Goal: Task Accomplishment & Management: Use online tool/utility

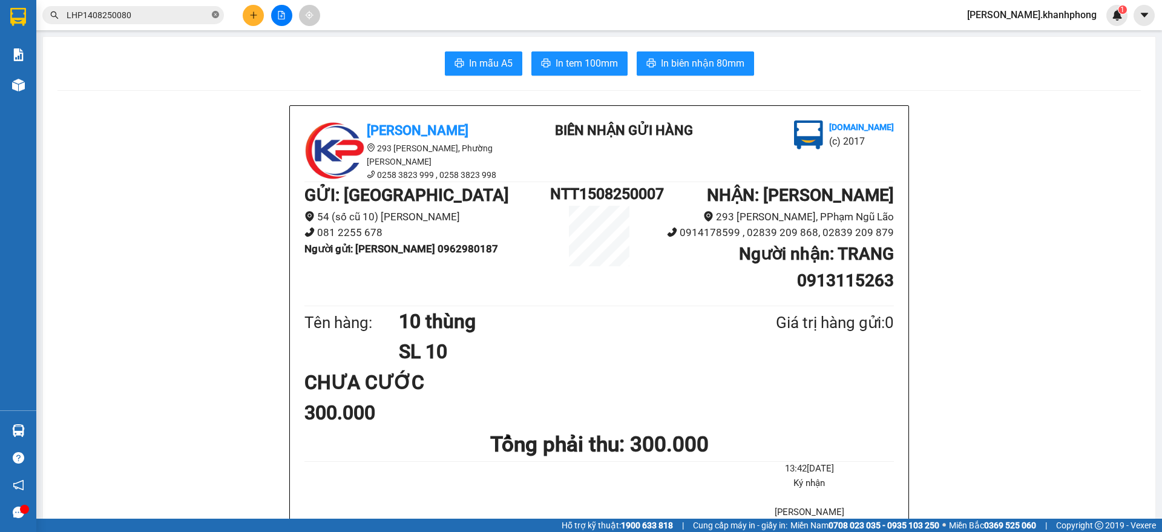
click at [218, 14] on icon "close-circle" at bounding box center [215, 14] width 7 height 7
click at [252, 18] on icon "plus" at bounding box center [253, 15] width 8 height 8
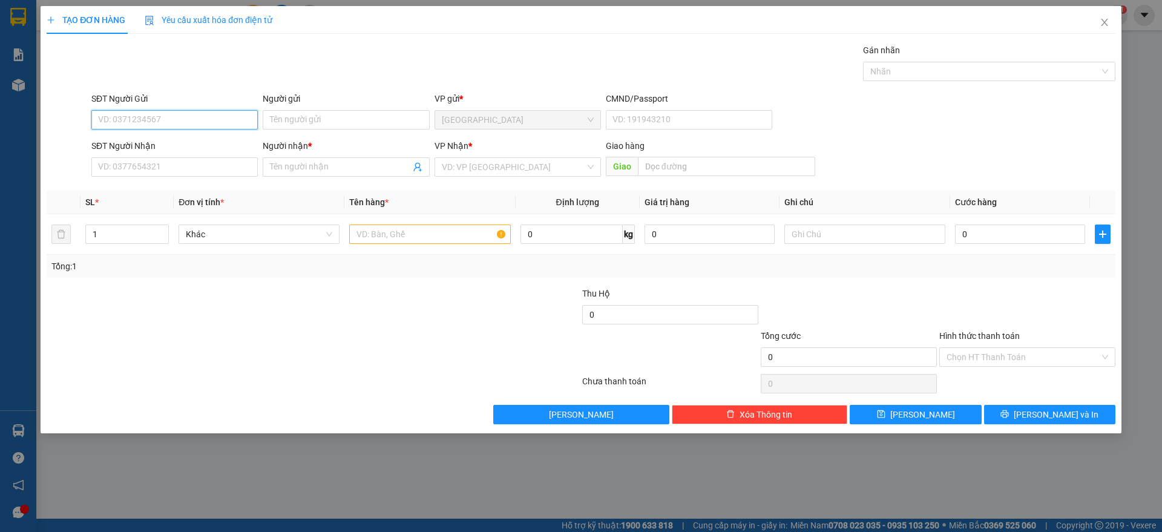
click at [235, 127] on input "SĐT Người Gửi" at bounding box center [174, 119] width 166 height 19
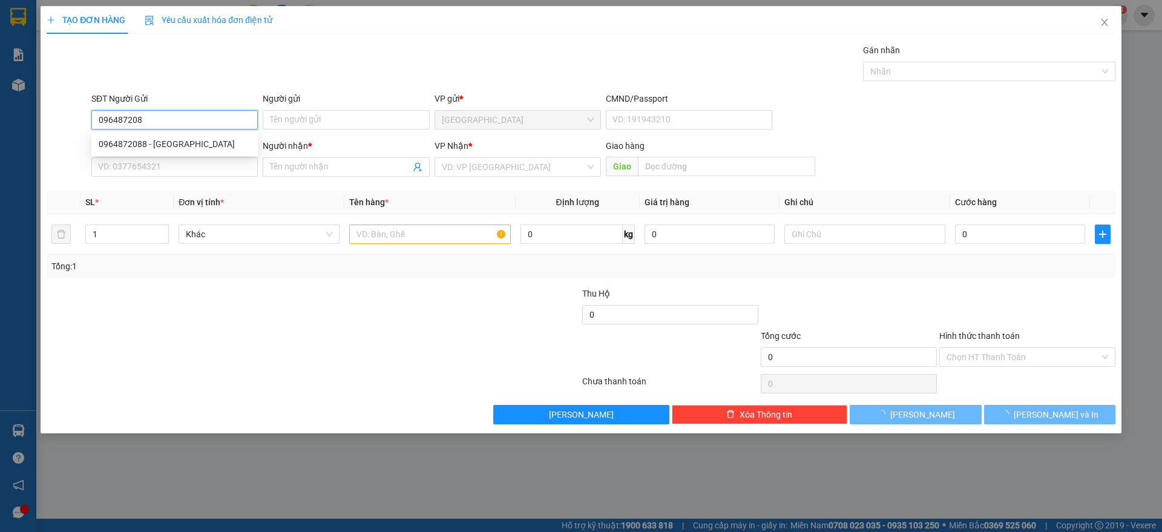
type input "0964872088"
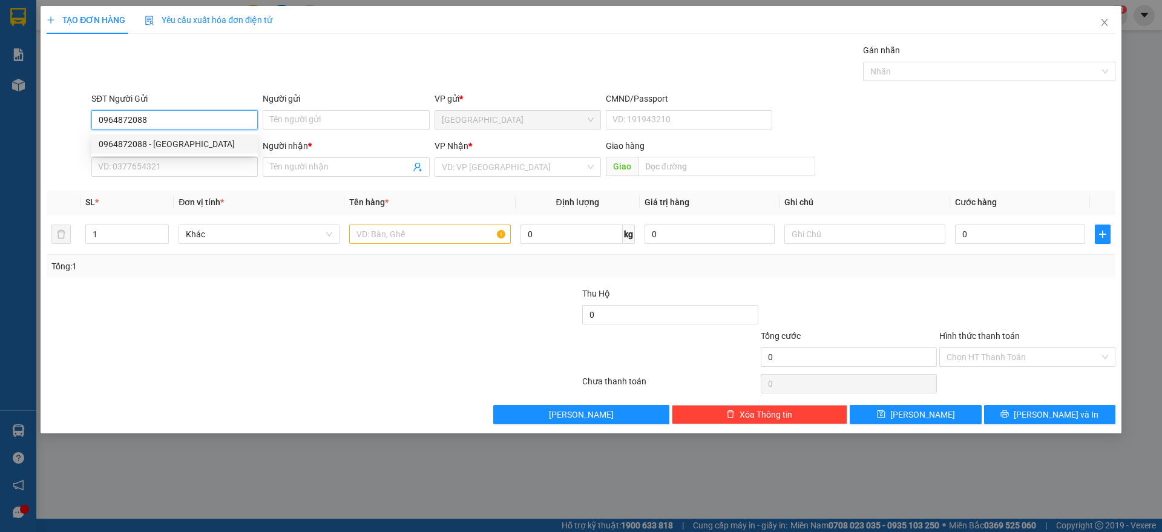
click at [168, 143] on div "0964872088 - TUÁN ANH" at bounding box center [175, 143] width 152 height 13
type input "TUÁN ANH"
type input "0964872088"
drag, startPoint x: 168, startPoint y: 157, endPoint x: 171, endPoint y: 122, distance: 34.6
click at [168, 148] on div "SĐT Người Nhận VD: 0377654321" at bounding box center [174, 160] width 166 height 42
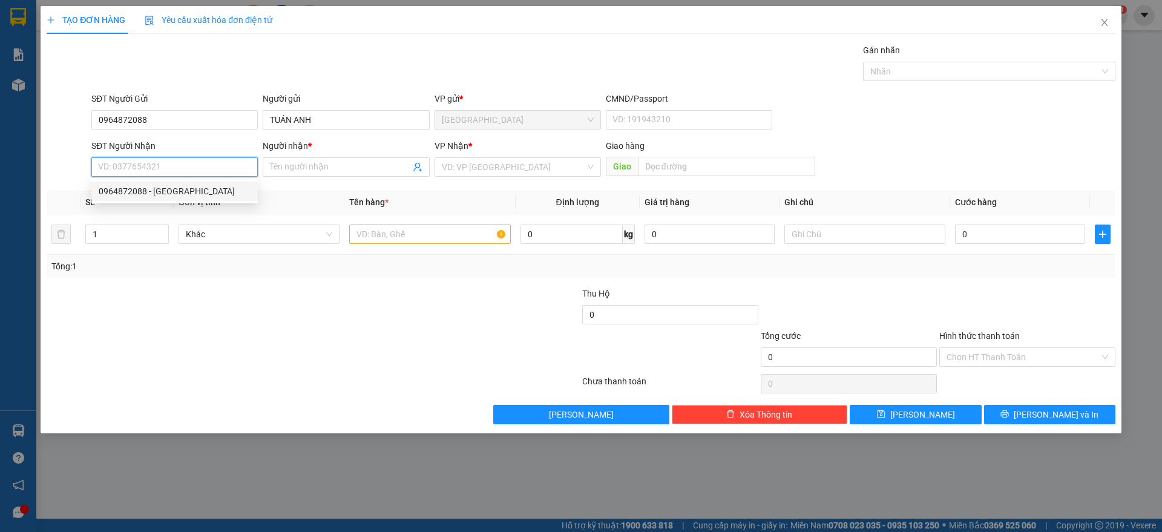
click at [199, 171] on input "SĐT Người Nhận" at bounding box center [174, 166] width 166 height 19
type input "0962208504"
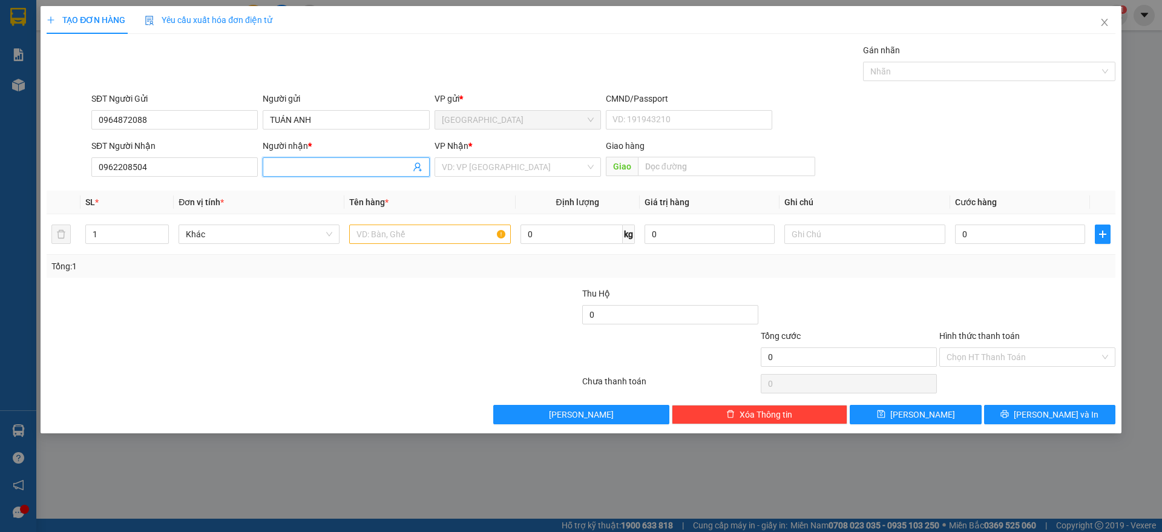
click at [320, 165] on input "Người nhận *" at bounding box center [340, 166] width 140 height 13
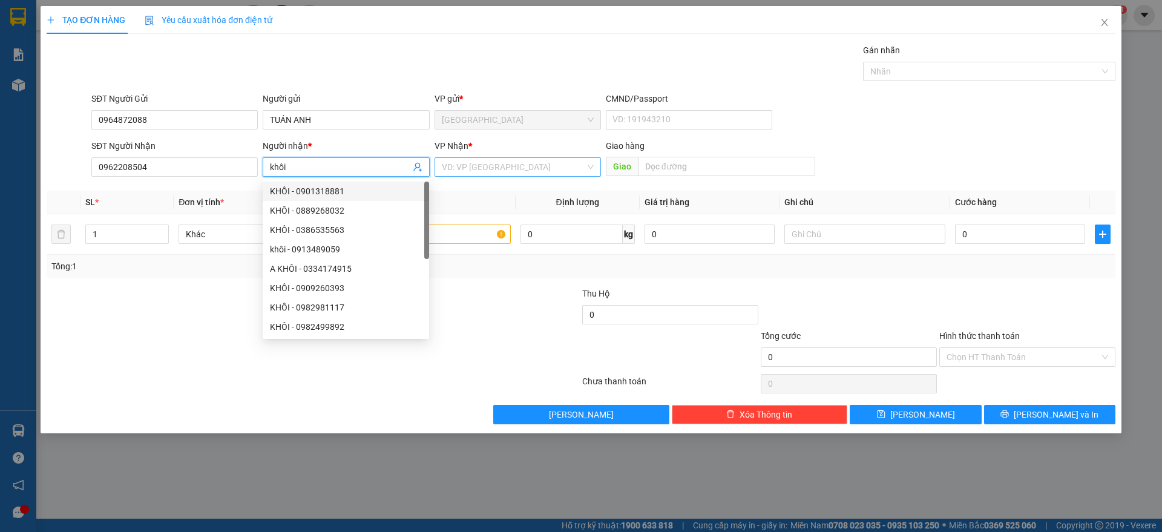
type input "khôi"
click at [468, 164] on input "search" at bounding box center [513, 167] width 143 height 18
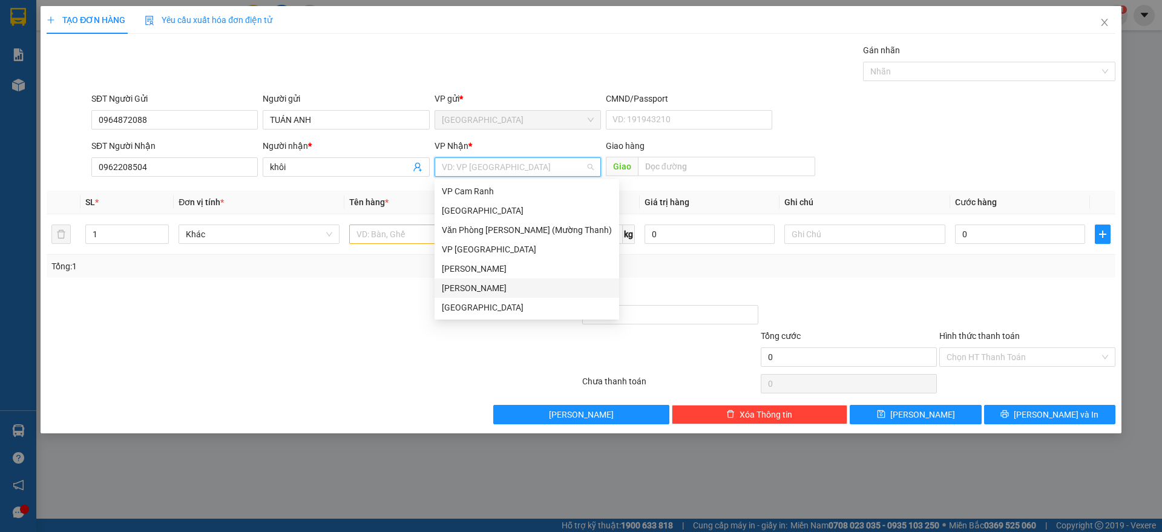
click at [453, 289] on div "[PERSON_NAME]" at bounding box center [527, 287] width 170 height 13
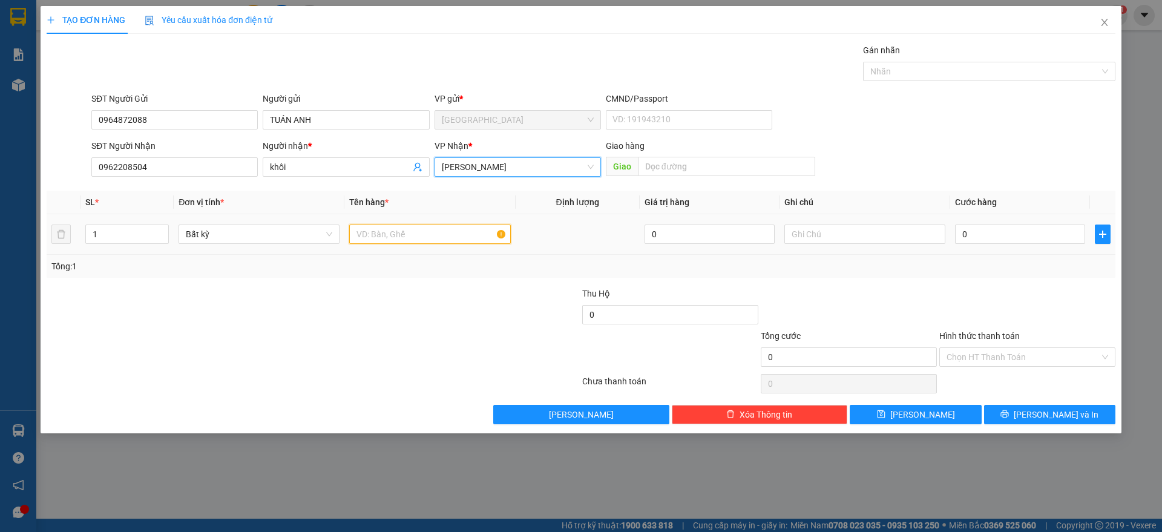
click at [389, 236] on input "text" at bounding box center [429, 234] width 161 height 19
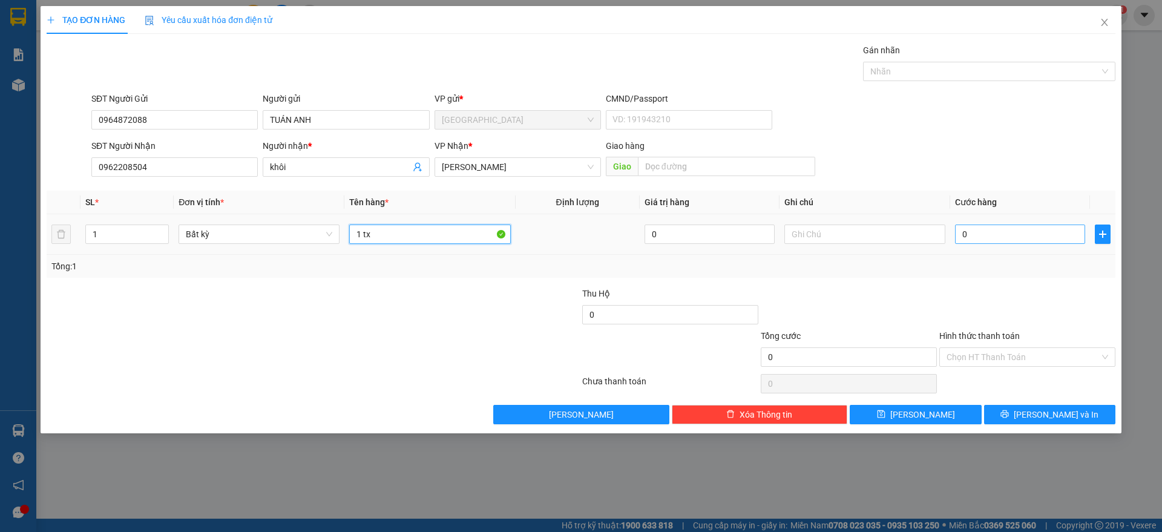
type input "1 tx"
click at [1018, 232] on input "0" at bounding box center [1020, 234] width 130 height 19
type input "3"
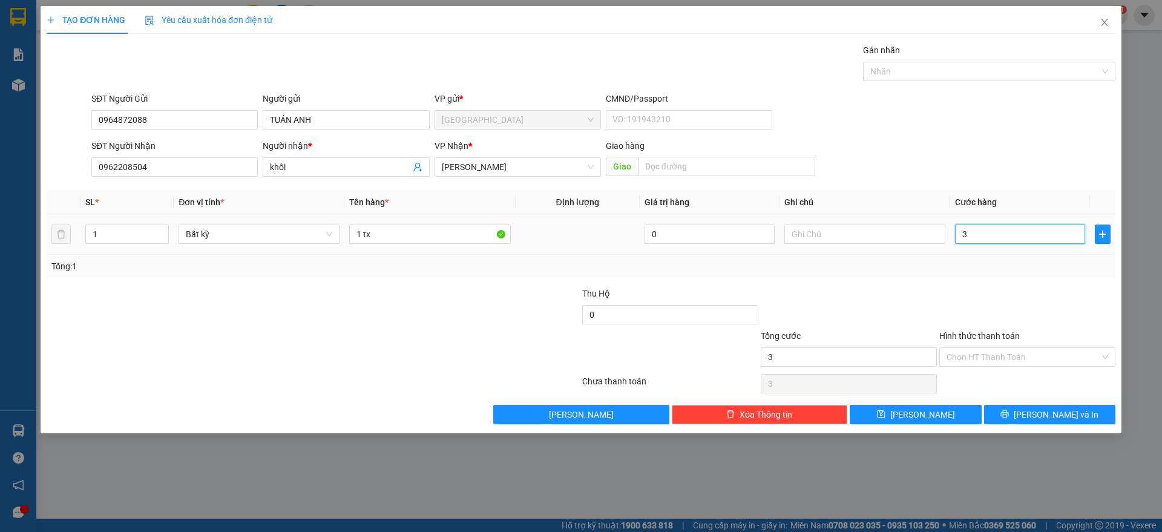
type input "30"
type input "300"
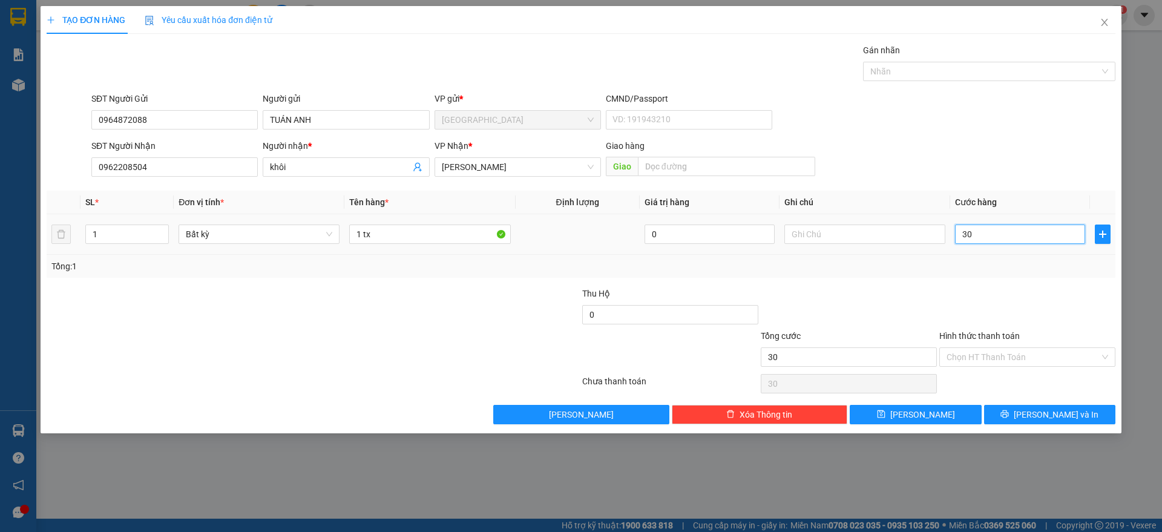
type input "300"
type input "3.000"
type input "30.000"
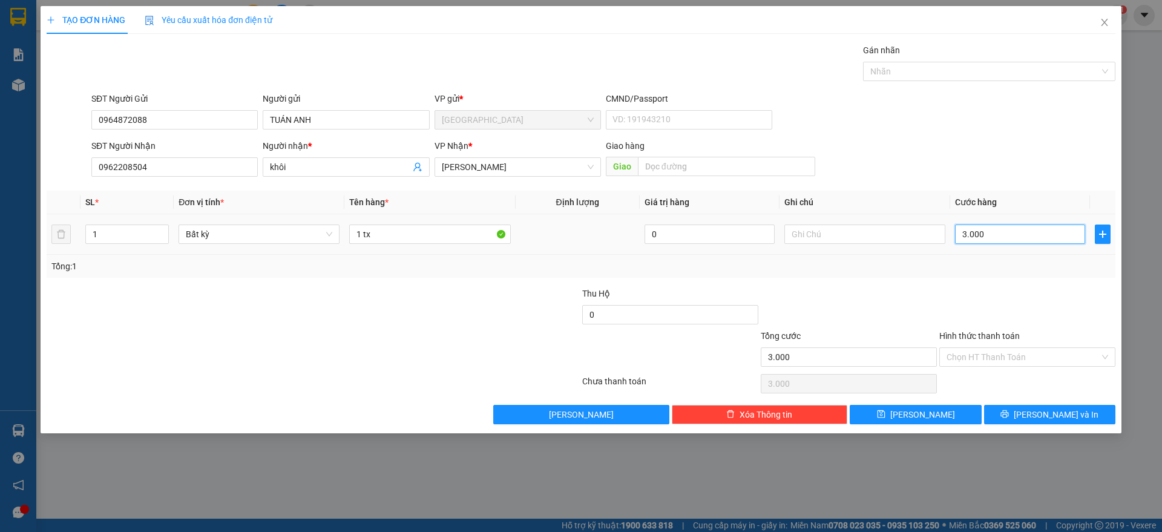
type input "30.000"
click at [979, 335] on label "Hình thức thanh toán" at bounding box center [979, 336] width 80 height 10
click at [979, 348] on input "Hình thức thanh toán" at bounding box center [1023, 357] width 153 height 18
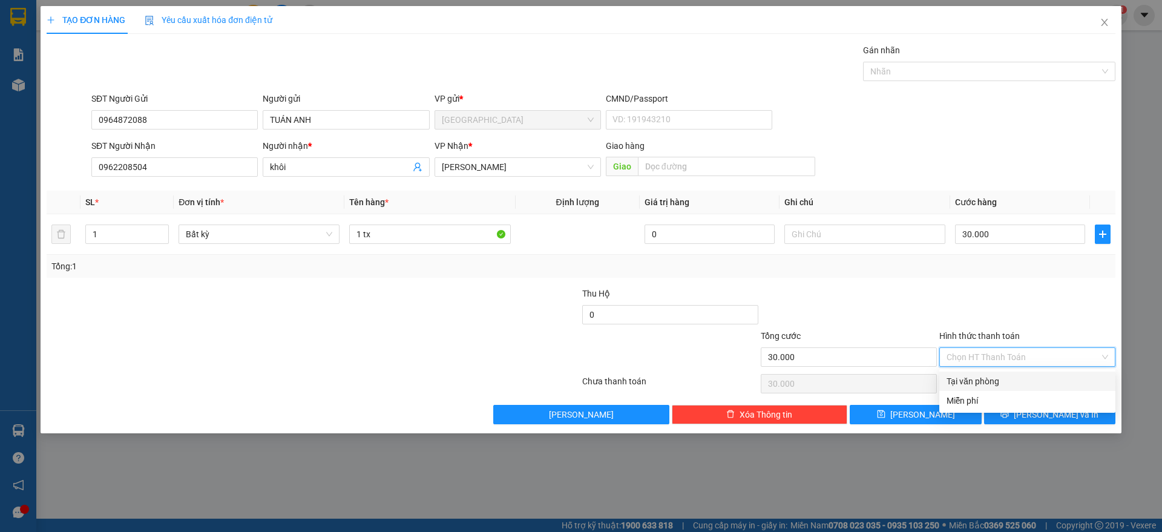
click at [989, 376] on div "Tại văn phòng" at bounding box center [1028, 381] width 162 height 13
type input "0"
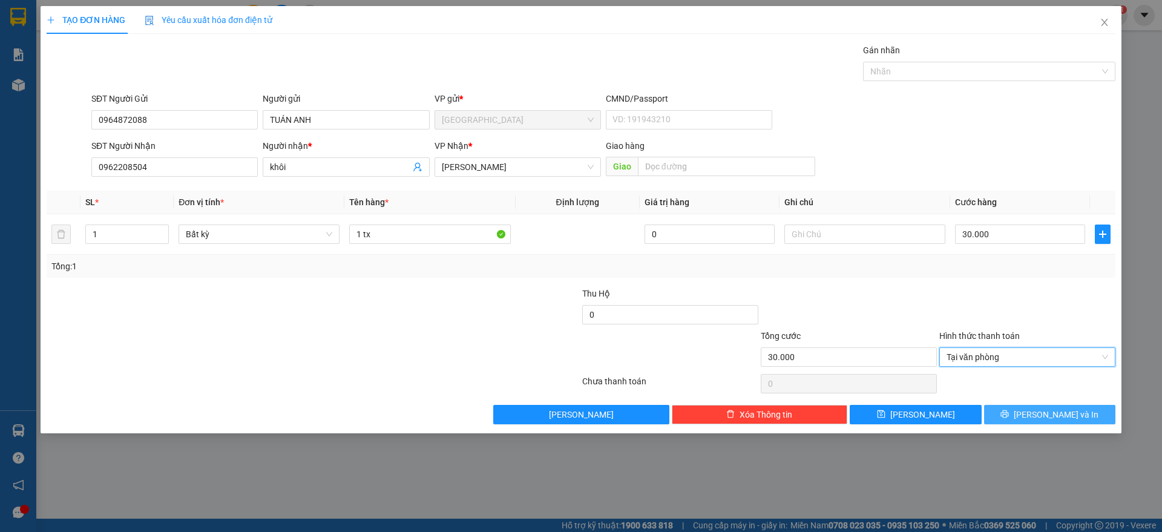
click at [1046, 419] on span "[PERSON_NAME] và In" at bounding box center [1056, 414] width 85 height 13
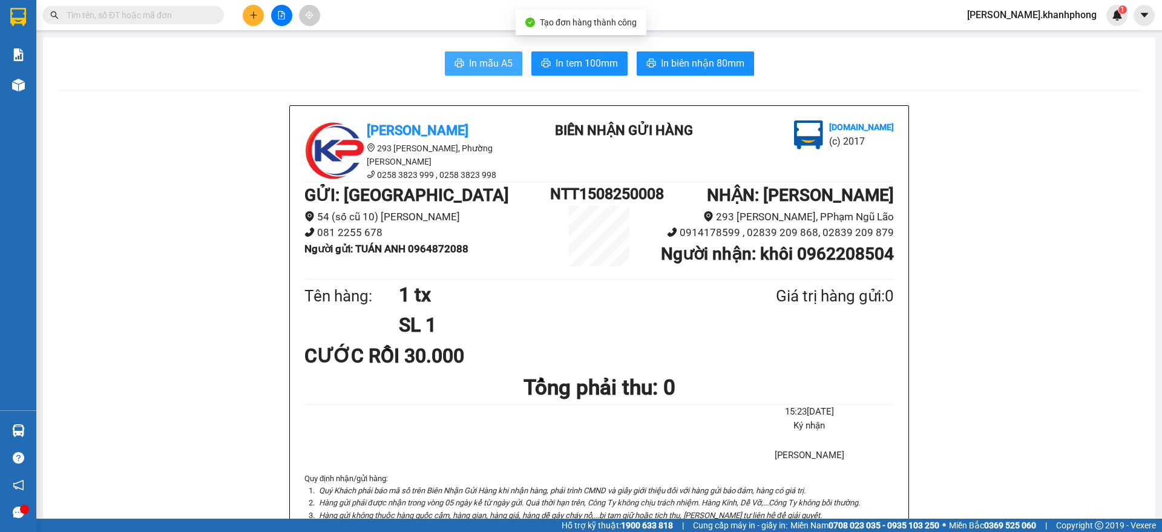
click at [502, 62] on span "In mẫu A5" at bounding box center [491, 63] width 44 height 15
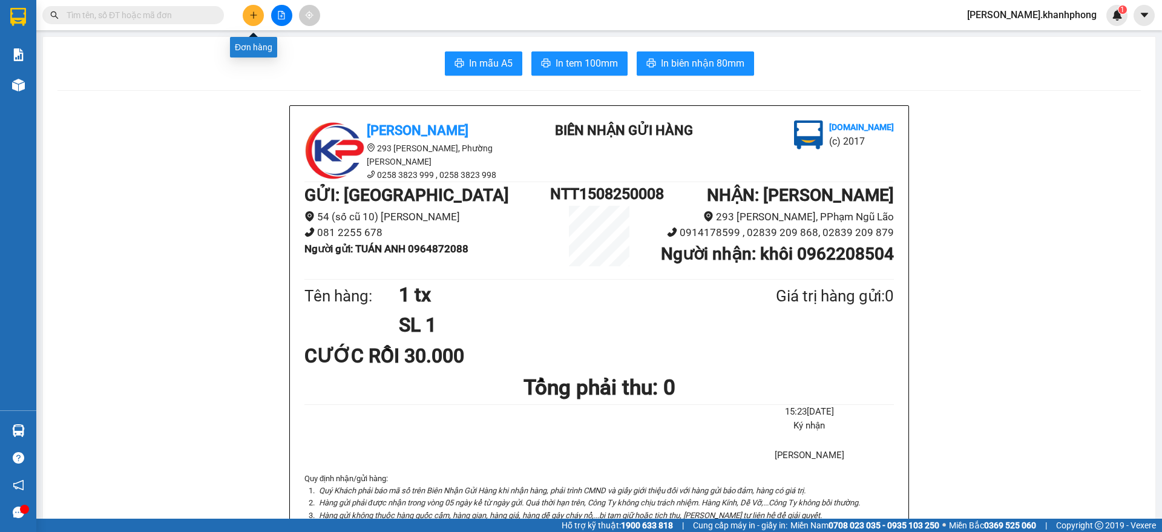
click at [255, 17] on icon "plus" at bounding box center [253, 15] width 8 height 8
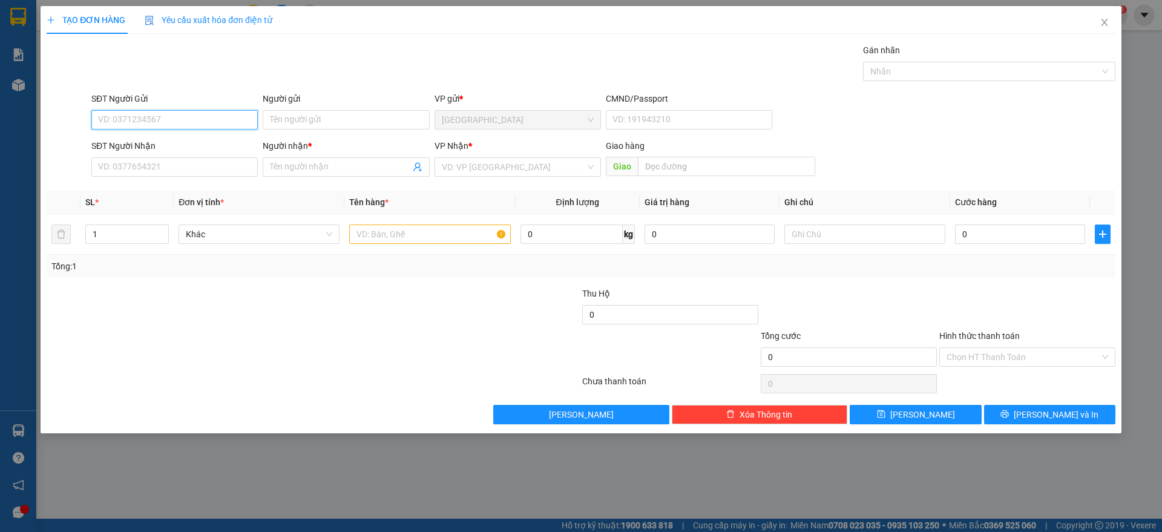
click at [214, 124] on input "SĐT Người Gửi" at bounding box center [174, 119] width 166 height 19
click at [166, 141] on div "0703035136 - LAN" at bounding box center [175, 143] width 152 height 13
type input "0703035136"
type input "LAN"
type input "0703035136"
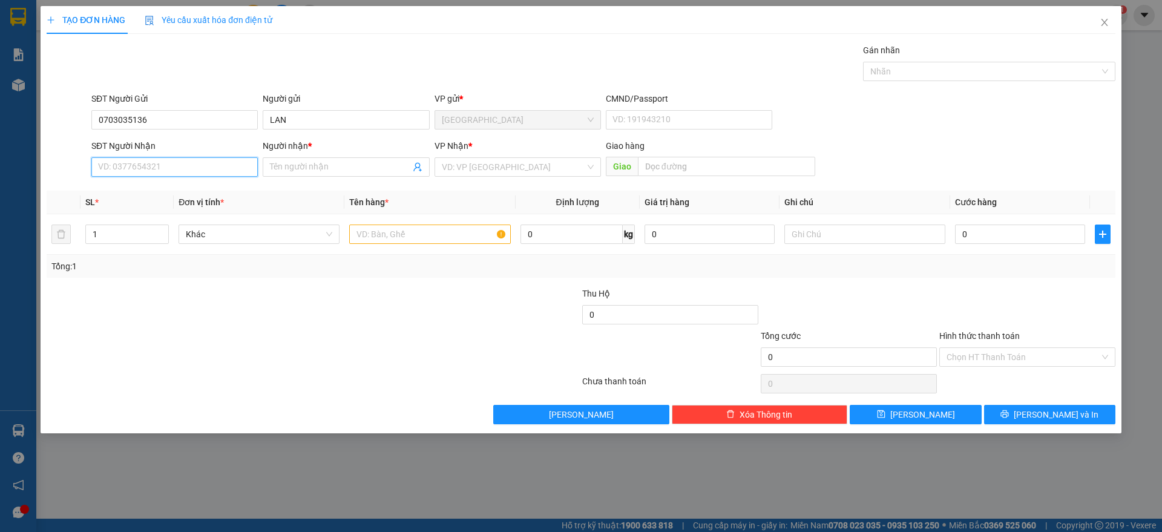
click at [166, 171] on input "SĐT Người Nhận" at bounding box center [174, 166] width 166 height 19
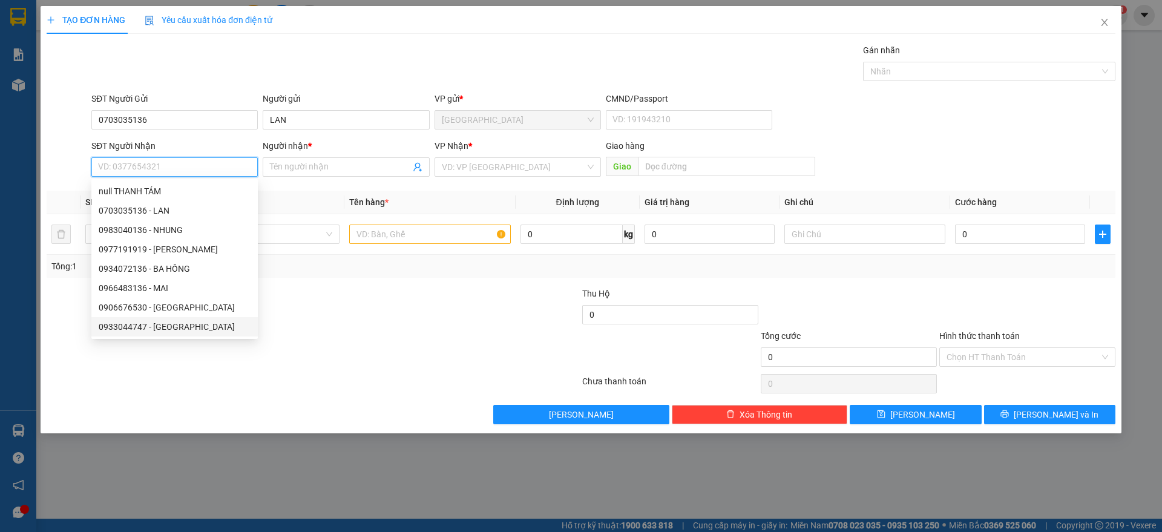
click at [172, 324] on div "0933044747 - THIÊN LỘC" at bounding box center [175, 326] width 152 height 13
type input "0933044747"
type input "THIÊN LỘC"
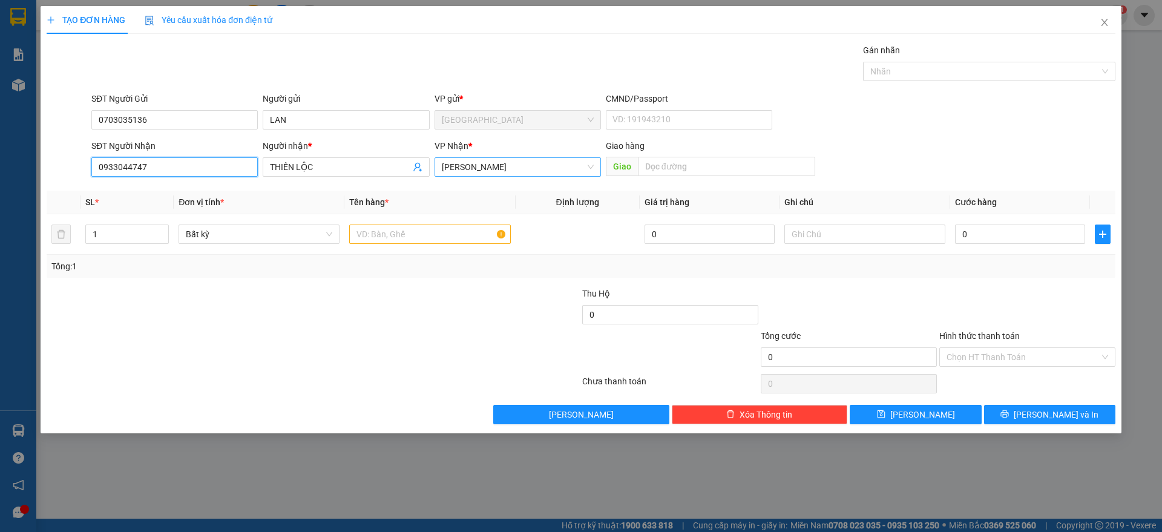
click at [494, 168] on span "[PERSON_NAME]" at bounding box center [518, 167] width 152 height 18
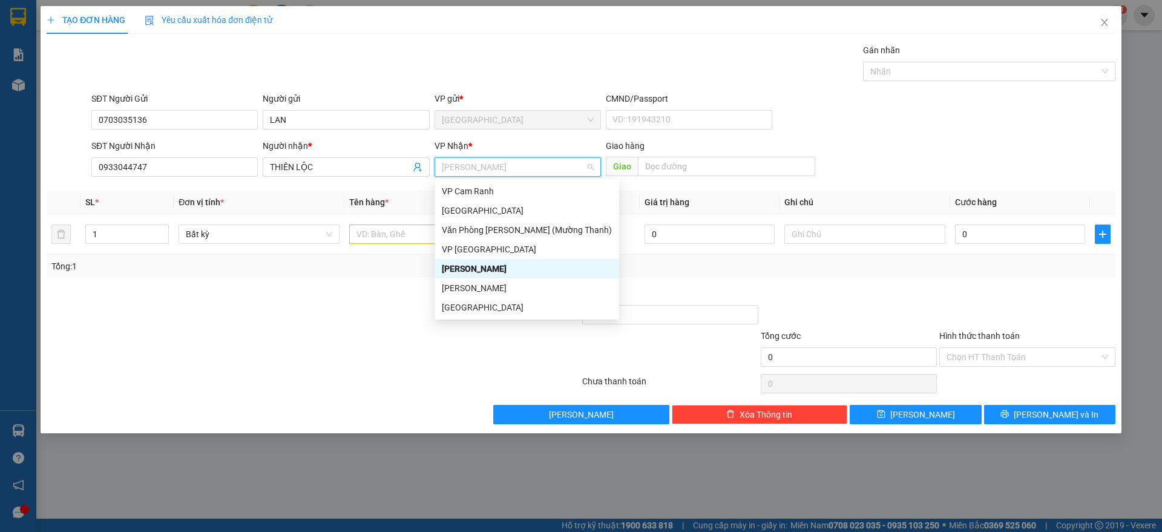
click at [488, 265] on div "[PERSON_NAME]" at bounding box center [527, 268] width 170 height 13
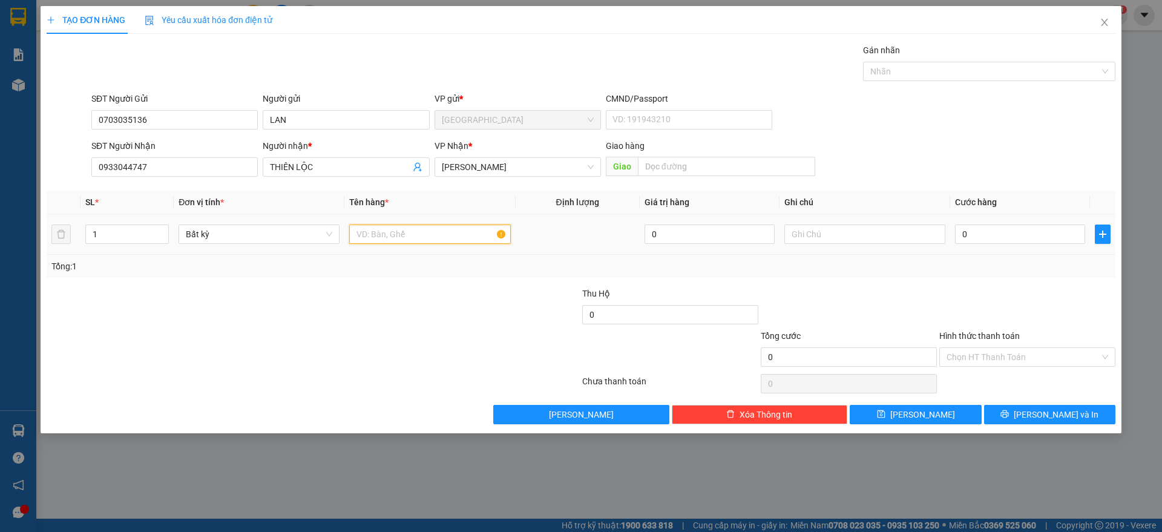
click at [425, 236] on input "text" at bounding box center [429, 234] width 161 height 19
type input "1 kiện đen"
click at [1043, 234] on input "0" at bounding box center [1020, 234] width 130 height 19
click at [1049, 227] on input "0" at bounding box center [1020, 234] width 130 height 19
type input "05"
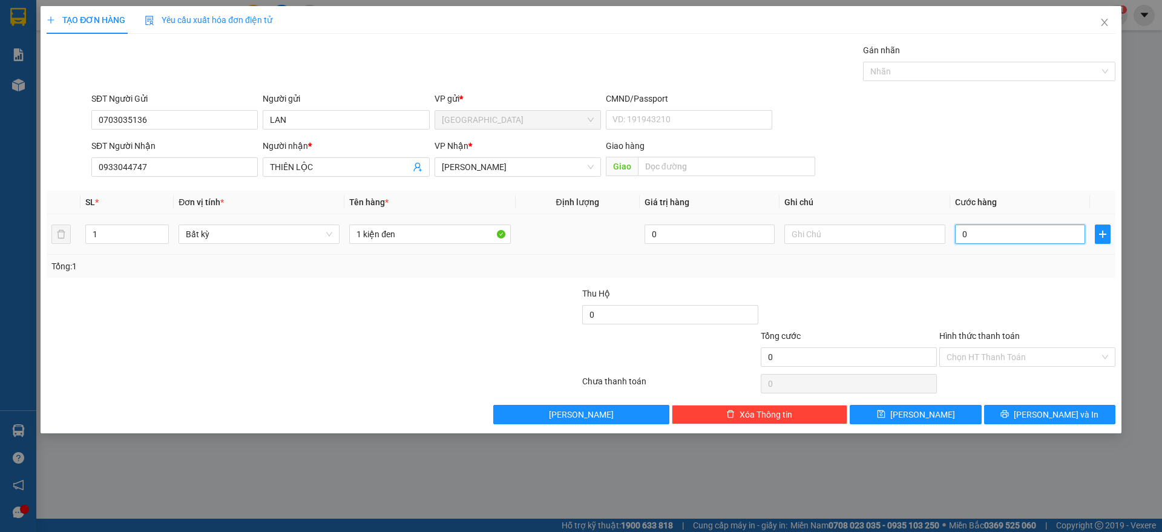
type input "5"
type input "050"
type input "50"
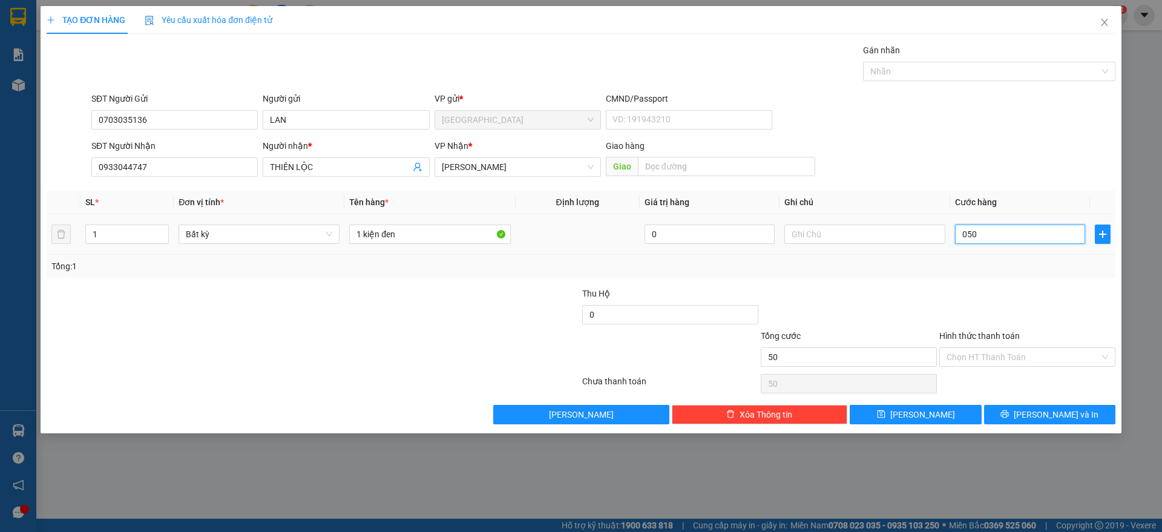
type input "0.500"
type input "500"
type input "05.000"
type input "5.000"
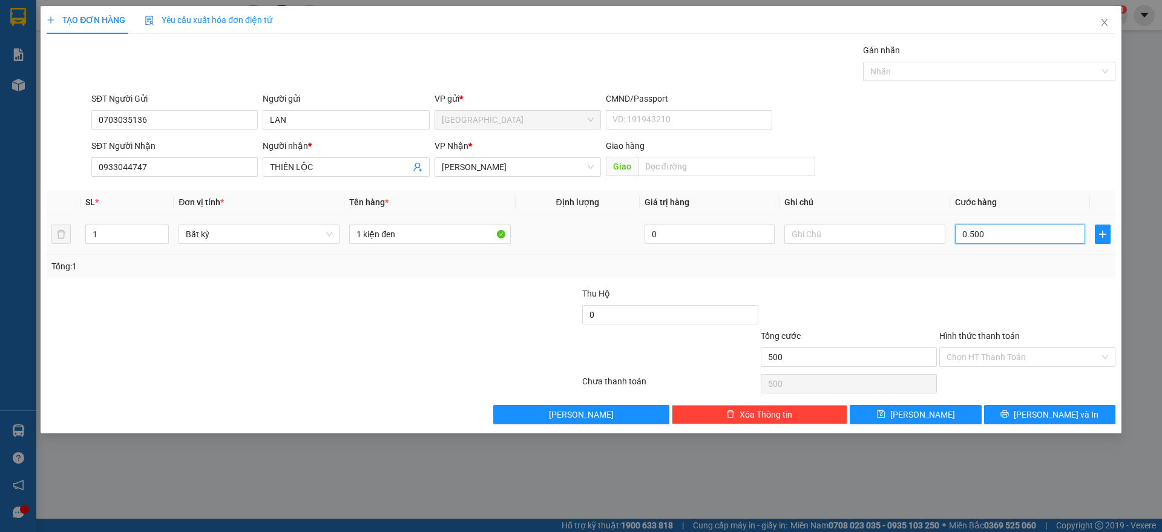
type input "5.000"
type input "050.000"
type input "50.000"
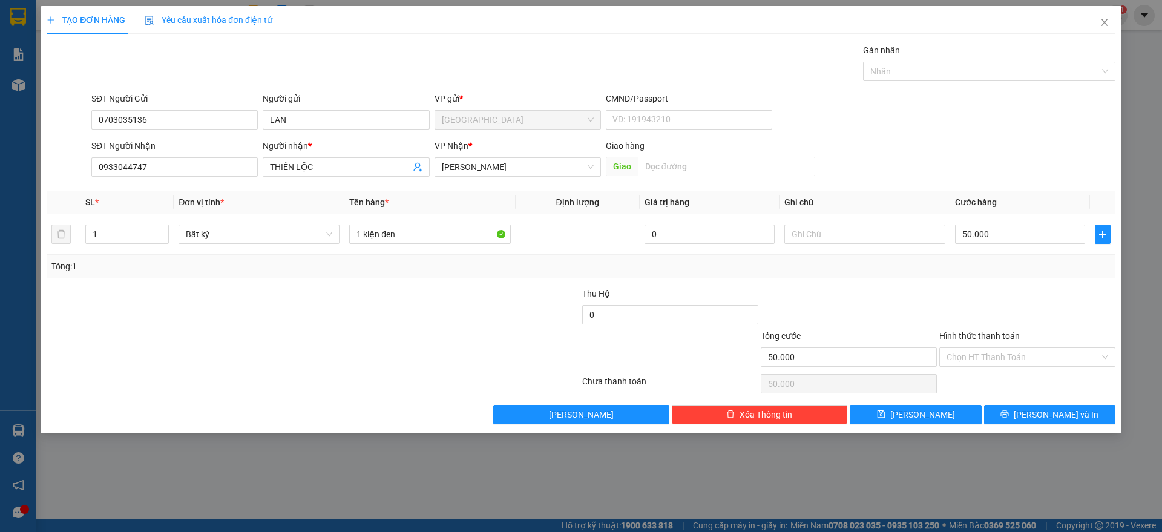
click at [981, 331] on label "Hình thức thanh toán" at bounding box center [979, 336] width 80 height 10
click at [981, 348] on input "Hình thức thanh toán" at bounding box center [1023, 357] width 153 height 18
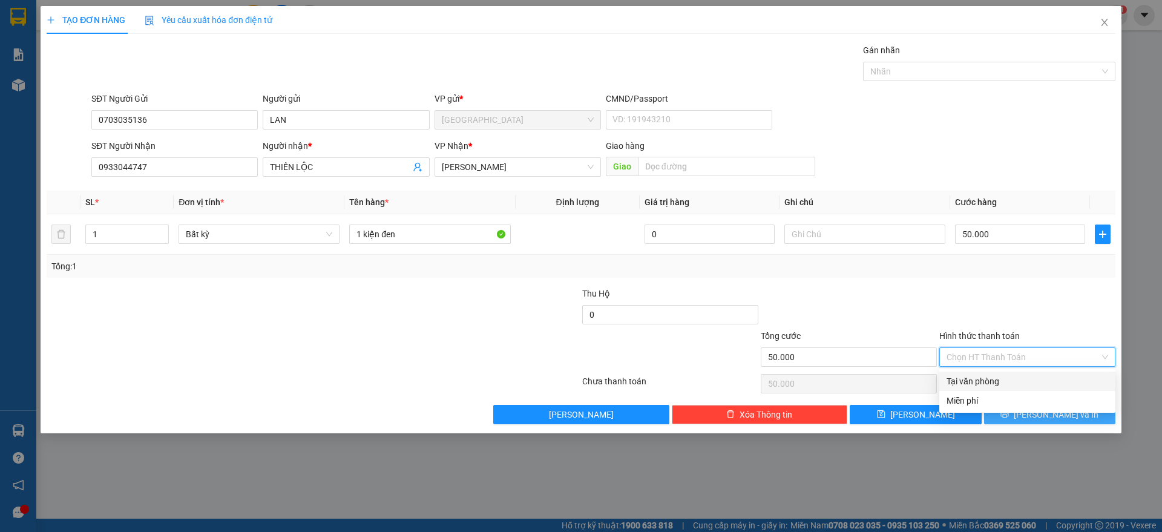
drag, startPoint x: 977, startPoint y: 382, endPoint x: 1007, endPoint y: 410, distance: 40.7
click at [979, 382] on div "Tại văn phòng" at bounding box center [1028, 381] width 162 height 13
type input "0"
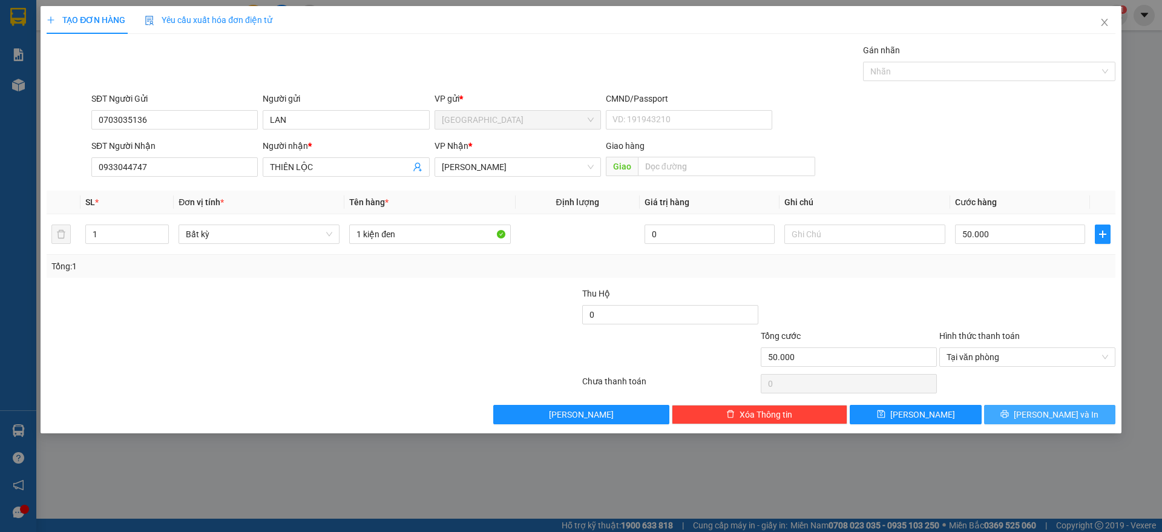
click at [1045, 413] on span "[PERSON_NAME] và In" at bounding box center [1056, 414] width 85 height 13
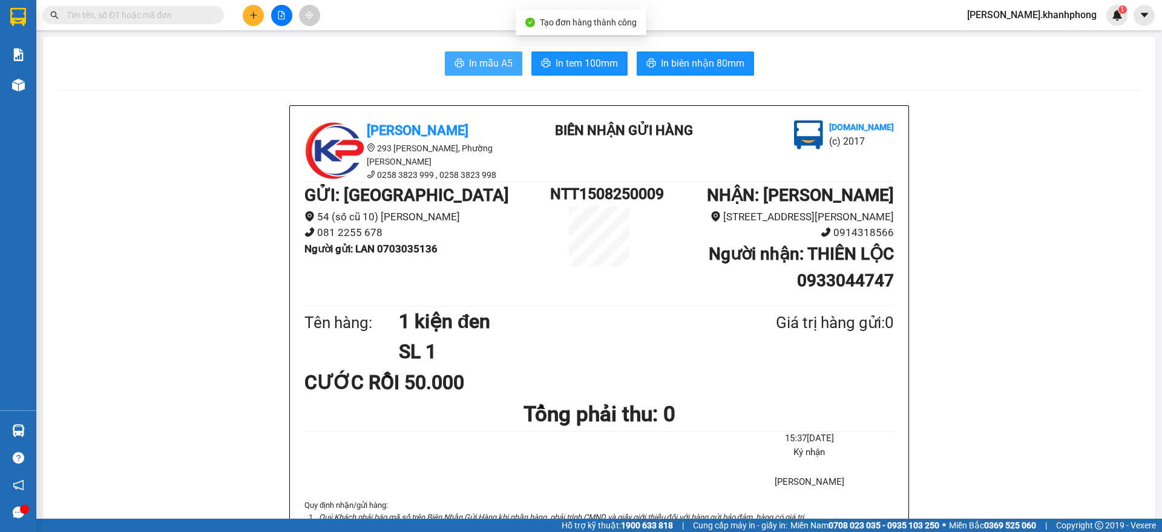
drag, startPoint x: 462, startPoint y: 62, endPoint x: 543, endPoint y: 88, distance: 85.0
click at [466, 63] on button "In mẫu A5" at bounding box center [483, 63] width 77 height 24
click at [281, 19] on button at bounding box center [281, 15] width 21 height 21
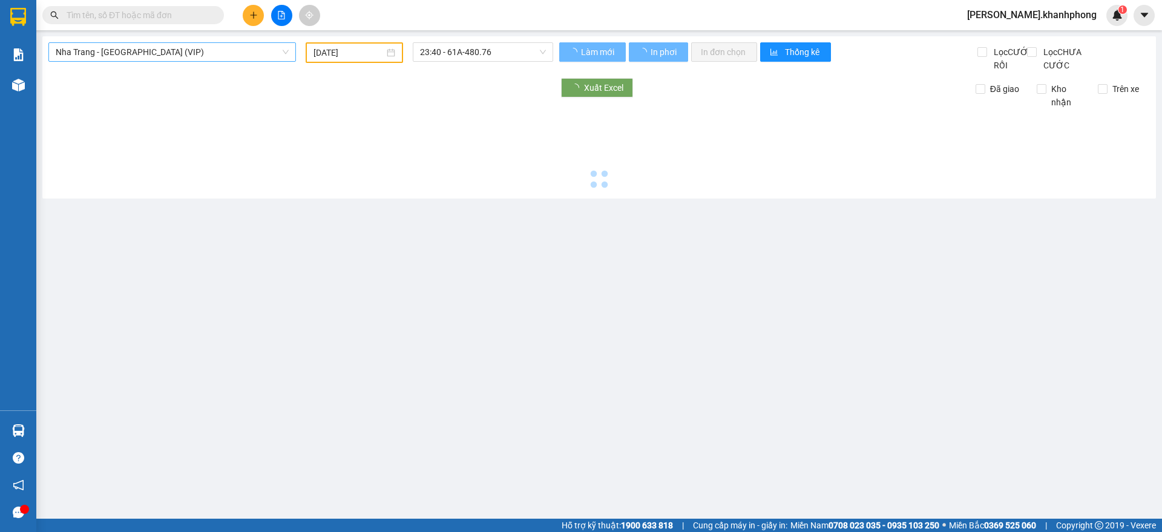
type input "[DATE]"
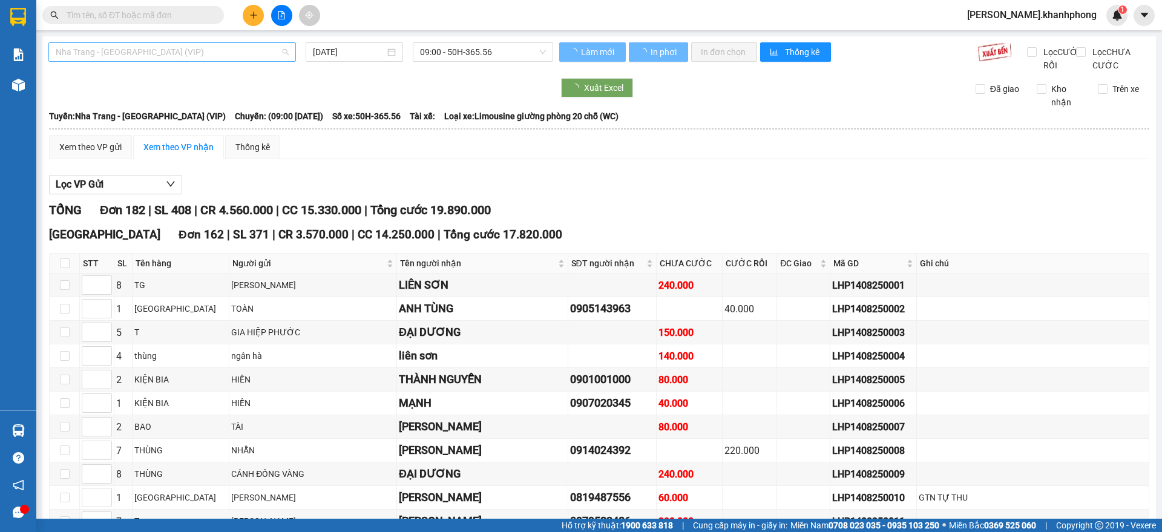
click at [201, 57] on span "Nha Trang - Sài Gòn (VIP)" at bounding box center [172, 52] width 233 height 18
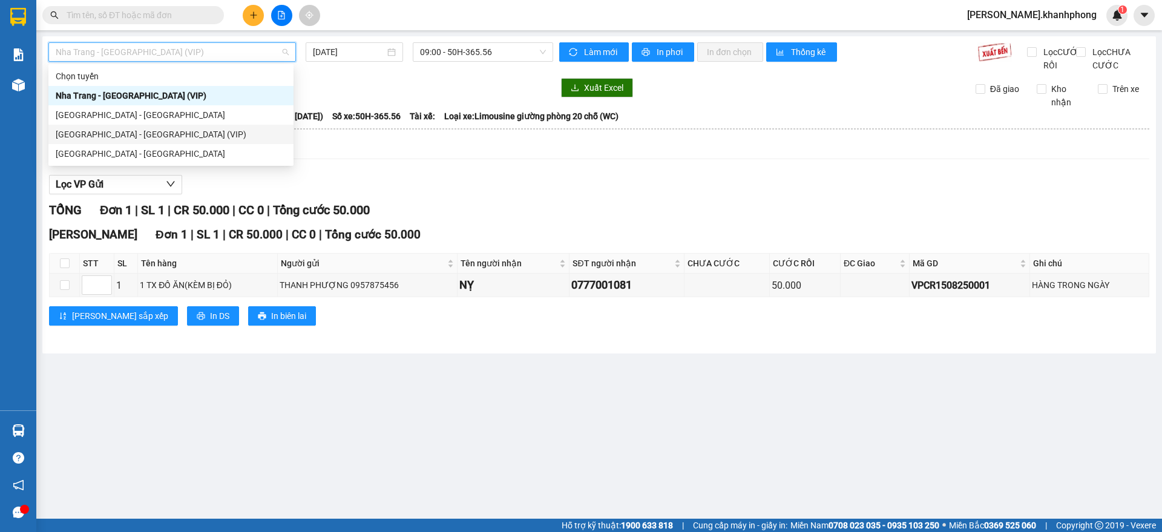
click at [131, 132] on div "Sài Gòn - Nha Trang (VIP)" at bounding box center [171, 134] width 231 height 13
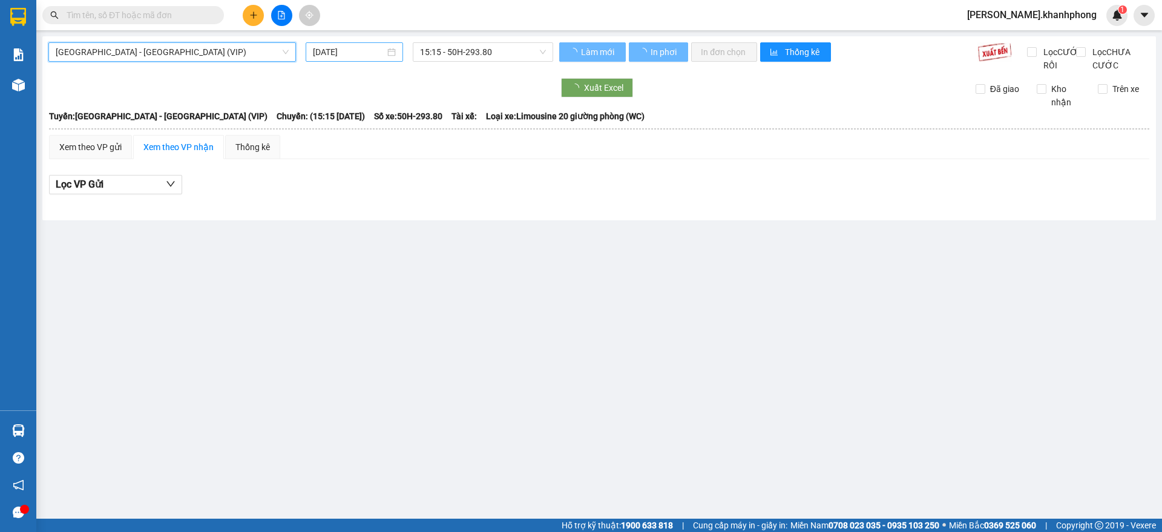
click at [333, 50] on input "[DATE]" at bounding box center [349, 51] width 72 height 13
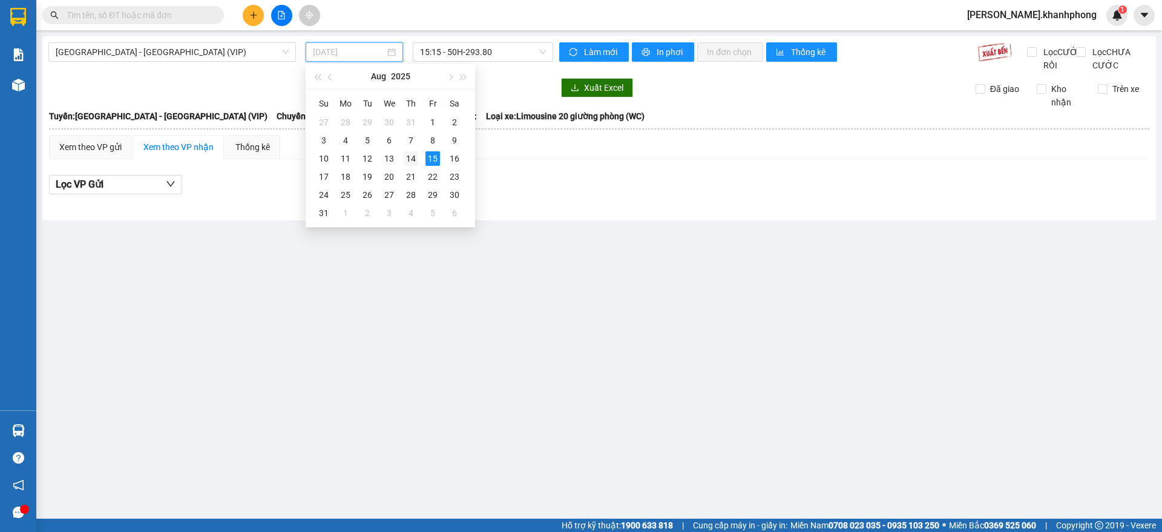
click at [410, 155] on div "14" at bounding box center [411, 158] width 15 height 15
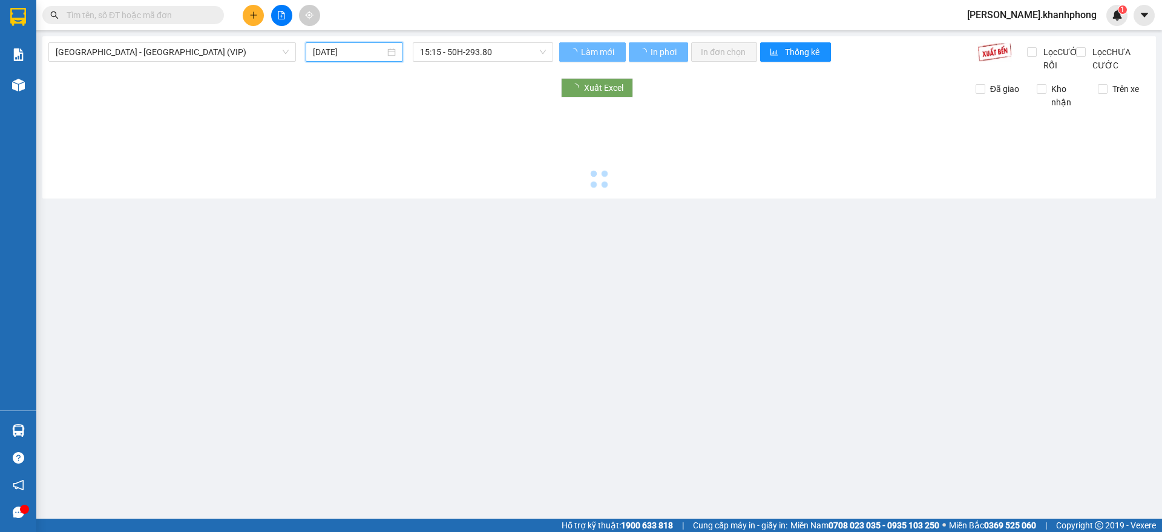
type input "14/08/2025"
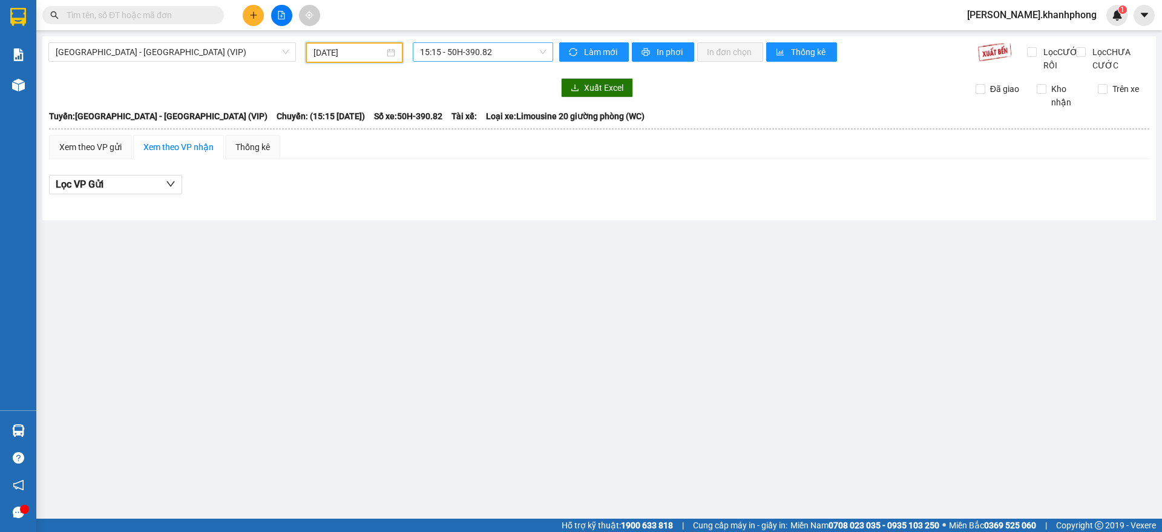
click at [525, 55] on span "15:15 - 50H-390.82" at bounding box center [483, 52] width 126 height 18
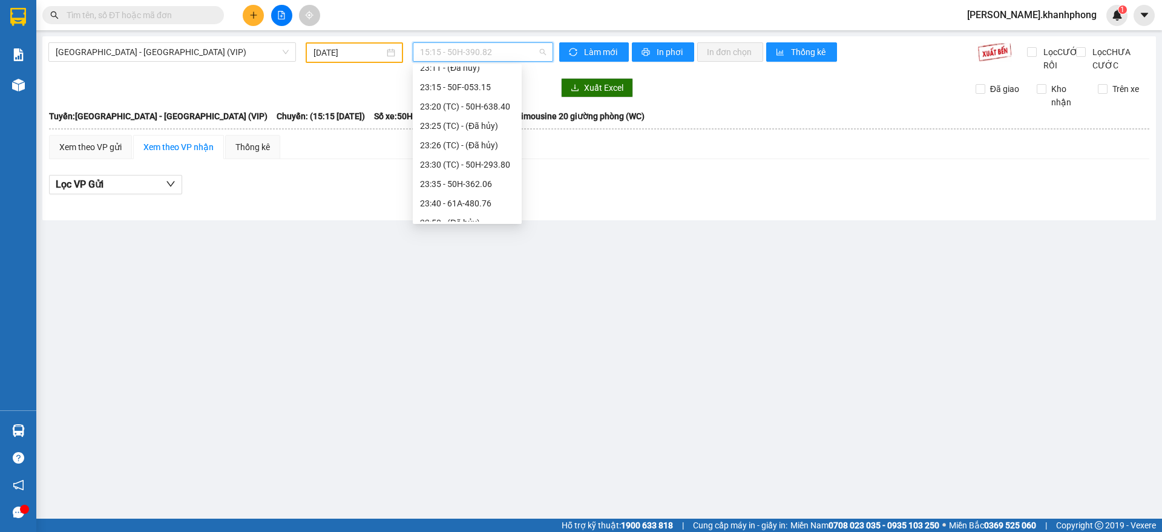
scroll to position [387, 0]
click at [471, 189] on div "23:40 - 61A-480.76" at bounding box center [467, 192] width 94 height 13
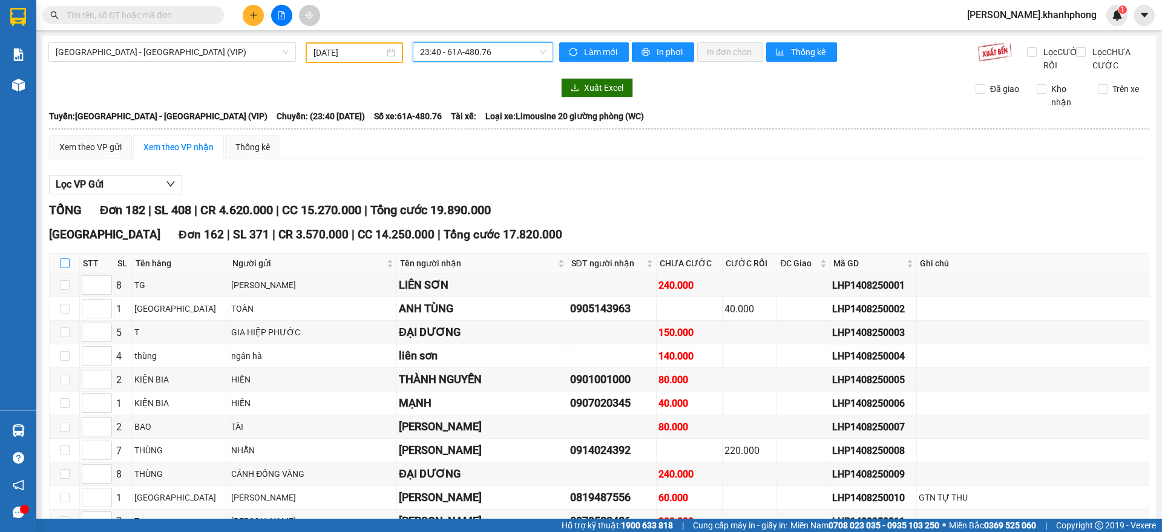
click at [60, 268] on input "checkbox" at bounding box center [65, 263] width 10 height 10
checkbox input "true"
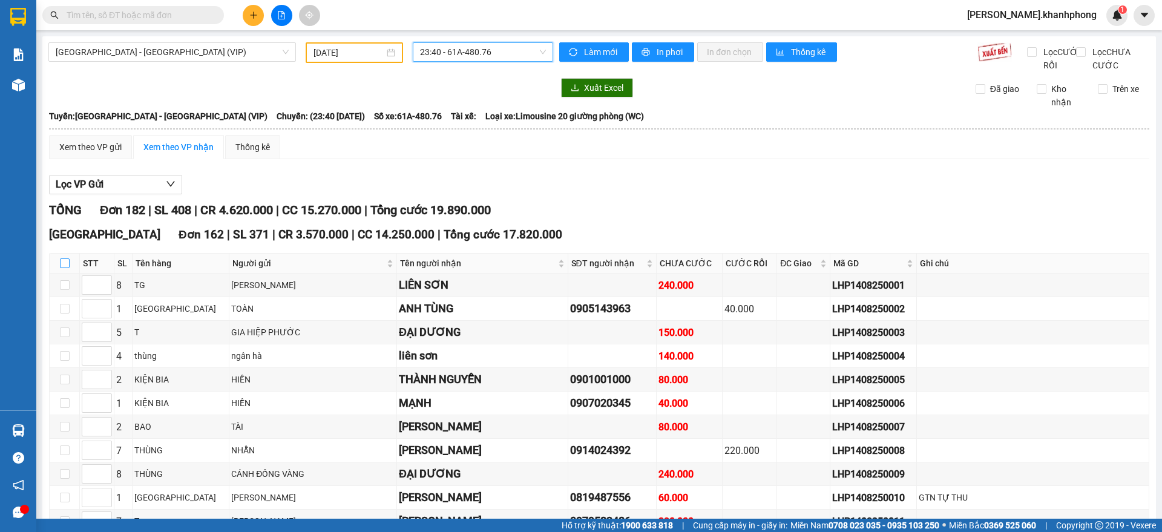
checkbox input "true"
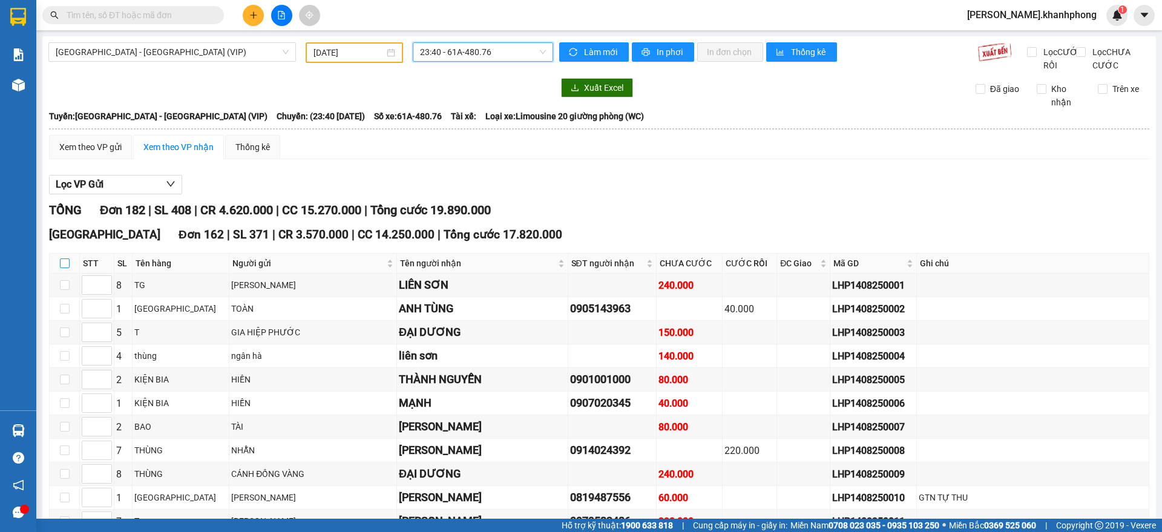
checkbox input "true"
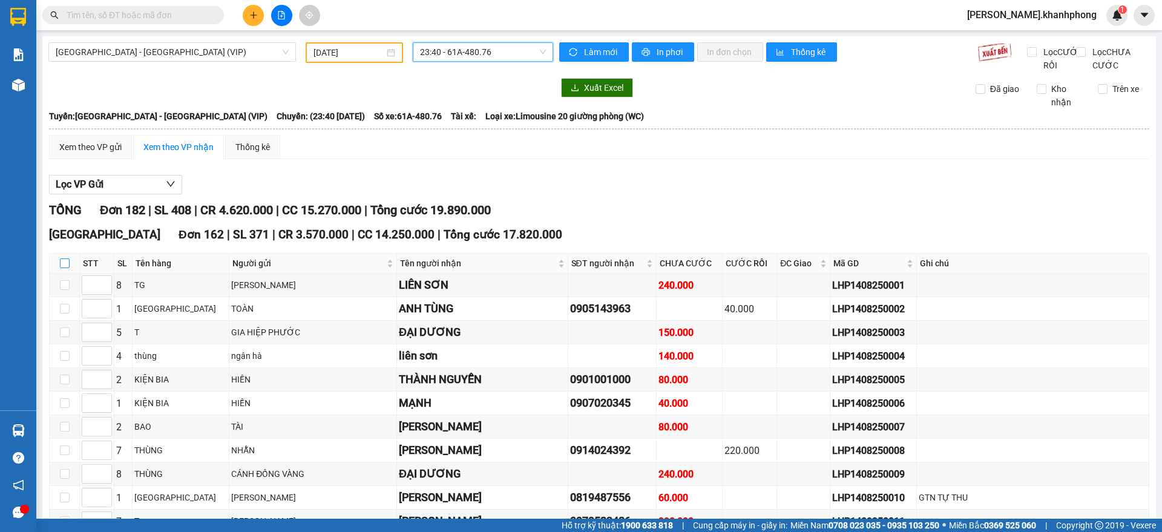
checkbox input "true"
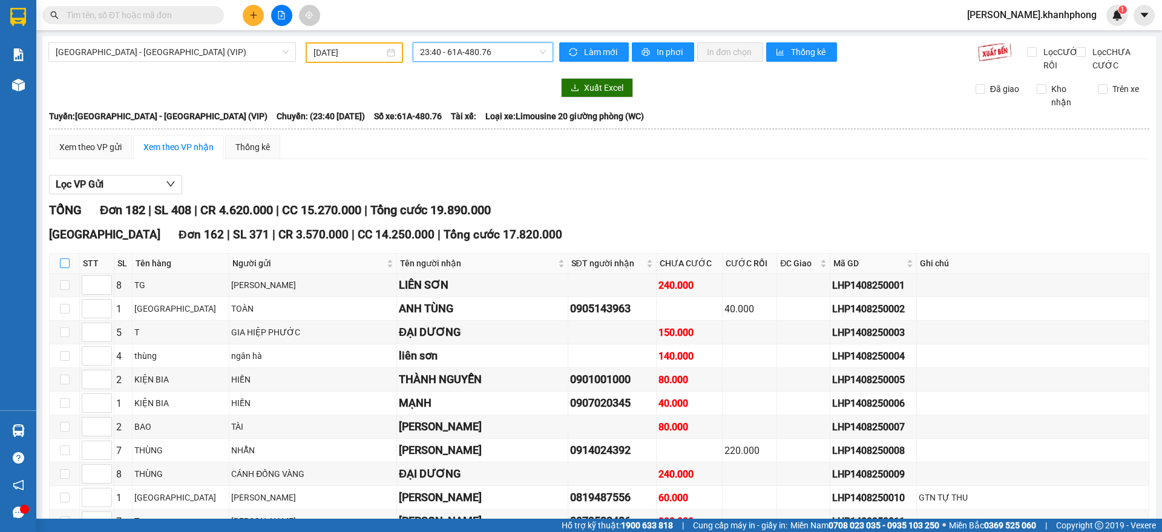
checkbox input "true"
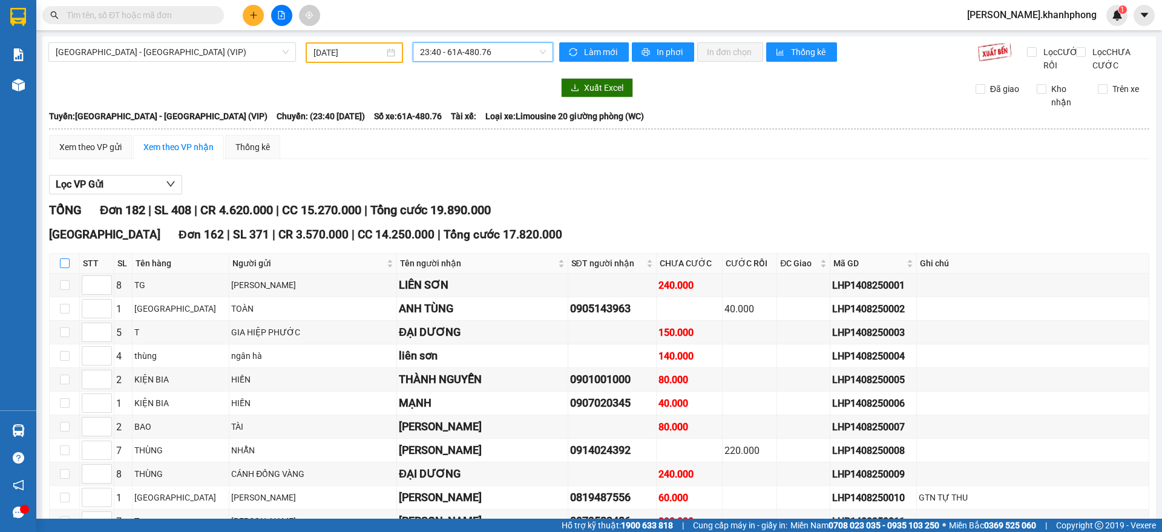
checkbox input "true"
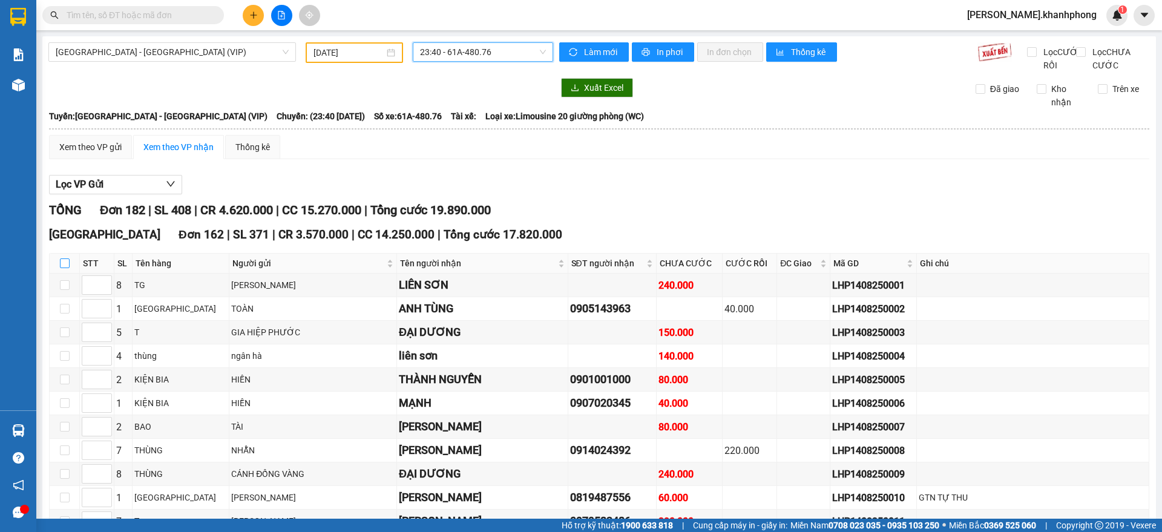
checkbox input "true"
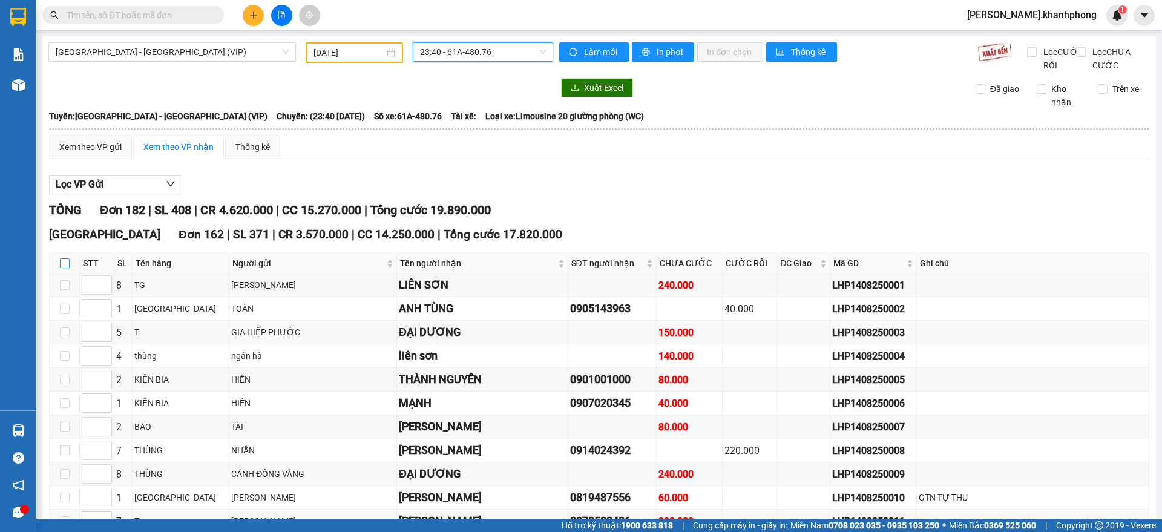
checkbox input "true"
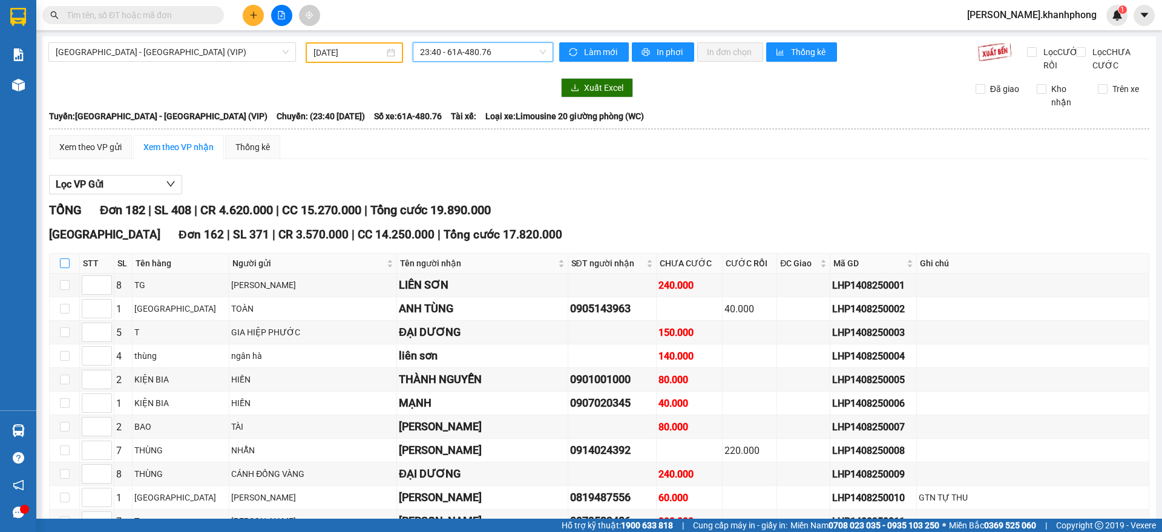
checkbox input "true"
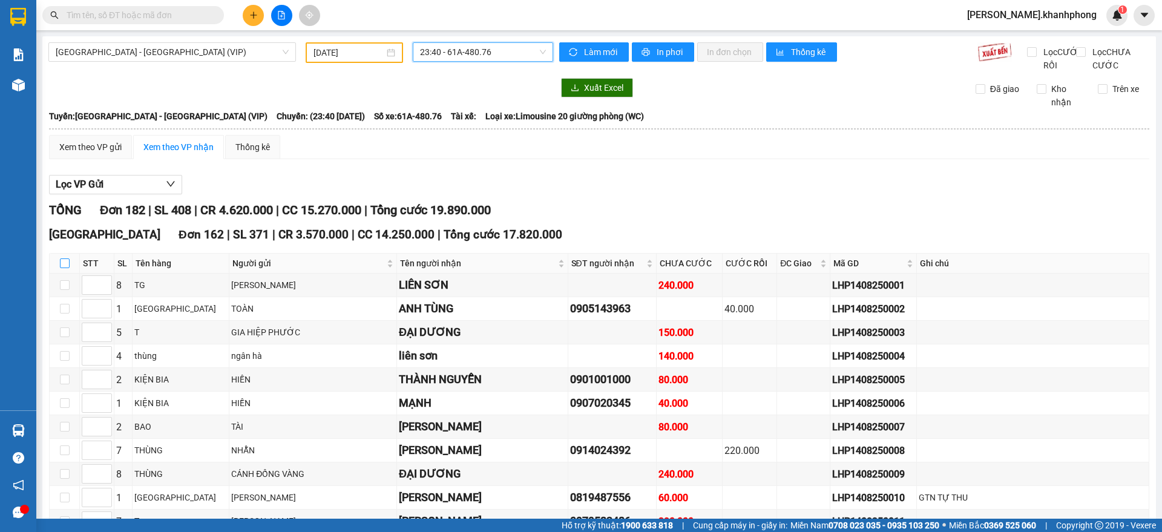
checkbox input "true"
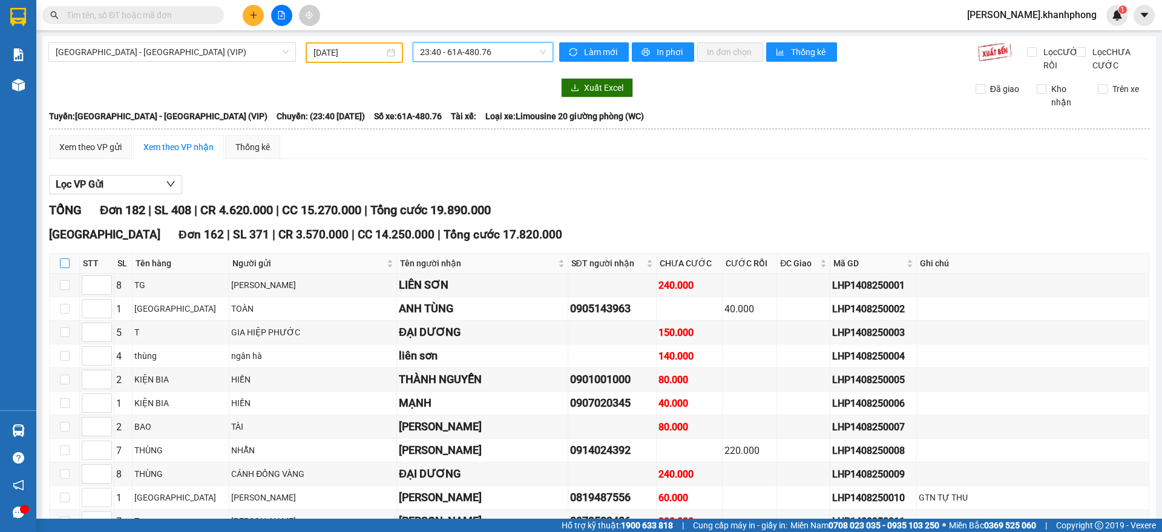
checkbox input "true"
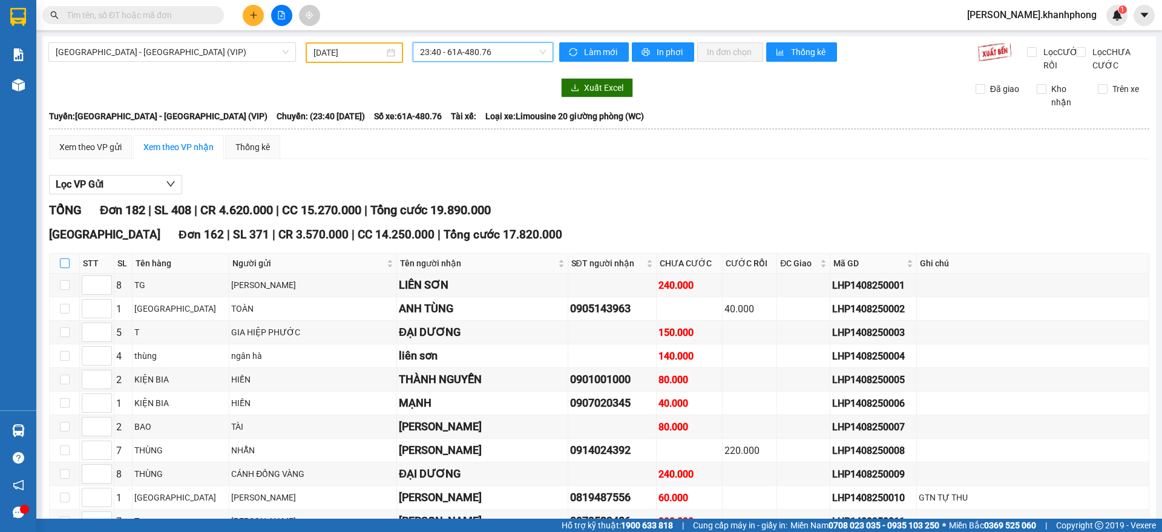
checkbox input "true"
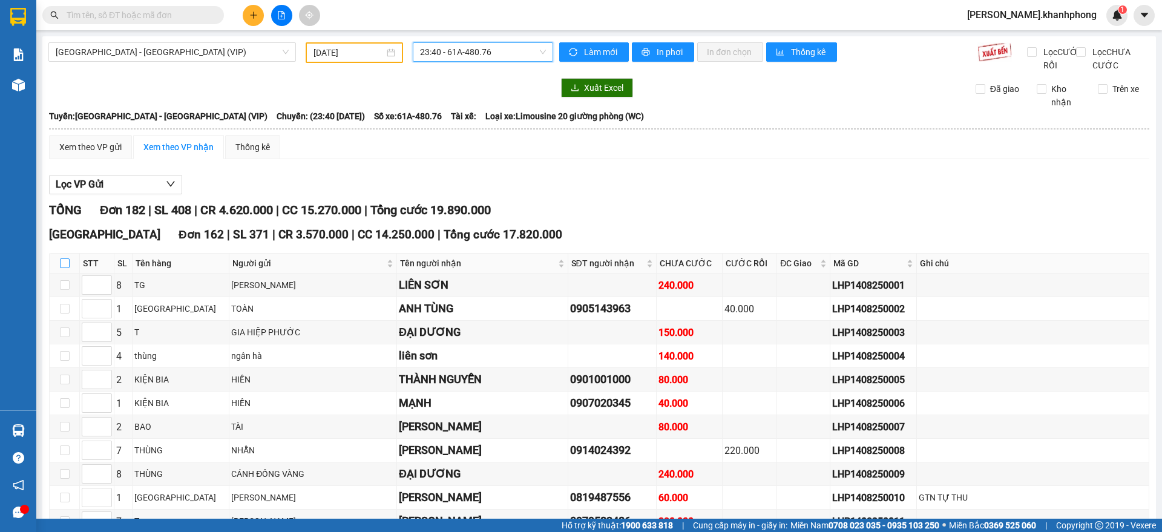
checkbox input "true"
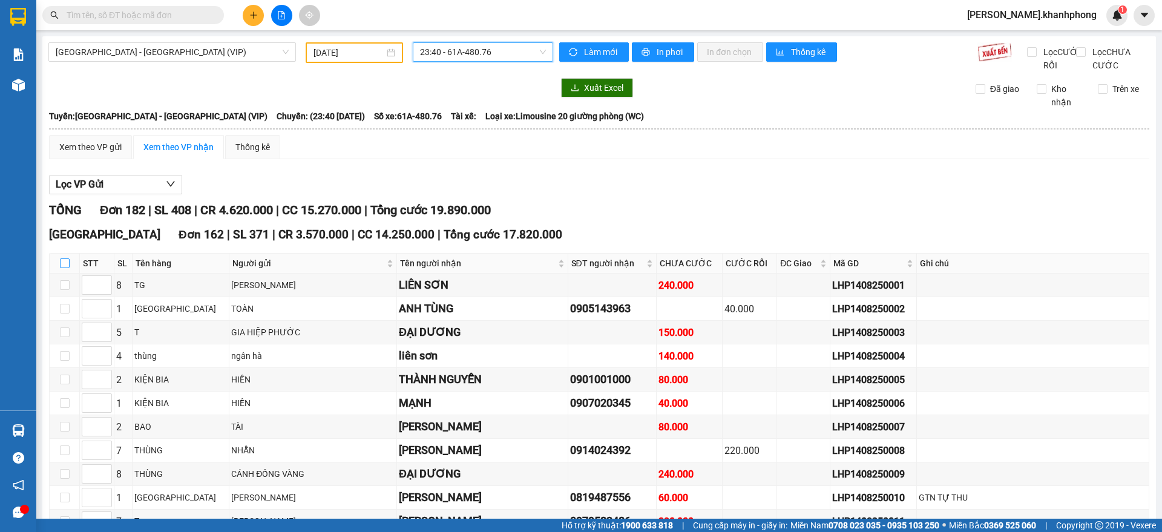
checkbox input "true"
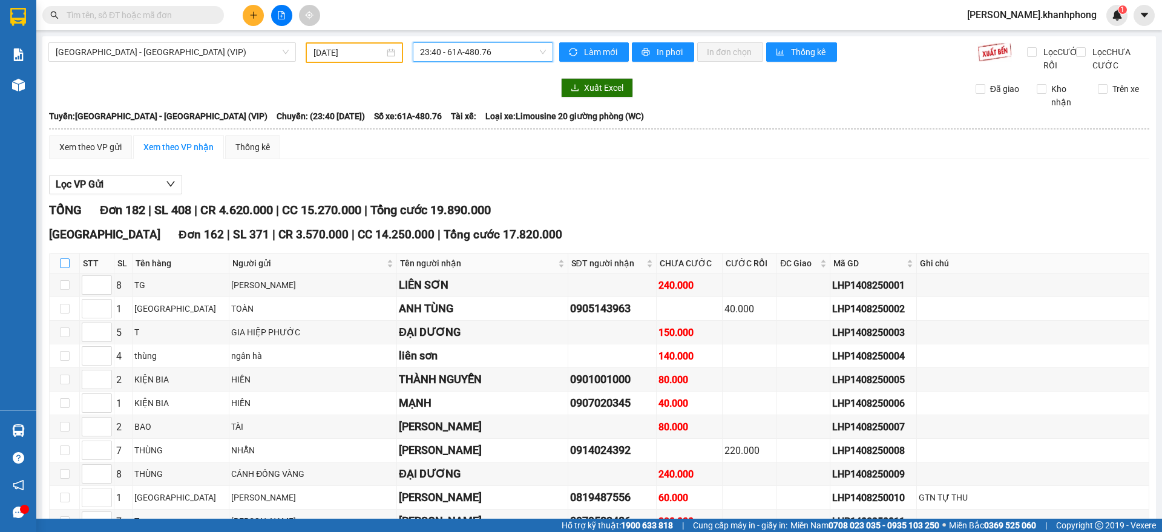
checkbox input "true"
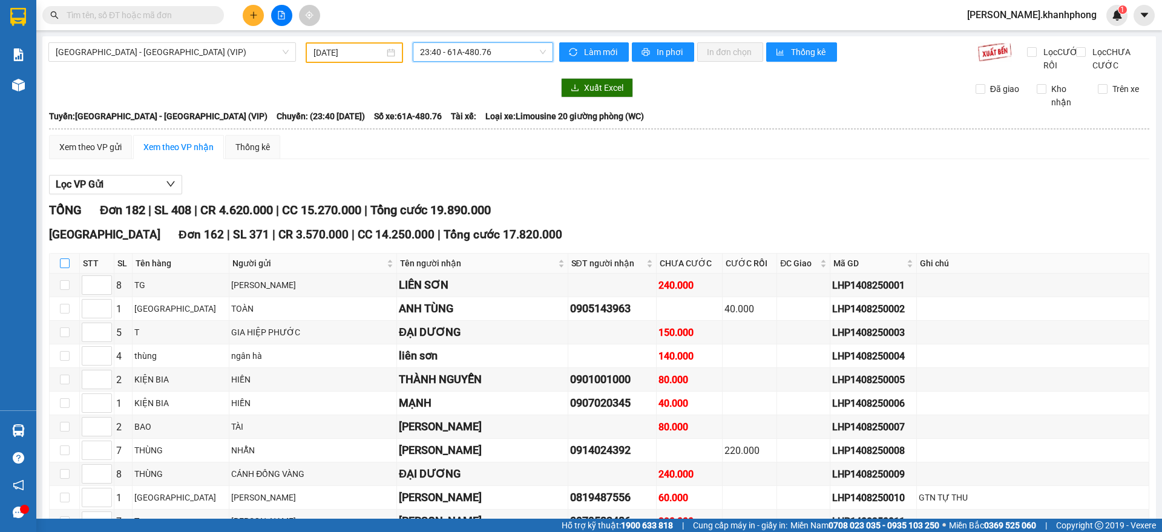
checkbox input "true"
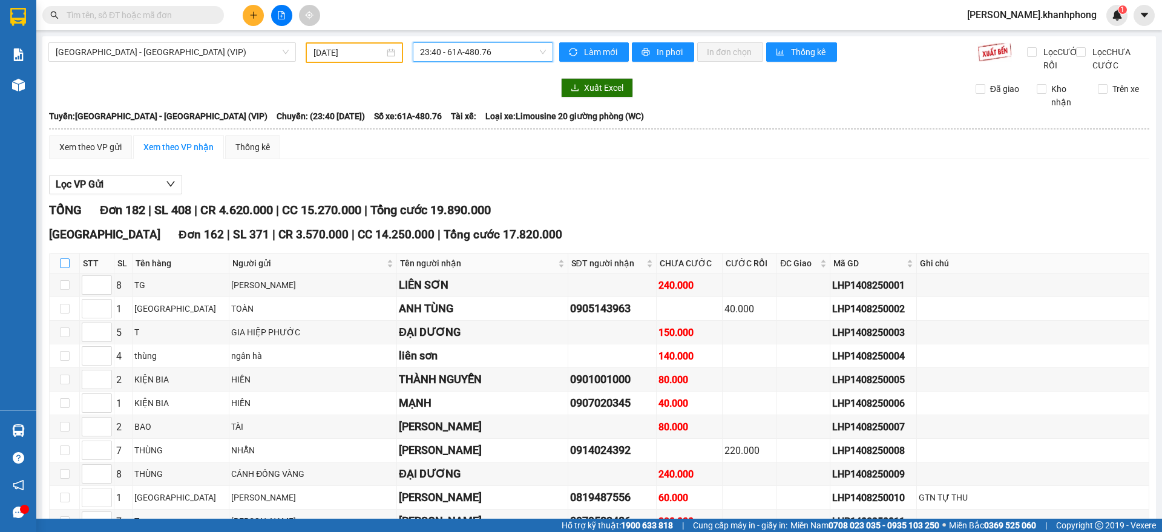
checkbox input "true"
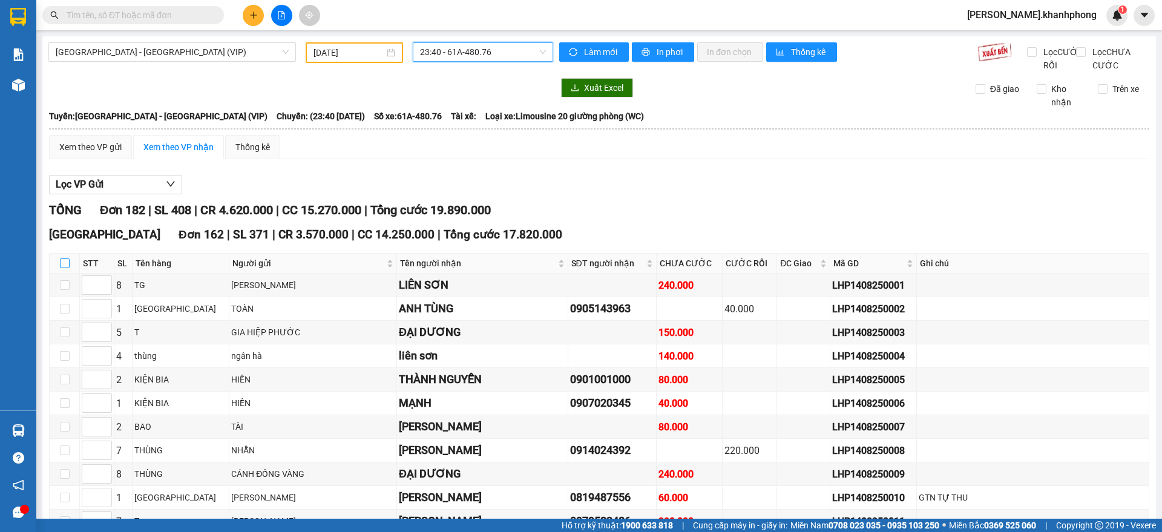
checkbox input "true"
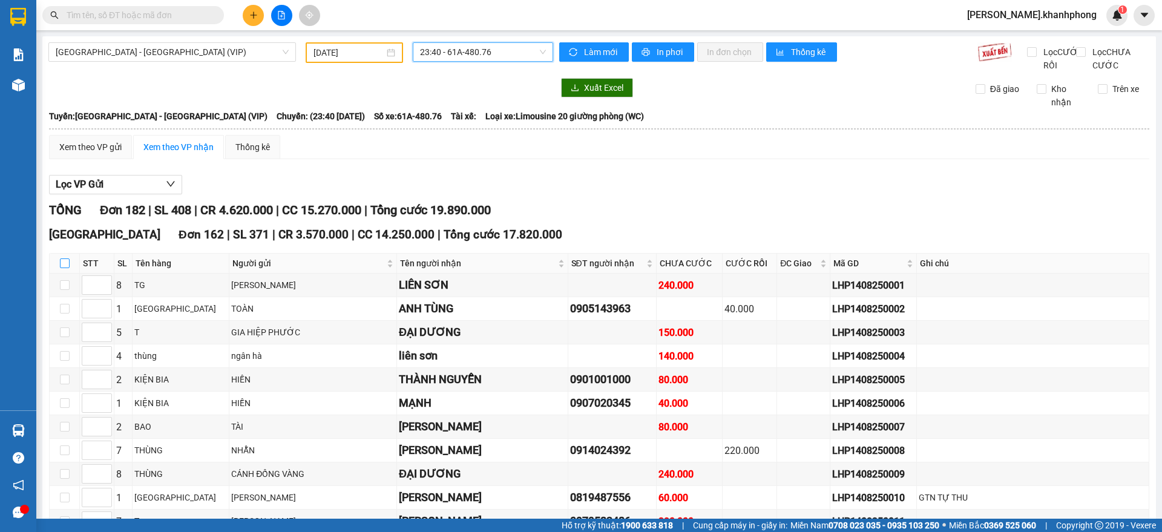
checkbox input "true"
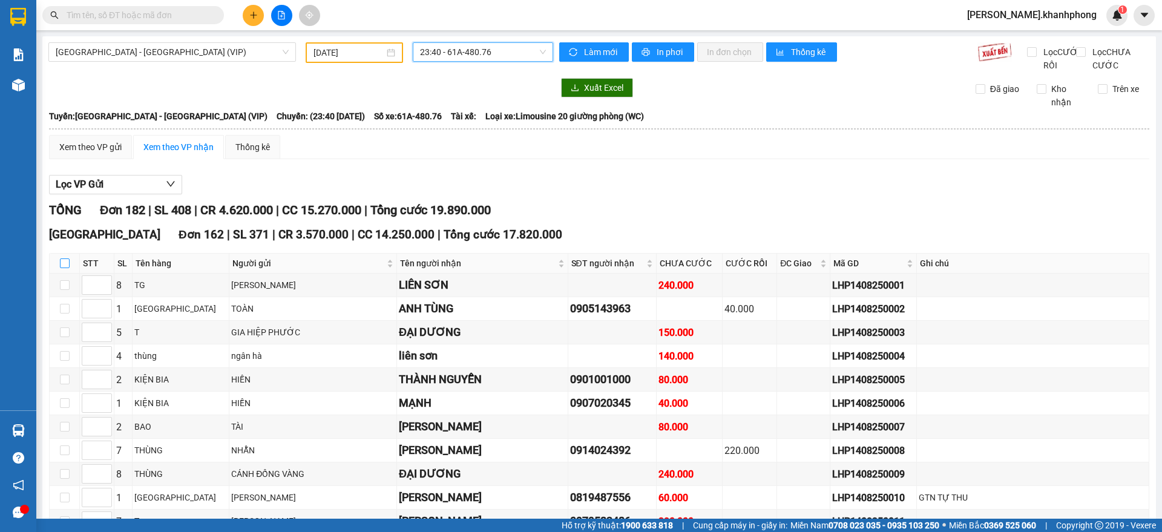
checkbox input "true"
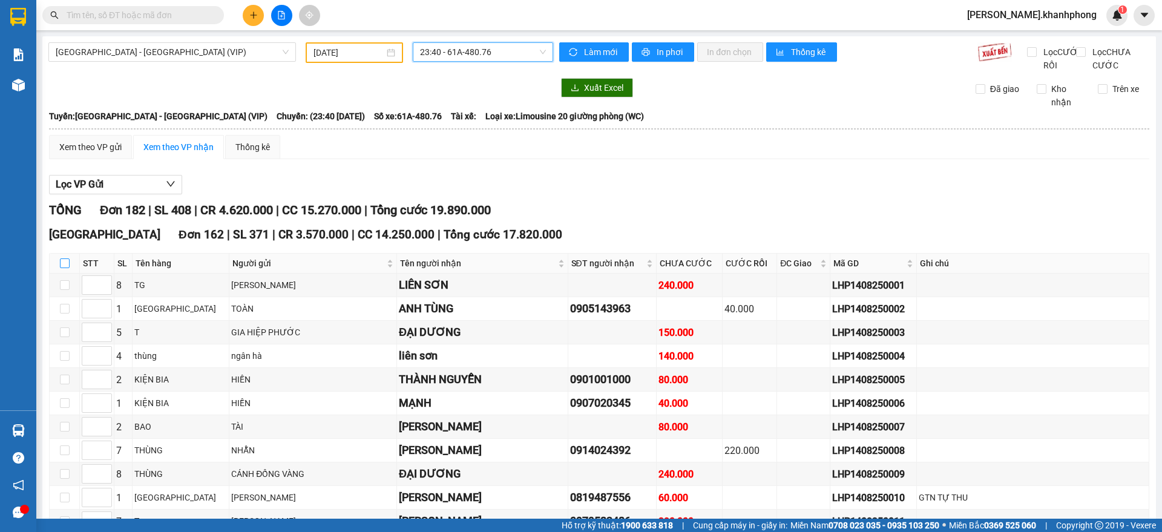
checkbox input "true"
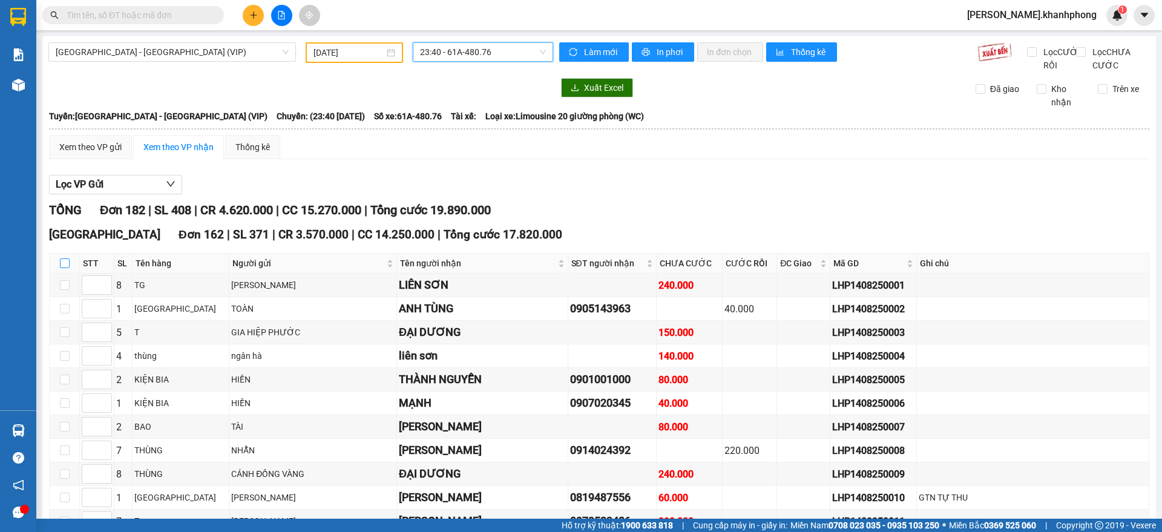
checkbox input "true"
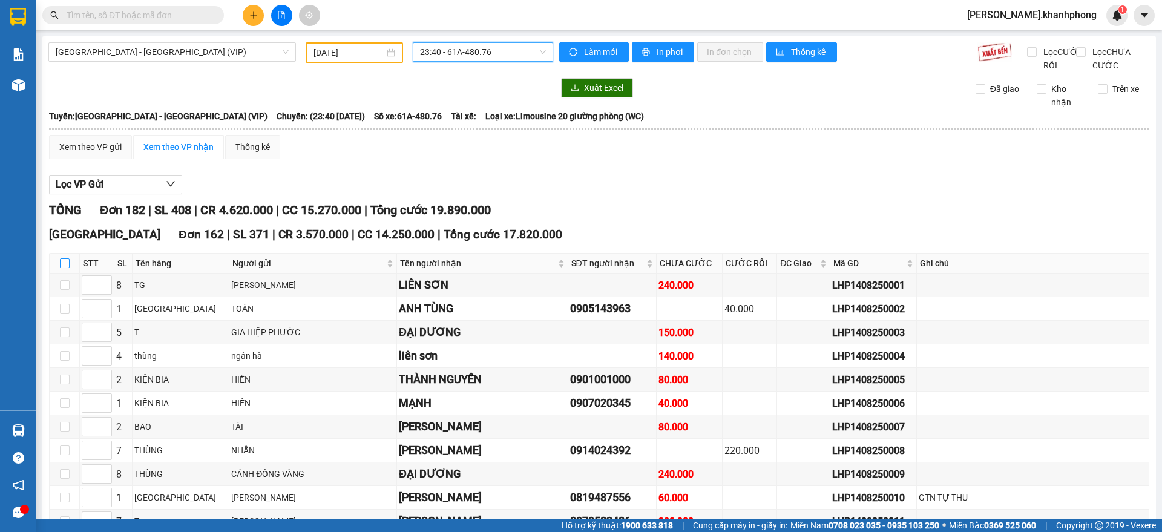
checkbox input "true"
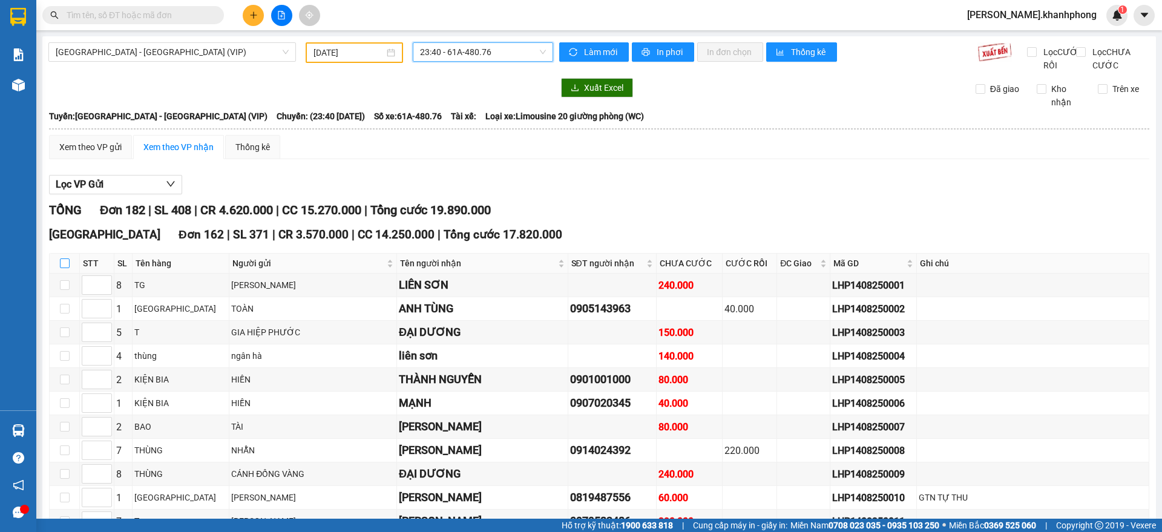
checkbox input "true"
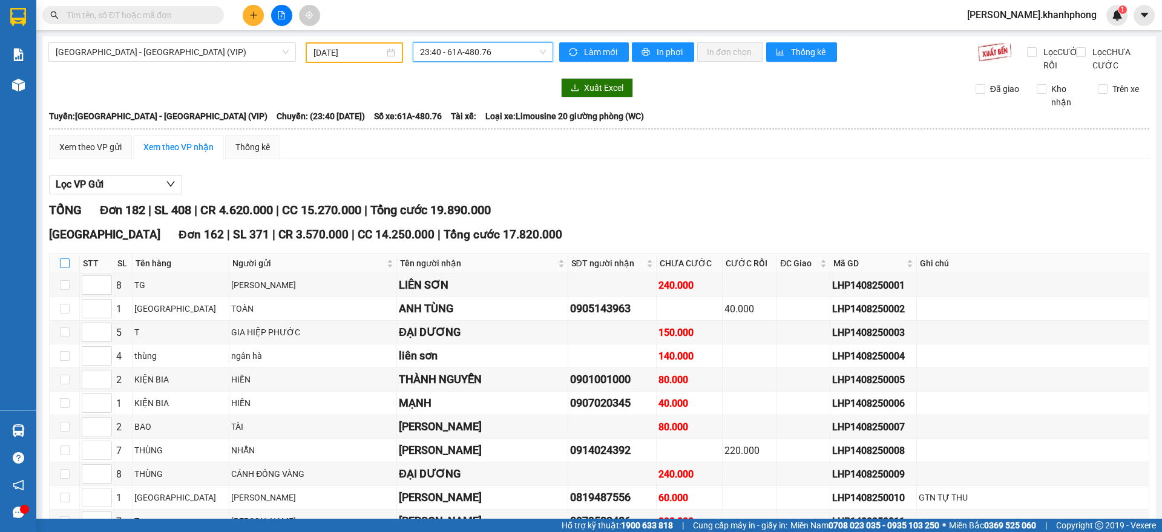
checkbox input "true"
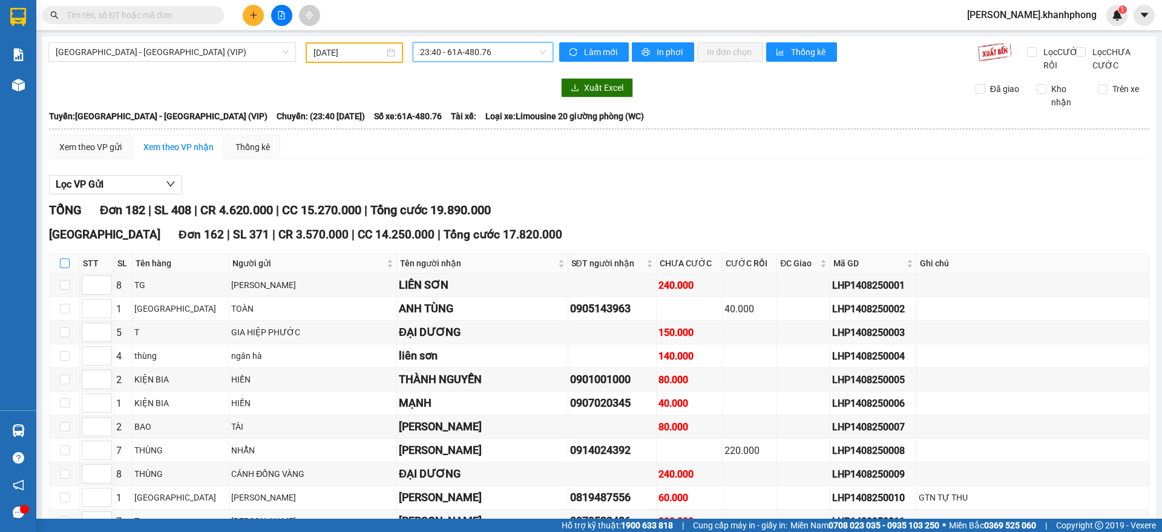
checkbox input "true"
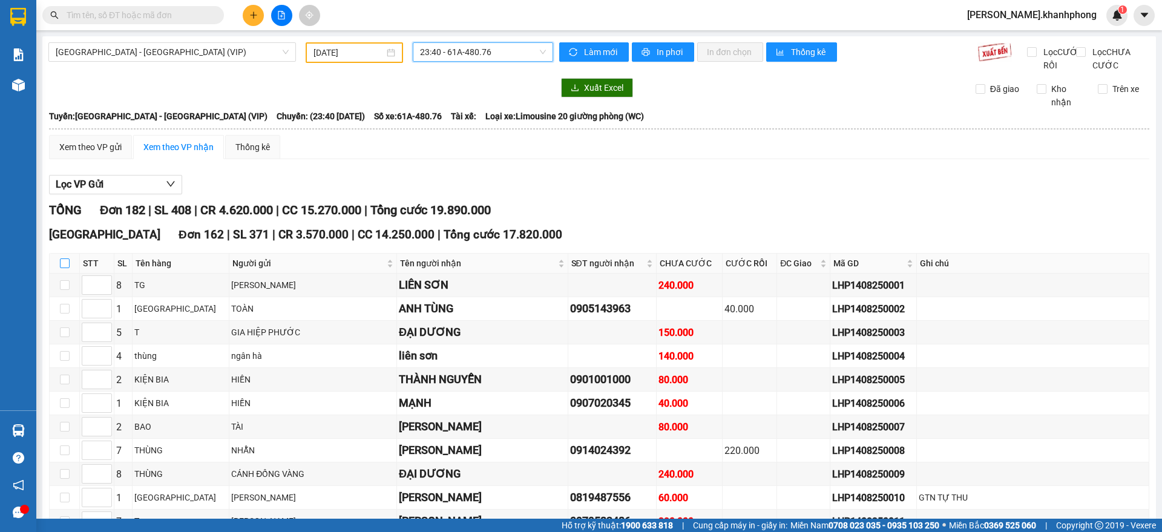
checkbox input "true"
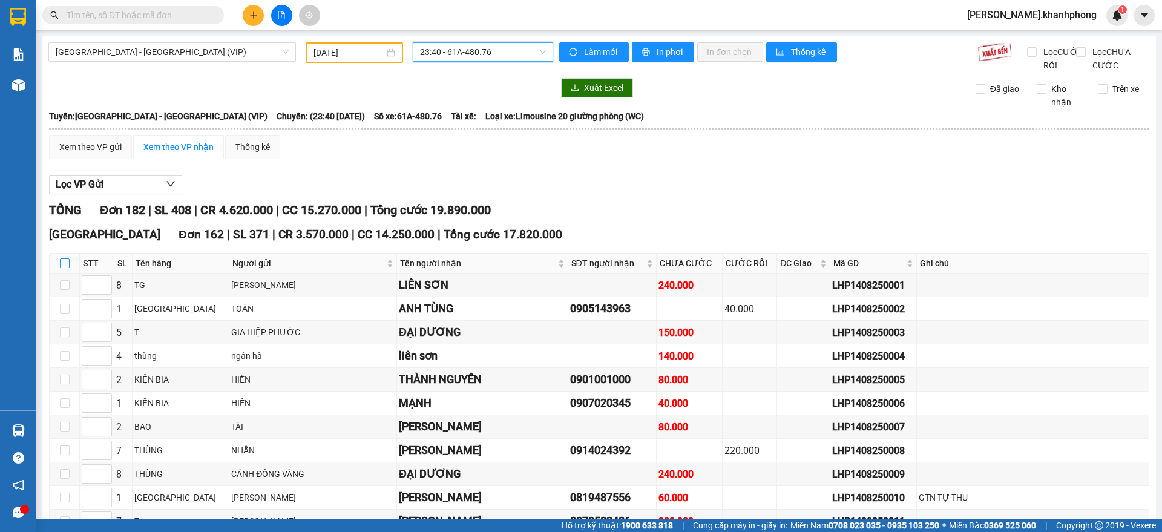
checkbox input "true"
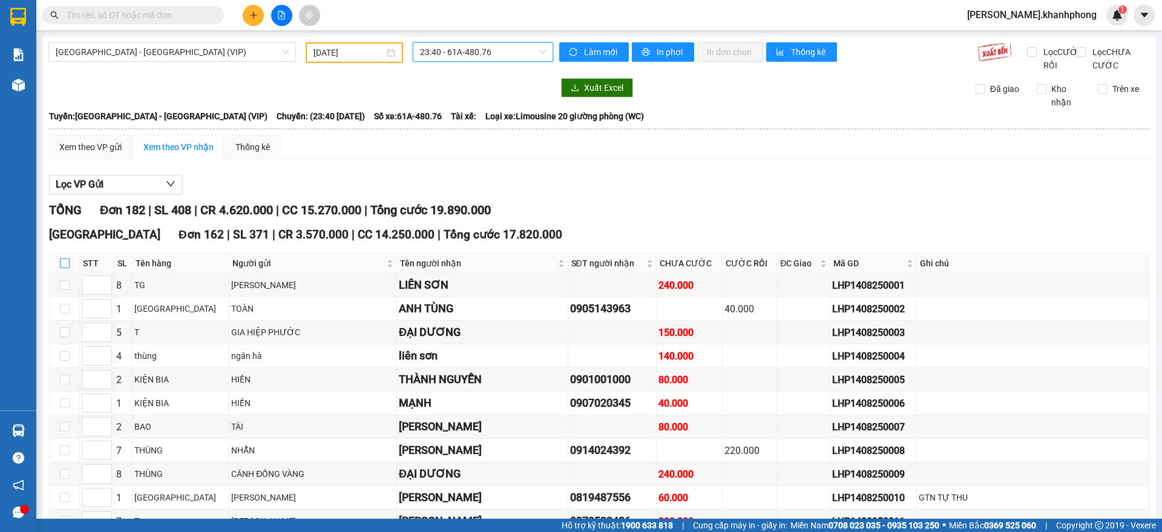
checkbox input "true"
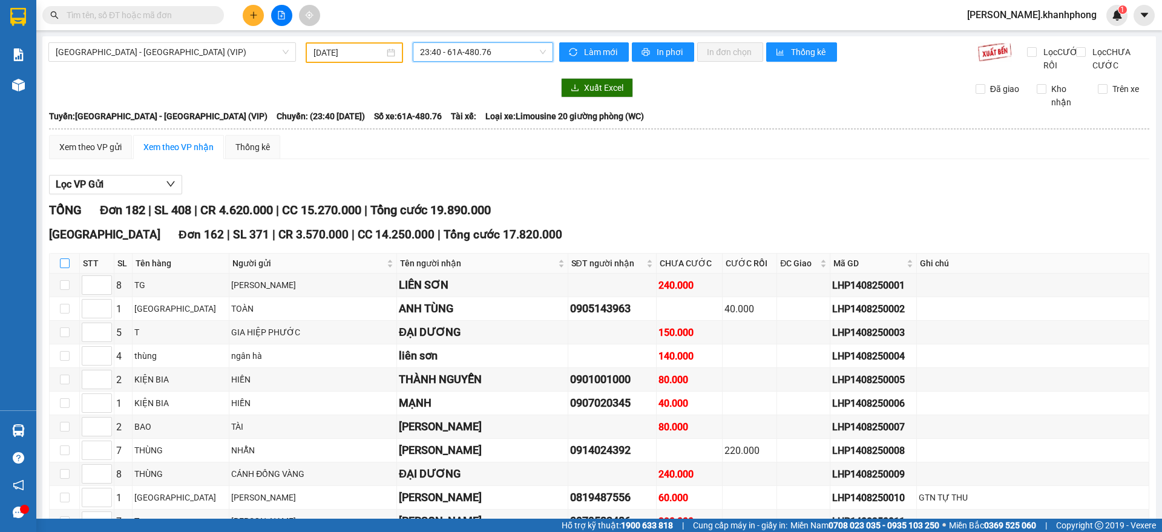
checkbox input "true"
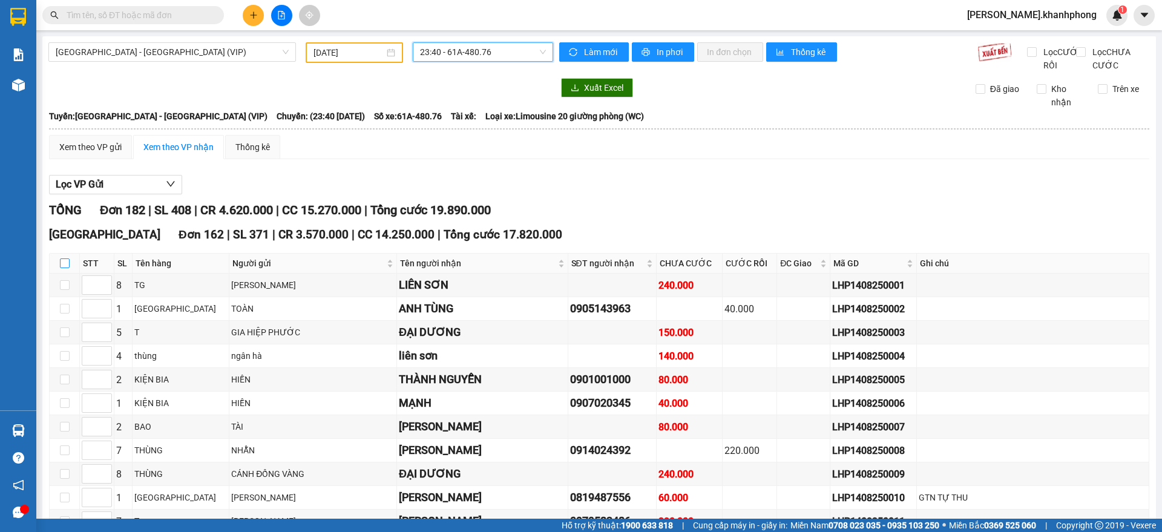
checkbox input "true"
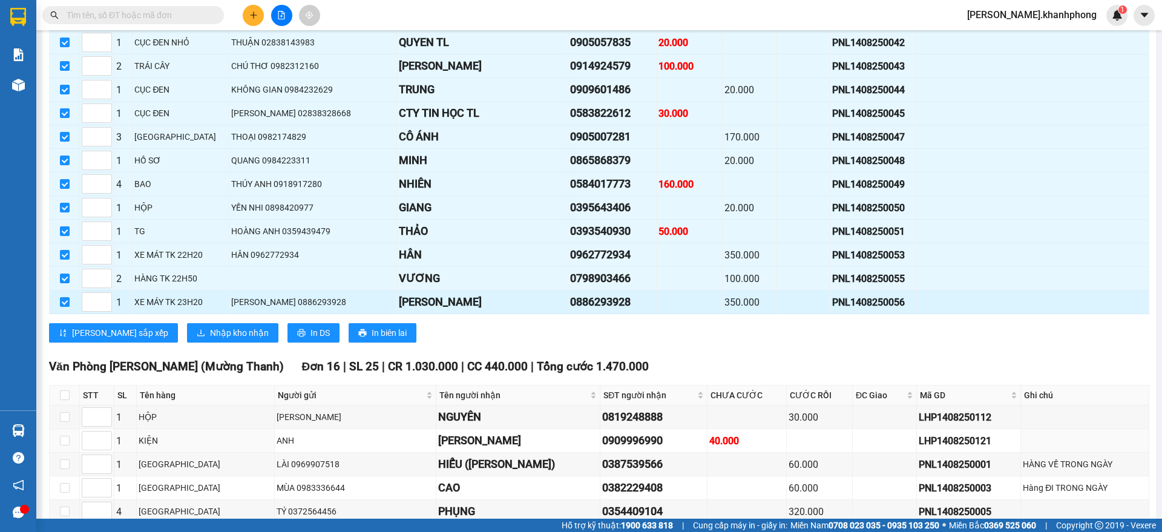
scroll to position [3782, 0]
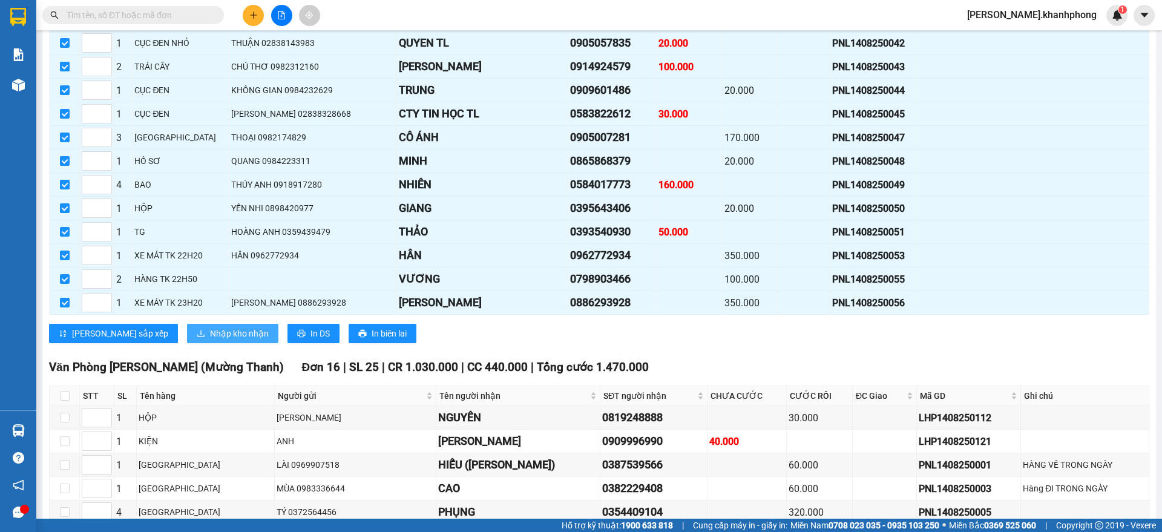
drag, startPoint x: 191, startPoint y: 346, endPoint x: 301, endPoint y: 318, distance: 113.5
click at [210, 340] on span "Nhập kho nhận" at bounding box center [239, 333] width 59 height 13
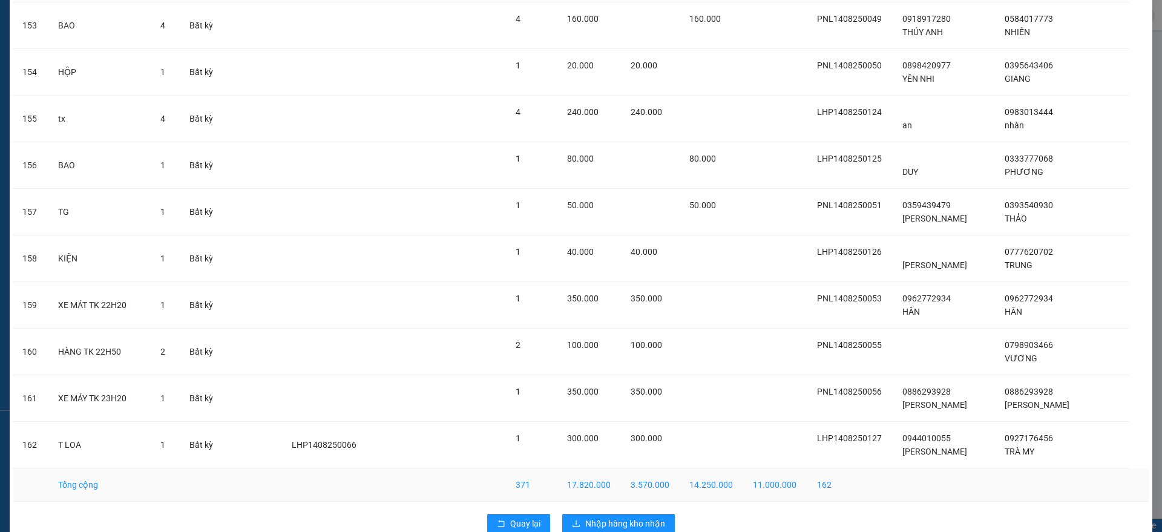
scroll to position [7207, 0]
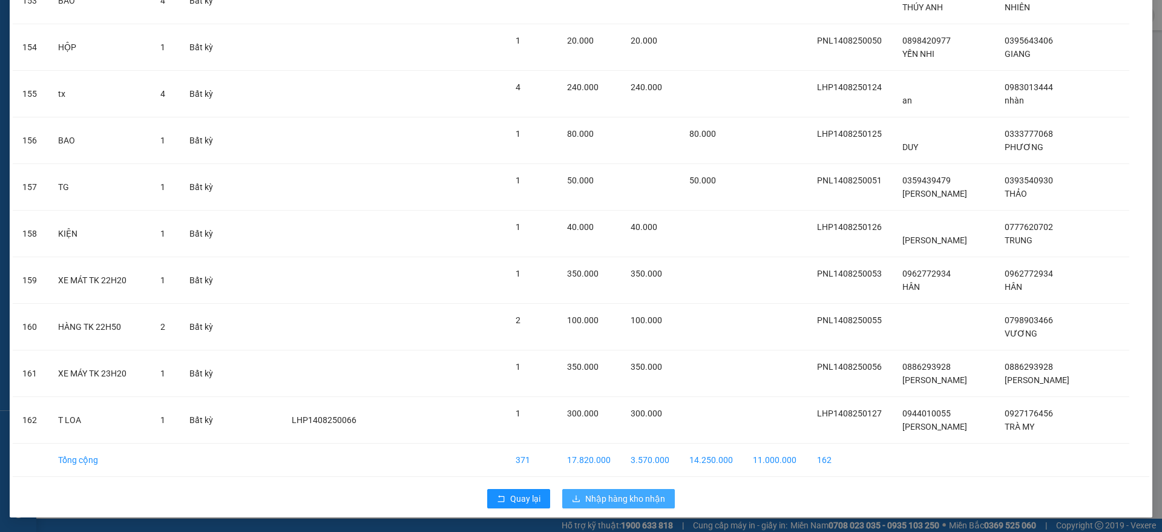
click at [659, 498] on button "Nhập hàng kho nhận" at bounding box center [618, 498] width 113 height 19
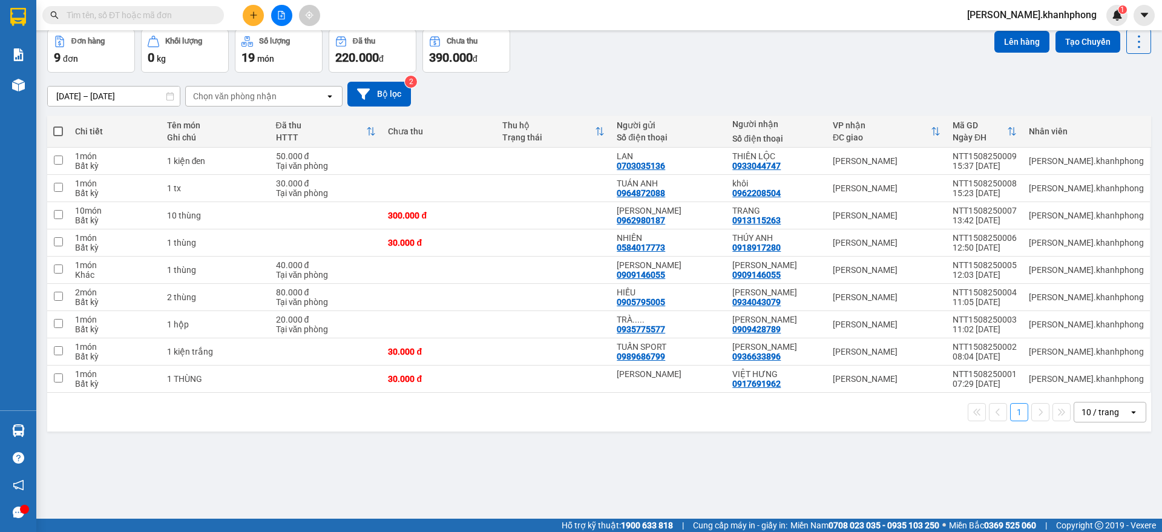
scroll to position [56, 0]
paste input "LHP1408250006 LHP1408250082 LHP1408250114"
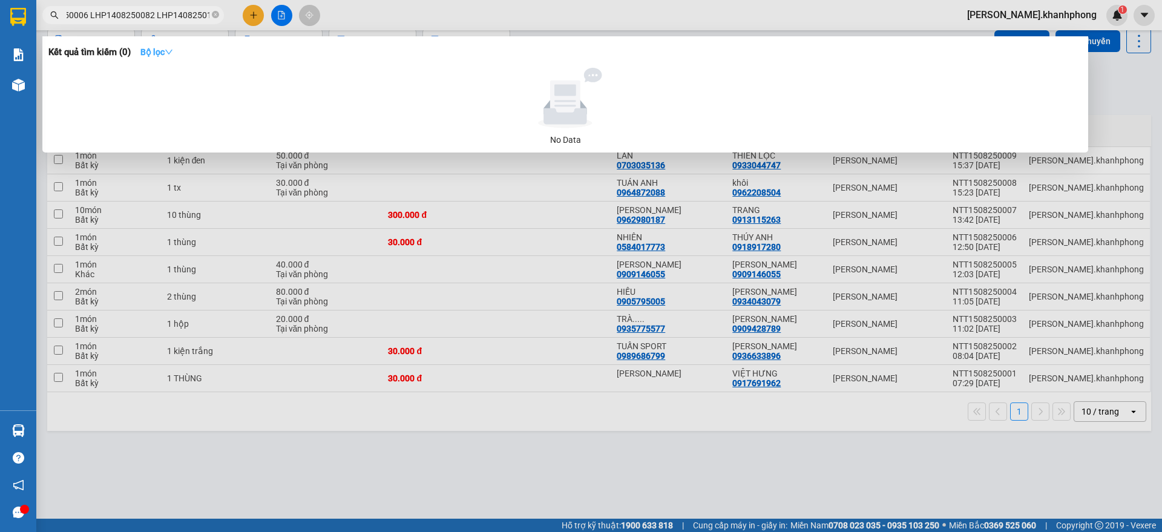
scroll to position [0, 0]
click at [160, 55] on strong "Bộ lọc" at bounding box center [156, 52] width 33 height 10
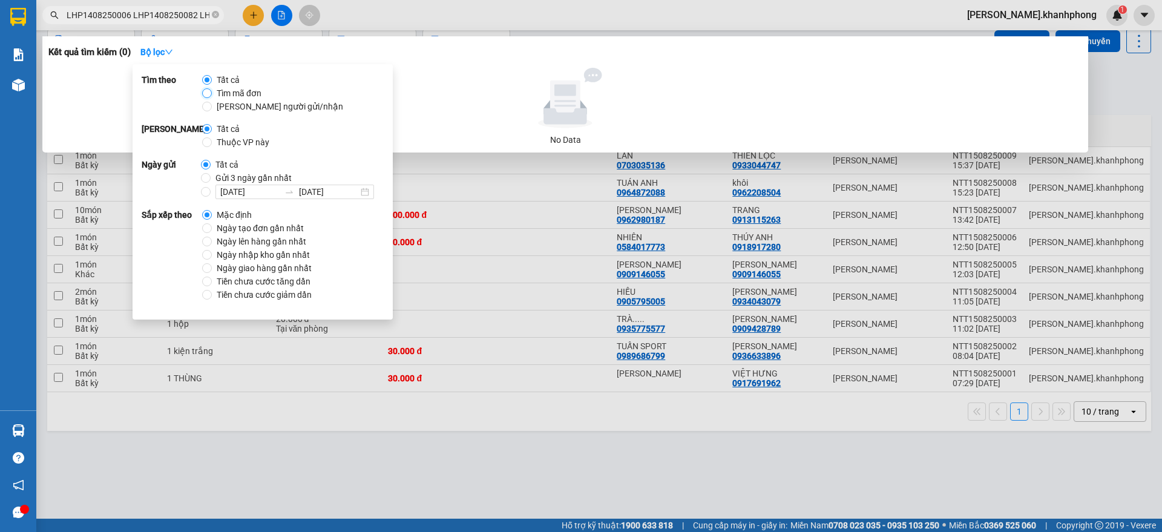
click at [209, 95] on input "Tìm mã đơn" at bounding box center [207, 93] width 10 height 10
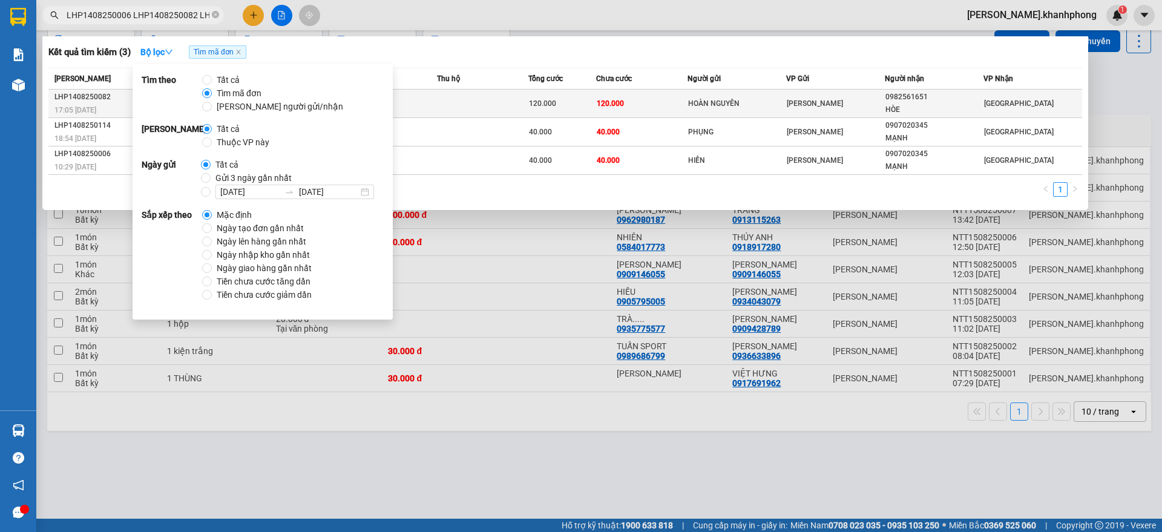
click at [609, 105] on span "120.000" at bounding box center [610, 103] width 27 height 8
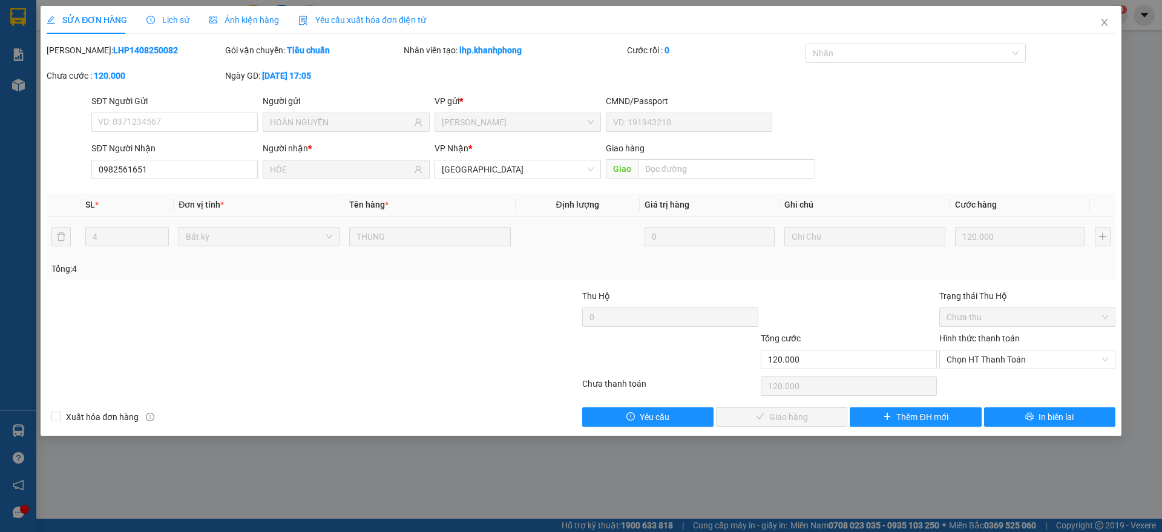
click at [970, 338] on label "Hình thức thanh toán" at bounding box center [979, 338] width 80 height 10
click at [970, 350] on input "Hình thức thanh toán" at bounding box center [1023, 359] width 153 height 18
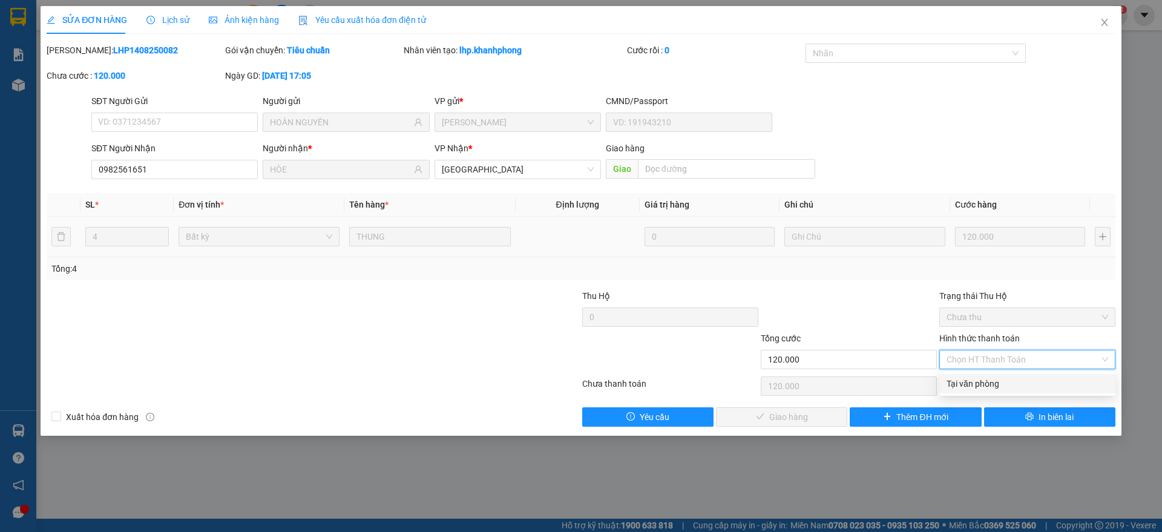
drag, startPoint x: 987, startPoint y: 381, endPoint x: 973, endPoint y: 387, distance: 15.2
click at [986, 379] on div "Tại văn phòng" at bounding box center [1028, 383] width 162 height 13
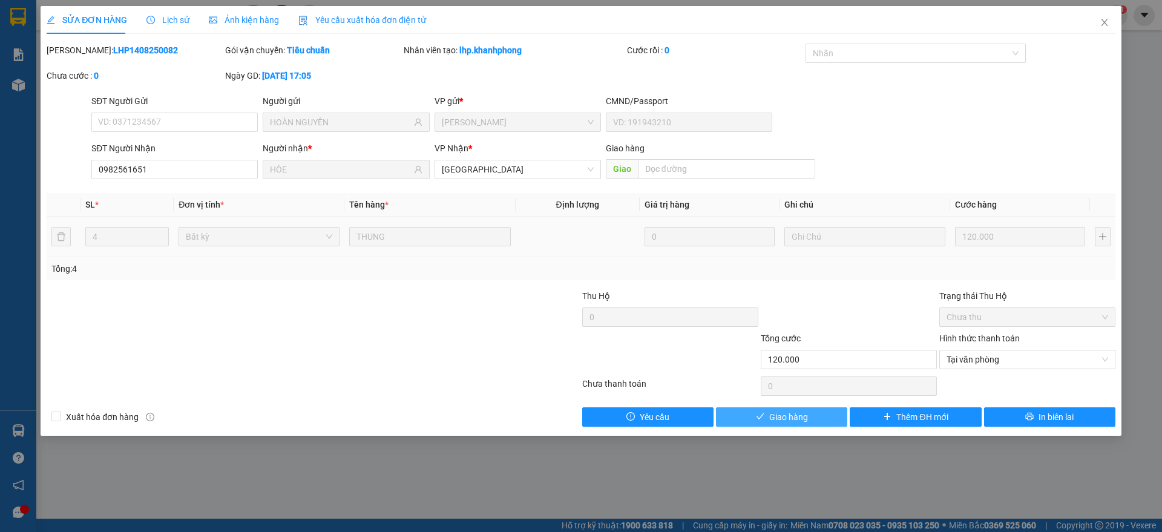
drag, startPoint x: 810, startPoint y: 419, endPoint x: 915, endPoint y: 313, distance: 148.5
click at [818, 417] on button "Giao hàng" at bounding box center [781, 416] width 131 height 19
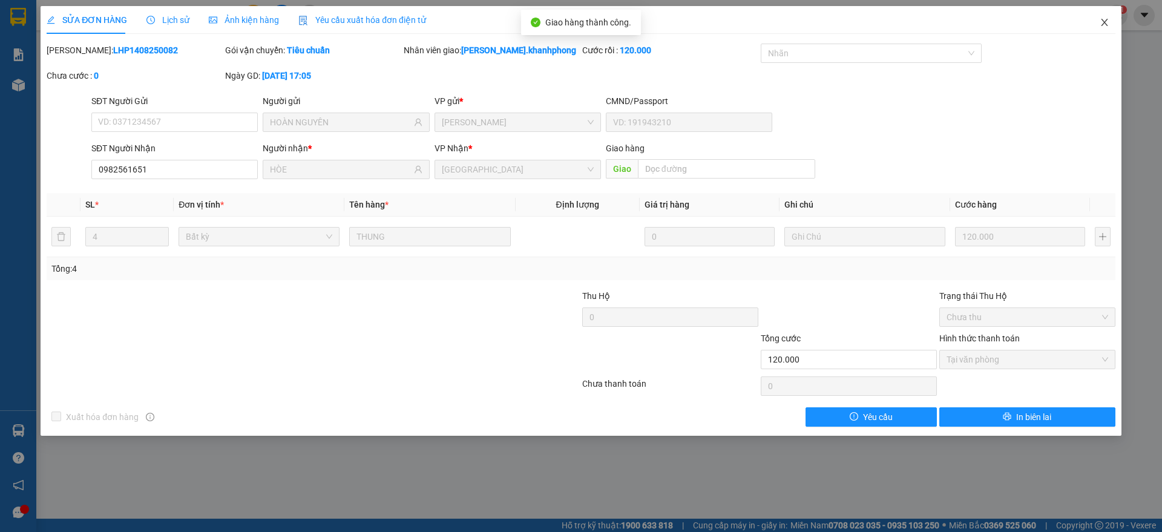
click at [1103, 25] on icon "close" at bounding box center [1105, 23] width 10 height 10
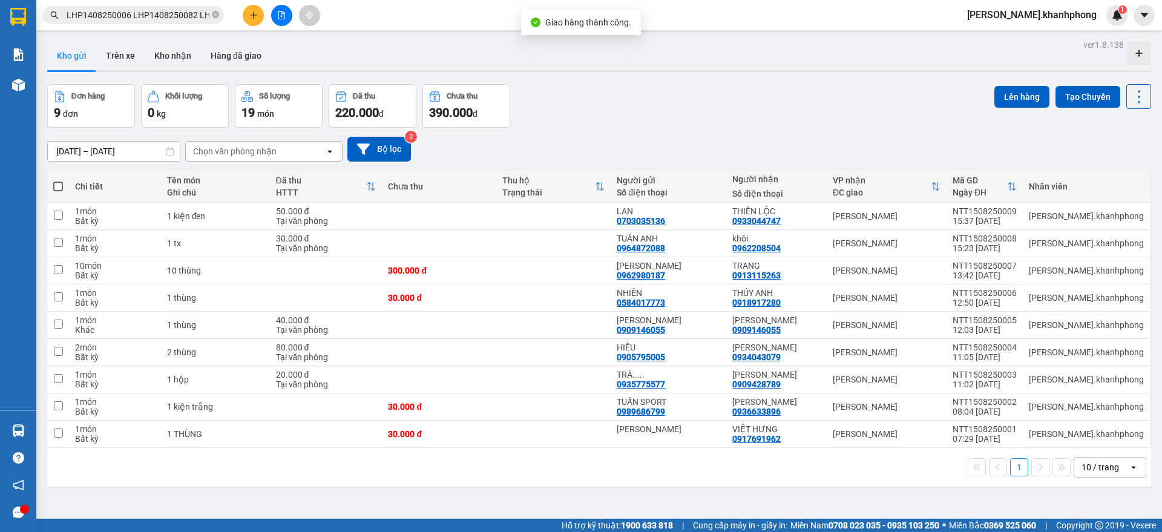
scroll to position [0, 43]
click at [151, 19] on input "LHP1408250006 LHP1408250082 LHP1408250114" at bounding box center [138, 14] width 143 height 13
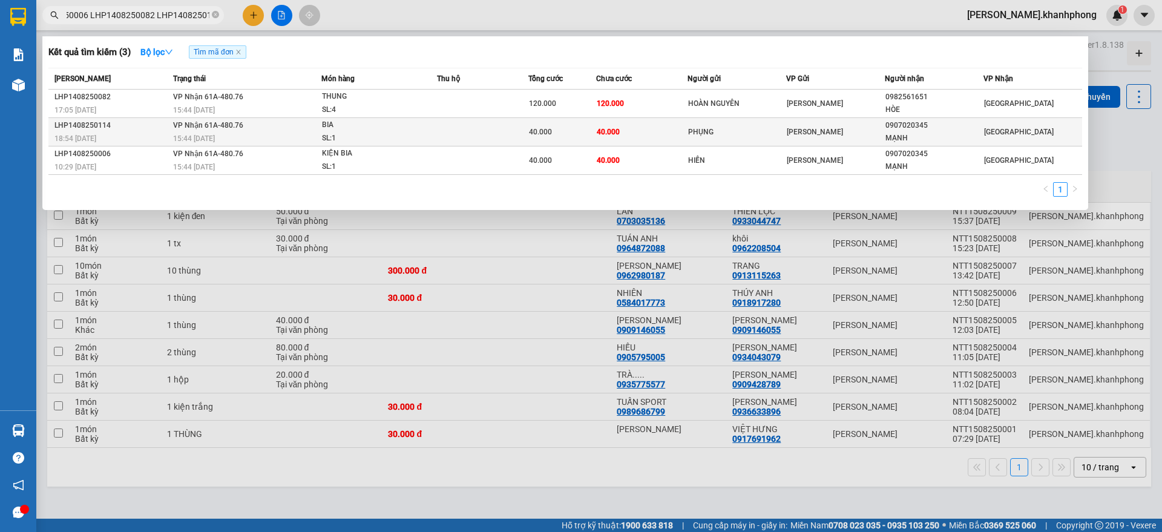
scroll to position [0, 0]
click at [614, 130] on span "40.000" at bounding box center [608, 132] width 23 height 8
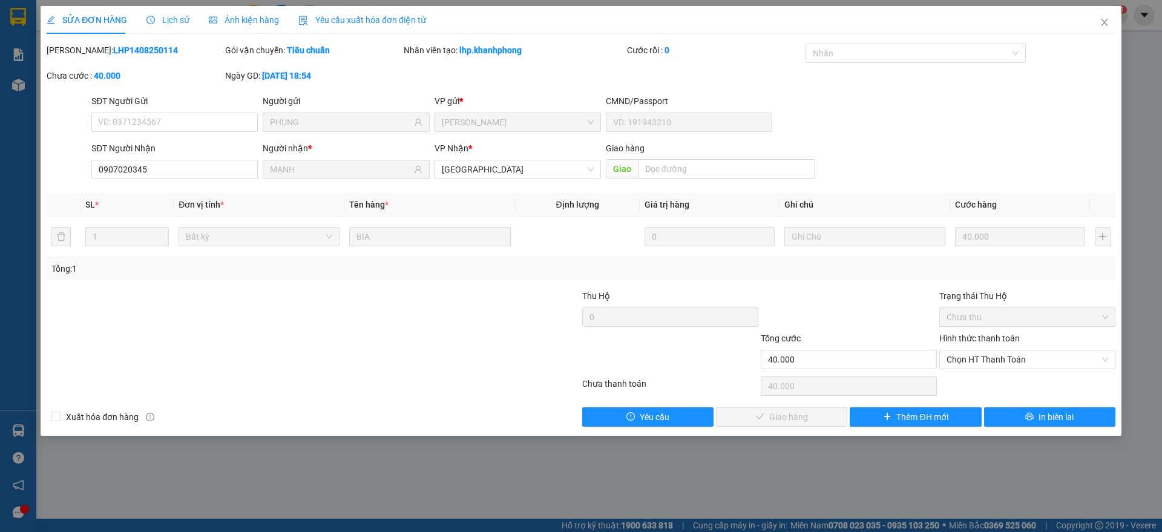
click at [973, 335] on label "Hình thức thanh toán" at bounding box center [979, 338] width 80 height 10
click at [973, 350] on input "Hình thức thanh toán" at bounding box center [1023, 359] width 153 height 18
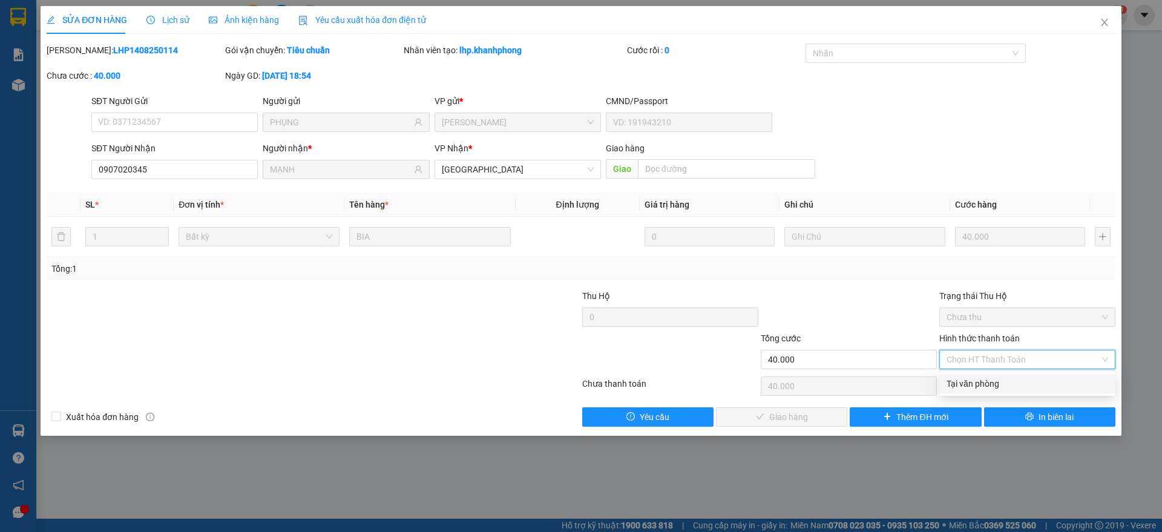
click at [968, 377] on div "Tại văn phòng" at bounding box center [1028, 383] width 162 height 13
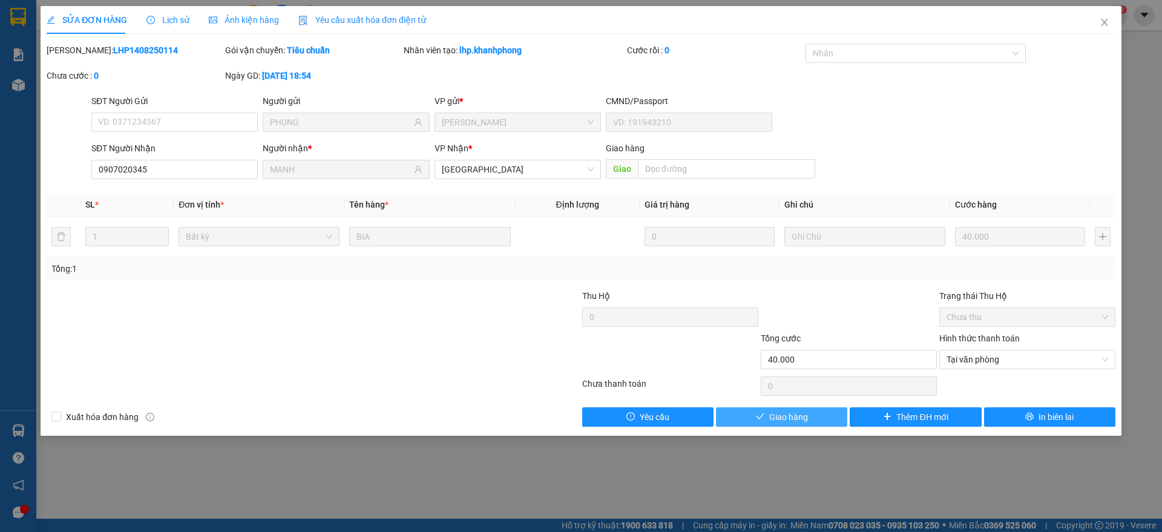
drag, startPoint x: 793, startPoint y: 411, endPoint x: 829, endPoint y: 366, distance: 57.7
click at [794, 411] on span "Giao hàng" at bounding box center [788, 416] width 39 height 13
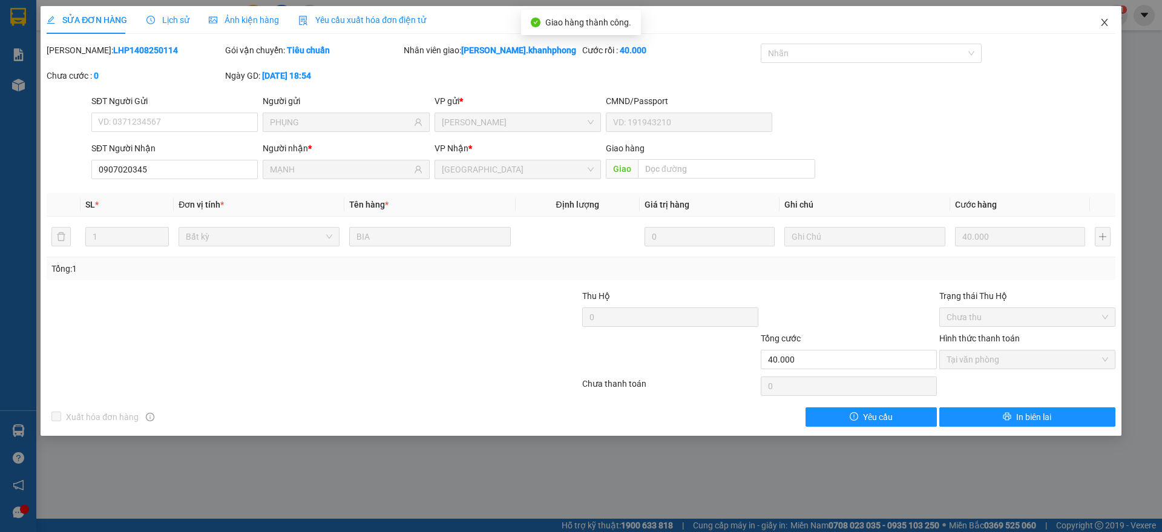
click at [1104, 35] on span "Close" at bounding box center [1105, 23] width 34 height 34
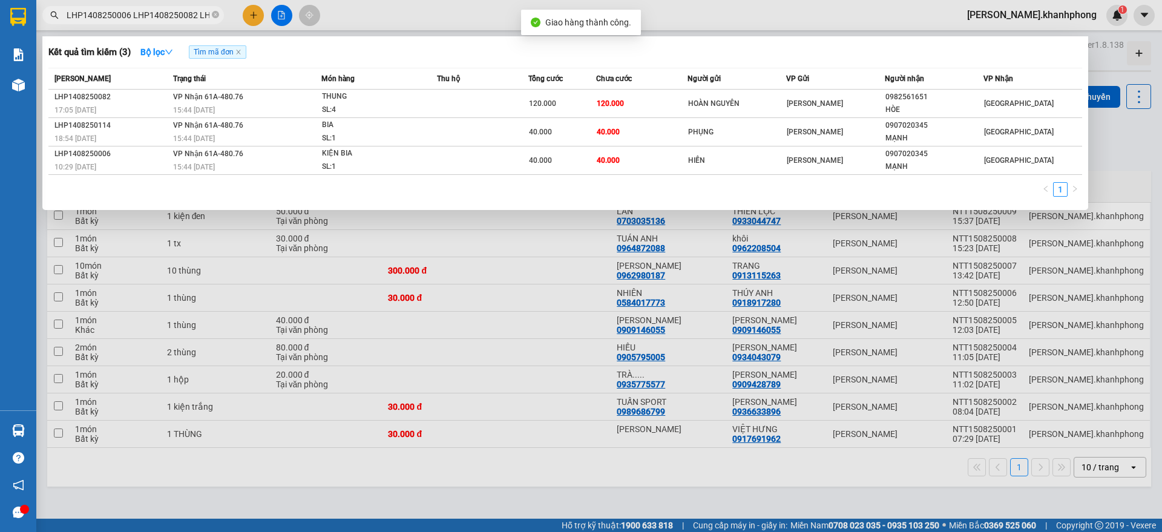
drag, startPoint x: 192, startPoint y: 8, endPoint x: 253, endPoint y: 23, distance: 62.2
click at [193, 8] on input "LHP1408250006 LHP1408250082 LHP1408250114" at bounding box center [138, 14] width 143 height 13
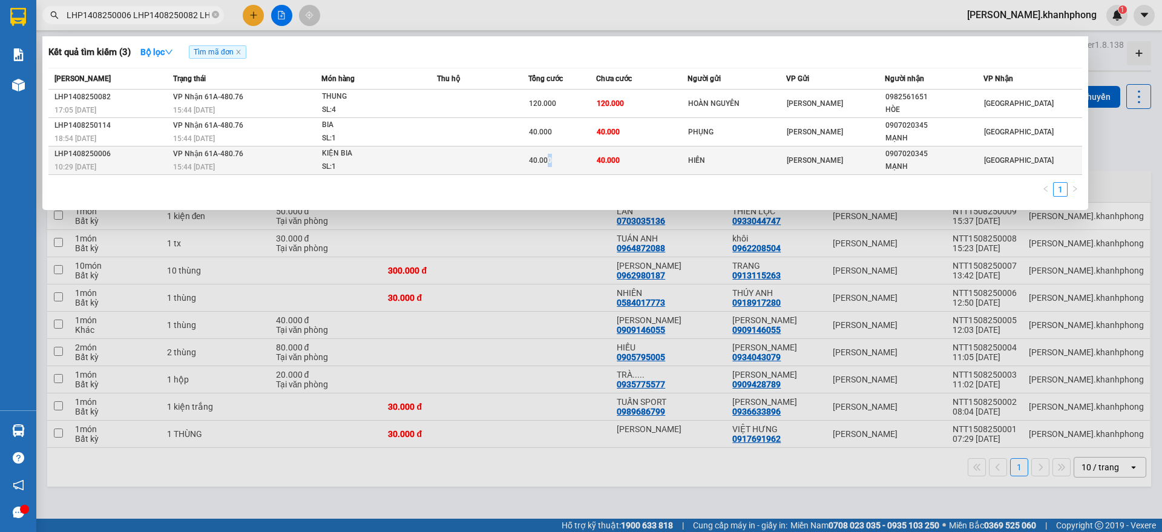
click at [546, 166] on div "40.000" at bounding box center [562, 160] width 67 height 13
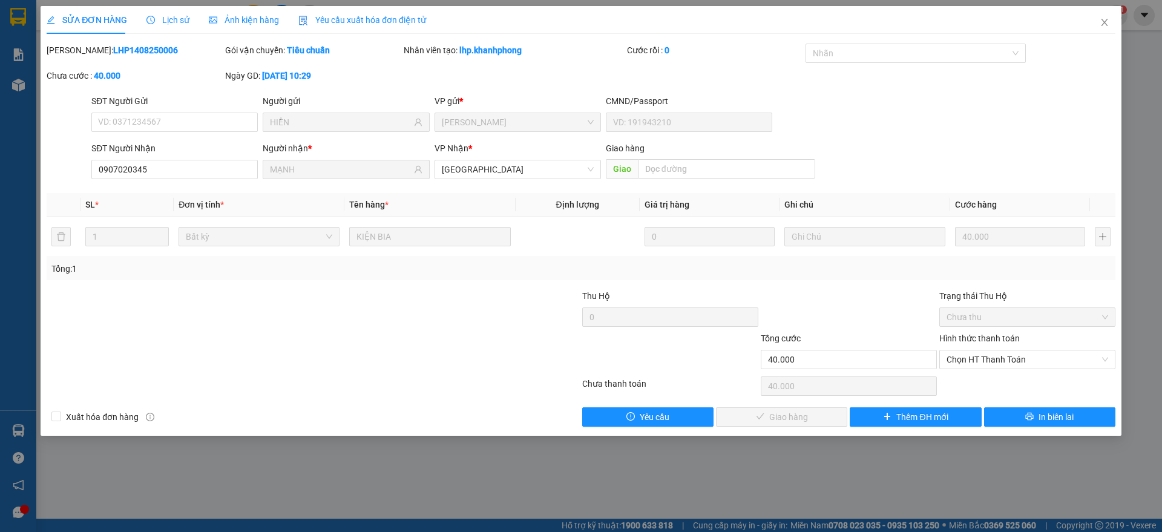
click at [973, 333] on label "Hình thức thanh toán" at bounding box center [979, 338] width 80 height 10
click at [973, 350] on input "Hình thức thanh toán" at bounding box center [1023, 359] width 153 height 18
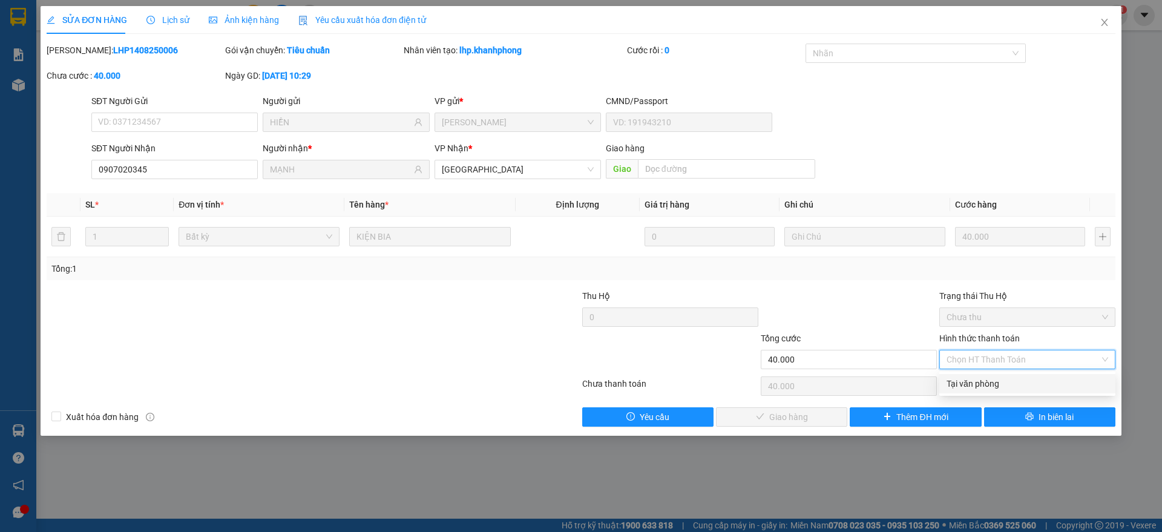
click at [980, 375] on div "Tại văn phòng" at bounding box center [1027, 383] width 176 height 19
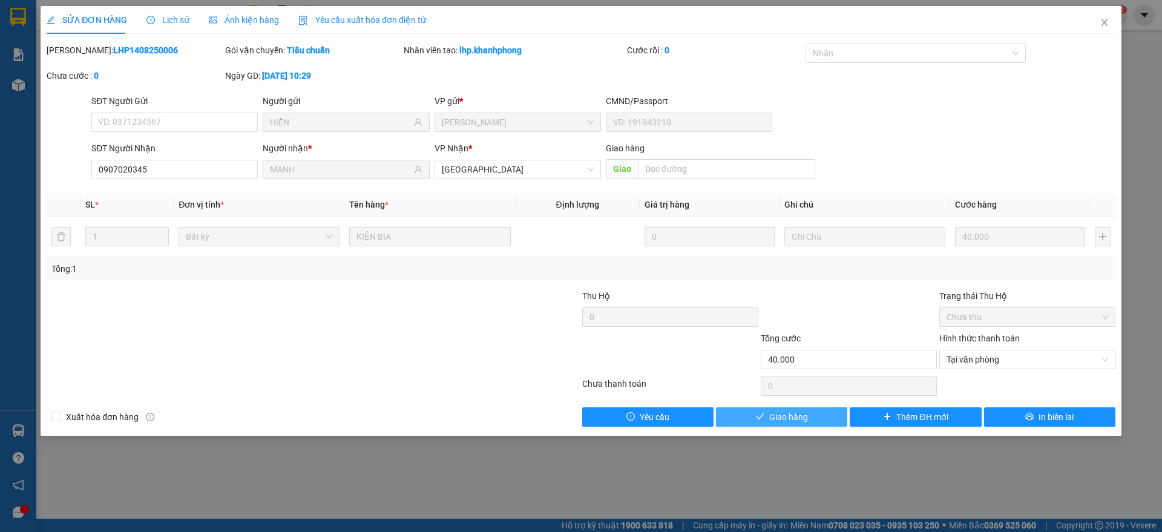
click at [825, 412] on button "Giao hàng" at bounding box center [781, 416] width 131 height 19
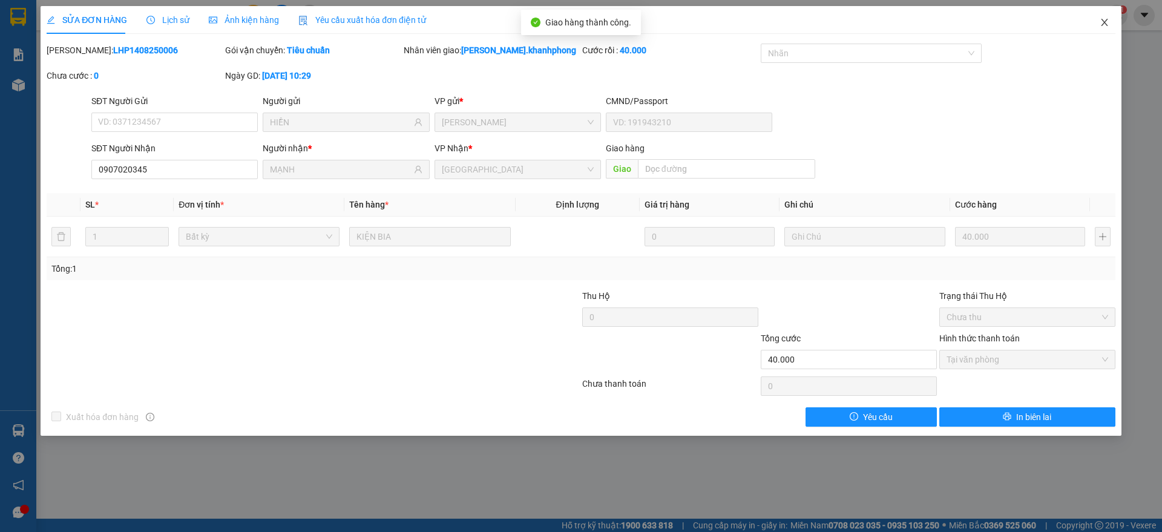
click at [1106, 16] on span "Close" at bounding box center [1105, 23] width 34 height 34
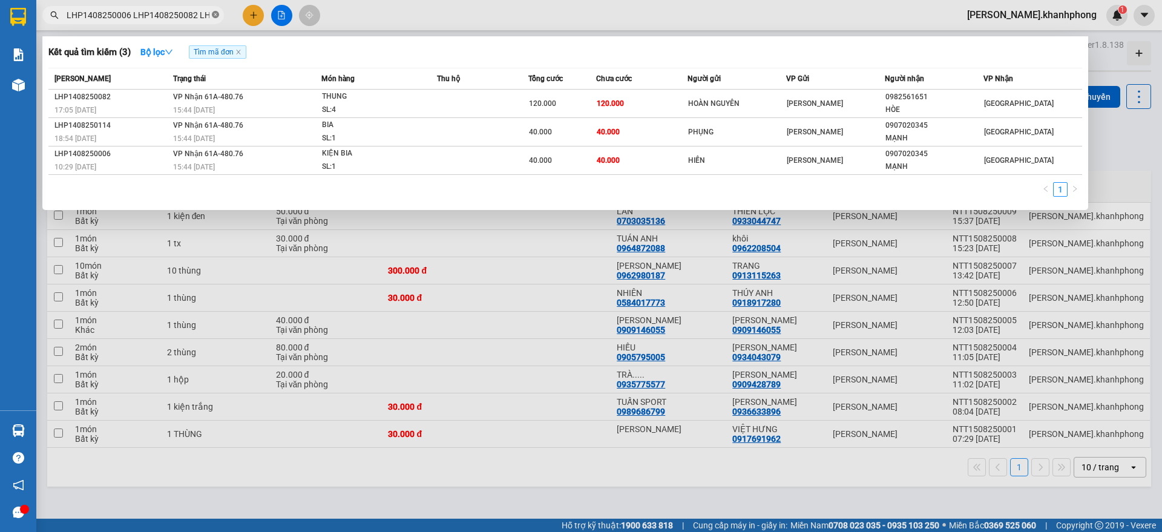
click at [215, 13] on icon "close-circle" at bounding box center [215, 14] width 7 height 7
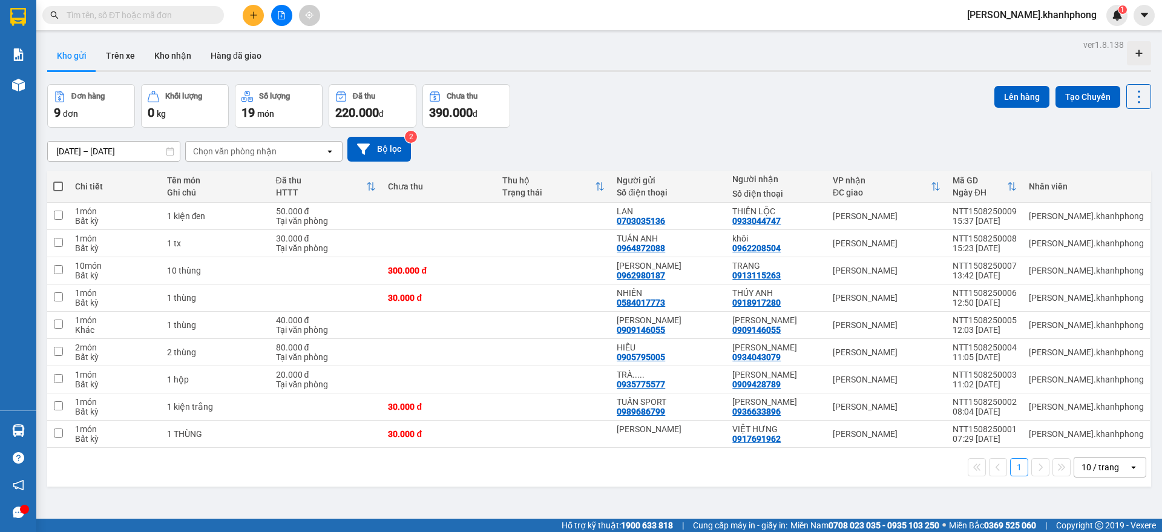
paste input "PNL1408250009 PNL1408250012 PNL1408250026 PNL1408250027 LHP1408250008 LHP140825…"
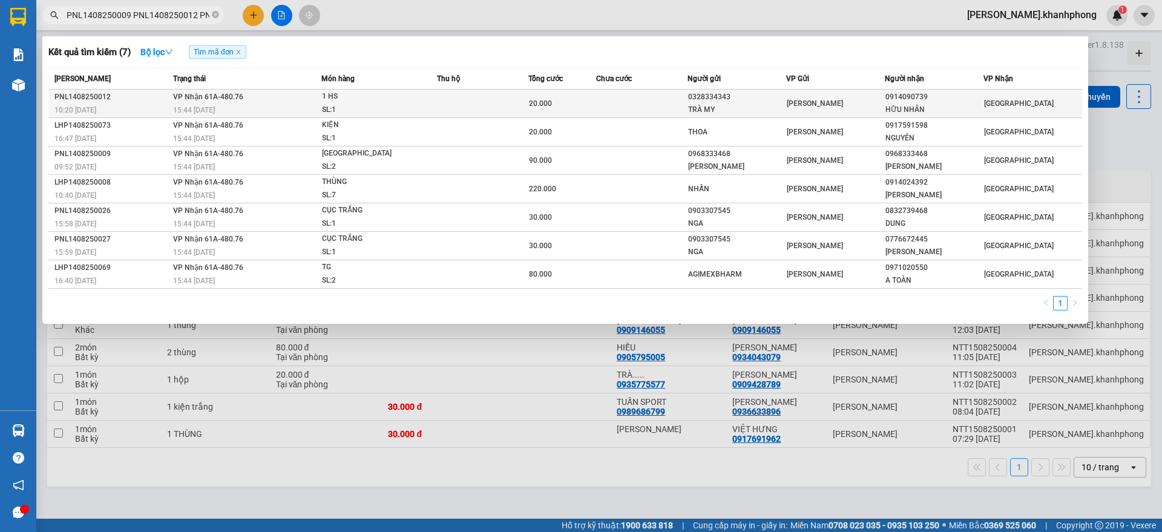
click at [706, 99] on div "0328334343" at bounding box center [736, 97] width 97 height 13
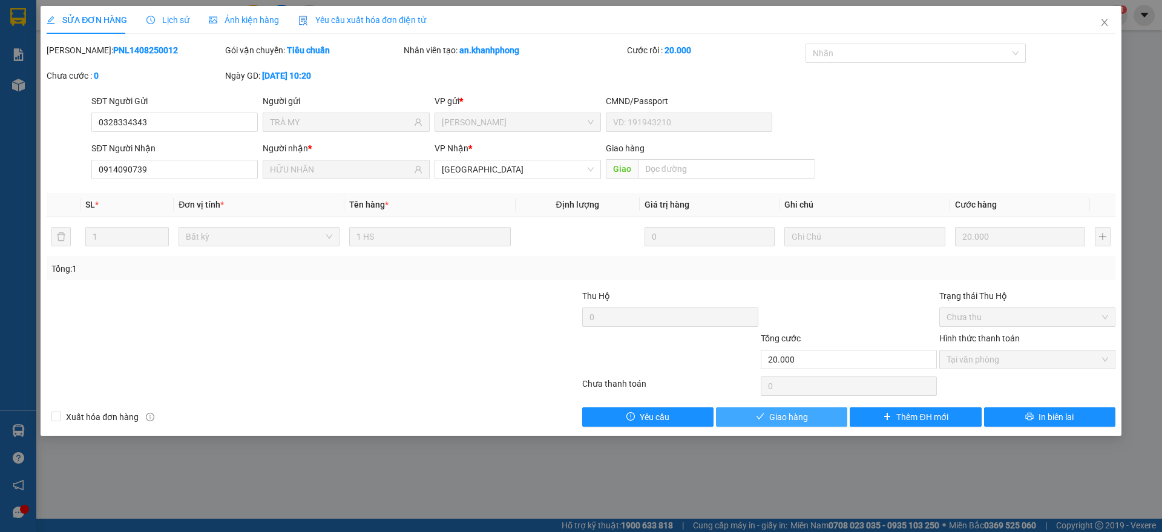
click at [827, 418] on button "Giao hàng" at bounding box center [781, 416] width 131 height 19
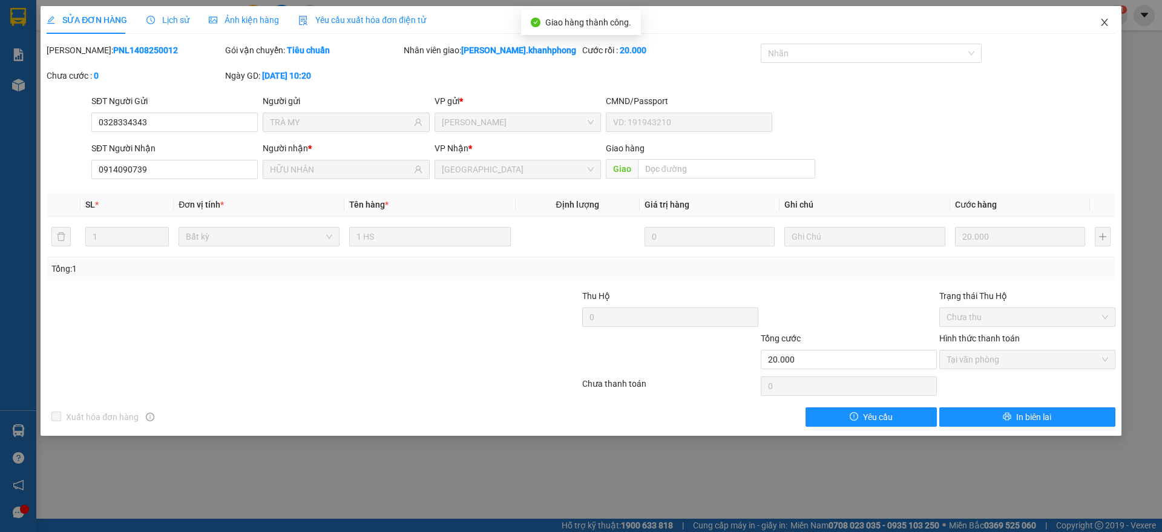
click at [1109, 22] on icon "close" at bounding box center [1105, 23] width 10 height 10
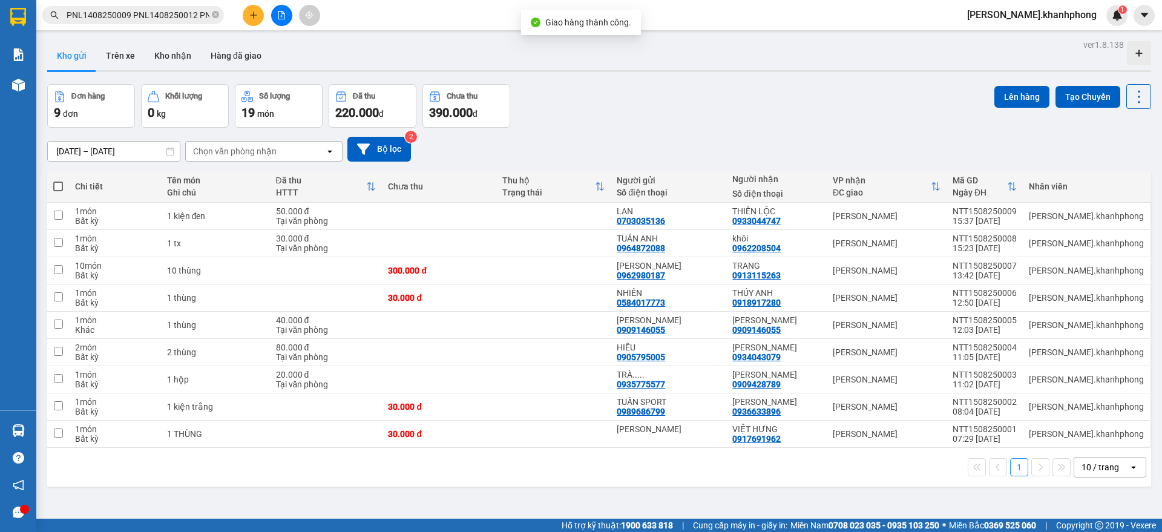
scroll to position [0, 295]
click at [181, 9] on input "PNL1408250009 PNL1408250012 PNL1408250026 PNL1408250027 LHP1408250008 LHP140825…" at bounding box center [138, 14] width 143 height 13
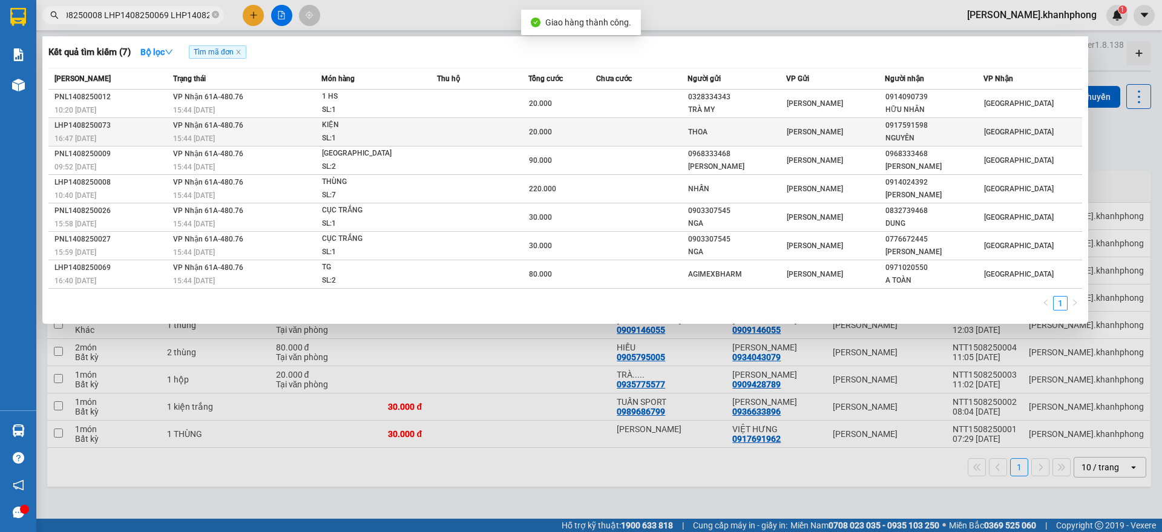
drag, startPoint x: 540, startPoint y: 130, endPoint x: 548, endPoint y: 131, distance: 8.0
click at [548, 131] on span "20.000" at bounding box center [540, 132] width 23 height 8
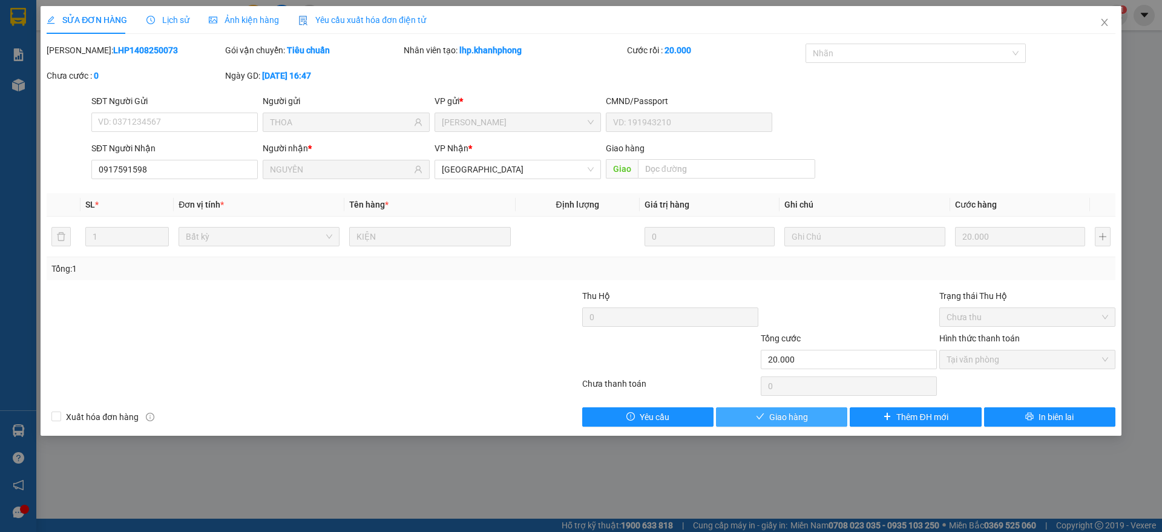
click at [825, 419] on button "Giao hàng" at bounding box center [781, 416] width 131 height 19
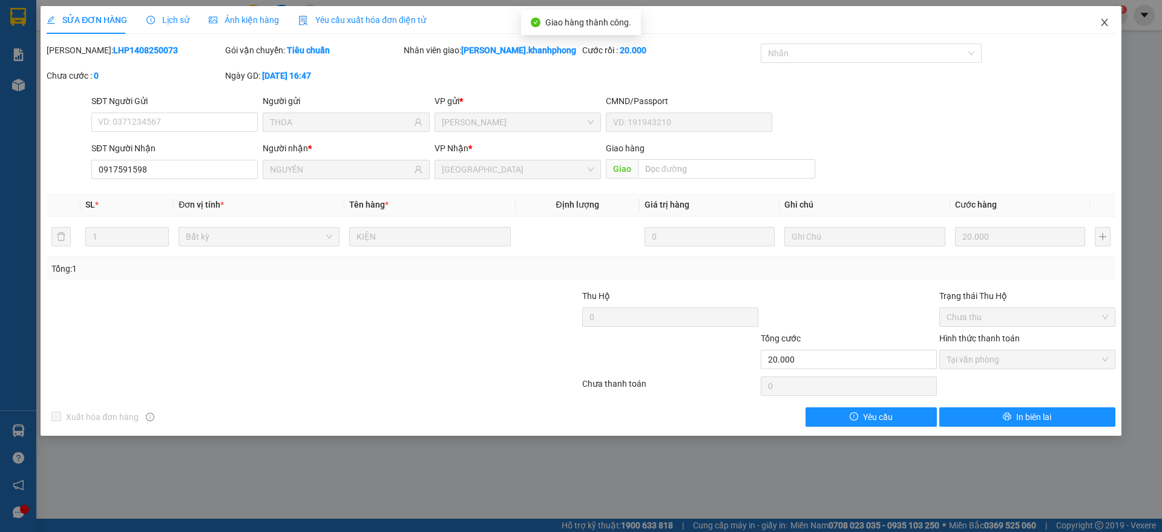
click at [1106, 19] on icon "close" at bounding box center [1105, 23] width 10 height 10
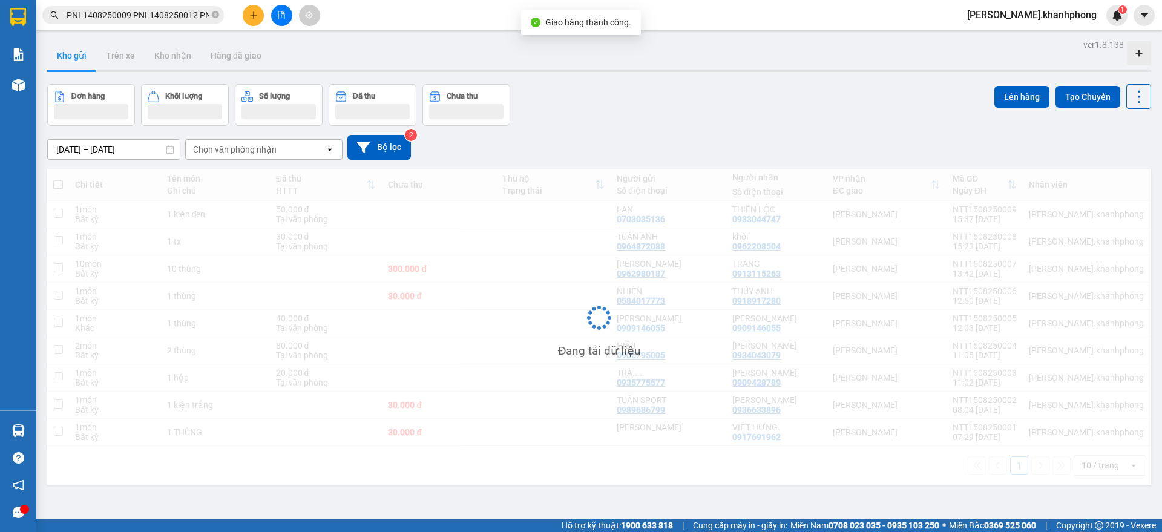
scroll to position [0, 295]
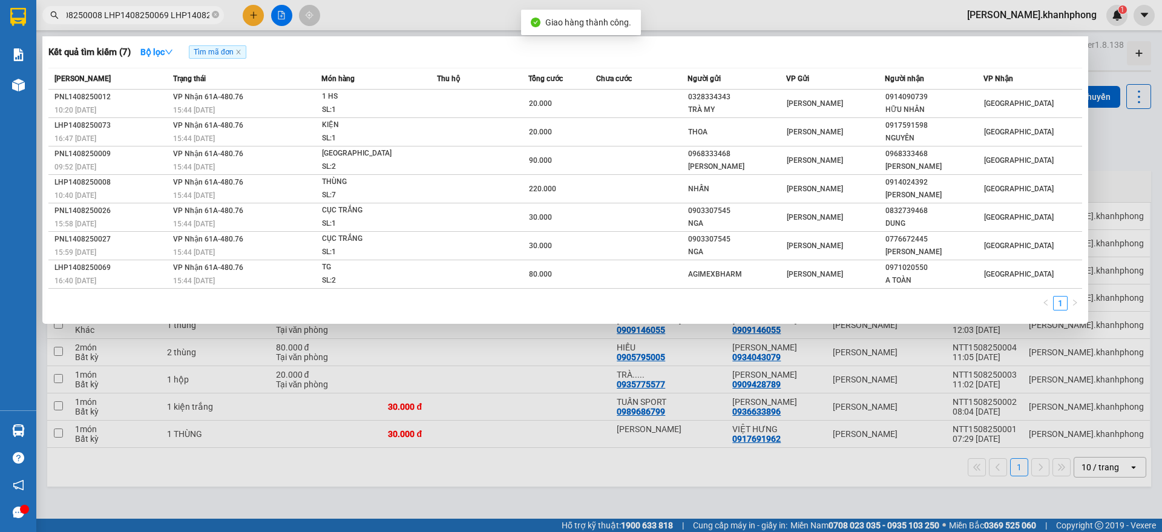
click at [169, 17] on input "PNL1408250009 PNL1408250012 PNL1408250026 PNL1408250027 LHP1408250008 LHP140825…" at bounding box center [138, 14] width 143 height 13
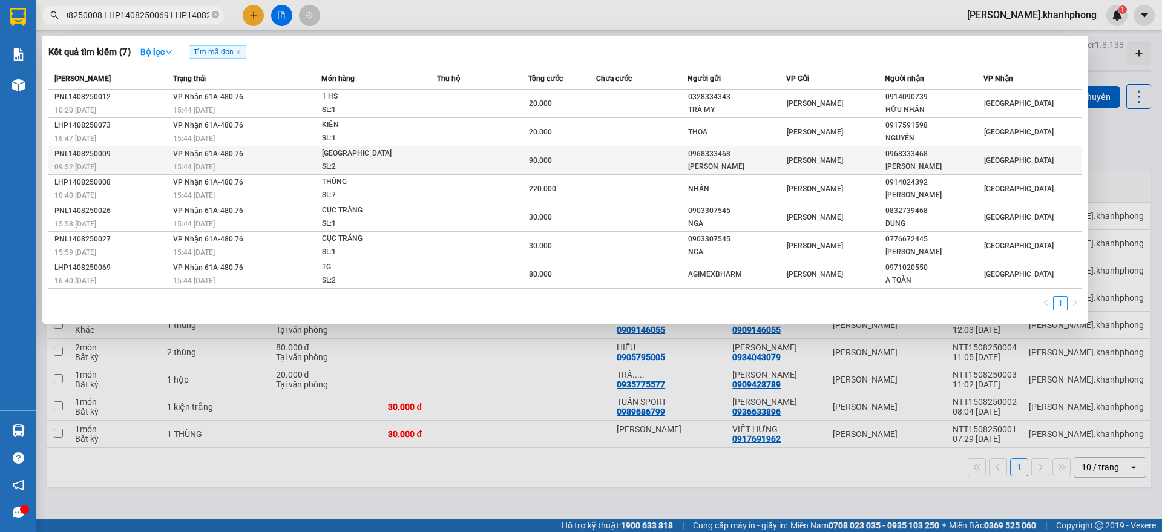
click at [534, 162] on span "90.000" at bounding box center [540, 160] width 23 height 8
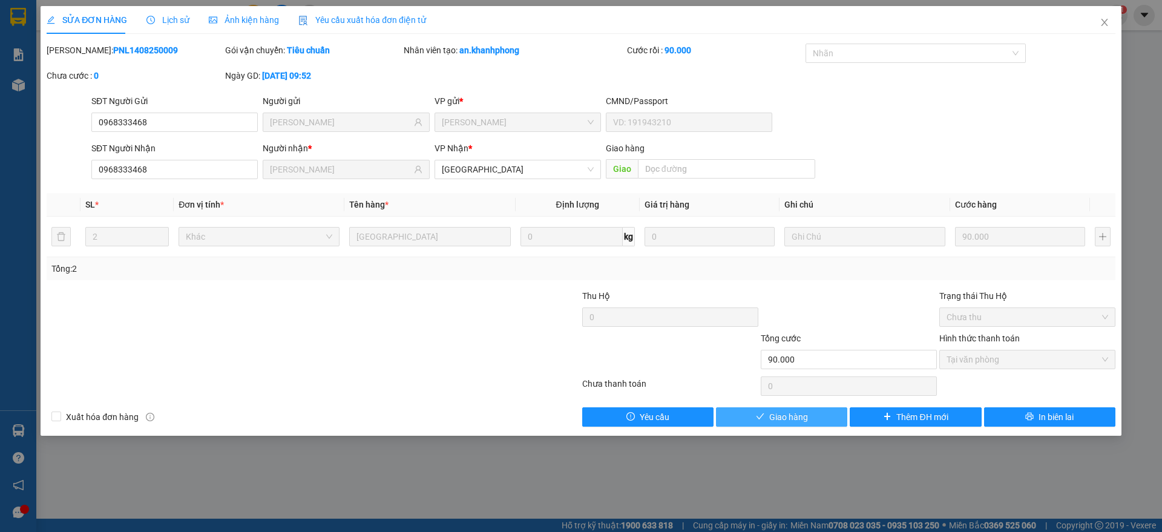
click at [802, 416] on span "Giao hàng" at bounding box center [788, 416] width 39 height 13
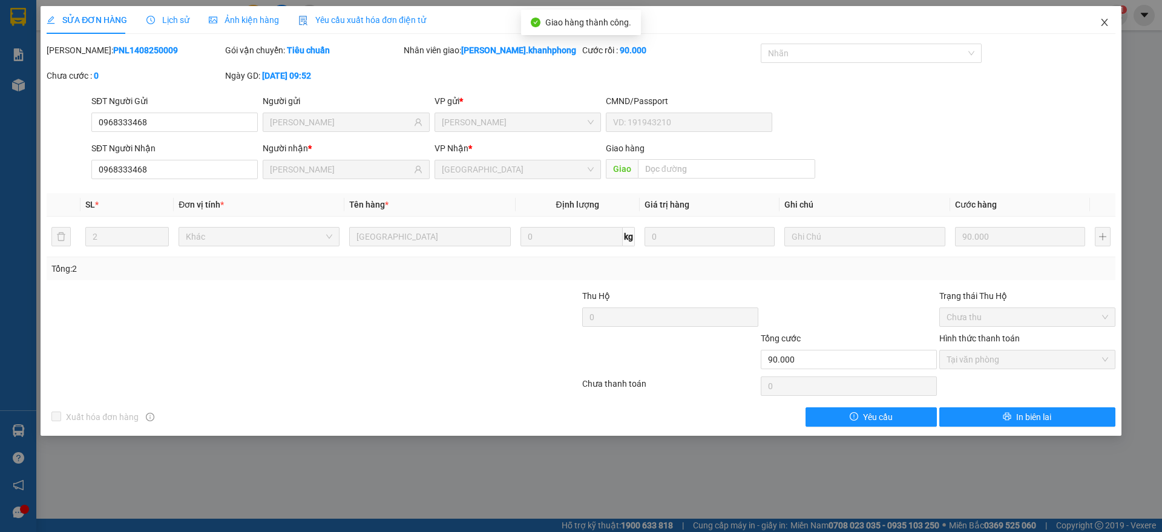
click at [1110, 21] on span "Close" at bounding box center [1105, 23] width 34 height 34
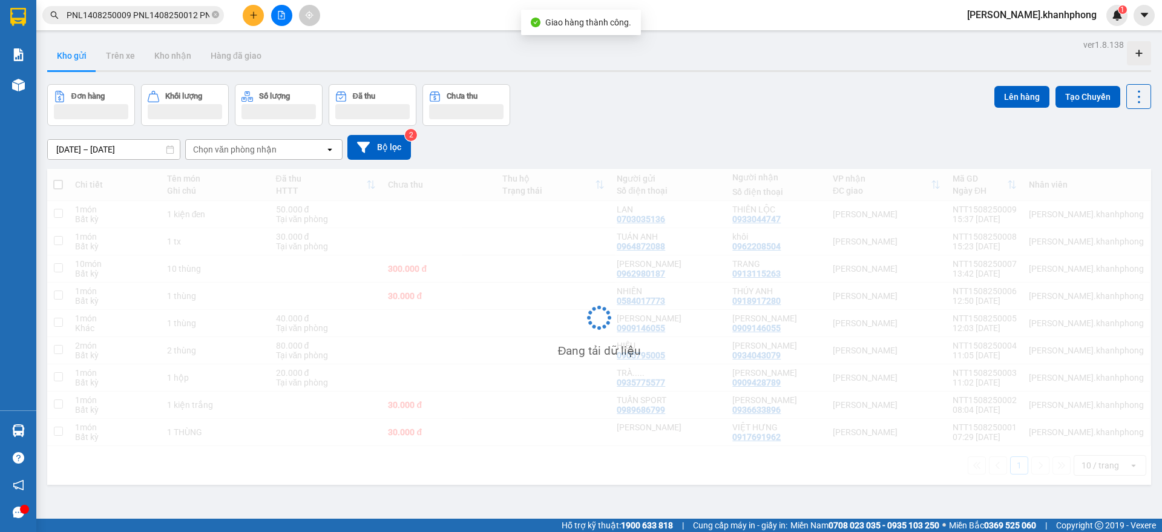
scroll to position [0, 295]
click at [187, 14] on input "PNL1408250009 PNL1408250012 PNL1408250026 PNL1408250027 LHP1408250008 LHP140825…" at bounding box center [138, 14] width 143 height 13
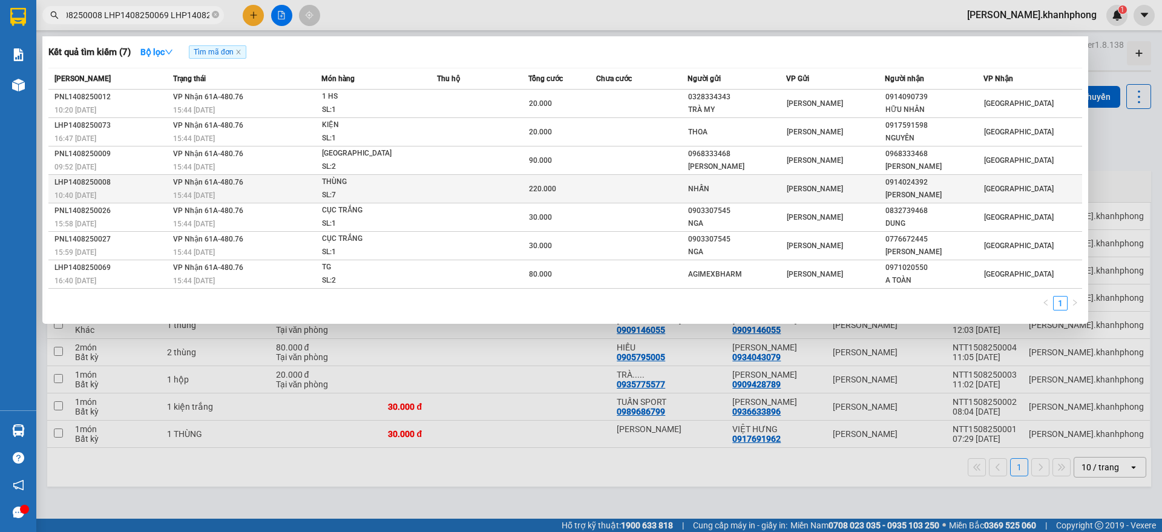
scroll to position [0, 0]
click at [553, 191] on span "220.000" at bounding box center [542, 189] width 27 height 8
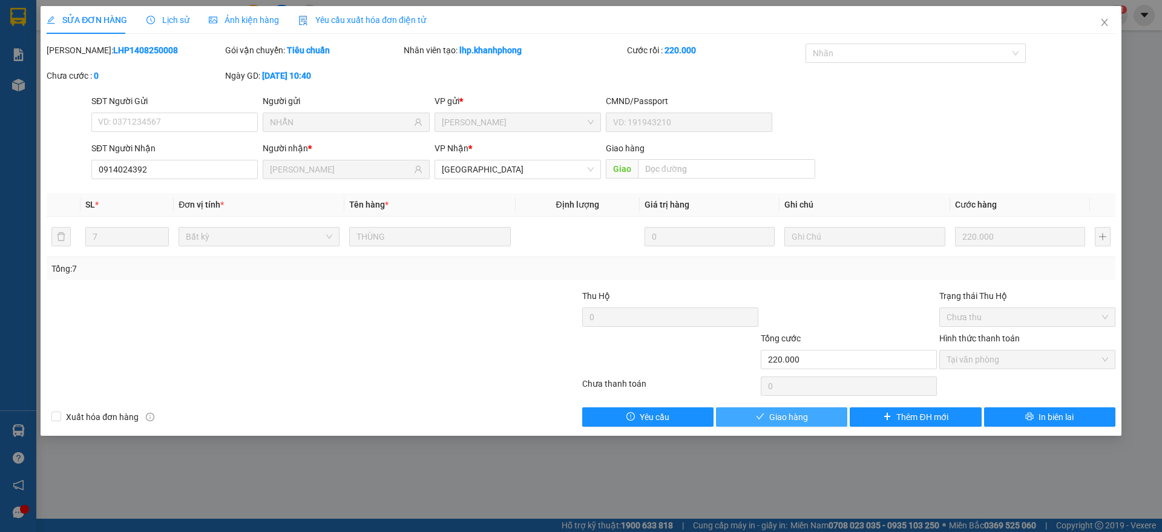
click at [824, 418] on button "Giao hàng" at bounding box center [781, 416] width 131 height 19
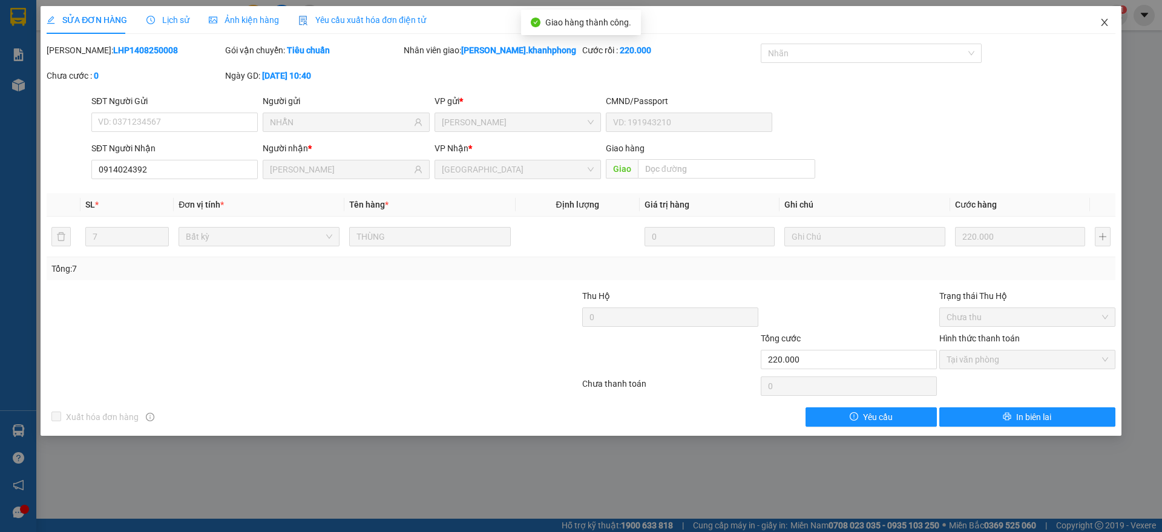
click at [1106, 21] on span "Close" at bounding box center [1105, 23] width 34 height 34
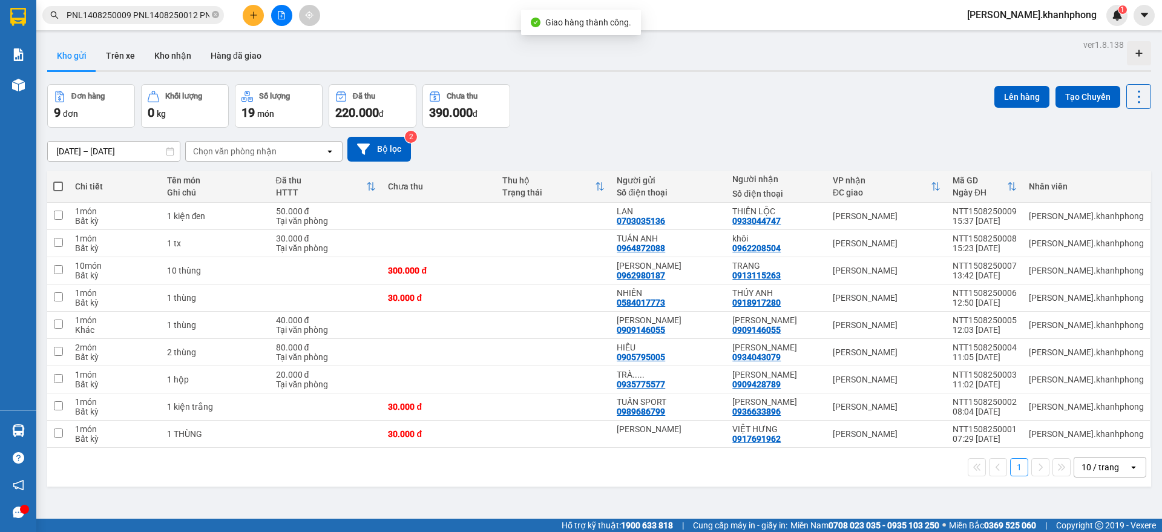
scroll to position [0, 295]
click at [186, 12] on input "PNL1408250009 PNL1408250012 PNL1408250026 PNL1408250027 LHP1408250008 LHP140825…" at bounding box center [138, 14] width 143 height 13
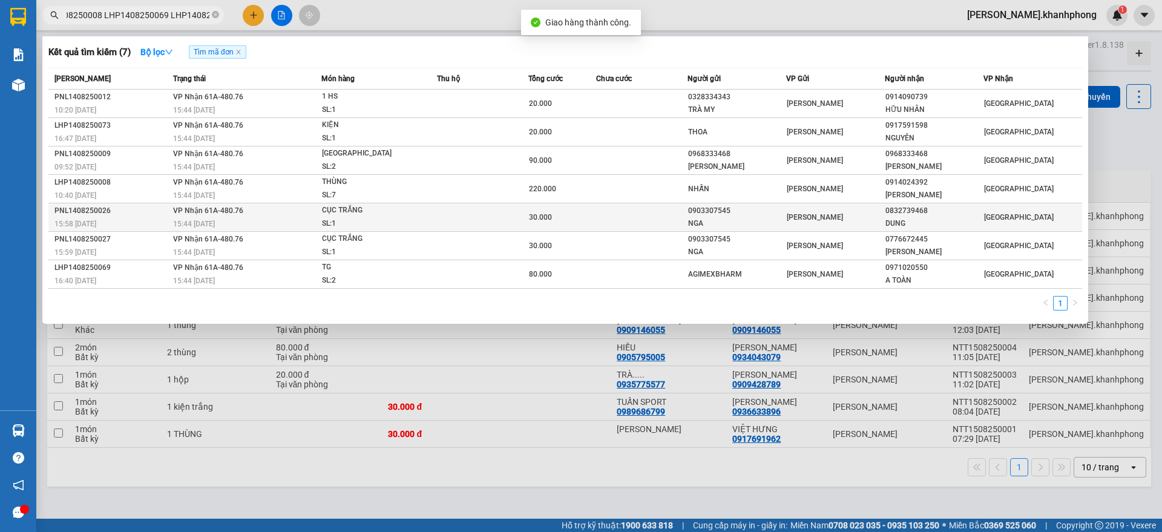
click at [537, 218] on span "30.000" at bounding box center [540, 217] width 23 height 8
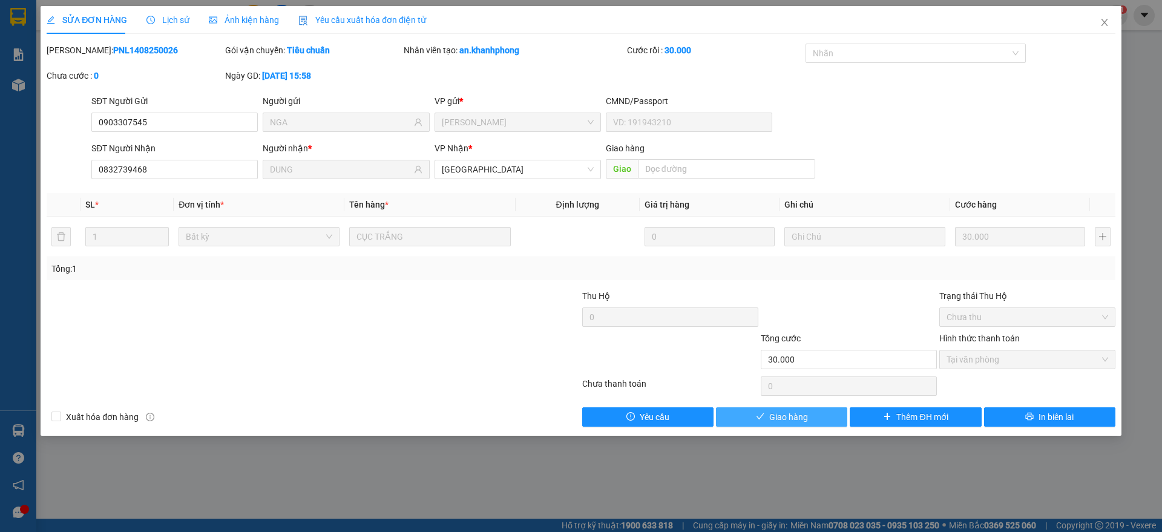
click at [802, 414] on span "Giao hàng" at bounding box center [788, 416] width 39 height 13
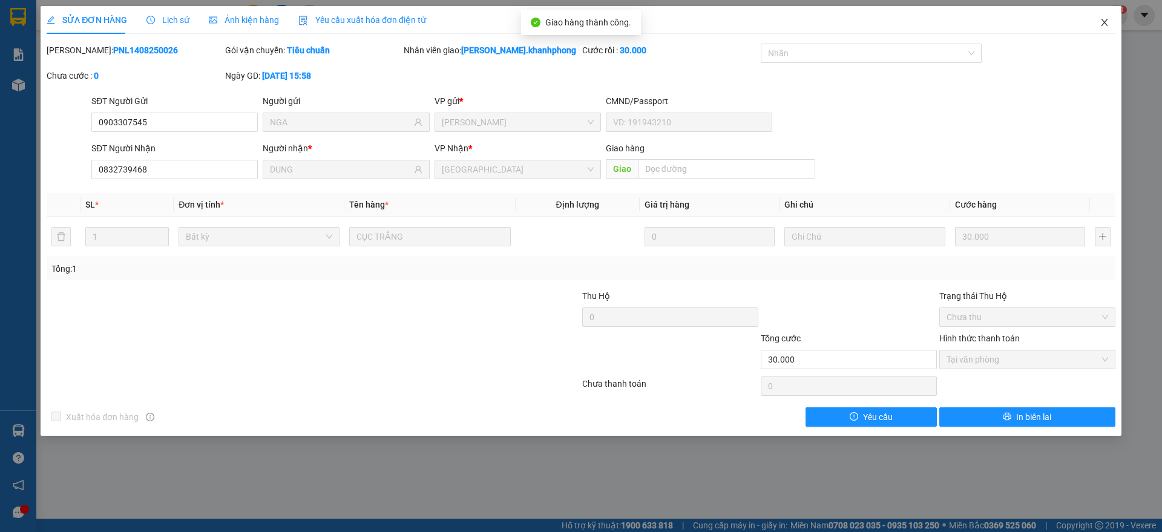
click at [1100, 25] on icon "close" at bounding box center [1105, 23] width 10 height 10
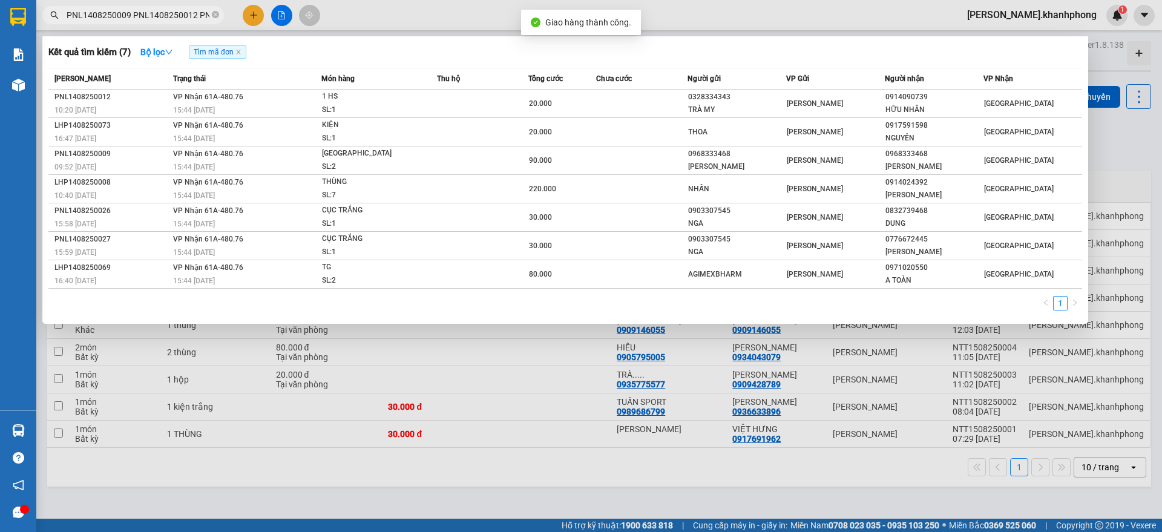
scroll to position [0, 295]
click at [171, 14] on input "PNL1408250009 PNL1408250012 PNL1408250026 PNL1408250027 LHP1408250008 LHP140825…" at bounding box center [138, 14] width 143 height 13
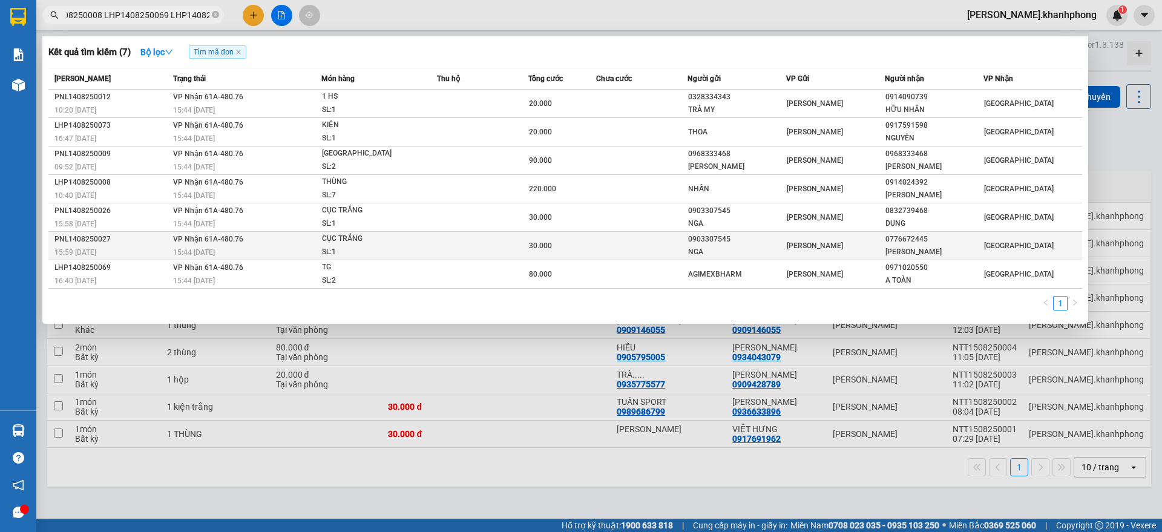
click at [534, 237] on td "30.000" at bounding box center [562, 246] width 68 height 28
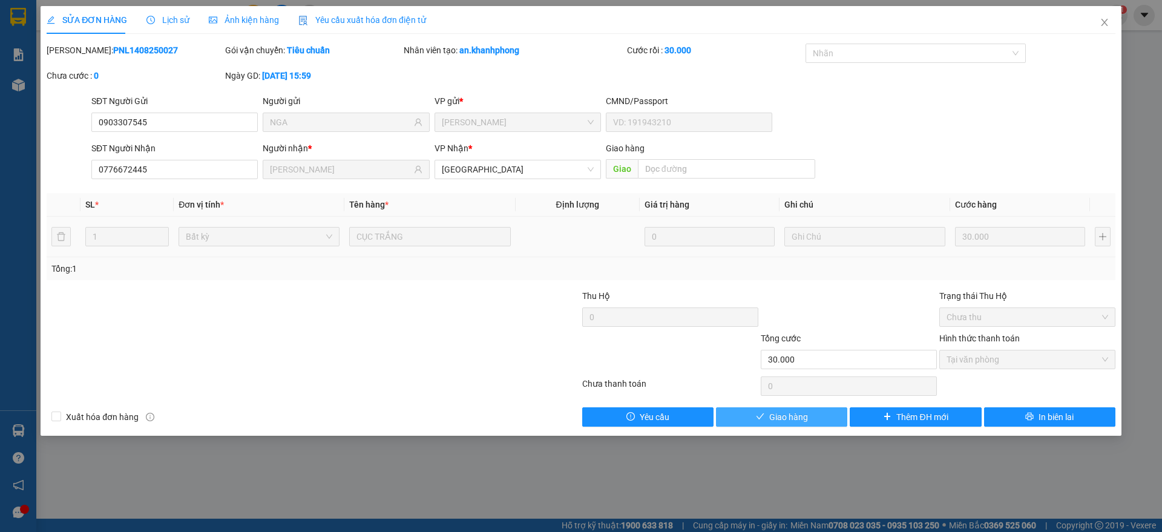
click at [827, 409] on button "Giao hàng" at bounding box center [781, 416] width 131 height 19
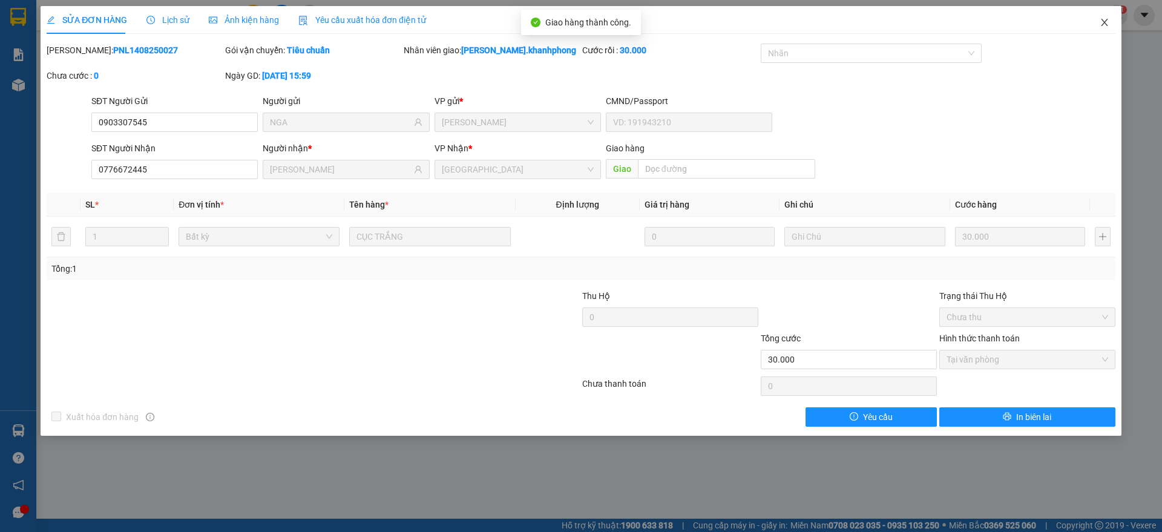
click at [1106, 19] on icon "close" at bounding box center [1105, 23] width 10 height 10
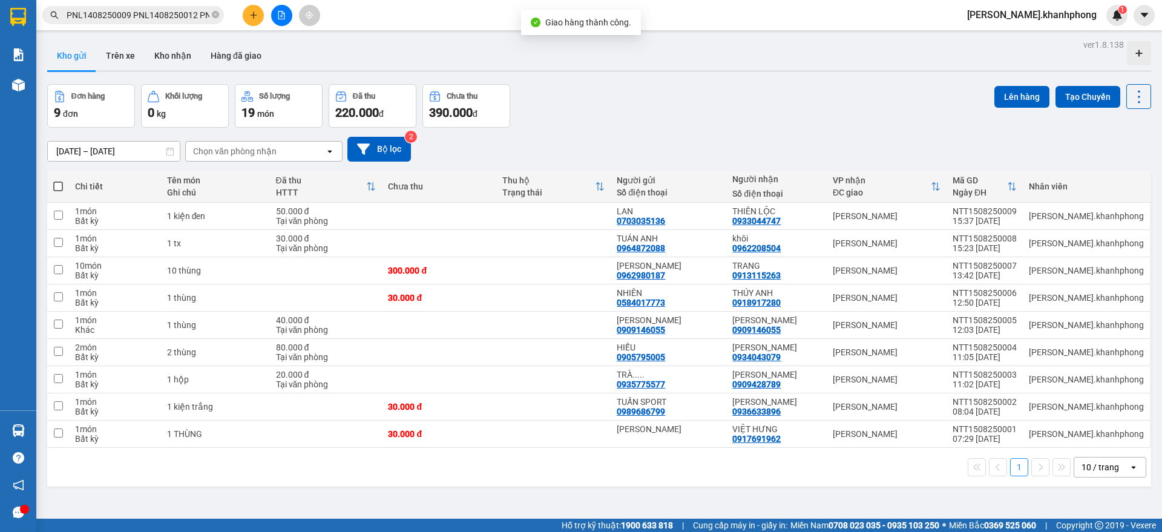
scroll to position [0, 295]
click at [169, 15] on input "PNL1408250009 PNL1408250012 PNL1408250026 PNL1408250027 LHP1408250008 LHP140825…" at bounding box center [138, 14] width 143 height 13
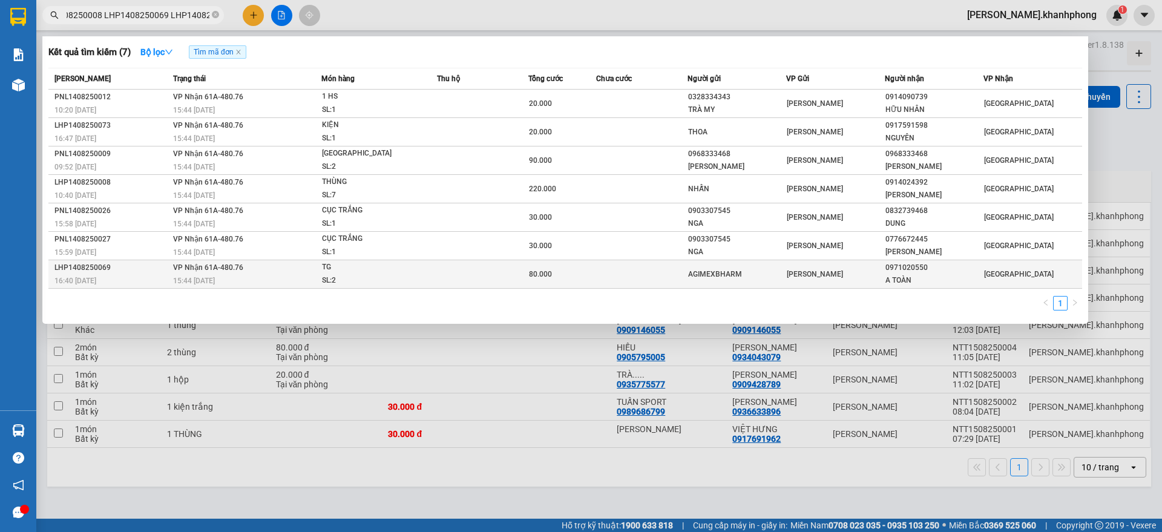
scroll to position [0, 0]
click at [530, 271] on span "80.000" at bounding box center [540, 274] width 23 height 8
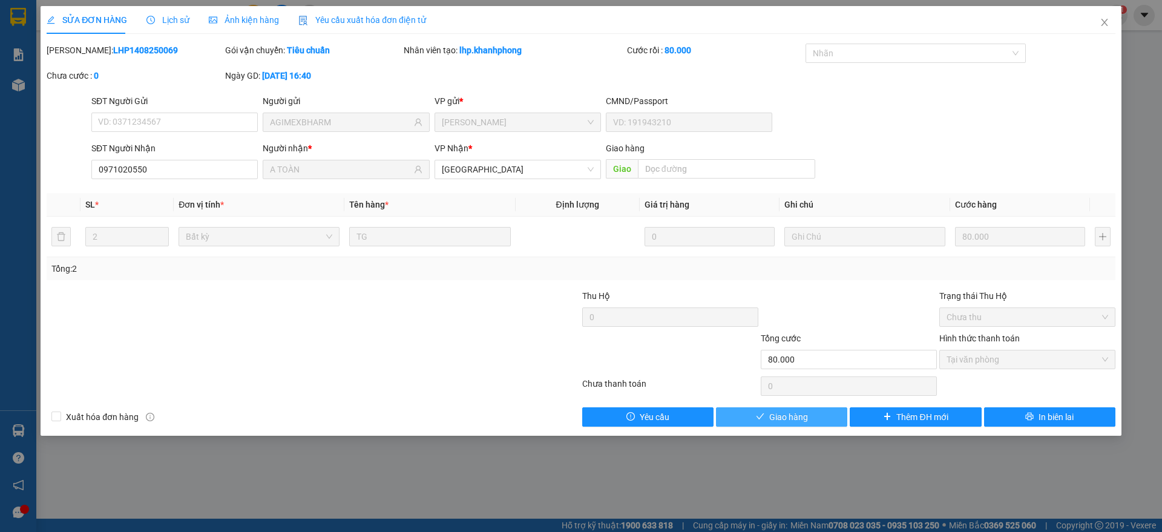
click at [822, 414] on button "Giao hàng" at bounding box center [781, 416] width 131 height 19
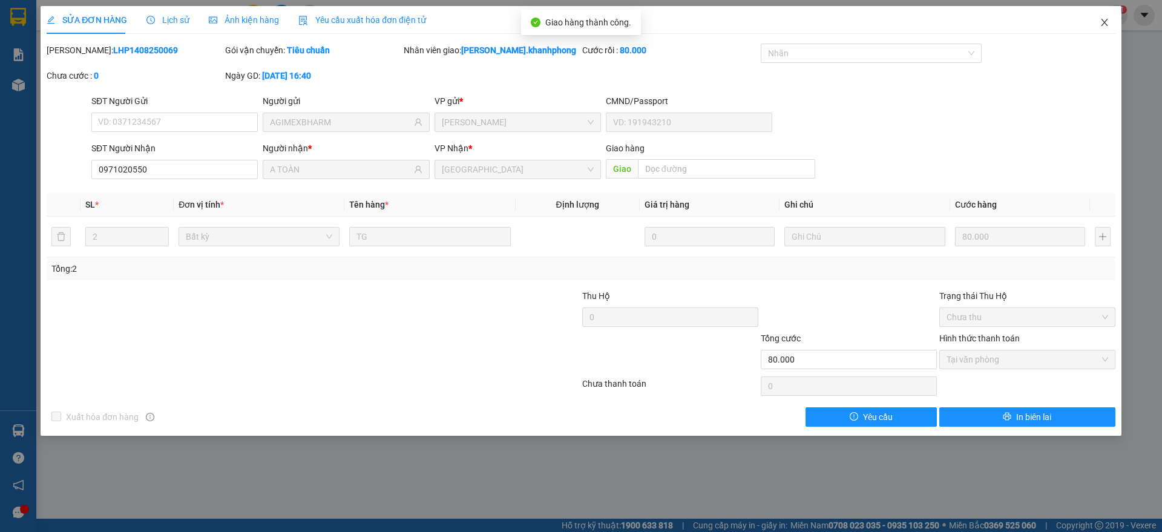
drag, startPoint x: 1101, startPoint y: 25, endPoint x: 382, endPoint y: 22, distance: 719.0
click at [1102, 24] on icon "close" at bounding box center [1105, 23] width 10 height 10
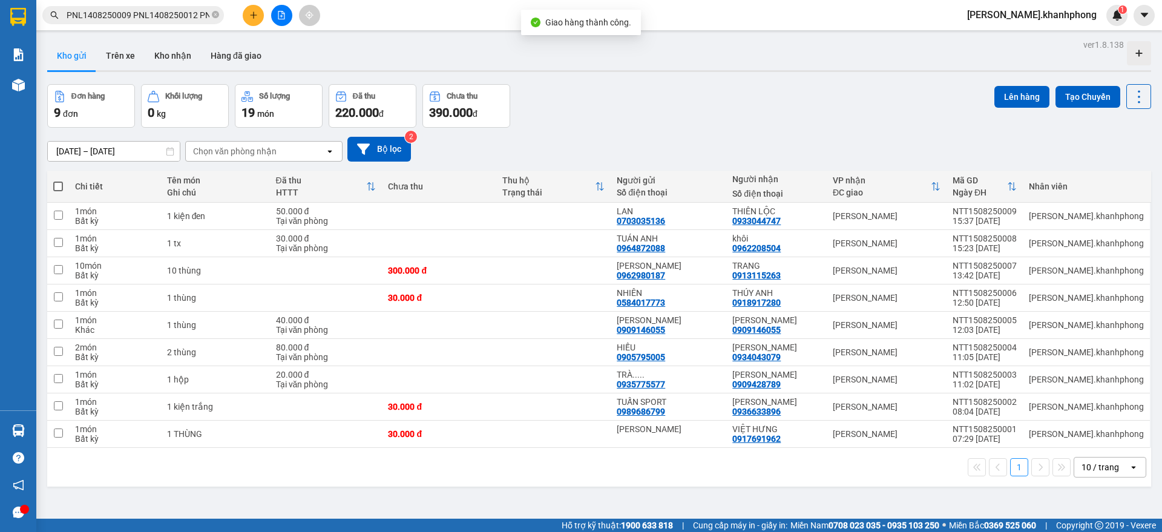
scroll to position [0, 295]
click at [191, 17] on input "PNL1408250009 PNL1408250012 PNL1408250026 PNL1408250027 LHP1408250008 LHP140825…" at bounding box center [138, 14] width 143 height 13
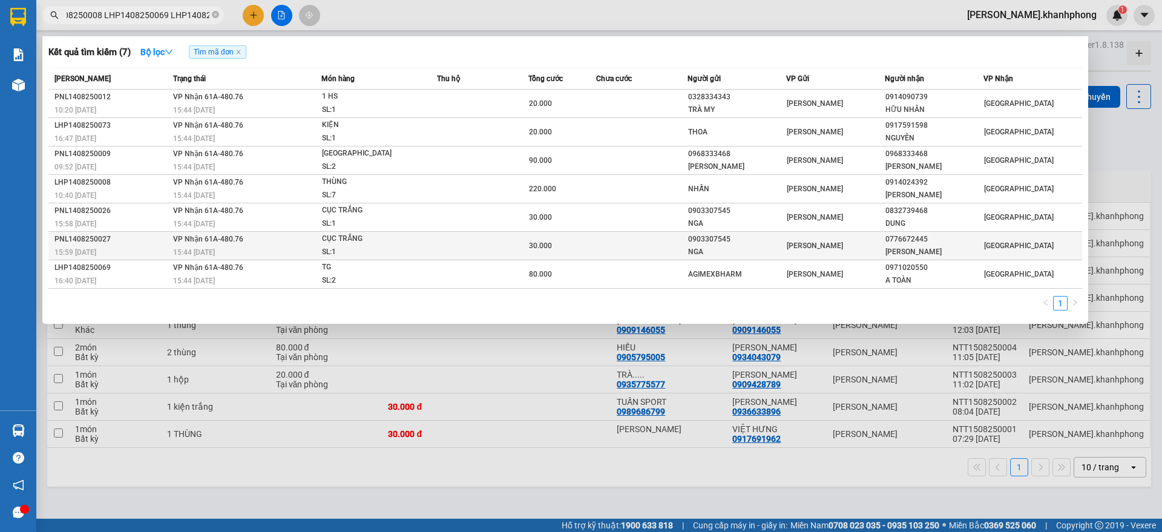
scroll to position [0, 0]
click at [534, 246] on span "30.000" at bounding box center [540, 245] width 23 height 8
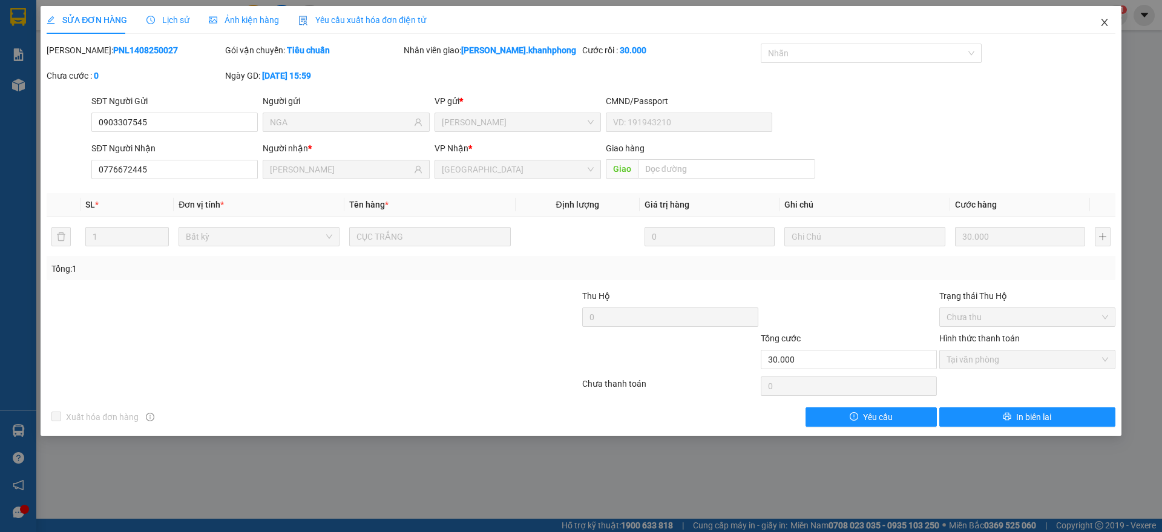
click at [1101, 19] on icon "close" at bounding box center [1105, 23] width 10 height 10
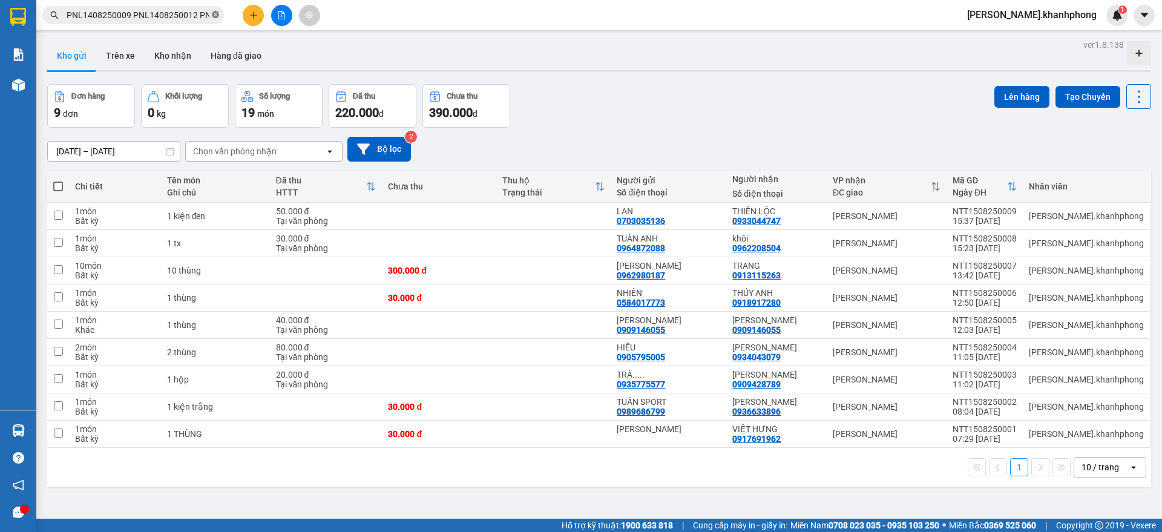
scroll to position [0, 295]
click at [214, 15] on icon "close-circle" at bounding box center [215, 14] width 7 height 7
paste input "PNL1408250029 PNL1408250031 PNL1408250038 PNL1408250040 PNL1408250051"
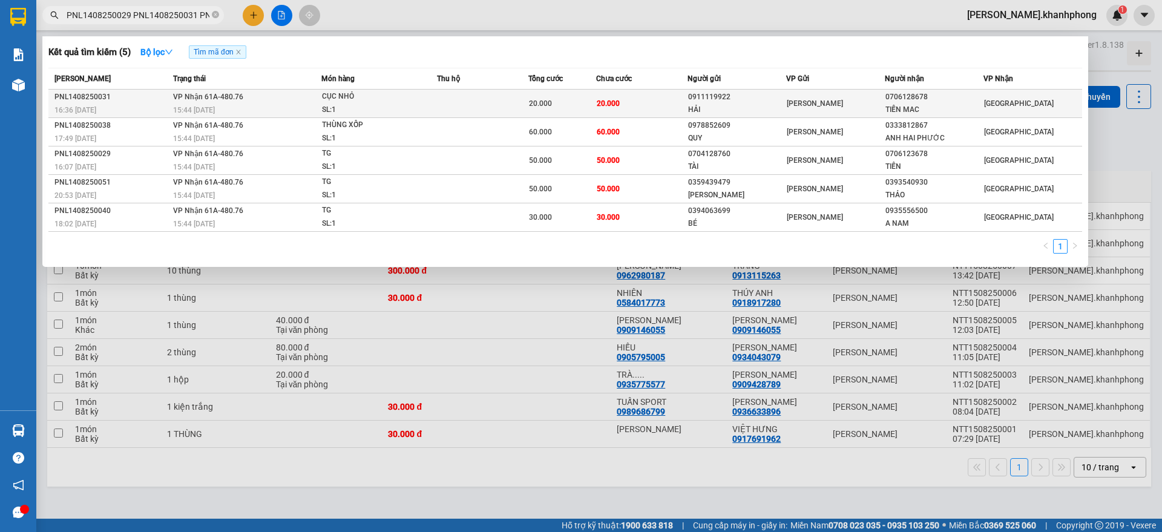
click at [602, 99] on span "20.000" at bounding box center [608, 103] width 23 height 8
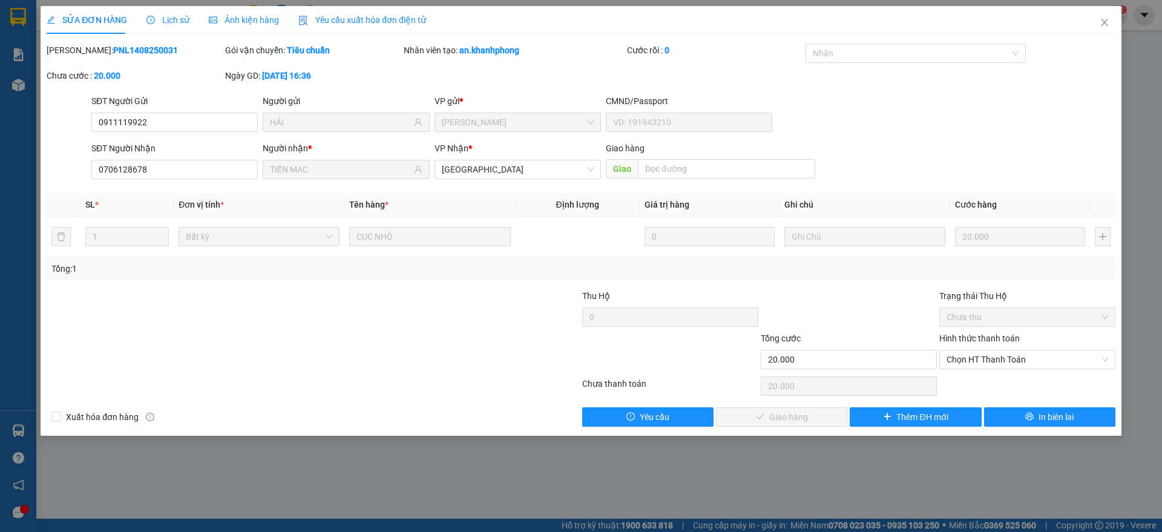
click at [982, 333] on label "Hình thức thanh toán" at bounding box center [979, 338] width 80 height 10
click at [982, 350] on input "Hình thức thanh toán" at bounding box center [1023, 359] width 153 height 18
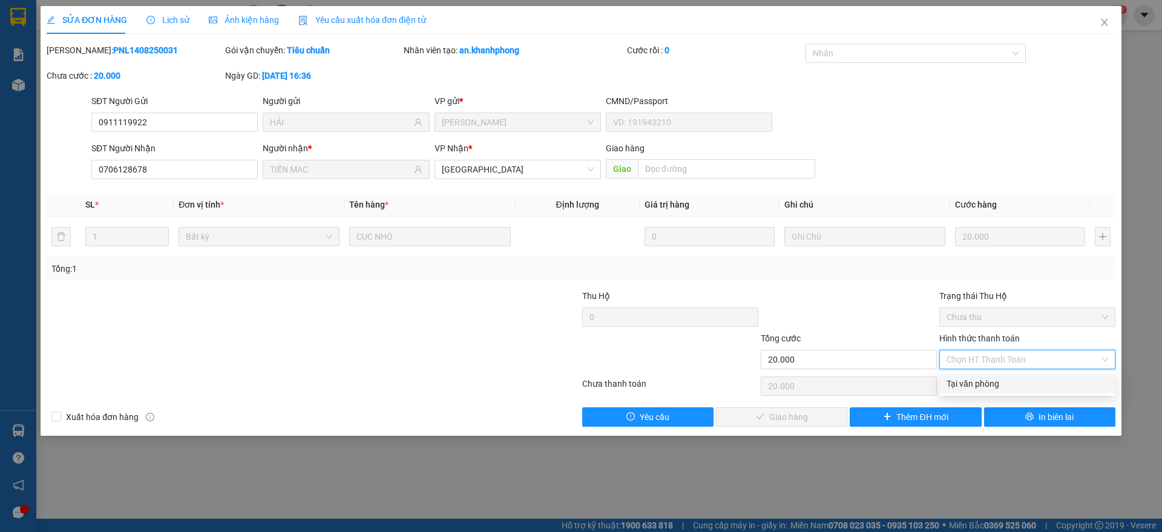
click at [968, 379] on div "Tại văn phòng" at bounding box center [1028, 383] width 162 height 13
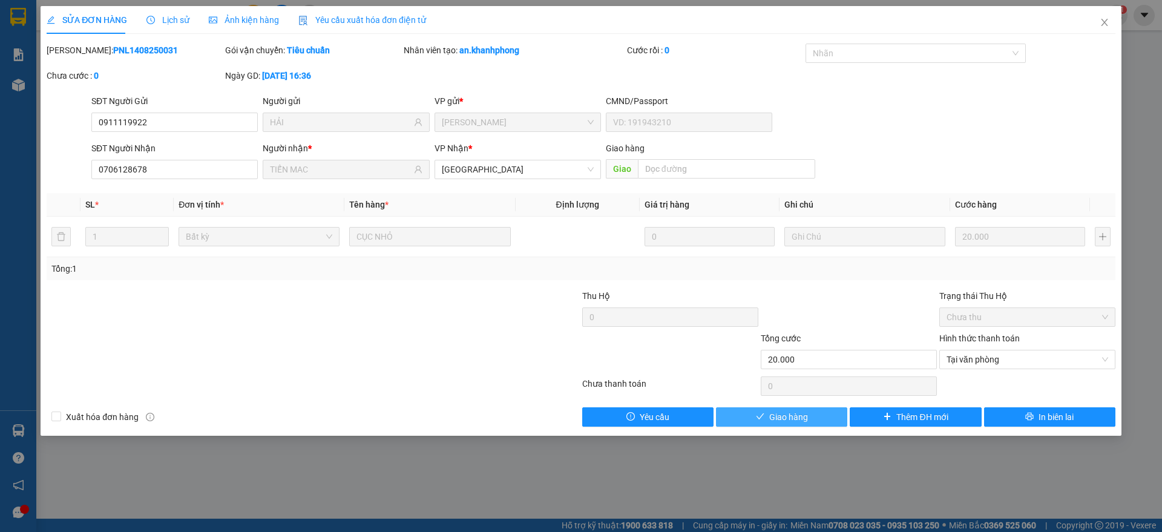
click at [809, 421] on button "Giao hàng" at bounding box center [781, 416] width 131 height 19
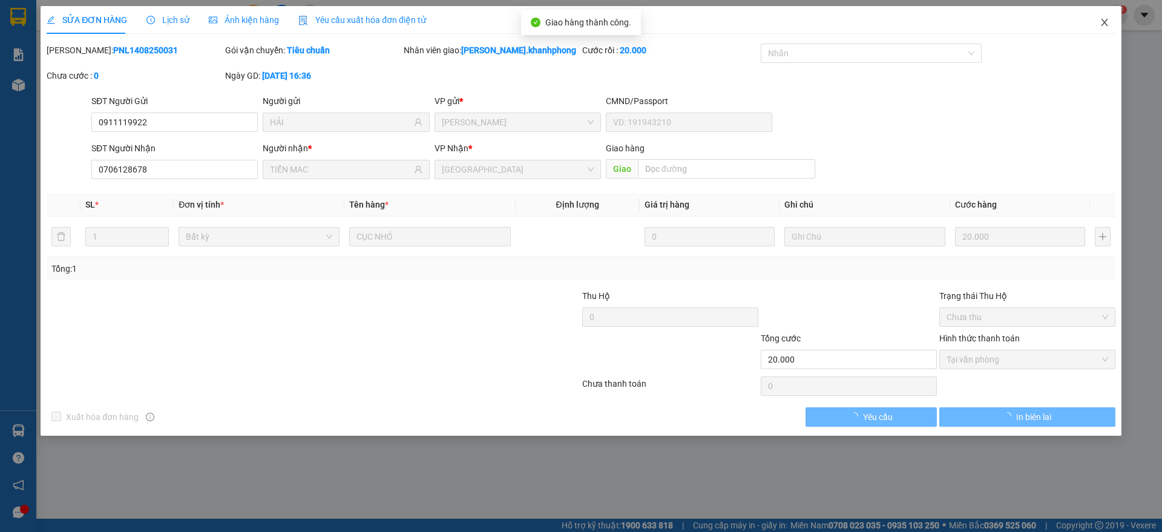
drag, startPoint x: 1101, startPoint y: 19, endPoint x: 305, endPoint y: 25, distance: 795.9
click at [1101, 19] on icon "close" at bounding box center [1105, 23] width 10 height 10
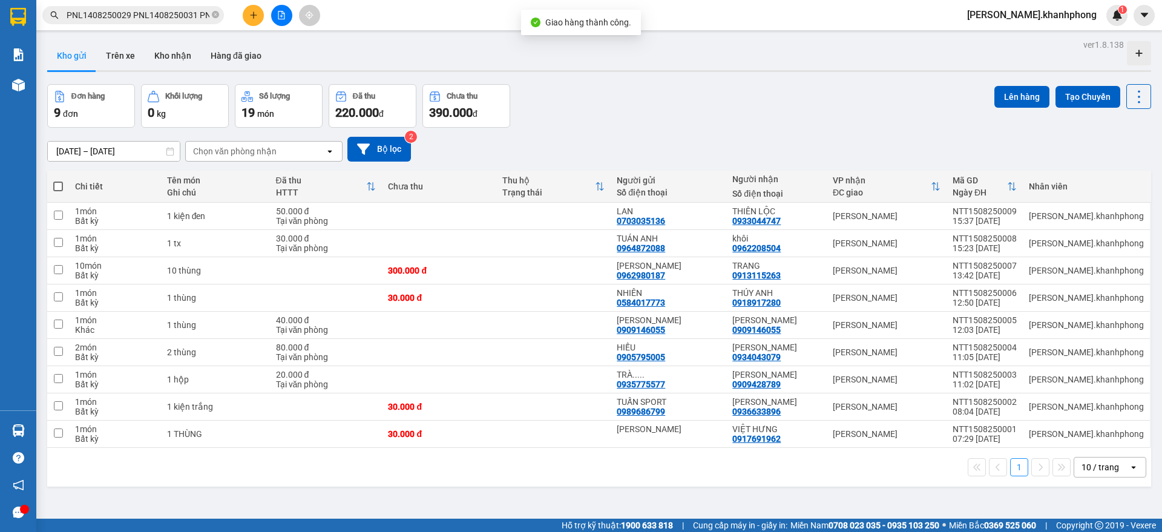
scroll to position [0, 170]
drag, startPoint x: 188, startPoint y: 13, endPoint x: 212, endPoint y: 18, distance: 24.2
click at [189, 13] on input "PNL1408250029 PNL1408250031 PNL1408250038 PNL1408250040 PNL1408250051" at bounding box center [138, 14] width 143 height 13
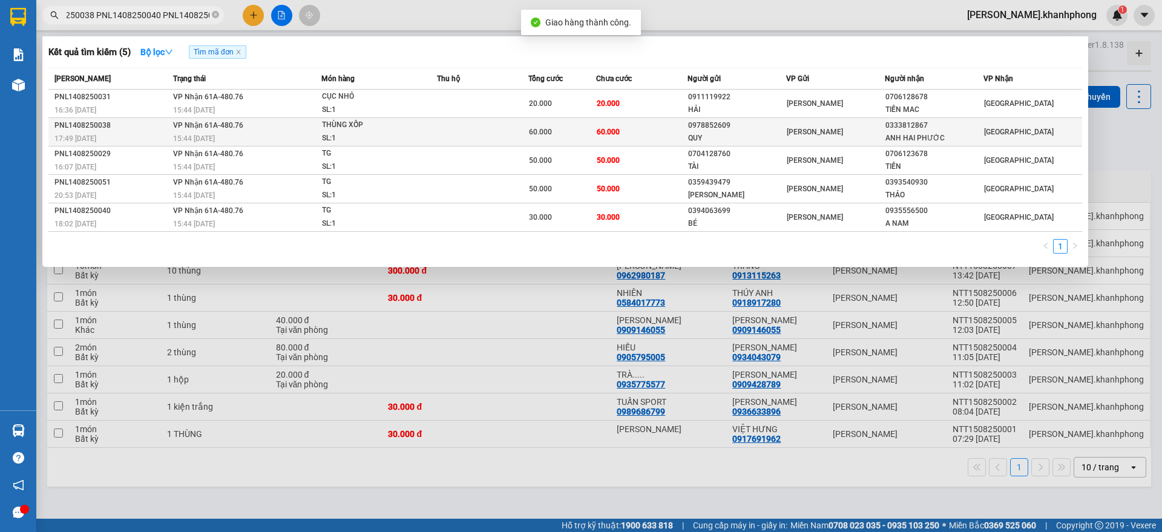
scroll to position [0, 0]
click at [606, 129] on span "60.000" at bounding box center [608, 132] width 23 height 8
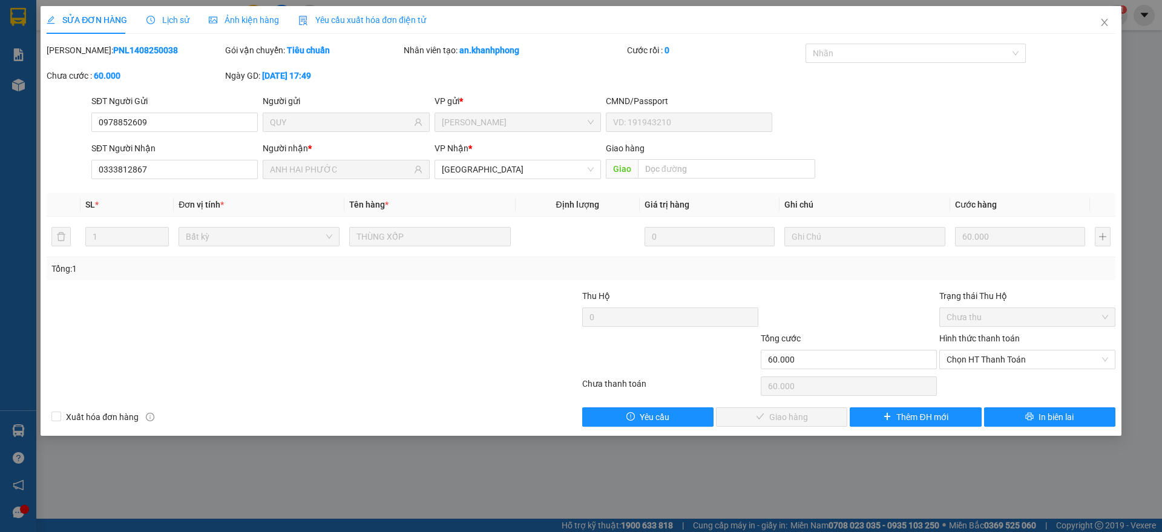
click at [967, 335] on label "Hình thức thanh toán" at bounding box center [979, 338] width 80 height 10
click at [967, 350] on input "Hình thức thanh toán" at bounding box center [1023, 359] width 153 height 18
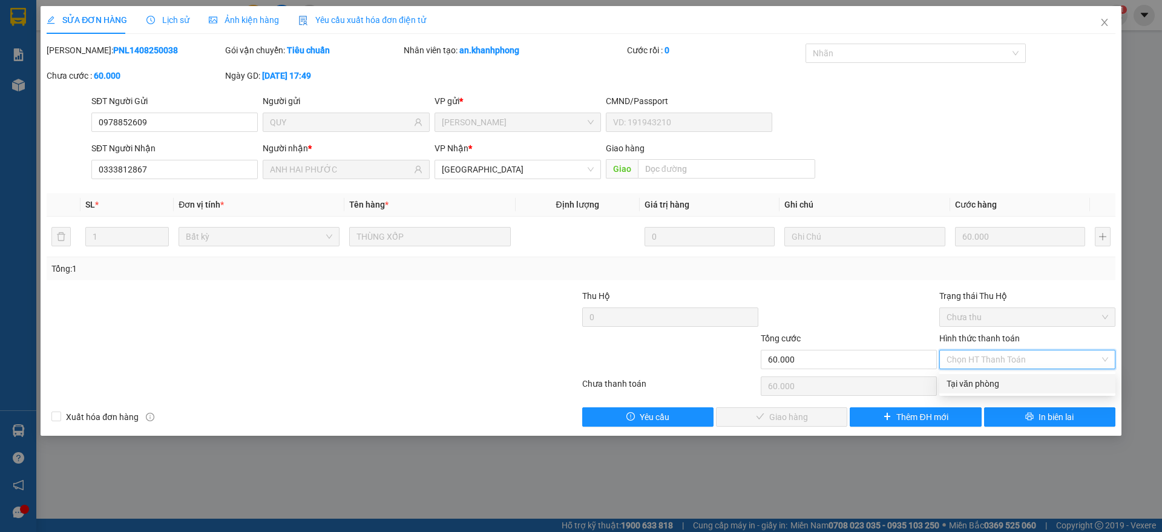
click at [965, 375] on div "Tại văn phòng" at bounding box center [1027, 383] width 176 height 19
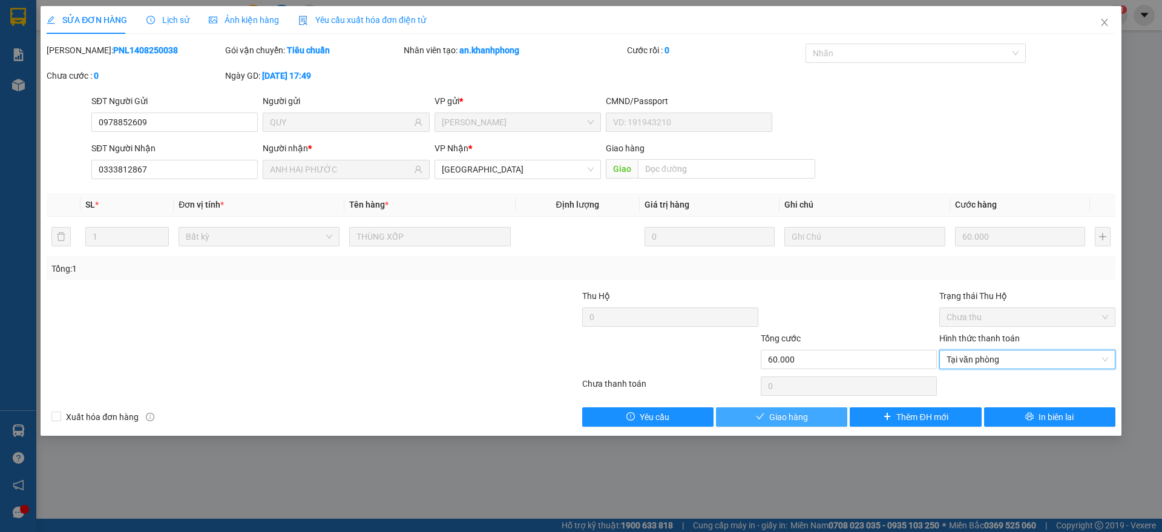
click at [791, 415] on span "Giao hàng" at bounding box center [788, 416] width 39 height 13
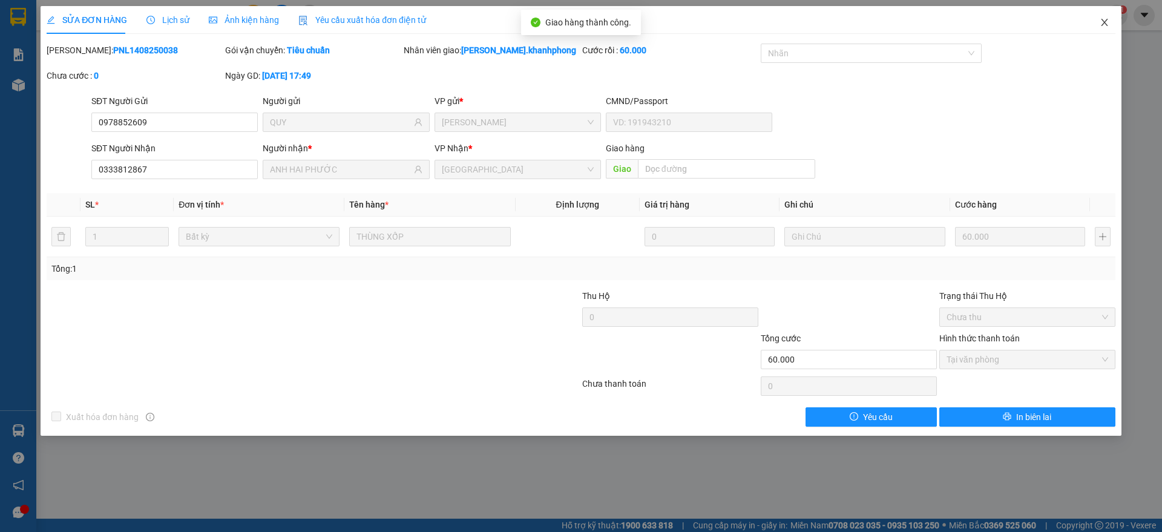
click at [1109, 20] on icon "close" at bounding box center [1105, 23] width 10 height 10
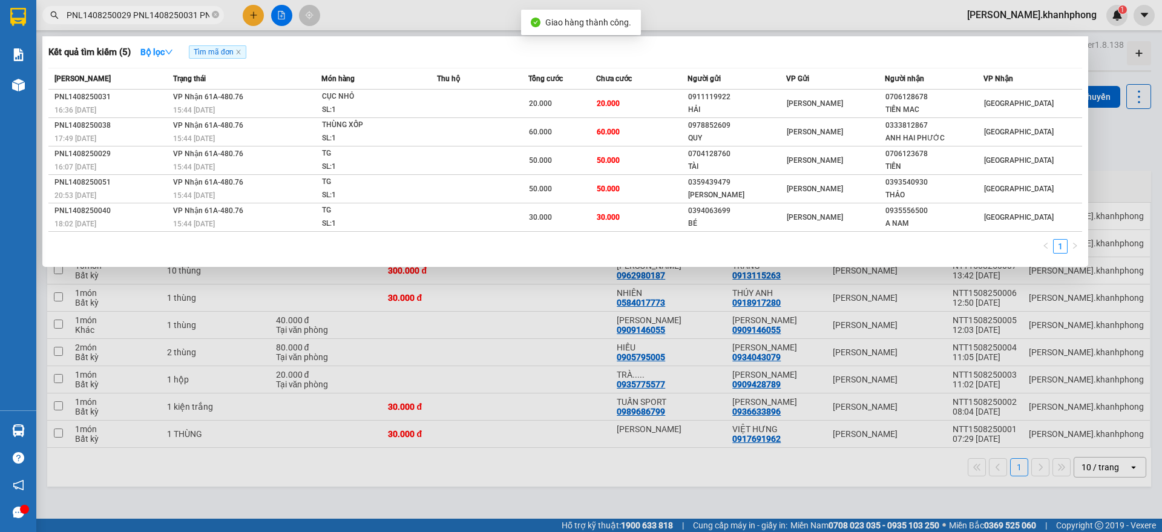
click at [199, 16] on input "PNL1408250029 PNL1408250031 PNL1408250038 PNL1408250040 PNL1408250051" at bounding box center [138, 14] width 143 height 13
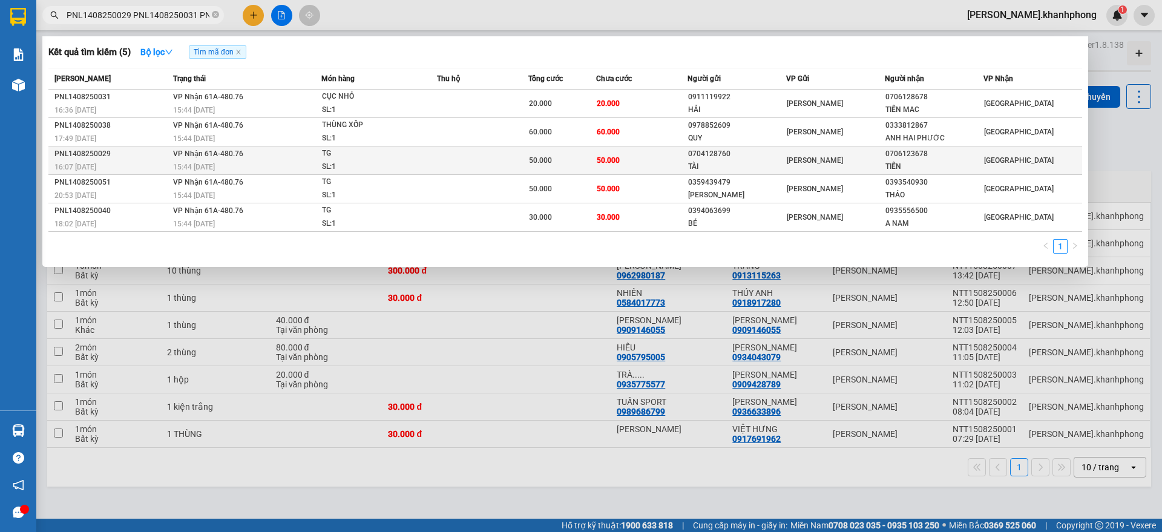
click at [543, 157] on span "50.000" at bounding box center [540, 160] width 23 height 8
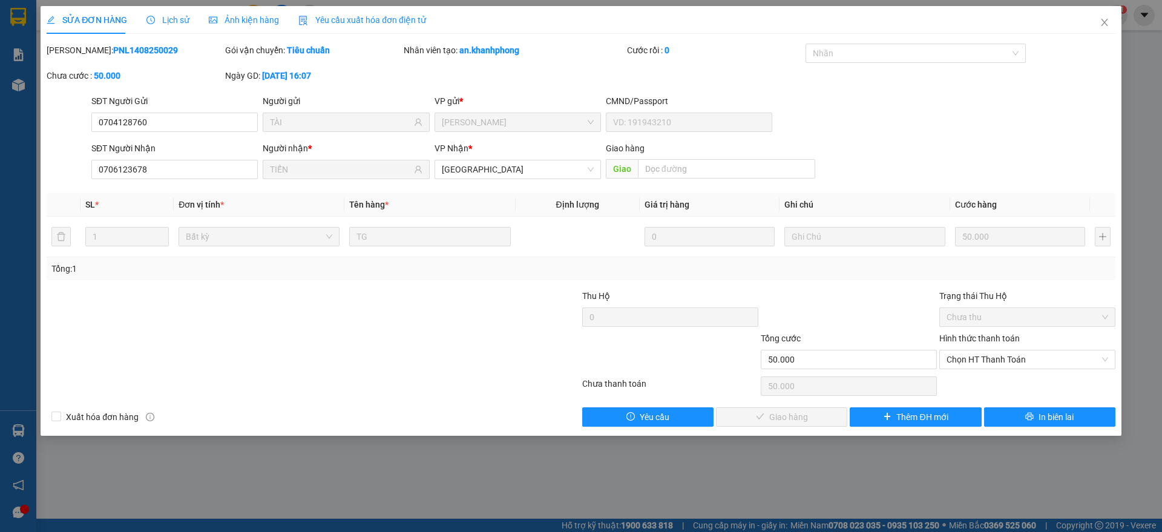
click at [976, 338] on label "Hình thức thanh toán" at bounding box center [979, 338] width 80 height 10
click at [976, 350] on input "Hình thức thanh toán" at bounding box center [1023, 359] width 153 height 18
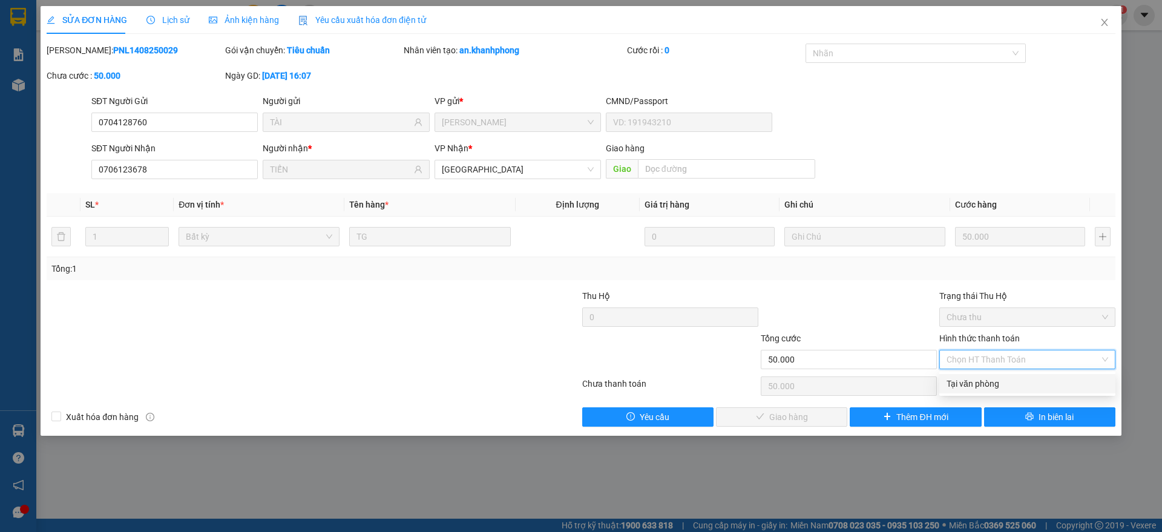
click at [966, 386] on div "Tại văn phòng" at bounding box center [1028, 383] width 162 height 13
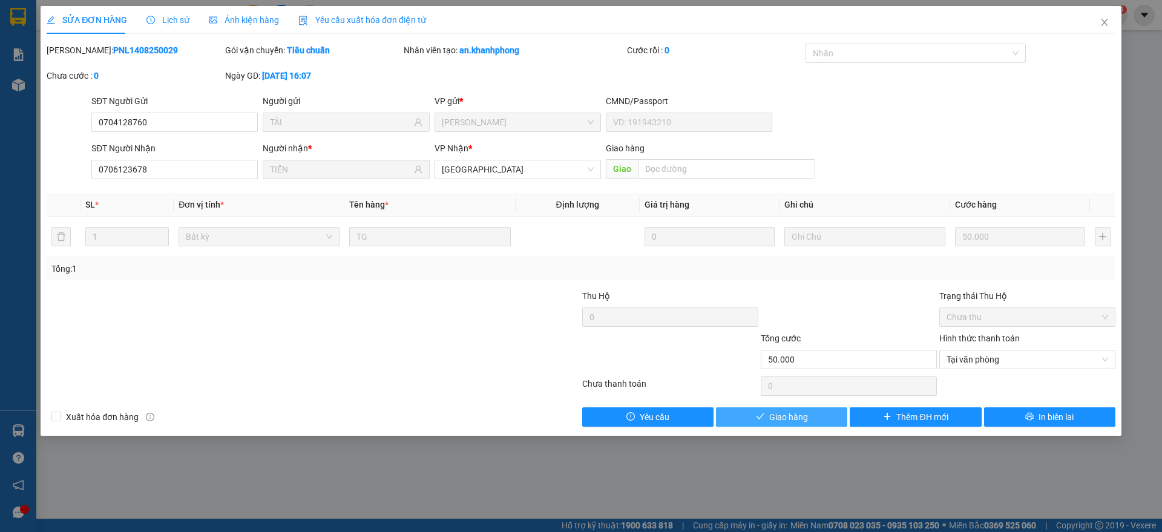
click at [814, 415] on button "Giao hàng" at bounding box center [781, 416] width 131 height 19
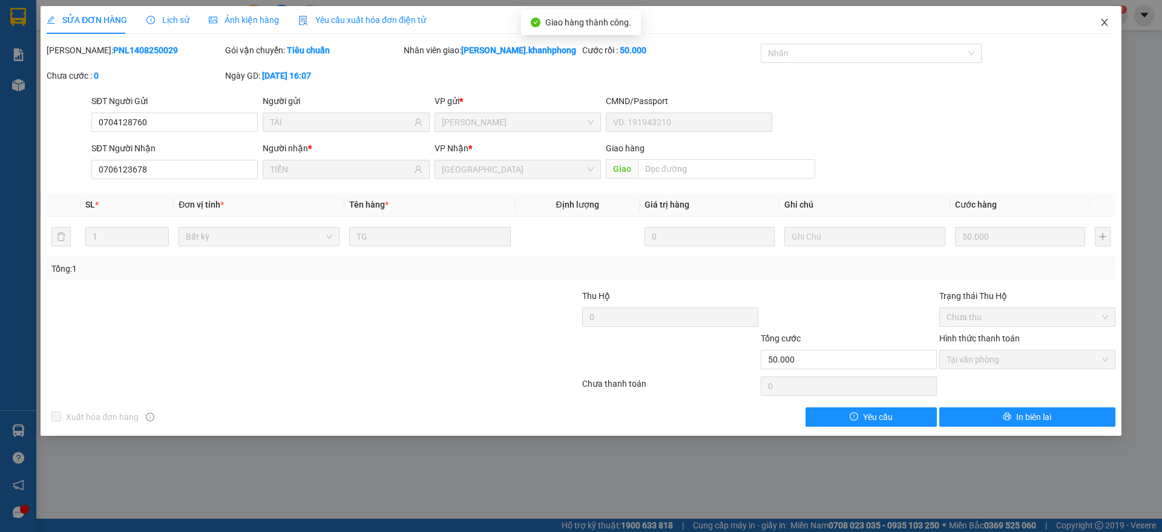
click at [1109, 15] on span "Close" at bounding box center [1105, 23] width 34 height 34
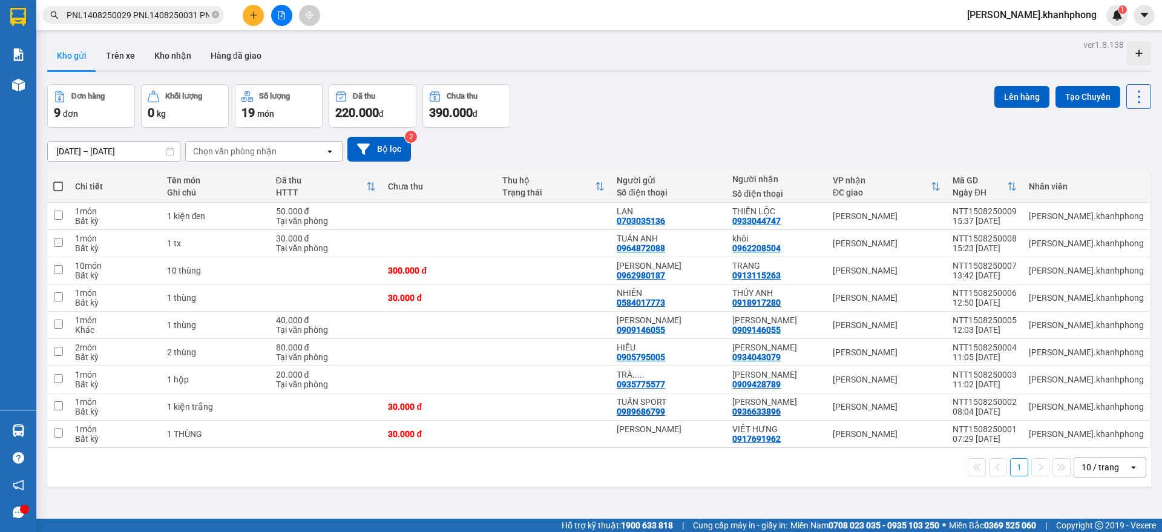
drag, startPoint x: 165, startPoint y: 13, endPoint x: 194, endPoint y: 19, distance: 29.7
click at [180, 18] on input "PNL1408250029 PNL1408250031 PNL1408250038 PNL1408250040 PNL1408250051" at bounding box center [138, 14] width 143 height 13
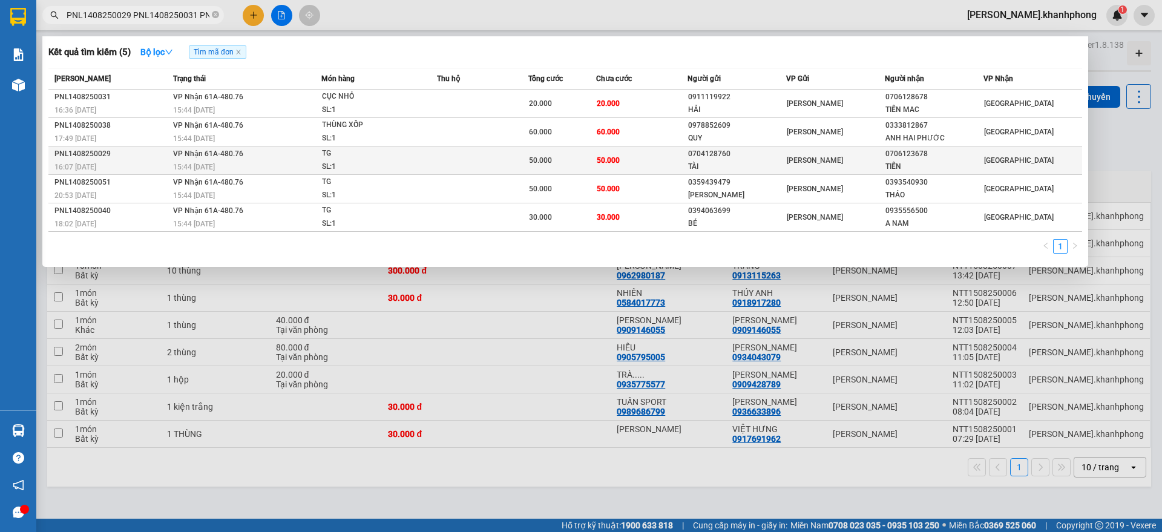
drag, startPoint x: 599, startPoint y: 161, endPoint x: 606, endPoint y: 161, distance: 6.7
click at [606, 161] on span "50.000" at bounding box center [608, 160] width 23 height 8
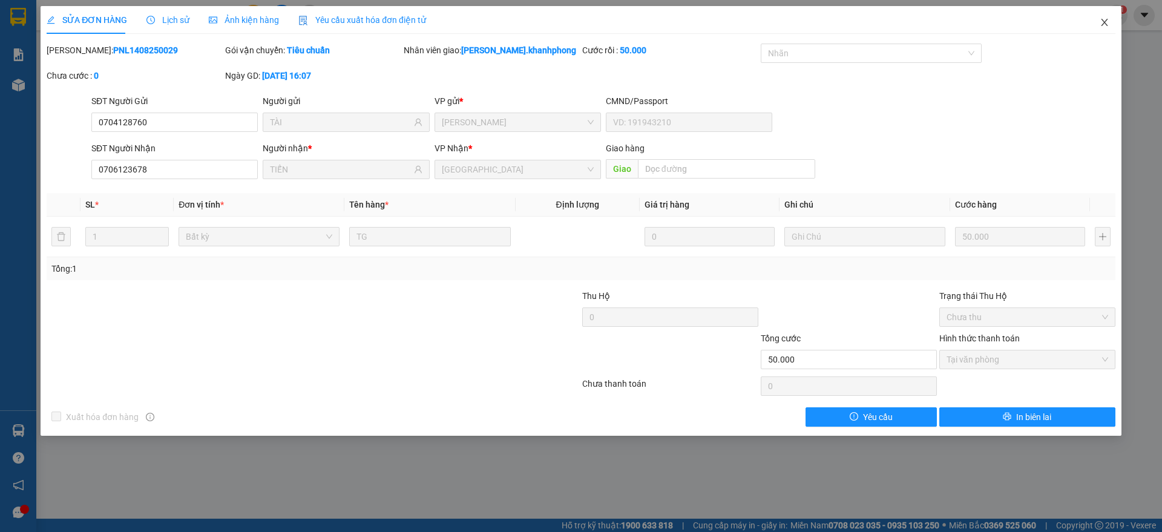
click at [1109, 21] on span "Close" at bounding box center [1105, 23] width 34 height 34
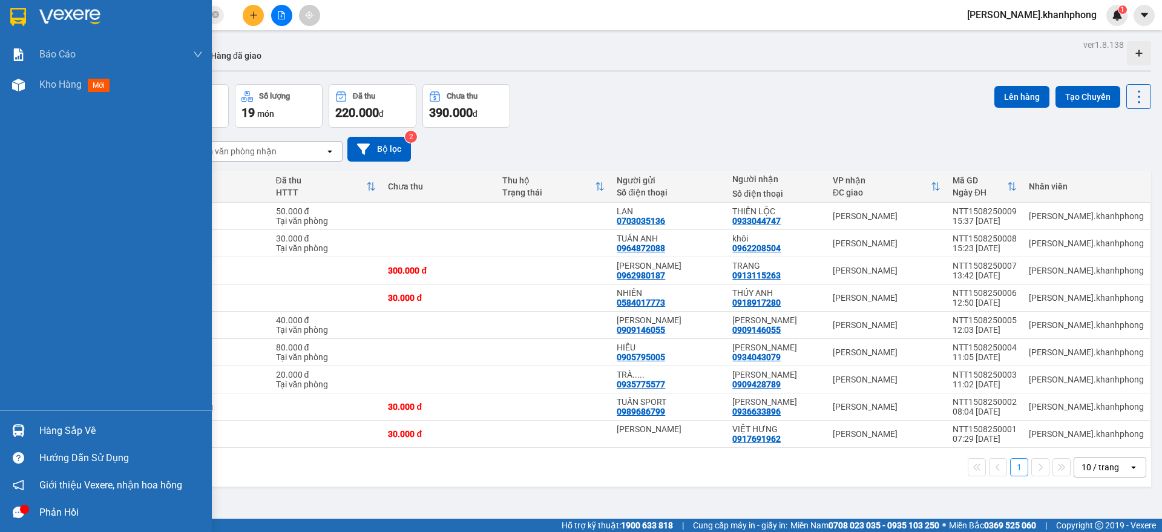
click at [180, 18] on div at bounding box center [120, 17] width 163 height 18
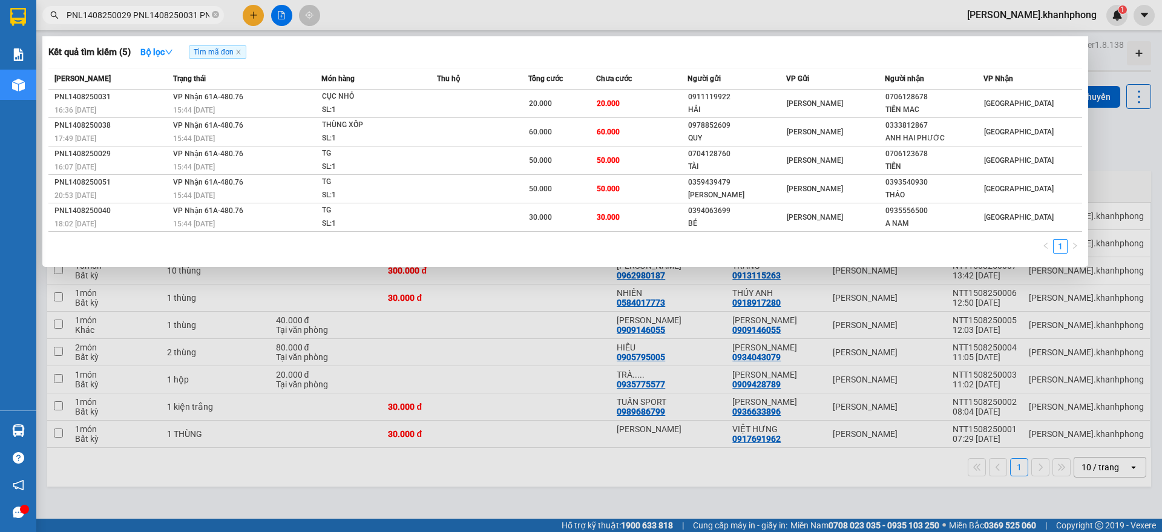
drag, startPoint x: 194, startPoint y: 13, endPoint x: 355, endPoint y: 59, distance: 167.4
click at [199, 13] on input "PNL1408250029 PNL1408250031 PNL1408250038 PNL1408250040 PNL1408250051" at bounding box center [138, 14] width 143 height 13
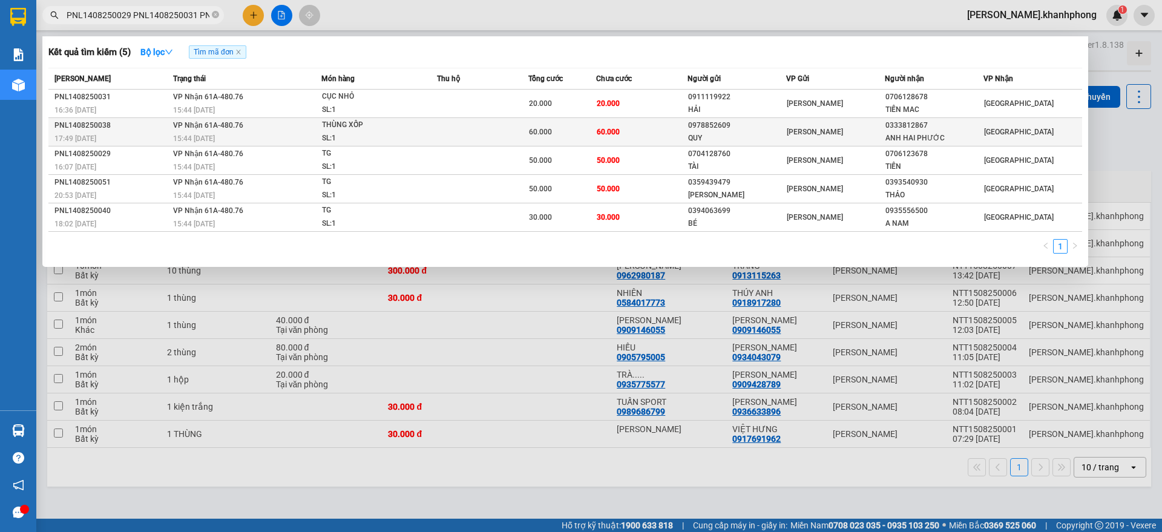
click at [608, 136] on span "60.000" at bounding box center [608, 131] width 23 height 10
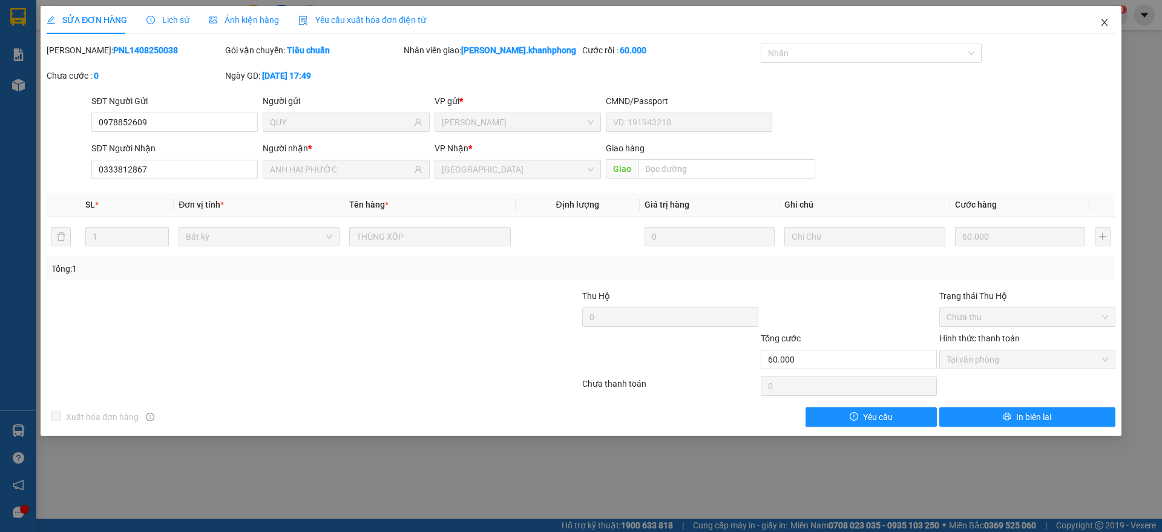
click at [1098, 21] on span "Close" at bounding box center [1105, 23] width 34 height 34
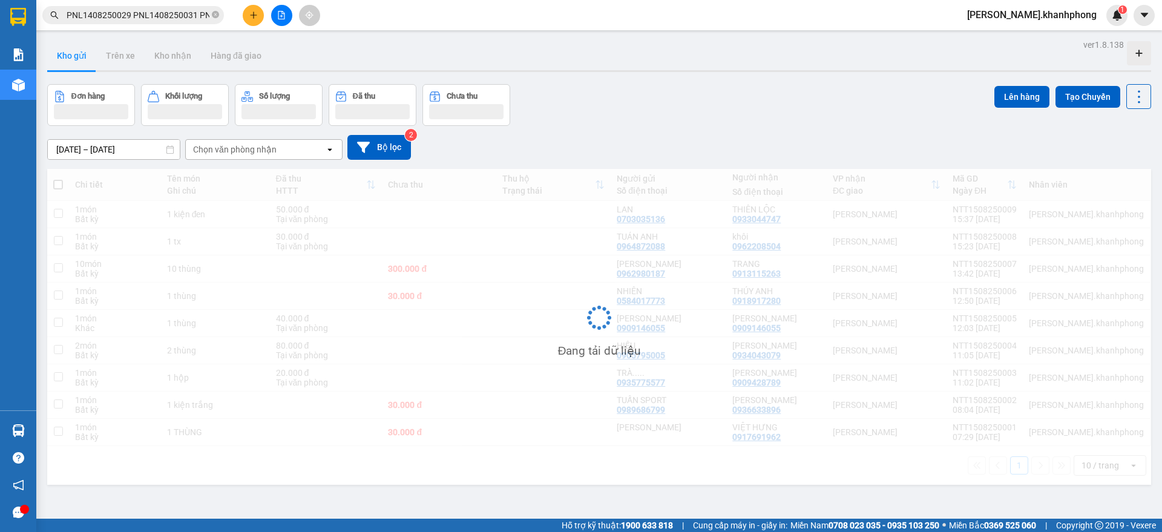
drag, startPoint x: 133, startPoint y: 13, endPoint x: 231, endPoint y: 27, distance: 98.3
click at [141, 13] on input "PNL1408250029 PNL1408250031 PNL1408250038 PNL1408250040 PNL1408250051" at bounding box center [138, 14] width 143 height 13
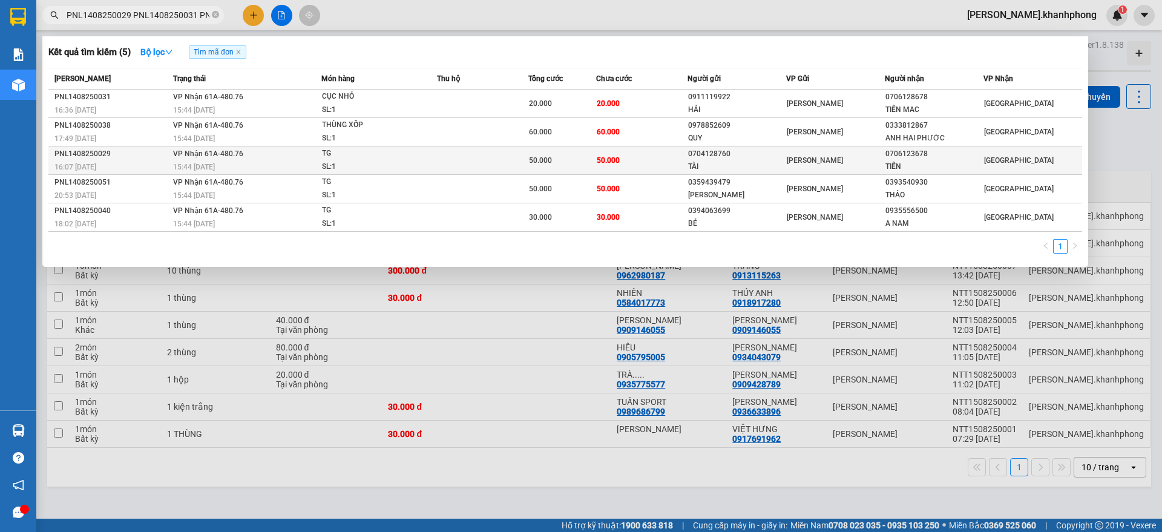
click at [548, 167] on td "50.000" at bounding box center [562, 160] width 68 height 28
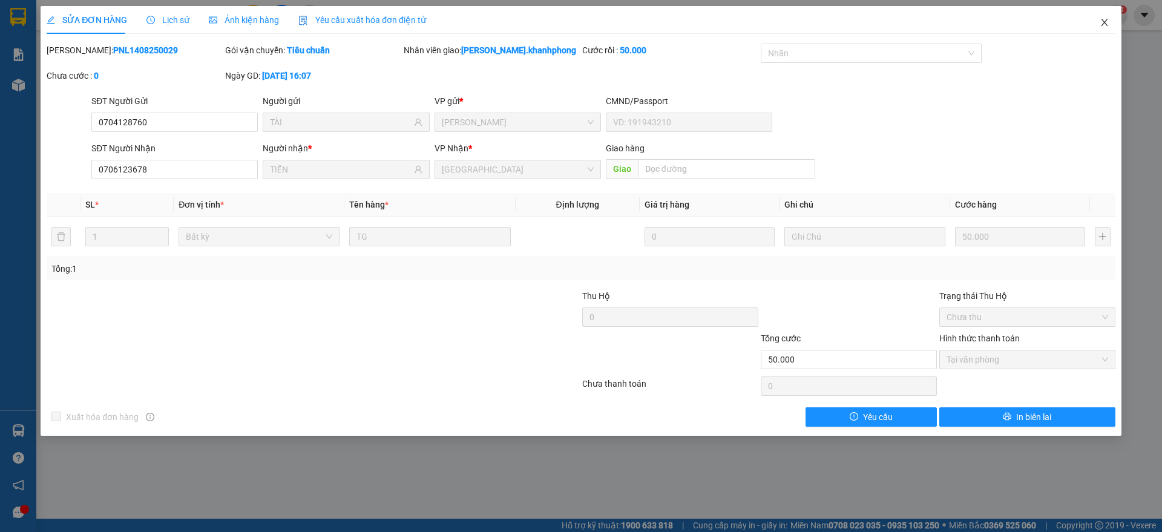
click at [1108, 16] on span "Close" at bounding box center [1105, 23] width 34 height 34
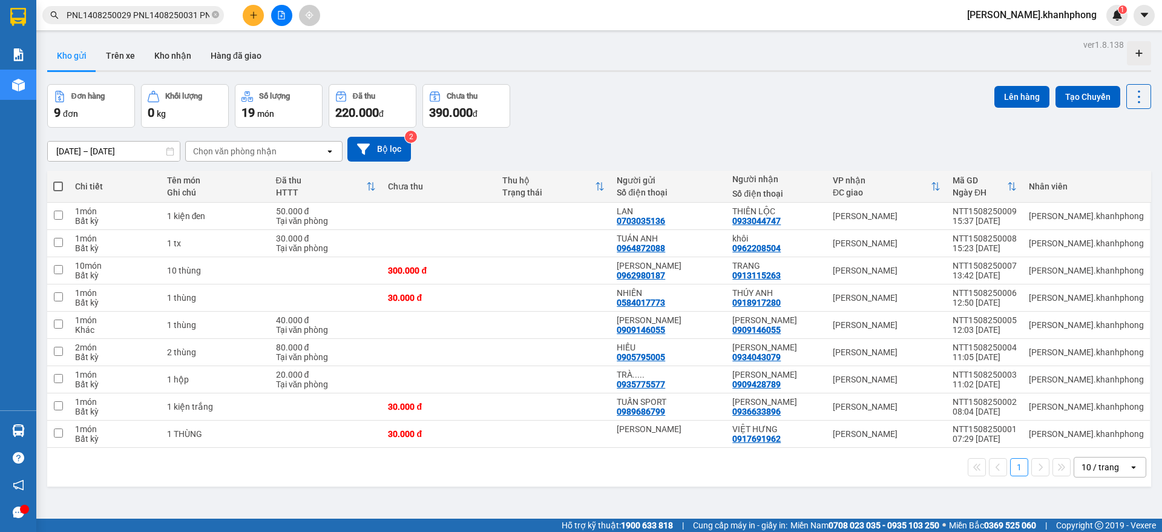
click at [194, 19] on input "PNL1408250029 PNL1408250031 PNL1408250038 PNL1408250040 PNL1408250051" at bounding box center [138, 14] width 143 height 13
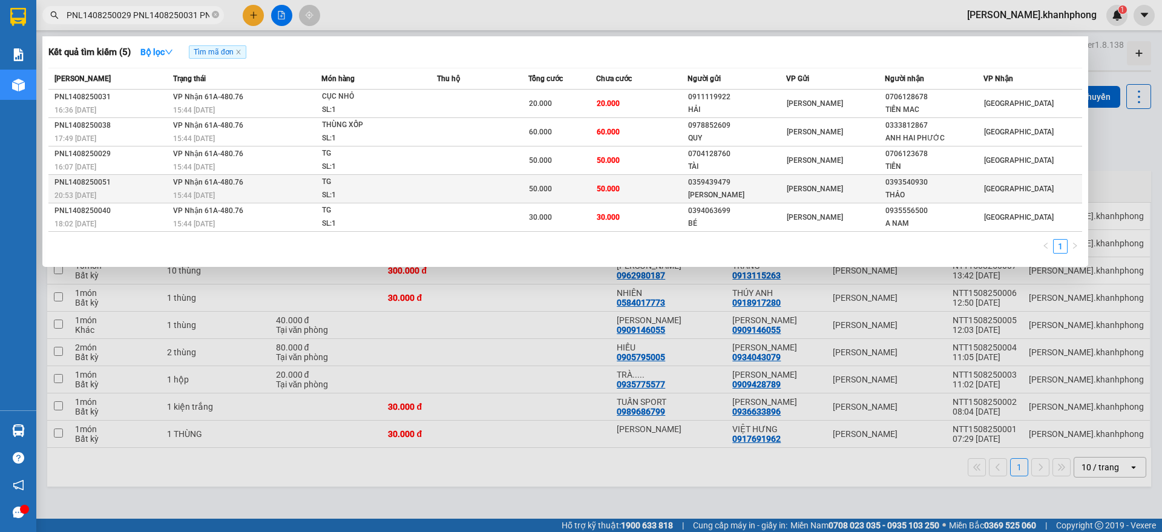
click at [622, 189] on td "50.000" at bounding box center [641, 189] width 91 height 28
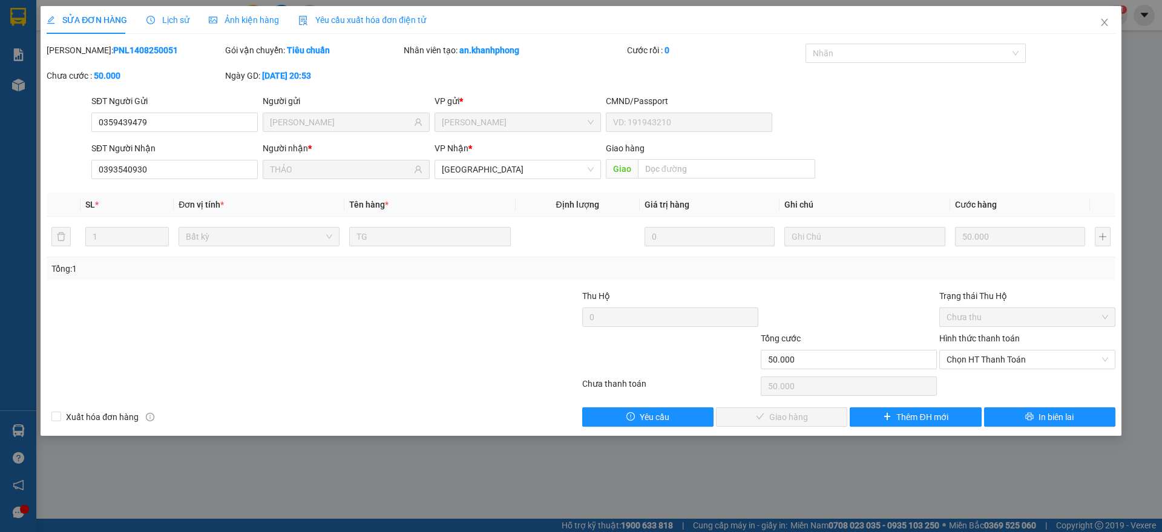
click at [974, 336] on label "Hình thức thanh toán" at bounding box center [979, 338] width 80 height 10
click at [974, 350] on input "Hình thức thanh toán" at bounding box center [1023, 359] width 153 height 18
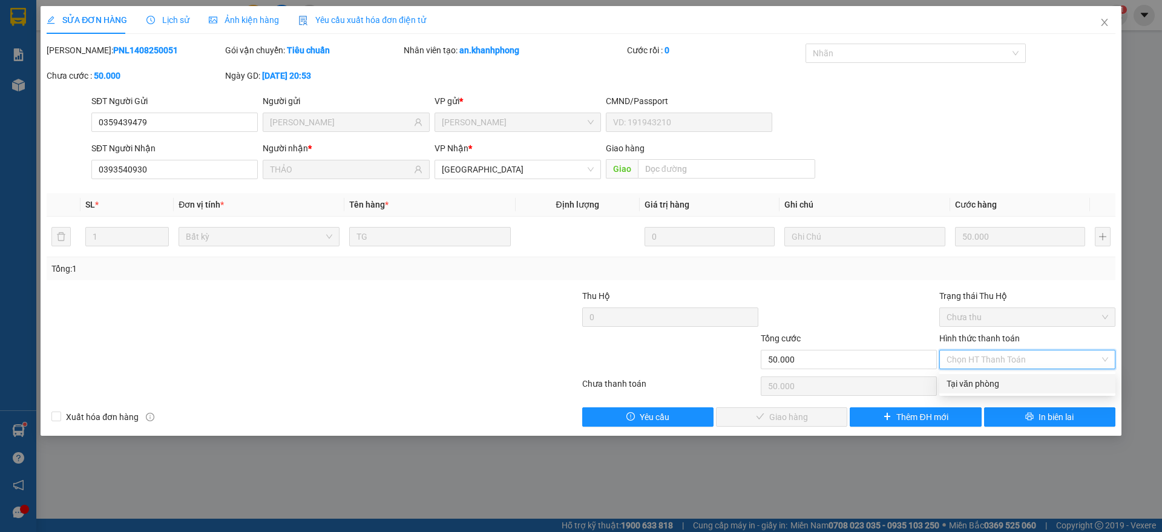
click at [973, 388] on div "Tại văn phòng" at bounding box center [1028, 383] width 162 height 13
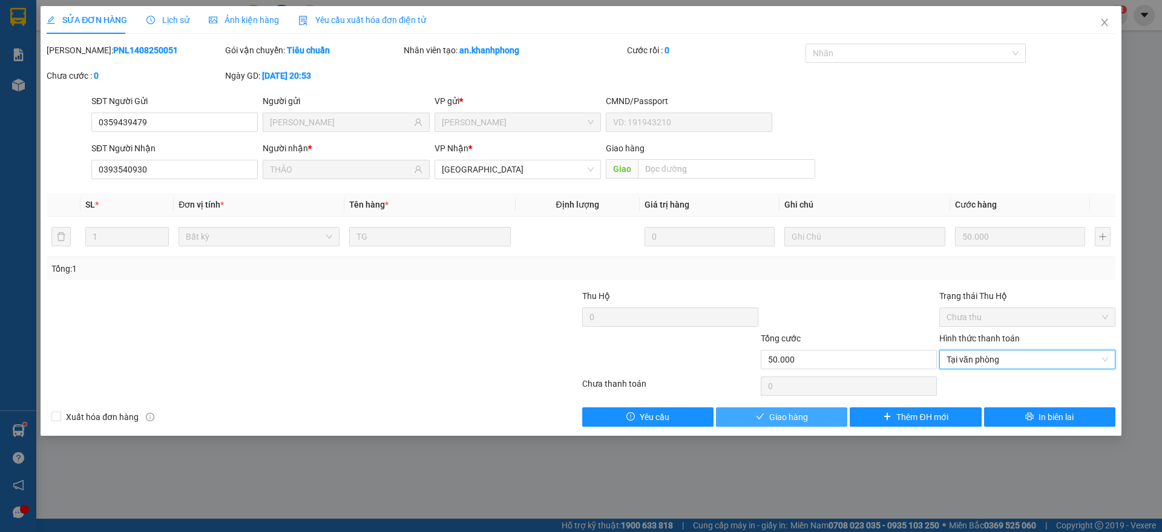
click at [821, 413] on button "Giao hàng" at bounding box center [781, 416] width 131 height 19
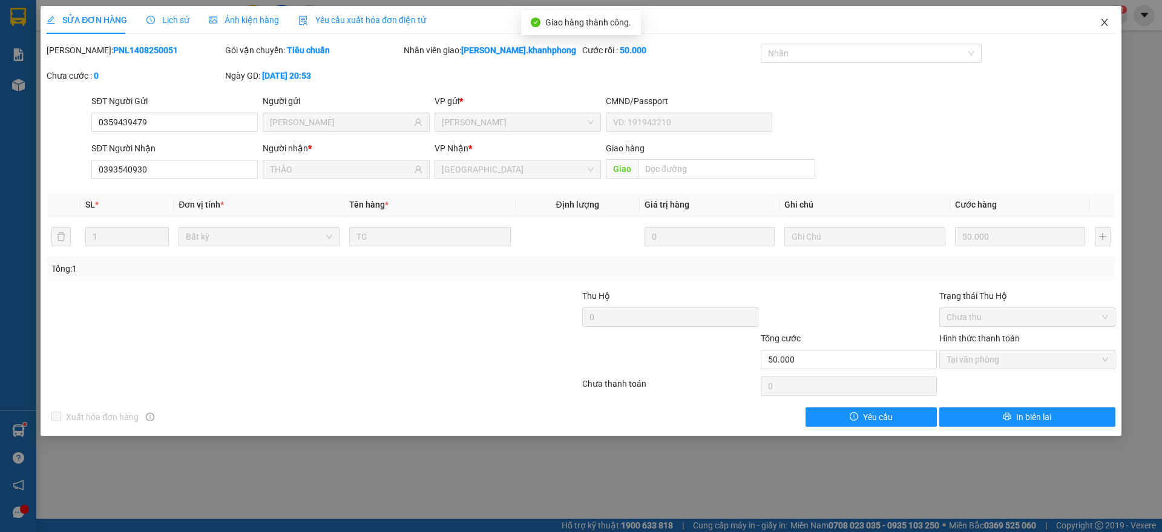
click at [1104, 17] on span "Close" at bounding box center [1105, 23] width 34 height 34
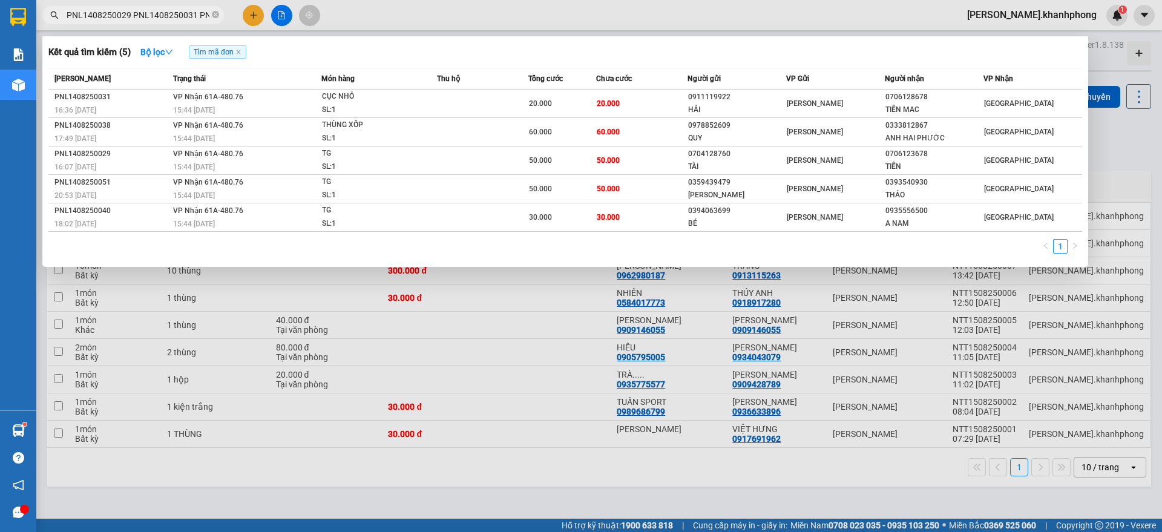
click at [186, 15] on input "PNL1408250029 PNL1408250031 PNL1408250038 PNL1408250040 PNL1408250051" at bounding box center [138, 14] width 143 height 13
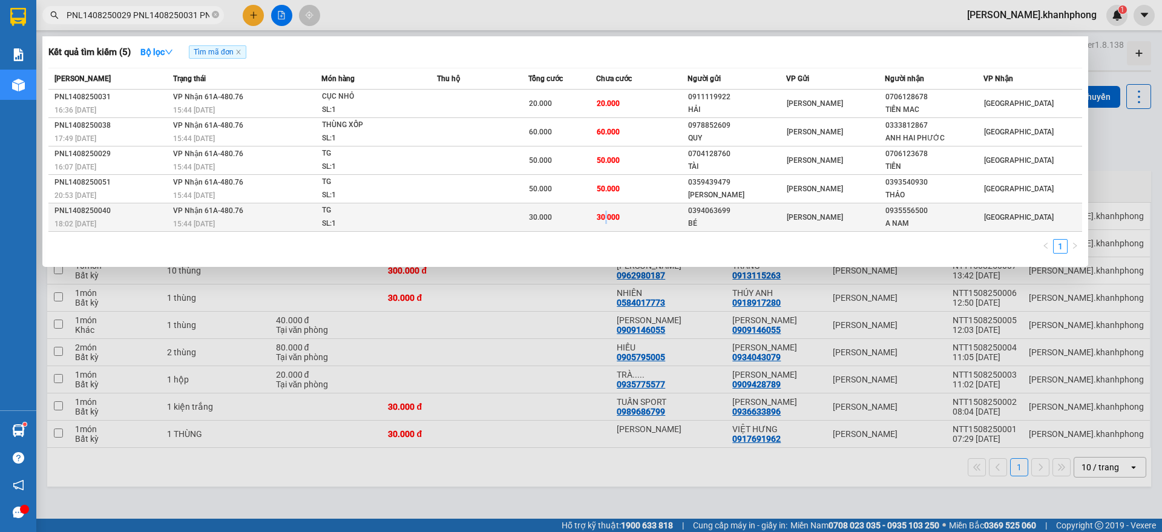
click at [607, 217] on span "30.000" at bounding box center [608, 217] width 23 height 8
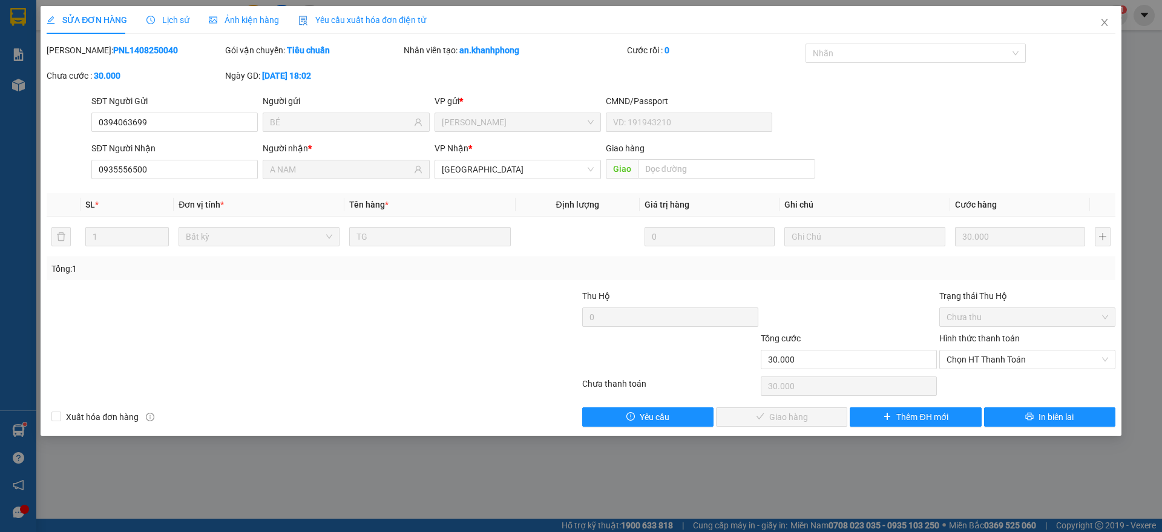
click at [953, 339] on label "Hình thức thanh toán" at bounding box center [979, 338] width 80 height 10
click at [953, 350] on input "Hình thức thanh toán" at bounding box center [1023, 359] width 153 height 18
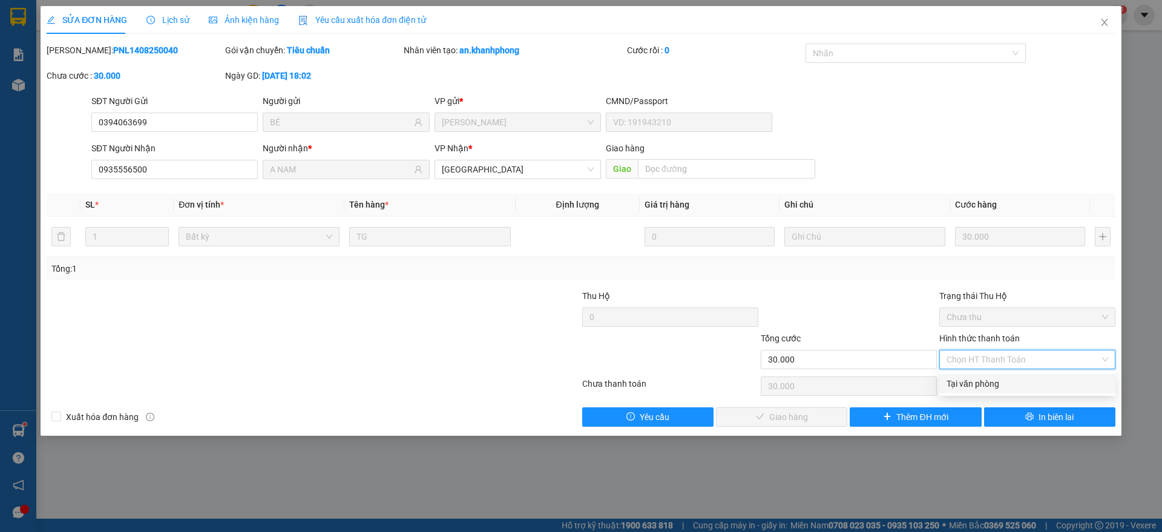
click at [962, 377] on div "Tại văn phòng" at bounding box center [1028, 383] width 162 height 13
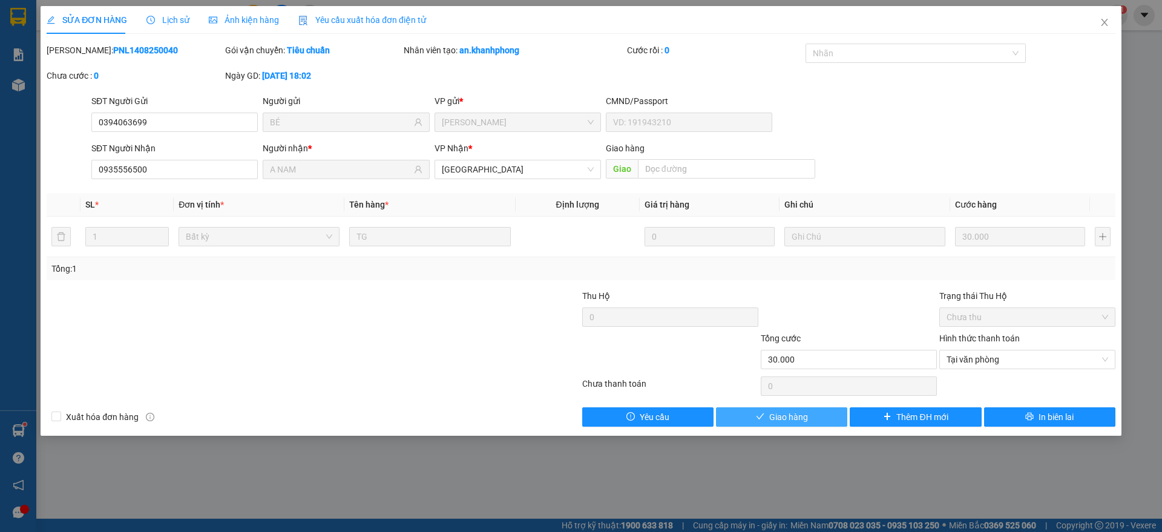
click at [812, 418] on button "Giao hàng" at bounding box center [781, 416] width 131 height 19
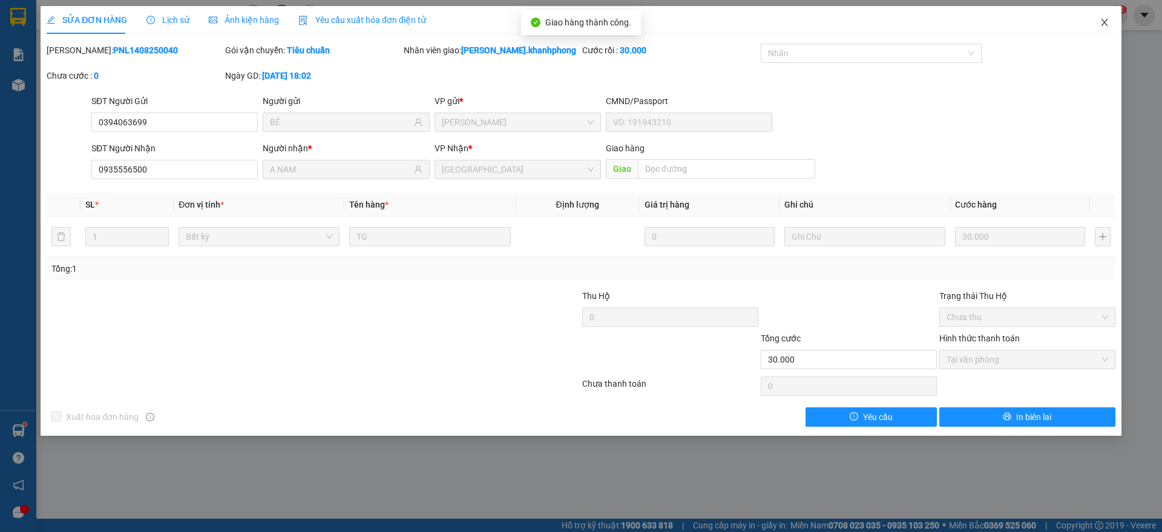
click at [1106, 22] on icon "close" at bounding box center [1105, 23] width 10 height 10
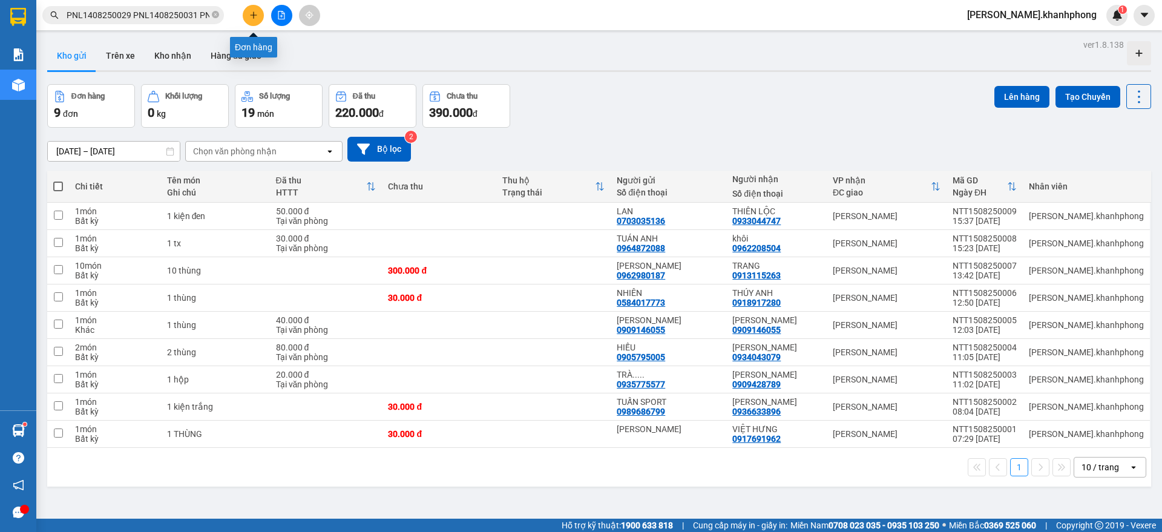
click at [261, 15] on button at bounding box center [253, 15] width 21 height 21
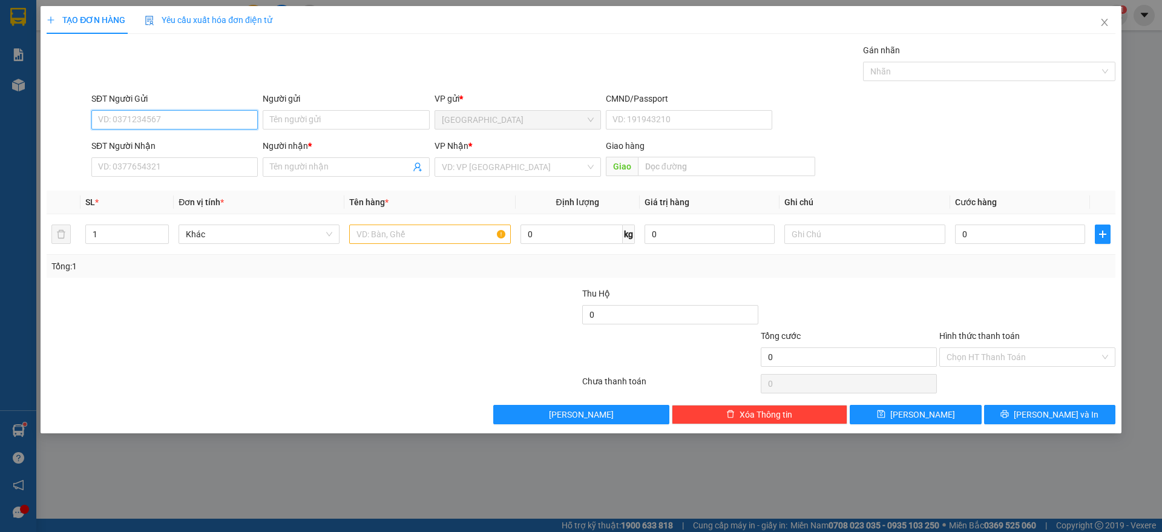
click at [110, 120] on input "SĐT Người Gửi" at bounding box center [174, 119] width 166 height 19
type input "0972189149"
click at [157, 165] on input "SĐT Người Nhận" at bounding box center [174, 166] width 166 height 19
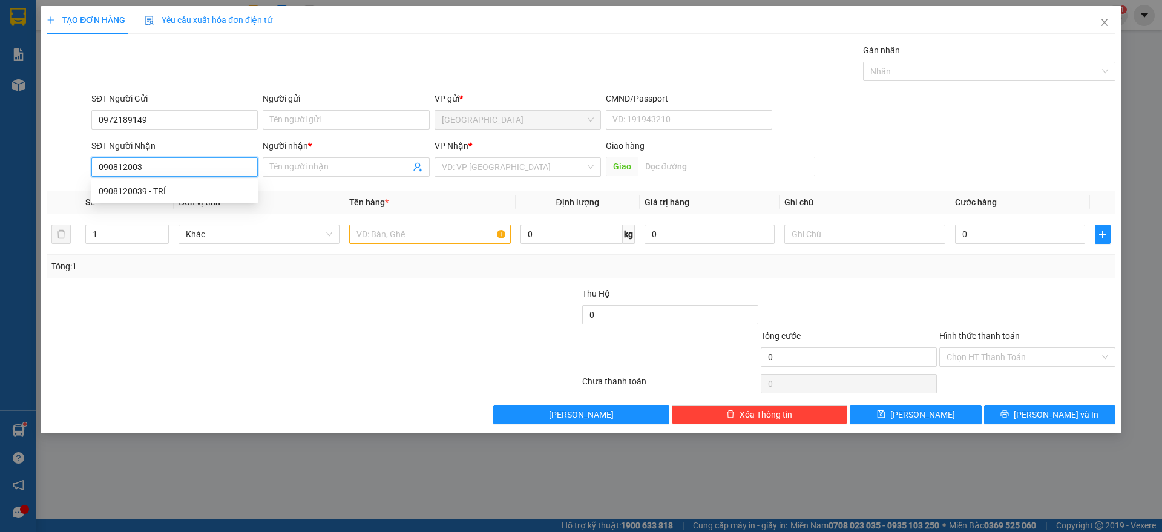
type input "0908120039"
drag, startPoint x: 142, startPoint y: 187, endPoint x: 150, endPoint y: 192, distance: 9.8
click at [142, 188] on div "0908120039 - TRÍ" at bounding box center [175, 191] width 152 height 13
type input "TRÍ"
type input "0908120039"
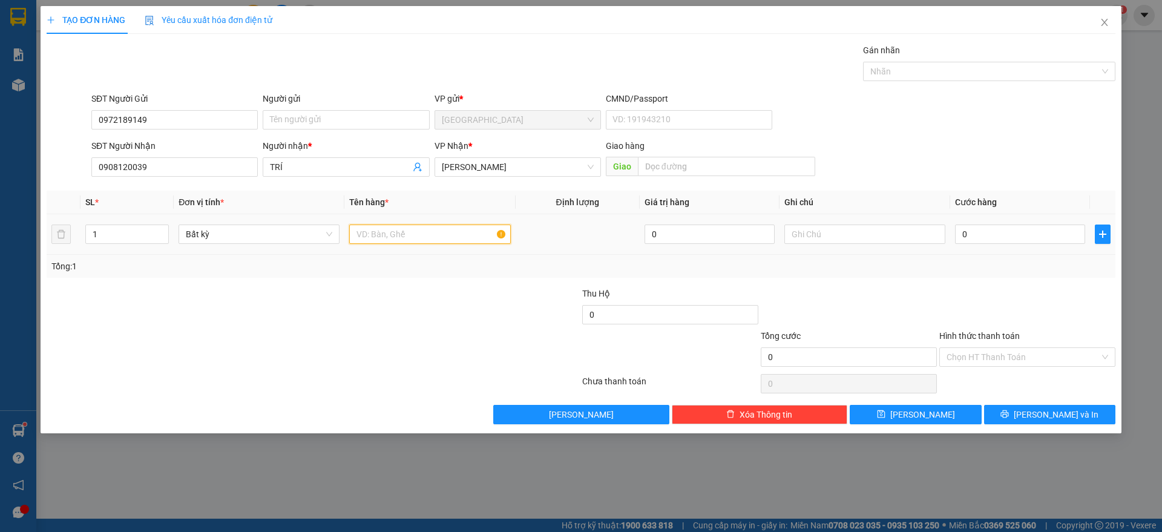
click at [413, 231] on input "text" at bounding box center [429, 234] width 161 height 19
type input "1 thùng"
click at [996, 238] on input "0" at bounding box center [1020, 234] width 130 height 19
type input "3"
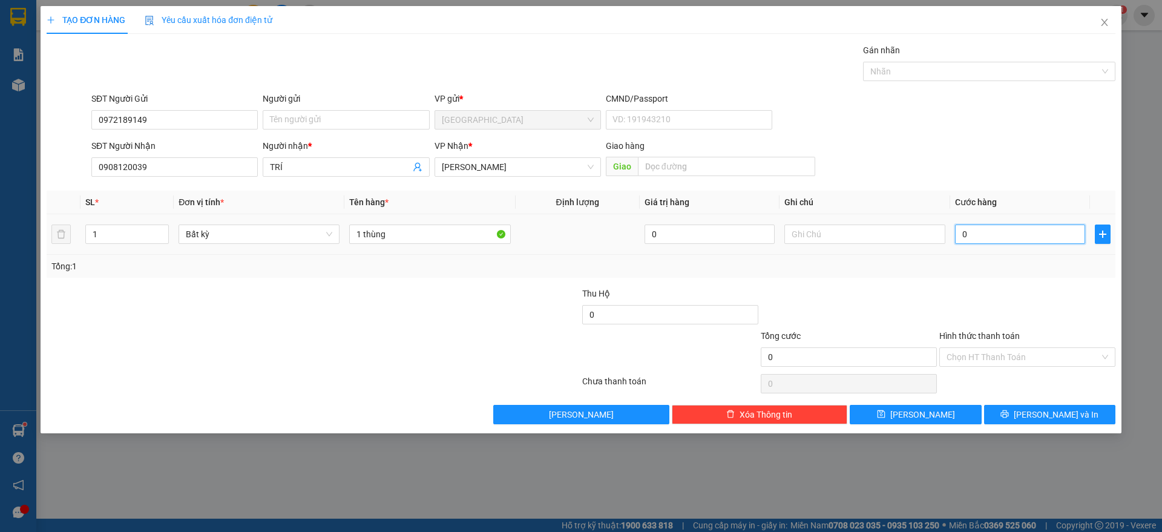
type input "3"
type input "30"
type input "30.000"
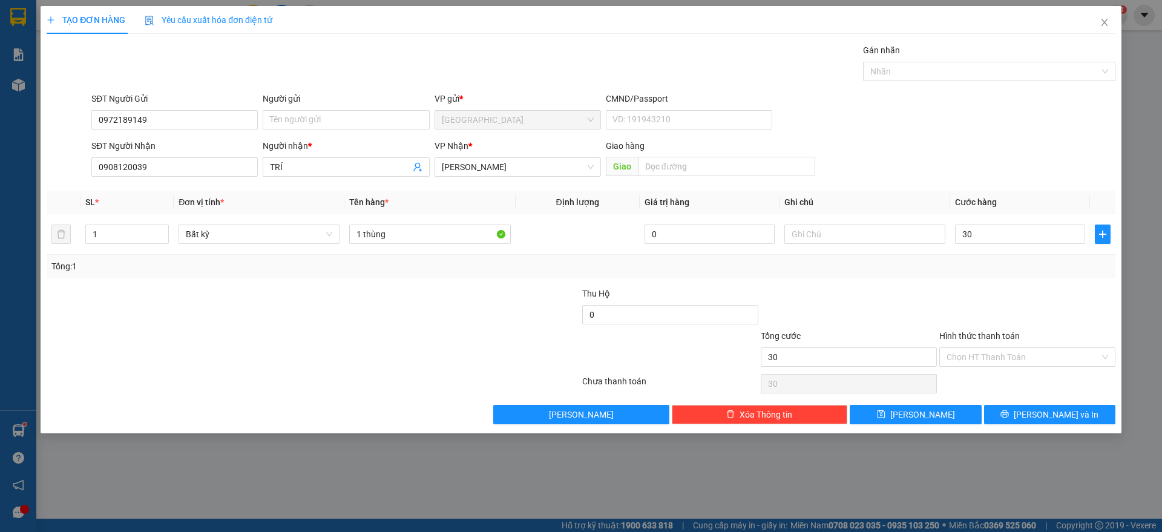
type input "30.000"
click at [1009, 311] on div at bounding box center [1027, 308] width 179 height 42
click at [1019, 357] on input "Hình thức thanh toán" at bounding box center [1023, 357] width 153 height 18
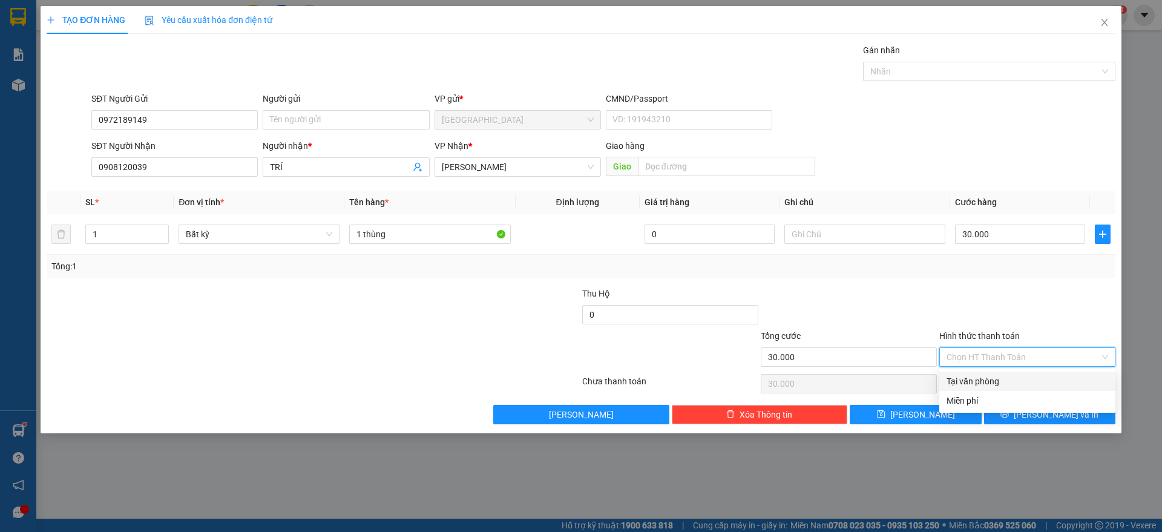
click at [989, 375] on div "Tại văn phòng" at bounding box center [1028, 381] width 162 height 13
type input "0"
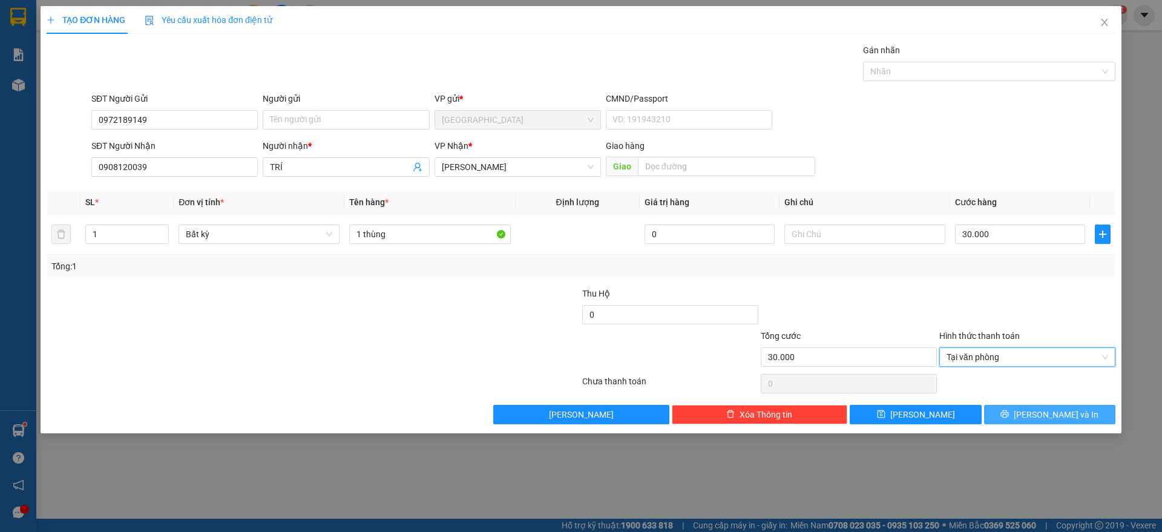
click at [1051, 416] on span "[PERSON_NAME] và In" at bounding box center [1056, 414] width 85 height 13
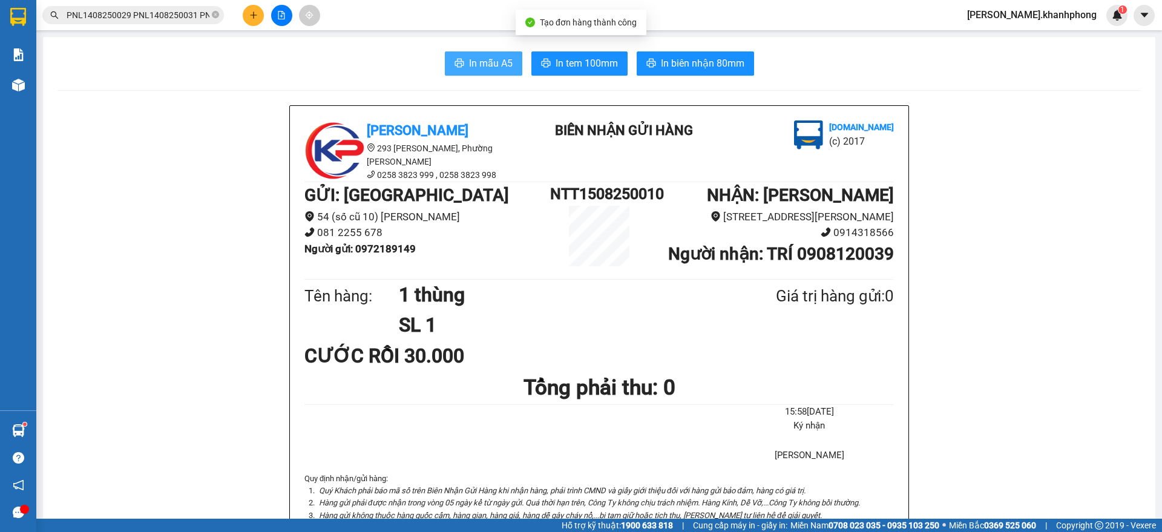
click at [461, 70] on button "In mẫu A5" at bounding box center [483, 63] width 77 height 24
click at [469, 59] on span "In mẫu A5" at bounding box center [491, 63] width 44 height 15
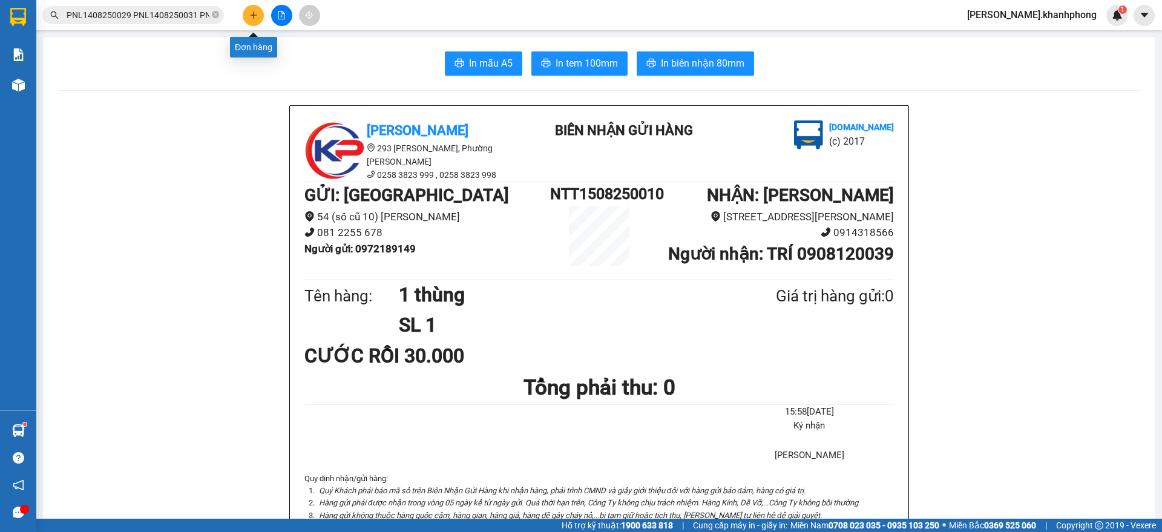
click at [253, 14] on icon "plus" at bounding box center [253, 15] width 8 height 8
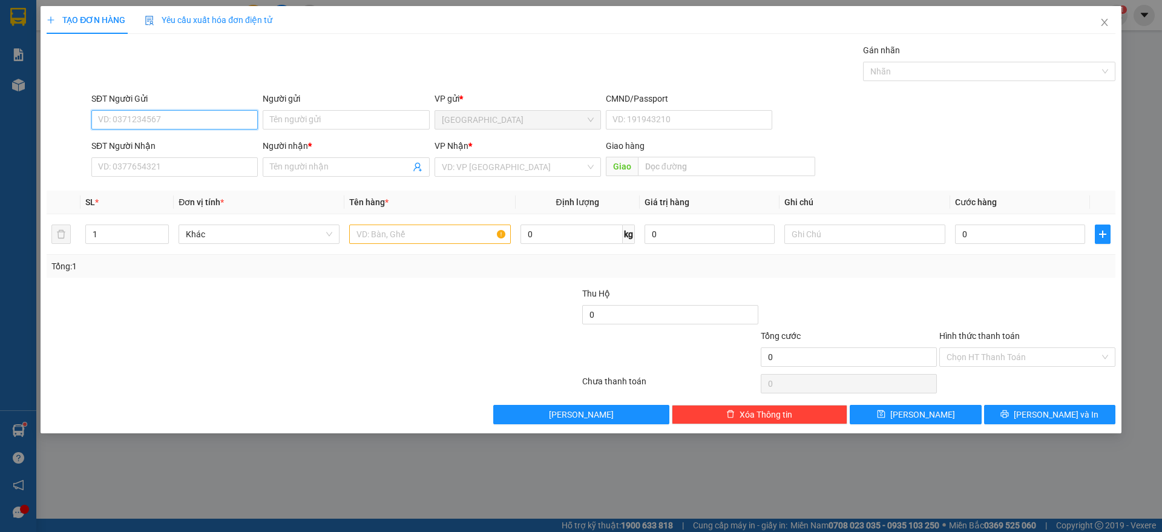
click at [165, 114] on input "SĐT Người Gửi" at bounding box center [174, 119] width 166 height 19
type input "0983824124"
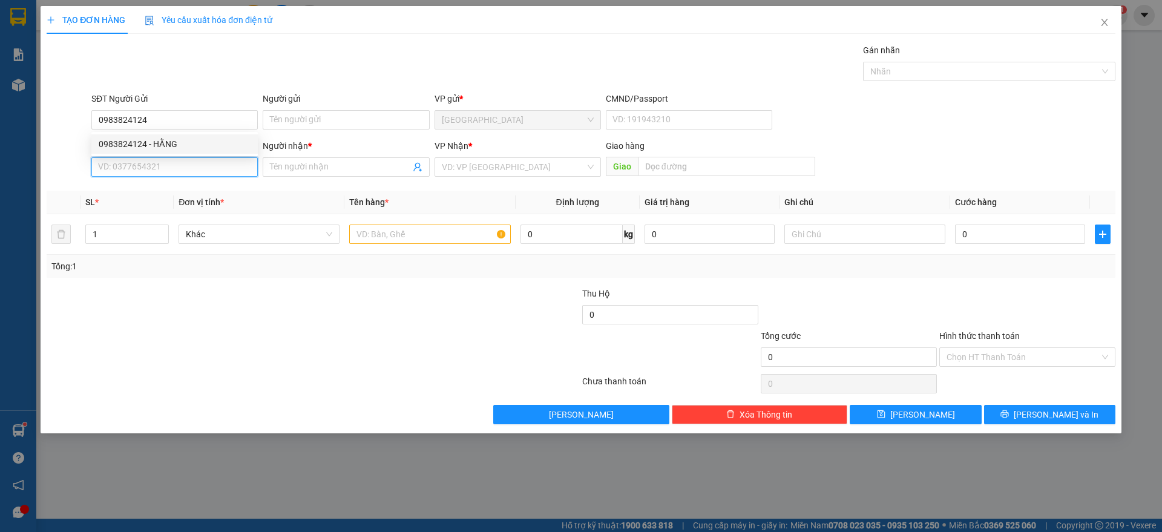
click at [156, 166] on input "SĐT Người Nhận" at bounding box center [174, 166] width 166 height 19
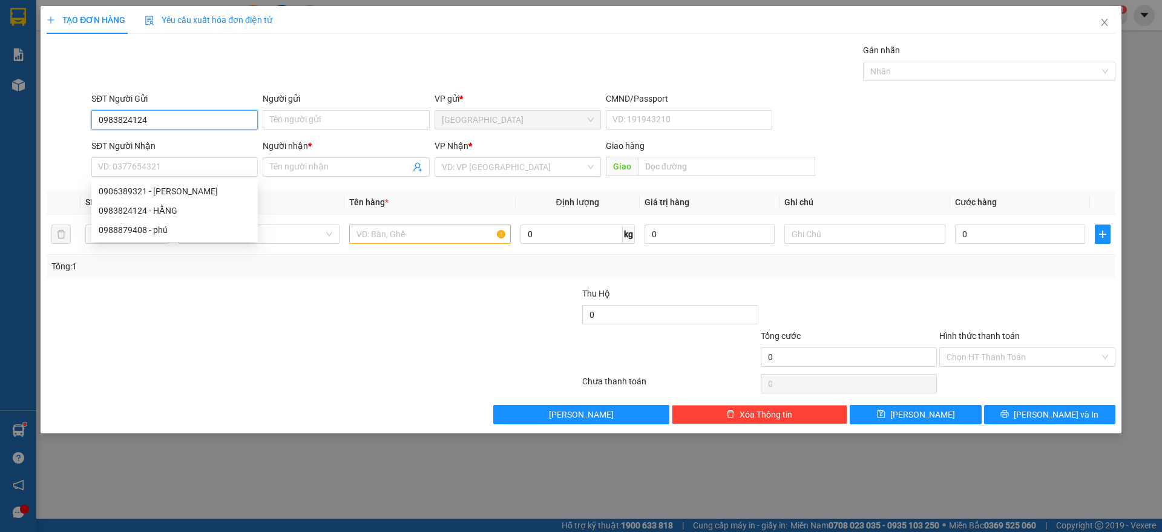
click at [159, 121] on input "0983824124" at bounding box center [174, 119] width 166 height 19
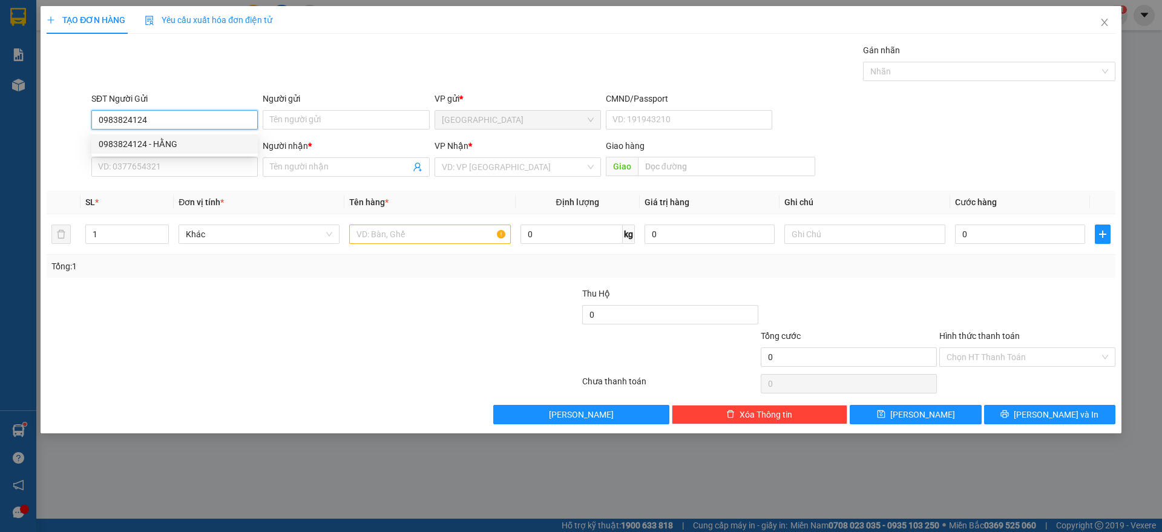
click at [158, 140] on div "0983824124 - HẰNG" at bounding box center [175, 143] width 152 height 13
type input "HẰNG"
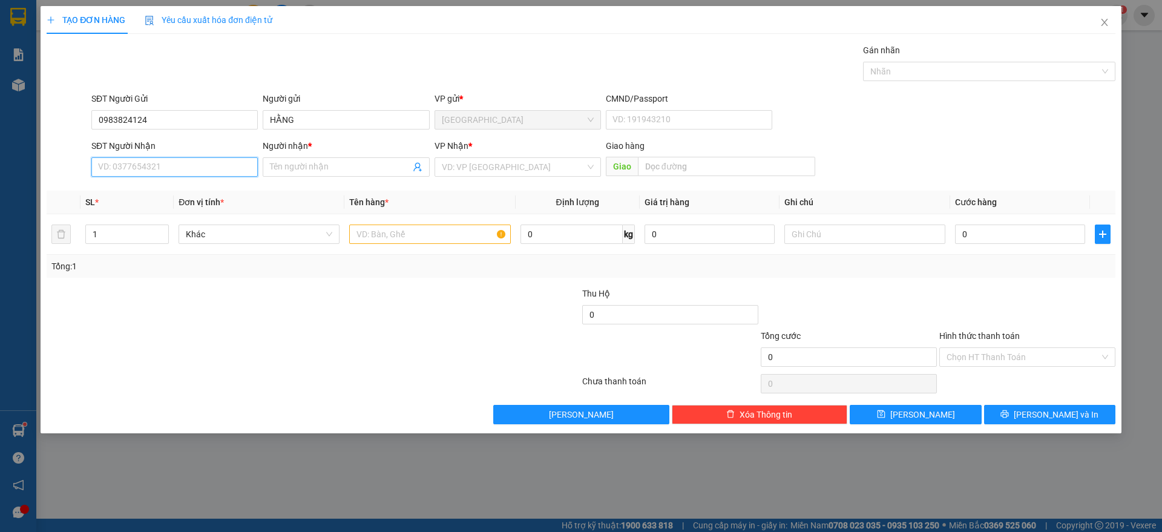
click at [163, 174] on input "SĐT Người Nhận" at bounding box center [174, 166] width 166 height 19
type input "0988879408"
click at [161, 187] on div "0988879408 - phú" at bounding box center [175, 191] width 152 height 13
type input "phú"
type input "0988879408"
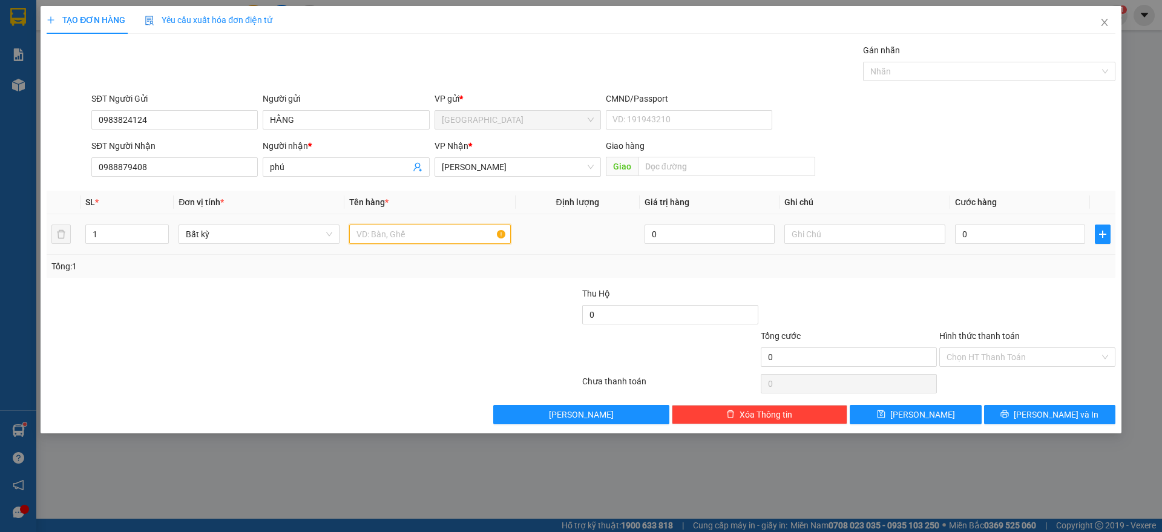
click at [424, 241] on input "text" at bounding box center [429, 234] width 161 height 19
type input "1 KIỆN"
click at [987, 245] on div "0" at bounding box center [1020, 234] width 130 height 24
click at [985, 238] on input "0" at bounding box center [1020, 234] width 130 height 19
type input "3"
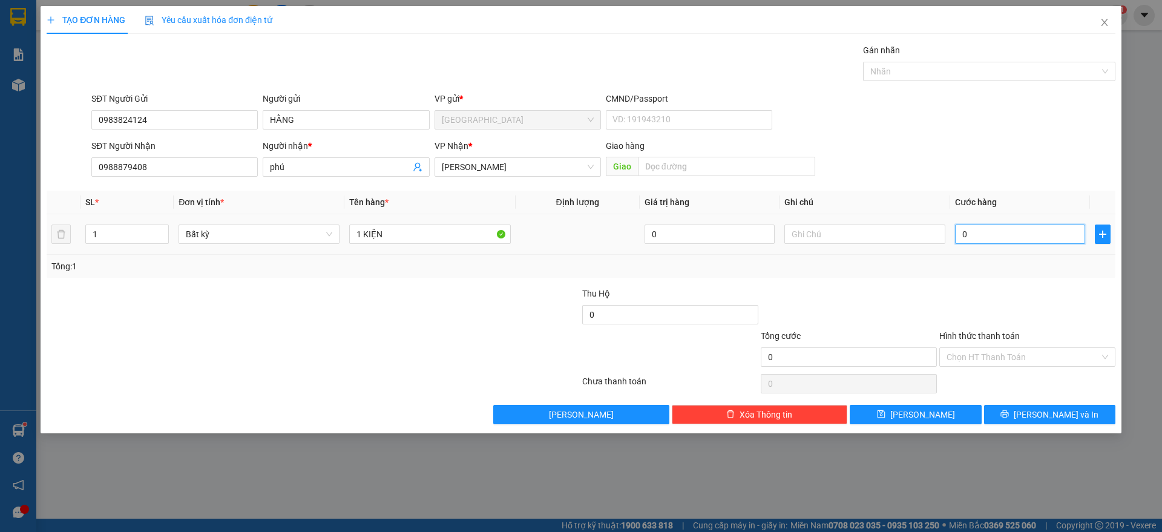
type input "3"
type input "30"
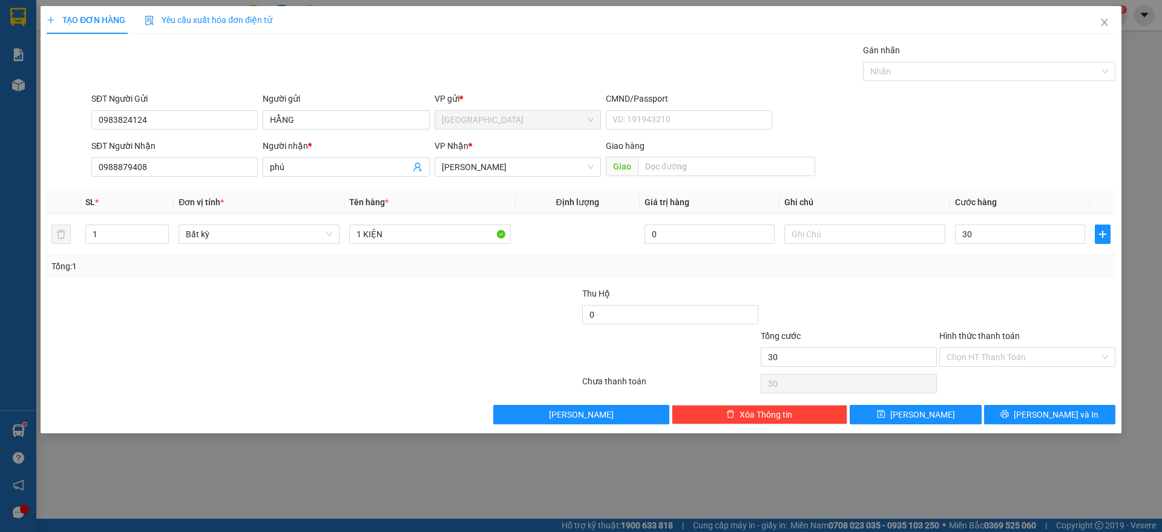
type input "30.000"
click at [1012, 316] on div at bounding box center [1027, 308] width 179 height 42
drag, startPoint x: 993, startPoint y: 357, endPoint x: 997, endPoint y: 394, distance: 37.2
click at [997, 367] on div "Hình thức thanh toán Chọn HT Thanh Toán" at bounding box center [1027, 350] width 176 height 42
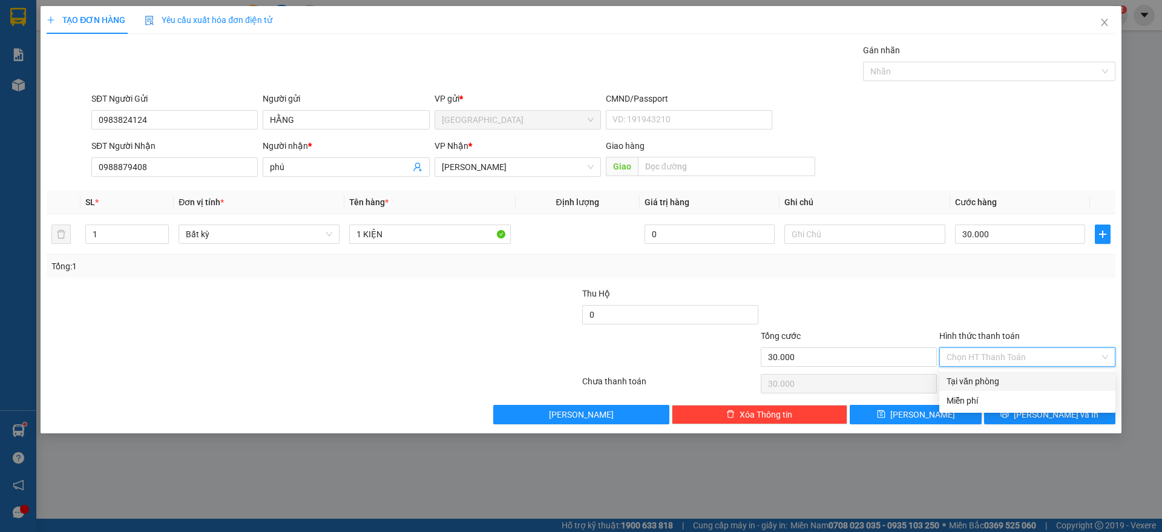
drag, startPoint x: 988, startPoint y: 379, endPoint x: 992, endPoint y: 385, distance: 7.1
click at [989, 379] on div "Tại văn phòng" at bounding box center [1028, 381] width 162 height 13
type input "0"
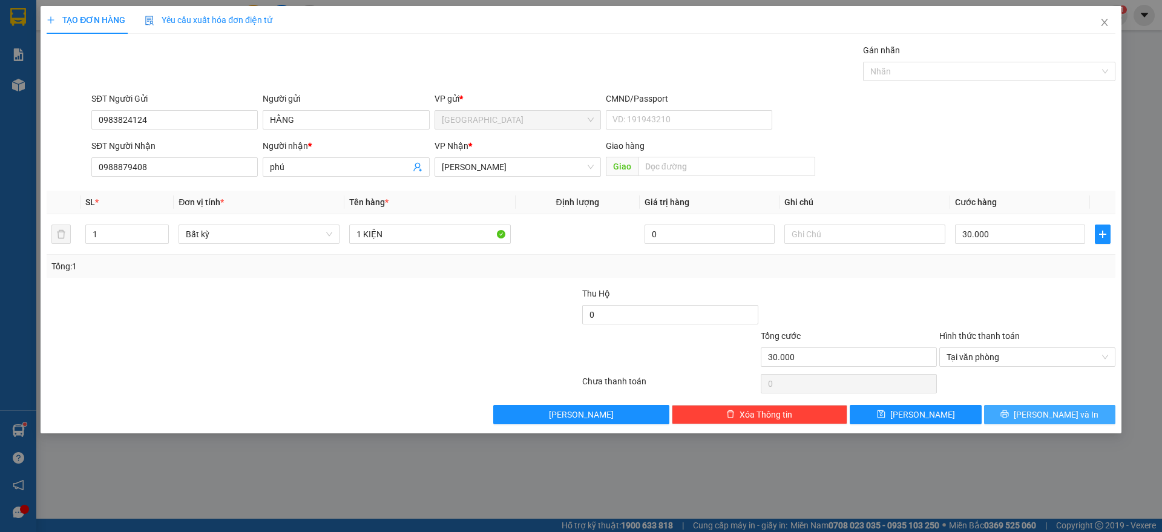
click at [1013, 411] on button "[PERSON_NAME] và In" at bounding box center [1049, 414] width 131 height 19
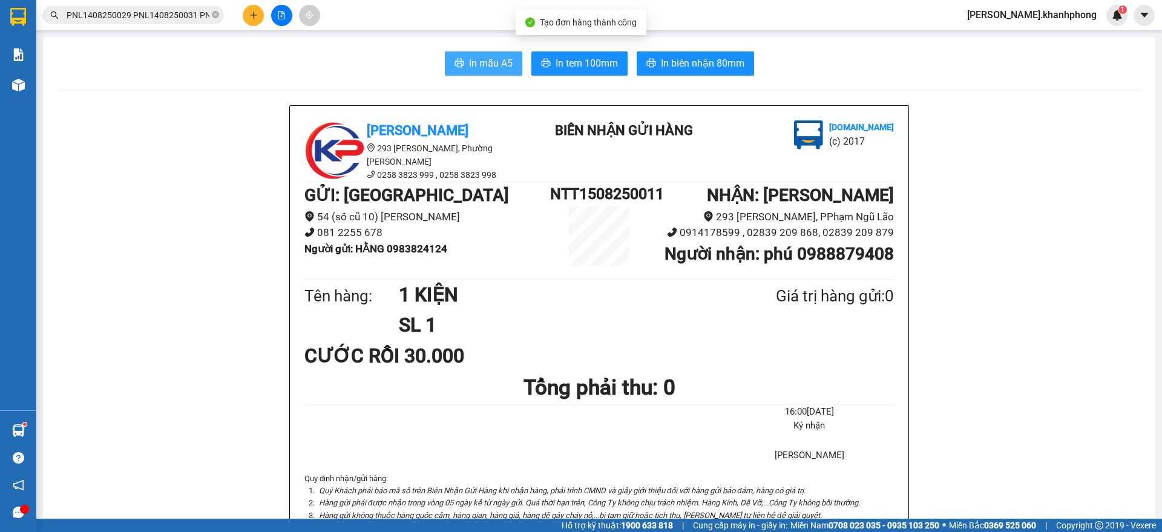
click at [447, 62] on button "In mẫu A5" at bounding box center [483, 63] width 77 height 24
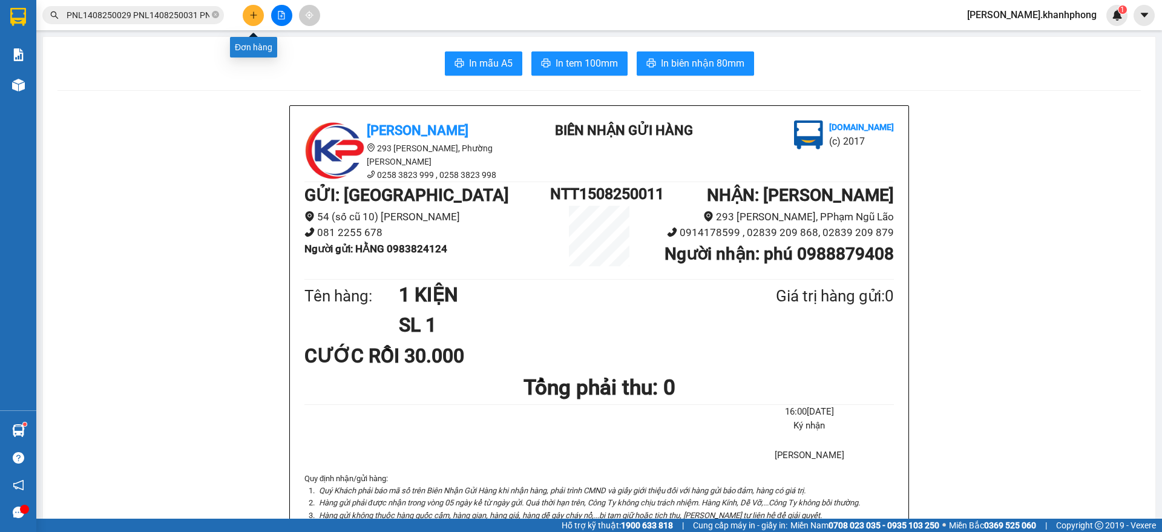
click at [255, 14] on icon "plus" at bounding box center [253, 15] width 8 height 8
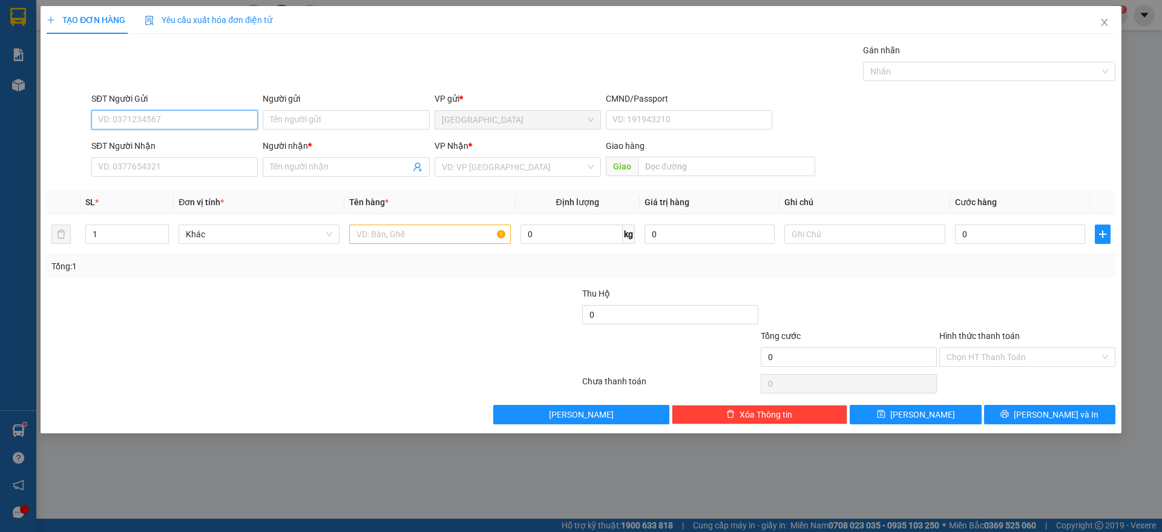
click at [141, 120] on input "SĐT Người Gửi" at bounding box center [174, 119] width 166 height 19
type input "0919567200"
click at [149, 144] on div "0919567200 - [GEOGRAPHIC_DATA]" at bounding box center [175, 143] width 152 height 13
type input "ĐỨC"
type input "0919567200"
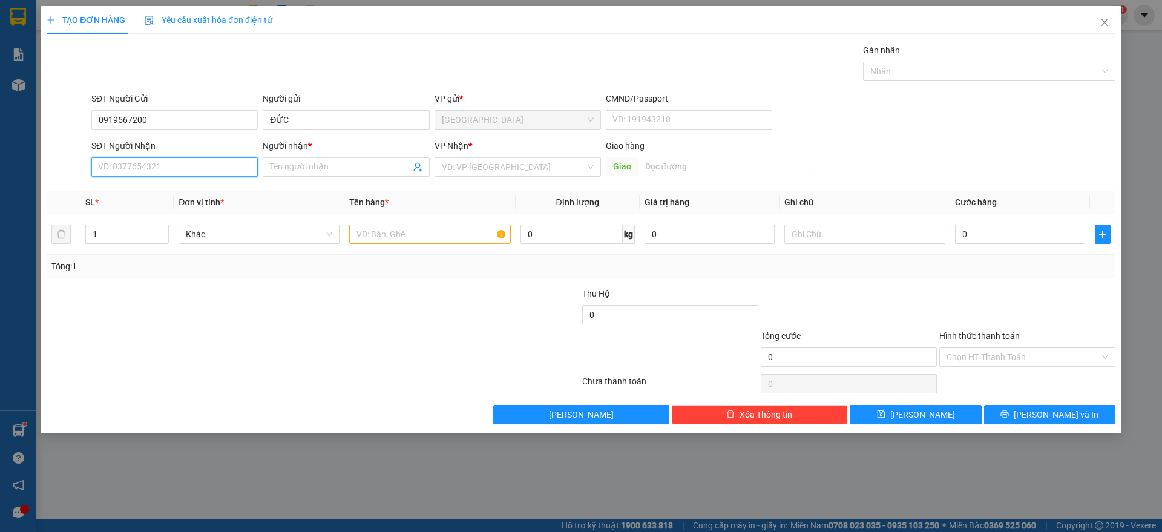
click at [166, 172] on input "SĐT Người Nhận" at bounding box center [174, 166] width 166 height 19
click at [145, 213] on div "0902595617 - HẢI" at bounding box center [175, 210] width 152 height 13
type input "0902595617"
type input "HẢI"
click at [425, 234] on input "text" at bounding box center [429, 234] width 161 height 19
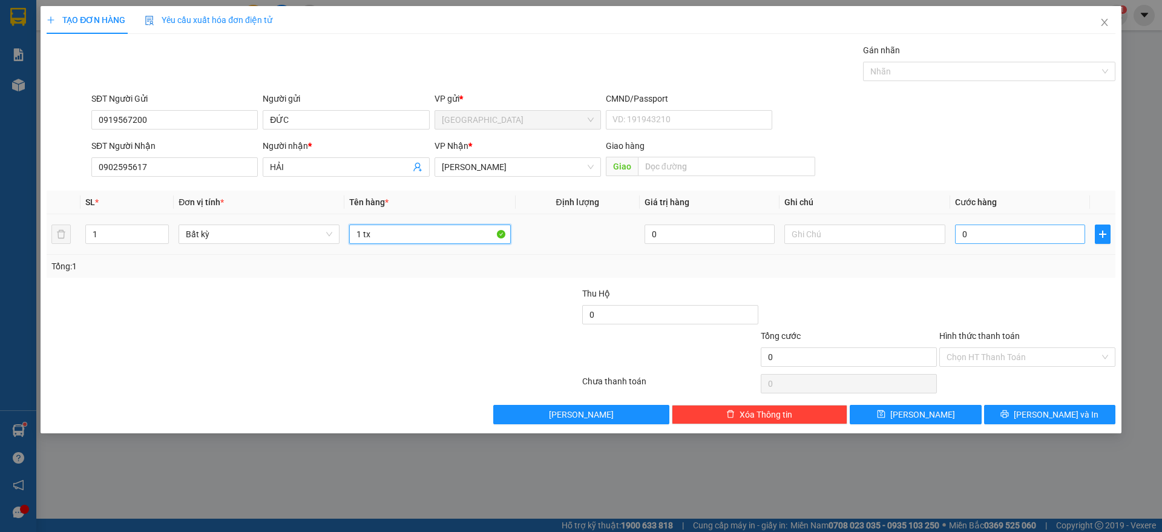
type input "1 tx"
click at [1032, 235] on input "0" at bounding box center [1020, 234] width 130 height 19
type input "6"
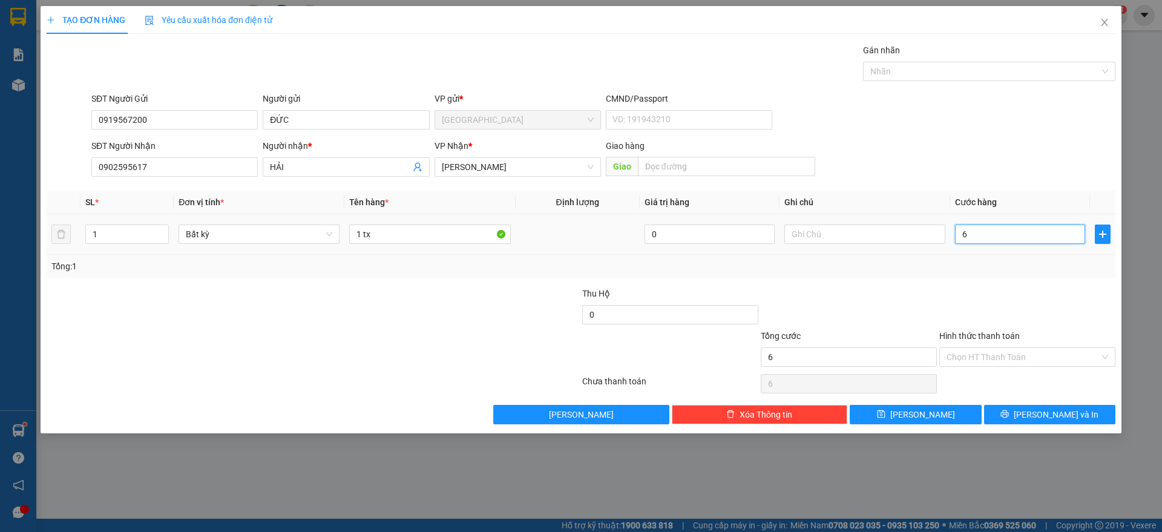
type input "60"
type input "60.000"
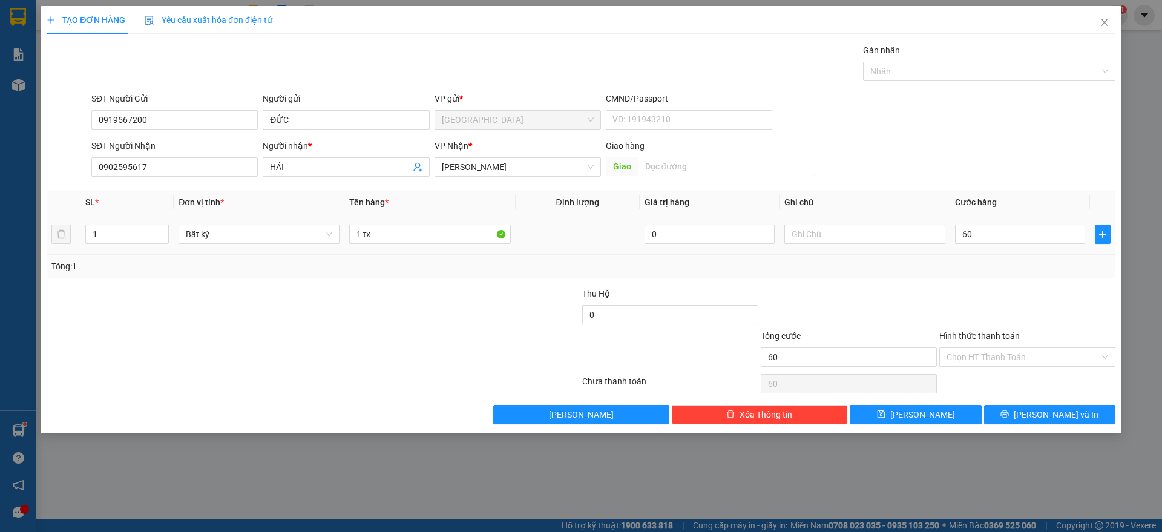
type input "60.000"
click at [954, 309] on div at bounding box center [1027, 308] width 179 height 42
click at [1003, 349] on input "Hình thức thanh toán" at bounding box center [1023, 357] width 153 height 18
click at [995, 290] on div at bounding box center [1027, 308] width 179 height 42
click at [1063, 414] on span "[PERSON_NAME] và In" at bounding box center [1056, 414] width 85 height 13
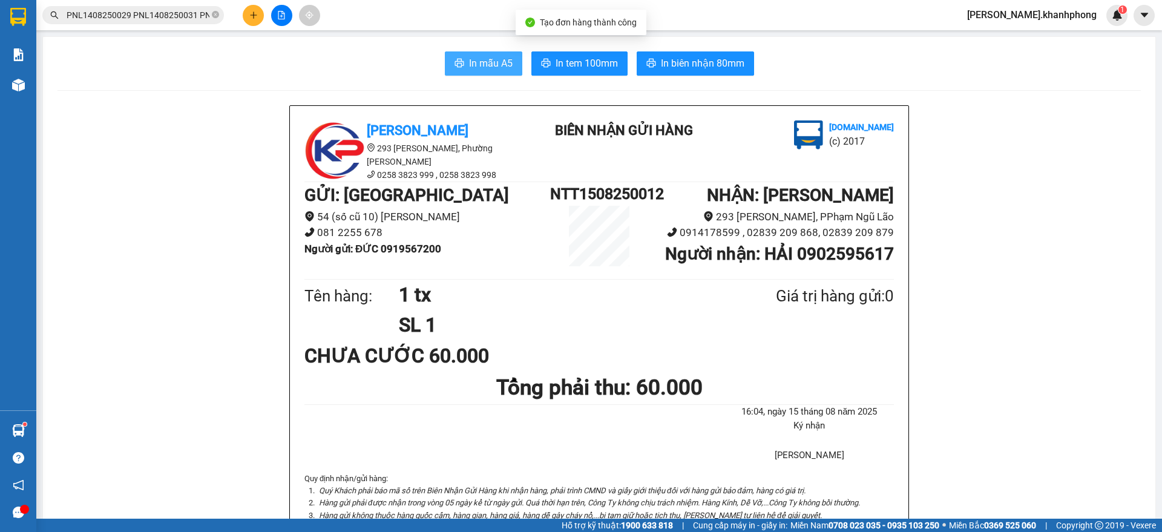
click at [471, 60] on span "In mẫu A5" at bounding box center [491, 63] width 44 height 15
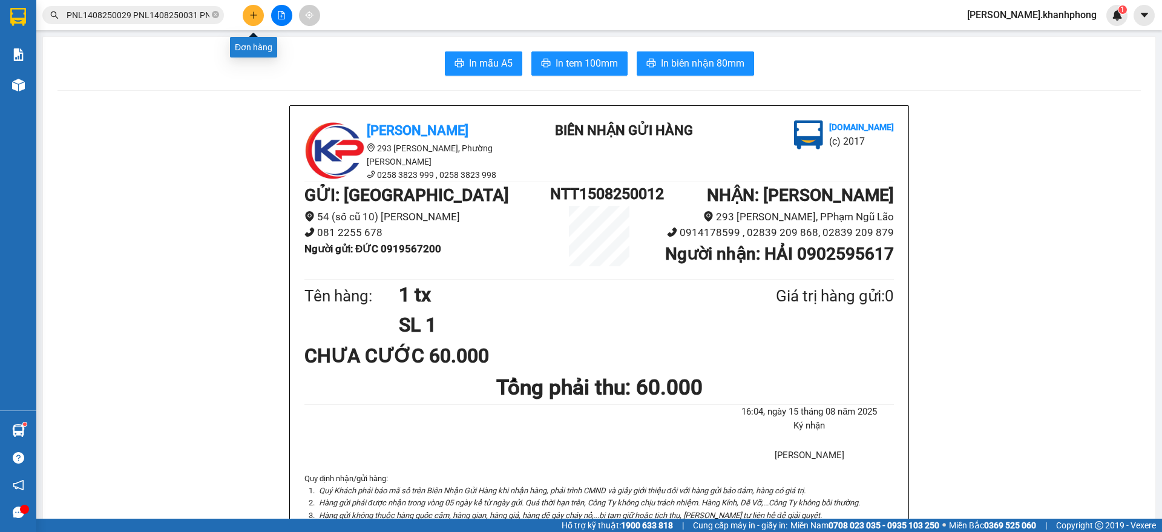
click at [248, 19] on button at bounding box center [253, 15] width 21 height 21
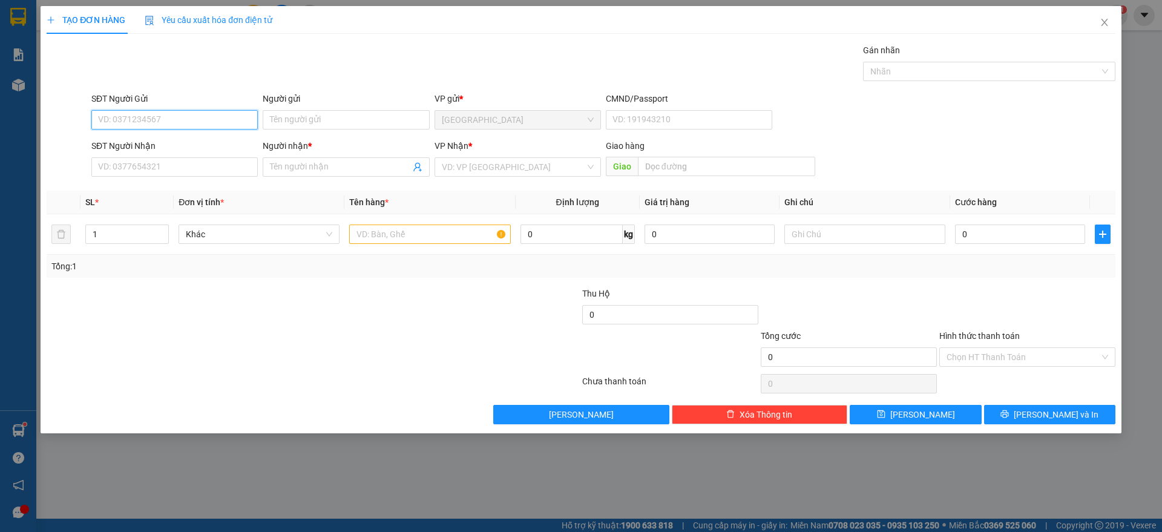
click at [190, 122] on input "SĐT Người Gửi" at bounding box center [174, 119] width 166 height 19
type input "0905528930"
drag, startPoint x: 134, startPoint y: 138, endPoint x: 160, endPoint y: 177, distance: 47.0
click at [136, 139] on div "0905528930 - toàn" at bounding box center [175, 143] width 152 height 13
type input "toàn"
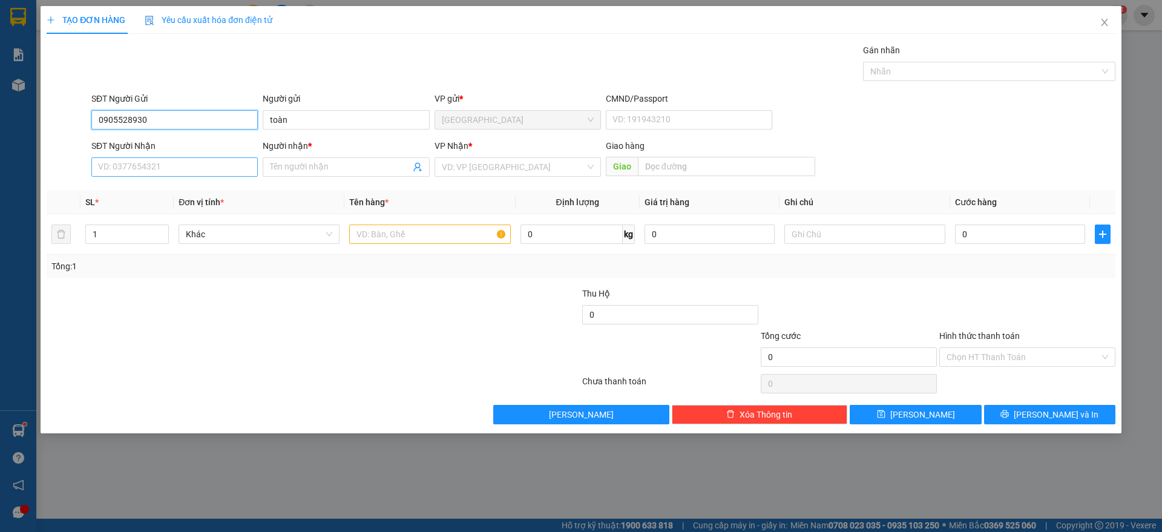
type input "0905528930"
click at [162, 172] on input "SĐT Người Nhận" at bounding box center [174, 166] width 166 height 19
type input "0905729496"
click at [143, 186] on div "0905729496 - TUYÊN" at bounding box center [175, 191] width 152 height 13
type input "TUYÊN"
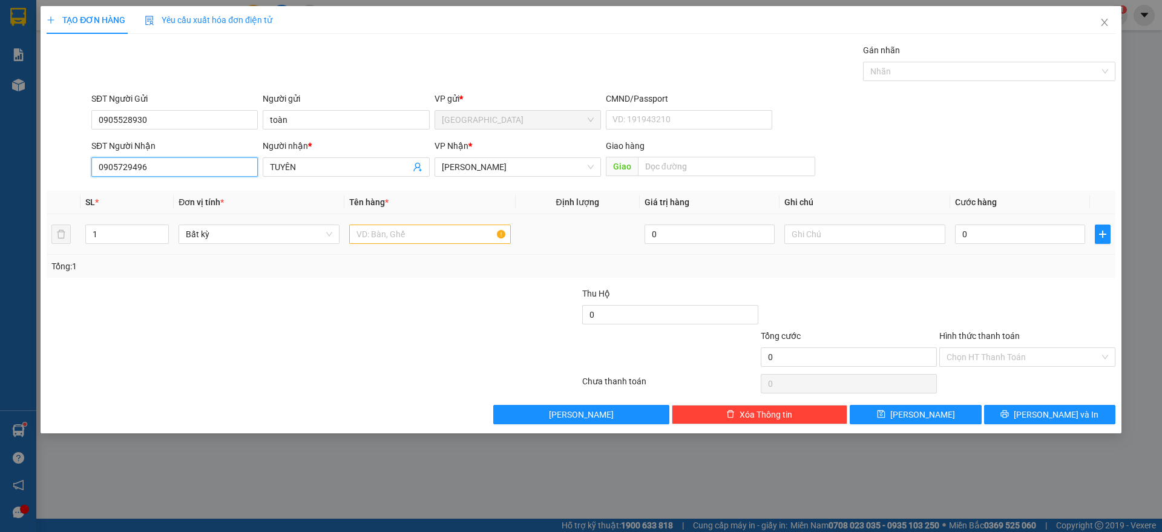
type input "0905729496"
click at [380, 231] on input "text" at bounding box center [429, 234] width 161 height 19
type input "1 thùng"
click at [993, 240] on input "0" at bounding box center [1020, 234] width 130 height 19
type input "3"
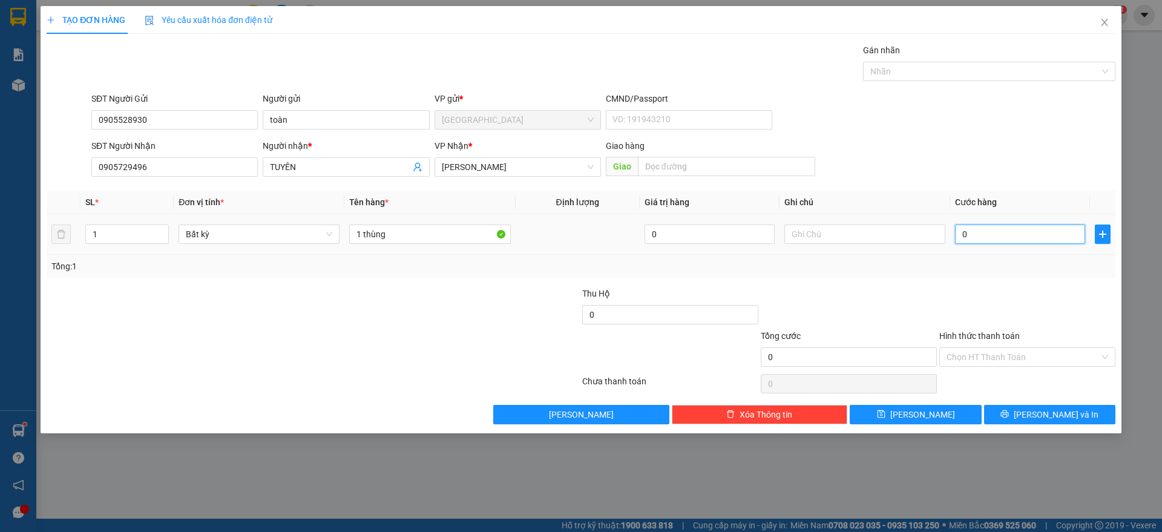
type input "3"
type input "30"
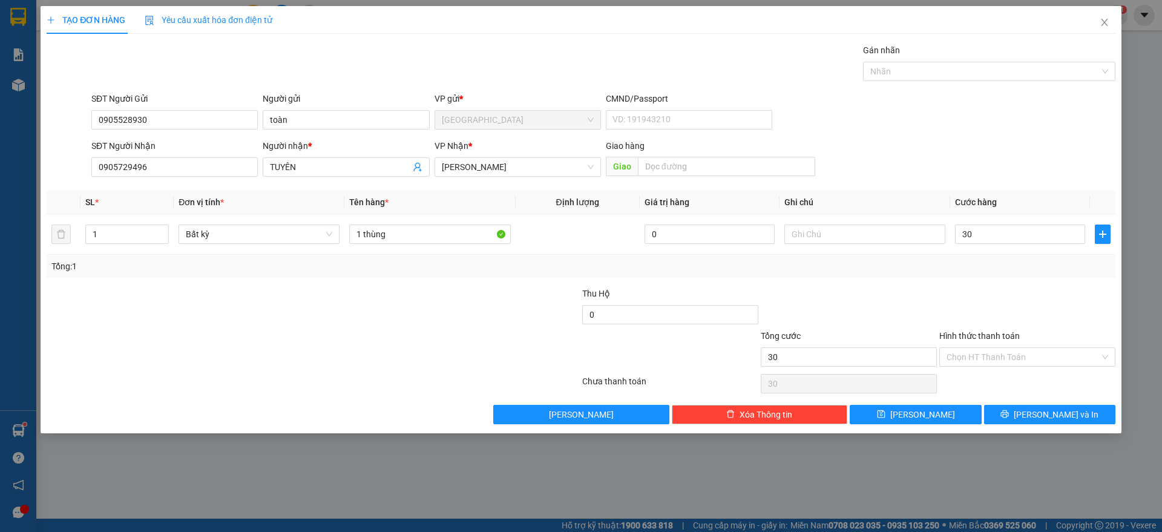
type input "30.000"
drag, startPoint x: 1065, startPoint y: 286, endPoint x: 1038, endPoint y: 352, distance: 71.4
click at [1065, 287] on div at bounding box center [1027, 308] width 179 height 42
drag, startPoint x: 1018, startPoint y: 358, endPoint x: 1016, endPoint y: 367, distance: 9.9
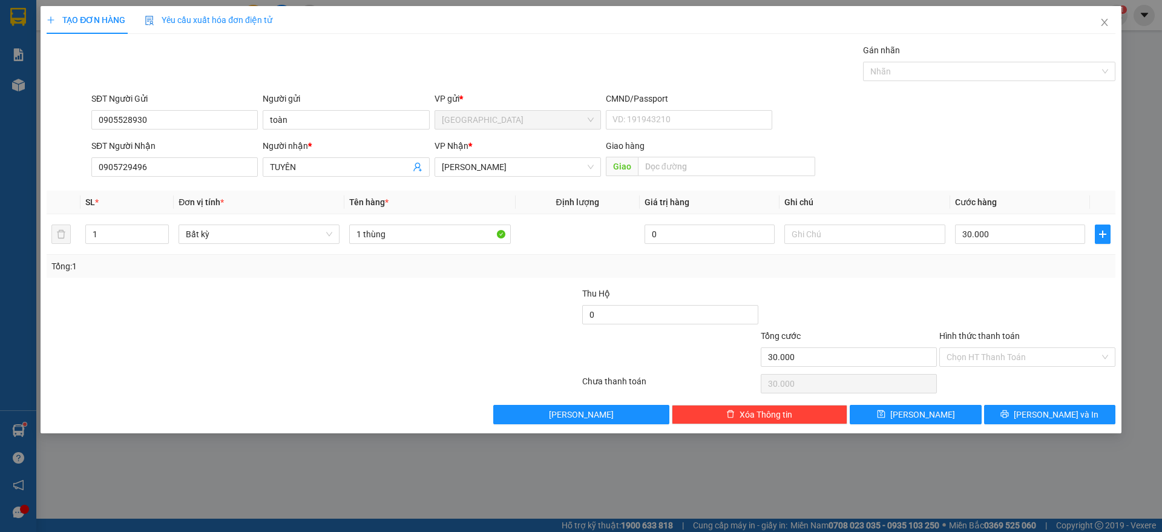
click at [1018, 362] on input "Hình thức thanh toán" at bounding box center [1023, 357] width 153 height 18
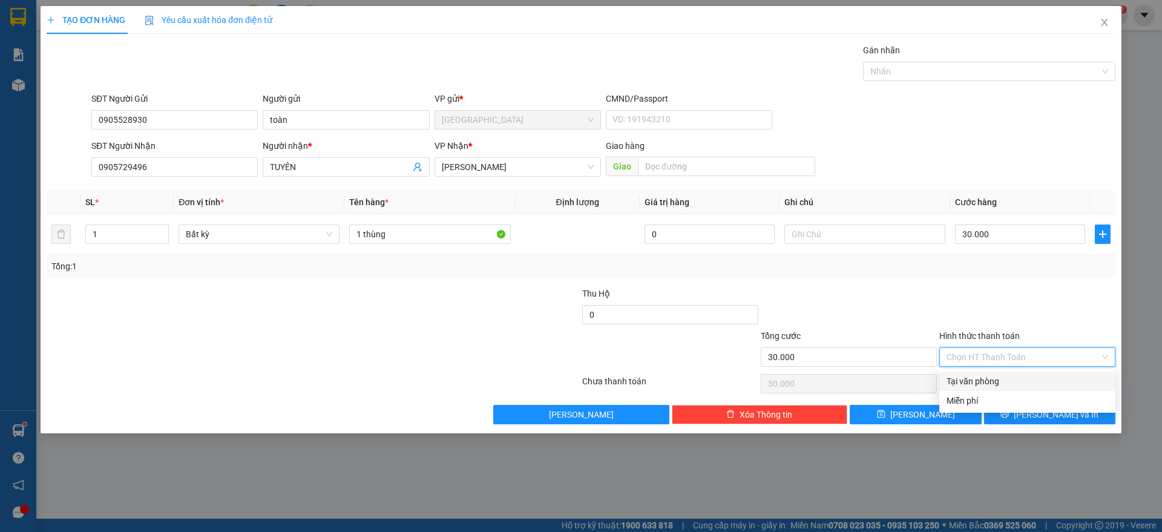
drag, startPoint x: 987, startPoint y: 379, endPoint x: 999, endPoint y: 392, distance: 17.6
click at [991, 379] on div "Tại văn phòng" at bounding box center [1028, 381] width 162 height 13
type input "0"
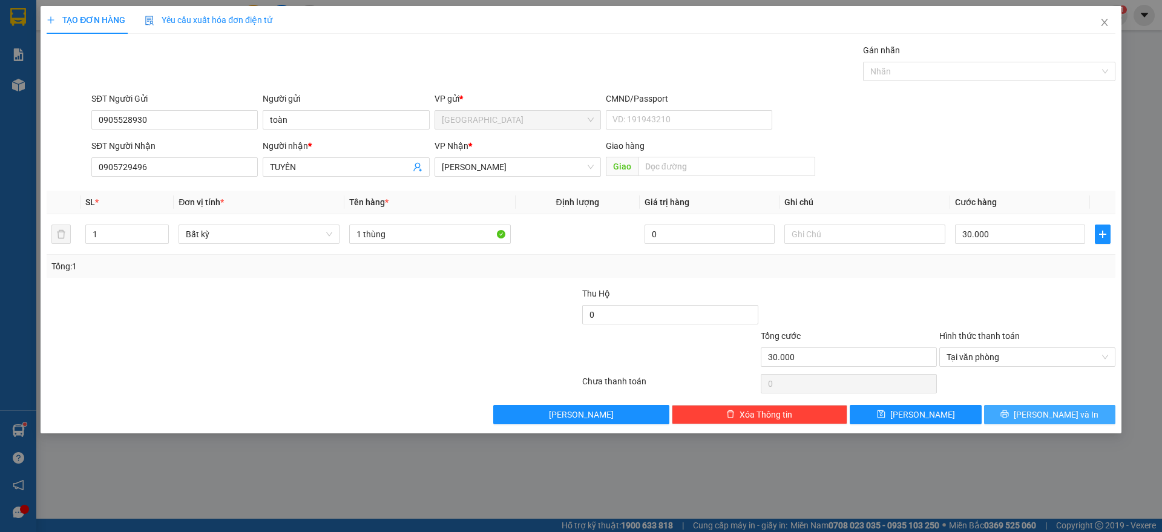
click at [1009, 415] on icon "printer" at bounding box center [1004, 414] width 8 height 8
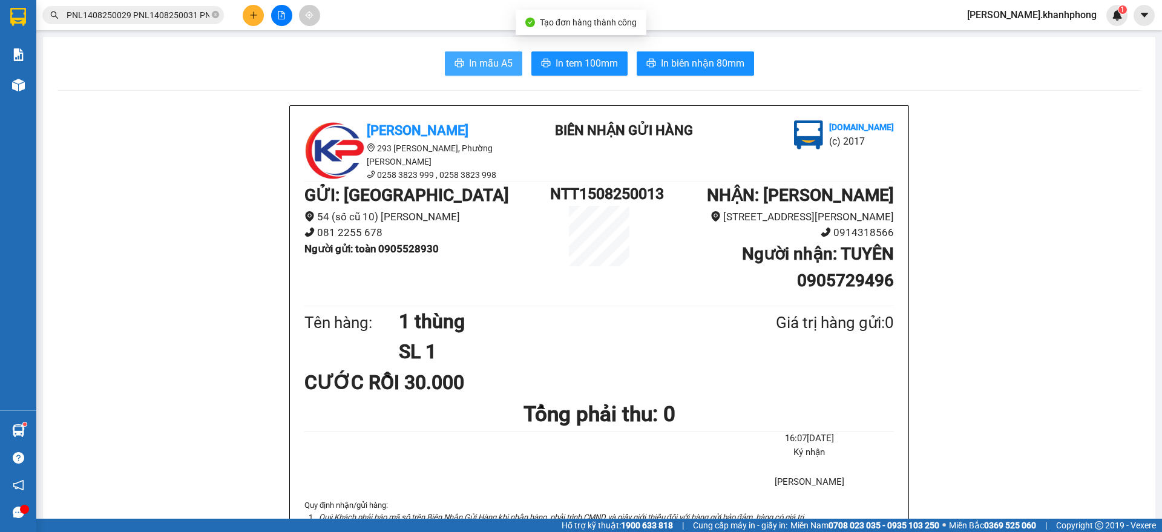
click at [480, 62] on span "In mẫu A5" at bounding box center [491, 63] width 44 height 15
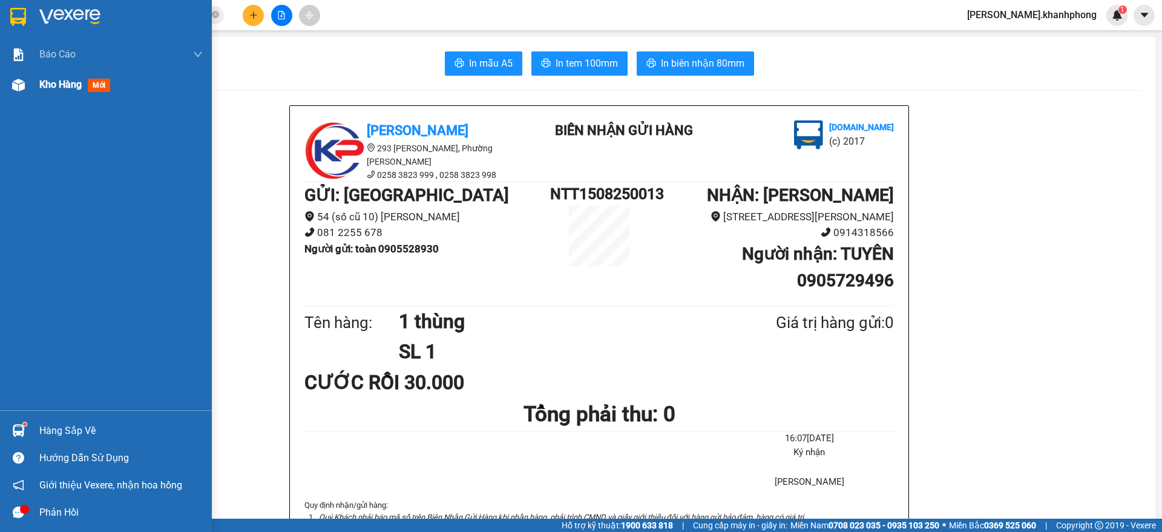
click at [31, 80] on div "Kho hàng mới" at bounding box center [106, 85] width 212 height 30
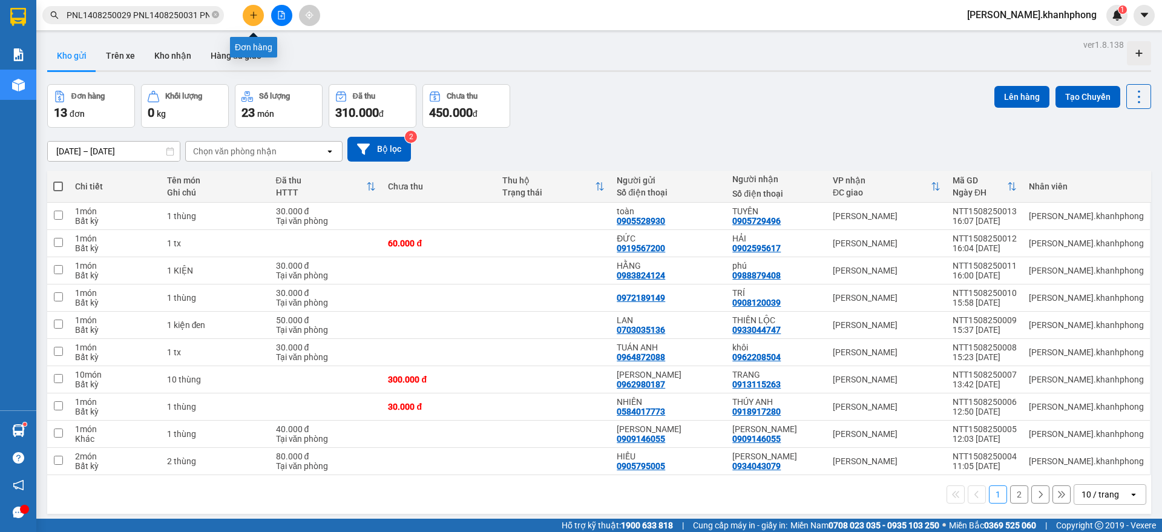
click at [254, 11] on icon "plus" at bounding box center [253, 15] width 8 height 8
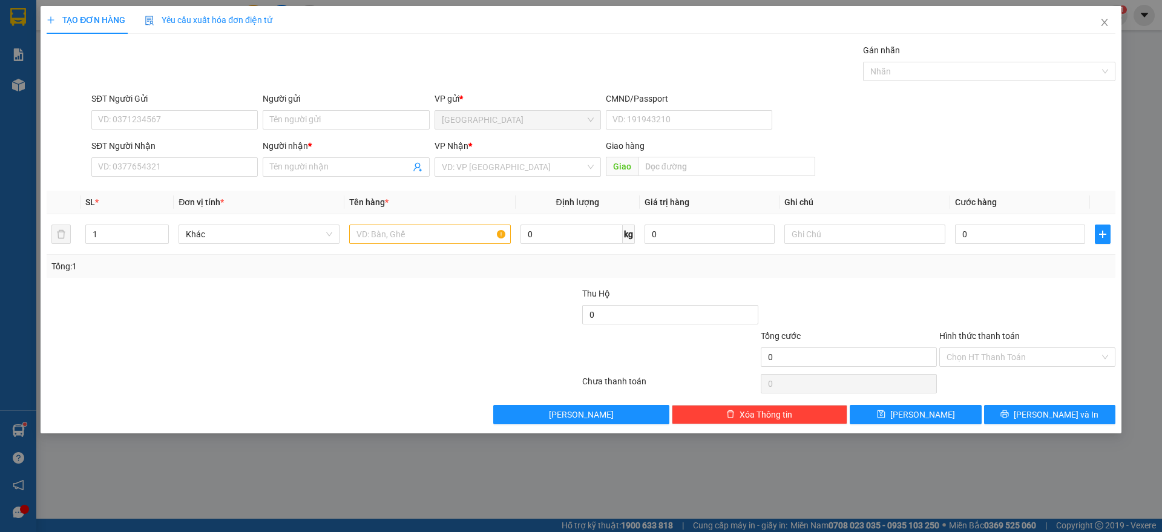
click at [214, 130] on div "SĐT Người Gửi VD: 0371234567" at bounding box center [174, 113] width 166 height 42
click at [207, 123] on input "SĐT Người Gửi" at bounding box center [174, 119] width 166 height 19
type input "0905812555"
click at [187, 140] on div "0905812555 - [PERSON_NAME]" at bounding box center [175, 143] width 152 height 13
type input "[PERSON_NAME]"
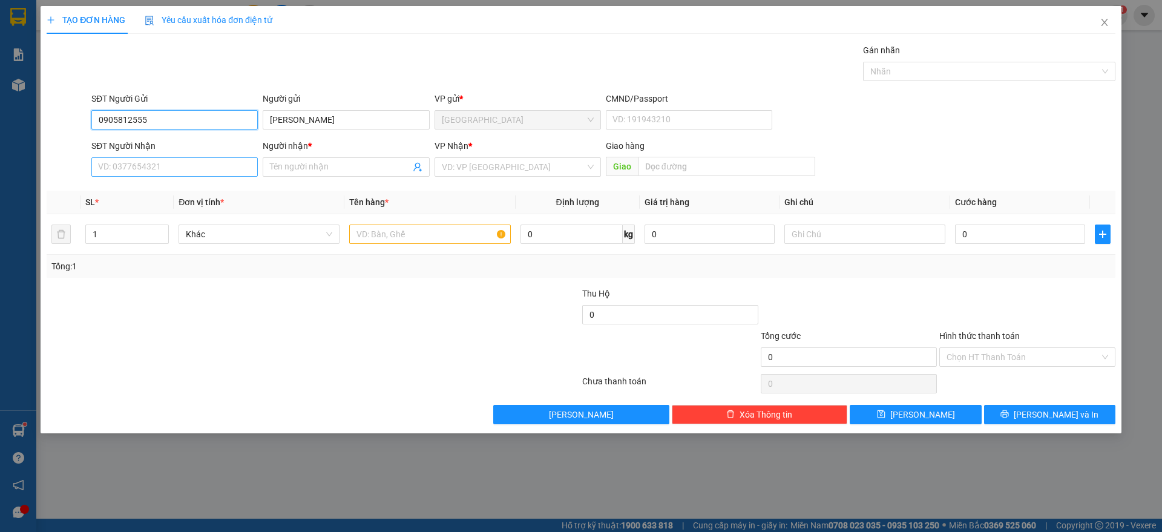
type input "0905812555"
click at [193, 171] on input "SĐT Người Nhận" at bounding box center [174, 166] width 166 height 19
type input "0988306236"
click at [323, 159] on span at bounding box center [346, 166] width 166 height 19
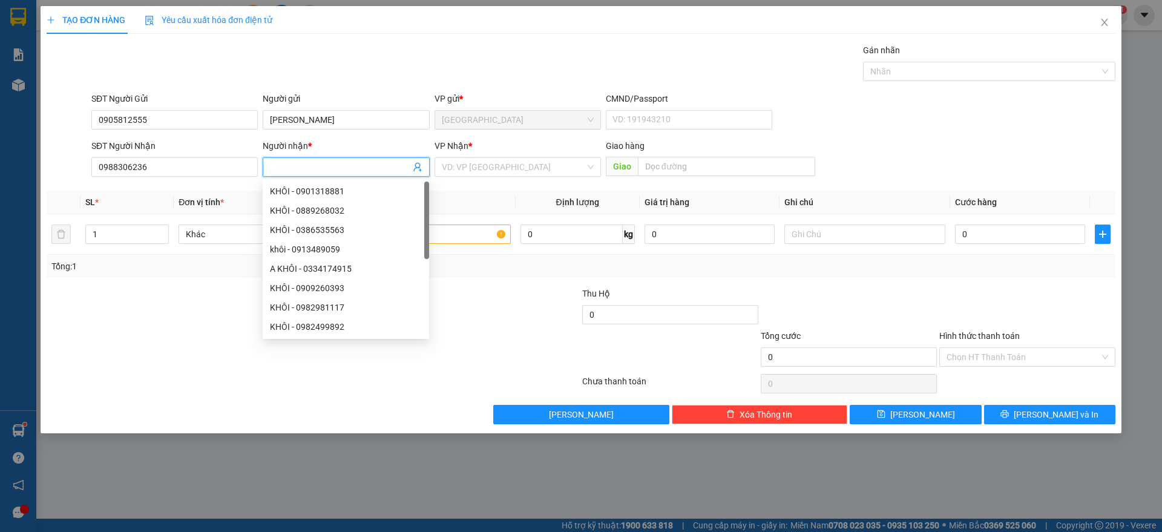
click at [315, 162] on input "Người nhận *" at bounding box center [340, 166] width 140 height 13
type input "KHÁNH AN"
drag, startPoint x: 464, startPoint y: 169, endPoint x: 471, endPoint y: 176, distance: 9.9
click at [464, 169] on input "search" at bounding box center [513, 167] width 143 height 18
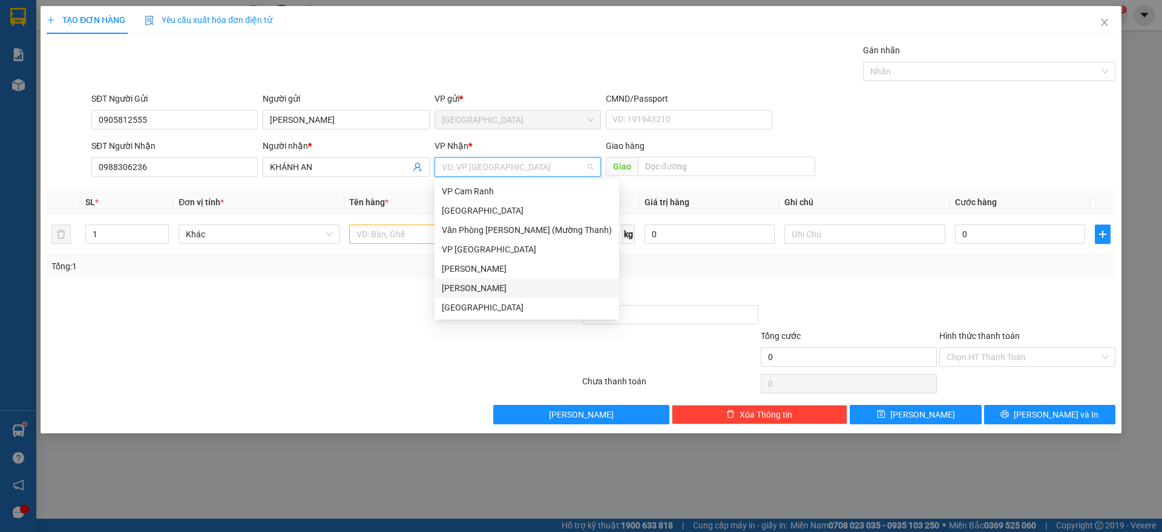
click at [487, 287] on div "[PERSON_NAME]" at bounding box center [527, 287] width 170 height 13
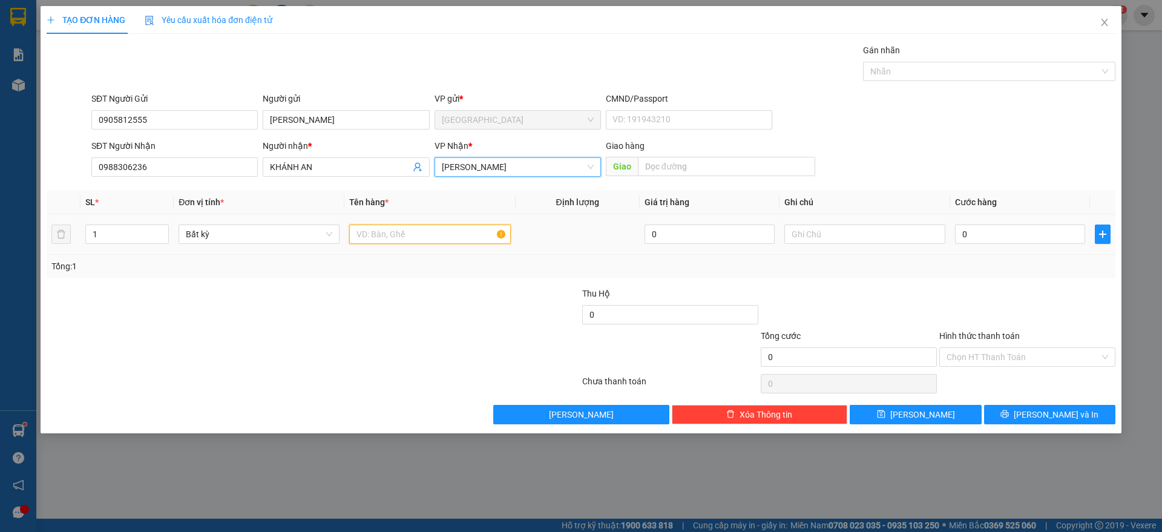
click at [405, 235] on input "text" at bounding box center [429, 234] width 161 height 19
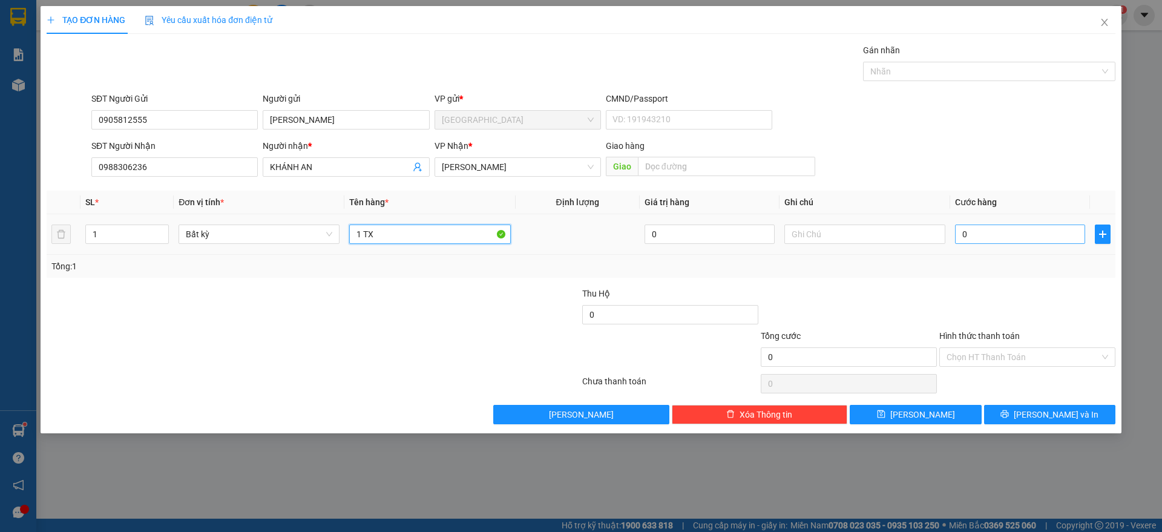
type input "1 TX"
click at [1014, 234] on input "0" at bounding box center [1020, 234] width 130 height 19
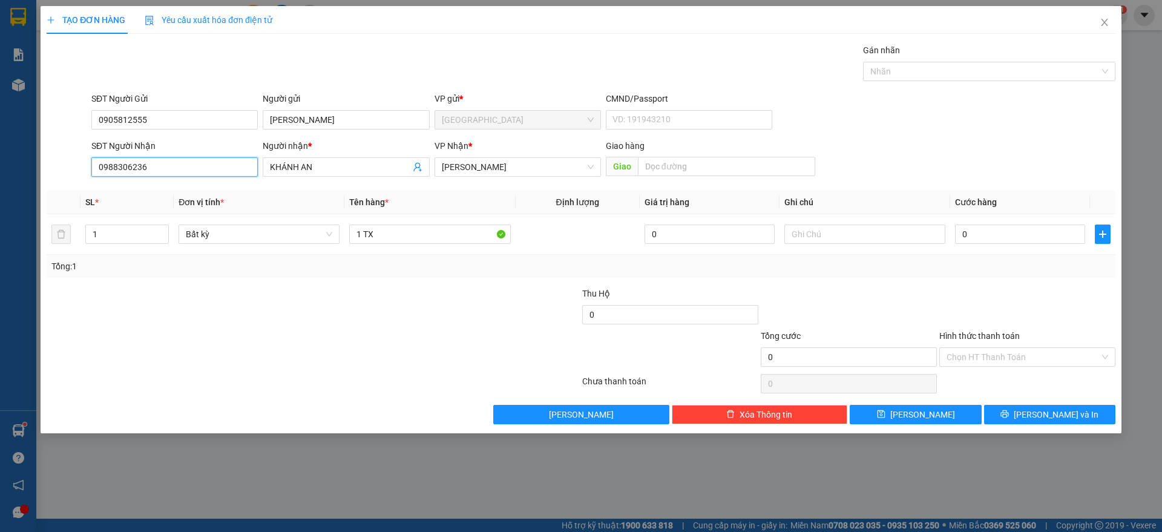
click at [117, 169] on input "0988306236" at bounding box center [174, 166] width 166 height 19
click at [111, 169] on input "0988306236" at bounding box center [174, 166] width 166 height 19
drag, startPoint x: 160, startPoint y: 162, endPoint x: 66, endPoint y: 166, distance: 94.5
click at [68, 166] on div "SĐT Người Nhận 0988306236 0988306236 Người nhận * KHÁNH AN VP Nhận * [PERSON_NA…" at bounding box center [580, 160] width 1071 height 42
click at [138, 191] on div "0898306236 - KHÁNH AN" at bounding box center [175, 191] width 152 height 13
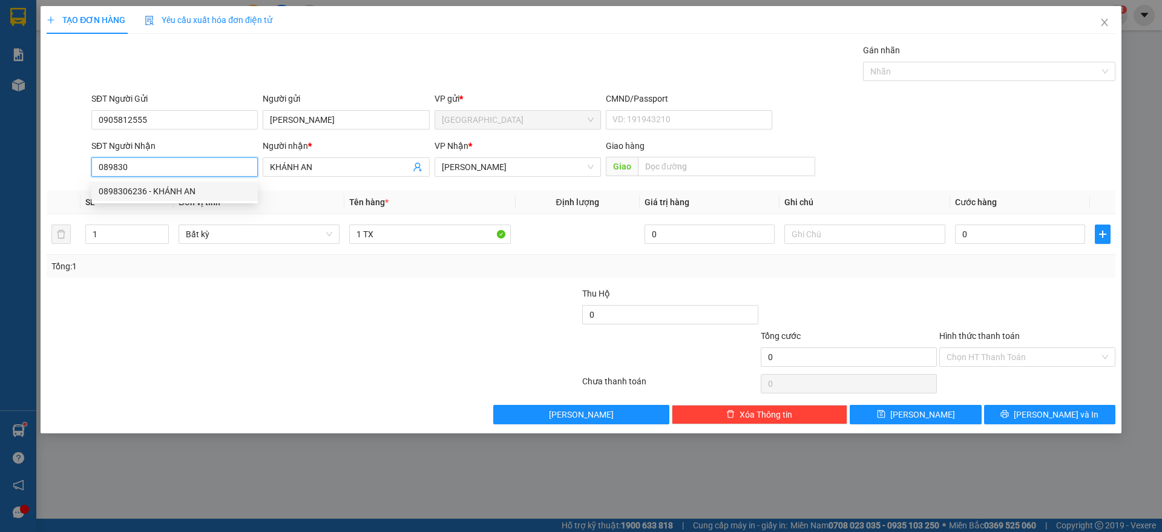
type input "0898306236"
type input "KHÁNH AN"
type input "0898306236"
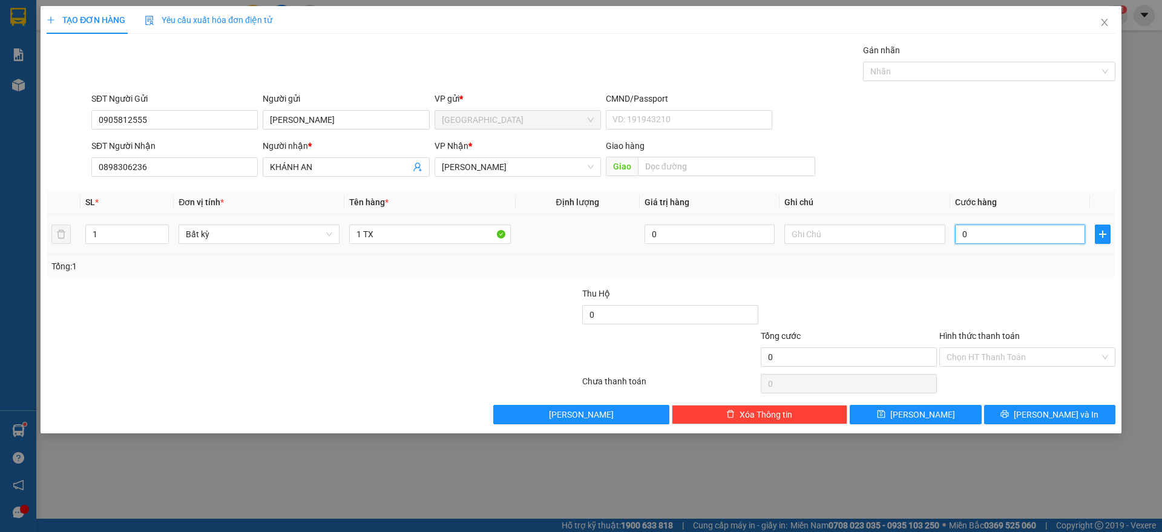
click at [1003, 233] on input "0" at bounding box center [1020, 234] width 130 height 19
type input "3"
type input "30"
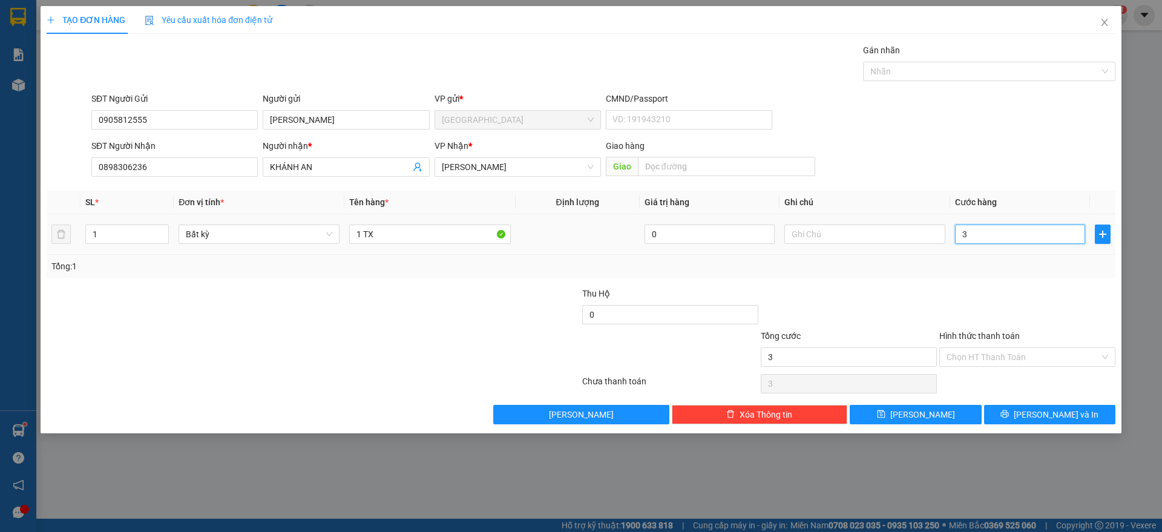
type input "30"
type input "30.000"
click at [970, 294] on div at bounding box center [1027, 308] width 179 height 42
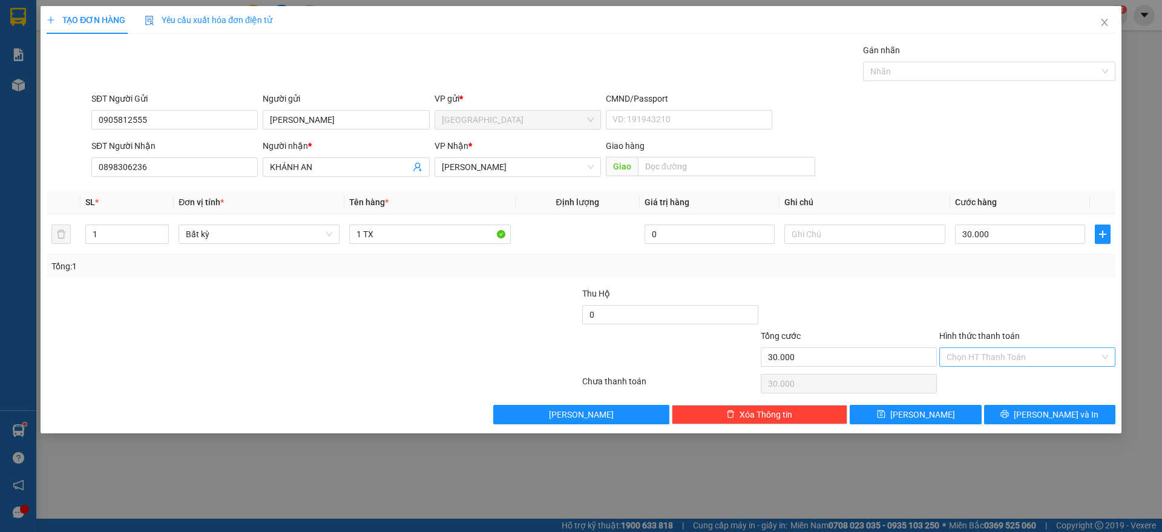
click at [1032, 356] on input "Hình thức thanh toán" at bounding box center [1023, 357] width 153 height 18
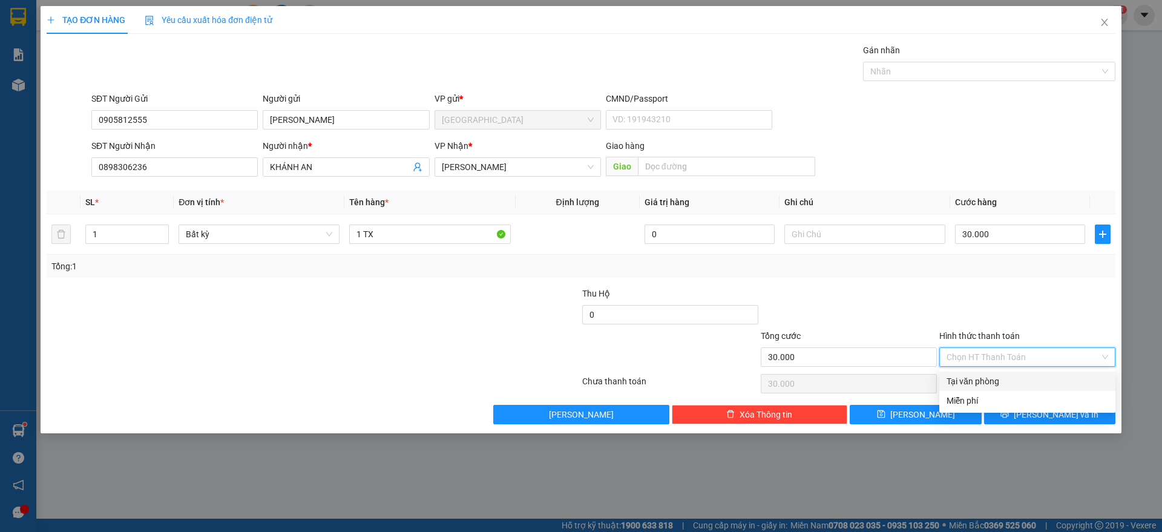
click at [991, 375] on div "Tại văn phòng" at bounding box center [1028, 381] width 162 height 13
type input "0"
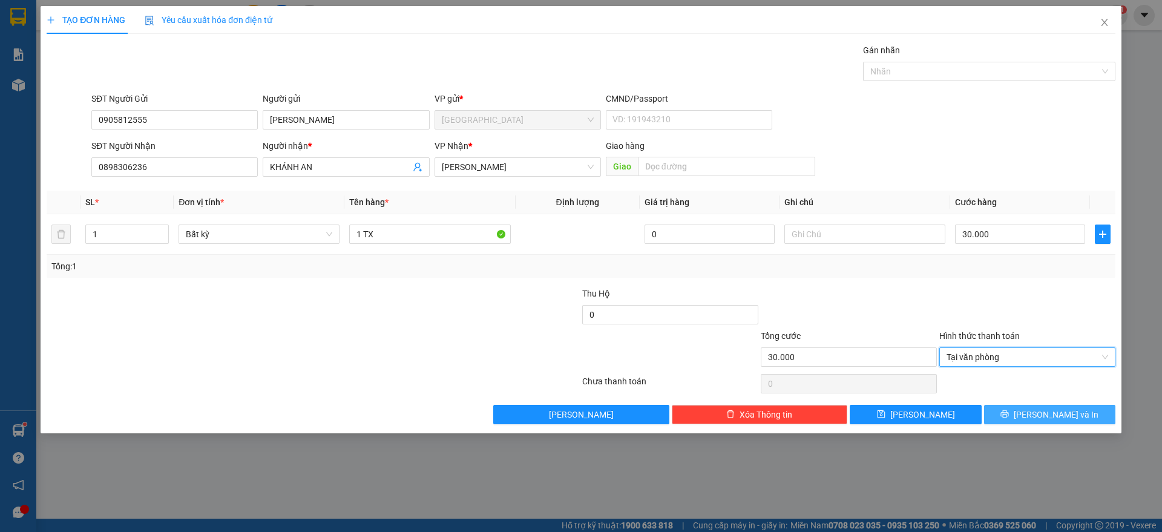
click at [1037, 411] on button "[PERSON_NAME] và In" at bounding box center [1049, 414] width 131 height 19
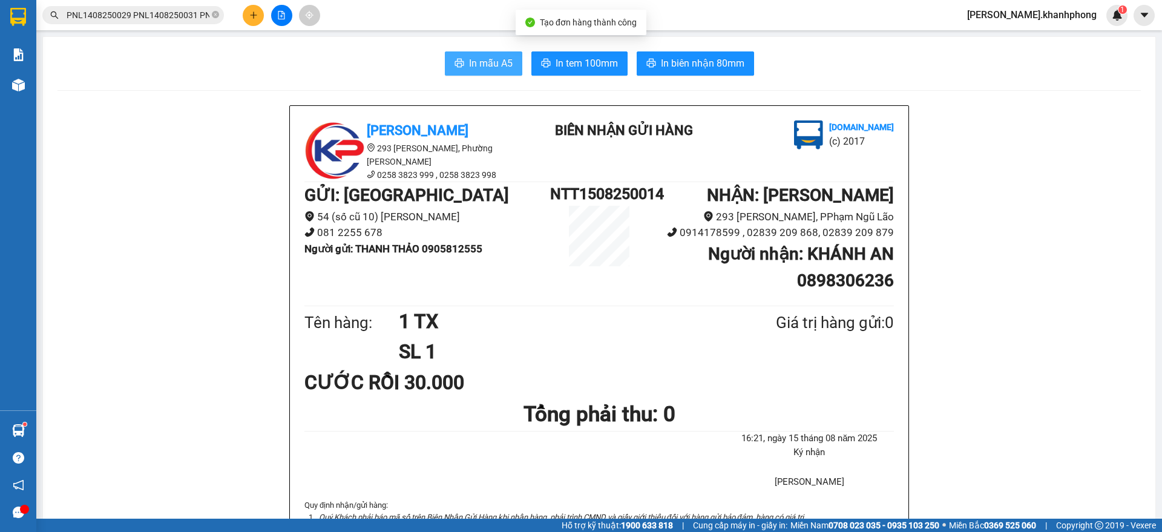
click at [482, 57] on span "In mẫu A5" at bounding box center [491, 63] width 44 height 15
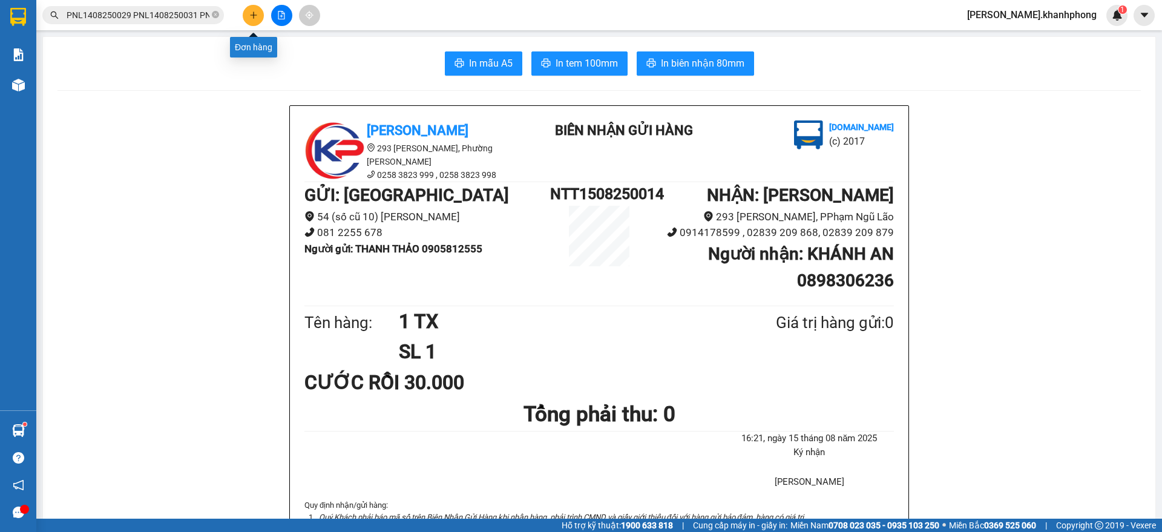
click at [246, 15] on button at bounding box center [253, 15] width 21 height 21
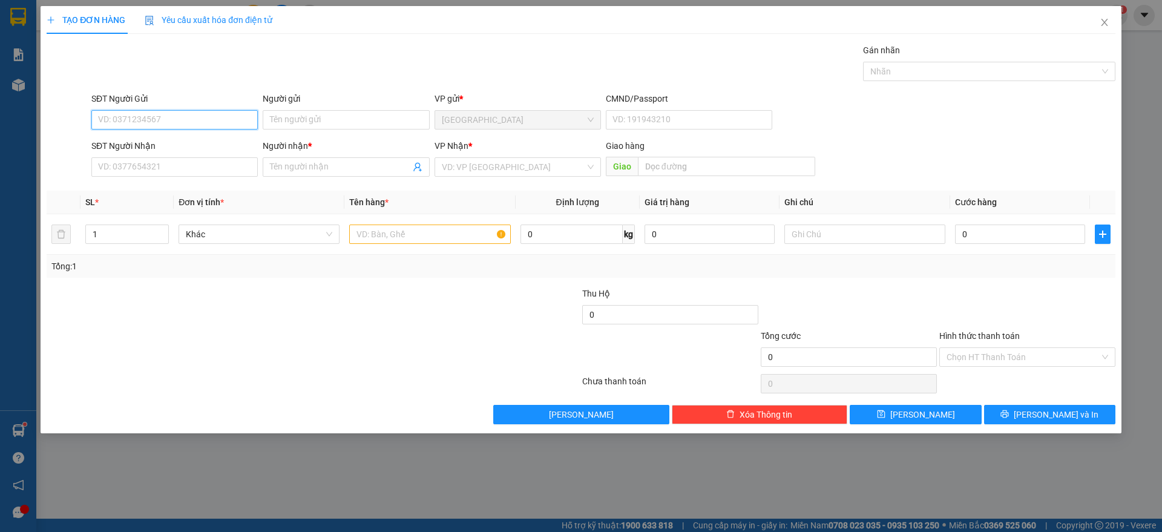
click at [154, 119] on input "SĐT Người Gửi" at bounding box center [174, 119] width 166 height 19
type input "0982893154"
click at [176, 142] on div "0982893154 - [GEOGRAPHIC_DATA]" at bounding box center [175, 143] width 152 height 13
type input "[PERSON_NAME]"
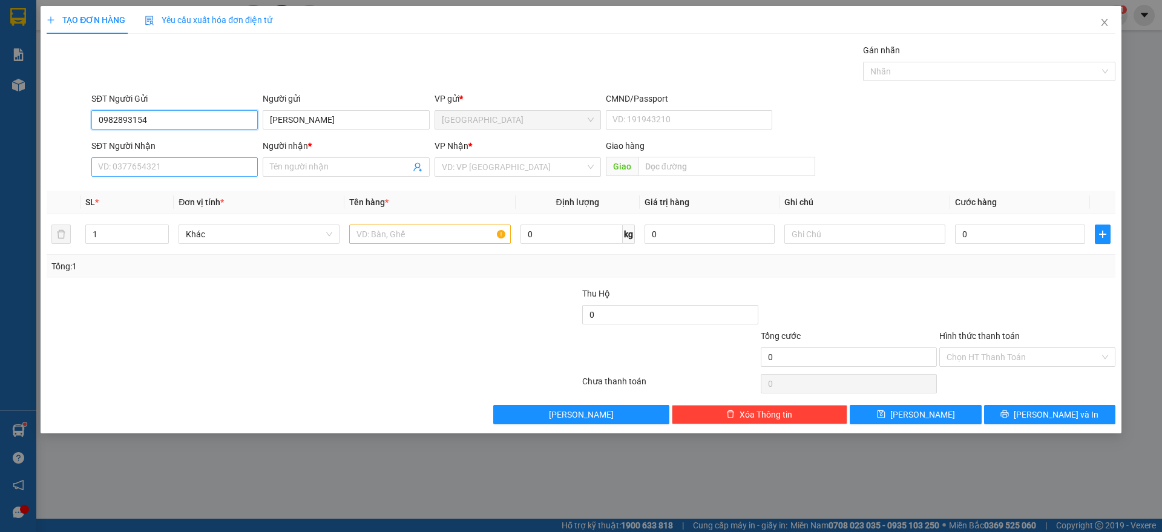
type input "0982893154"
click at [185, 169] on input "SĐT Người Nhận" at bounding box center [174, 166] width 166 height 19
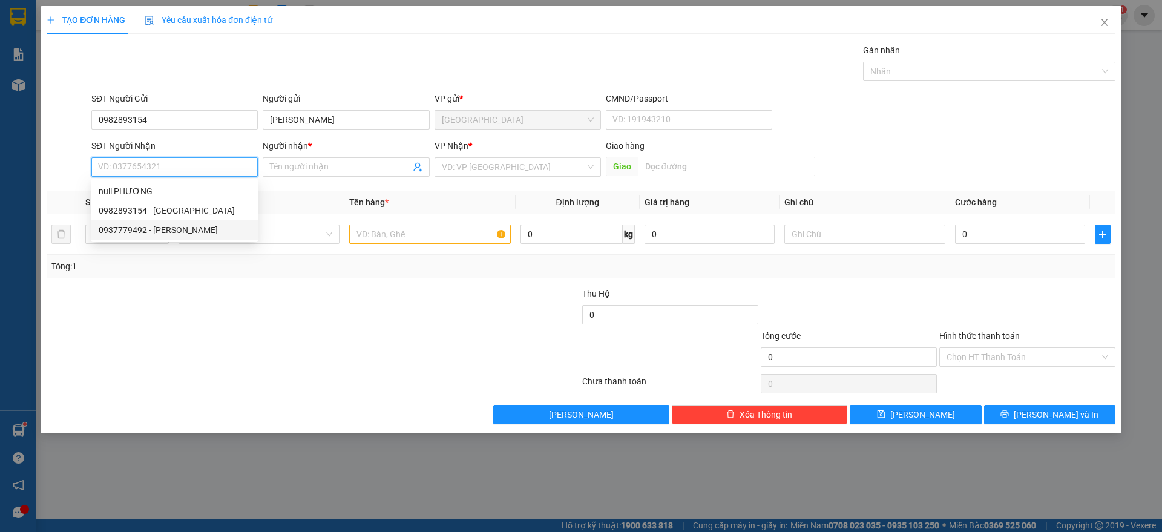
click at [182, 223] on div "0937779492 - [PERSON_NAME]" at bounding box center [175, 229] width 152 height 13
type input "0937779492"
type input "[PERSON_NAME]"
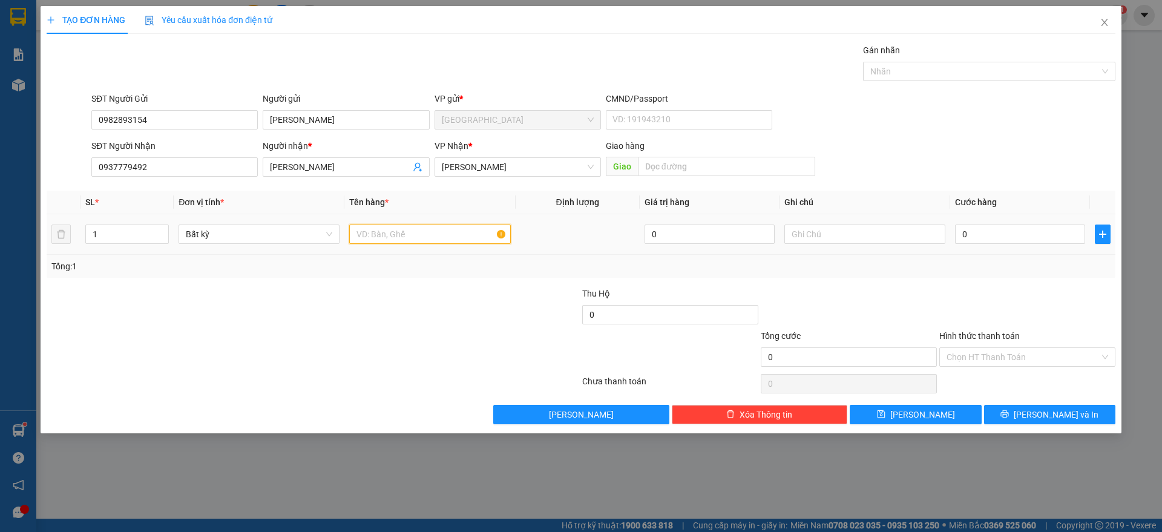
click at [395, 243] on input "text" at bounding box center [429, 234] width 161 height 19
type input "1 BAO XANH"
click at [1009, 237] on input "0" at bounding box center [1020, 234] width 130 height 19
type input "5"
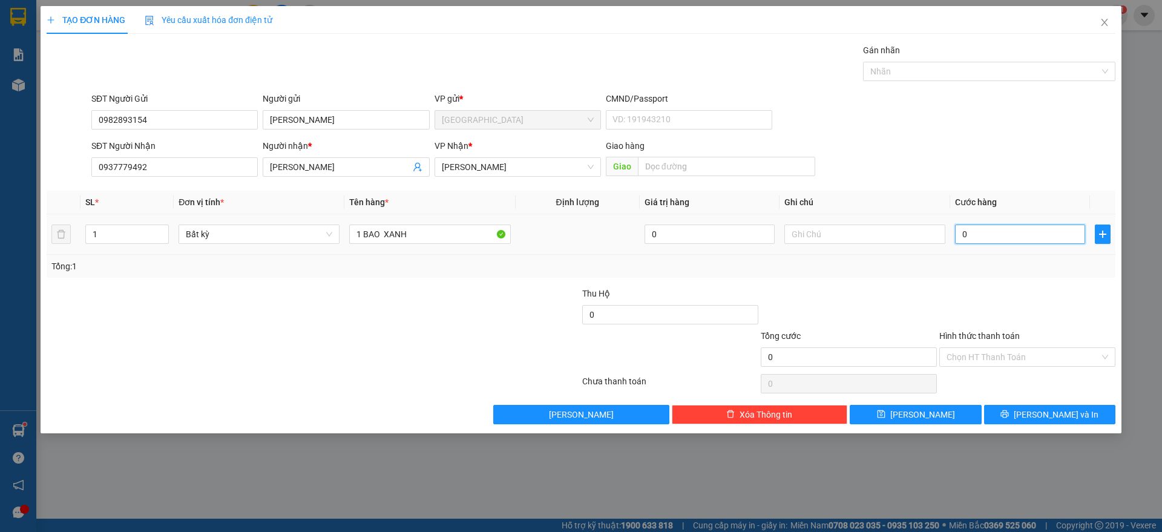
type input "5"
type input "50"
type input "5"
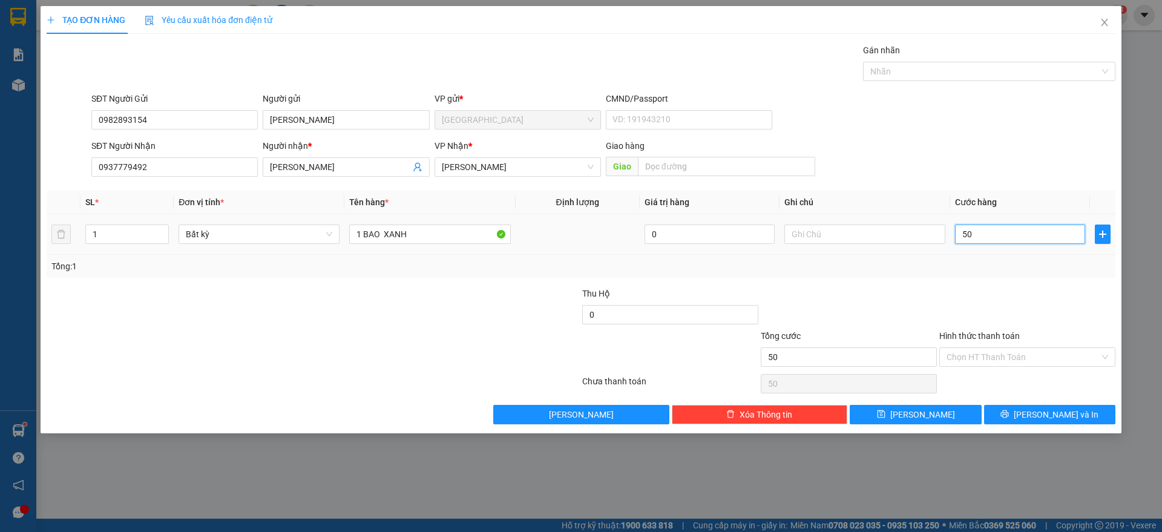
type input "5"
type input "0"
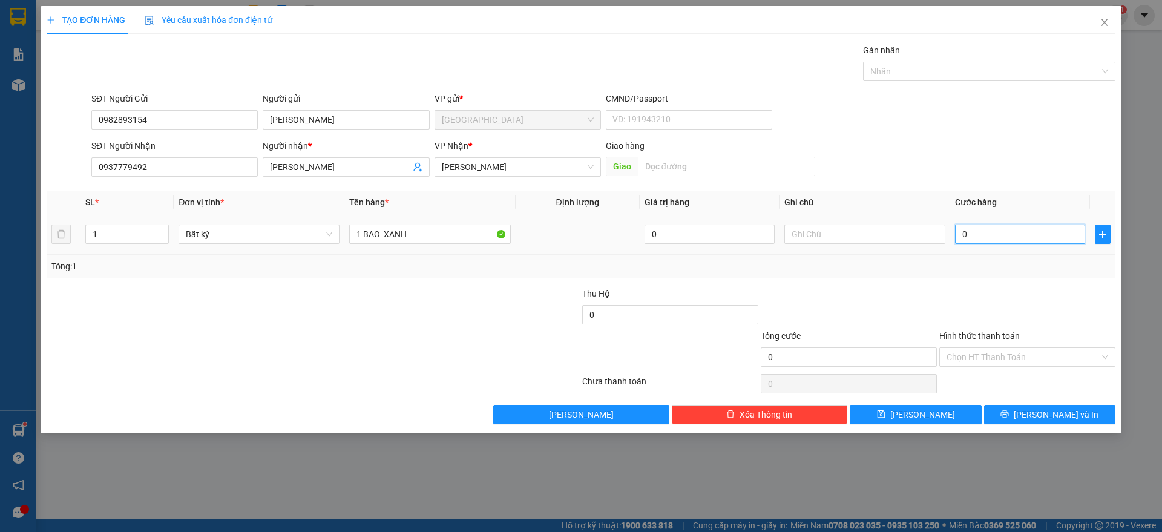
type input "04"
type input "4"
type input "040"
type input "40"
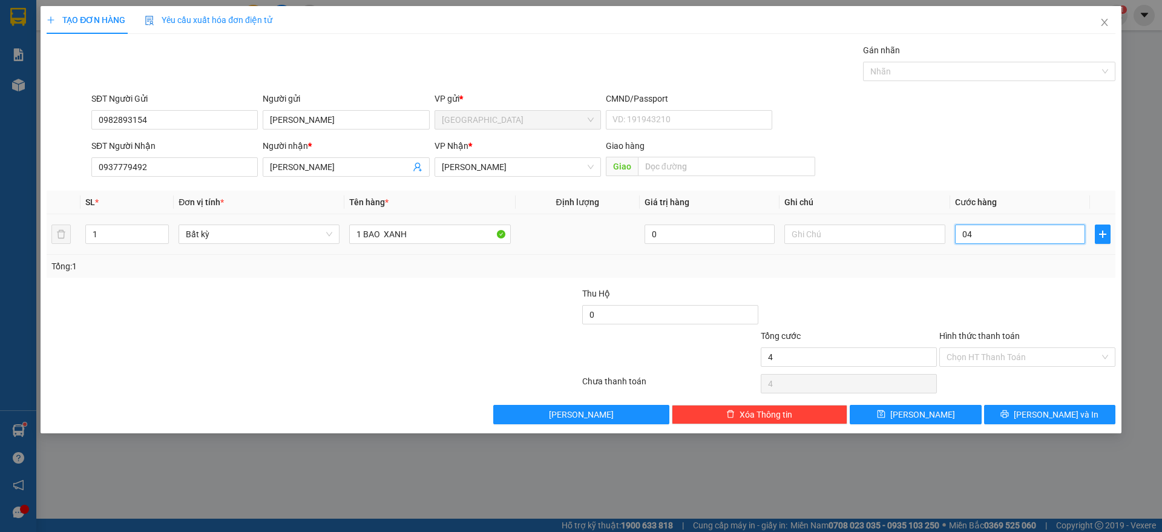
type input "40"
type input "40.000"
drag, startPoint x: 1003, startPoint y: 301, endPoint x: 1014, endPoint y: 327, distance: 28.2
click at [1005, 300] on div at bounding box center [1027, 308] width 179 height 42
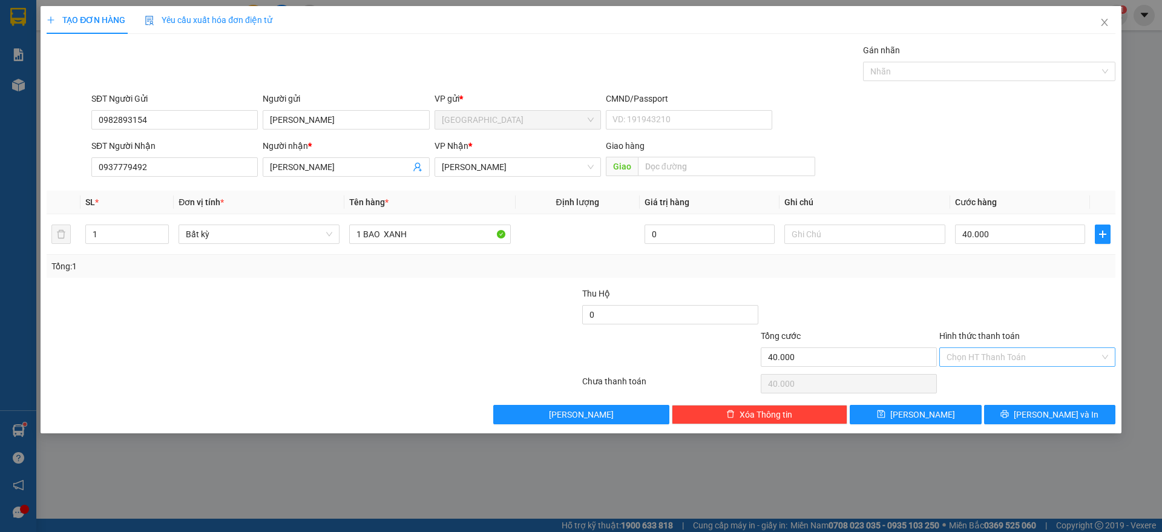
click at [1028, 366] on div "Chọn HT Thanh Toán" at bounding box center [1027, 356] width 176 height 19
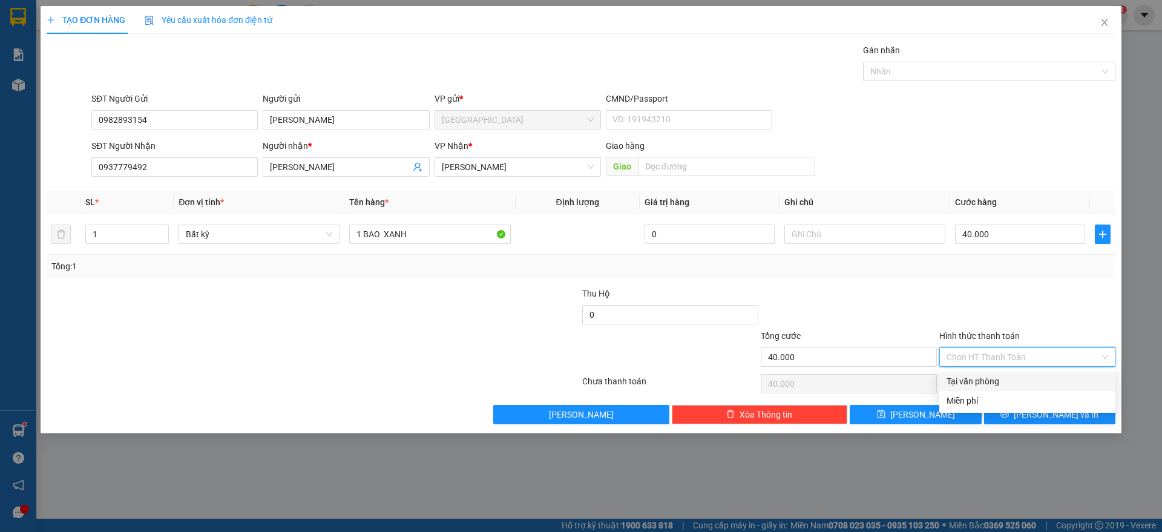
drag, startPoint x: 986, startPoint y: 384, endPoint x: 1019, endPoint y: 421, distance: 49.4
click at [987, 383] on div "Tại văn phòng" at bounding box center [1028, 381] width 162 height 13
type input "40.000"
click at [1062, 415] on span "[PERSON_NAME] và In" at bounding box center [1056, 414] width 85 height 13
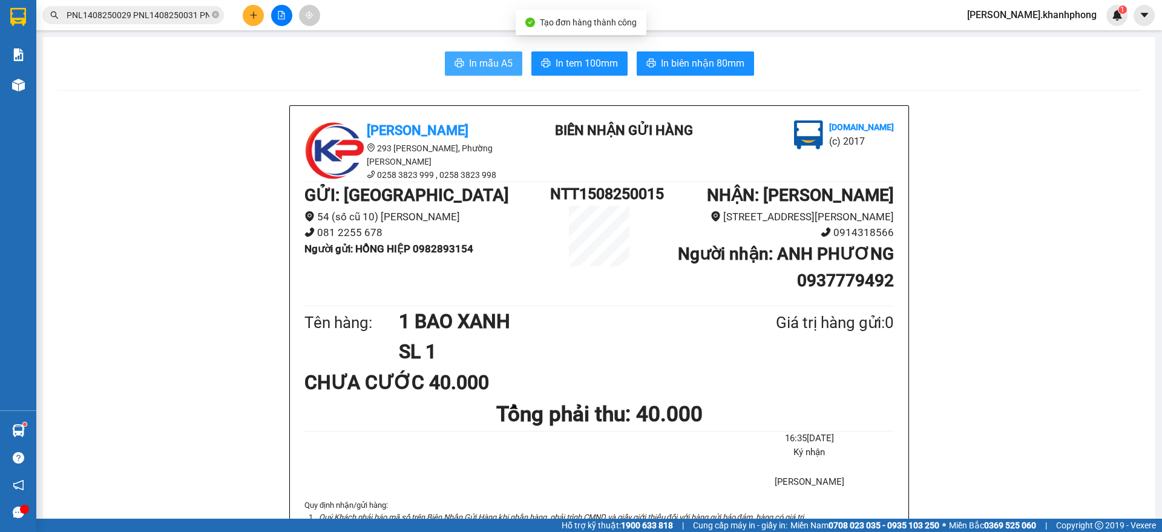
click at [481, 63] on span "In mẫu A5" at bounding box center [491, 63] width 44 height 15
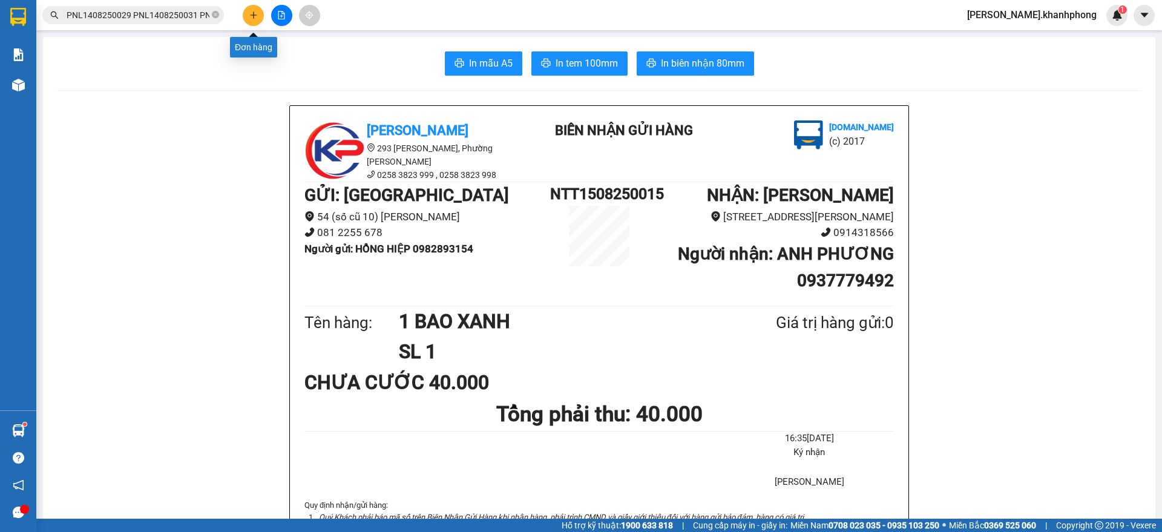
click at [250, 12] on icon "plus" at bounding box center [253, 15] width 8 height 8
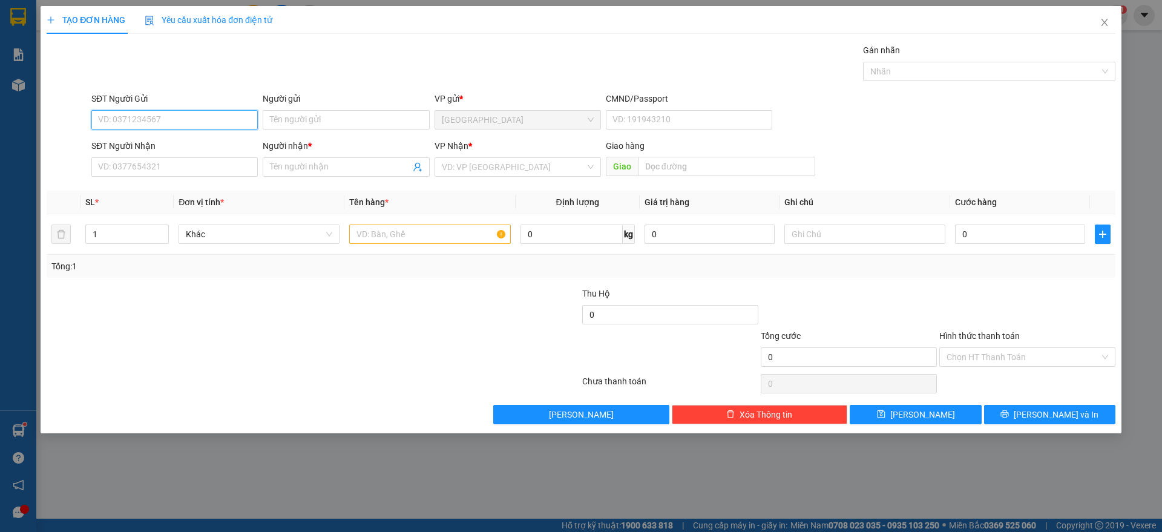
click at [182, 117] on input "SĐT Người Gửi" at bounding box center [174, 119] width 166 height 19
drag, startPoint x: 143, startPoint y: 117, endPoint x: 53, endPoint y: 118, distance: 90.2
click at [53, 118] on div "SĐT Người Gửi 0909498123 Người gửi Tên người gửi VP gửi * [GEOGRAPHIC_DATA] CMN…" at bounding box center [580, 113] width 1071 height 42
type input "0909498123"
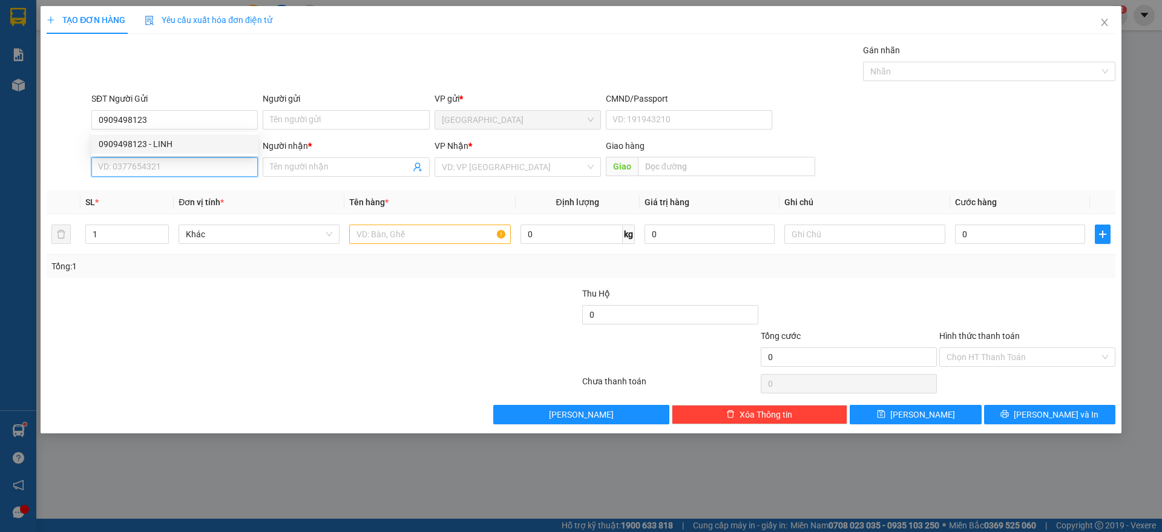
click at [148, 168] on input "SĐT Người Nhận" at bounding box center [174, 166] width 166 height 19
paste input "0909498123"
type input "0909498123"
click at [165, 191] on div "0909498123 - LINH" at bounding box center [175, 191] width 152 height 13
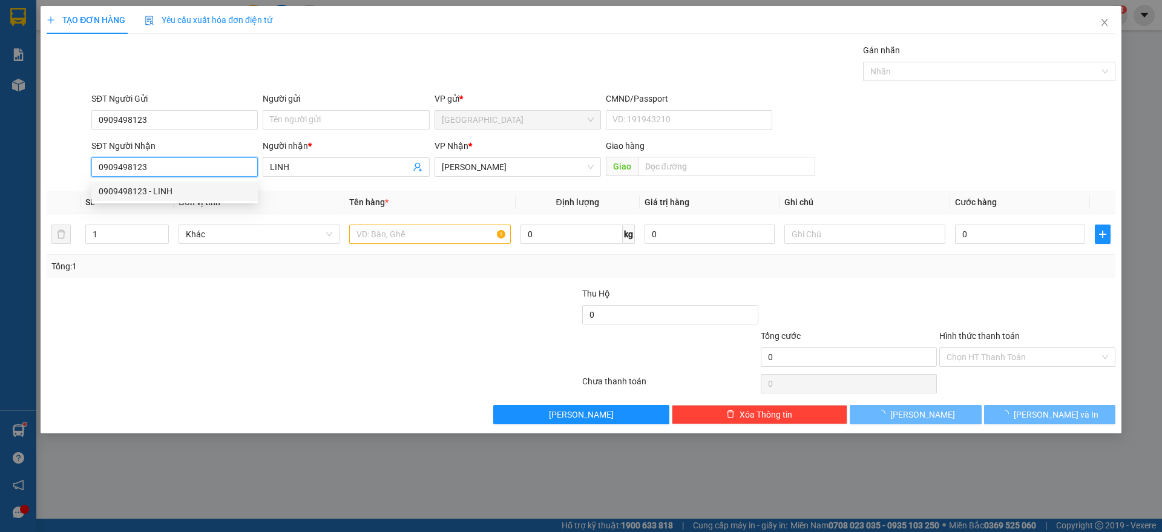
type input "LINH"
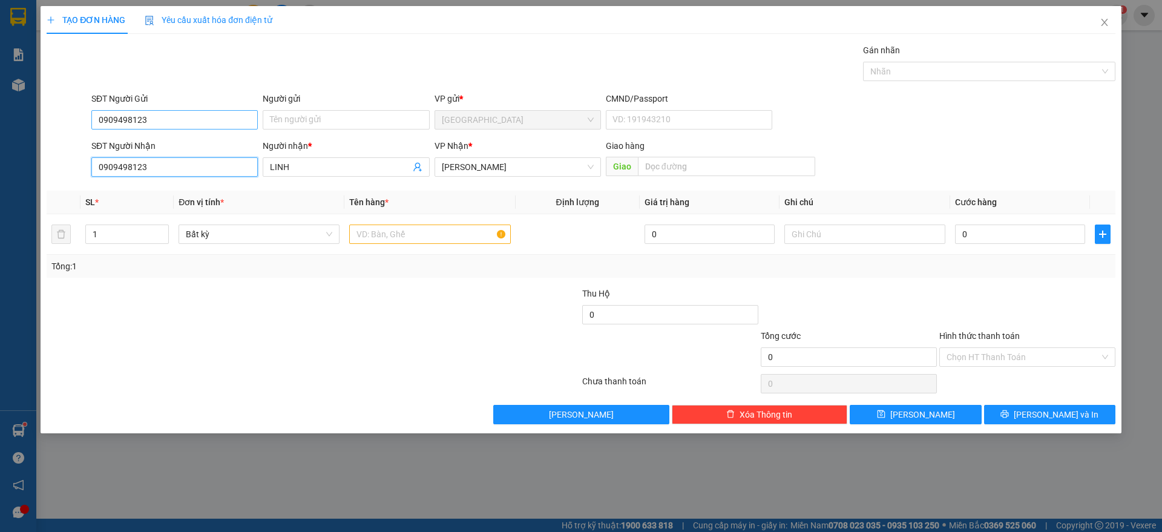
type input "0909498123"
drag, startPoint x: 172, startPoint y: 122, endPoint x: 0, endPoint y: 137, distance: 173.2
click at [0, 137] on div "TẠO ĐƠN HÀNG Yêu cầu xuất hóa đơn điện tử Transit Pickup Surcharge Ids Transit …" at bounding box center [581, 266] width 1162 height 532
click at [168, 114] on input "SĐT Người Gửi" at bounding box center [174, 119] width 166 height 19
type input "0918259515"
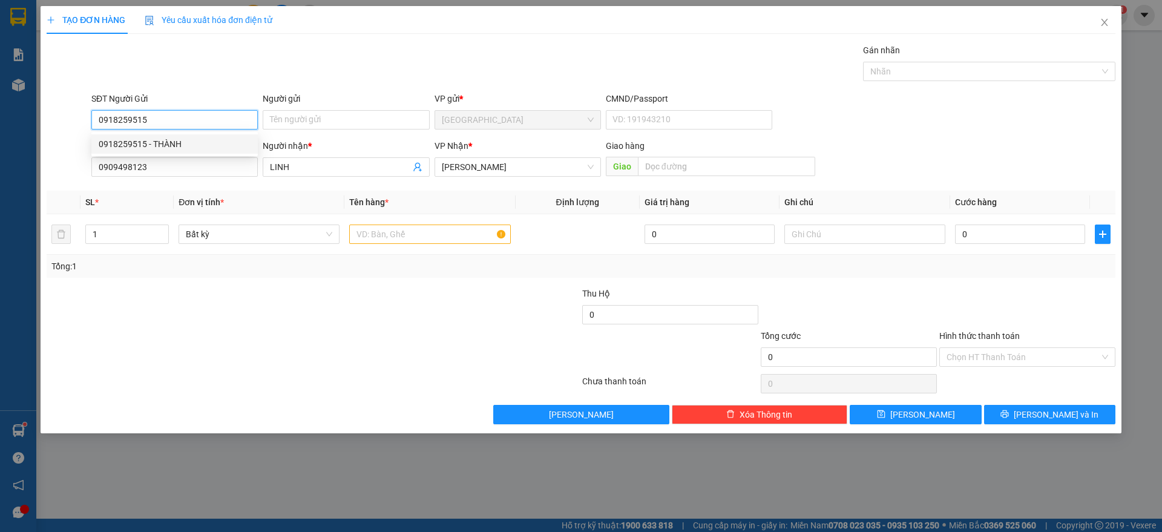
click at [161, 141] on div "0918259515 - THÀNH" at bounding box center [175, 143] width 152 height 13
type input "THÀNH"
type input "0918259515"
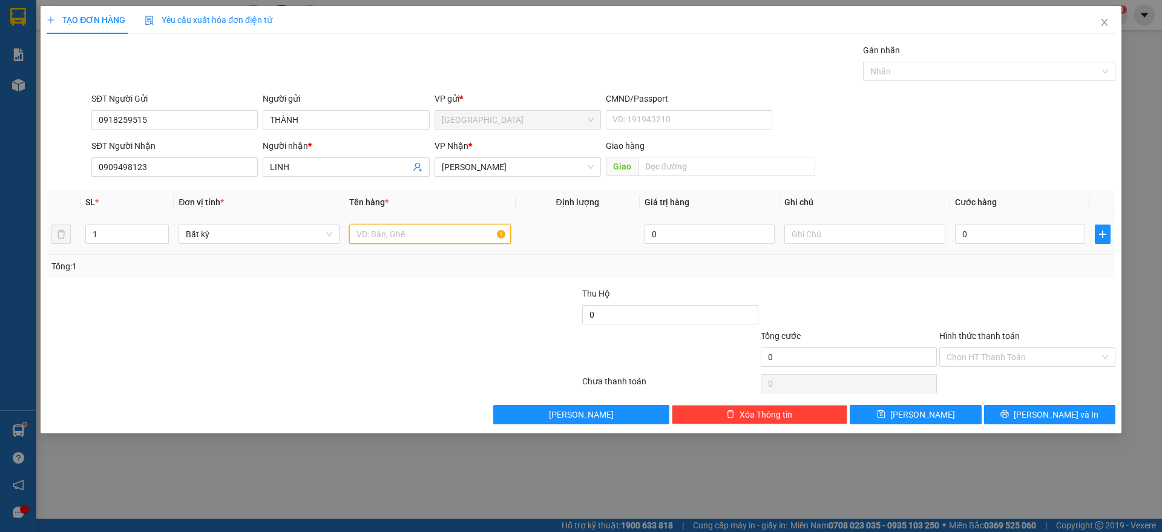
click at [367, 238] on input "text" at bounding box center [429, 234] width 161 height 19
type input "1 HỘP"
click at [1041, 235] on input "0" at bounding box center [1020, 234] width 130 height 19
type input "2"
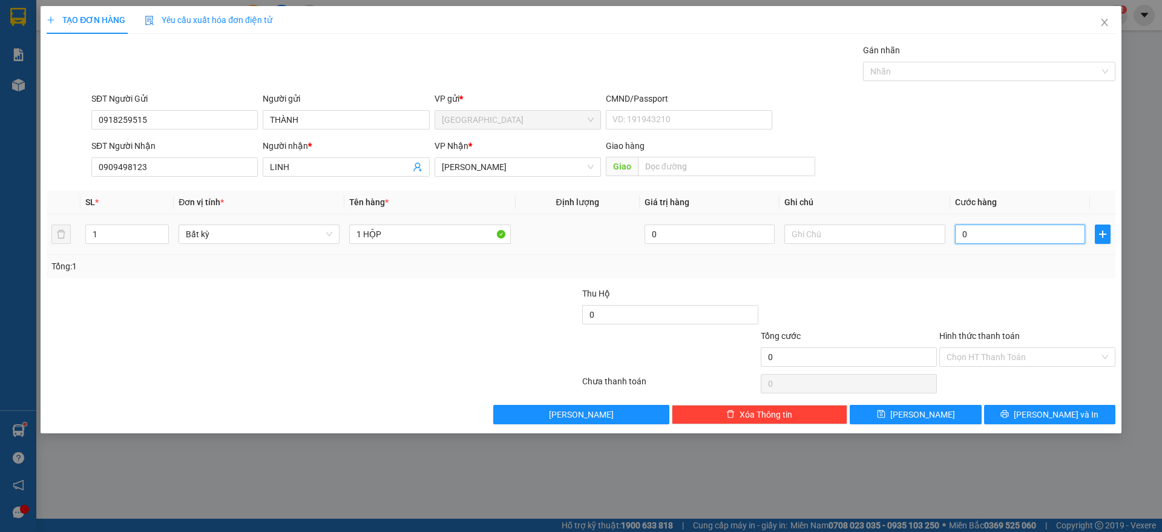
type input "2"
type input "20"
type input "20.000"
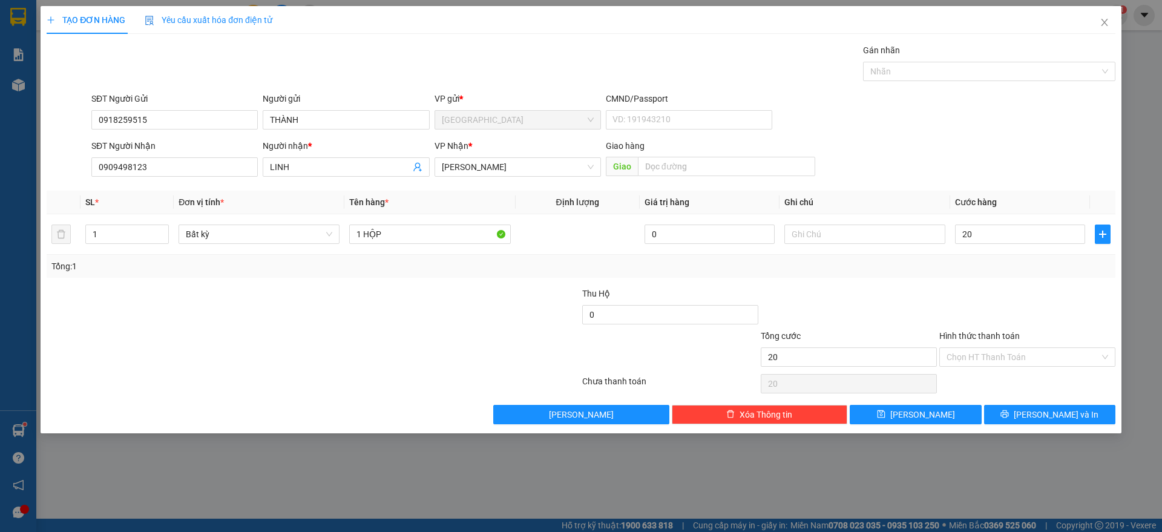
type input "20.000"
click at [982, 287] on div at bounding box center [1027, 308] width 179 height 42
click at [996, 343] on div "Hình thức thanh toán" at bounding box center [1027, 338] width 176 height 18
click at [998, 351] on input "Hình thức thanh toán" at bounding box center [1023, 357] width 153 height 18
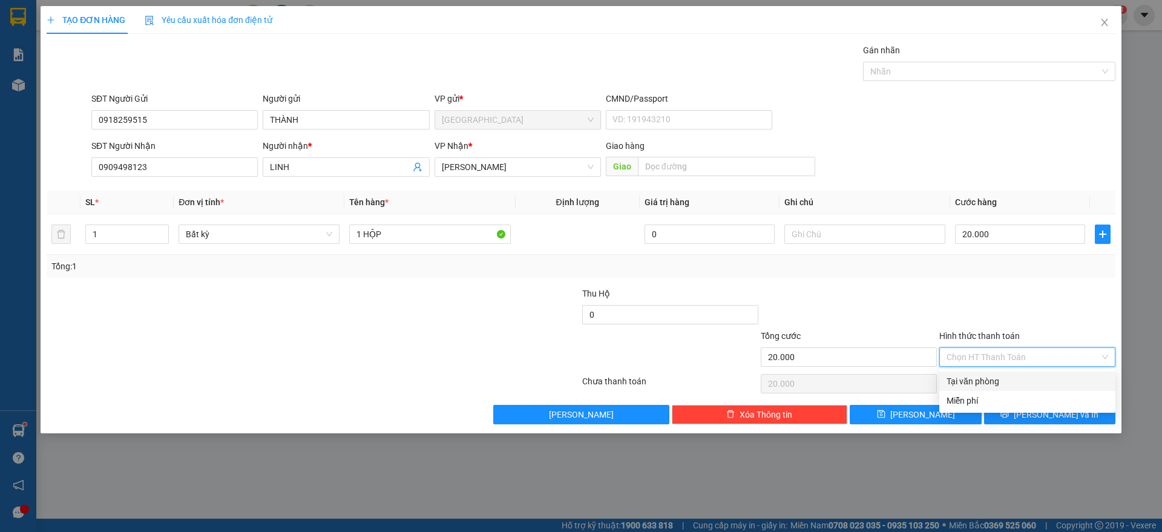
click at [990, 375] on div "Tại văn phòng" at bounding box center [1028, 381] width 162 height 13
type input "0"
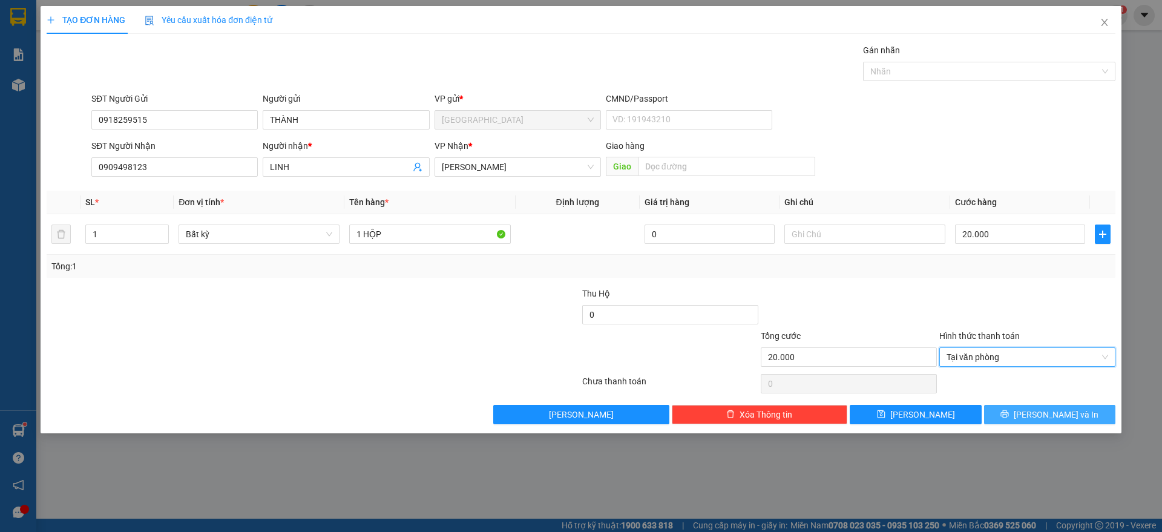
click at [1009, 413] on icon "printer" at bounding box center [1005, 414] width 8 height 8
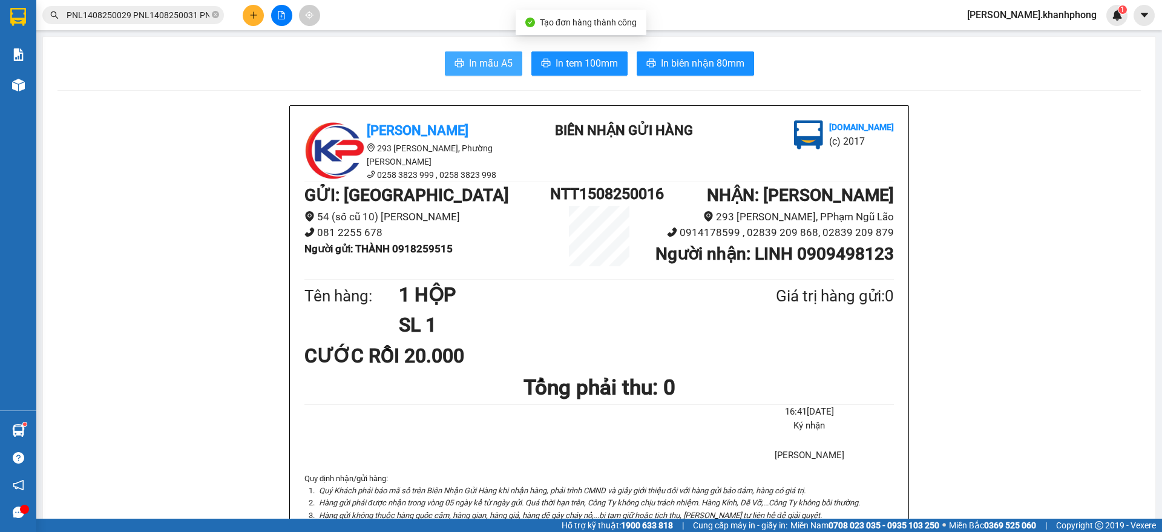
click at [489, 69] on span "In mẫu A5" at bounding box center [491, 63] width 44 height 15
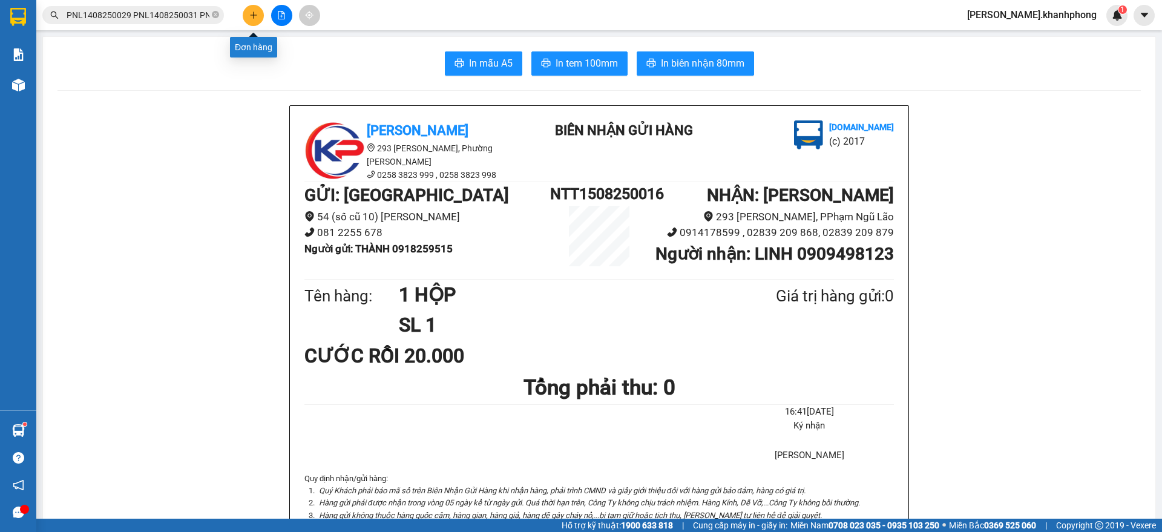
click at [252, 11] on icon "plus" at bounding box center [253, 15] width 8 height 8
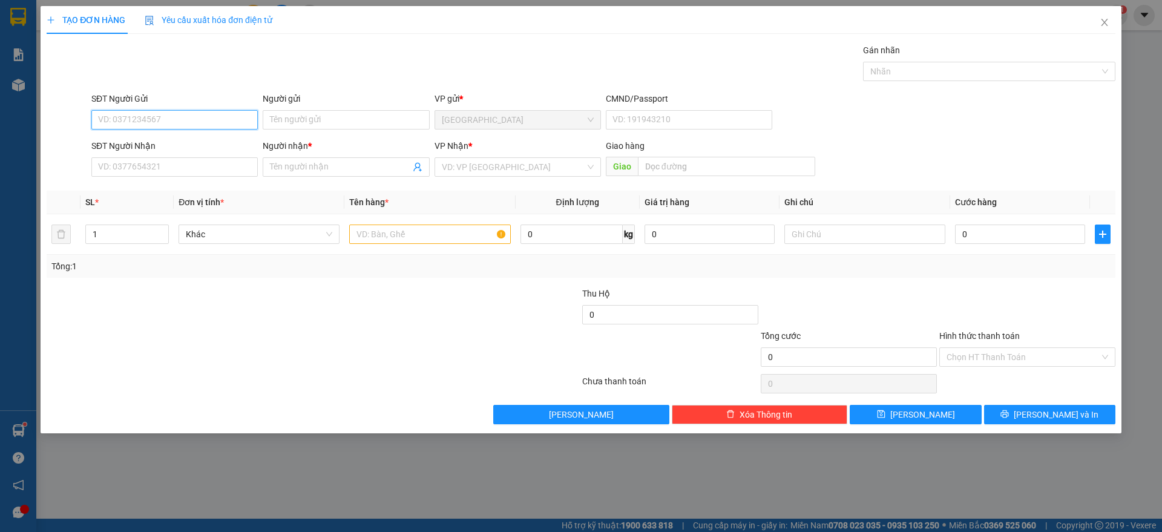
click at [217, 113] on input "SĐT Người Gửi" at bounding box center [174, 119] width 166 height 19
type input "0913478578"
drag, startPoint x: 157, startPoint y: 143, endPoint x: 164, endPoint y: 160, distance: 18.2
click at [160, 142] on div "0913478578 - [PERSON_NAME]" at bounding box center [175, 143] width 152 height 13
type input "[PERSON_NAME]"
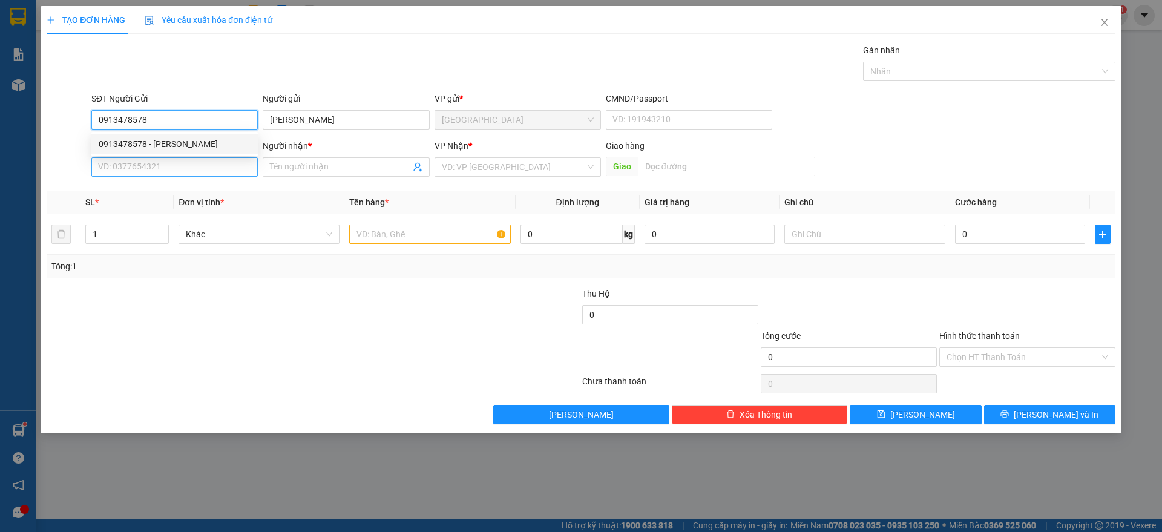
type input "0913478578"
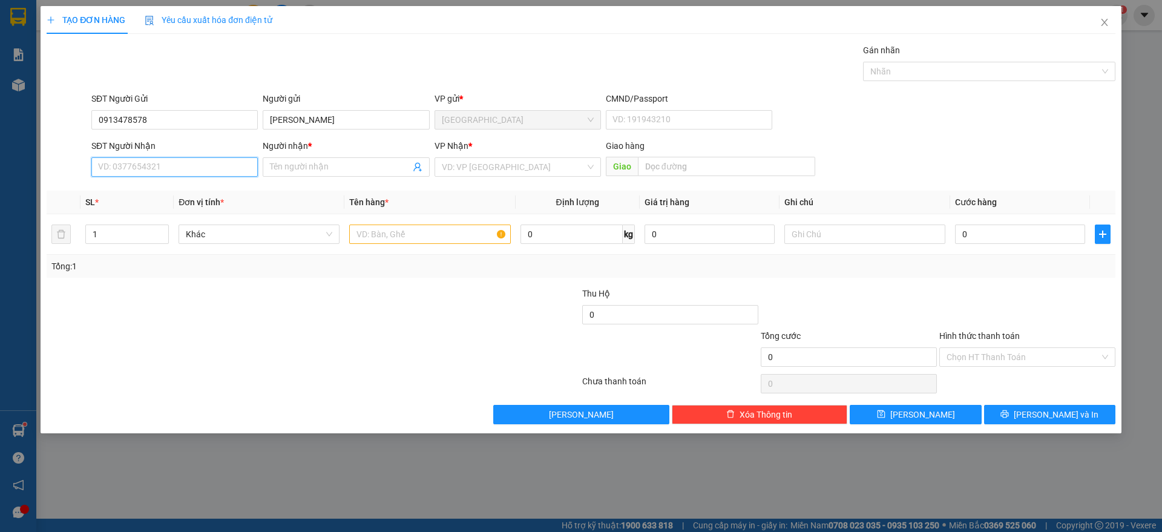
click at [168, 166] on input "SĐT Người Nhận" at bounding box center [174, 166] width 166 height 19
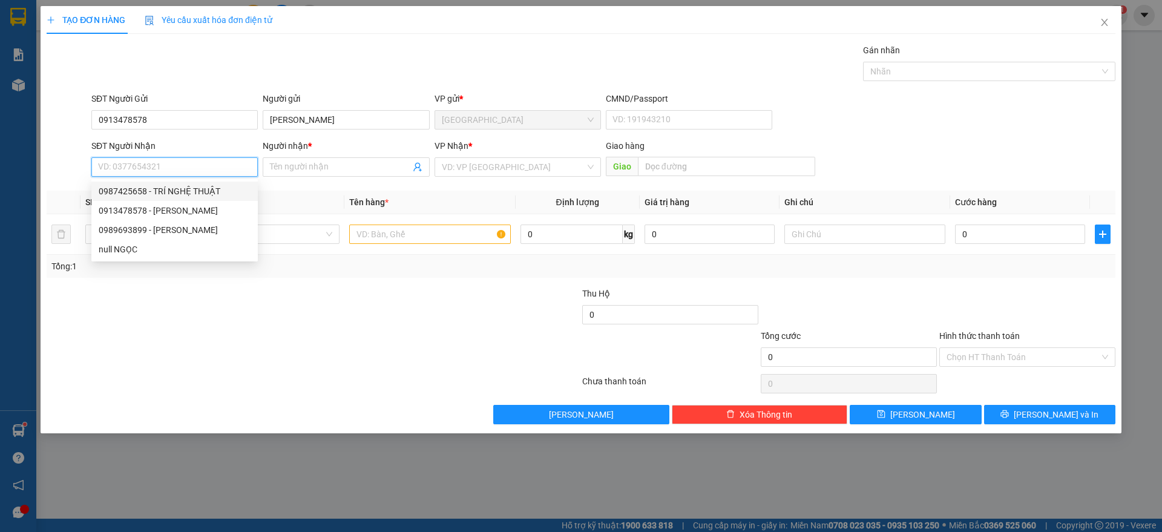
click at [154, 163] on input "SĐT Người Nhận" at bounding box center [174, 166] width 166 height 19
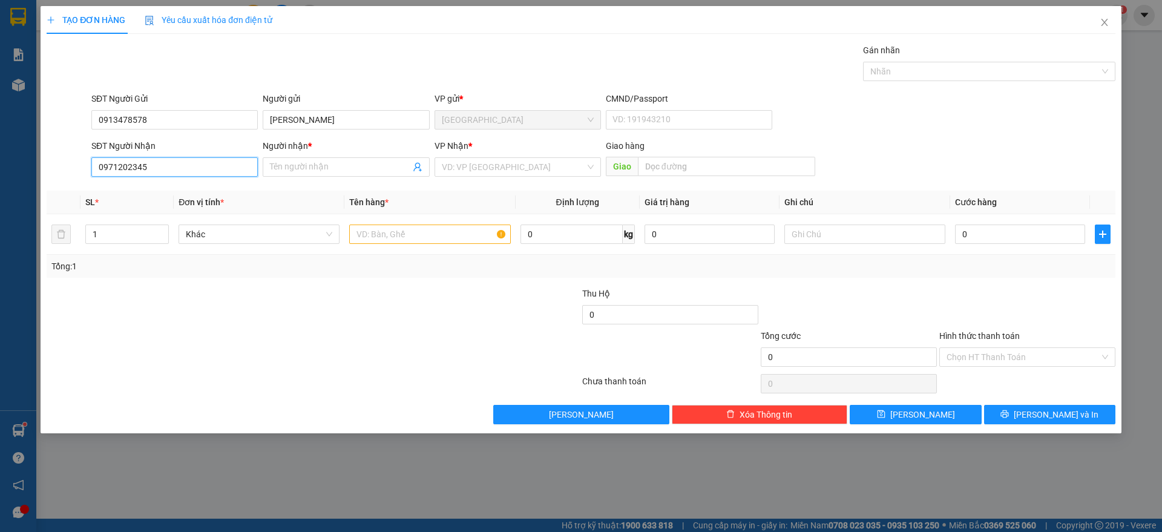
type input "0971202345"
click at [310, 156] on div "Người nhận *" at bounding box center [346, 148] width 166 height 18
click at [302, 172] on input "Người nhận *" at bounding box center [340, 166] width 140 height 13
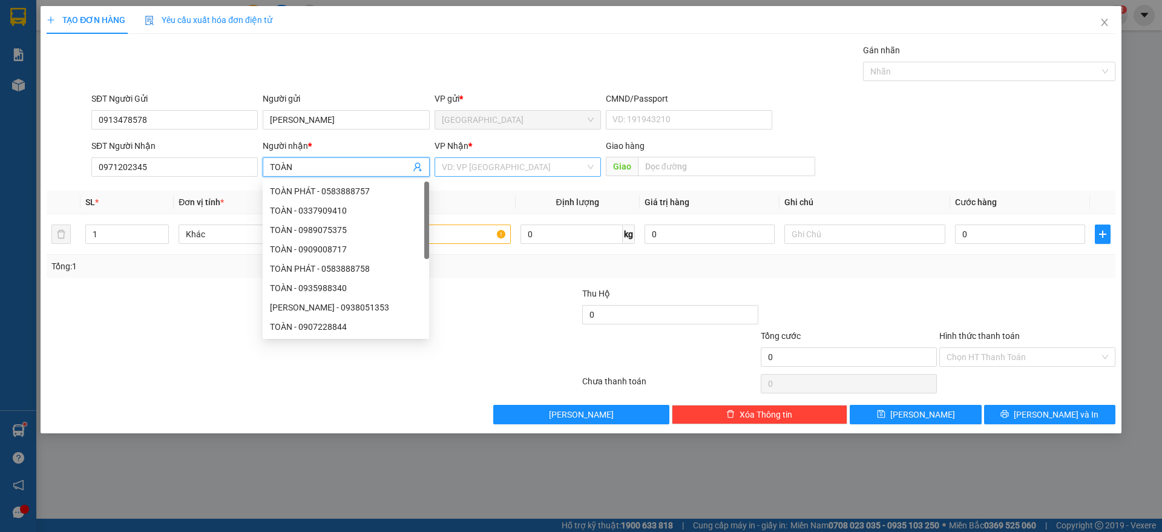
type input "TOÀN"
click at [504, 162] on input "search" at bounding box center [513, 167] width 143 height 18
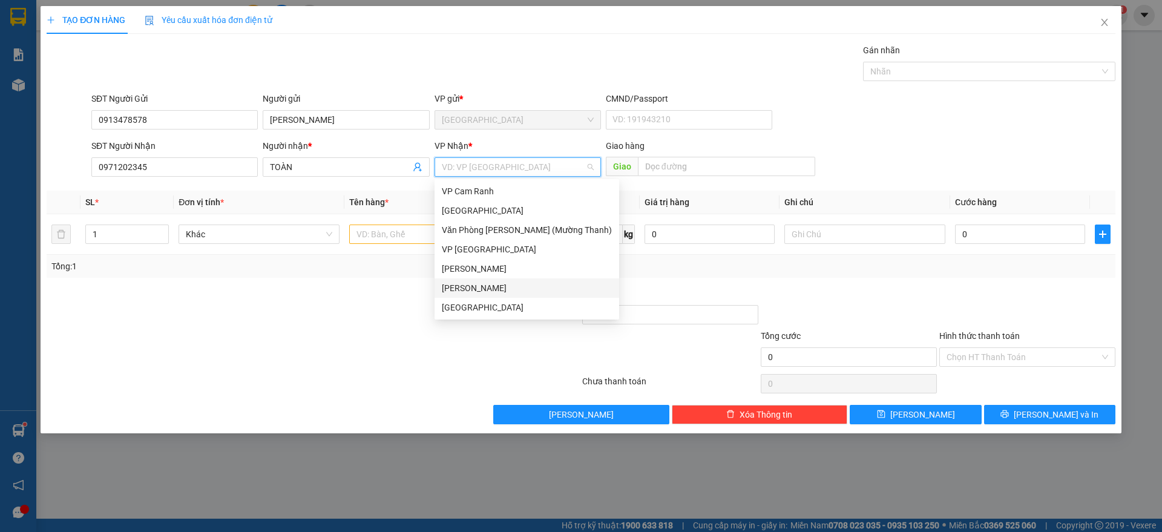
click at [488, 281] on div "[PERSON_NAME]" at bounding box center [527, 287] width 170 height 13
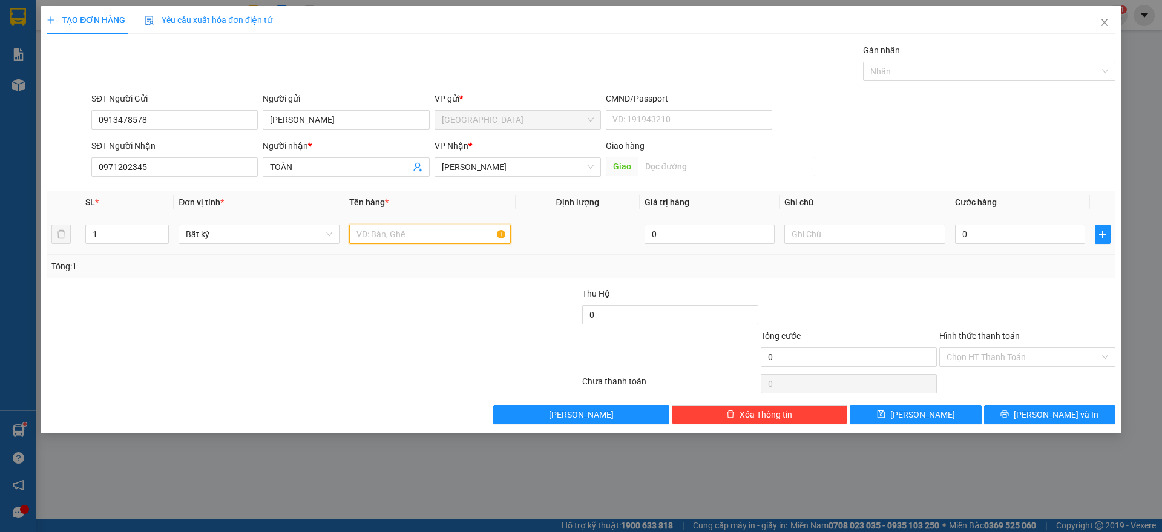
click at [378, 232] on input "text" at bounding box center [429, 234] width 161 height 19
type input "1 TX"
click at [1014, 231] on input "0" at bounding box center [1020, 234] width 130 height 19
type input "5"
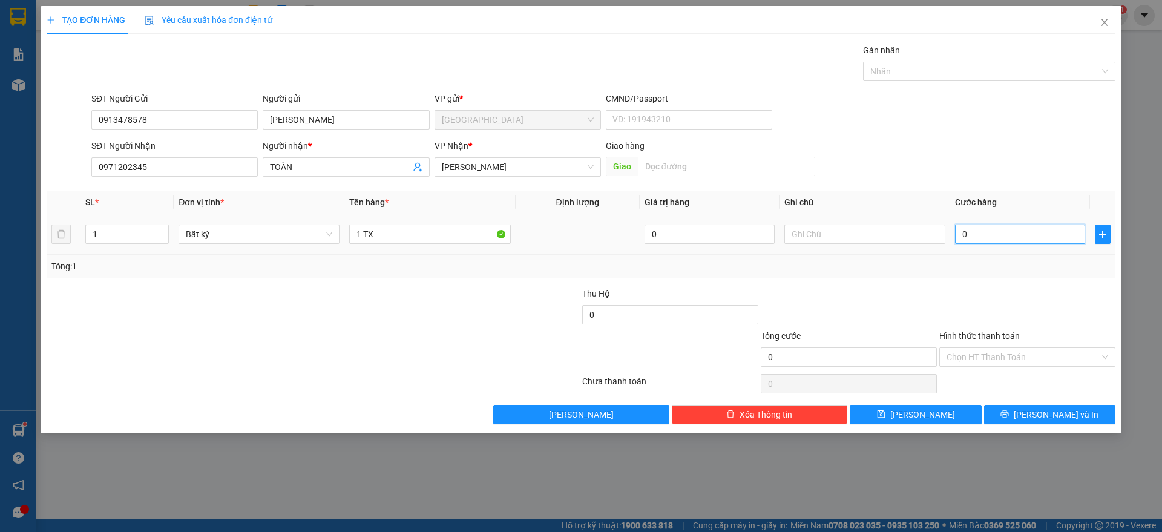
type input "5"
type input "50"
type input "50.000"
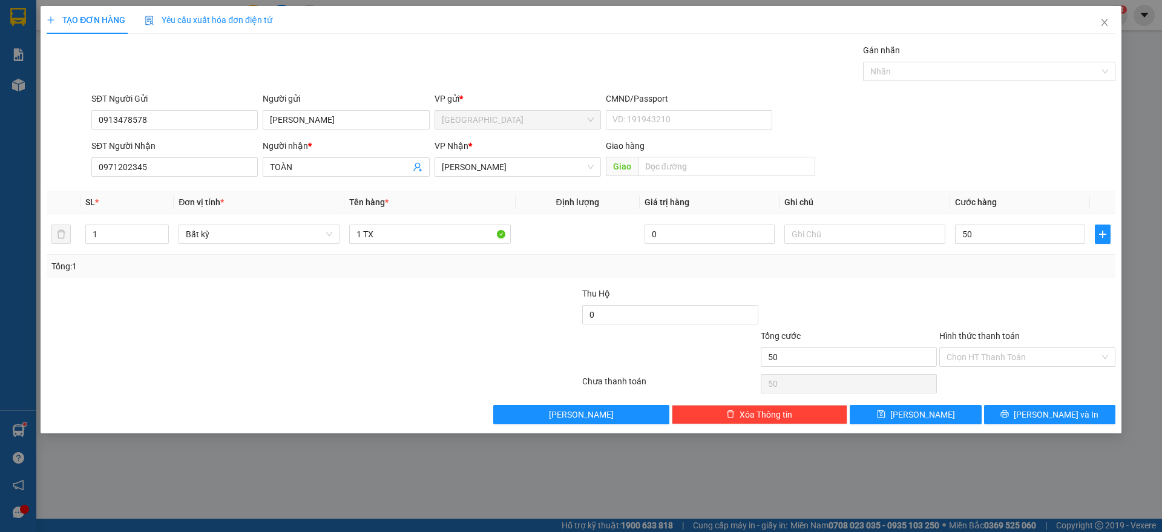
type input "50.000"
click at [1016, 299] on div at bounding box center [1027, 308] width 179 height 42
click at [1009, 359] on input "Hình thức thanh toán" at bounding box center [1023, 357] width 153 height 18
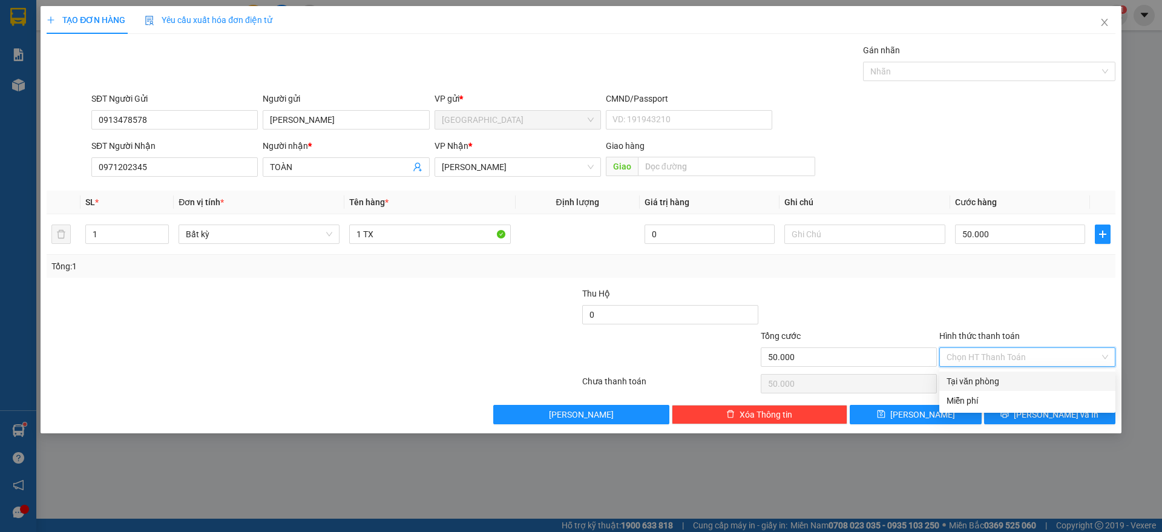
click at [989, 378] on div "Tại văn phòng" at bounding box center [1028, 381] width 162 height 13
type input "0"
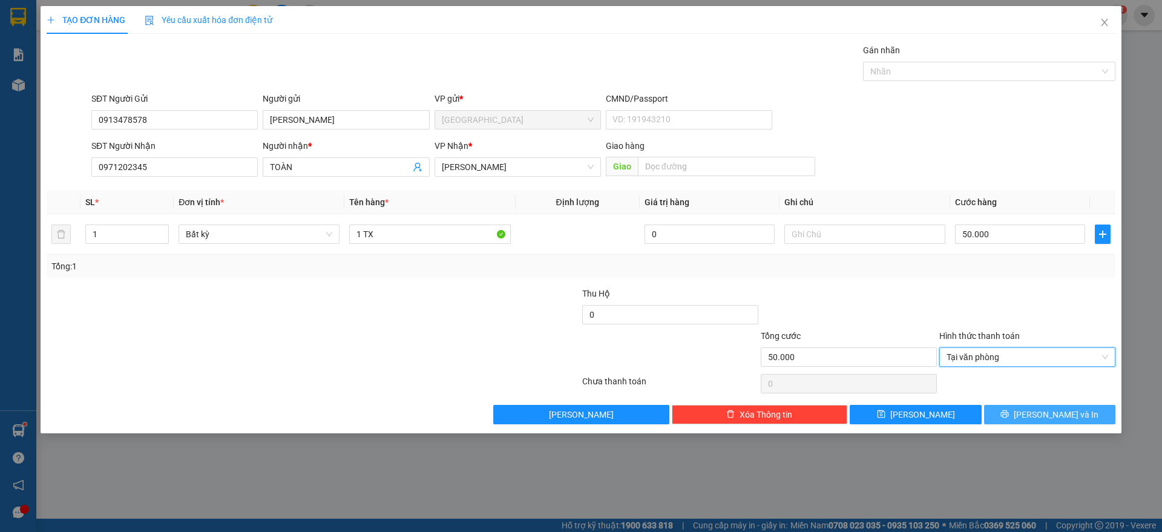
click at [1035, 418] on button "[PERSON_NAME] và In" at bounding box center [1049, 414] width 131 height 19
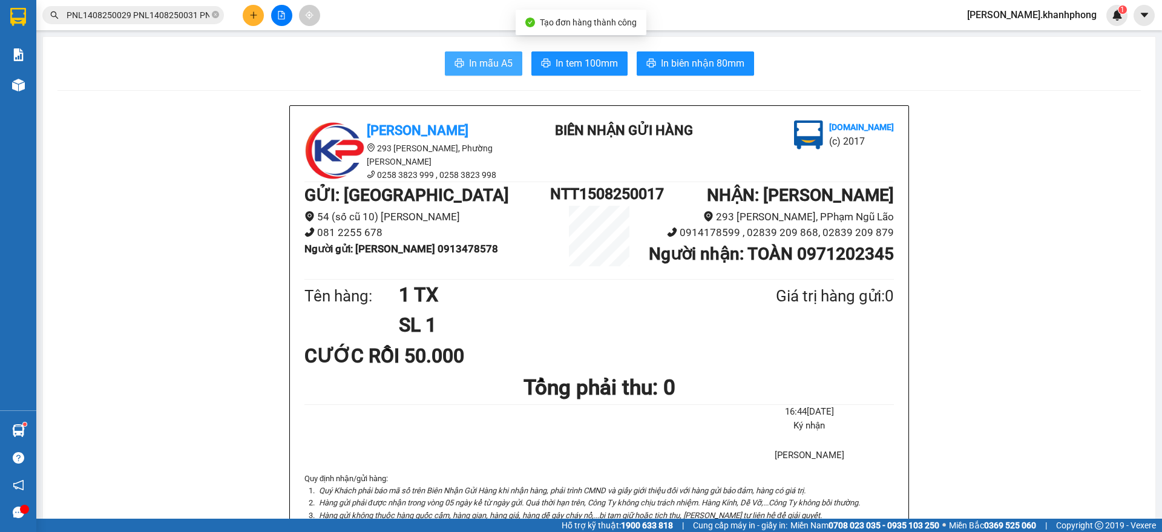
click at [483, 58] on span "In mẫu A5" at bounding box center [491, 63] width 44 height 15
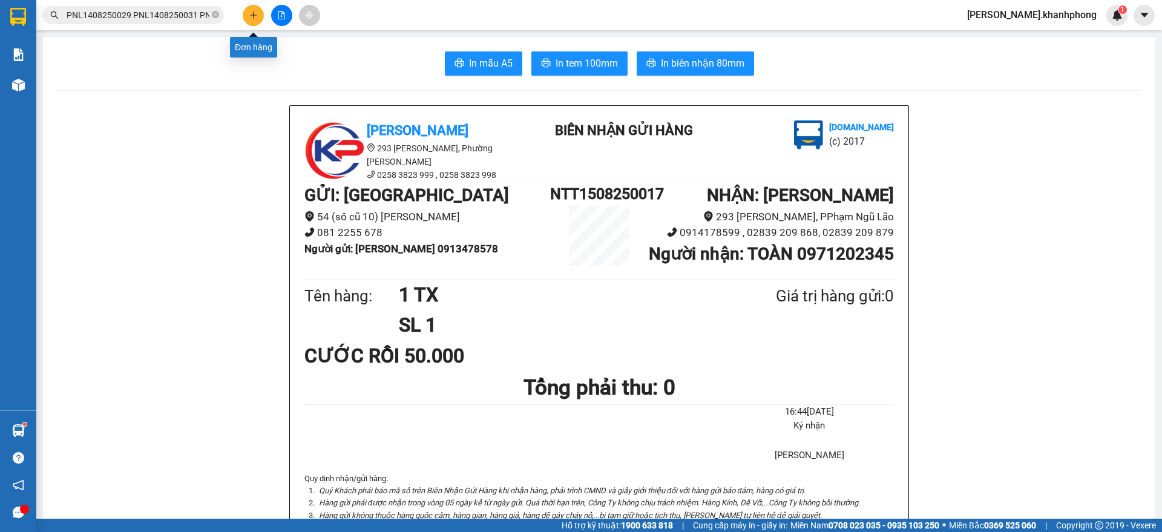
click at [255, 14] on icon "plus" at bounding box center [253, 15] width 8 height 8
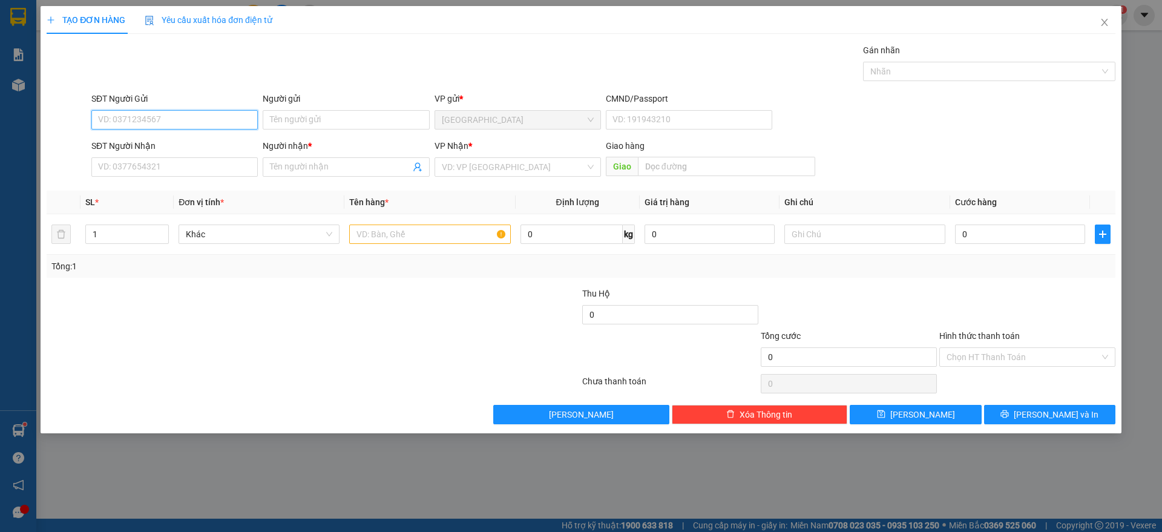
click at [139, 117] on input "SĐT Người Gửi" at bounding box center [174, 119] width 166 height 19
type input "0382932611"
click at [292, 119] on input "Người gửi" at bounding box center [346, 119] width 166 height 19
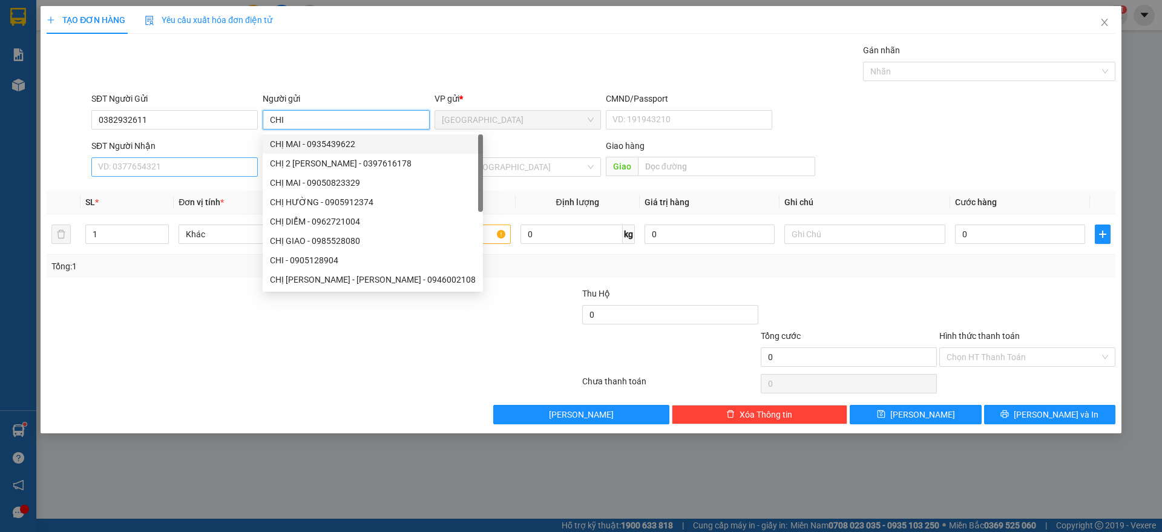
type input "CHI"
click at [177, 162] on input "SĐT Người Nhận" at bounding box center [174, 166] width 166 height 19
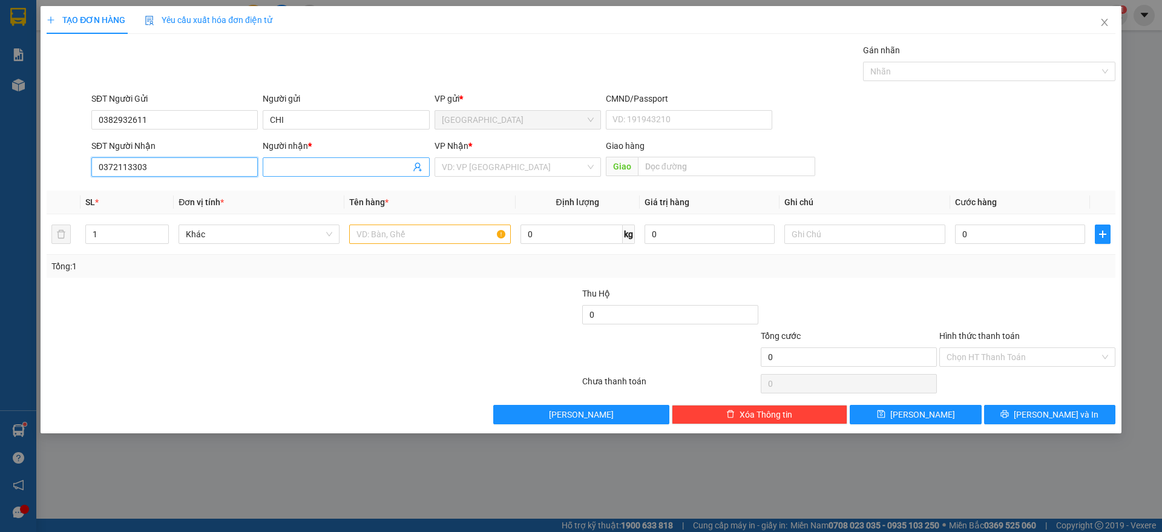
type input "0372113303"
click at [292, 168] on input "Người nhận *" at bounding box center [340, 166] width 140 height 13
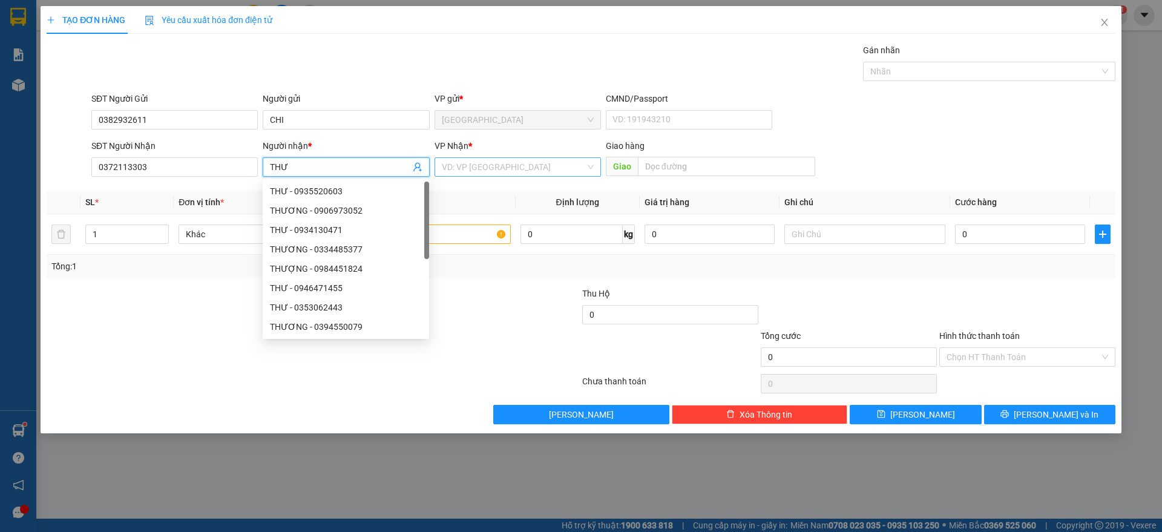
type input "THƯ"
click at [499, 166] on input "search" at bounding box center [513, 167] width 143 height 18
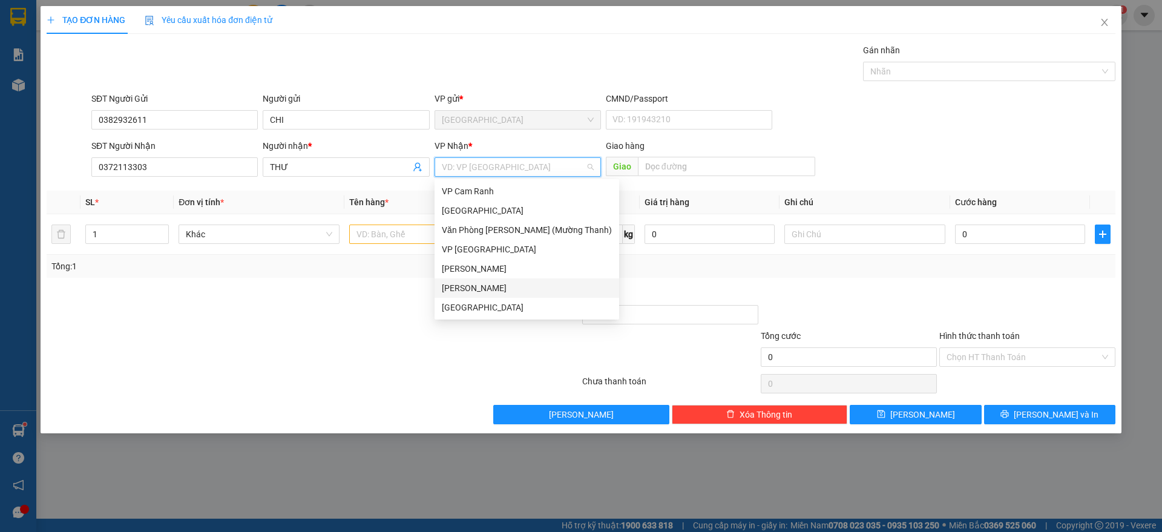
click at [482, 285] on div "[PERSON_NAME]" at bounding box center [527, 287] width 170 height 13
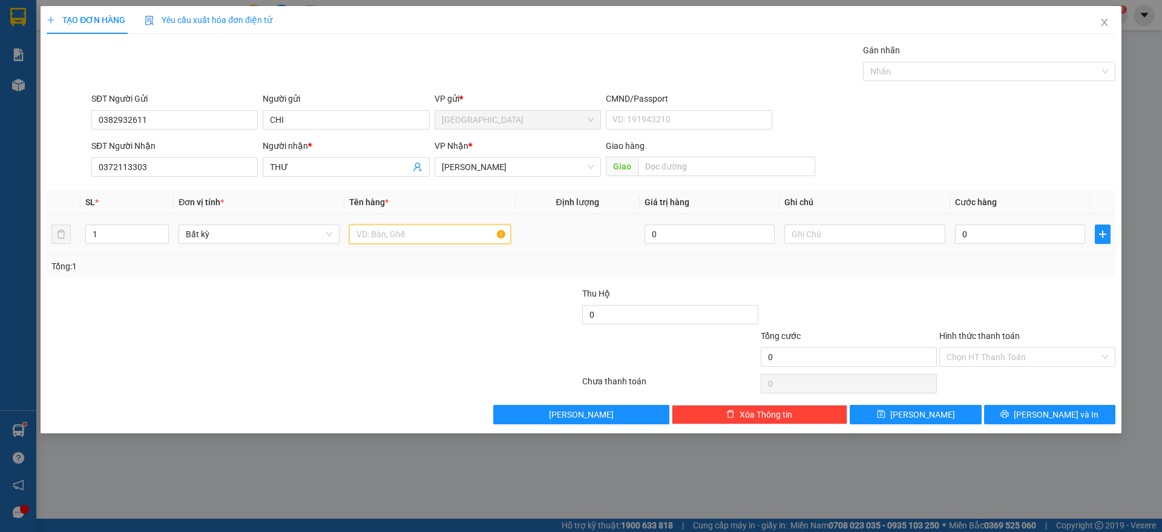
drag, startPoint x: 424, startPoint y: 234, endPoint x: 422, endPoint y: 214, distance: 20.6
click at [423, 234] on input "text" at bounding box center [429, 234] width 161 height 19
type input "1 THÙNG"
click at [1037, 236] on input "0" at bounding box center [1020, 234] width 130 height 19
type input "3"
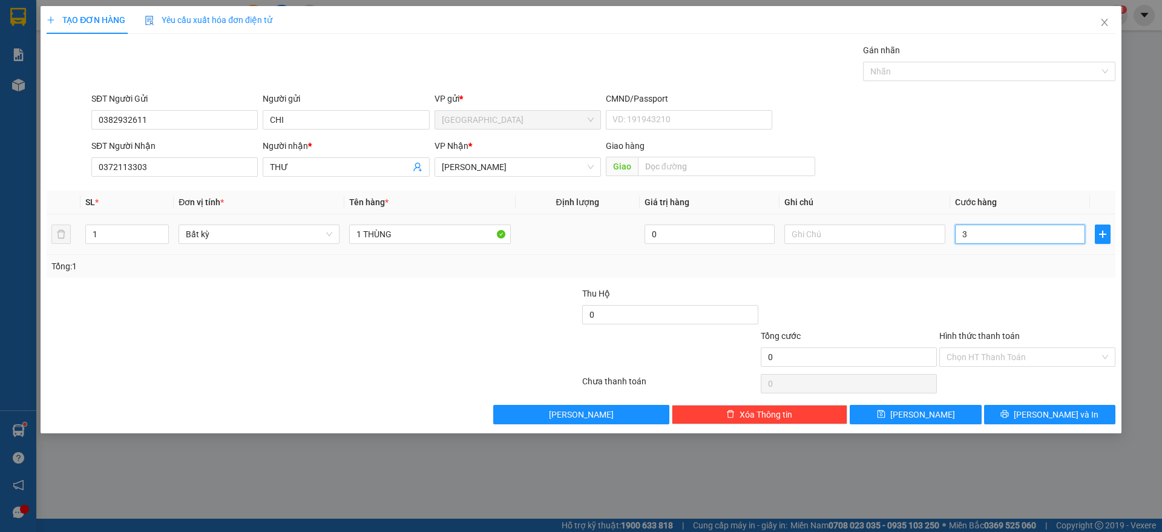
type input "3"
type input "30"
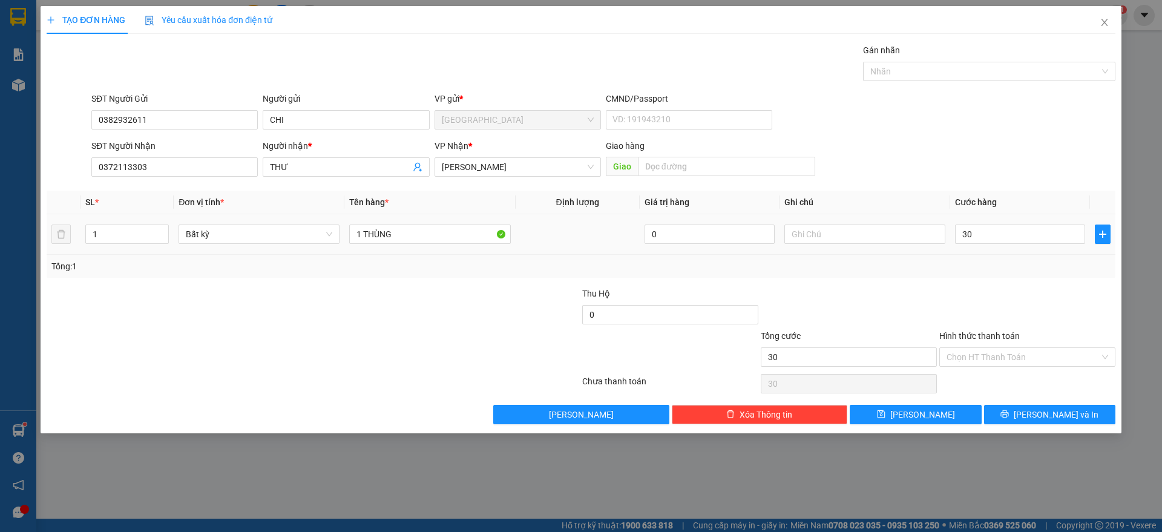
type input "30.000"
click at [1022, 300] on div at bounding box center [1027, 308] width 179 height 42
click at [1025, 362] on input "Hình thức thanh toán" at bounding box center [1023, 357] width 153 height 18
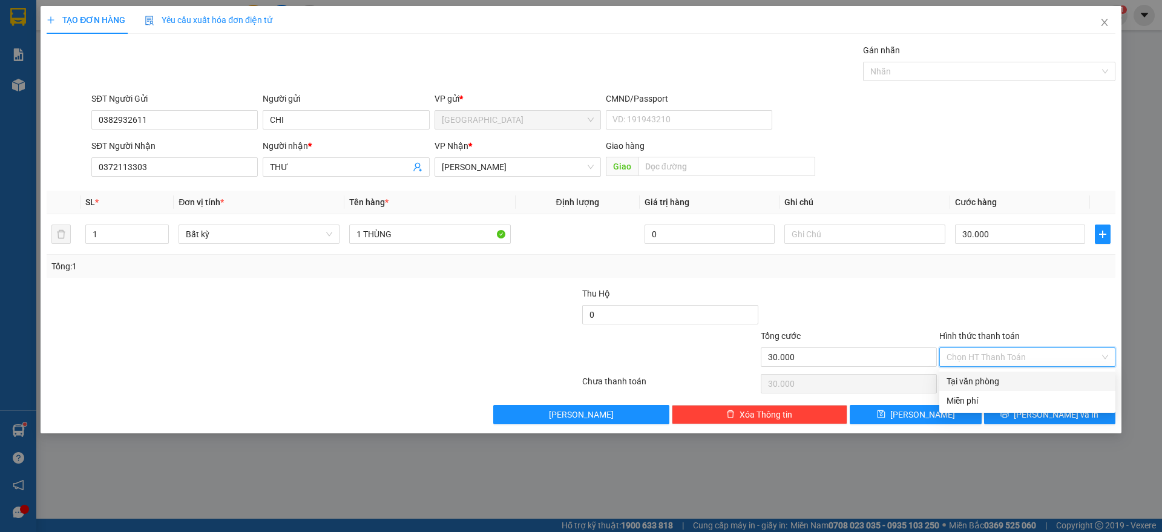
drag, startPoint x: 991, startPoint y: 382, endPoint x: 999, endPoint y: 387, distance: 9.8
click at [991, 382] on div "Tại văn phòng" at bounding box center [1028, 381] width 162 height 13
type input "0"
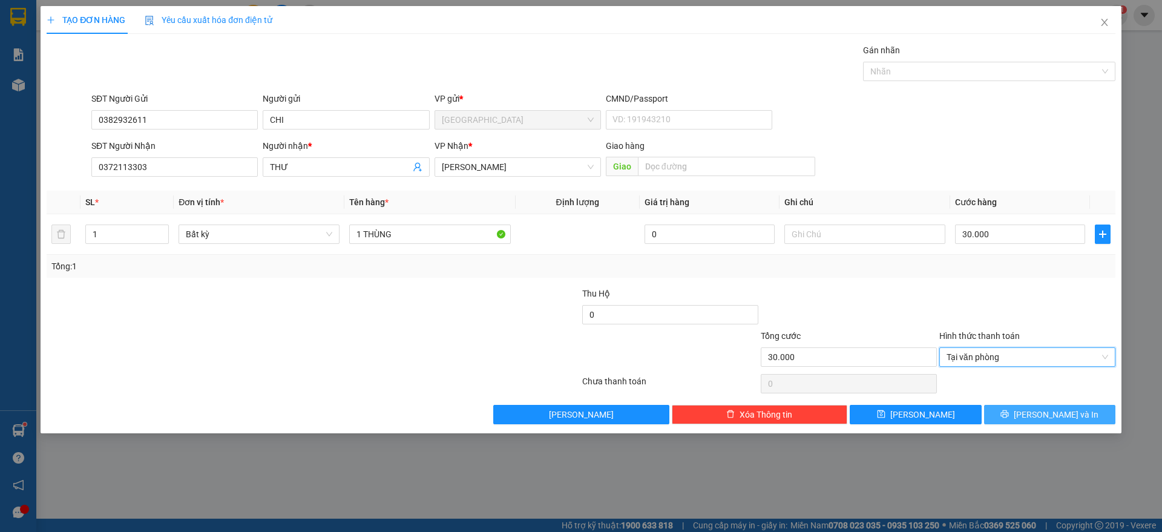
click at [1058, 417] on span "[PERSON_NAME] và In" at bounding box center [1056, 414] width 85 height 13
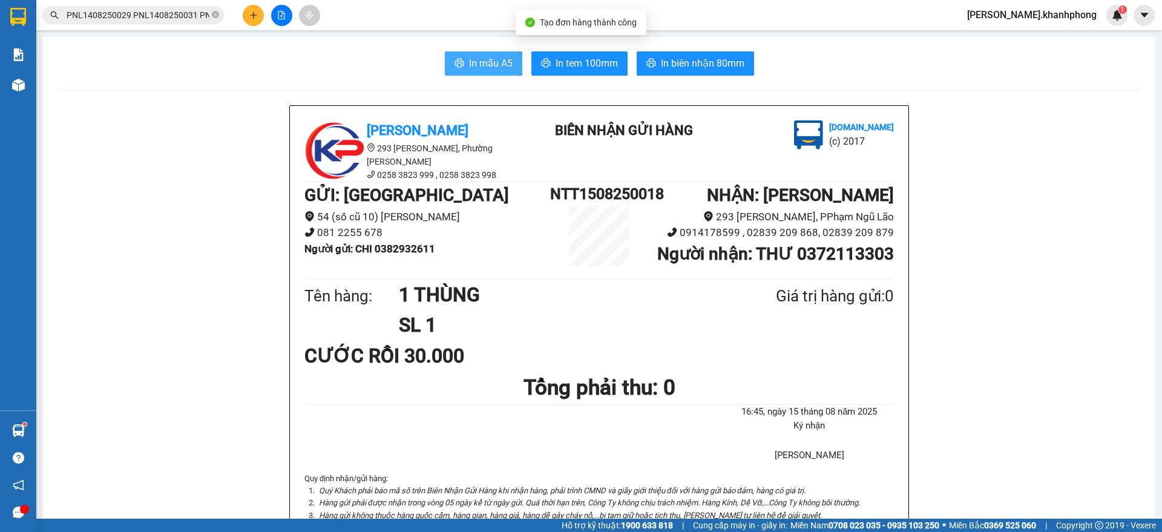
click at [469, 56] on span "In mẫu A5" at bounding box center [491, 63] width 44 height 15
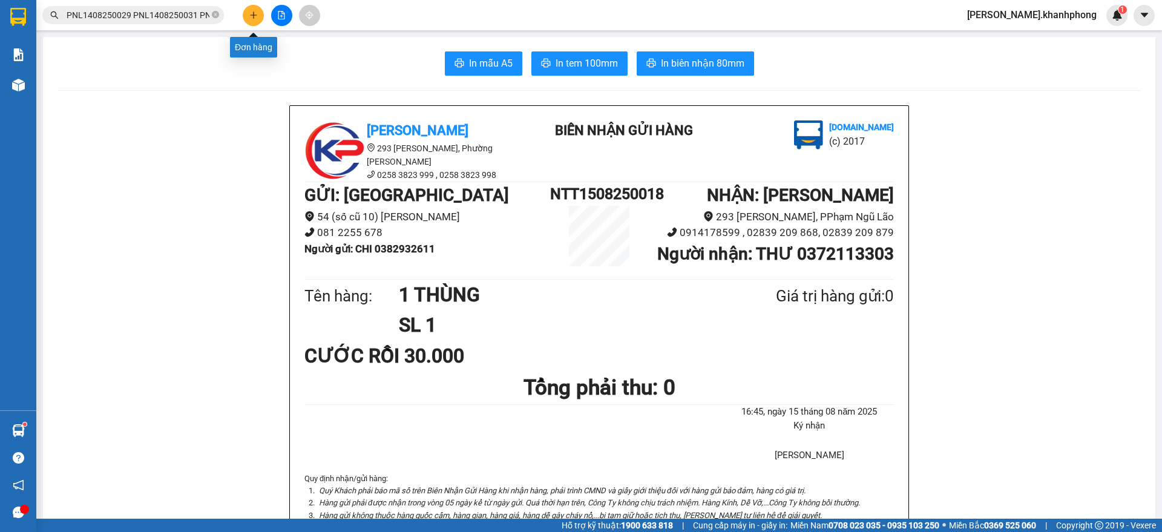
click at [249, 18] on button at bounding box center [253, 15] width 21 height 21
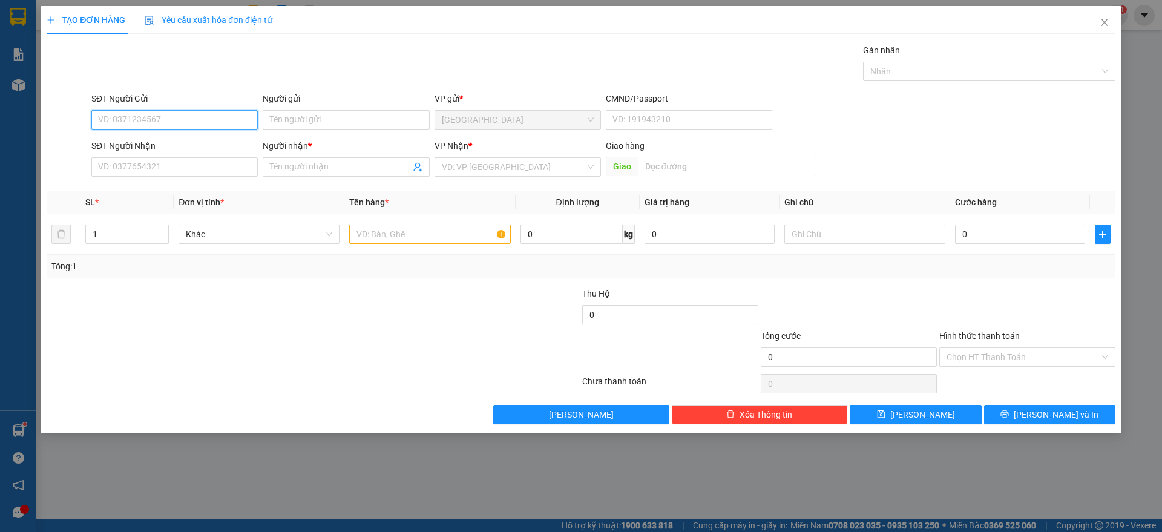
click at [198, 126] on input "SĐT Người Gửi" at bounding box center [174, 119] width 166 height 19
click at [168, 139] on div "0935894208 - DUNG" at bounding box center [175, 143] width 152 height 13
type input "0935894208"
type input "DUNG"
type input "0935894208"
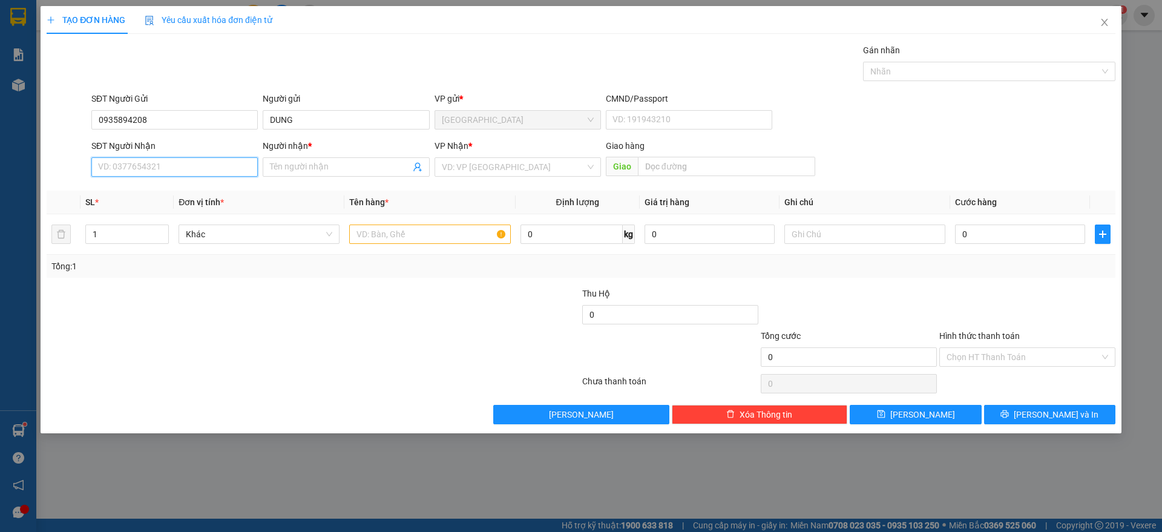
click at [192, 168] on input "SĐT Người Nhận" at bounding box center [174, 166] width 166 height 19
click at [167, 191] on div "0354191153 - LẢM" at bounding box center [175, 191] width 152 height 13
type input "0354191153"
click at [407, 240] on input "text" at bounding box center [429, 234] width 161 height 19
click at [323, 169] on input "LẢM" at bounding box center [340, 166] width 140 height 13
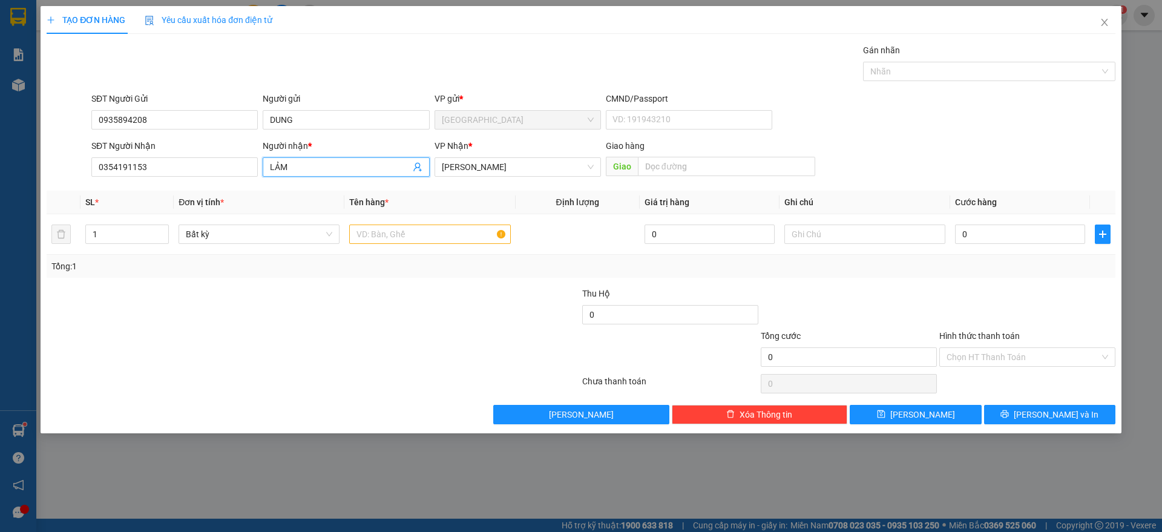
click at [323, 169] on input "LẢM" at bounding box center [340, 166] width 140 height 13
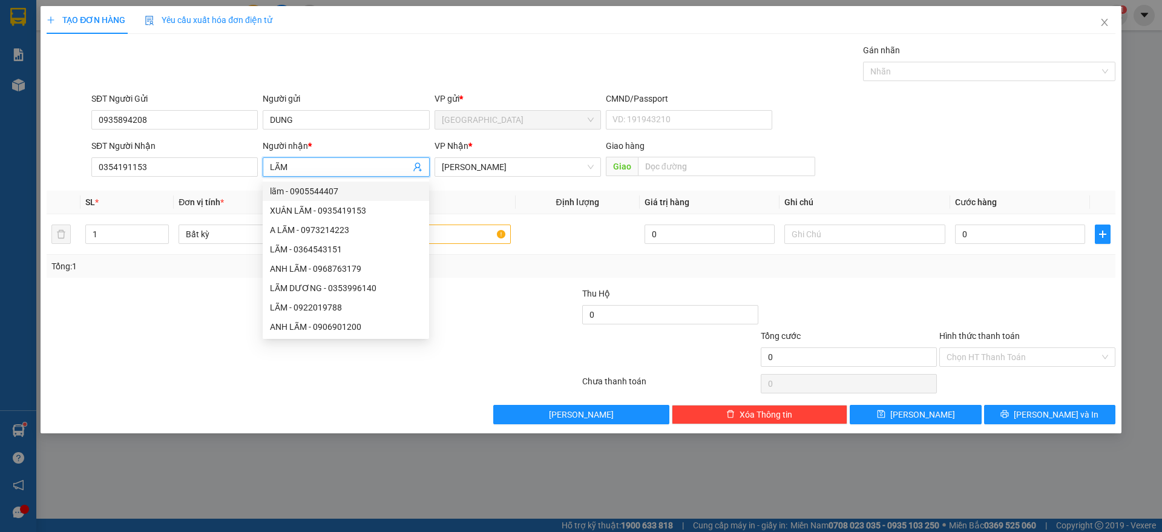
click at [355, 169] on input "LÃM" at bounding box center [340, 166] width 140 height 13
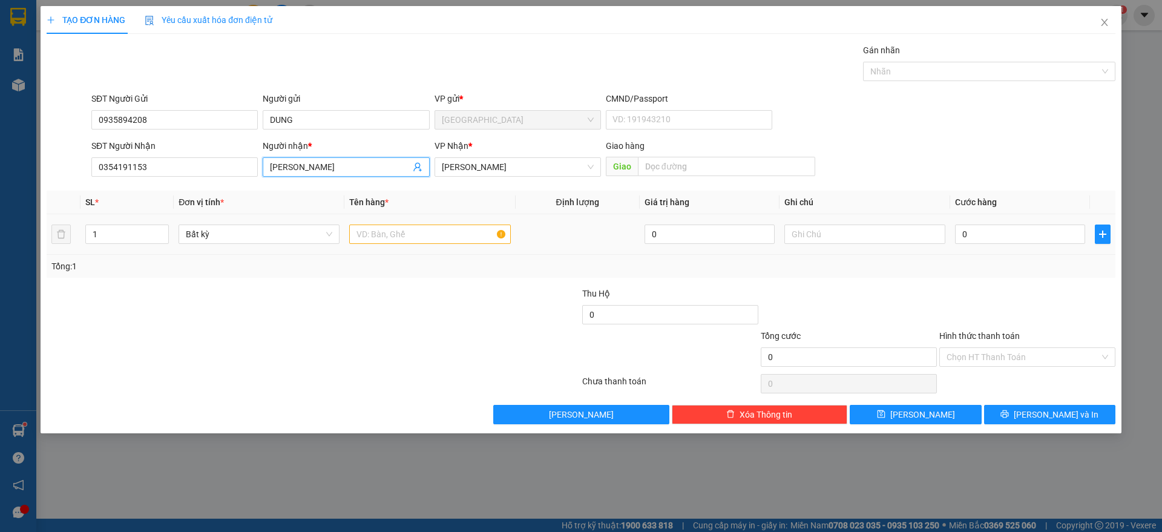
type input "[PERSON_NAME]"
click at [389, 237] on input "text" at bounding box center [429, 234] width 161 height 19
type input "1 XE AB"
click at [994, 228] on input "0" at bounding box center [1020, 234] width 130 height 19
type input "4"
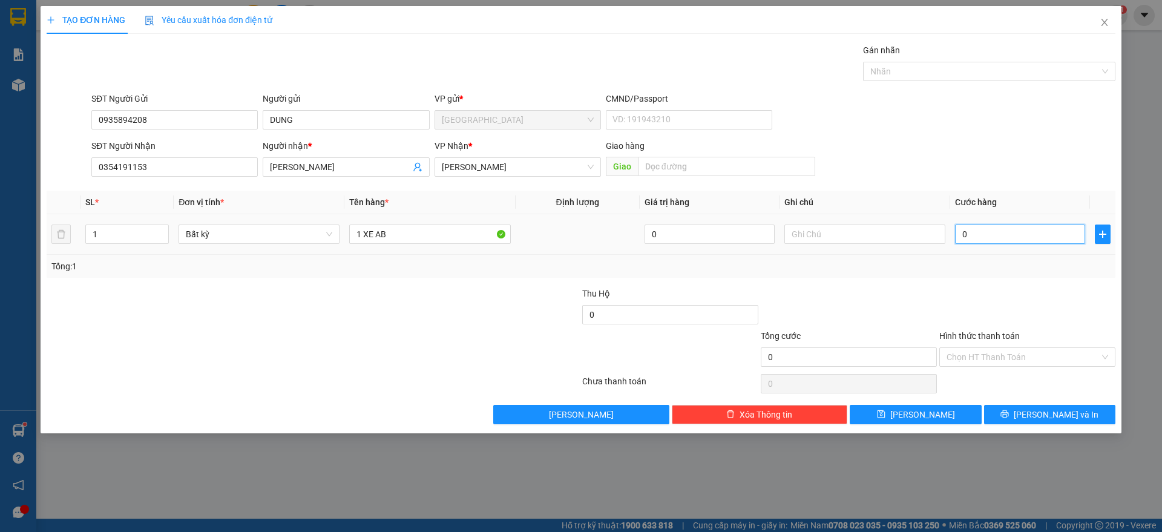
type input "4"
type input "45"
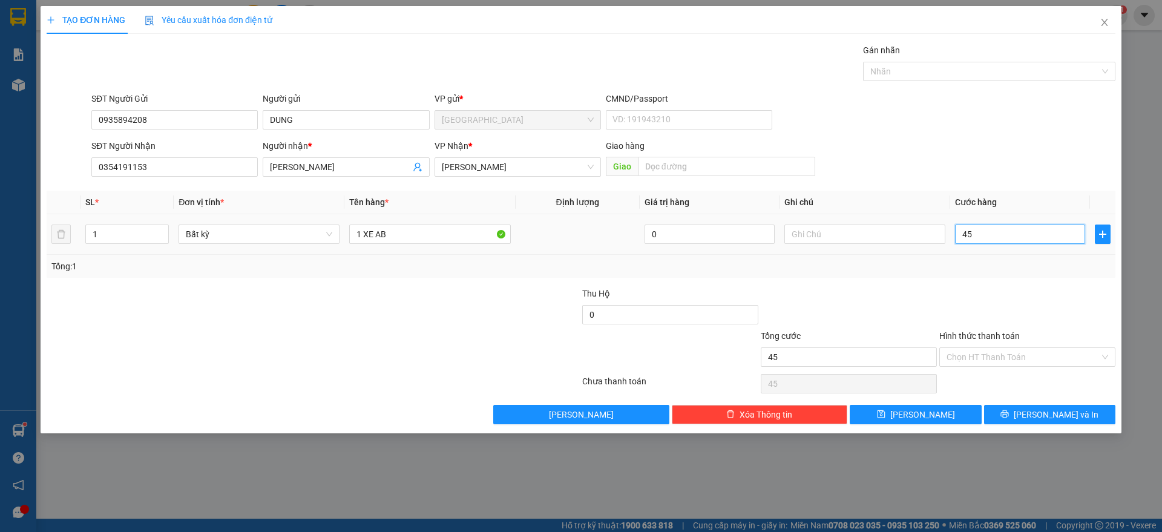
type input "450"
type input "45"
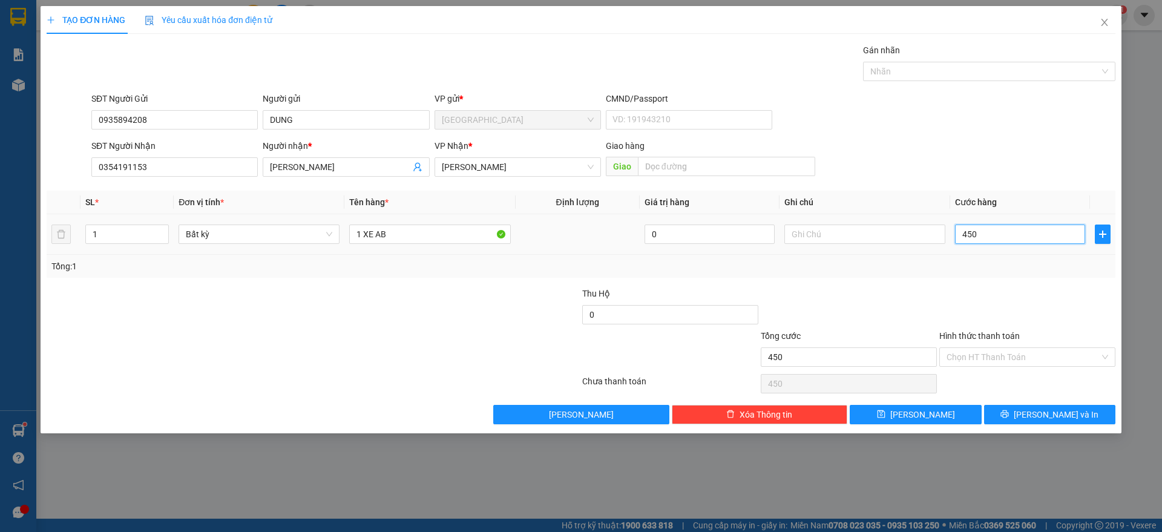
type input "45"
type input "4"
type input "0"
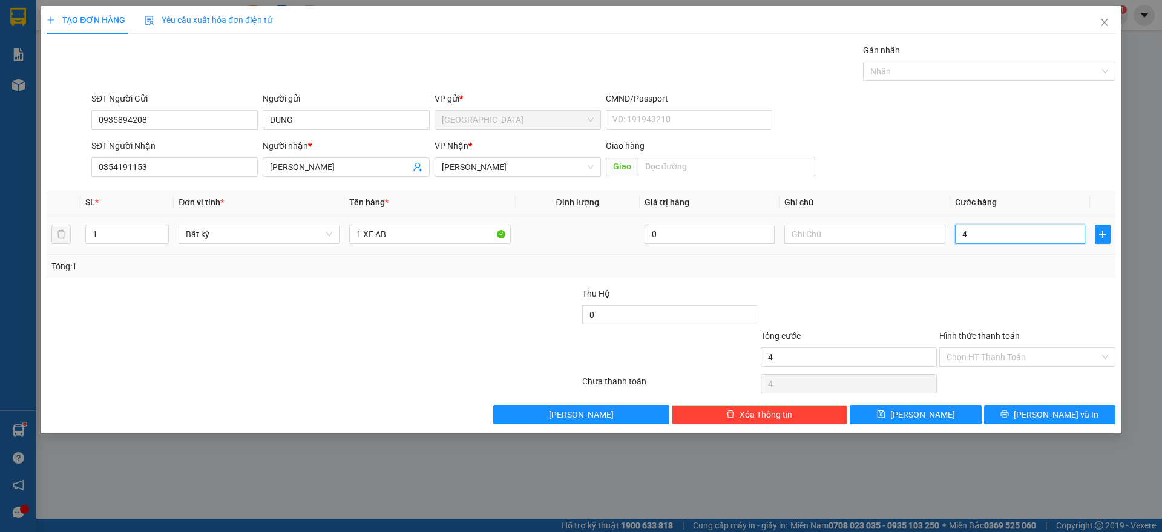
type input "0"
click at [846, 242] on input "text" at bounding box center [864, 234] width 161 height 19
type input "BỌC KỸ 100 CHƯA THU + XE 400 CT"
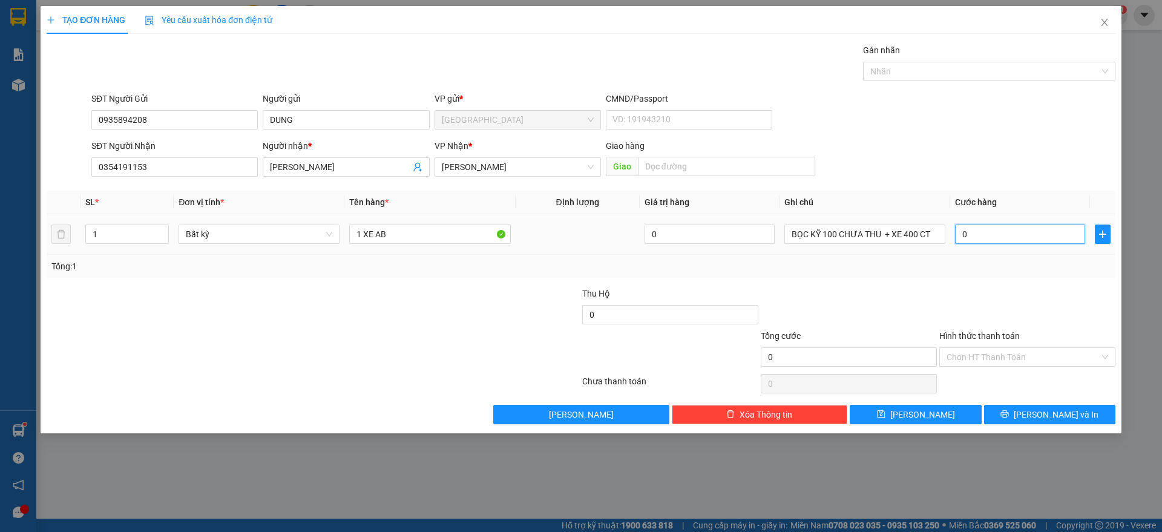
click at [1017, 238] on input "0" at bounding box center [1020, 234] width 130 height 19
type input "5"
type input "50"
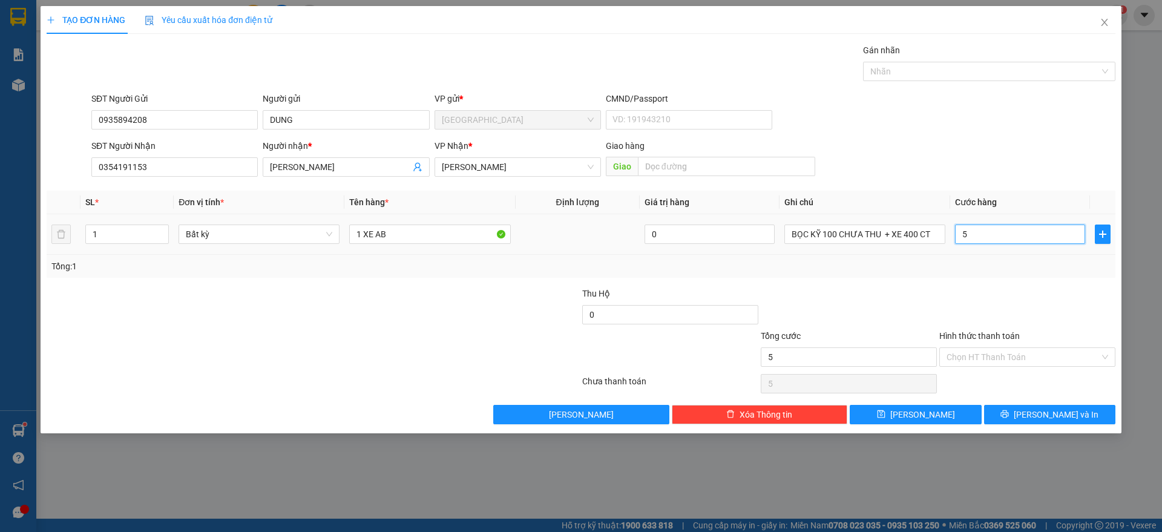
type input "50"
type input "500"
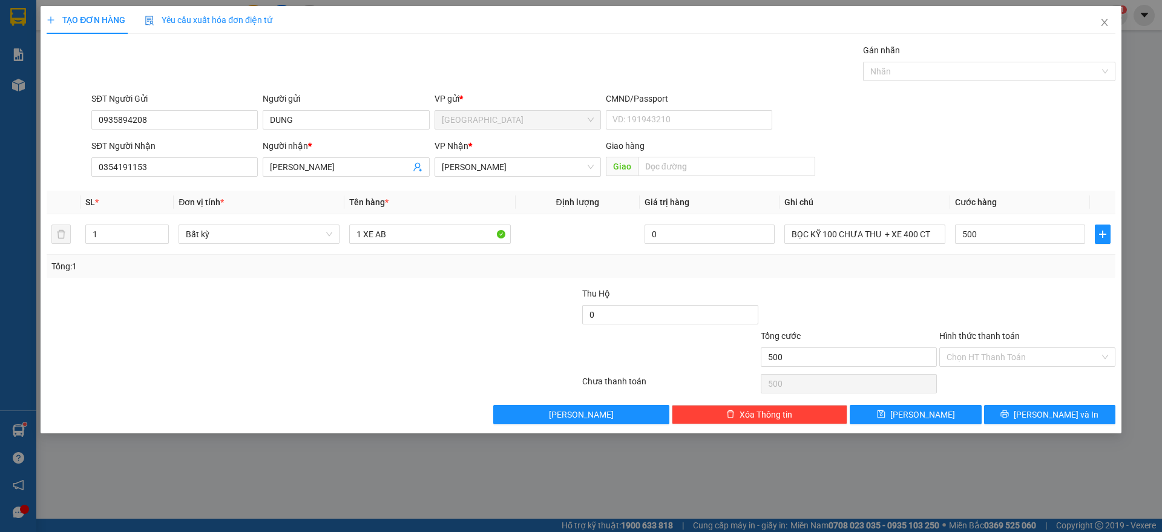
type input "500.000"
click at [1008, 282] on div "Transit Pickup Surcharge Ids Transit Deliver Surcharge Ids Transit Deliver Surc…" at bounding box center [581, 234] width 1069 height 381
drag, startPoint x: 1022, startPoint y: 355, endPoint x: 959, endPoint y: 367, distance: 64.7
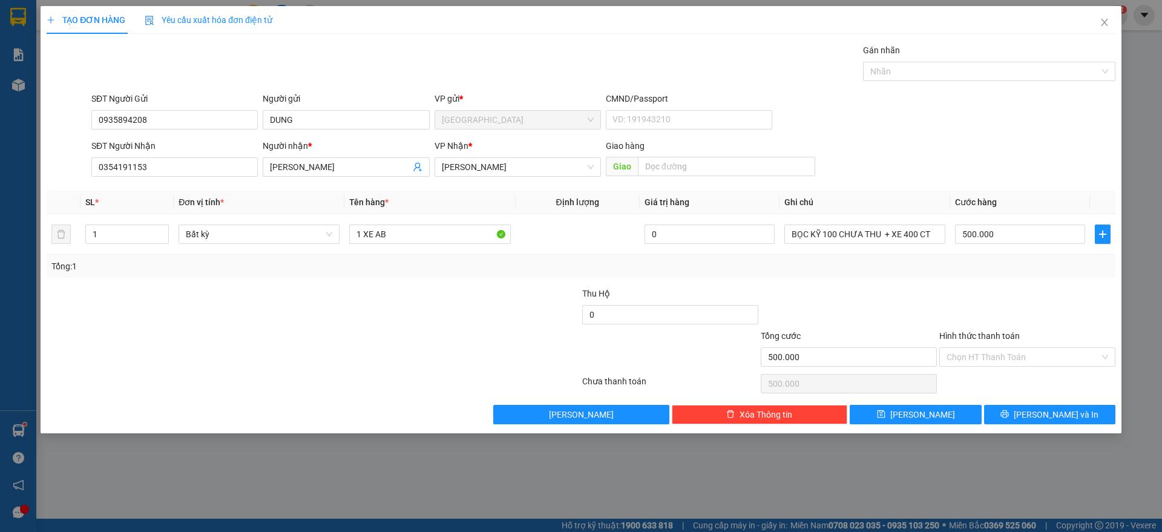
click at [1023, 355] on input "Hình thức thanh toán" at bounding box center [1023, 357] width 153 height 18
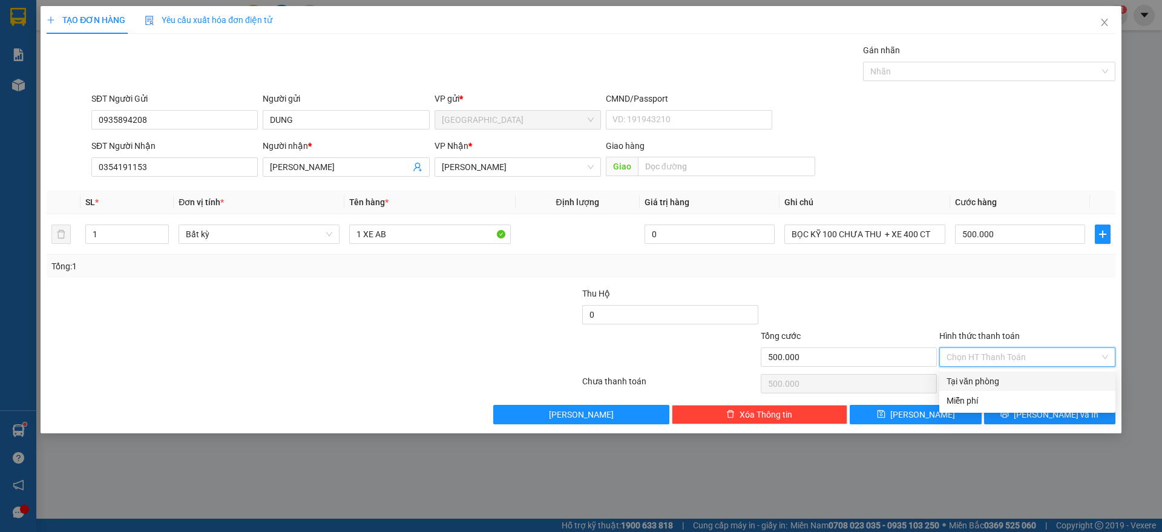
click at [1049, 298] on div at bounding box center [1027, 308] width 179 height 42
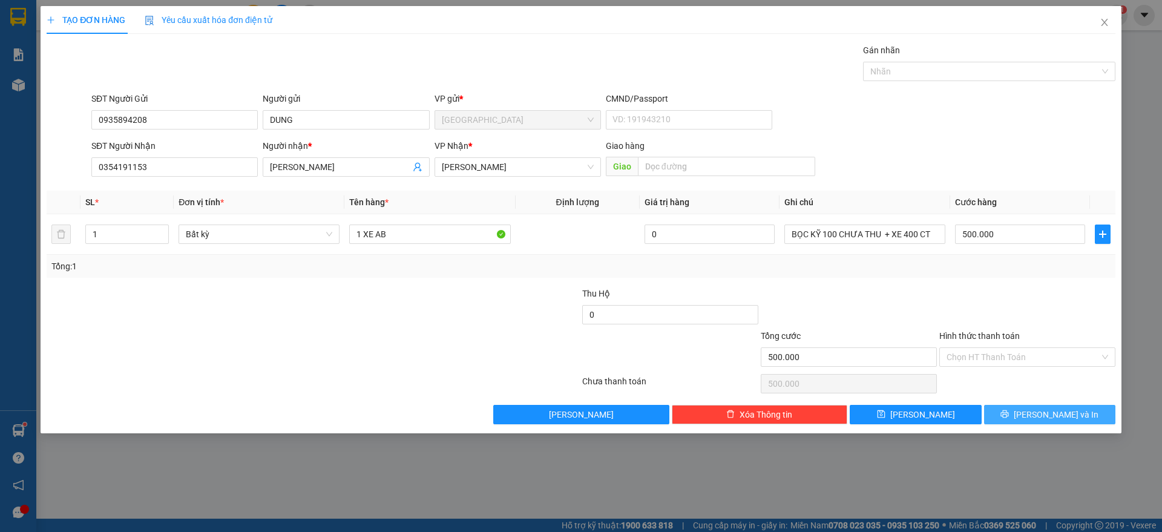
click at [1048, 417] on span "[PERSON_NAME] và In" at bounding box center [1056, 414] width 85 height 13
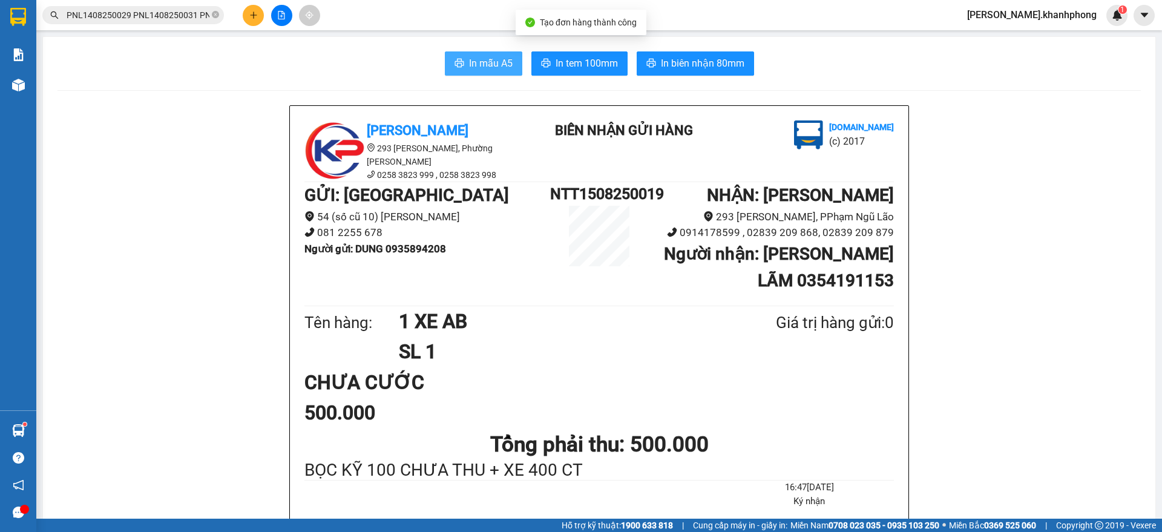
click at [457, 62] on icon "printer" at bounding box center [459, 63] width 9 height 8
click at [254, 7] on button at bounding box center [253, 15] width 21 height 21
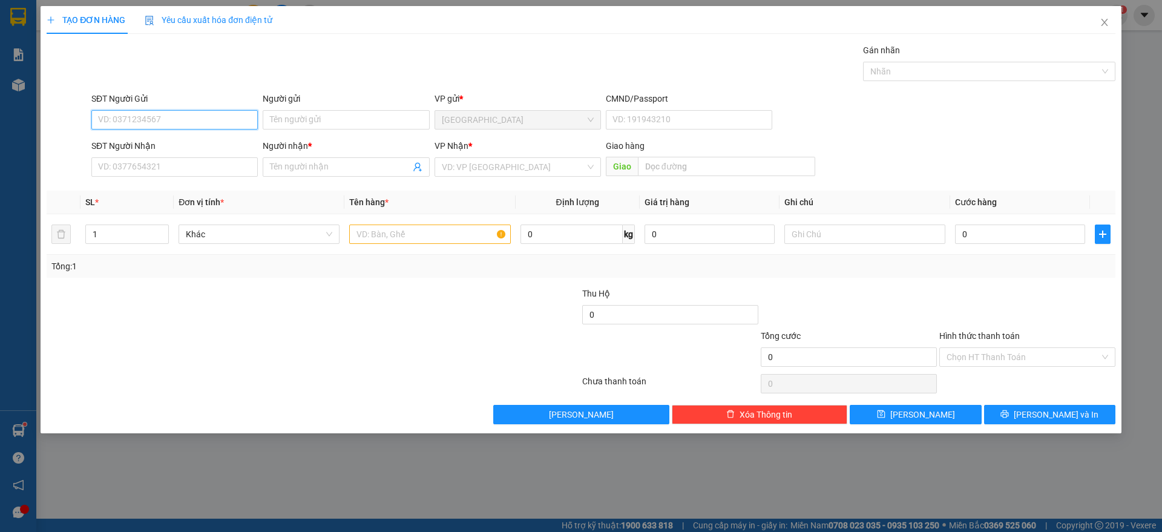
click at [165, 124] on input "SĐT Người Gửi" at bounding box center [174, 119] width 166 height 19
type input "0927433022"
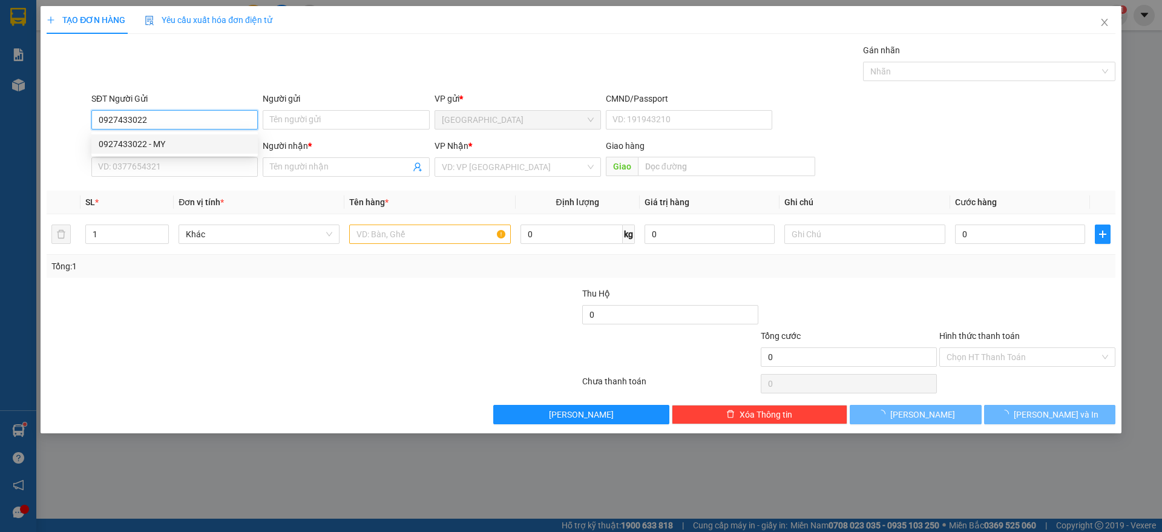
click at [148, 141] on div "0927433022 - MY" at bounding box center [175, 143] width 152 height 13
type input "MY"
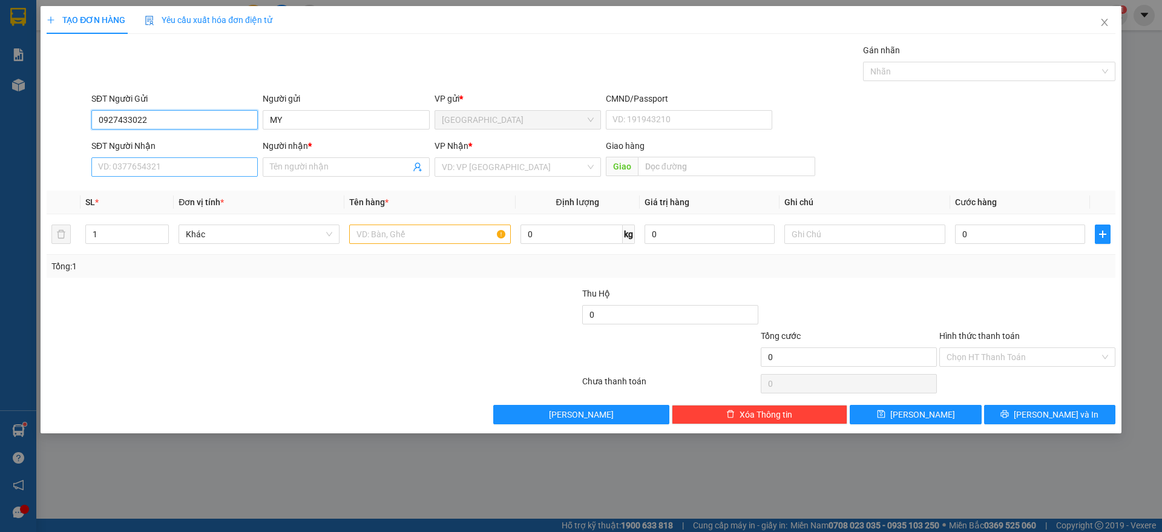
type input "0927433022"
click at [166, 163] on input "SĐT Người Nhận" at bounding box center [174, 166] width 166 height 19
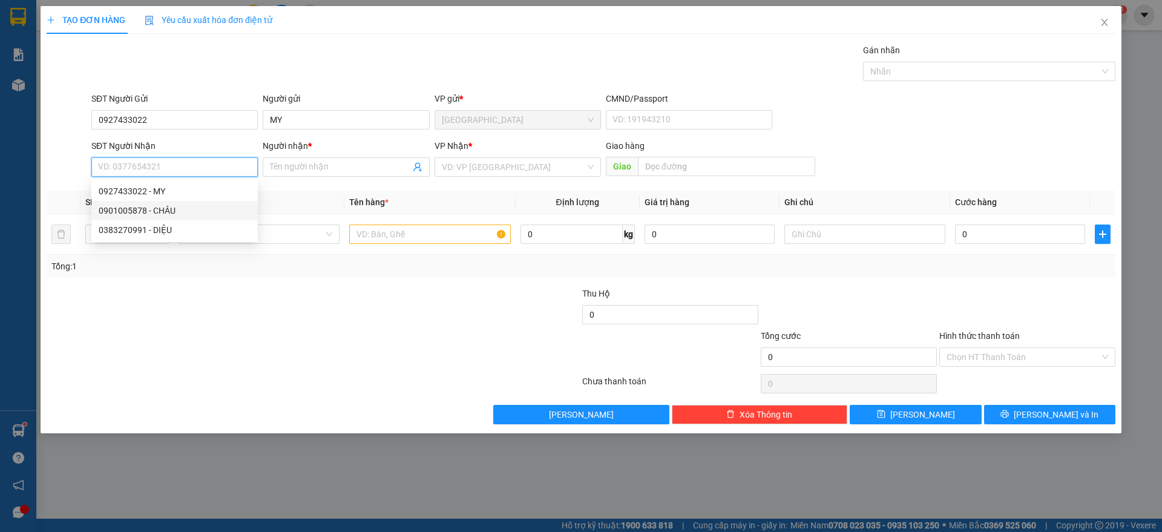
click at [172, 211] on div "0901005878 - CHÂU" at bounding box center [175, 210] width 152 height 13
type input "0901005878"
type input "CHÂU"
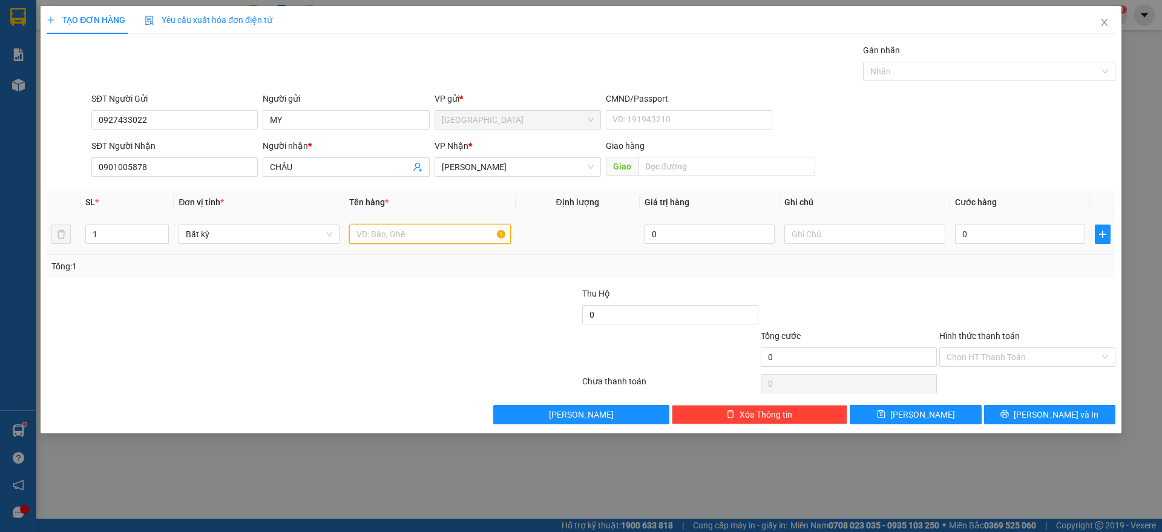
click at [433, 229] on input "text" at bounding box center [429, 234] width 161 height 19
type input "1 KIỆN"
click at [1008, 235] on input "0" at bounding box center [1020, 234] width 130 height 19
type input "2"
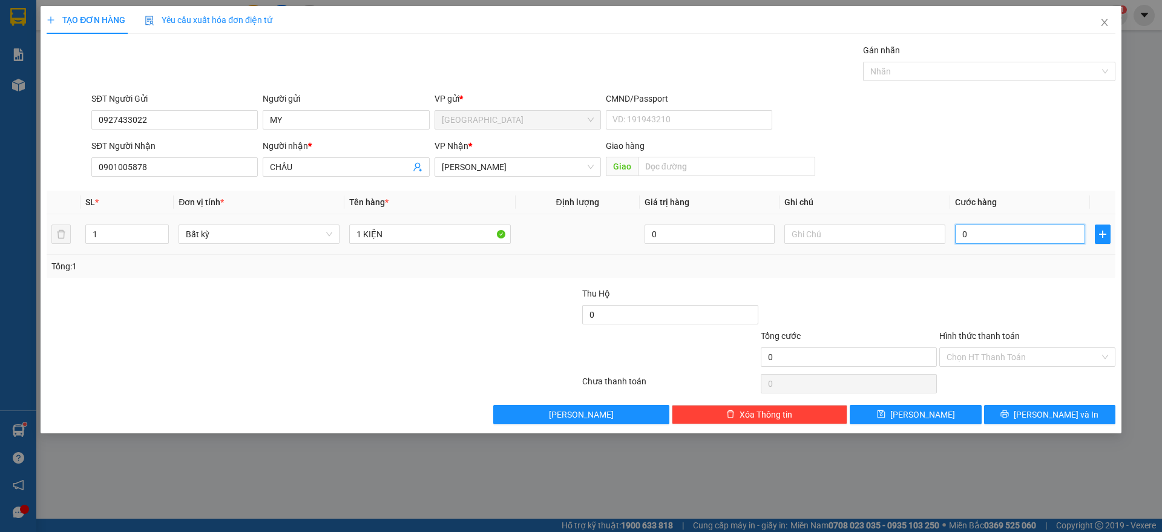
type input "2"
type input "20"
click at [1025, 254] on td "20.000" at bounding box center [1020, 234] width 140 height 41
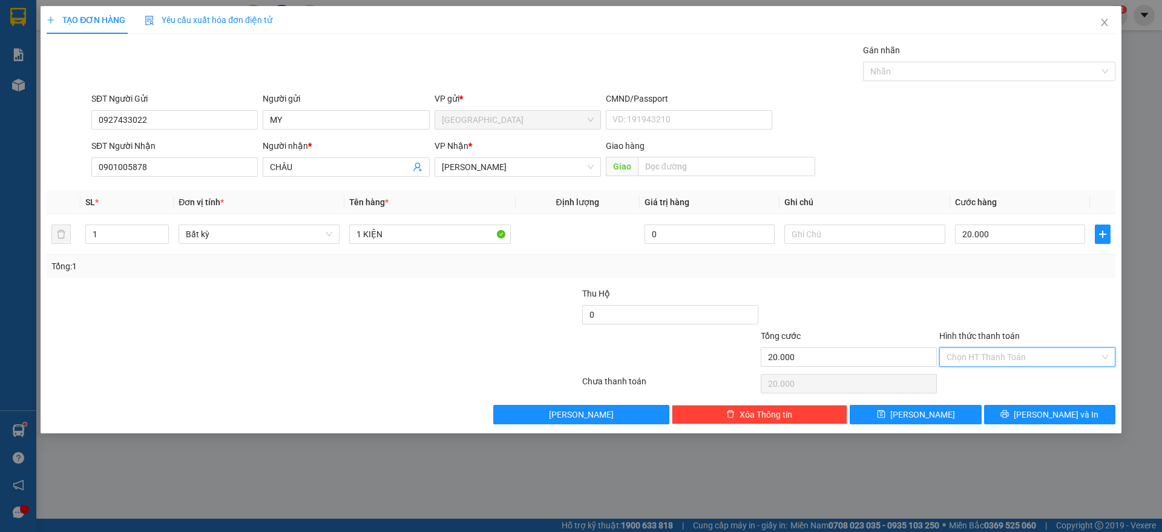
click at [1011, 355] on input "Hình thức thanh toán" at bounding box center [1023, 357] width 153 height 18
click at [982, 380] on div "Tại văn phòng" at bounding box center [1028, 381] width 162 height 13
click at [1009, 414] on icon "printer" at bounding box center [1005, 414] width 8 height 8
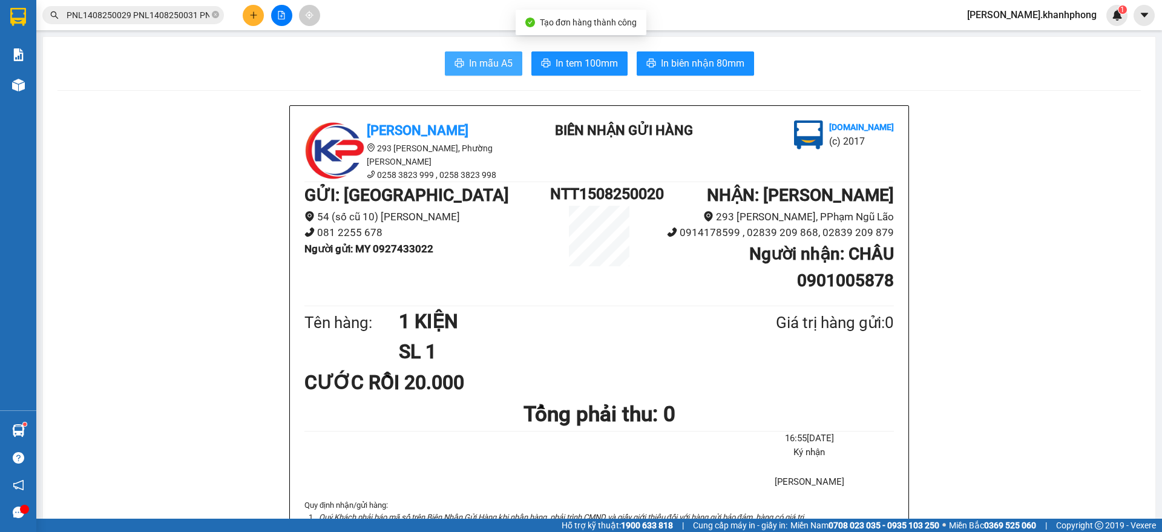
click at [469, 64] on span "In mẫu A5" at bounding box center [491, 63] width 44 height 15
click at [471, 64] on span "In mẫu A5" at bounding box center [491, 63] width 44 height 15
click at [481, 61] on span "In mẫu A5" at bounding box center [491, 63] width 44 height 15
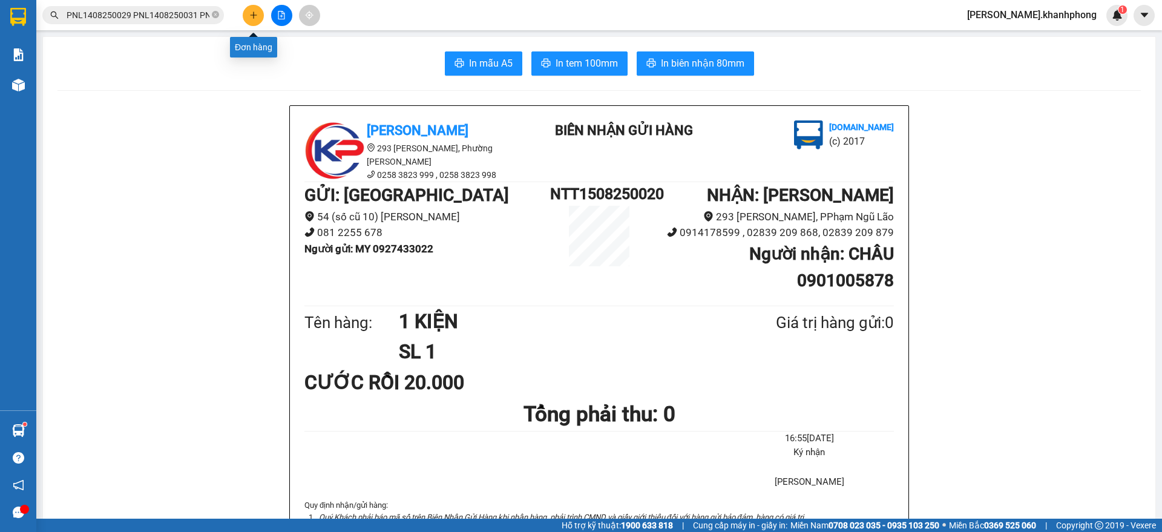
click at [252, 14] on icon "plus" at bounding box center [253, 15] width 8 height 8
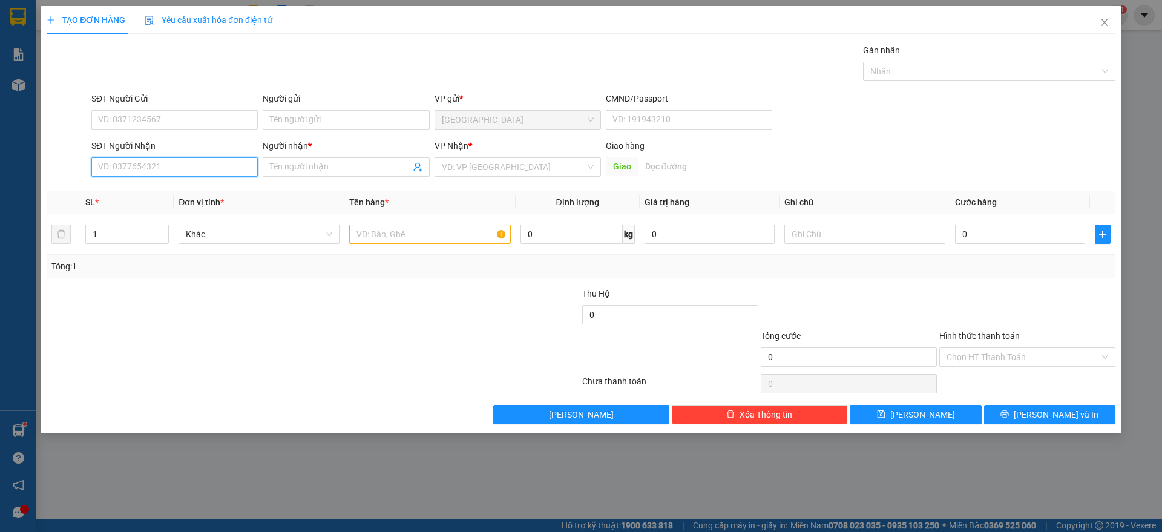
click at [123, 160] on input "SĐT Người Nhận" at bounding box center [174, 166] width 166 height 19
click at [152, 190] on div "0938067698 - HIỀN" at bounding box center [175, 191] width 152 height 13
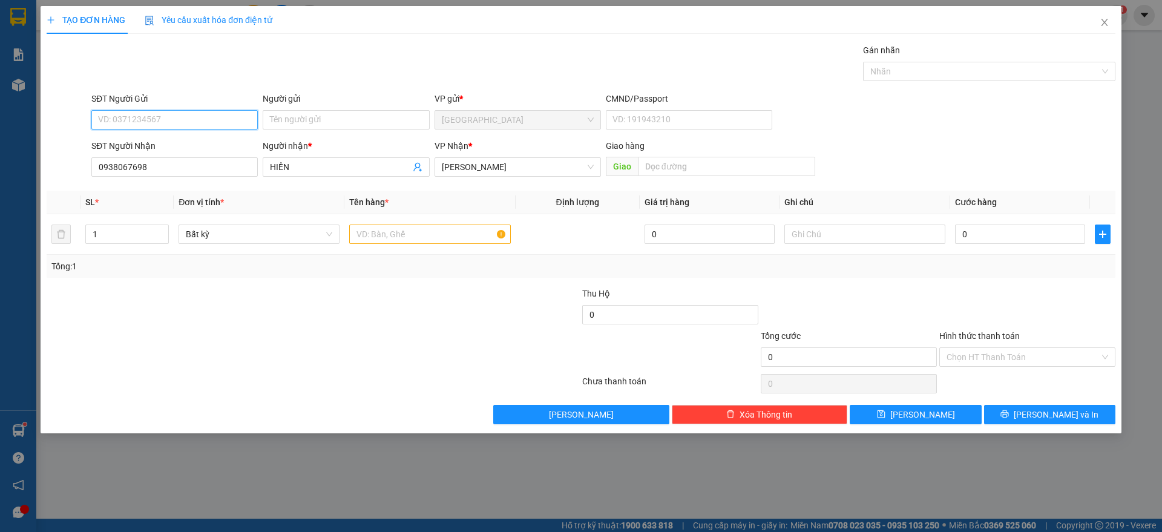
click at [175, 113] on input "SĐT Người Gửi" at bounding box center [174, 119] width 166 height 19
click at [173, 140] on div "0935987879 - THY BA" at bounding box center [175, 143] width 152 height 13
click at [436, 236] on input "text" at bounding box center [429, 234] width 161 height 19
click at [163, 228] on span "up" at bounding box center [162, 231] width 7 height 7
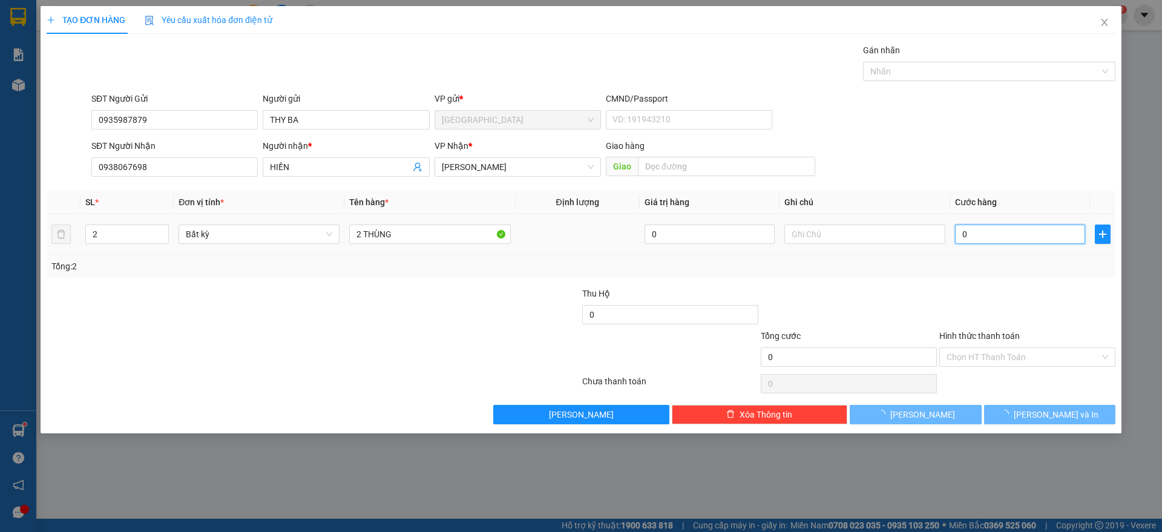
click at [995, 232] on input "0" at bounding box center [1020, 234] width 130 height 19
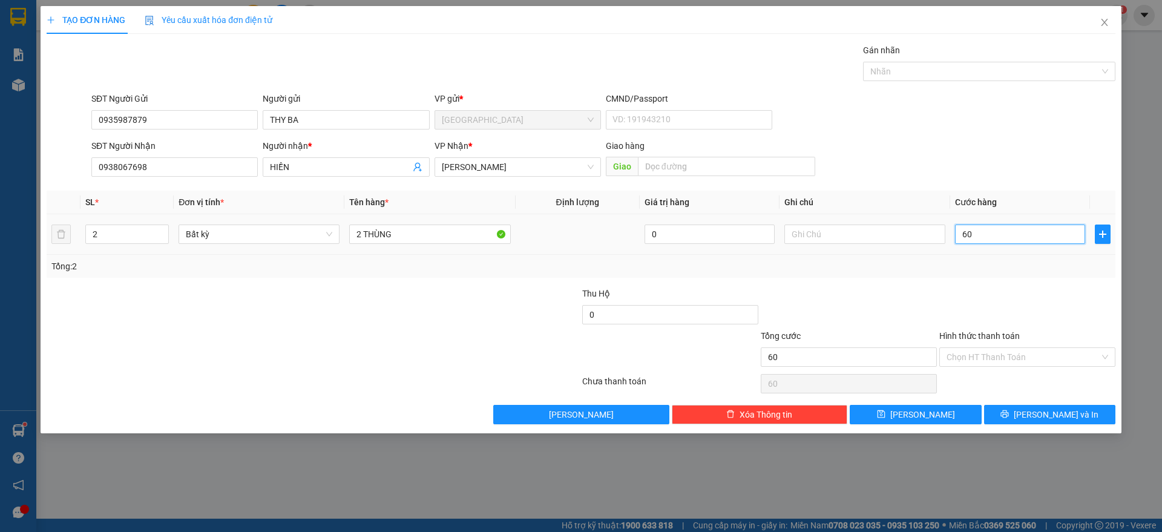
click at [984, 234] on input "60" at bounding box center [1020, 234] width 130 height 19
click at [1012, 292] on div at bounding box center [1027, 308] width 179 height 42
click at [1037, 413] on button "[PERSON_NAME] và In" at bounding box center [1049, 414] width 131 height 19
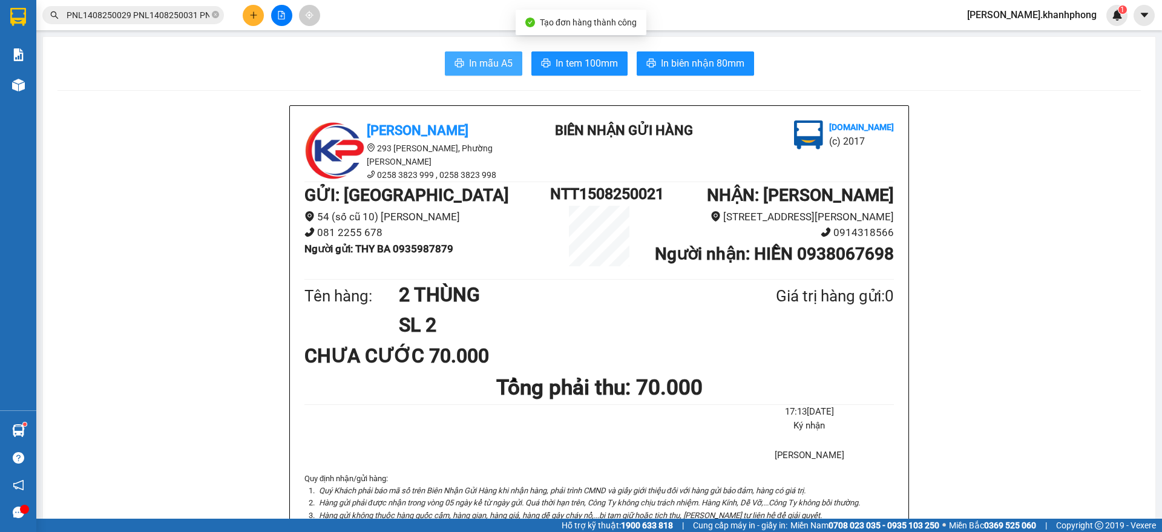
click at [476, 62] on span "In mẫu A5" at bounding box center [491, 63] width 44 height 15
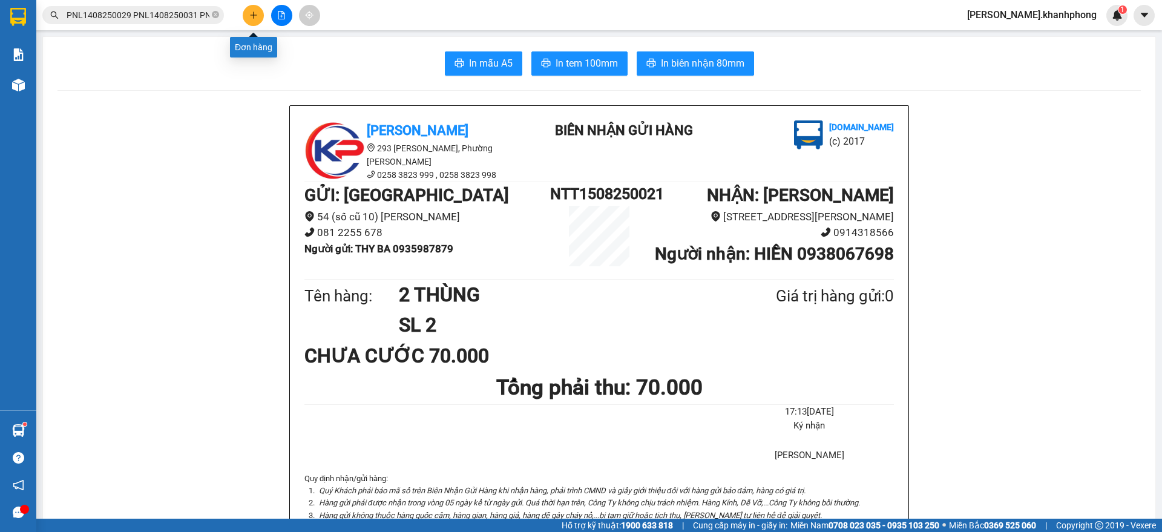
click at [251, 18] on icon "plus" at bounding box center [253, 15] width 8 height 8
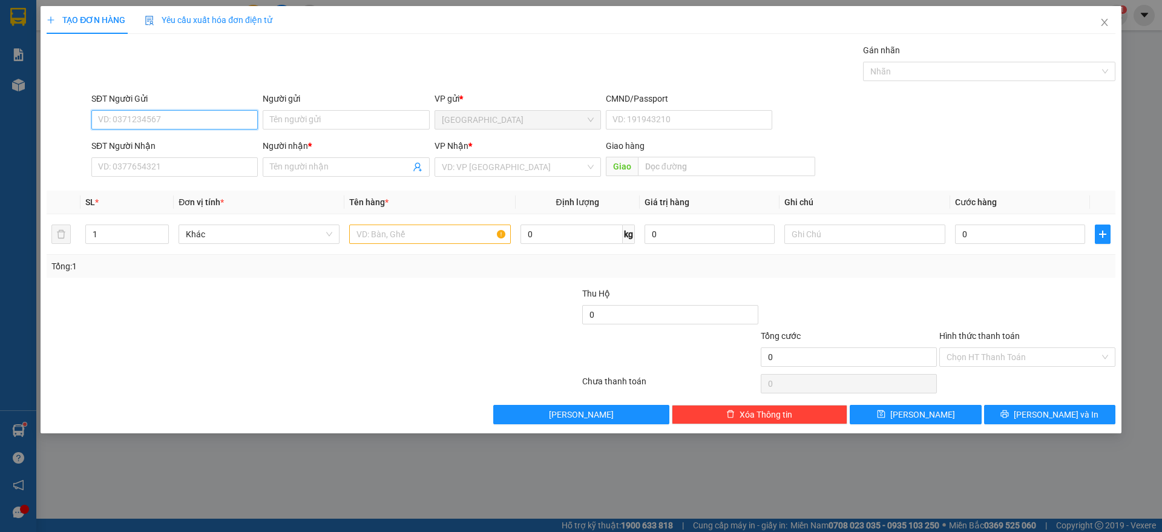
click at [159, 120] on input "SĐT Người Gửi" at bounding box center [174, 119] width 166 height 19
click at [296, 123] on input "Người gửi" at bounding box center [346, 119] width 166 height 19
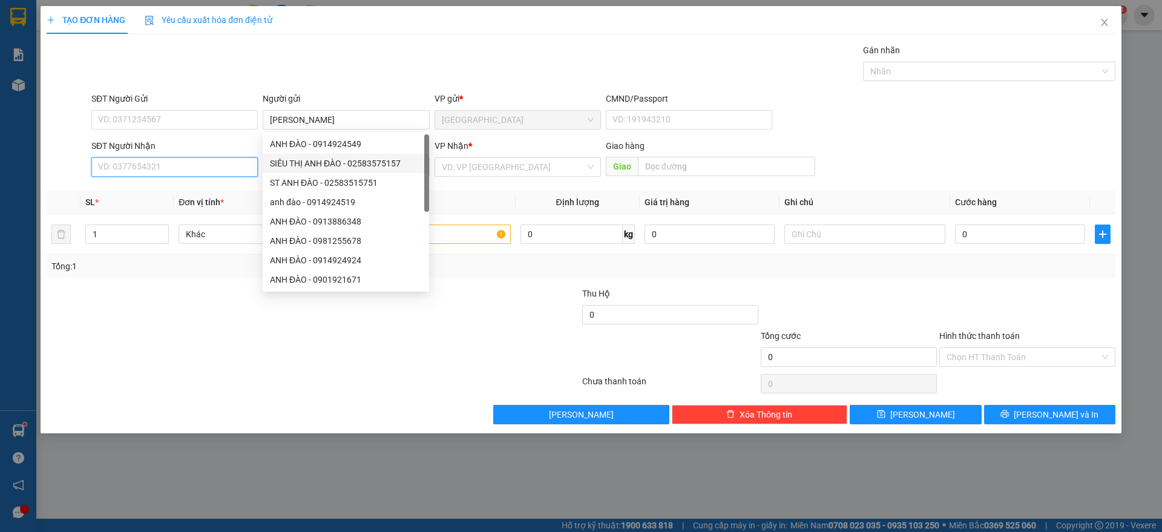
click at [199, 173] on input "SĐT Người Nhận" at bounding box center [174, 166] width 166 height 19
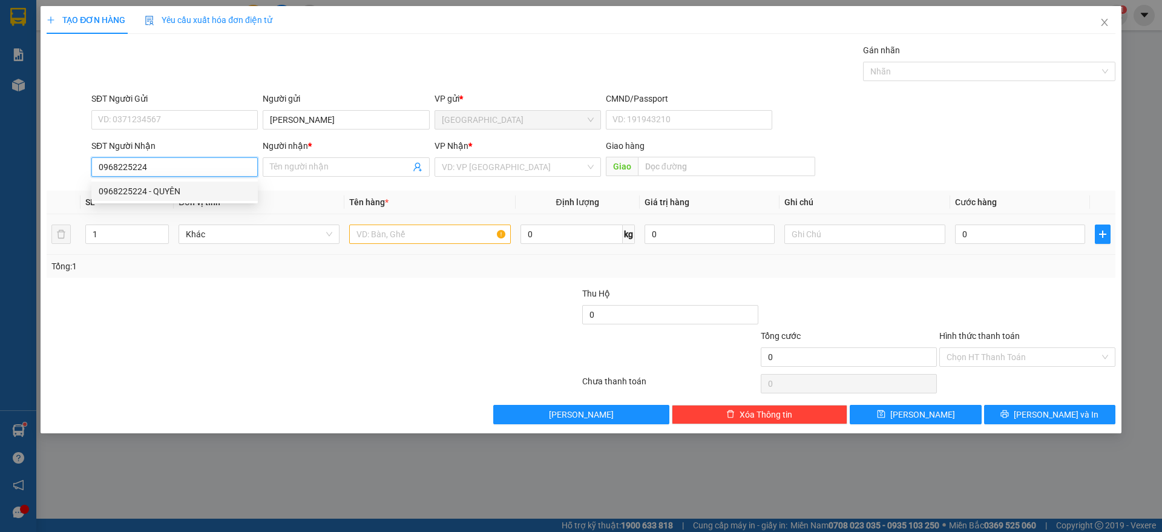
drag, startPoint x: 144, startPoint y: 191, endPoint x: 303, endPoint y: 244, distance: 167.7
click at [146, 190] on div "0968225224 - QUYÊN" at bounding box center [175, 191] width 152 height 13
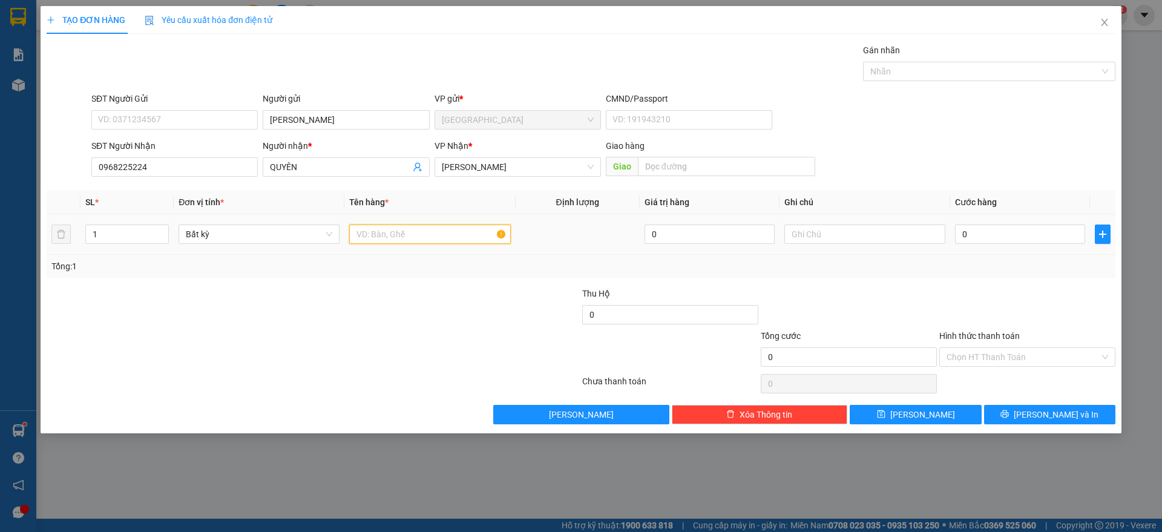
click at [401, 229] on input "text" at bounding box center [429, 234] width 161 height 19
click at [1016, 357] on input "Hình thức thanh toán" at bounding box center [1023, 357] width 153 height 18
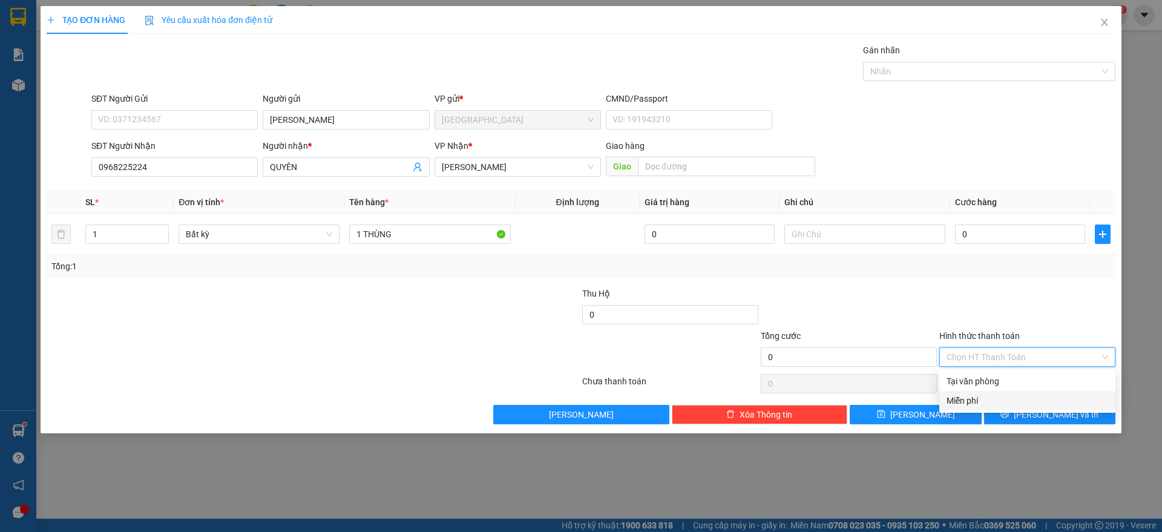
click at [985, 400] on div "Miễn phí" at bounding box center [1028, 400] width 162 height 13
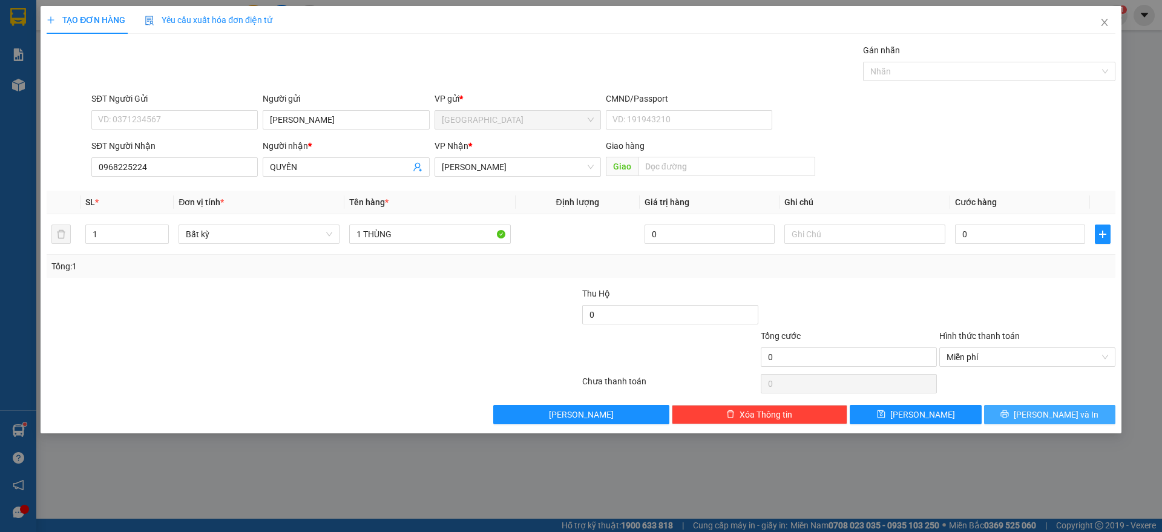
click at [1058, 414] on span "[PERSON_NAME] và In" at bounding box center [1056, 414] width 85 height 13
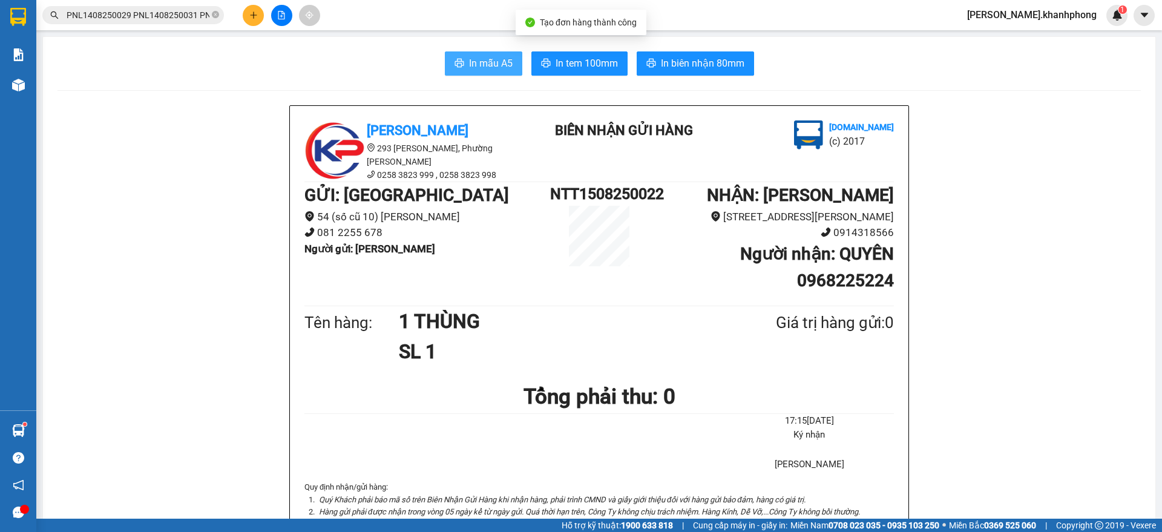
click at [476, 66] on span "In mẫu A5" at bounding box center [491, 63] width 44 height 15
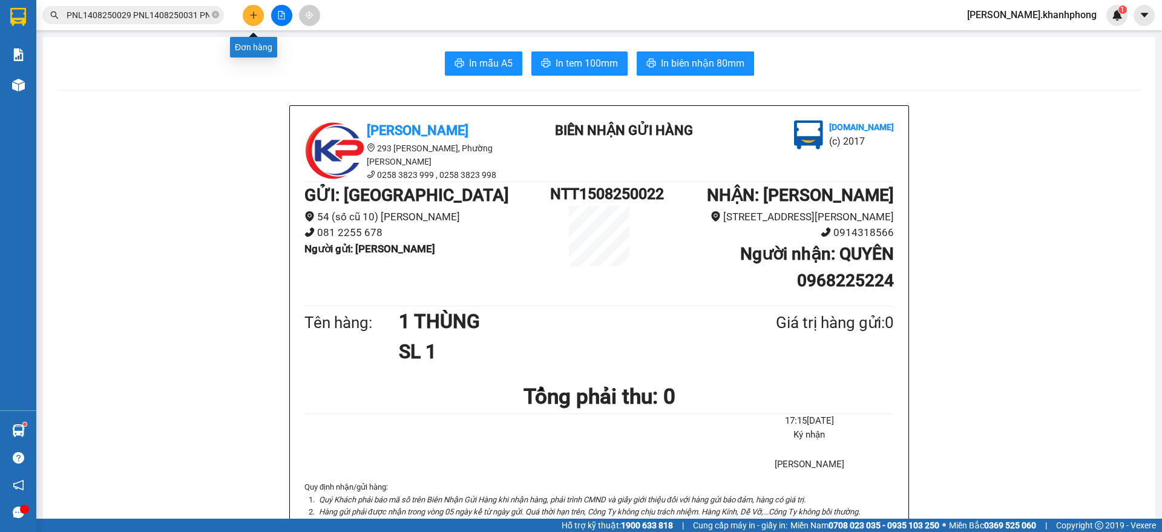
click at [249, 16] on button at bounding box center [253, 15] width 21 height 21
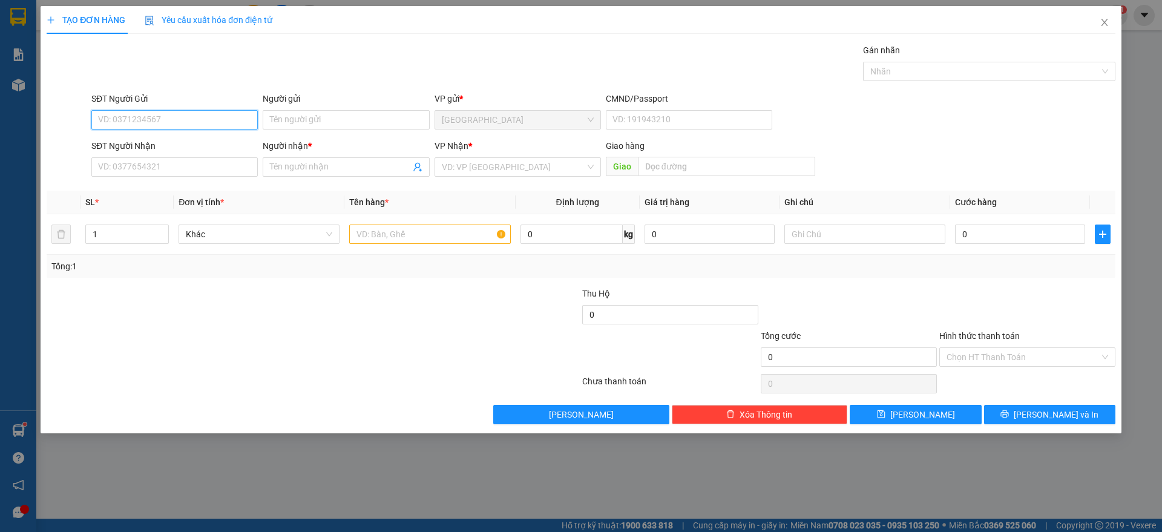
click at [136, 111] on input "SĐT Người Gửi" at bounding box center [174, 119] width 166 height 19
click at [145, 144] on div "0903036703 - [PERSON_NAME]" at bounding box center [175, 143] width 152 height 13
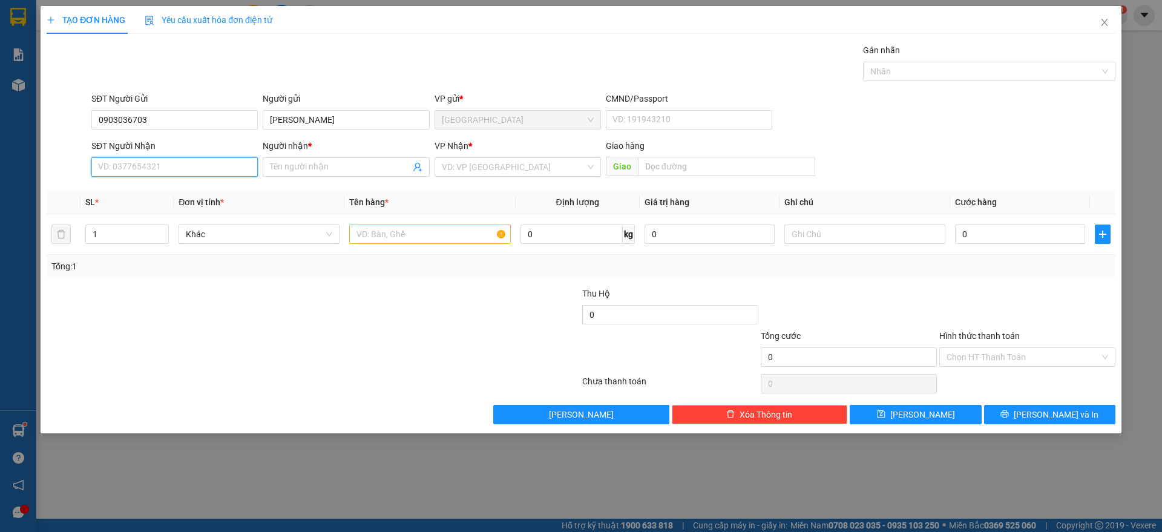
click at [156, 168] on input "SĐT Người Nhận" at bounding box center [174, 166] width 166 height 19
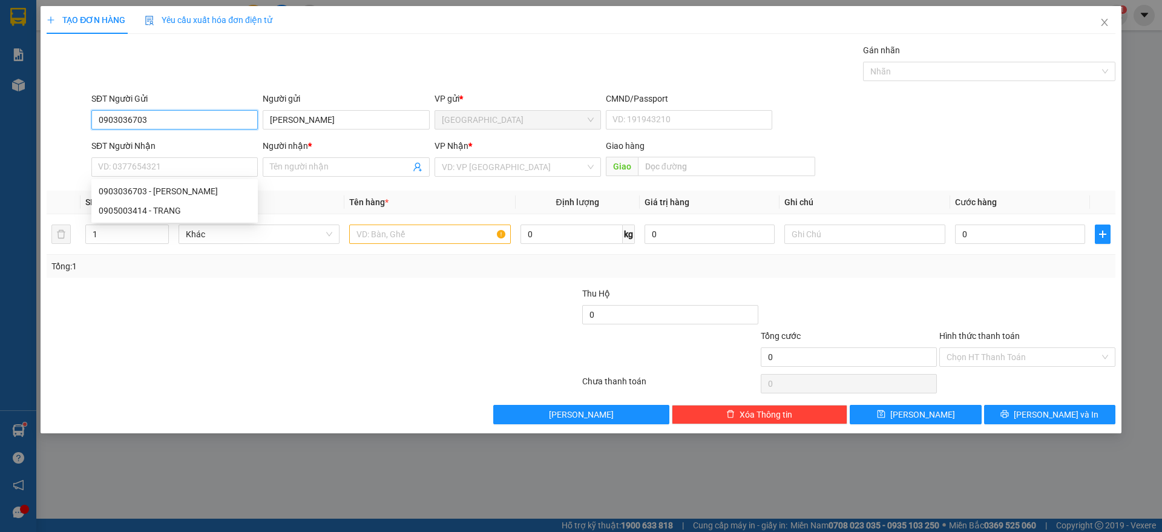
drag, startPoint x: 175, startPoint y: 118, endPoint x: 0, endPoint y: 112, distance: 175.0
click at [0, 112] on div "TẠO ĐƠN HÀNG Yêu cầu xuất hóa đơn điện tử Transit Pickup Surcharge Ids Transit …" at bounding box center [581, 266] width 1162 height 532
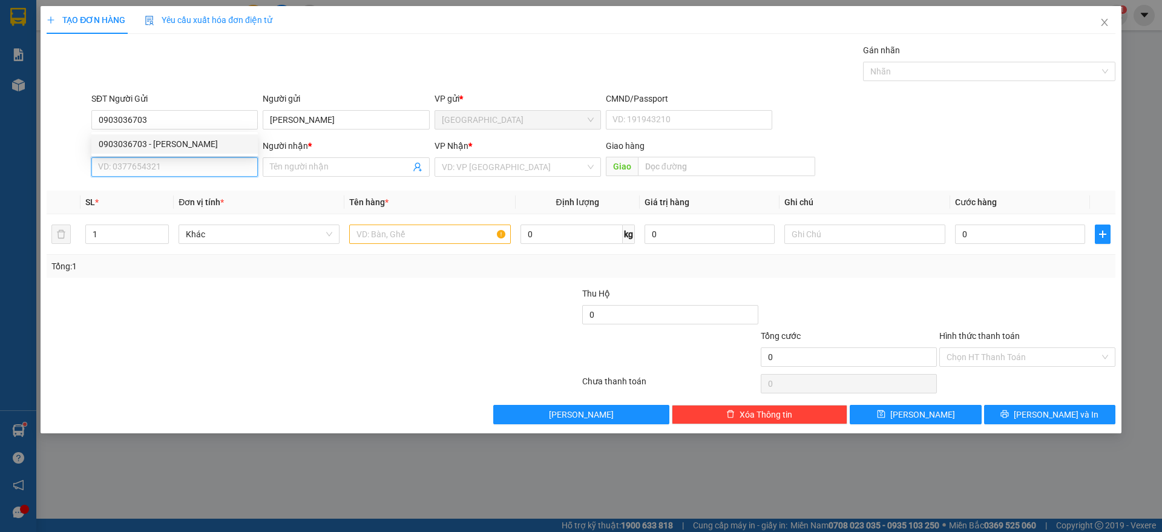
click at [177, 170] on input "SĐT Người Nhận" at bounding box center [174, 166] width 166 height 19
paste input "0903036703"
click at [177, 187] on div "0903036703 - [PERSON_NAME]" at bounding box center [175, 191] width 152 height 13
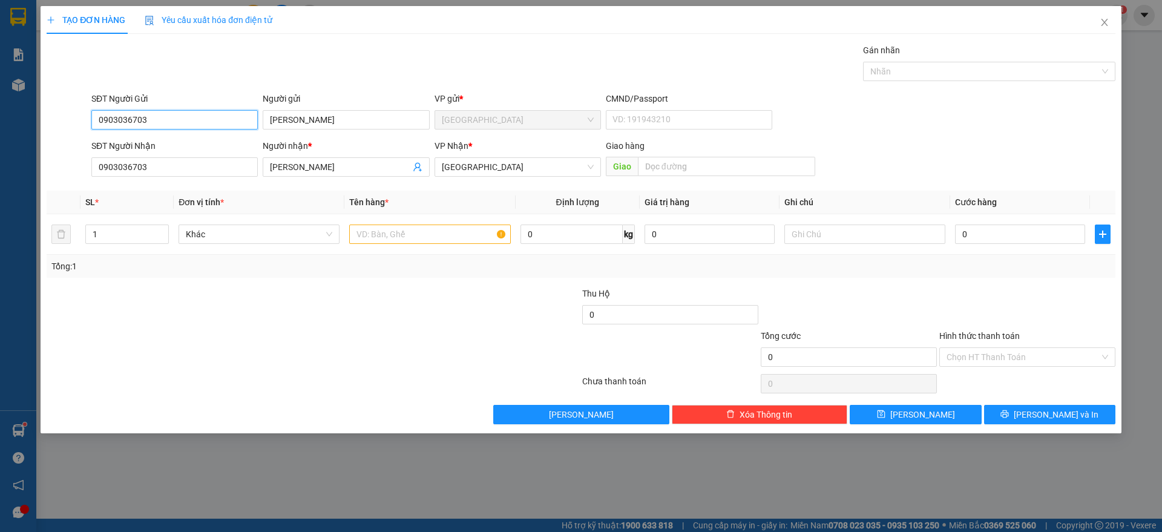
drag, startPoint x: 163, startPoint y: 114, endPoint x: 0, endPoint y: 107, distance: 163.6
click at [0, 109] on div "TẠO ĐƠN HÀNG Yêu cầu xuất hóa đơn điện tử Transit Pickup Surcharge Ids Transit …" at bounding box center [581, 266] width 1162 height 532
click at [154, 120] on input "SĐT Người Gửi" at bounding box center [174, 119] width 166 height 19
click at [149, 135] on div "0794421111 - TOÀN" at bounding box center [174, 143] width 166 height 19
click at [446, 228] on input "text" at bounding box center [429, 234] width 161 height 19
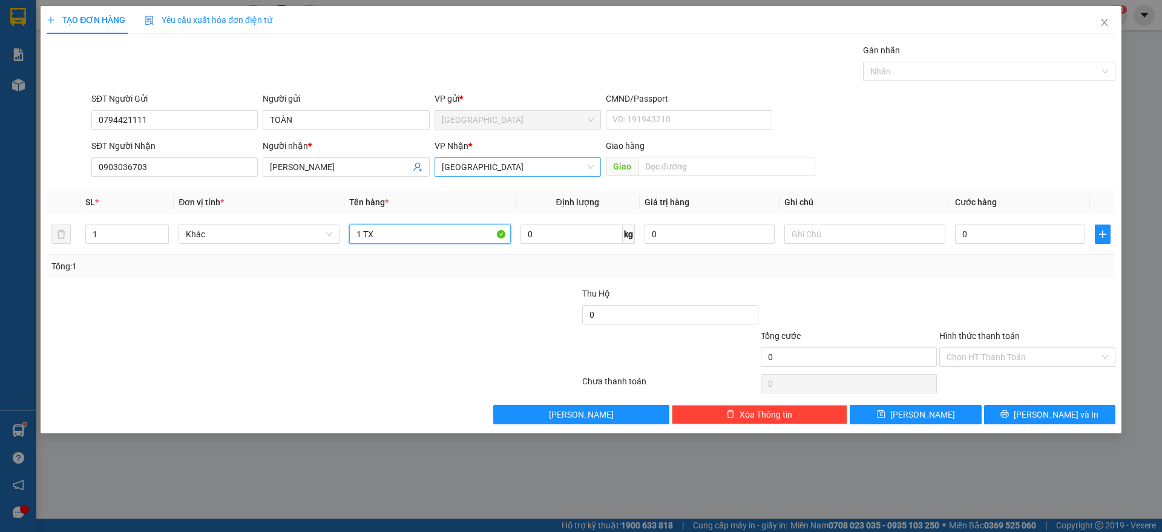
click at [476, 163] on span "[GEOGRAPHIC_DATA]" at bounding box center [518, 167] width 152 height 18
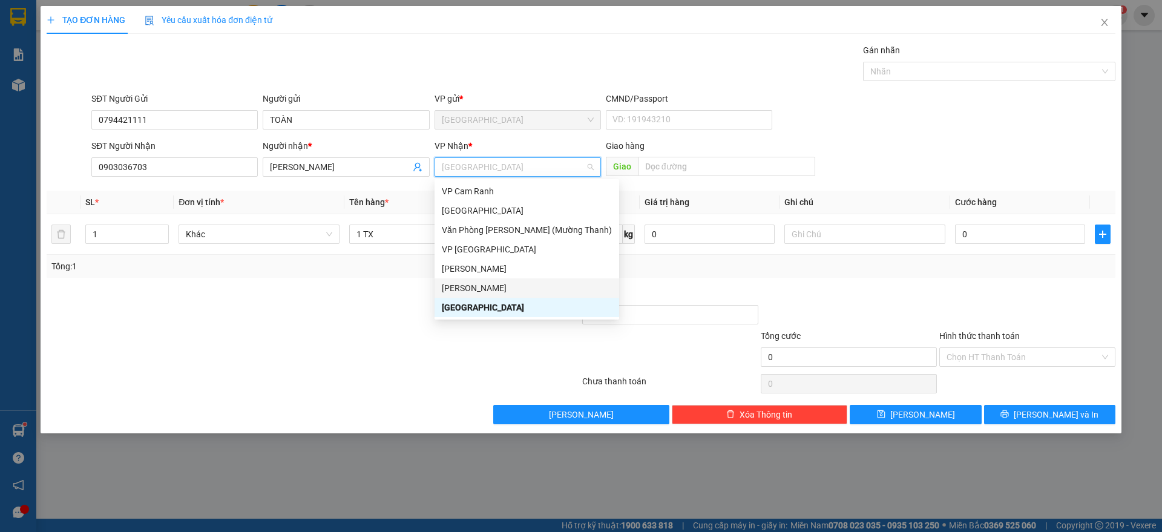
click at [478, 285] on div "[PERSON_NAME]" at bounding box center [527, 287] width 170 height 13
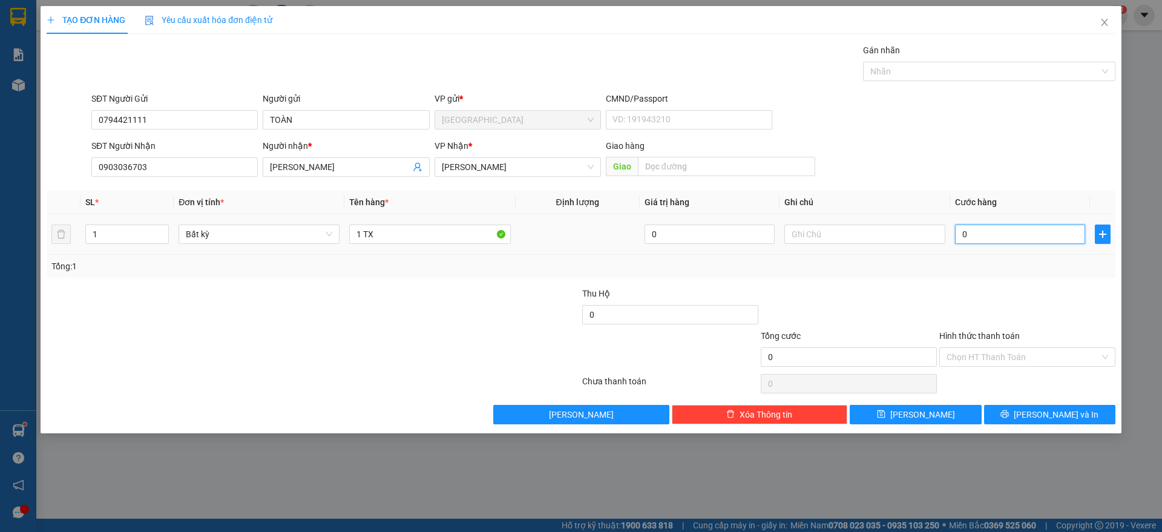
click at [1024, 238] on input "0" at bounding box center [1020, 234] width 130 height 19
click at [1023, 280] on div "Transit Pickup Surcharge Ids Transit Deliver Surcharge Ids Transit Deliver Surc…" at bounding box center [581, 234] width 1069 height 381
click at [1026, 355] on input "Hình thức thanh toán" at bounding box center [1023, 357] width 153 height 18
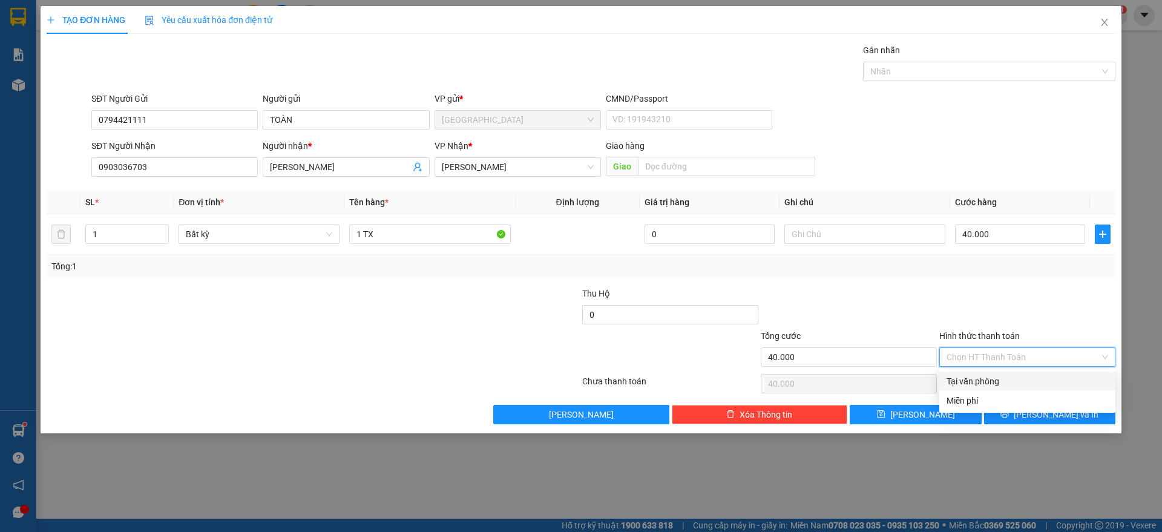
drag, startPoint x: 1002, startPoint y: 375, endPoint x: 1021, endPoint y: 403, distance: 33.6
click at [1001, 375] on div "Tại văn phòng" at bounding box center [1028, 381] width 162 height 13
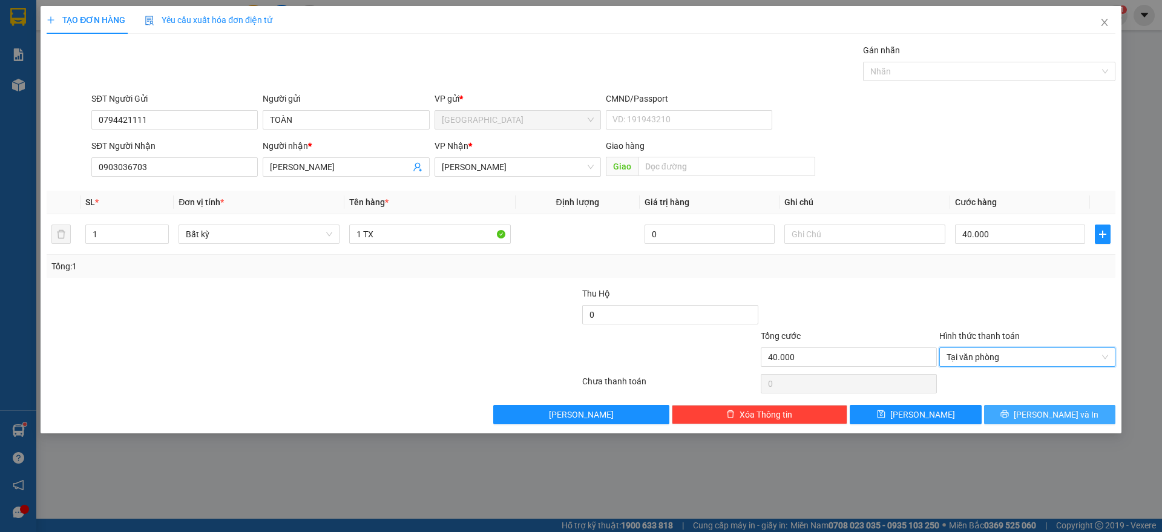
click at [1034, 409] on button "[PERSON_NAME] và In" at bounding box center [1049, 414] width 131 height 19
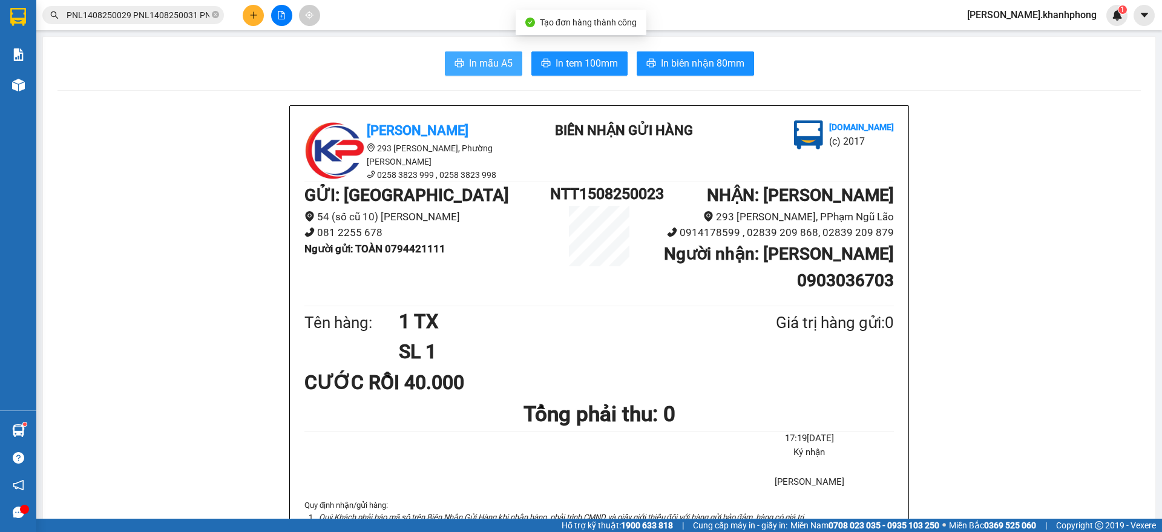
click at [459, 61] on button "In mẫu A5" at bounding box center [483, 63] width 77 height 24
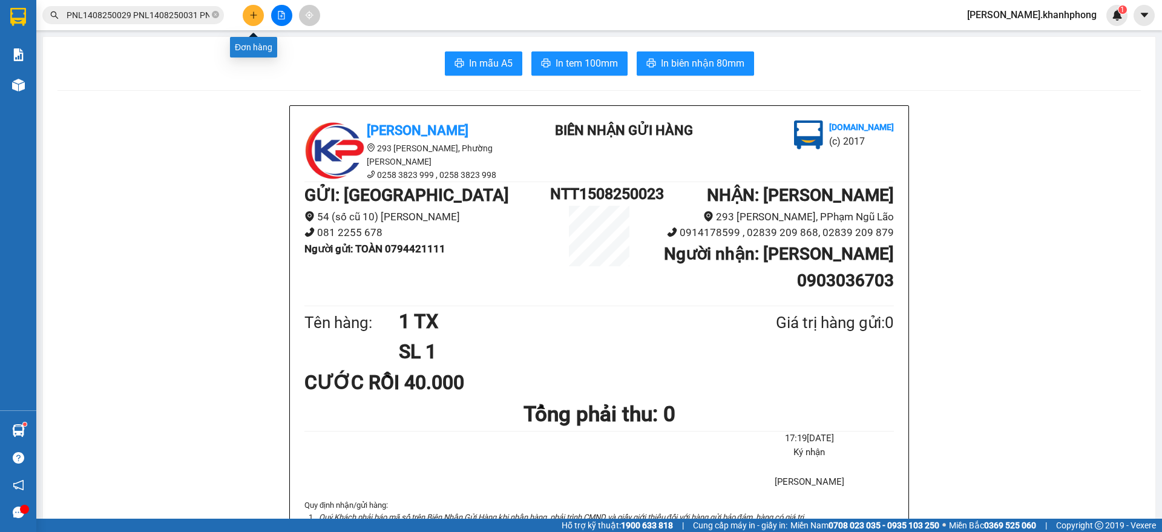
click at [249, 15] on button at bounding box center [253, 15] width 21 height 21
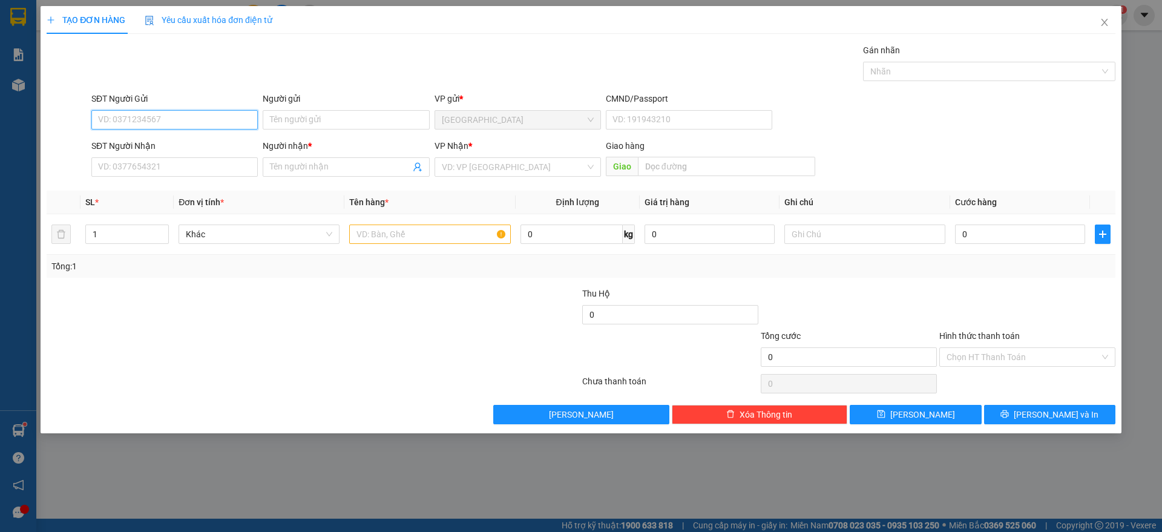
click at [140, 118] on input "SĐT Người Gửi" at bounding box center [174, 119] width 166 height 19
click at [287, 122] on input "Người gửi" at bounding box center [346, 119] width 166 height 19
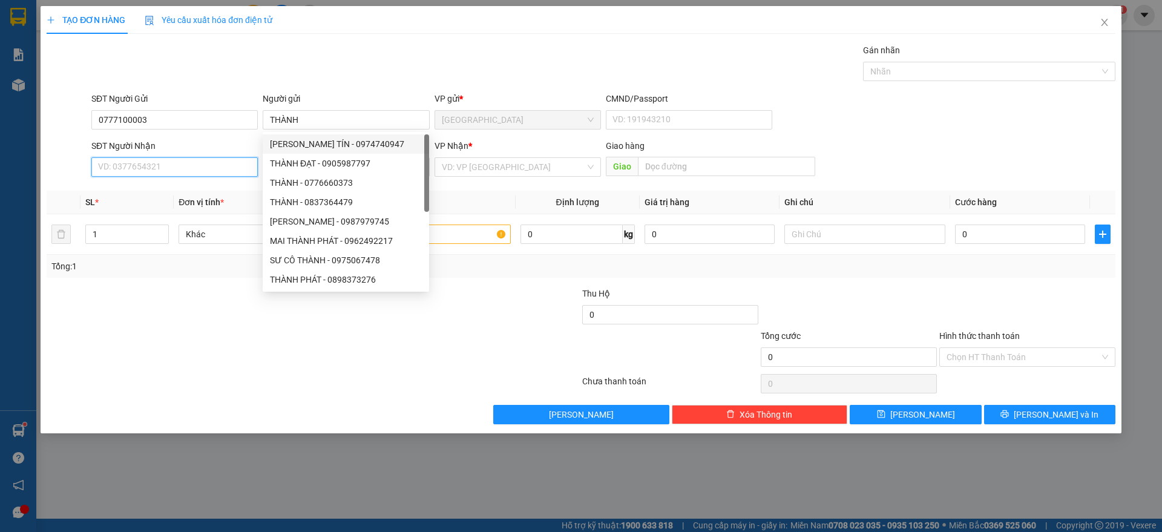
click at [155, 173] on input "SĐT Người Nhận" at bounding box center [174, 166] width 166 height 19
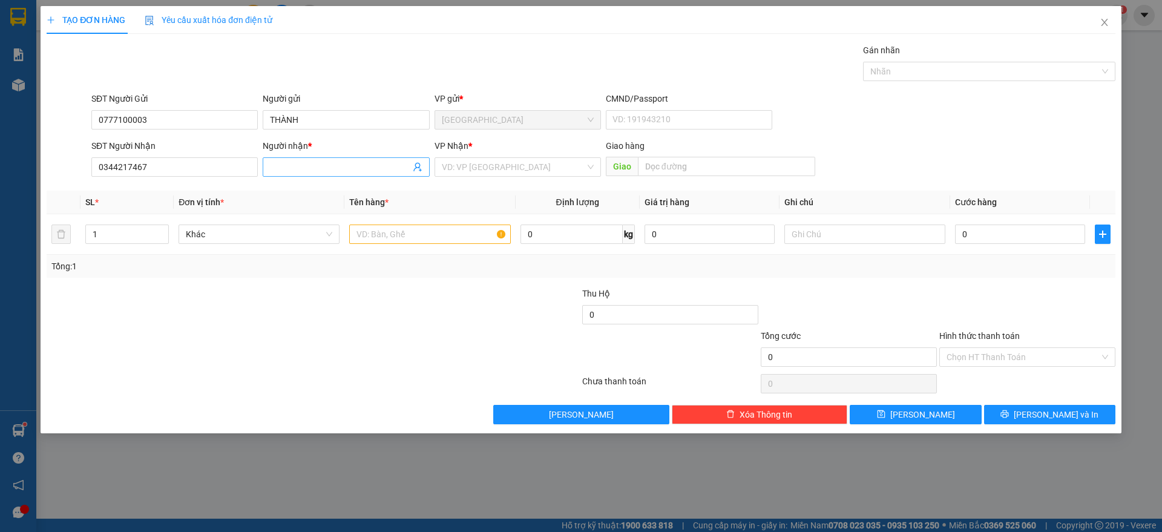
click at [300, 173] on input "Người nhận *" at bounding box center [340, 166] width 140 height 13
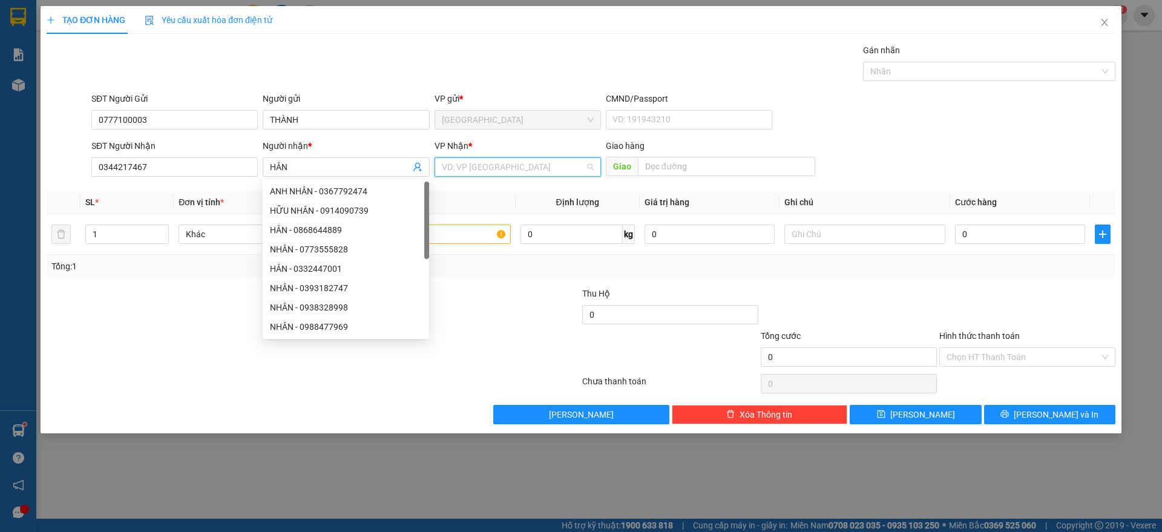
click at [483, 172] on input "search" at bounding box center [513, 167] width 143 height 18
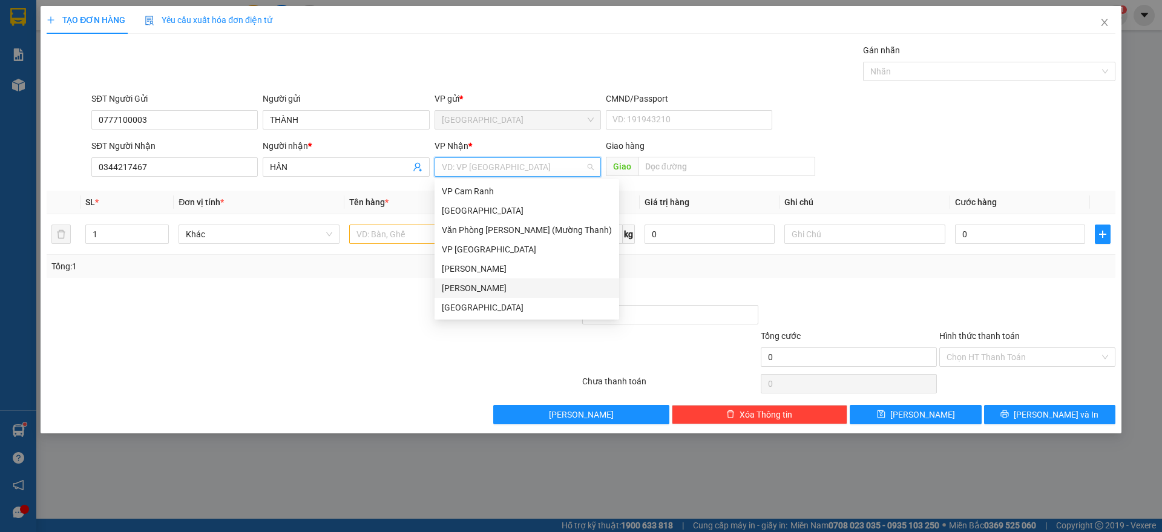
click at [490, 287] on div "[PERSON_NAME]" at bounding box center [527, 287] width 170 height 13
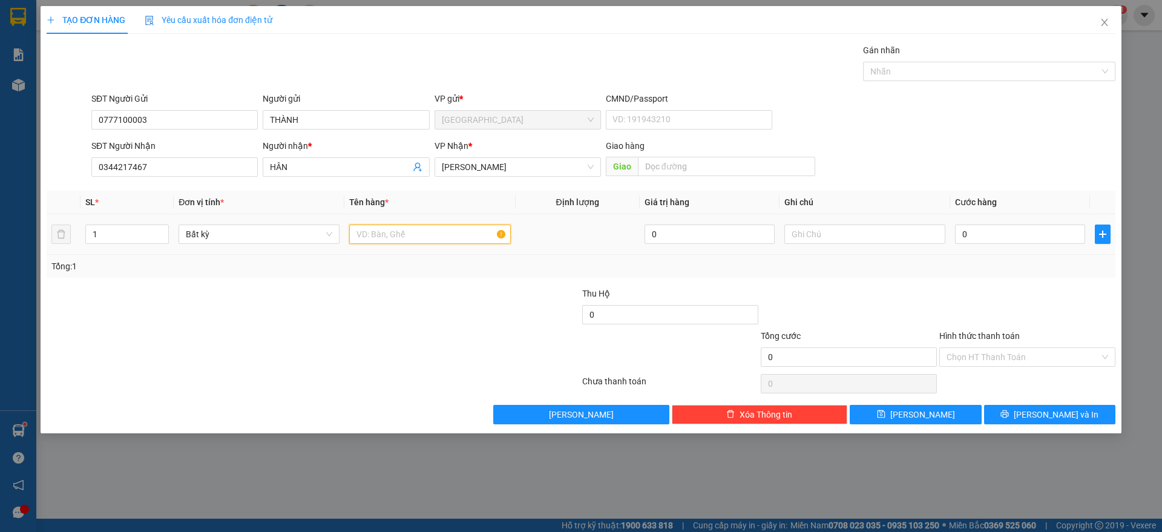
click at [401, 231] on input "text" at bounding box center [429, 234] width 161 height 19
click at [490, 171] on span "[PERSON_NAME]" at bounding box center [518, 167] width 152 height 18
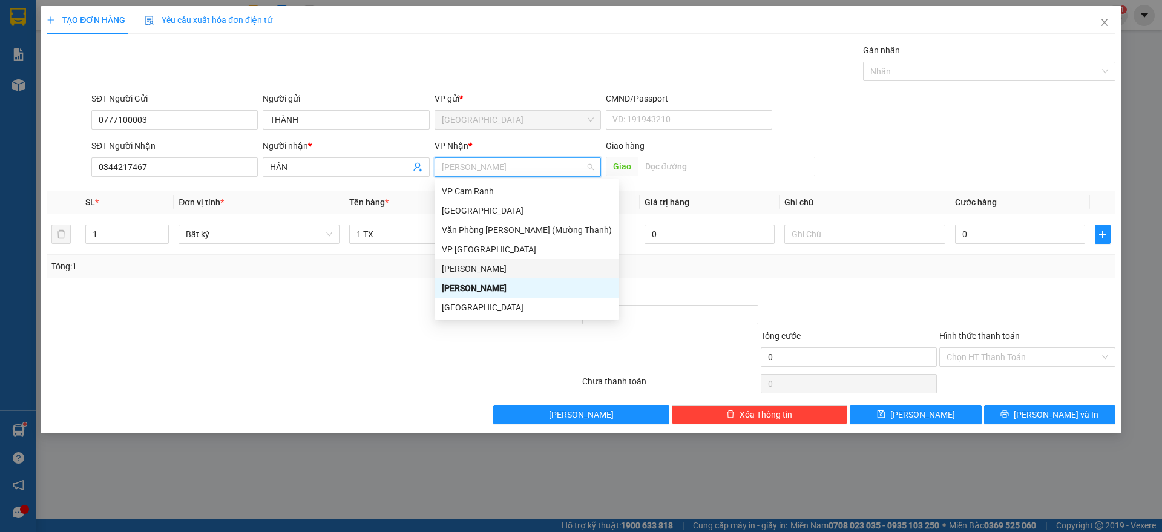
click at [488, 263] on div "[PERSON_NAME]" at bounding box center [527, 268] width 170 height 13
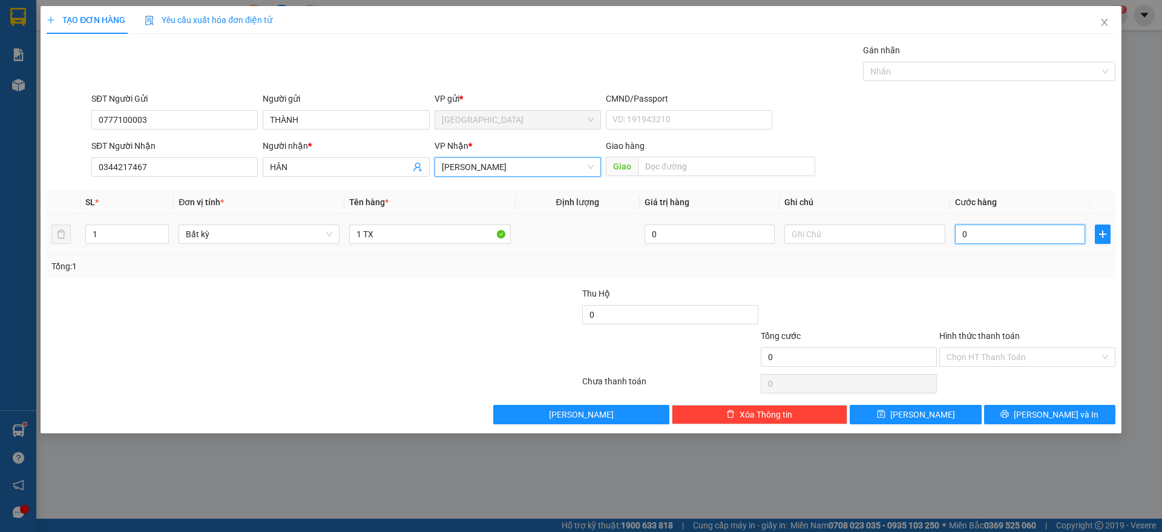
click at [986, 234] on input "0" at bounding box center [1020, 234] width 130 height 19
click at [1011, 264] on div "Tổng: 1" at bounding box center [580, 266] width 1059 height 13
click at [1017, 355] on input "Hình thức thanh toán" at bounding box center [1023, 357] width 153 height 18
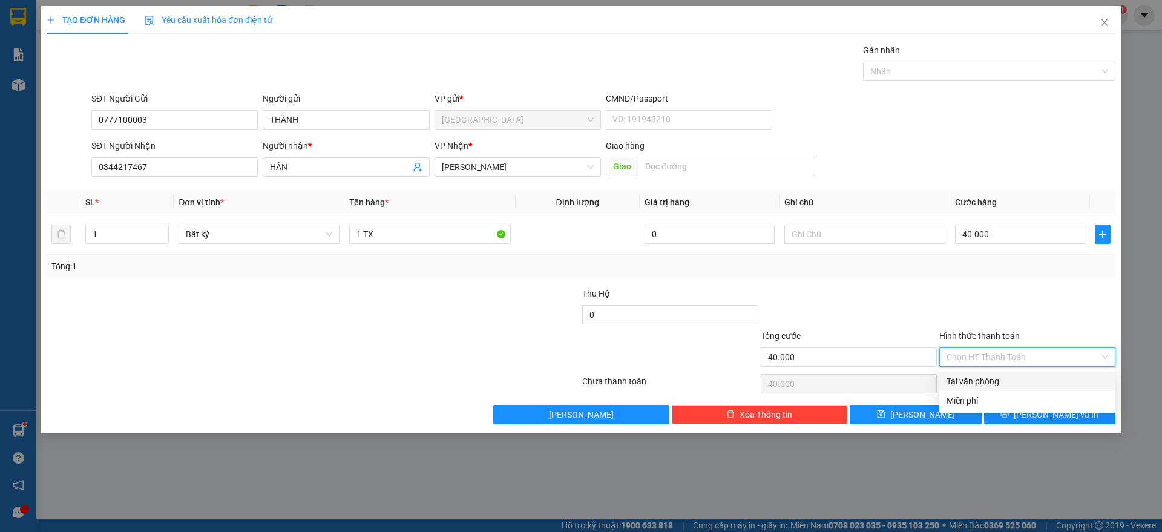
click at [1000, 385] on div "Tại văn phòng" at bounding box center [1028, 381] width 162 height 13
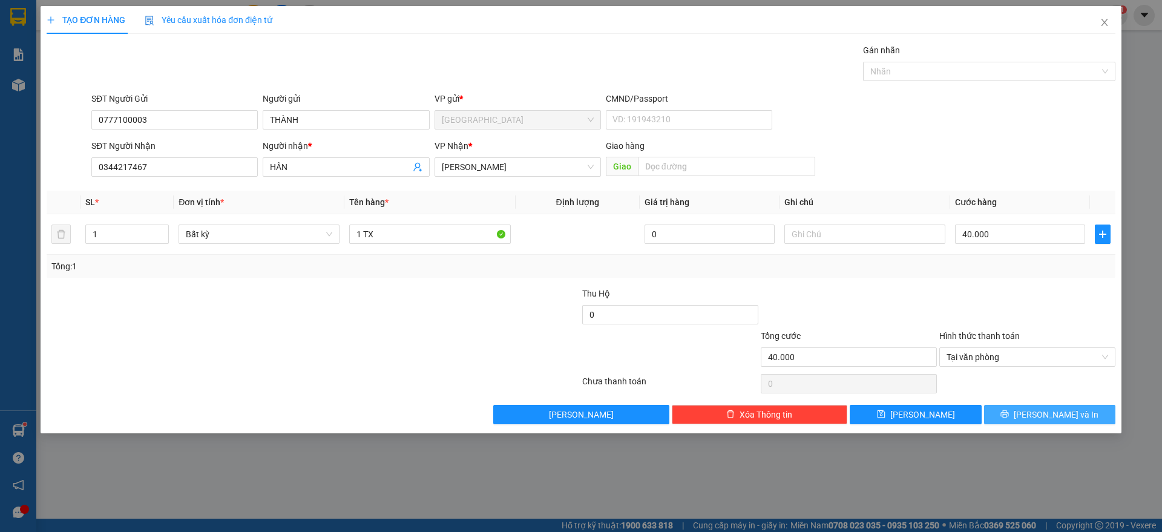
click at [1009, 412] on icon "printer" at bounding box center [1005, 414] width 8 height 8
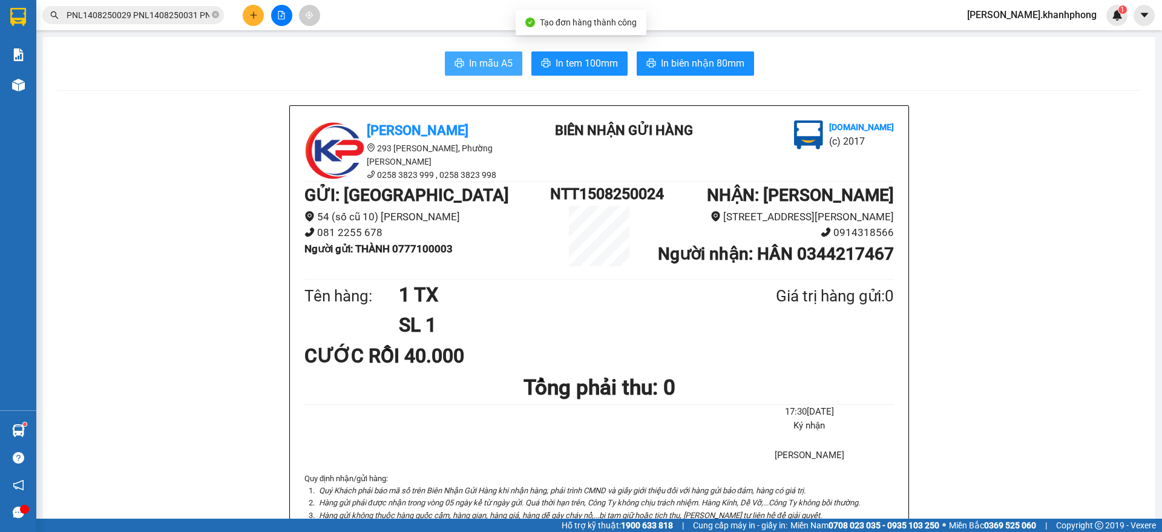
click at [460, 57] on button "In mẫu A5" at bounding box center [483, 63] width 77 height 24
click at [249, 10] on button at bounding box center [253, 15] width 21 height 21
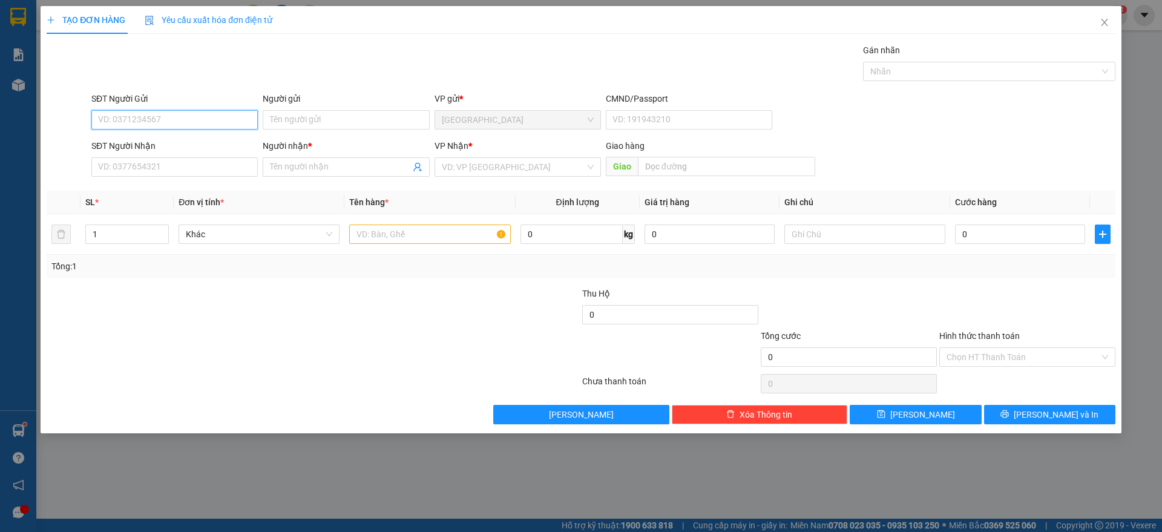
click at [203, 122] on input "SĐT Người Gửi" at bounding box center [174, 119] width 166 height 19
click at [195, 143] on div "0986419039 - QUỐC HƯNG" at bounding box center [175, 143] width 152 height 13
click at [198, 162] on input "SĐT Người Nhận" at bounding box center [174, 166] width 166 height 19
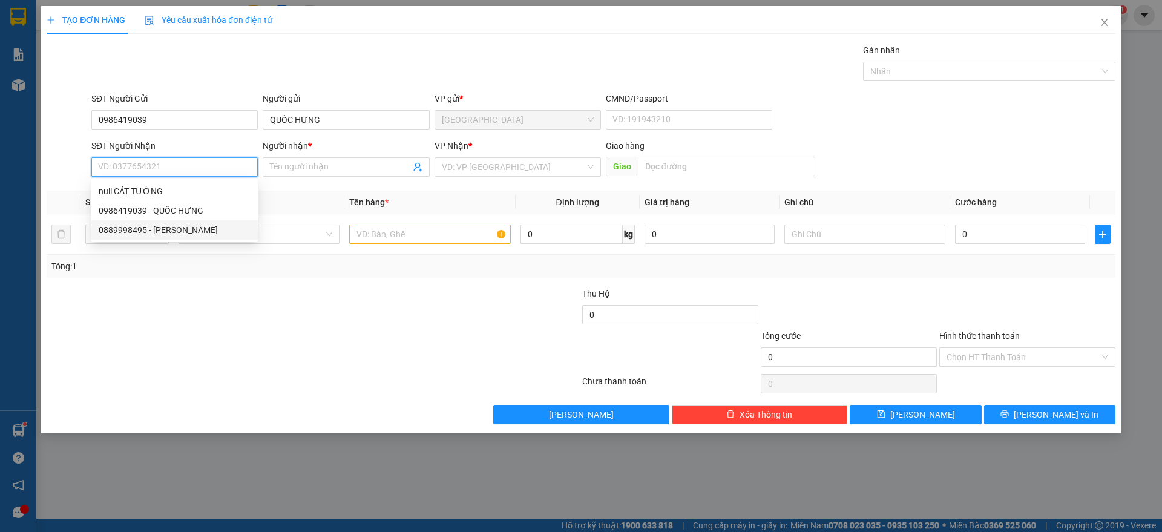
click at [168, 229] on div "0889998495 - [PERSON_NAME]" at bounding box center [175, 229] width 152 height 13
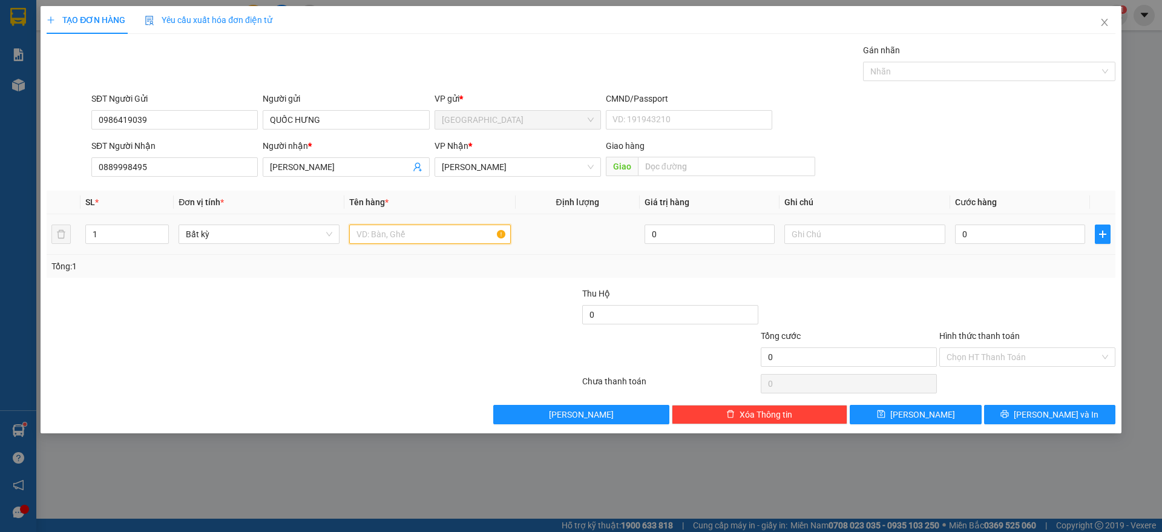
click at [398, 239] on input "text" at bounding box center [429, 234] width 161 height 19
click at [1029, 240] on input "0" at bounding box center [1020, 234] width 130 height 19
drag, startPoint x: 1047, startPoint y: 295, endPoint x: 1058, endPoint y: 375, distance: 81.3
click at [1051, 299] on div at bounding box center [1027, 308] width 179 height 42
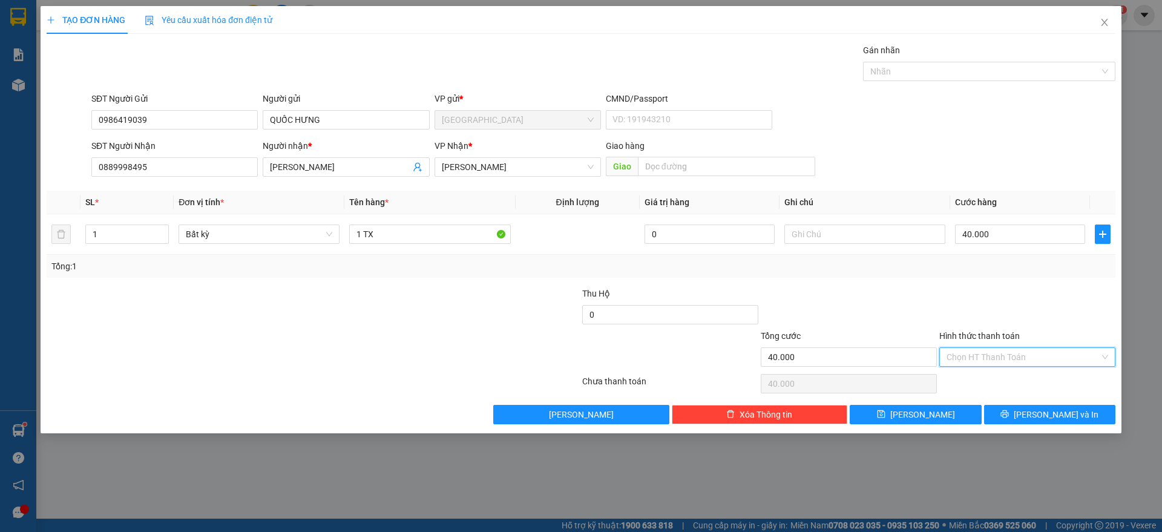
click at [1061, 353] on input "Hình thức thanh toán" at bounding box center [1023, 357] width 153 height 18
click at [1005, 379] on div "Tại văn phòng" at bounding box center [1028, 381] width 162 height 13
click at [1046, 411] on span "[PERSON_NAME] và In" at bounding box center [1056, 414] width 85 height 13
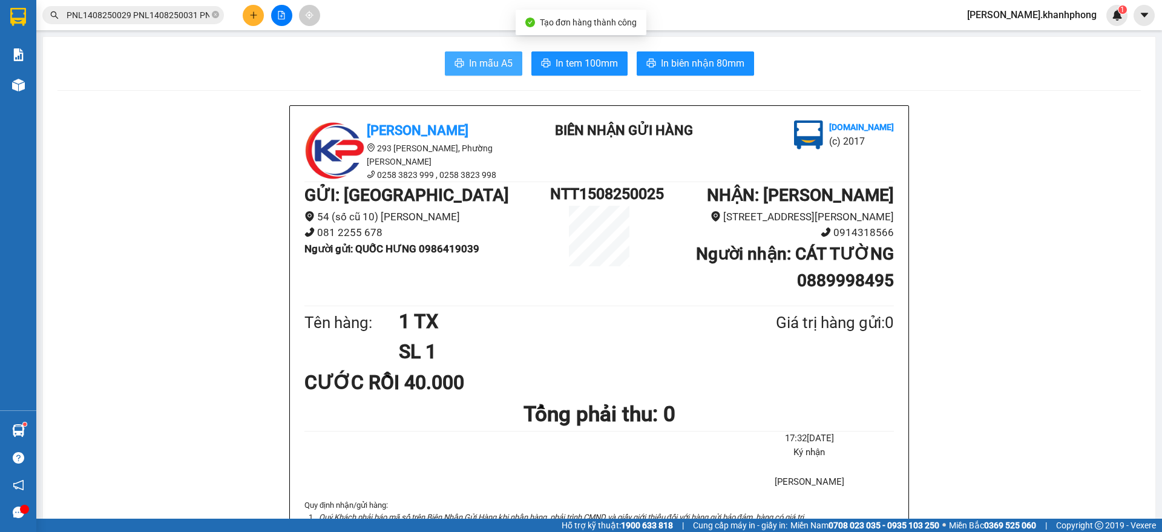
click at [472, 60] on span "In mẫu A5" at bounding box center [491, 63] width 44 height 15
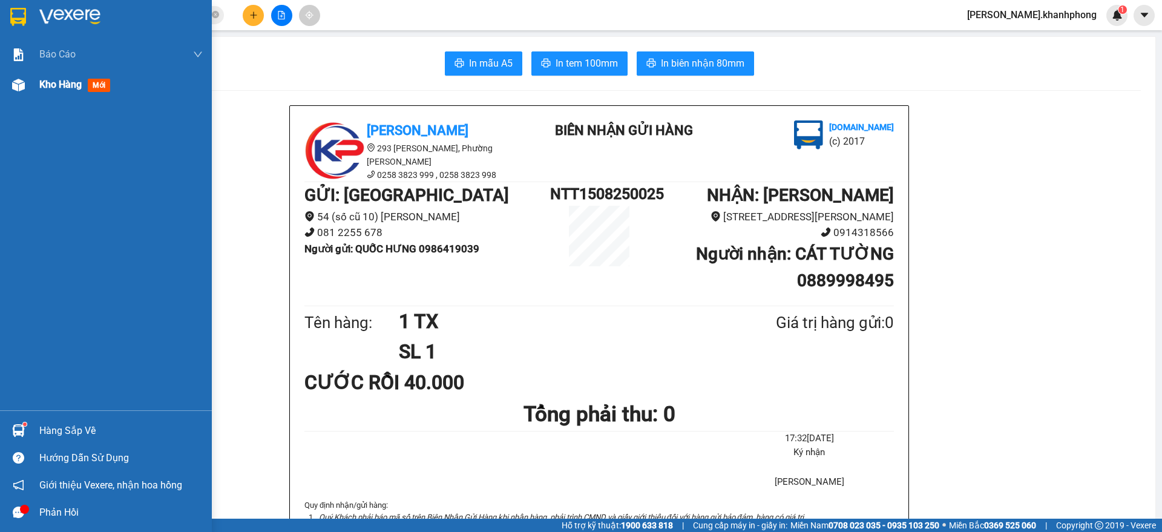
click at [21, 90] on img at bounding box center [18, 85] width 13 height 13
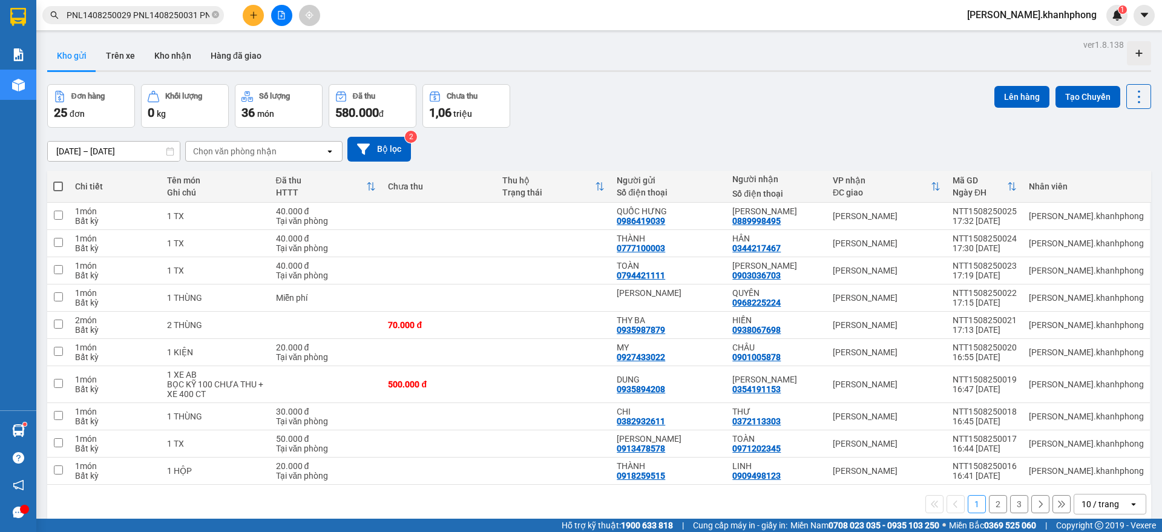
click at [258, 6] on button at bounding box center [253, 15] width 21 height 21
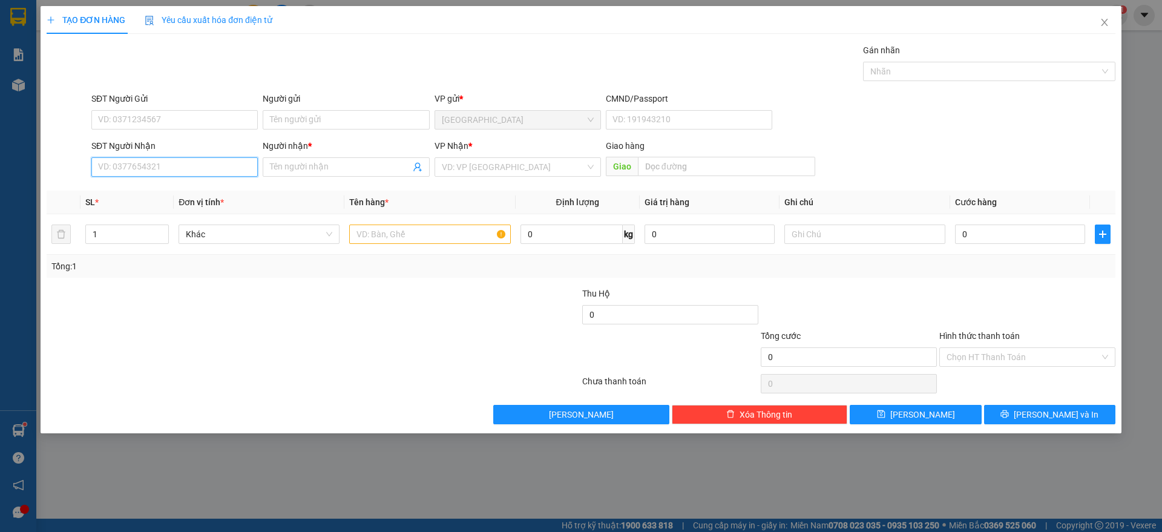
click at [146, 169] on input "SĐT Người Nhận" at bounding box center [174, 166] width 166 height 19
click at [159, 192] on div "0794668181 - [PERSON_NAME]" at bounding box center [175, 191] width 152 height 13
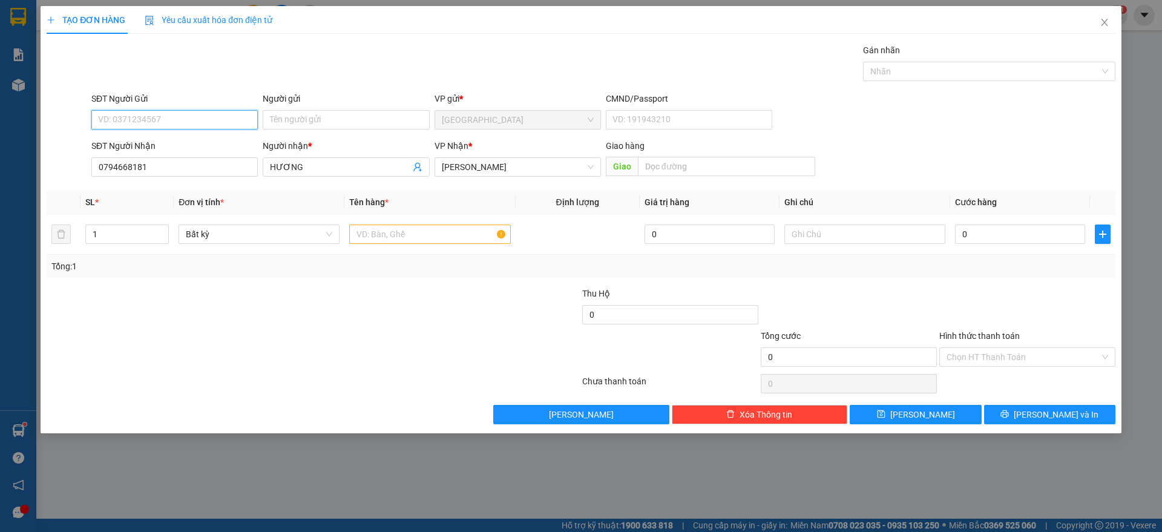
click at [180, 121] on input "SĐT Người Gửi" at bounding box center [174, 119] width 166 height 19
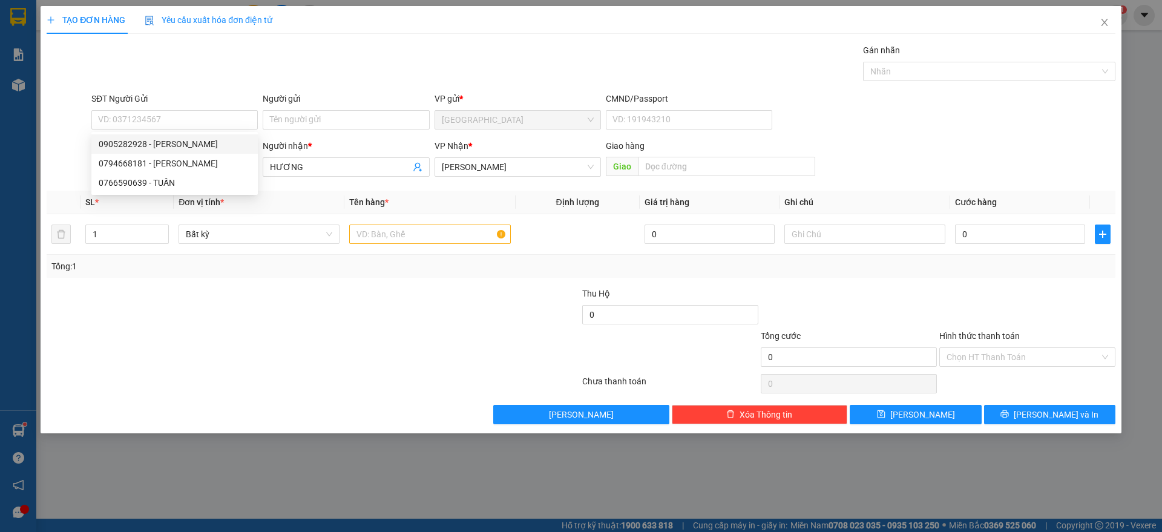
click at [307, 206] on th "Đơn vị tính *" at bounding box center [259, 203] width 171 height 24
drag, startPoint x: 177, startPoint y: 163, endPoint x: 0, endPoint y: 198, distance: 180.6
click at [0, 198] on div "TẠO ĐƠN HÀNG Yêu cầu xuất hóa đơn điện tử Transit Pickup Surcharge Ids Transit …" at bounding box center [581, 266] width 1162 height 532
click at [145, 112] on input "SĐT Người Gửi" at bounding box center [174, 119] width 166 height 19
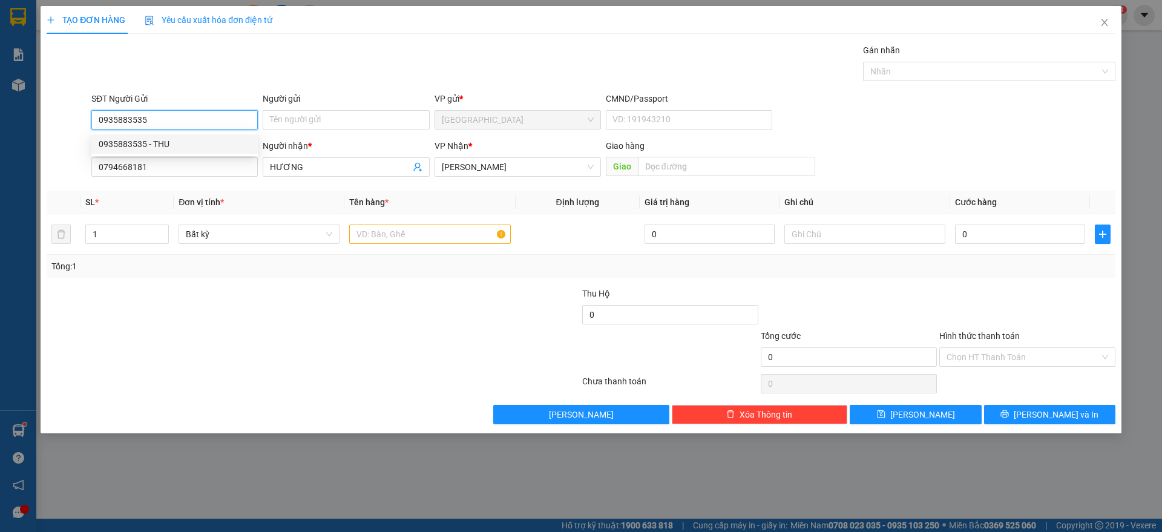
click at [147, 142] on div "0935883535 - THU" at bounding box center [175, 143] width 152 height 13
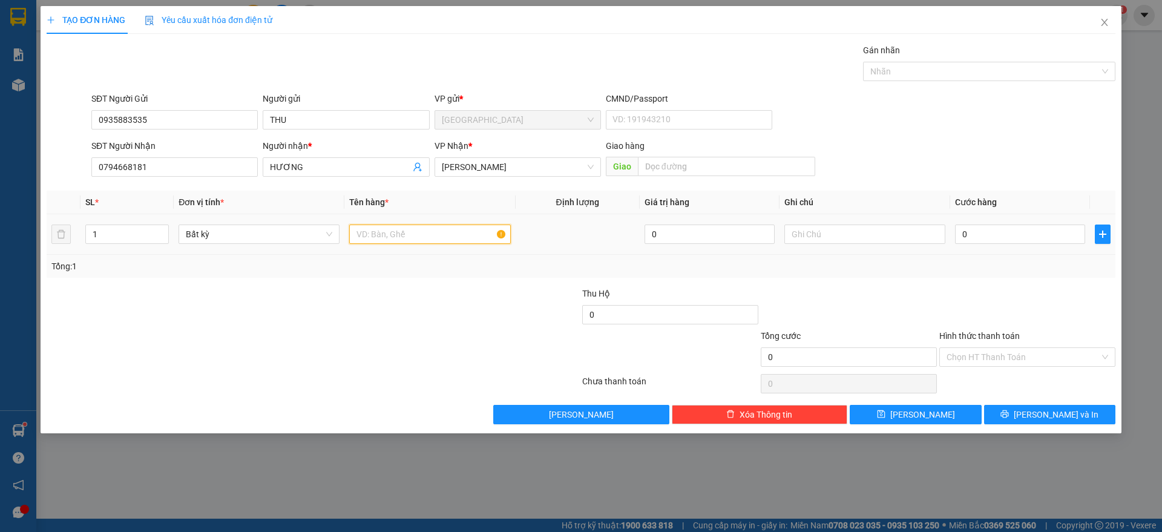
click at [421, 240] on input "text" at bounding box center [429, 234] width 161 height 19
click at [985, 231] on input "0" at bounding box center [1020, 234] width 130 height 19
click at [1011, 298] on div at bounding box center [1027, 308] width 179 height 42
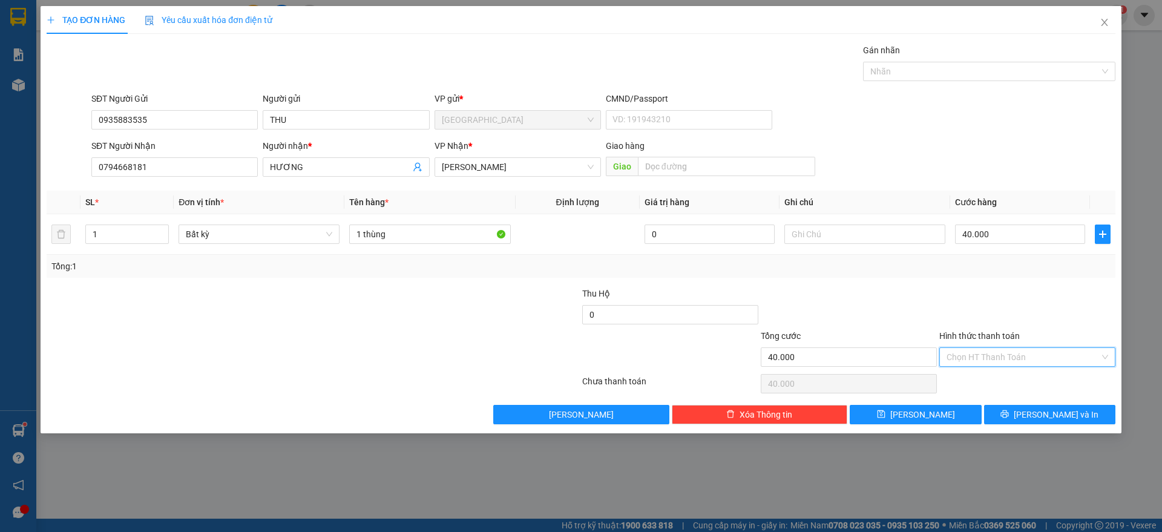
click at [1019, 350] on input "Hình thức thanh toán" at bounding box center [1023, 357] width 153 height 18
click at [997, 383] on div "Tại văn phòng" at bounding box center [1028, 381] width 162 height 13
click at [1009, 412] on icon "printer" at bounding box center [1005, 414] width 8 height 8
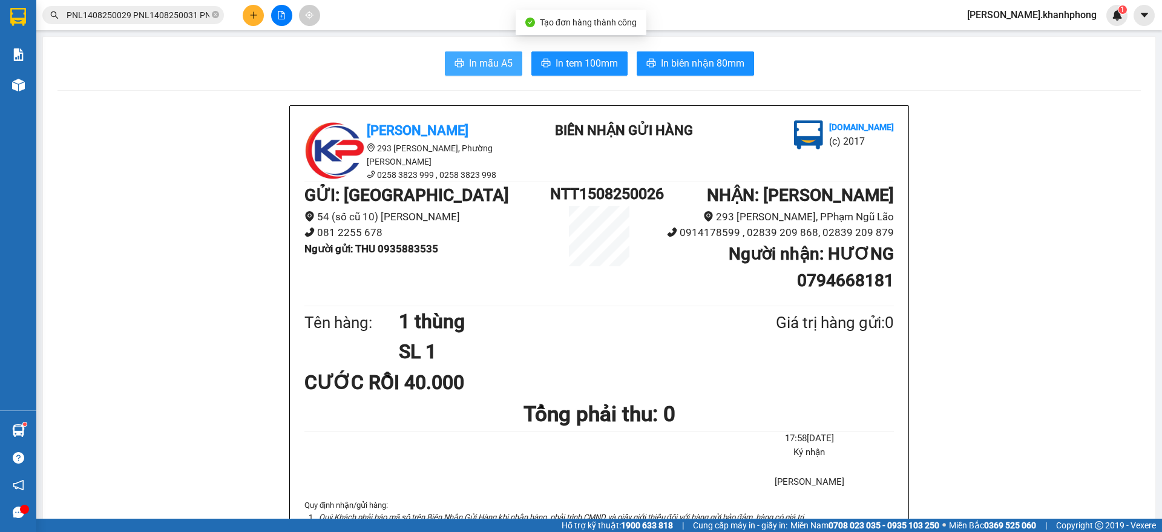
click at [470, 60] on span "In mẫu A5" at bounding box center [491, 63] width 44 height 15
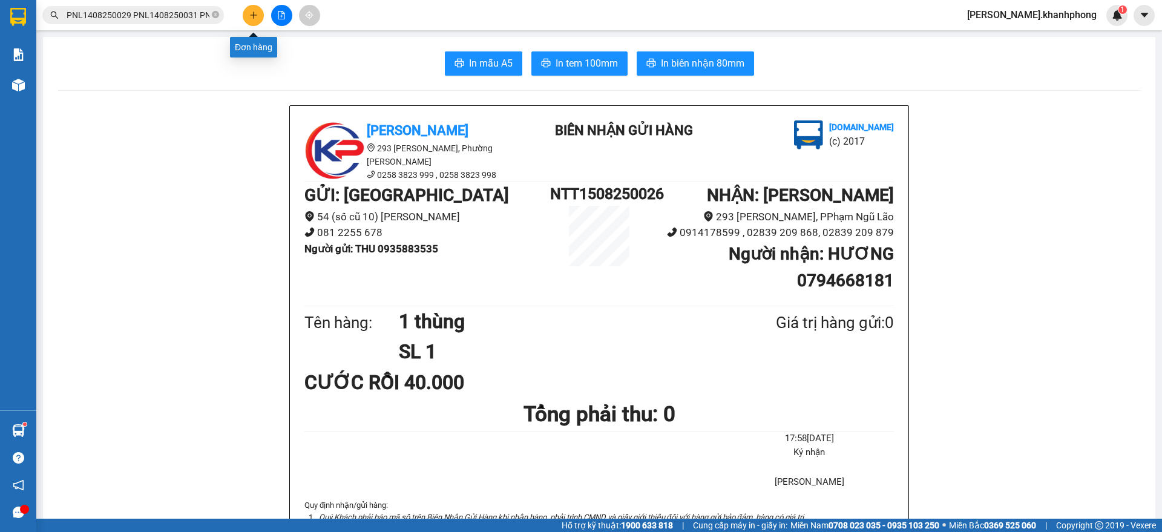
click at [251, 12] on icon "plus" at bounding box center [253, 15] width 8 height 8
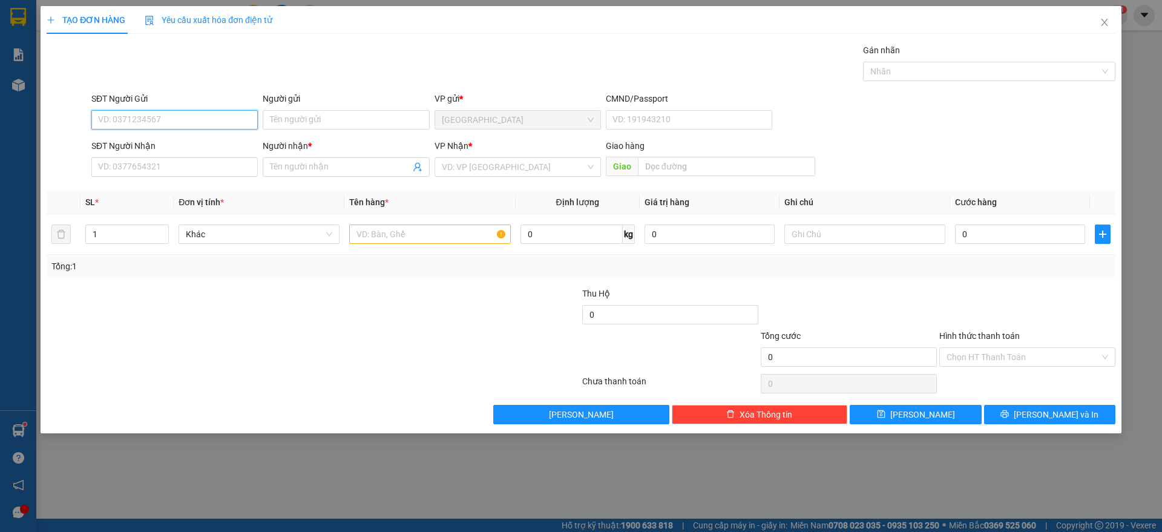
click at [117, 124] on input "SĐT Người Gửi" at bounding box center [174, 119] width 166 height 19
click at [131, 140] on div "0905172656 - HẰNG" at bounding box center [175, 143] width 152 height 13
click at [191, 172] on input "SĐT Người Nhận" at bounding box center [174, 166] width 166 height 19
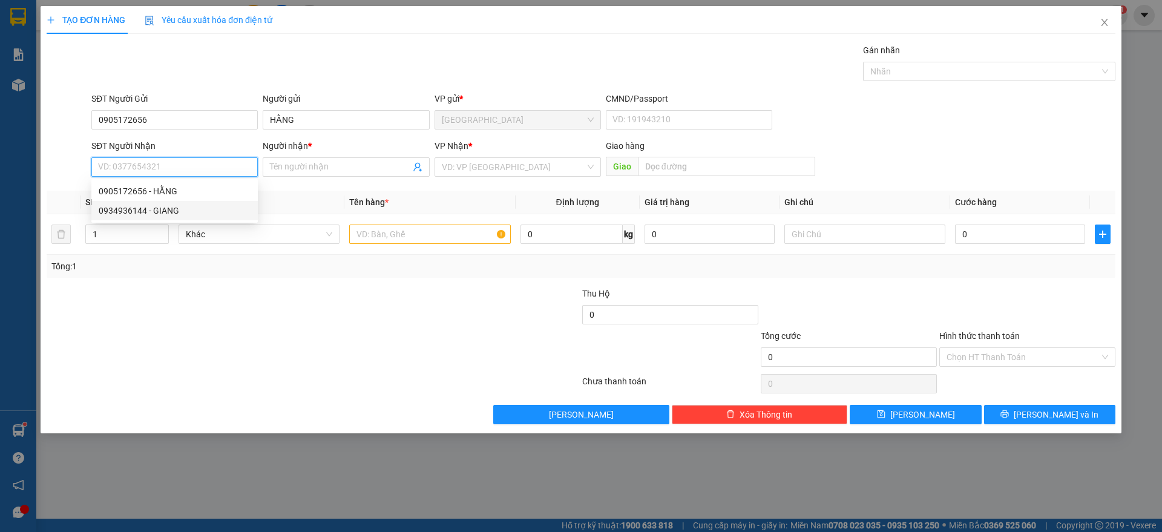
click at [154, 211] on div "0934936144 - GIANG" at bounding box center [175, 210] width 152 height 13
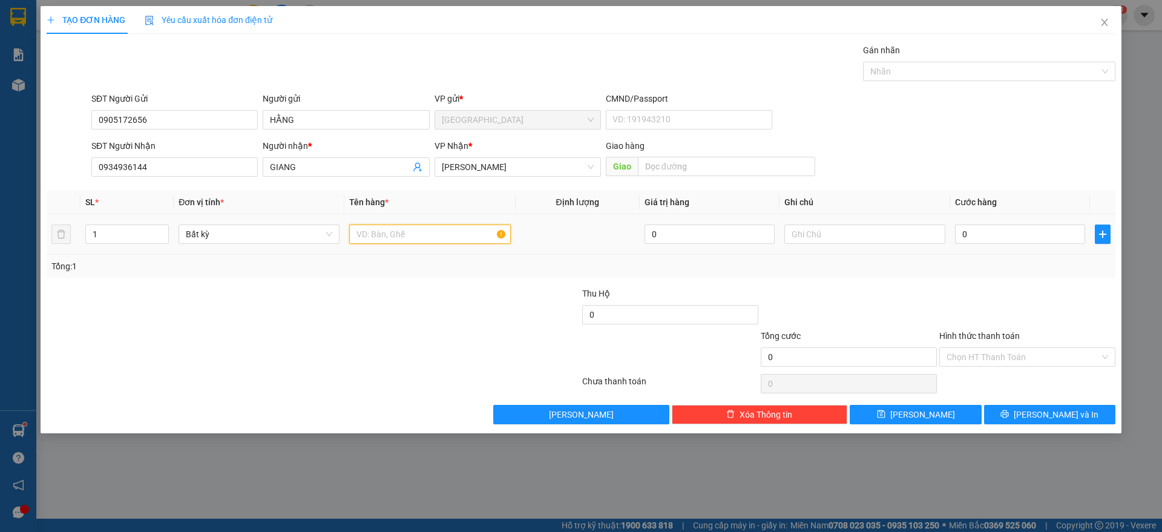
click at [375, 237] on input "text" at bounding box center [429, 234] width 161 height 19
click at [1022, 235] on input "0" at bounding box center [1020, 234] width 130 height 19
click at [1023, 285] on div "Transit Pickup Surcharge Ids Transit Deliver Surcharge Ids Transit Deliver Surc…" at bounding box center [581, 234] width 1069 height 381
drag, startPoint x: 1024, startPoint y: 351, endPoint x: 1023, endPoint y: 366, distance: 15.2
click at [1025, 350] on input "Hình thức thanh toán" at bounding box center [1023, 357] width 153 height 18
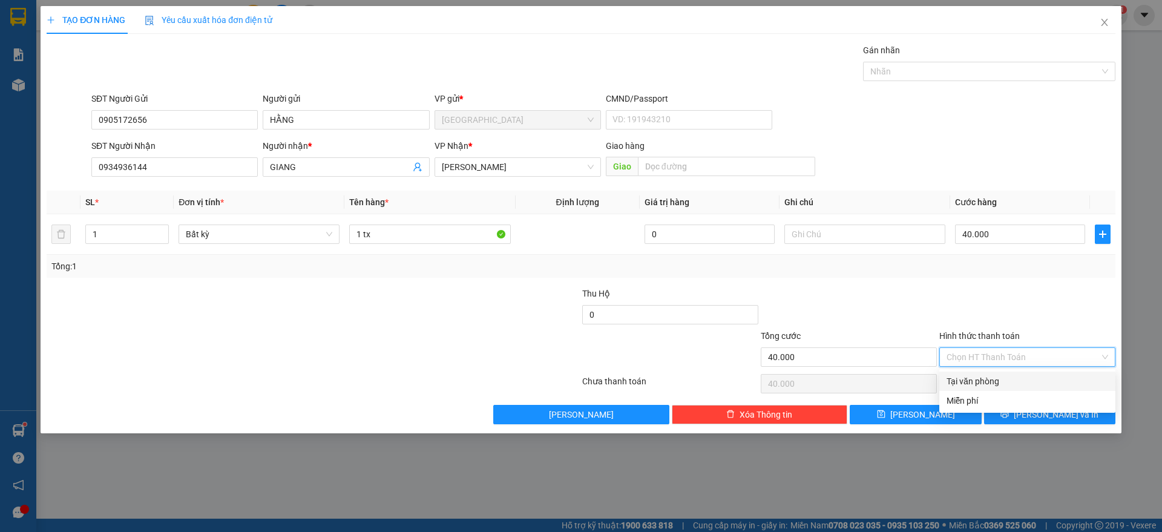
drag, startPoint x: 995, startPoint y: 381, endPoint x: 1009, endPoint y: 404, distance: 27.2
click at [995, 380] on div "Tại văn phòng" at bounding box center [1028, 381] width 162 height 13
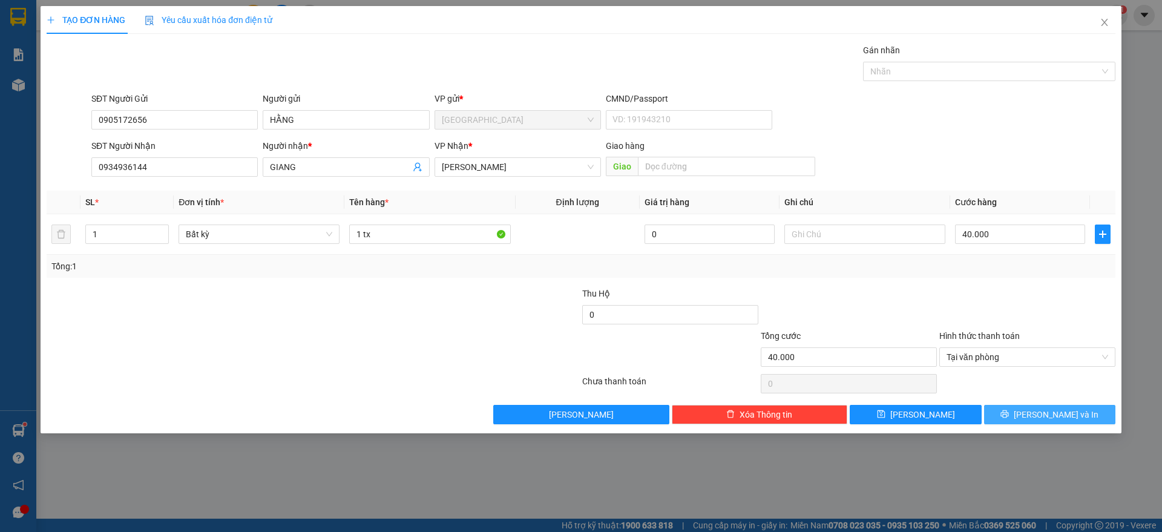
click at [1014, 409] on button "[PERSON_NAME] và In" at bounding box center [1049, 414] width 131 height 19
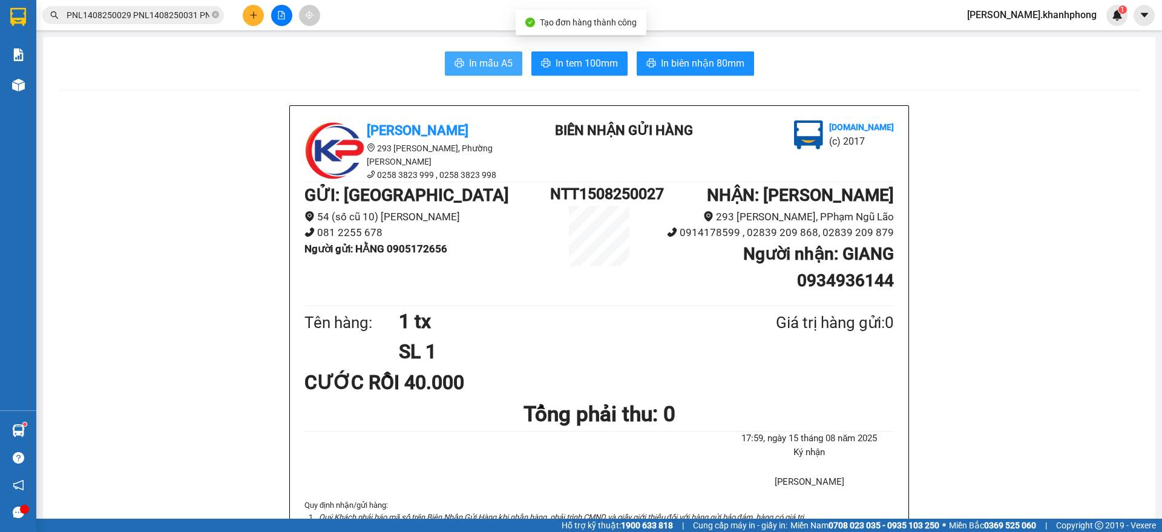
click at [473, 54] on button "In mẫu A5" at bounding box center [483, 63] width 77 height 24
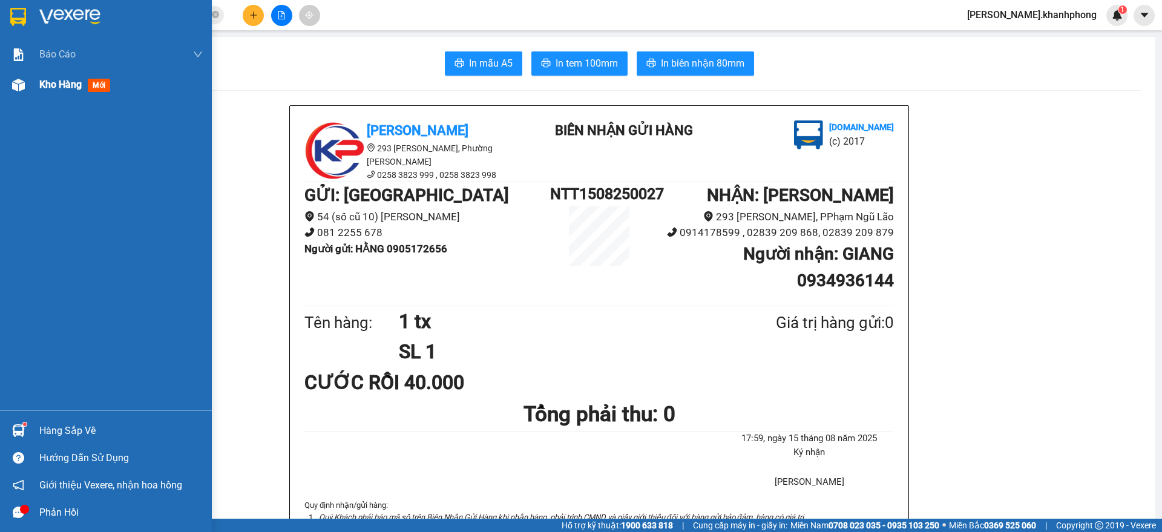
click at [22, 81] on img at bounding box center [18, 85] width 13 height 13
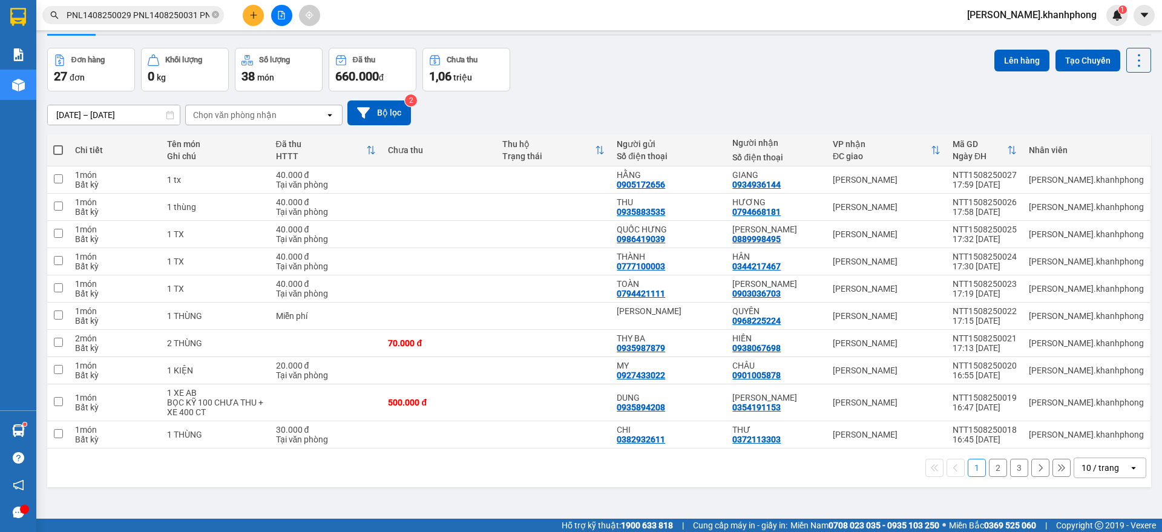
scroll to position [56, 0]
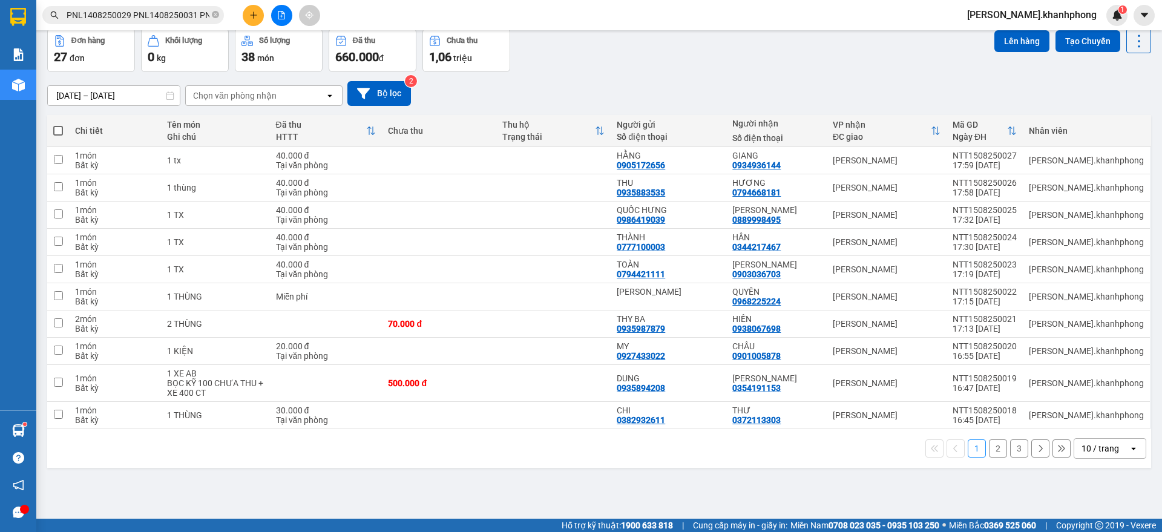
click at [1113, 450] on div "10 / trang" at bounding box center [1101, 448] width 54 height 19
click at [1100, 419] on span "100 / trang" at bounding box center [1094, 422] width 44 height 12
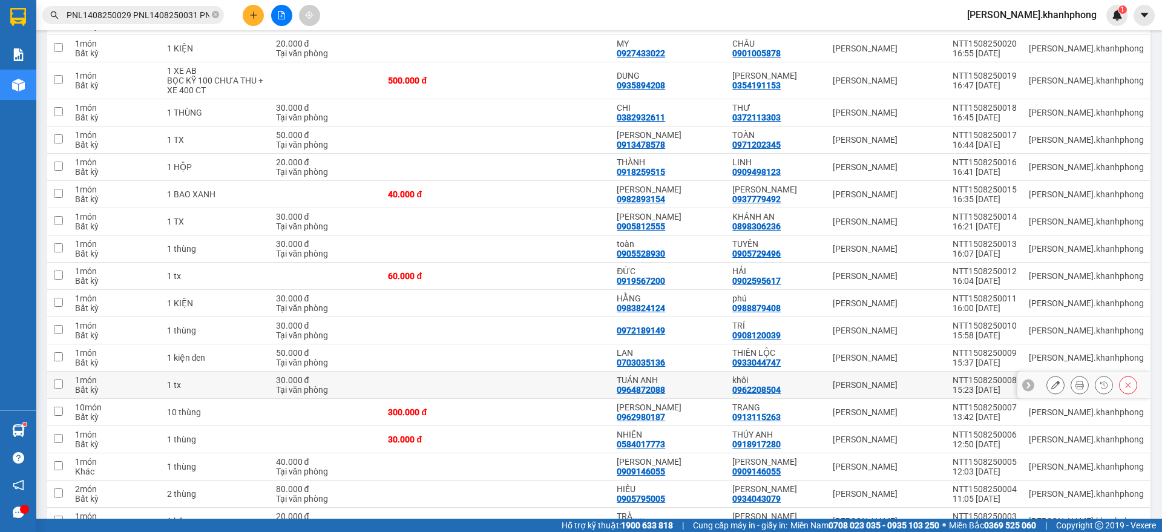
scroll to position [479, 0]
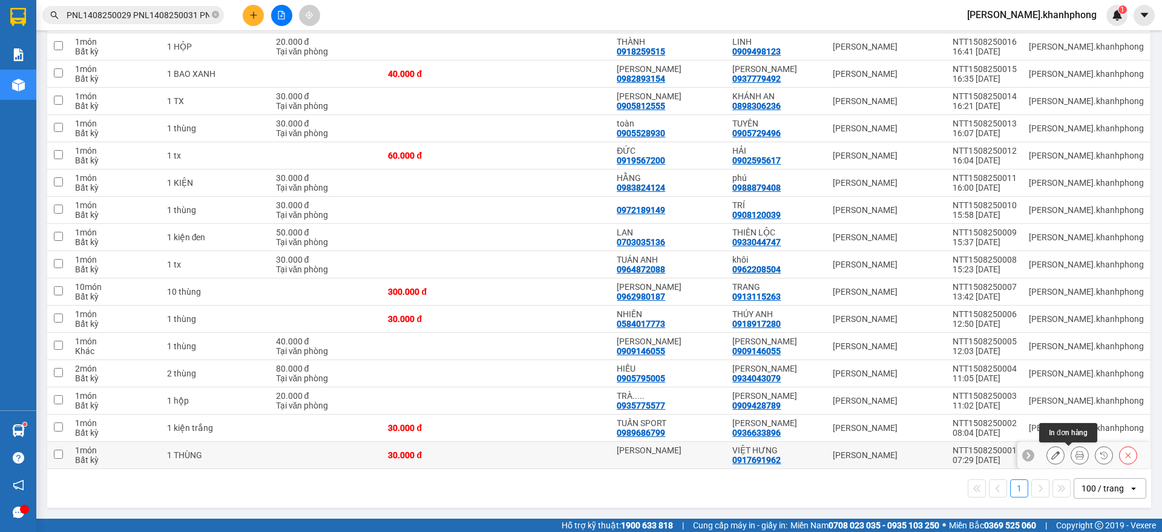
click at [1075, 456] on icon at bounding box center [1079, 455] width 8 height 8
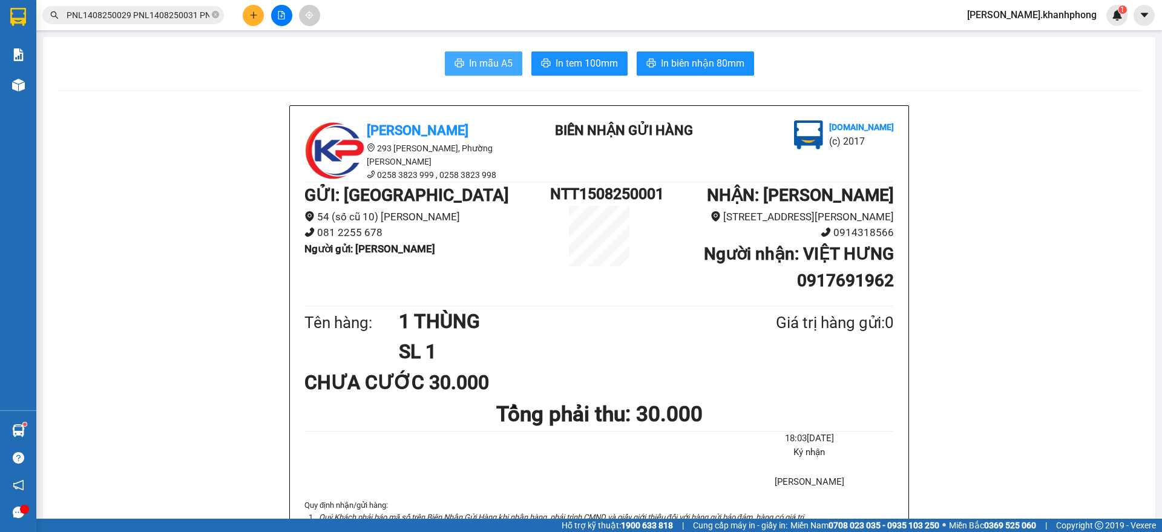
click at [469, 61] on span "In mẫu A5" at bounding box center [491, 63] width 44 height 15
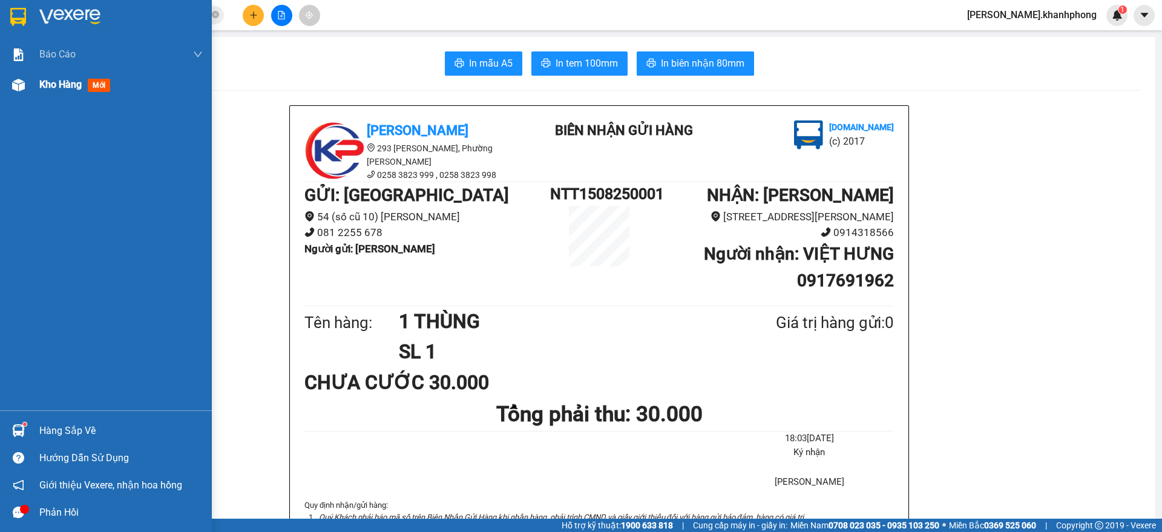
click at [18, 83] on img at bounding box center [18, 85] width 13 height 13
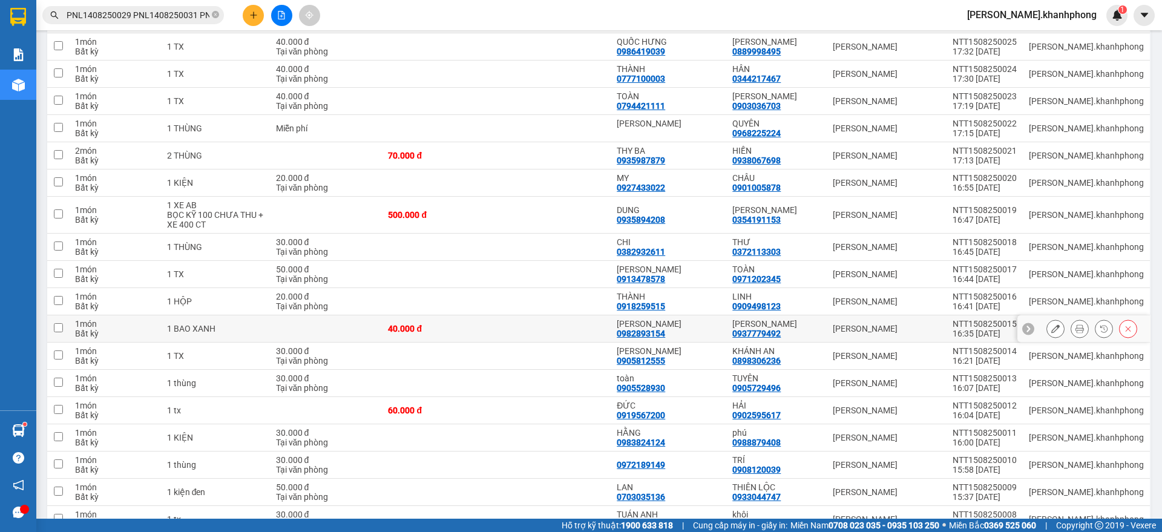
scroll to position [227, 0]
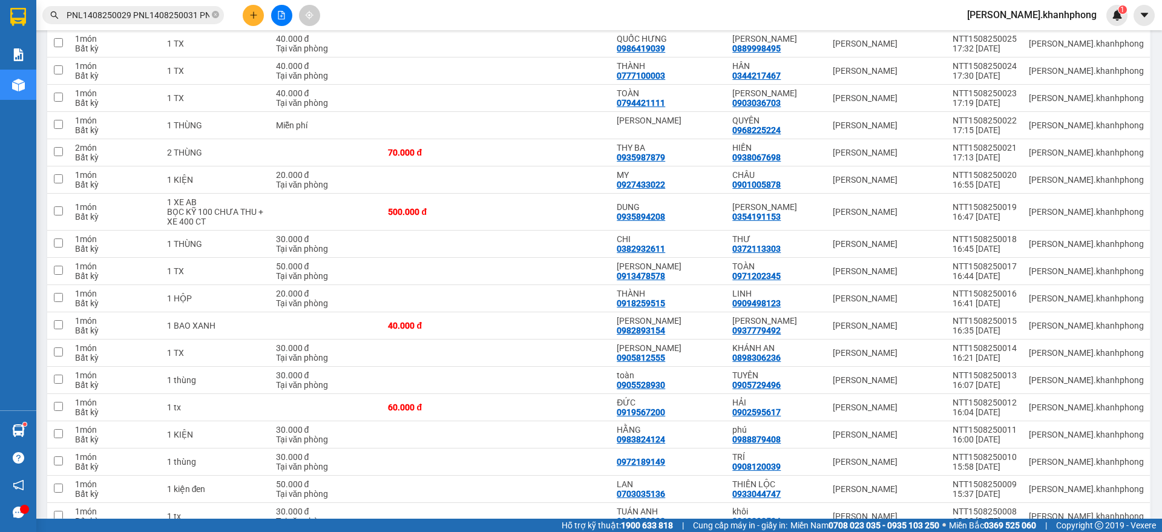
click at [252, 16] on icon "plus" at bounding box center [253, 15] width 8 height 8
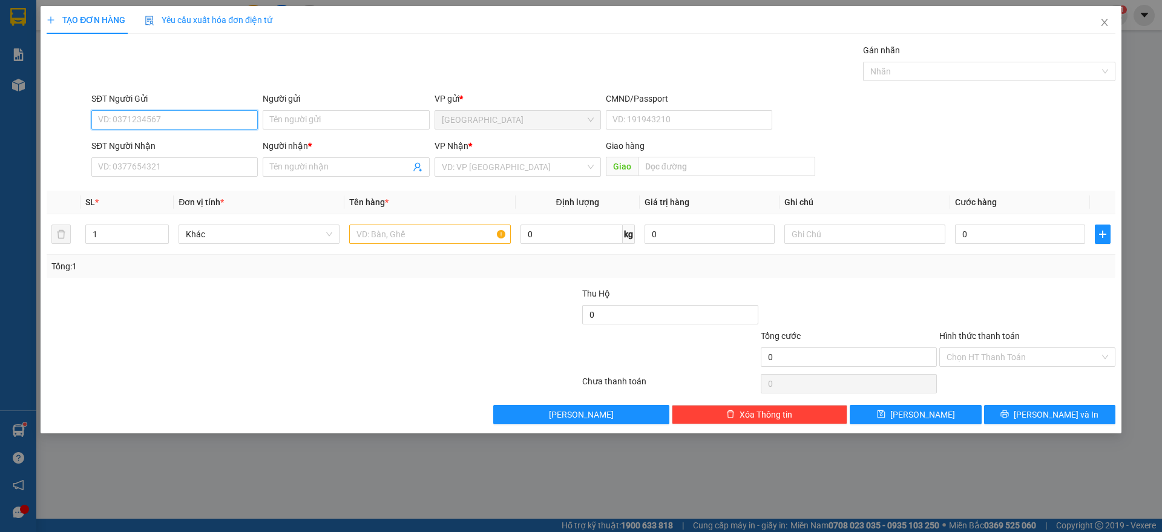
click at [183, 123] on input "SĐT Người Gửi" at bounding box center [174, 119] width 166 height 19
click at [139, 141] on div "0819487556 - [PERSON_NAME]" at bounding box center [175, 143] width 152 height 13
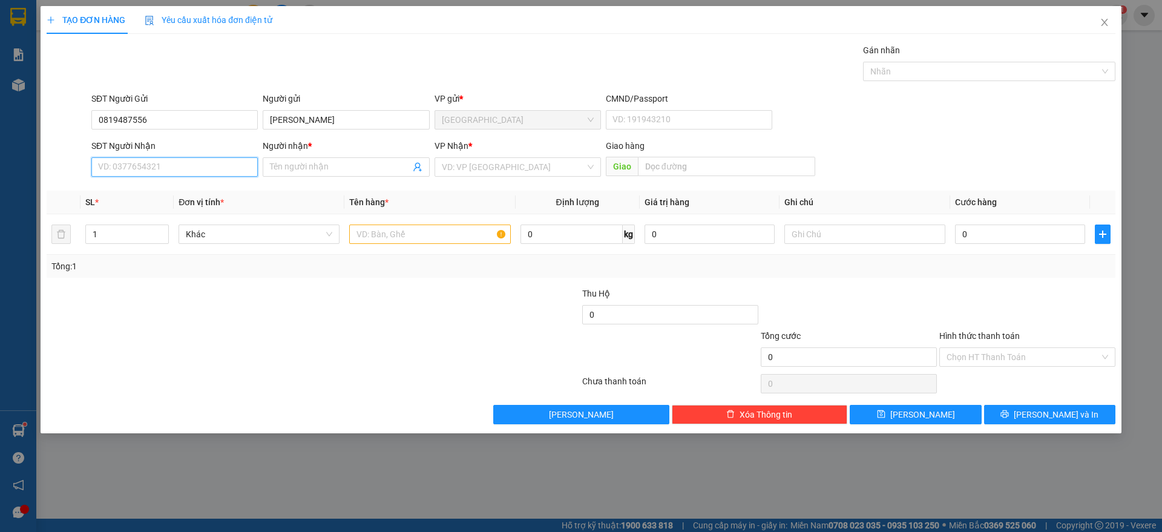
click at [142, 176] on input "SĐT Người Nhận" at bounding box center [174, 166] width 166 height 19
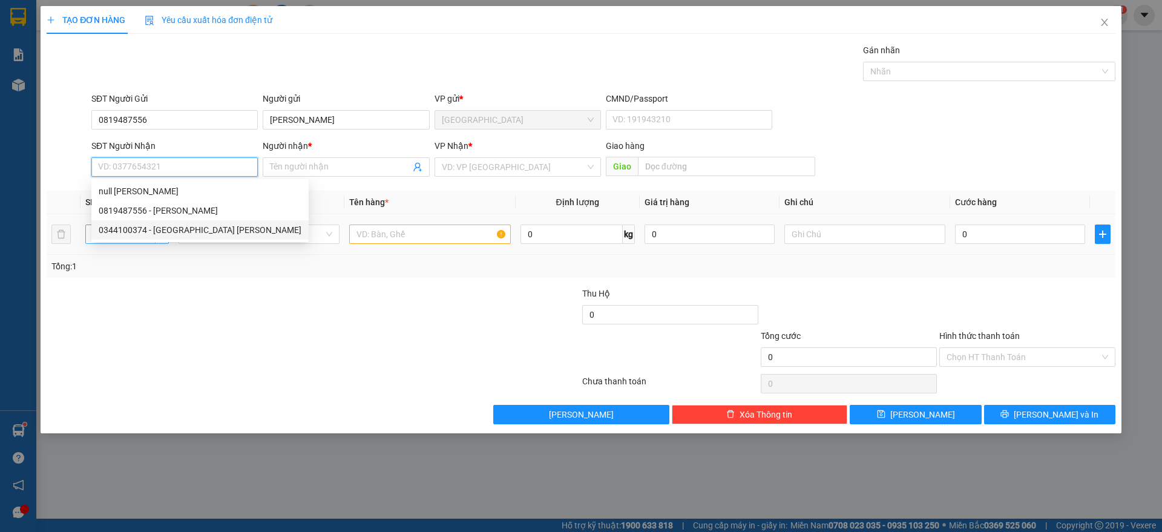
click at [144, 231] on div "0344100374 - [GEOGRAPHIC_DATA] [PERSON_NAME]" at bounding box center [200, 229] width 203 height 13
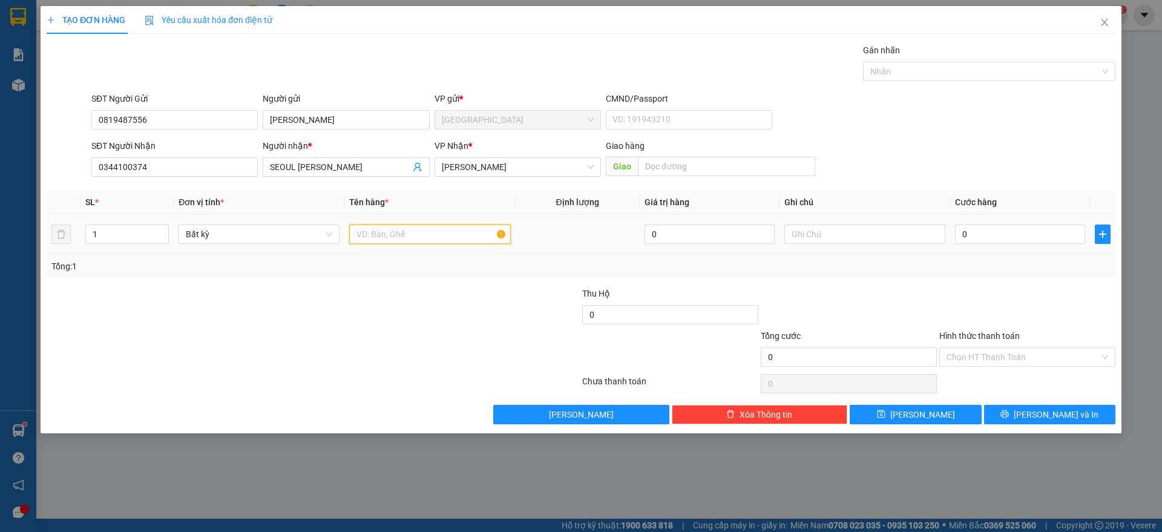
click at [386, 227] on input "text" at bounding box center [429, 234] width 161 height 19
click at [438, 240] on input "1 thunbgf xốp" at bounding box center [429, 234] width 161 height 19
click at [1018, 235] on input "0" at bounding box center [1020, 234] width 130 height 19
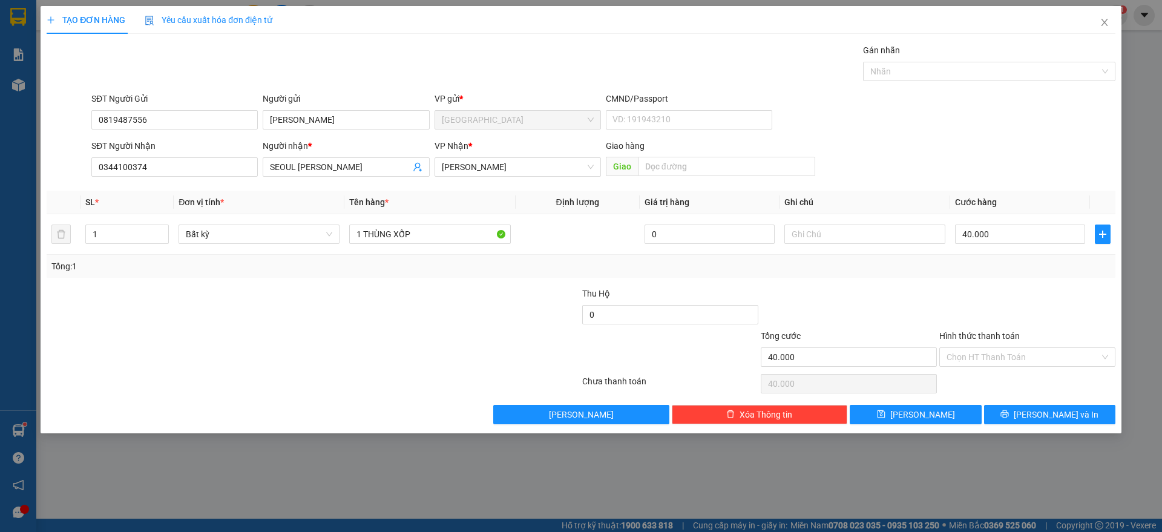
click at [1013, 294] on div at bounding box center [1027, 308] width 179 height 42
click at [1016, 361] on input "Hình thức thanh toán" at bounding box center [1023, 357] width 153 height 18
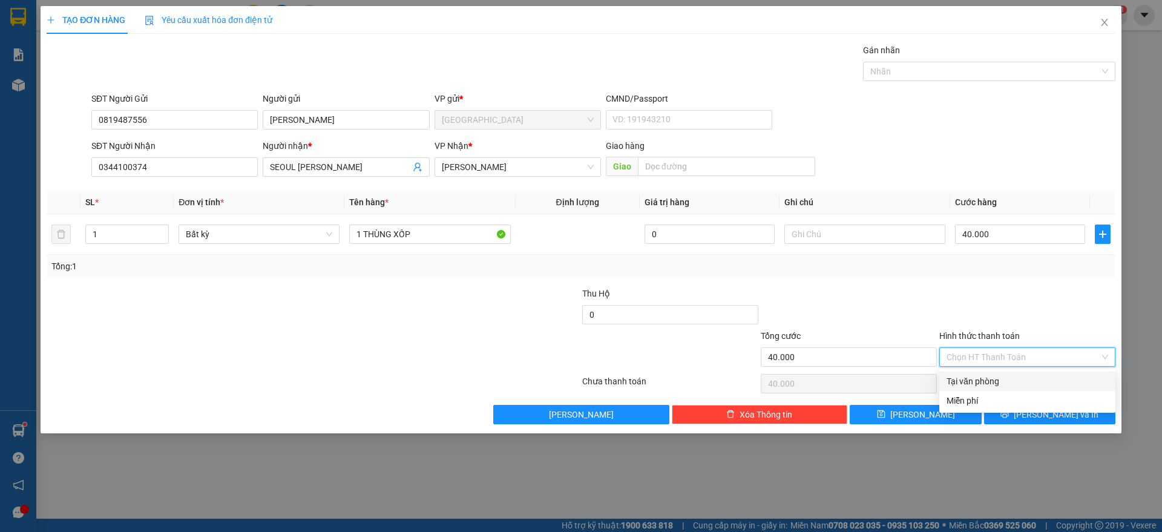
click at [999, 382] on div "Tại văn phòng" at bounding box center [1028, 381] width 162 height 13
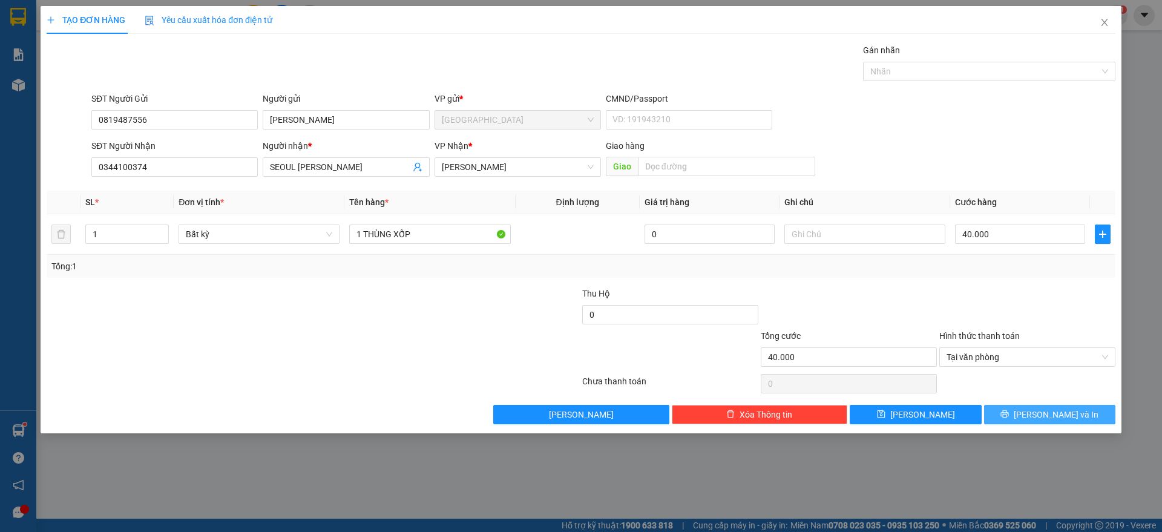
drag, startPoint x: 1028, startPoint y: 406, endPoint x: 1016, endPoint y: 408, distance: 12.2
click at [1029, 407] on button "[PERSON_NAME] và In" at bounding box center [1049, 414] width 131 height 19
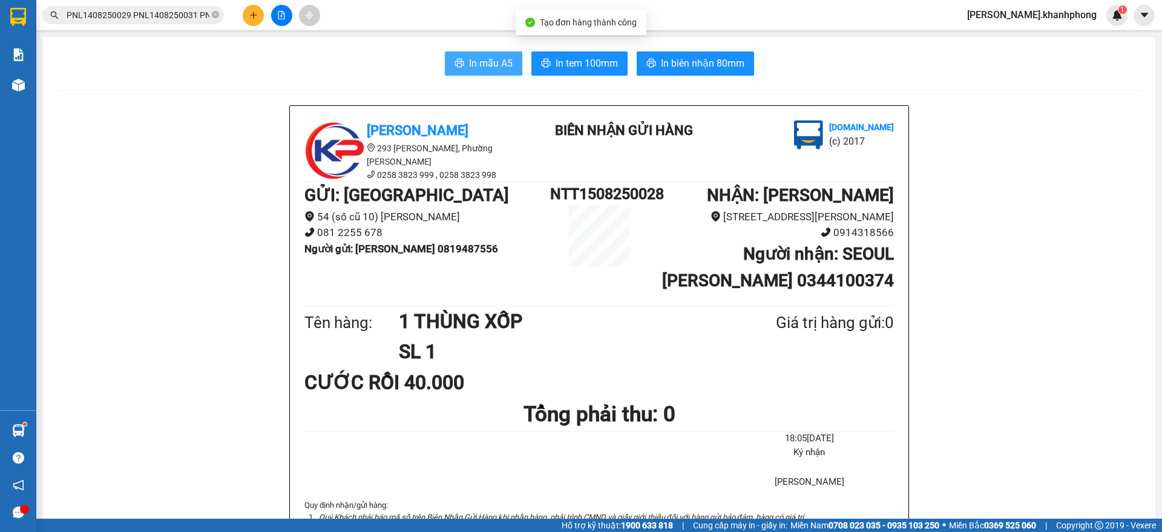
click at [476, 68] on span "In mẫu A5" at bounding box center [491, 63] width 44 height 15
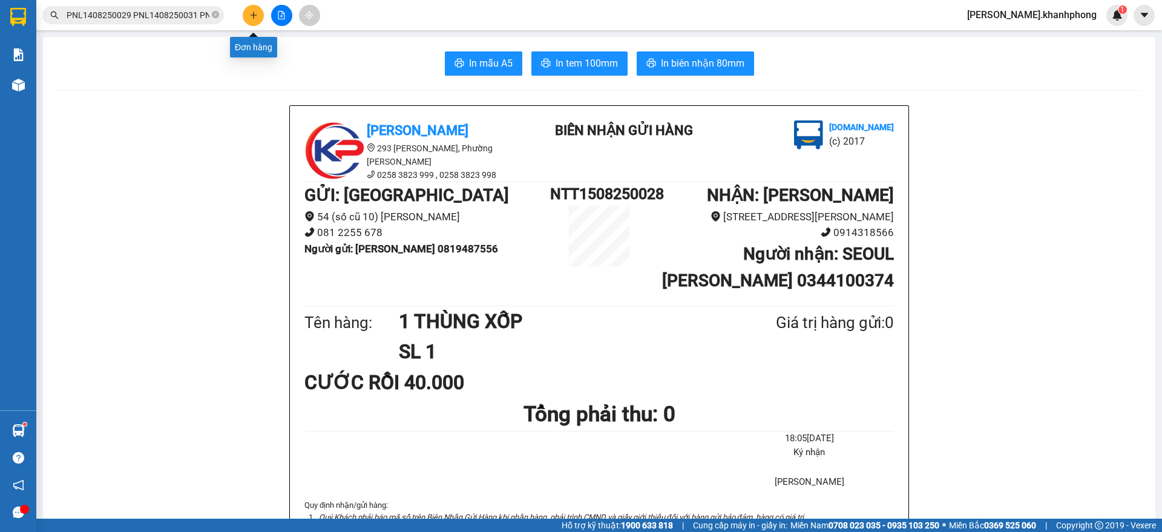
click at [251, 7] on button at bounding box center [253, 15] width 21 height 21
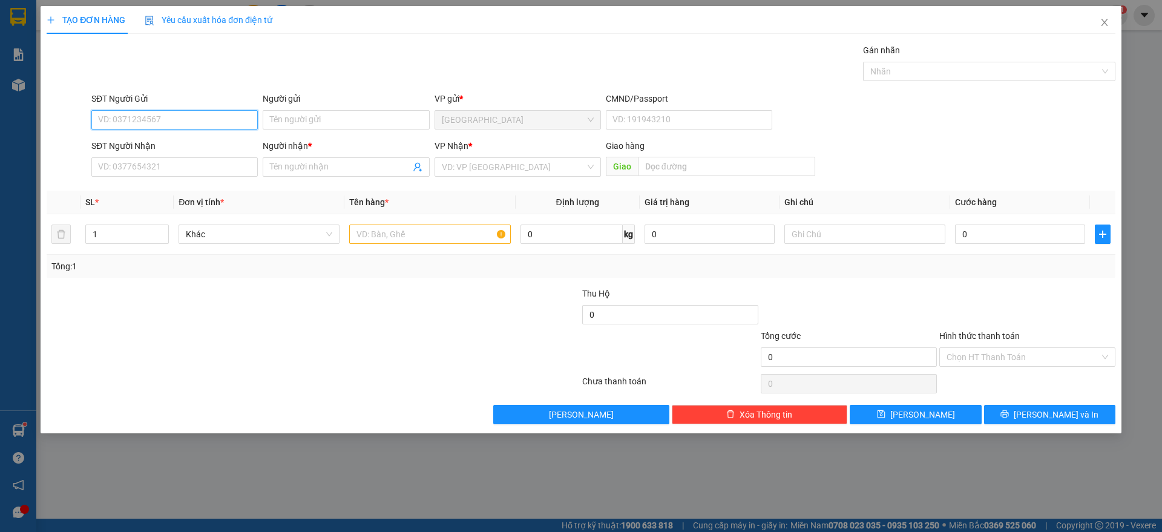
click at [165, 120] on input "SĐT Người Gửi" at bounding box center [174, 119] width 166 height 19
drag, startPoint x: 169, startPoint y: 142, endPoint x: 172, endPoint y: 162, distance: 20.2
click at [171, 141] on div "0587848723 - [PERSON_NAME]" at bounding box center [175, 143] width 152 height 13
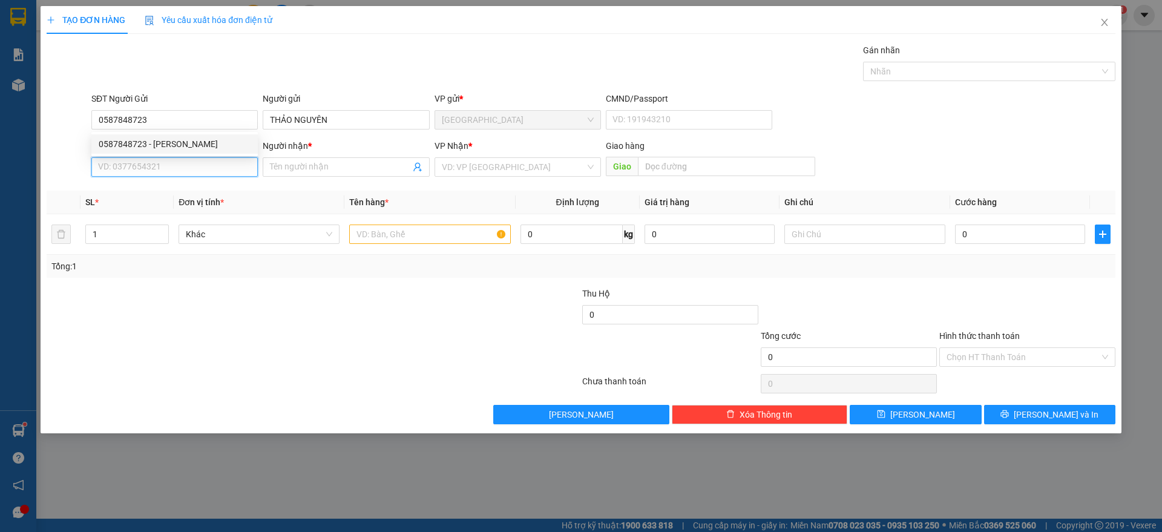
click at [165, 169] on input "SĐT Người Nhận" at bounding box center [174, 166] width 166 height 19
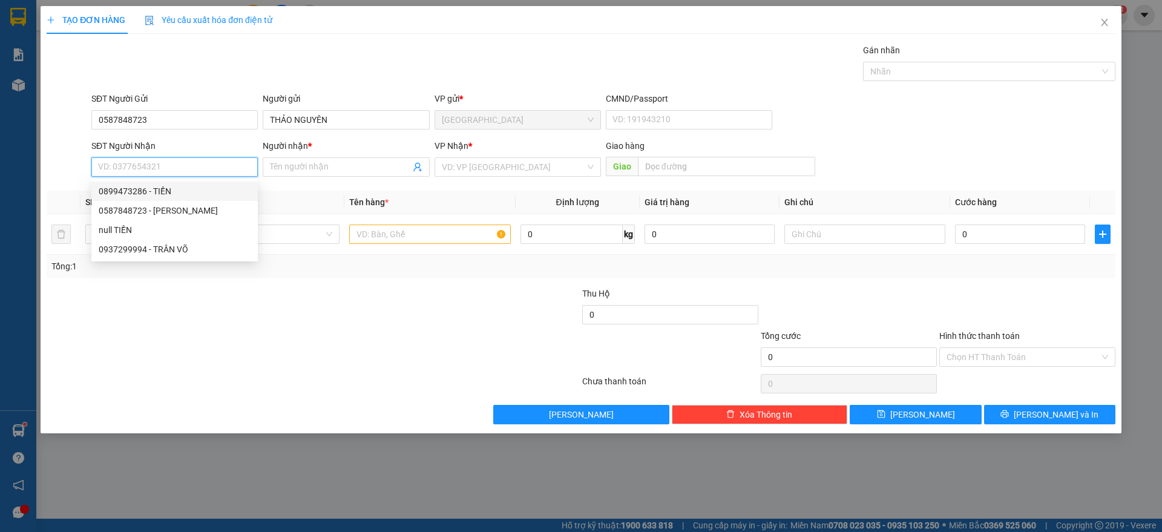
click at [156, 192] on div "0899473286 - TIỀN" at bounding box center [175, 191] width 152 height 13
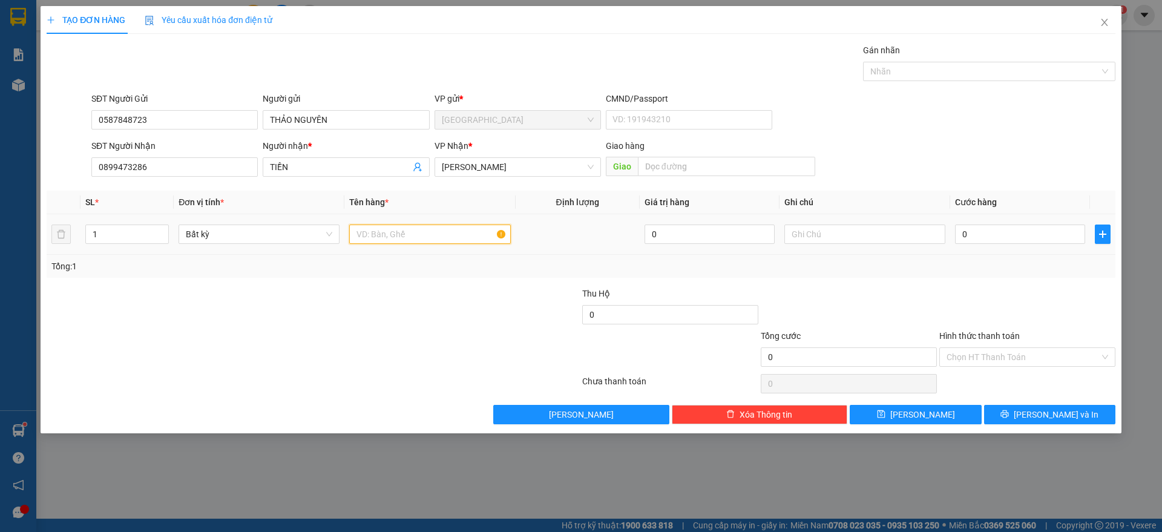
drag, startPoint x: 428, startPoint y: 237, endPoint x: 336, endPoint y: 249, distance: 92.2
click at [427, 237] on input "text" at bounding box center [429, 234] width 161 height 19
click at [158, 230] on span "Increase Value" at bounding box center [161, 230] width 13 height 11
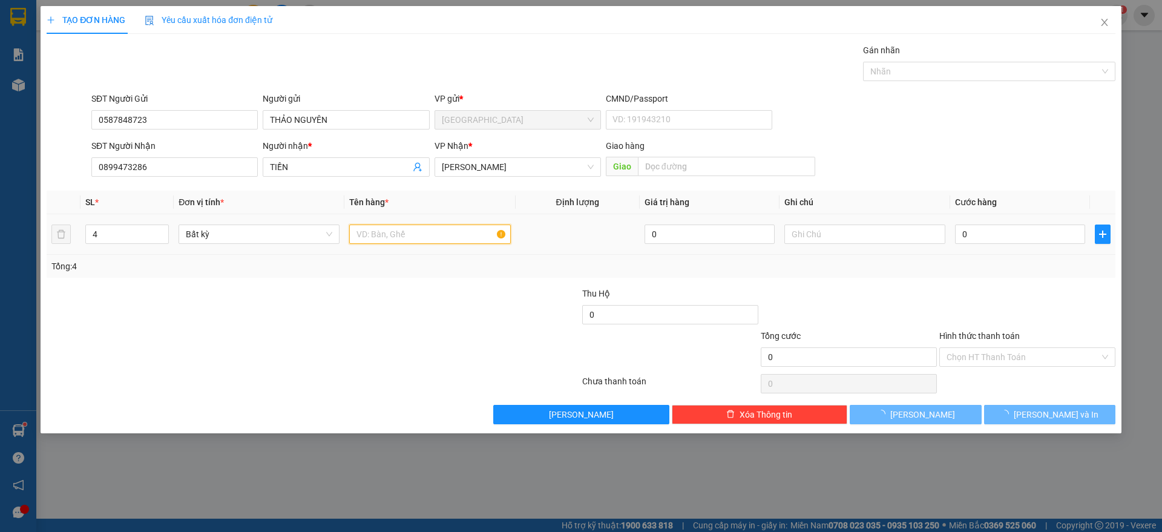
click at [374, 237] on input "text" at bounding box center [429, 234] width 161 height 19
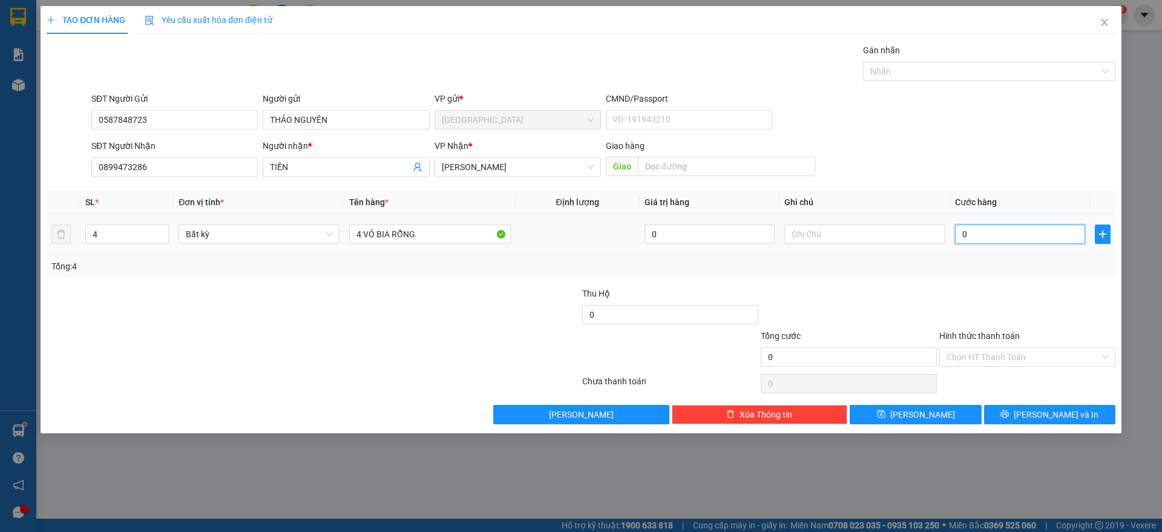
click at [982, 238] on input "0" at bounding box center [1020, 234] width 130 height 19
click at [1034, 290] on div at bounding box center [1027, 308] width 179 height 42
click at [1057, 412] on span "[PERSON_NAME] và In" at bounding box center [1056, 414] width 85 height 13
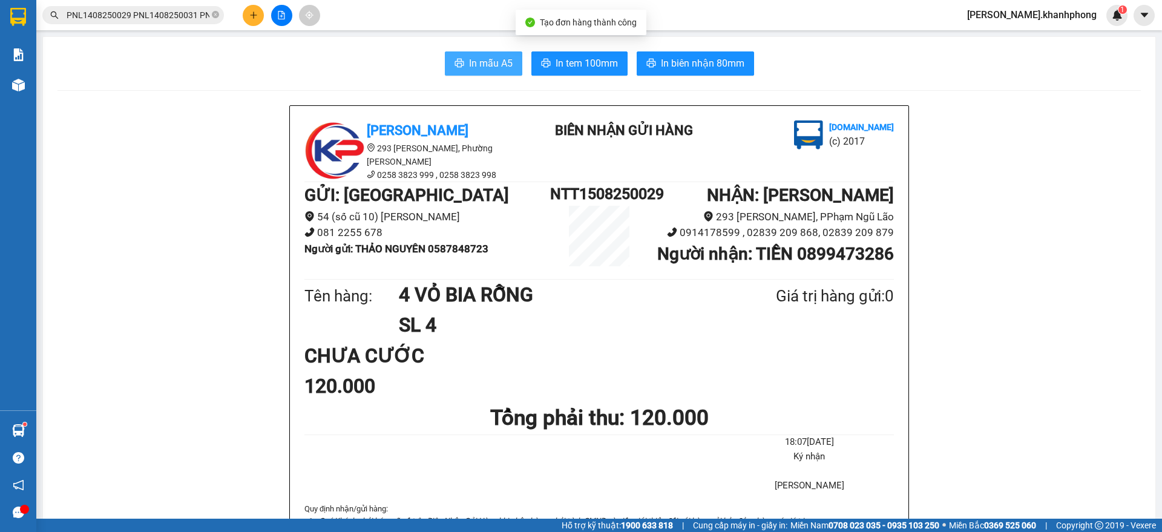
click at [469, 56] on span "In mẫu A5" at bounding box center [491, 63] width 44 height 15
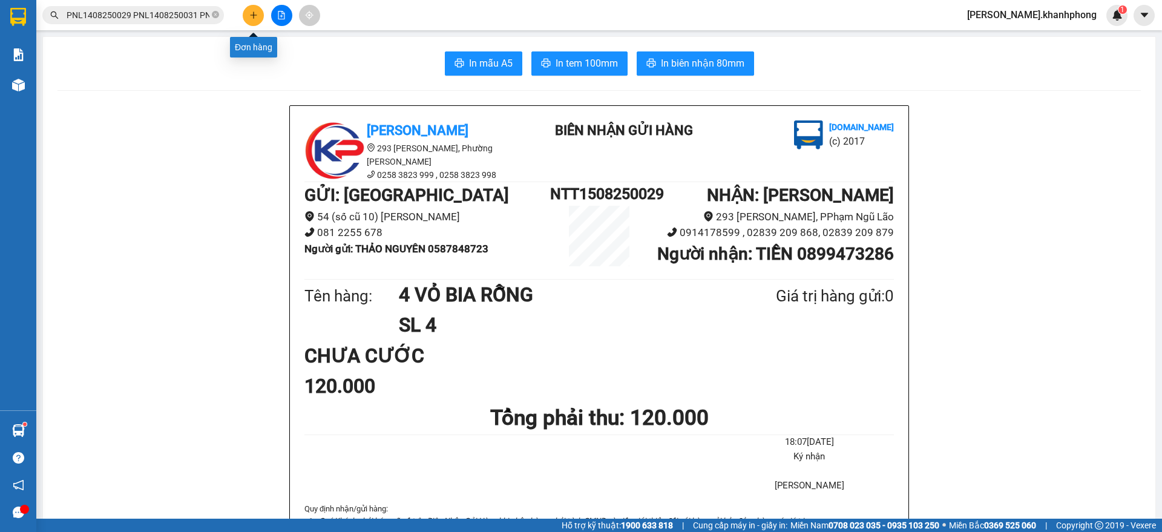
click at [250, 13] on icon "plus" at bounding box center [253, 15] width 8 height 8
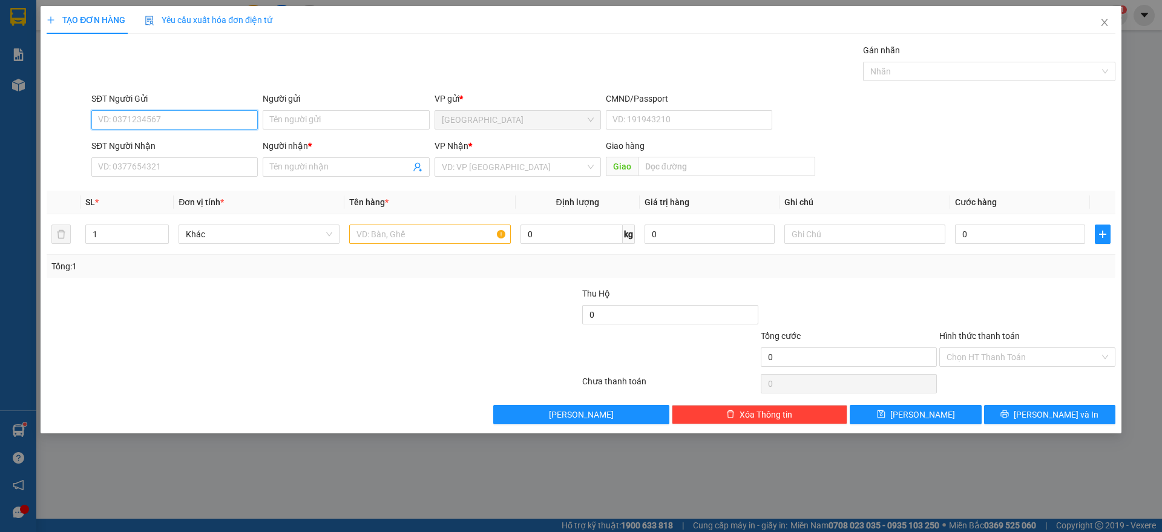
click at [169, 114] on input "SĐT Người Gửi" at bounding box center [174, 119] width 166 height 19
click at [163, 148] on div "0979582486 - [PERSON_NAME]" at bounding box center [175, 143] width 152 height 13
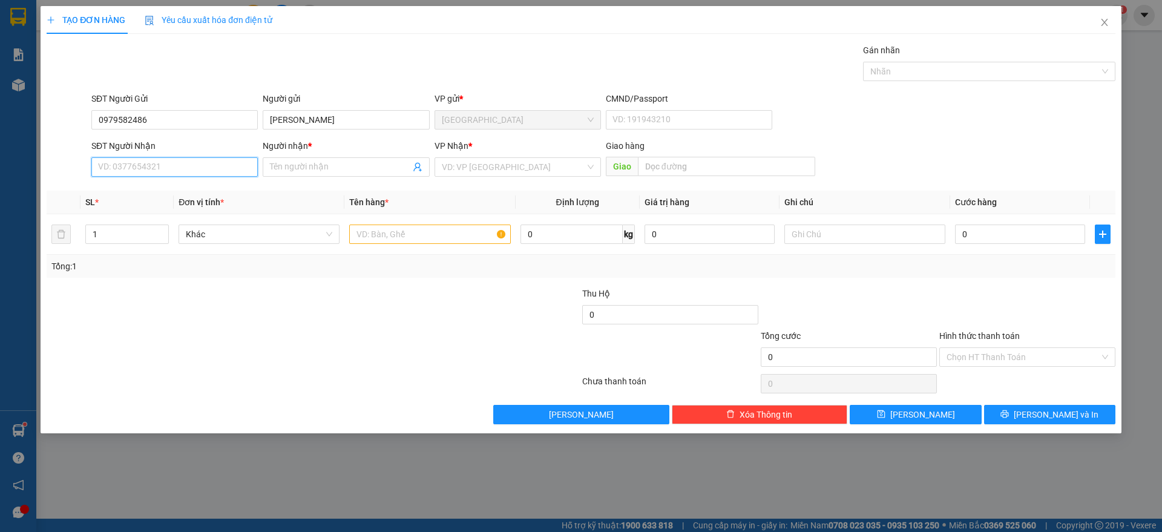
click at [148, 171] on input "SĐT Người Nhận" at bounding box center [174, 166] width 166 height 19
drag, startPoint x: 164, startPoint y: 196, endPoint x: 170, endPoint y: 195, distance: 6.2
click at [164, 195] on div "0909739693 - CHỊ [PERSON_NAME] -IMEXCO" at bounding box center [184, 191] width 171 height 13
click at [383, 233] on input "text" at bounding box center [429, 234] width 161 height 19
drag, startPoint x: 160, startPoint y: 226, endPoint x: 174, endPoint y: 237, distance: 17.3
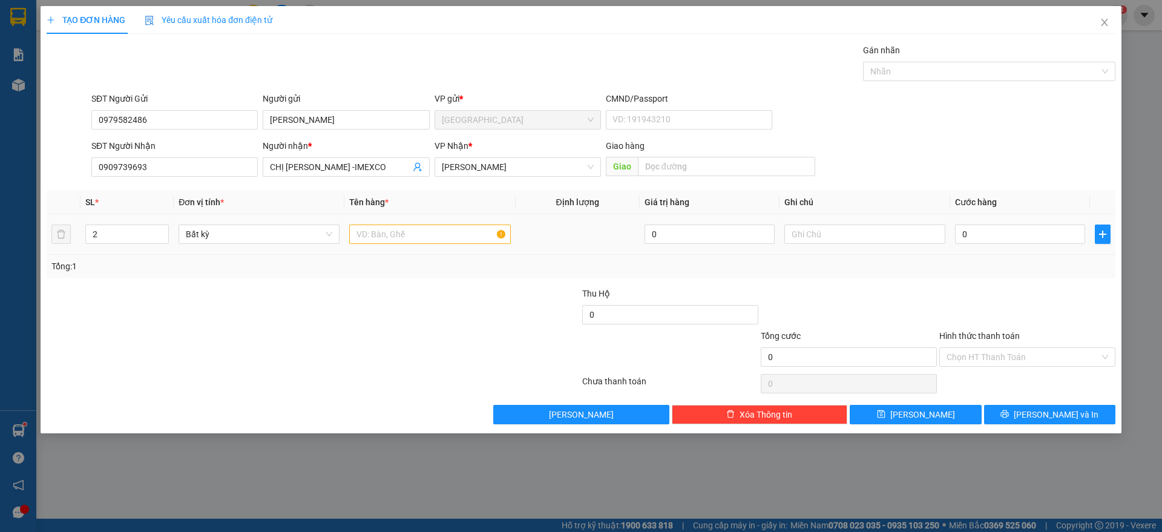
click at [161, 227] on span "up" at bounding box center [162, 230] width 7 height 7
click at [399, 238] on input "text" at bounding box center [429, 234] width 161 height 19
click at [163, 235] on span "down" at bounding box center [162, 238] width 7 height 7
click at [997, 236] on input "0" at bounding box center [1020, 234] width 130 height 19
drag, startPoint x: 997, startPoint y: 272, endPoint x: 1014, endPoint y: 384, distance: 112.5
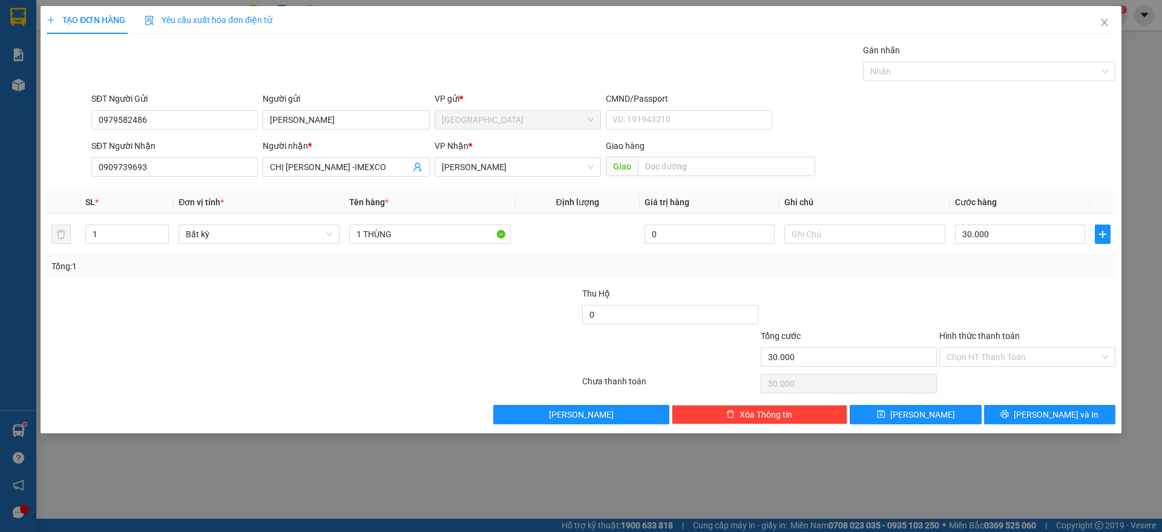
click at [1005, 288] on div "Transit Pickup Surcharge Ids Transit Deliver Surcharge Ids Transit Deliver Surc…" at bounding box center [581, 234] width 1069 height 381
click at [1019, 413] on button "[PERSON_NAME] và In" at bounding box center [1049, 414] width 131 height 19
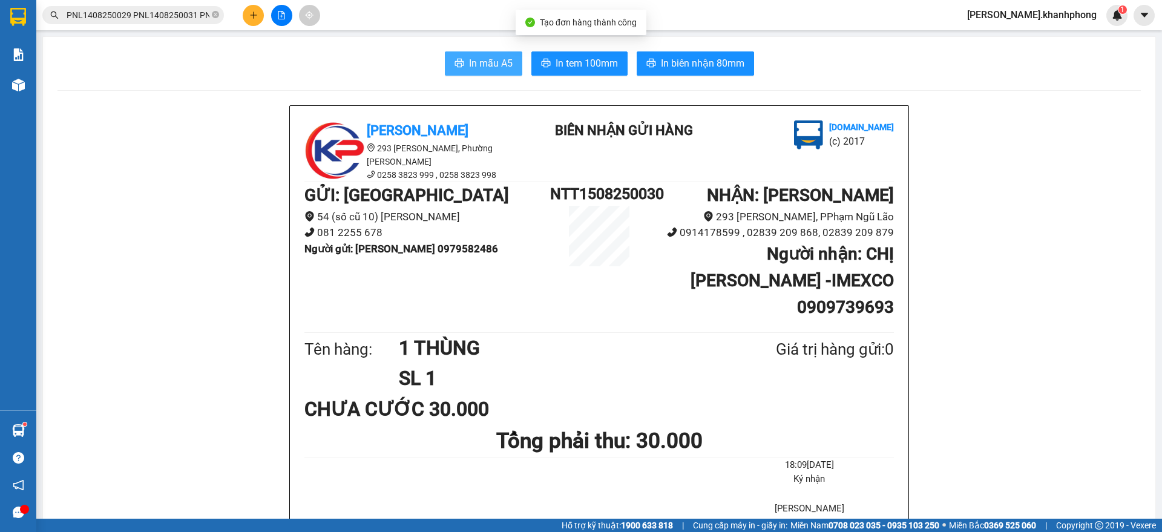
click at [473, 60] on span "In mẫu A5" at bounding box center [491, 63] width 44 height 15
click at [253, 11] on icon "plus" at bounding box center [253, 15] width 8 height 8
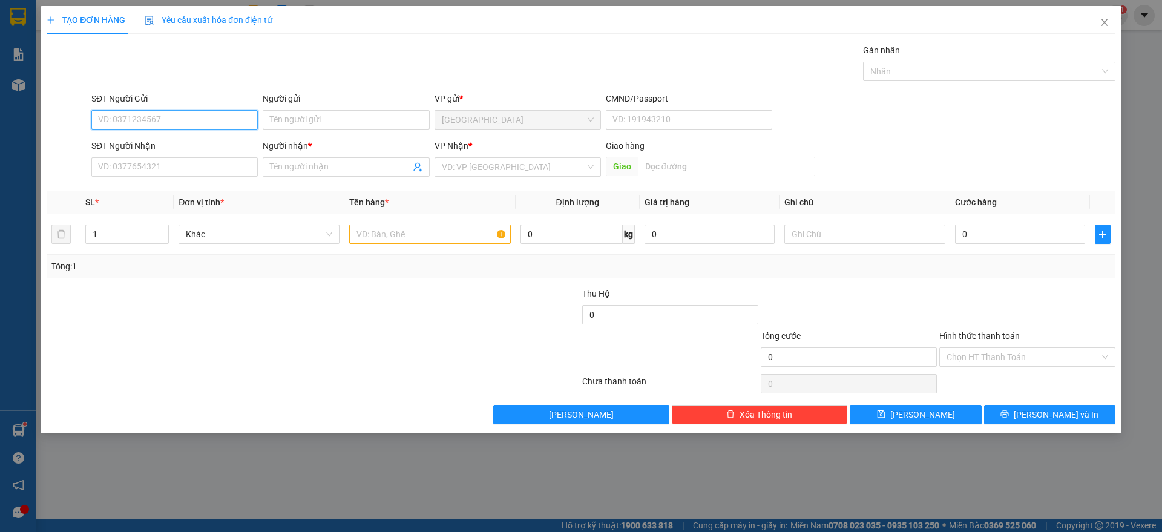
click at [142, 116] on input "SĐT Người Gửi" at bounding box center [174, 119] width 166 height 19
click at [131, 144] on div "0932408634 - [GEOGRAPHIC_DATA]" at bounding box center [175, 143] width 152 height 13
click at [144, 159] on input "SĐT Người Nhận" at bounding box center [174, 166] width 166 height 19
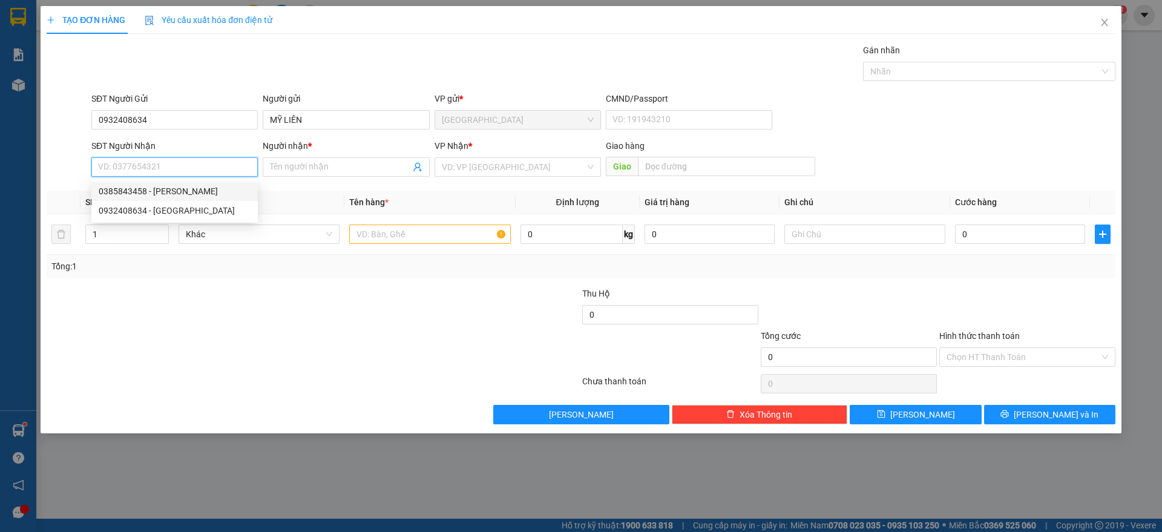
click at [164, 189] on div "0385843458 - [PERSON_NAME]" at bounding box center [175, 191] width 152 height 13
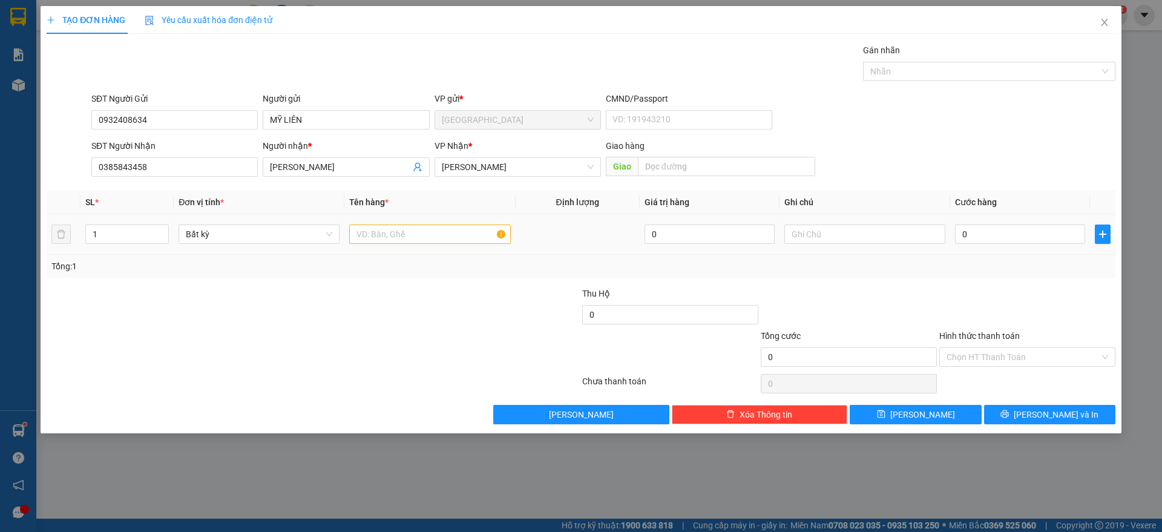
click at [394, 245] on div at bounding box center [429, 234] width 161 height 24
click at [394, 237] on input "text" at bounding box center [429, 234] width 161 height 19
click at [1021, 237] on input "0" at bounding box center [1020, 234] width 130 height 19
click at [994, 297] on div at bounding box center [1027, 308] width 179 height 42
click at [1008, 355] on input "Hình thức thanh toán" at bounding box center [1023, 357] width 153 height 18
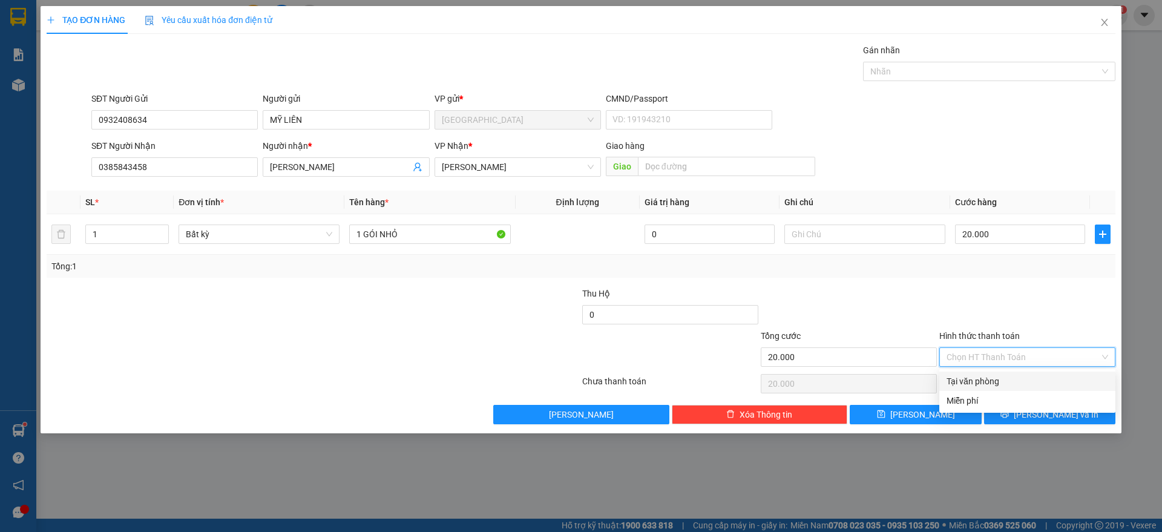
click at [978, 377] on div "Tại văn phòng" at bounding box center [1028, 381] width 162 height 13
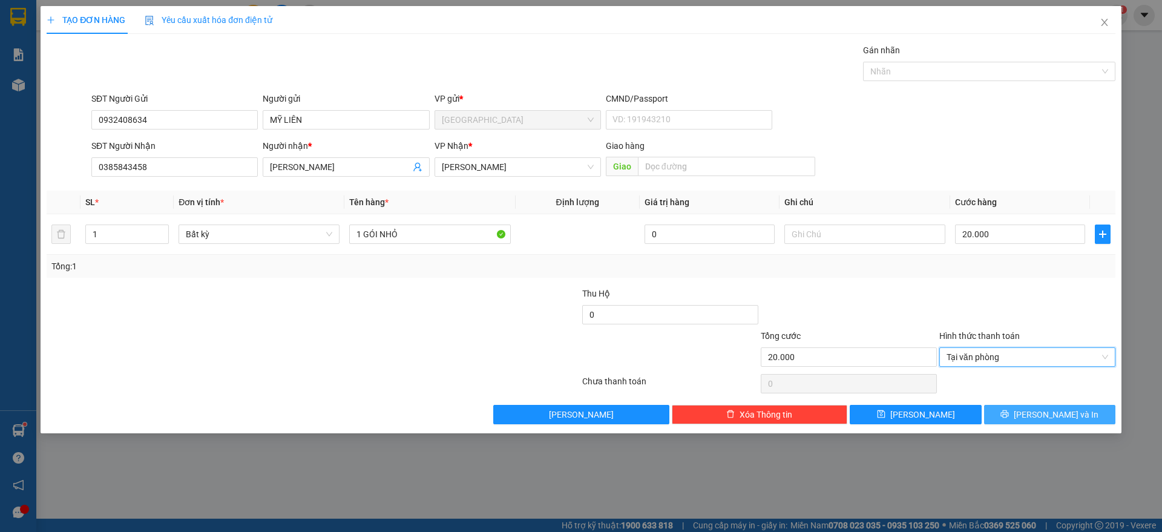
click at [1009, 416] on icon "printer" at bounding box center [1005, 414] width 8 height 8
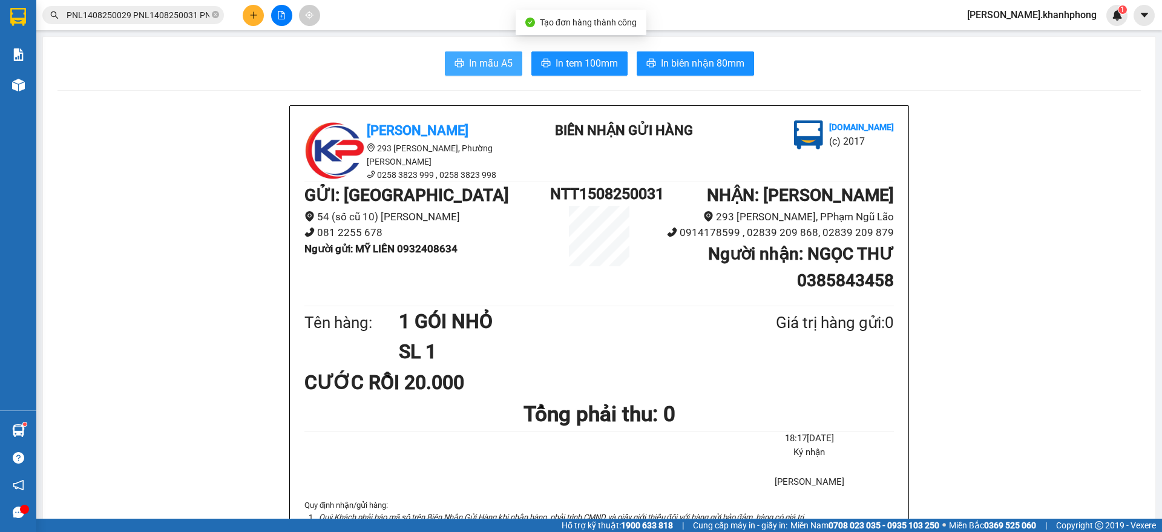
click at [479, 58] on span "In mẫu A5" at bounding box center [491, 63] width 44 height 15
click at [213, 11] on icon "close-circle" at bounding box center [215, 14] width 7 height 7
click at [165, 20] on input "text" at bounding box center [138, 14] width 143 height 13
paste input "LHP1108250065"
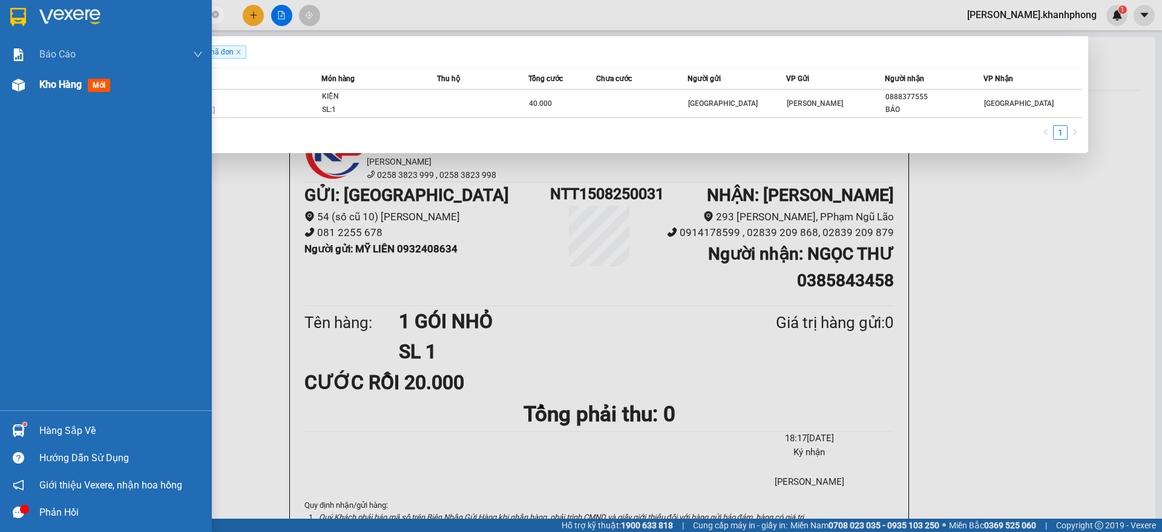
click at [19, 89] on img at bounding box center [18, 85] width 13 height 13
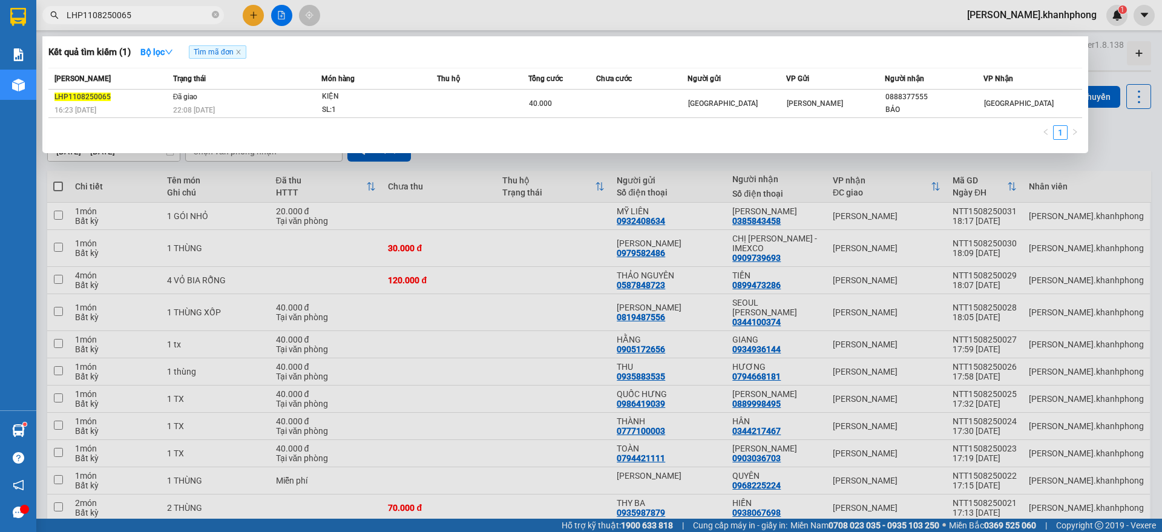
click at [1122, 139] on div at bounding box center [581, 266] width 1162 height 532
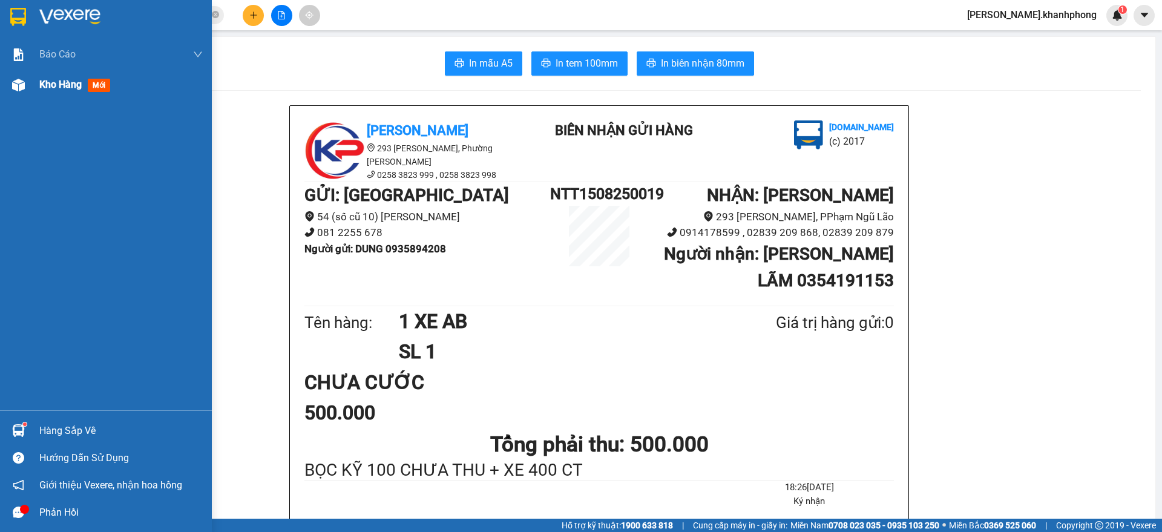
click at [17, 85] on img at bounding box center [18, 85] width 13 height 13
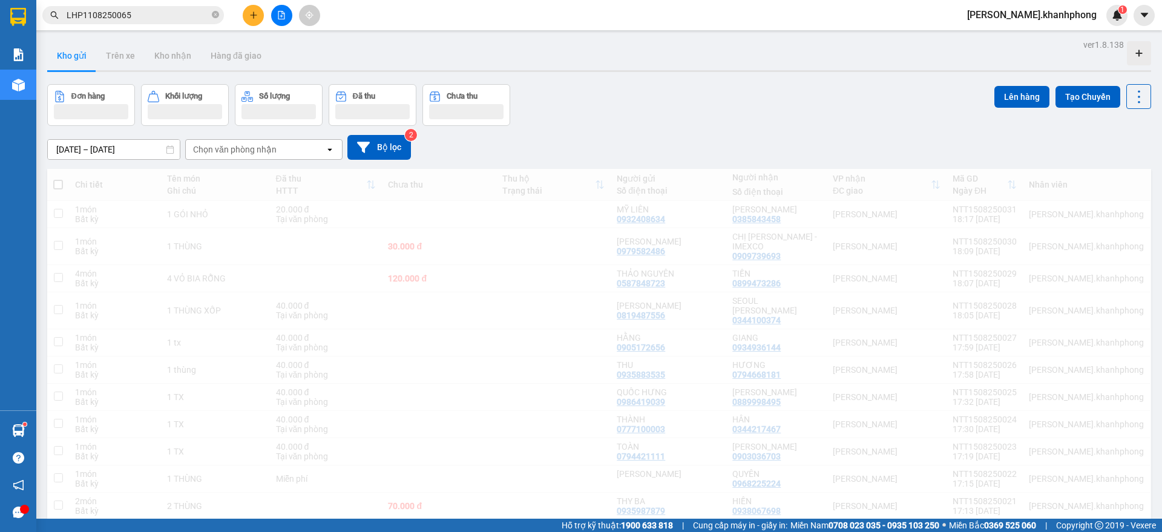
click at [291, 147] on div "Chọn văn phòng nhận" at bounding box center [255, 149] width 139 height 19
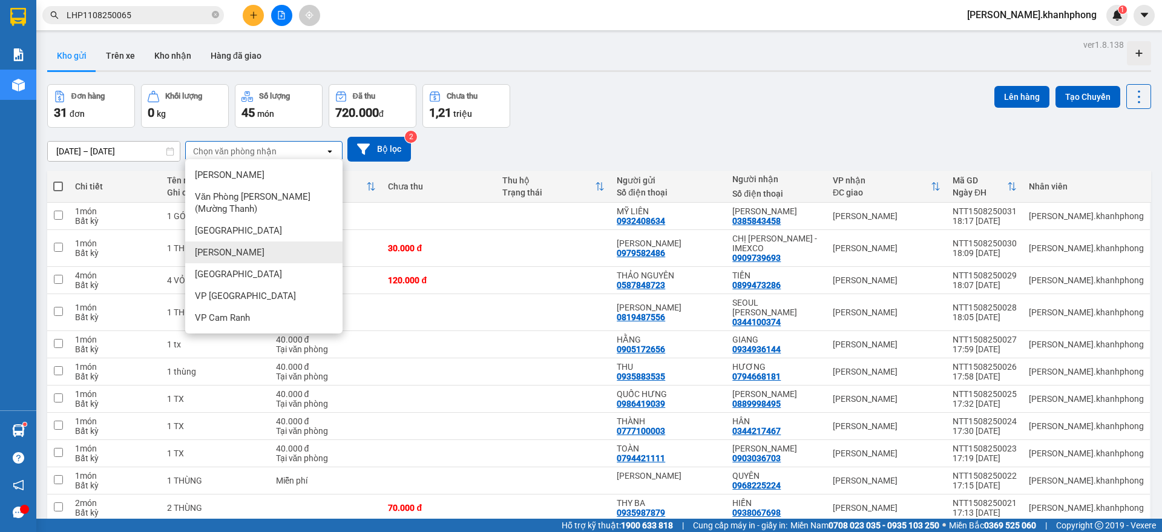
click at [250, 249] on span "[PERSON_NAME]" at bounding box center [230, 252] width 70 height 12
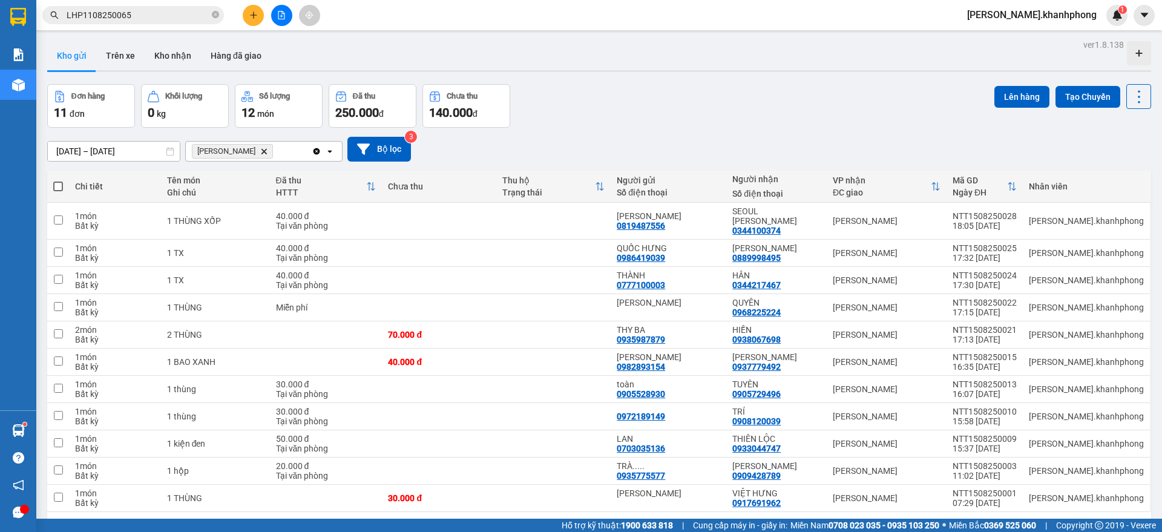
click at [314, 148] on icon "Clear all" at bounding box center [317, 151] width 10 height 10
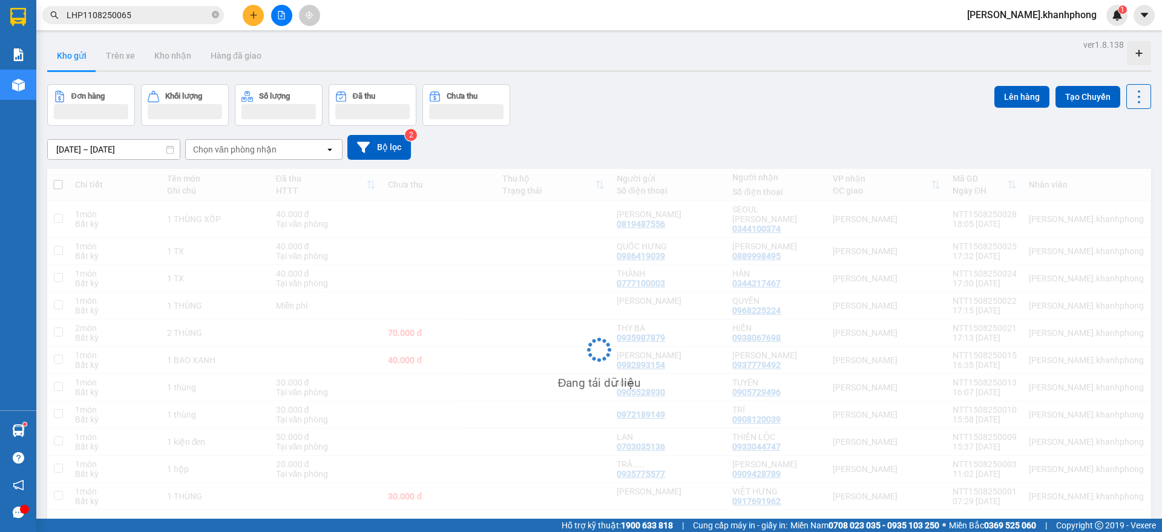
click at [310, 150] on div "Chọn văn phòng nhận" at bounding box center [255, 149] width 139 height 19
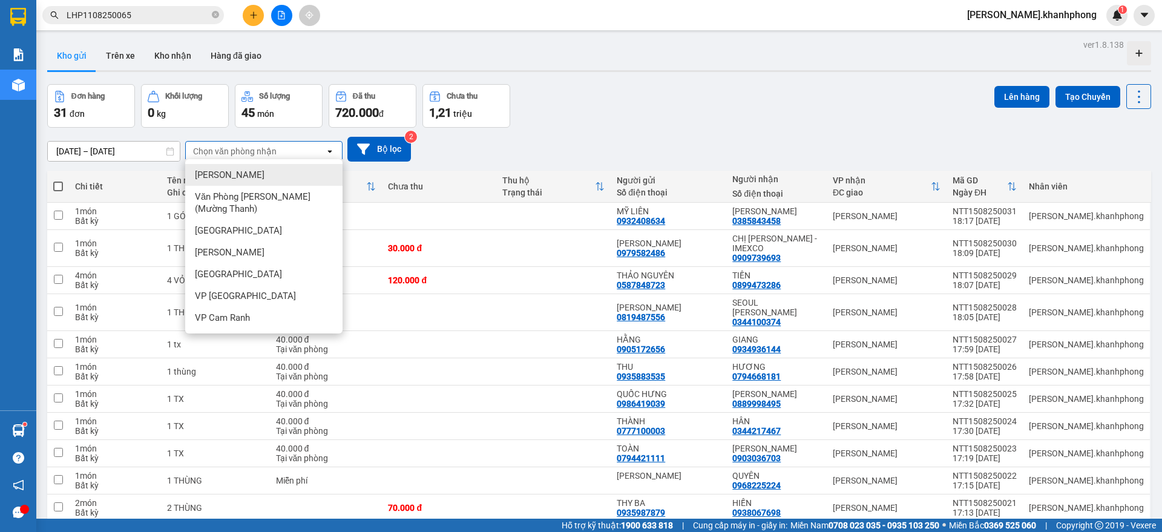
click at [232, 175] on span "[PERSON_NAME]" at bounding box center [230, 175] width 70 height 12
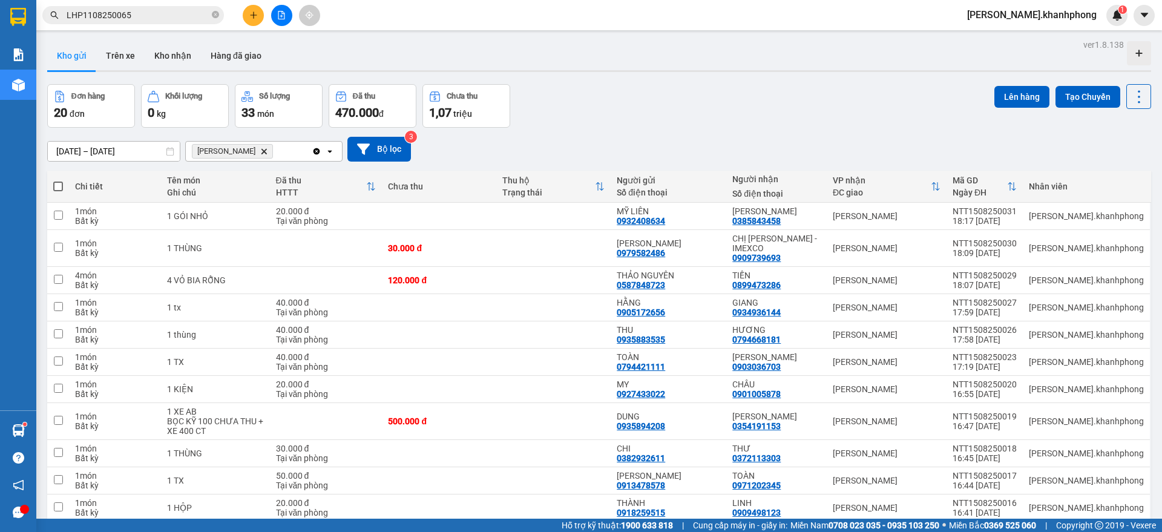
click at [257, 145] on span "[PERSON_NAME] Lão Delete" at bounding box center [232, 151] width 81 height 15
click at [252, 12] on icon "plus" at bounding box center [253, 15] width 8 height 8
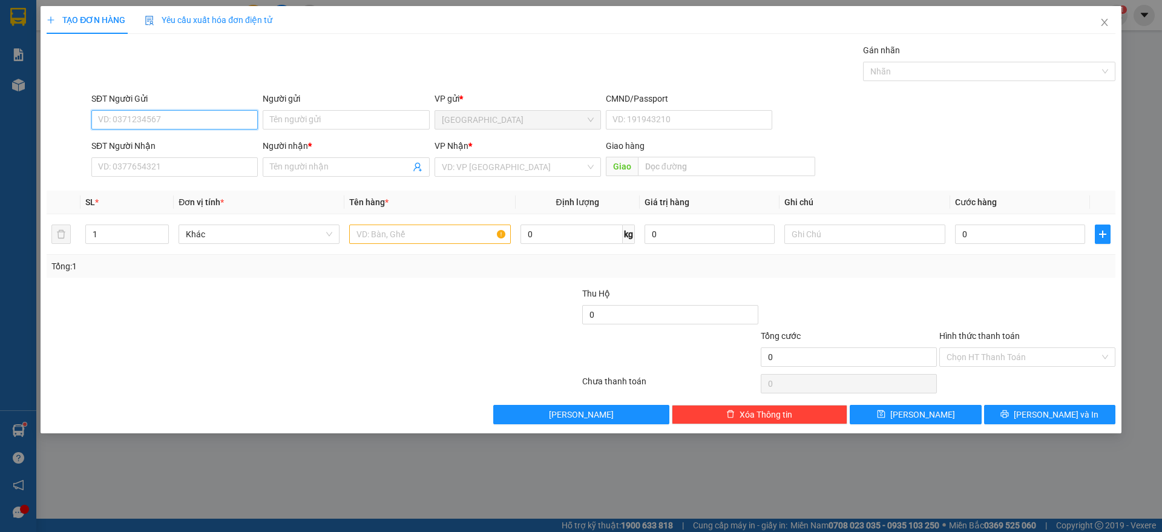
click at [191, 120] on input "SĐT Người Gửi" at bounding box center [174, 119] width 166 height 19
click at [175, 169] on input "SĐT Người Nhận" at bounding box center [174, 166] width 166 height 19
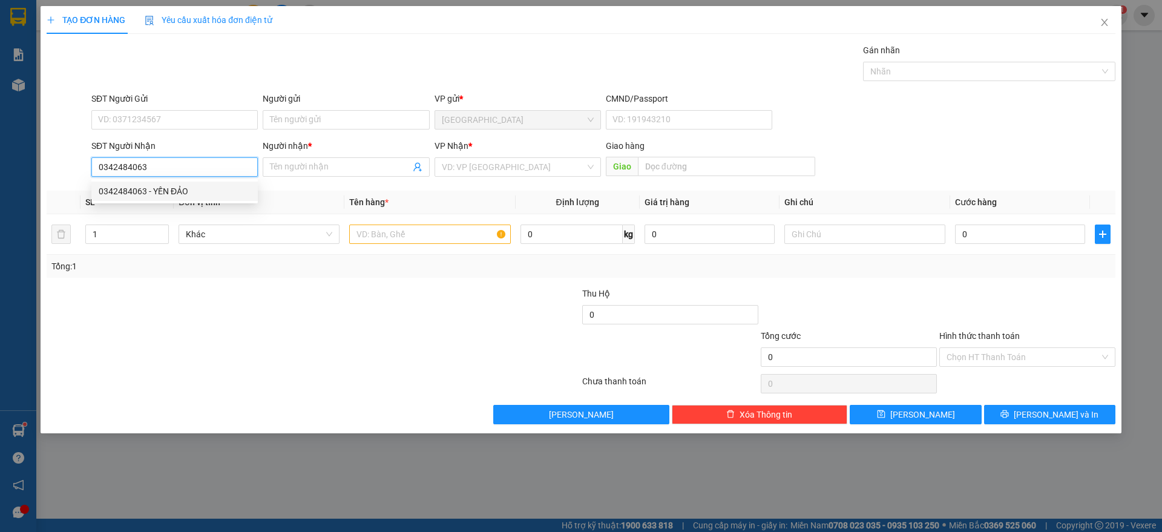
click at [164, 185] on div "0342484063 - YẾN ĐẢO" at bounding box center [175, 191] width 152 height 13
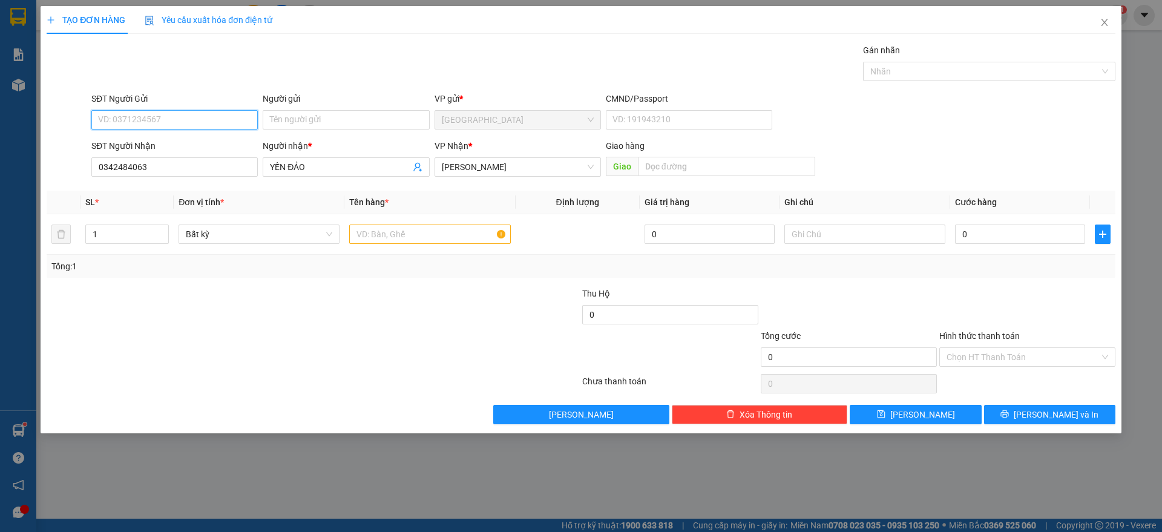
click at [182, 119] on input "SĐT Người Gửi" at bounding box center [174, 119] width 166 height 19
click at [164, 142] on div "0987077011 - [PERSON_NAME]" at bounding box center [175, 143] width 152 height 13
click at [425, 234] on input "text" at bounding box center [429, 234] width 161 height 19
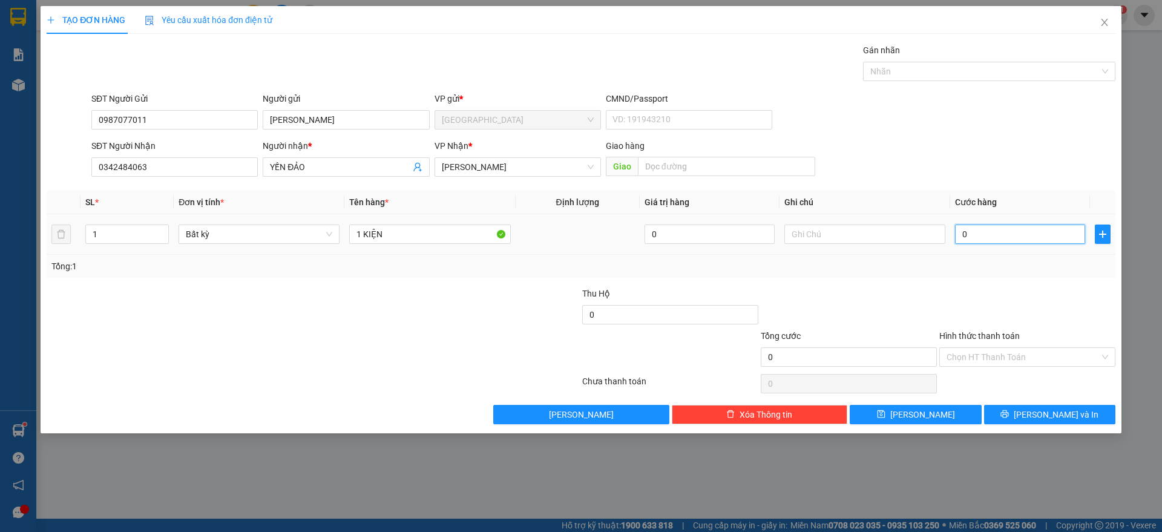
click at [1028, 232] on input "0" at bounding box center [1020, 234] width 130 height 19
click at [1029, 281] on div "Transit Pickup Surcharge Ids Transit Deliver Surcharge Ids Transit Deliver Surc…" at bounding box center [581, 234] width 1069 height 381
click at [1045, 416] on span "[PERSON_NAME] và In" at bounding box center [1056, 414] width 85 height 13
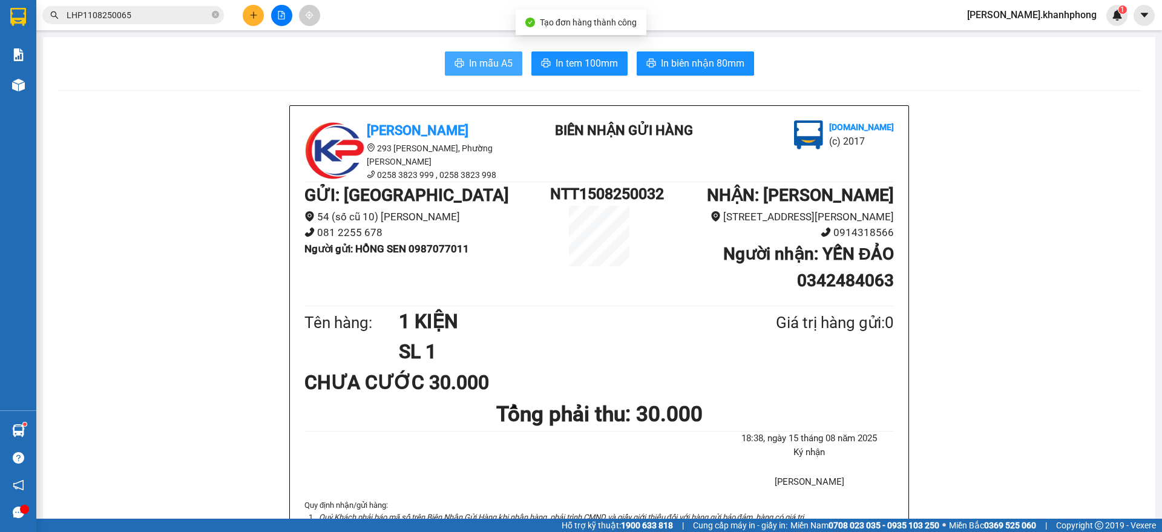
click at [459, 57] on button "In mẫu A5" at bounding box center [483, 63] width 77 height 24
click at [212, 10] on span at bounding box center [215, 15] width 7 height 11
click at [165, 16] on input "text" at bounding box center [138, 14] width 143 height 13
paste input "PNL1408250004 PNL1408250021 PNL1408250023 PNL1408250025 PNL1408250029 PNL140825…"
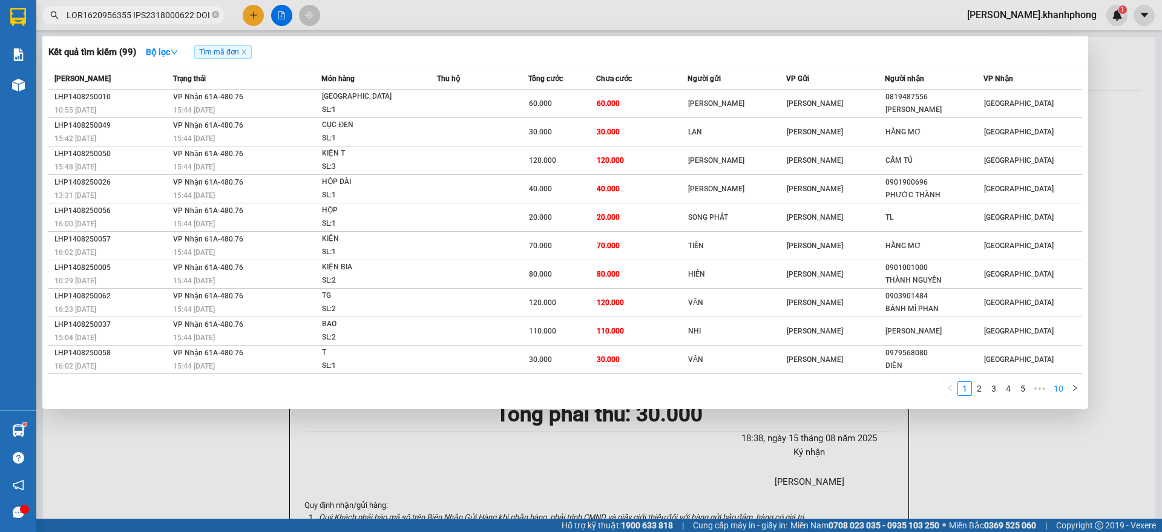
click at [1056, 394] on link "10" at bounding box center [1058, 388] width 17 height 13
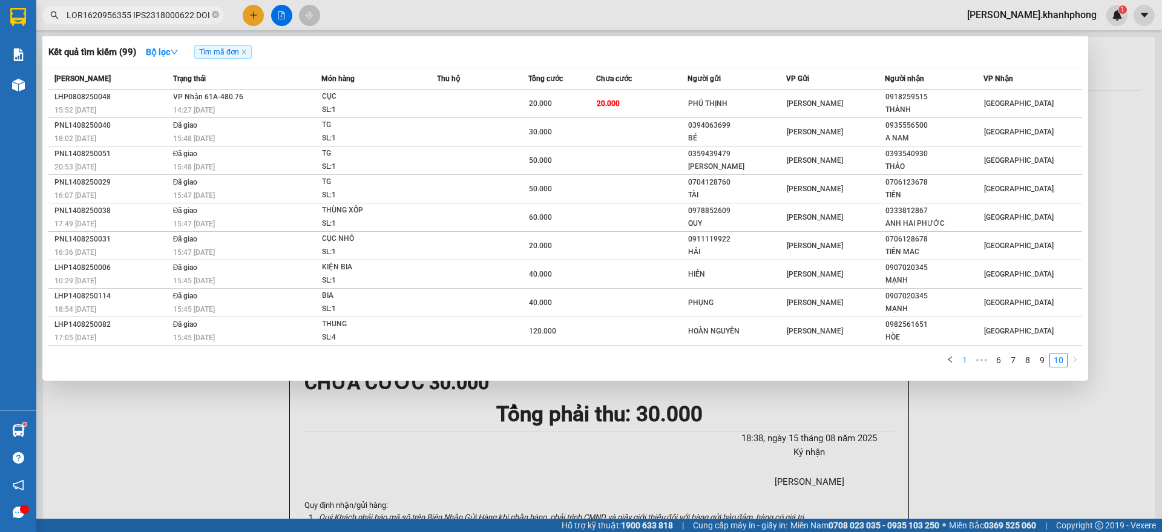
click at [961, 357] on link "1" at bounding box center [964, 359] width 13 height 13
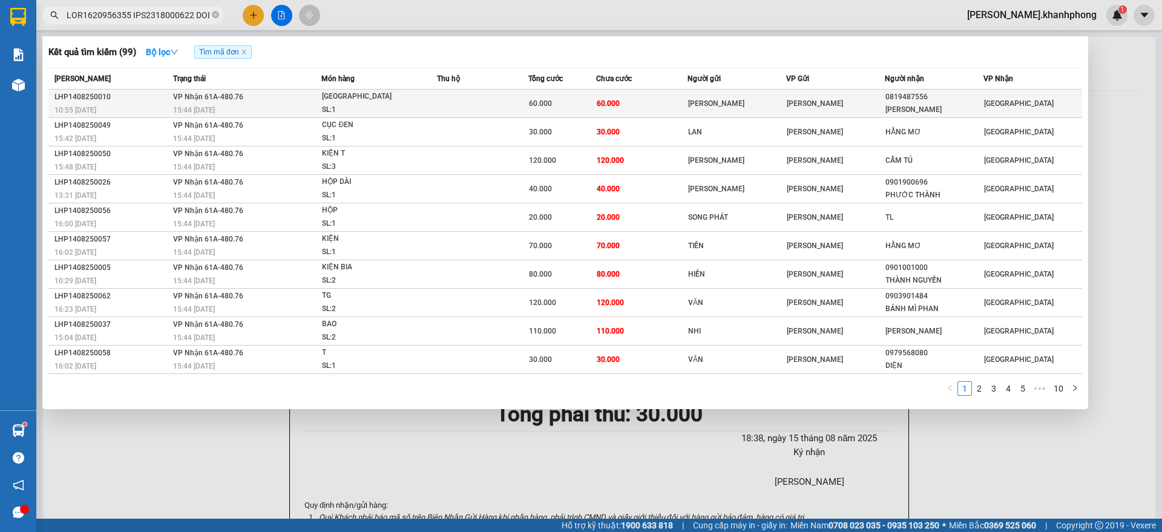
click at [576, 101] on div "60.000" at bounding box center [562, 103] width 67 height 13
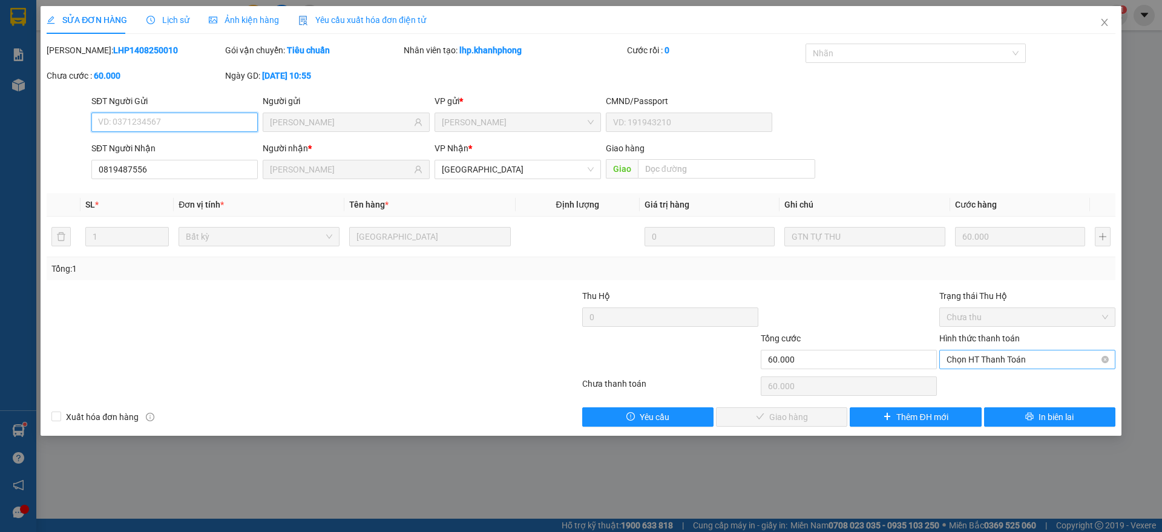
click at [969, 361] on span "Chọn HT Thanh Toán" at bounding box center [1028, 359] width 162 height 18
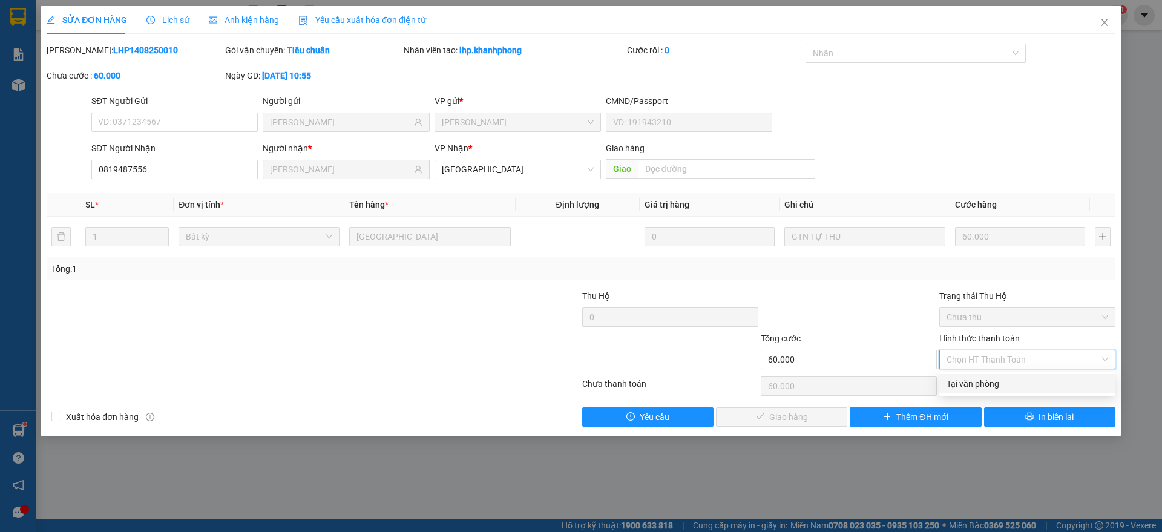
click at [968, 390] on div "Tại văn phòng" at bounding box center [1028, 383] width 162 height 13
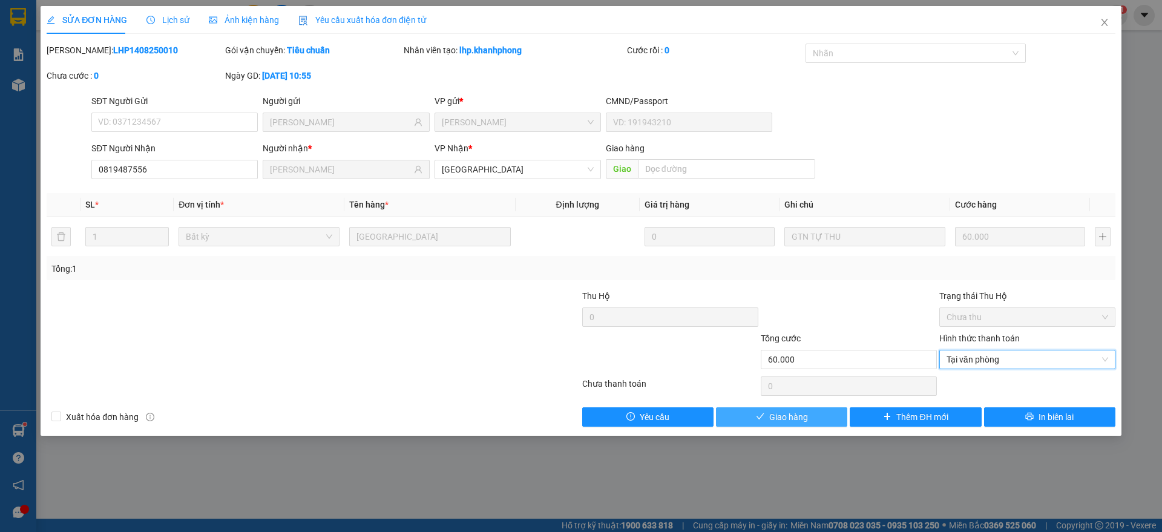
drag, startPoint x: 783, startPoint y: 415, endPoint x: 815, endPoint y: 380, distance: 48.0
click at [783, 416] on span "Giao hàng" at bounding box center [788, 416] width 39 height 13
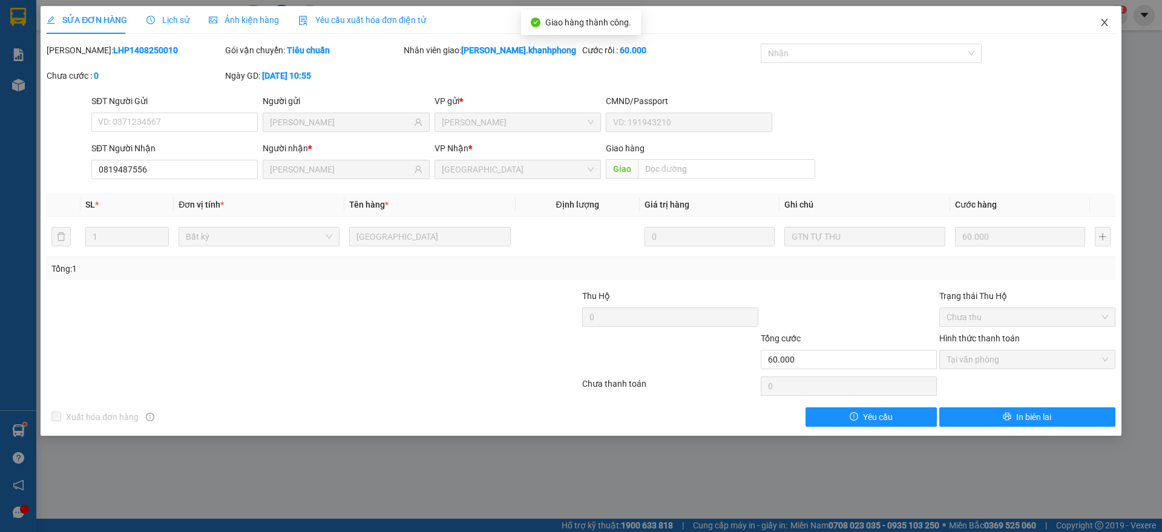
click at [1114, 21] on span "Close" at bounding box center [1105, 23] width 34 height 34
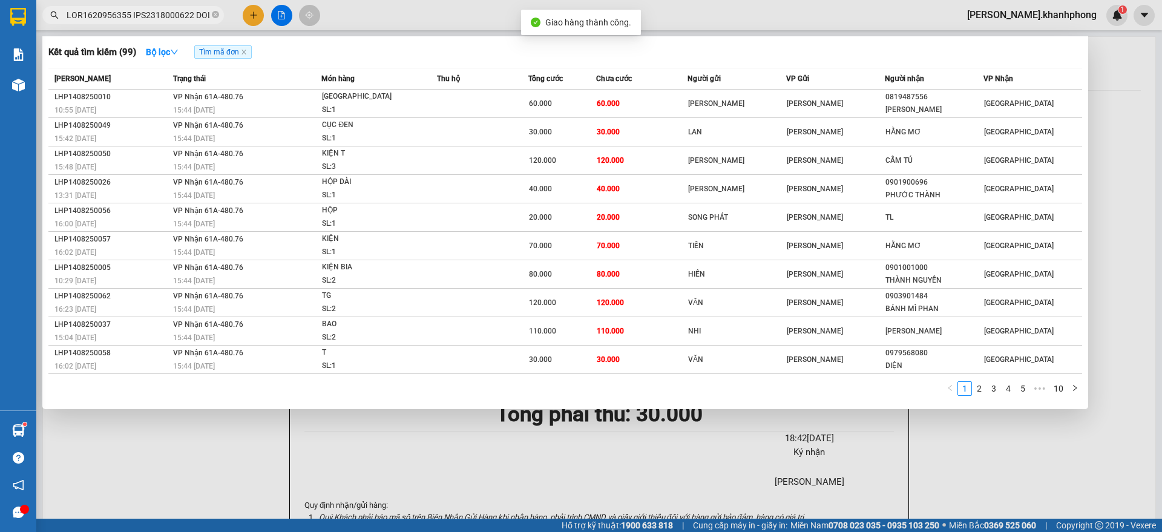
click at [180, 22] on span at bounding box center [133, 15] width 182 height 18
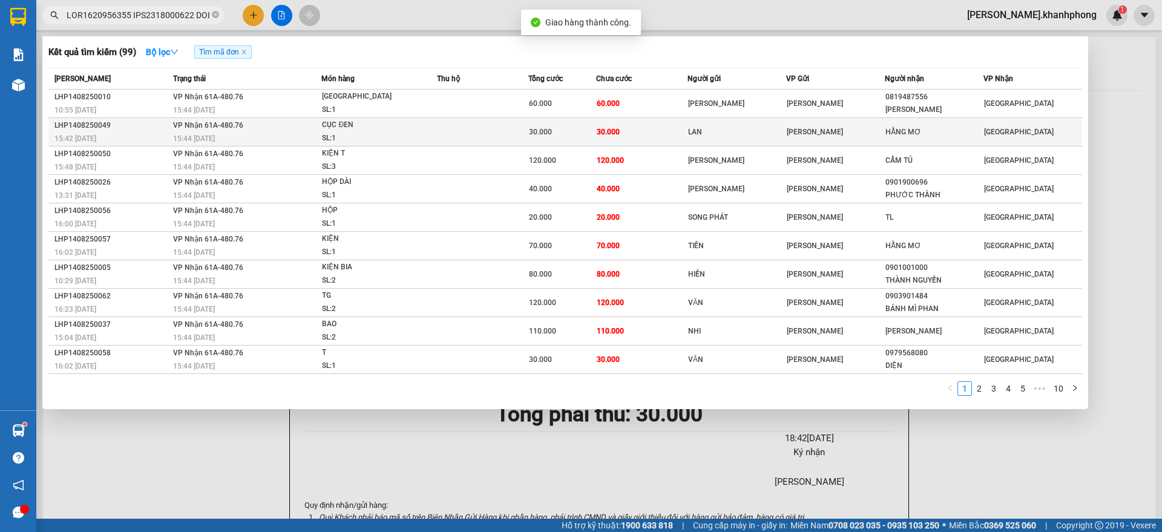
click at [428, 139] on span "CỤC ĐEN SL: 1" at bounding box center [379, 132] width 114 height 26
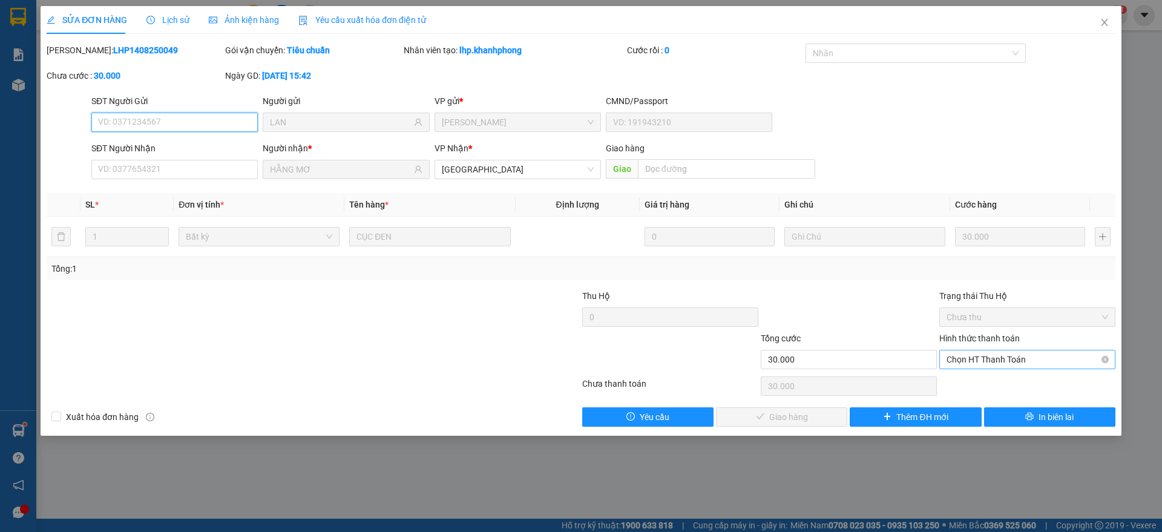
click at [1002, 363] on span "Chọn HT Thanh Toán" at bounding box center [1028, 359] width 162 height 18
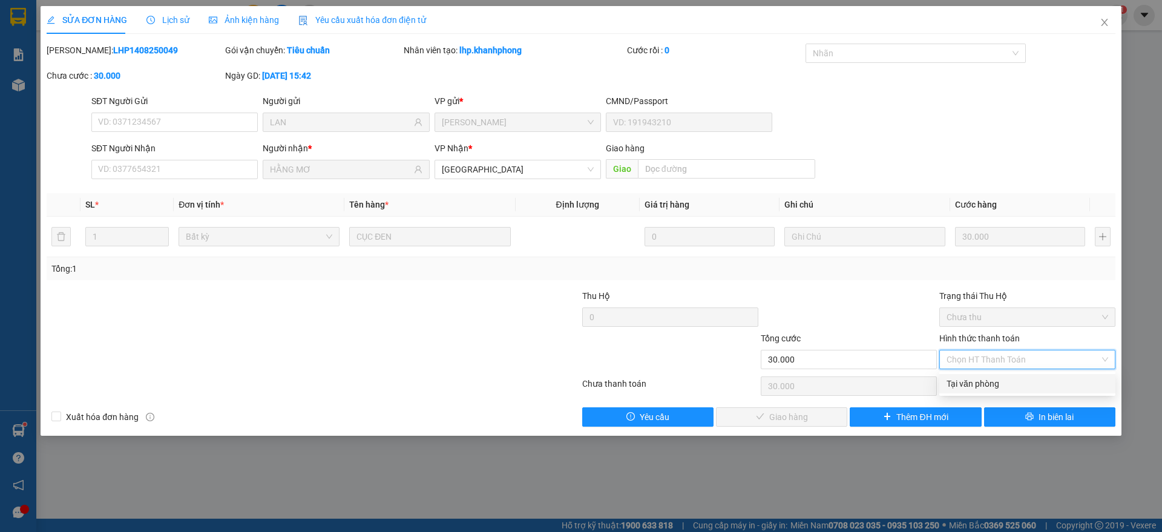
click at [989, 381] on div "Tại văn phòng" at bounding box center [1028, 383] width 162 height 13
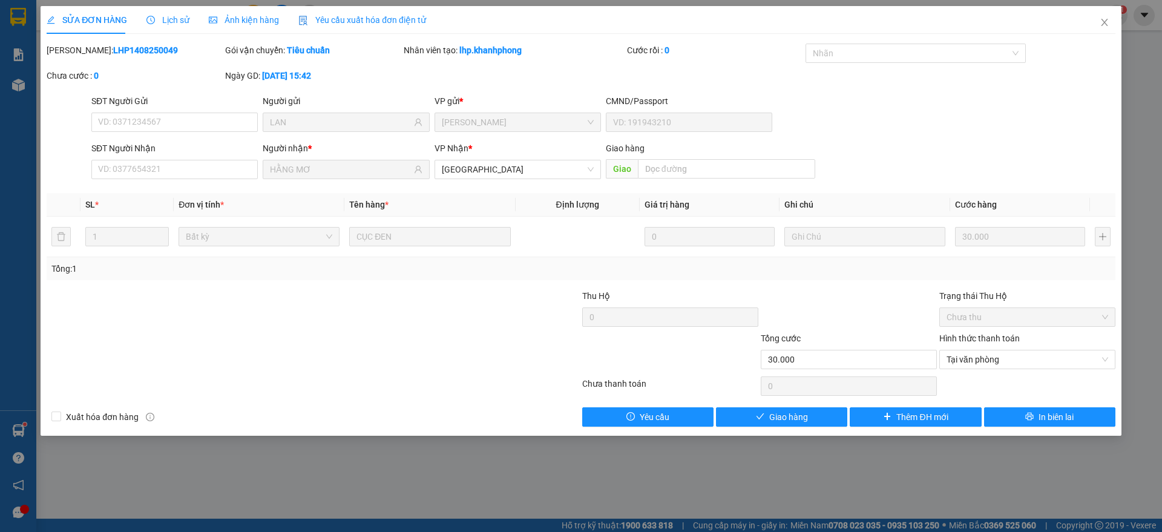
click at [811, 405] on div "Total Paid Fee 0 Total UnPaid Fee 30.000 Cash Collection Total Fee Mã ĐH: LHP14…" at bounding box center [581, 235] width 1069 height 383
click at [802, 410] on span "Giao hàng" at bounding box center [788, 416] width 39 height 13
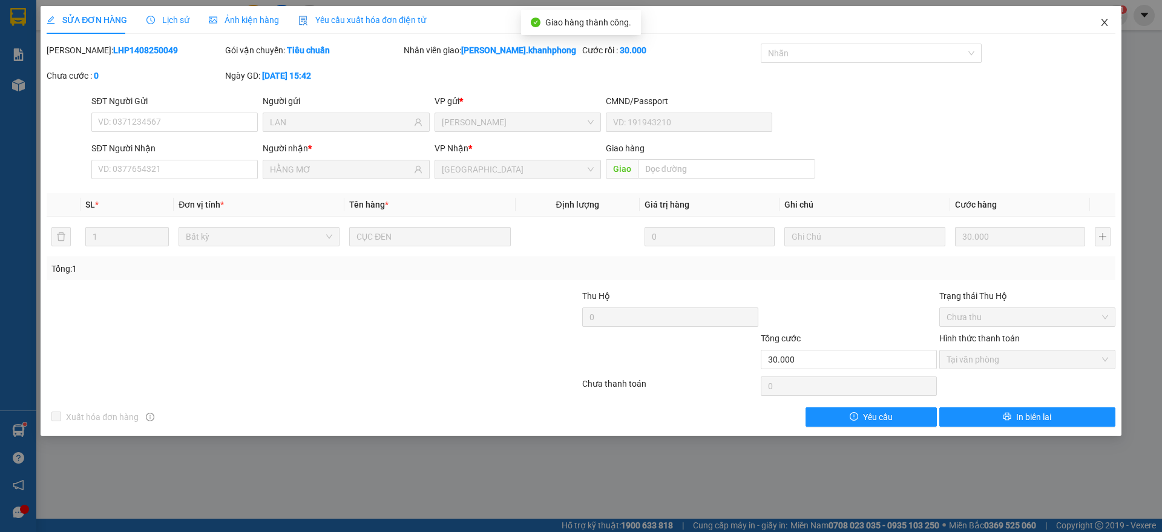
click at [1103, 21] on icon "close" at bounding box center [1105, 23] width 10 height 10
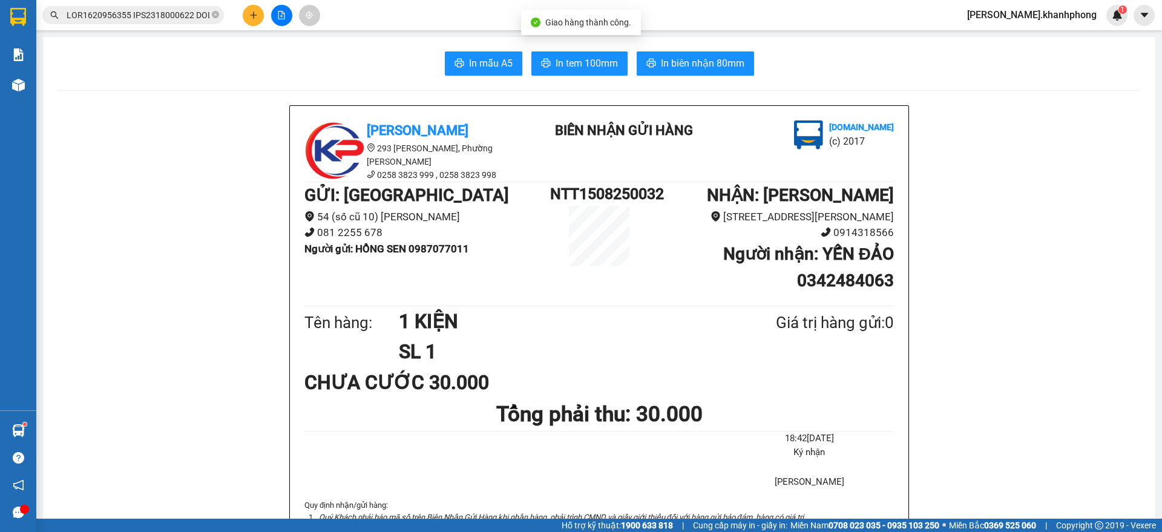
click at [173, 8] on input "text" at bounding box center [138, 14] width 143 height 13
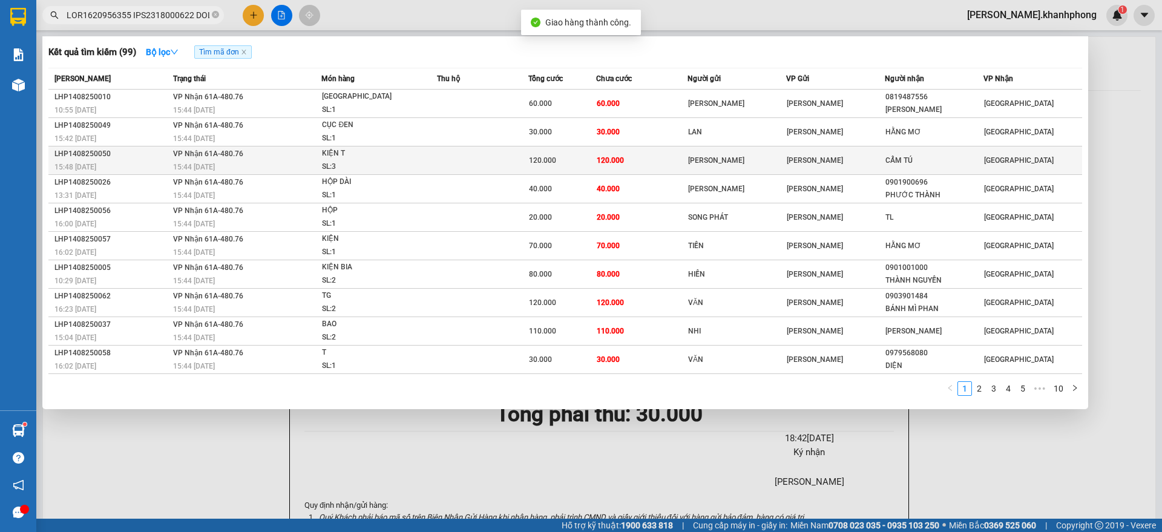
click at [413, 159] on div "KIỆN T" at bounding box center [367, 153] width 91 height 13
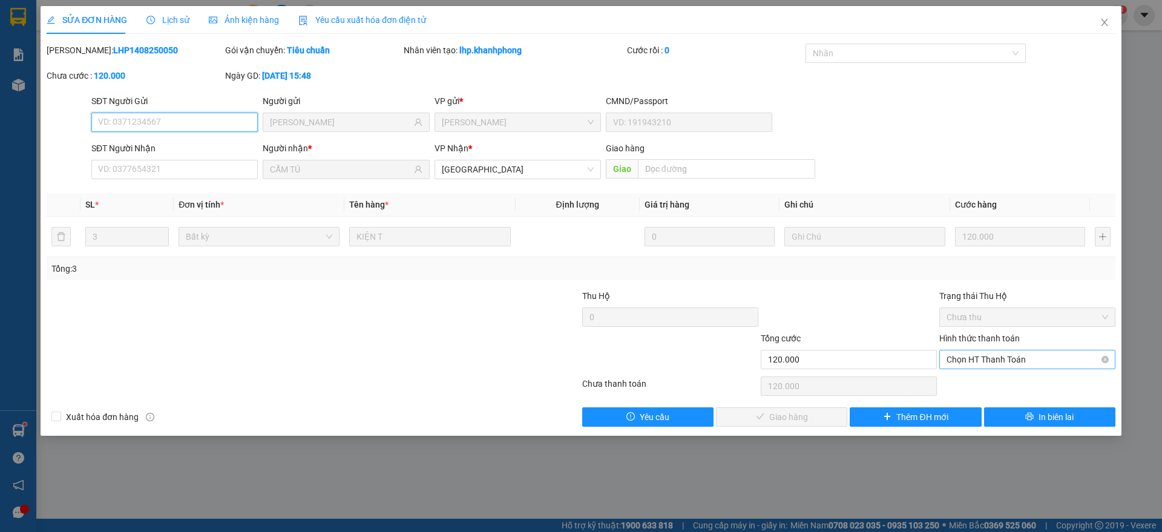
click at [1016, 355] on span "Chọn HT Thanh Toán" at bounding box center [1028, 359] width 162 height 18
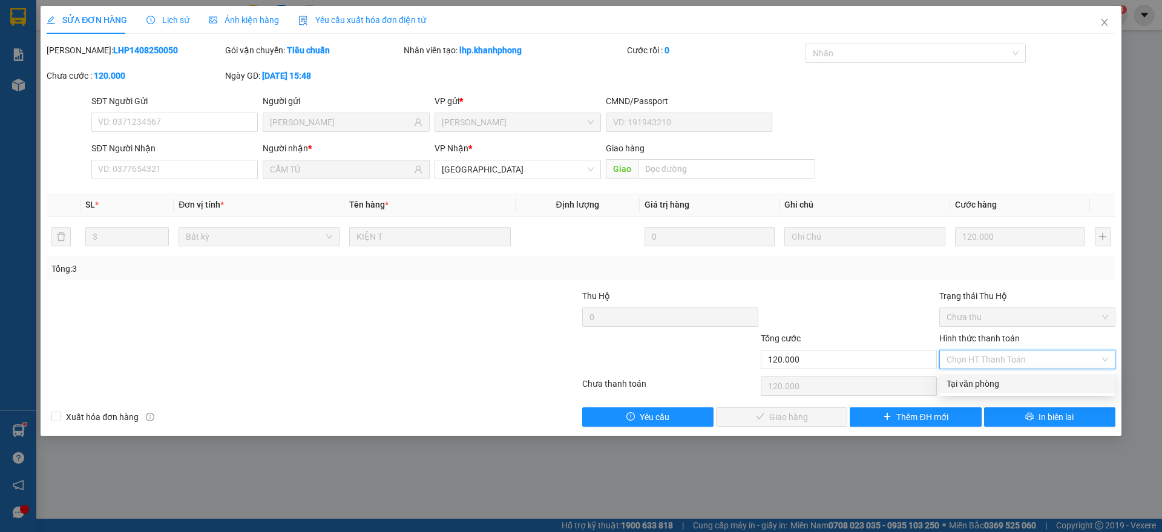
click at [979, 386] on div "Tại văn phòng" at bounding box center [1028, 383] width 162 height 13
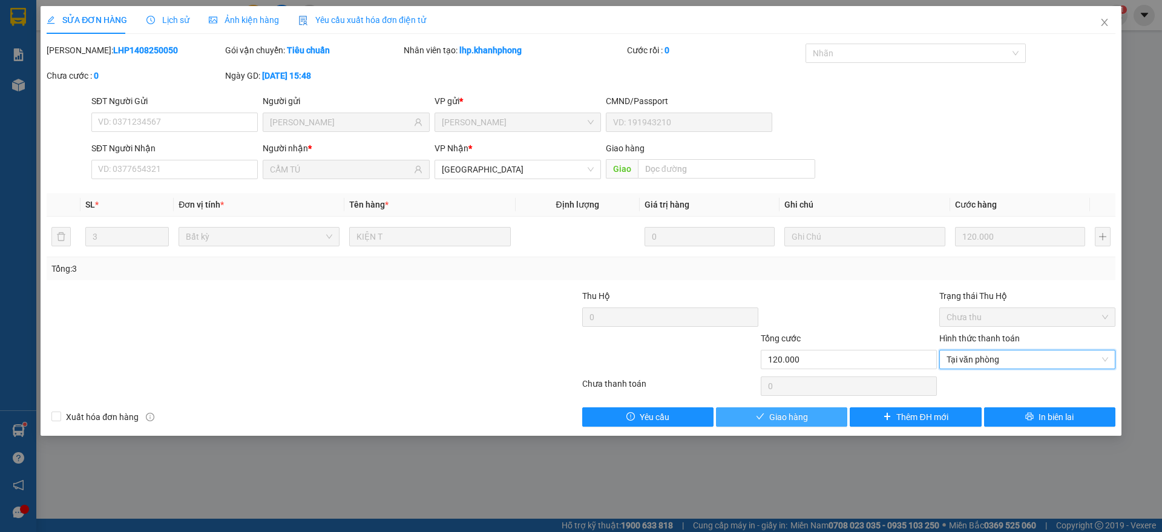
click at [799, 415] on span "Giao hàng" at bounding box center [788, 416] width 39 height 13
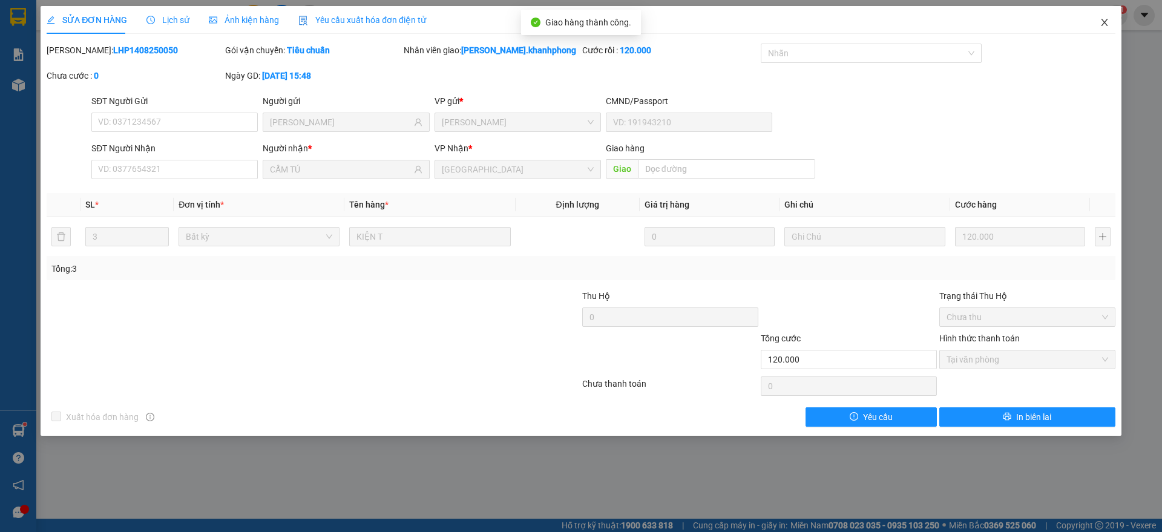
click at [1111, 16] on span "Close" at bounding box center [1105, 23] width 34 height 34
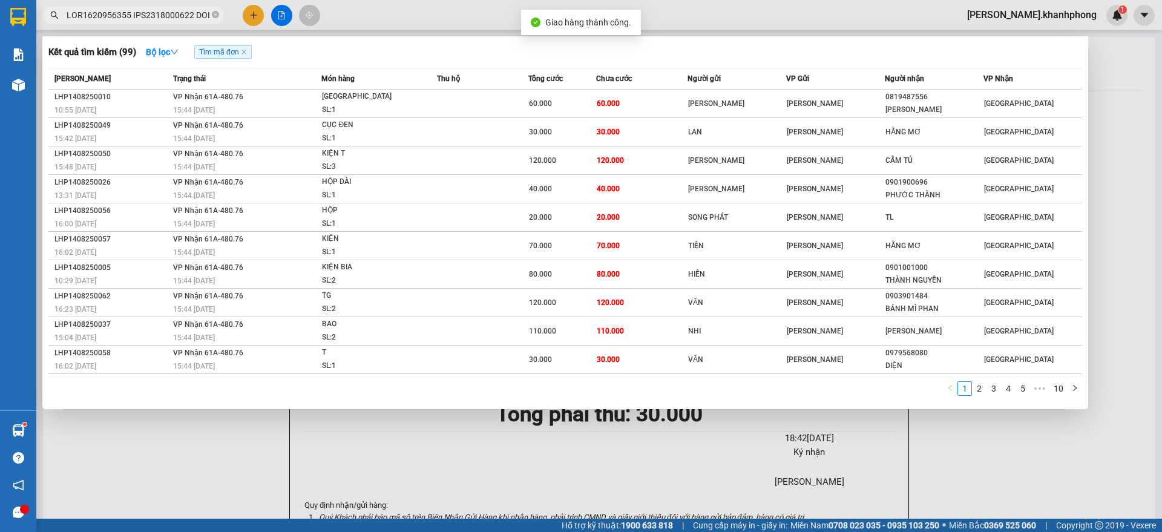
click at [179, 16] on input "text" at bounding box center [138, 14] width 143 height 13
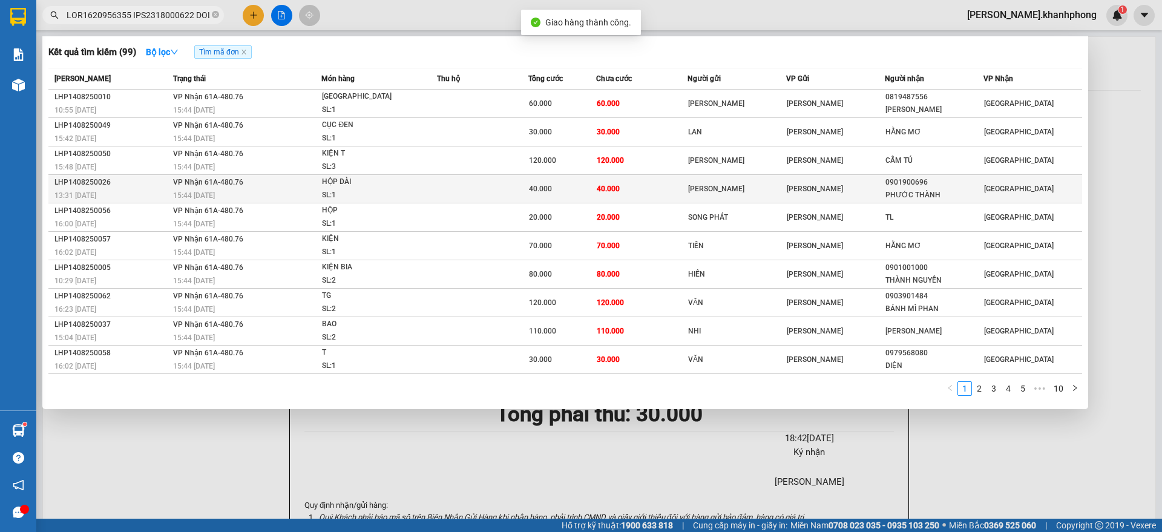
click at [146, 180] on div "LHP1408250026" at bounding box center [111, 182] width 115 height 13
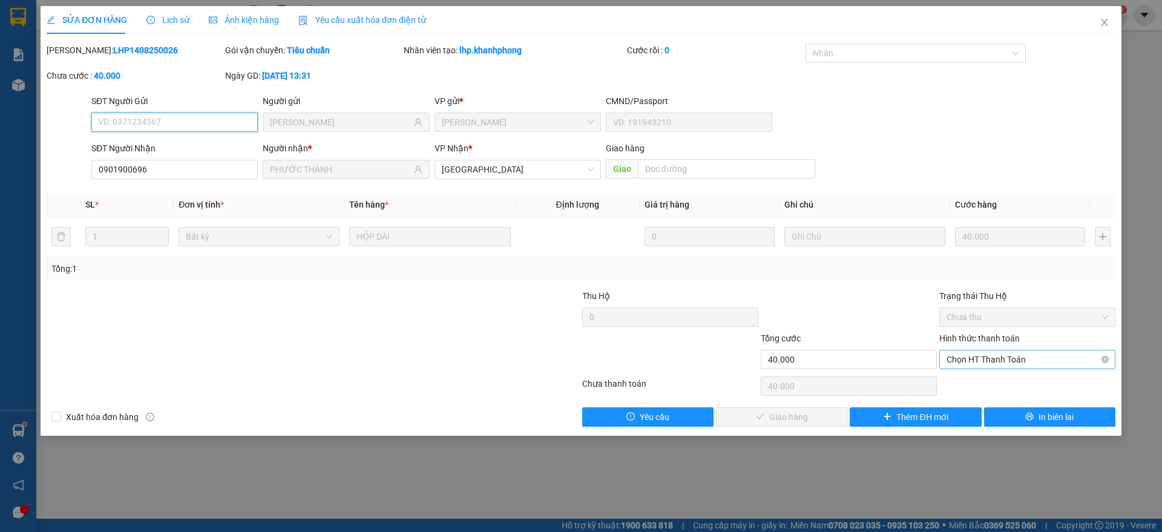
click at [991, 355] on span "Chọn HT Thanh Toán" at bounding box center [1028, 359] width 162 height 18
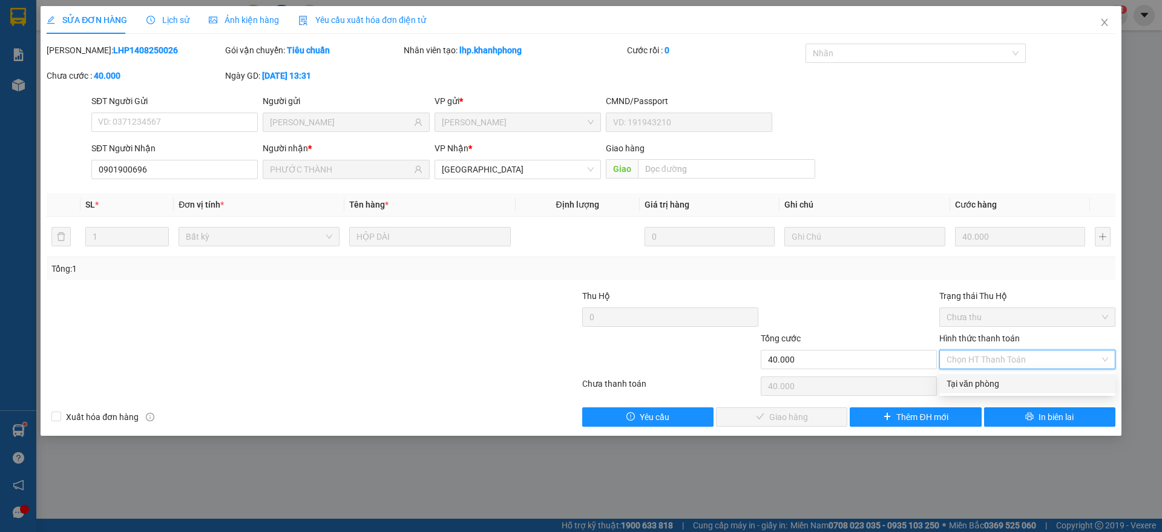
click at [973, 379] on div "Tại văn phòng" at bounding box center [1028, 383] width 162 height 13
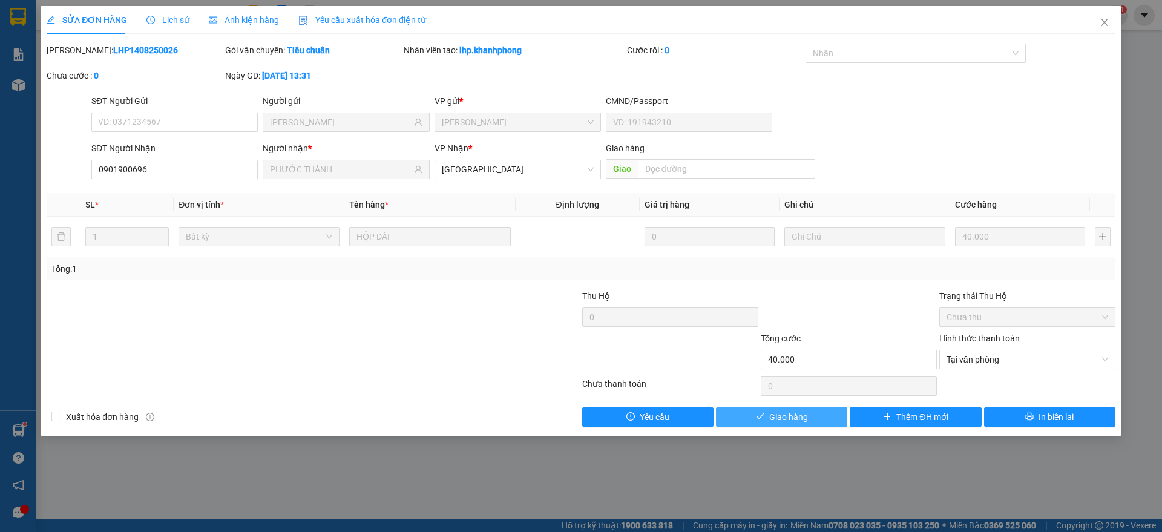
drag, startPoint x: 768, startPoint y: 418, endPoint x: 784, endPoint y: 398, distance: 26.3
click at [769, 418] on button "Giao hàng" at bounding box center [781, 416] width 131 height 19
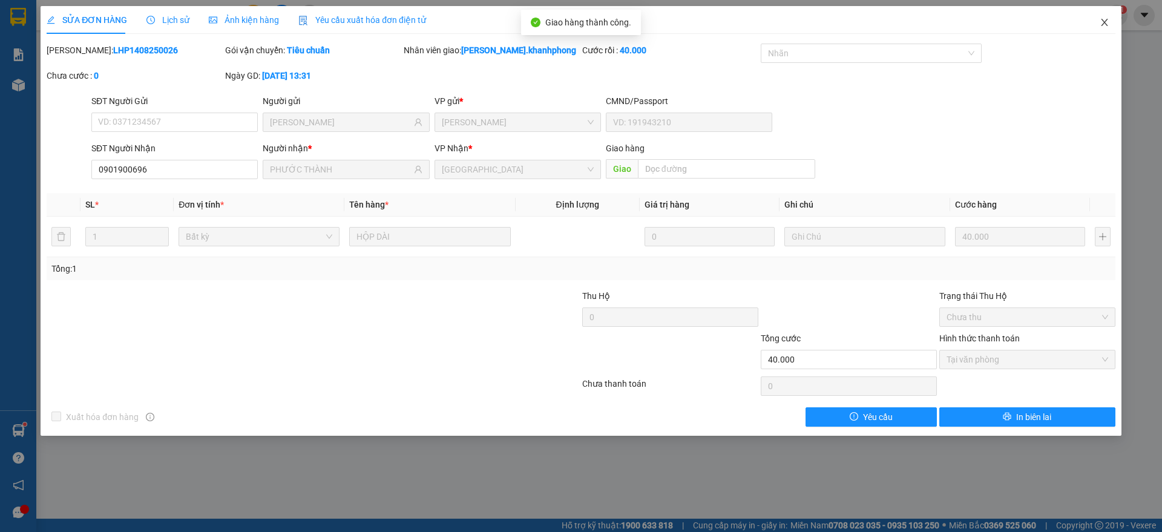
click at [1103, 18] on icon "close" at bounding box center [1105, 23] width 10 height 10
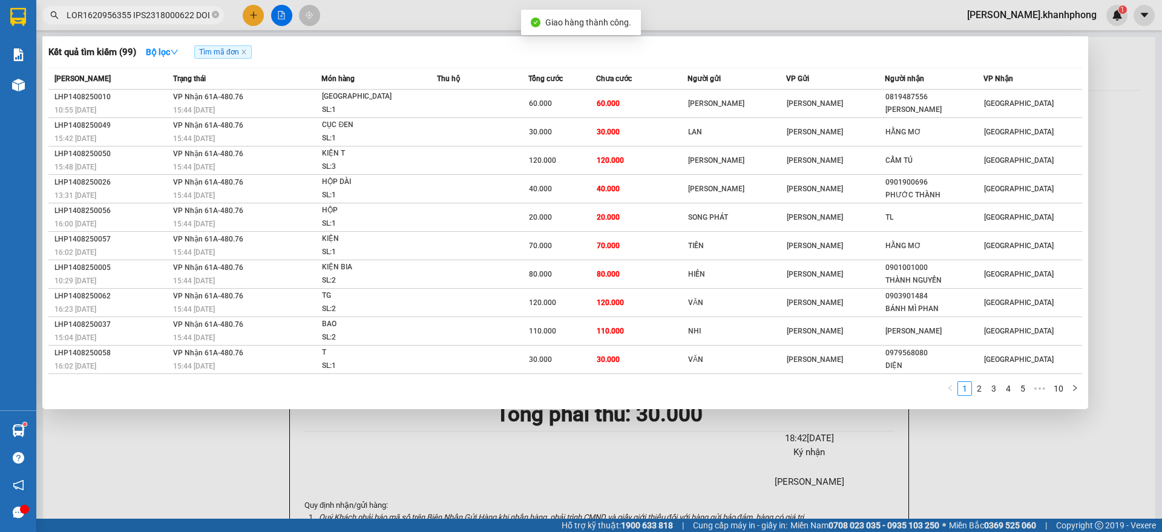
click at [113, 15] on input "text" at bounding box center [138, 14] width 143 height 13
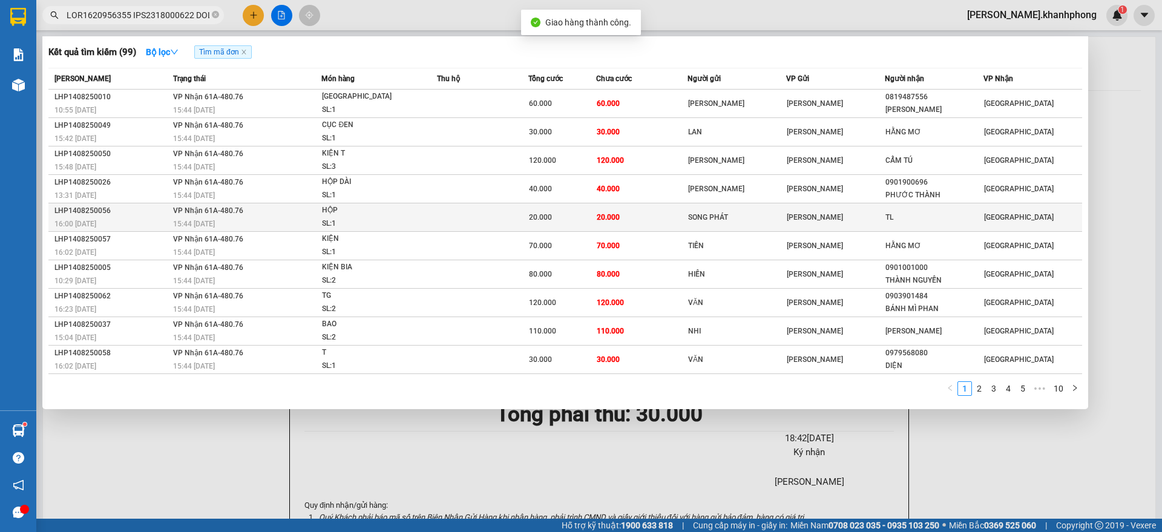
click at [137, 217] on div "16:00 [DATE]" at bounding box center [111, 223] width 115 height 13
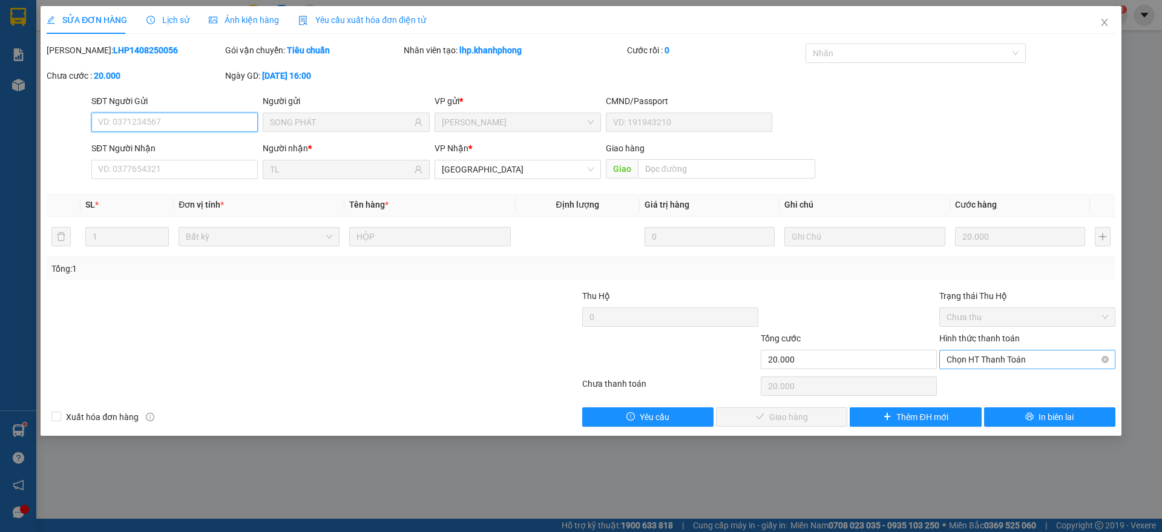
click at [980, 356] on span "Chọn HT Thanh Toán" at bounding box center [1028, 359] width 162 height 18
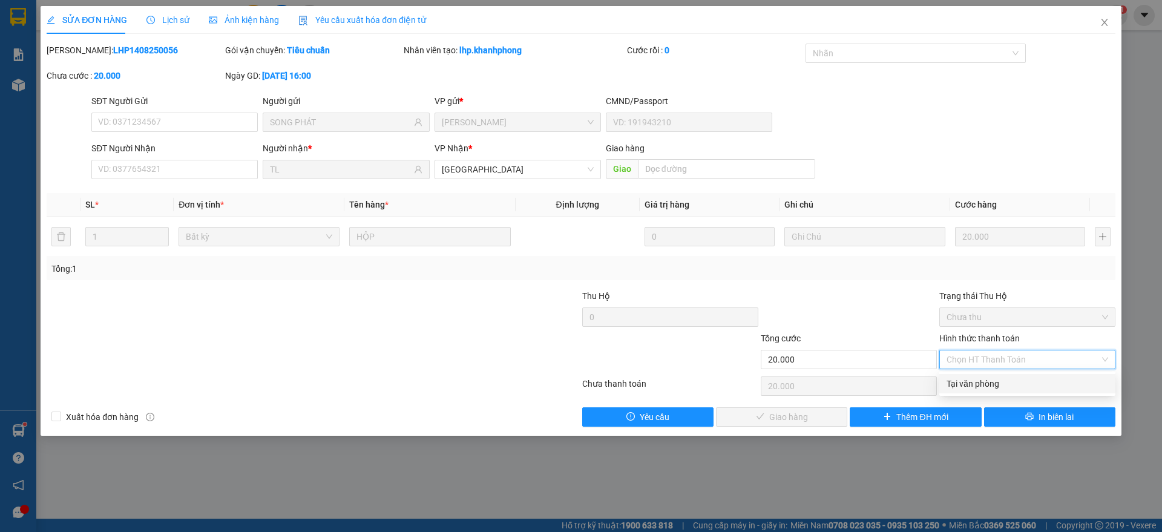
click at [967, 379] on div "Tại văn phòng" at bounding box center [1028, 383] width 162 height 13
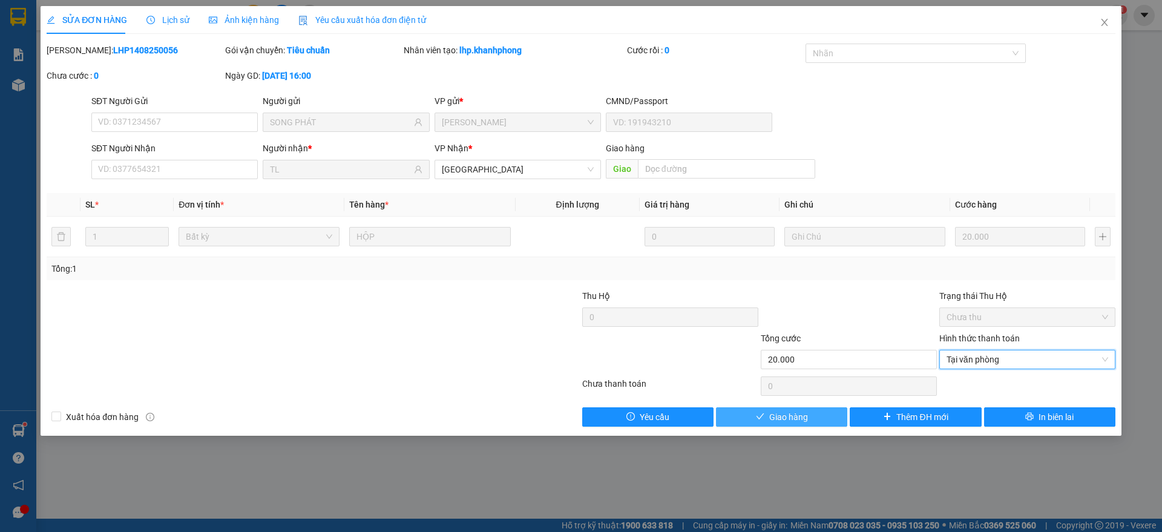
click at [784, 410] on span "Giao hàng" at bounding box center [788, 416] width 39 height 13
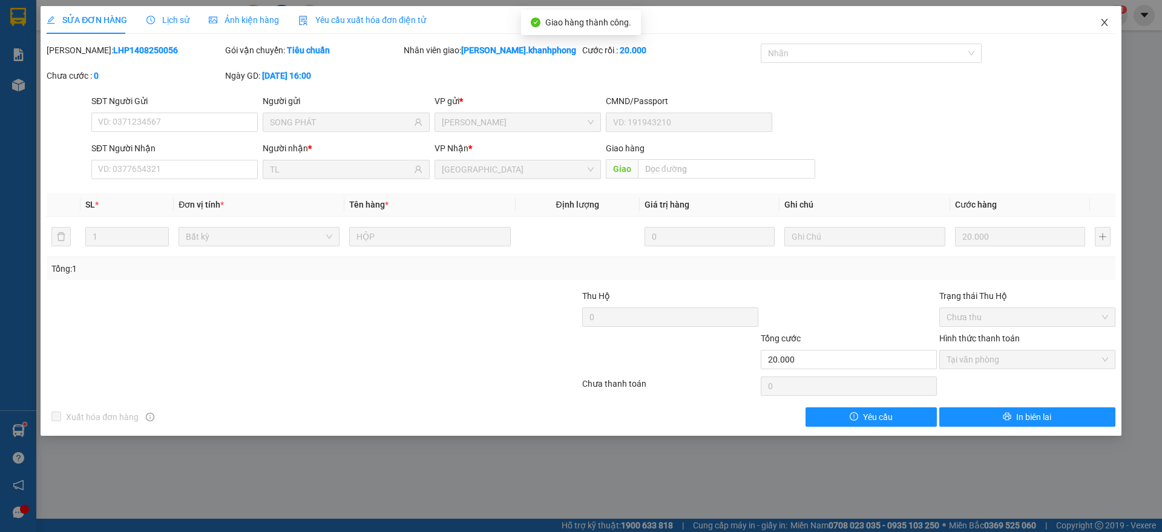
drag, startPoint x: 1106, startPoint y: 22, endPoint x: 1080, endPoint y: 28, distance: 27.2
click at [1107, 22] on icon "close" at bounding box center [1105, 23] width 10 height 10
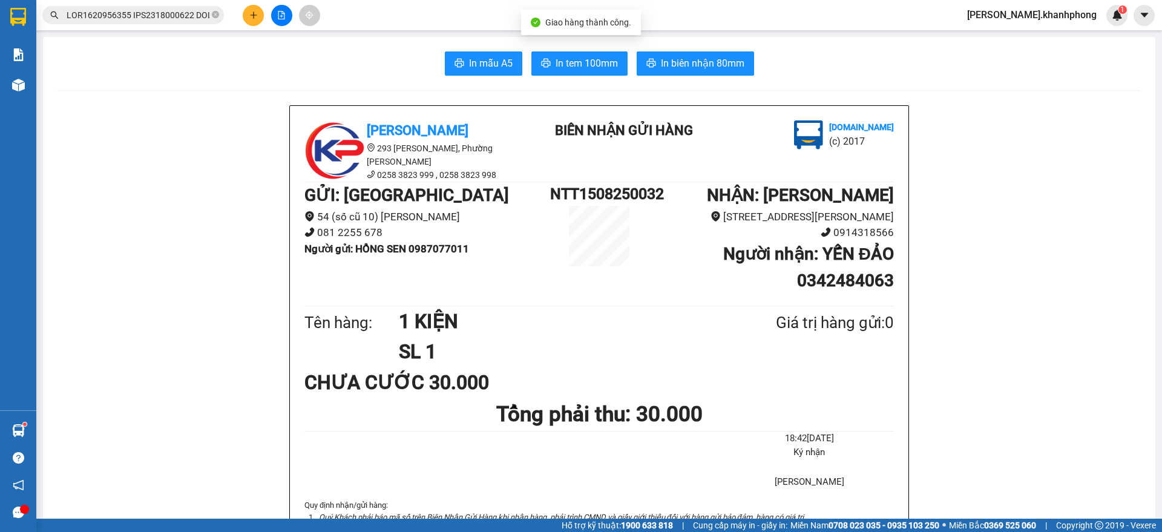
click at [166, 14] on input "text" at bounding box center [138, 14] width 143 height 13
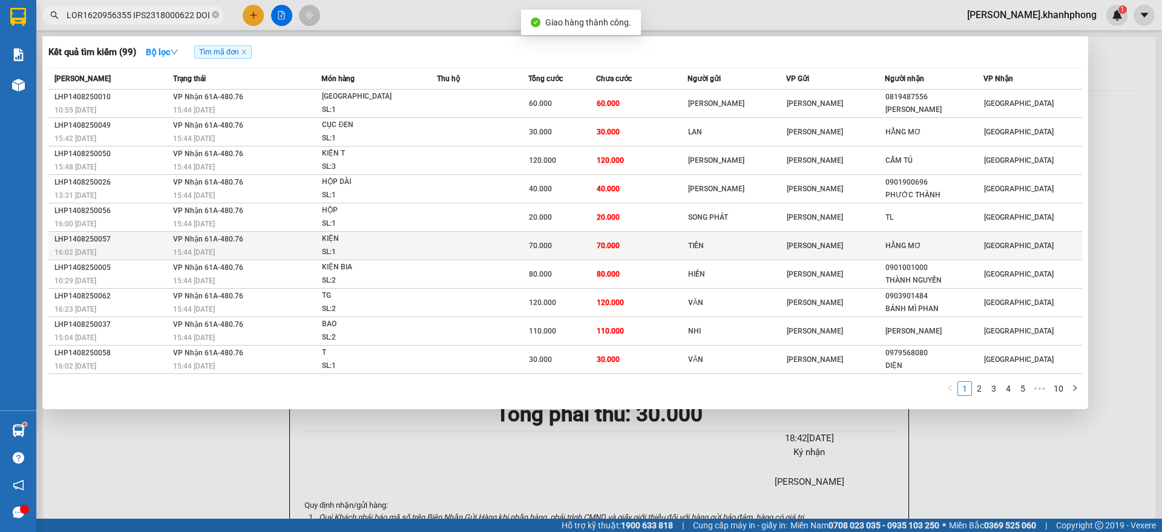
click at [140, 246] on div "16:02 [DATE]" at bounding box center [111, 252] width 115 height 13
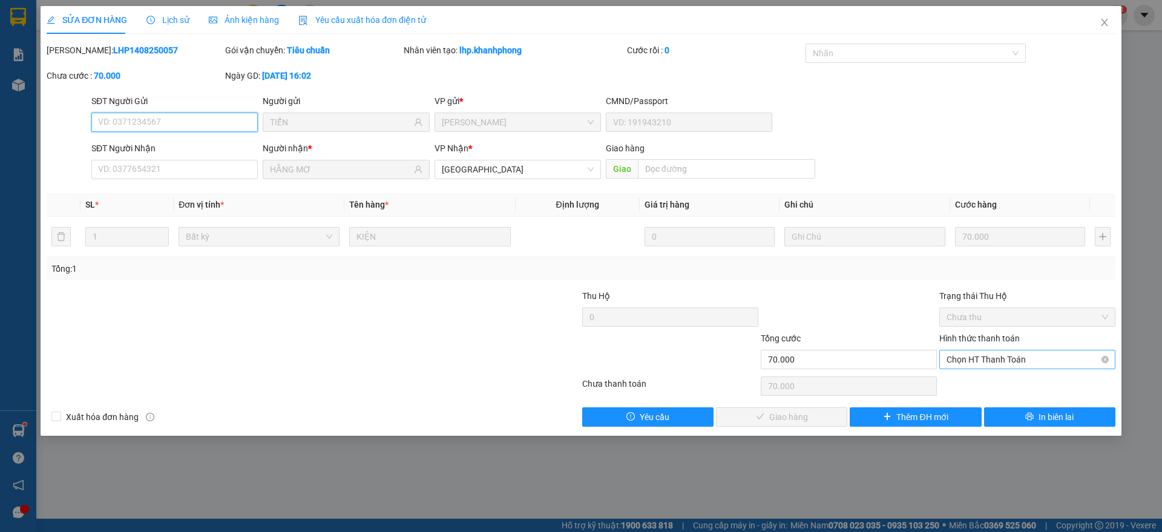
click at [1001, 361] on span "Chọn HT Thanh Toán" at bounding box center [1028, 359] width 162 height 18
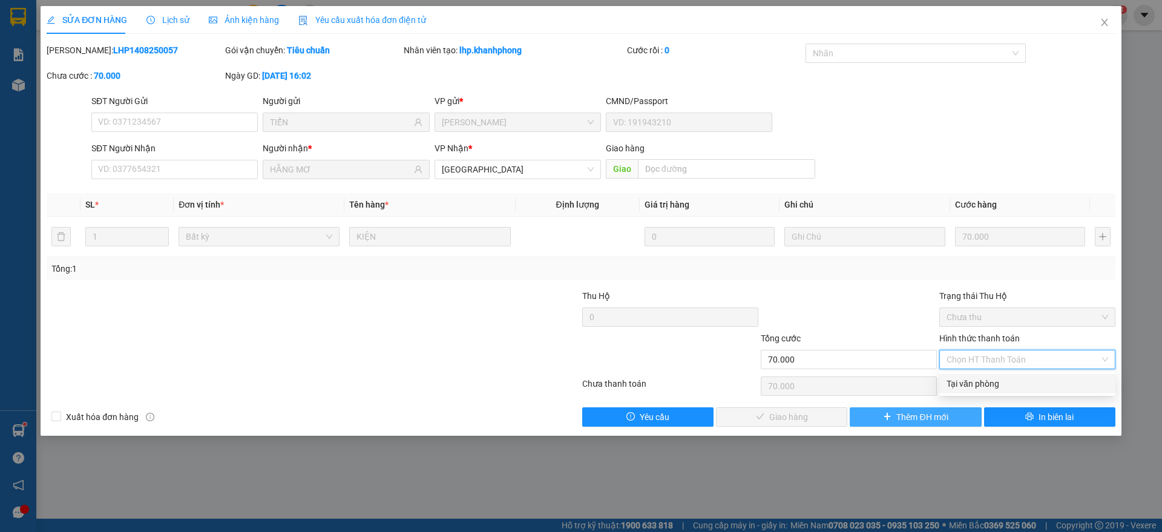
drag, startPoint x: 982, startPoint y: 377, endPoint x: 861, endPoint y: 412, distance: 125.9
click at [983, 377] on div "Tại văn phòng" at bounding box center [1028, 383] width 162 height 13
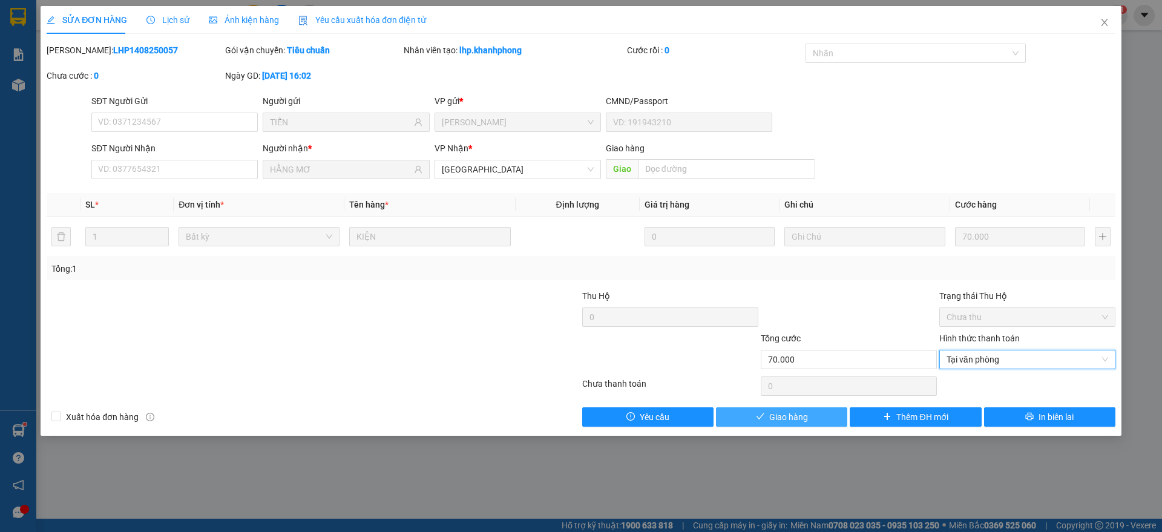
click at [818, 410] on button "Giao hàng" at bounding box center [781, 416] width 131 height 19
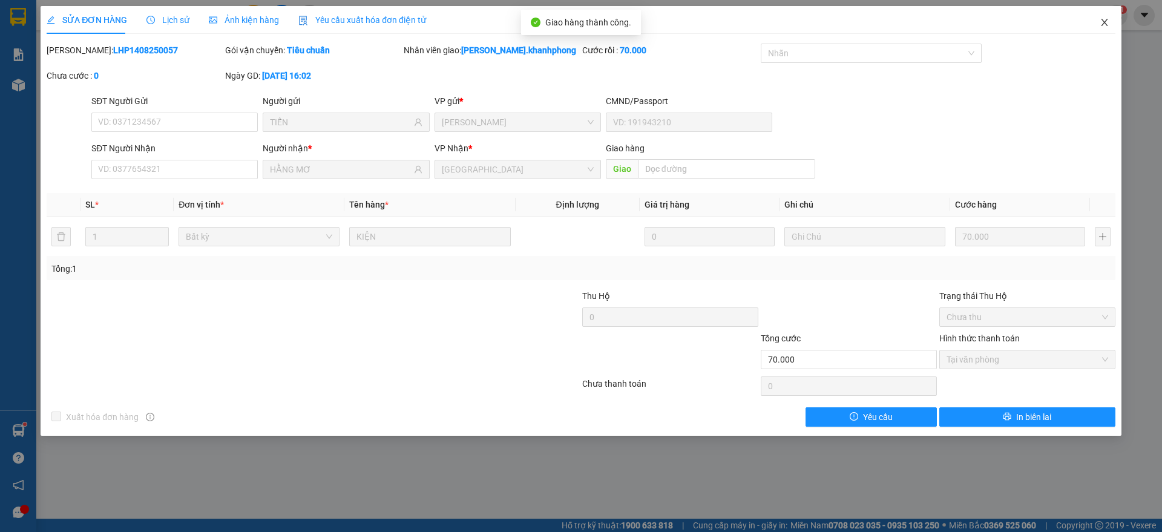
click at [1102, 21] on icon "close" at bounding box center [1105, 23] width 10 height 10
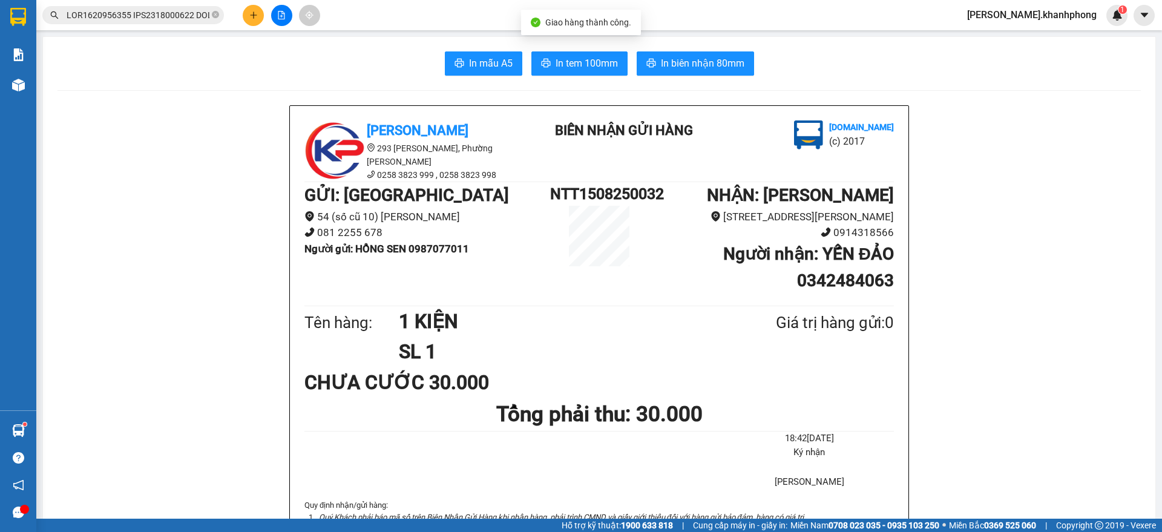
click at [157, 18] on input "text" at bounding box center [138, 14] width 143 height 13
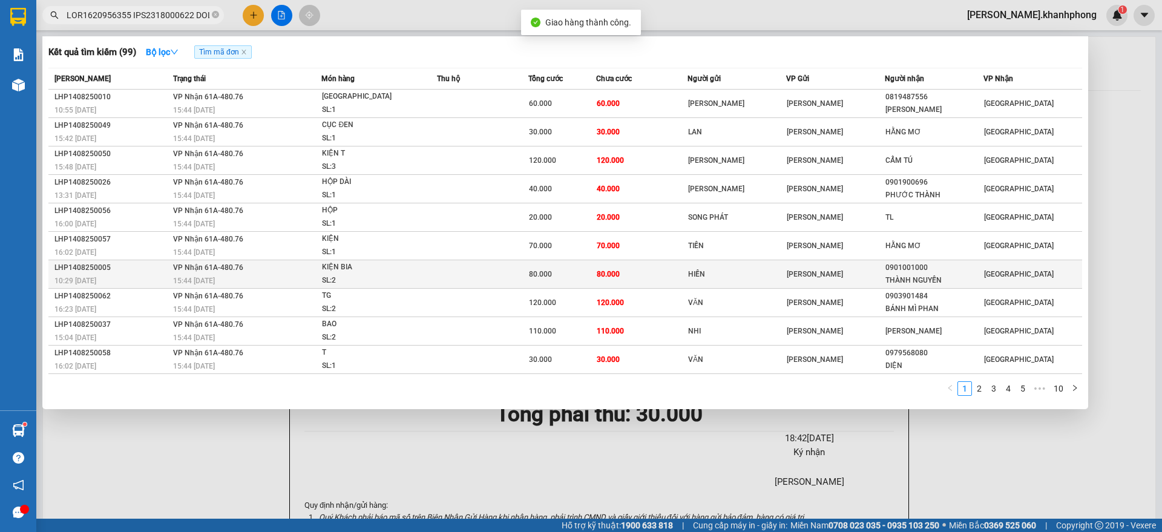
click at [146, 264] on div "LHP1408250005" at bounding box center [111, 267] width 115 height 13
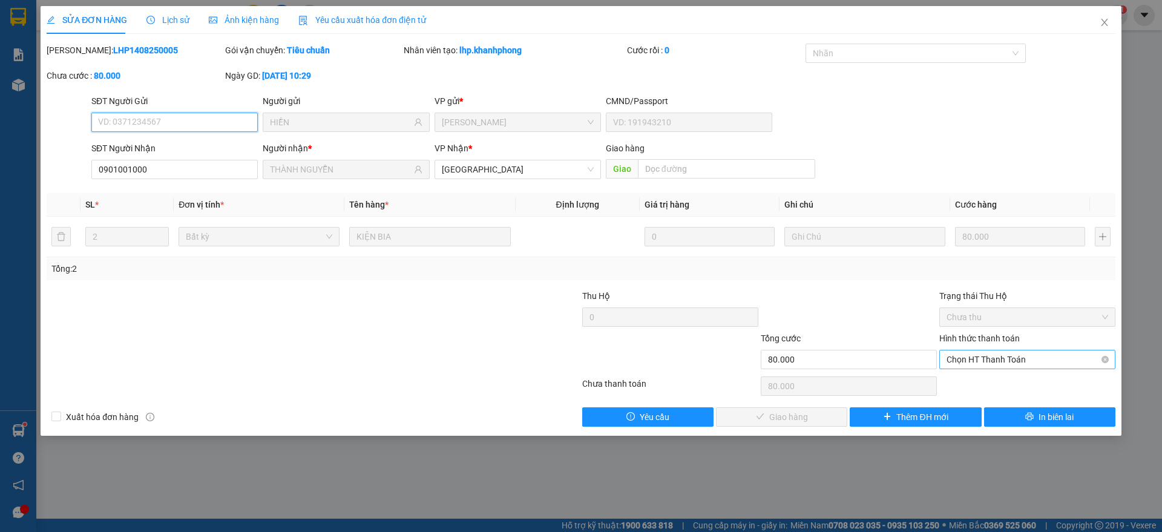
click at [1019, 358] on span "Chọn HT Thanh Toán" at bounding box center [1028, 359] width 162 height 18
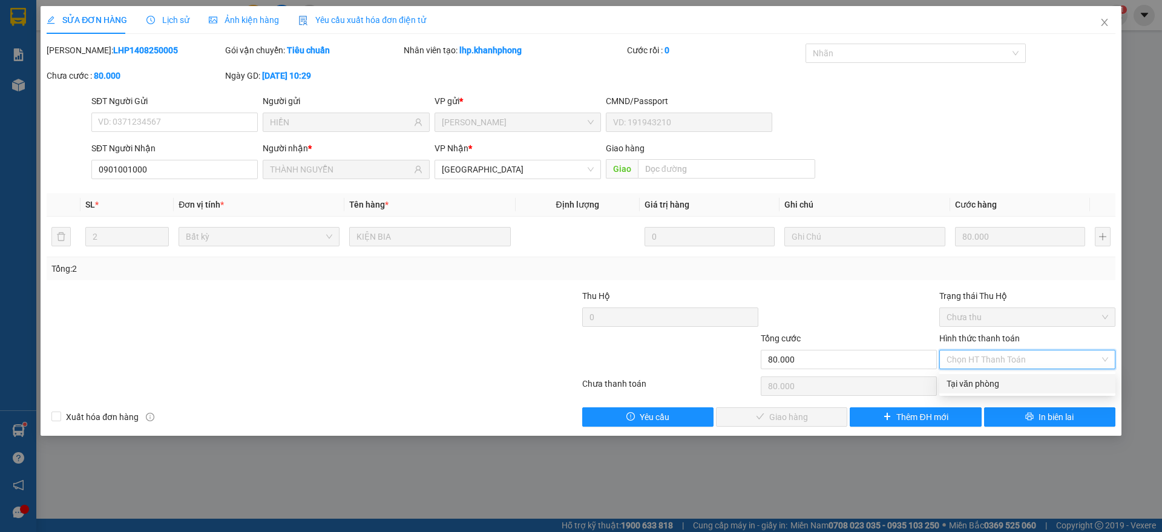
click at [992, 378] on div "Tại văn phòng" at bounding box center [1028, 383] width 162 height 13
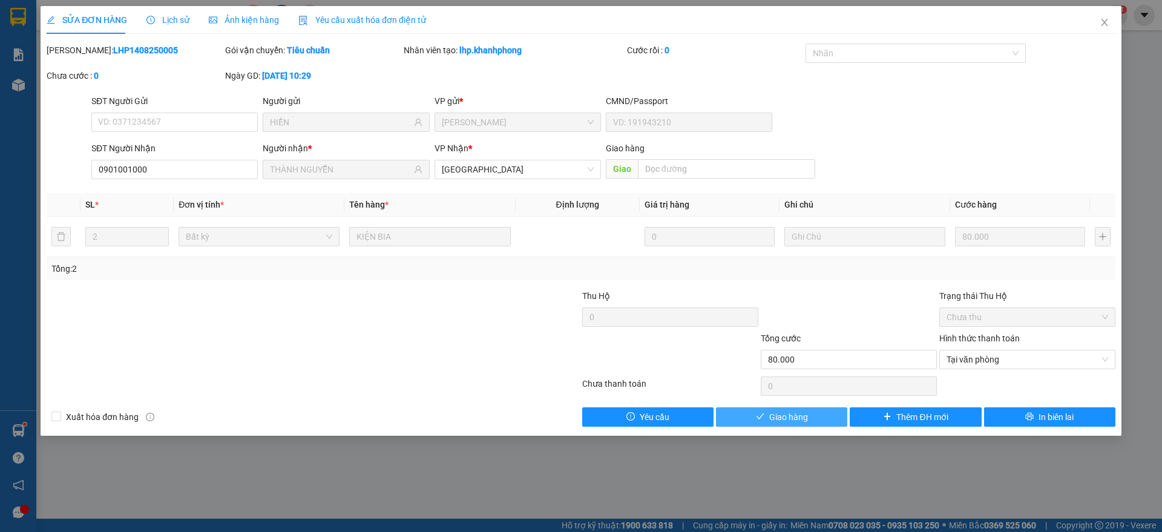
click at [759, 416] on icon "check" at bounding box center [760, 416] width 8 height 8
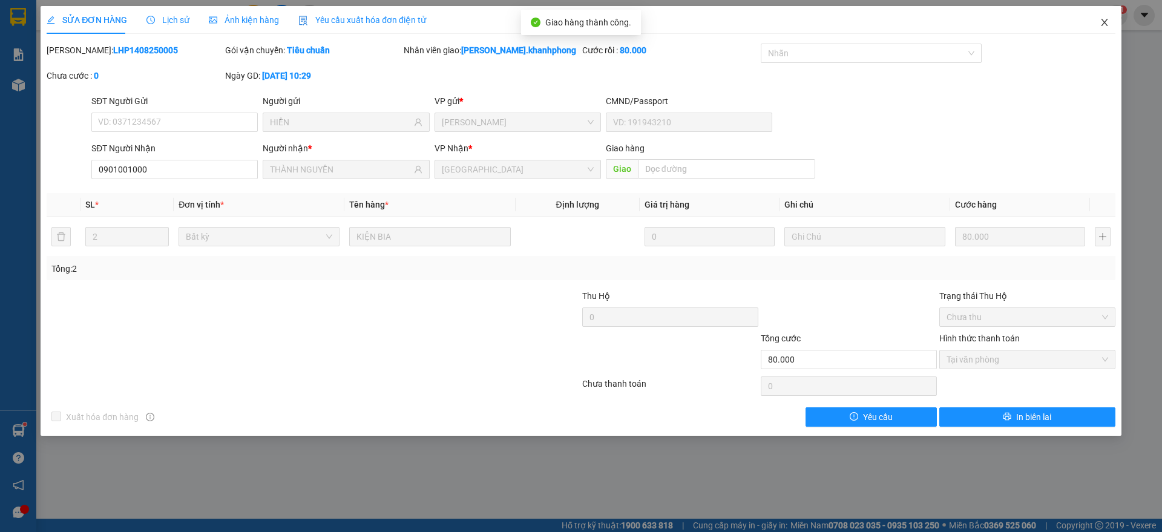
click at [1106, 18] on icon "close" at bounding box center [1105, 23] width 10 height 10
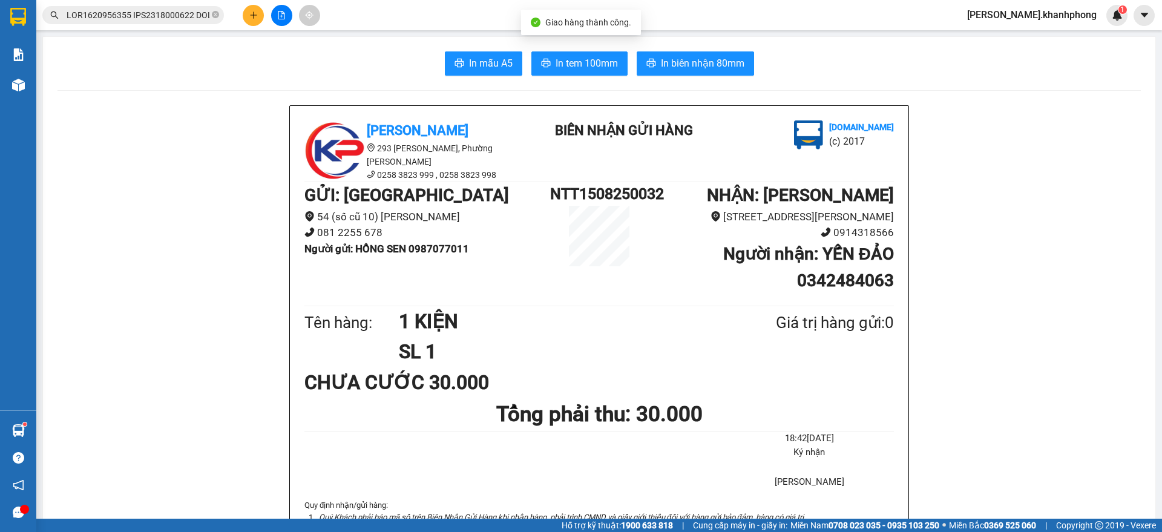
click at [173, 18] on input "text" at bounding box center [138, 14] width 143 height 13
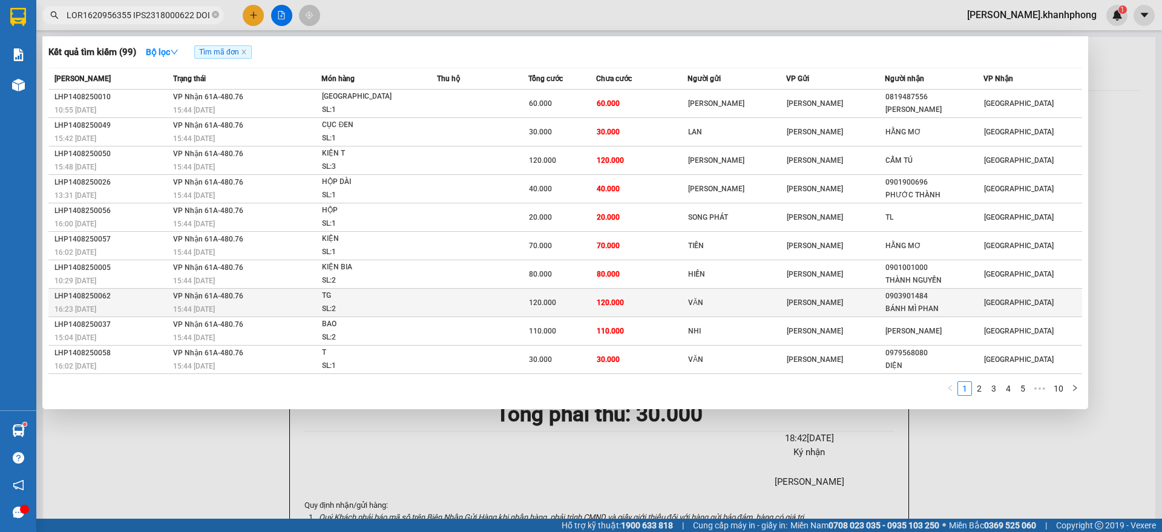
click at [132, 295] on div "LHP1408250062" at bounding box center [111, 296] width 115 height 13
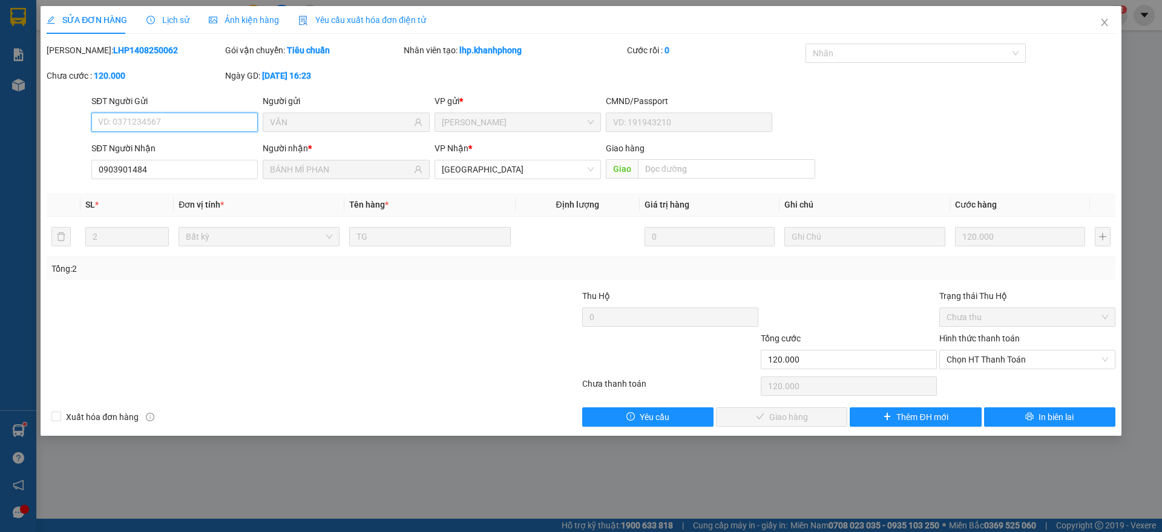
drag, startPoint x: 970, startPoint y: 361, endPoint x: 962, endPoint y: 398, distance: 37.7
click at [971, 359] on span "Chọn HT Thanh Toán" at bounding box center [1028, 359] width 162 height 18
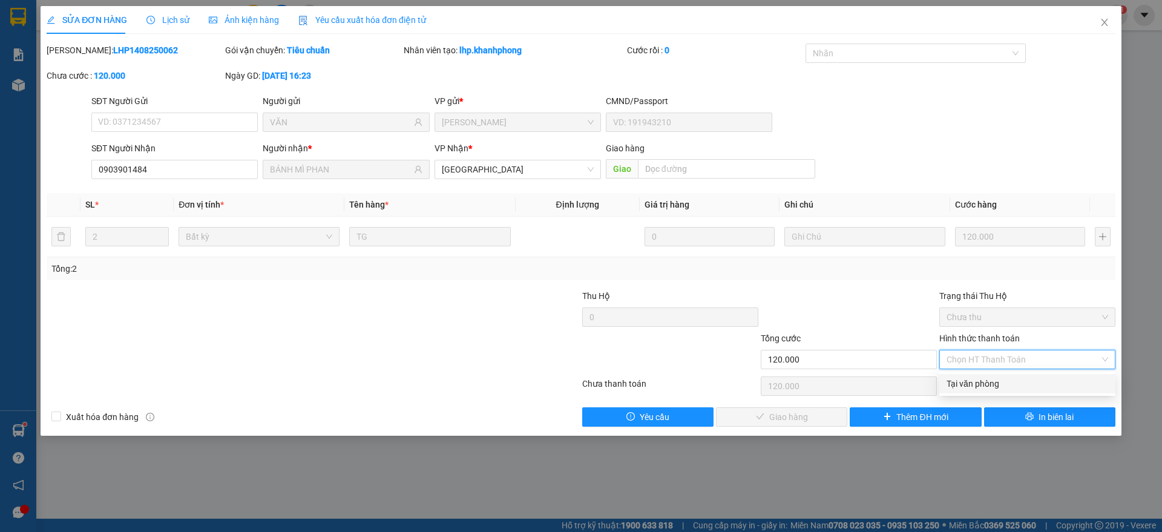
click at [967, 388] on div "Tại văn phòng" at bounding box center [1028, 383] width 162 height 13
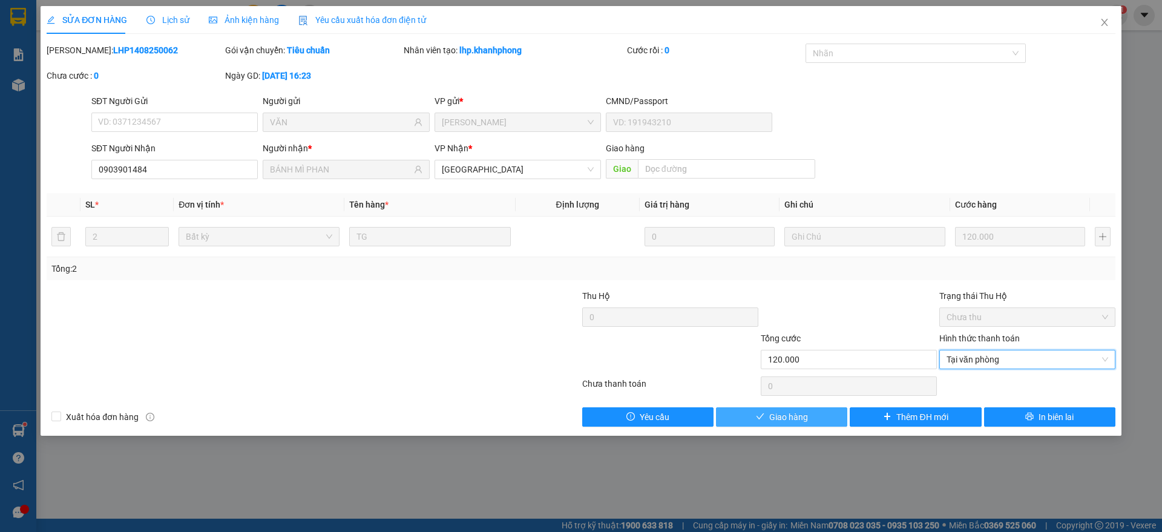
click at [773, 421] on span "Giao hàng" at bounding box center [788, 416] width 39 height 13
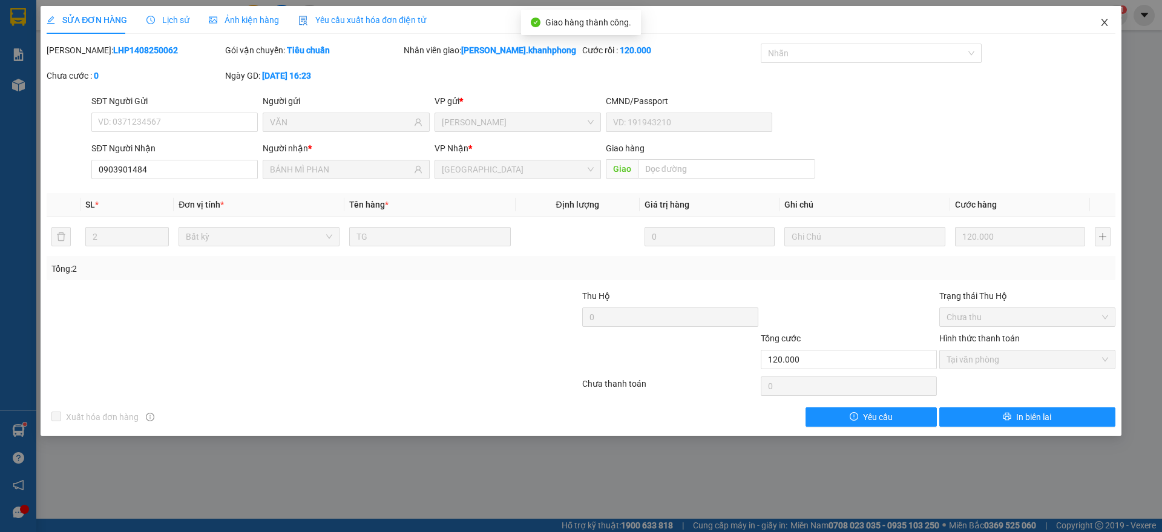
click at [1102, 19] on icon "close" at bounding box center [1104, 22] width 7 height 7
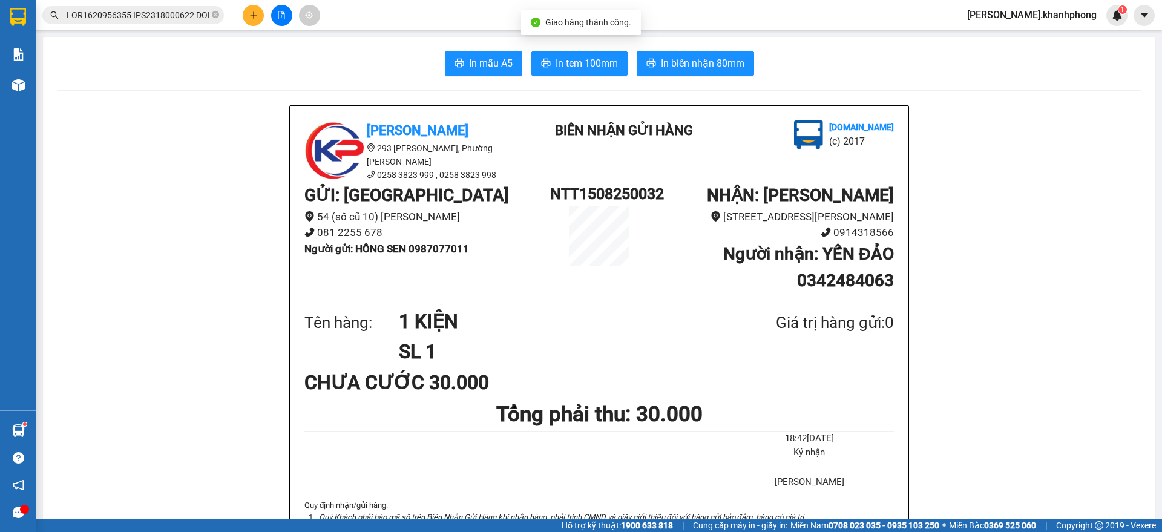
click at [140, 14] on input "text" at bounding box center [138, 14] width 143 height 13
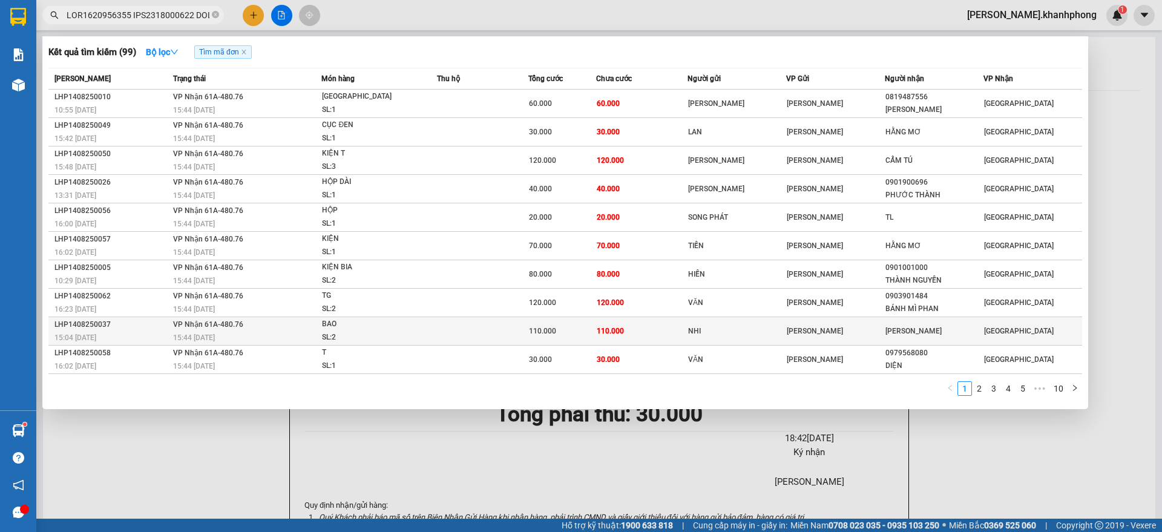
click at [166, 331] on div "15:04 [DATE]" at bounding box center [111, 337] width 115 height 13
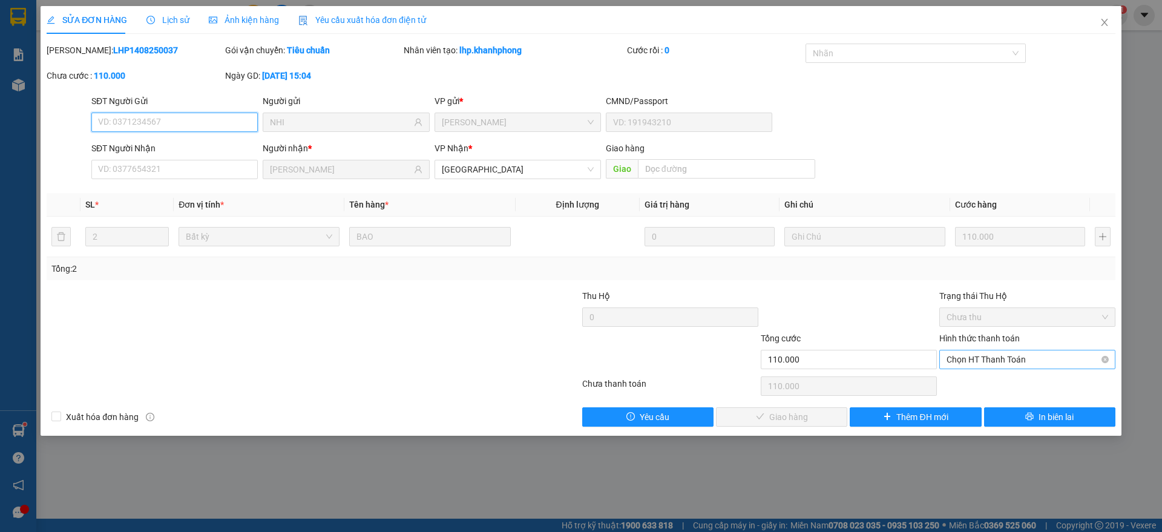
click at [1019, 359] on span "Chọn HT Thanh Toán" at bounding box center [1028, 359] width 162 height 18
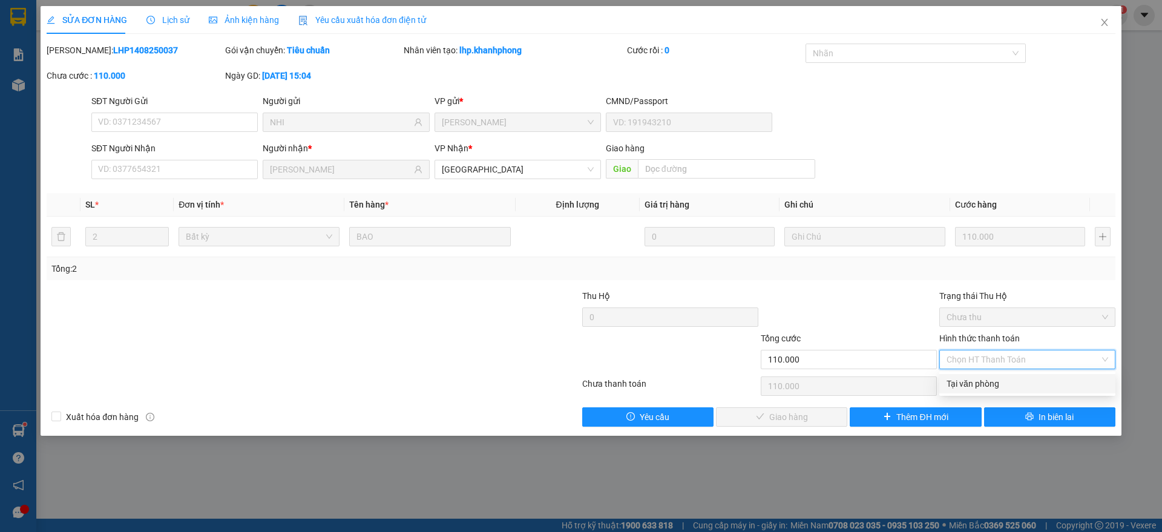
click at [964, 383] on div "Tại văn phòng" at bounding box center [1028, 383] width 162 height 13
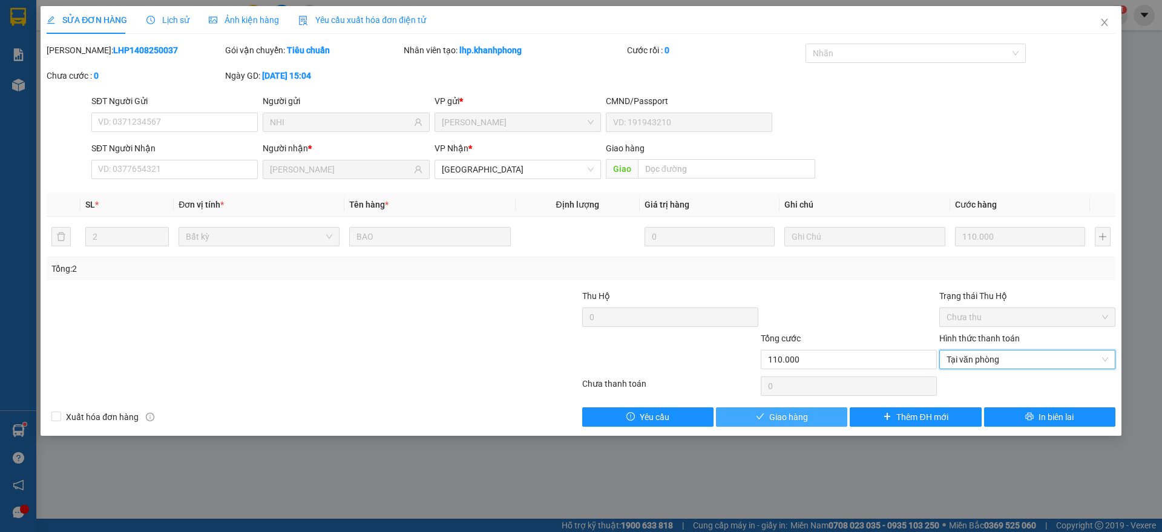
click at [797, 410] on span "Giao hàng" at bounding box center [788, 416] width 39 height 13
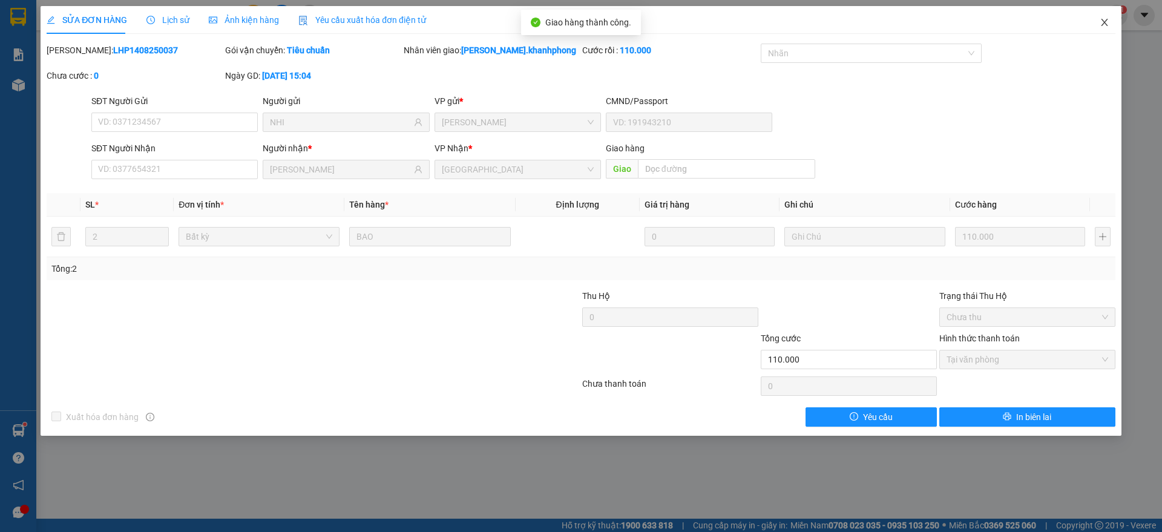
click at [1104, 24] on icon "close" at bounding box center [1105, 23] width 10 height 10
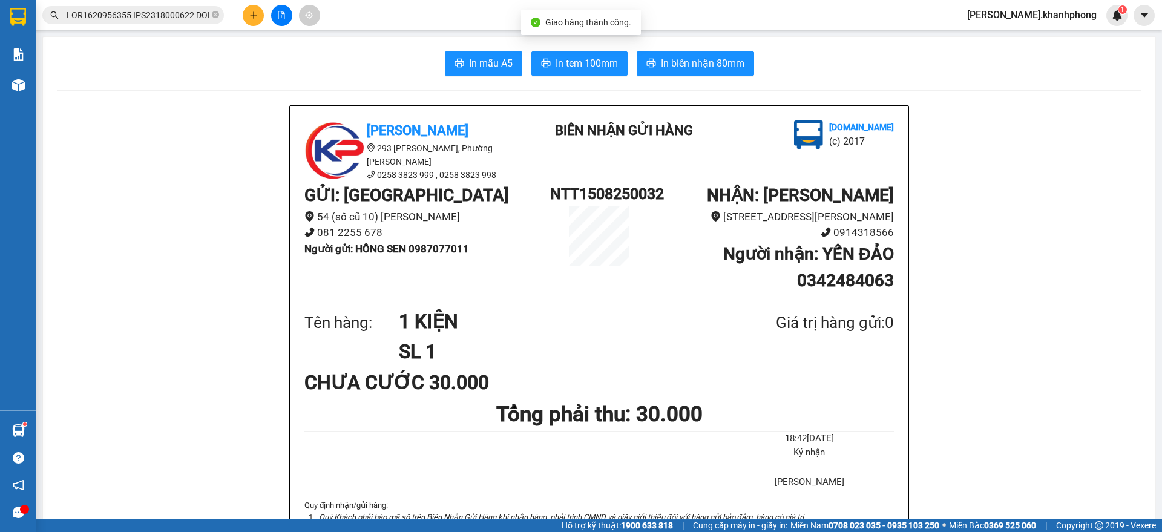
click at [145, 9] on input "text" at bounding box center [138, 14] width 143 height 13
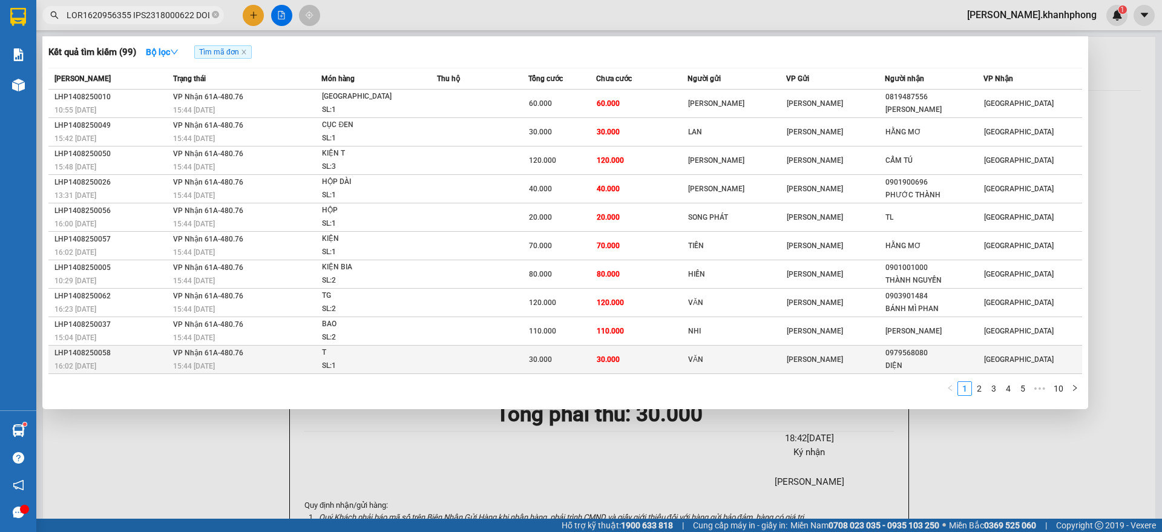
click at [156, 359] on div "16:02 [DATE]" at bounding box center [111, 365] width 115 height 13
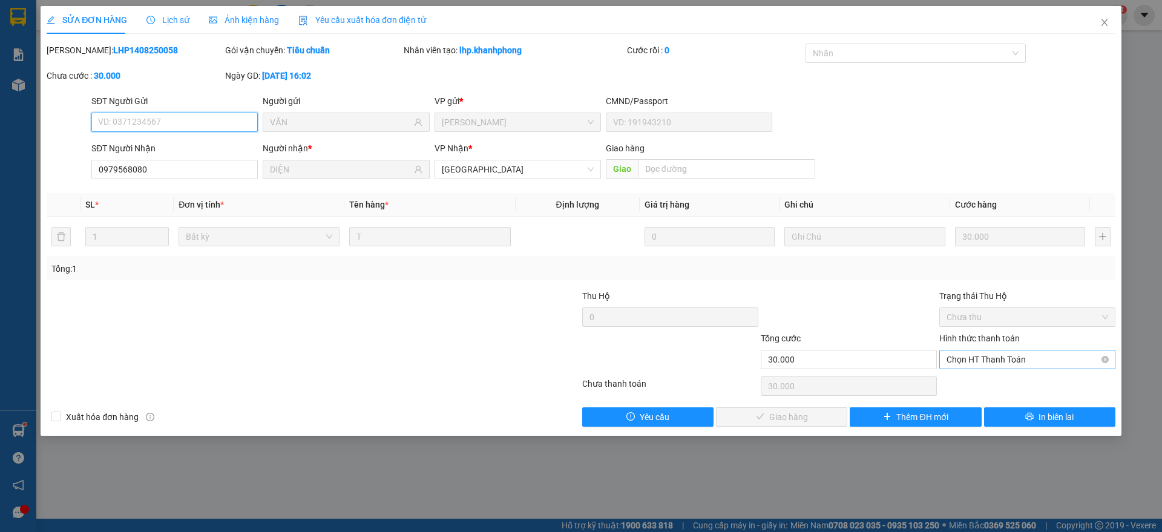
click at [1023, 357] on span "Chọn HT Thanh Toán" at bounding box center [1028, 359] width 162 height 18
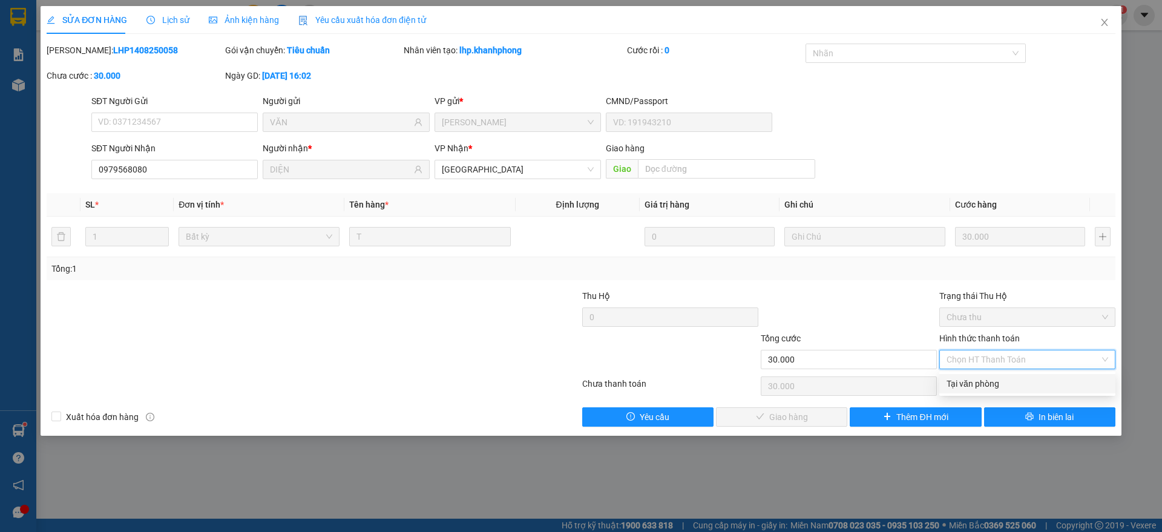
drag, startPoint x: 975, startPoint y: 386, endPoint x: 796, endPoint y: 417, distance: 181.8
click at [974, 387] on div "Tại văn phòng" at bounding box center [1028, 383] width 162 height 13
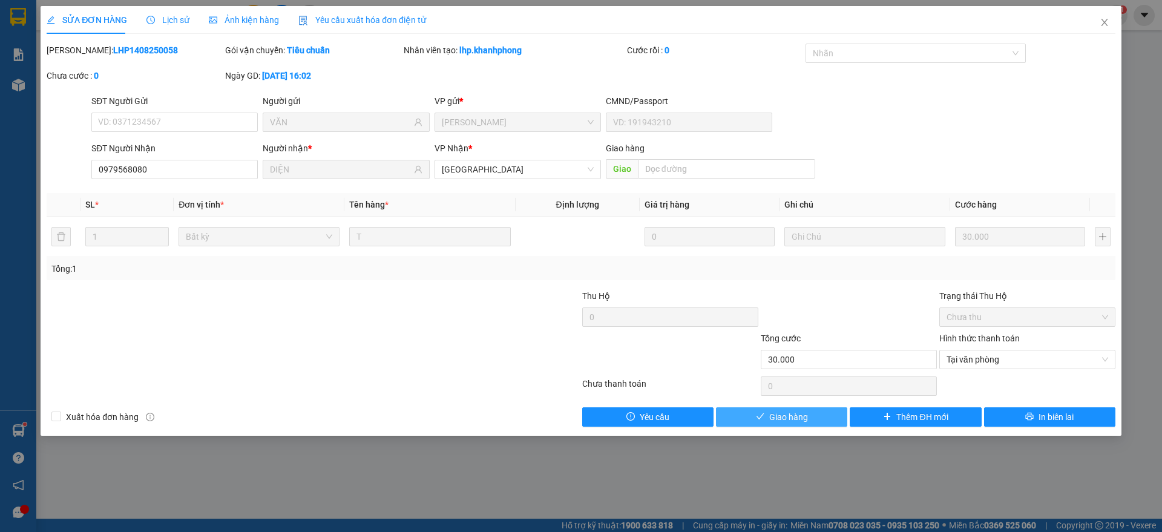
click at [764, 418] on icon "check" at bounding box center [760, 416] width 8 height 8
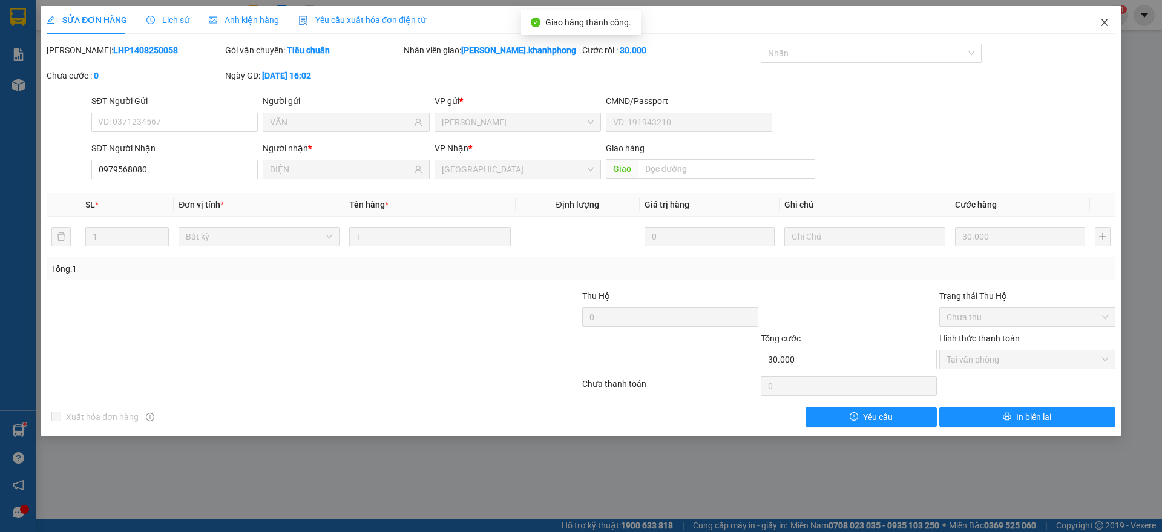
click at [1100, 22] on span "Close" at bounding box center [1105, 23] width 34 height 34
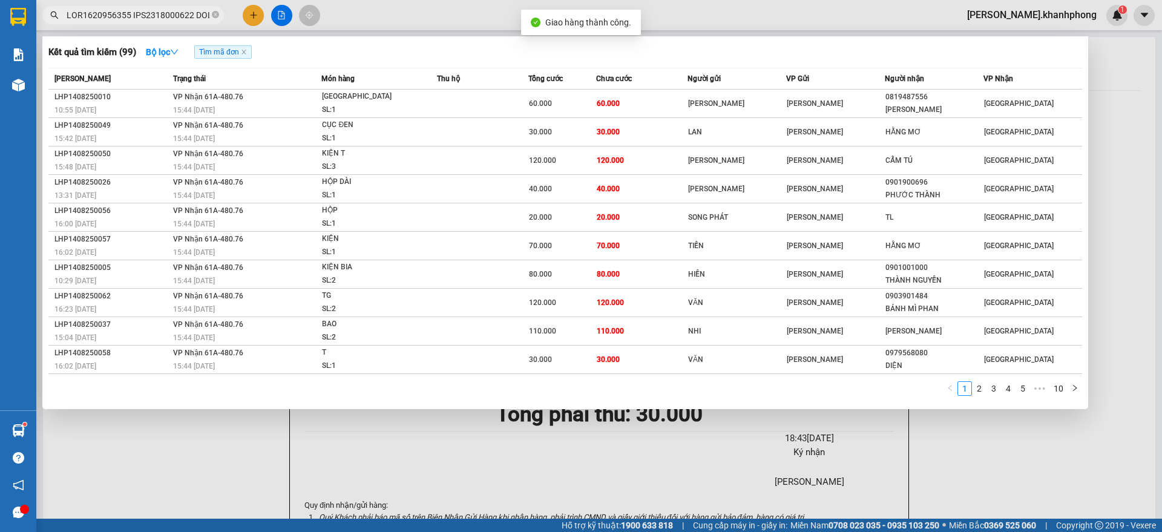
click at [182, 10] on input "text" at bounding box center [138, 14] width 143 height 13
click at [978, 390] on link "2" at bounding box center [979, 388] width 13 height 13
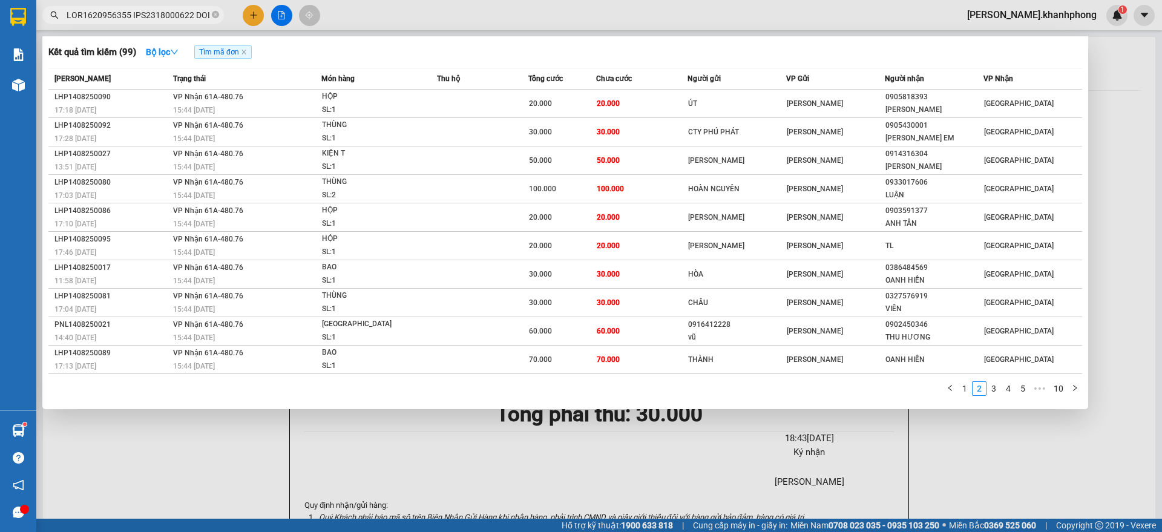
click at [963, 389] on link "1" at bounding box center [964, 388] width 13 height 13
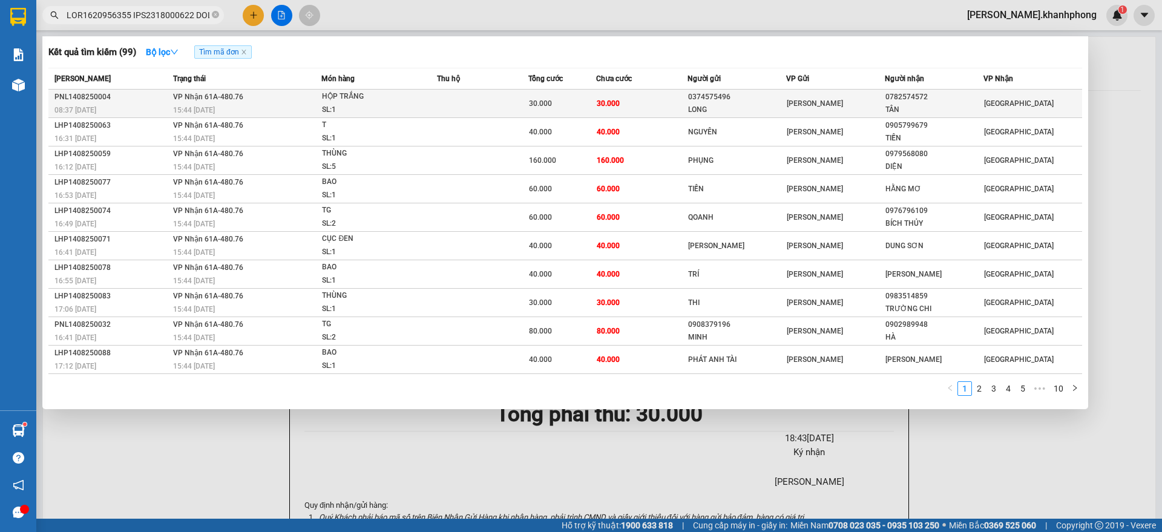
click at [638, 104] on td "30.000" at bounding box center [641, 104] width 91 height 28
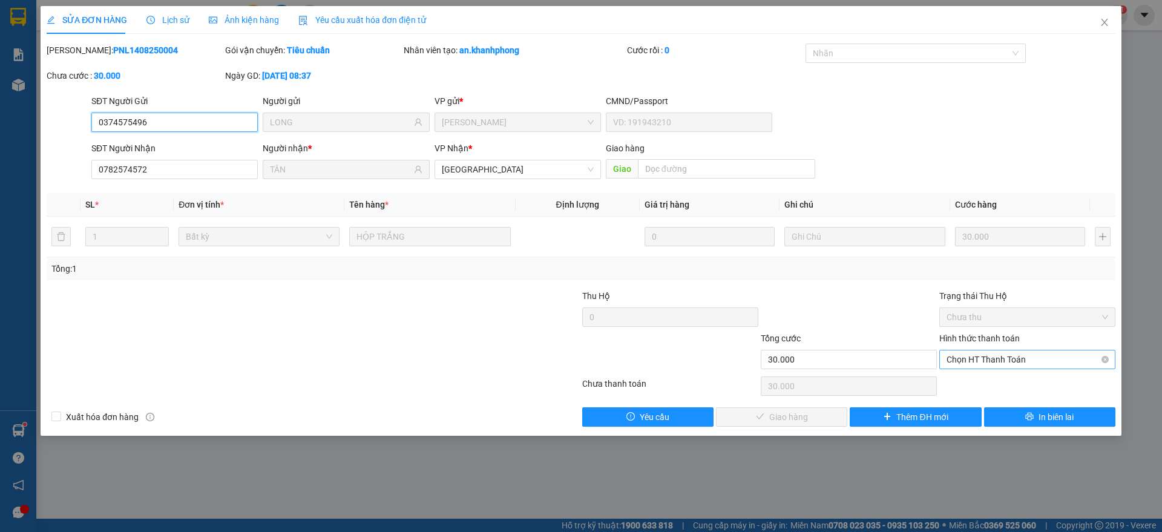
click at [995, 358] on span "Chọn HT Thanh Toán" at bounding box center [1028, 359] width 162 height 18
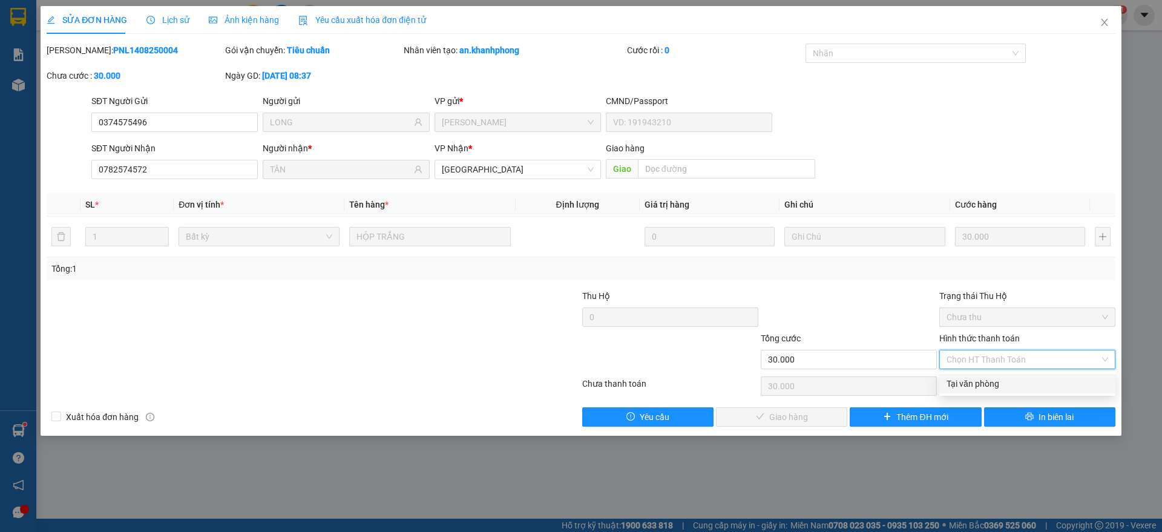
click at [1000, 382] on div "Tại văn phòng" at bounding box center [1028, 383] width 162 height 13
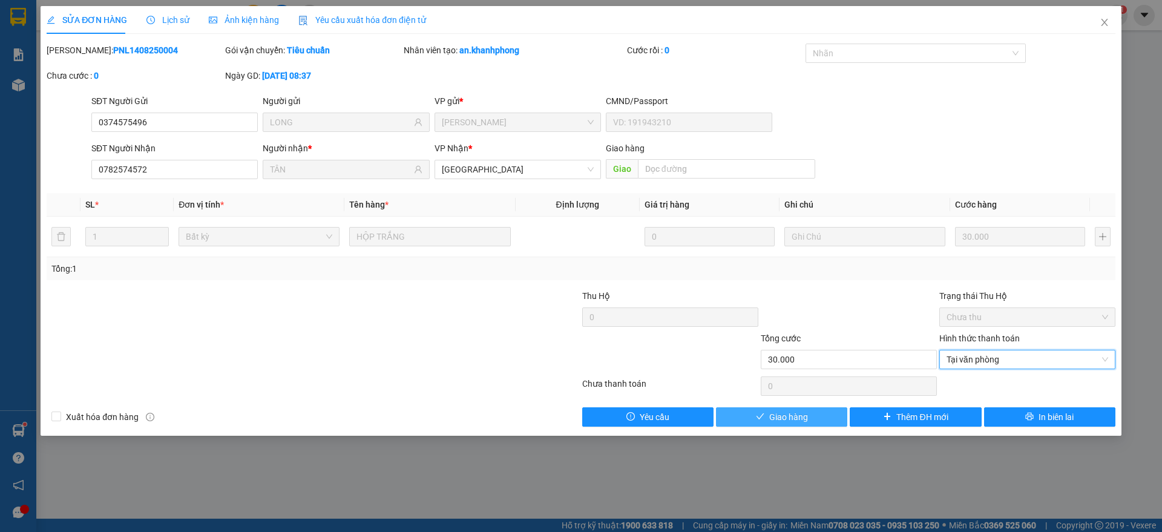
drag, startPoint x: 787, startPoint y: 418, endPoint x: 805, endPoint y: 415, distance: 18.5
click at [792, 418] on span "Giao hàng" at bounding box center [788, 416] width 39 height 13
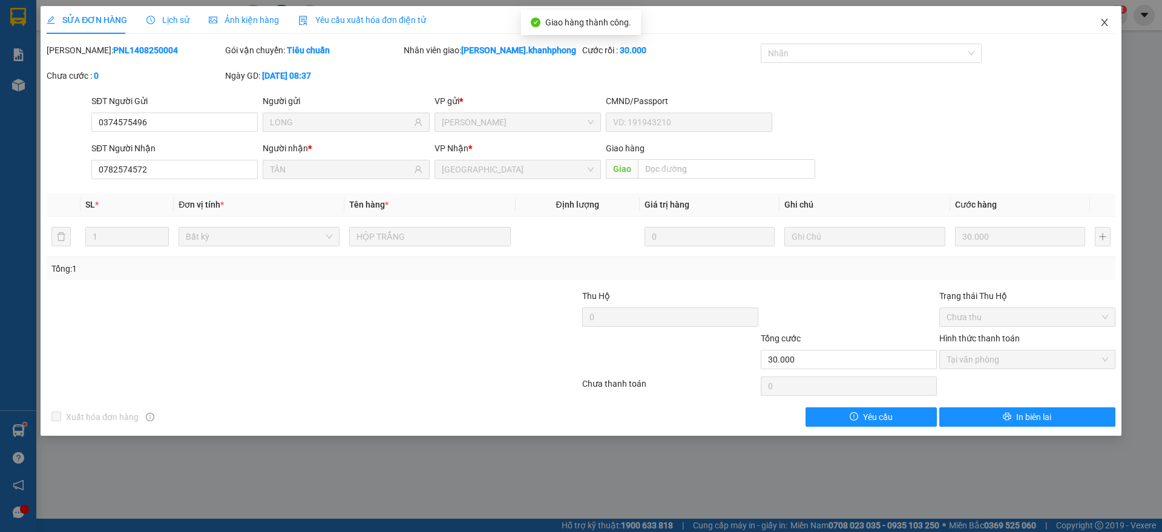
click at [1105, 18] on icon "close" at bounding box center [1105, 23] width 10 height 10
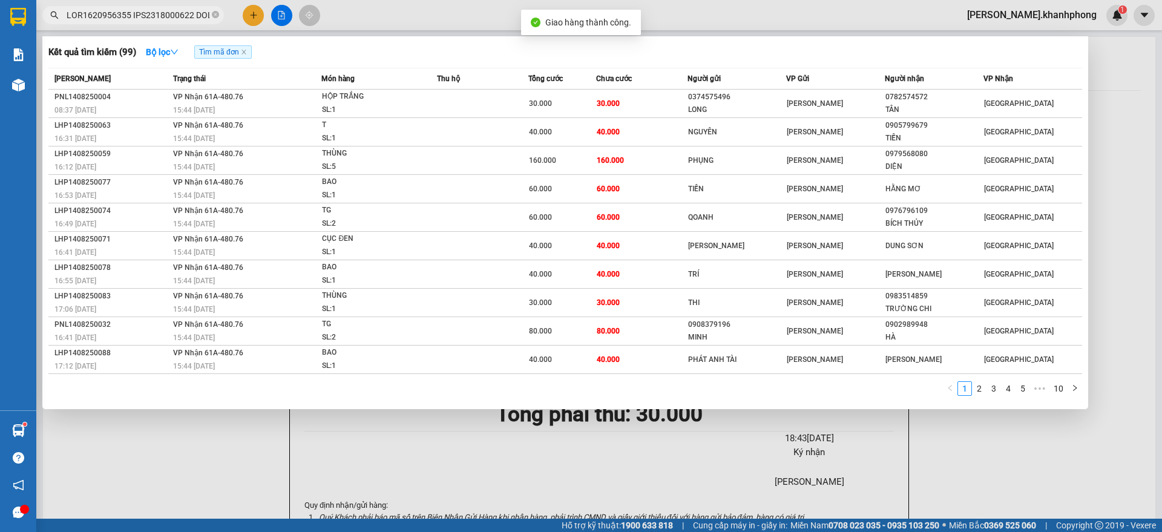
click at [179, 15] on input "text" at bounding box center [138, 14] width 143 height 13
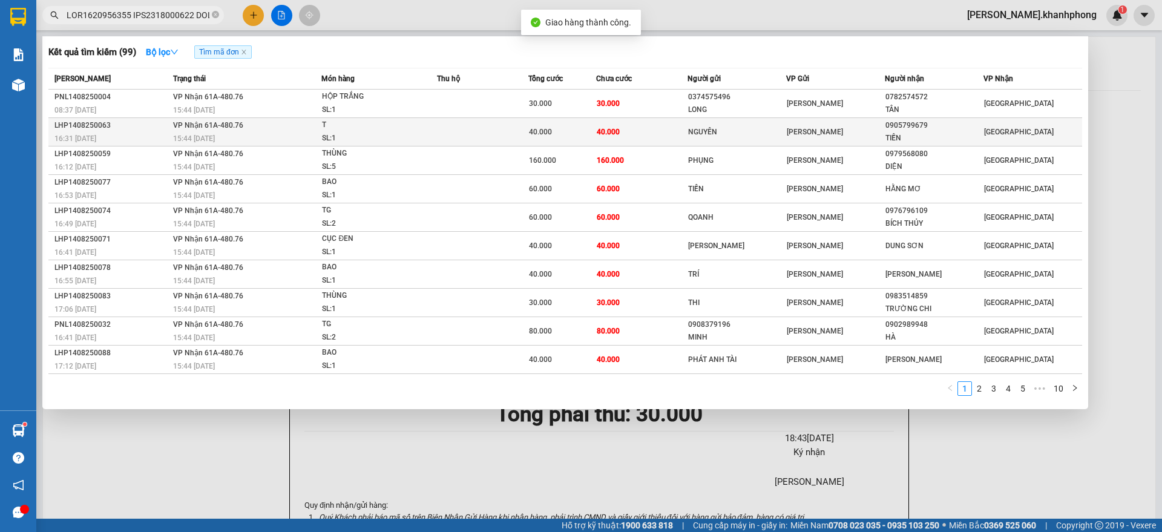
click at [289, 135] on div "15:44 [DATE]" at bounding box center [247, 138] width 148 height 13
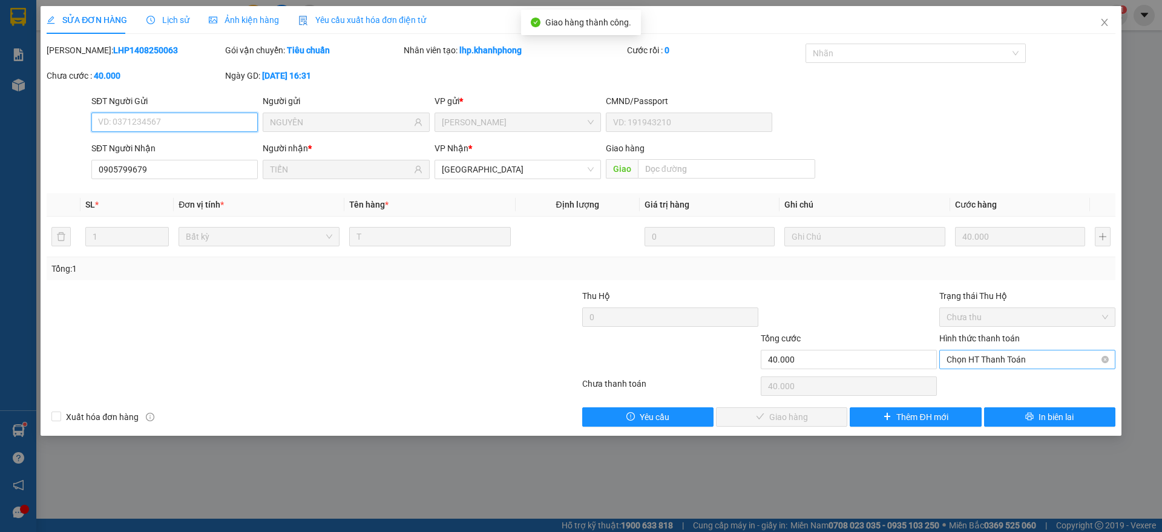
click at [975, 358] on span "Chọn HT Thanh Toán" at bounding box center [1028, 359] width 162 height 18
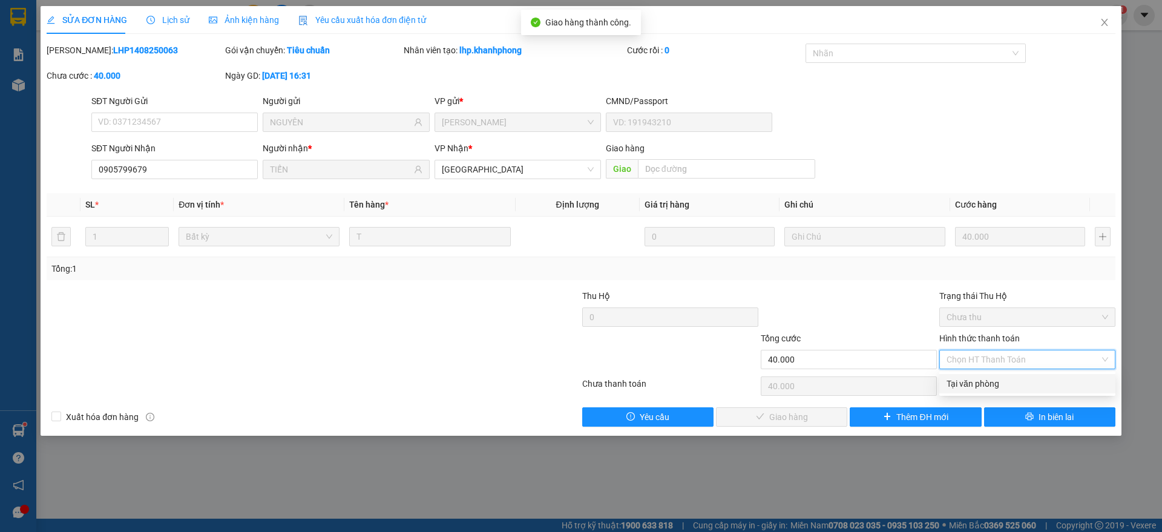
click at [974, 382] on div "Tại văn phòng" at bounding box center [1028, 383] width 162 height 13
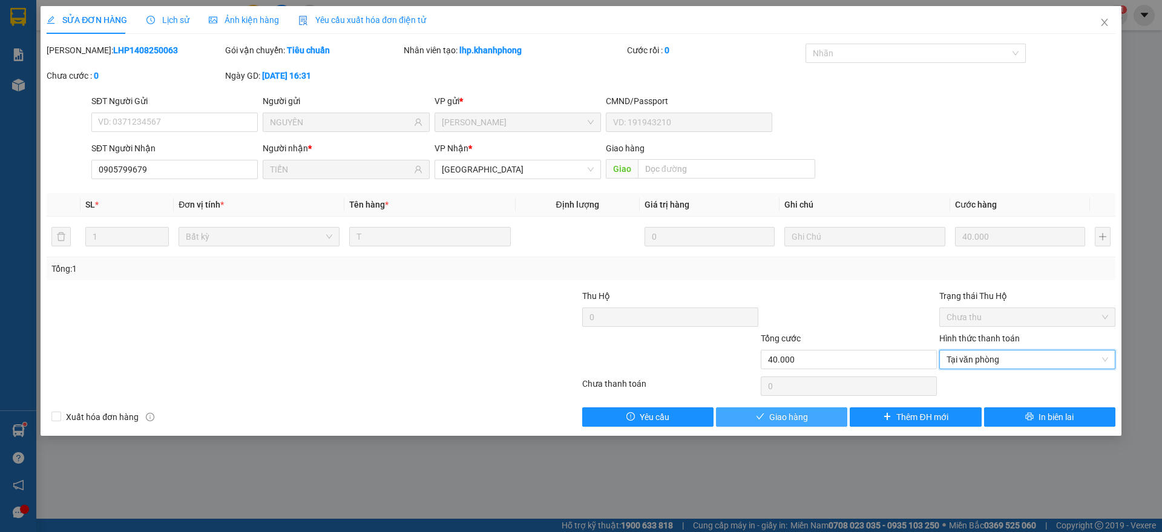
click at [786, 410] on span "Giao hàng" at bounding box center [788, 416] width 39 height 13
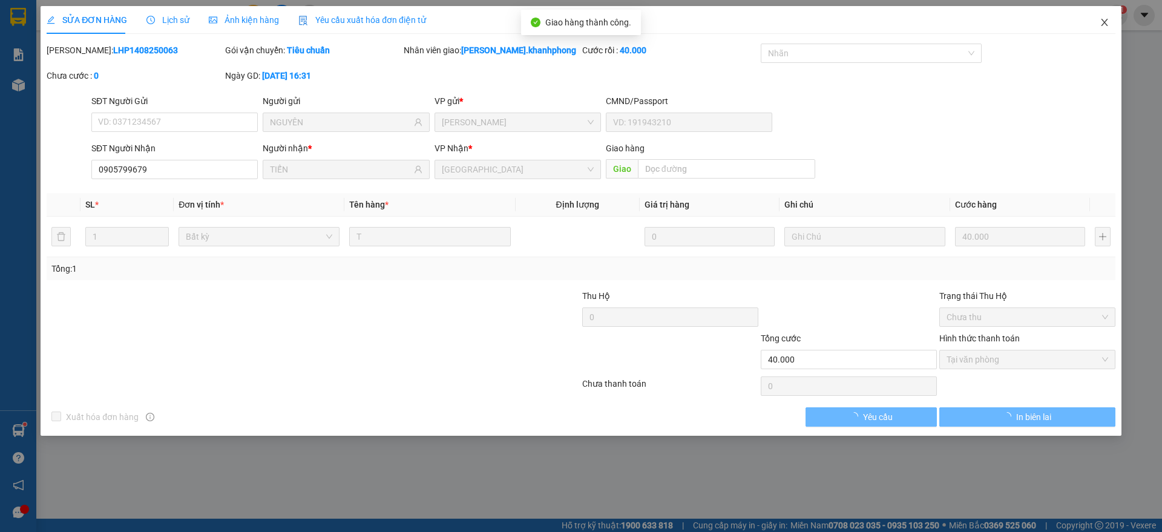
click at [1110, 21] on span "Close" at bounding box center [1105, 23] width 34 height 34
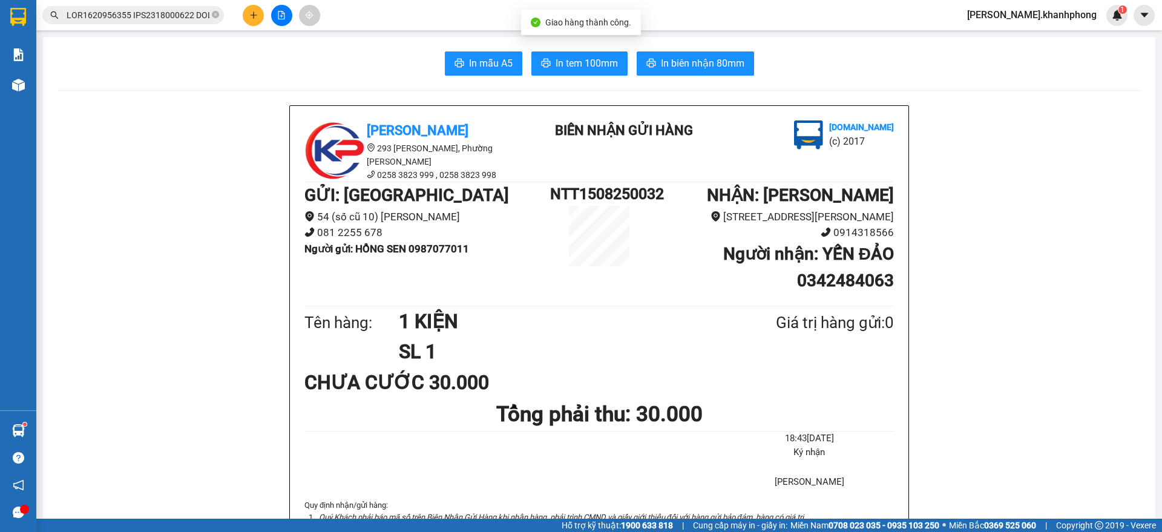
click at [183, 15] on input "text" at bounding box center [138, 14] width 143 height 13
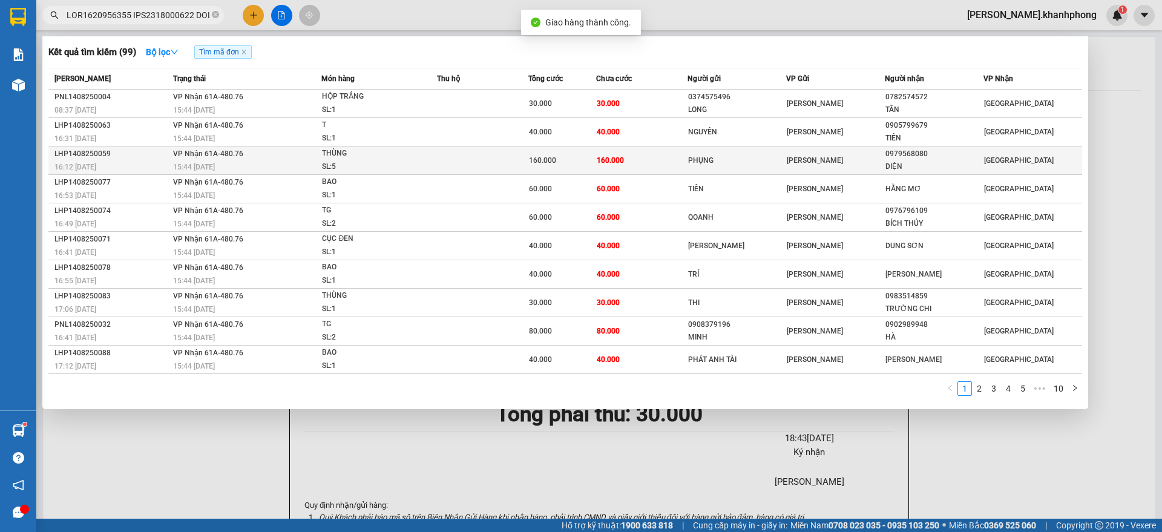
click at [140, 162] on div "16:12 [DATE]" at bounding box center [111, 166] width 115 height 13
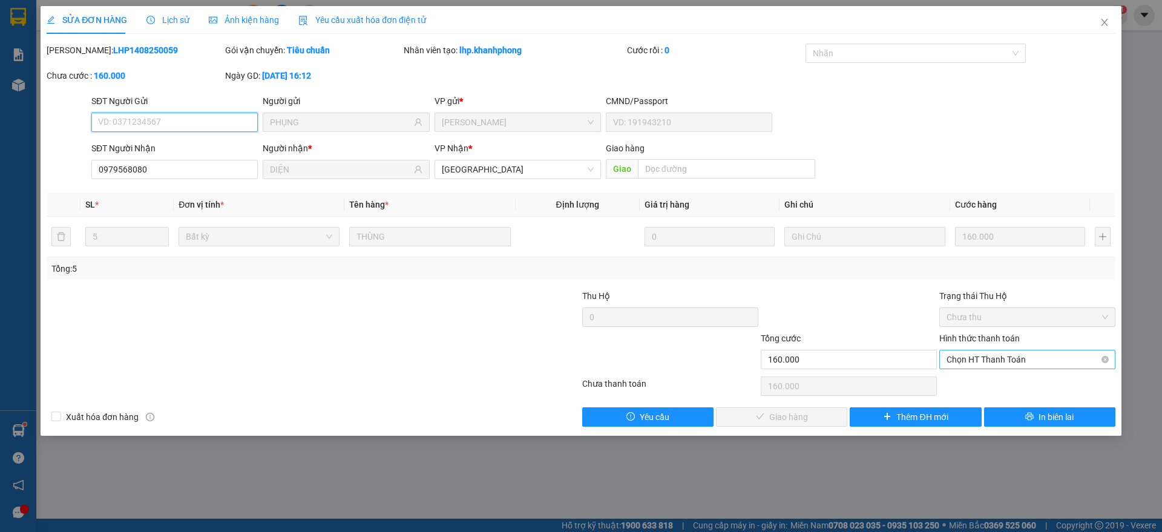
click at [1005, 359] on span "Chọn HT Thanh Toán" at bounding box center [1028, 359] width 162 height 18
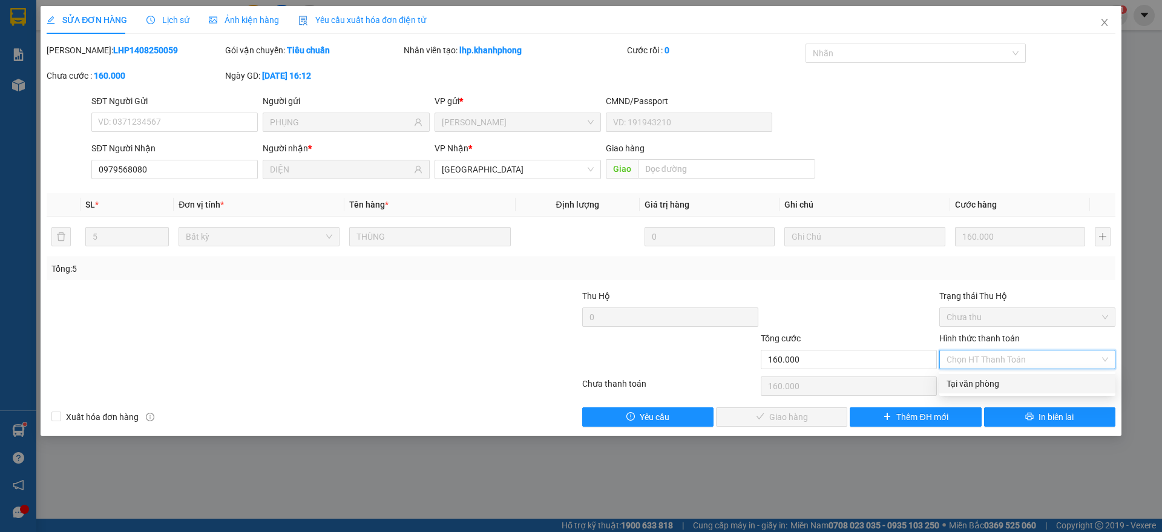
click at [974, 381] on div "Tại văn phòng" at bounding box center [1028, 383] width 162 height 13
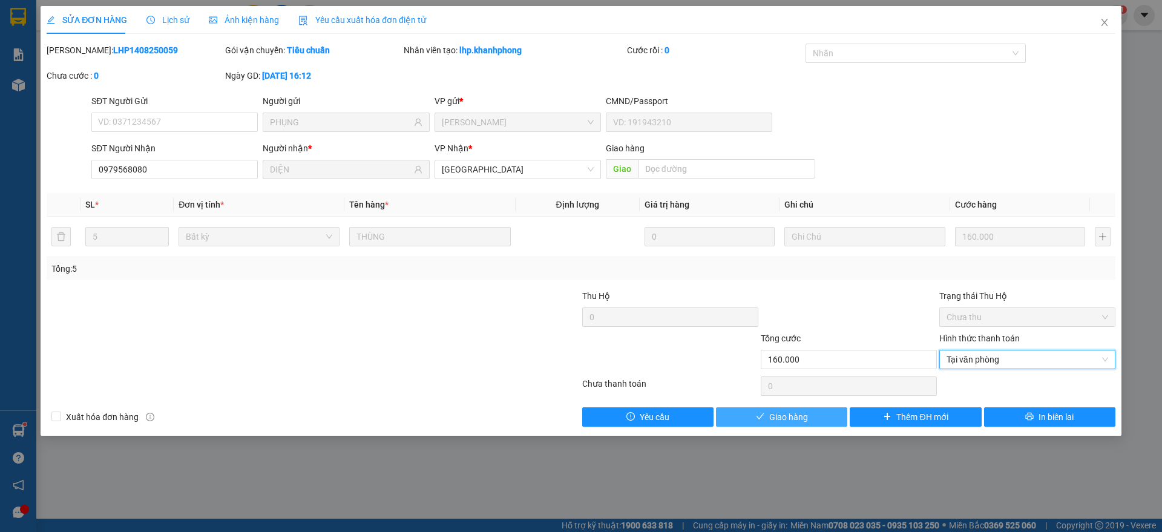
drag, startPoint x: 763, startPoint y: 419, endPoint x: 783, endPoint y: 415, distance: 20.0
click at [764, 420] on icon "check" at bounding box center [760, 416] width 8 height 8
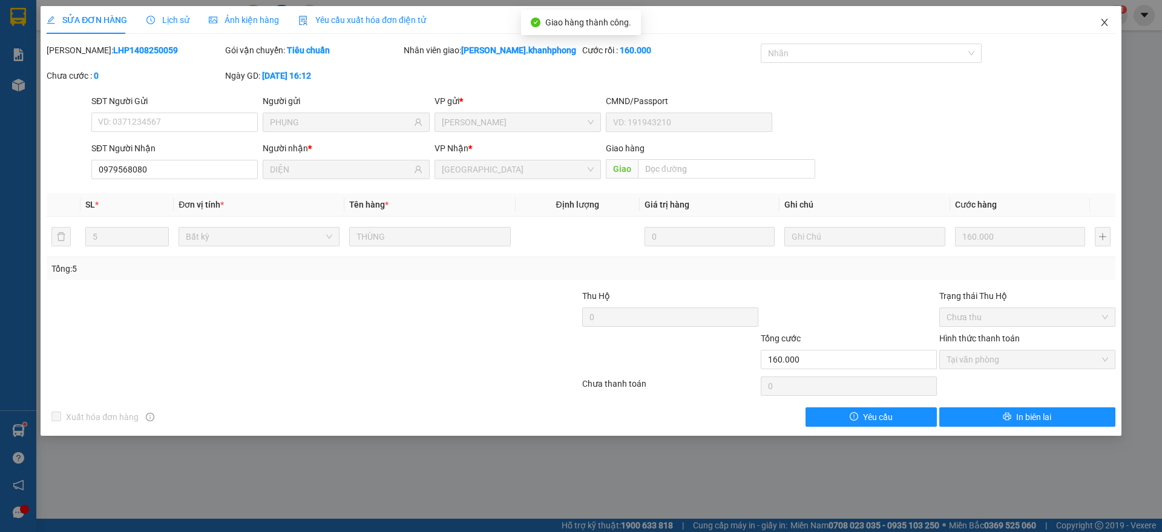
click at [1104, 18] on icon "close" at bounding box center [1105, 23] width 10 height 10
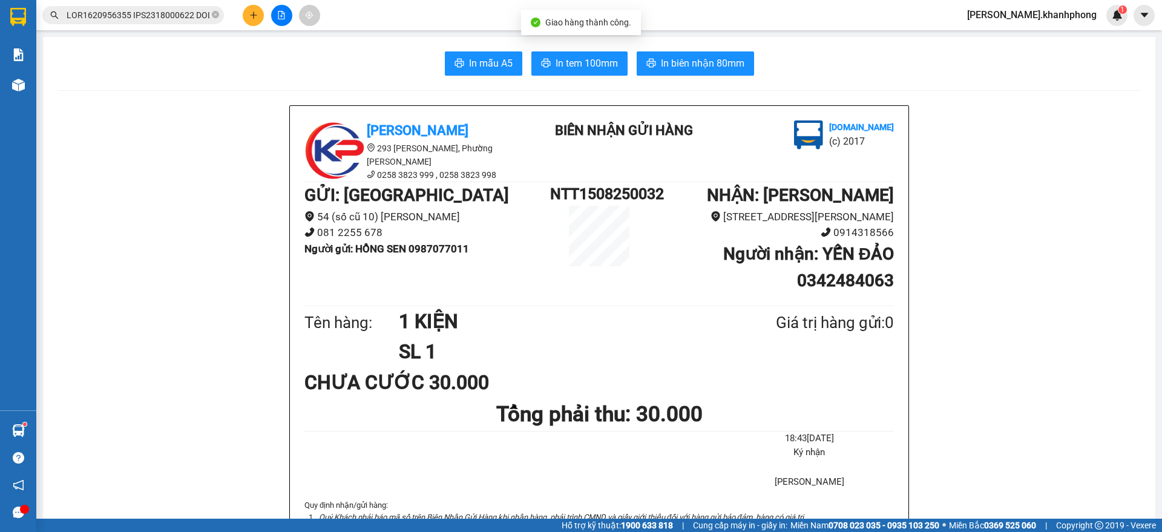
click at [153, 13] on input "text" at bounding box center [138, 14] width 143 height 13
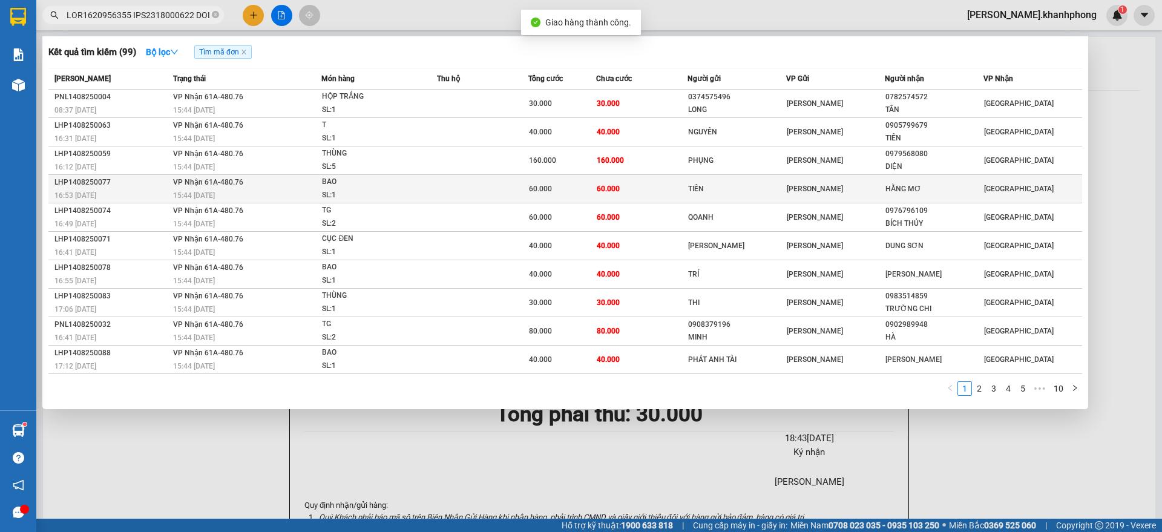
click at [171, 182] on td "VP Nhận 61A-480.76 15:44 [DATE]" at bounding box center [246, 189] width 152 height 28
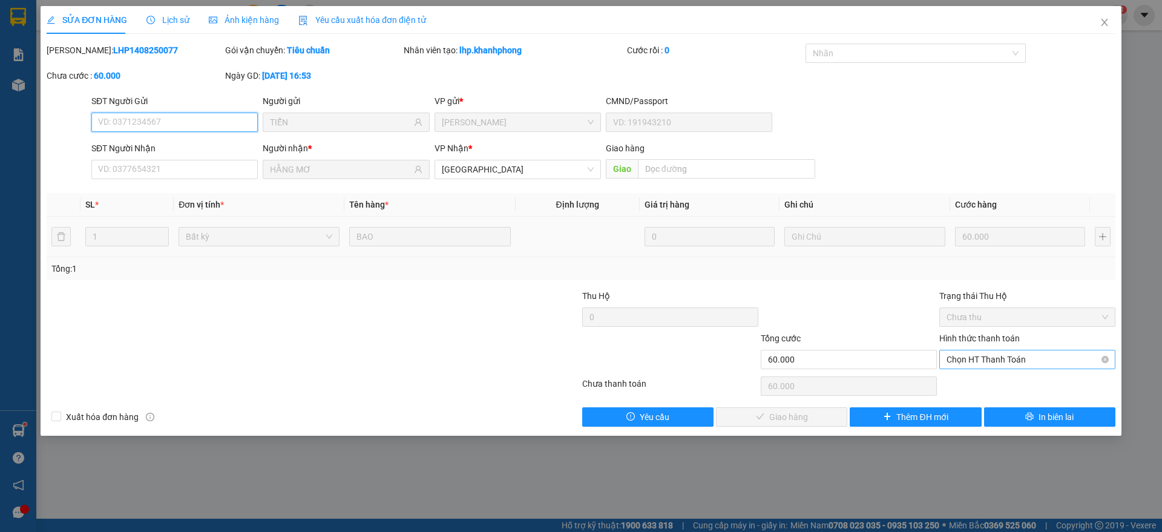
drag, startPoint x: 986, startPoint y: 360, endPoint x: 987, endPoint y: 367, distance: 7.4
click at [986, 361] on span "Chọn HT Thanh Toán" at bounding box center [1028, 359] width 162 height 18
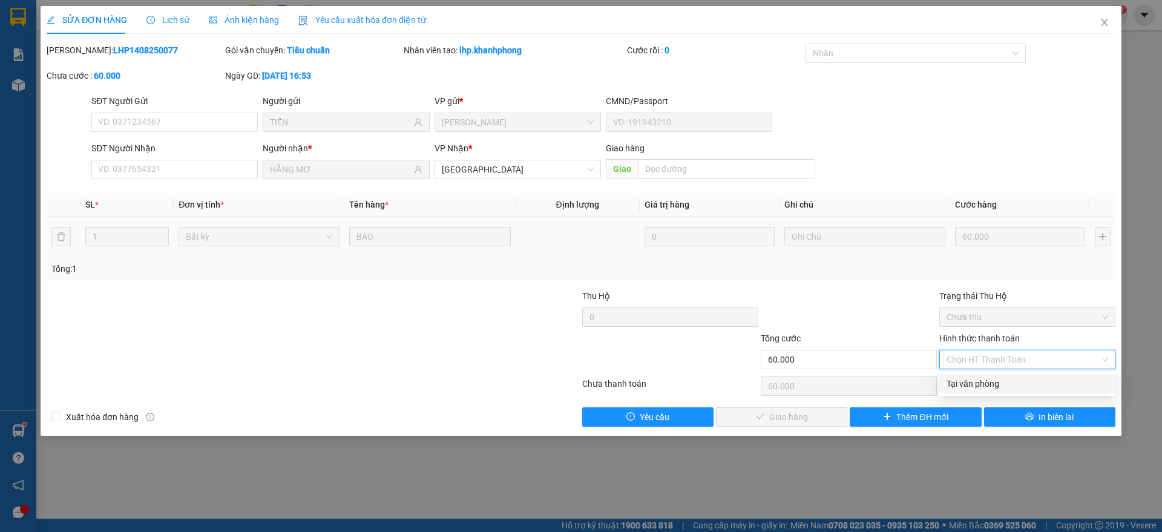
click at [976, 382] on div "Tại văn phòng" at bounding box center [1028, 383] width 162 height 13
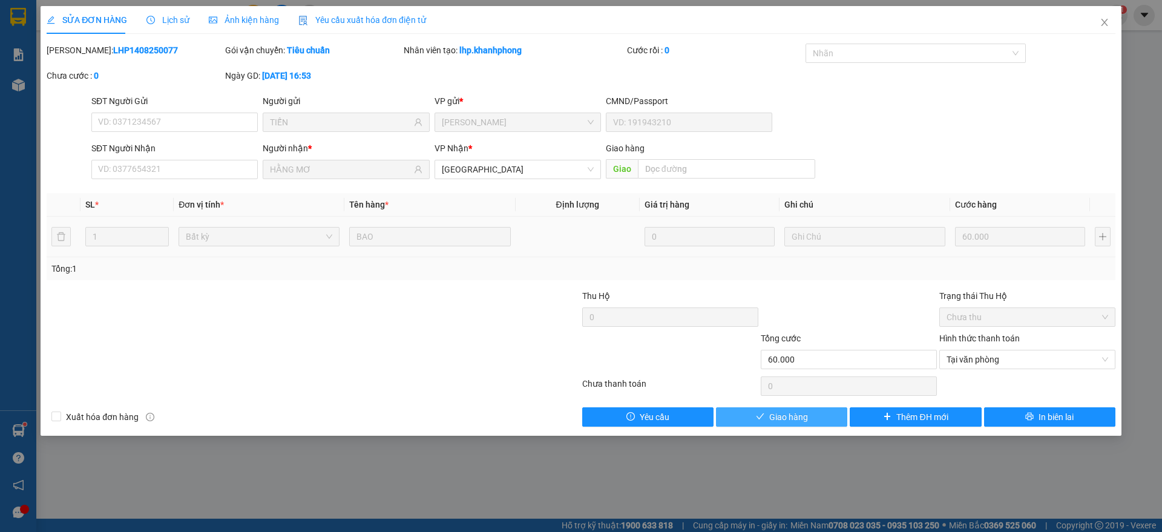
click at [766, 410] on button "Giao hàng" at bounding box center [781, 416] width 131 height 19
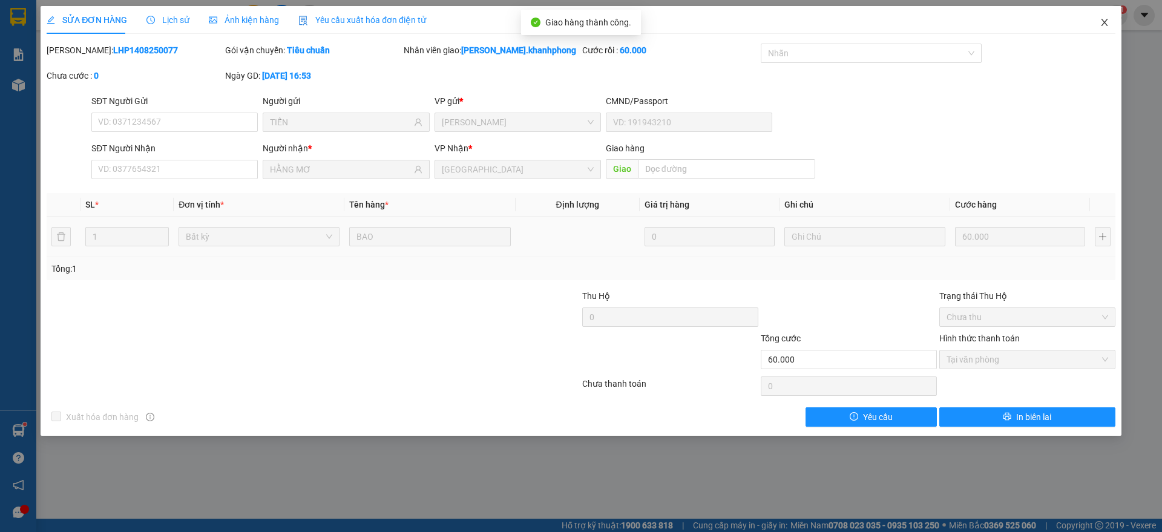
click at [1112, 20] on span "Close" at bounding box center [1105, 23] width 34 height 34
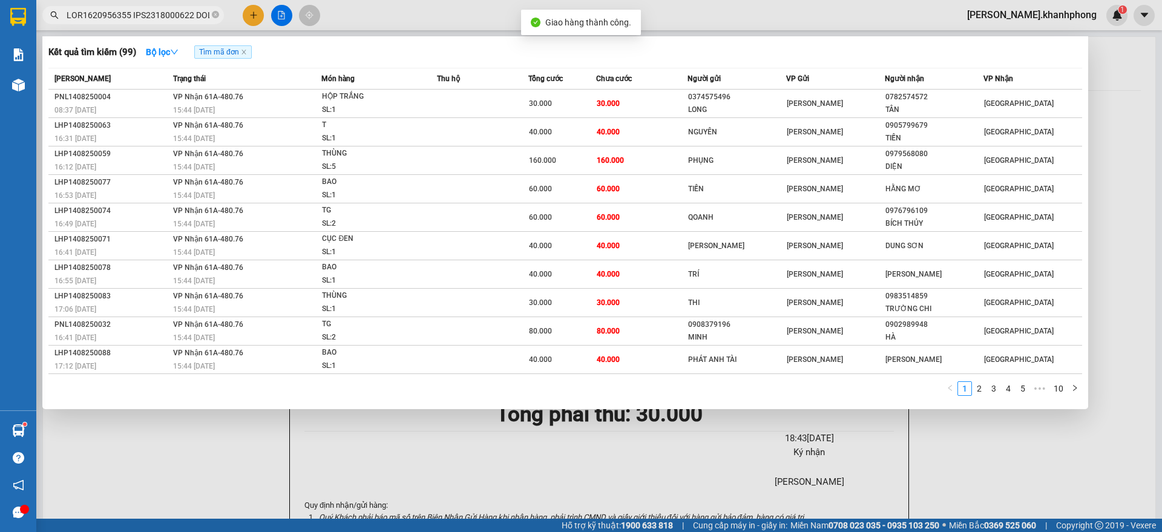
click at [141, 18] on input "text" at bounding box center [138, 14] width 143 height 13
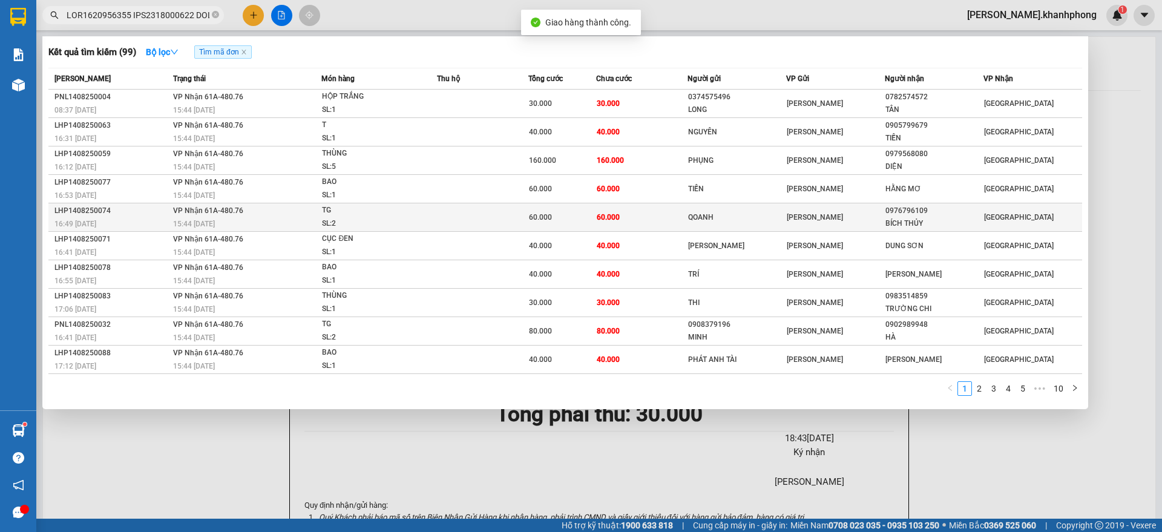
click at [157, 219] on div "16:49 [DATE]" at bounding box center [111, 223] width 115 height 13
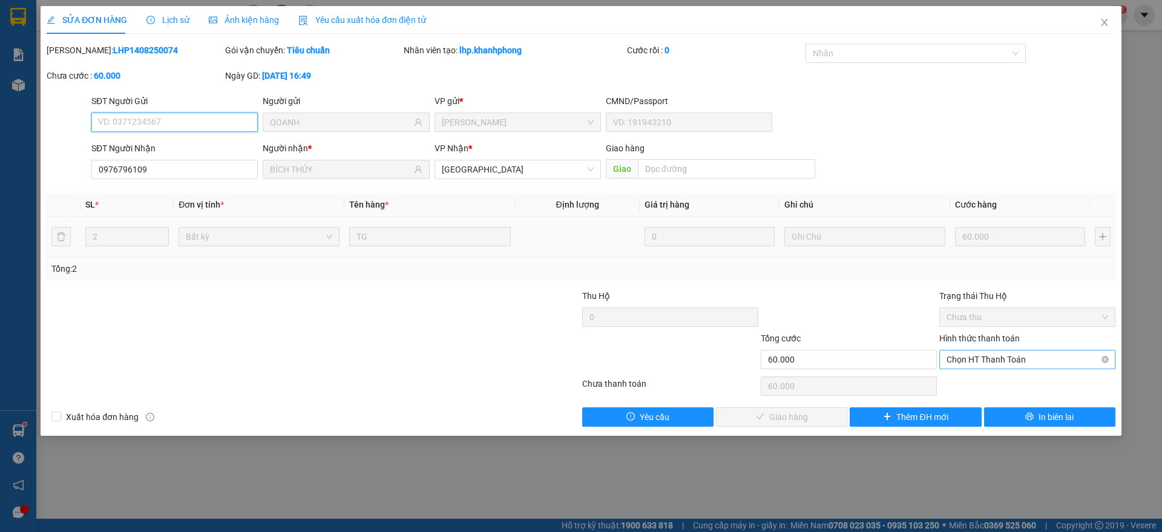
click at [990, 359] on span "Chọn HT Thanh Toán" at bounding box center [1028, 359] width 162 height 18
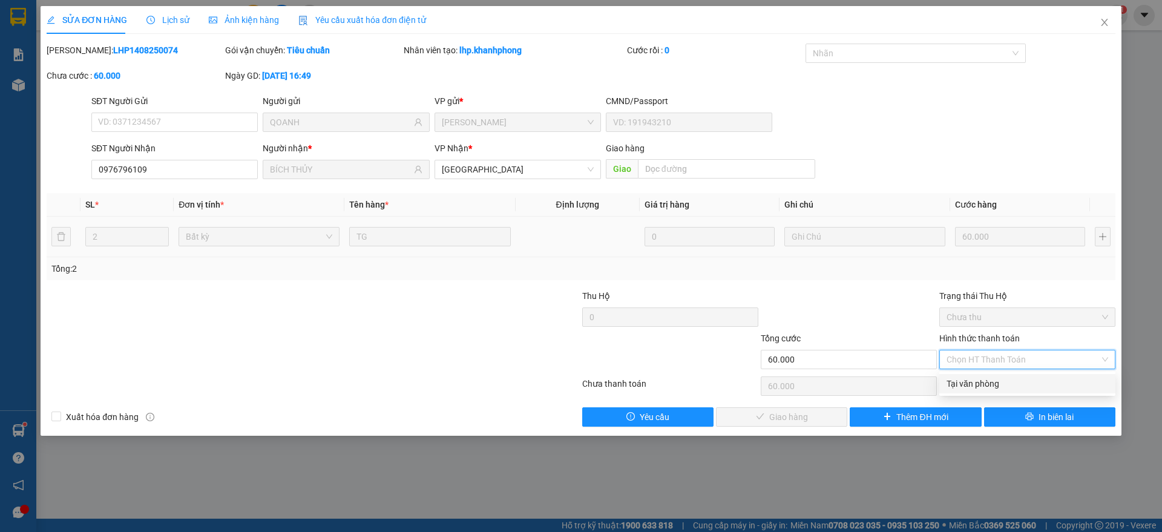
click at [971, 378] on div "Tại văn phòng" at bounding box center [1028, 383] width 162 height 13
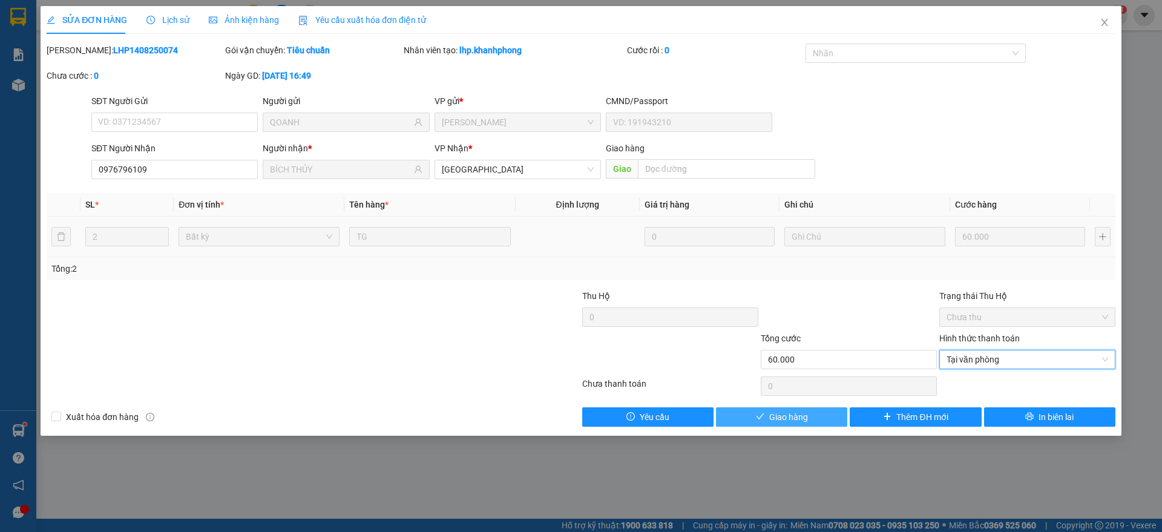
drag, startPoint x: 770, startPoint y: 412, endPoint x: 792, endPoint y: 407, distance: 21.7
click at [770, 413] on span "Giao hàng" at bounding box center [788, 416] width 39 height 13
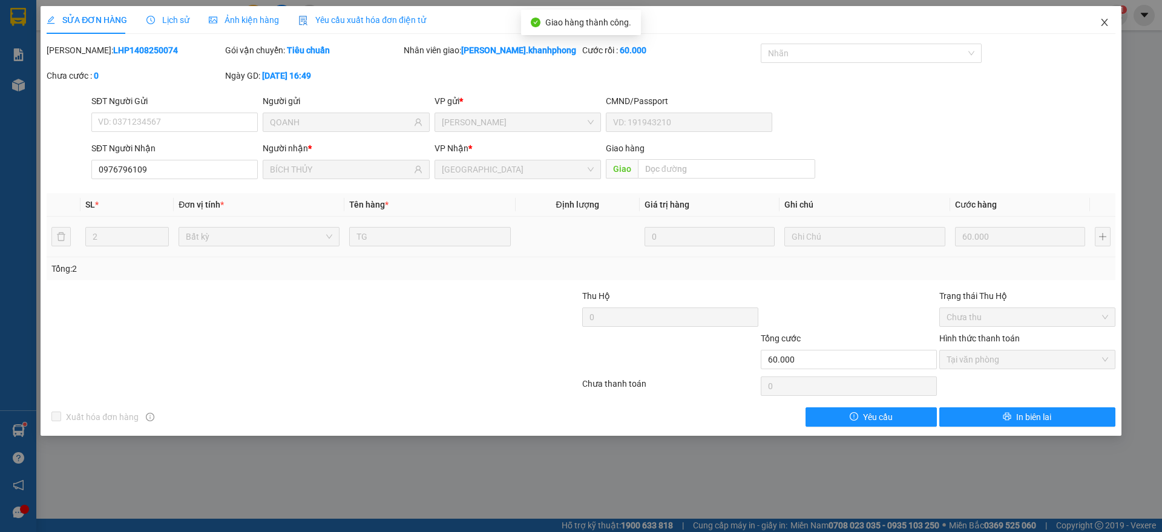
drag, startPoint x: 1106, startPoint y: 21, endPoint x: 1050, endPoint y: 34, distance: 57.4
click at [1108, 20] on icon "close" at bounding box center [1105, 23] width 10 height 10
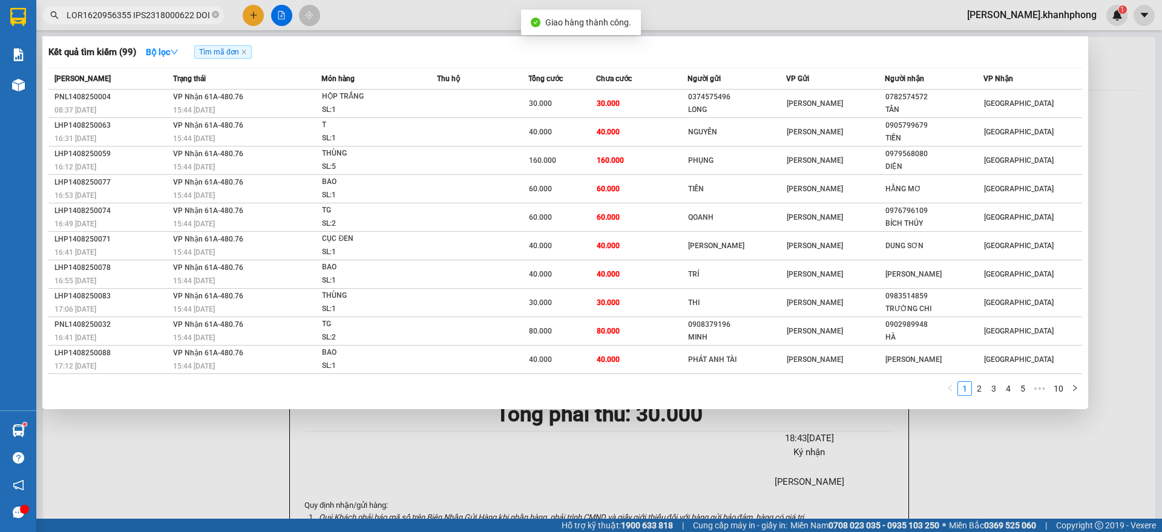
click at [133, 17] on input "text" at bounding box center [138, 14] width 143 height 13
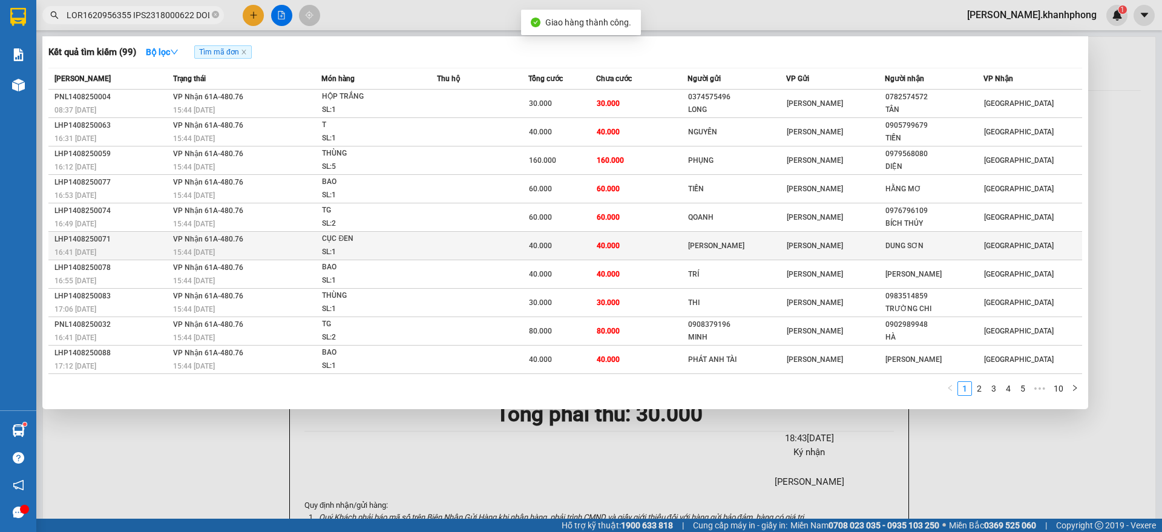
click at [109, 239] on div "LHP1408250071" at bounding box center [111, 239] width 115 height 13
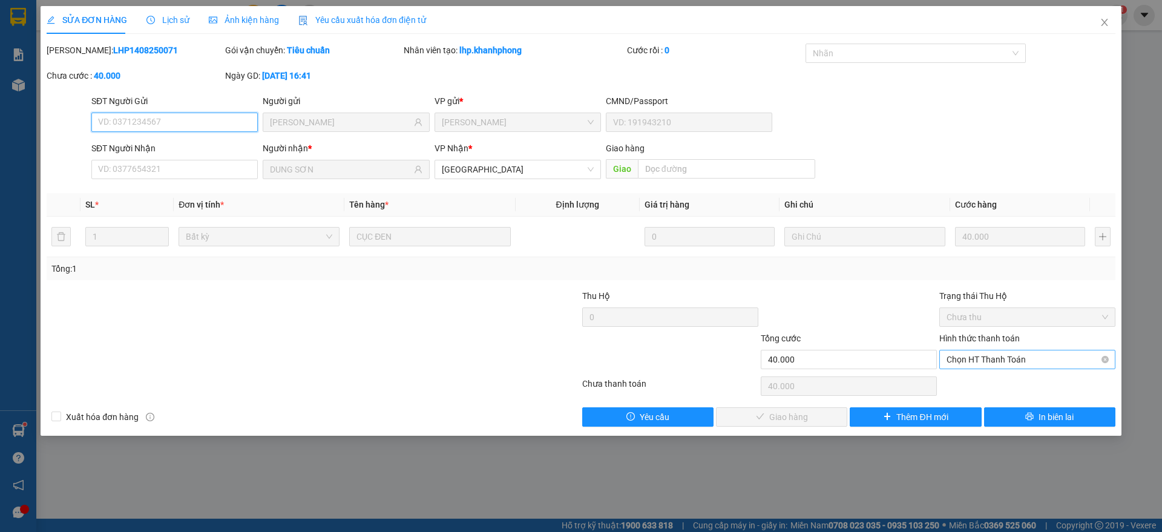
drag, startPoint x: 1008, startPoint y: 353, endPoint x: 972, endPoint y: 393, distance: 54.0
click at [1007, 353] on span "Chọn HT Thanh Toán" at bounding box center [1028, 359] width 162 height 18
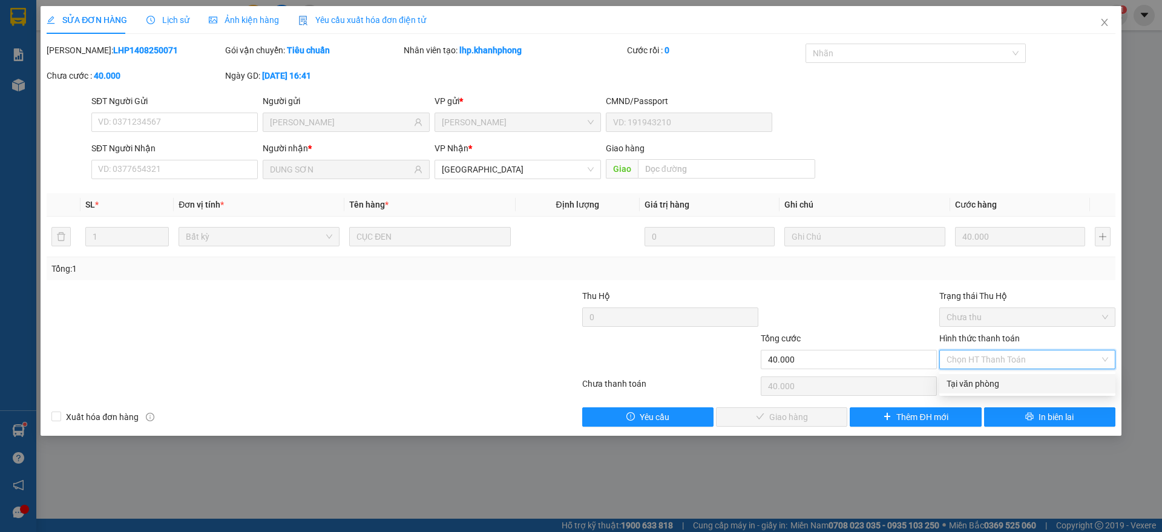
click at [979, 386] on div "Tại văn phòng" at bounding box center [1028, 383] width 162 height 13
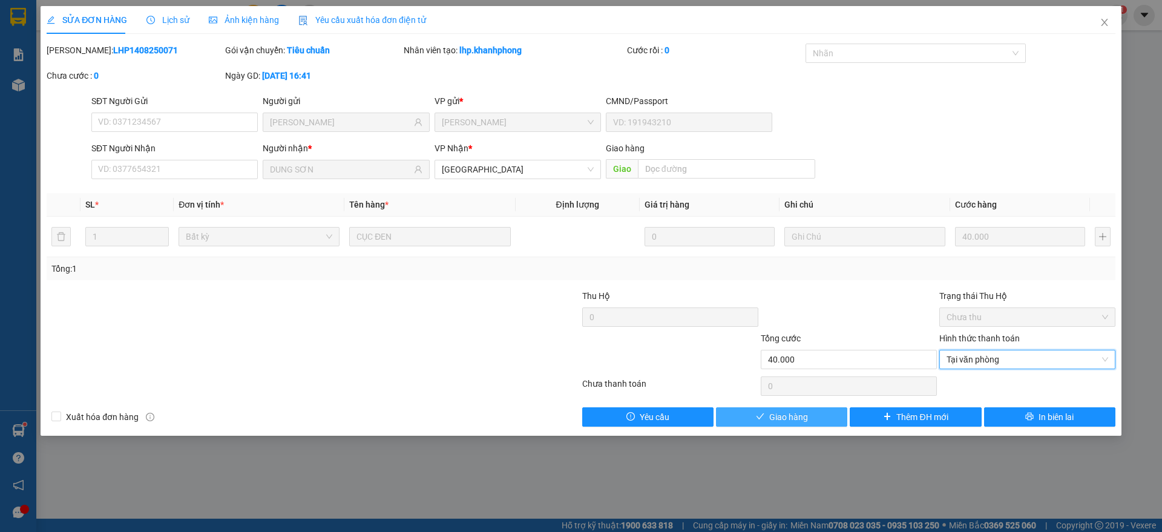
click at [753, 415] on button "Giao hàng" at bounding box center [781, 416] width 131 height 19
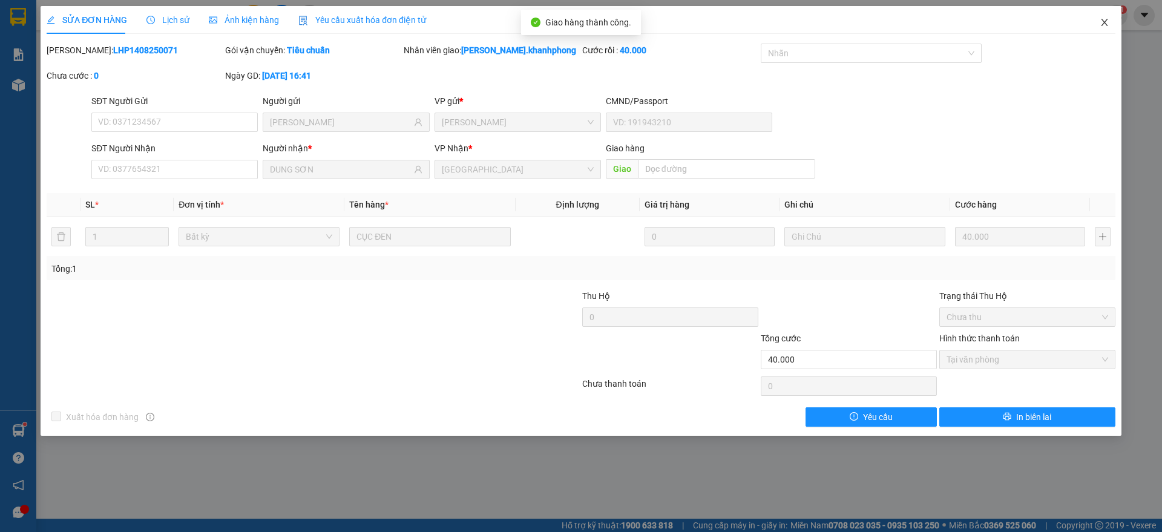
click at [1108, 27] on icon "close" at bounding box center [1105, 23] width 10 height 10
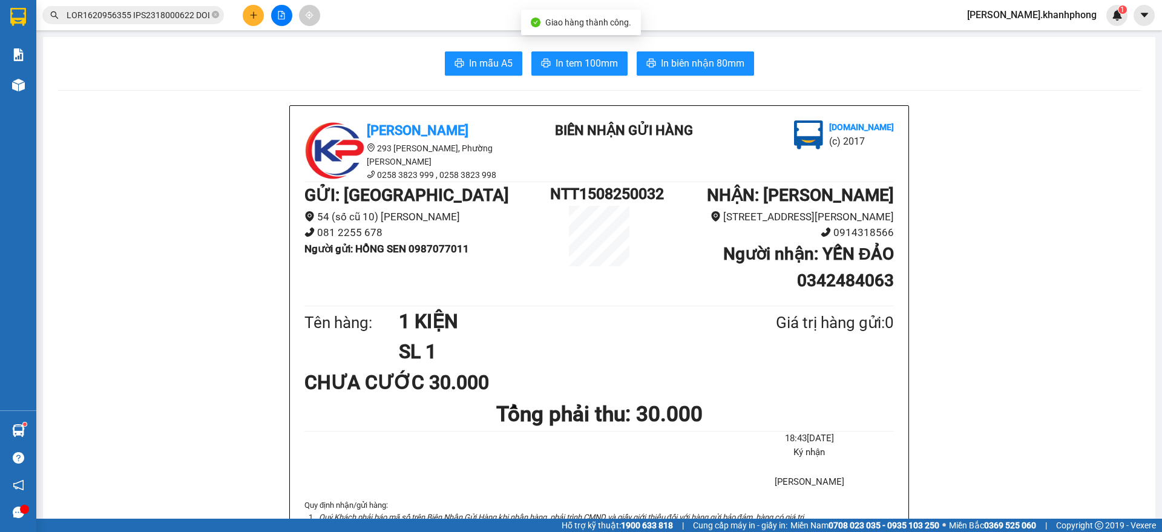
click at [145, 15] on input "text" at bounding box center [138, 14] width 143 height 13
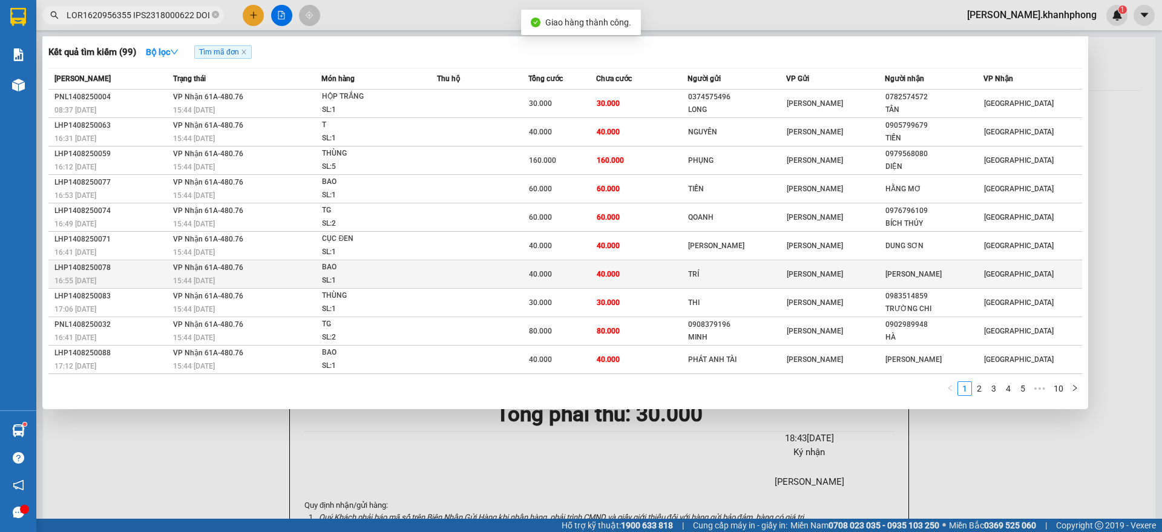
click at [121, 271] on div "LHP1408250078" at bounding box center [111, 267] width 115 height 13
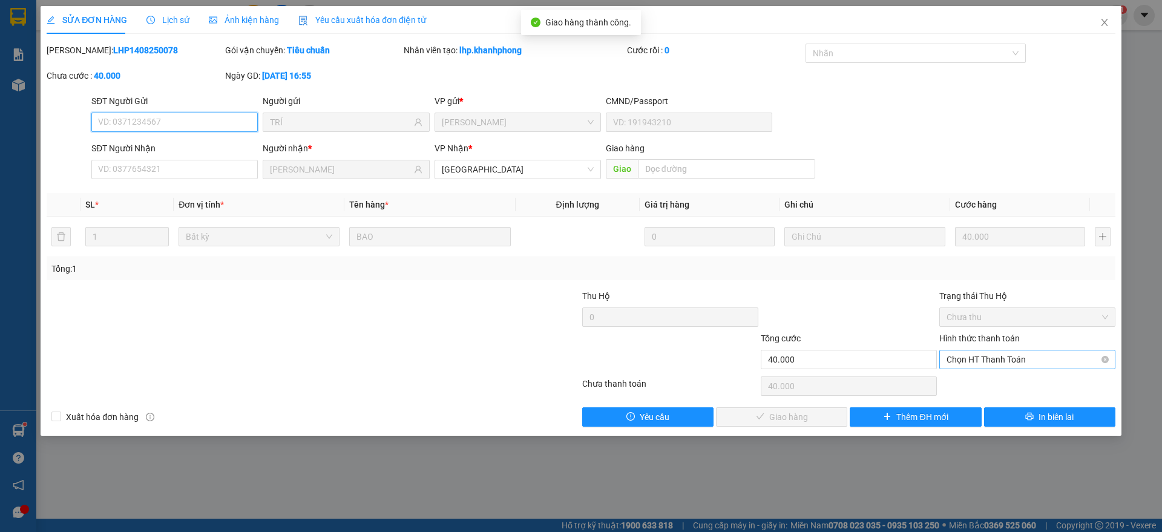
click at [973, 354] on span "Chọn HT Thanh Toán" at bounding box center [1028, 359] width 162 height 18
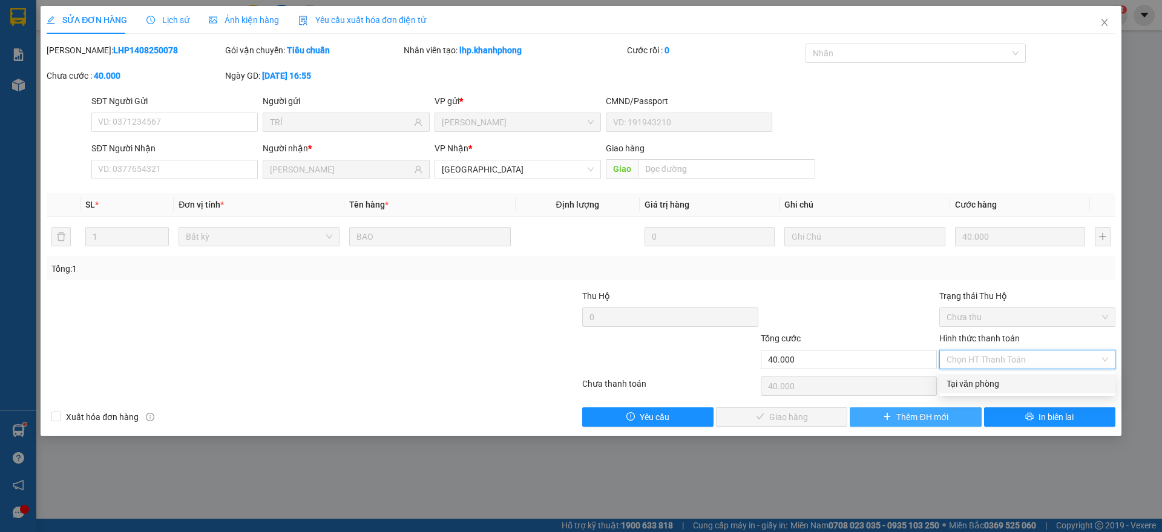
drag, startPoint x: 978, startPoint y: 384, endPoint x: 864, endPoint y: 423, distance: 120.8
click at [979, 386] on div "Tại văn phòng" at bounding box center [1028, 383] width 162 height 13
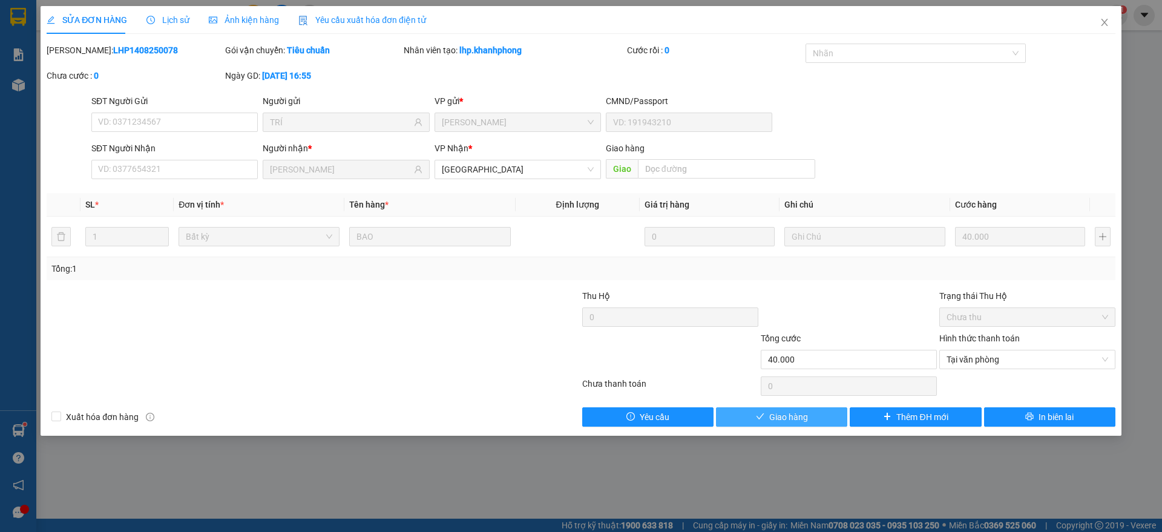
click at [772, 418] on span "Giao hàng" at bounding box center [788, 416] width 39 height 13
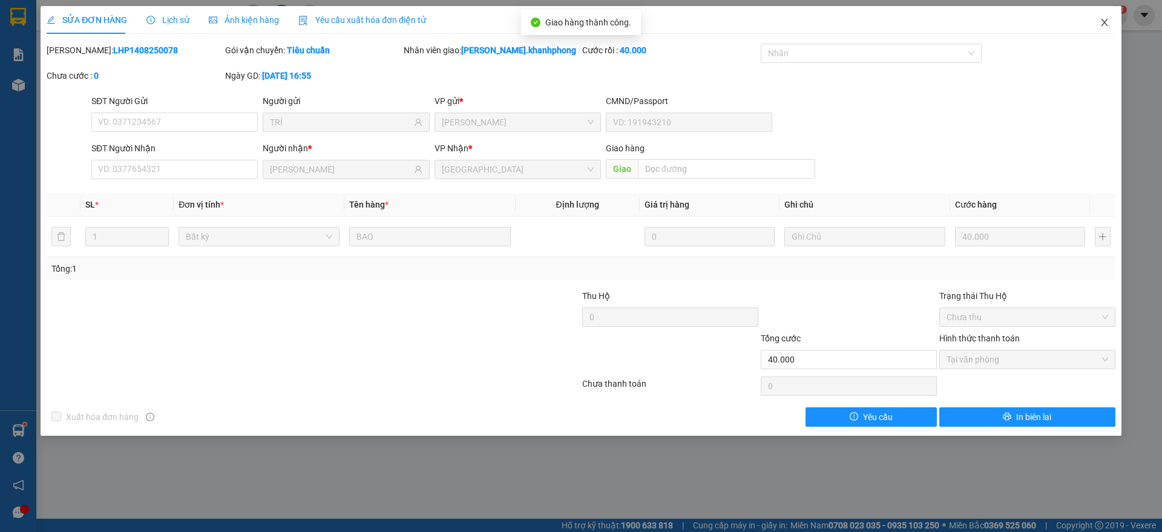
click at [1107, 22] on icon "close" at bounding box center [1105, 23] width 10 height 10
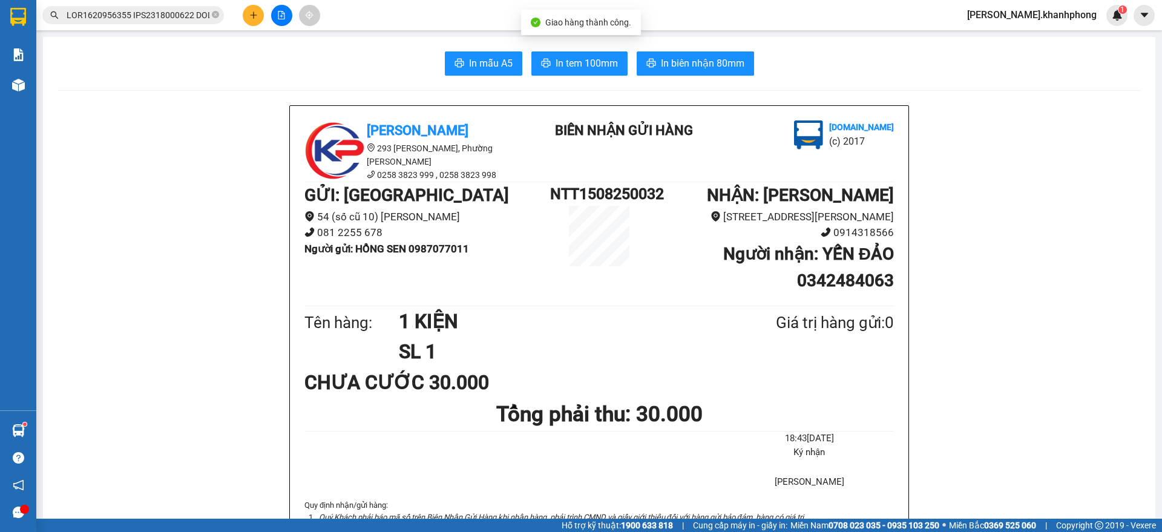
click at [156, 19] on input "text" at bounding box center [138, 14] width 143 height 13
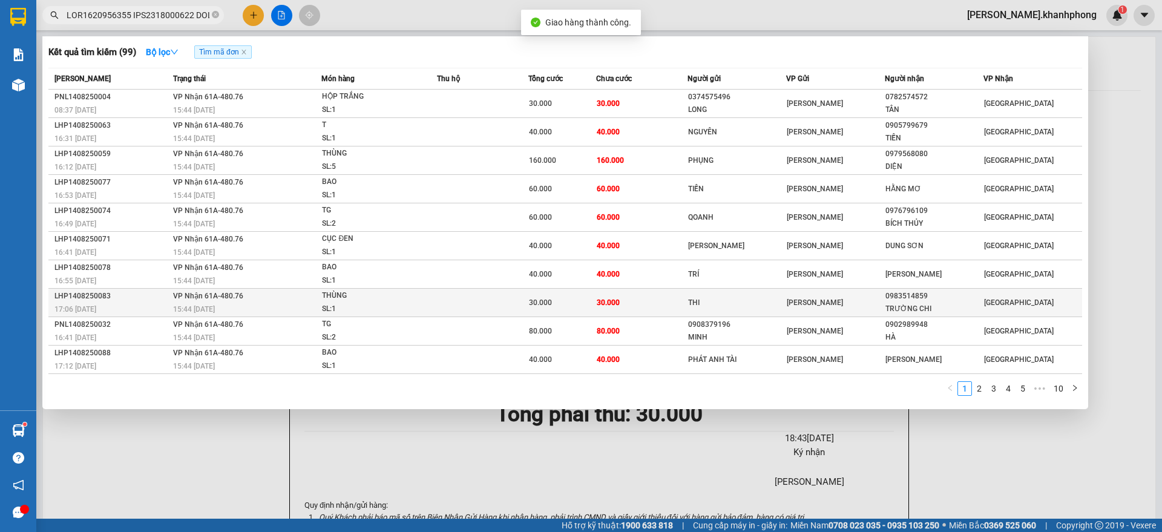
click at [139, 293] on div "LHP1408250083" at bounding box center [111, 296] width 115 height 13
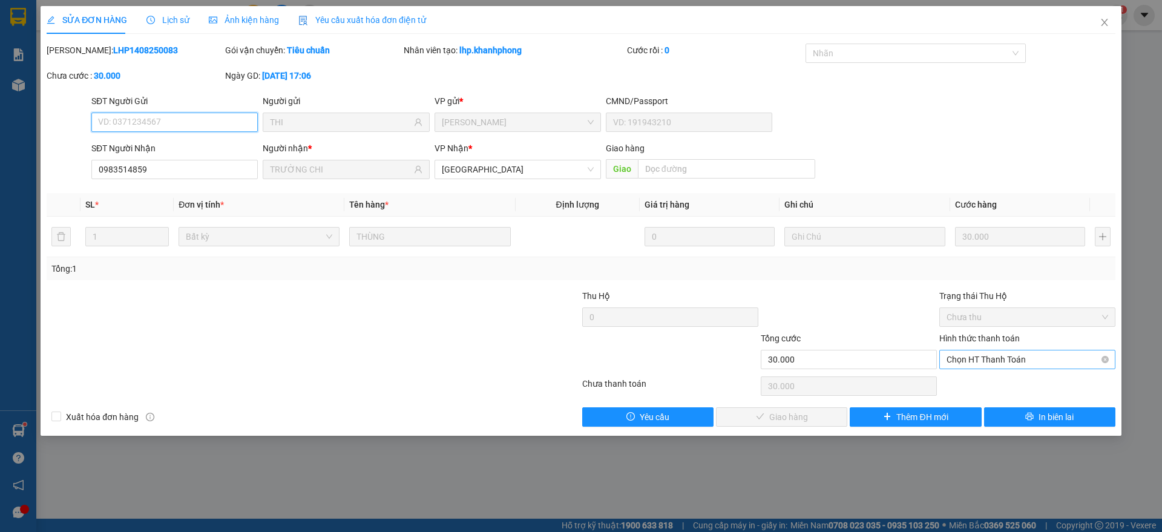
click at [967, 350] on span "Chọn HT Thanh Toán" at bounding box center [1028, 359] width 162 height 18
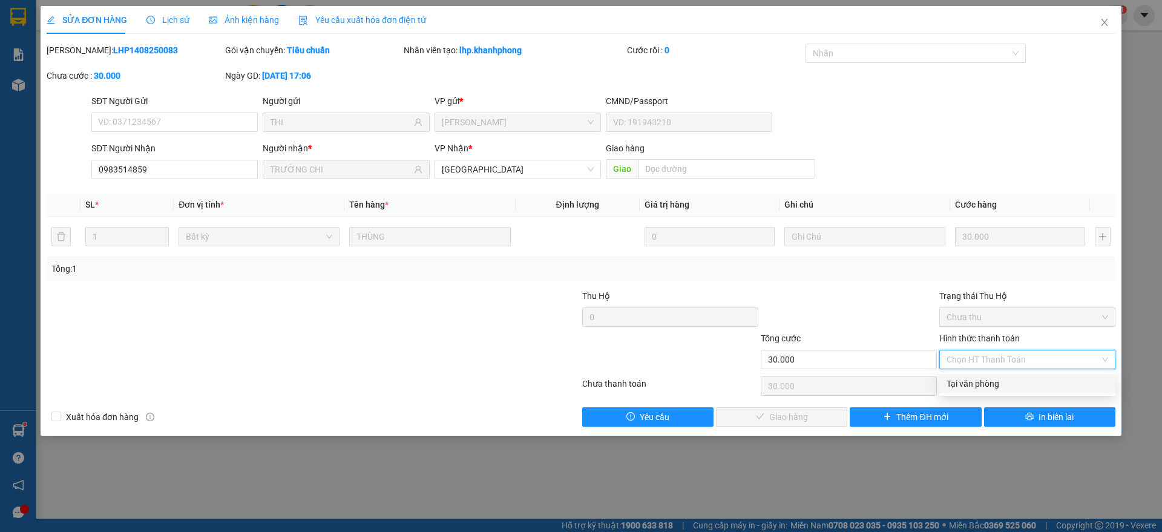
click at [967, 384] on div "Tại văn phòng" at bounding box center [1028, 383] width 162 height 13
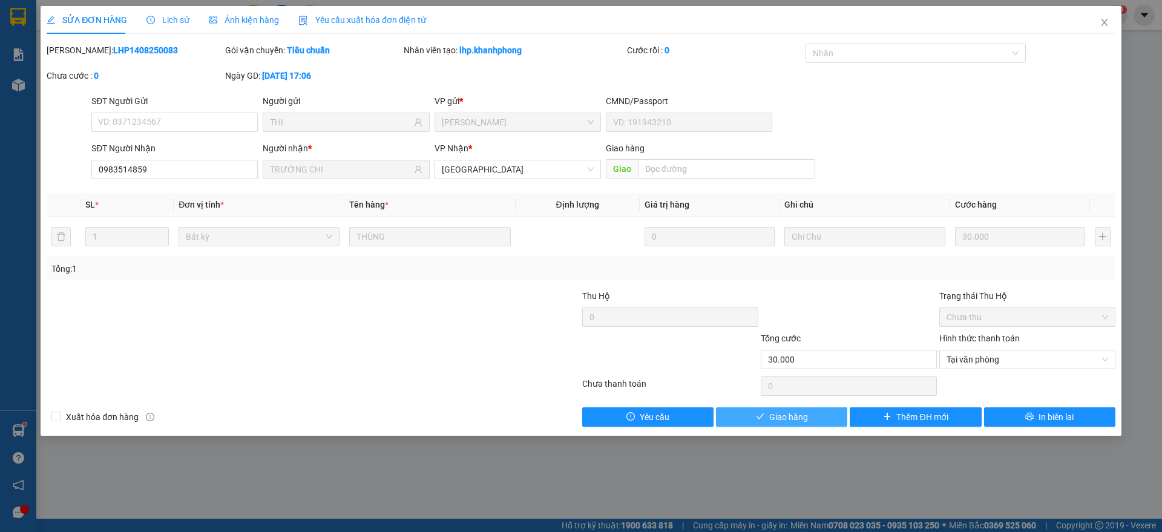
click at [799, 413] on span "Giao hàng" at bounding box center [788, 416] width 39 height 13
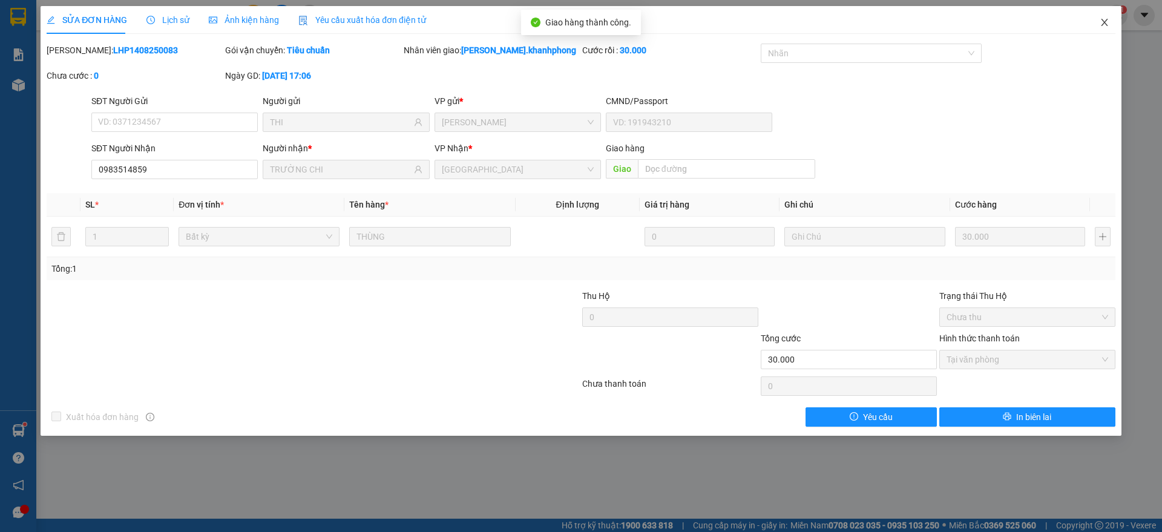
drag, startPoint x: 1102, startPoint y: 15, endPoint x: 1079, endPoint y: 22, distance: 23.9
click at [1103, 15] on span "Close" at bounding box center [1105, 23] width 34 height 34
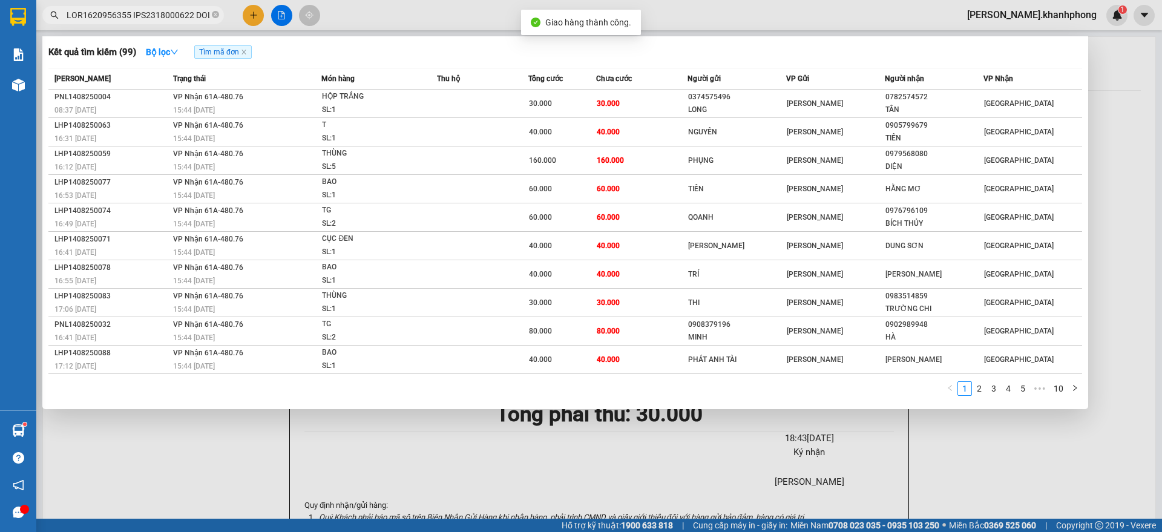
click at [159, 15] on input "text" at bounding box center [138, 14] width 143 height 13
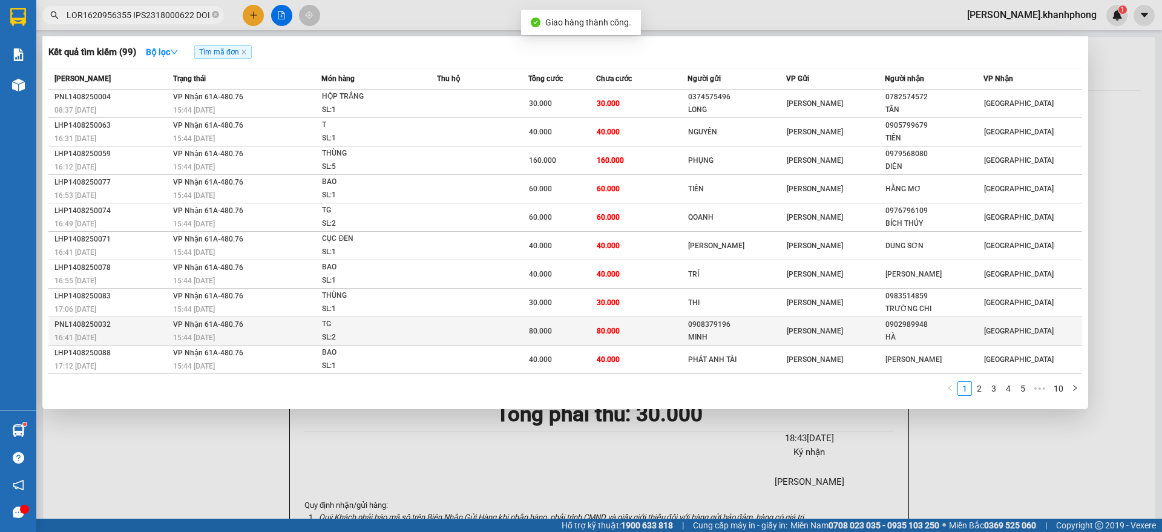
click at [137, 322] on div "PNL1408250032" at bounding box center [111, 324] width 115 height 13
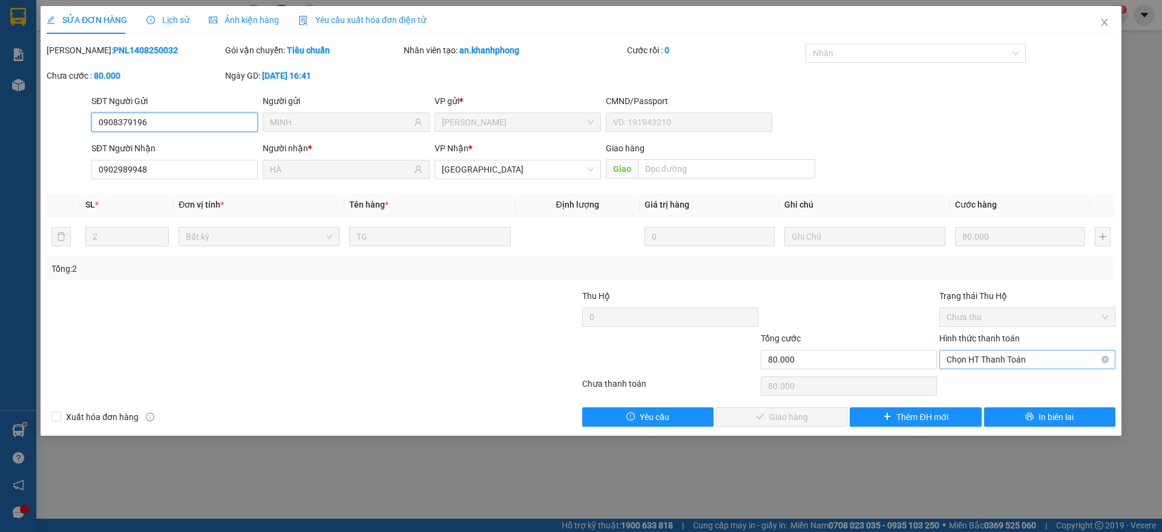
click at [985, 362] on span "Chọn HT Thanh Toán" at bounding box center [1028, 359] width 162 height 18
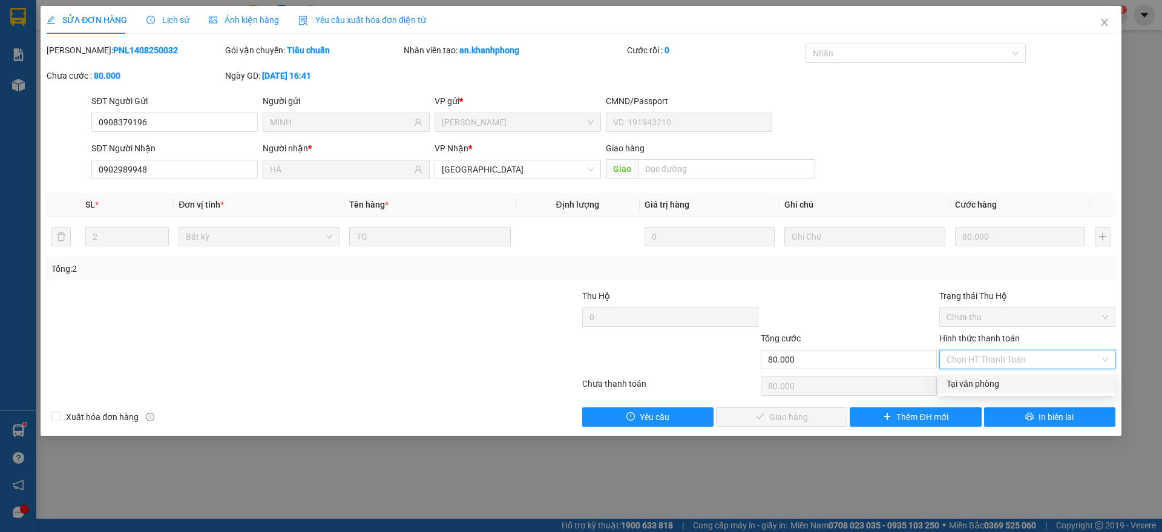
click at [979, 378] on div "Tại văn phòng" at bounding box center [1028, 383] width 162 height 13
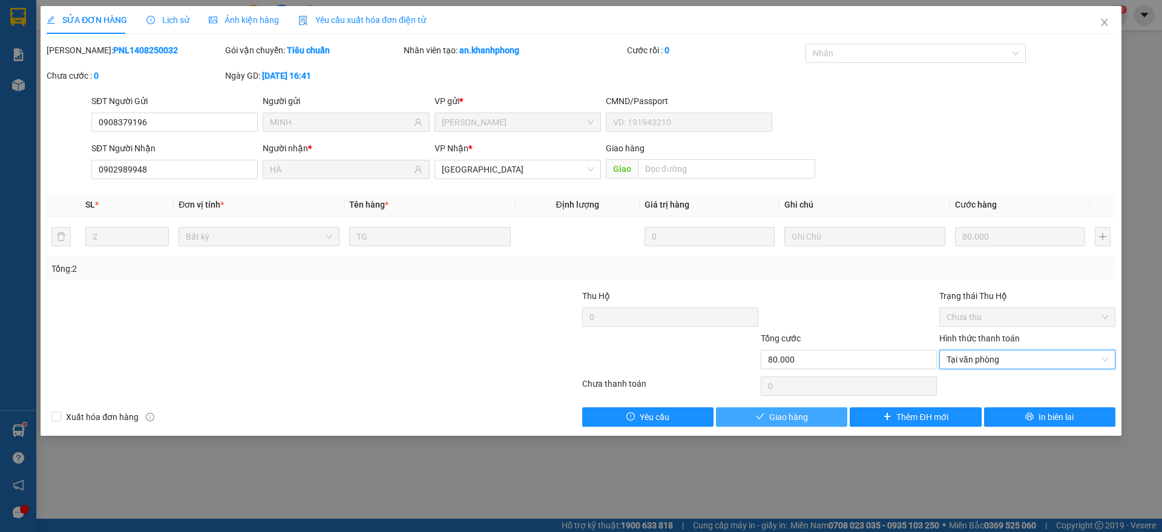
click at [807, 417] on span "Giao hàng" at bounding box center [788, 416] width 39 height 13
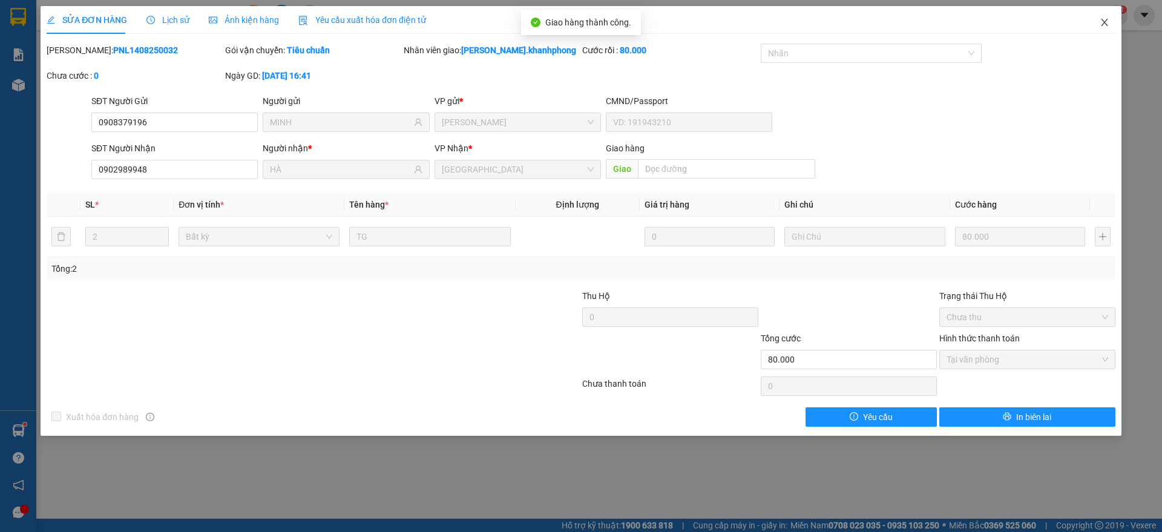
click at [1104, 21] on icon "close" at bounding box center [1105, 23] width 10 height 10
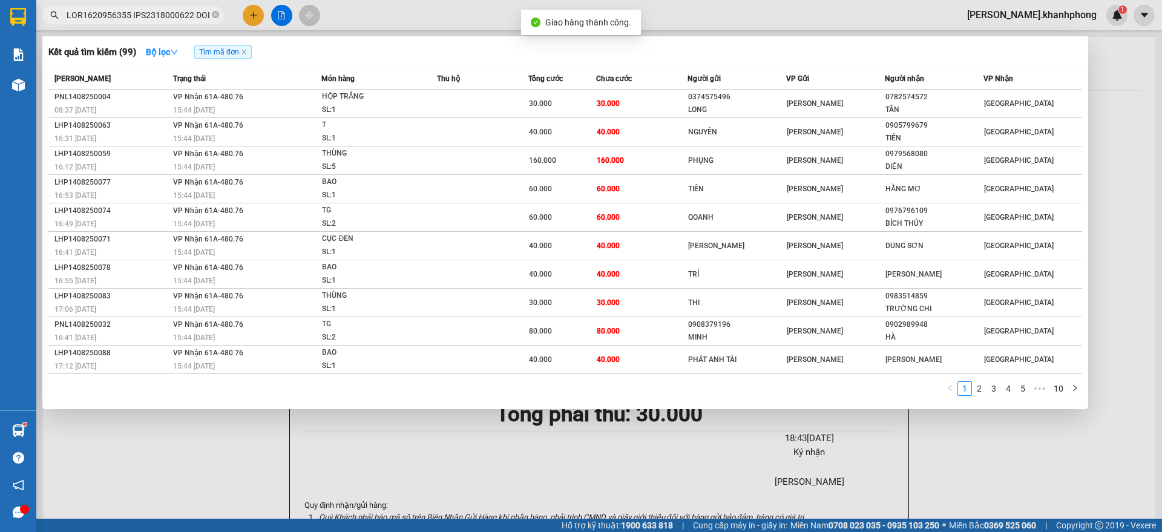
click at [161, 16] on input "text" at bounding box center [138, 14] width 143 height 13
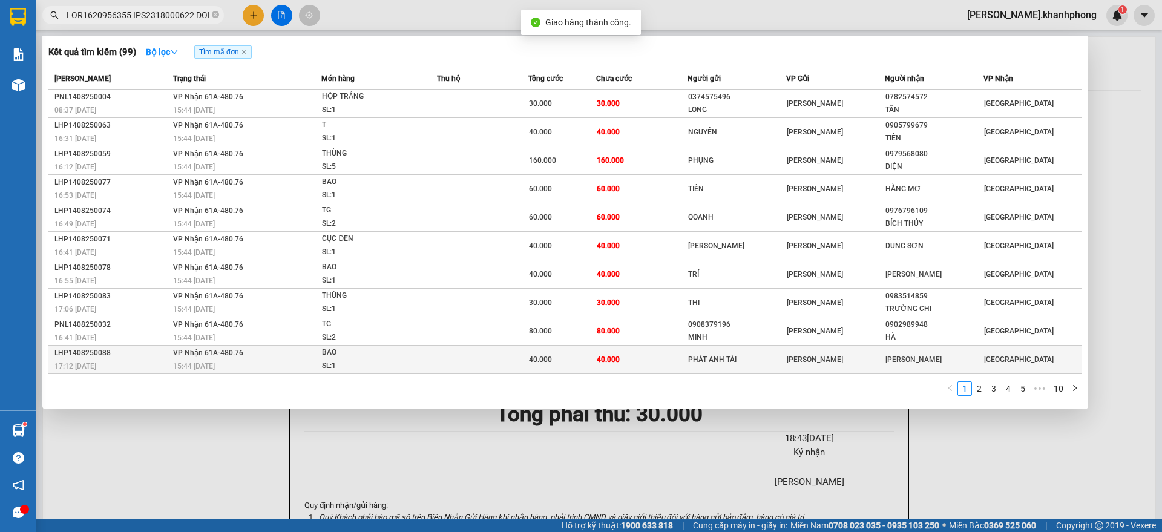
click at [583, 361] on div "40.000" at bounding box center [562, 359] width 67 height 13
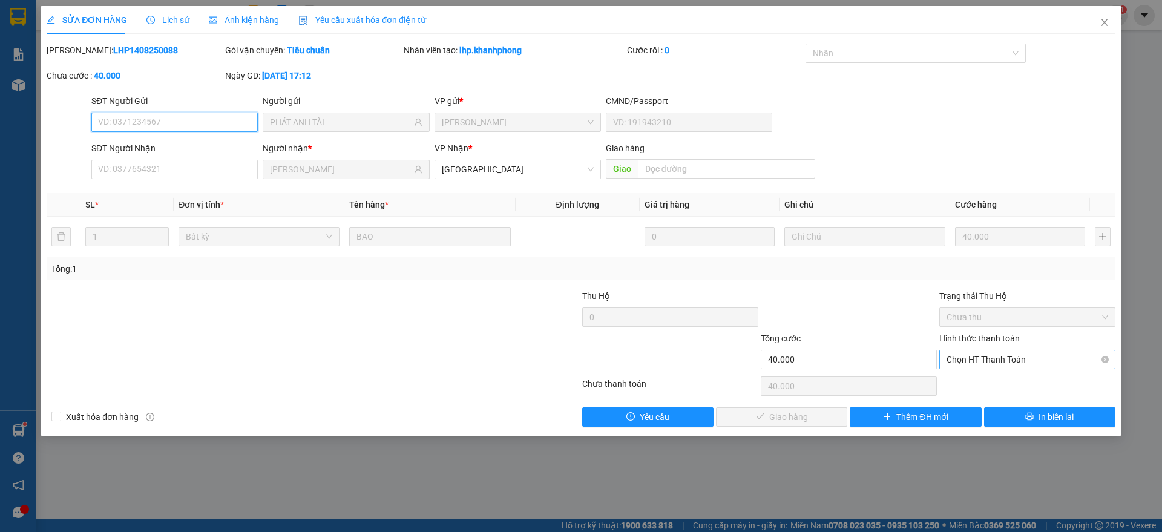
click at [1058, 361] on span "Chọn HT Thanh Toán" at bounding box center [1028, 359] width 162 height 18
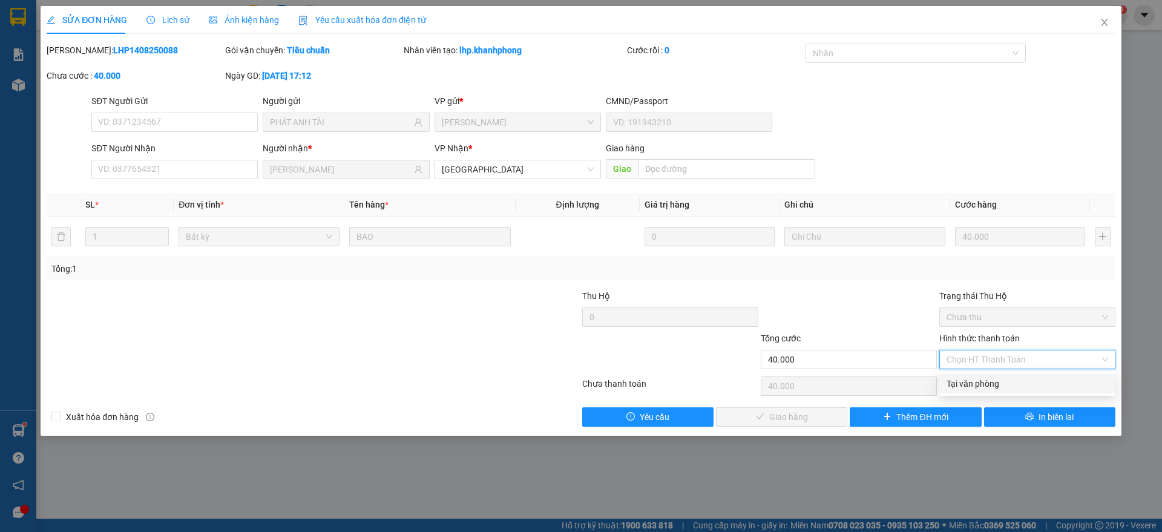
click at [991, 387] on div "Tại văn phòng" at bounding box center [1028, 383] width 162 height 13
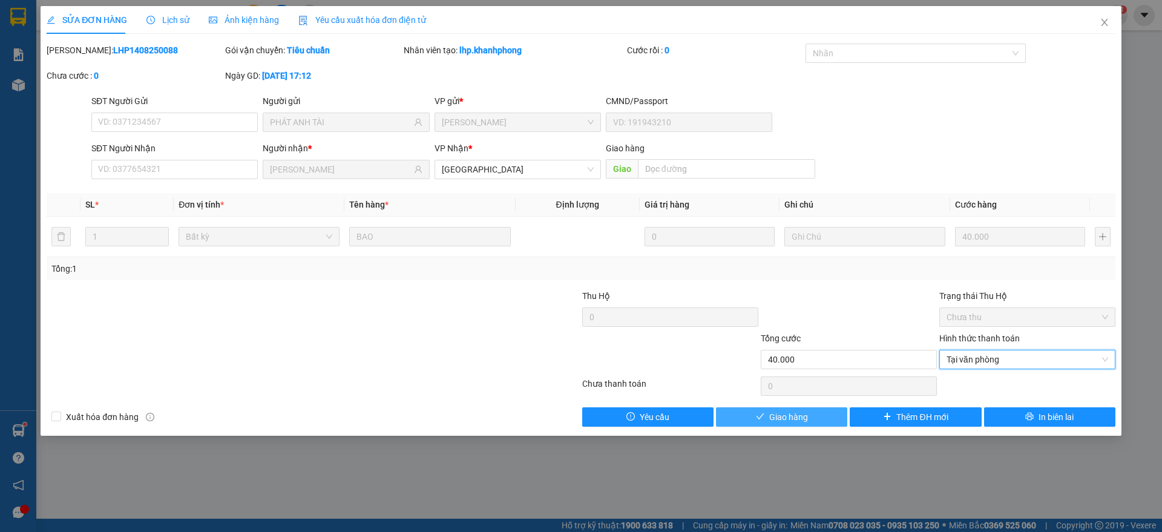
click at [793, 421] on span "Giao hàng" at bounding box center [788, 416] width 39 height 13
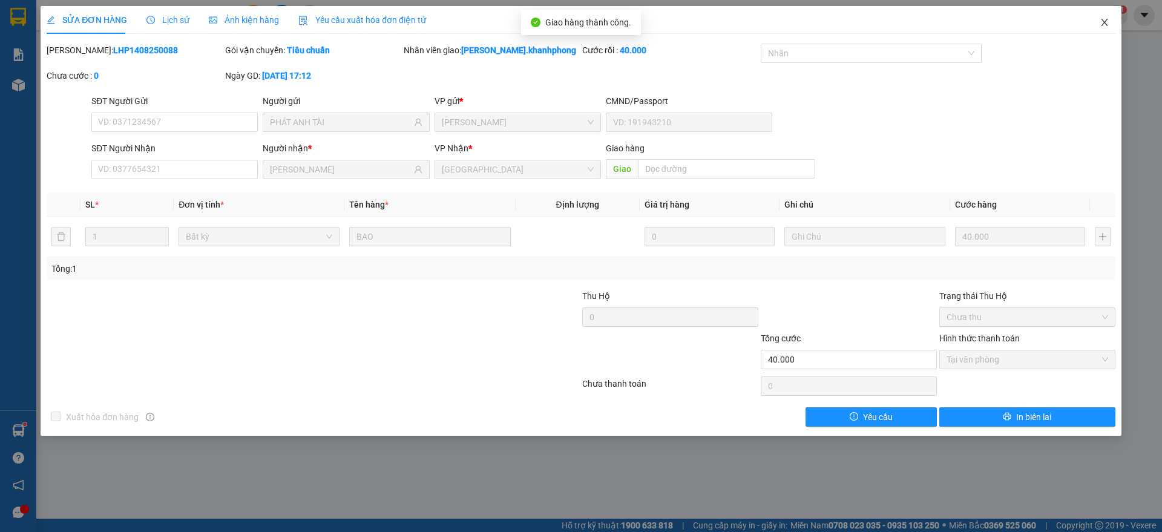
click at [1100, 22] on icon "close" at bounding box center [1105, 23] width 10 height 10
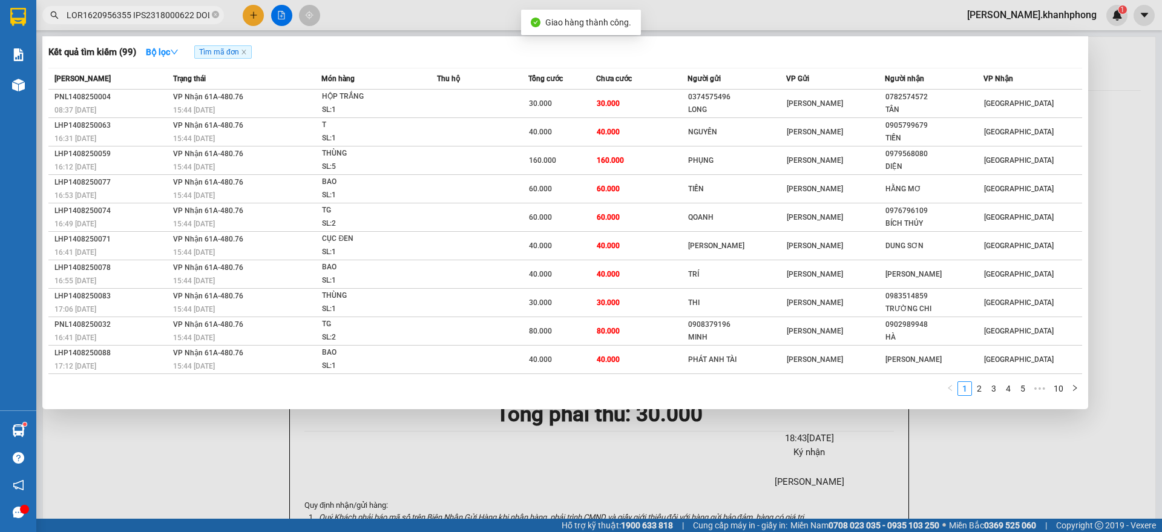
click at [168, 11] on input "text" at bounding box center [138, 14] width 143 height 13
click at [974, 385] on link "2" at bounding box center [979, 388] width 13 height 13
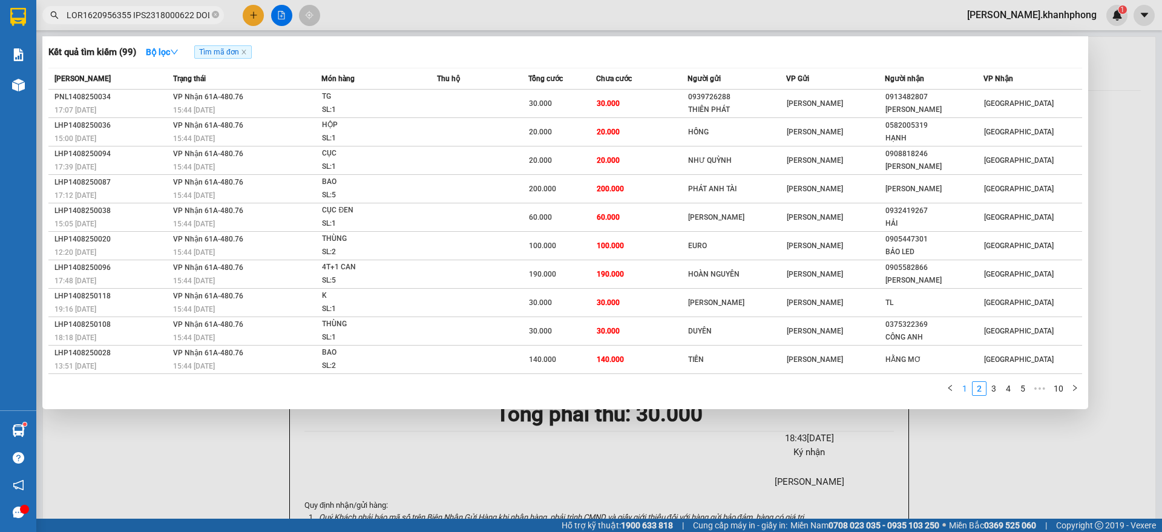
click at [970, 389] on link "1" at bounding box center [964, 388] width 13 height 13
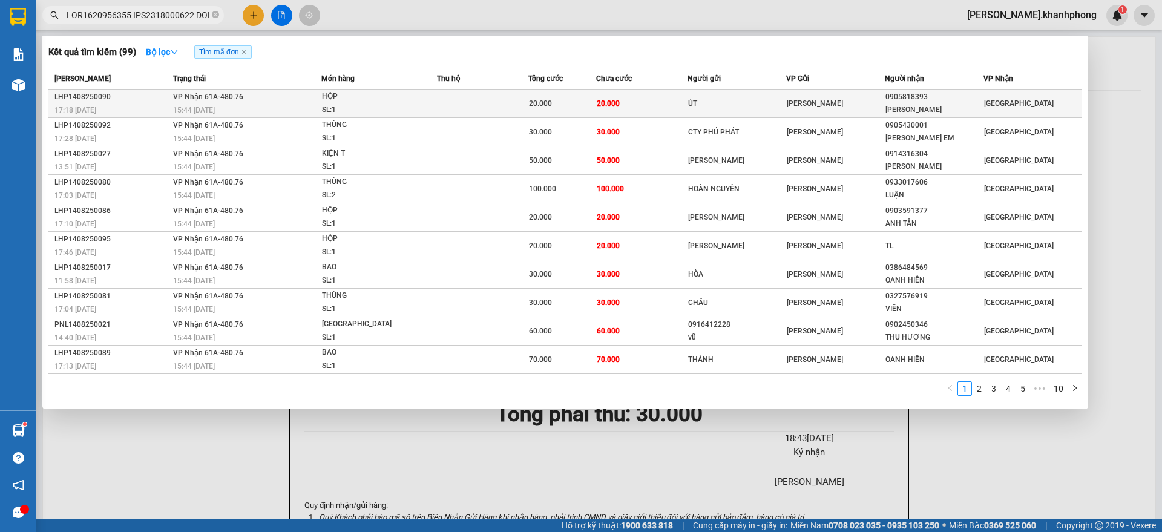
click at [643, 96] on td "20.000" at bounding box center [641, 104] width 91 height 28
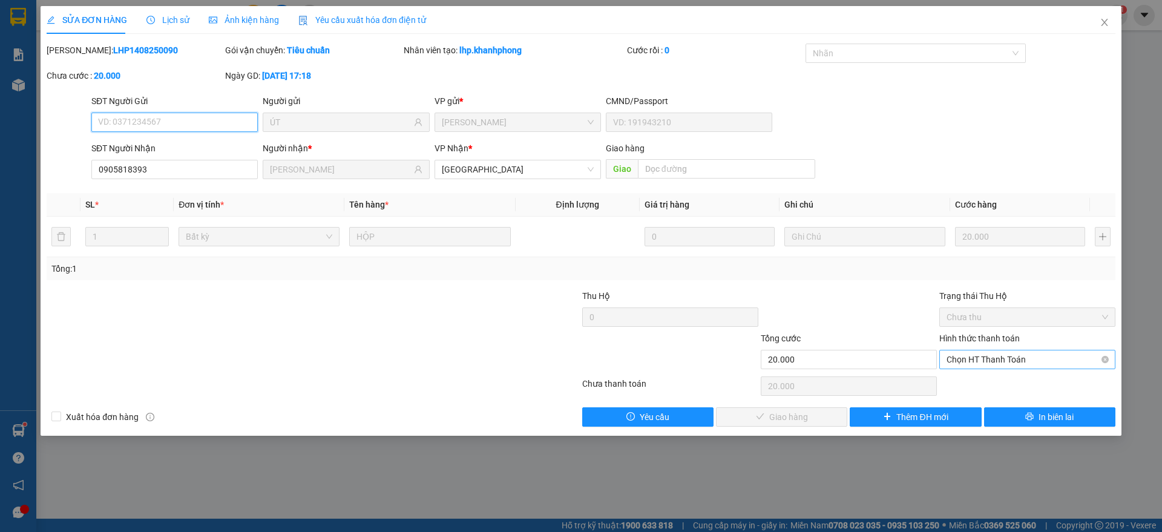
click at [1015, 356] on span "Chọn HT Thanh Toán" at bounding box center [1028, 359] width 162 height 18
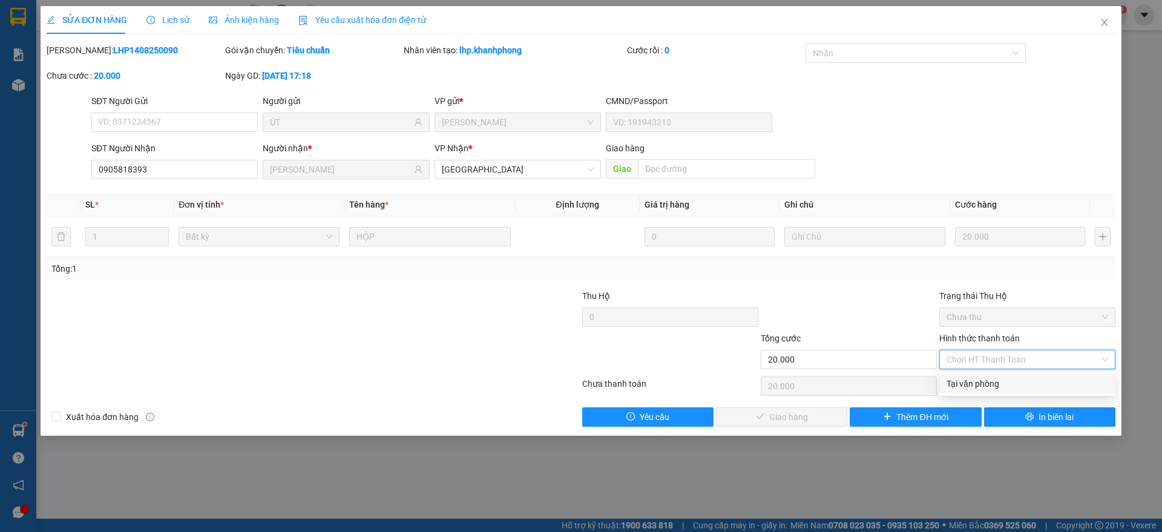
click at [989, 386] on div "Tại văn phòng" at bounding box center [1028, 383] width 162 height 13
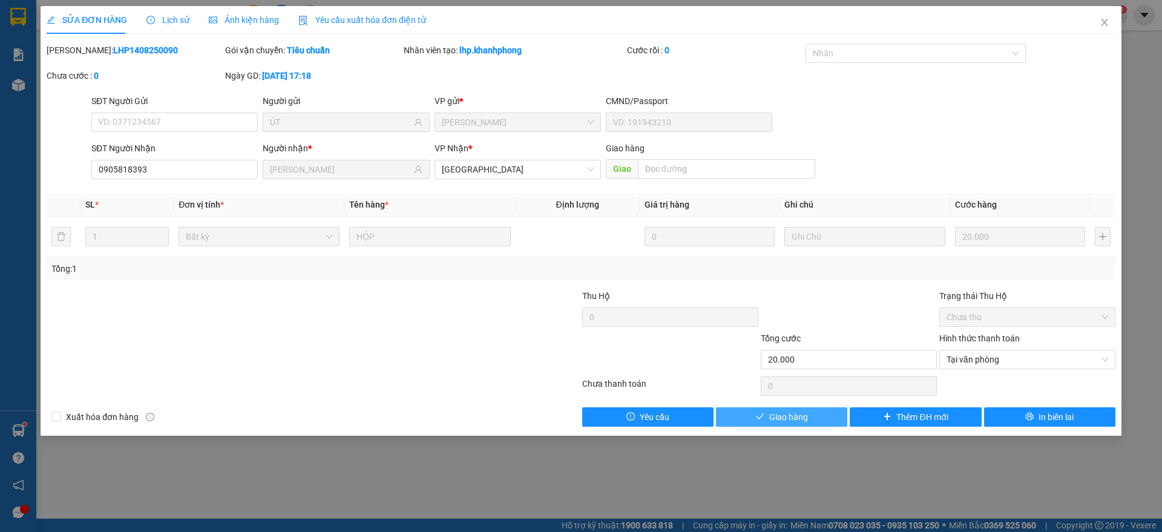
click at [801, 410] on span "Giao hàng" at bounding box center [788, 416] width 39 height 13
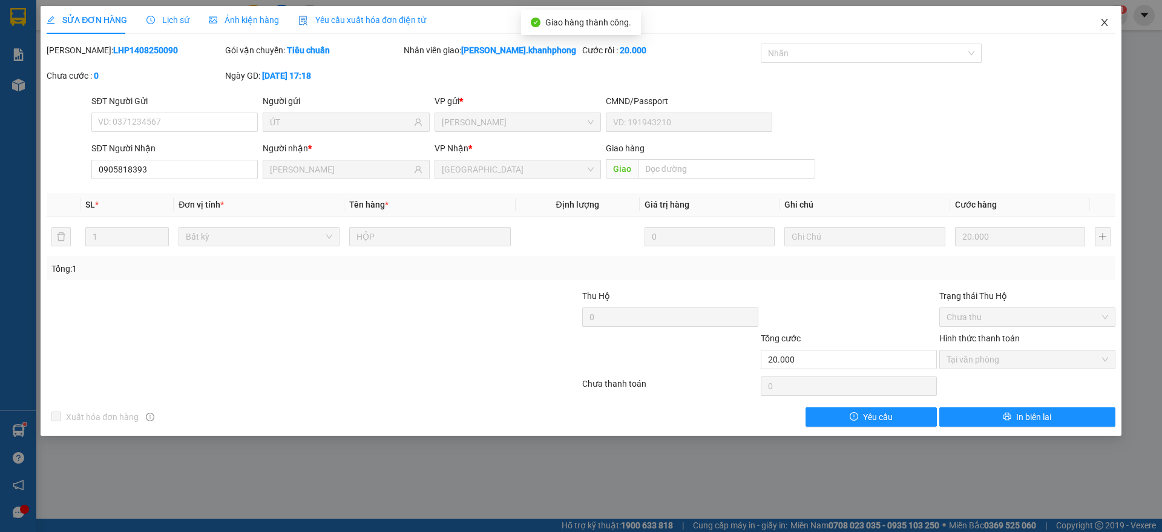
click at [1103, 16] on span "Close" at bounding box center [1105, 23] width 34 height 34
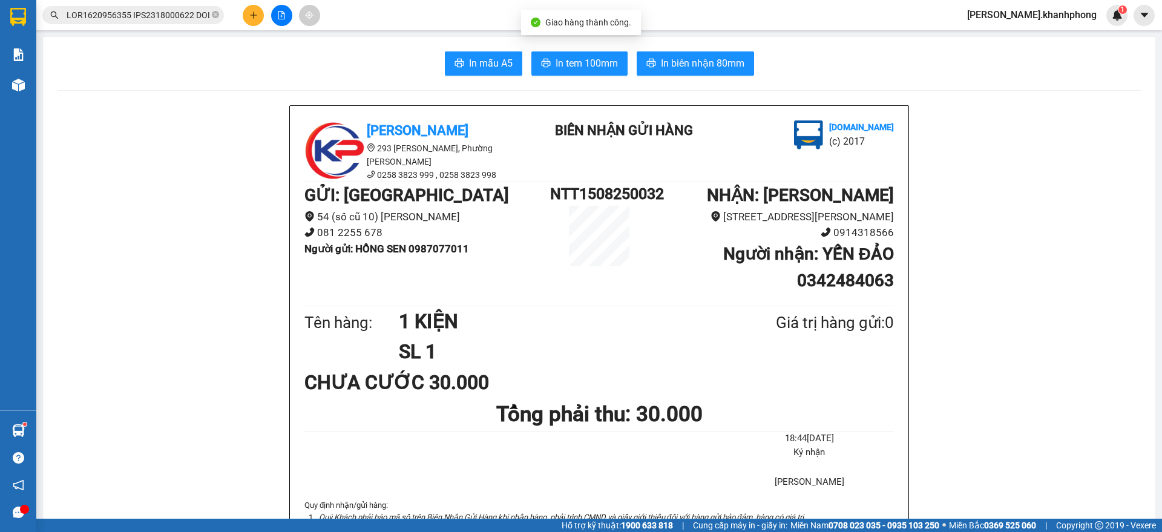
click at [141, 16] on input "text" at bounding box center [138, 14] width 143 height 13
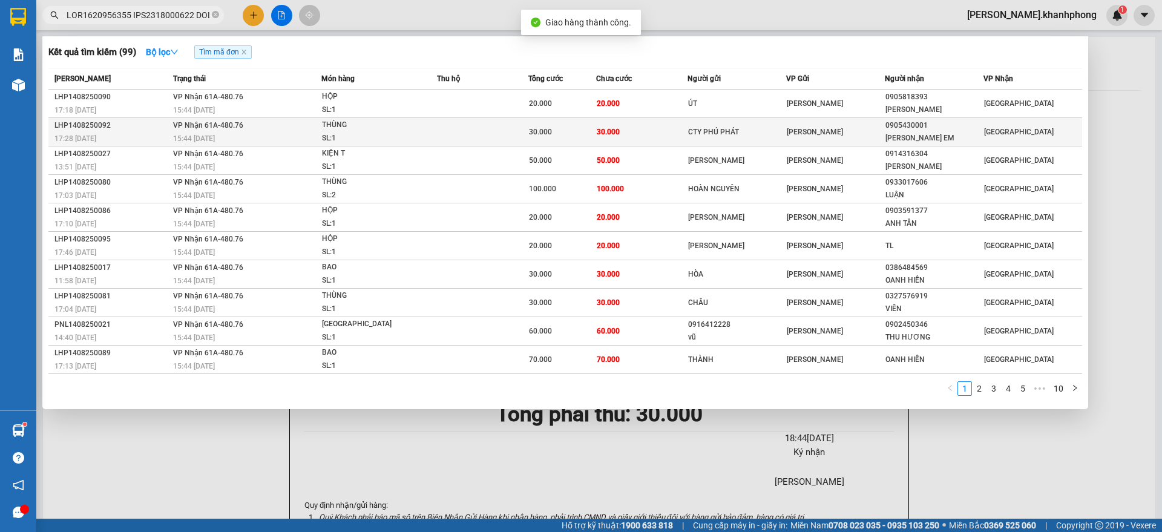
click at [373, 134] on div "SL: 1" at bounding box center [367, 138] width 91 height 13
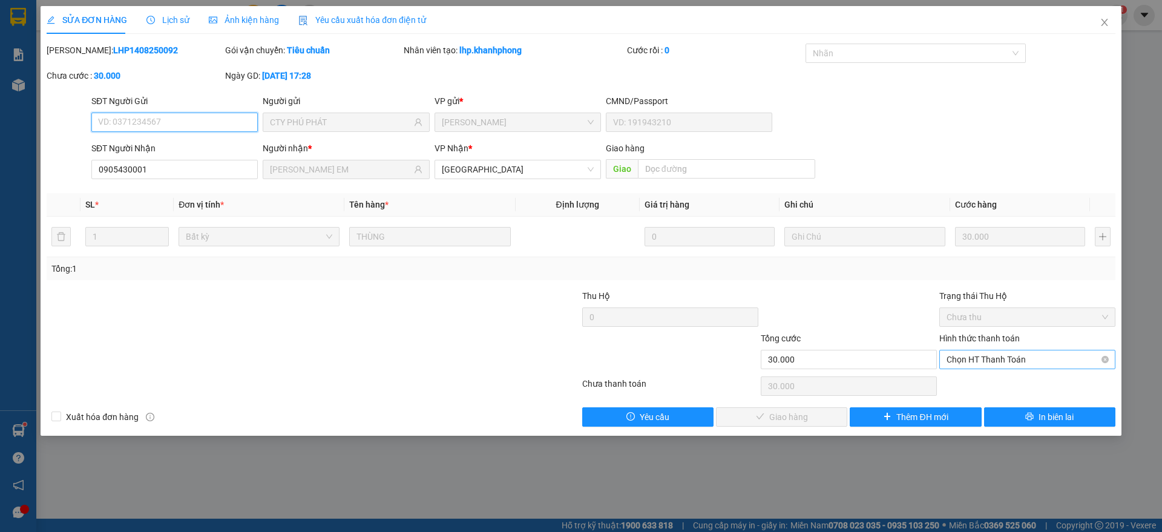
drag, startPoint x: 993, startPoint y: 358, endPoint x: 984, endPoint y: 366, distance: 12.4
click at [994, 356] on span "Chọn HT Thanh Toán" at bounding box center [1028, 359] width 162 height 18
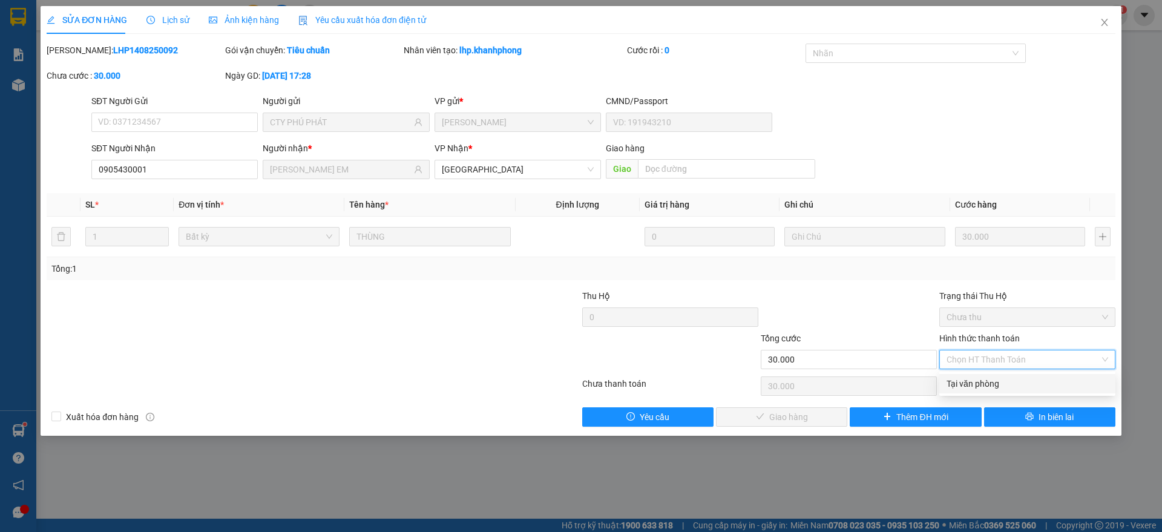
click at [965, 384] on div "Tại văn phòng" at bounding box center [1028, 383] width 162 height 13
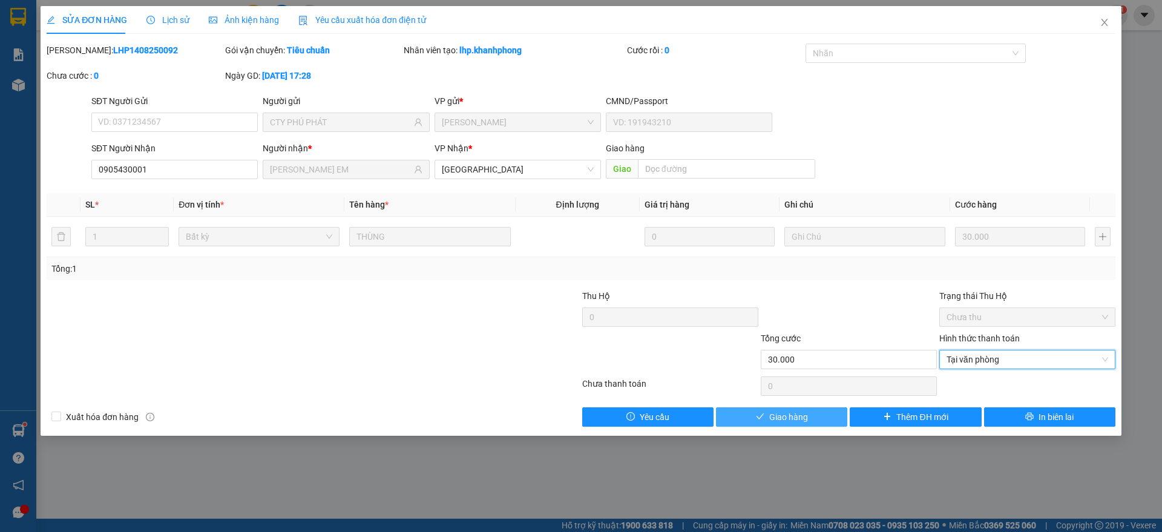
drag, startPoint x: 798, startPoint y: 416, endPoint x: 800, endPoint y: 408, distance: 8.8
click at [799, 416] on span "Giao hàng" at bounding box center [788, 416] width 39 height 13
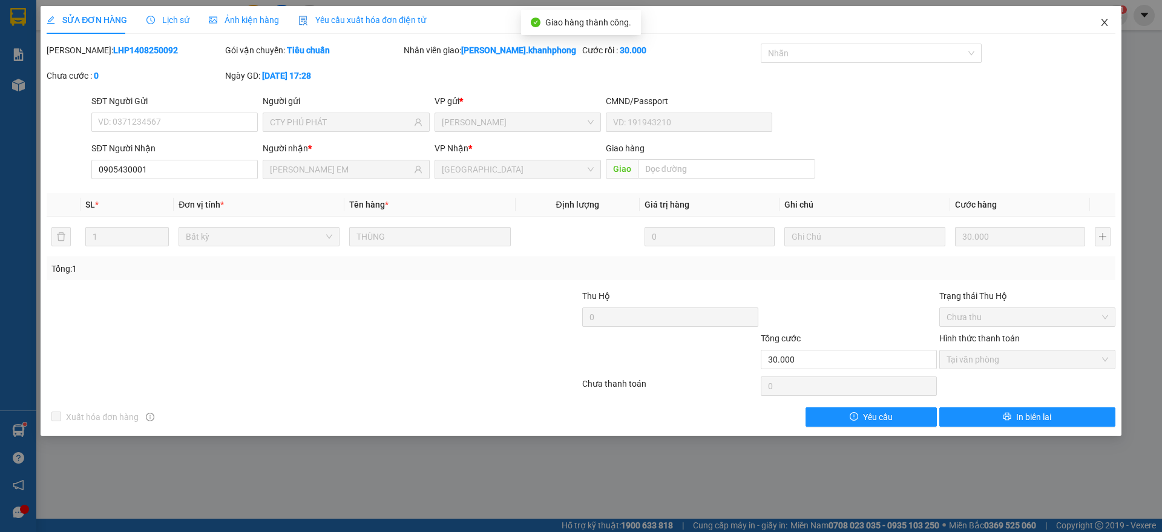
click at [1103, 19] on icon "close" at bounding box center [1105, 23] width 10 height 10
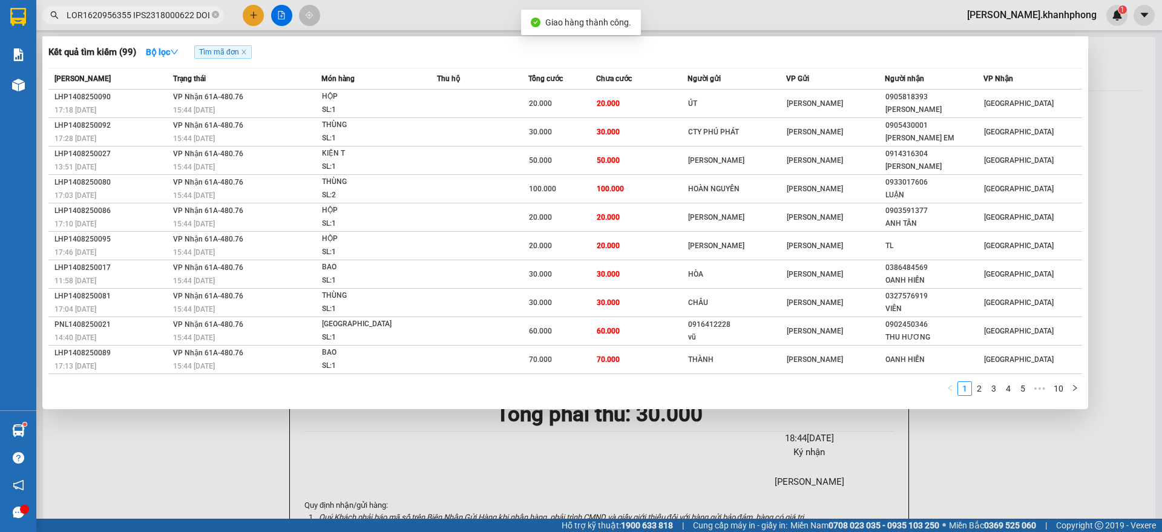
click at [166, 15] on input "text" at bounding box center [138, 14] width 143 height 13
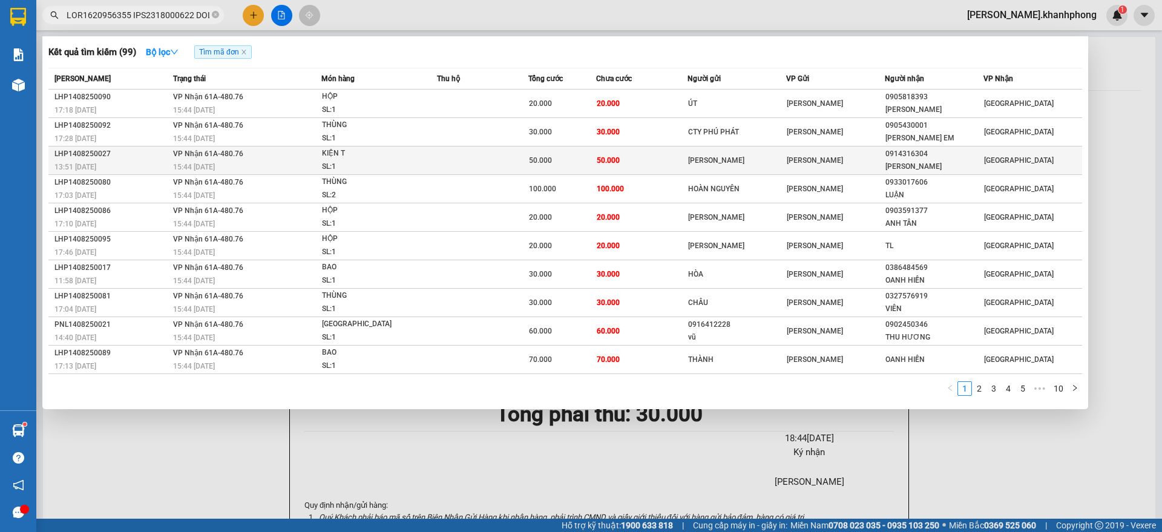
click at [144, 160] on div "13:51 [DATE]" at bounding box center [111, 166] width 115 height 13
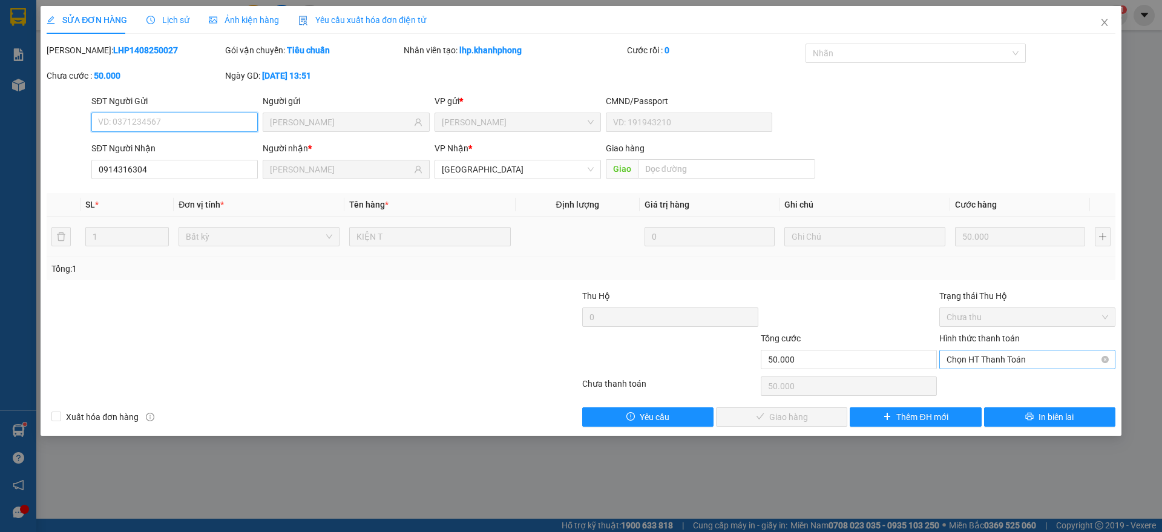
click at [995, 357] on span "Chọn HT Thanh Toán" at bounding box center [1028, 359] width 162 height 18
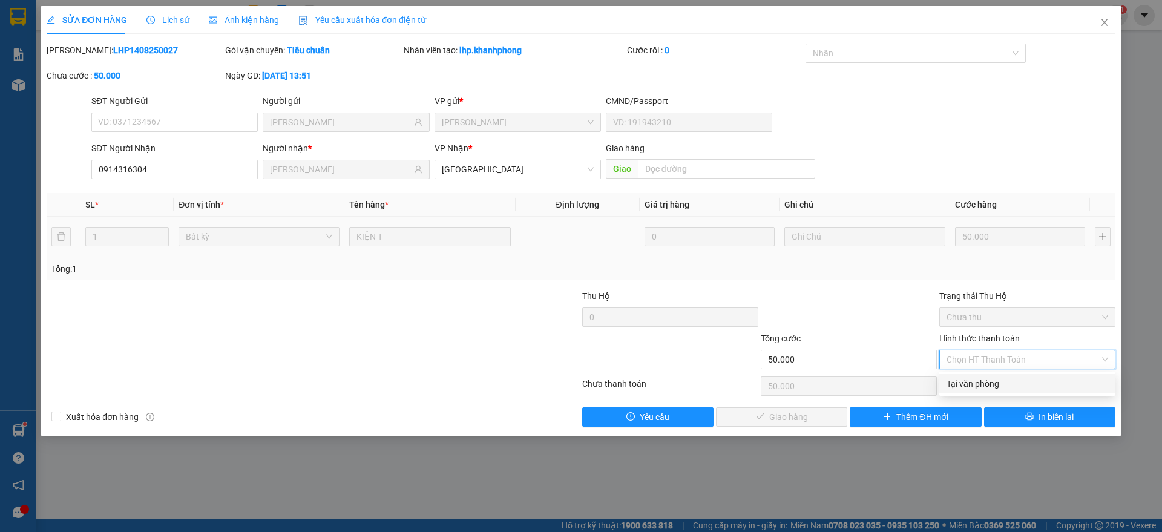
click at [981, 379] on div "Tại văn phòng" at bounding box center [1028, 383] width 162 height 13
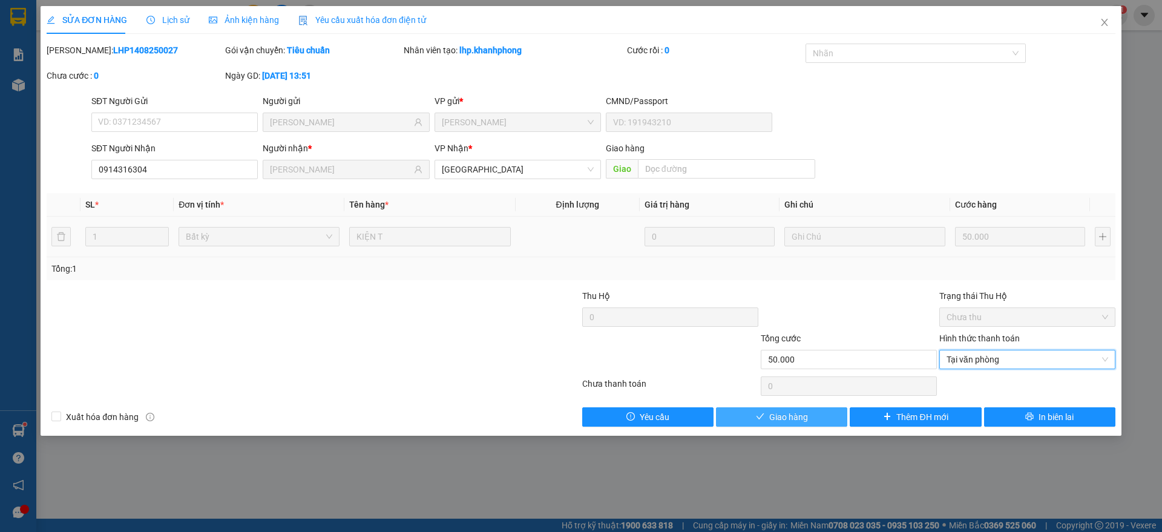
click at [772, 415] on span "Giao hàng" at bounding box center [788, 416] width 39 height 13
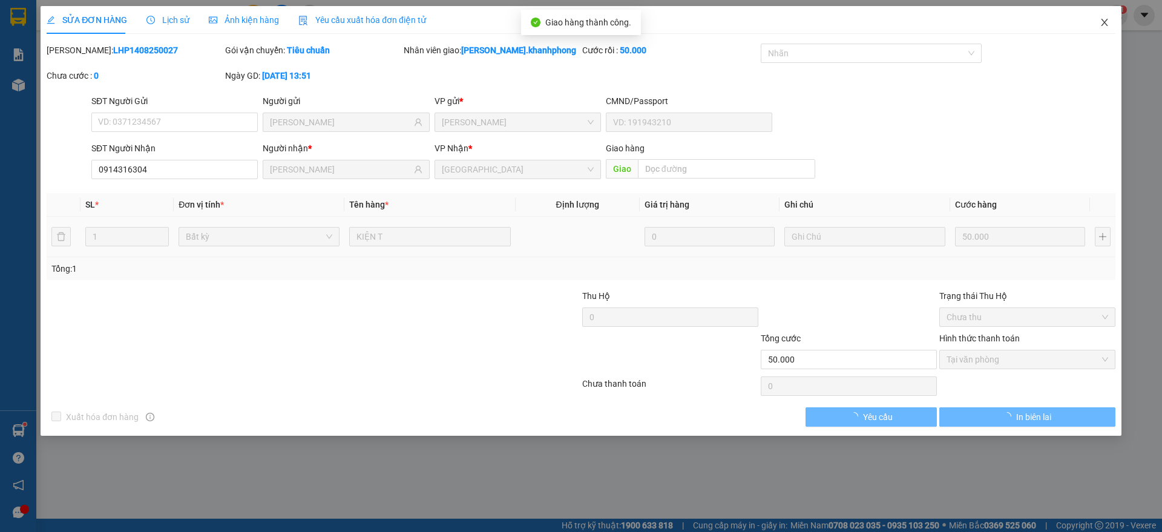
click at [1104, 19] on icon "close" at bounding box center [1105, 23] width 10 height 10
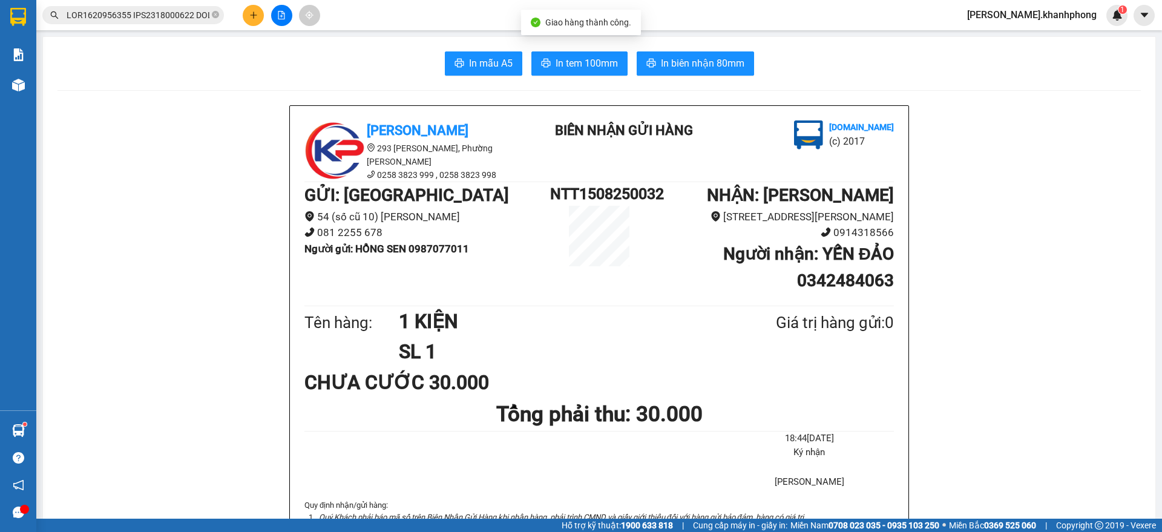
drag, startPoint x: 171, startPoint y: 11, endPoint x: 172, endPoint y: 24, distance: 12.8
click at [171, 11] on input "text" at bounding box center [138, 14] width 143 height 13
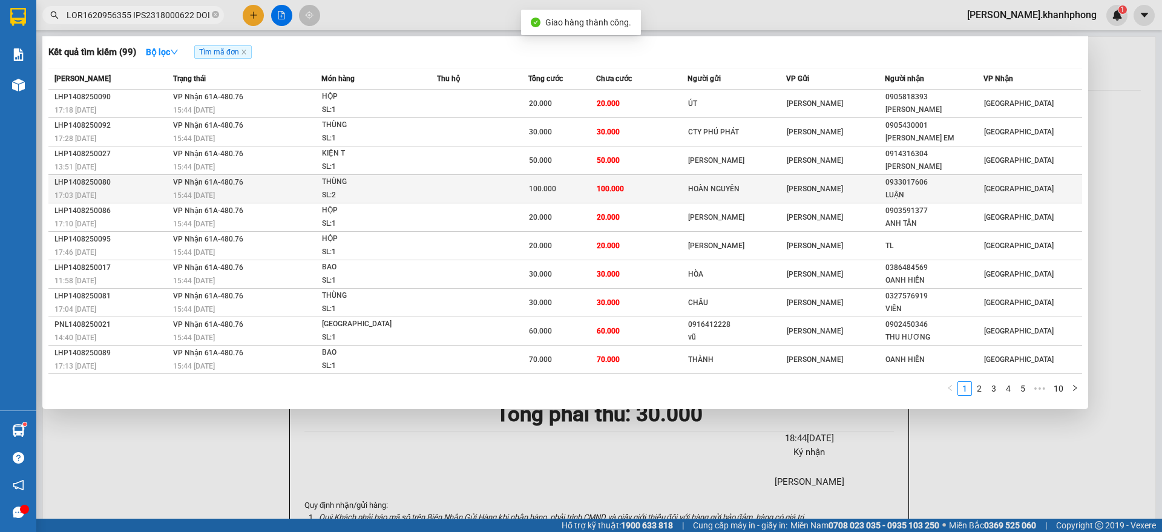
click at [123, 182] on div "LHP1408250080" at bounding box center [111, 182] width 115 height 13
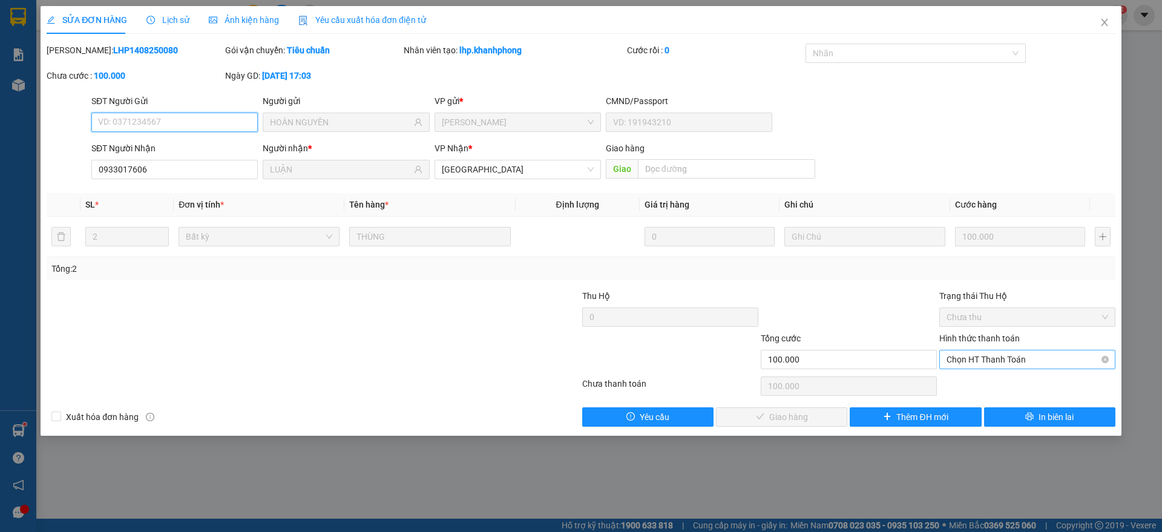
click at [1005, 357] on span "Chọn HT Thanh Toán" at bounding box center [1028, 359] width 162 height 18
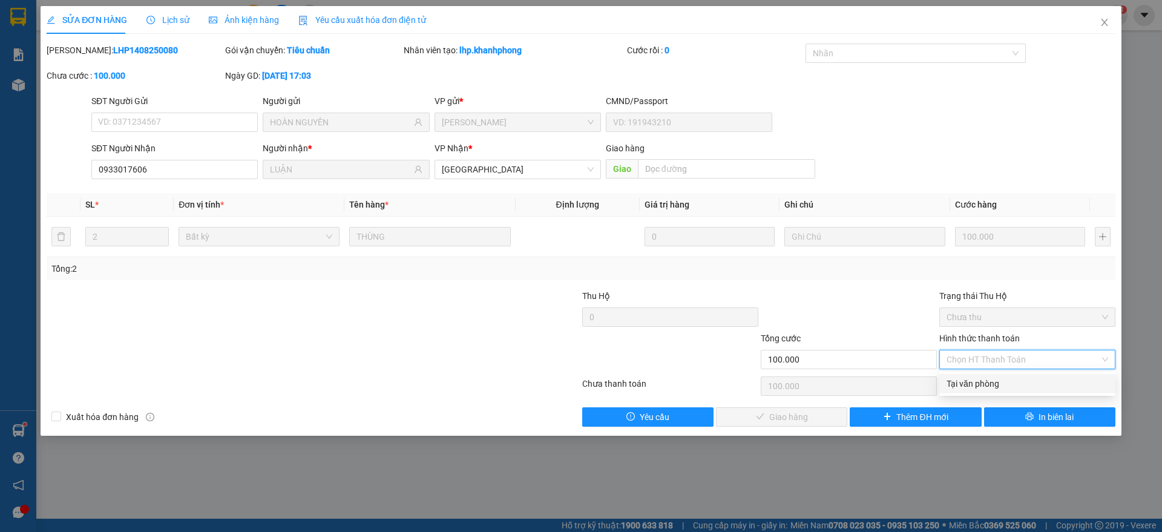
click at [972, 386] on div "Tại văn phòng" at bounding box center [1028, 383] width 162 height 13
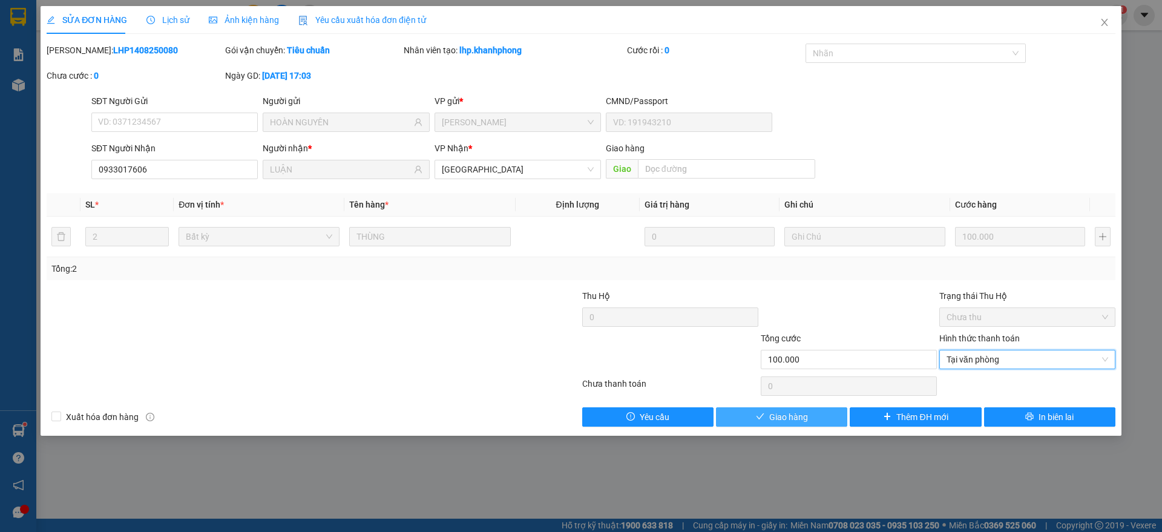
click at [763, 421] on span "check" at bounding box center [760, 417] width 8 height 10
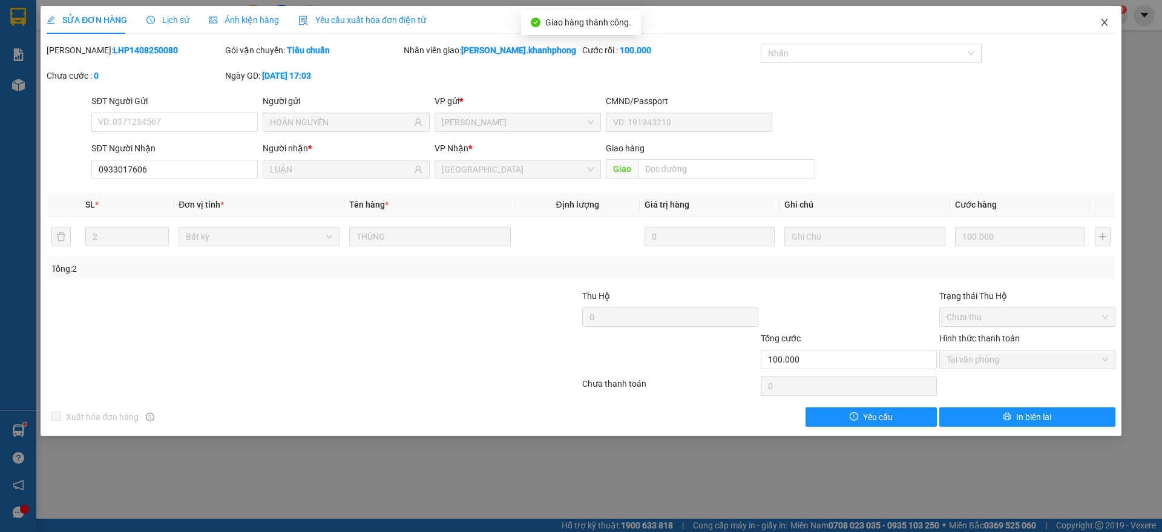
click at [1109, 23] on span "Close" at bounding box center [1105, 23] width 34 height 34
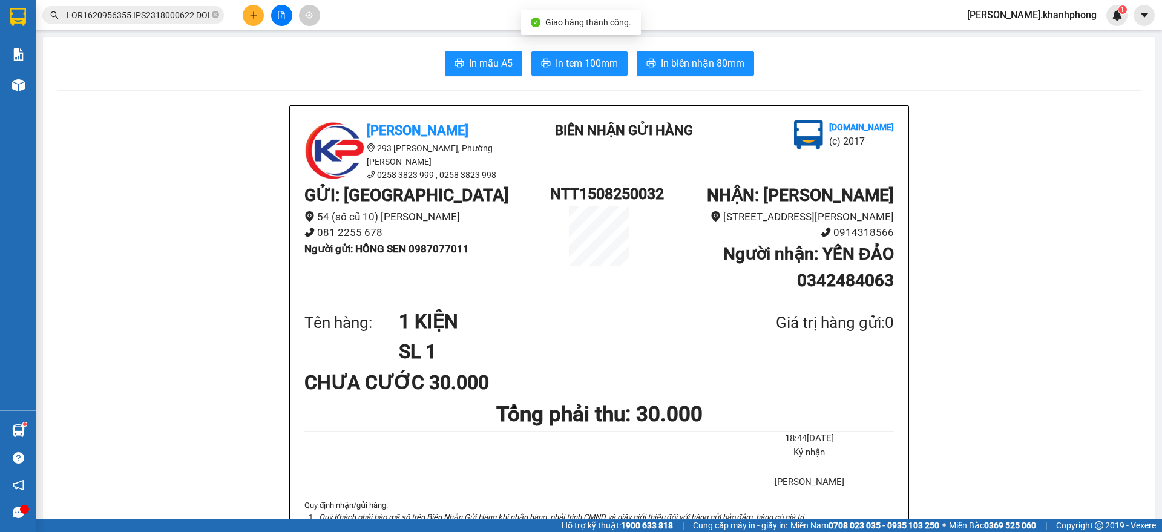
click at [158, 8] on input "text" at bounding box center [138, 14] width 143 height 13
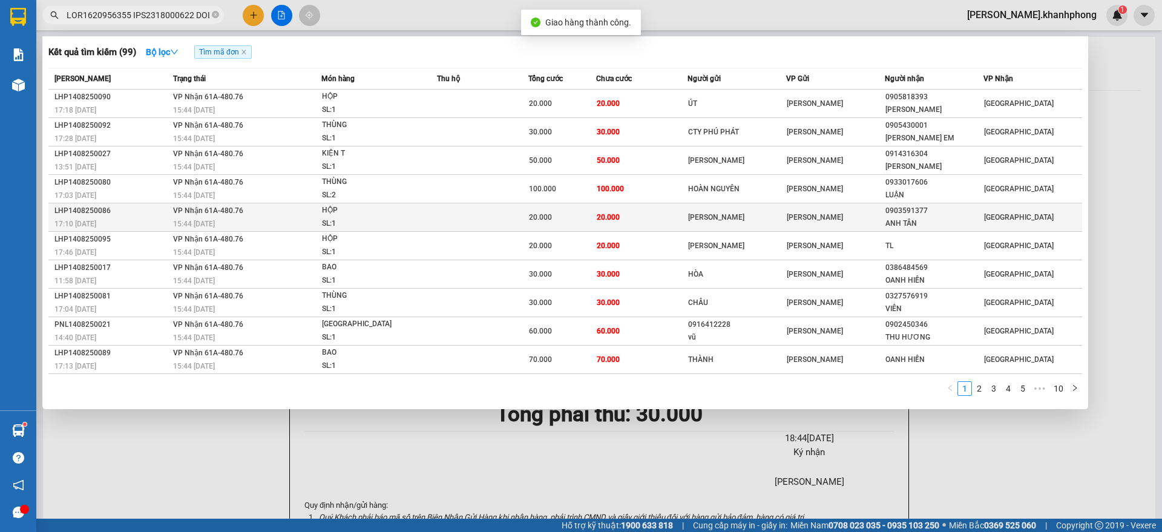
click at [145, 215] on div "LHP1408250086" at bounding box center [111, 211] width 115 height 13
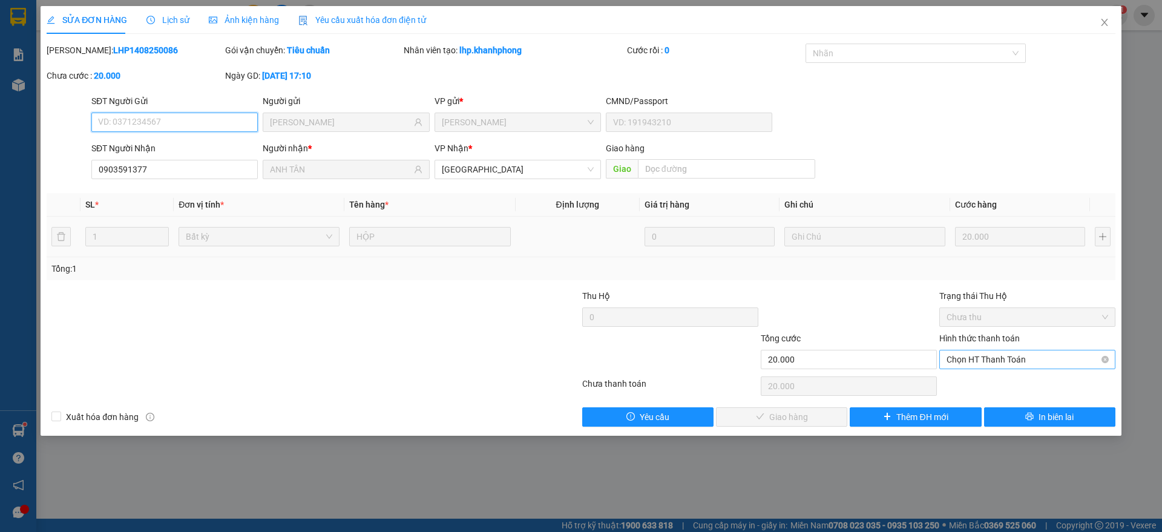
click at [1023, 358] on span "Chọn HT Thanh Toán" at bounding box center [1028, 359] width 162 height 18
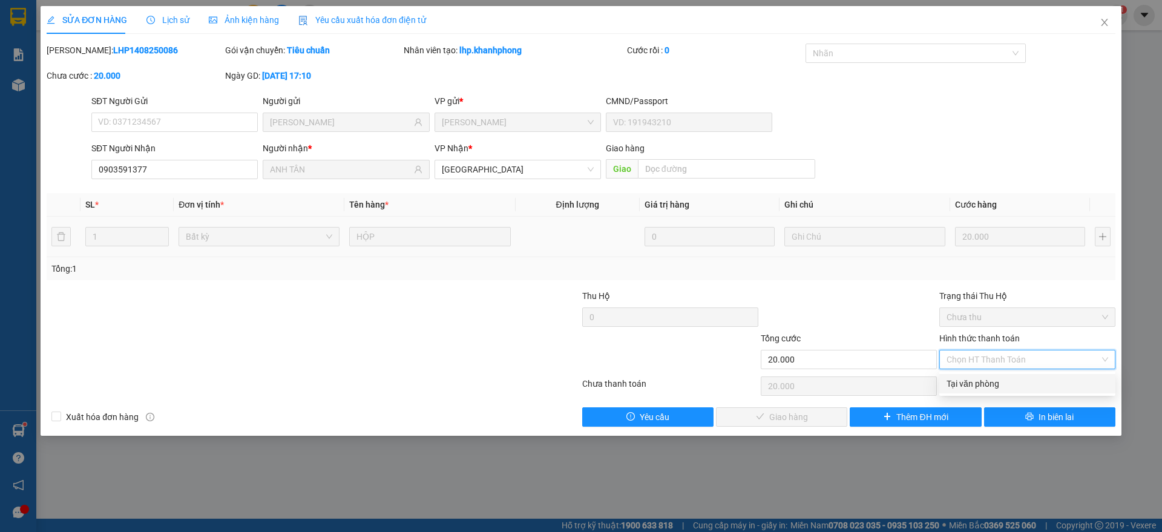
click at [990, 379] on div "Tại văn phòng" at bounding box center [1028, 383] width 162 height 13
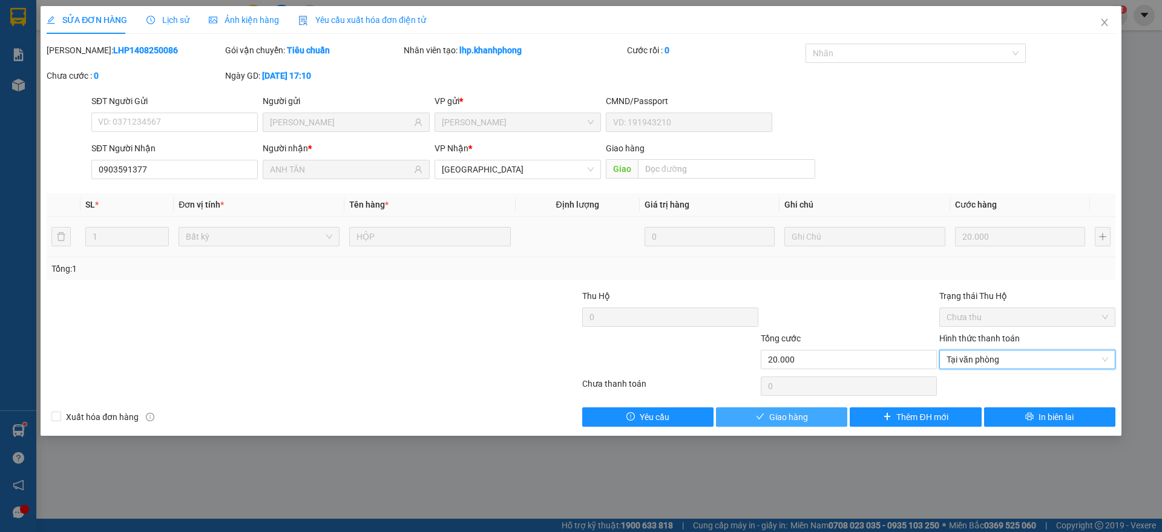
click at [798, 413] on span "Giao hàng" at bounding box center [788, 416] width 39 height 13
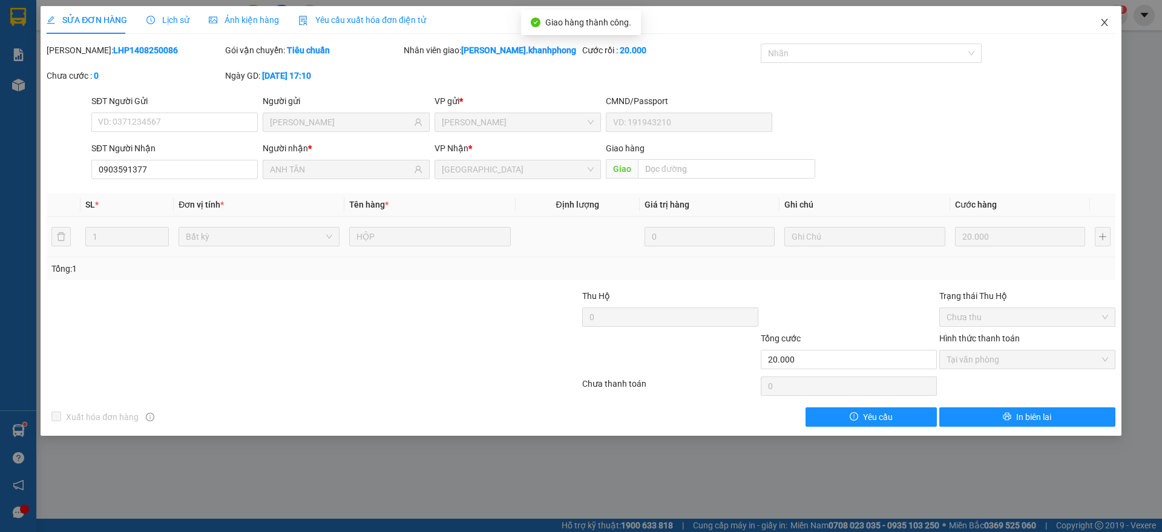
click at [1110, 18] on span "Close" at bounding box center [1105, 23] width 34 height 34
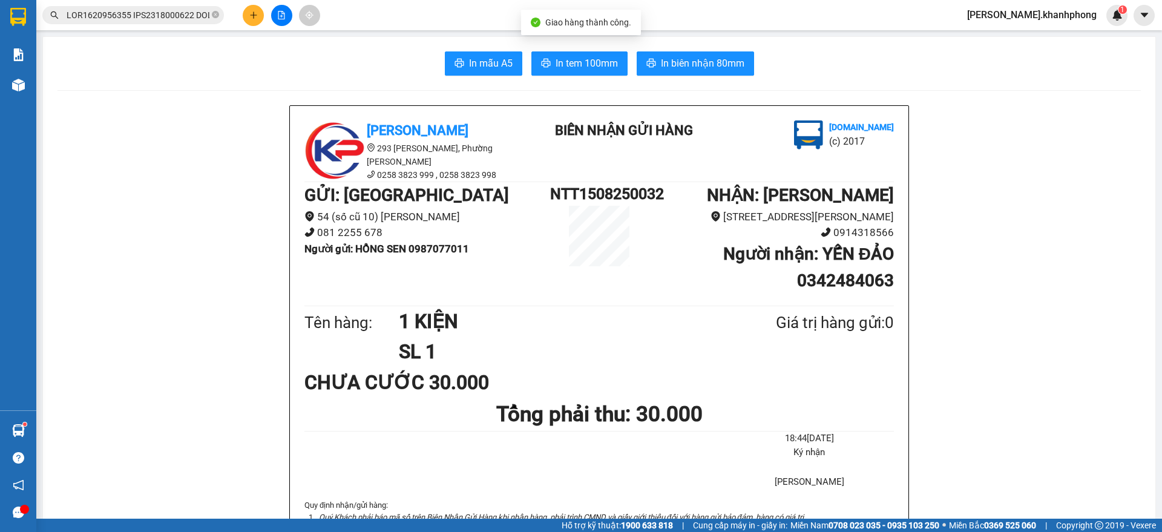
click at [163, 16] on input "text" at bounding box center [138, 14] width 143 height 13
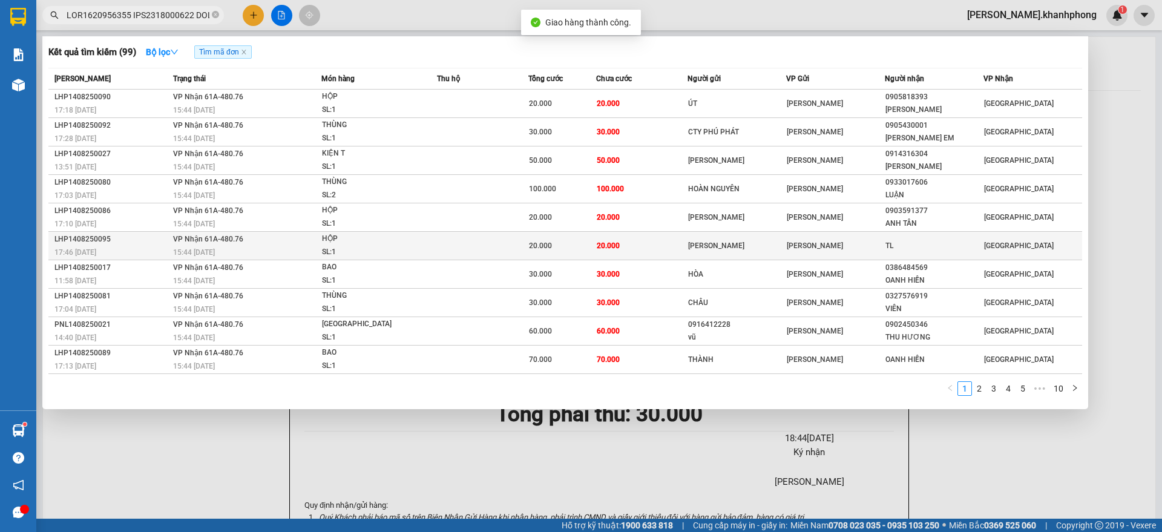
click at [135, 246] on div "17:46 [DATE]" at bounding box center [111, 252] width 115 height 13
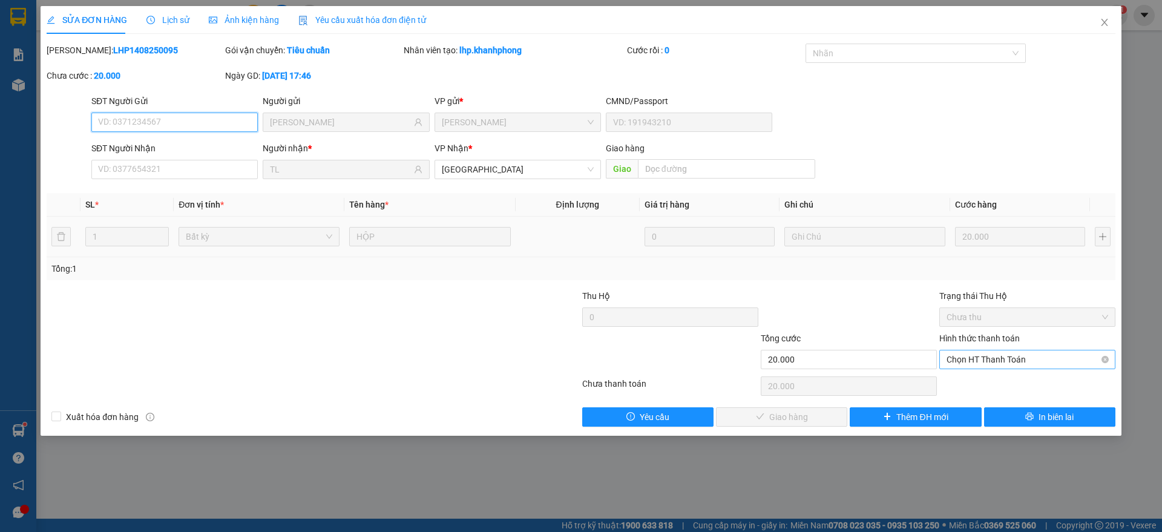
click at [996, 353] on span "Chọn HT Thanh Toán" at bounding box center [1028, 359] width 162 height 18
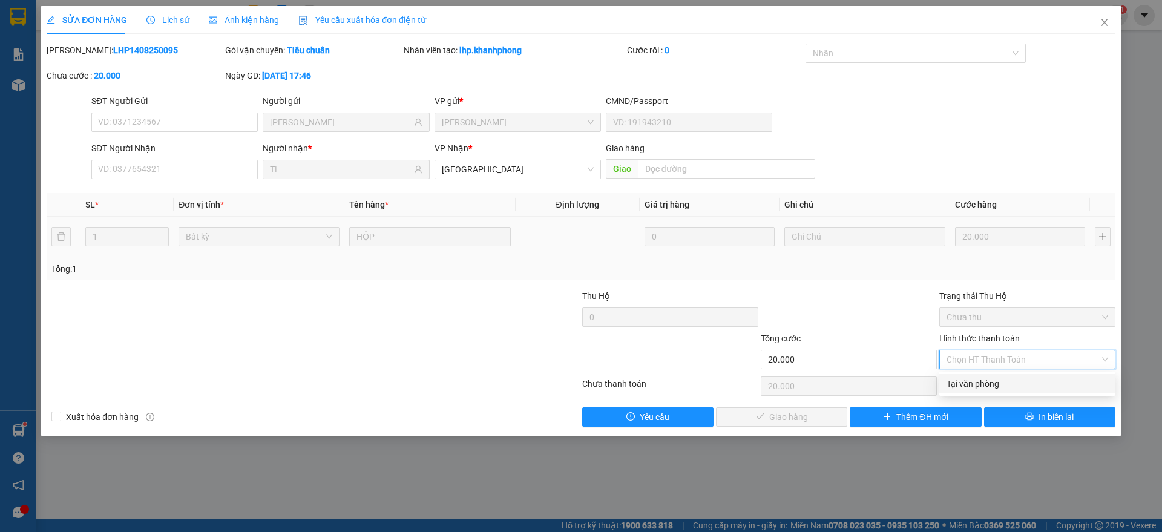
click at [973, 384] on div "Tại văn phòng" at bounding box center [1028, 383] width 162 height 13
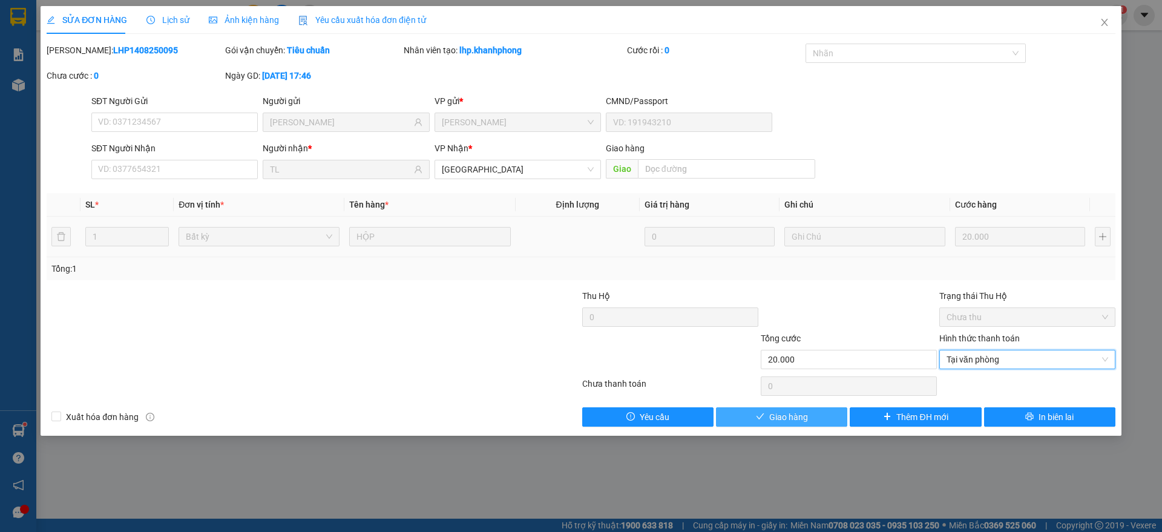
click at [749, 419] on button "Giao hàng" at bounding box center [781, 416] width 131 height 19
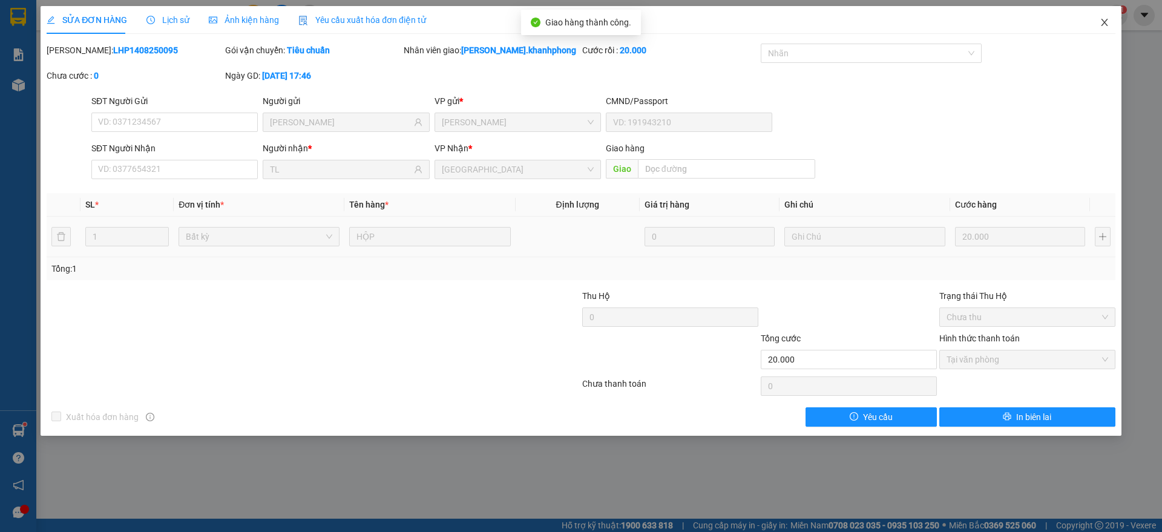
click at [1098, 21] on span "Close" at bounding box center [1105, 23] width 34 height 34
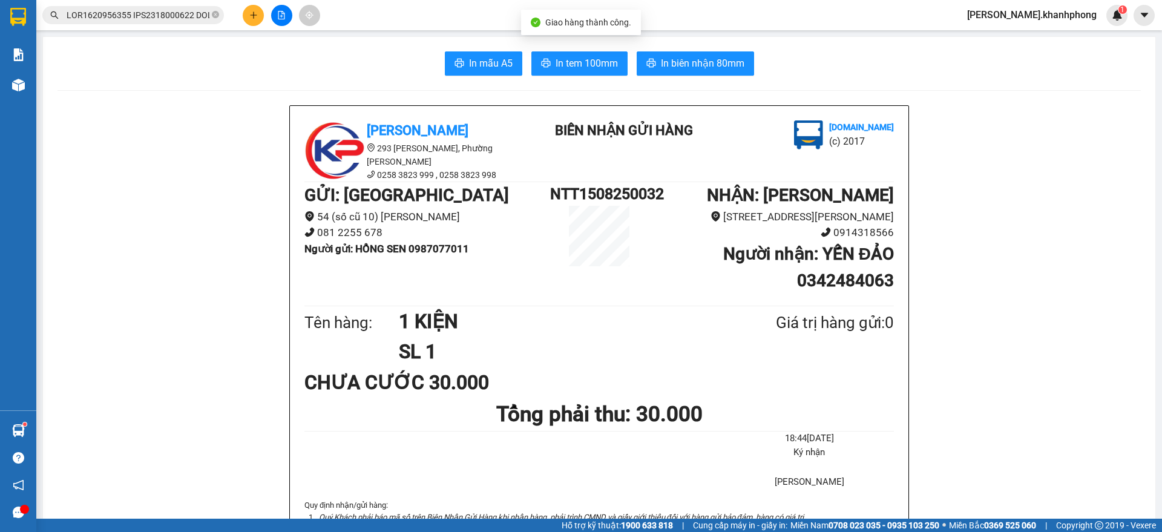
click at [130, 16] on input "text" at bounding box center [138, 14] width 143 height 13
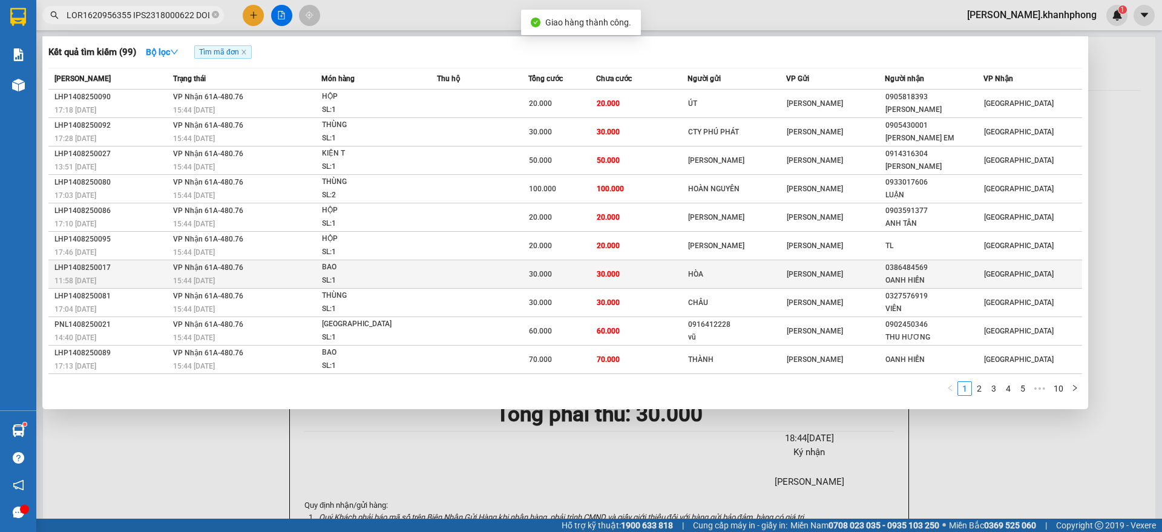
click at [149, 277] on div "11:58 [DATE]" at bounding box center [111, 280] width 115 height 13
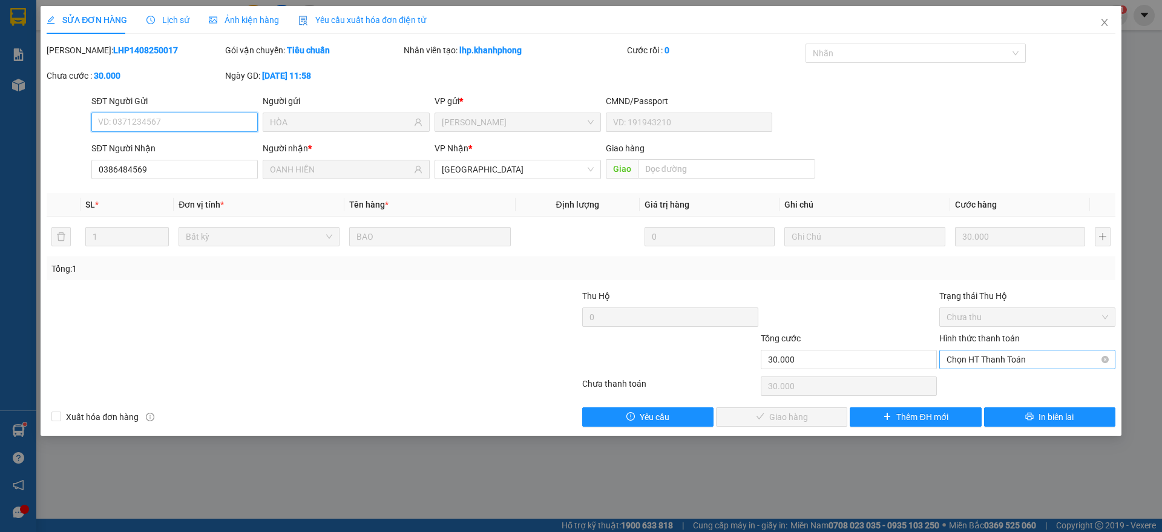
click at [963, 357] on span "Chọn HT Thanh Toán" at bounding box center [1028, 359] width 162 height 18
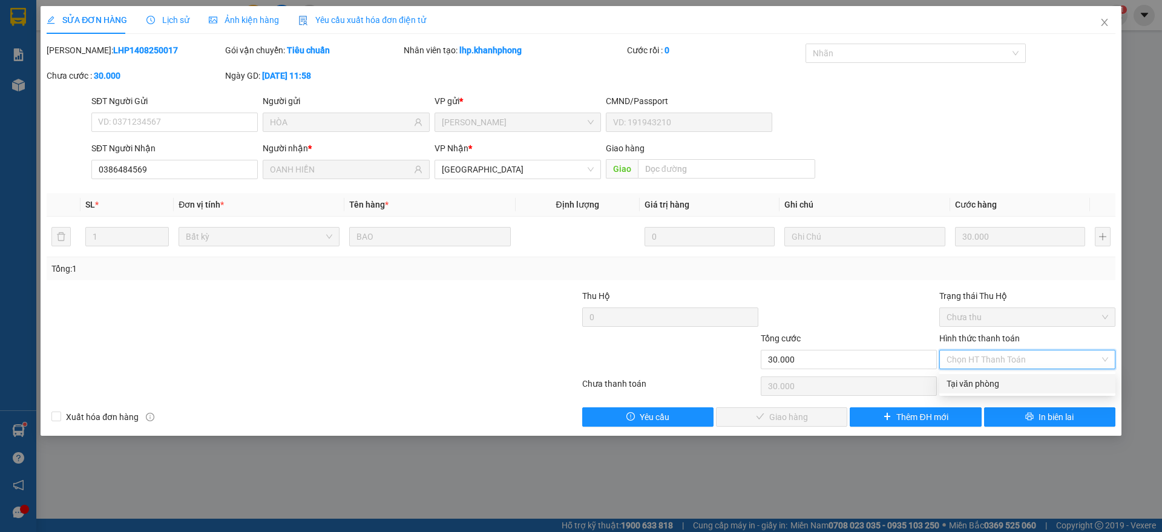
click at [984, 388] on div "Tại văn phòng" at bounding box center [1028, 383] width 162 height 13
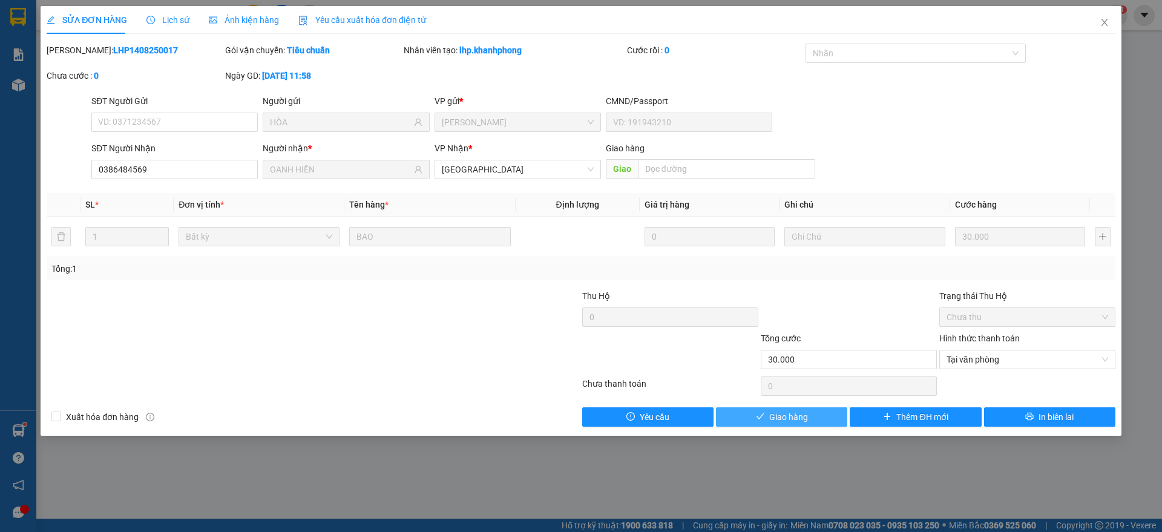
click at [775, 416] on span "Giao hàng" at bounding box center [788, 416] width 39 height 13
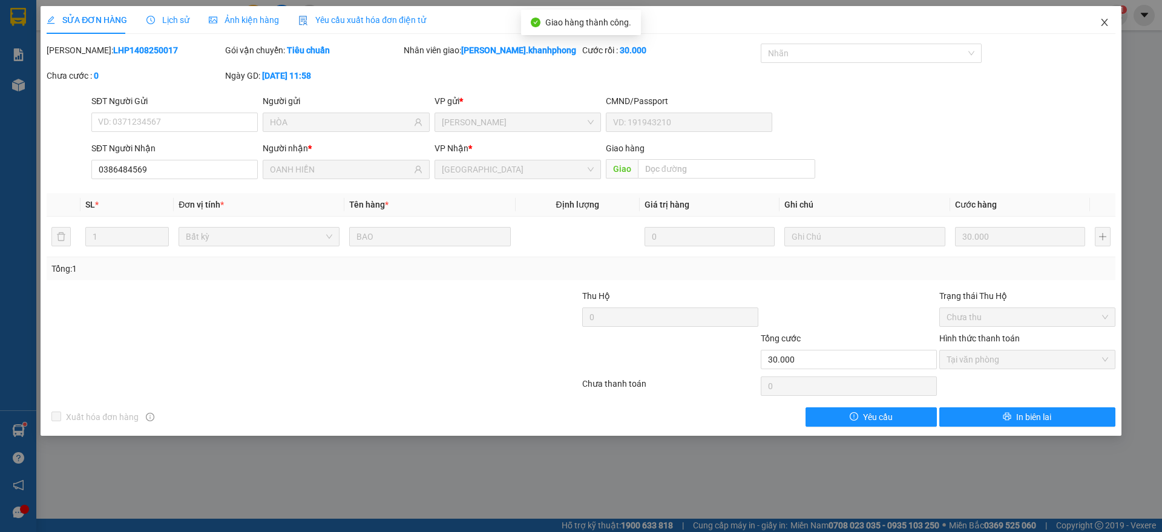
click at [1104, 19] on icon "close" at bounding box center [1105, 23] width 10 height 10
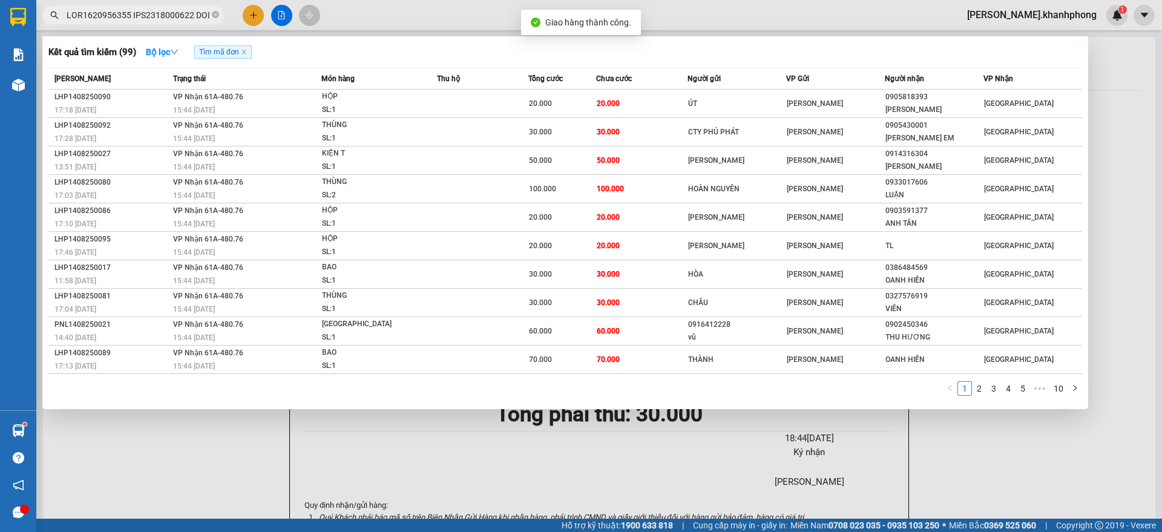
click at [138, 10] on input "text" at bounding box center [138, 14] width 143 height 13
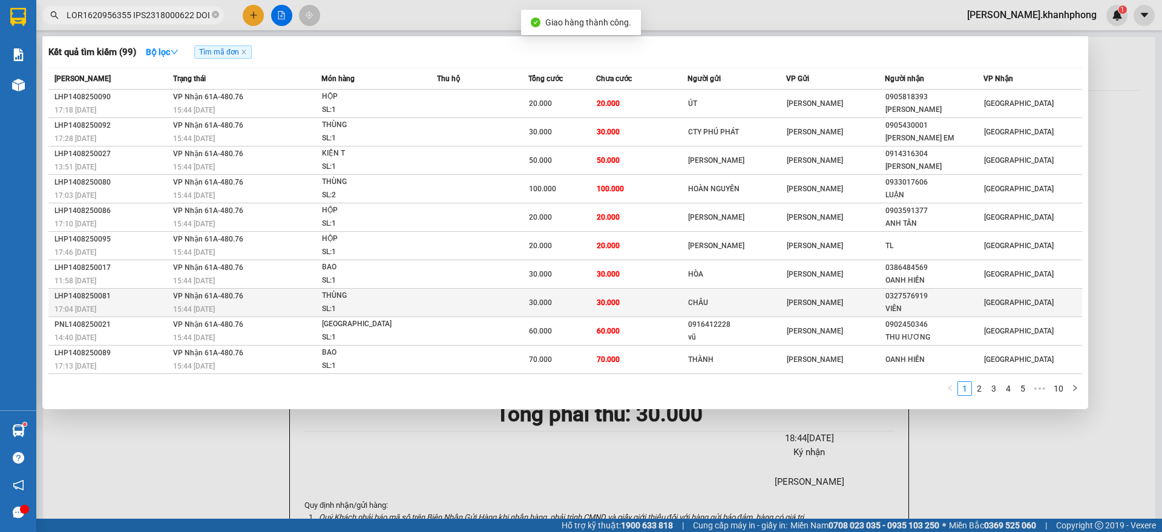
click at [124, 299] on div "LHP1408250081" at bounding box center [111, 296] width 115 height 13
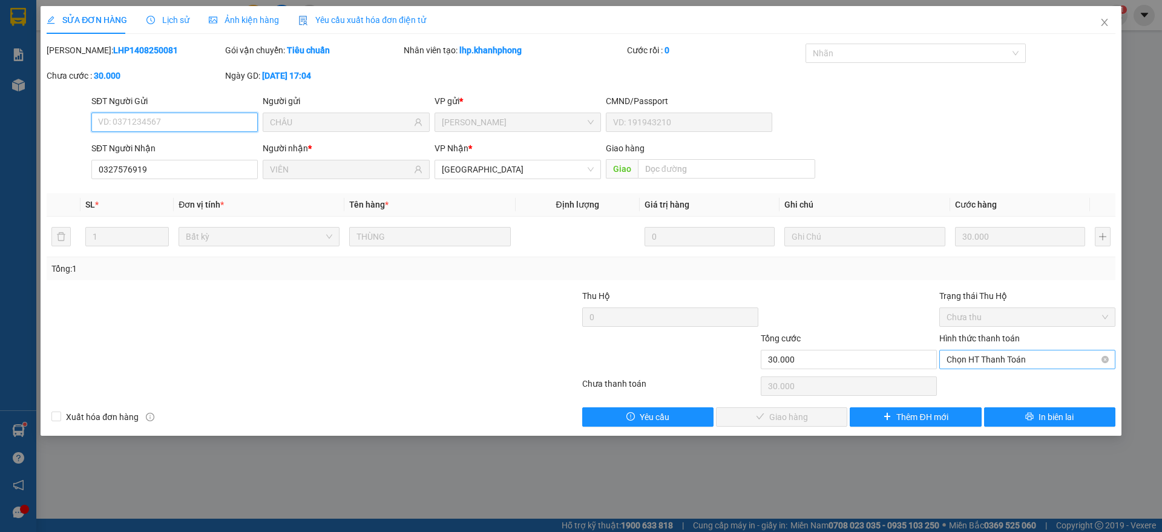
drag, startPoint x: 997, startPoint y: 357, endPoint x: 997, endPoint y: 370, distance: 12.7
click at [998, 357] on span "Chọn HT Thanh Toán" at bounding box center [1028, 359] width 162 height 18
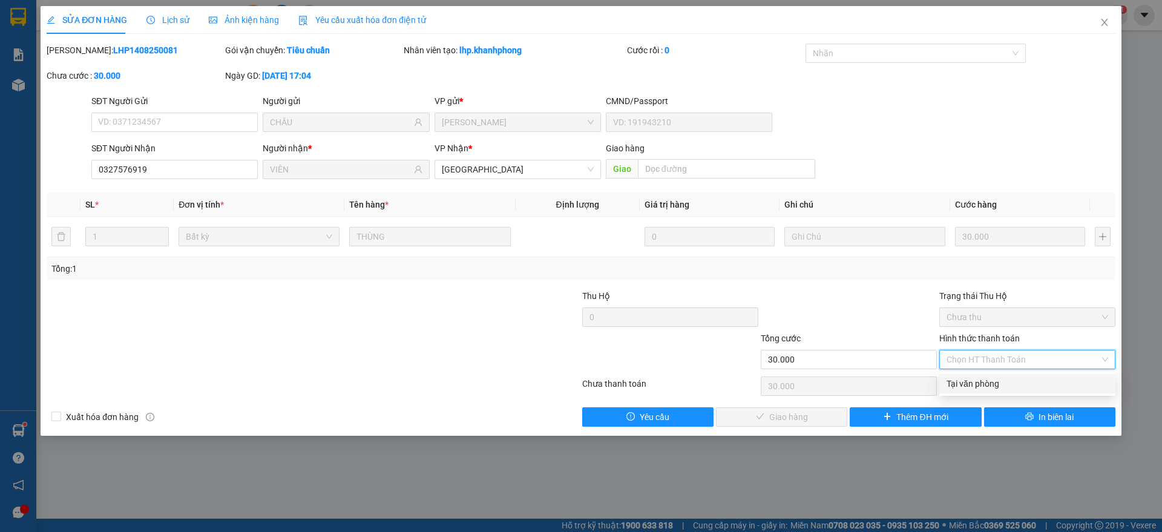
click at [981, 384] on div "Tại văn phòng" at bounding box center [1028, 383] width 162 height 13
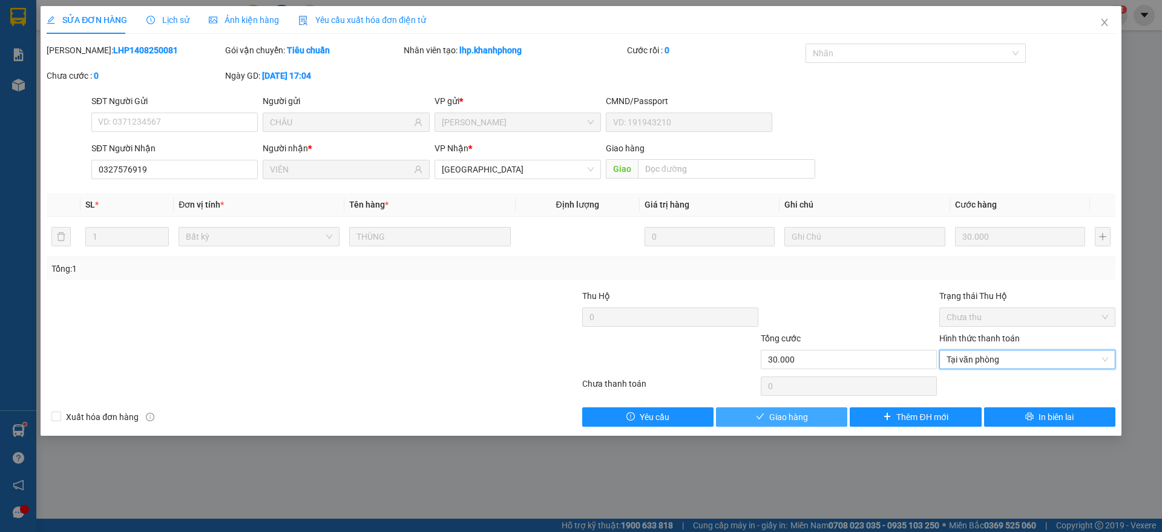
click at [797, 420] on span "Giao hàng" at bounding box center [788, 416] width 39 height 13
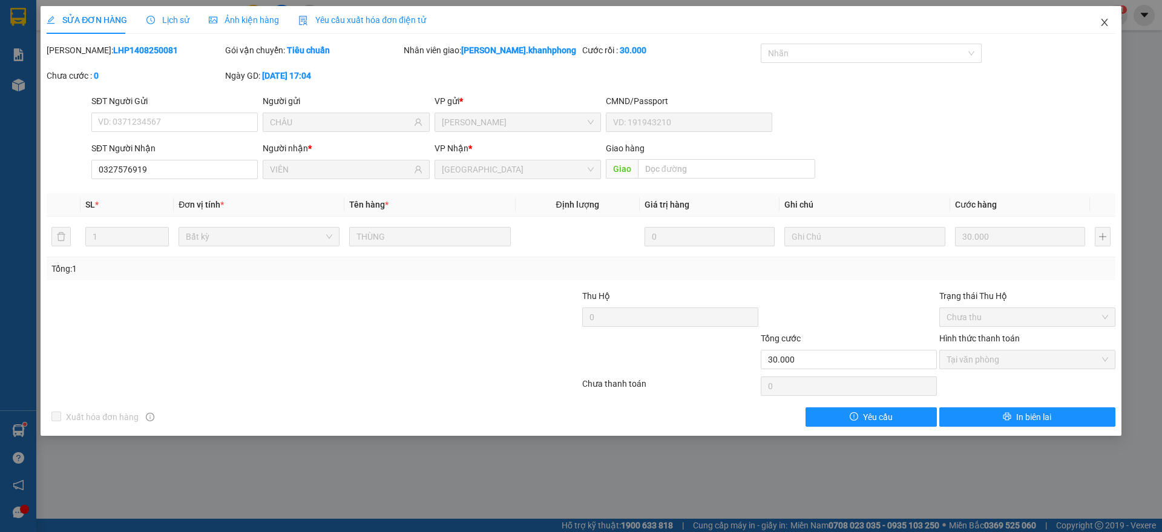
click at [1110, 25] on span "Close" at bounding box center [1105, 23] width 34 height 34
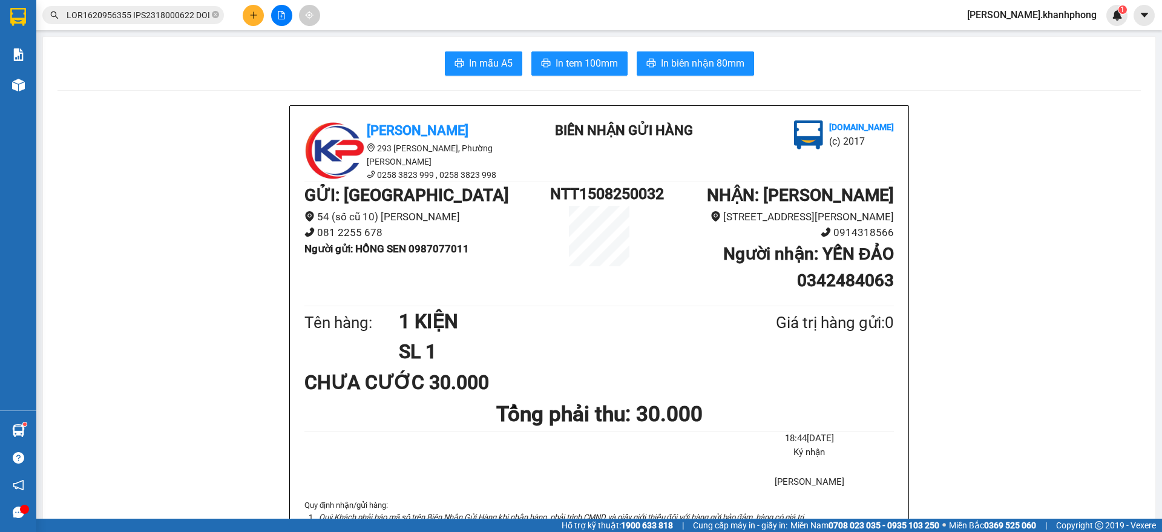
click at [156, 18] on input "text" at bounding box center [138, 14] width 143 height 13
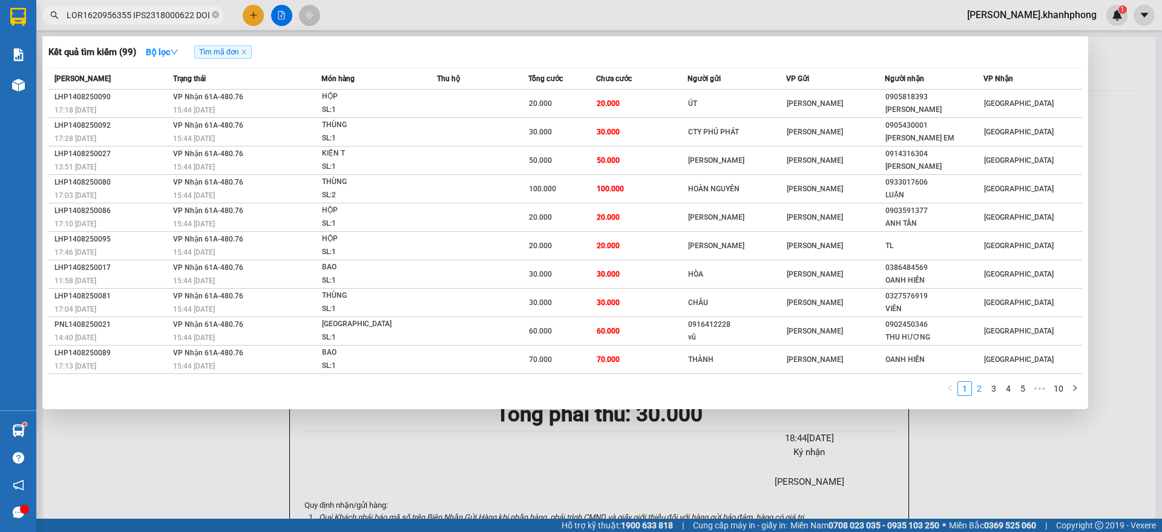
click at [980, 385] on link "2" at bounding box center [979, 388] width 13 height 13
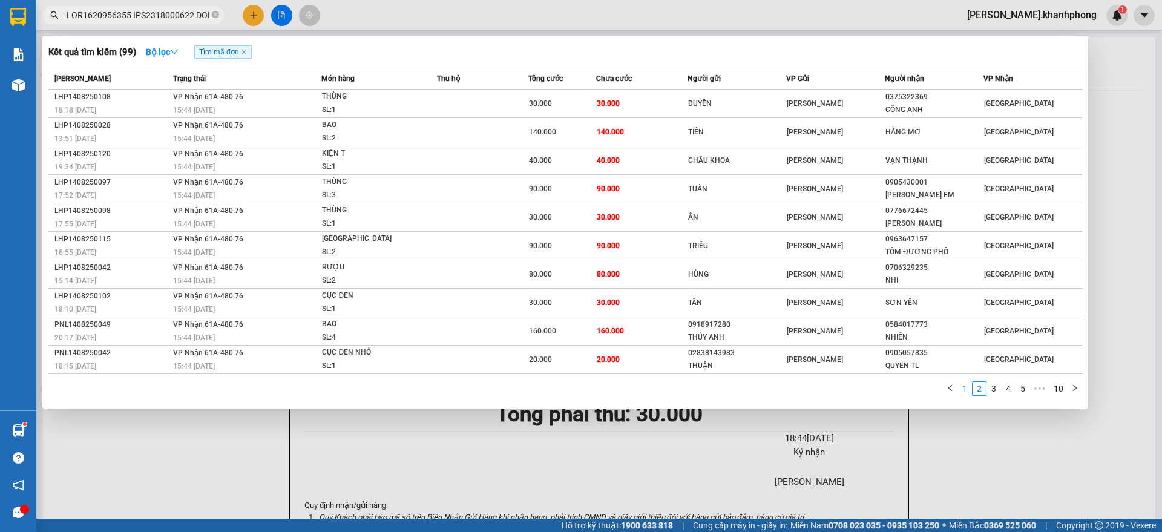
click at [968, 389] on link "1" at bounding box center [964, 388] width 13 height 13
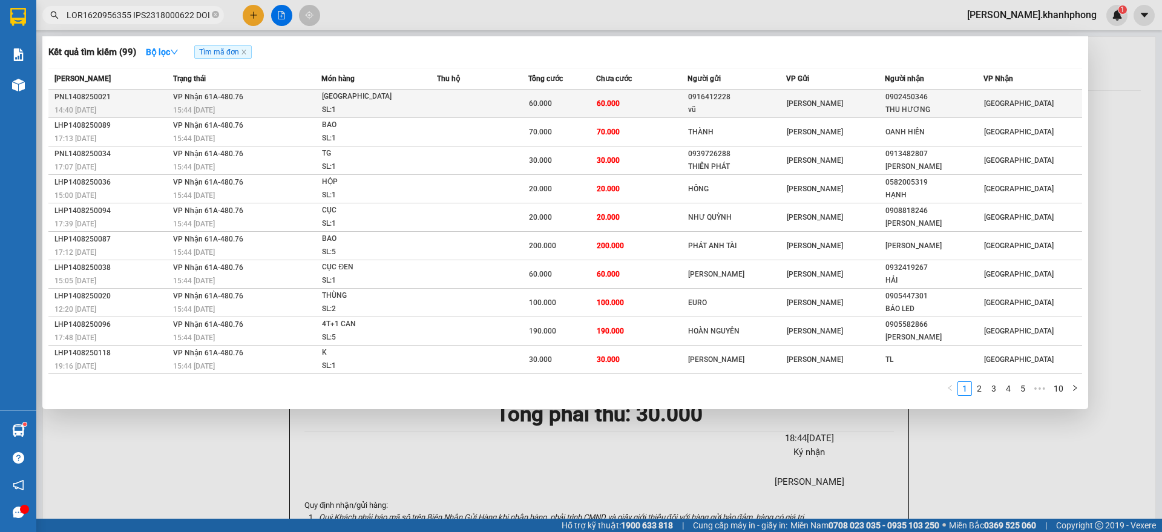
click at [647, 103] on td "60.000" at bounding box center [641, 104] width 91 height 28
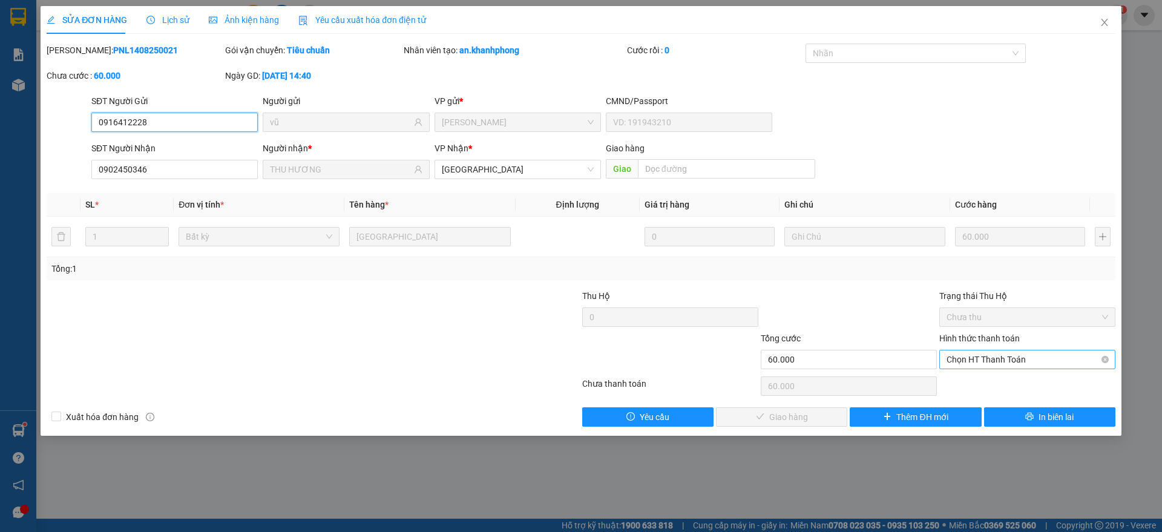
drag, startPoint x: 978, startPoint y: 361, endPoint x: 978, endPoint y: 369, distance: 7.3
click at [978, 362] on span "Chọn HT Thanh Toán" at bounding box center [1028, 359] width 162 height 18
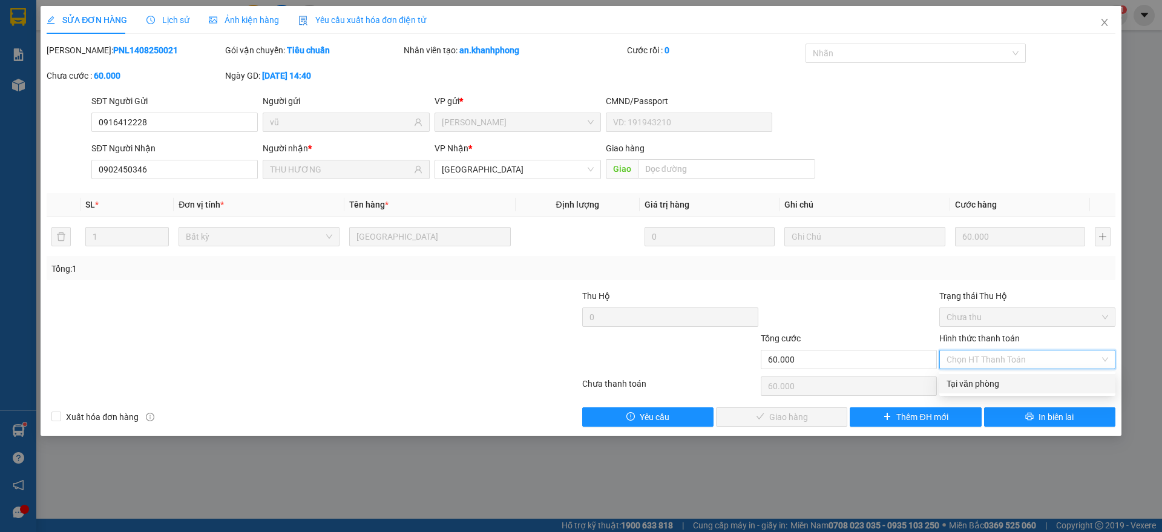
click at [982, 382] on div "Tại văn phòng" at bounding box center [1028, 383] width 162 height 13
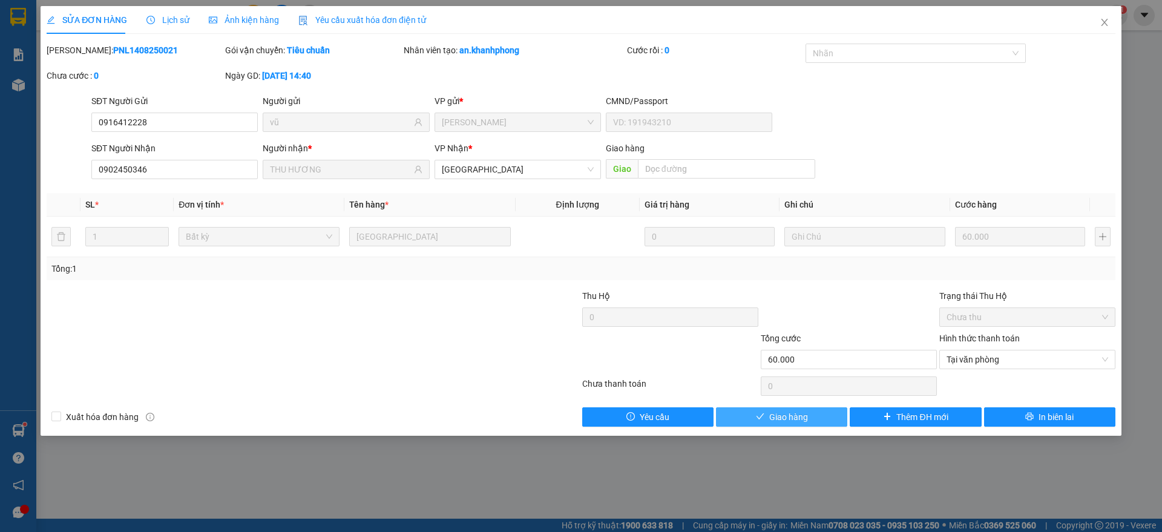
drag, startPoint x: 778, startPoint y: 420, endPoint x: 797, endPoint y: 415, distance: 19.5
click at [785, 419] on span "Giao hàng" at bounding box center [788, 416] width 39 height 13
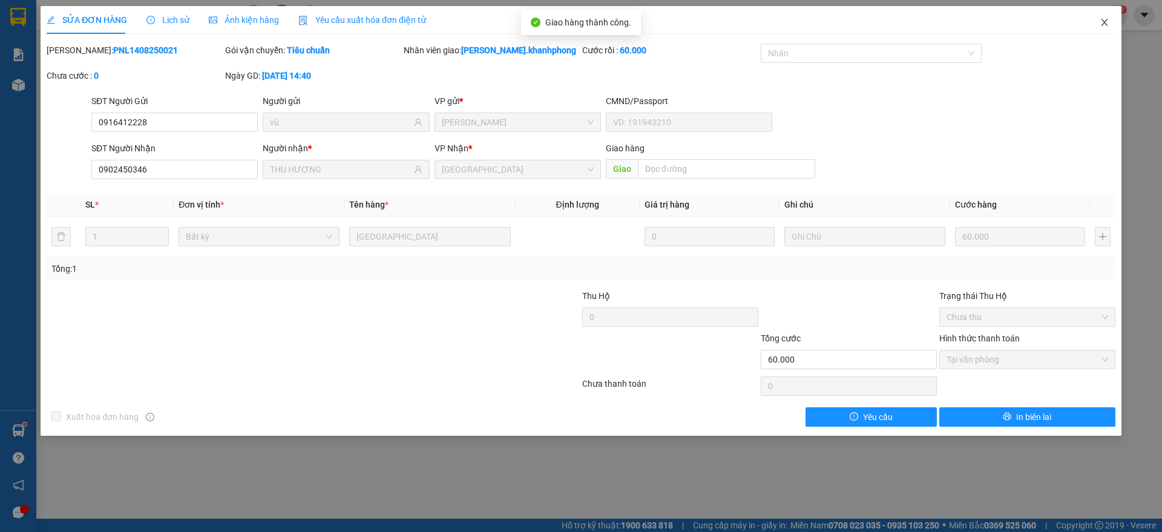
click at [1111, 12] on span "Close" at bounding box center [1105, 23] width 34 height 34
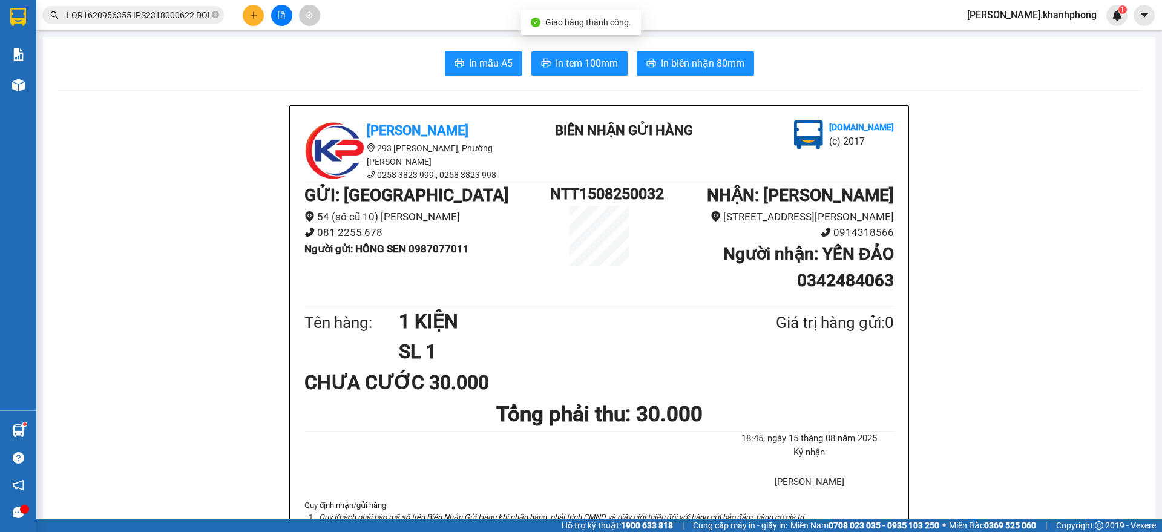
click at [177, 16] on input "text" at bounding box center [138, 14] width 143 height 13
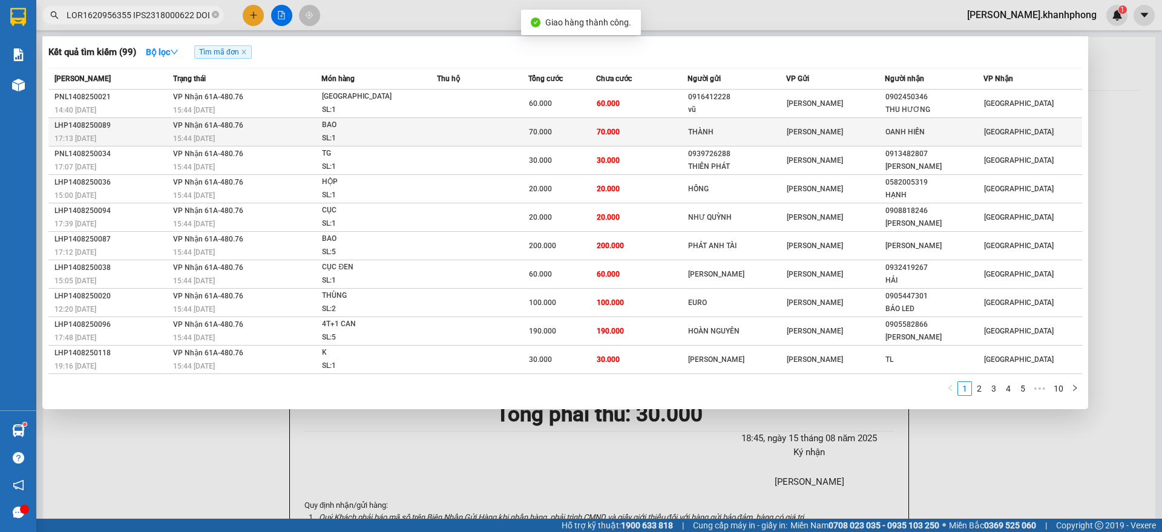
click at [407, 132] on div "SL: 1" at bounding box center [367, 138] width 91 height 13
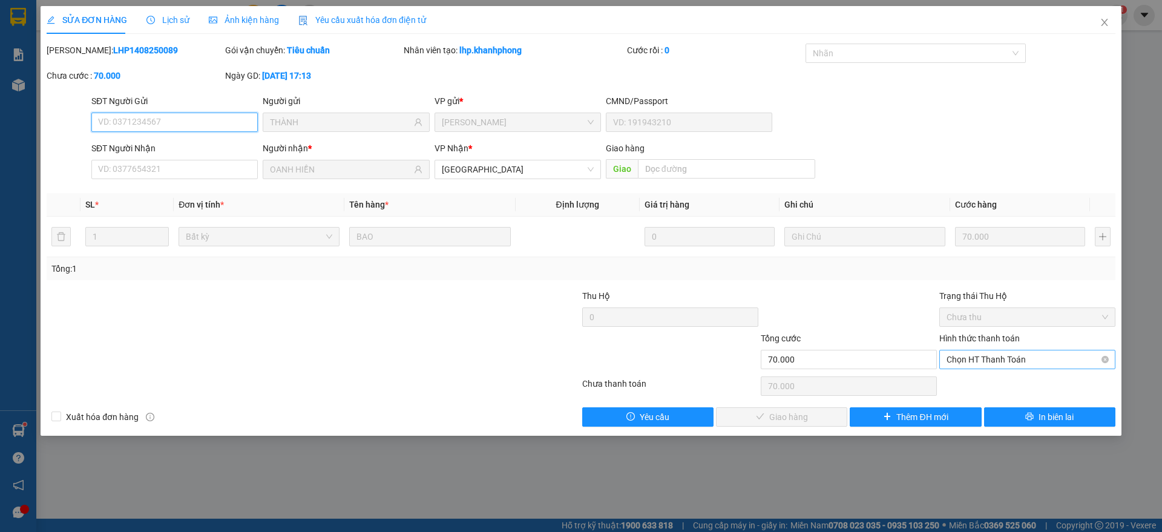
click at [987, 359] on span "Chọn HT Thanh Toán" at bounding box center [1028, 359] width 162 height 18
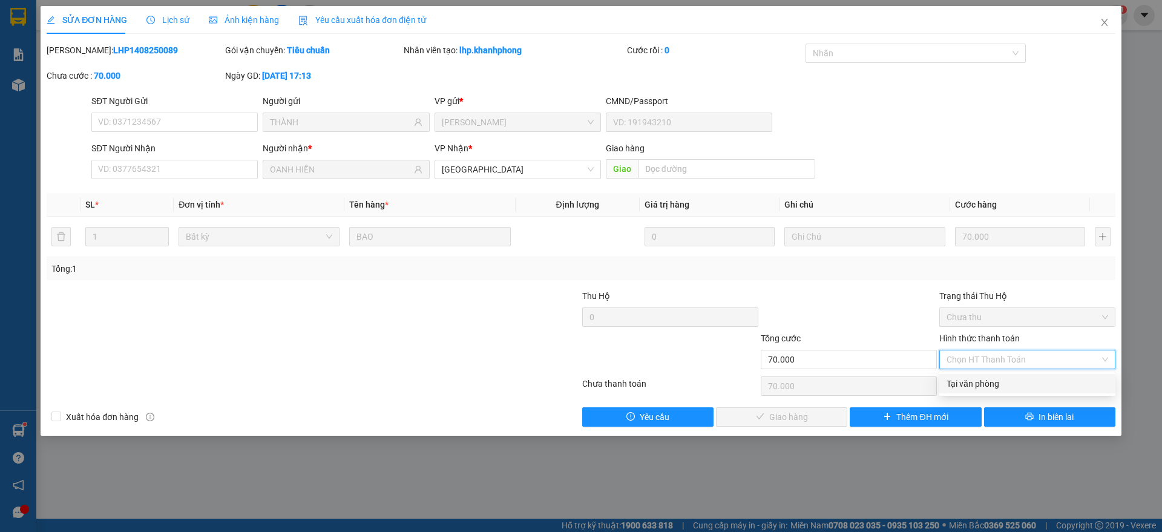
click at [975, 384] on div "Tại văn phòng" at bounding box center [1028, 383] width 162 height 13
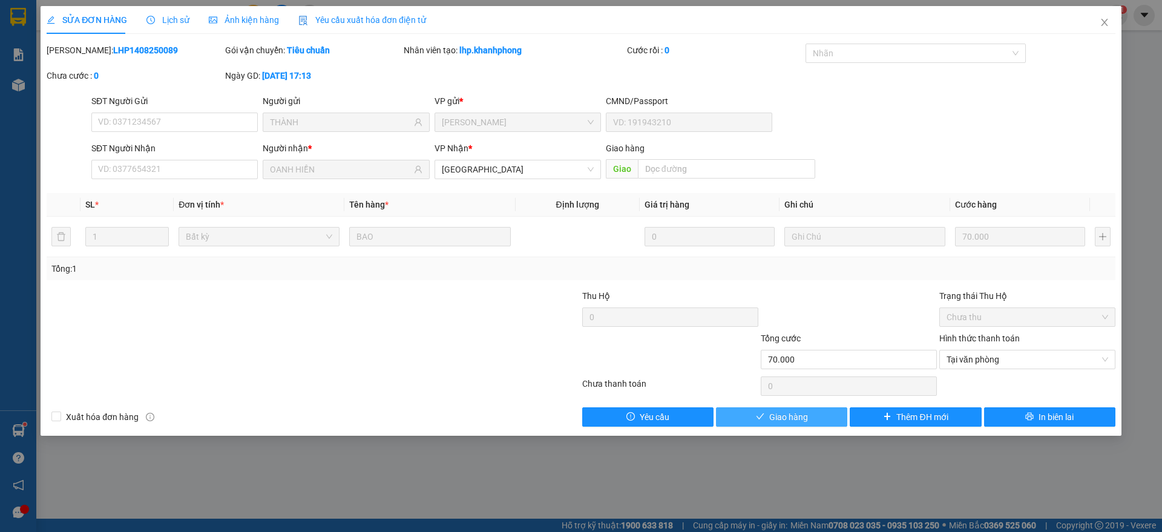
drag, startPoint x: 802, startPoint y: 415, endPoint x: 899, endPoint y: 274, distance: 170.7
click at [804, 415] on span "Giao hàng" at bounding box center [788, 416] width 39 height 13
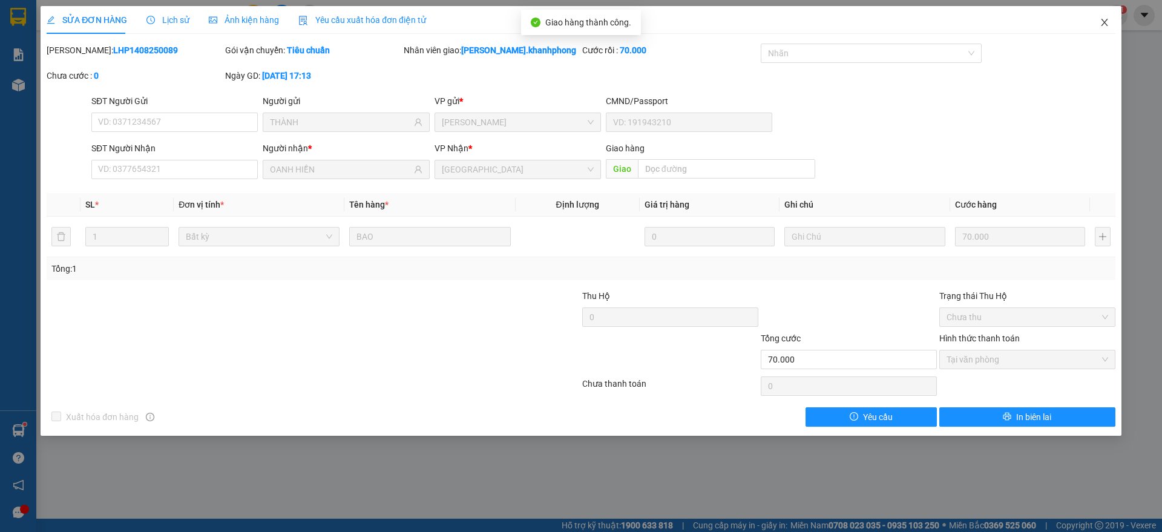
drag, startPoint x: 1108, startPoint y: 18, endPoint x: 1082, endPoint y: 26, distance: 27.4
click at [1109, 16] on span "Close" at bounding box center [1105, 23] width 34 height 34
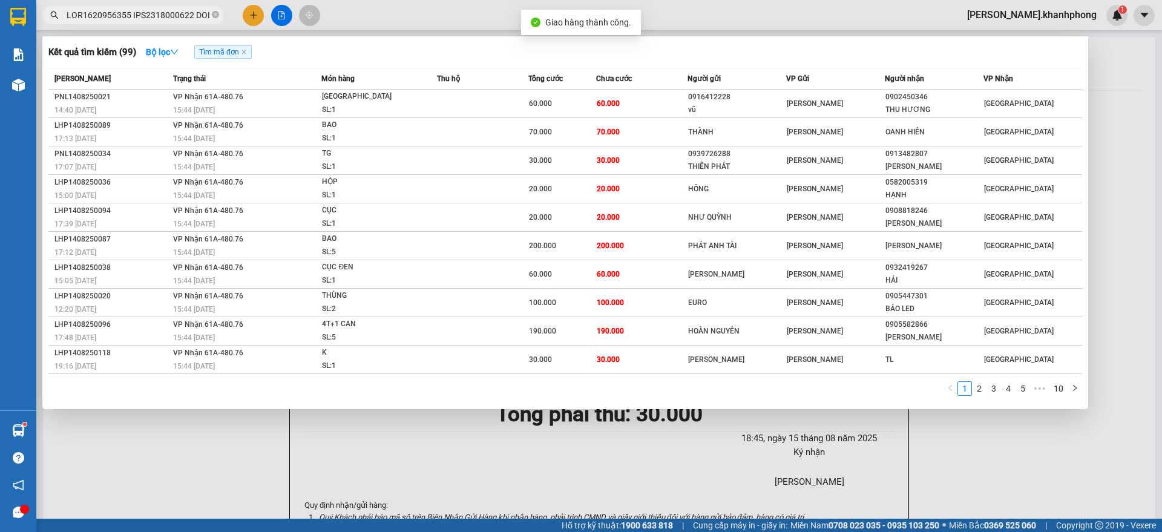
click at [157, 10] on input "text" at bounding box center [138, 14] width 143 height 13
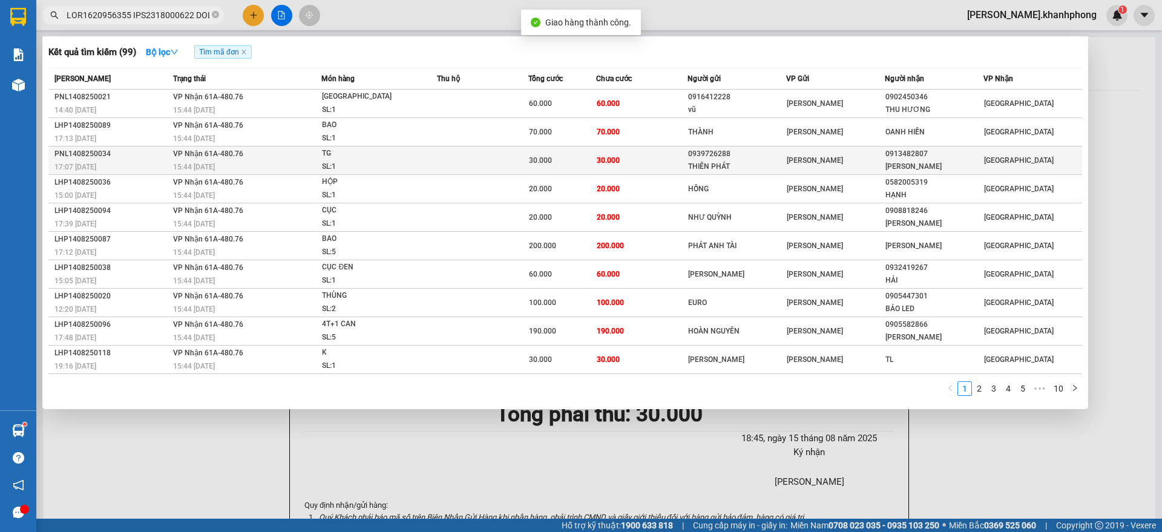
click at [358, 159] on div "TG" at bounding box center [367, 153] width 91 height 13
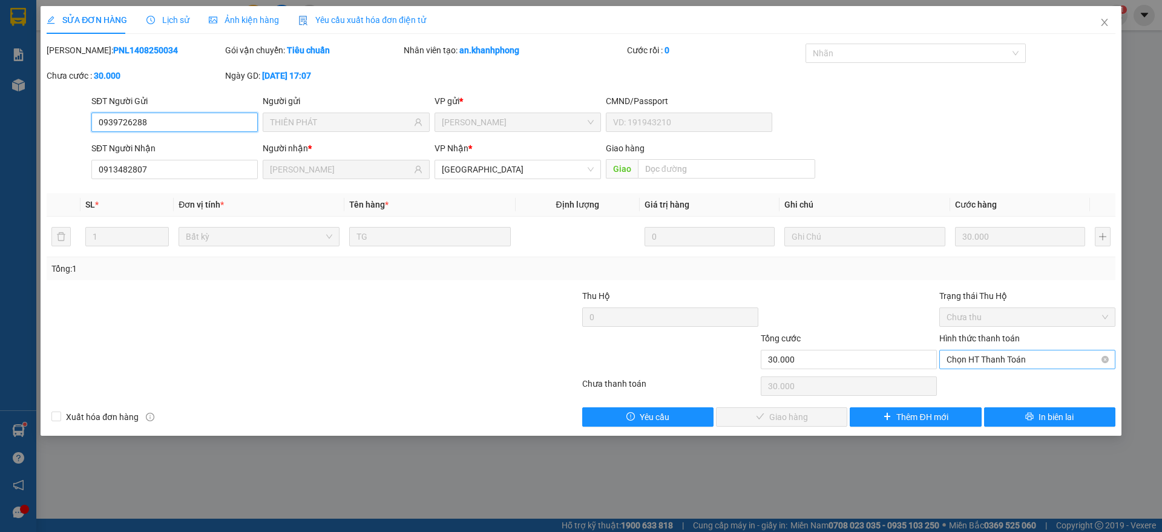
click at [1045, 359] on span "Chọn HT Thanh Toán" at bounding box center [1028, 359] width 162 height 18
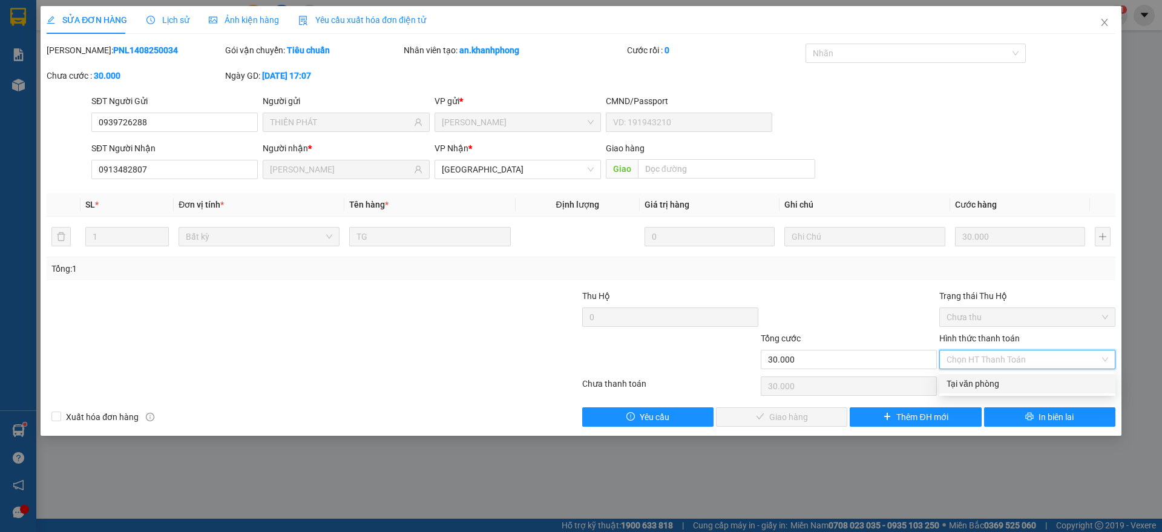
drag, startPoint x: 977, startPoint y: 383, endPoint x: 937, endPoint y: 395, distance: 41.2
click at [978, 382] on div "Tại văn phòng" at bounding box center [1028, 383] width 162 height 13
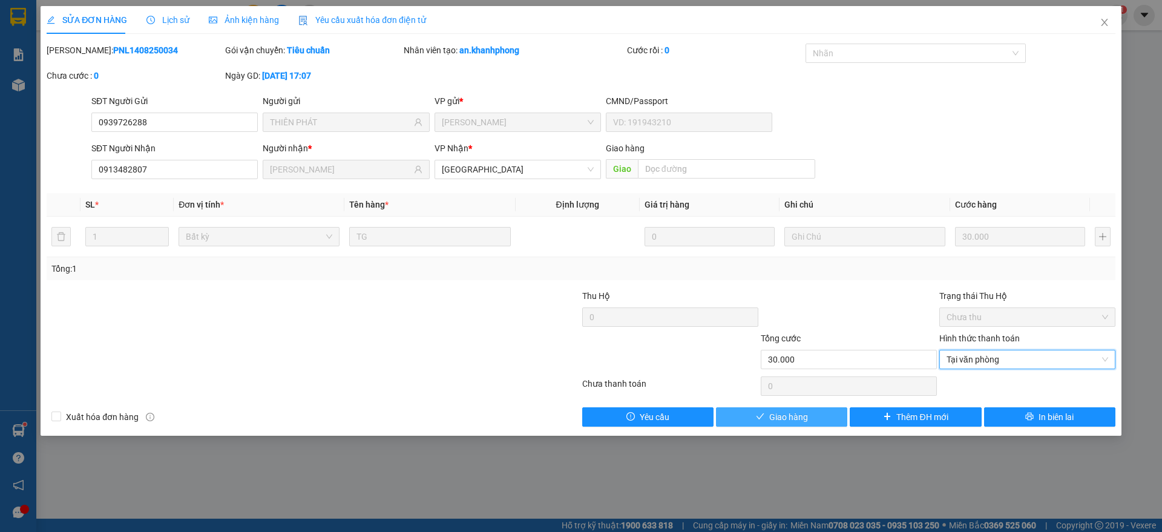
click at [793, 412] on span "Giao hàng" at bounding box center [788, 416] width 39 height 13
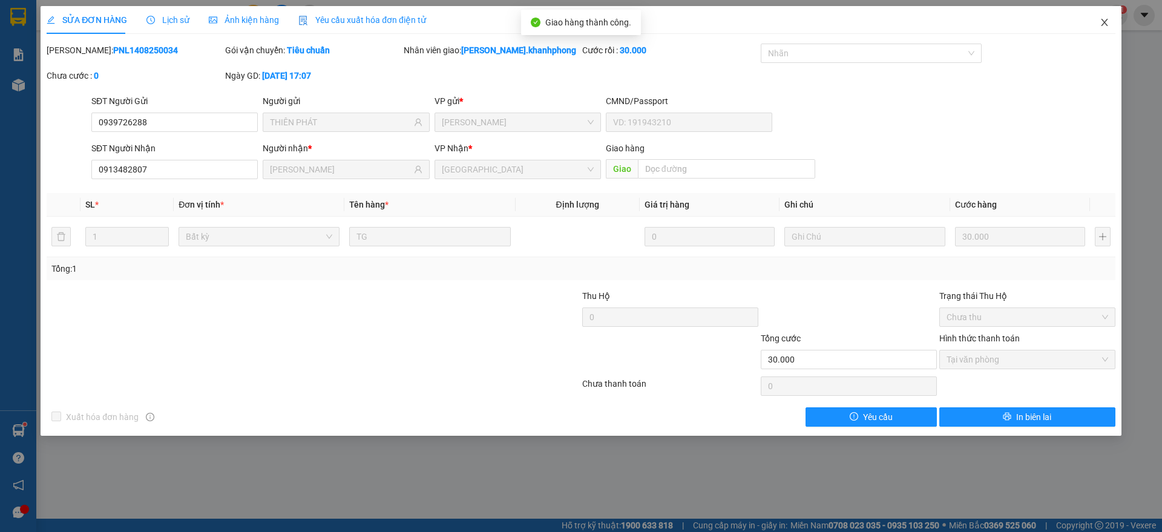
drag, startPoint x: 1109, startPoint y: 18, endPoint x: 1086, endPoint y: 33, distance: 27.5
click at [1109, 16] on span "Close" at bounding box center [1105, 23] width 34 height 34
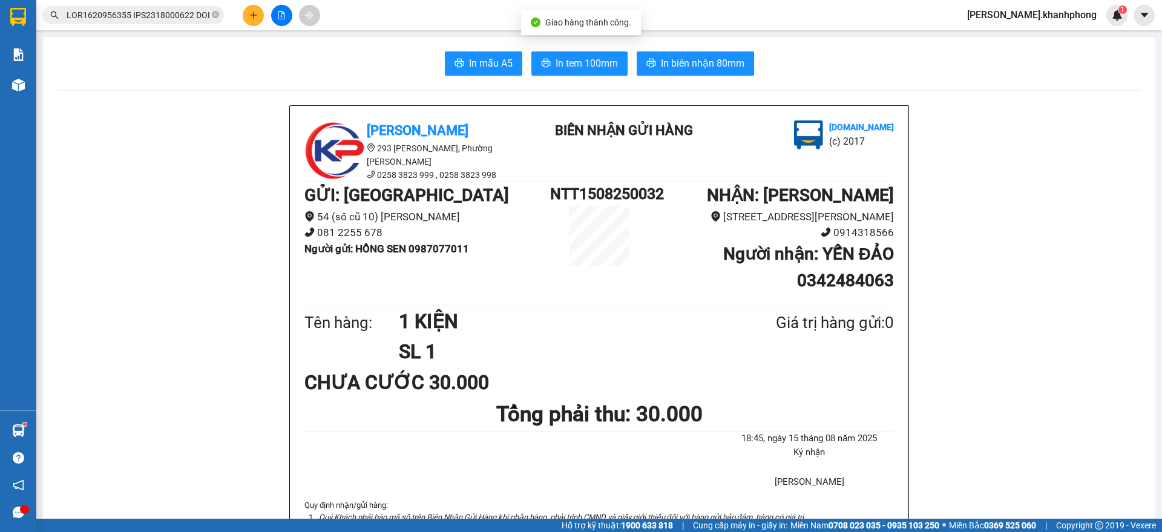
click at [143, 10] on input "text" at bounding box center [138, 14] width 143 height 13
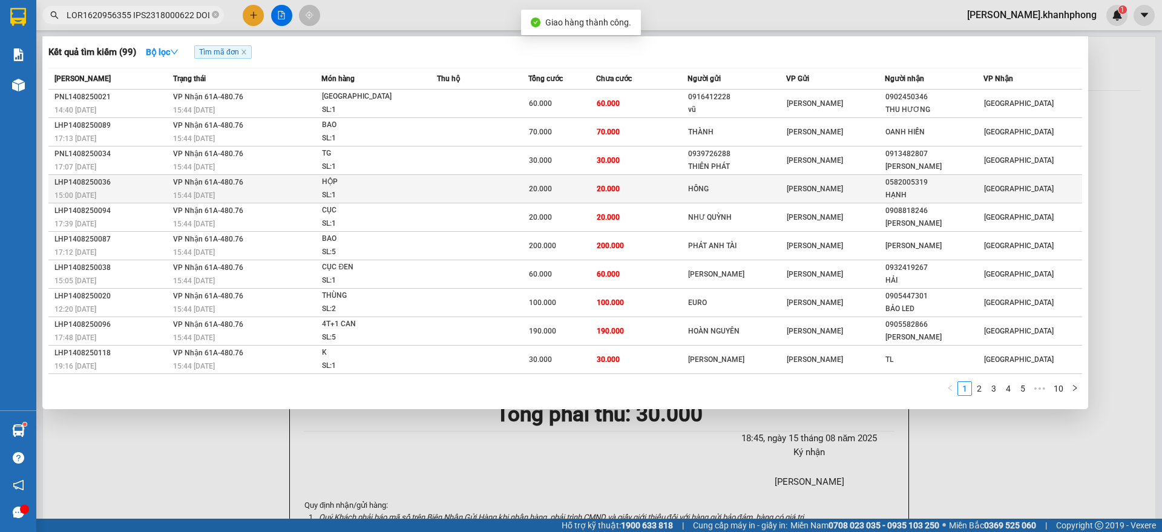
click at [179, 183] on span "VP Nhận 61A-480.76" at bounding box center [208, 182] width 70 height 8
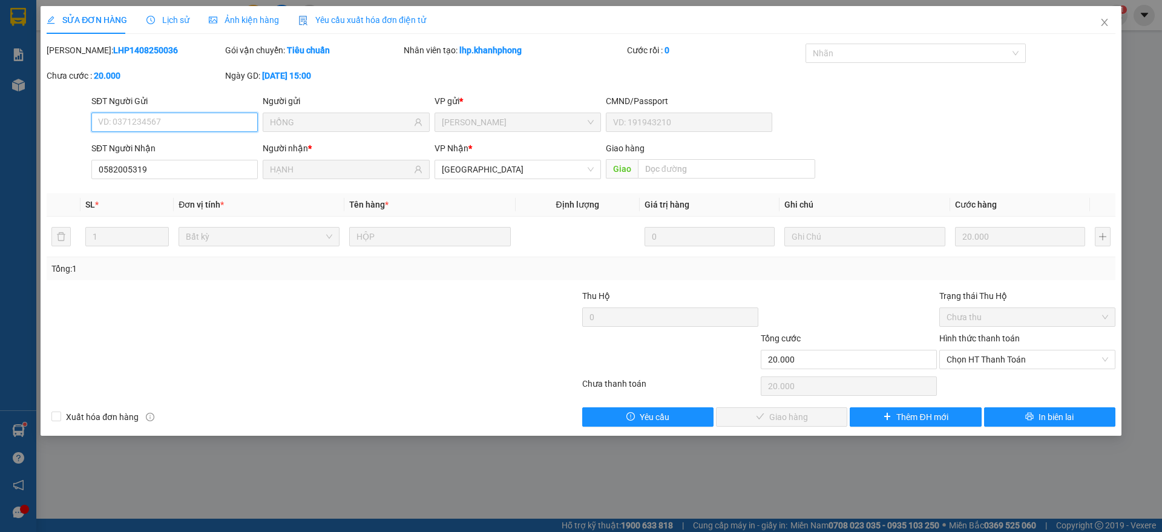
drag, startPoint x: 974, startPoint y: 362, endPoint x: 974, endPoint y: 369, distance: 6.7
click at [974, 362] on span "Chọn HT Thanh Toán" at bounding box center [1028, 359] width 162 height 18
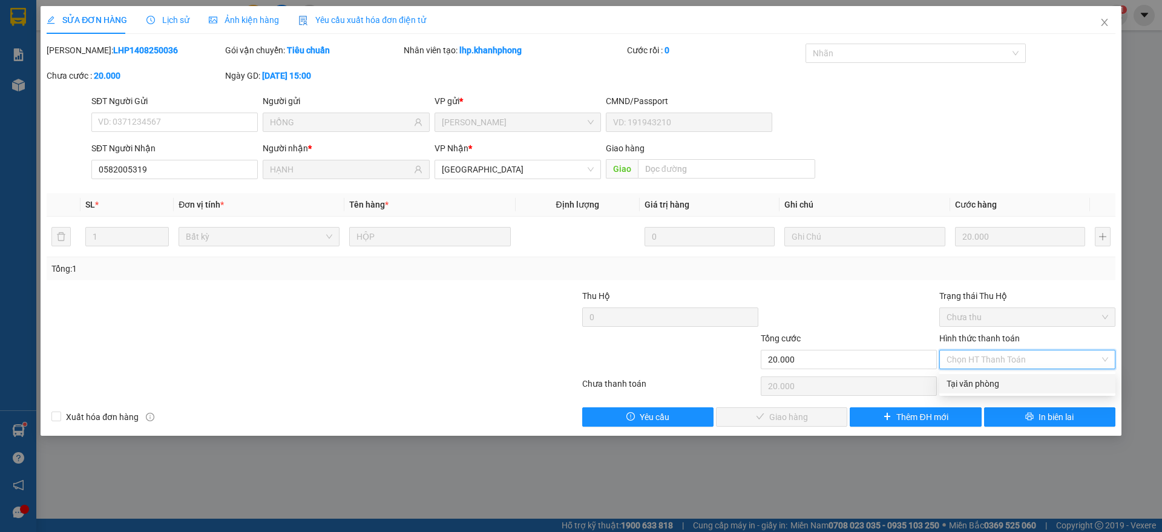
click at [986, 379] on div "Tại văn phòng" at bounding box center [1028, 383] width 162 height 13
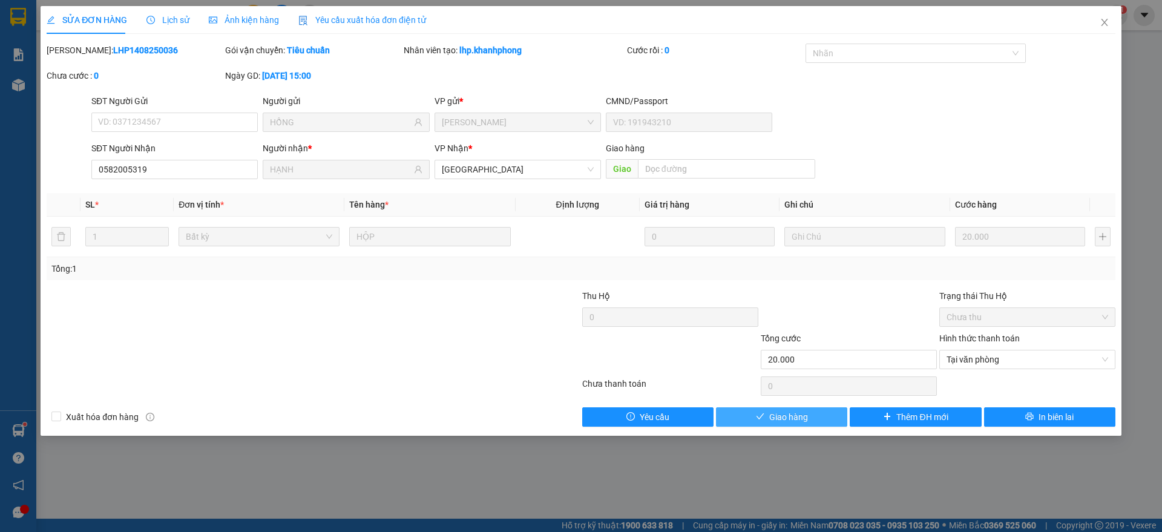
click at [777, 417] on span "Giao hàng" at bounding box center [788, 416] width 39 height 13
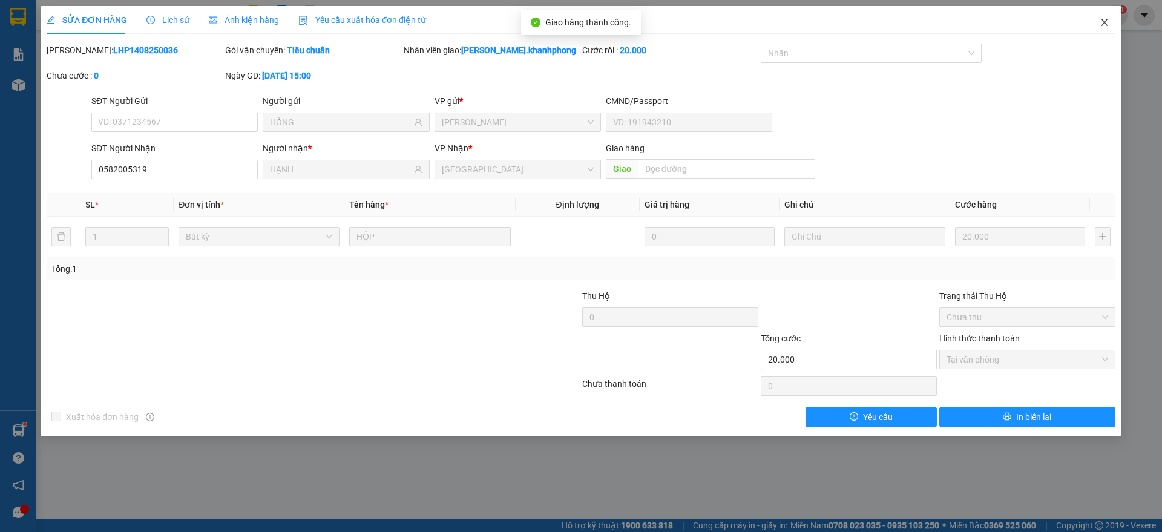
click at [1109, 19] on span "Close" at bounding box center [1105, 23] width 34 height 34
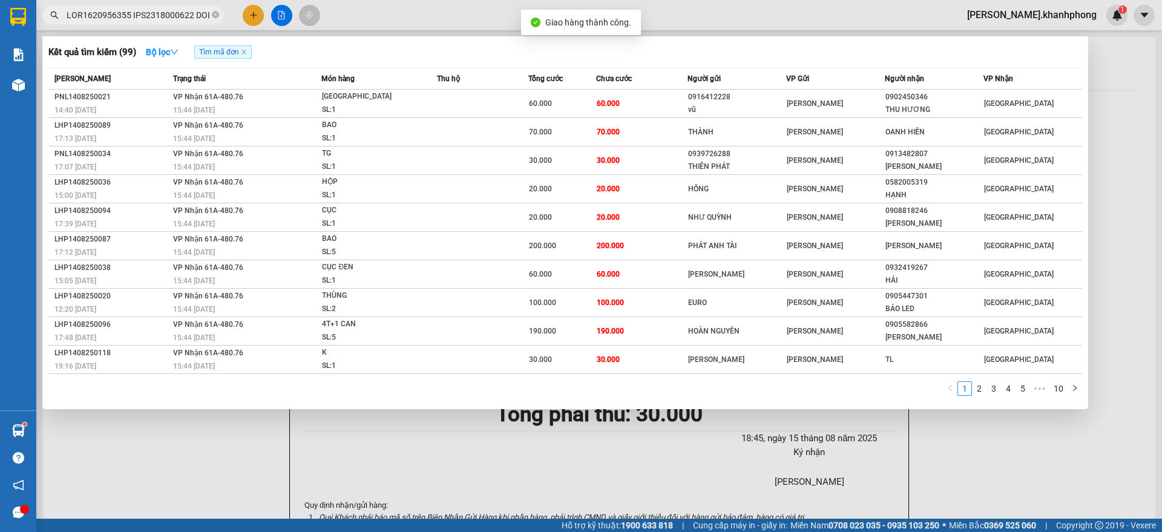
click at [165, 8] on input "text" at bounding box center [138, 14] width 143 height 13
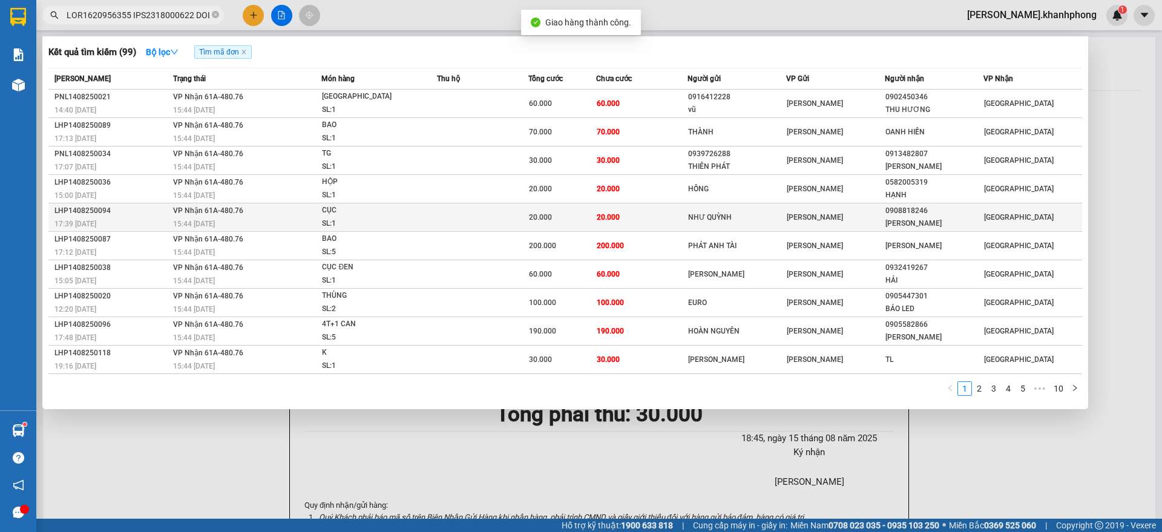
click at [171, 215] on td "VP Nhận 61A-480.76 15:44 [DATE]" at bounding box center [246, 217] width 152 height 28
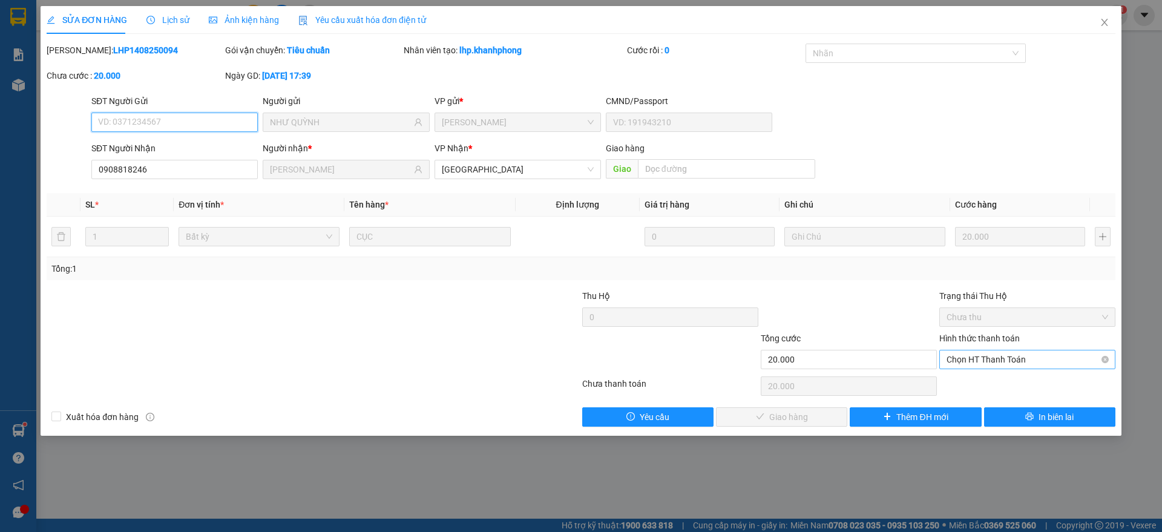
click at [1004, 359] on span "Chọn HT Thanh Toán" at bounding box center [1028, 359] width 162 height 18
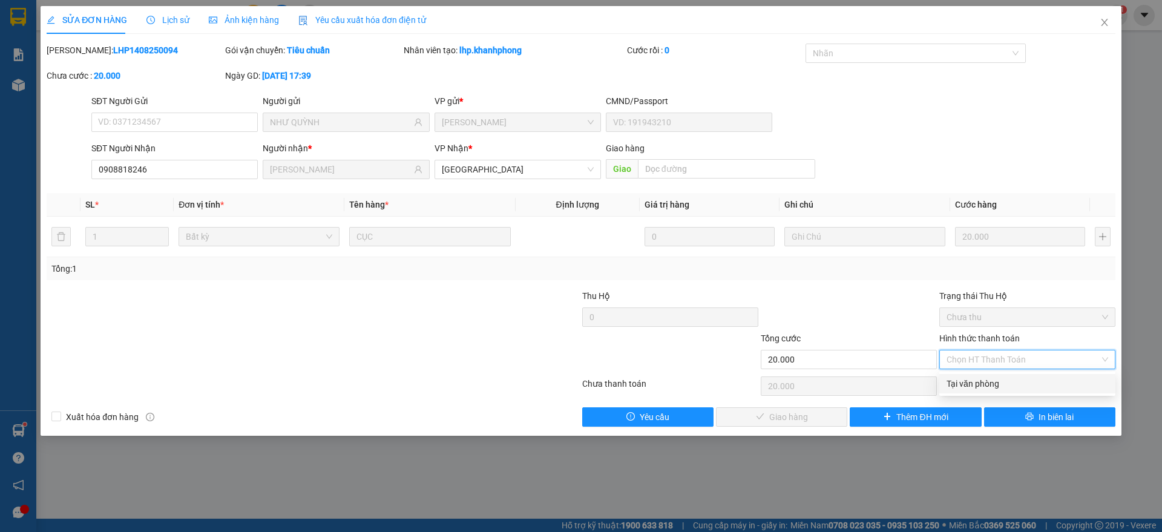
click at [982, 384] on div "Tại văn phòng" at bounding box center [1028, 383] width 162 height 13
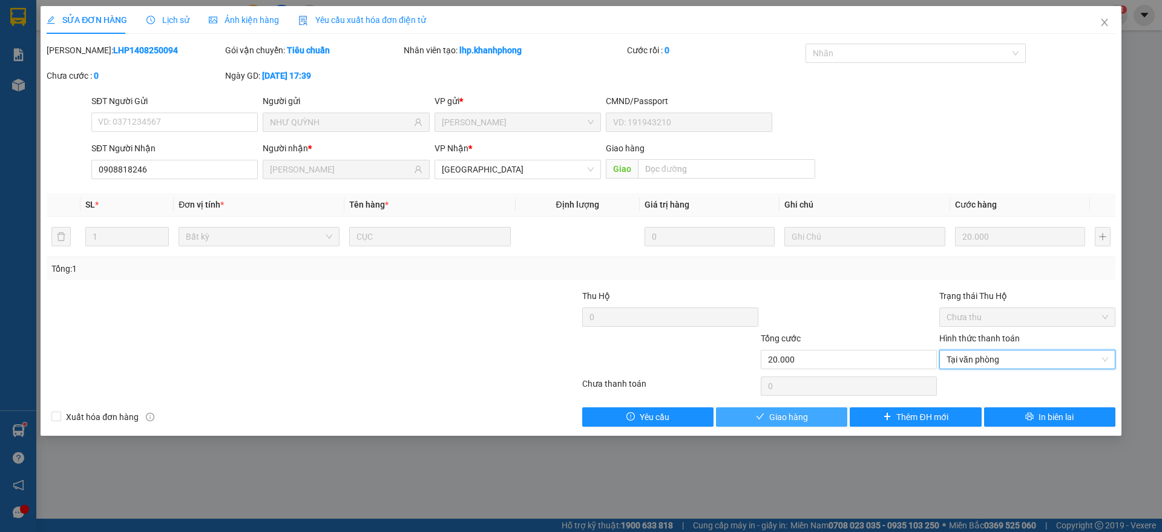
click at [772, 418] on span "Giao hàng" at bounding box center [788, 416] width 39 height 13
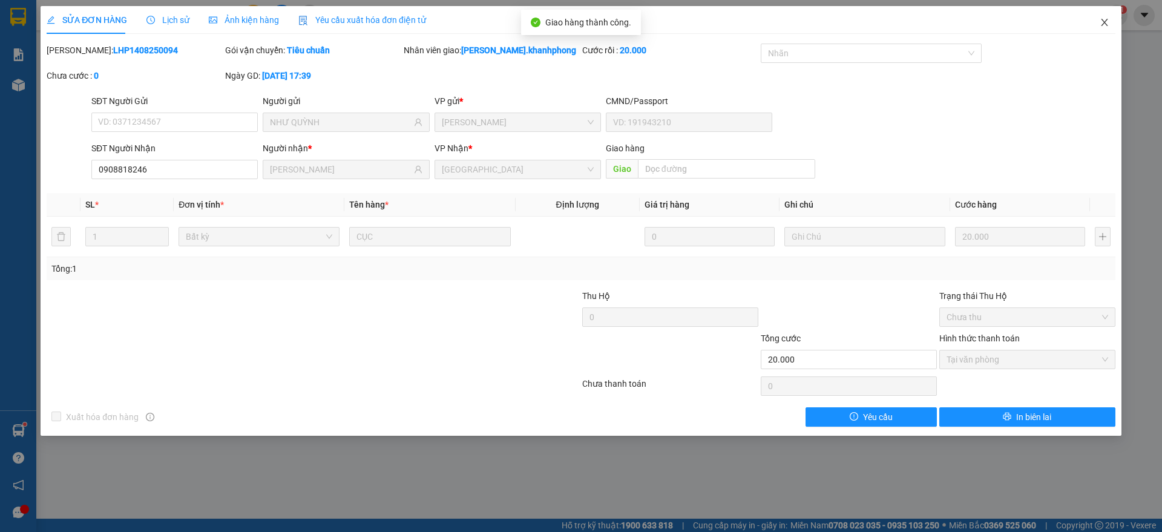
click at [1104, 25] on icon "close" at bounding box center [1105, 23] width 10 height 10
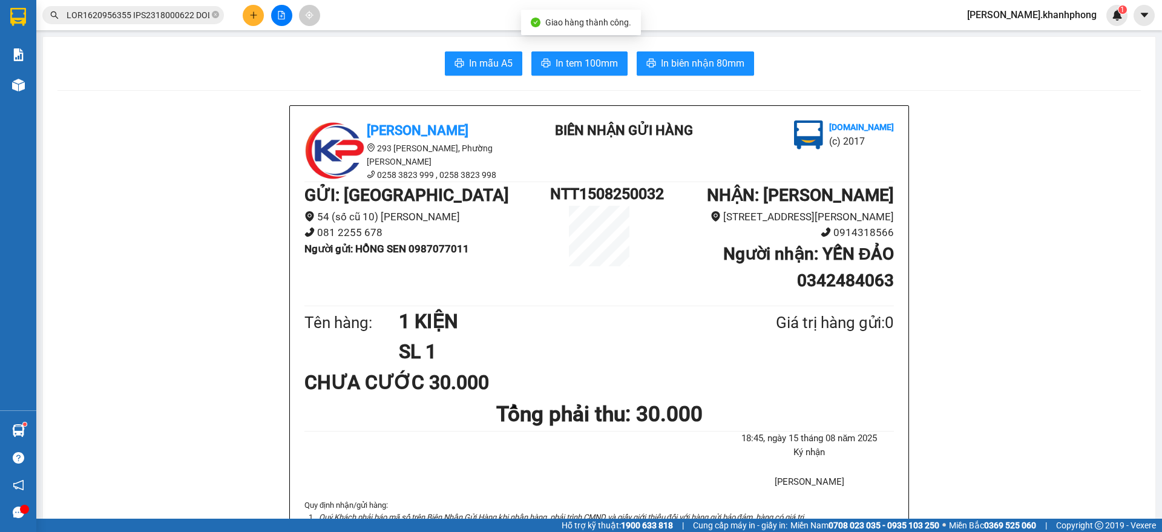
click at [134, 15] on input "text" at bounding box center [138, 14] width 143 height 13
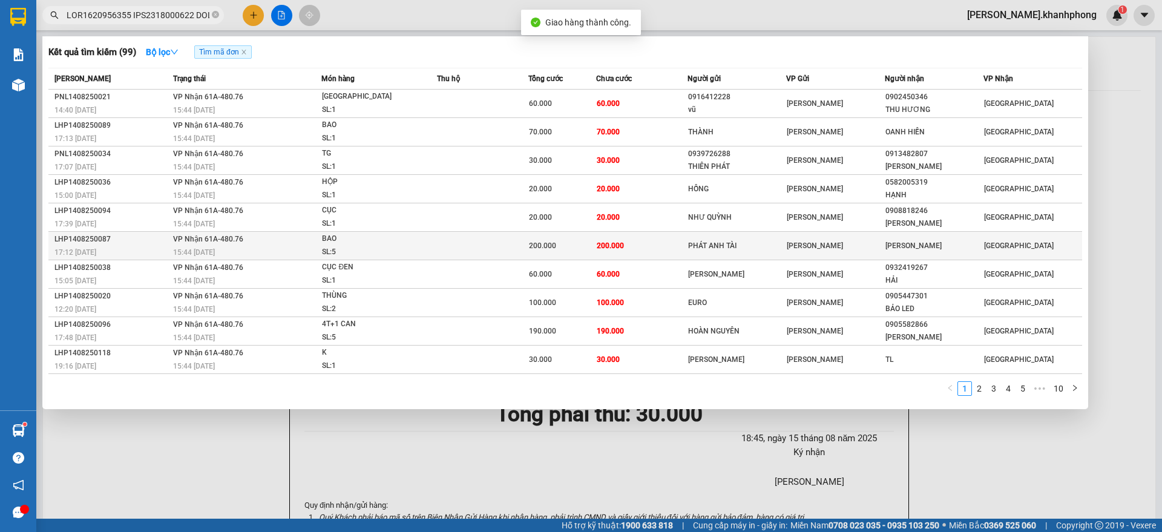
click at [147, 240] on div "LHP1408250087" at bounding box center [111, 239] width 115 height 13
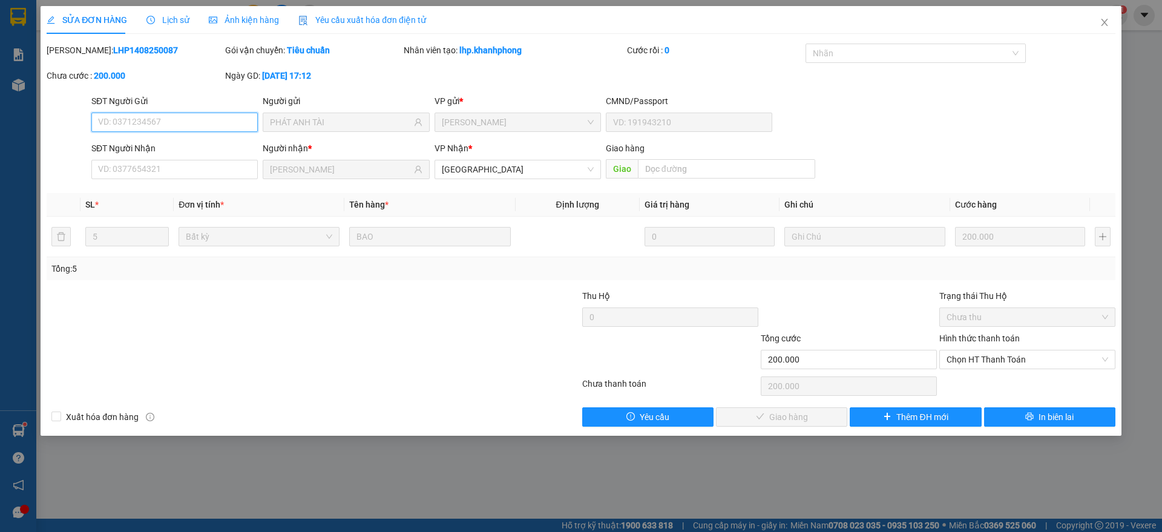
drag, startPoint x: 1015, startPoint y: 358, endPoint x: 1005, endPoint y: 370, distance: 15.0
click at [1014, 358] on span "Chọn HT Thanh Toán" at bounding box center [1028, 359] width 162 height 18
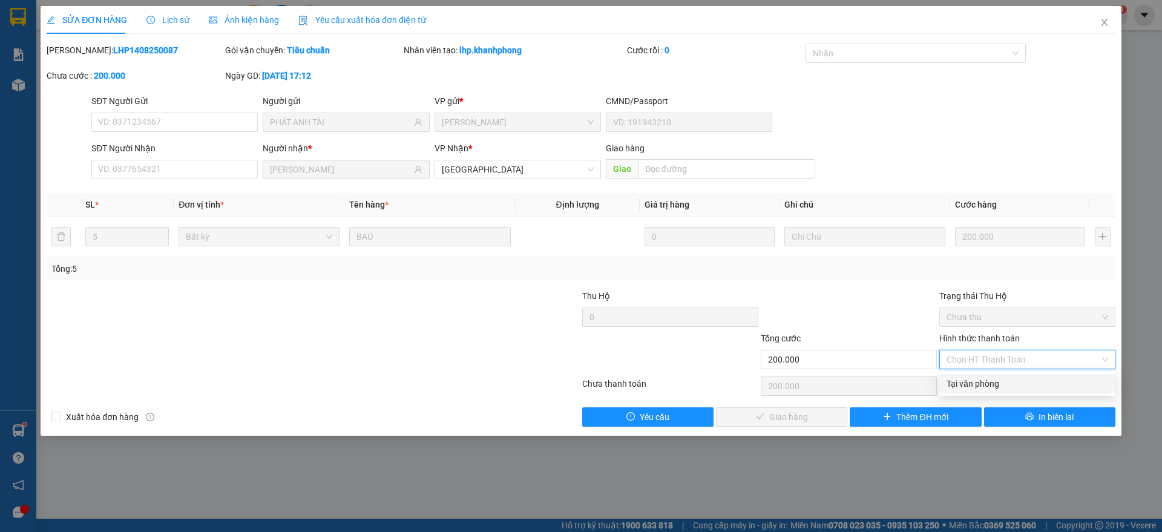
click at [978, 383] on div "Tại văn phòng" at bounding box center [1028, 383] width 162 height 13
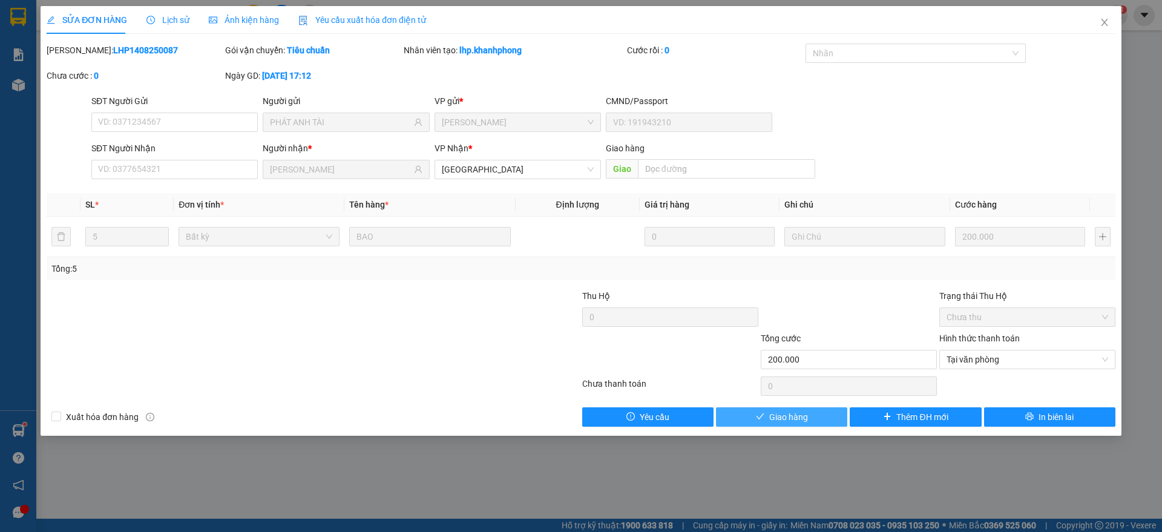
click at [764, 412] on icon "check" at bounding box center [760, 416] width 8 height 8
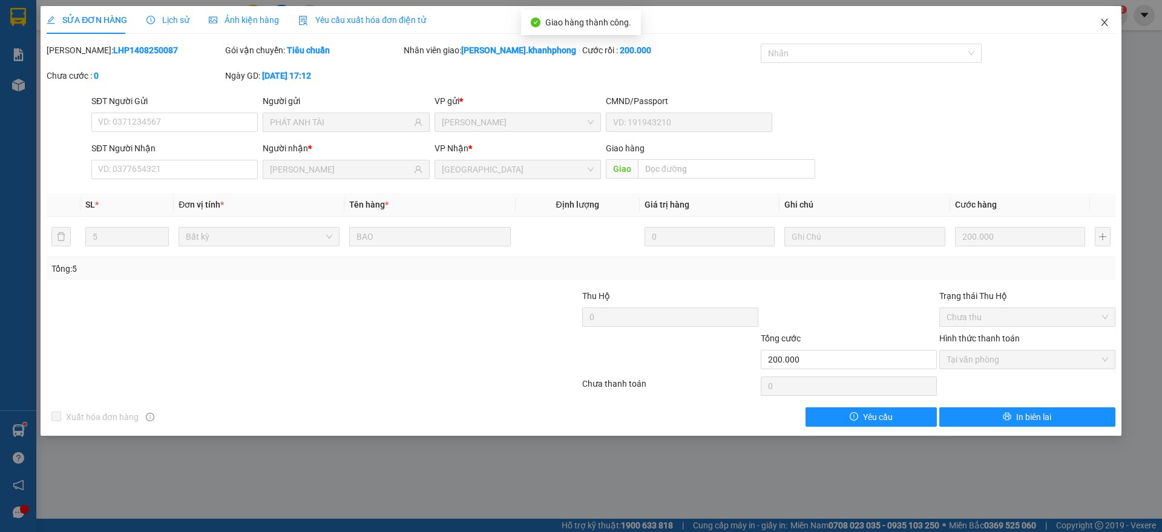
drag, startPoint x: 1101, startPoint y: 24, endPoint x: 1079, endPoint y: 34, distance: 24.6
click at [1103, 23] on icon "close" at bounding box center [1105, 23] width 10 height 10
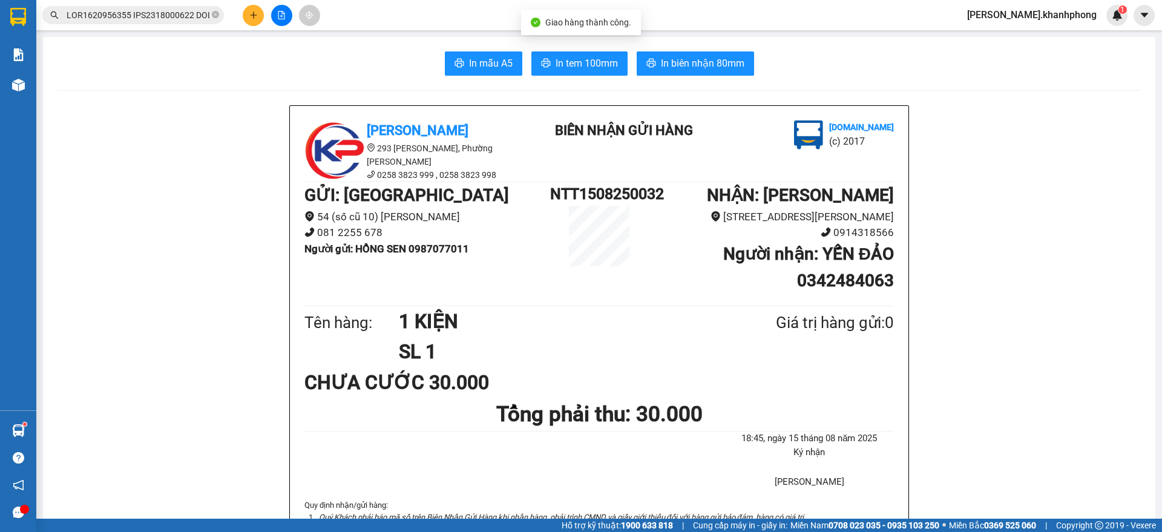
click at [162, 5] on div "Kết quả tìm kiếm ( 99 ) Bộ lọc Tìm mã đơn Mã ĐH Trạng thái Món hàng Thu hộ Tổng…" at bounding box center [118, 15] width 236 height 21
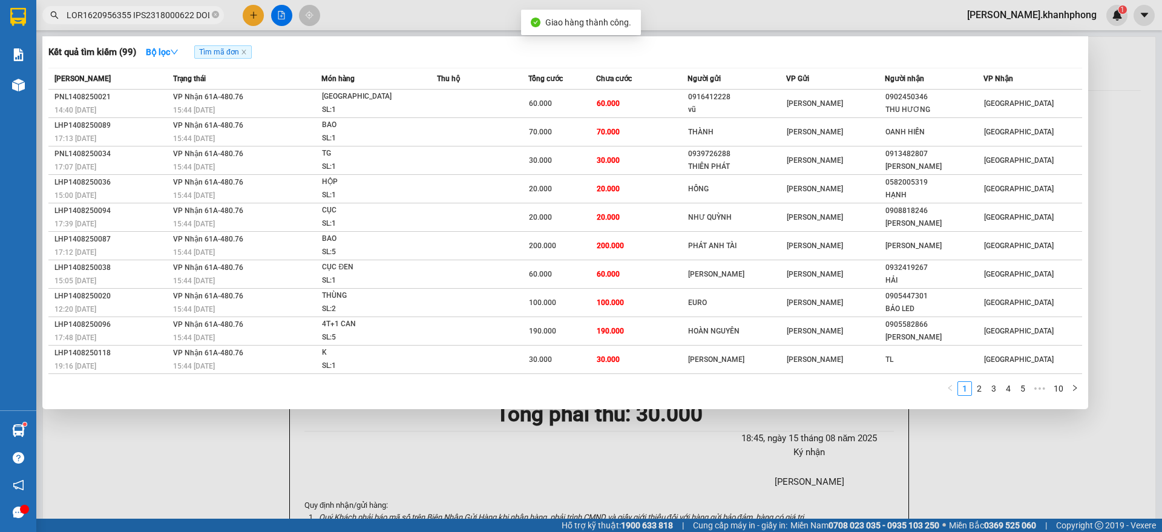
click at [163, 14] on input "text" at bounding box center [138, 14] width 143 height 13
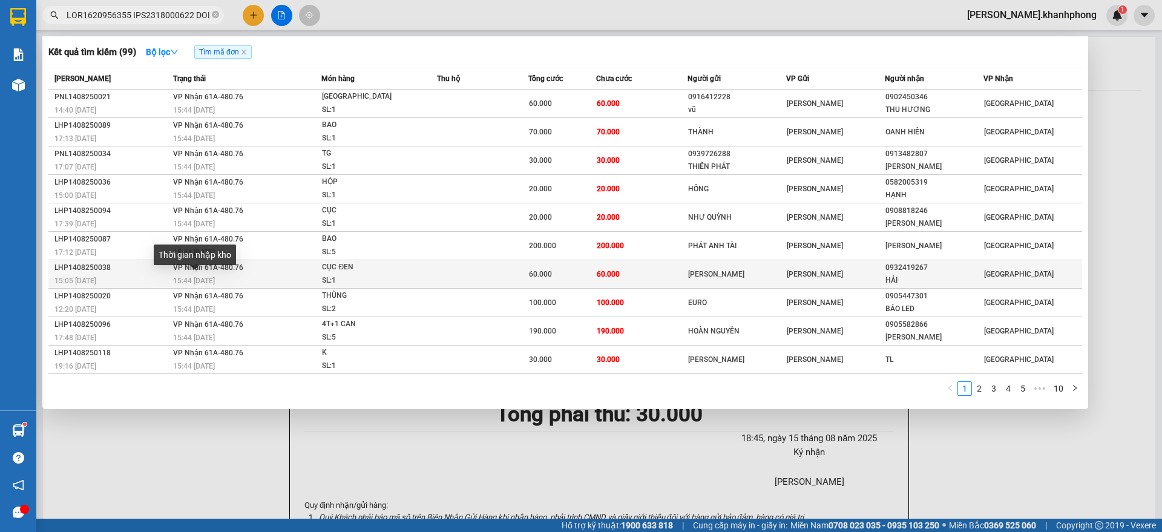
click at [188, 277] on span "15:44 [DATE]" at bounding box center [194, 281] width 42 height 8
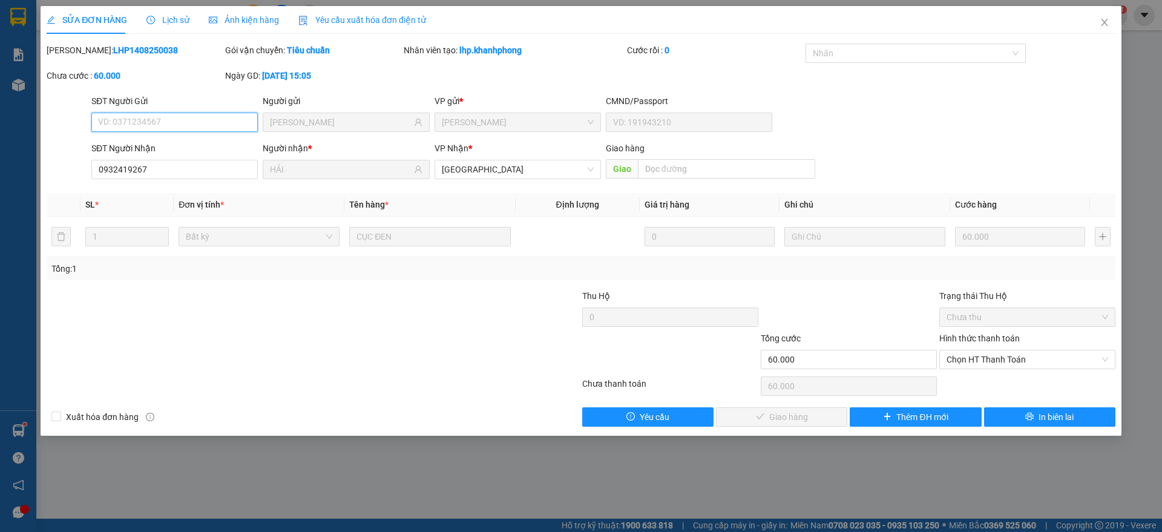
drag, startPoint x: 1001, startPoint y: 356, endPoint x: 986, endPoint y: 391, distance: 38.0
click at [1001, 361] on span "Chọn HT Thanh Toán" at bounding box center [1028, 359] width 162 height 18
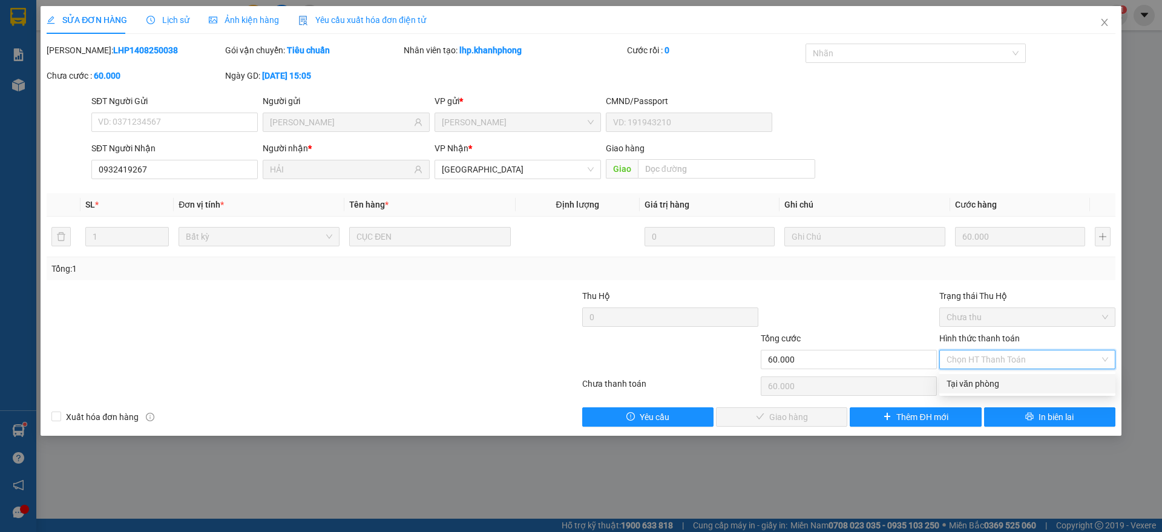
drag, startPoint x: 986, startPoint y: 384, endPoint x: 907, endPoint y: 399, distance: 80.8
click at [986, 382] on div "Tại văn phòng" at bounding box center [1028, 383] width 162 height 13
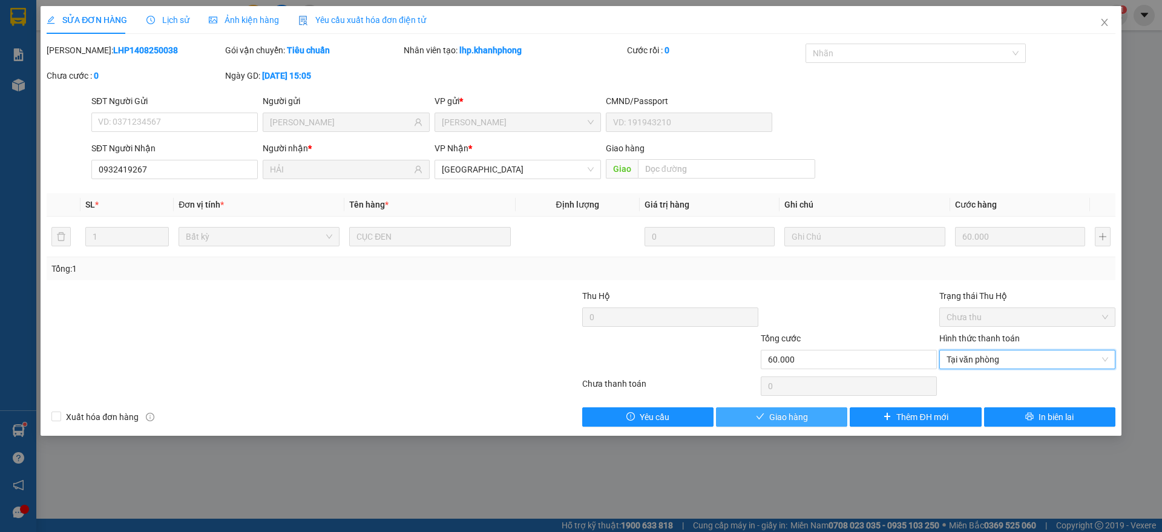
click at [774, 411] on span "Giao hàng" at bounding box center [788, 416] width 39 height 13
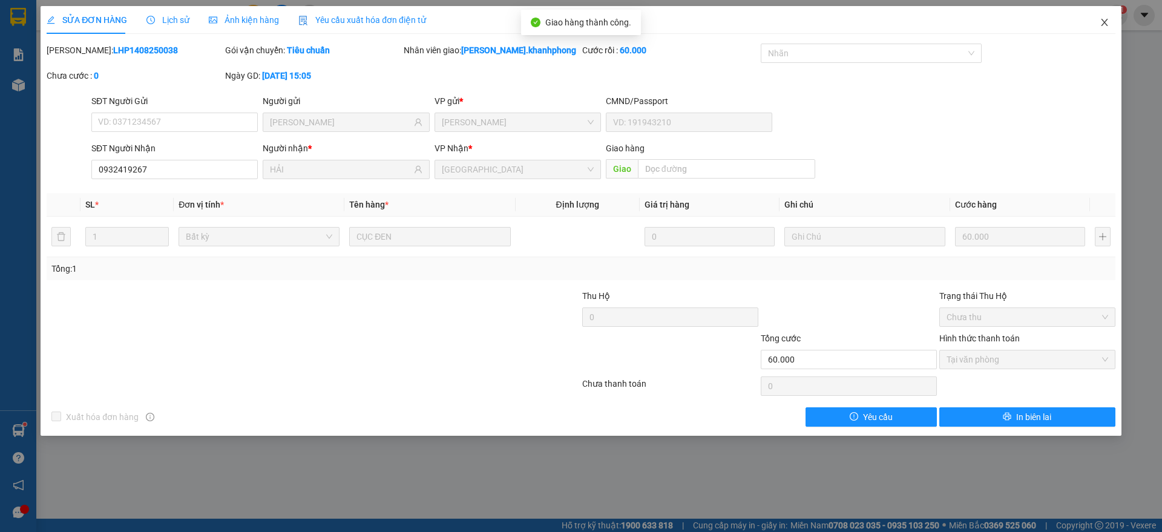
drag, startPoint x: 1104, startPoint y: 22, endPoint x: 1084, endPoint y: 27, distance: 21.3
click at [1106, 22] on icon "close" at bounding box center [1105, 23] width 10 height 10
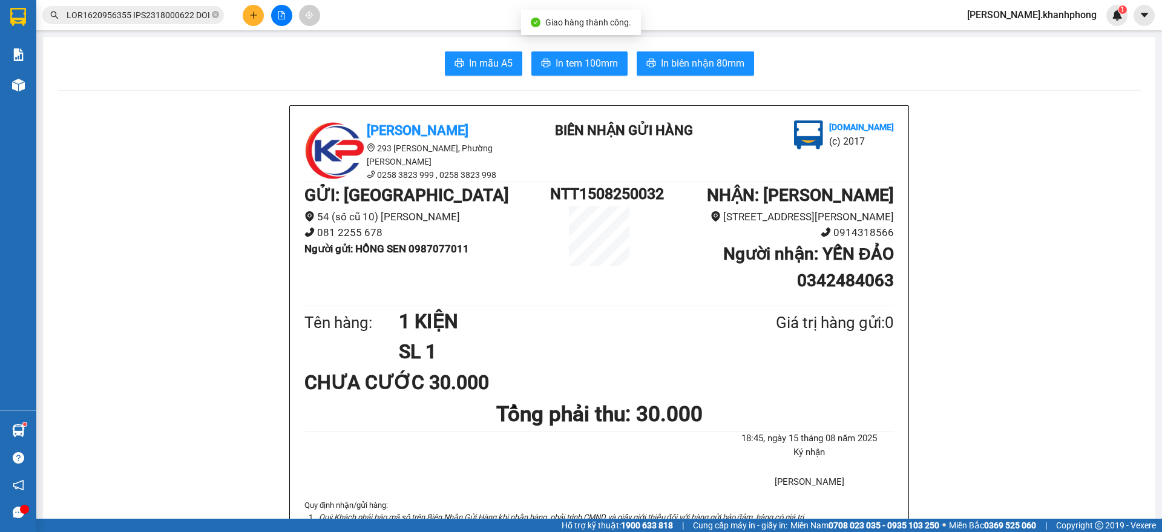
click at [151, 8] on input "text" at bounding box center [138, 14] width 143 height 13
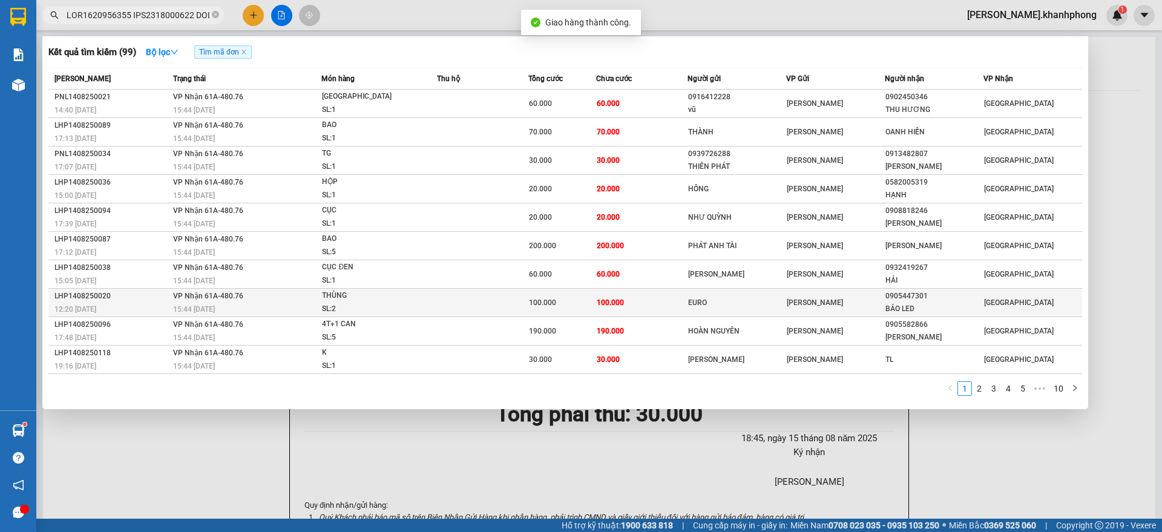
click at [180, 298] on span "VP Nhận 61A-480.76" at bounding box center [208, 296] width 70 height 8
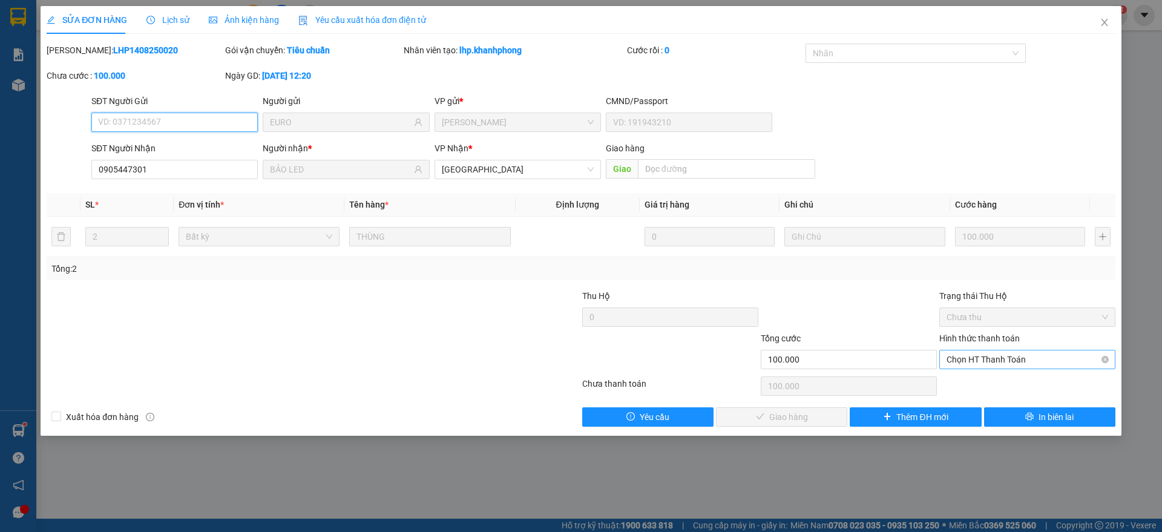
click at [987, 357] on span "Chọn HT Thanh Toán" at bounding box center [1028, 359] width 162 height 18
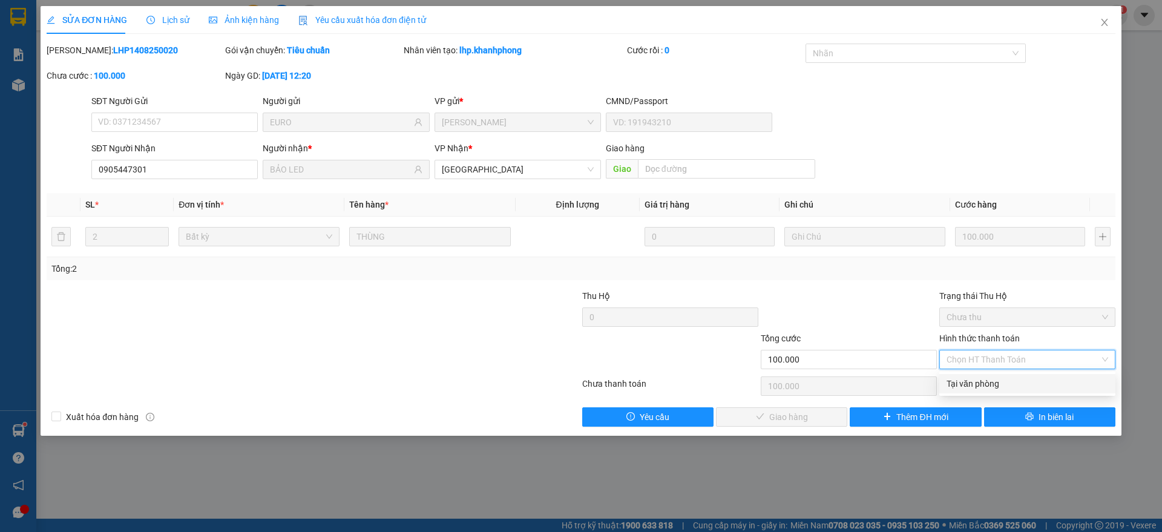
click at [985, 383] on div "Tại văn phòng" at bounding box center [1028, 383] width 162 height 13
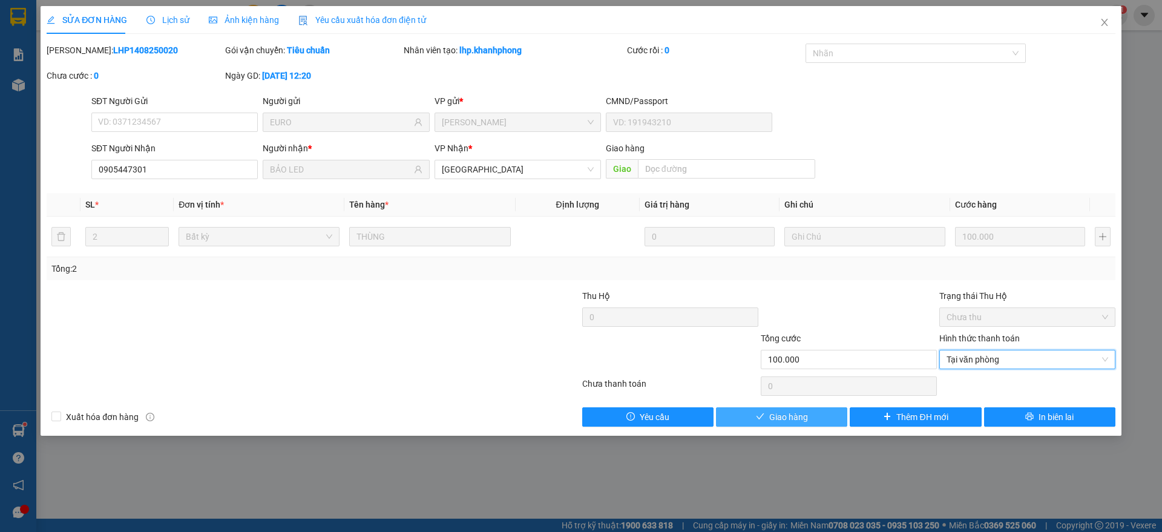
click at [756, 418] on button "Giao hàng" at bounding box center [781, 416] width 131 height 19
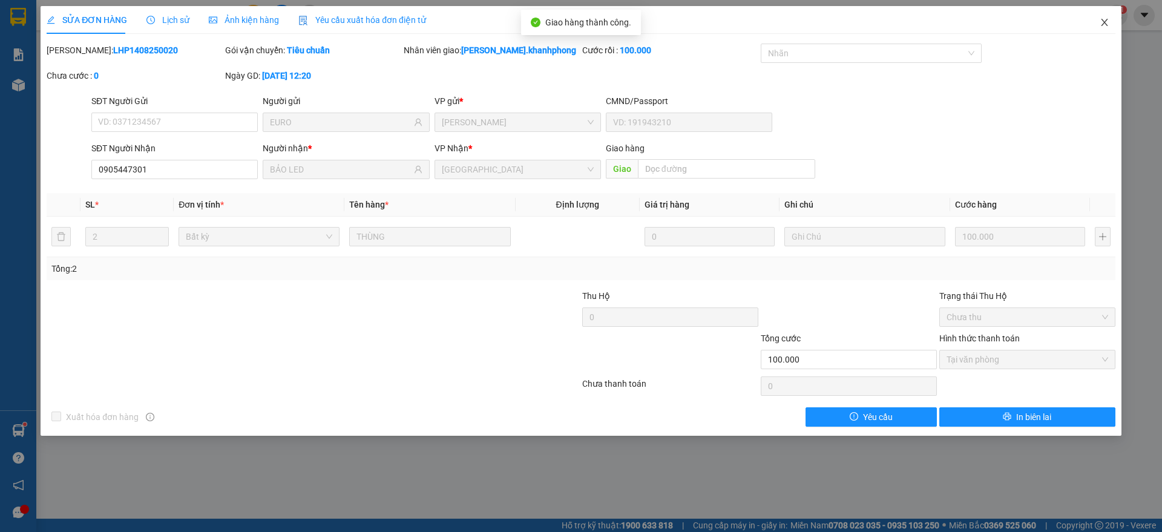
drag, startPoint x: 1104, startPoint y: 21, endPoint x: 1091, endPoint y: 25, distance: 14.2
click at [1106, 21] on icon "close" at bounding box center [1105, 23] width 10 height 10
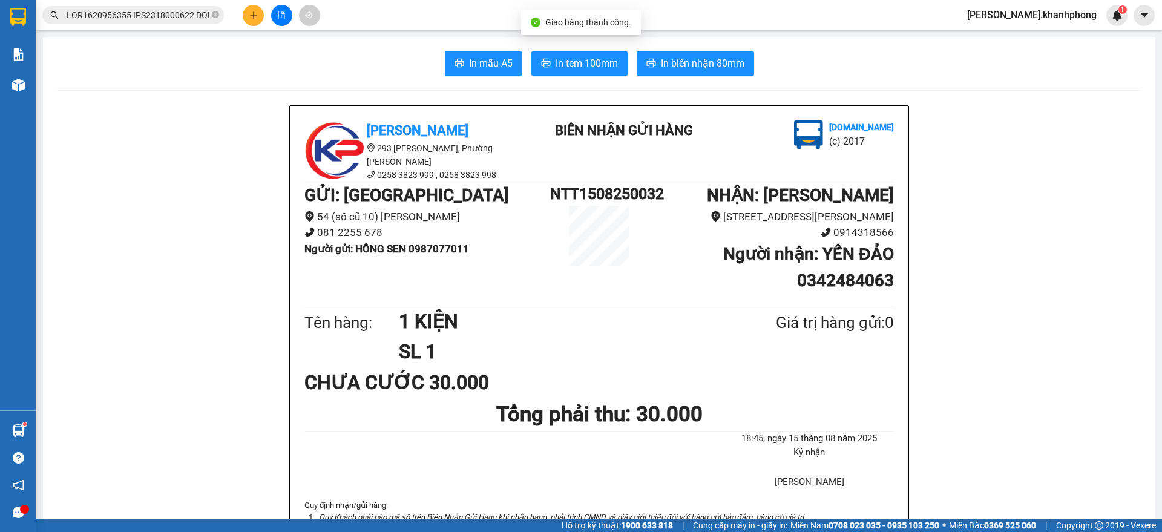
click at [157, 16] on input "text" at bounding box center [138, 14] width 143 height 13
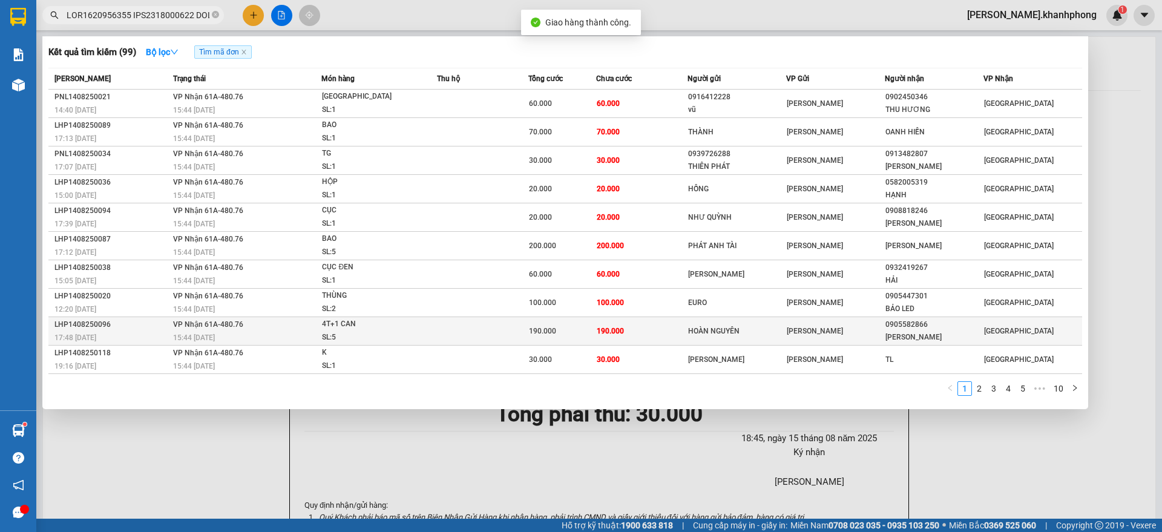
click at [154, 324] on div "LHP1408250096" at bounding box center [111, 324] width 115 height 13
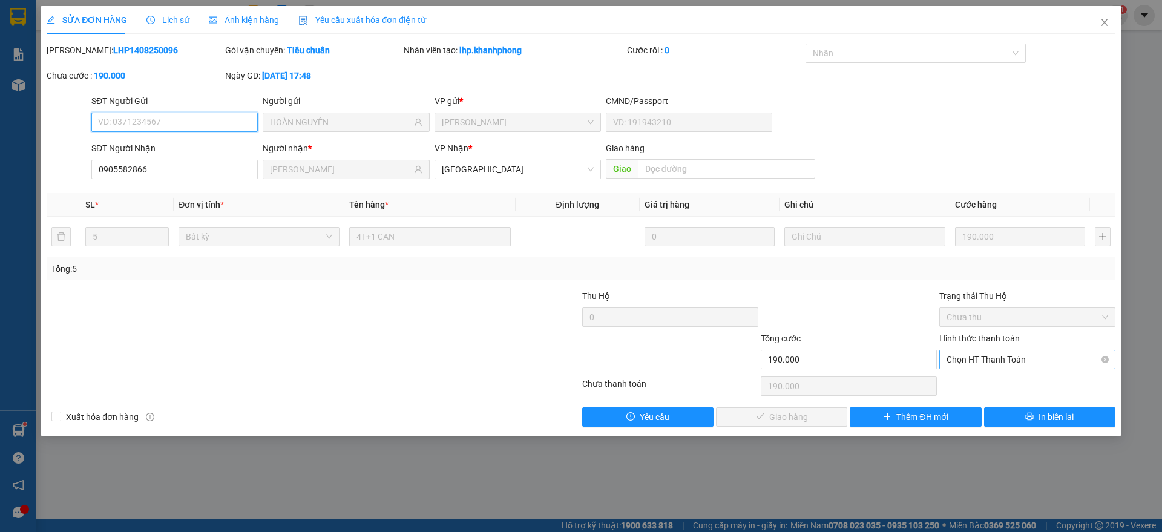
click at [960, 355] on span "Chọn HT Thanh Toán" at bounding box center [1028, 359] width 162 height 18
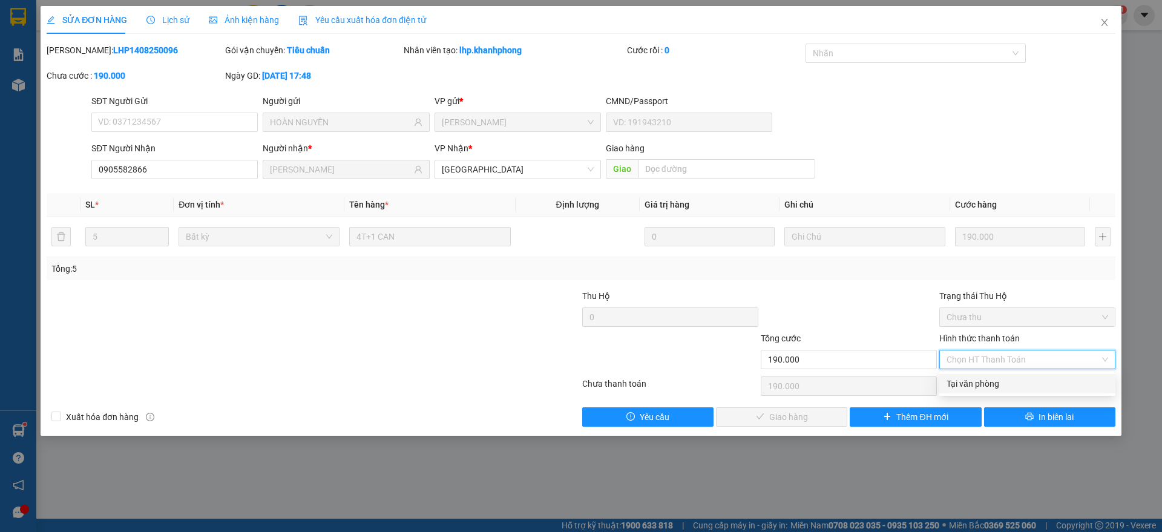
click at [981, 378] on div "Tại văn phòng" at bounding box center [1028, 383] width 162 height 13
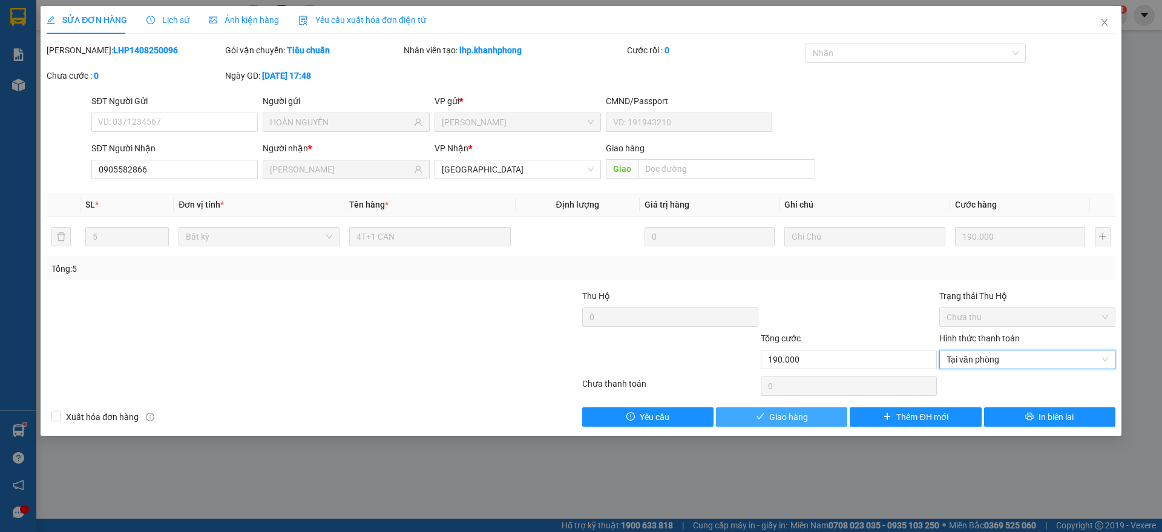
drag, startPoint x: 773, startPoint y: 417, endPoint x: 827, endPoint y: 406, distance: 55.5
click at [774, 417] on span "Giao hàng" at bounding box center [788, 416] width 39 height 13
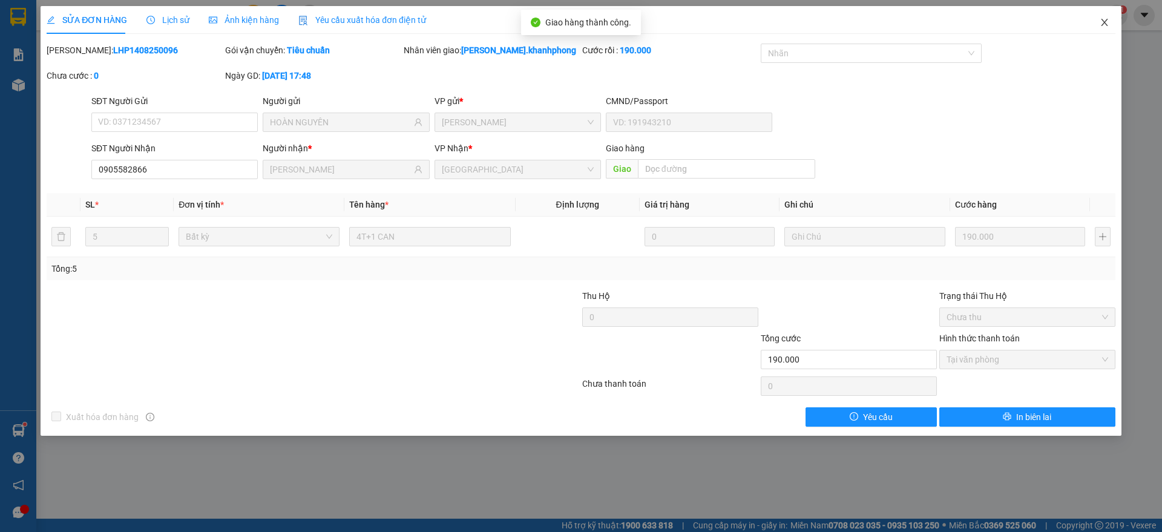
click at [1097, 21] on span "Close" at bounding box center [1105, 23] width 34 height 34
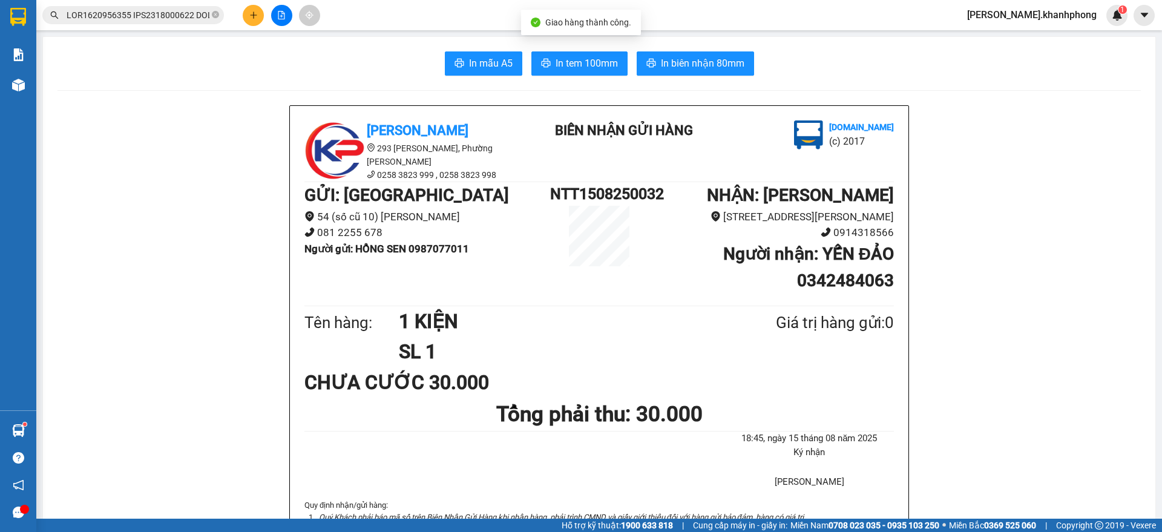
click at [171, 19] on input "text" at bounding box center [138, 14] width 143 height 13
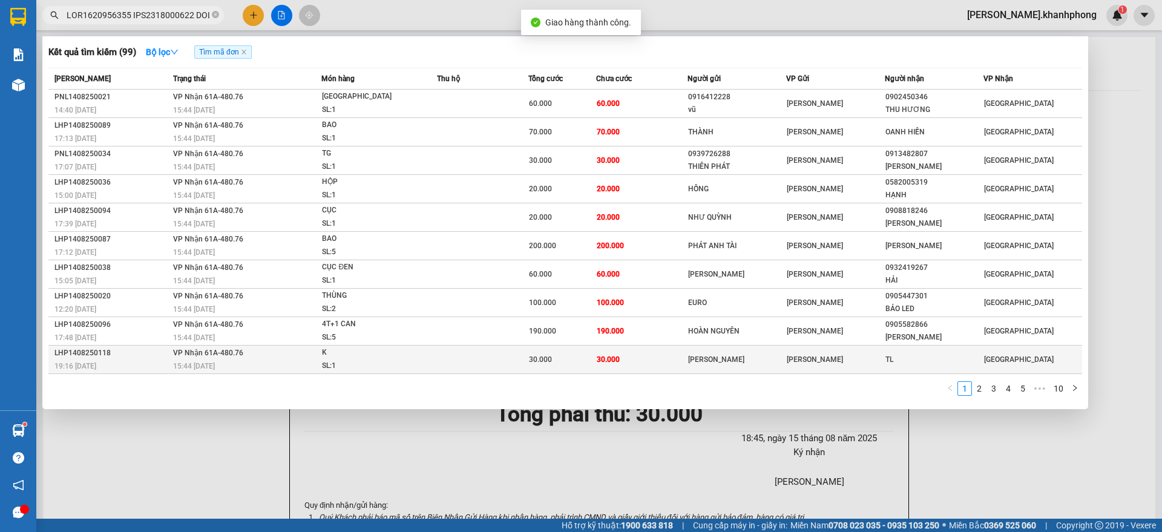
click at [160, 361] on div "19:16 [DATE]" at bounding box center [111, 365] width 115 height 13
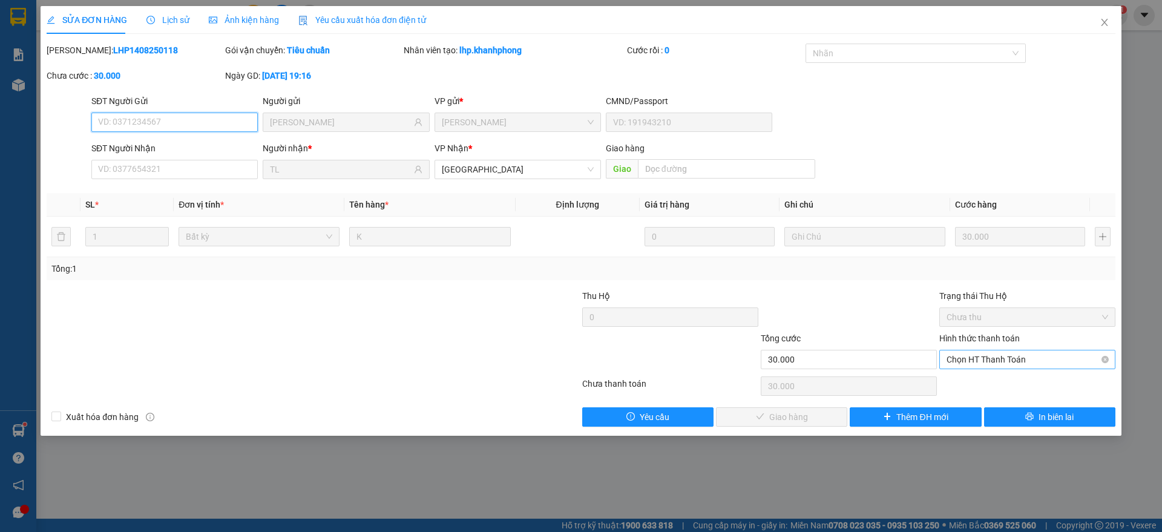
click at [1009, 354] on span "Chọn HT Thanh Toán" at bounding box center [1028, 359] width 162 height 18
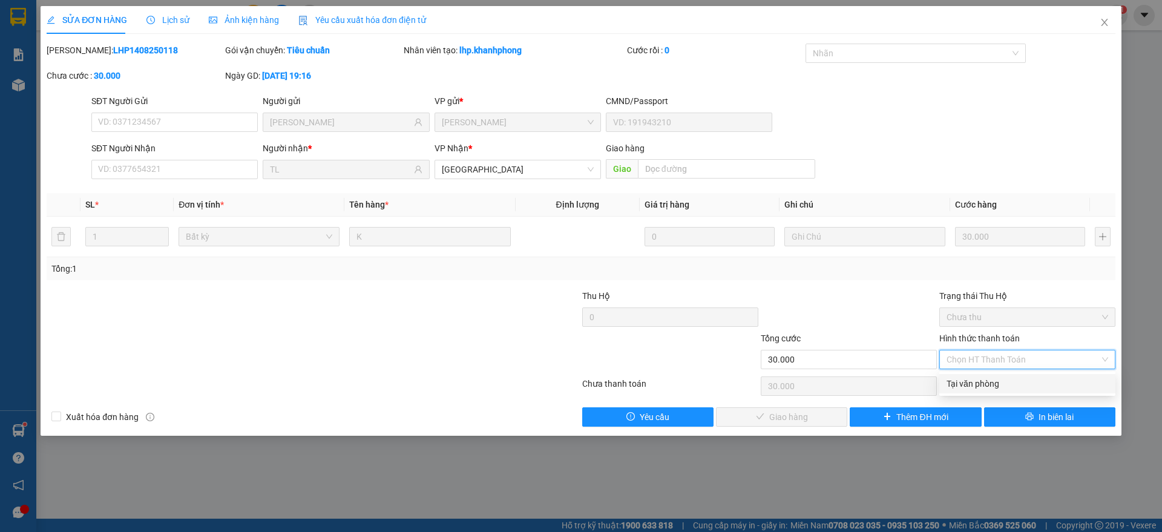
click at [995, 386] on div "Tại văn phòng" at bounding box center [1028, 383] width 162 height 13
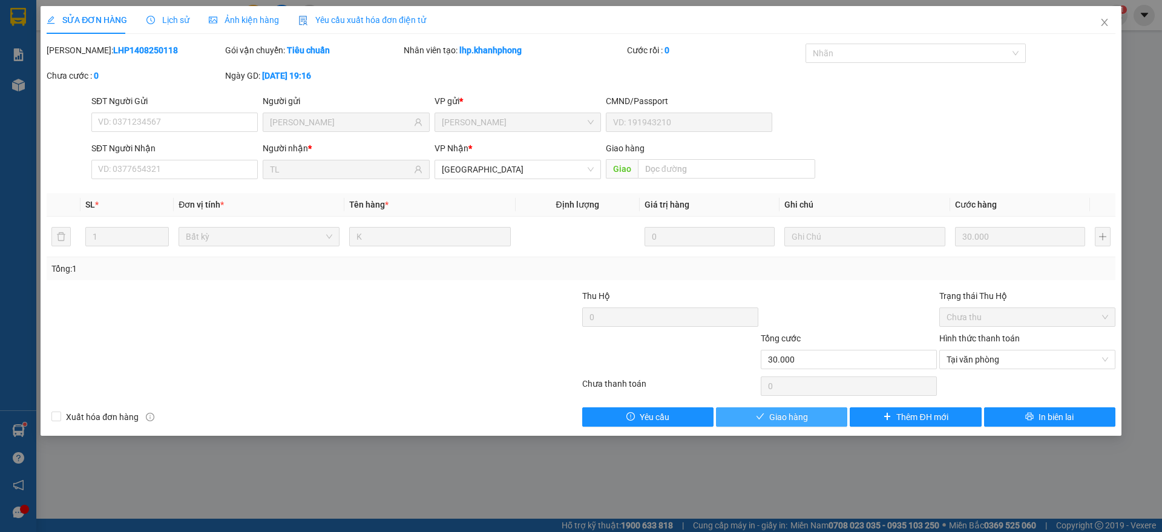
drag, startPoint x: 767, startPoint y: 419, endPoint x: 777, endPoint y: 421, distance: 10.0
click at [769, 419] on button "Giao hàng" at bounding box center [781, 416] width 131 height 19
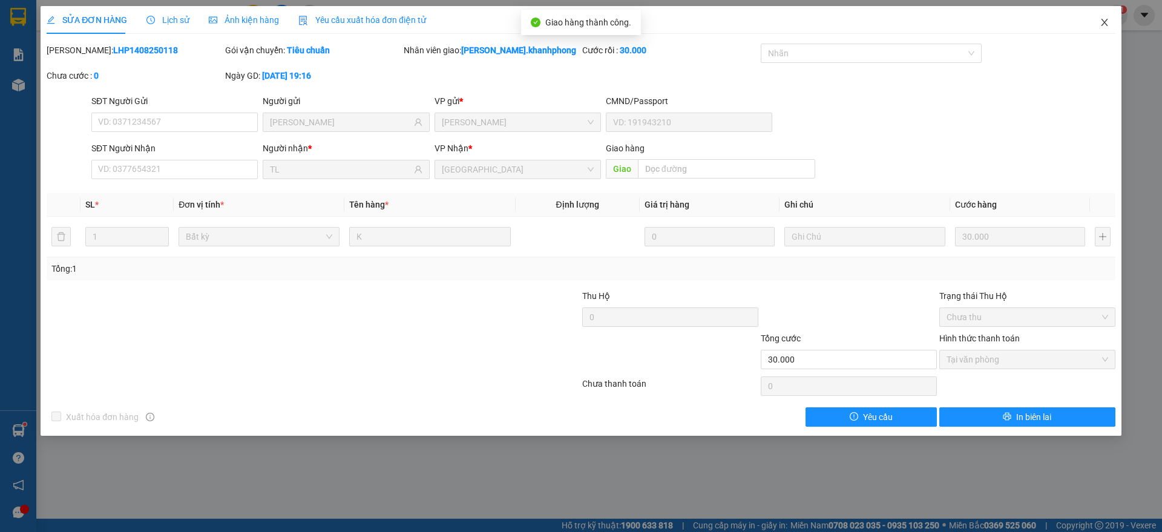
click at [1103, 21] on icon "close" at bounding box center [1105, 23] width 10 height 10
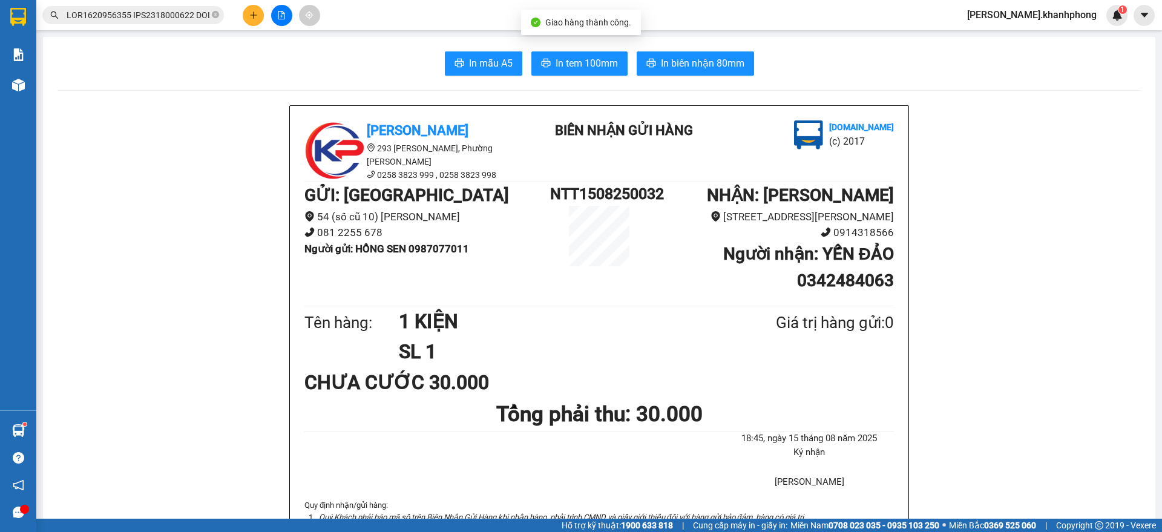
click at [158, 15] on input "text" at bounding box center [138, 14] width 143 height 13
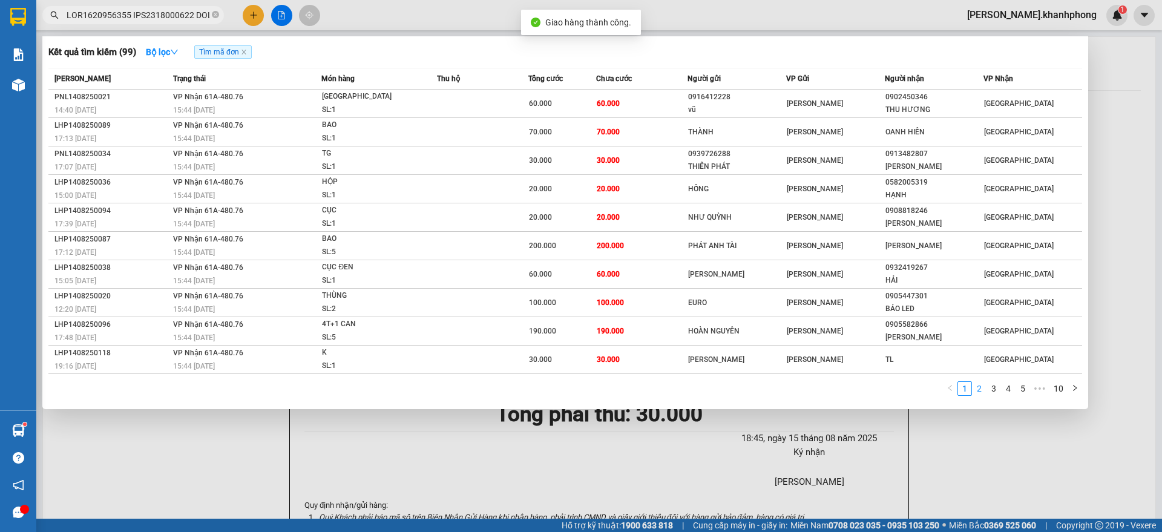
click at [980, 386] on link "2" at bounding box center [979, 388] width 13 height 13
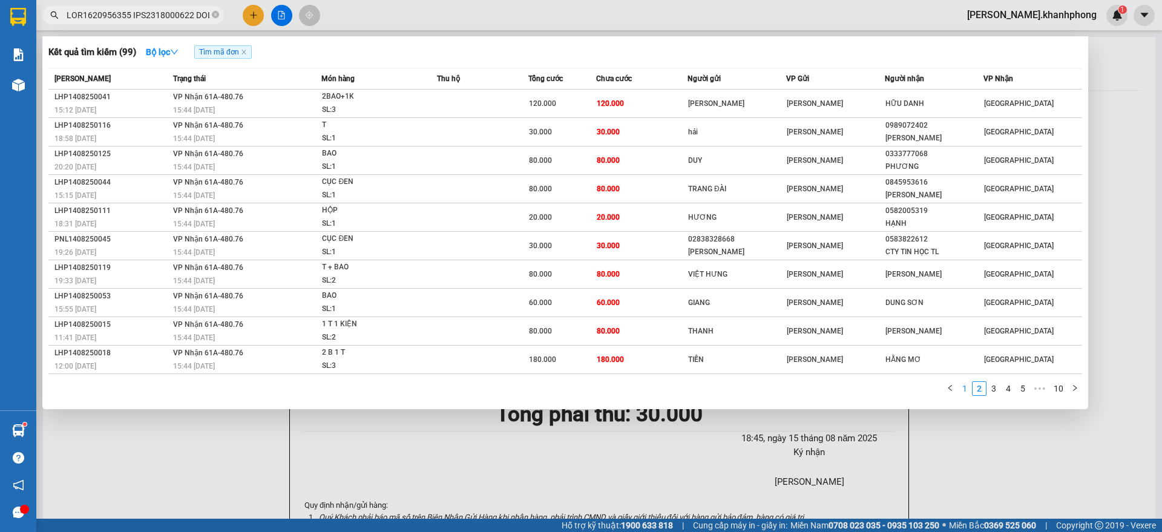
click at [970, 389] on link "1" at bounding box center [964, 388] width 13 height 13
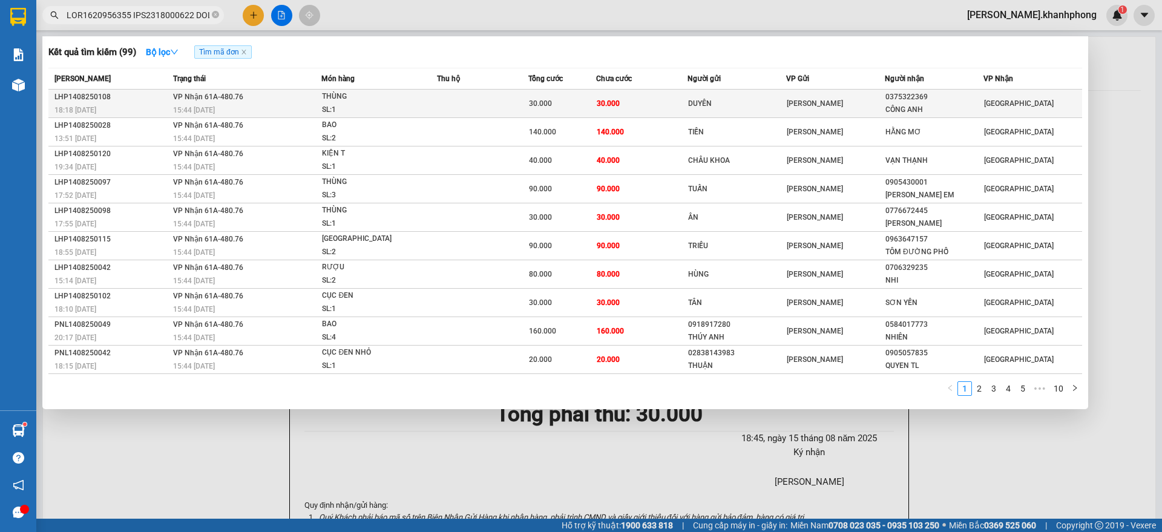
click at [655, 96] on td "30.000" at bounding box center [641, 104] width 91 height 28
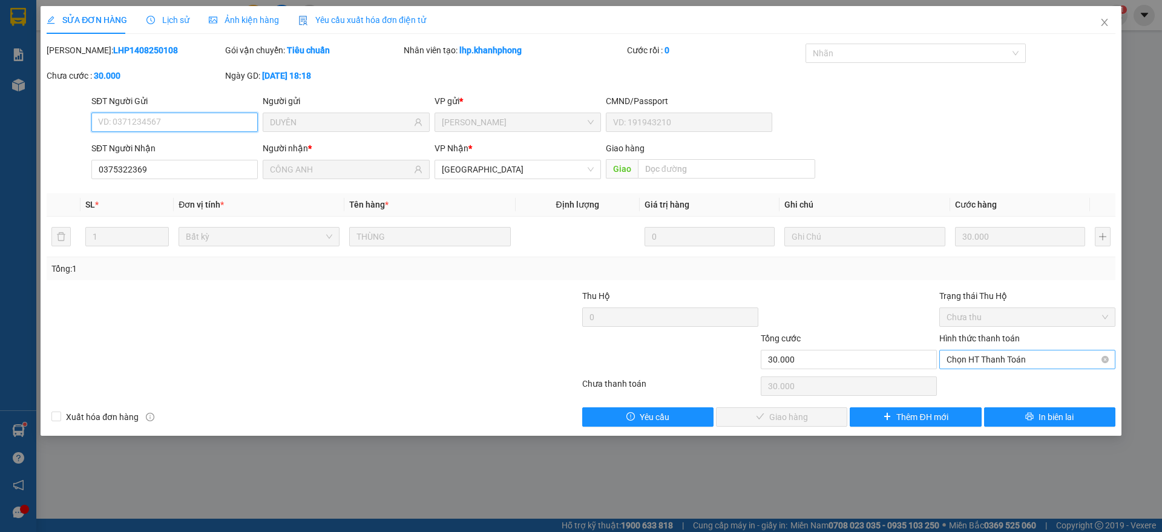
click at [976, 366] on span "Chọn HT Thanh Toán" at bounding box center [1028, 359] width 162 height 18
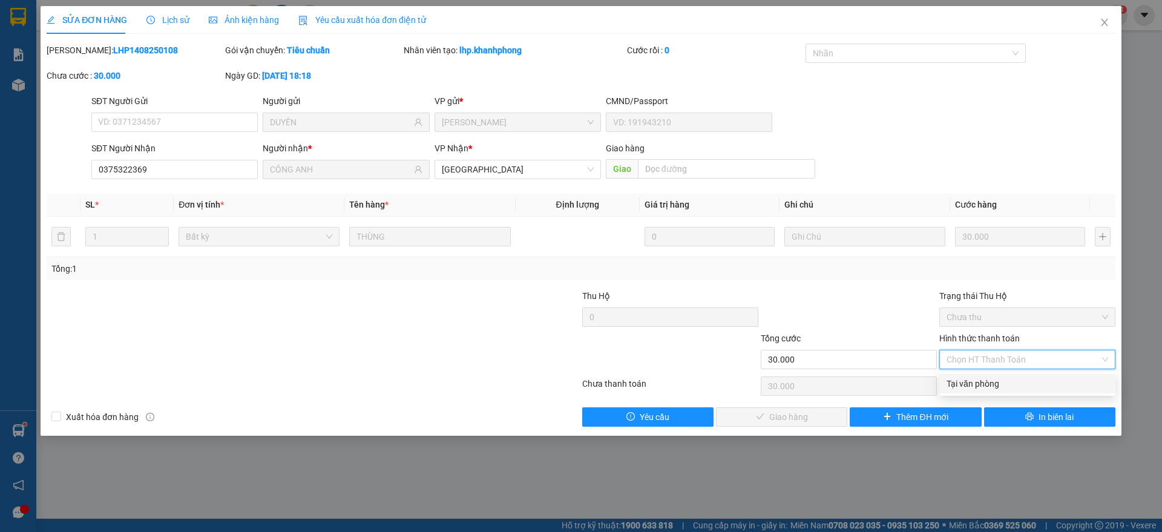
click at [983, 377] on div "Tại văn phòng" at bounding box center [1028, 383] width 162 height 13
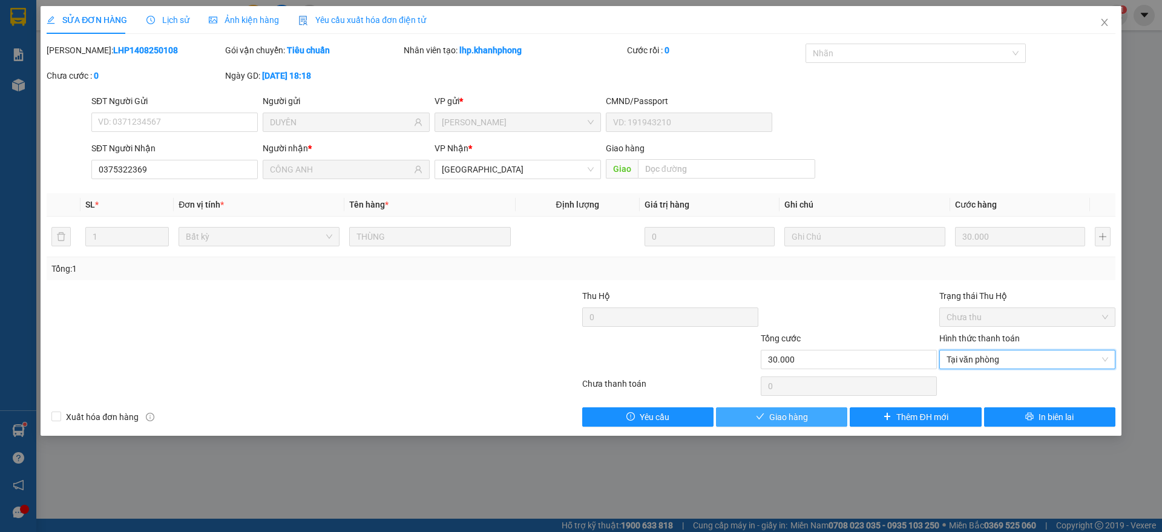
click at [767, 415] on button "Giao hàng" at bounding box center [781, 416] width 131 height 19
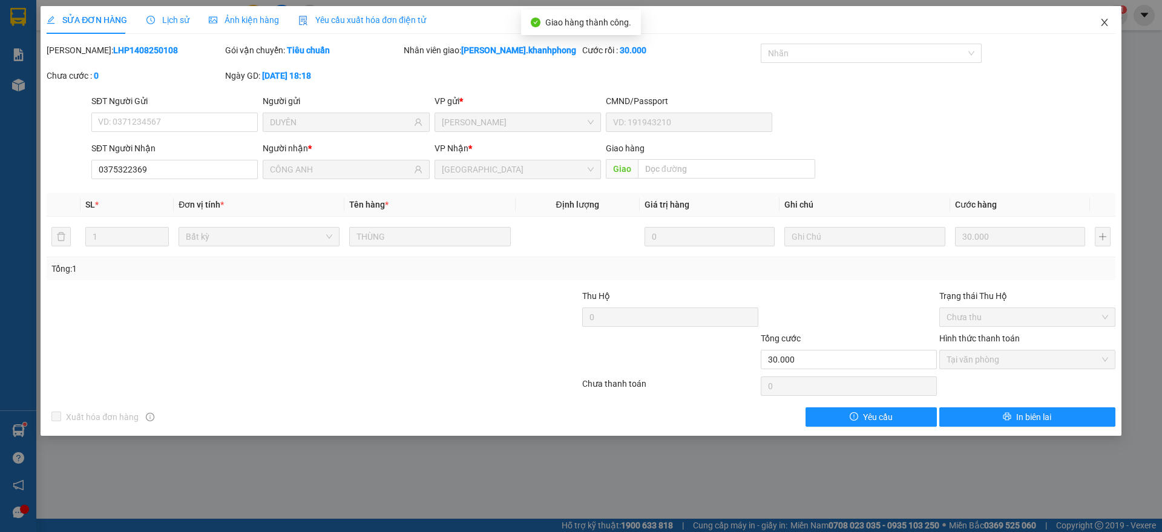
click at [1109, 18] on icon "close" at bounding box center [1105, 23] width 10 height 10
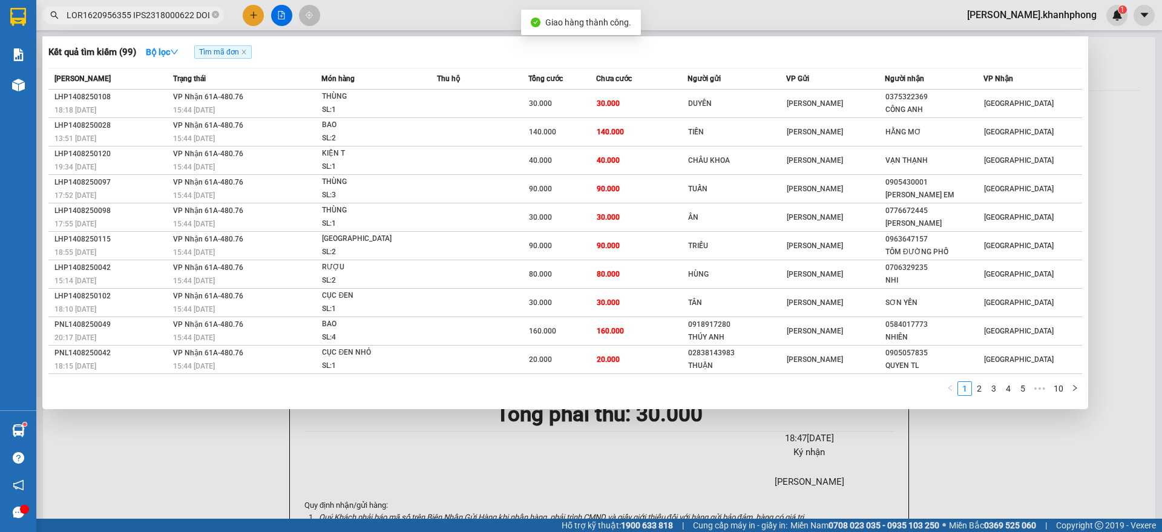
click at [186, 16] on input "text" at bounding box center [138, 14] width 143 height 13
click at [979, 391] on link "2" at bounding box center [979, 388] width 13 height 13
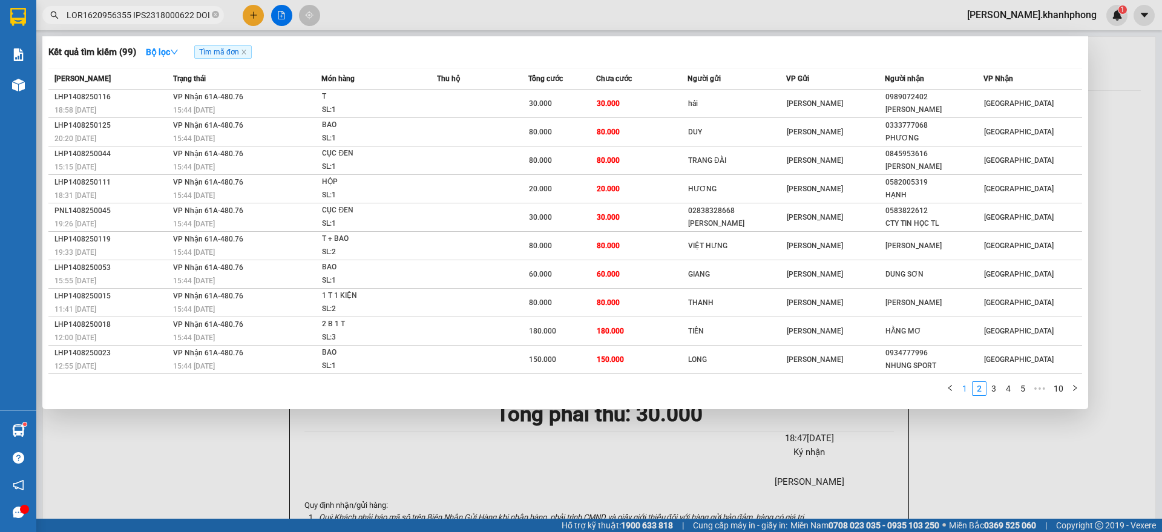
click at [966, 387] on link "1" at bounding box center [964, 388] width 13 height 13
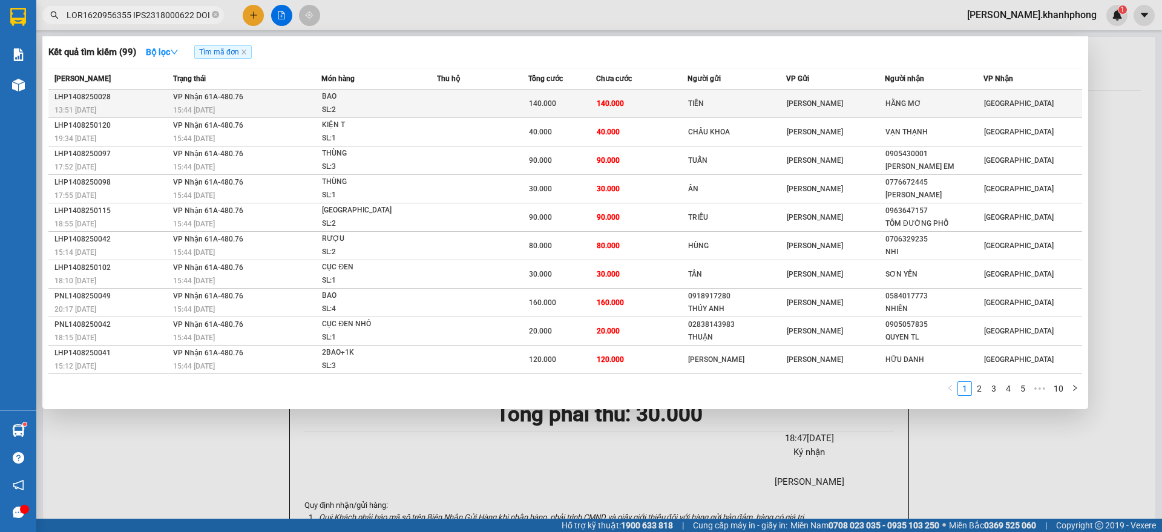
click at [638, 102] on td "140.000" at bounding box center [641, 104] width 91 height 28
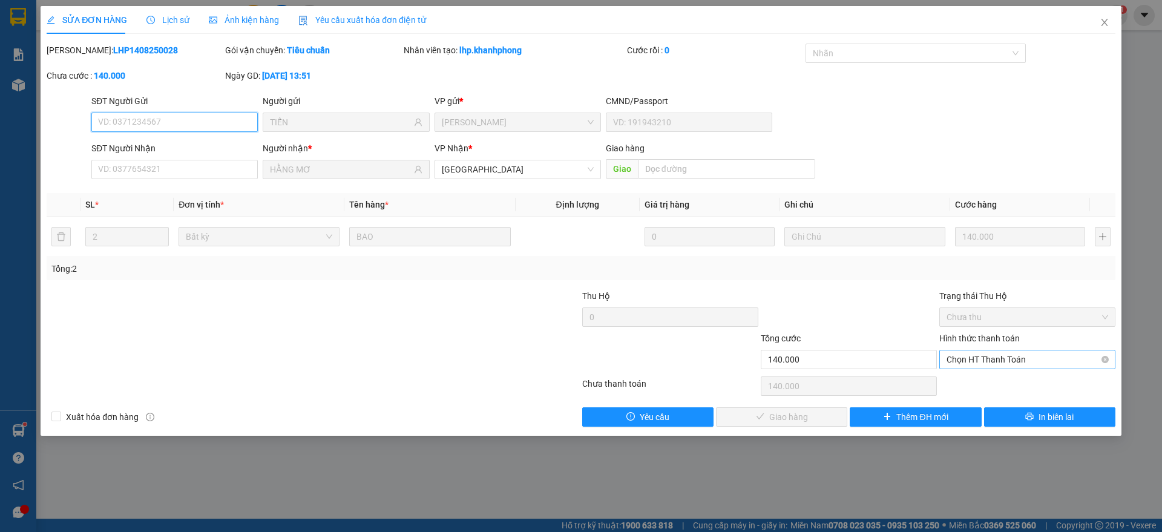
click at [1017, 361] on span "Chọn HT Thanh Toán" at bounding box center [1028, 359] width 162 height 18
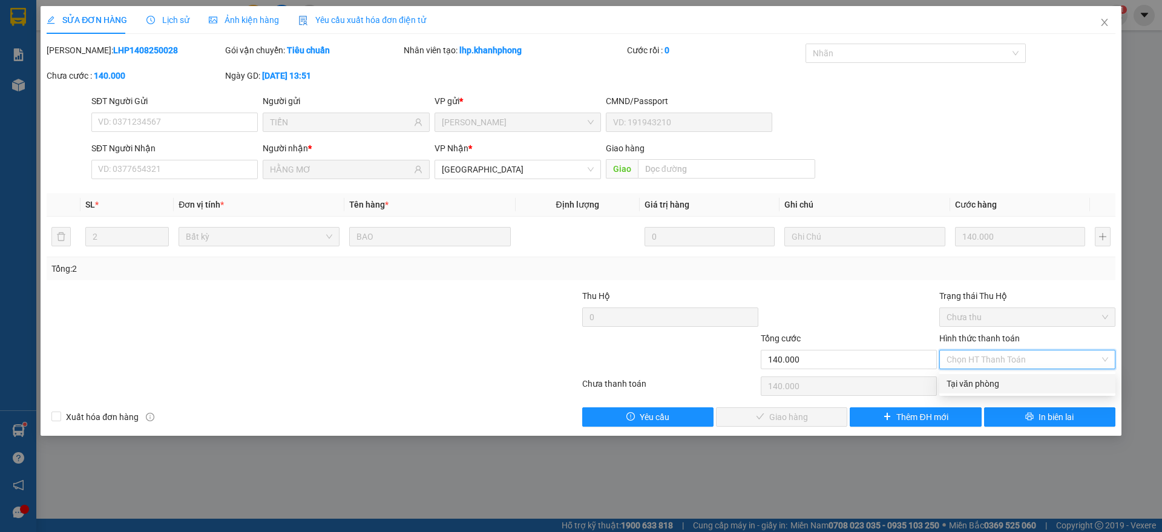
click at [1000, 388] on div "Tại văn phòng" at bounding box center [1028, 383] width 162 height 13
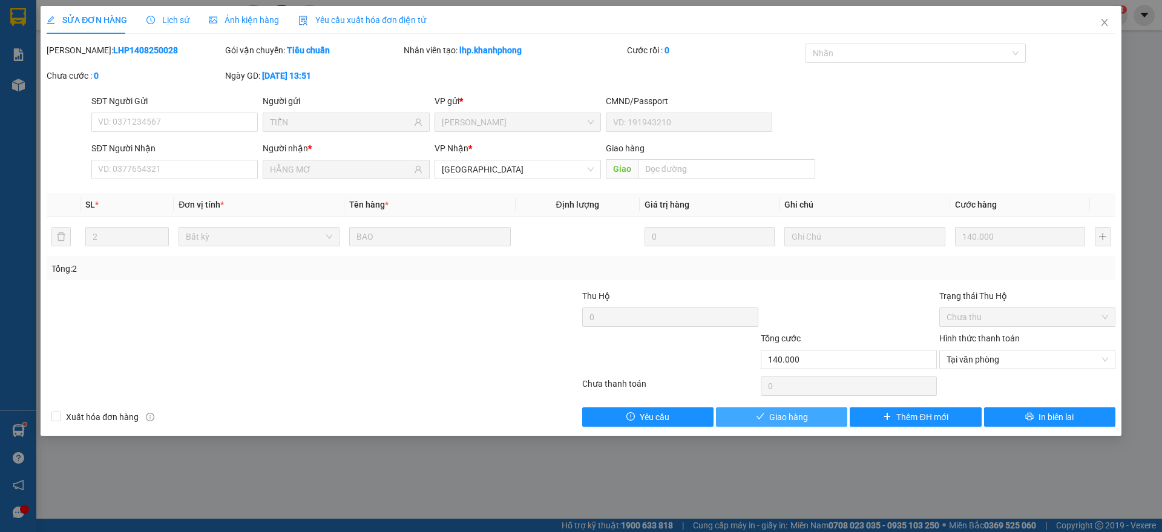
click at [791, 413] on span "Giao hàng" at bounding box center [788, 416] width 39 height 13
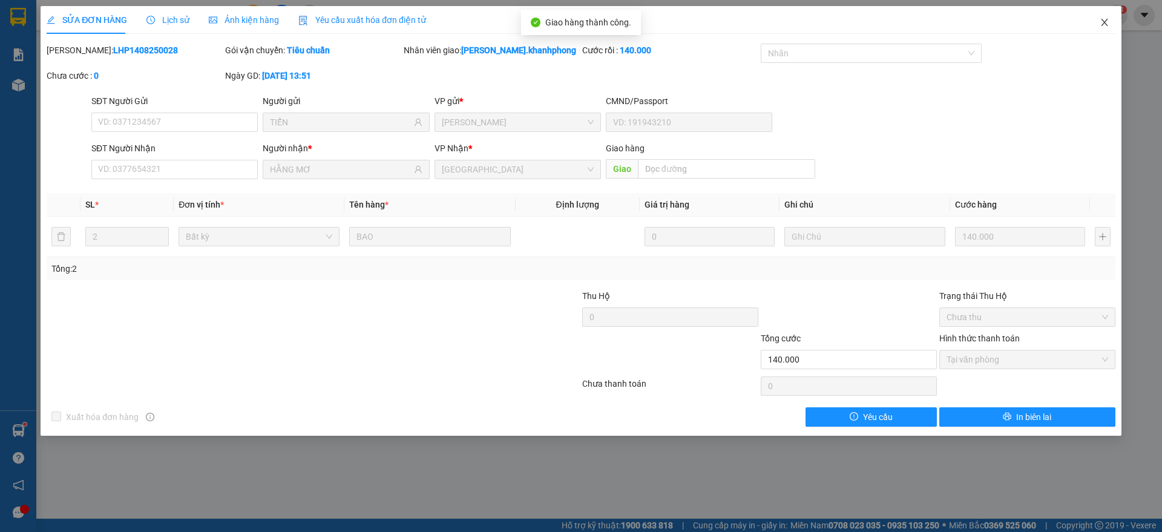
click at [1111, 18] on span "Close" at bounding box center [1105, 23] width 34 height 34
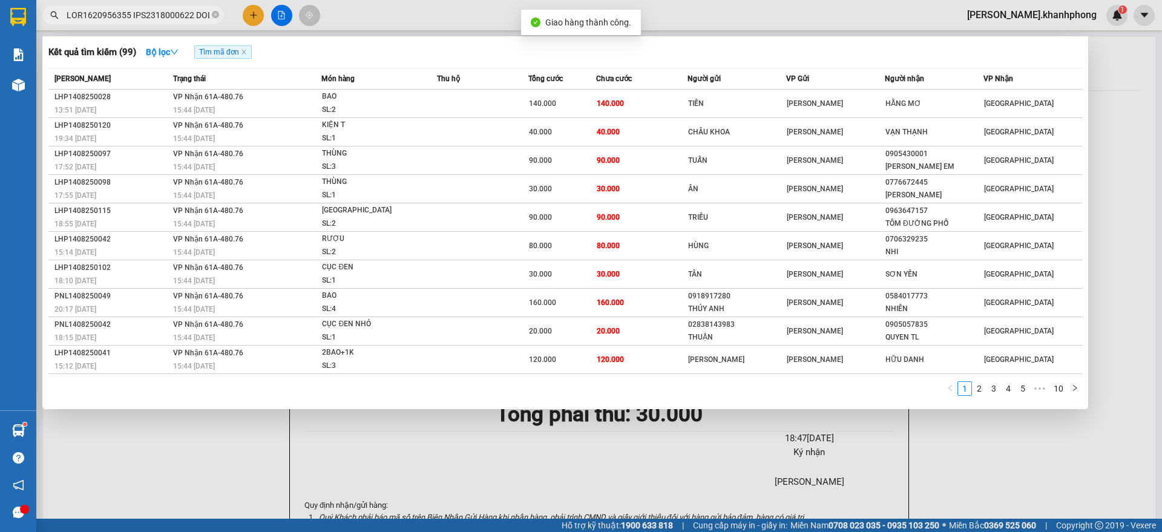
click at [170, 14] on input "text" at bounding box center [138, 14] width 143 height 13
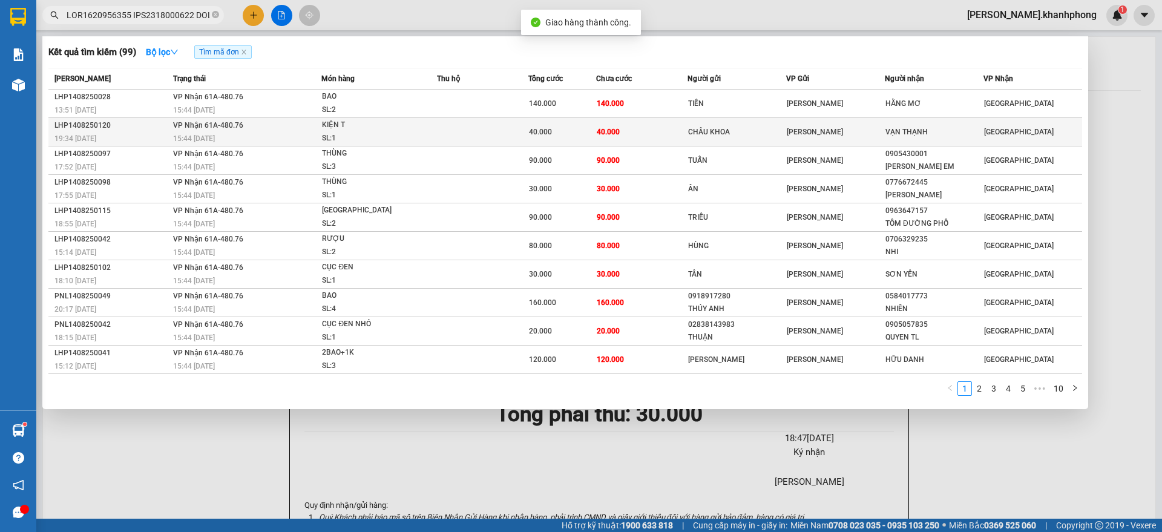
click at [355, 133] on div "SL: 1" at bounding box center [367, 138] width 91 height 13
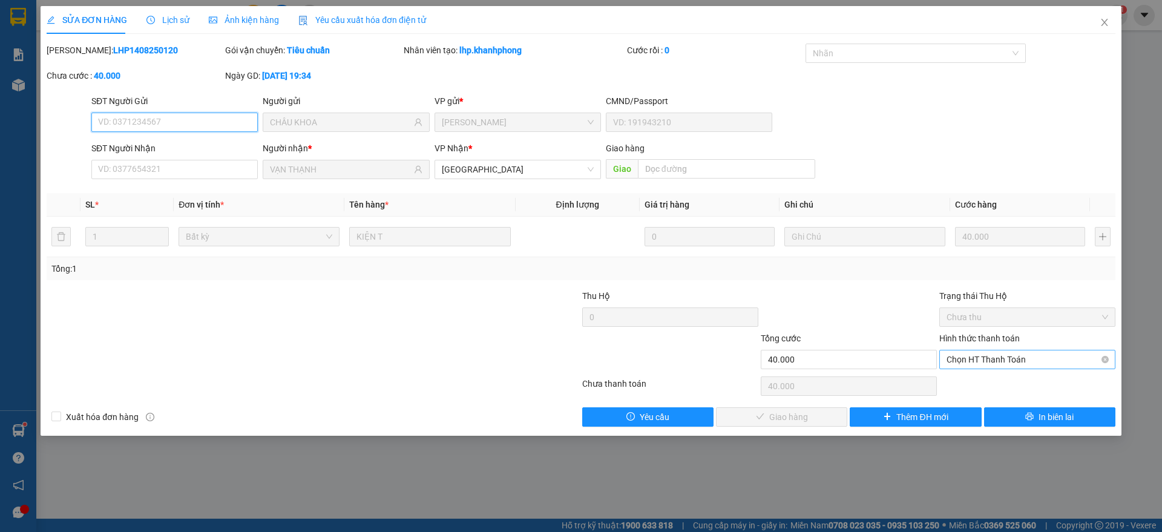
click at [1034, 359] on span "Chọn HT Thanh Toán" at bounding box center [1028, 359] width 162 height 18
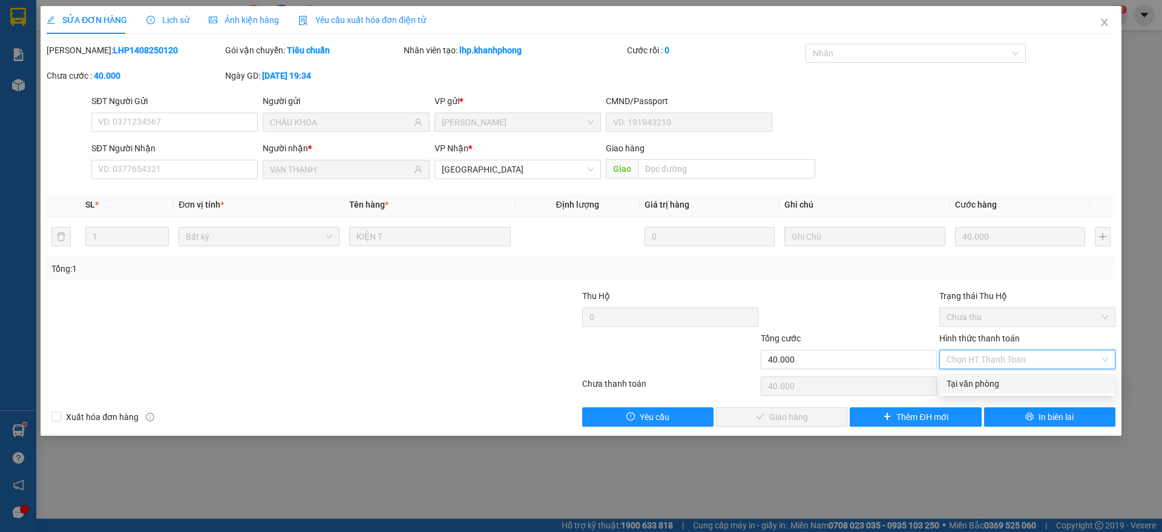
click at [970, 387] on div "Tại văn phòng" at bounding box center [1028, 383] width 162 height 13
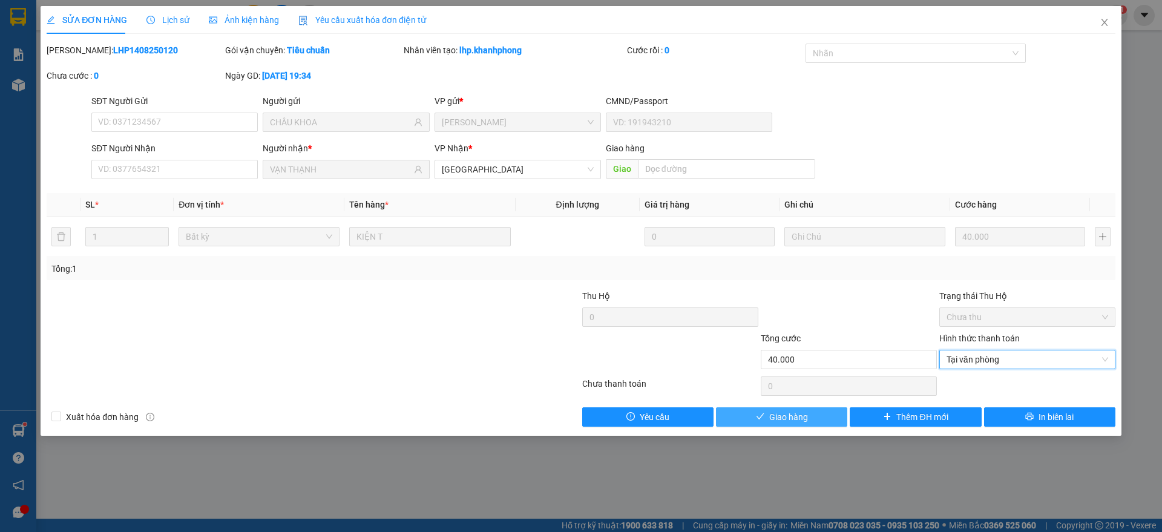
click at [778, 415] on span "Giao hàng" at bounding box center [788, 416] width 39 height 13
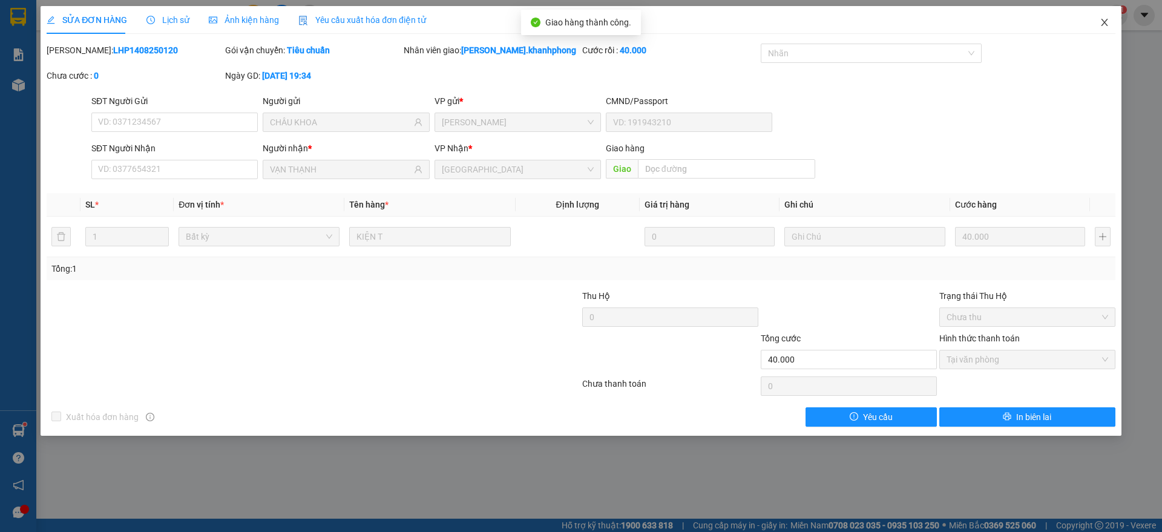
click at [1103, 19] on icon "close" at bounding box center [1105, 23] width 10 height 10
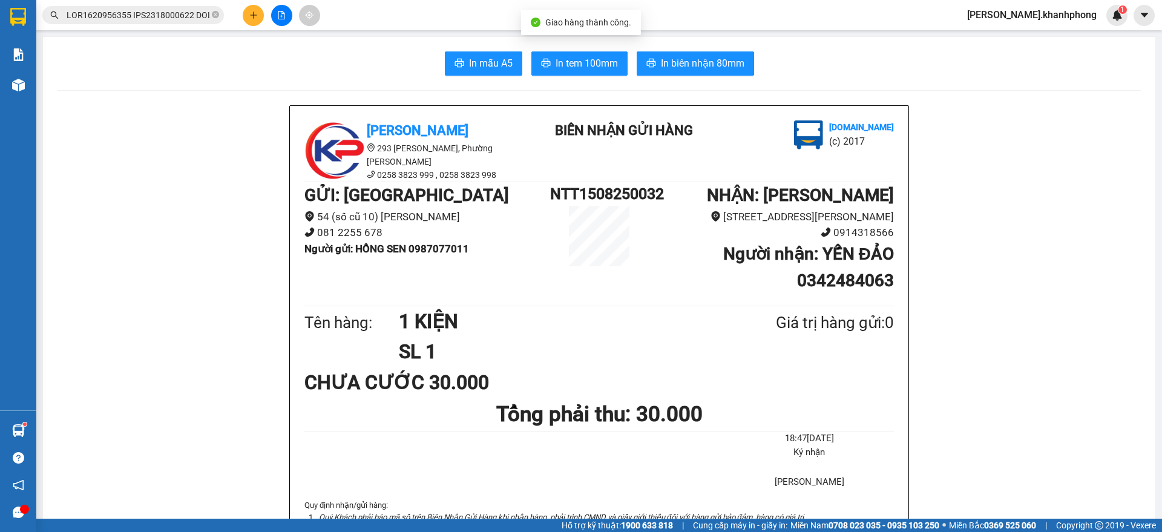
click at [169, 14] on input "text" at bounding box center [138, 14] width 143 height 13
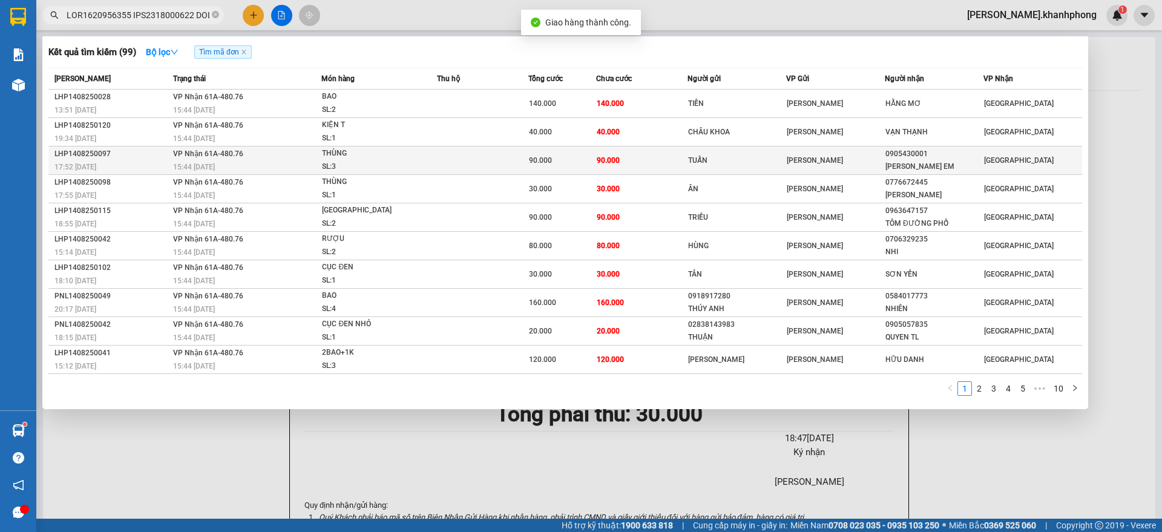
click at [159, 157] on div "LHP1408250097" at bounding box center [111, 154] width 115 height 13
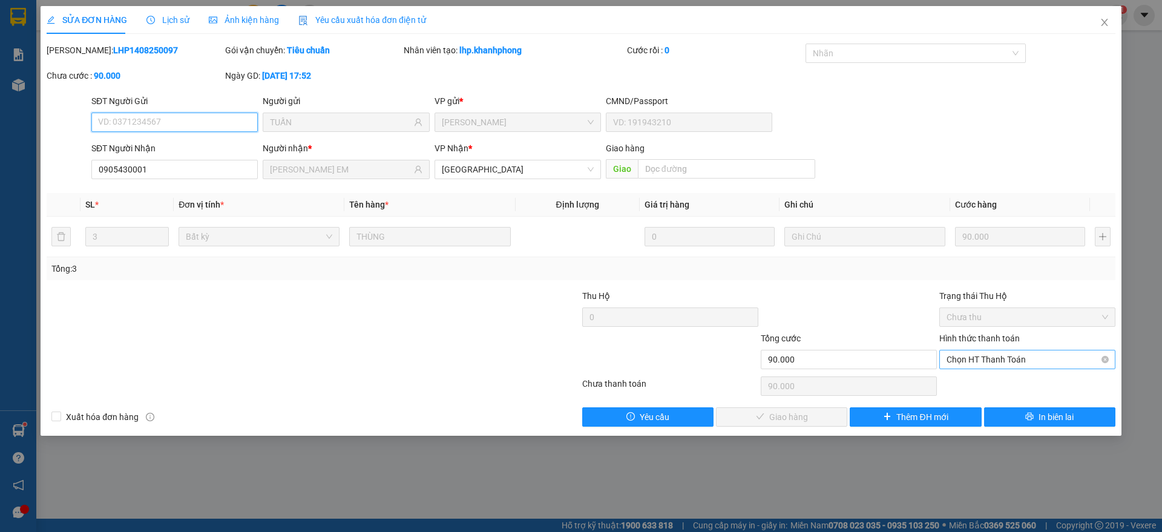
click at [1009, 359] on span "Chọn HT Thanh Toán" at bounding box center [1028, 359] width 162 height 18
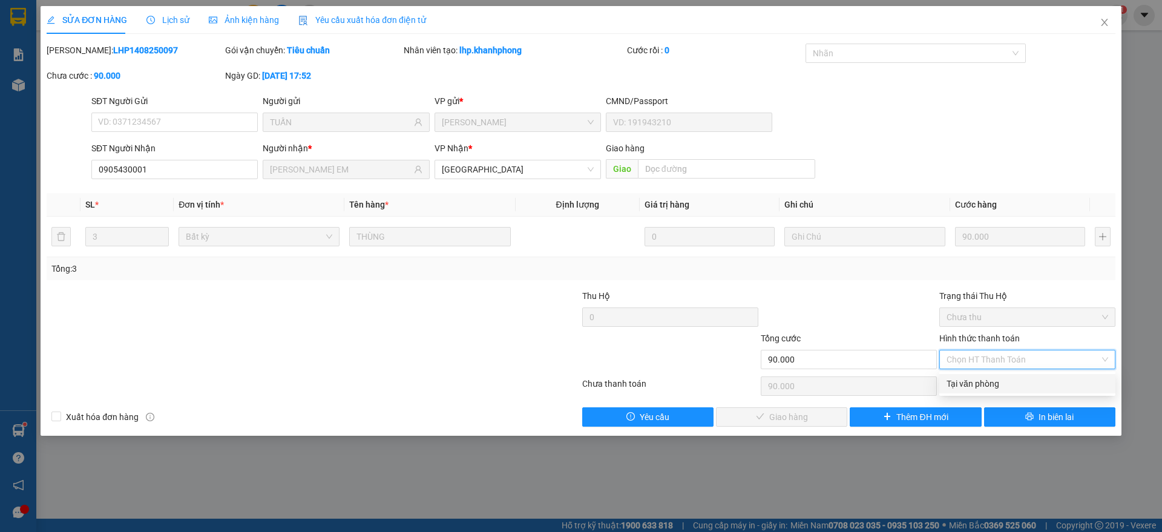
click at [982, 382] on div "Tại văn phòng" at bounding box center [1028, 383] width 162 height 13
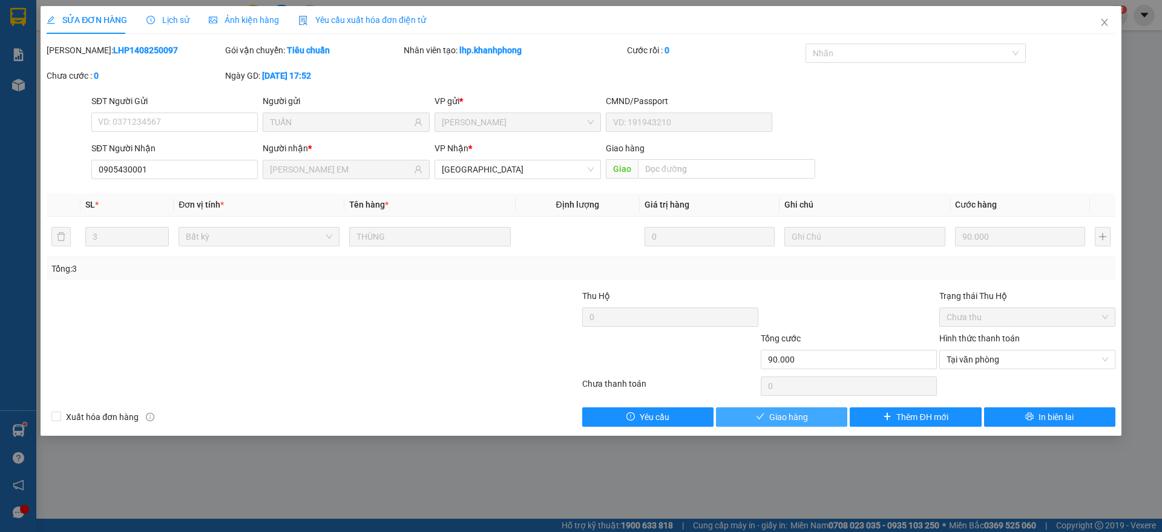
click at [786, 413] on span "Giao hàng" at bounding box center [788, 416] width 39 height 13
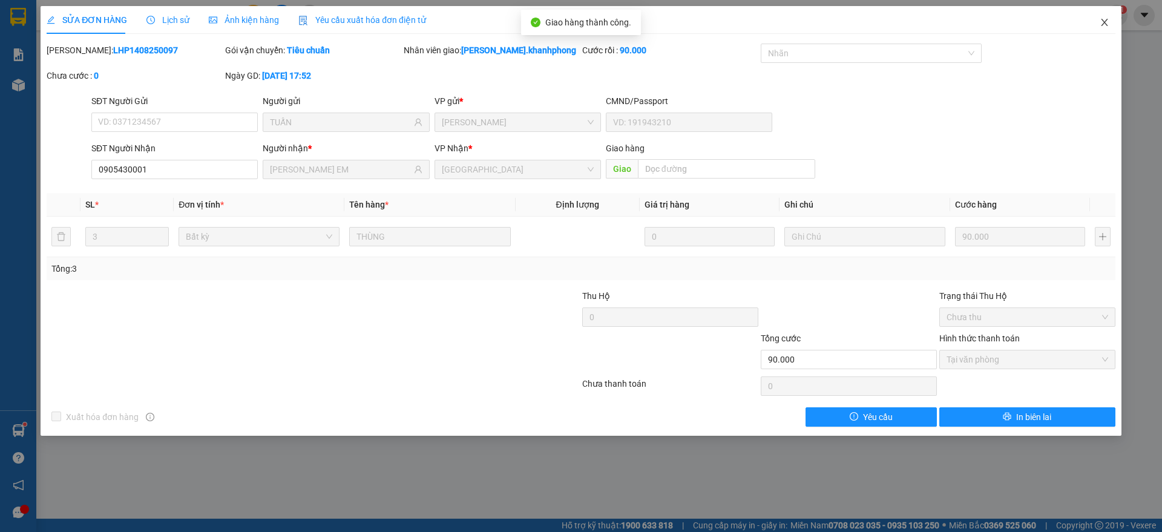
click at [1106, 22] on icon "close" at bounding box center [1105, 23] width 10 height 10
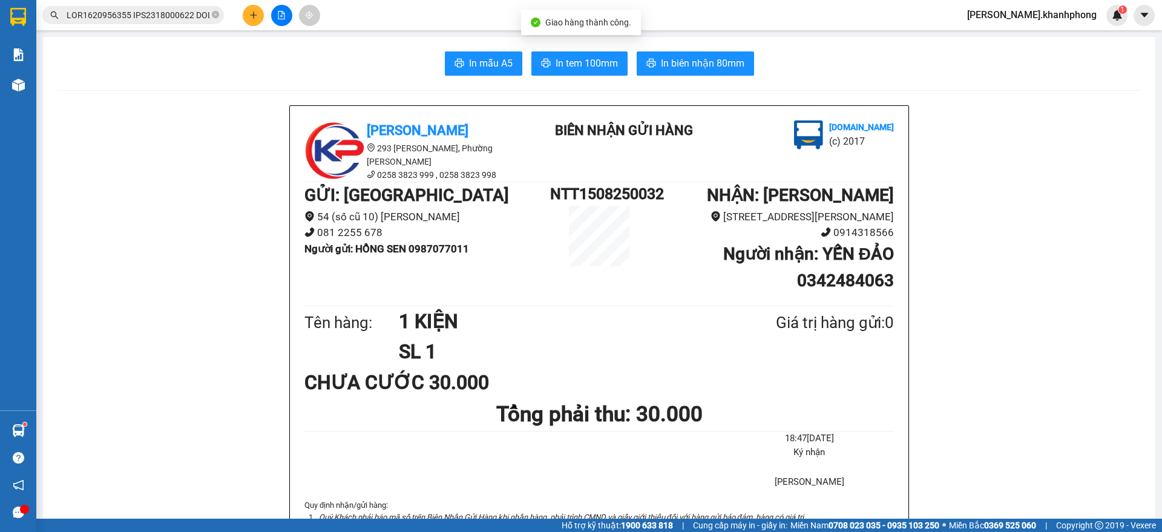
click at [169, 20] on input "text" at bounding box center [138, 14] width 143 height 13
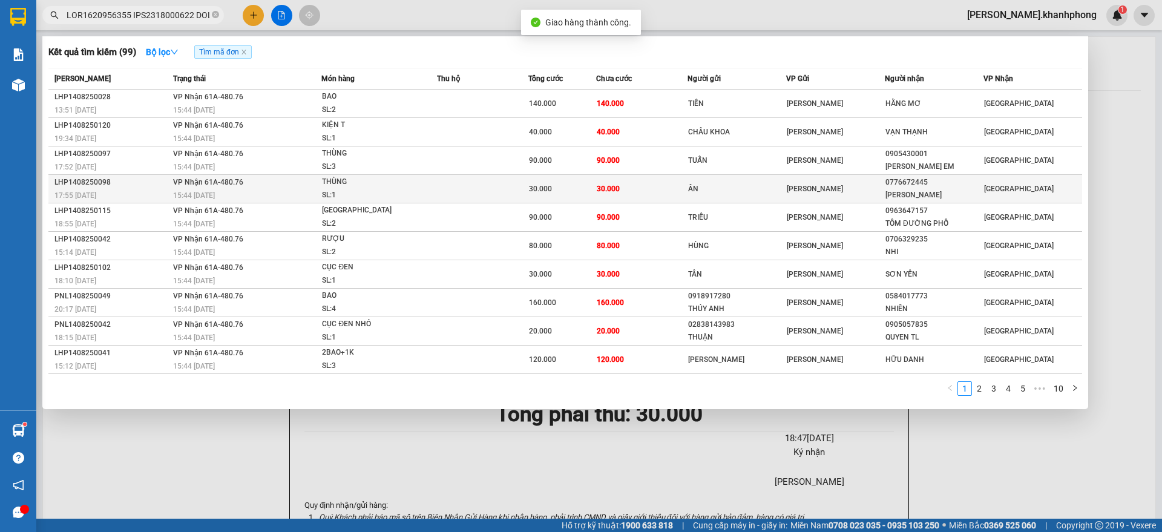
click at [213, 185] on span "VP Nhận 61A-480.76" at bounding box center [208, 182] width 70 height 8
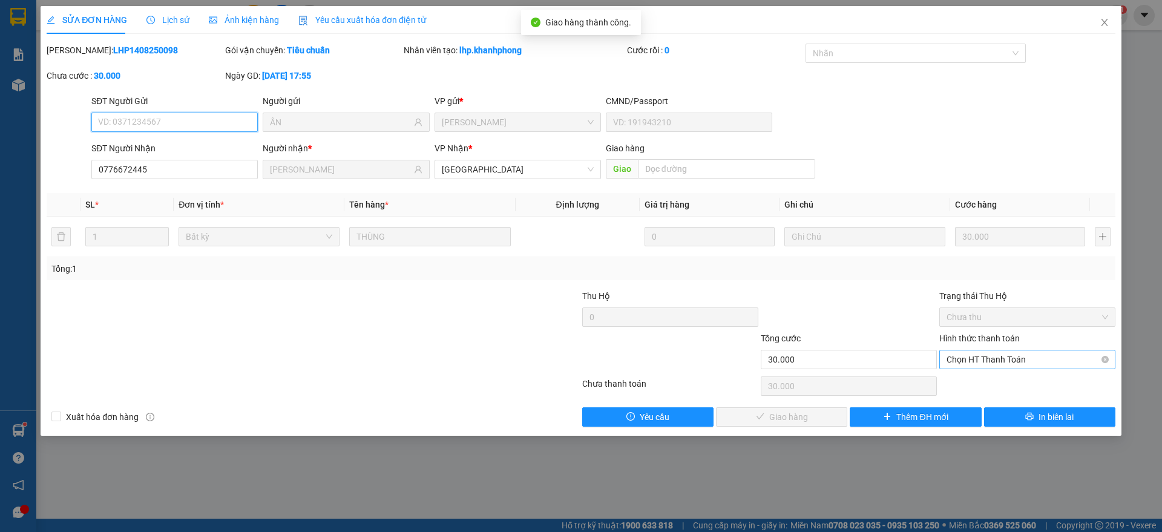
click at [980, 359] on span "Chọn HT Thanh Toán" at bounding box center [1028, 359] width 162 height 18
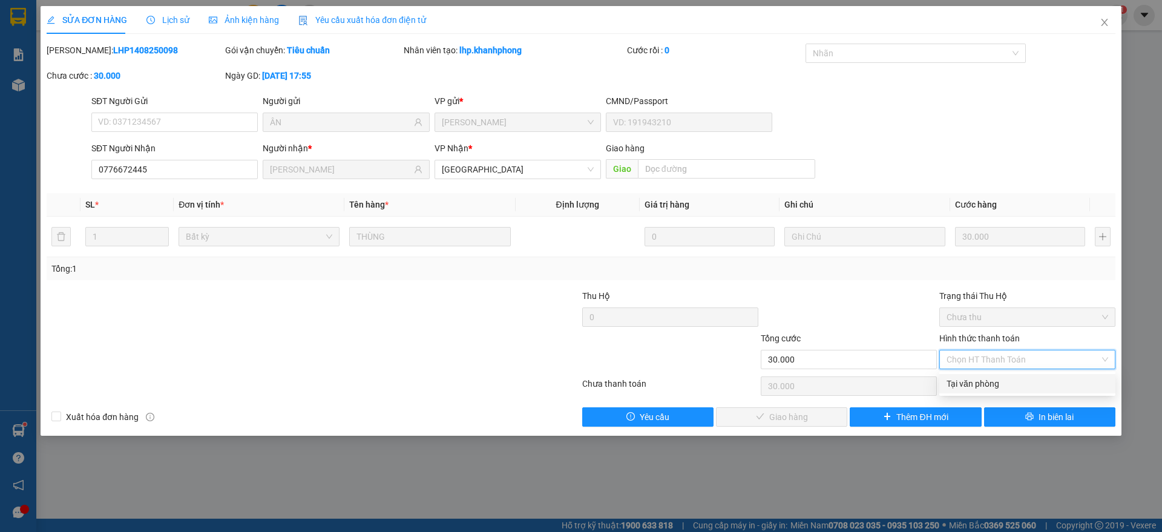
click at [974, 386] on div "Tại văn phòng" at bounding box center [1028, 383] width 162 height 13
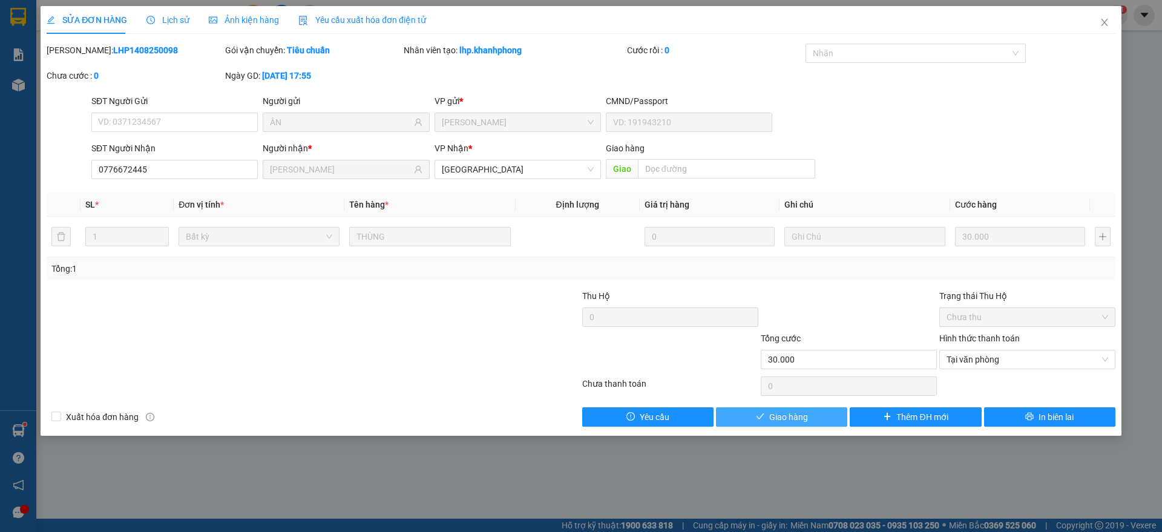
click at [765, 419] on button "Giao hàng" at bounding box center [781, 416] width 131 height 19
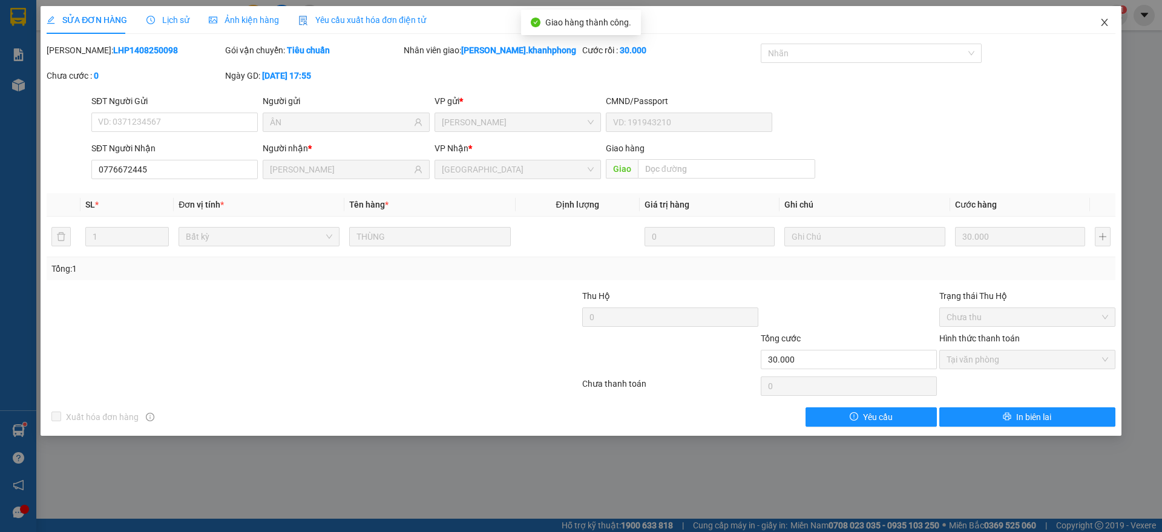
click at [1108, 22] on icon "close" at bounding box center [1105, 23] width 10 height 10
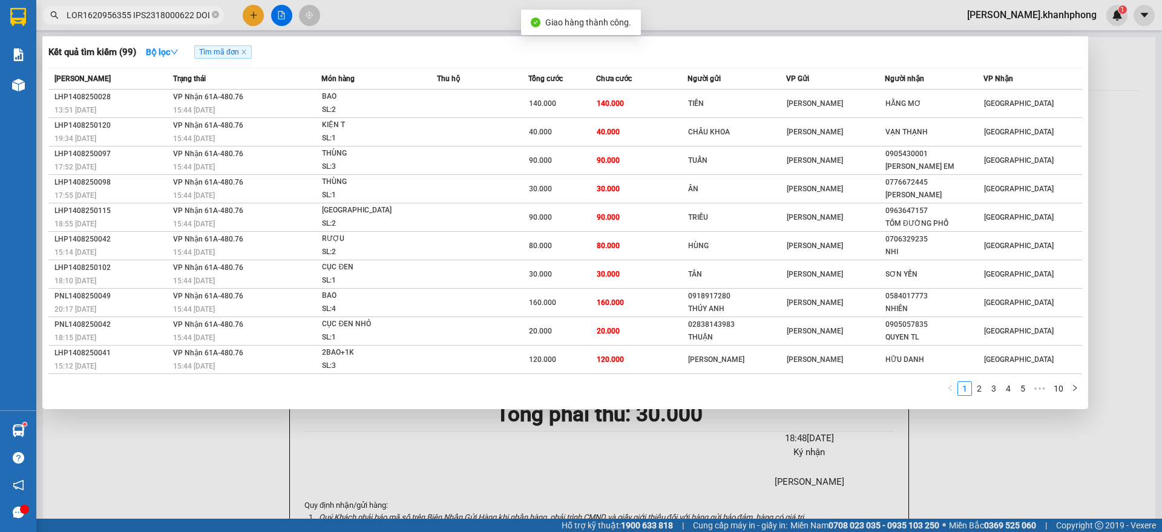
click at [159, 13] on input "text" at bounding box center [138, 14] width 143 height 13
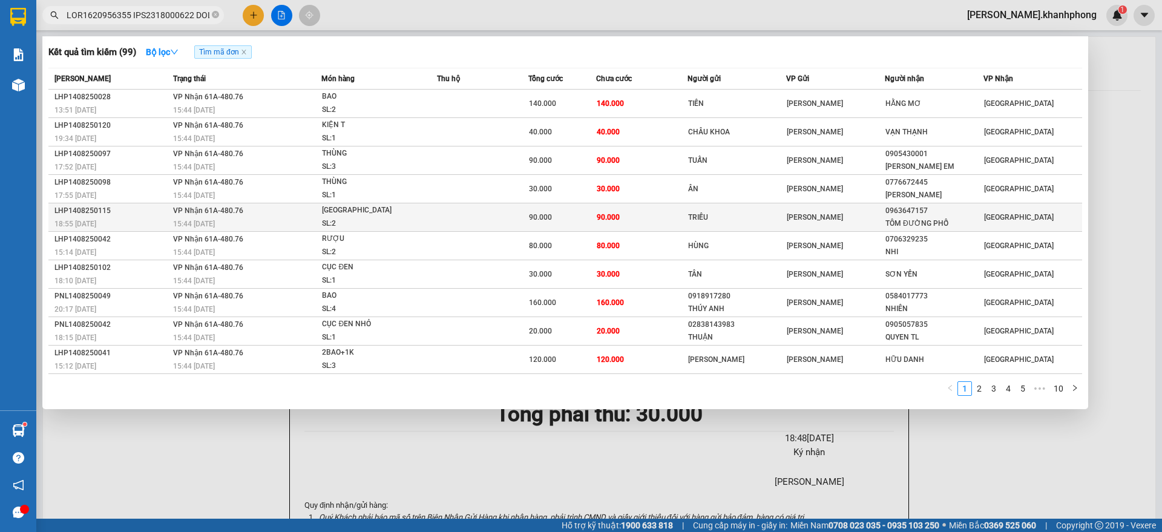
click at [139, 215] on div "LHP1408250115" at bounding box center [111, 211] width 115 height 13
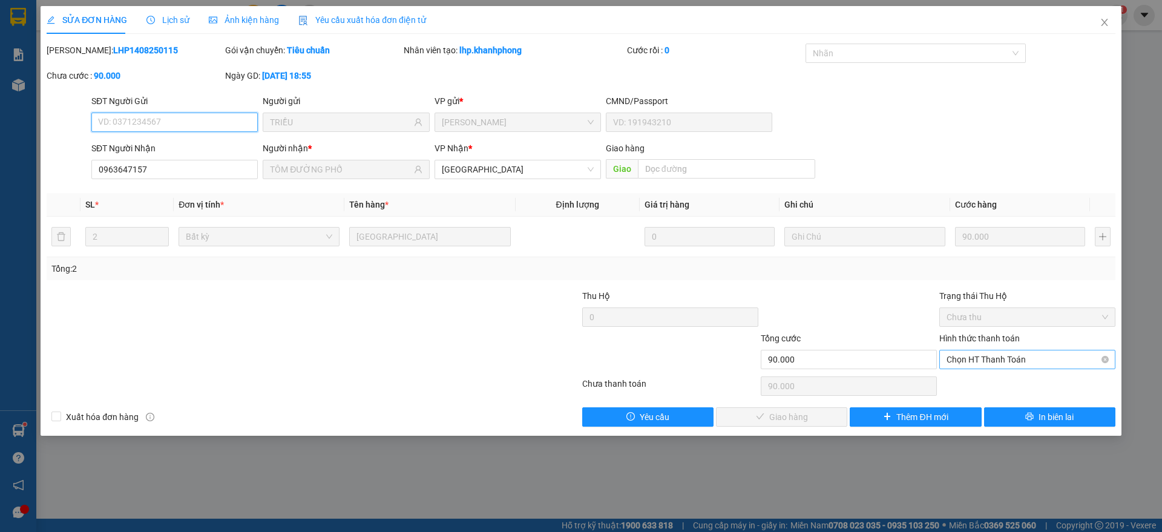
click at [986, 358] on span "Chọn HT Thanh Toán" at bounding box center [1028, 359] width 162 height 18
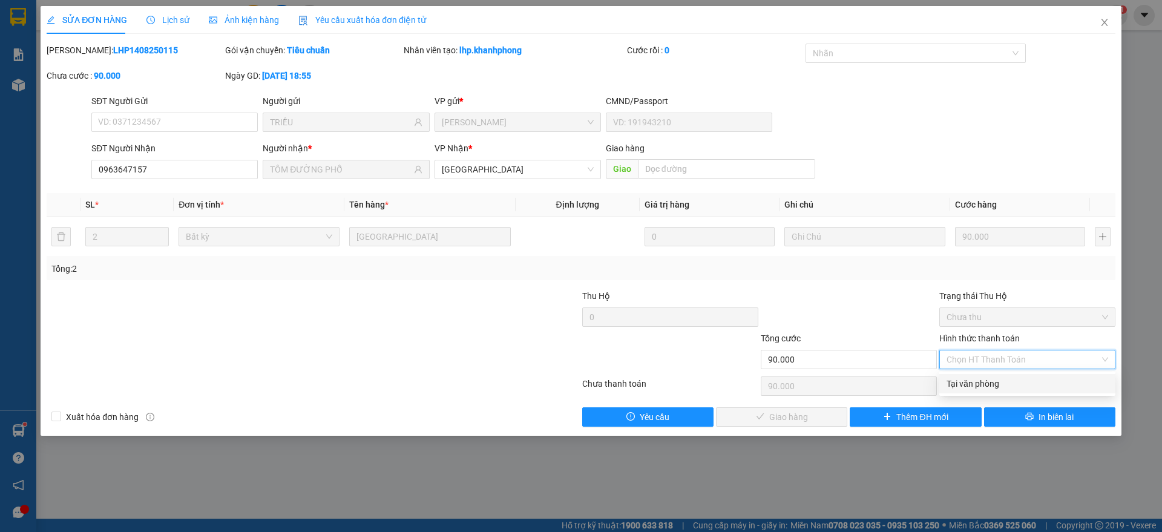
click at [990, 382] on div "Tại văn phòng" at bounding box center [1028, 383] width 162 height 13
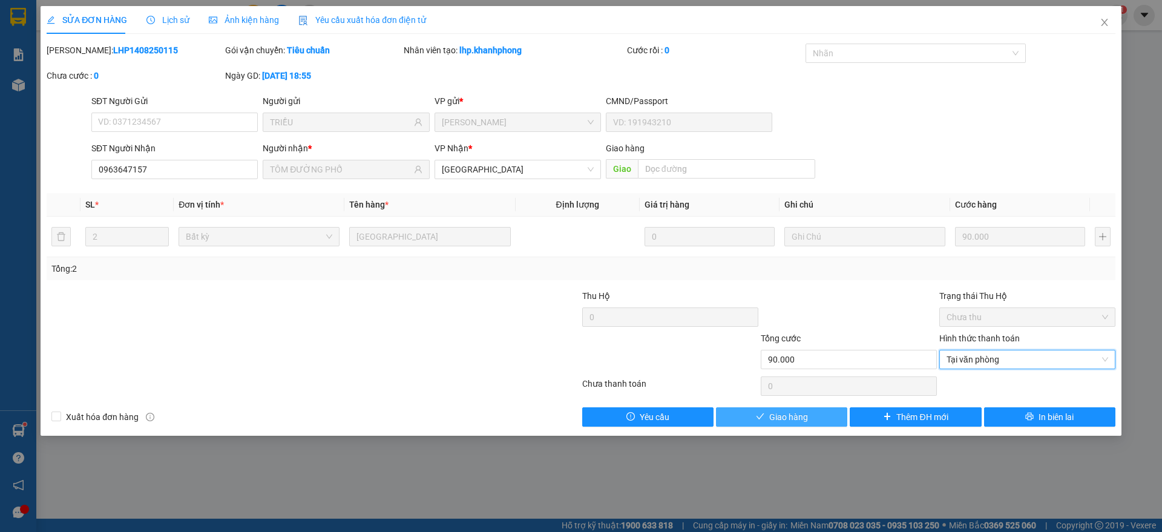
click at [778, 412] on span "Giao hàng" at bounding box center [788, 416] width 39 height 13
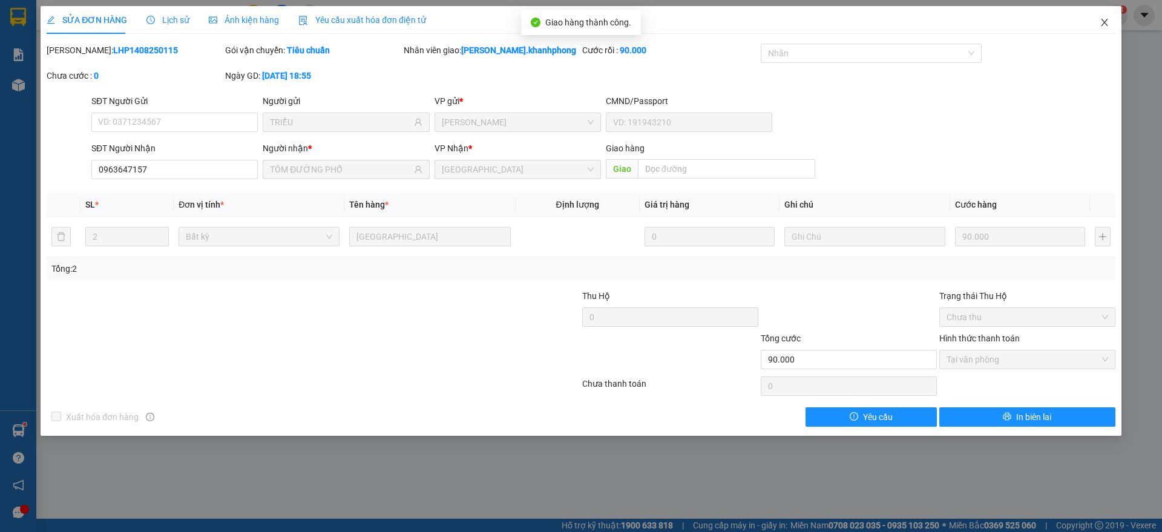
drag, startPoint x: 1111, startPoint y: 22, endPoint x: 1026, endPoint y: 32, distance: 85.3
click at [1112, 22] on span "Close" at bounding box center [1105, 23] width 34 height 34
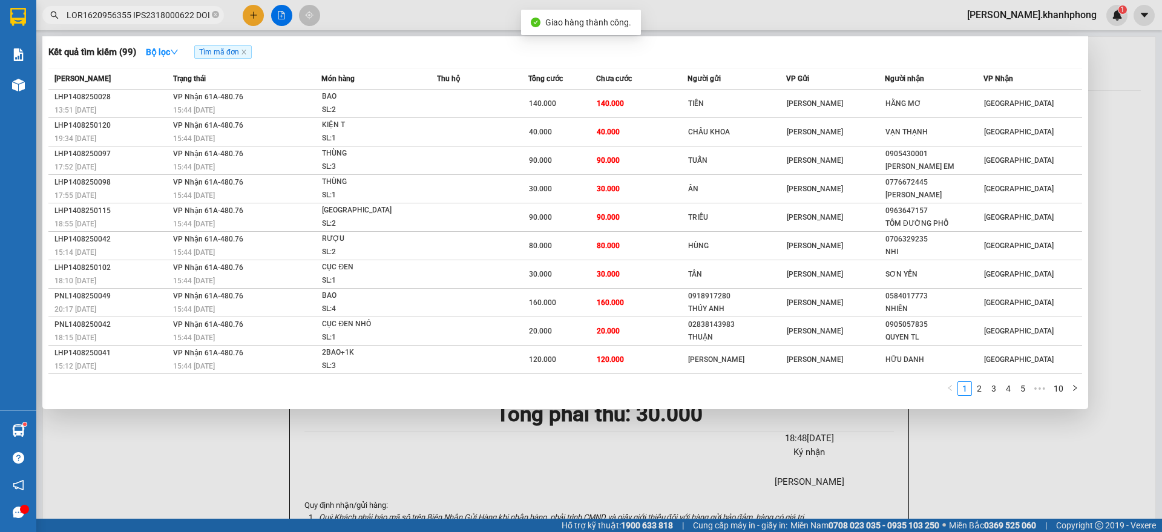
click at [168, 14] on input "text" at bounding box center [138, 14] width 143 height 13
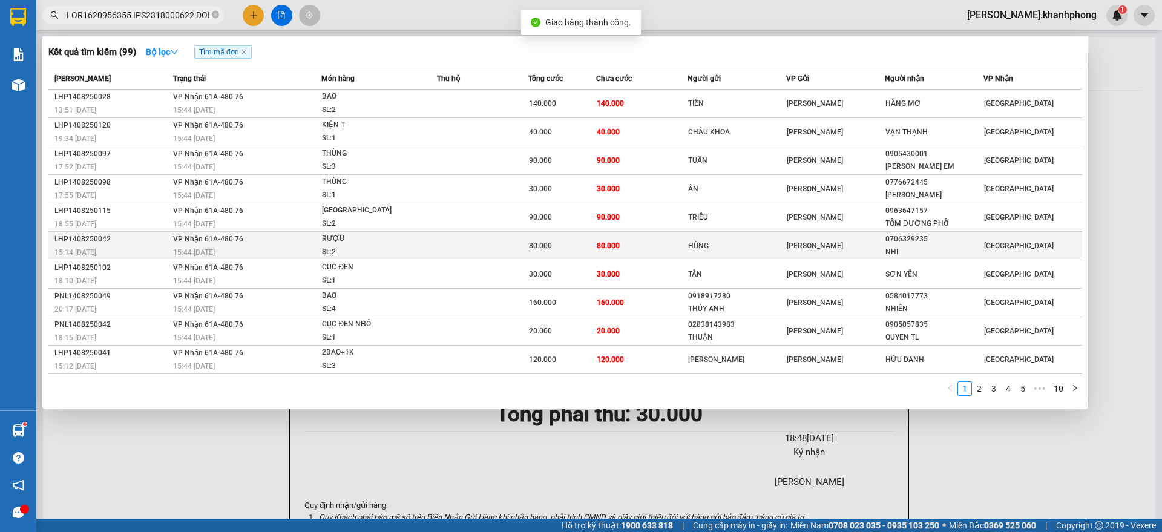
click at [131, 244] on div "LHP1408250042" at bounding box center [111, 239] width 115 height 13
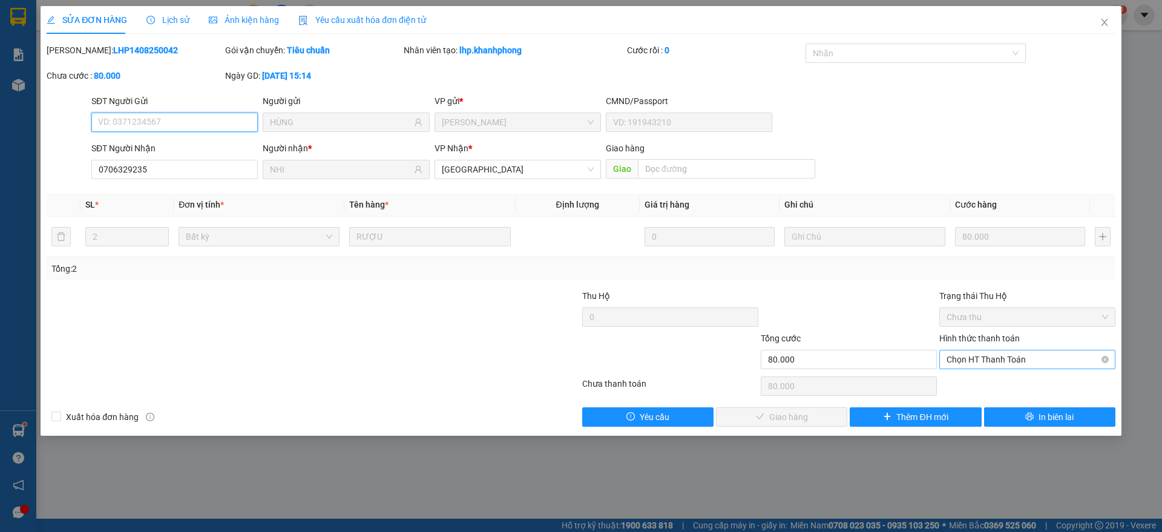
click at [980, 359] on span "Chọn HT Thanh Toán" at bounding box center [1028, 359] width 162 height 18
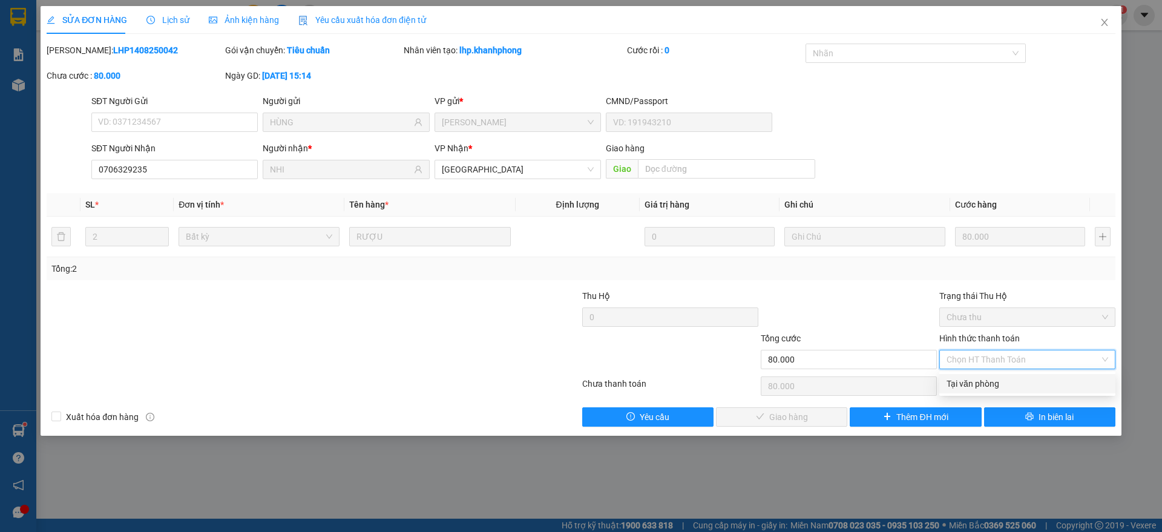
click at [981, 387] on div "Tại văn phòng" at bounding box center [1028, 383] width 162 height 13
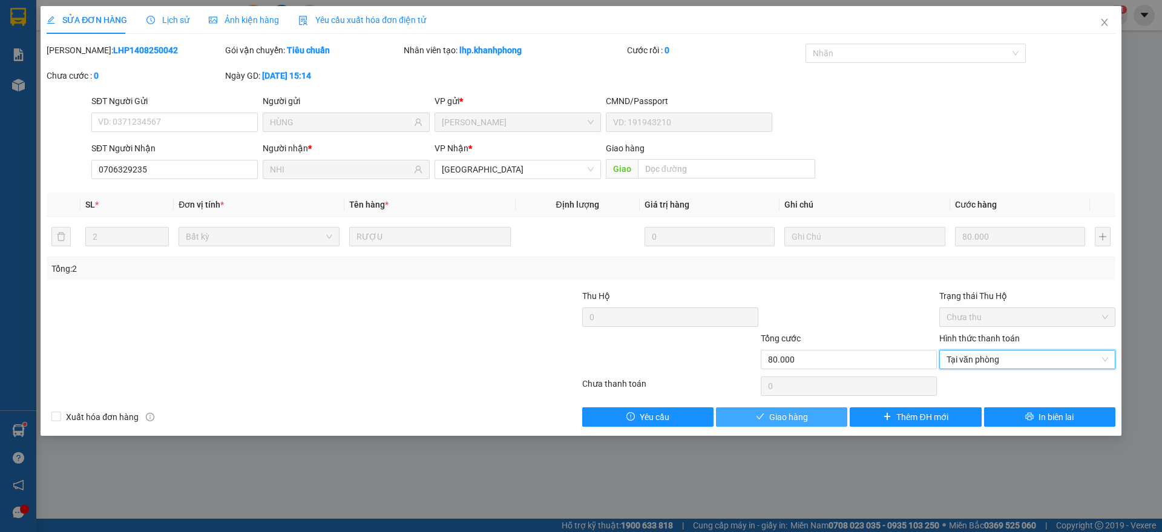
click at [761, 415] on icon "check" at bounding box center [760, 416] width 8 height 8
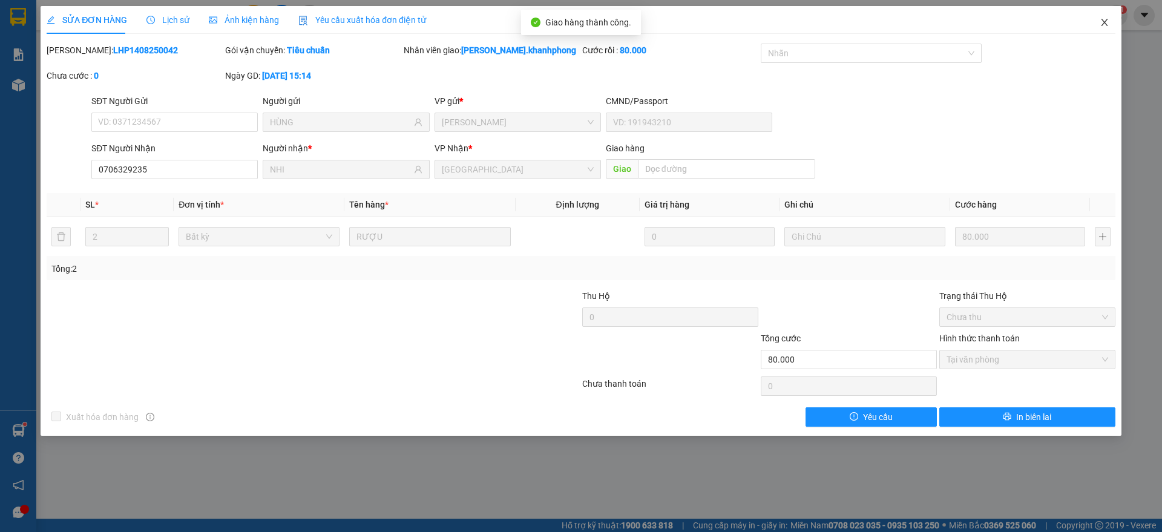
click at [1109, 15] on span "Close" at bounding box center [1105, 23] width 34 height 34
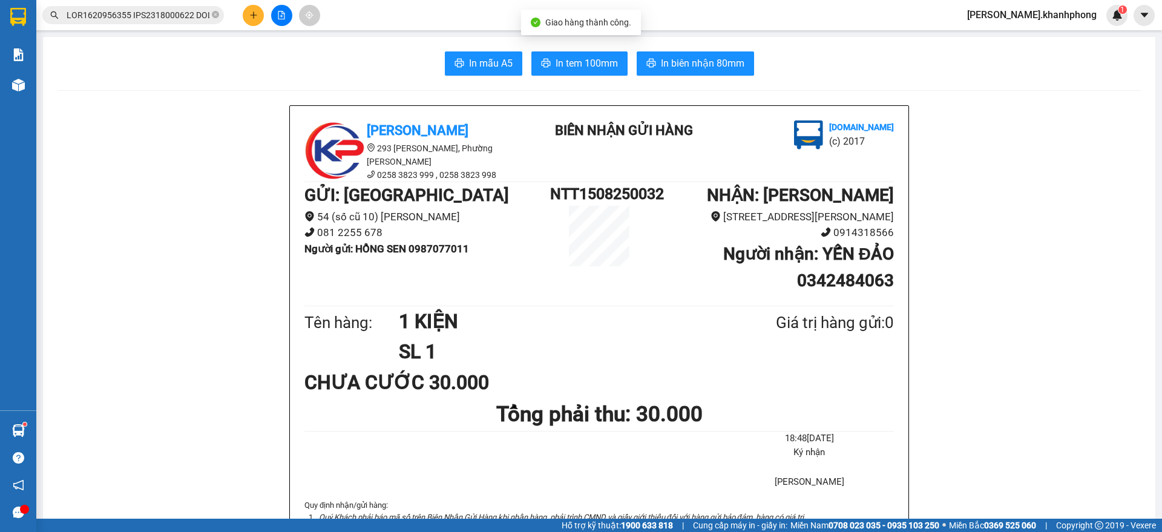
click at [170, 16] on input "text" at bounding box center [138, 14] width 143 height 13
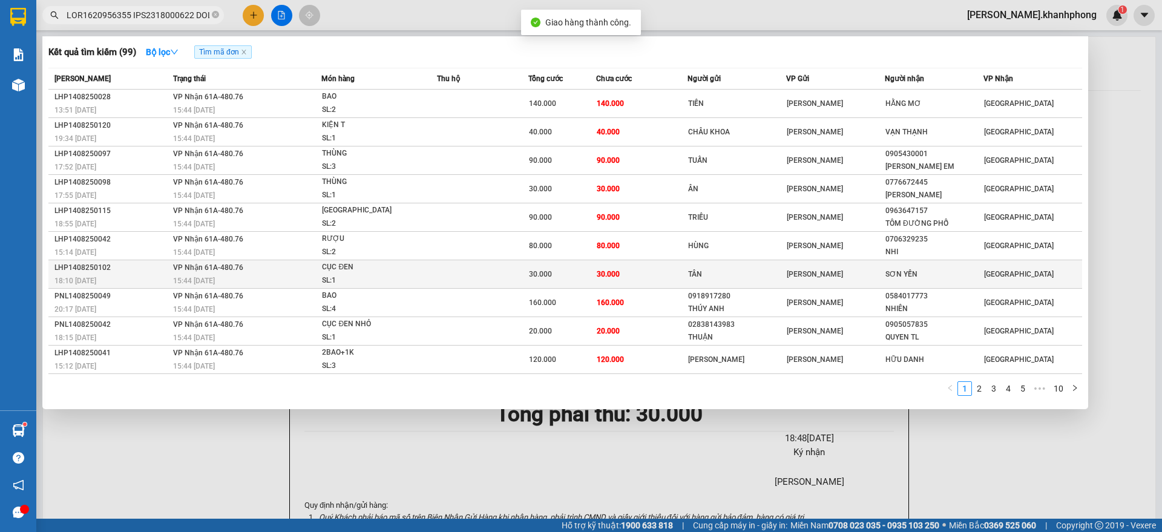
click at [145, 265] on div "LHP1408250102" at bounding box center [111, 267] width 115 height 13
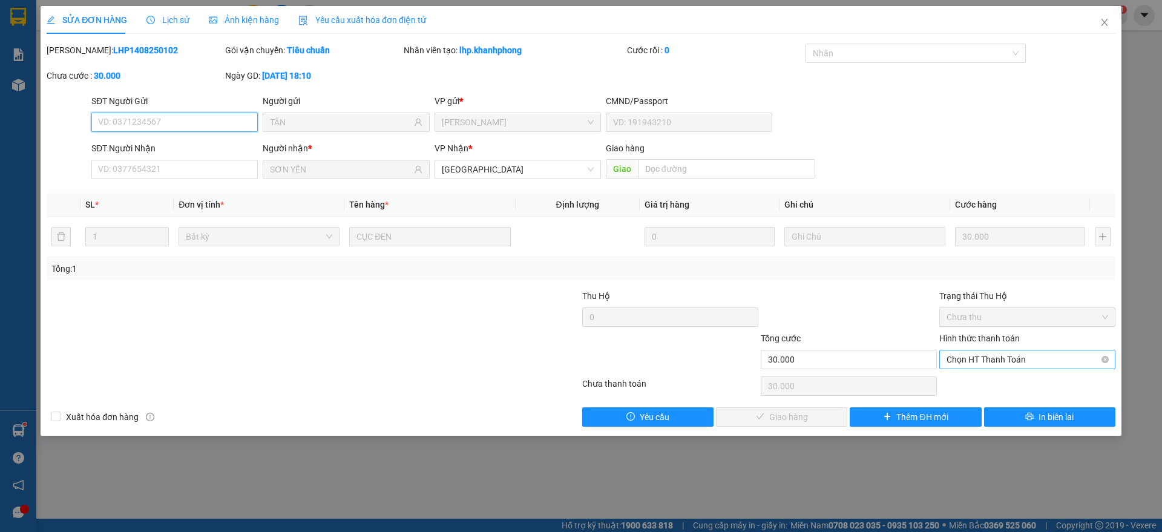
click at [1016, 357] on span "Chọn HT Thanh Toán" at bounding box center [1028, 359] width 162 height 18
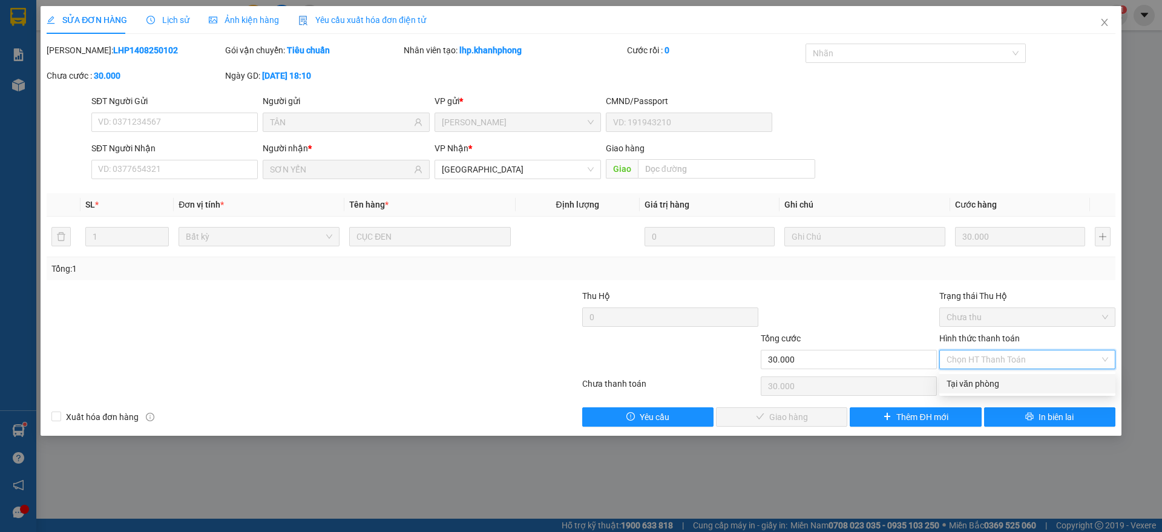
click at [991, 383] on div "Tại văn phòng" at bounding box center [1028, 383] width 162 height 13
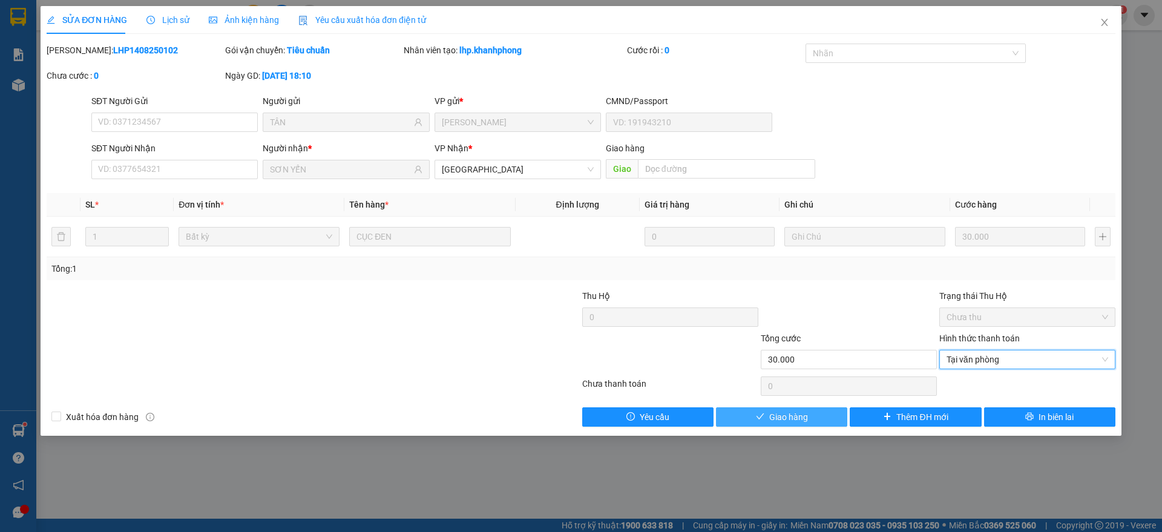
click at [780, 411] on span "Giao hàng" at bounding box center [788, 416] width 39 height 13
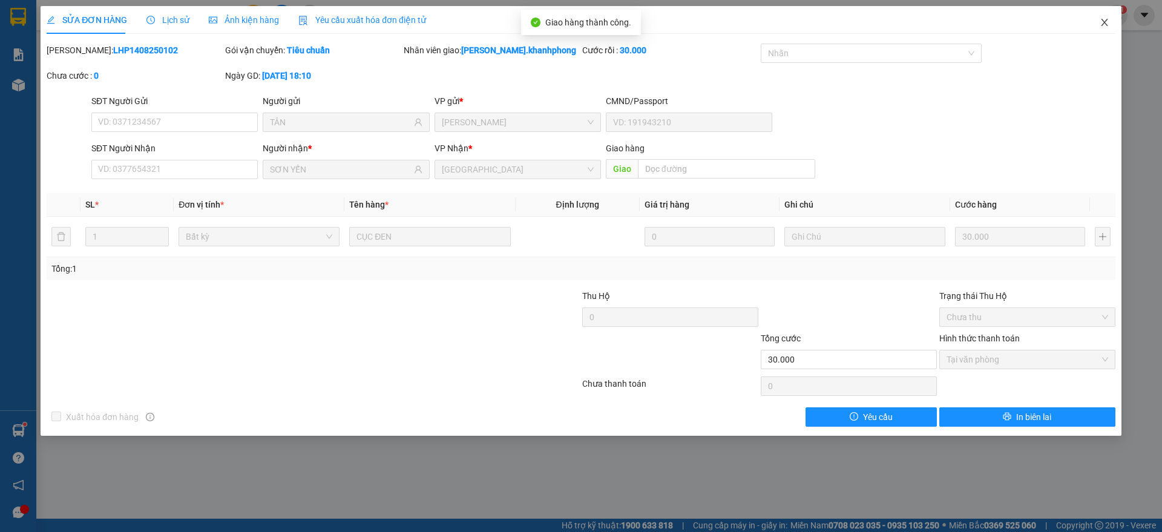
click at [1106, 21] on icon "close" at bounding box center [1105, 23] width 10 height 10
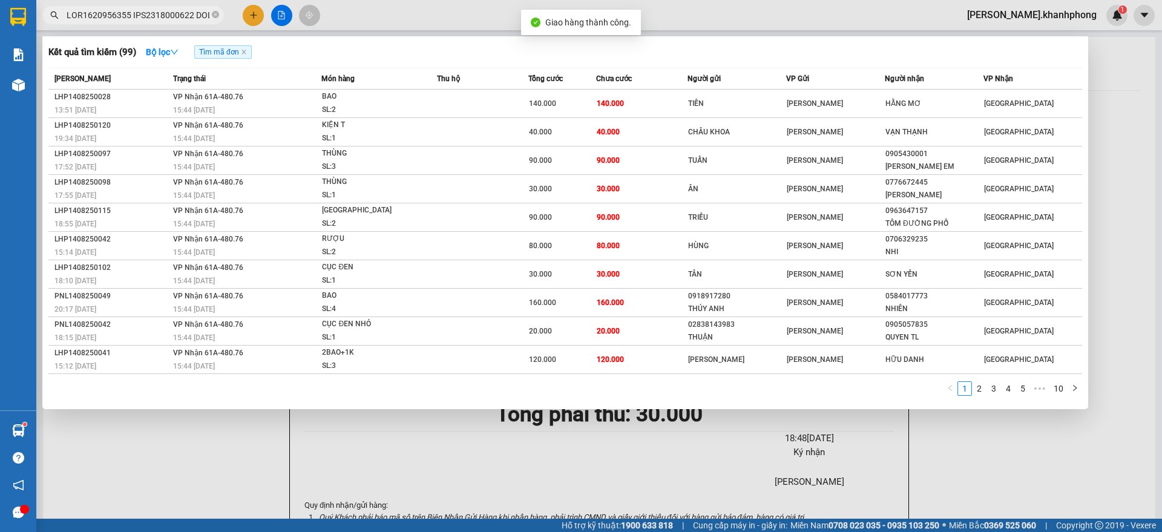
click at [166, 13] on input "text" at bounding box center [138, 14] width 143 height 13
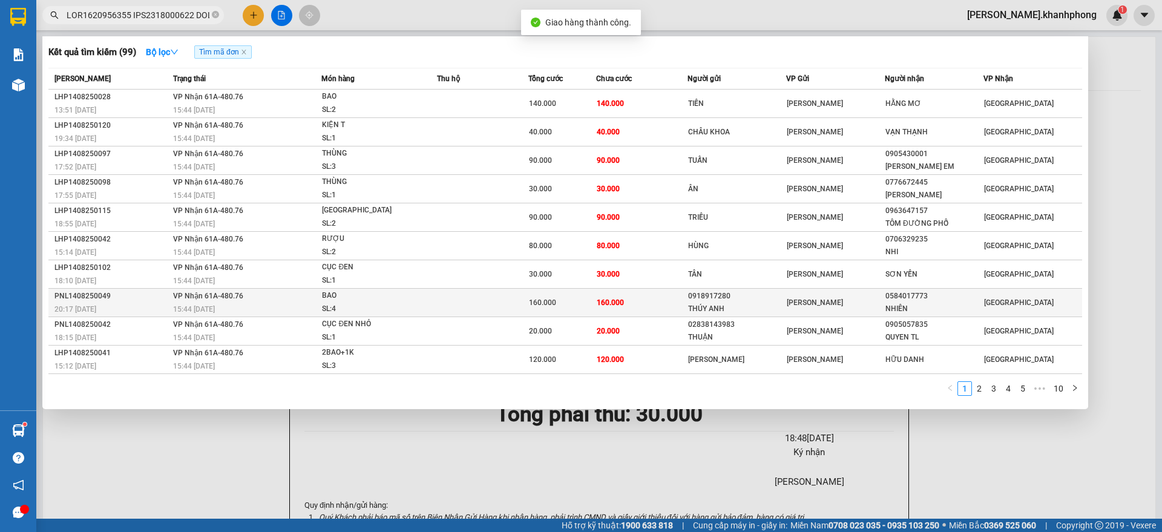
click at [138, 297] on div "PNL1408250049" at bounding box center [111, 296] width 115 height 13
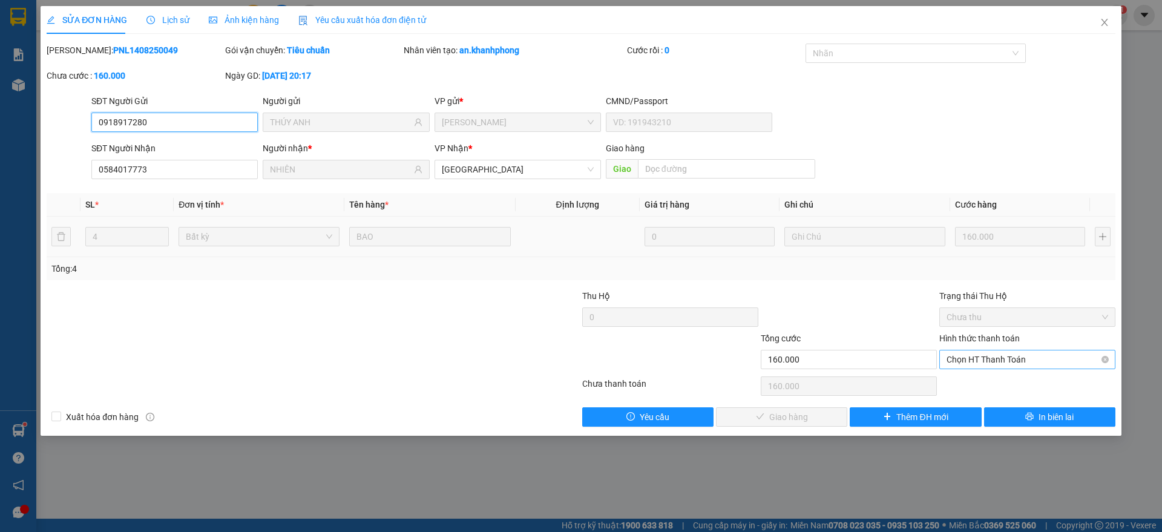
click at [1005, 355] on span "Chọn HT Thanh Toán" at bounding box center [1028, 359] width 162 height 18
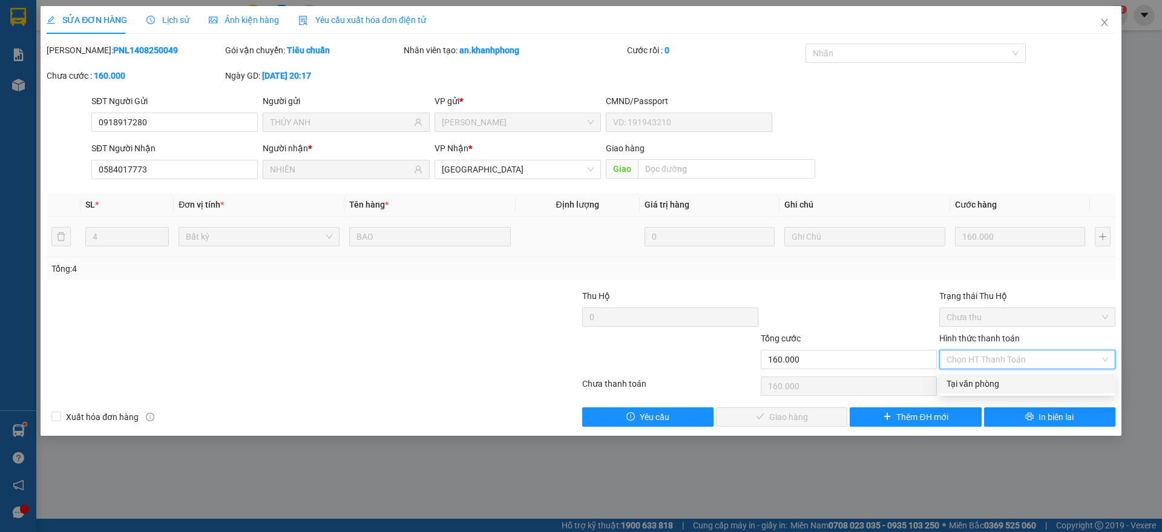
click at [992, 379] on div "Tại văn phòng" at bounding box center [1028, 383] width 162 height 13
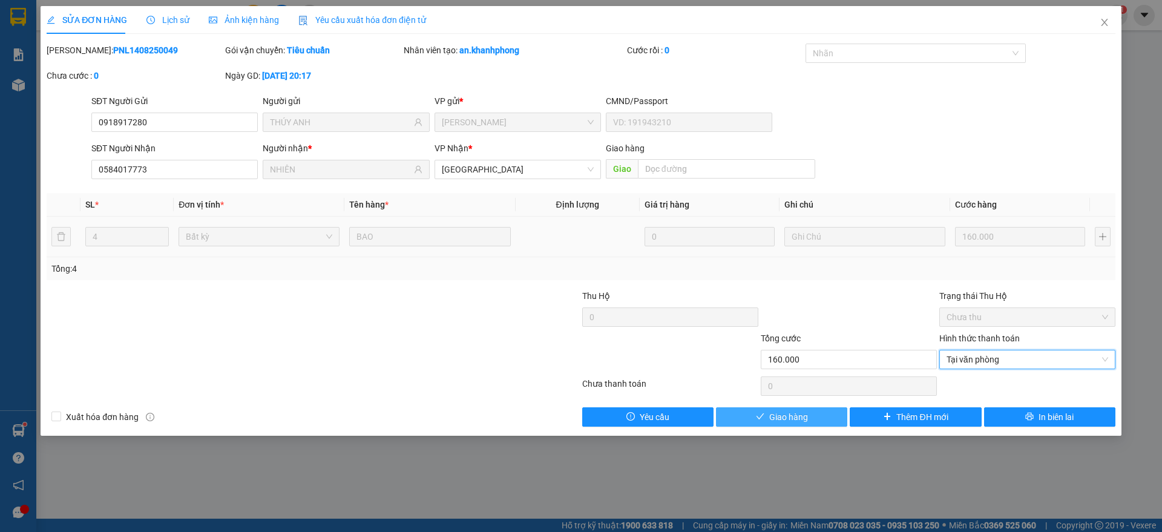
click at [779, 417] on span "Giao hàng" at bounding box center [788, 416] width 39 height 13
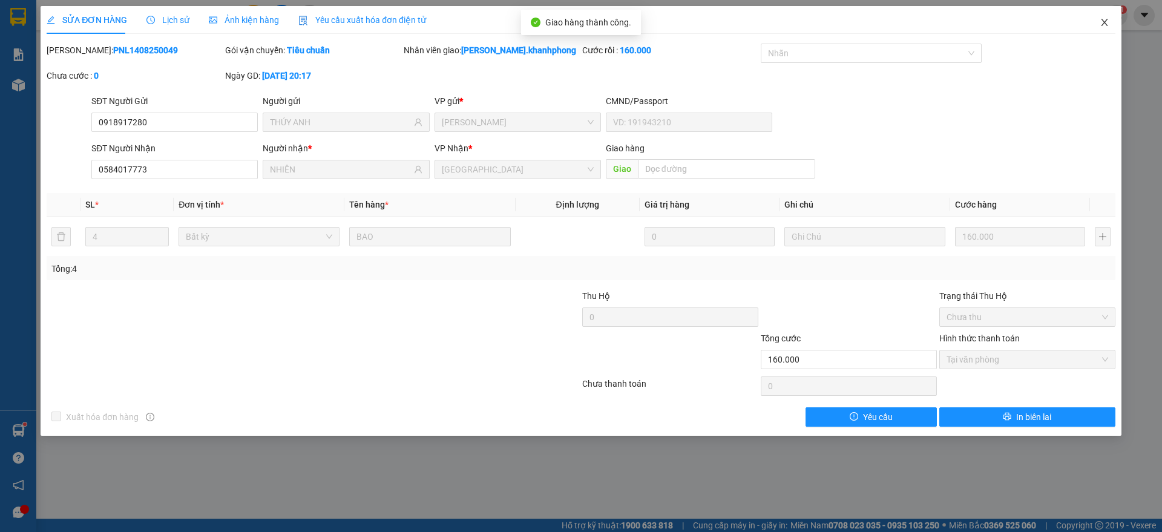
click at [1103, 22] on icon "close" at bounding box center [1105, 23] width 10 height 10
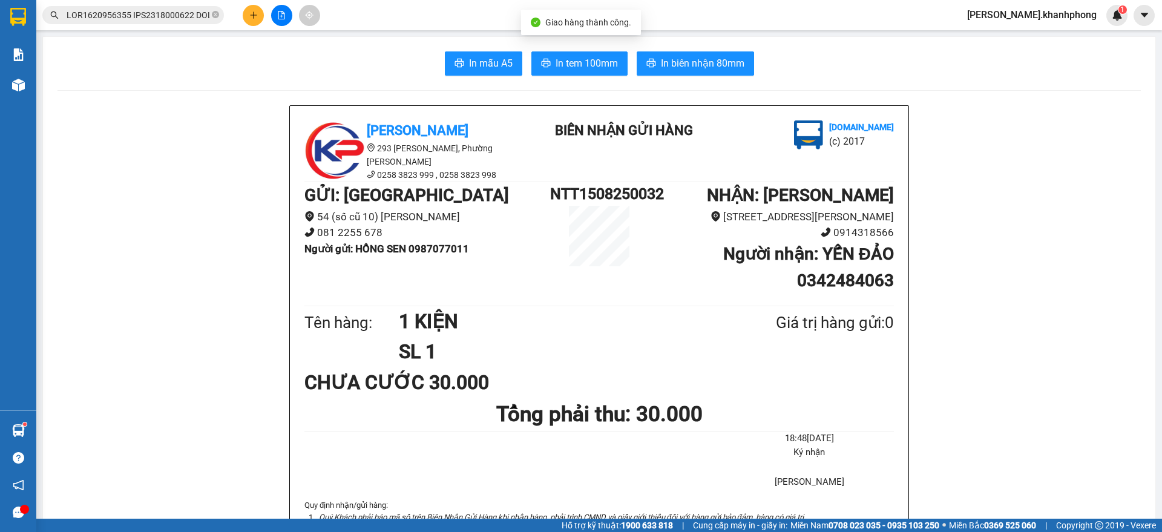
click at [145, 19] on input "text" at bounding box center [138, 14] width 143 height 13
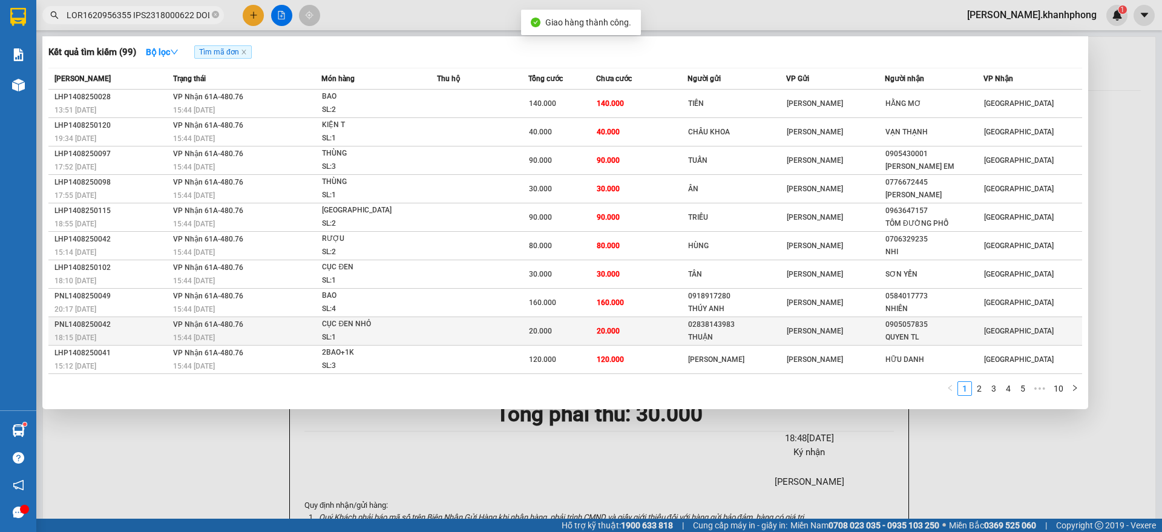
click at [137, 331] on div "18:15 [DATE]" at bounding box center [111, 337] width 115 height 13
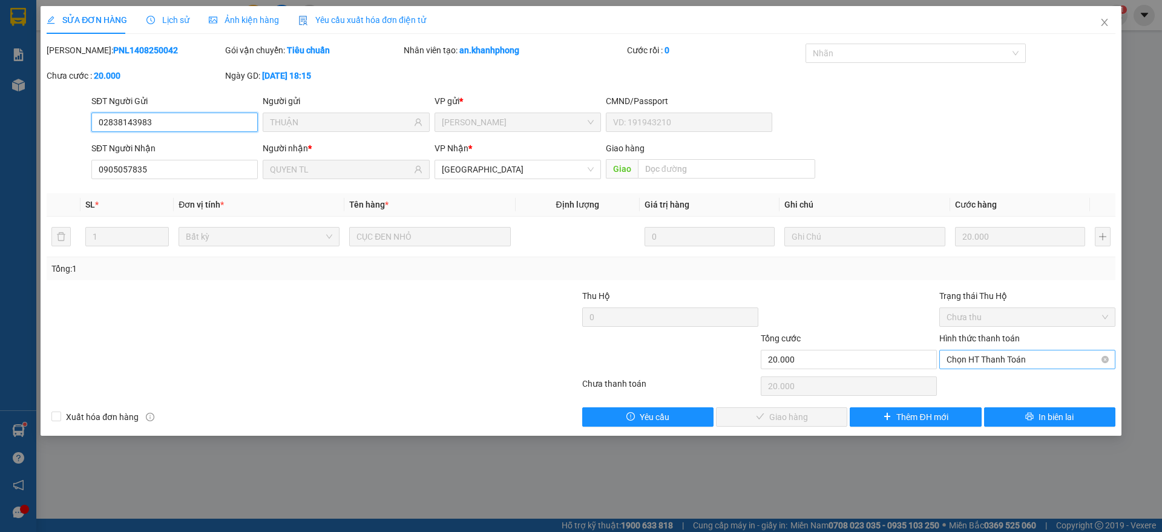
click at [986, 364] on span "Chọn HT Thanh Toán" at bounding box center [1028, 359] width 162 height 18
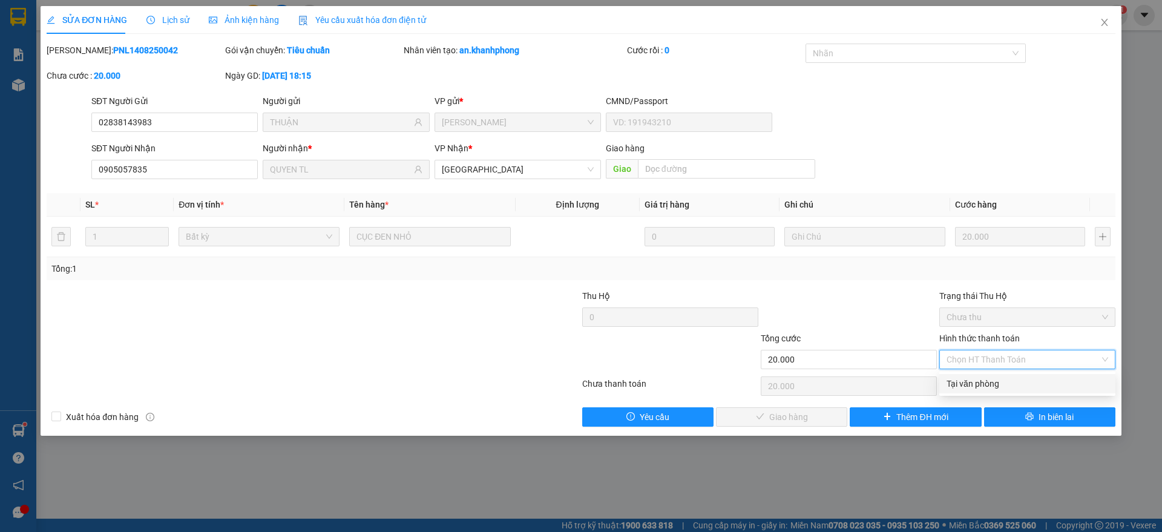
click at [970, 383] on div "Tại văn phòng" at bounding box center [1028, 383] width 162 height 13
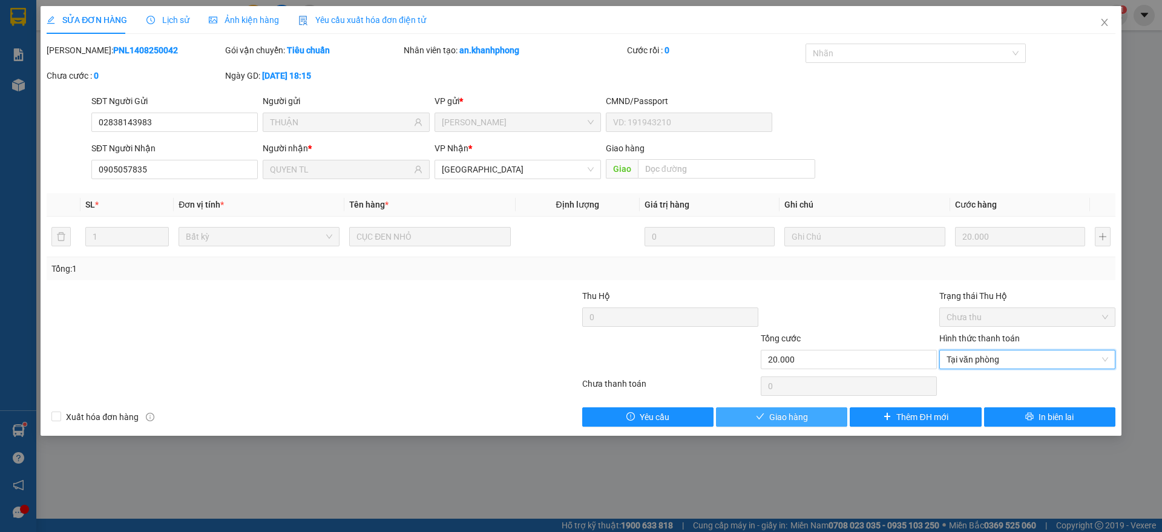
click at [781, 421] on span "Giao hàng" at bounding box center [788, 416] width 39 height 13
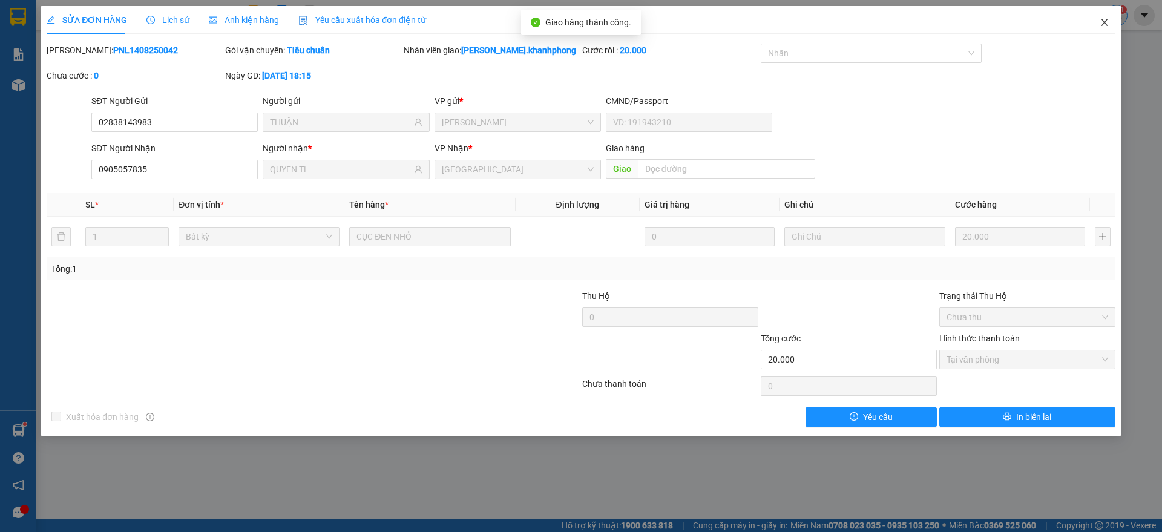
click at [1110, 18] on span "Close" at bounding box center [1105, 23] width 34 height 34
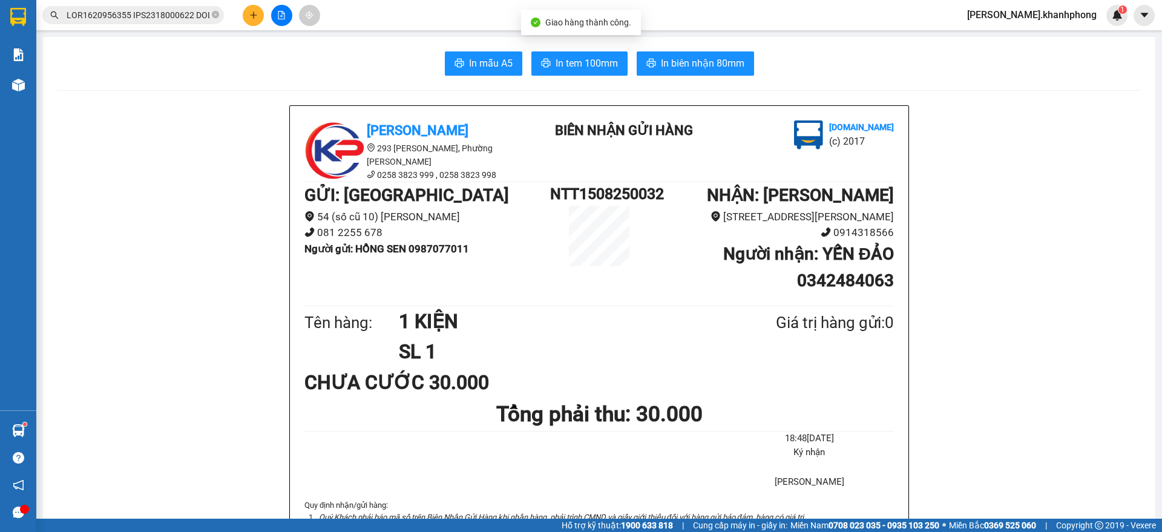
click at [172, 9] on input "text" at bounding box center [138, 14] width 143 height 13
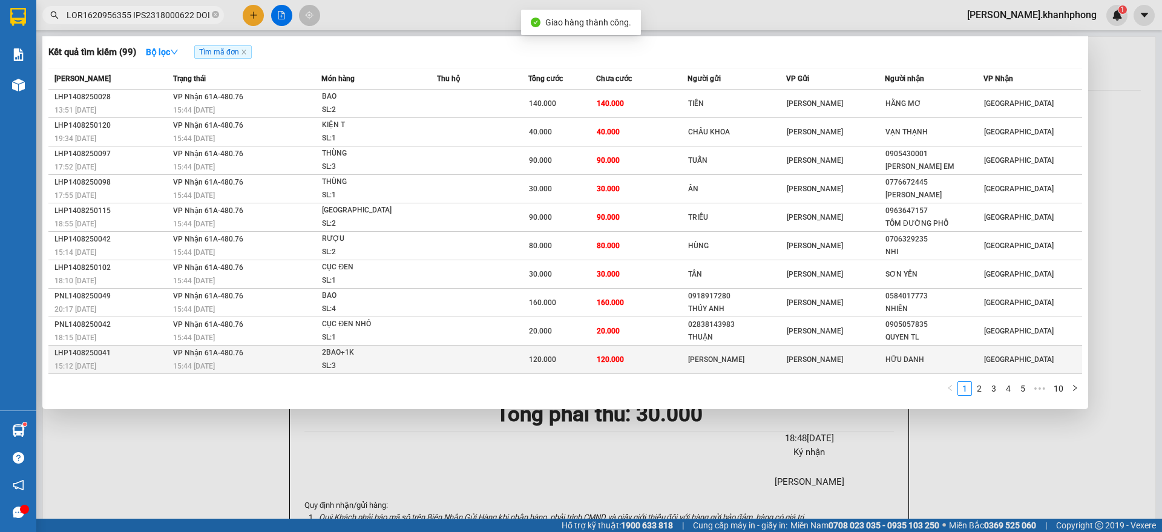
click at [170, 355] on td "VP Nhận 61A-480.76 15:44 [DATE]" at bounding box center [246, 360] width 152 height 28
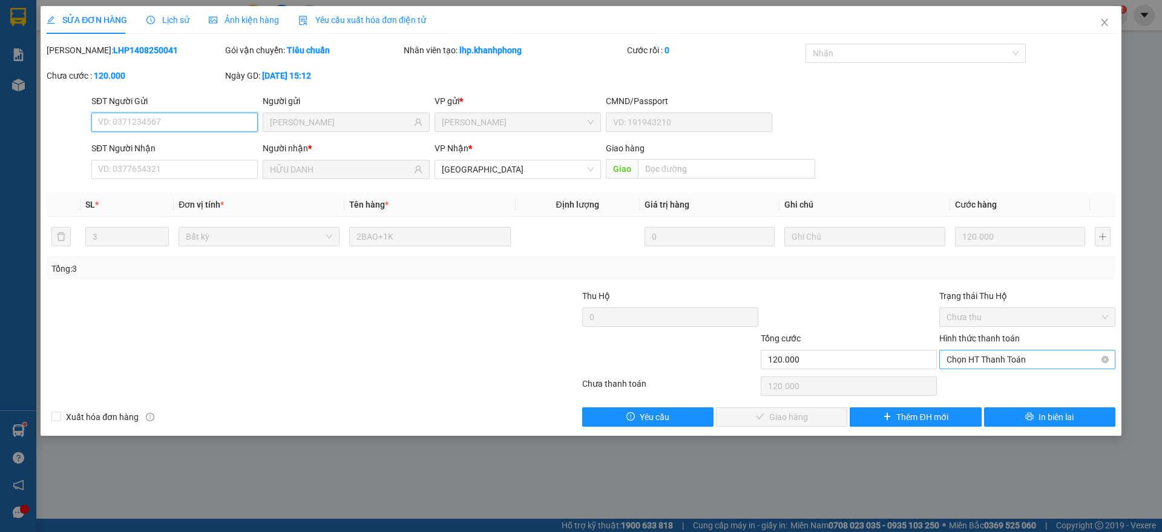
click at [977, 355] on span "Chọn HT Thanh Toán" at bounding box center [1028, 359] width 162 height 18
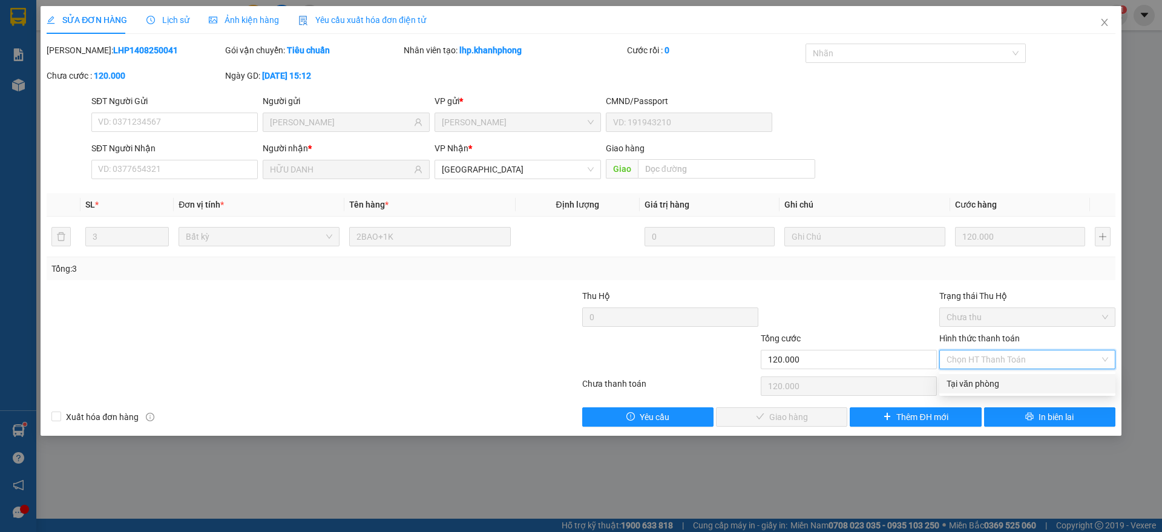
click at [965, 384] on div "Tại văn phòng" at bounding box center [1028, 383] width 162 height 13
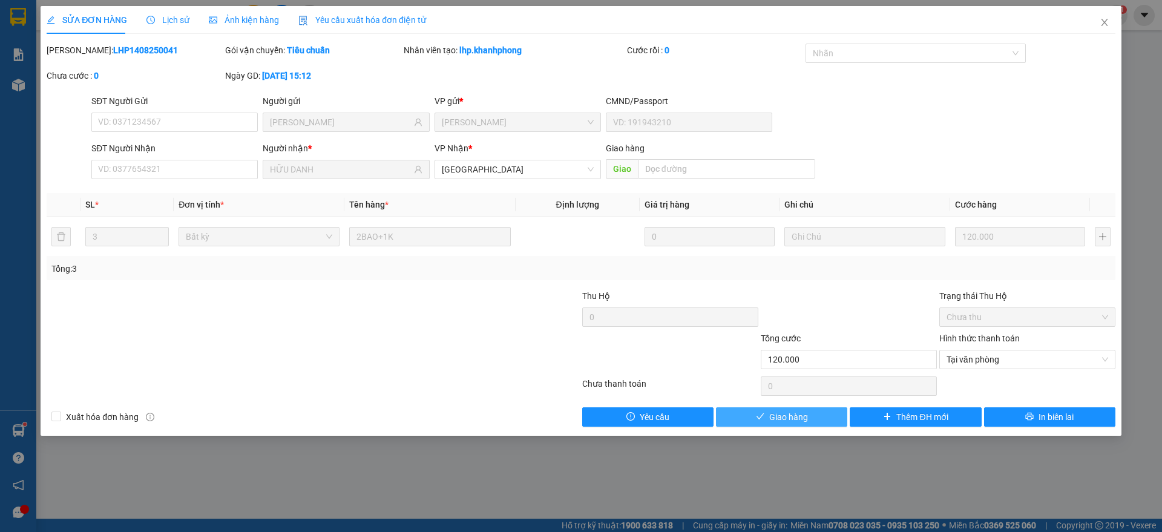
click at [770, 418] on span "Giao hàng" at bounding box center [788, 416] width 39 height 13
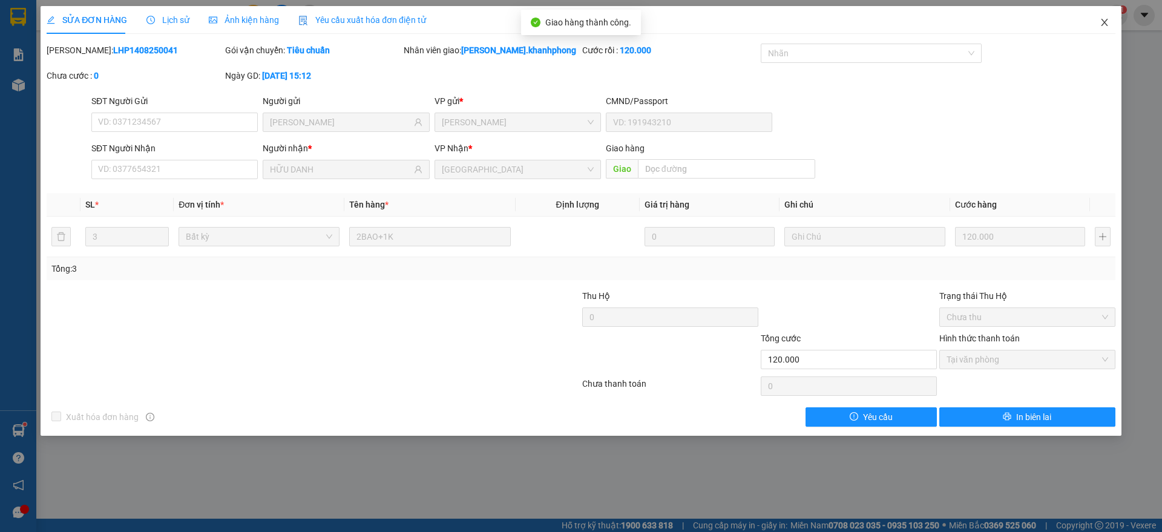
drag, startPoint x: 1108, startPoint y: 19, endPoint x: 1074, endPoint y: 28, distance: 35.1
click at [1108, 19] on icon "close" at bounding box center [1105, 23] width 10 height 10
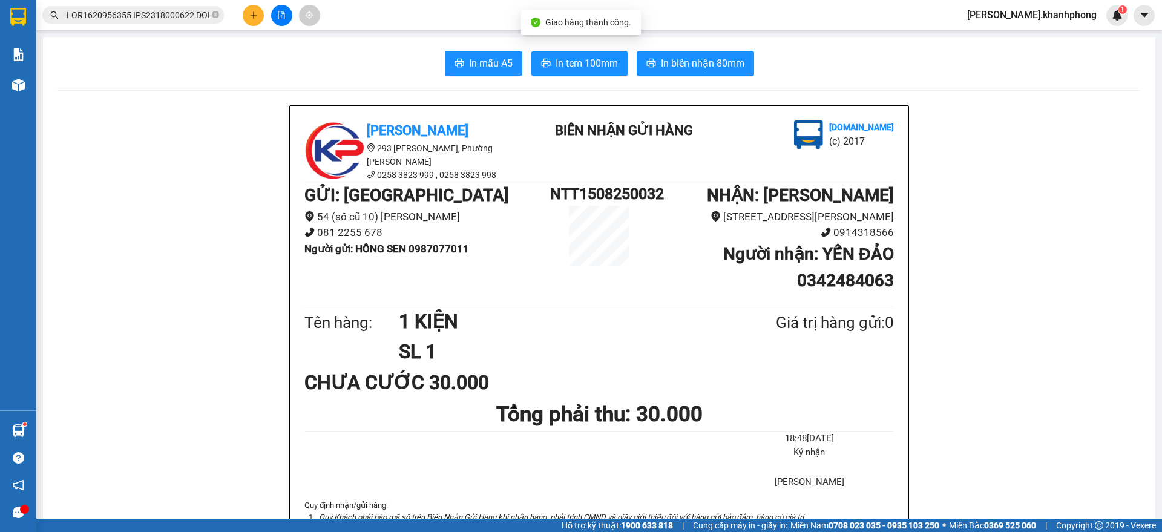
click at [179, 16] on input "text" at bounding box center [138, 14] width 143 height 13
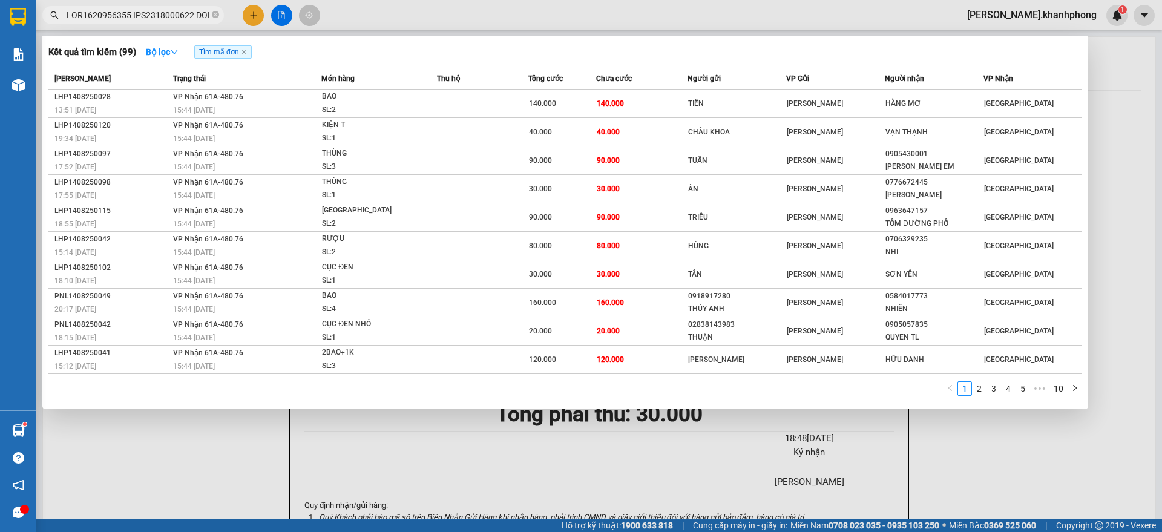
click at [985, 391] on link "2" at bounding box center [979, 388] width 13 height 13
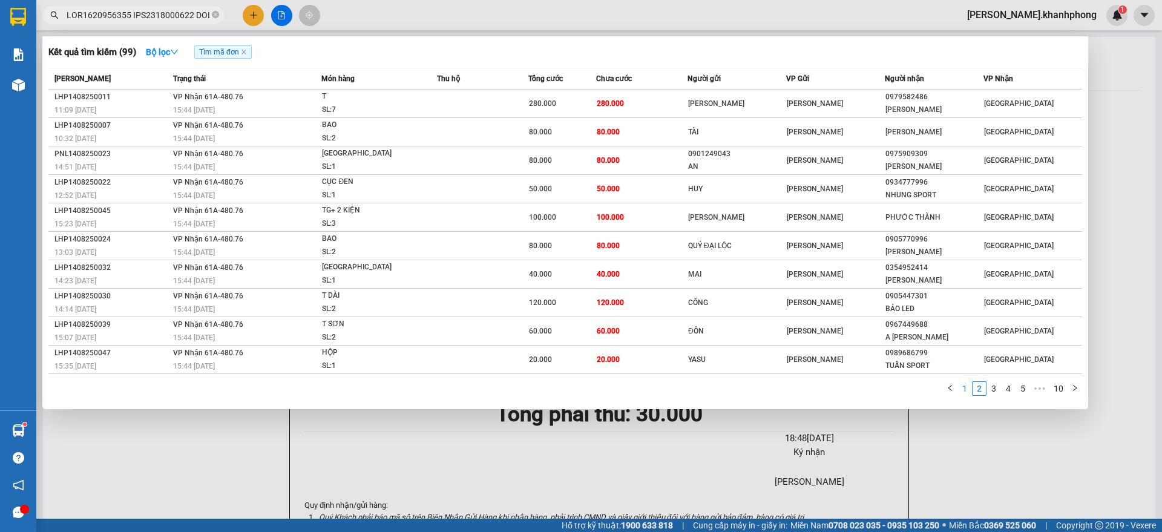
click at [969, 392] on link "1" at bounding box center [964, 388] width 13 height 13
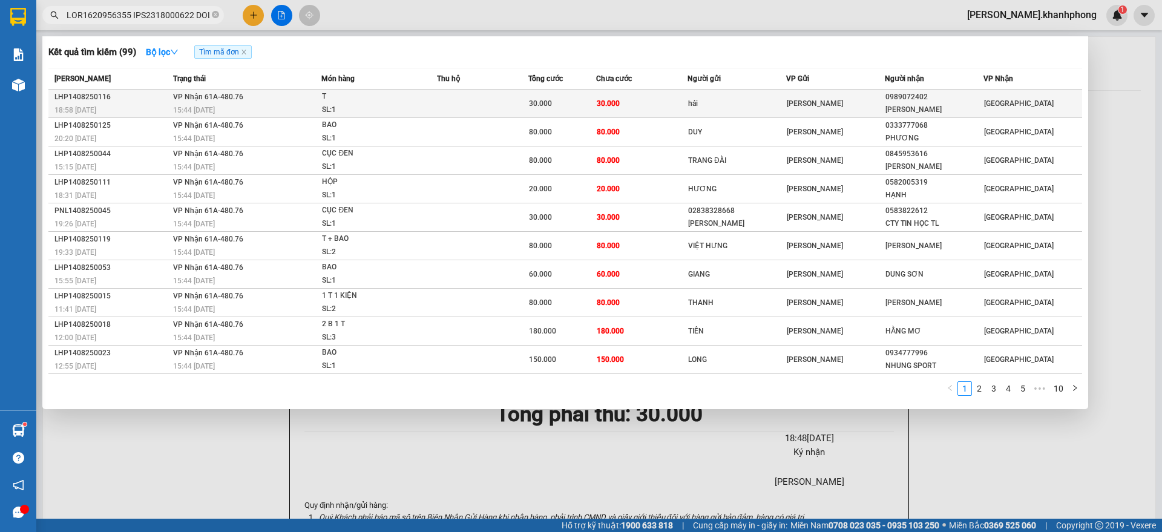
click at [627, 114] on td "30.000" at bounding box center [641, 104] width 91 height 28
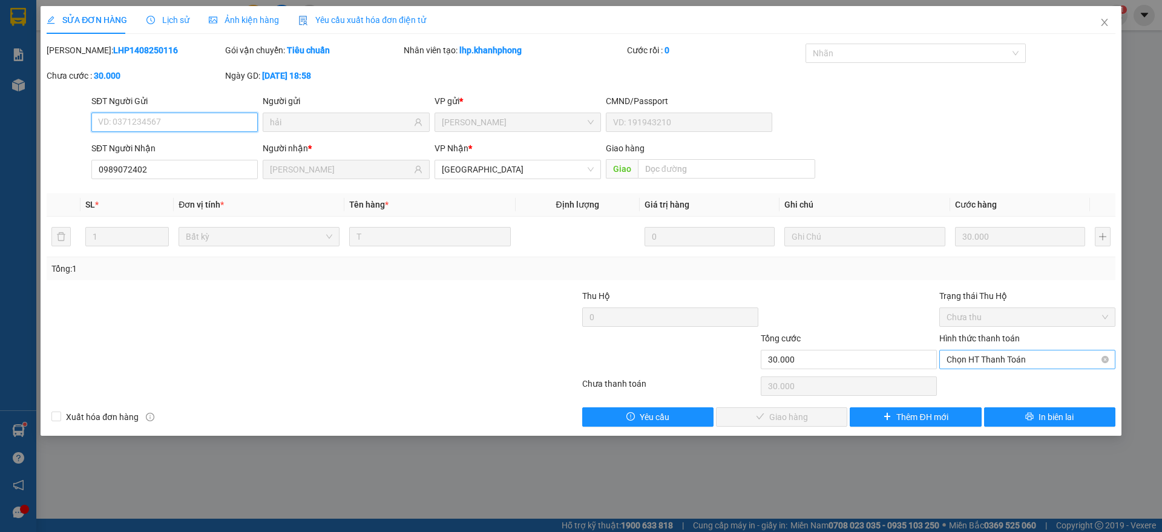
click at [986, 359] on span "Chọn HT Thanh Toán" at bounding box center [1028, 359] width 162 height 18
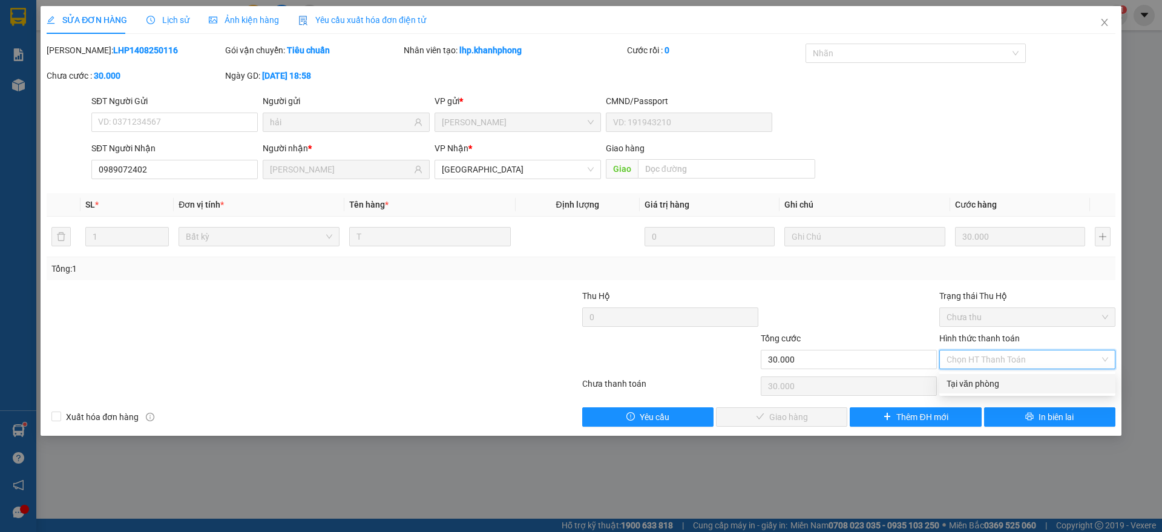
click at [976, 381] on div "Tại văn phòng" at bounding box center [1028, 383] width 162 height 13
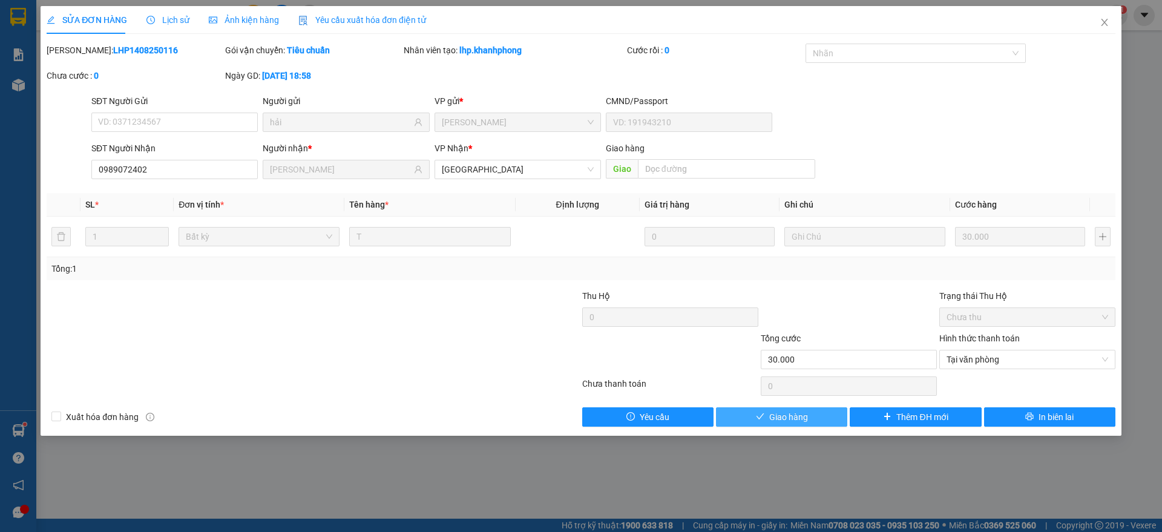
drag, startPoint x: 786, startPoint y: 417, endPoint x: 962, endPoint y: 173, distance: 300.8
click at [792, 413] on span "Giao hàng" at bounding box center [788, 416] width 39 height 13
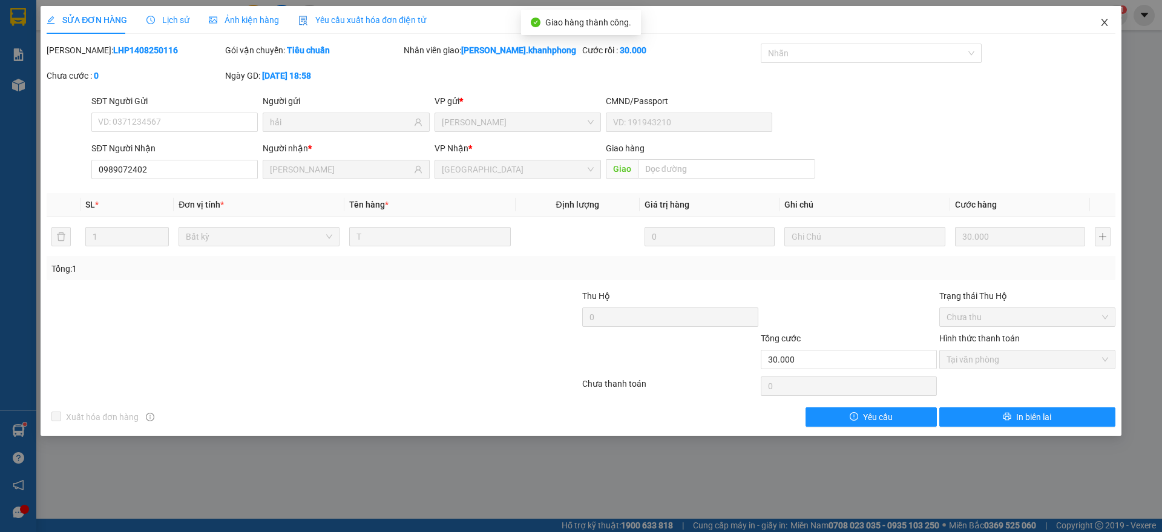
click at [1103, 13] on span "Close" at bounding box center [1105, 23] width 34 height 34
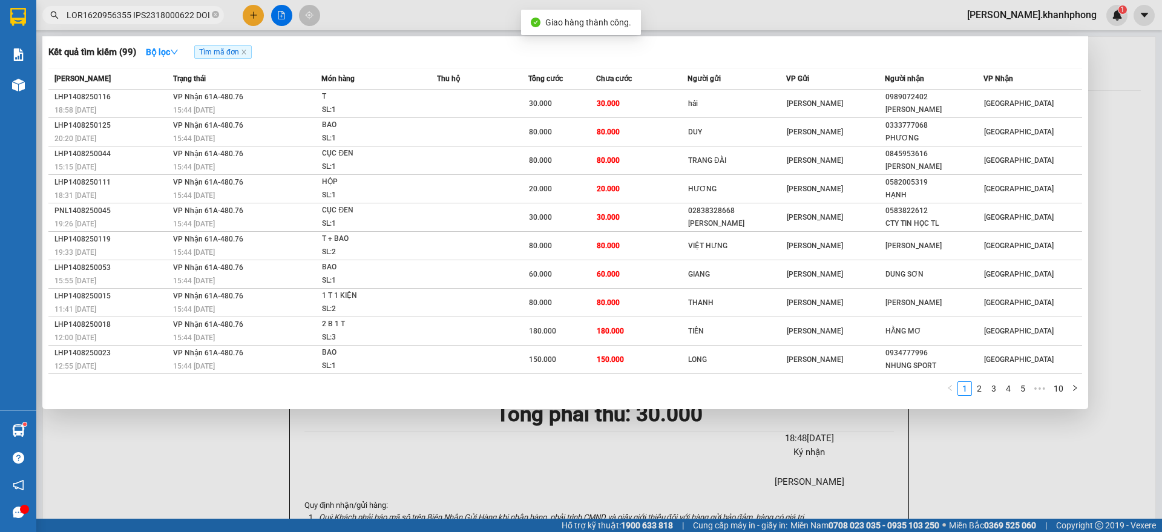
click at [167, 19] on input "text" at bounding box center [138, 14] width 143 height 13
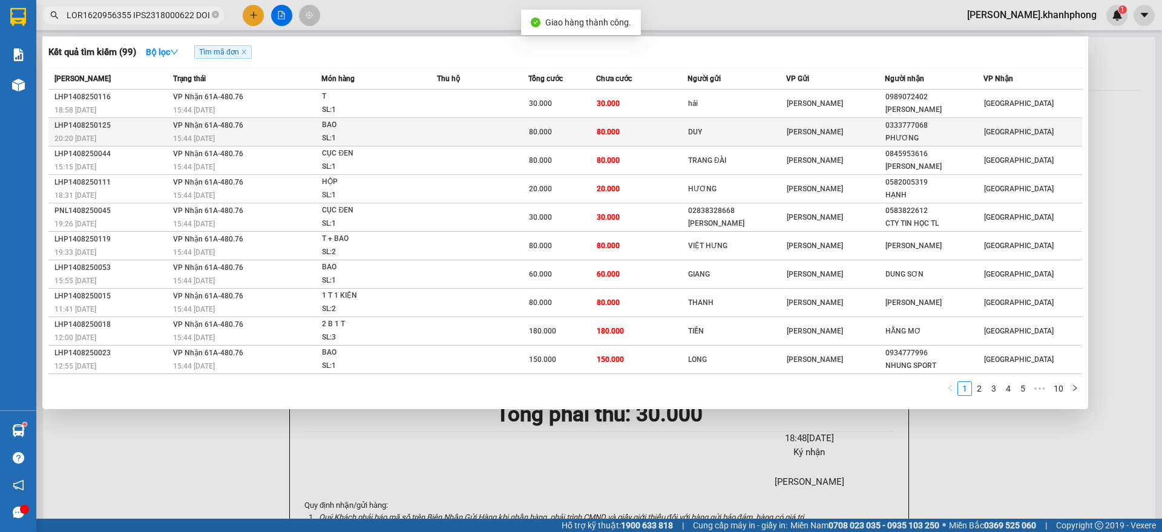
click at [335, 139] on div "SL: 1" at bounding box center [367, 138] width 91 height 13
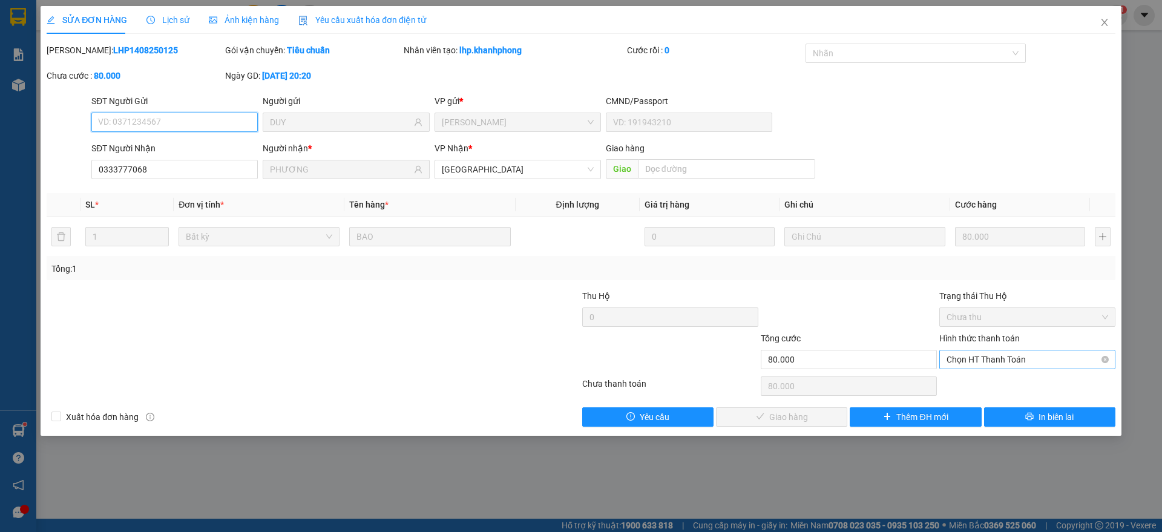
click at [987, 354] on span "Chọn HT Thanh Toán" at bounding box center [1028, 359] width 162 height 18
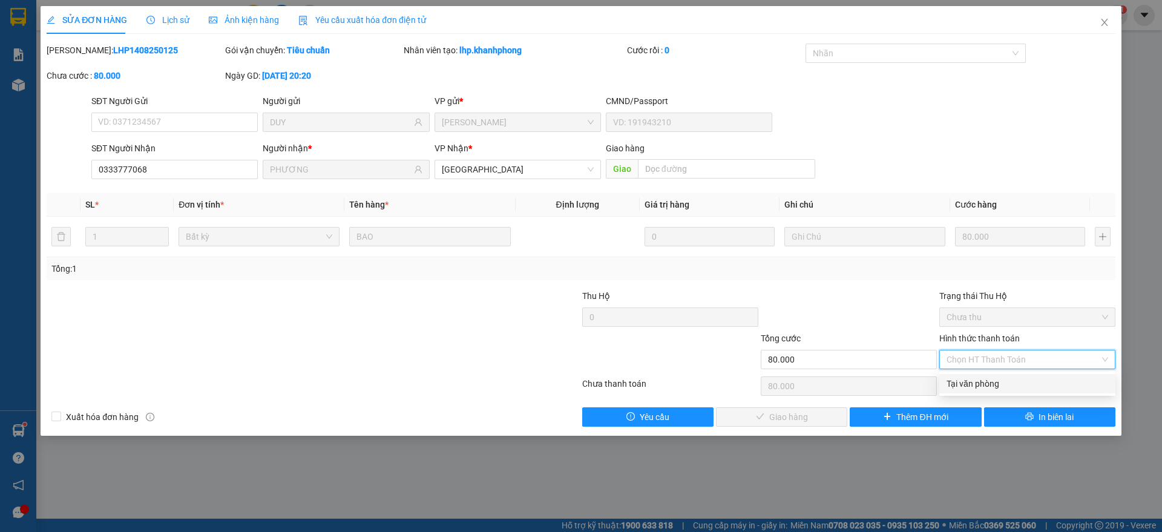
click at [987, 384] on div "Tại văn phòng" at bounding box center [1028, 383] width 162 height 13
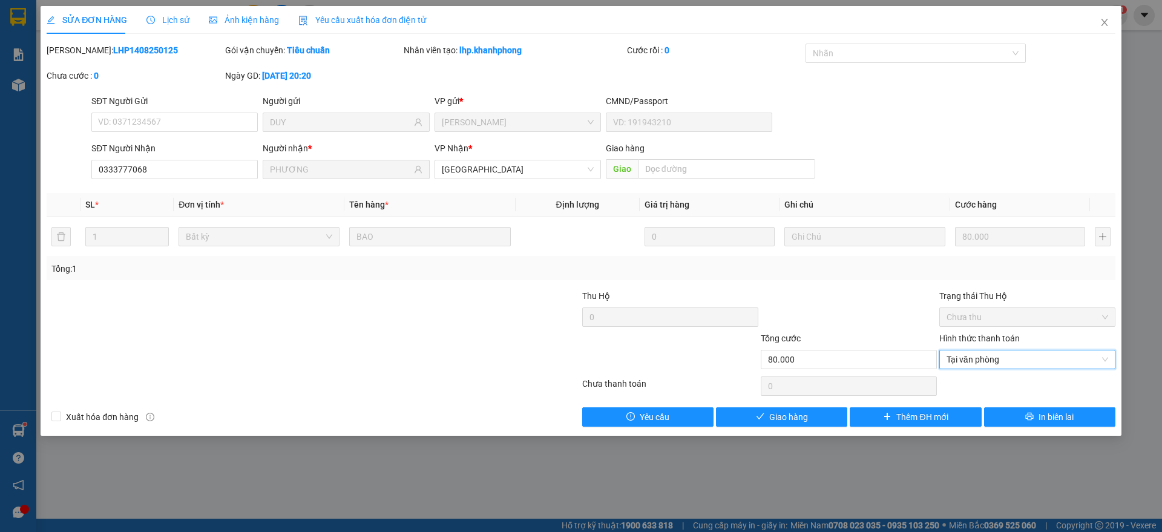
click at [789, 407] on div "Giao hàng" at bounding box center [782, 416] width 134 height 19
click at [787, 413] on span "Giao hàng" at bounding box center [788, 416] width 39 height 13
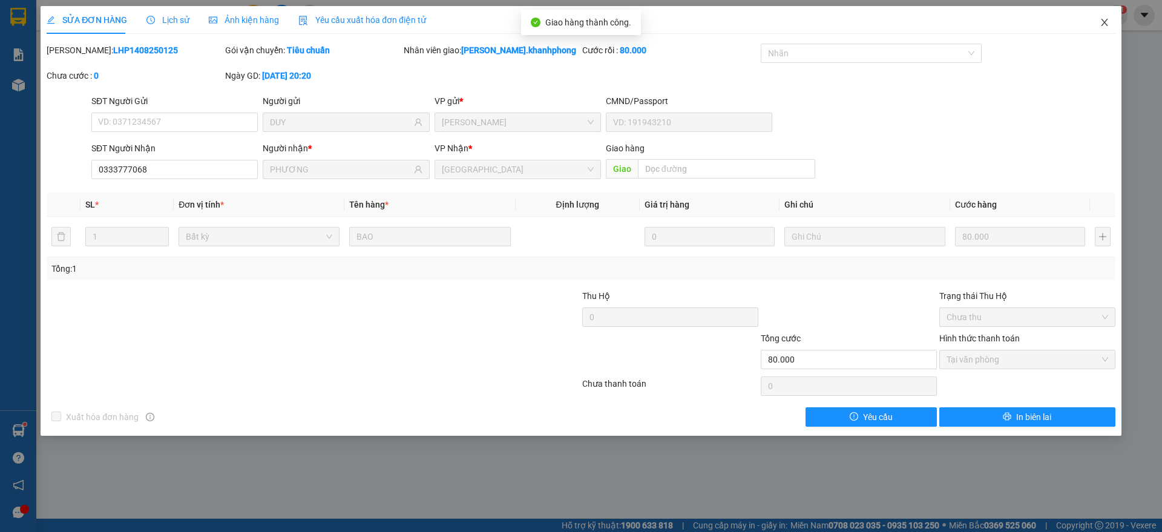
click at [1101, 18] on icon "close" at bounding box center [1105, 23] width 10 height 10
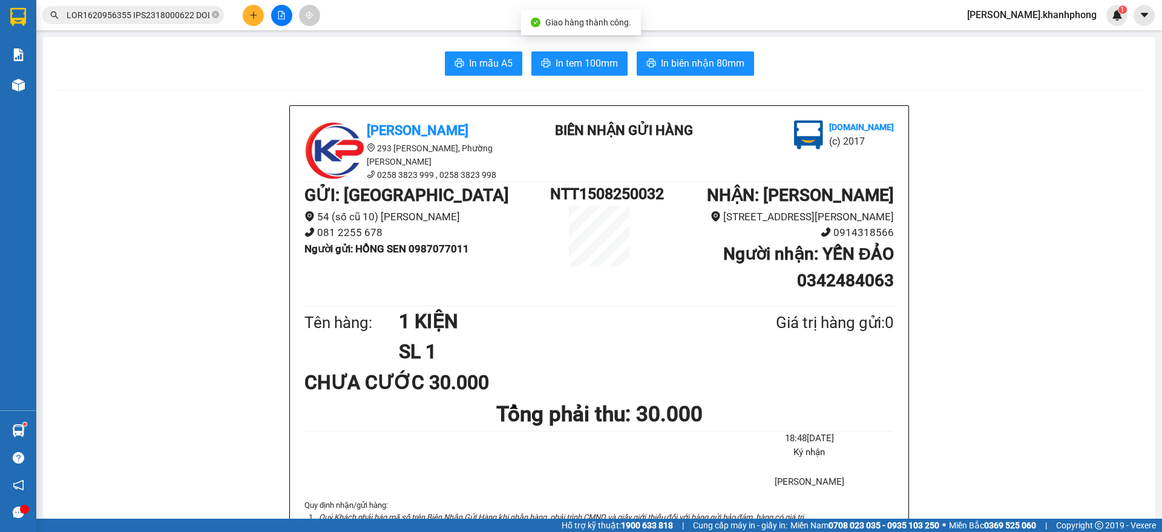
click at [169, 13] on input "text" at bounding box center [138, 14] width 143 height 13
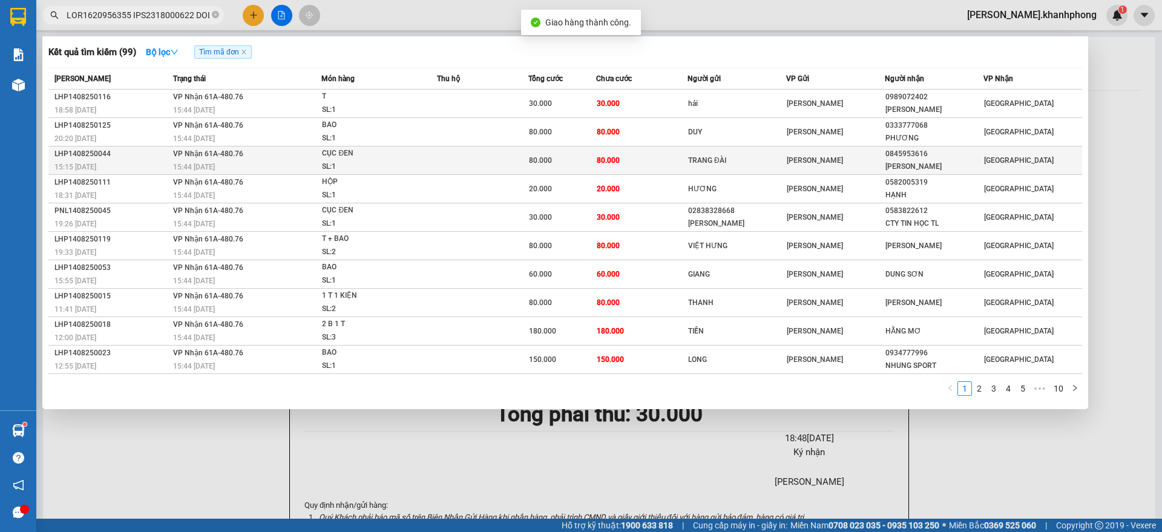
click at [148, 157] on div "LHP1408250044" at bounding box center [111, 154] width 115 height 13
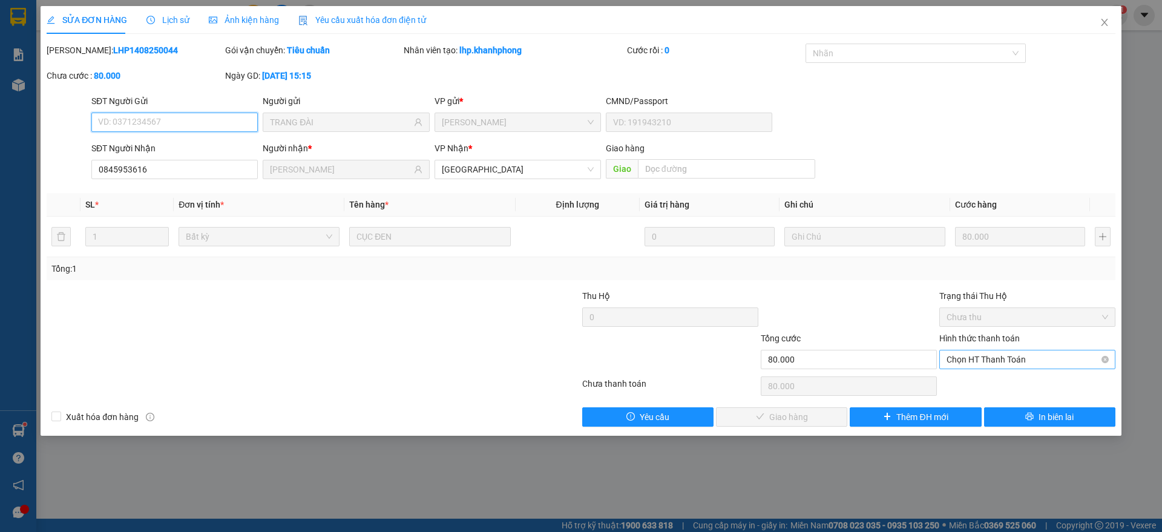
drag, startPoint x: 977, startPoint y: 351, endPoint x: 970, endPoint y: 369, distance: 18.8
click at [977, 352] on span "Chọn HT Thanh Toán" at bounding box center [1028, 359] width 162 height 18
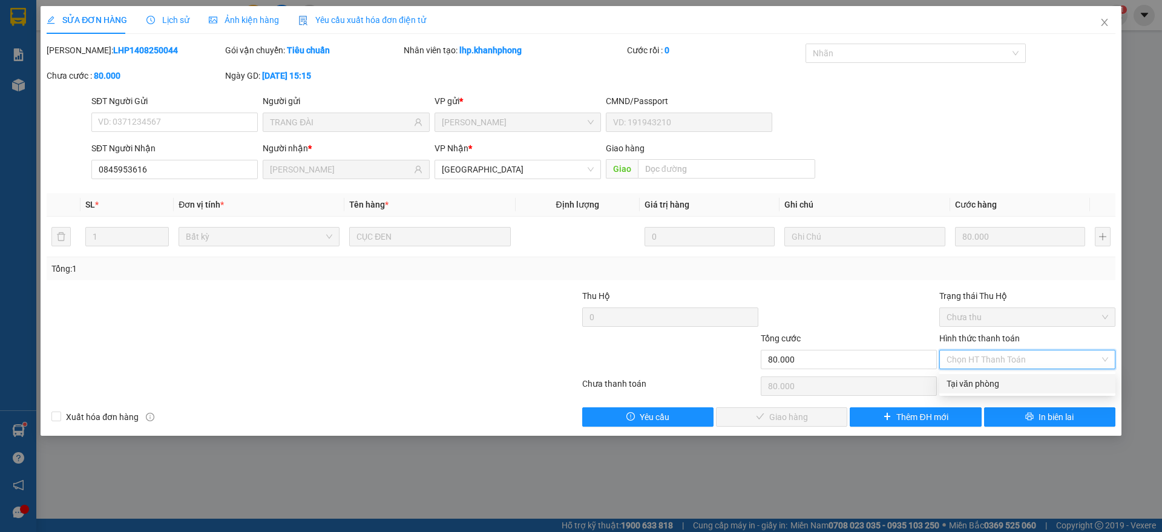
click at [974, 378] on div "Tại văn phòng" at bounding box center [1028, 383] width 162 height 13
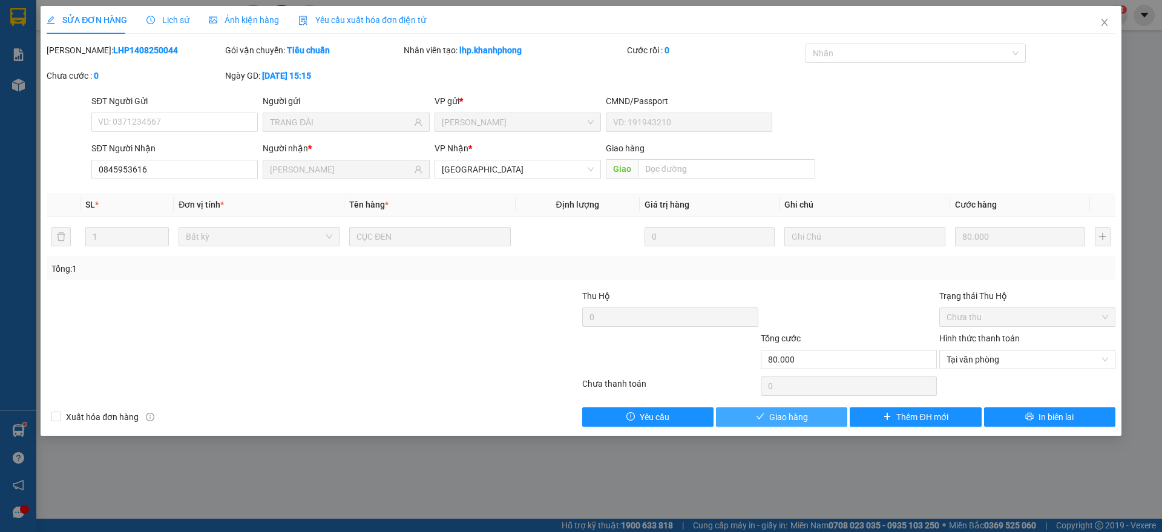
drag, startPoint x: 785, startPoint y: 411, endPoint x: 835, endPoint y: 380, distance: 59.0
click at [787, 411] on span "Giao hàng" at bounding box center [788, 416] width 39 height 13
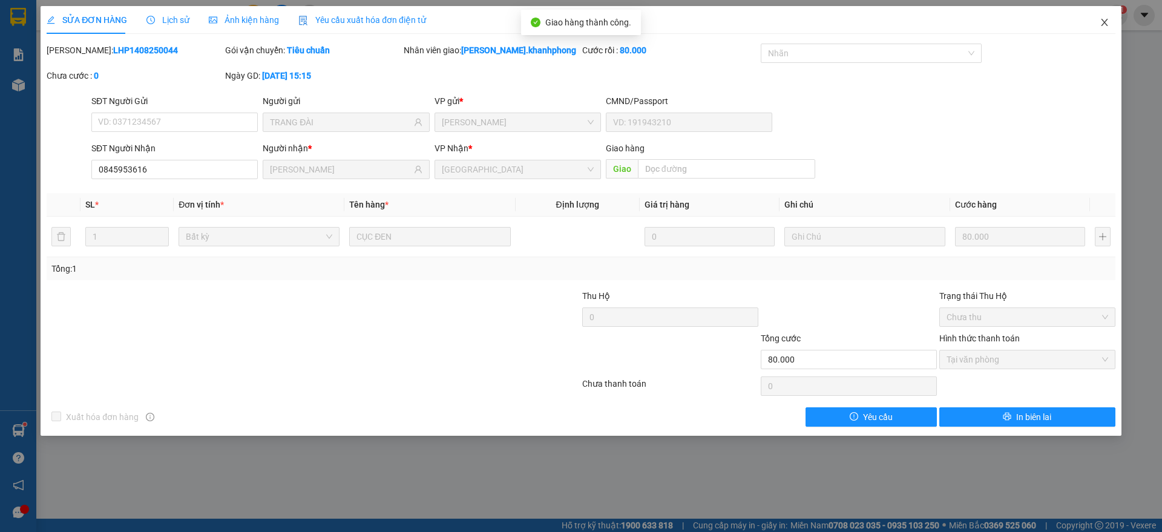
click at [1105, 19] on icon "close" at bounding box center [1105, 23] width 10 height 10
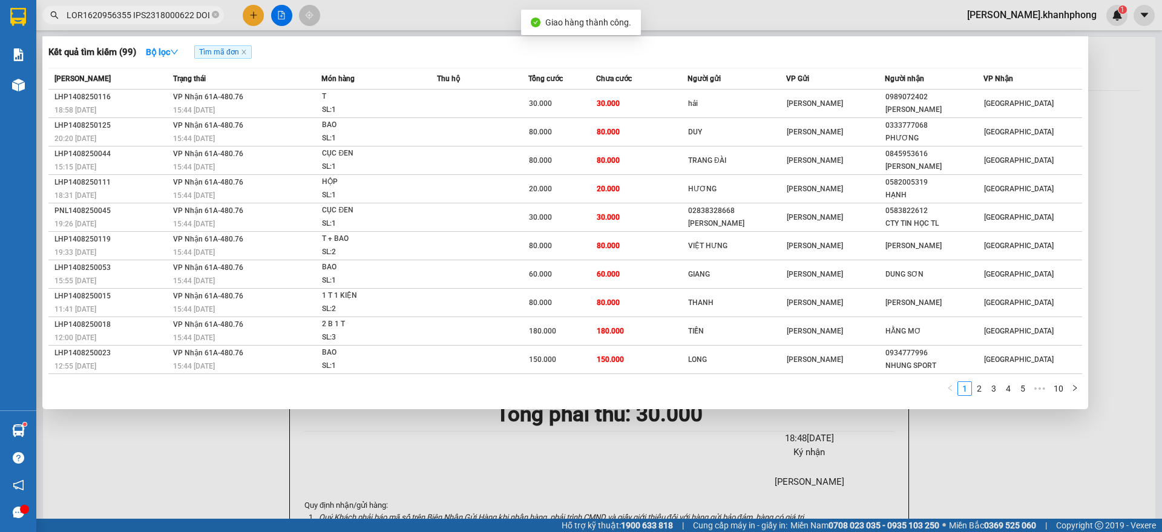
click at [166, 21] on input "text" at bounding box center [138, 14] width 143 height 13
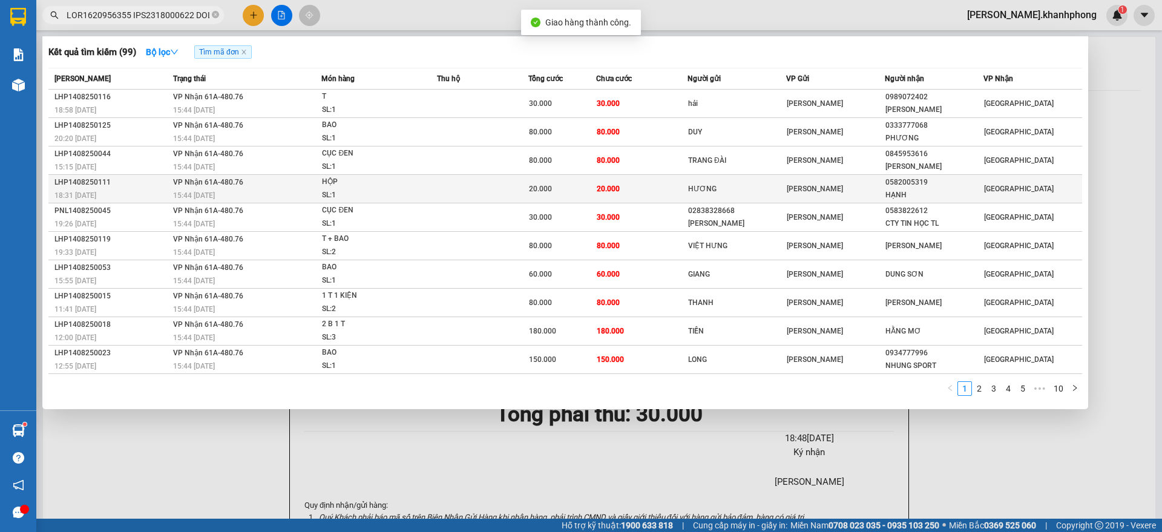
click at [136, 186] on div "LHP1408250111" at bounding box center [111, 182] width 115 height 13
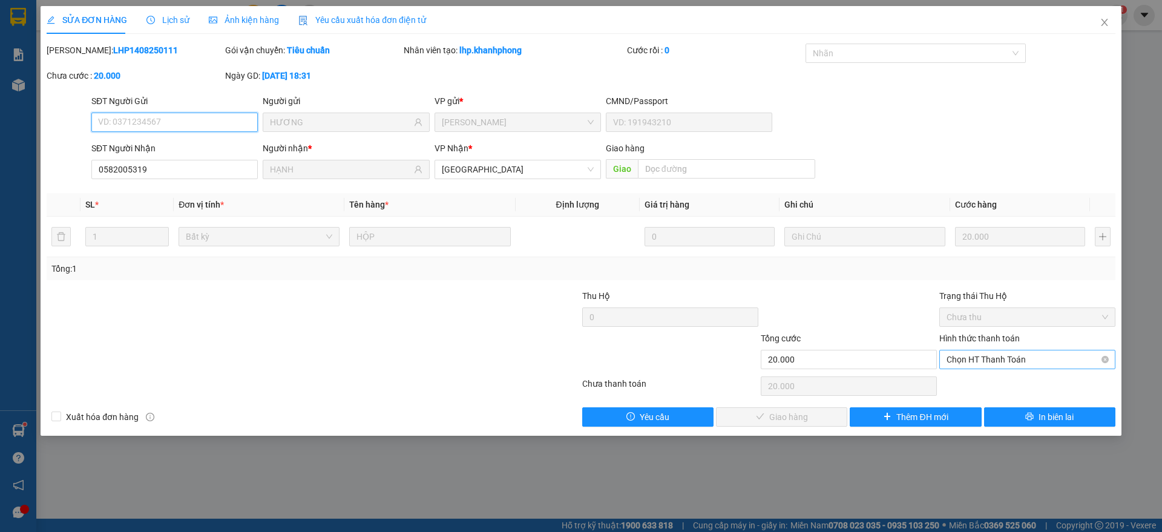
drag, startPoint x: 980, startPoint y: 359, endPoint x: 984, endPoint y: 366, distance: 8.1
click at [982, 358] on span "Chọn HT Thanh Toán" at bounding box center [1028, 359] width 162 height 18
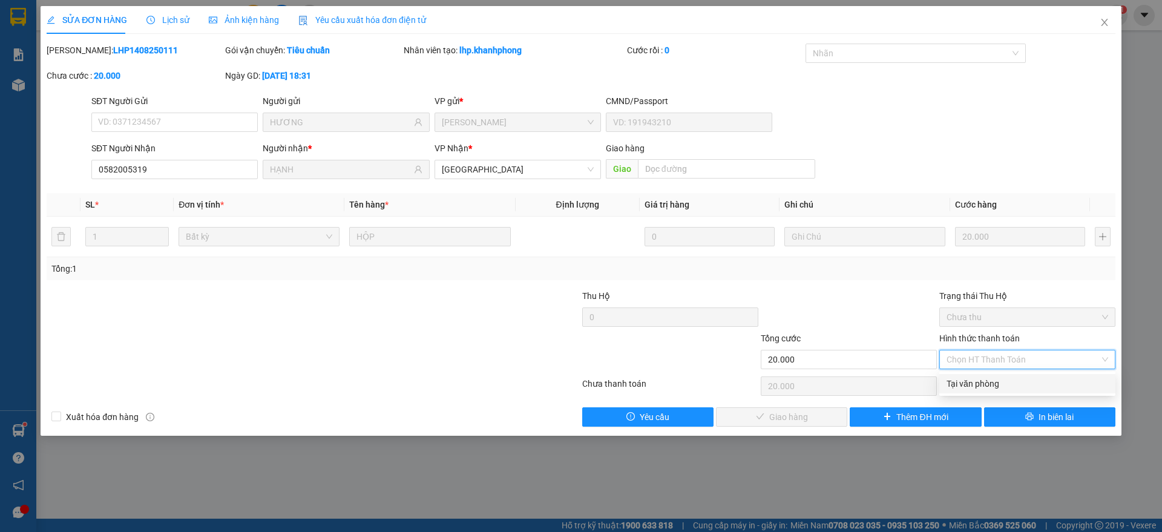
click at [971, 384] on div "Tại văn phòng" at bounding box center [1028, 383] width 162 height 13
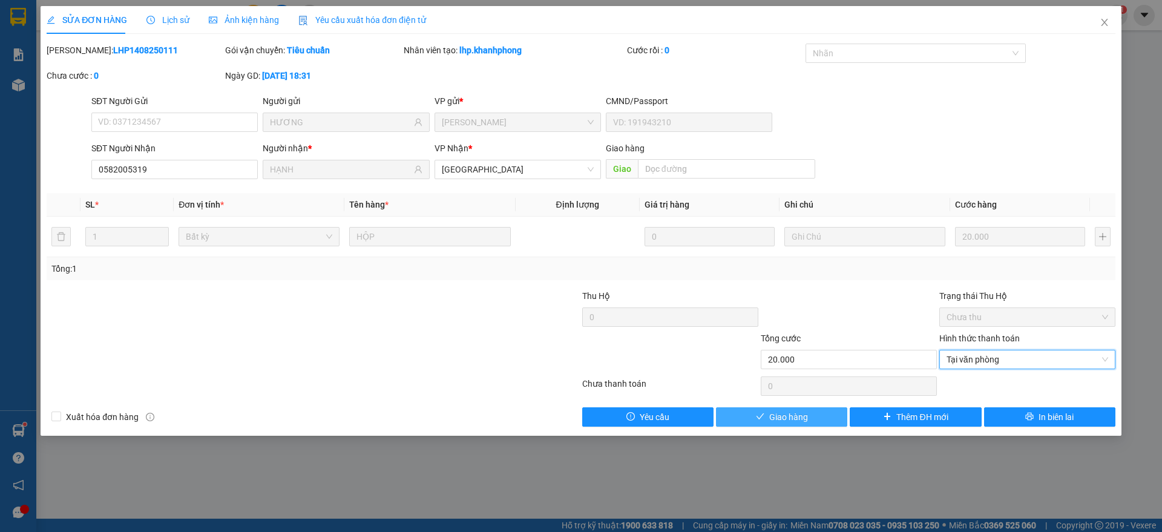
click at [771, 415] on span "Giao hàng" at bounding box center [788, 416] width 39 height 13
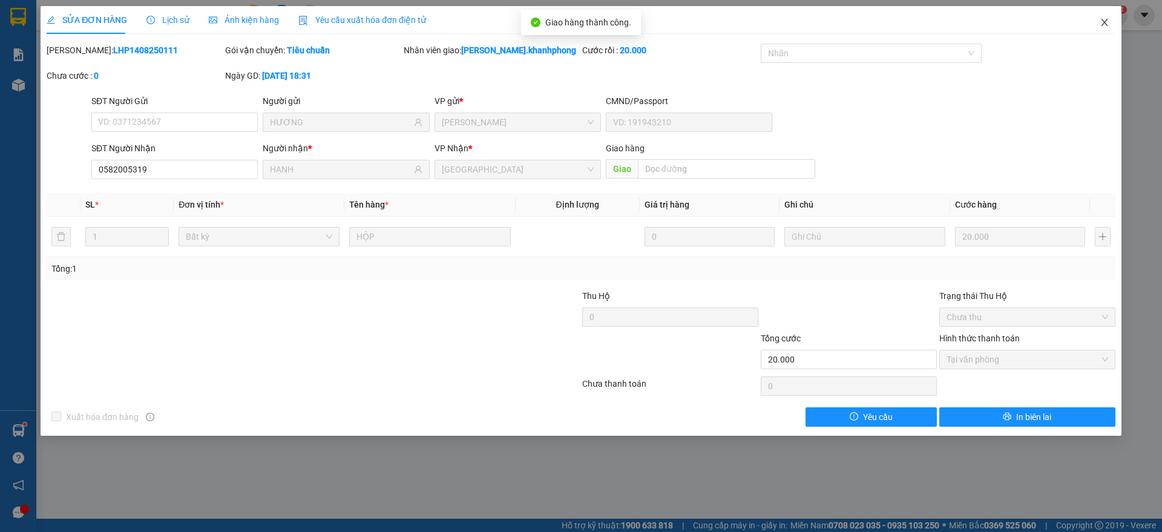
click at [1107, 19] on icon "close" at bounding box center [1105, 23] width 10 height 10
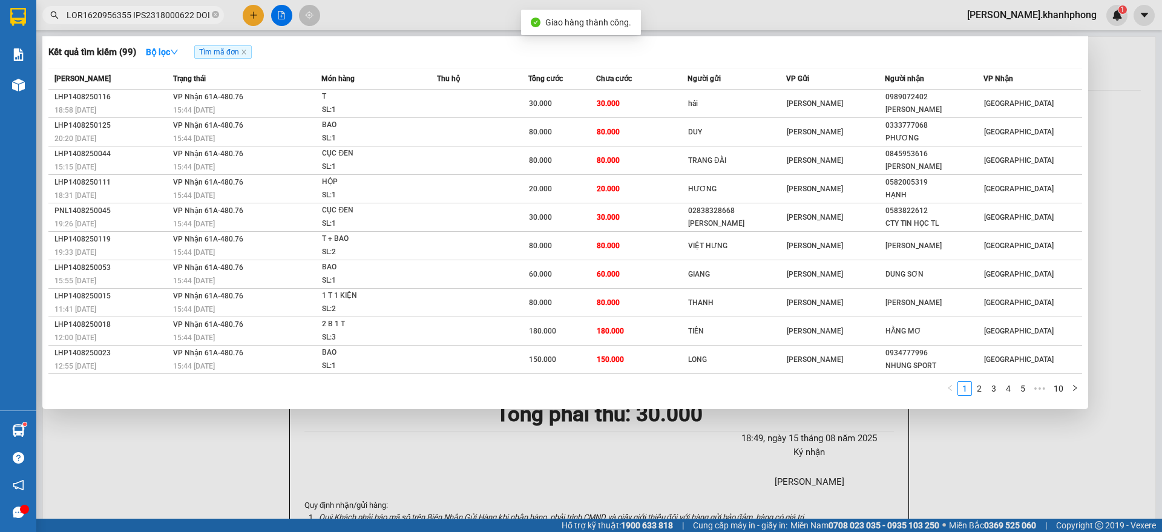
click at [162, 18] on input "text" at bounding box center [138, 14] width 143 height 13
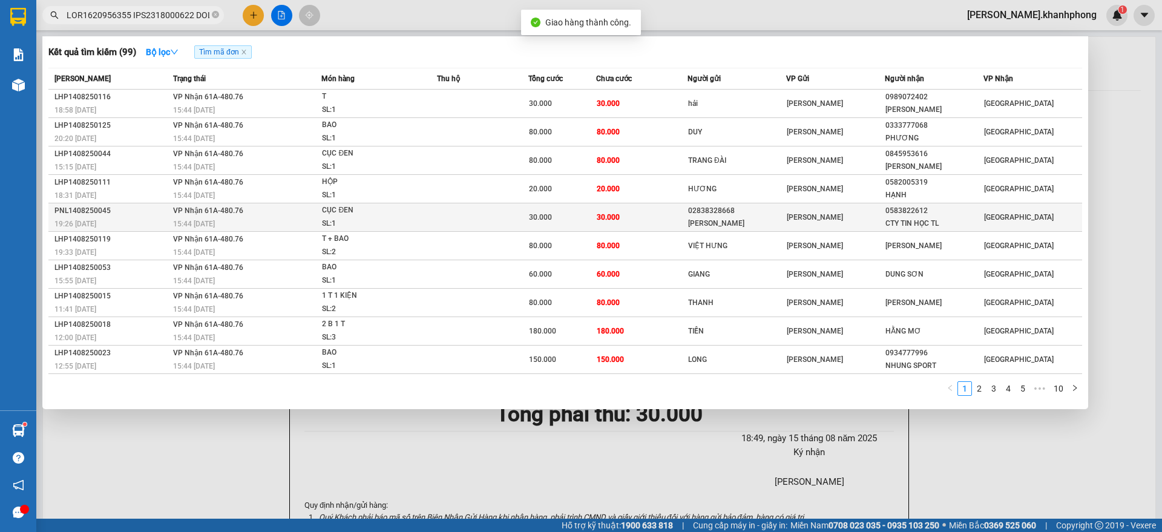
click at [166, 214] on div "PNL1408250045" at bounding box center [111, 211] width 115 height 13
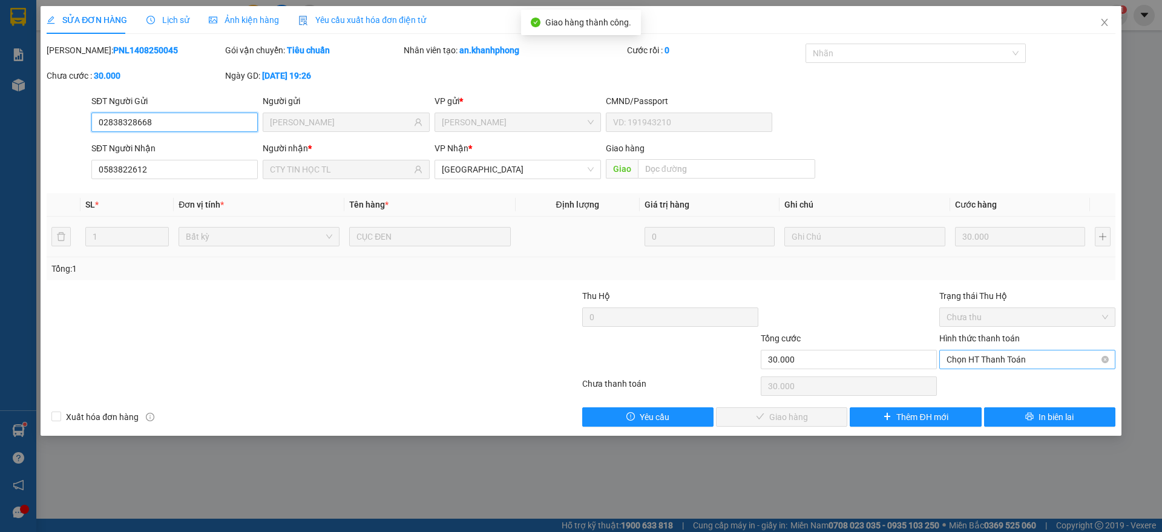
click at [999, 358] on span "Chọn HT Thanh Toán" at bounding box center [1028, 359] width 162 height 18
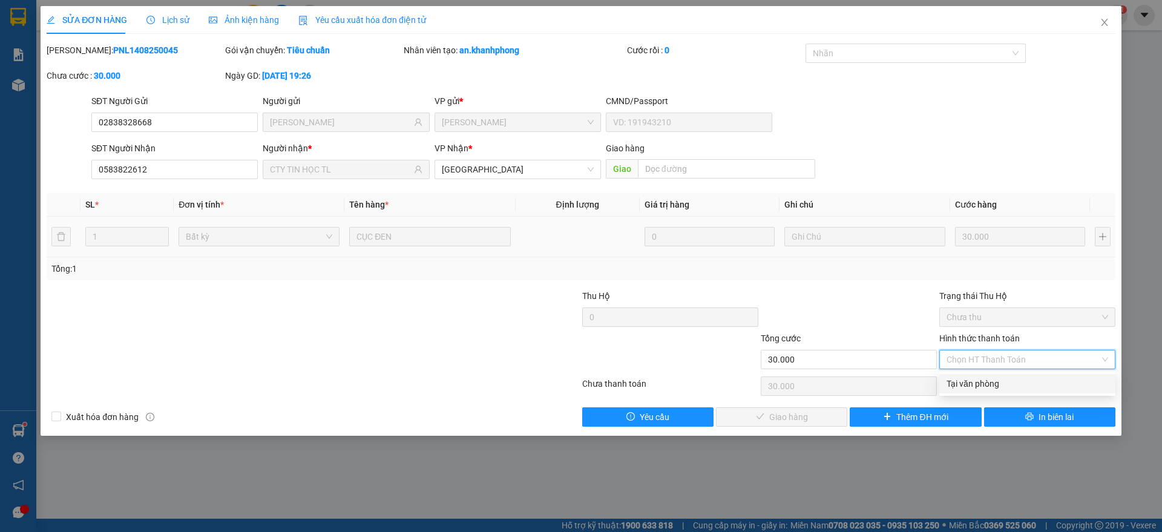
click at [980, 380] on div "Tại văn phòng" at bounding box center [1028, 383] width 162 height 13
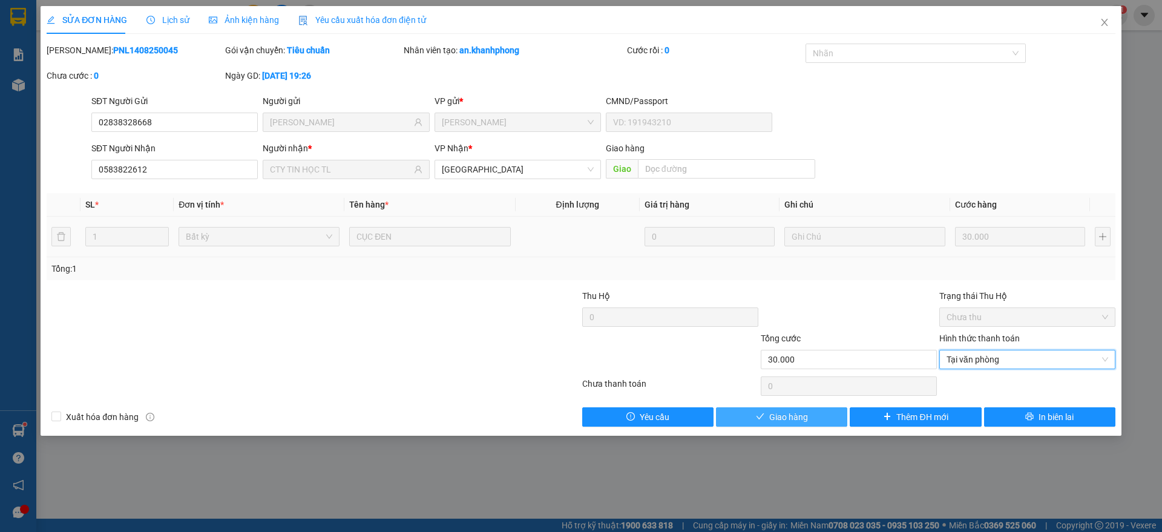
click at [783, 423] on button "Giao hàng" at bounding box center [781, 416] width 131 height 19
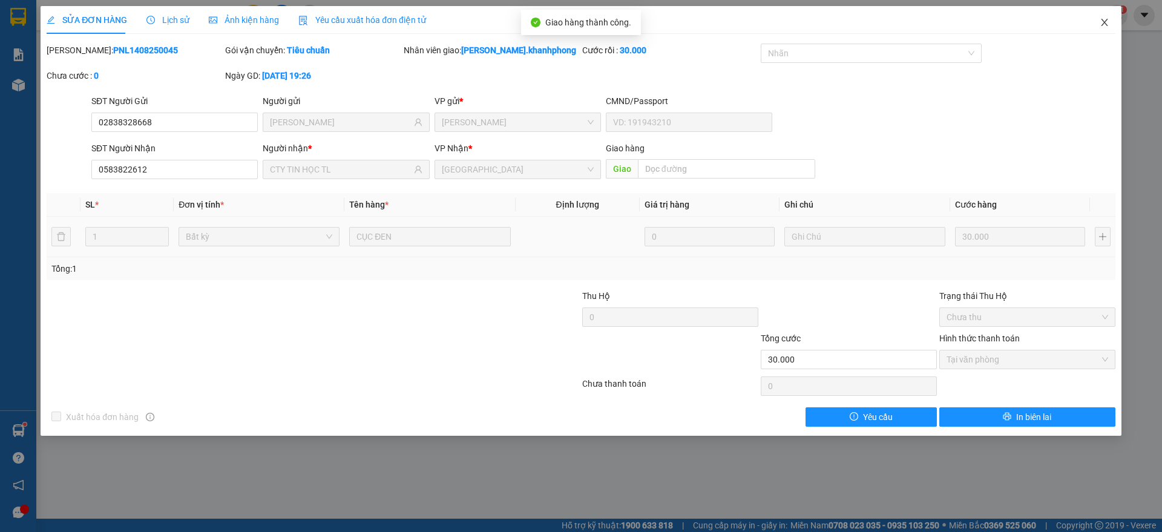
click at [1110, 23] on span "Close" at bounding box center [1105, 23] width 34 height 34
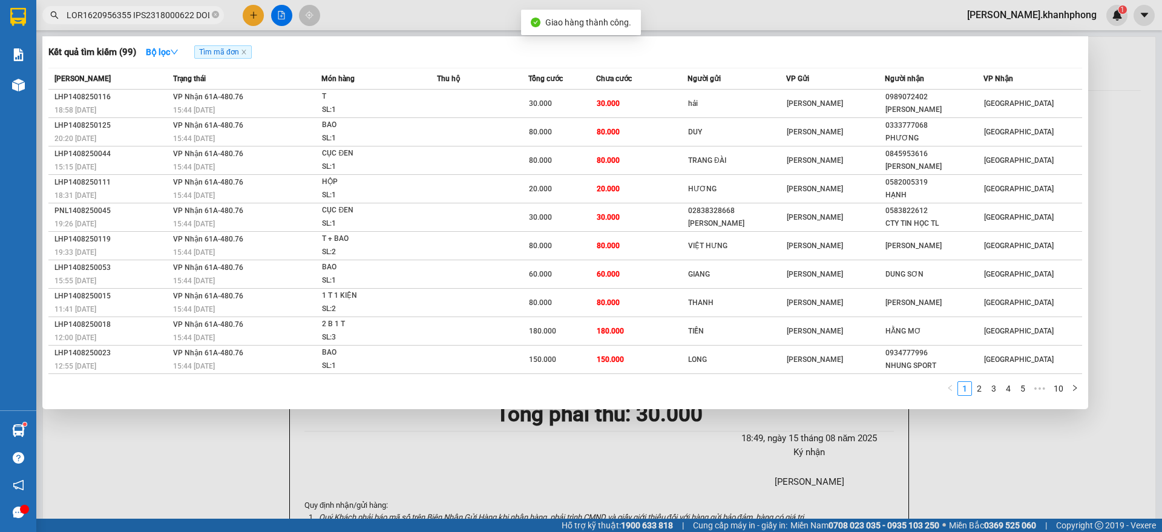
click at [132, 11] on input "text" at bounding box center [138, 14] width 143 height 13
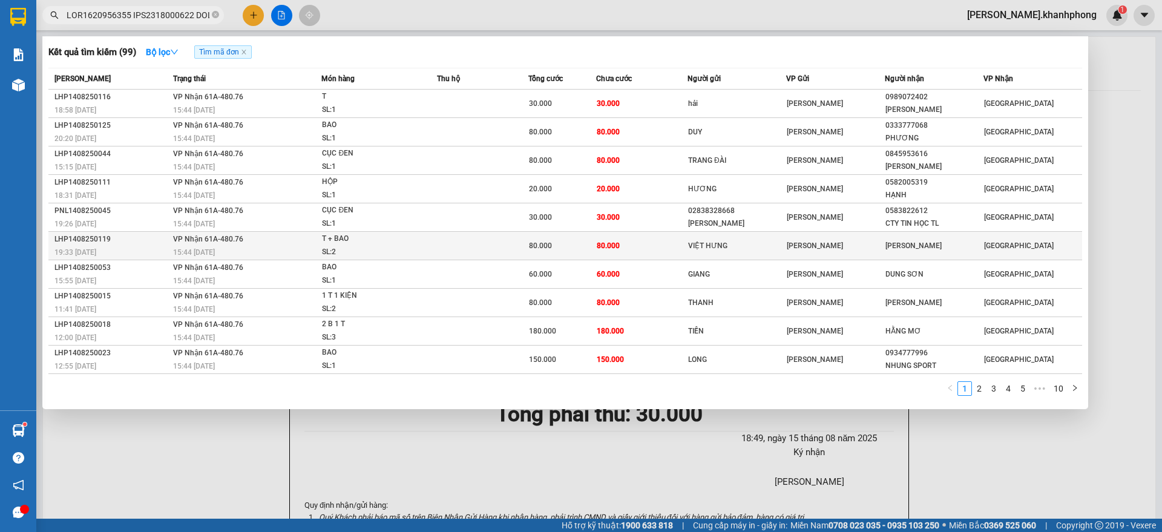
click at [142, 248] on div "19:33 [DATE]" at bounding box center [111, 252] width 115 height 13
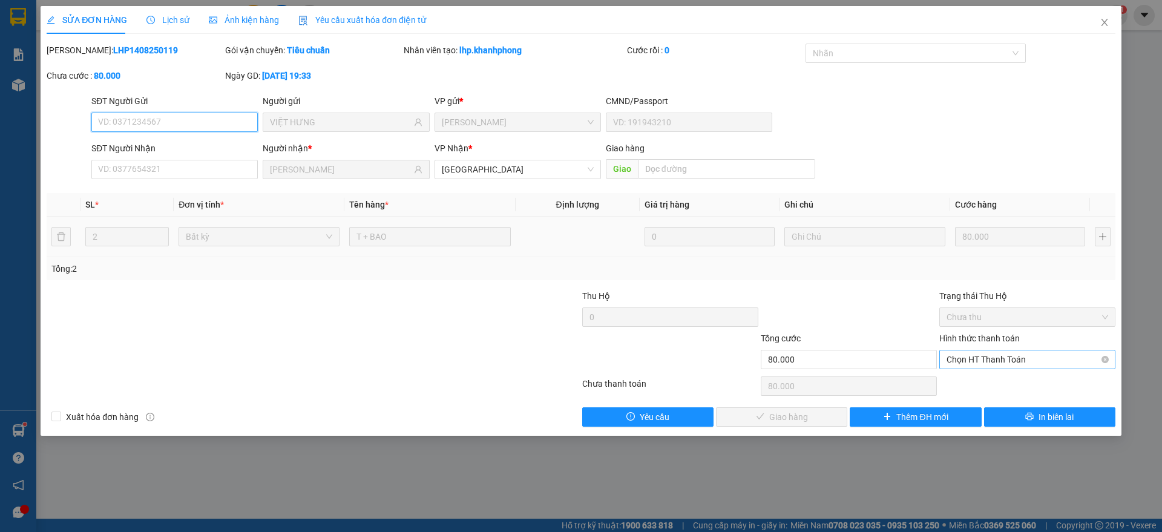
click at [987, 362] on span "Chọn HT Thanh Toán" at bounding box center [1028, 359] width 162 height 18
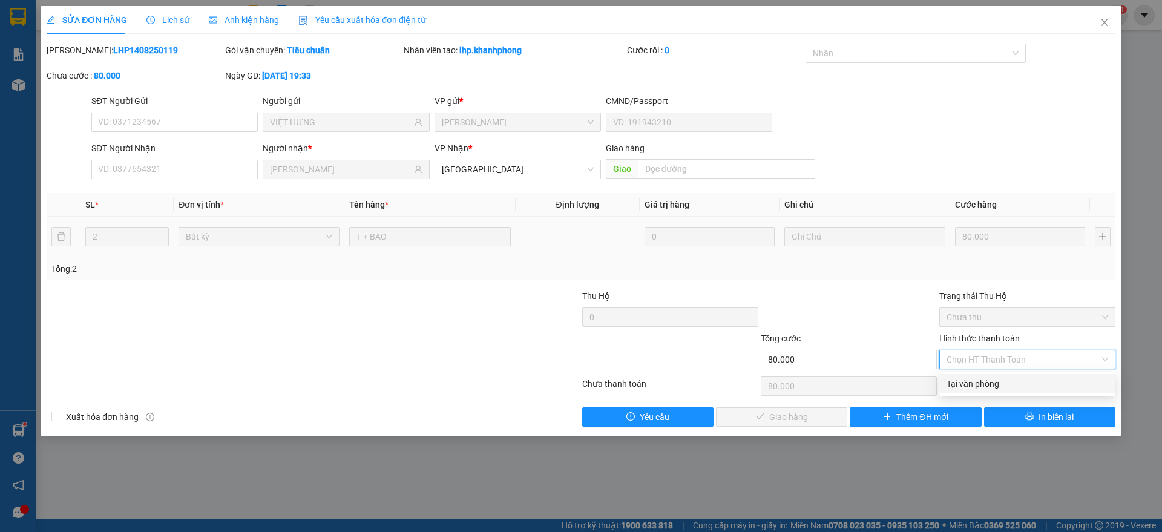
click at [974, 384] on div "Tại văn phòng" at bounding box center [1028, 383] width 162 height 13
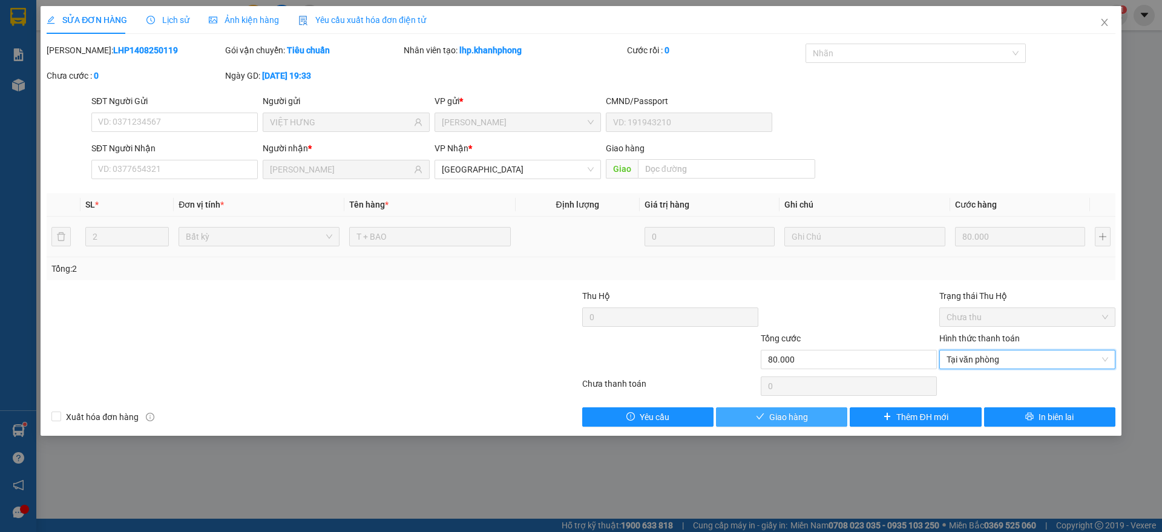
drag, startPoint x: 802, startPoint y: 416, endPoint x: 822, endPoint y: 401, distance: 25.1
click at [807, 413] on span "Giao hàng" at bounding box center [788, 416] width 39 height 13
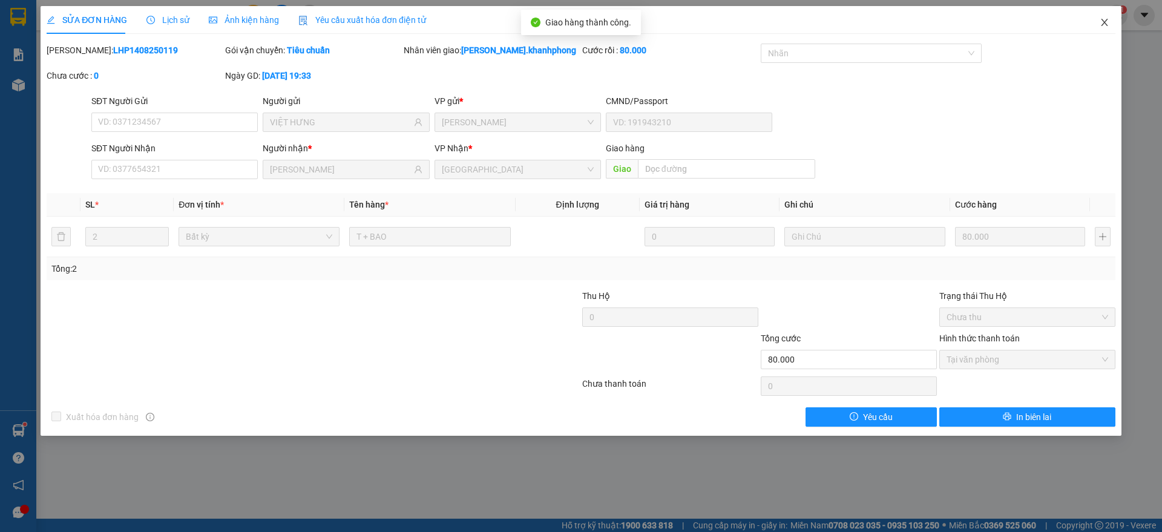
click at [1108, 18] on icon "close" at bounding box center [1105, 23] width 10 height 10
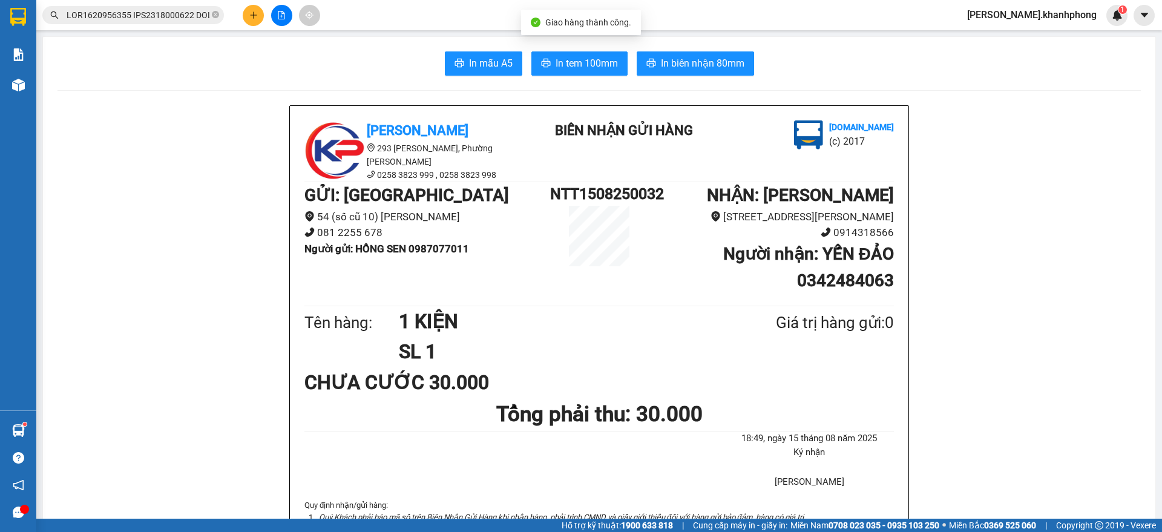
click at [181, 17] on input "text" at bounding box center [138, 14] width 143 height 13
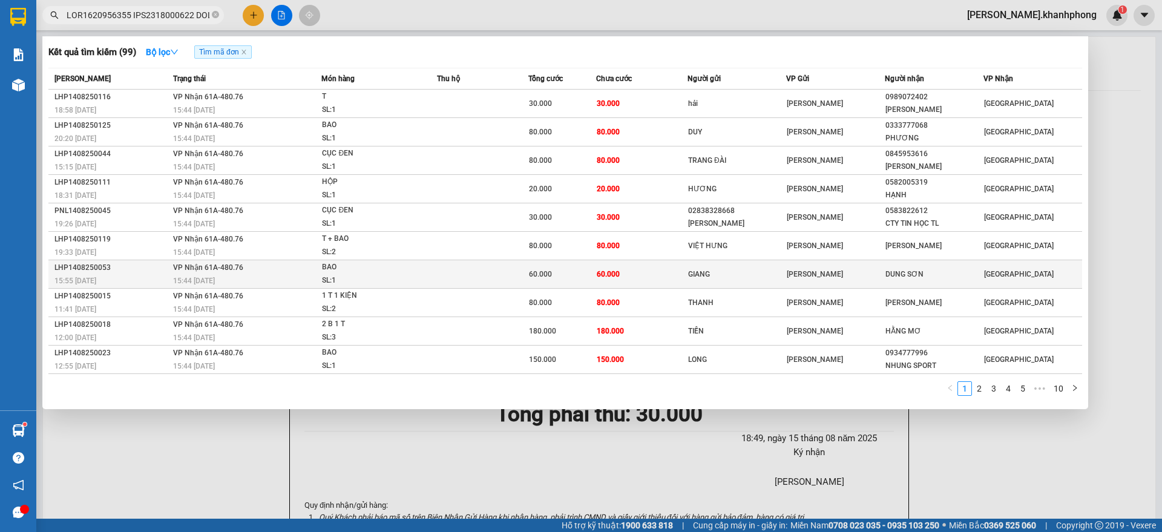
click at [154, 268] on div "LHP1408250053" at bounding box center [111, 267] width 115 height 13
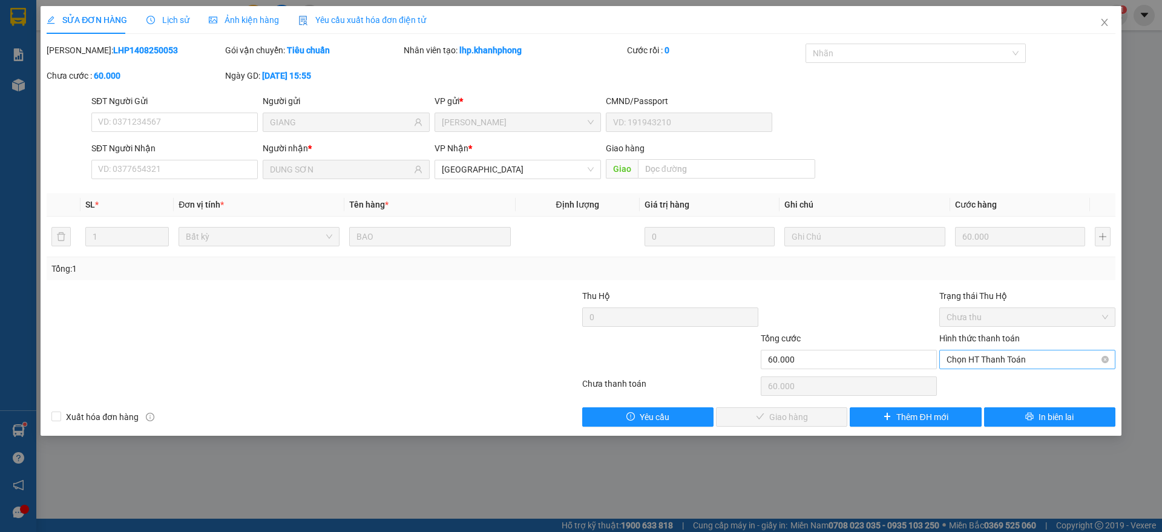
click at [988, 350] on div "Chọn HT Thanh Toán" at bounding box center [1027, 359] width 176 height 19
click at [982, 385] on div "Tại văn phòng" at bounding box center [1028, 383] width 162 height 13
drag, startPoint x: 790, startPoint y: 414, endPoint x: 796, endPoint y: 407, distance: 9.9
click at [792, 414] on span "Giao hàng" at bounding box center [788, 416] width 39 height 13
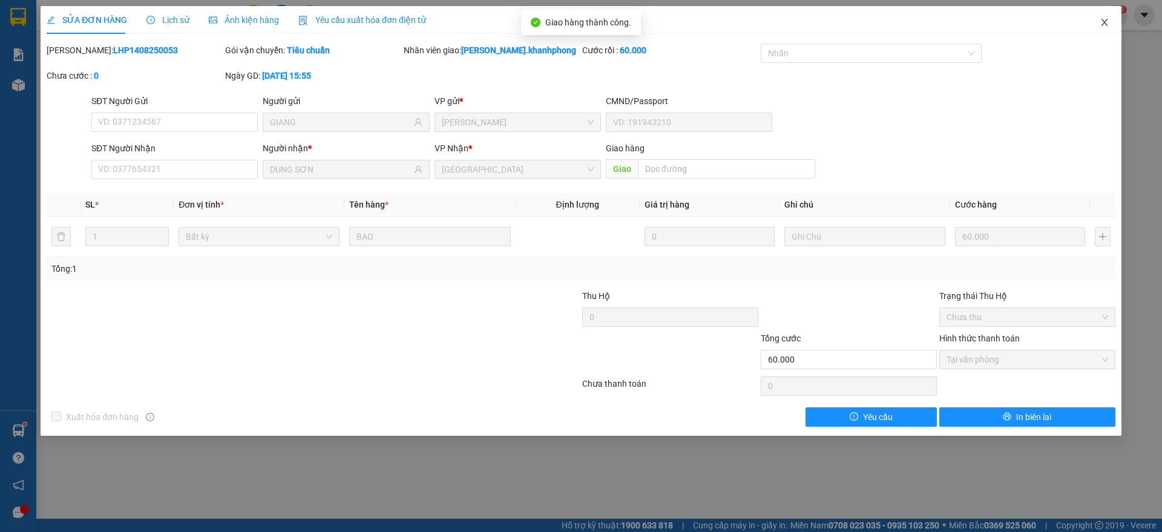
click at [1104, 21] on icon "close" at bounding box center [1105, 23] width 10 height 10
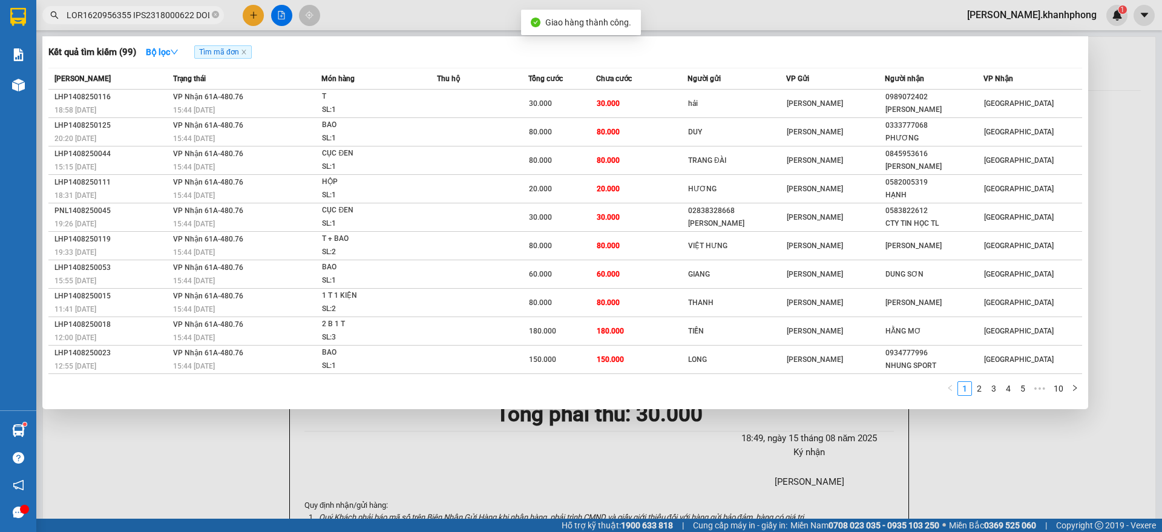
click at [134, 13] on input "text" at bounding box center [138, 14] width 143 height 13
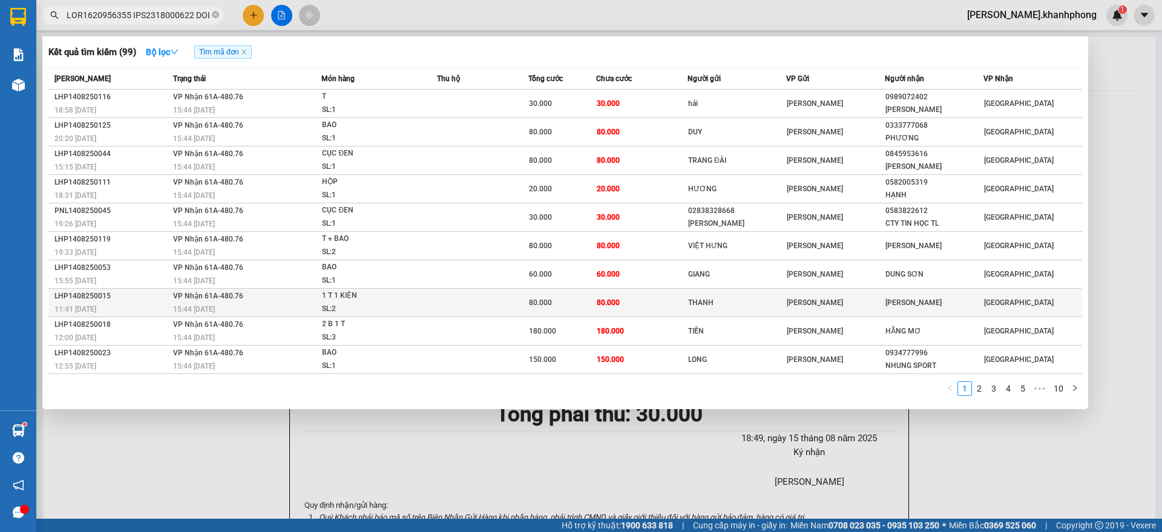
click at [114, 297] on div "LHP1408250015" at bounding box center [111, 296] width 115 height 13
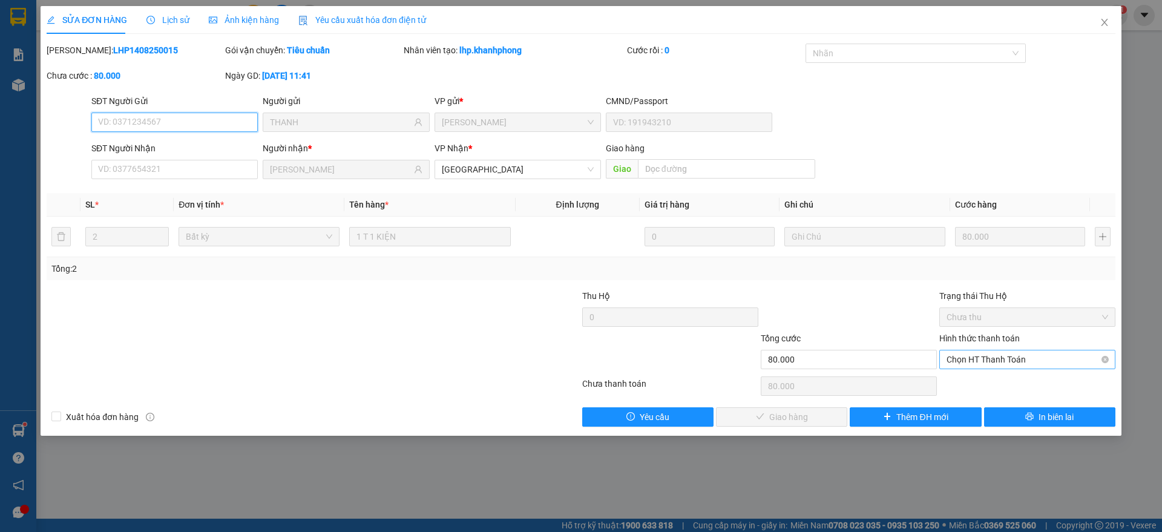
click at [1020, 362] on span "Chọn HT Thanh Toán" at bounding box center [1028, 359] width 162 height 18
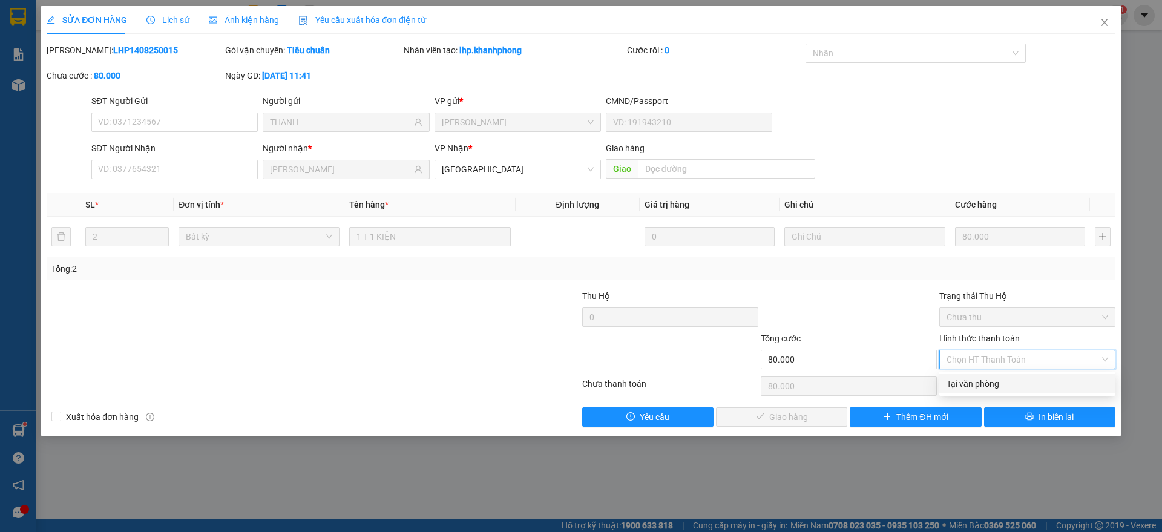
click at [989, 384] on div "Tại văn phòng" at bounding box center [1028, 383] width 162 height 13
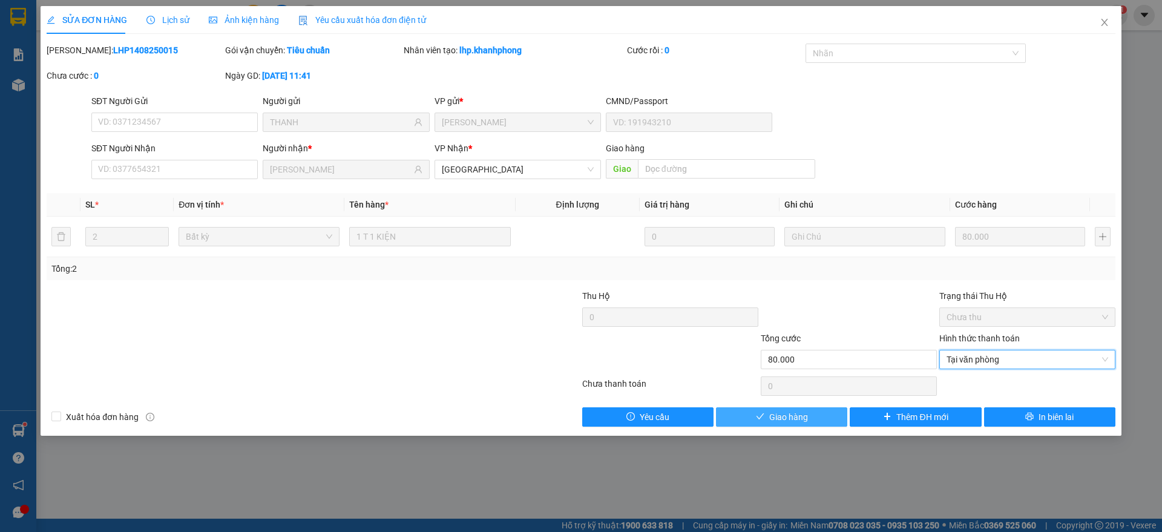
click at [799, 407] on div "Giao hàng" at bounding box center [782, 416] width 134 height 19
click at [797, 411] on span "Giao hàng" at bounding box center [788, 416] width 39 height 13
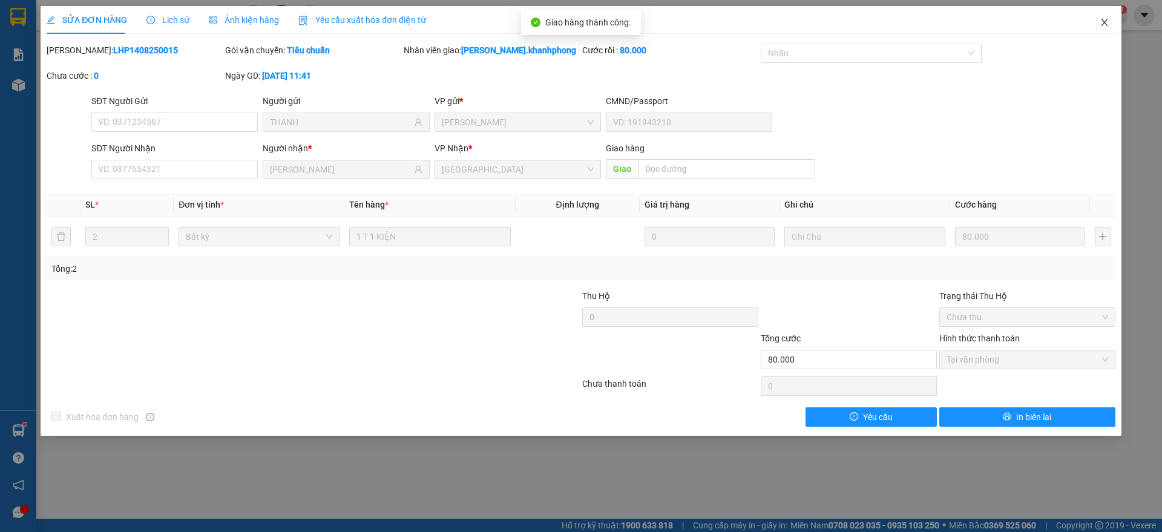
click at [1110, 18] on span "Close" at bounding box center [1105, 23] width 34 height 34
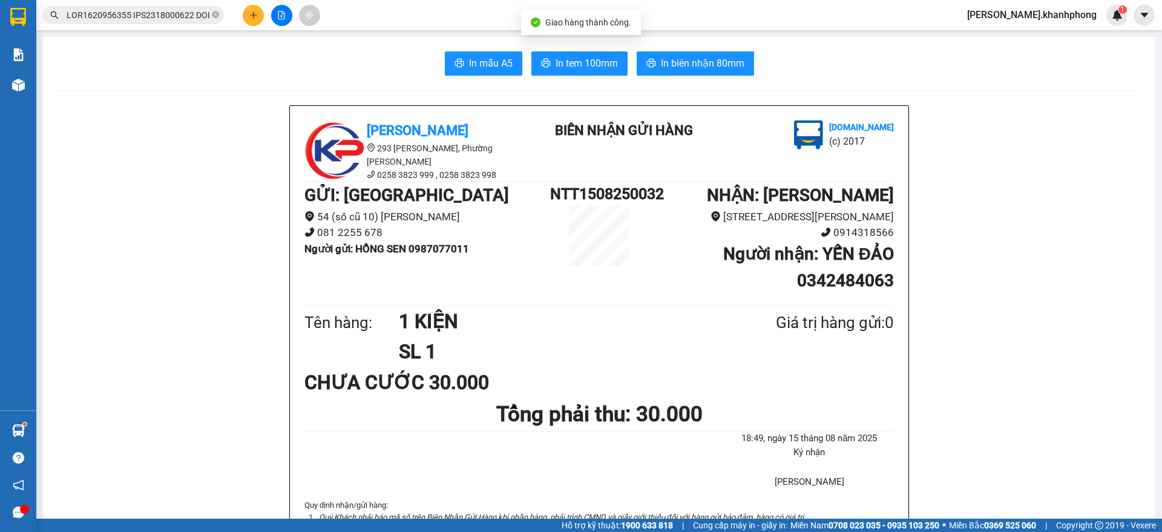
click at [170, 16] on input "text" at bounding box center [138, 14] width 143 height 13
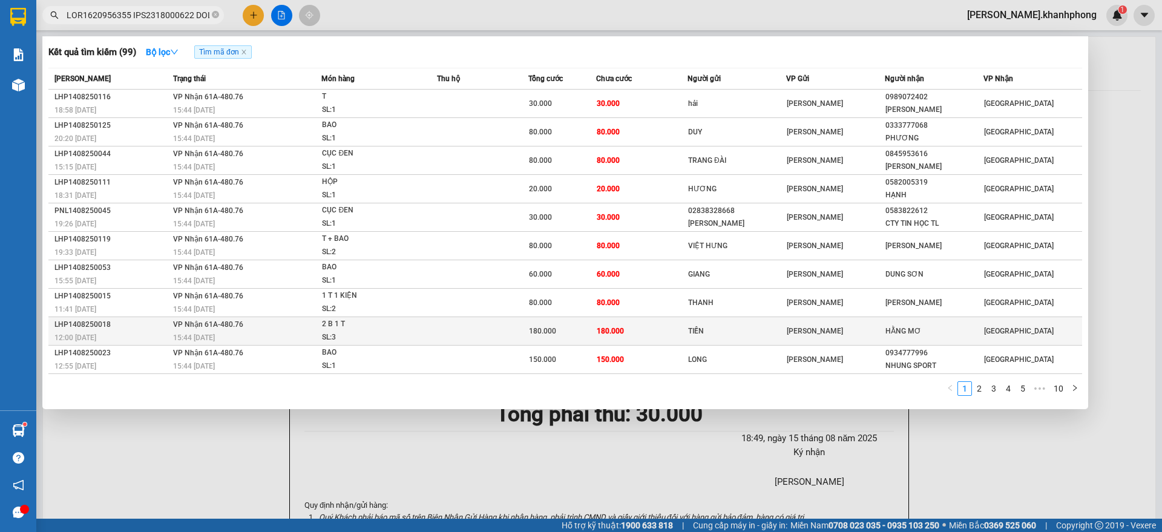
click at [132, 332] on div "12:00 [DATE]" at bounding box center [111, 337] width 115 height 13
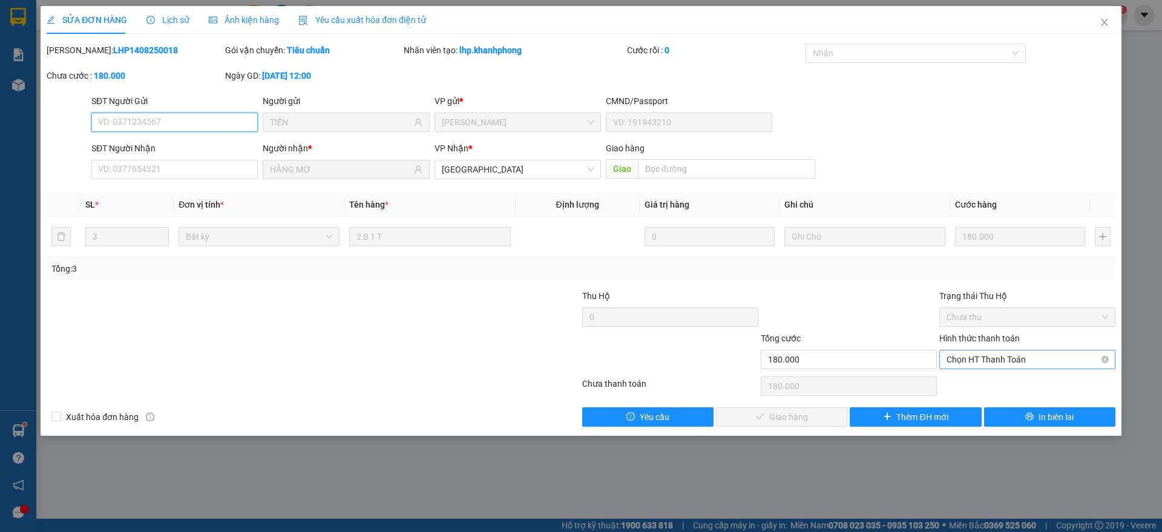
click at [990, 360] on span "Chọn HT Thanh Toán" at bounding box center [1028, 359] width 162 height 18
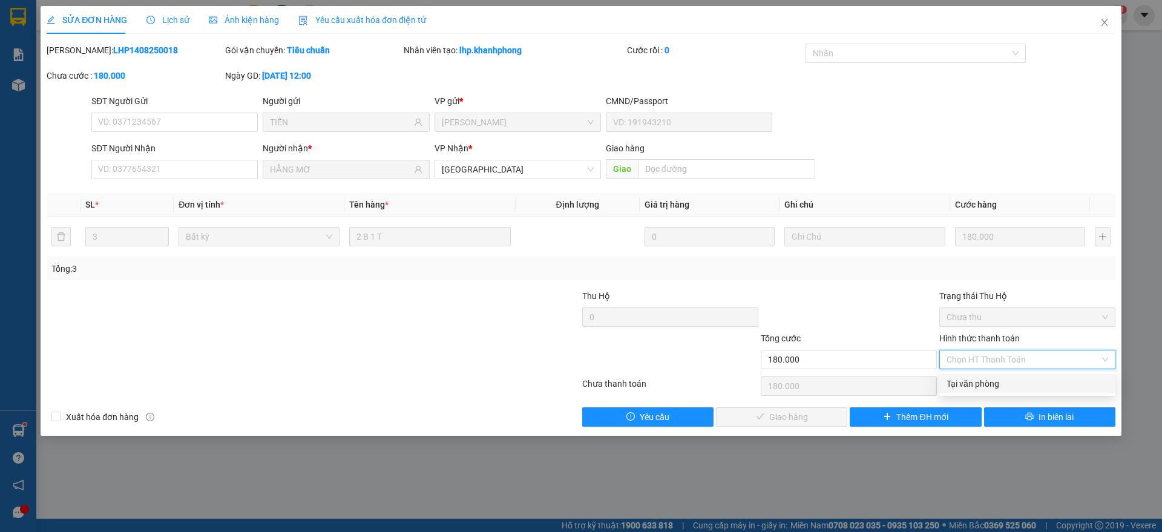
click at [978, 382] on div "Tại văn phòng" at bounding box center [1028, 383] width 162 height 13
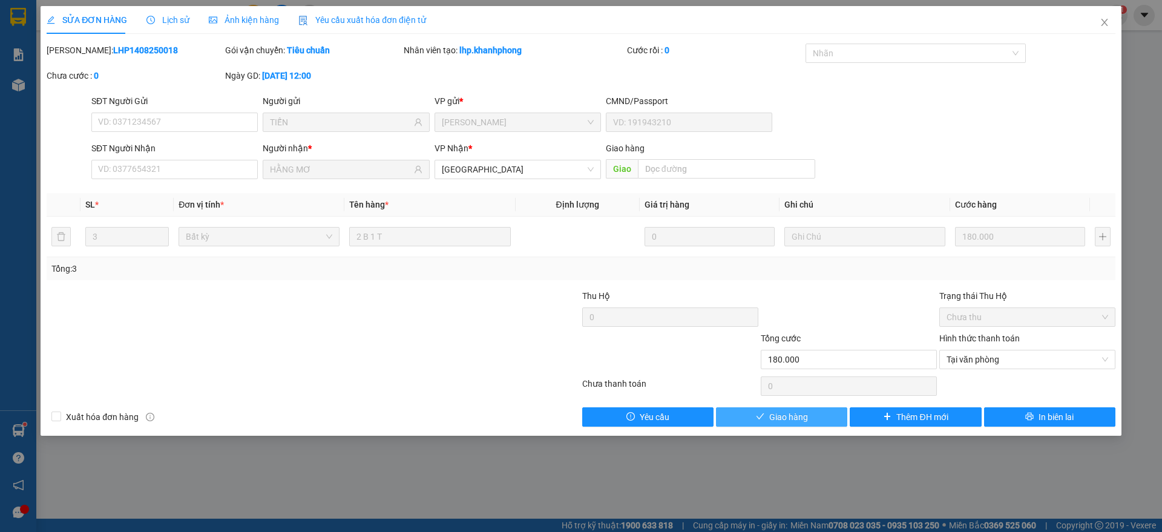
click at [809, 413] on button "Giao hàng" at bounding box center [781, 416] width 131 height 19
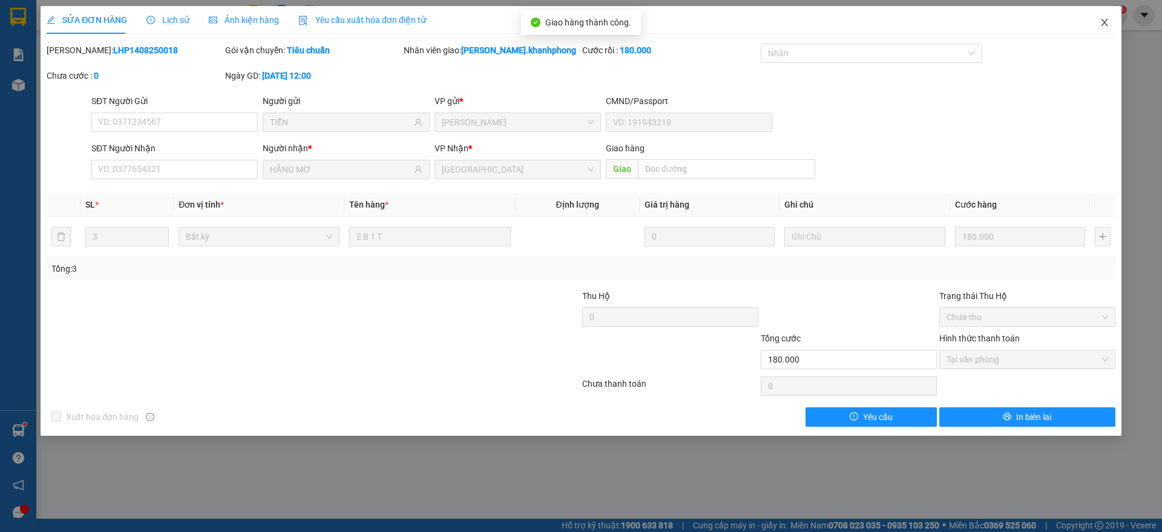
click at [1108, 13] on span "Close" at bounding box center [1105, 23] width 34 height 34
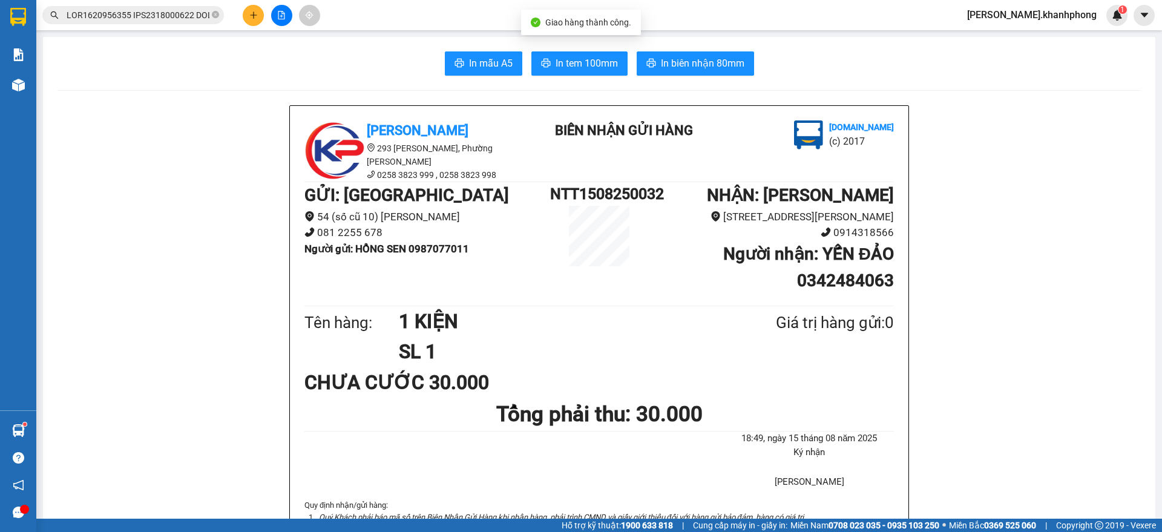
click at [156, 10] on input "text" at bounding box center [138, 14] width 143 height 13
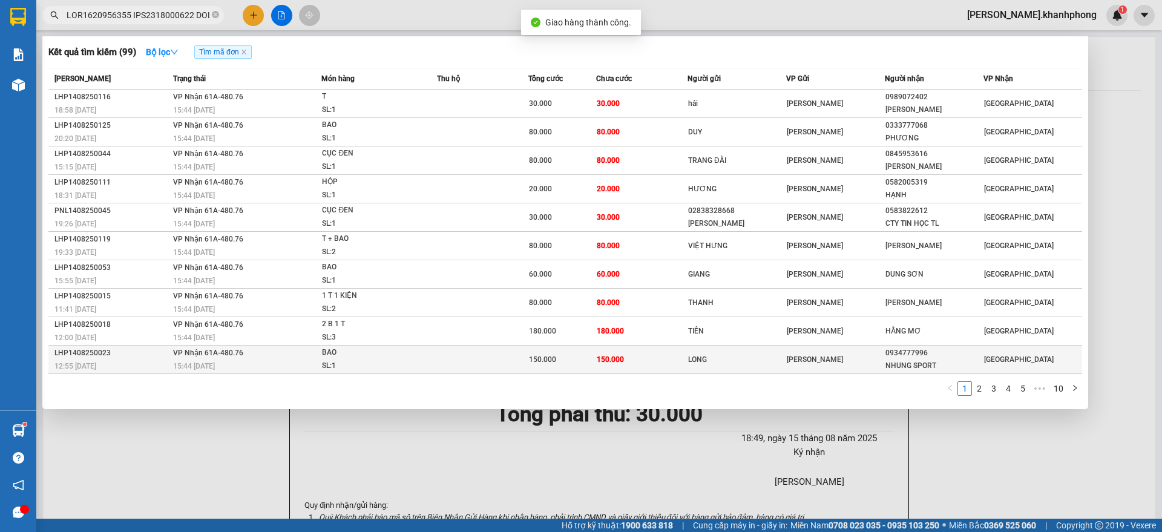
click at [223, 358] on td "VP Nhận 61A-480.76 15:44 [DATE]" at bounding box center [246, 360] width 152 height 28
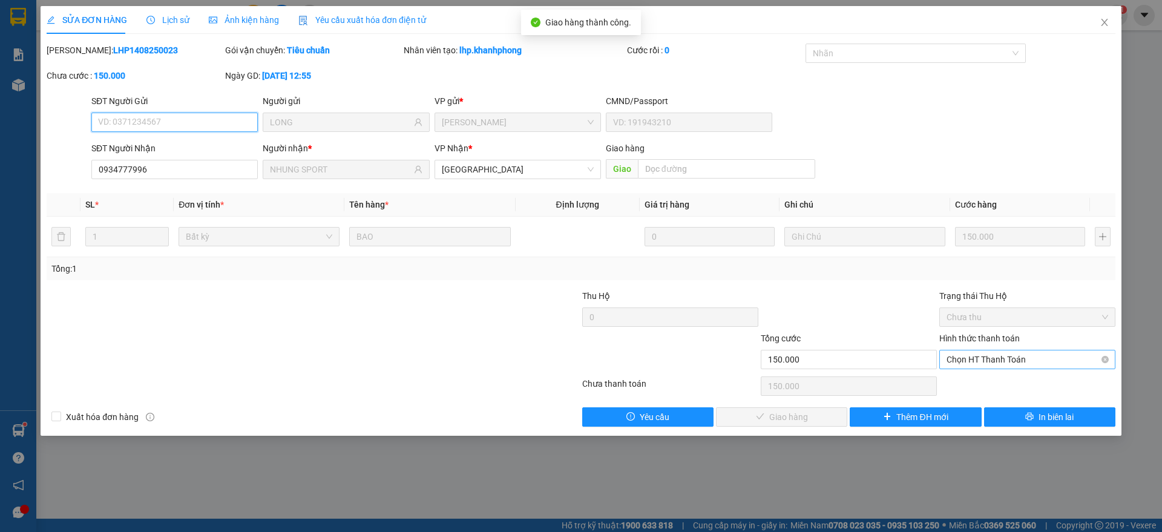
click at [990, 351] on span "Chọn HT Thanh Toán" at bounding box center [1028, 359] width 162 height 18
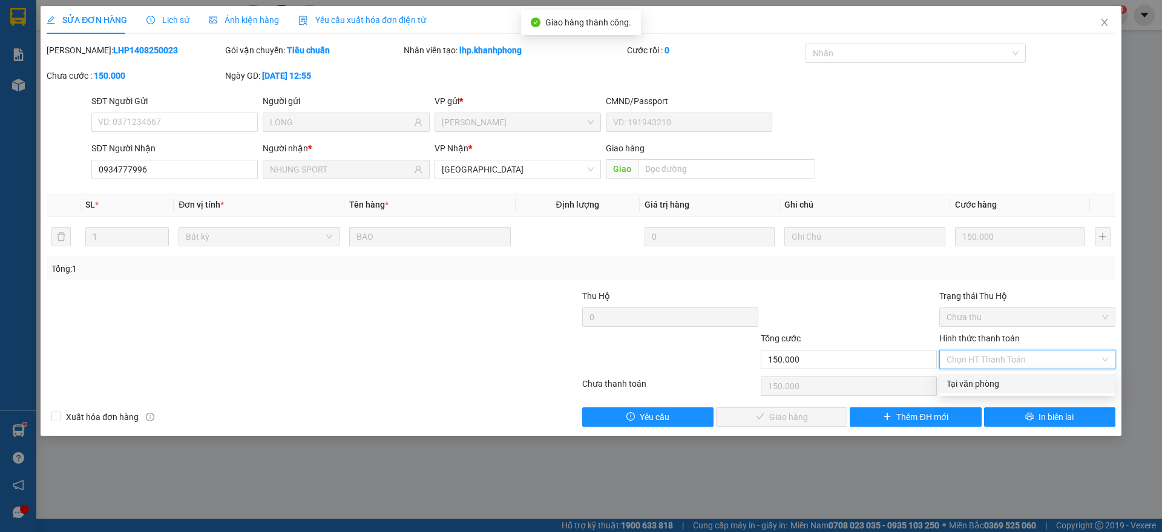
click at [971, 379] on div "Tại văn phòng" at bounding box center [1028, 383] width 162 height 13
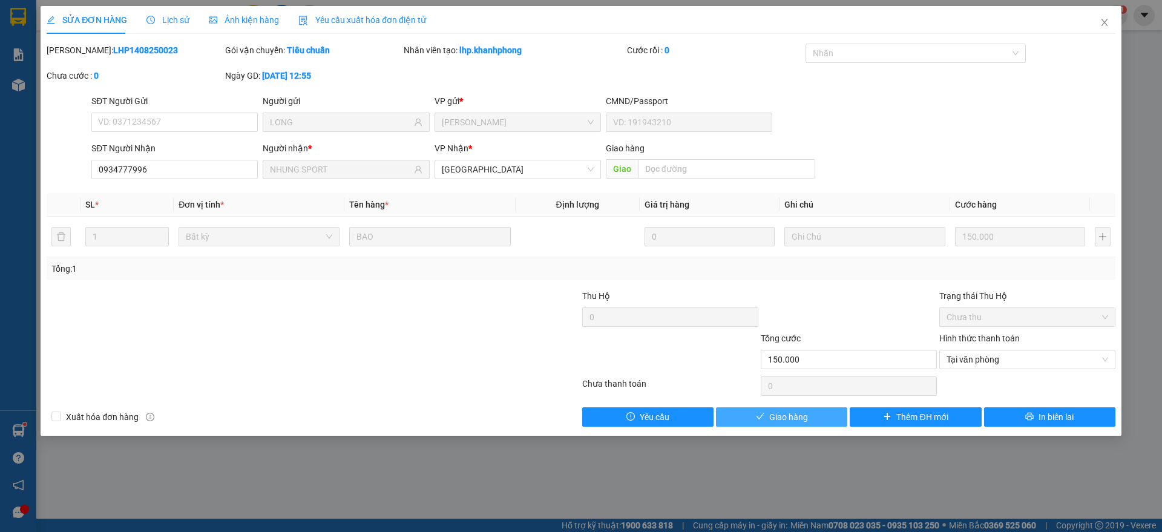
click at [789, 420] on span "Giao hàng" at bounding box center [788, 416] width 39 height 13
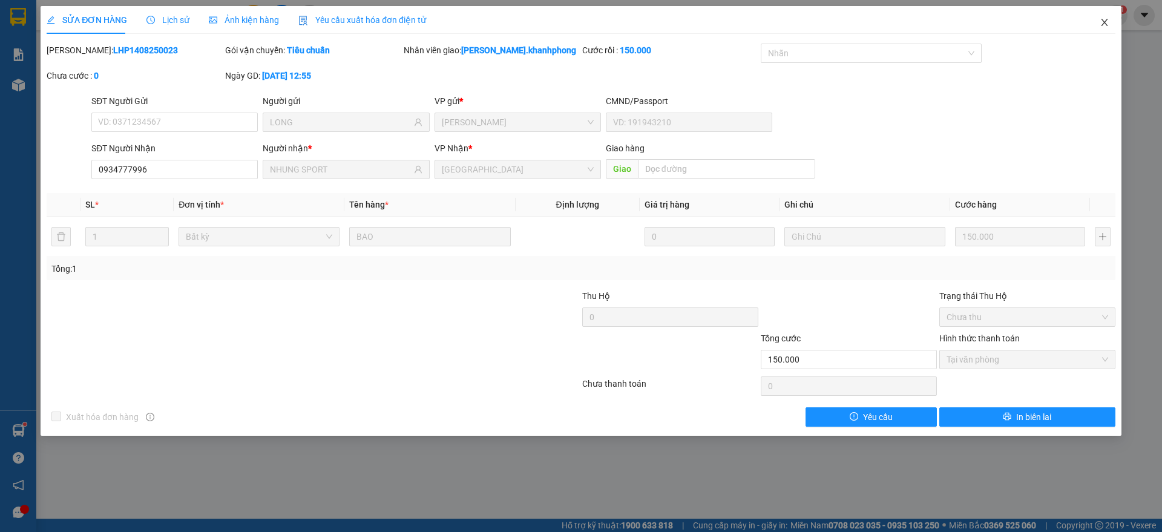
click at [1108, 18] on icon "close" at bounding box center [1105, 23] width 10 height 10
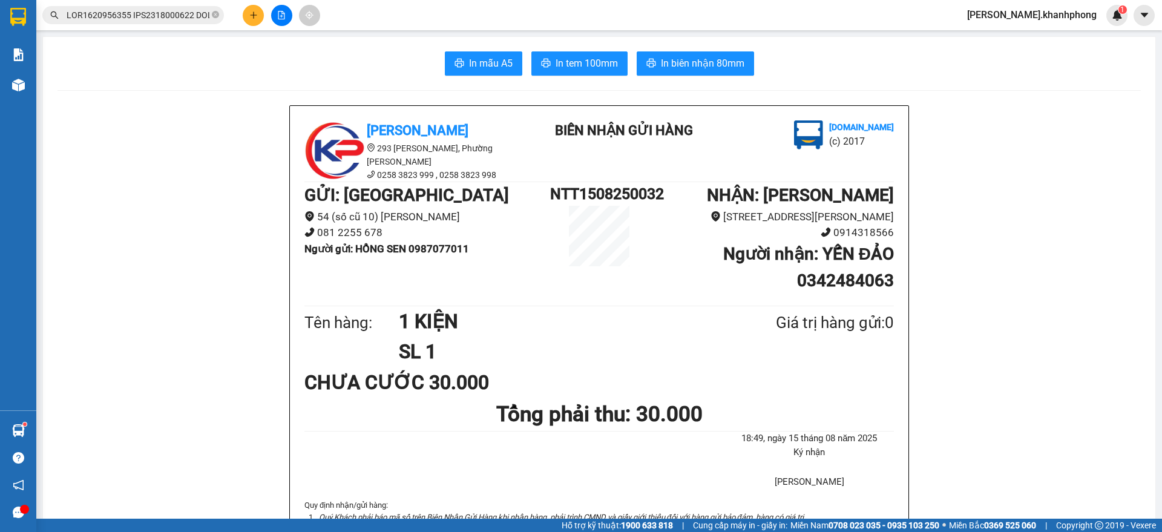
click at [145, 10] on input "text" at bounding box center [138, 14] width 143 height 13
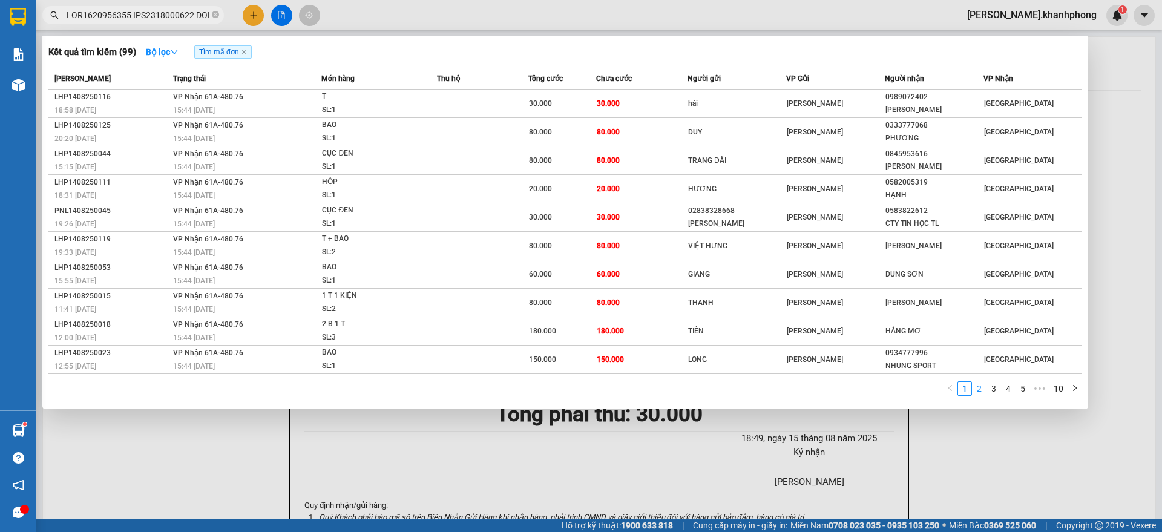
click at [980, 389] on link "2" at bounding box center [979, 388] width 13 height 13
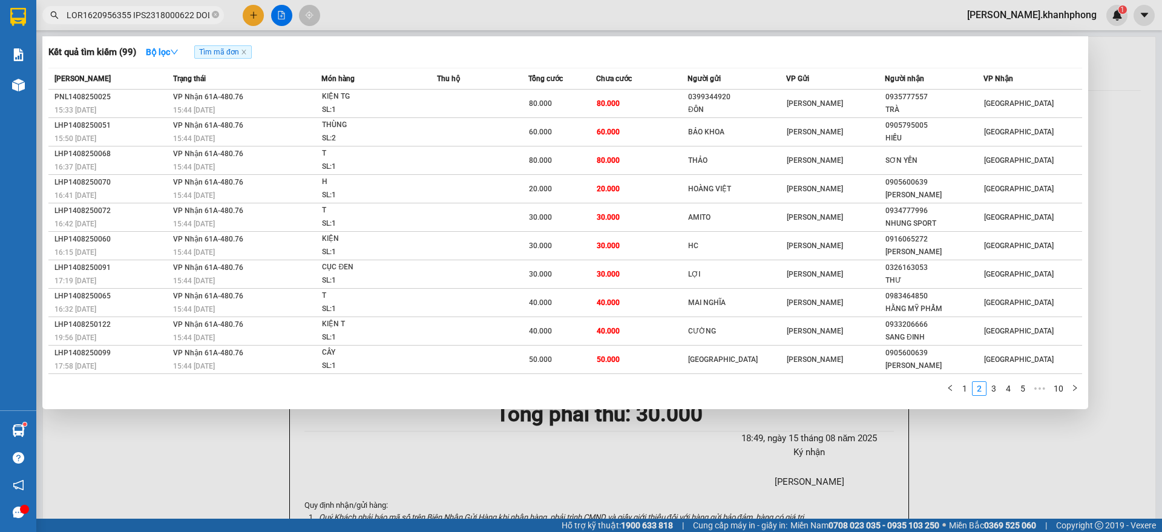
click at [965, 393] on link "1" at bounding box center [964, 388] width 13 height 13
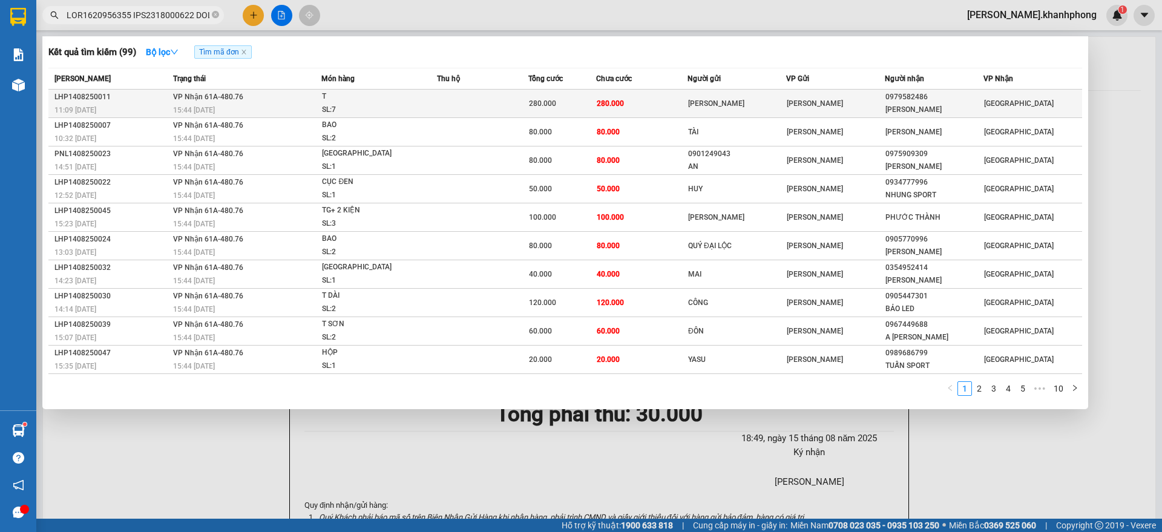
click at [626, 96] on td "280.000" at bounding box center [641, 104] width 91 height 28
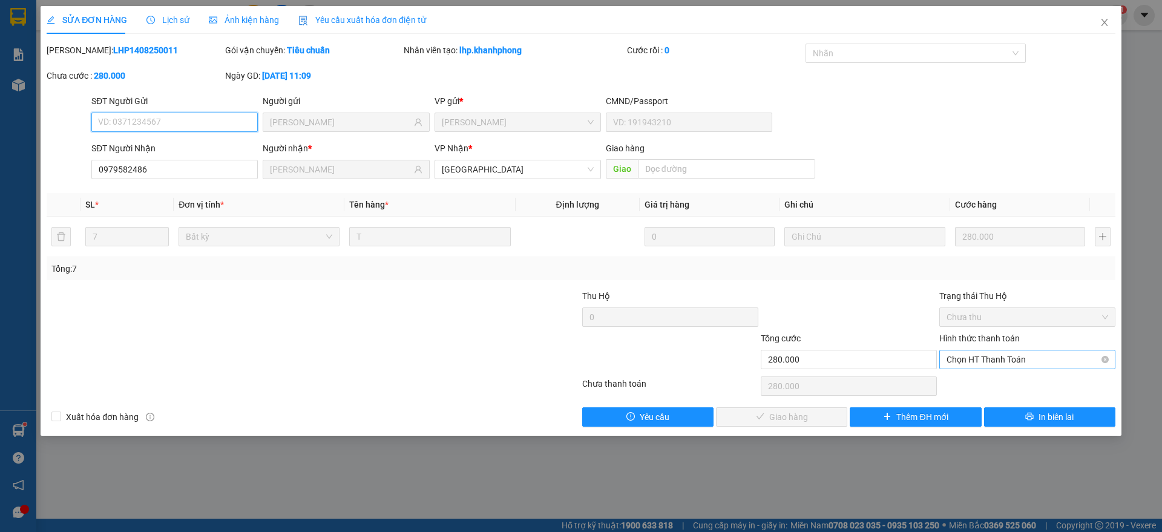
click at [977, 362] on span "Chọn HT Thanh Toán" at bounding box center [1028, 359] width 162 height 18
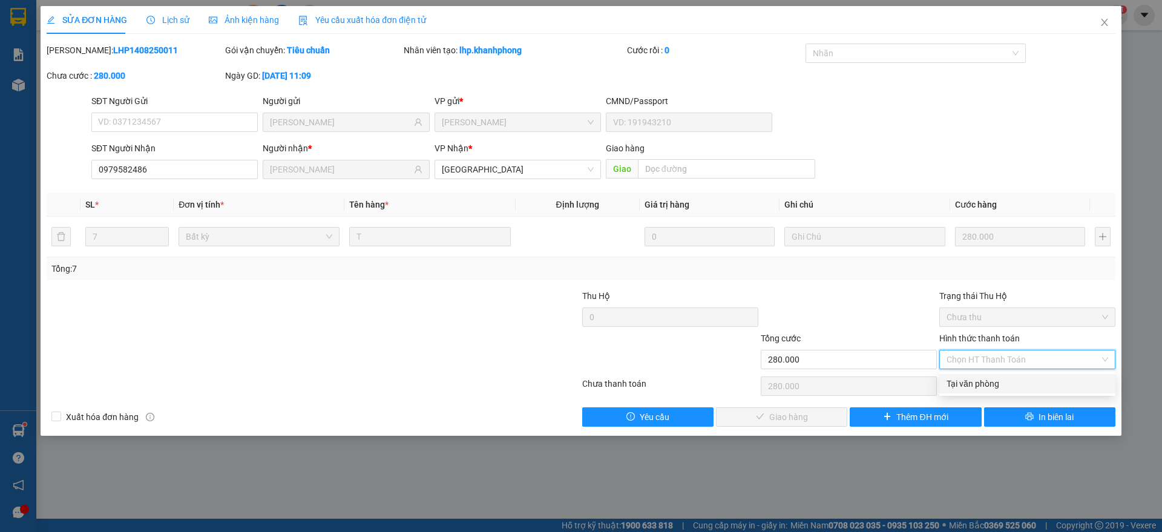
click at [966, 386] on div "Tại văn phòng" at bounding box center [1028, 383] width 162 height 13
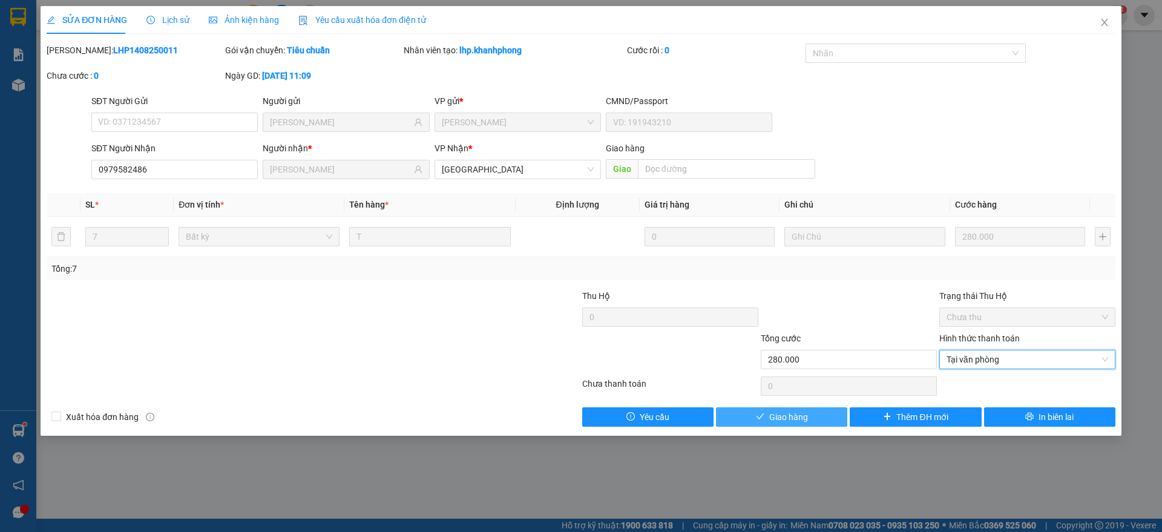
click at [795, 415] on span "Giao hàng" at bounding box center [788, 416] width 39 height 13
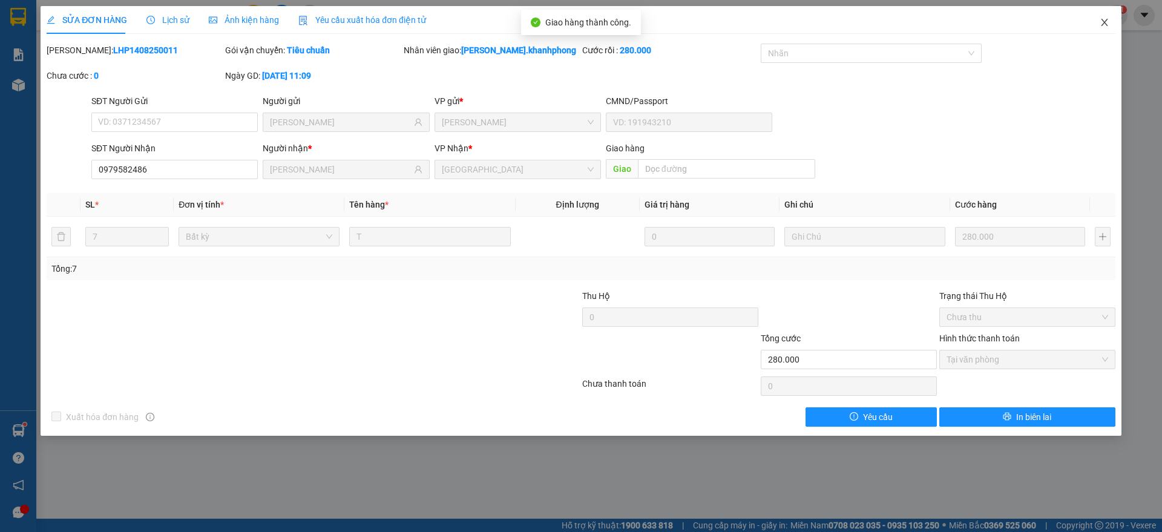
click at [1102, 19] on icon "close" at bounding box center [1105, 23] width 10 height 10
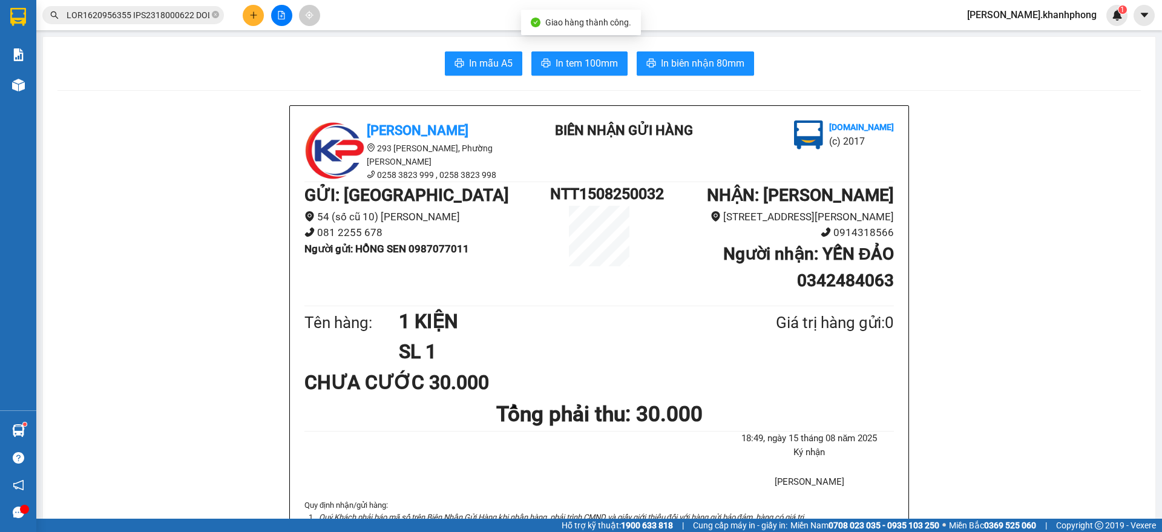
click at [175, 18] on input "text" at bounding box center [138, 14] width 143 height 13
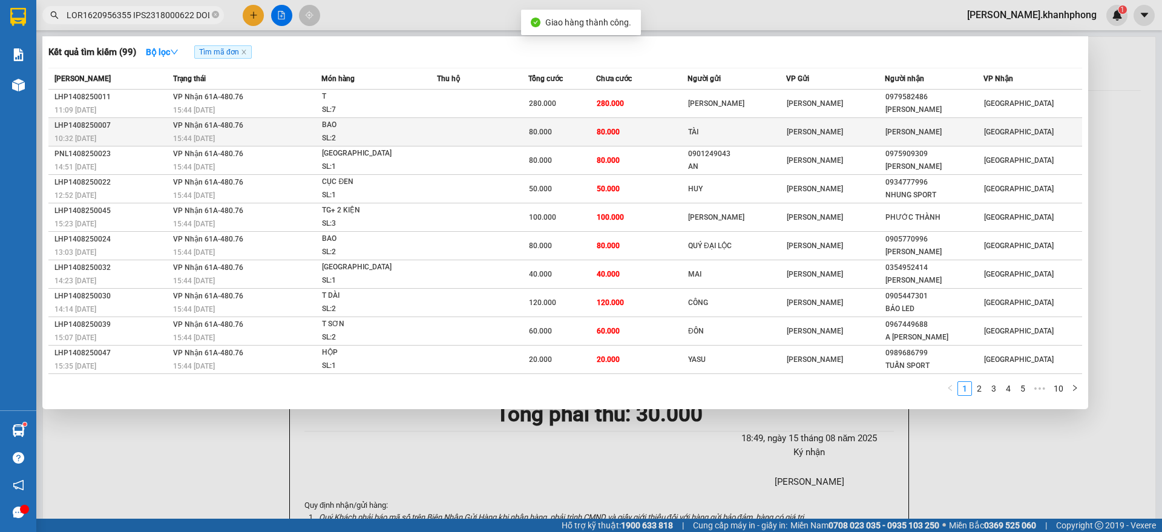
click at [357, 128] on div "BAO" at bounding box center [367, 125] width 91 height 13
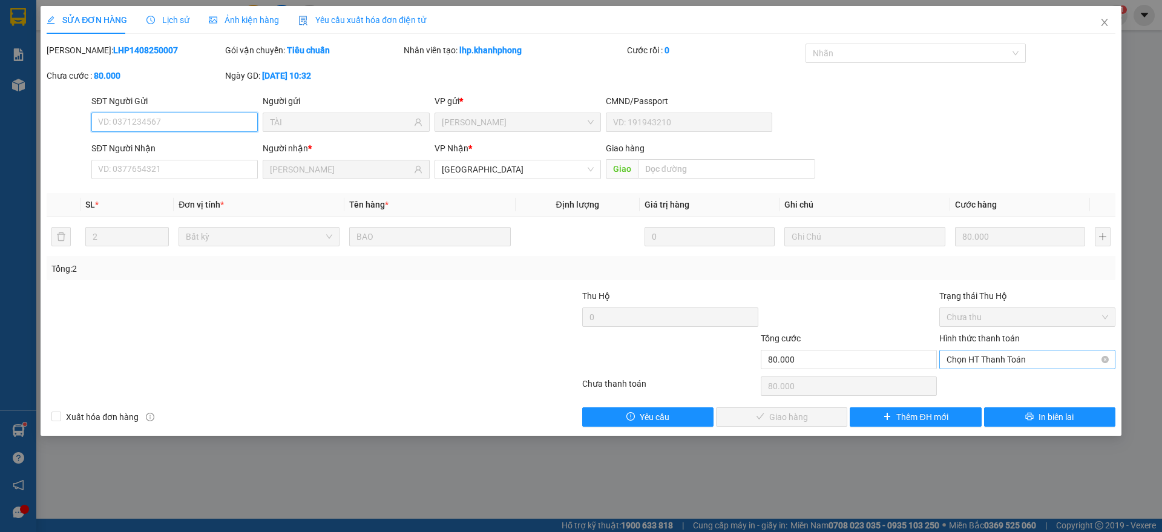
click at [989, 355] on span "Chọn HT Thanh Toán" at bounding box center [1028, 359] width 162 height 18
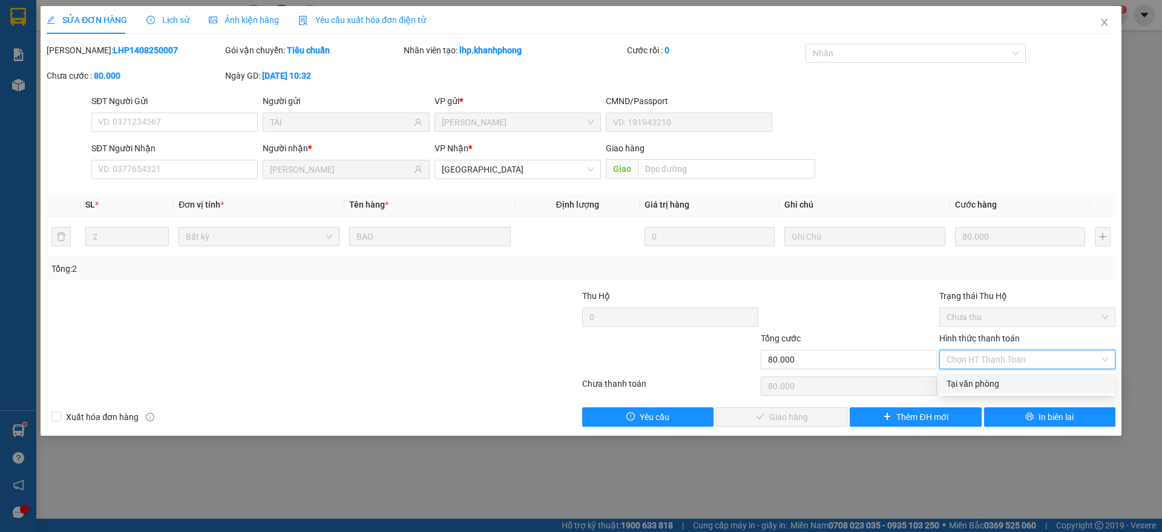
click at [970, 381] on div "Tại văn phòng" at bounding box center [1028, 383] width 162 height 13
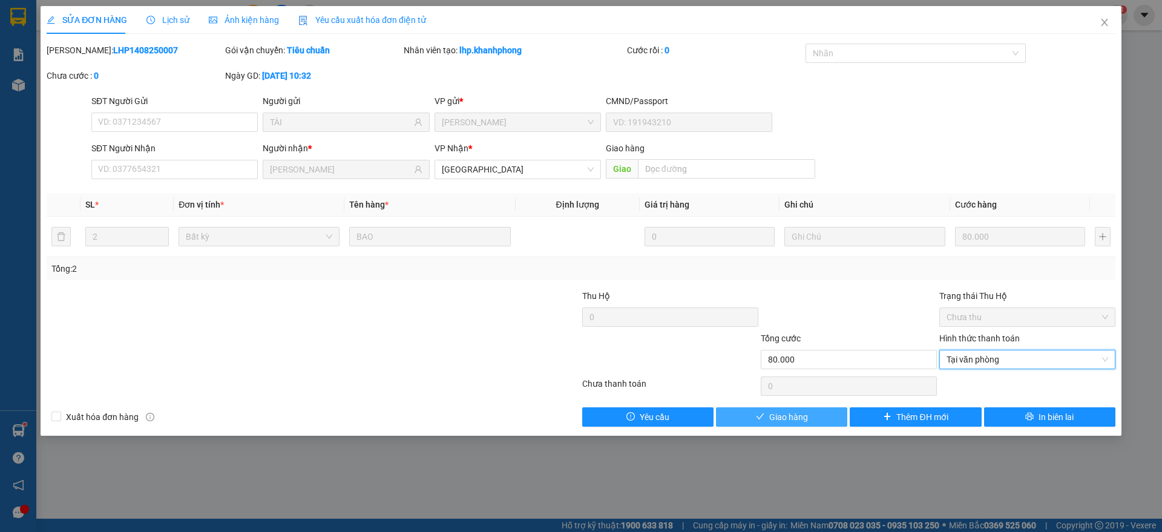
drag, startPoint x: 755, startPoint y: 413, endPoint x: 793, endPoint y: 401, distance: 40.2
click at [759, 413] on button "Giao hàng" at bounding box center [781, 416] width 131 height 19
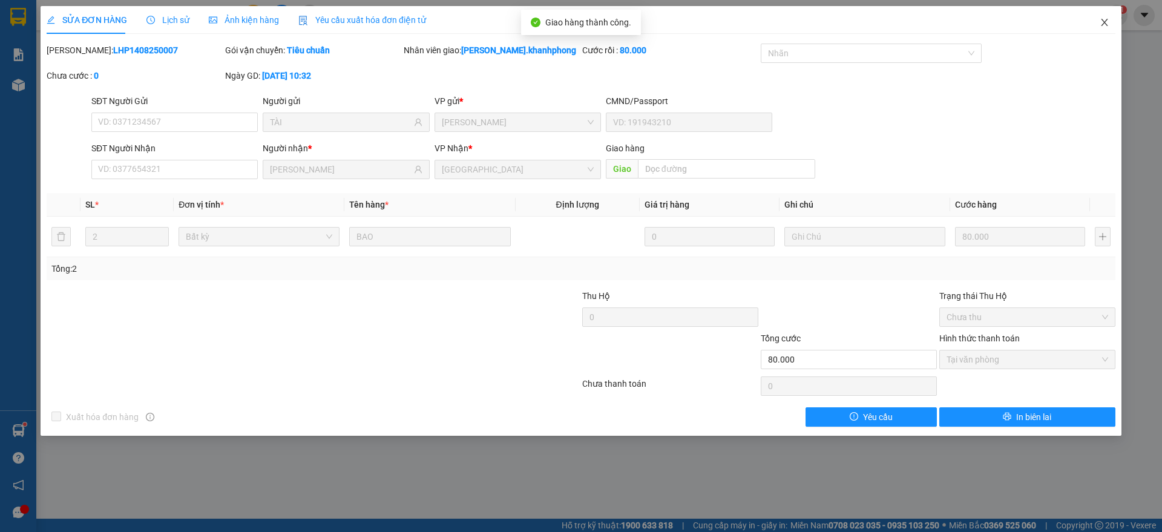
drag, startPoint x: 1104, startPoint y: 21, endPoint x: 1068, endPoint y: 30, distance: 37.4
click at [1104, 20] on icon "close" at bounding box center [1105, 23] width 10 height 10
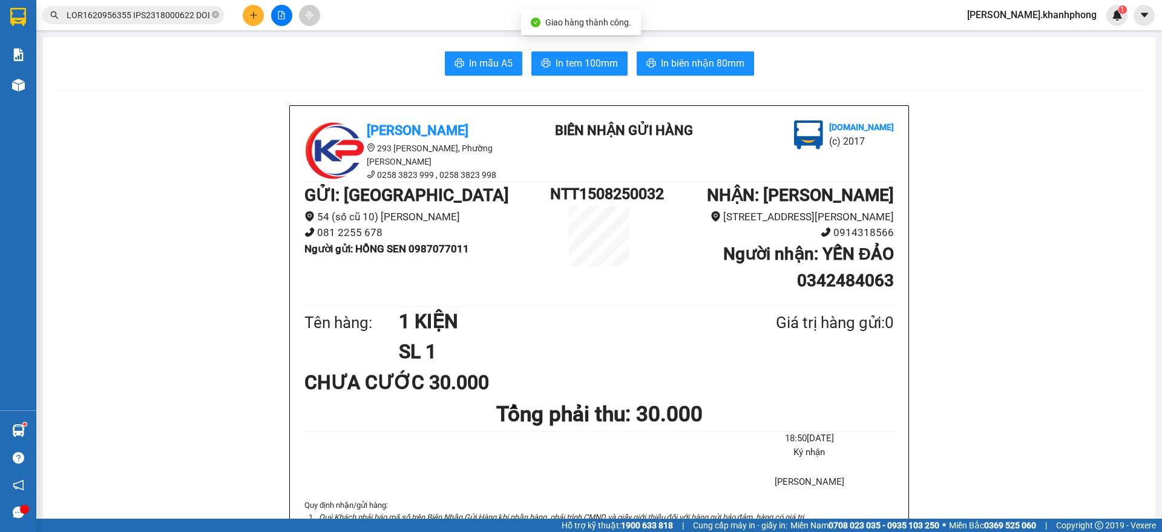
click at [153, 16] on input "text" at bounding box center [138, 14] width 143 height 13
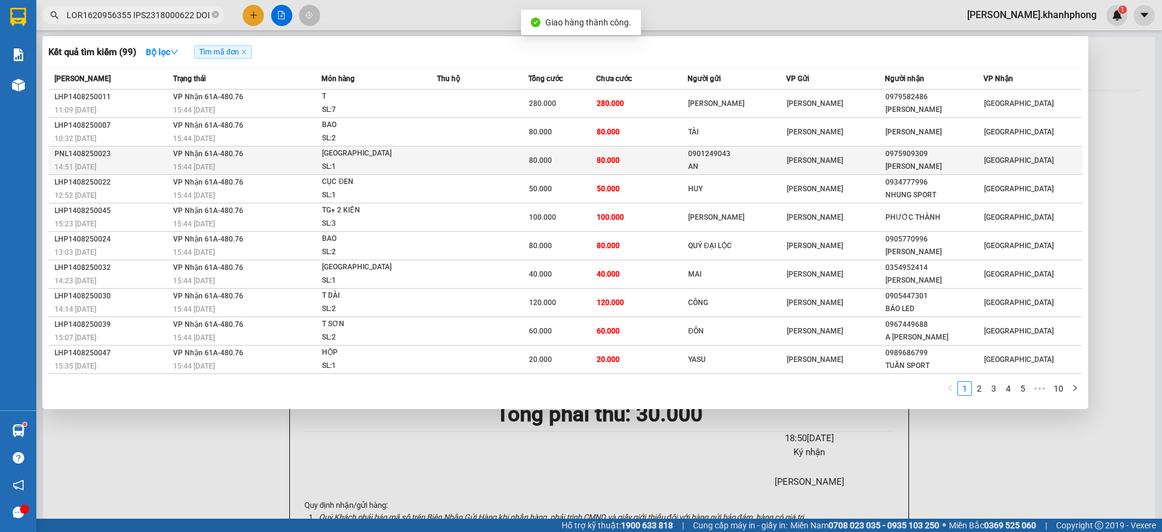
click at [151, 155] on div "PNL1408250023" at bounding box center [111, 154] width 115 height 13
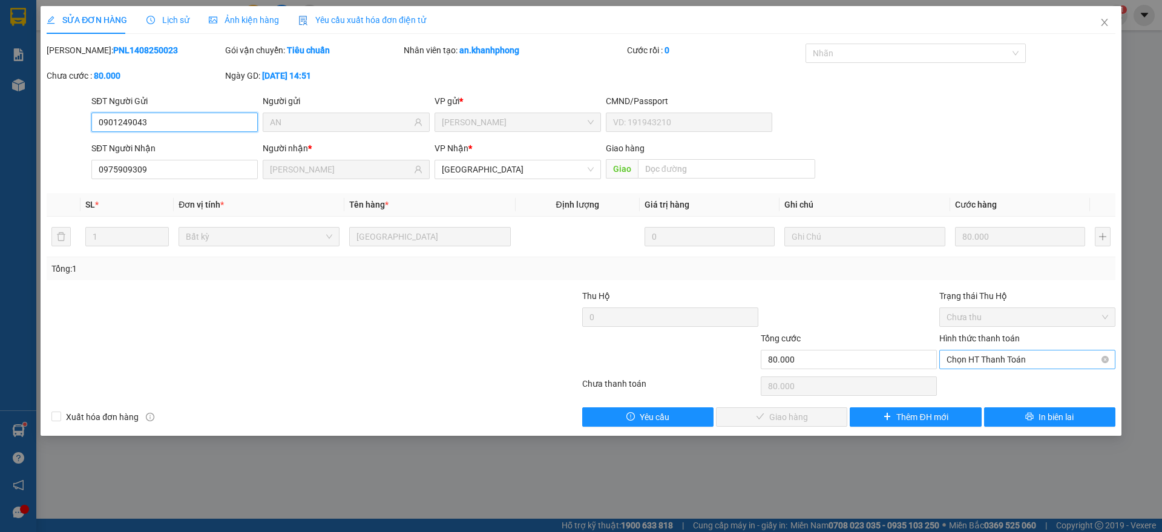
click at [1002, 359] on span "Chọn HT Thanh Toán" at bounding box center [1028, 359] width 162 height 18
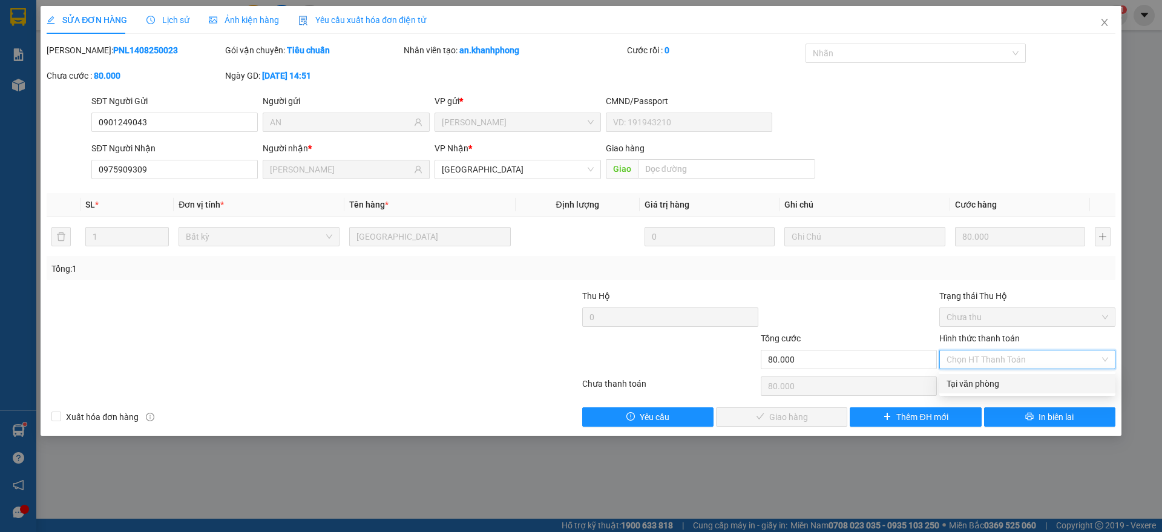
click at [977, 384] on div "Tại văn phòng" at bounding box center [1028, 383] width 162 height 13
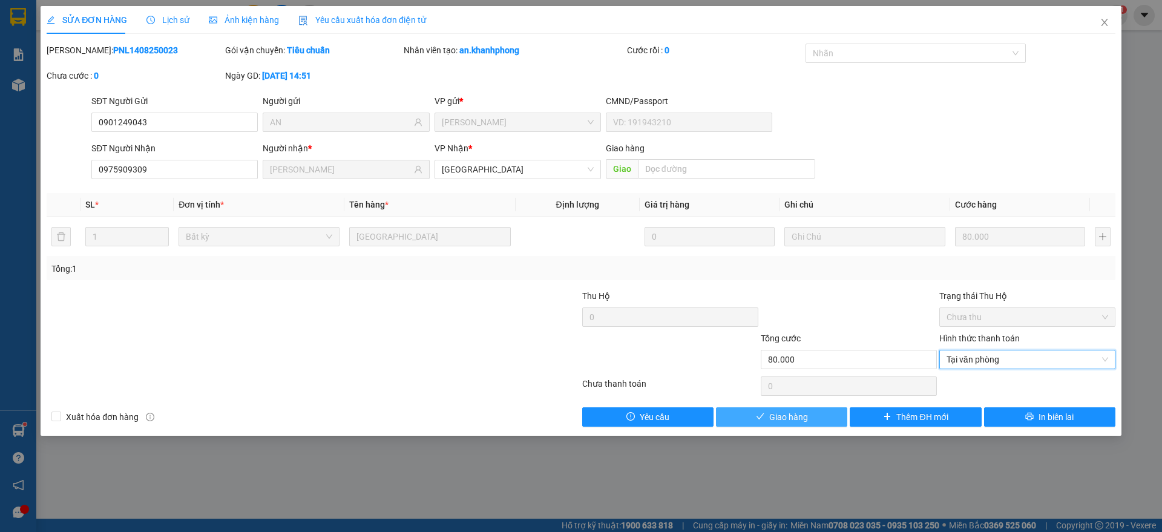
click at [760, 410] on button "Giao hàng" at bounding box center [781, 416] width 131 height 19
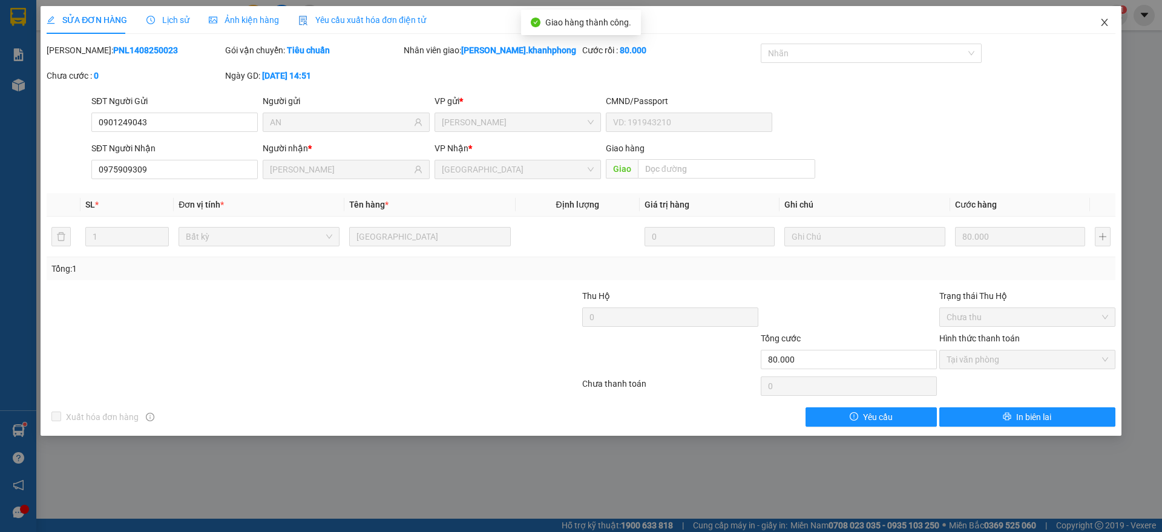
click at [1111, 16] on span "Close" at bounding box center [1105, 23] width 34 height 34
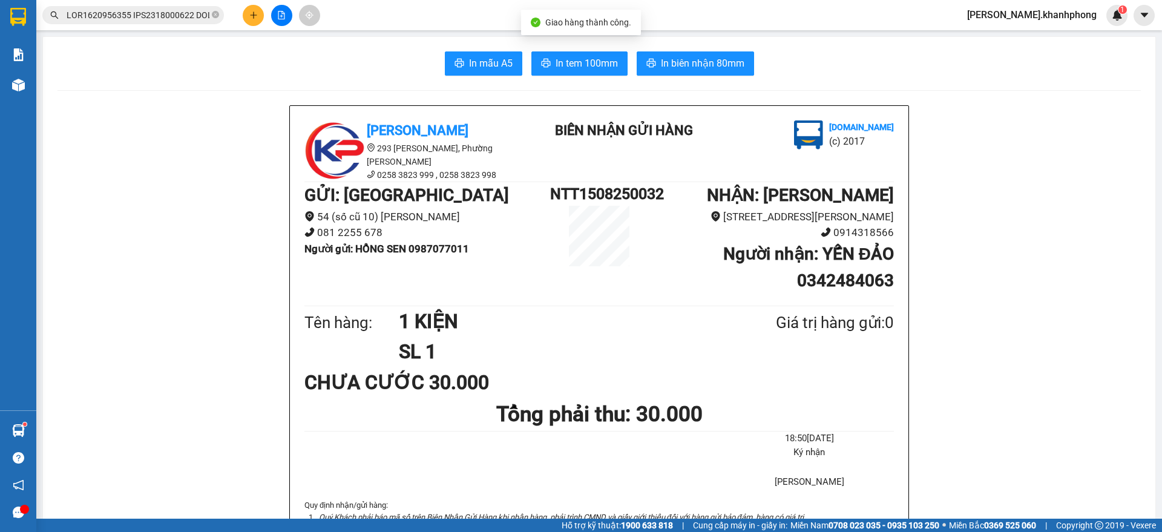
click at [140, 13] on input "text" at bounding box center [138, 14] width 143 height 13
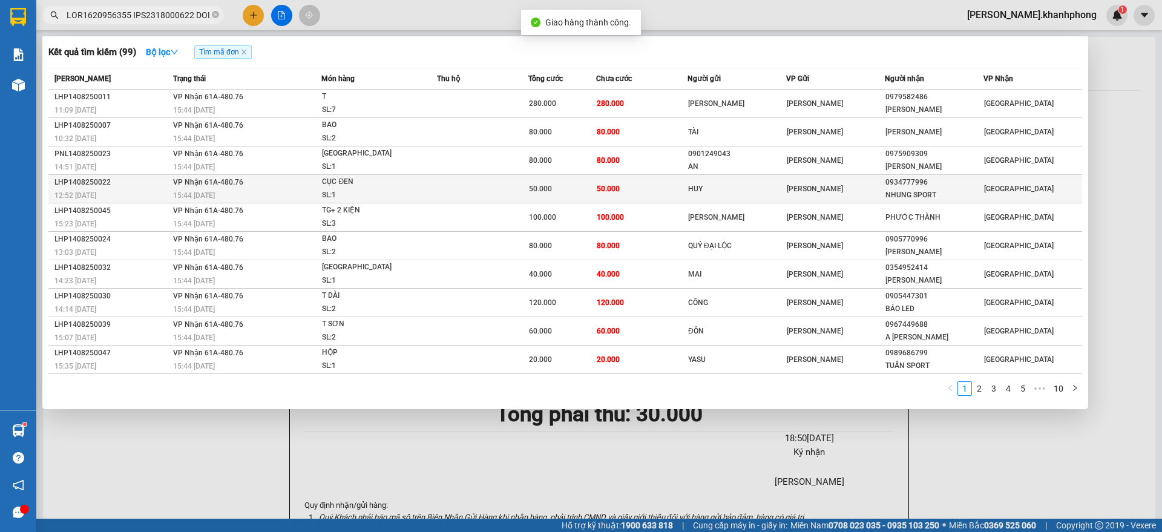
click at [155, 182] on div "LHP1408250022" at bounding box center [111, 182] width 115 height 13
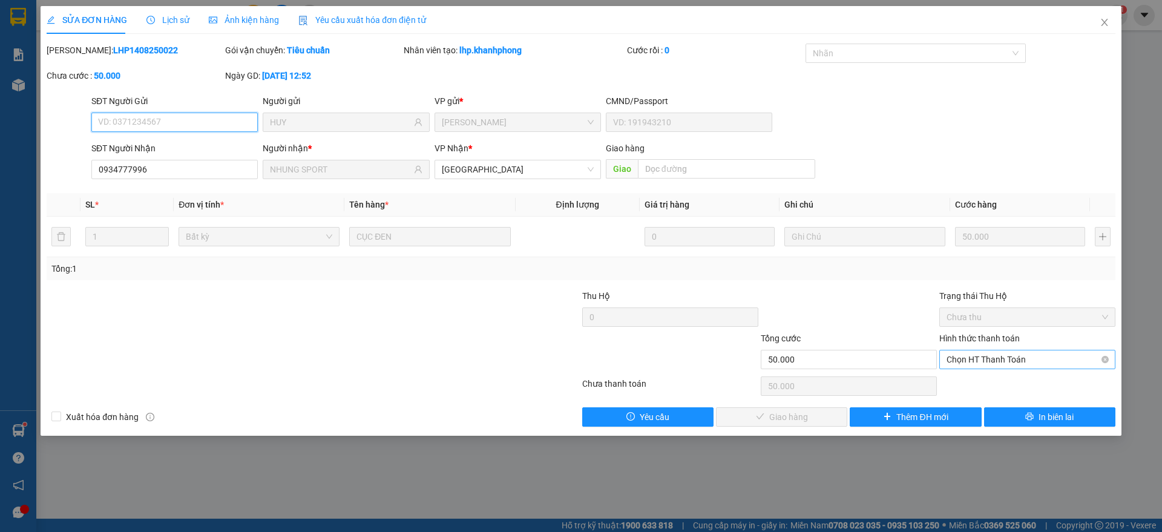
click at [986, 359] on span "Chọn HT Thanh Toán" at bounding box center [1028, 359] width 162 height 18
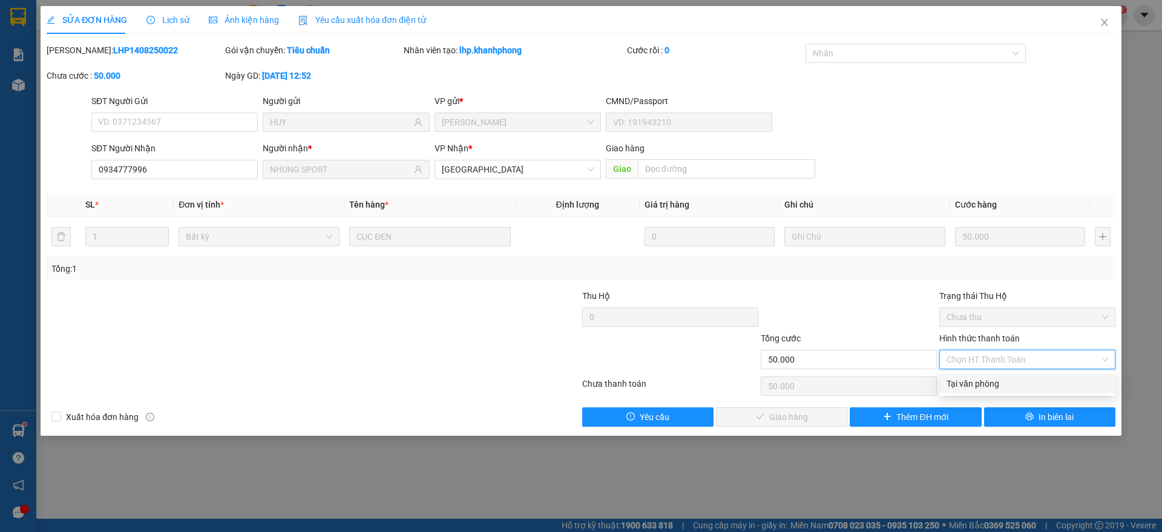
click at [967, 383] on div "Tại văn phòng" at bounding box center [1028, 383] width 162 height 13
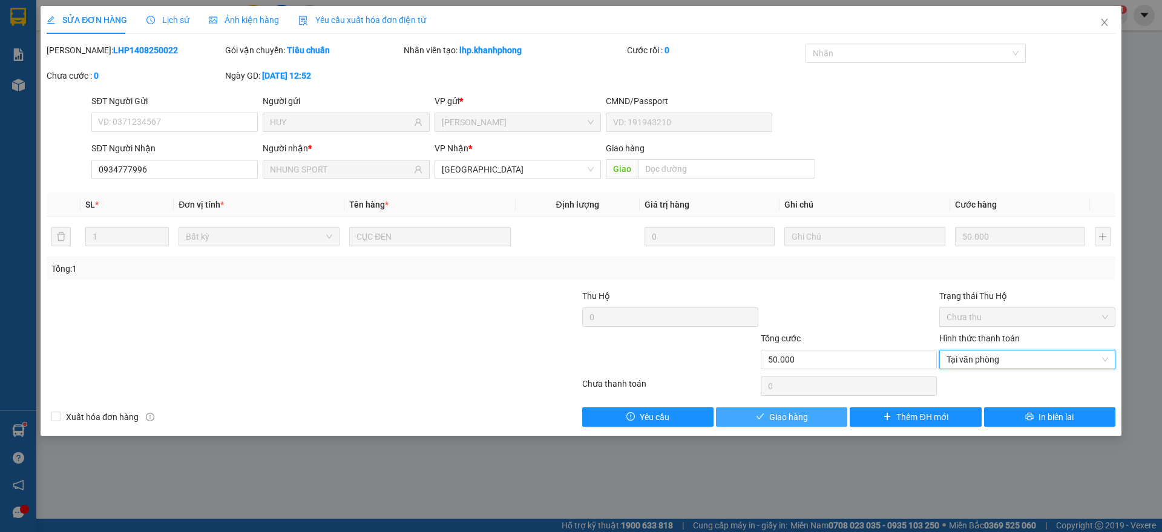
click at [789, 416] on span "Giao hàng" at bounding box center [788, 416] width 39 height 13
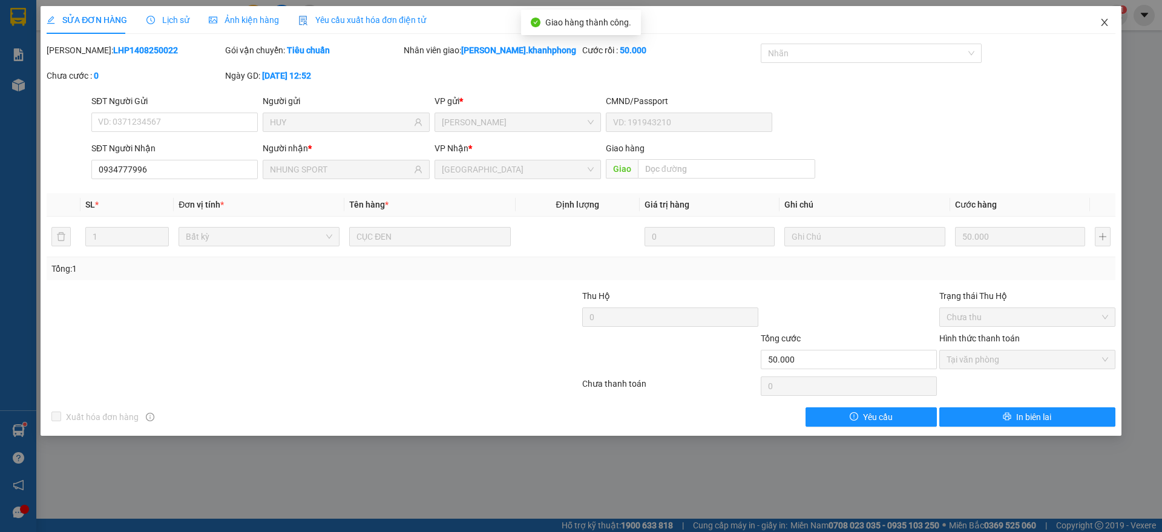
click at [1109, 21] on icon "close" at bounding box center [1105, 23] width 10 height 10
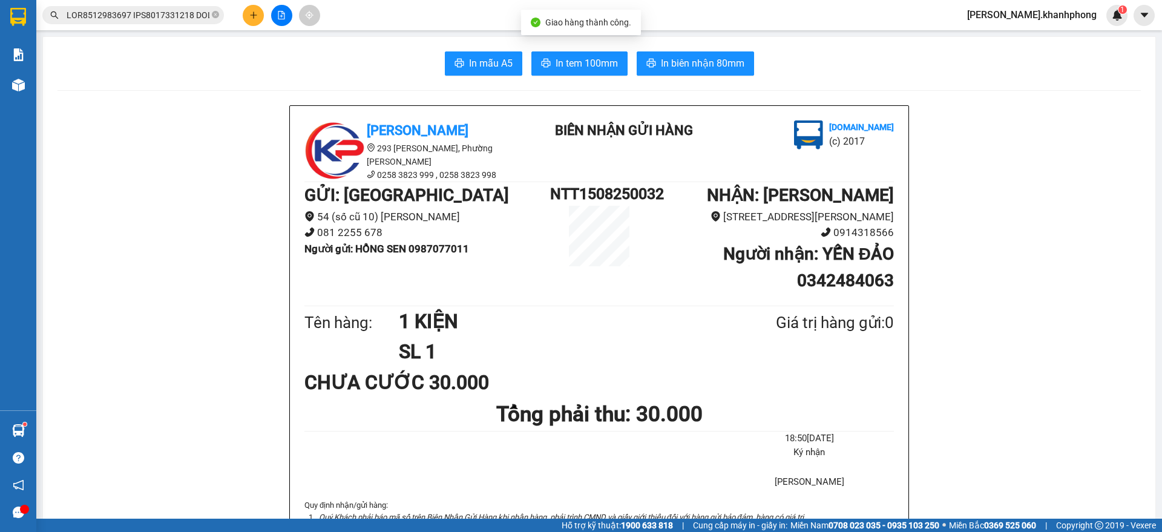
click at [105, 13] on input "text" at bounding box center [138, 14] width 143 height 13
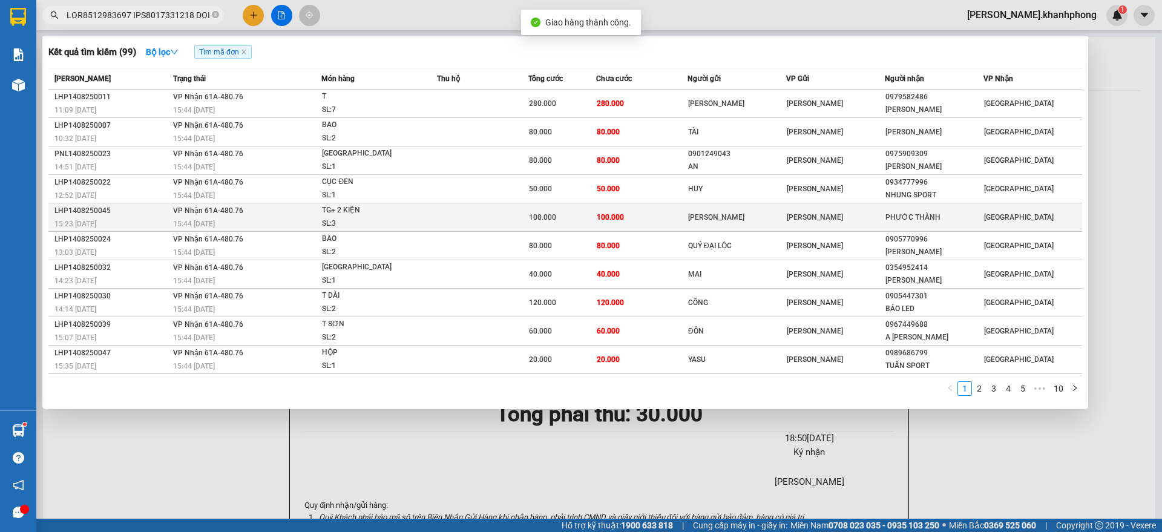
click at [126, 212] on div "LHP1408250045" at bounding box center [111, 211] width 115 height 13
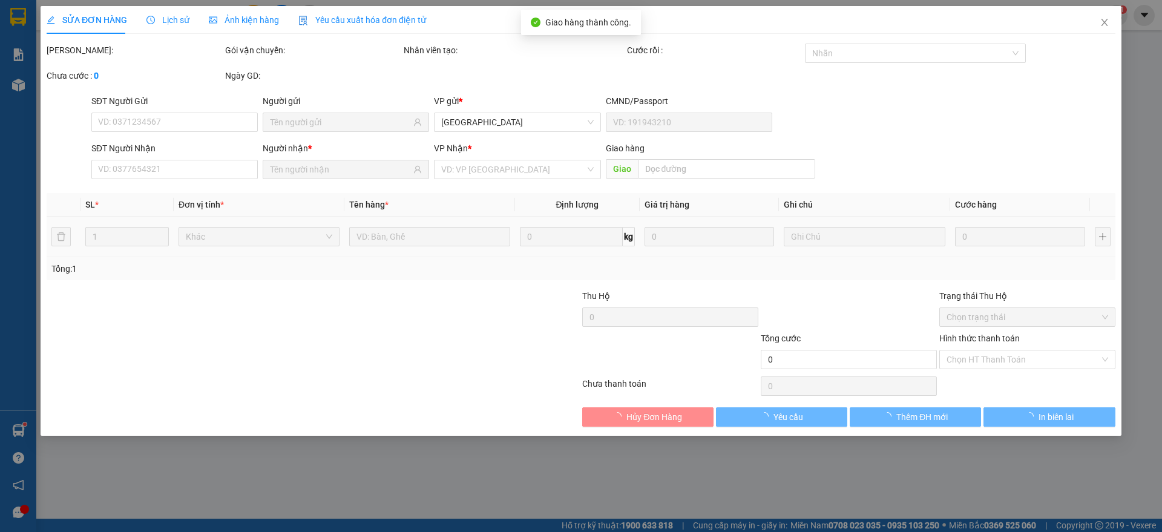
type input "[PERSON_NAME]"
type input "PHƯỚC THÀNH"
type input "100.000"
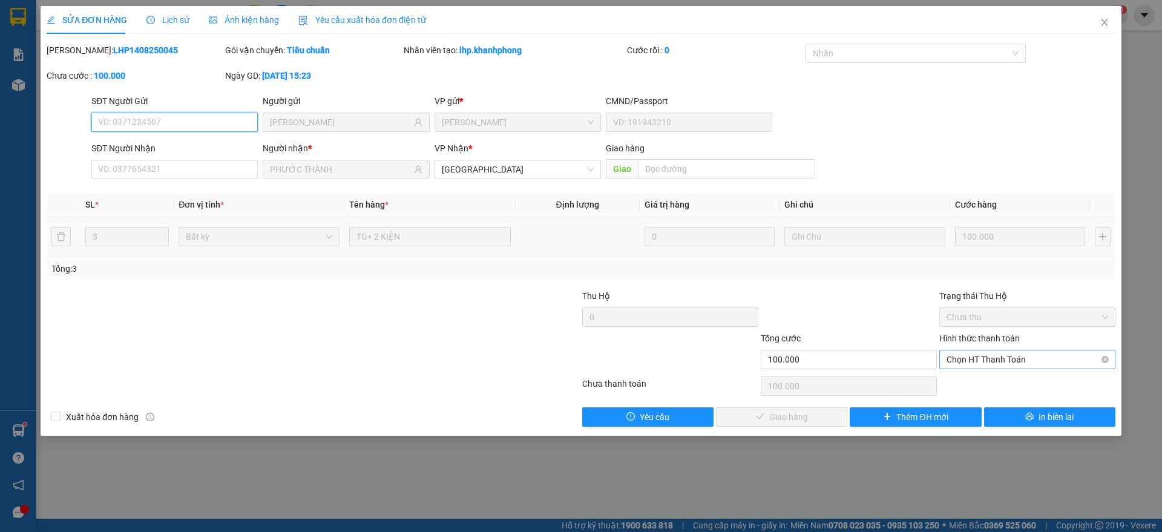
click at [974, 356] on span "Chọn HT Thanh Toán" at bounding box center [1028, 359] width 162 height 18
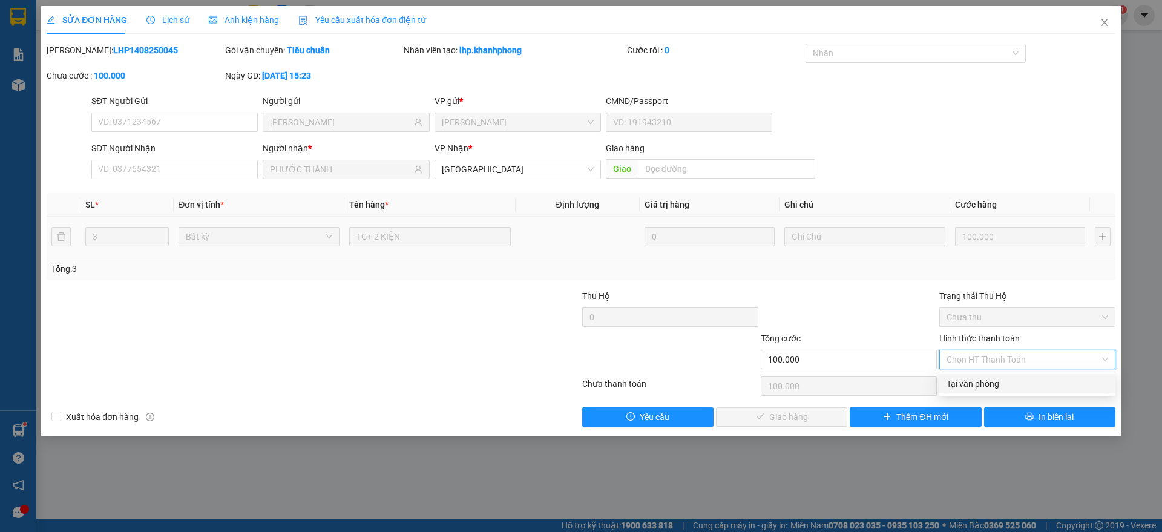
click at [974, 378] on div "Tại văn phòng" at bounding box center [1028, 383] width 162 height 13
type input "0"
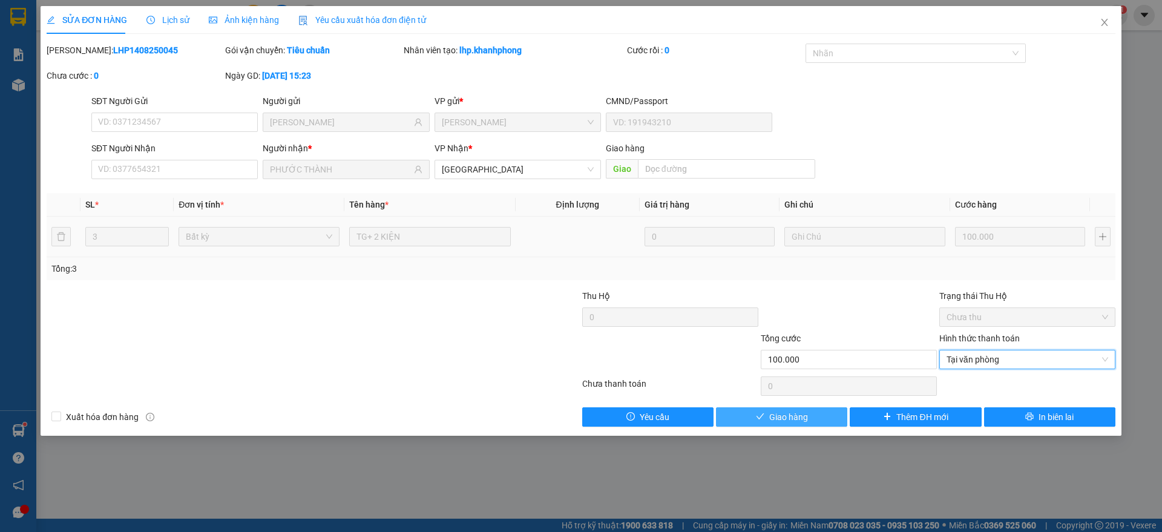
click at [761, 411] on button "Giao hàng" at bounding box center [781, 416] width 131 height 19
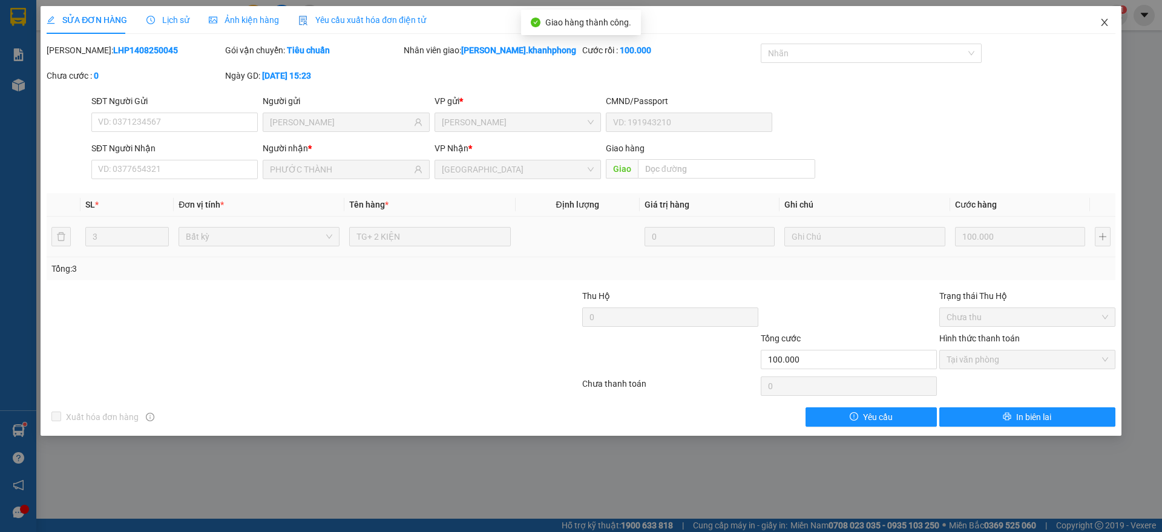
click at [1102, 15] on span "Close" at bounding box center [1105, 23] width 34 height 34
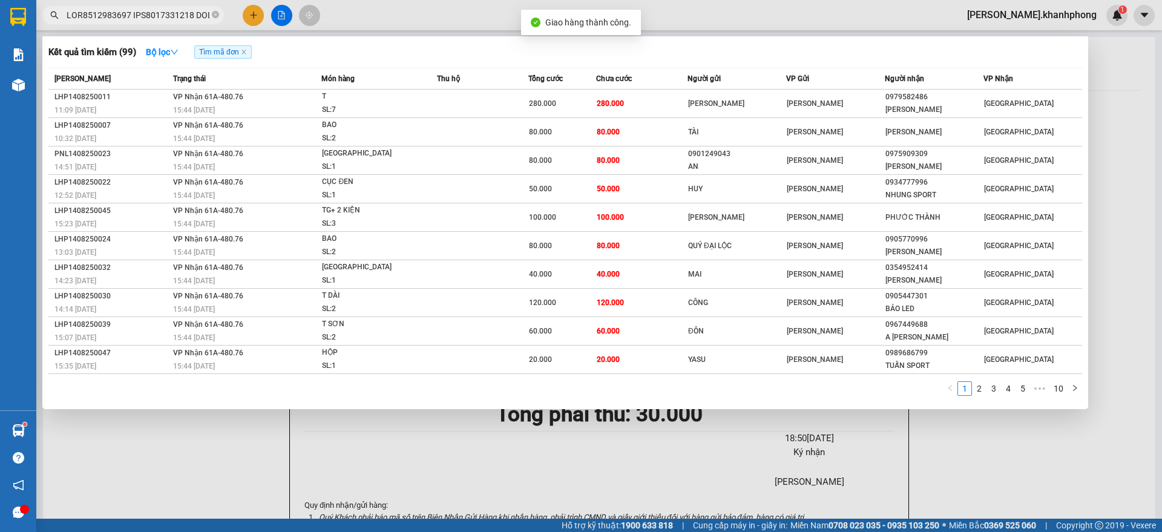
click at [131, 18] on input "text" at bounding box center [138, 14] width 143 height 13
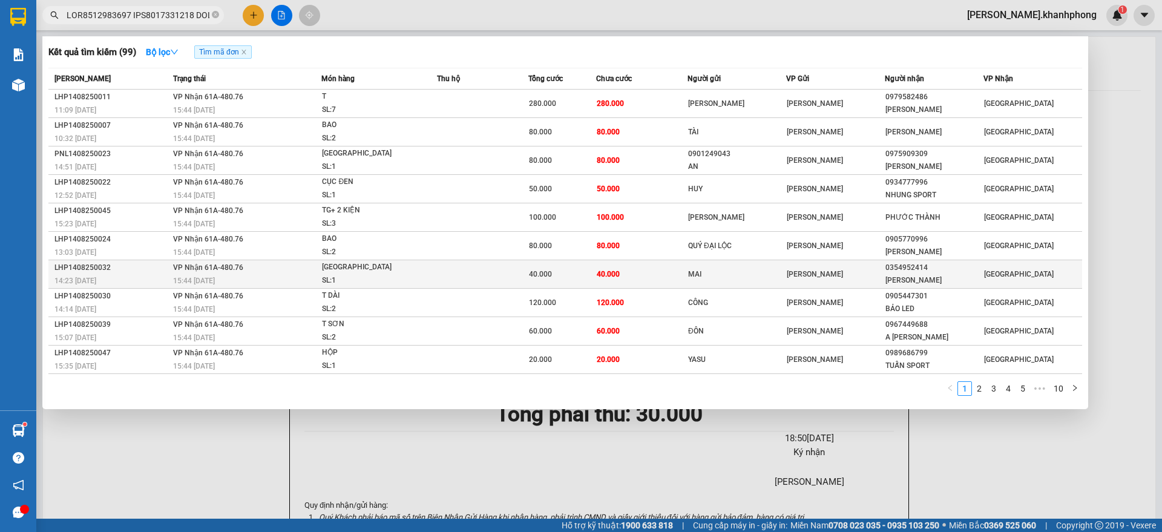
click at [164, 271] on div "LHP1408250032" at bounding box center [111, 267] width 115 height 13
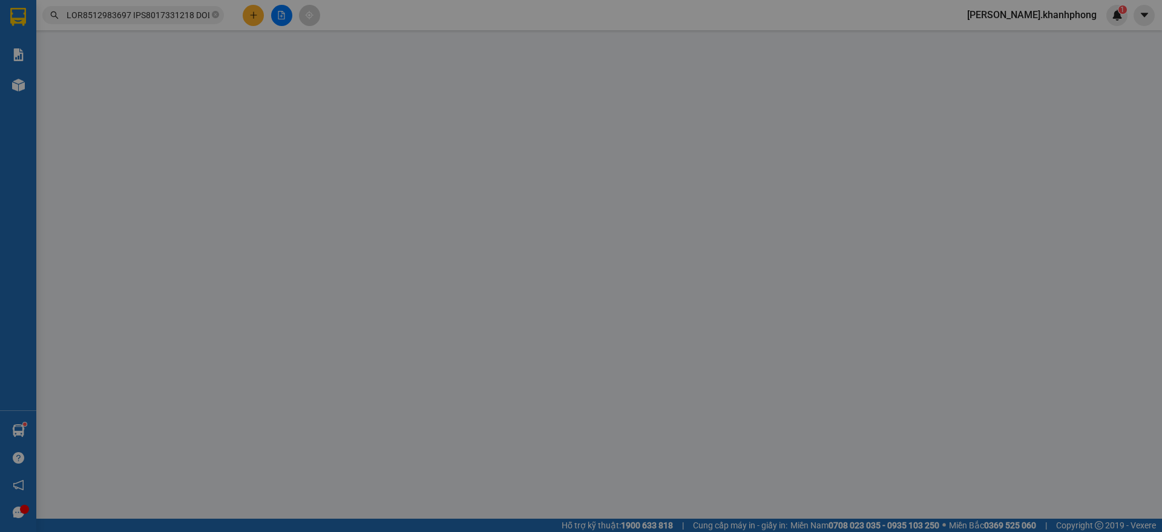
type input "MAI"
type input "0354952414"
type input "[PERSON_NAME]"
type input "40.000"
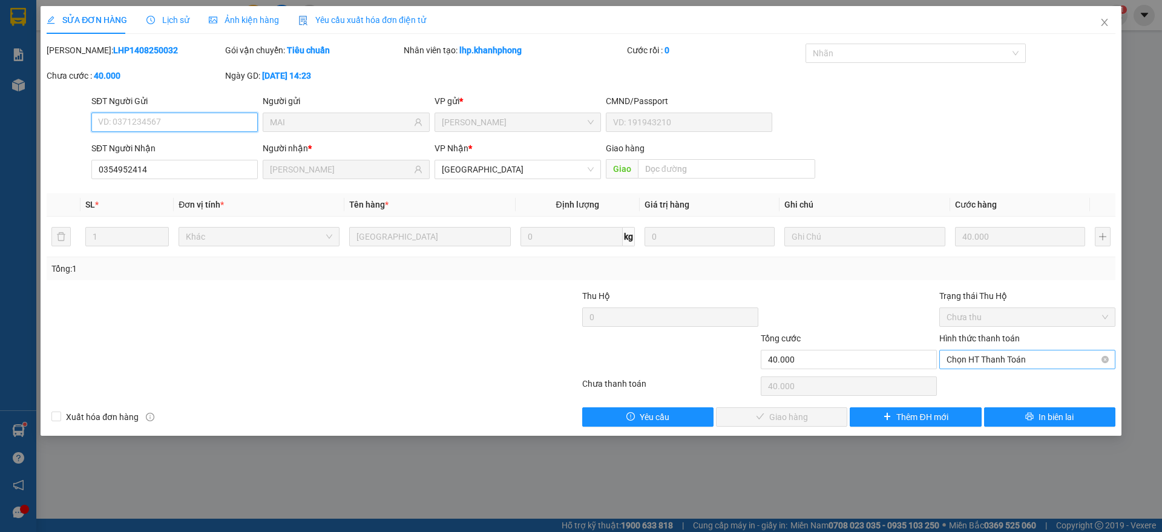
click at [991, 361] on span "Chọn HT Thanh Toán" at bounding box center [1028, 359] width 162 height 18
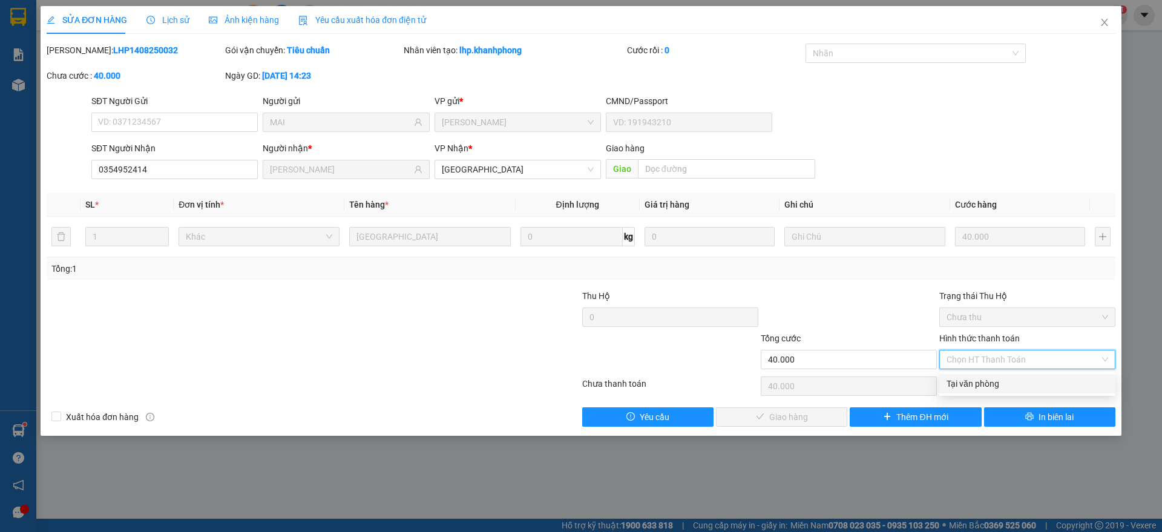
click at [974, 384] on div "Tại văn phòng" at bounding box center [1028, 383] width 162 height 13
type input "0"
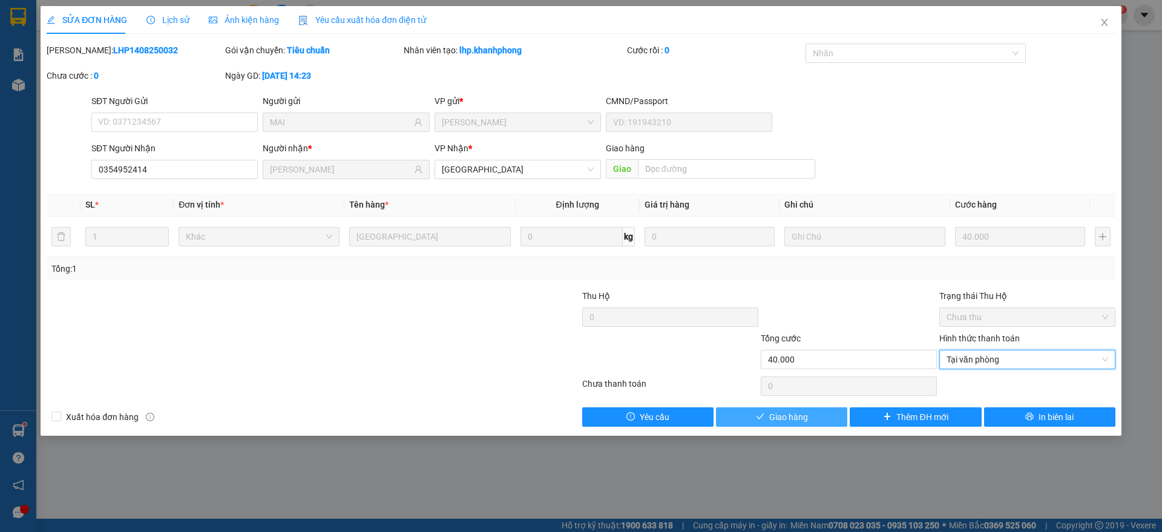
click at [784, 419] on span "Giao hàng" at bounding box center [788, 416] width 39 height 13
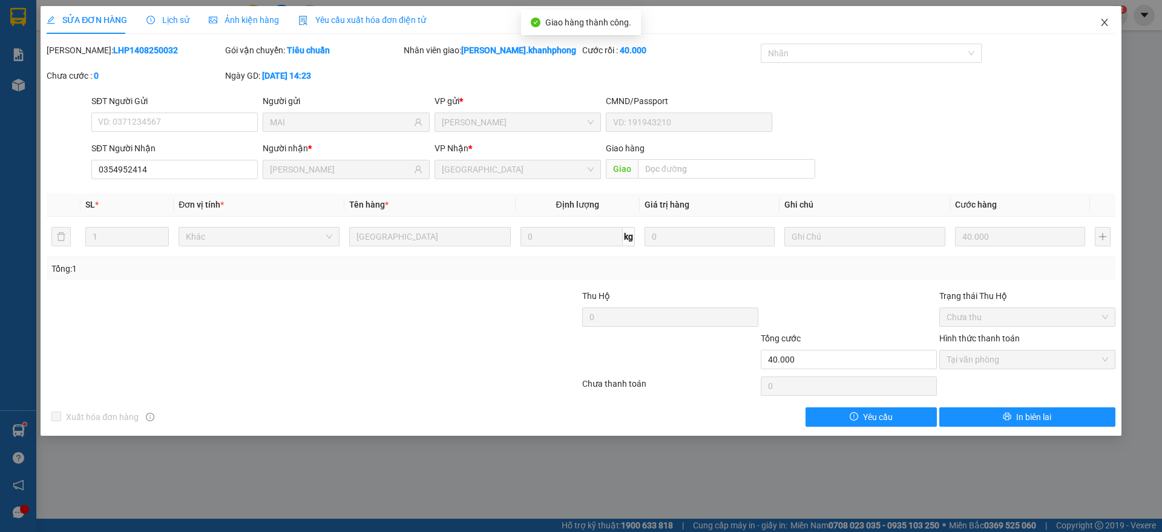
drag, startPoint x: 1104, startPoint y: 16, endPoint x: 1082, endPoint y: 35, distance: 29.2
click at [1105, 18] on span "Close" at bounding box center [1105, 23] width 34 height 34
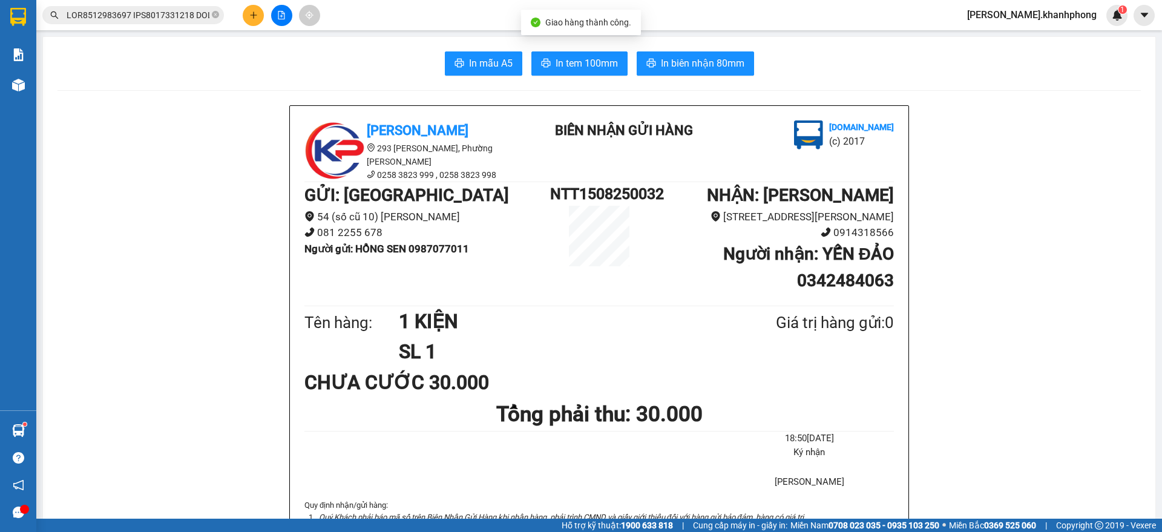
click at [136, 13] on input "text" at bounding box center [138, 14] width 143 height 13
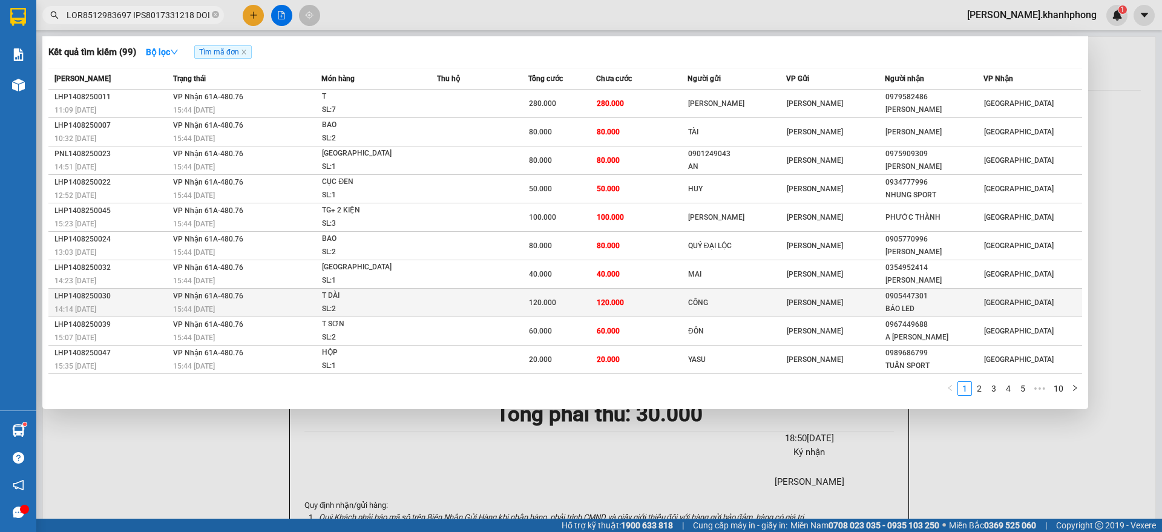
click at [153, 298] on div "LHP1408250030" at bounding box center [111, 296] width 115 height 13
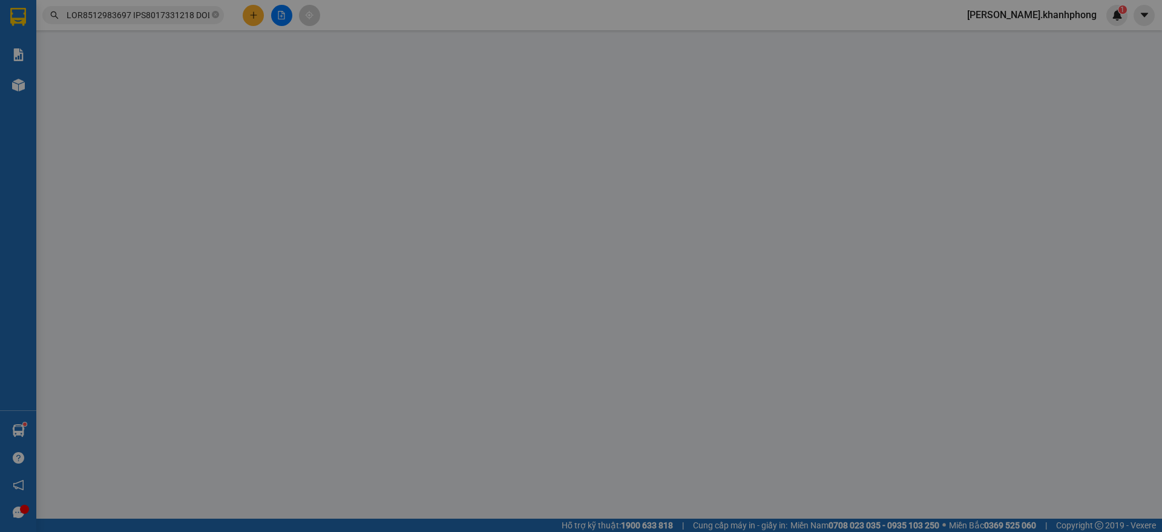
type input "CÔNG"
type input "0905447301"
type input "BẢO LED"
type input "120.000"
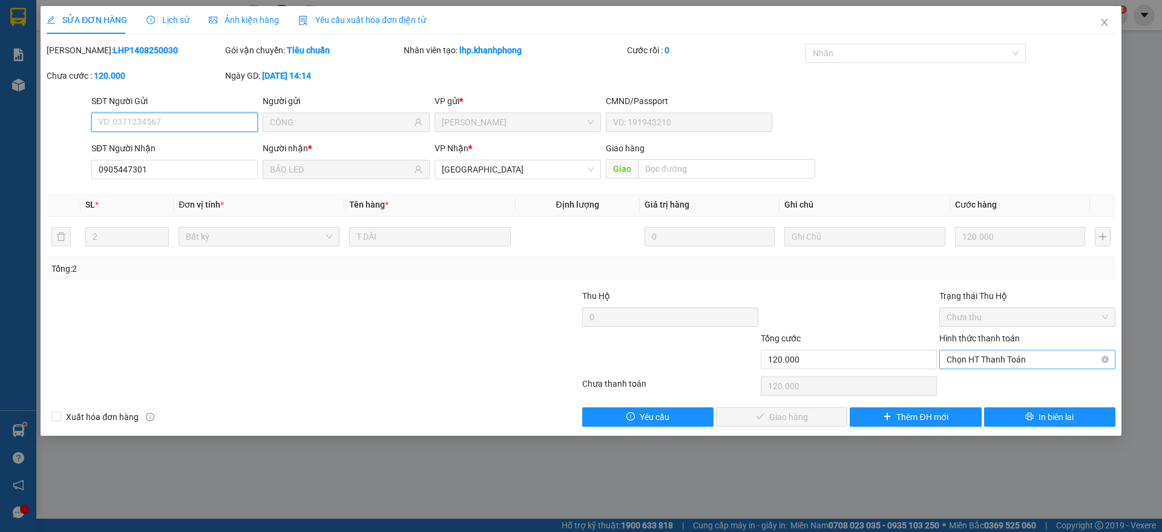
click at [971, 359] on span "Chọn HT Thanh Toán" at bounding box center [1028, 359] width 162 height 18
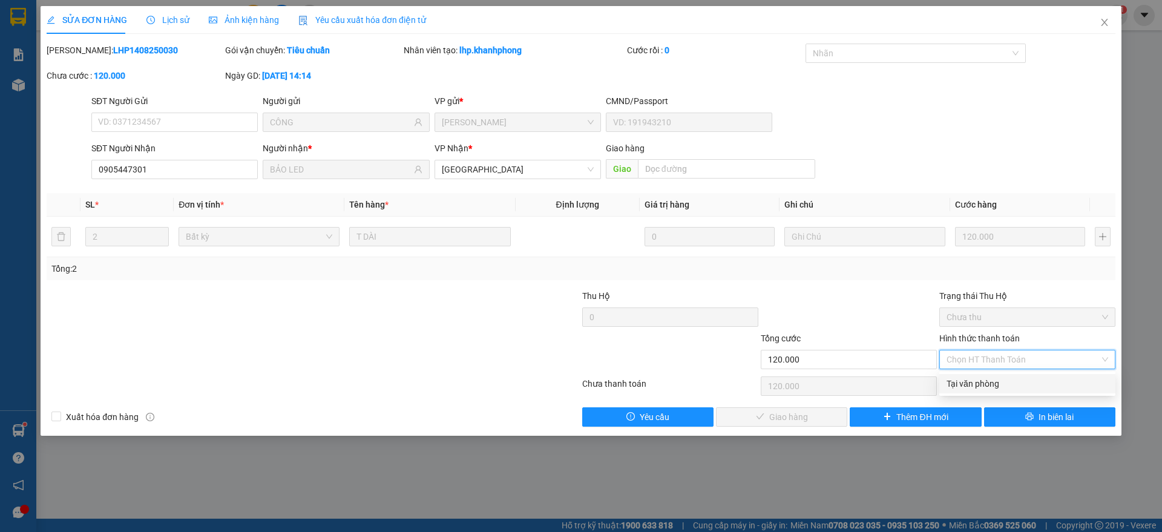
click at [971, 383] on div "Tại văn phòng" at bounding box center [1028, 383] width 162 height 13
type input "0"
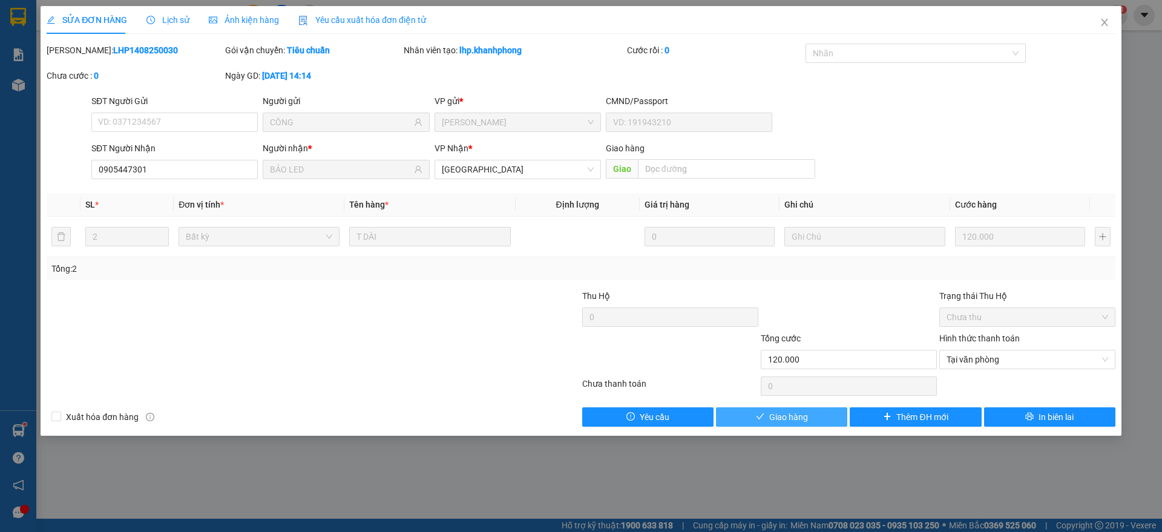
click at [756, 408] on button "Giao hàng" at bounding box center [781, 416] width 131 height 19
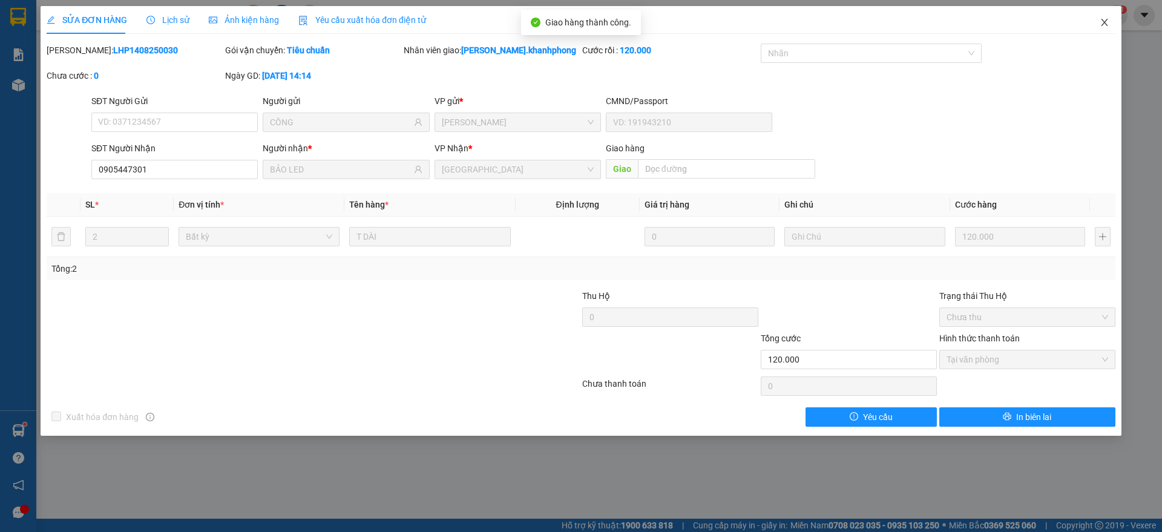
click at [1109, 15] on span "Close" at bounding box center [1105, 23] width 34 height 34
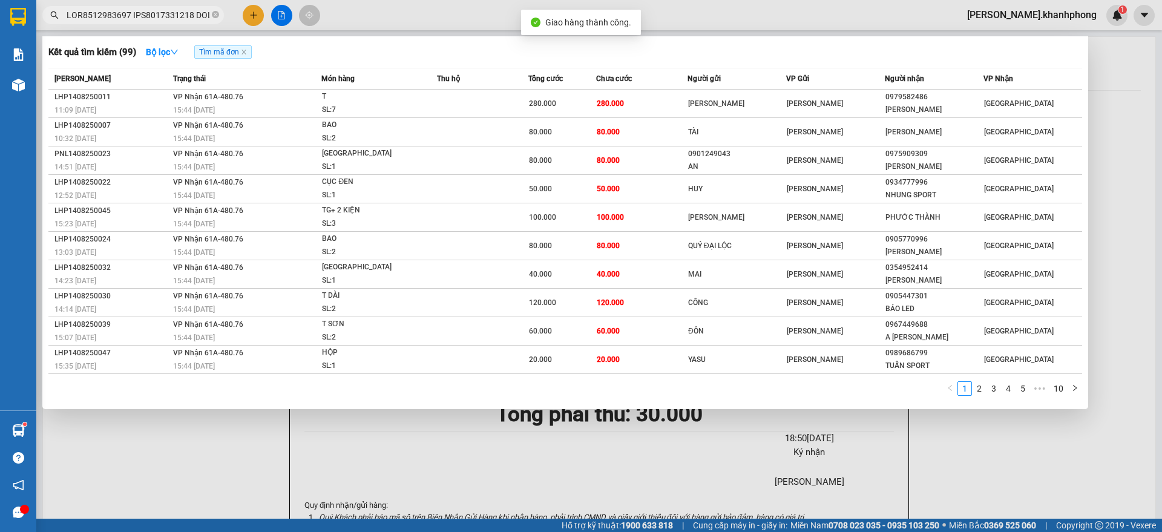
click at [169, 13] on input "text" at bounding box center [138, 14] width 143 height 13
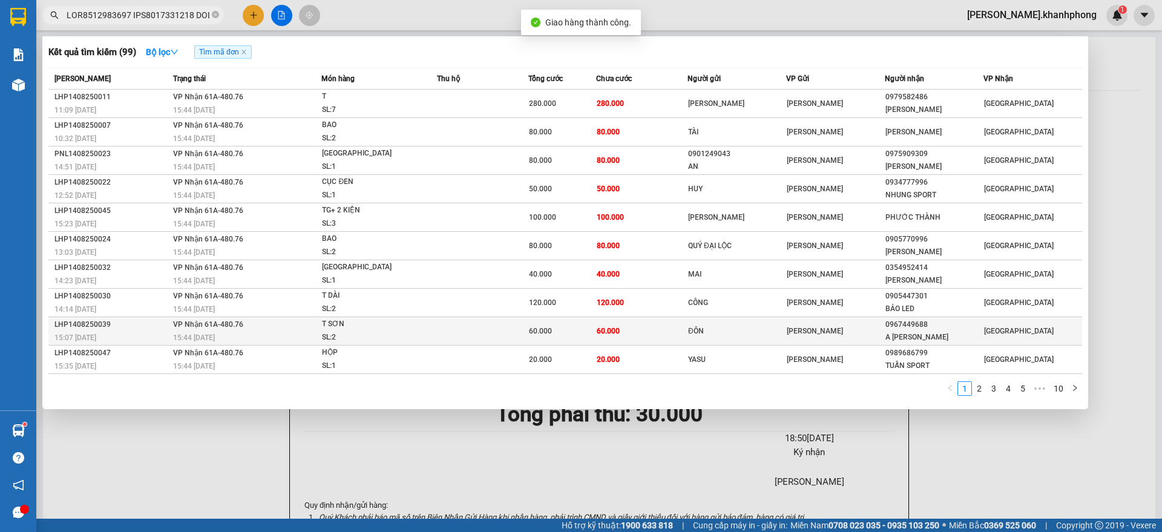
click at [126, 322] on div "LHP1408250039" at bounding box center [111, 324] width 115 height 13
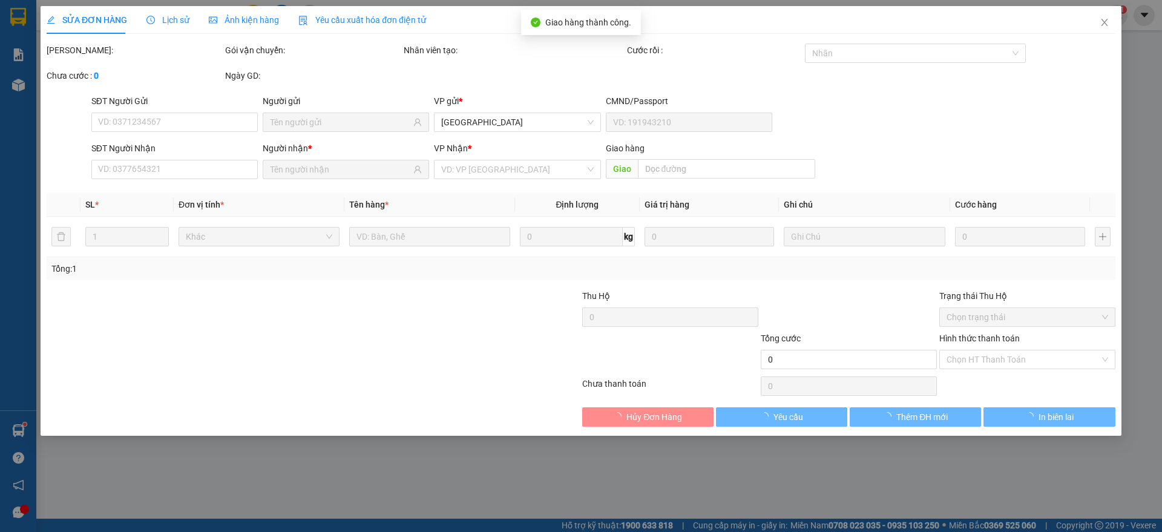
type input "ĐÔN"
type input "0967449688"
type input "A [PERSON_NAME]"
type input "60.000"
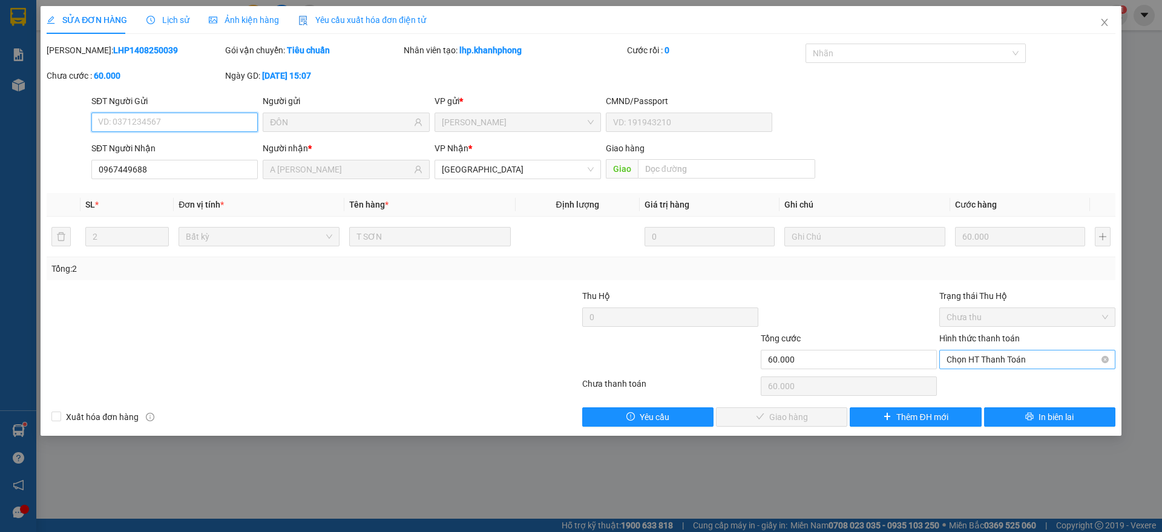
click at [1028, 361] on span "Chọn HT Thanh Toán" at bounding box center [1028, 359] width 162 height 18
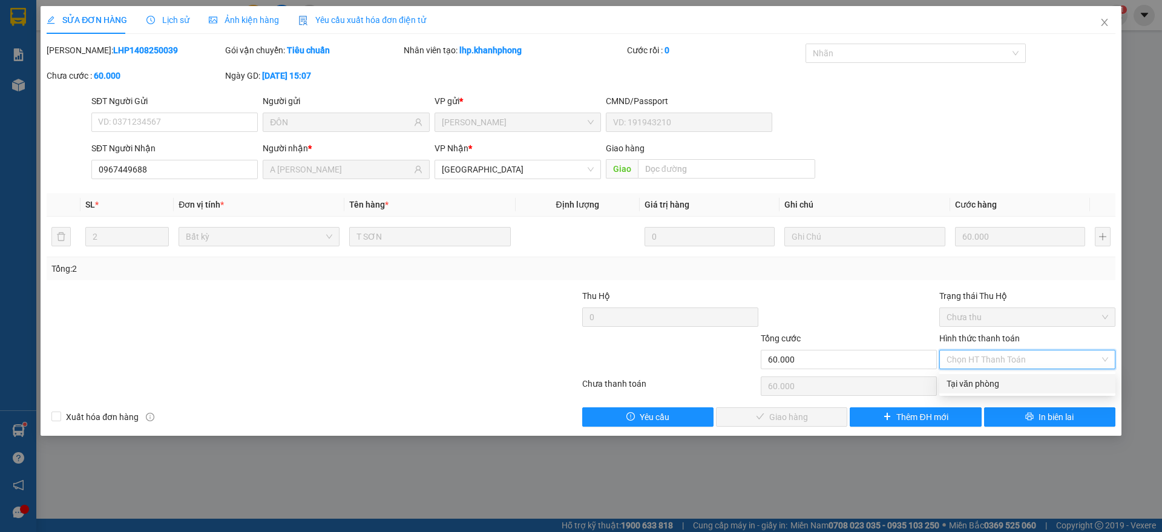
click at [986, 387] on div "Tại văn phòng" at bounding box center [1028, 383] width 162 height 13
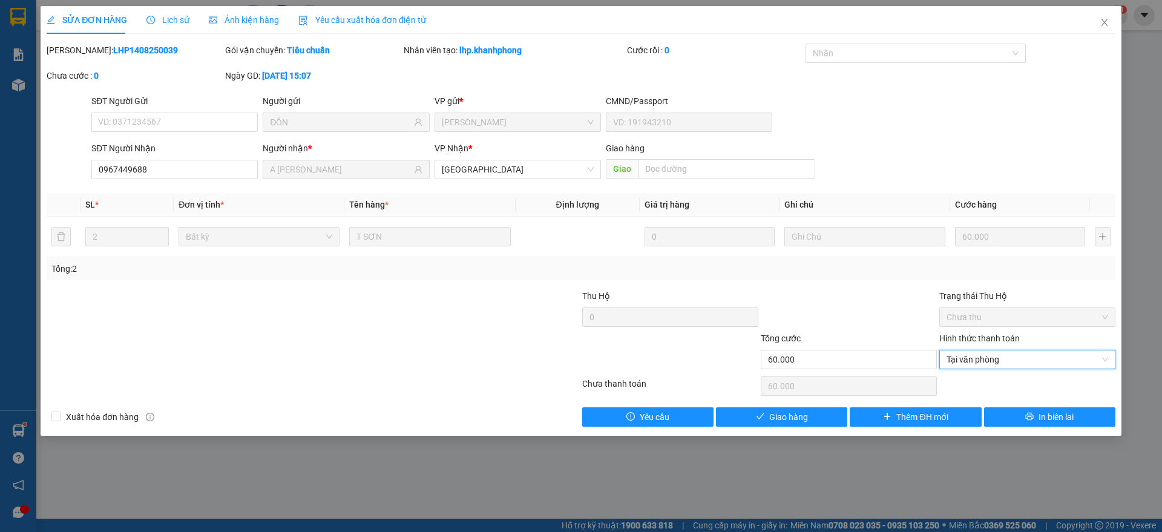
type input "0"
click at [807, 416] on span "Giao hàng" at bounding box center [788, 416] width 39 height 13
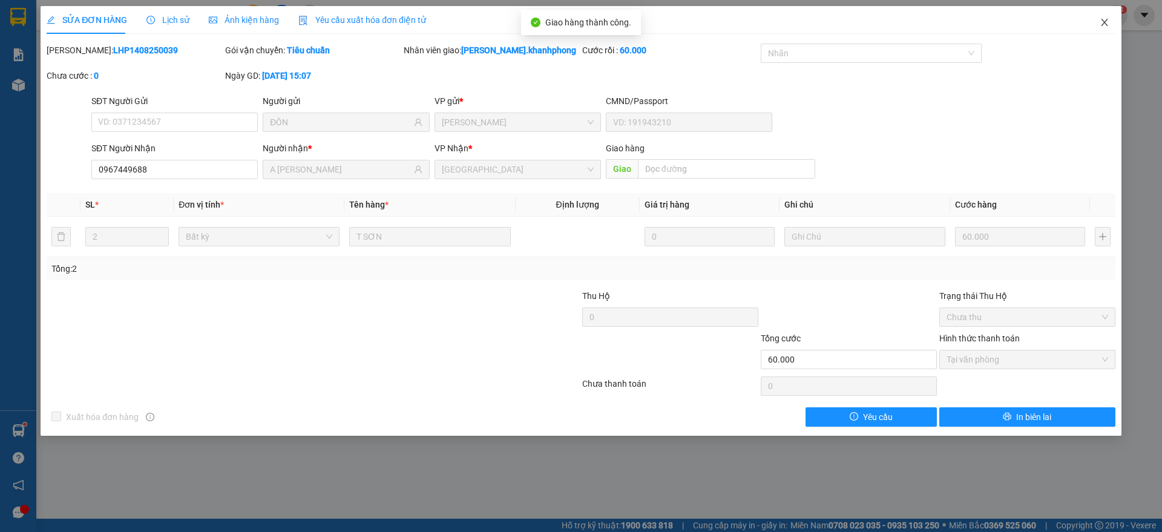
click at [1104, 21] on icon "close" at bounding box center [1105, 23] width 10 height 10
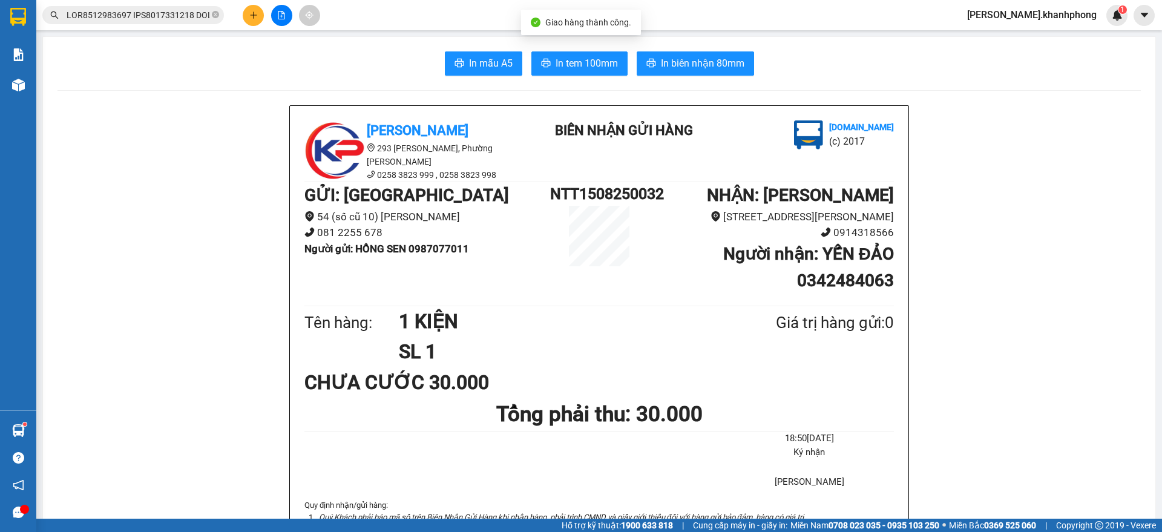
click at [150, 16] on input "text" at bounding box center [138, 14] width 143 height 13
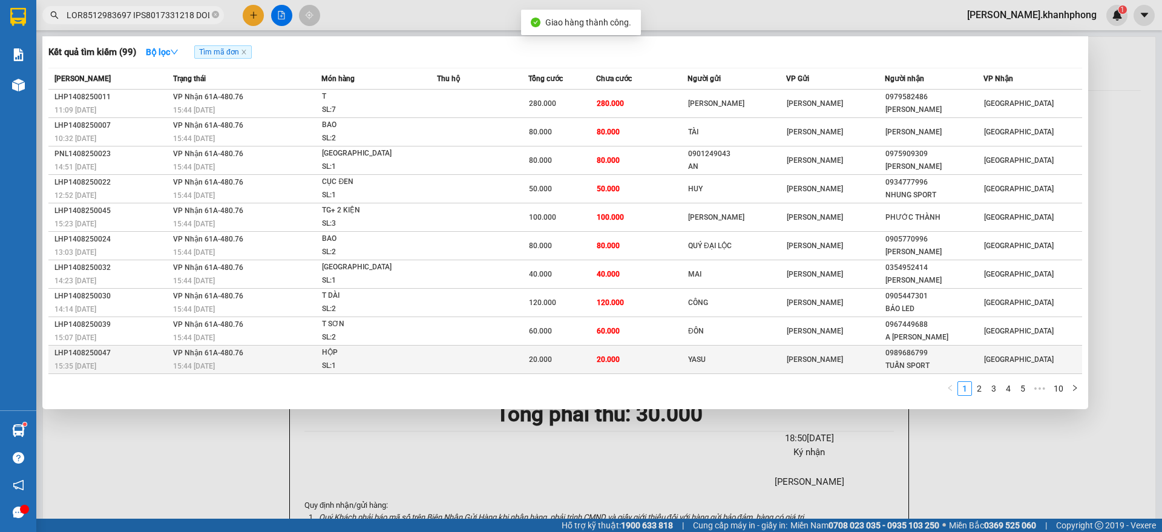
click at [160, 357] on div "LHP1408250047" at bounding box center [111, 353] width 115 height 13
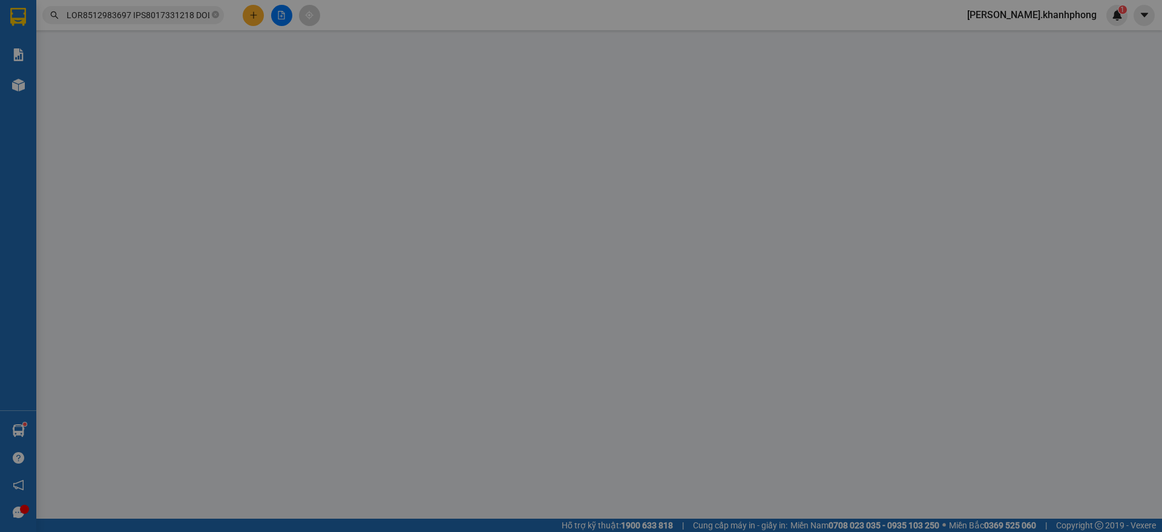
type input "YASU"
type input "0989686799"
type input "TUẤN SPORT"
type input "20.000"
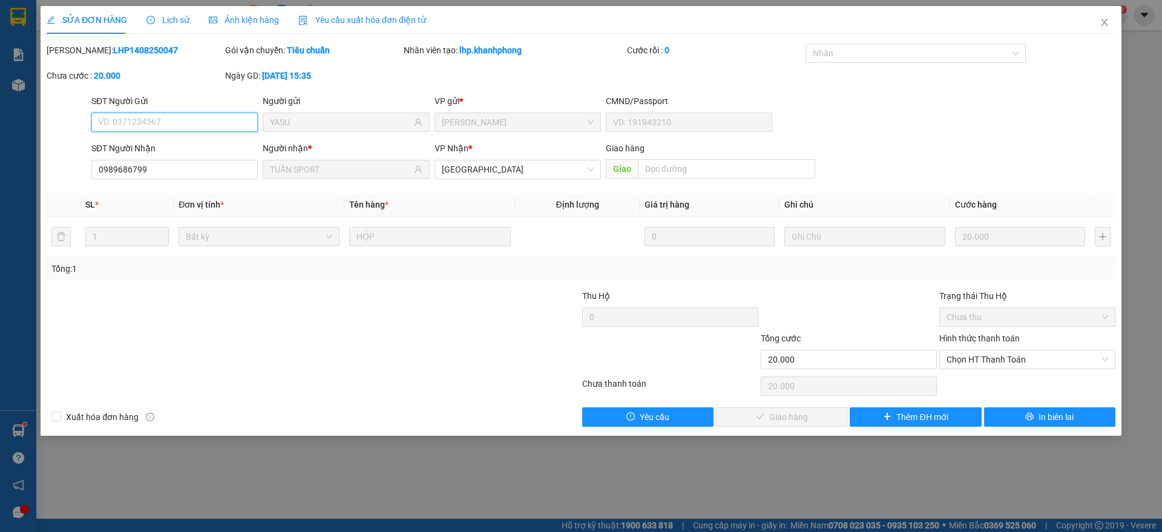
drag, startPoint x: 1011, startPoint y: 361, endPoint x: 994, endPoint y: 396, distance: 38.4
click at [1011, 361] on span "Chọn HT Thanh Toán" at bounding box center [1028, 359] width 162 height 18
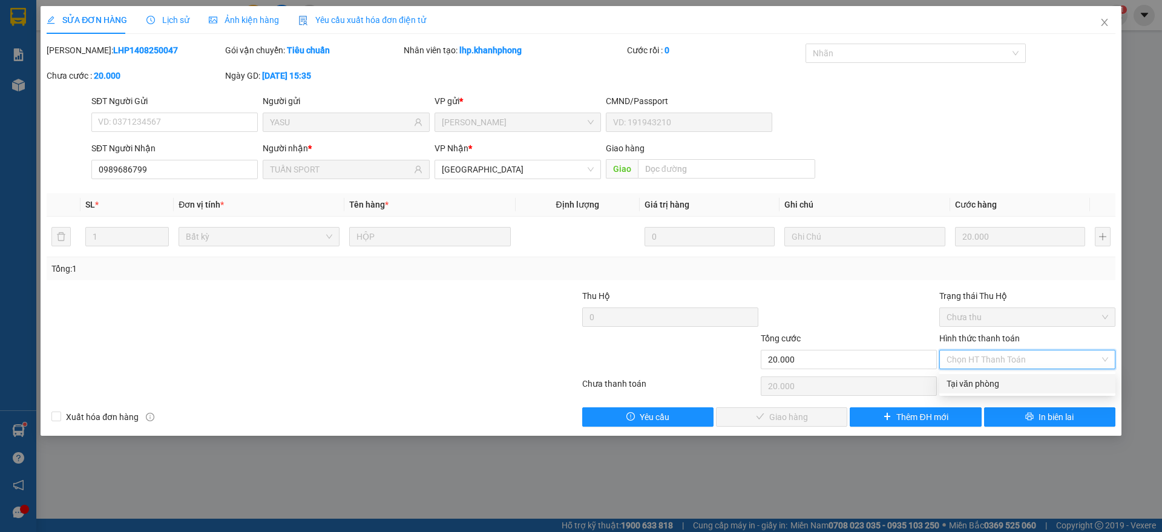
click at [988, 382] on div "Tại văn phòng" at bounding box center [1028, 383] width 162 height 13
type input "0"
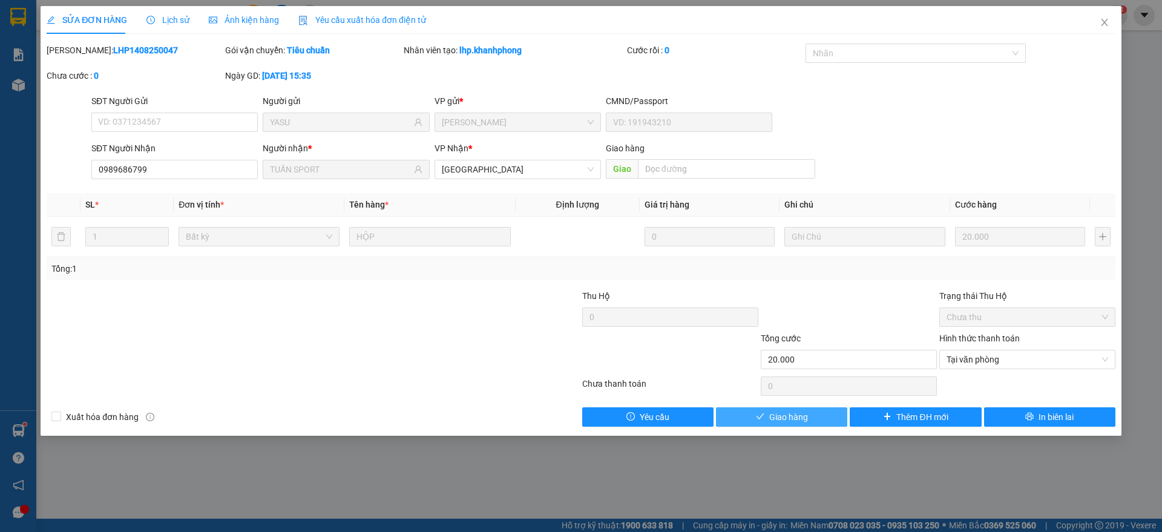
click at [793, 418] on span "Giao hàng" at bounding box center [788, 416] width 39 height 13
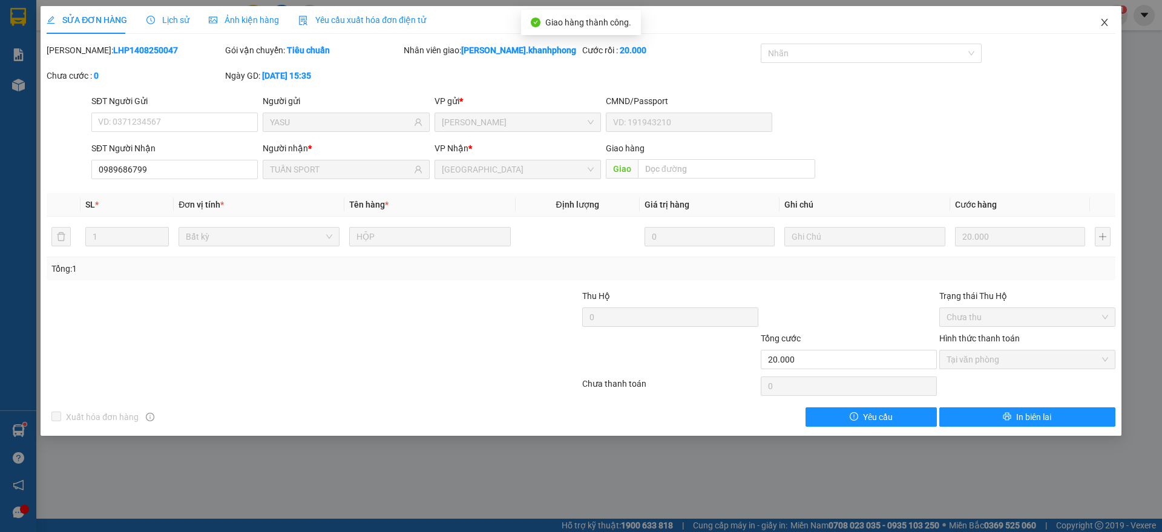
drag, startPoint x: 1107, startPoint y: 19, endPoint x: 1054, endPoint y: 33, distance: 54.6
click at [1109, 18] on span "Close" at bounding box center [1105, 23] width 34 height 34
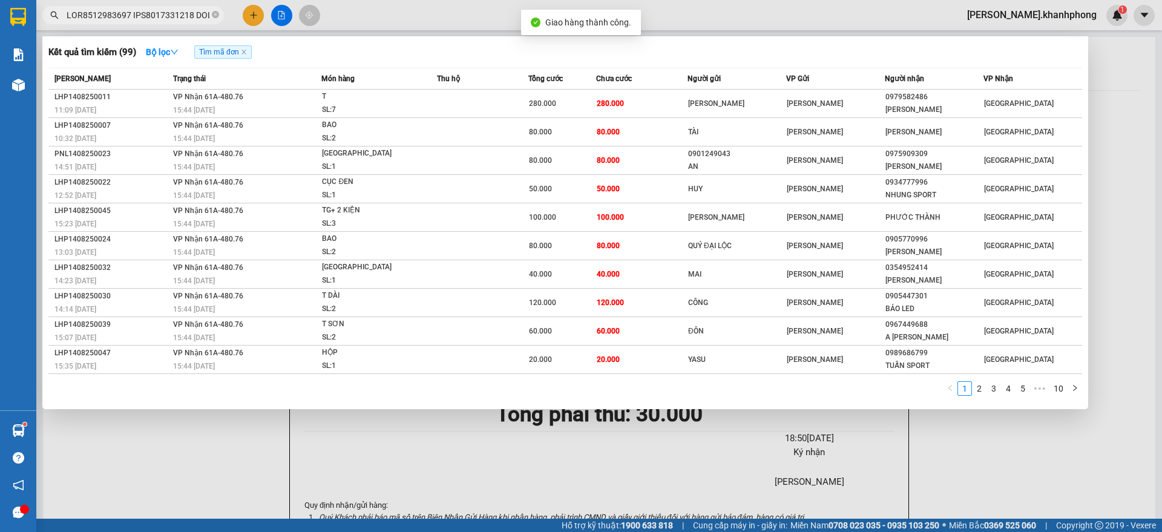
click at [148, 18] on input "text" at bounding box center [138, 14] width 143 height 13
click at [979, 389] on link "2" at bounding box center [979, 388] width 13 height 13
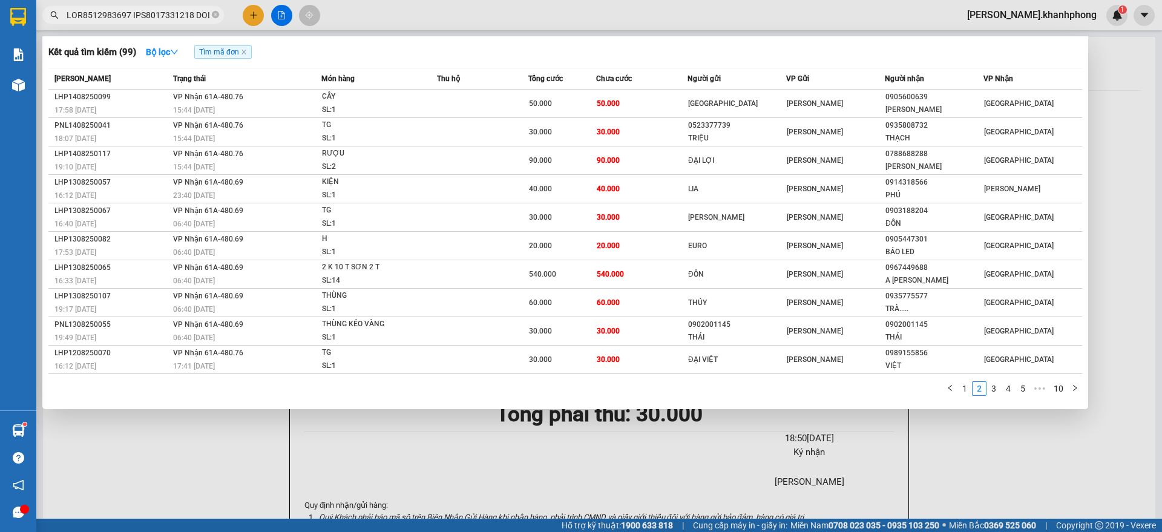
click at [965, 393] on link "1" at bounding box center [964, 388] width 13 height 13
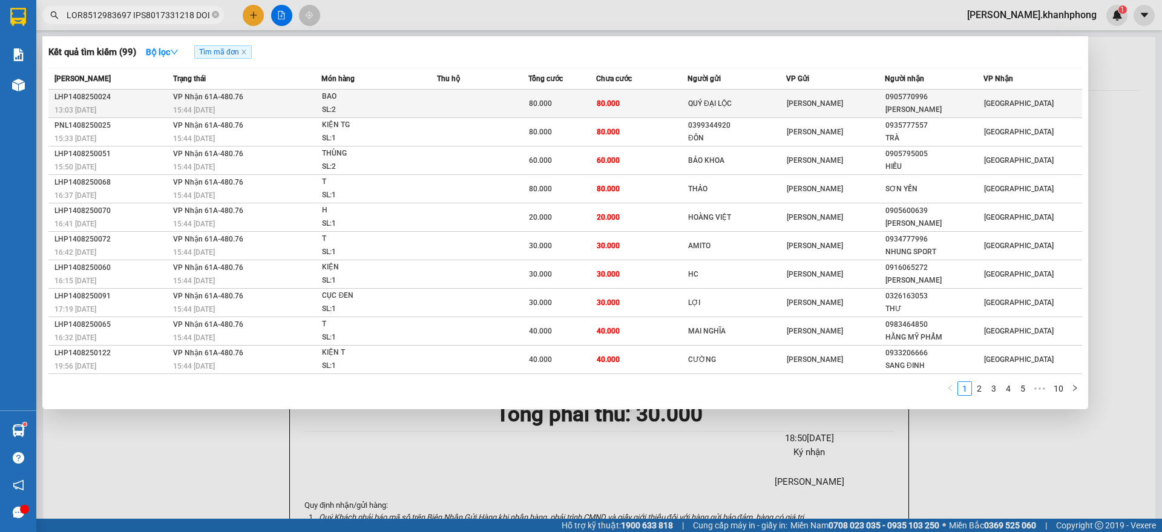
click at [657, 94] on td "80.000" at bounding box center [641, 104] width 91 height 28
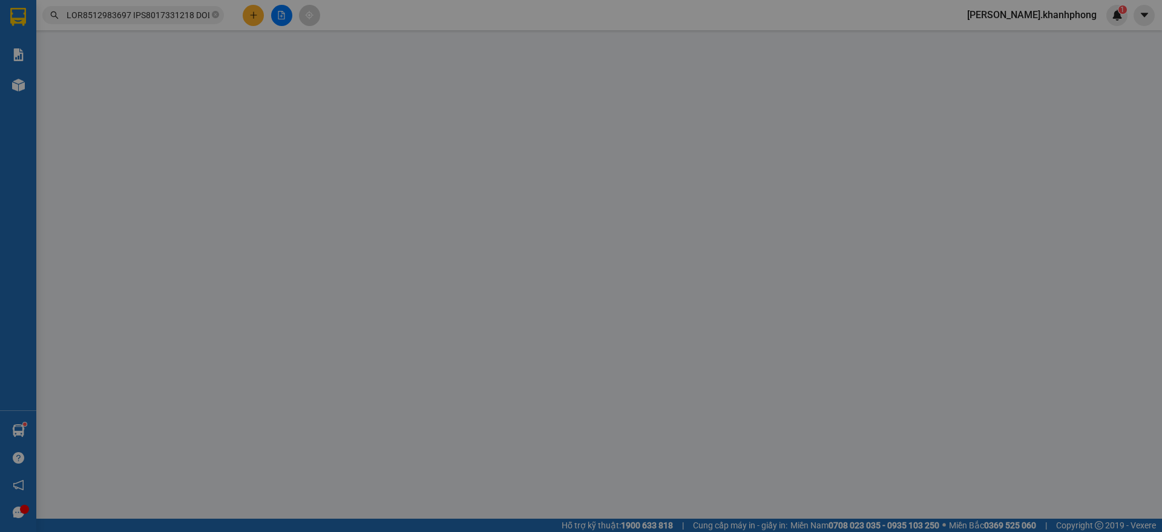
type input "QUÝ ĐẠI LỘC"
type input "0905770996"
type input "[PERSON_NAME]"
type input "80.000"
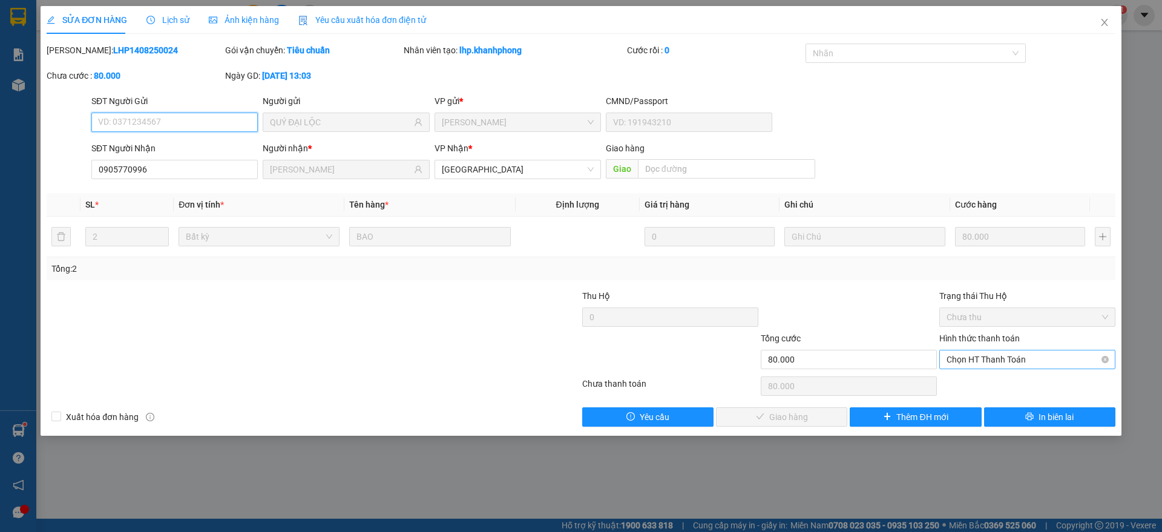
drag, startPoint x: 1003, startPoint y: 358, endPoint x: 1002, endPoint y: 365, distance: 7.4
click at [1003, 358] on span "Chọn HT Thanh Toán" at bounding box center [1028, 359] width 162 height 18
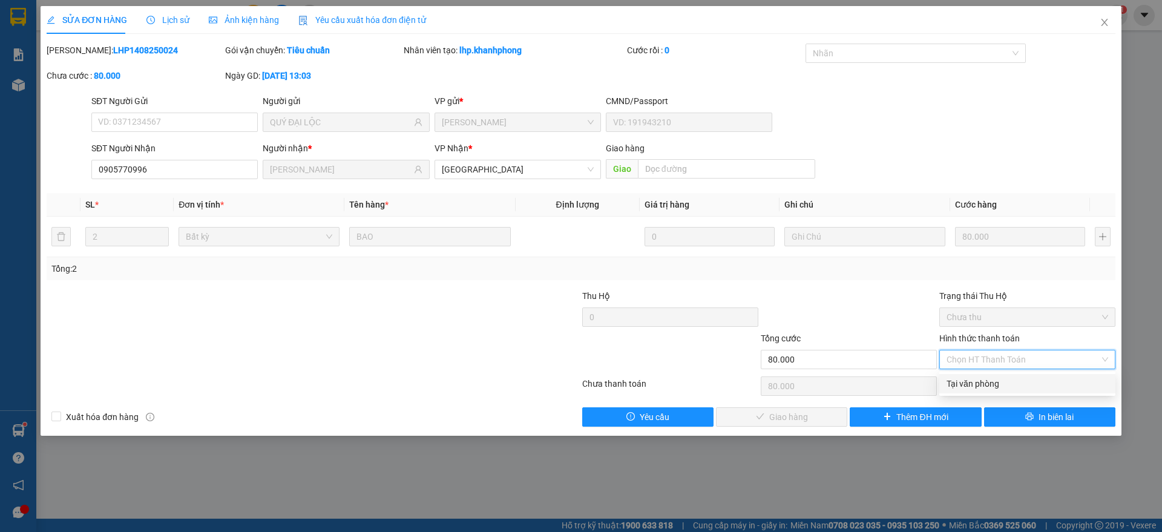
click at [986, 384] on div "Tại văn phòng" at bounding box center [1028, 383] width 162 height 13
type input "0"
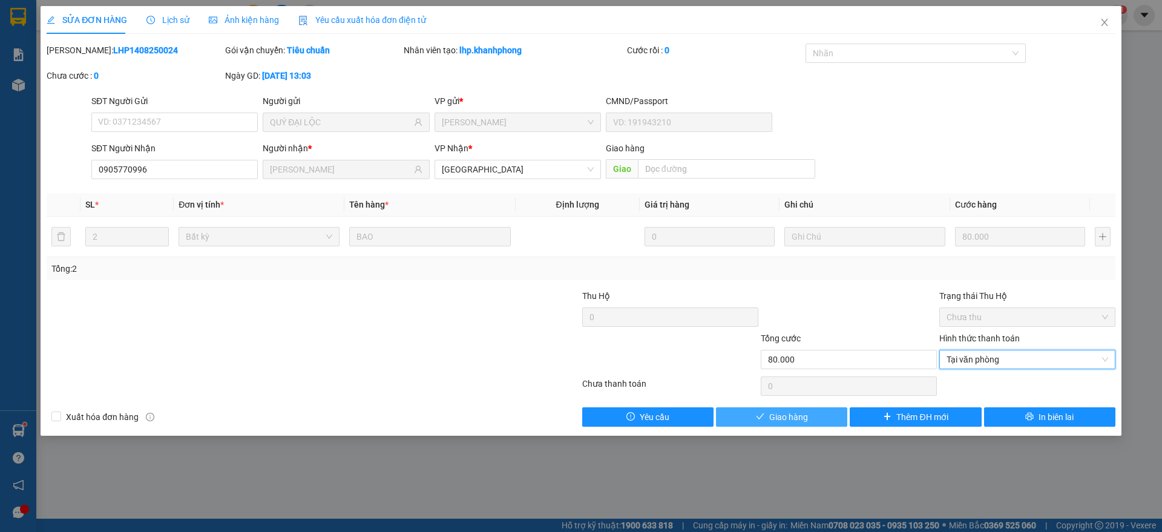
click at [761, 423] on button "Giao hàng" at bounding box center [781, 416] width 131 height 19
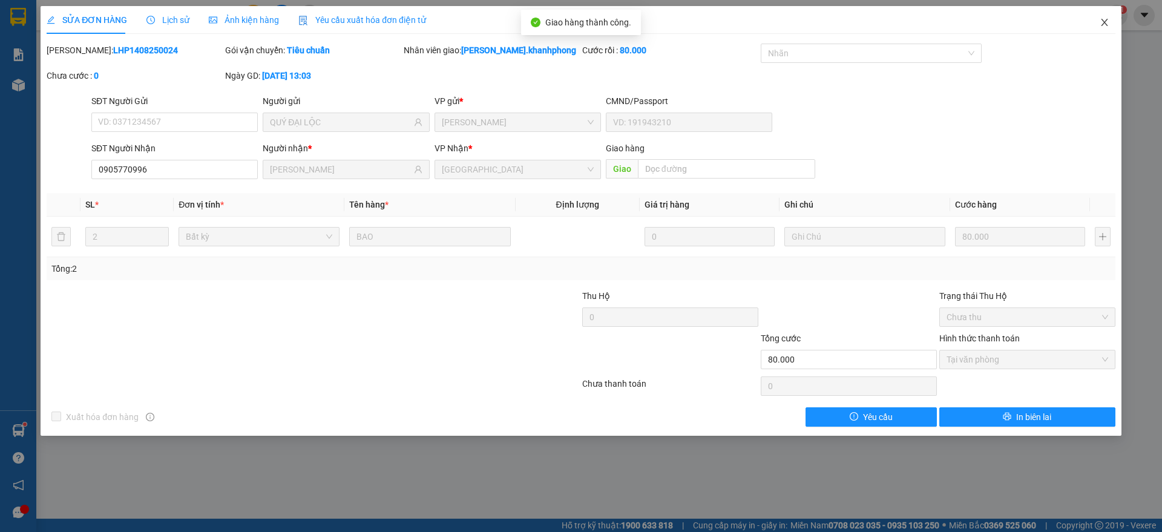
drag, startPoint x: 1104, startPoint y: 21, endPoint x: 821, endPoint y: 31, distance: 283.4
click at [1106, 21] on icon "close" at bounding box center [1105, 23] width 10 height 10
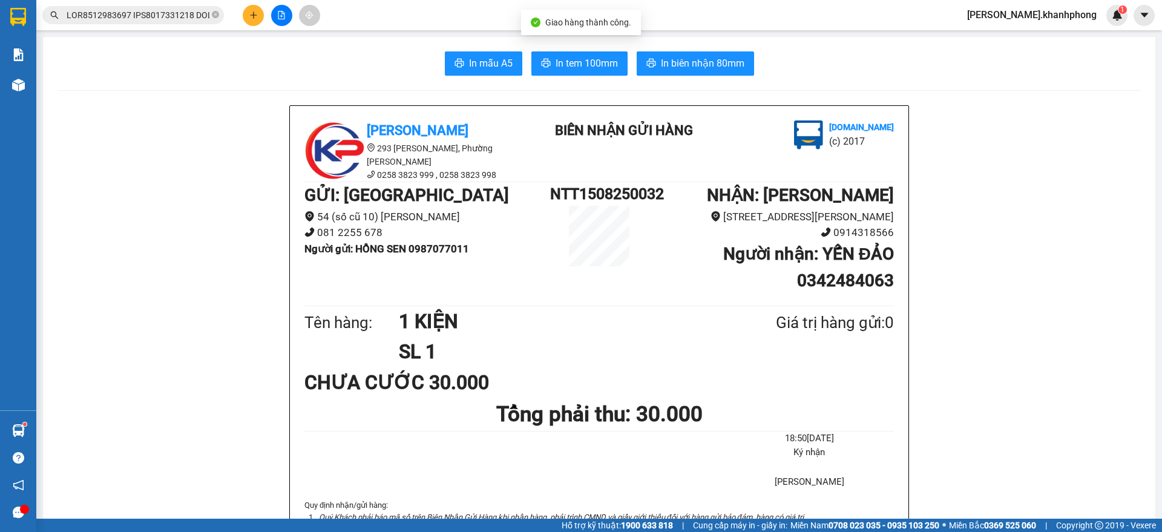
click at [193, 18] on input "text" at bounding box center [138, 14] width 143 height 13
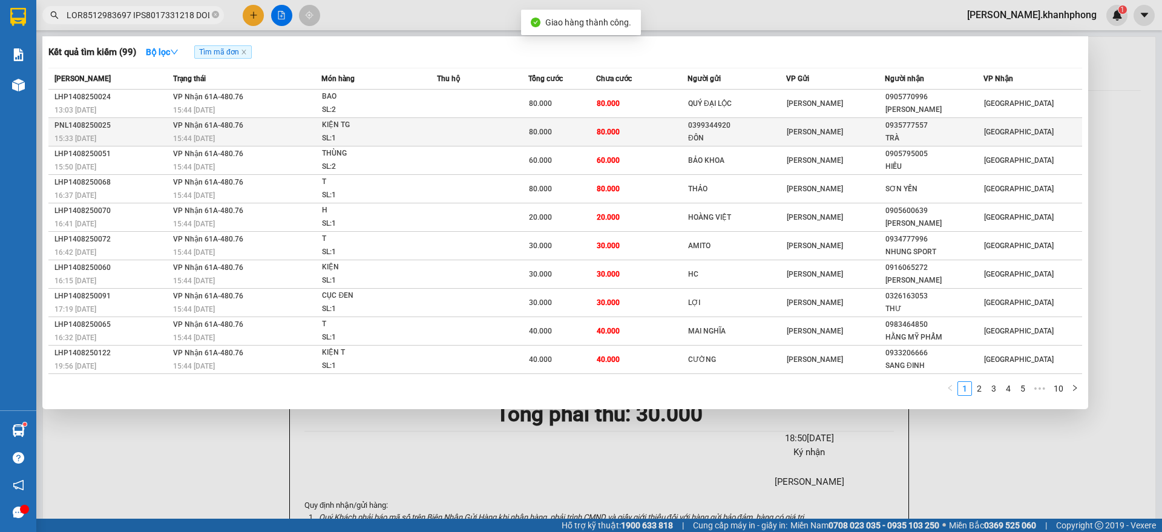
click at [441, 128] on td at bounding box center [482, 132] width 91 height 28
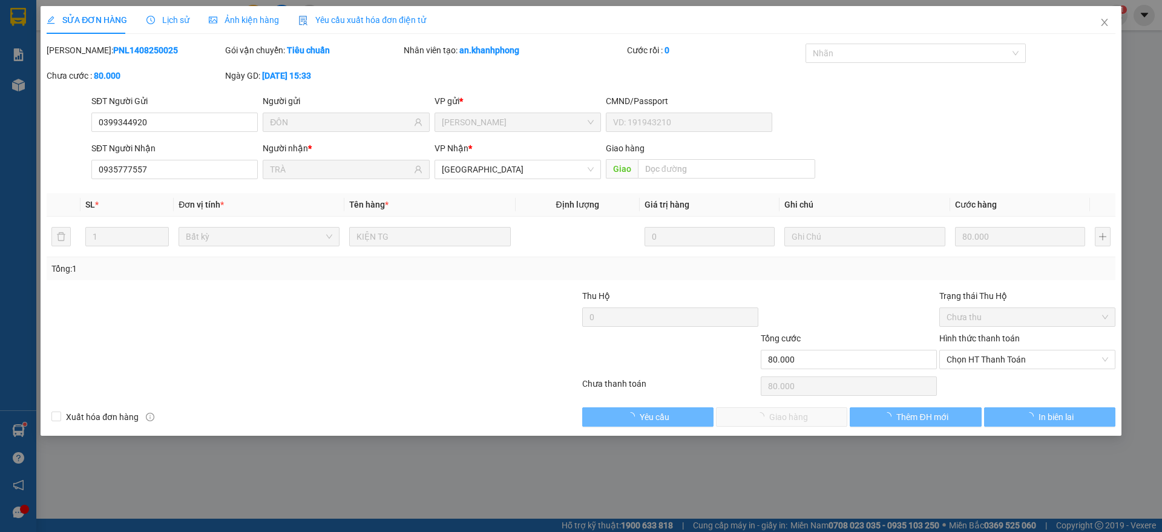
type input "0399344920"
type input "ĐÔN"
type input "0935777557"
type input "TRÀ"
type input "80.000"
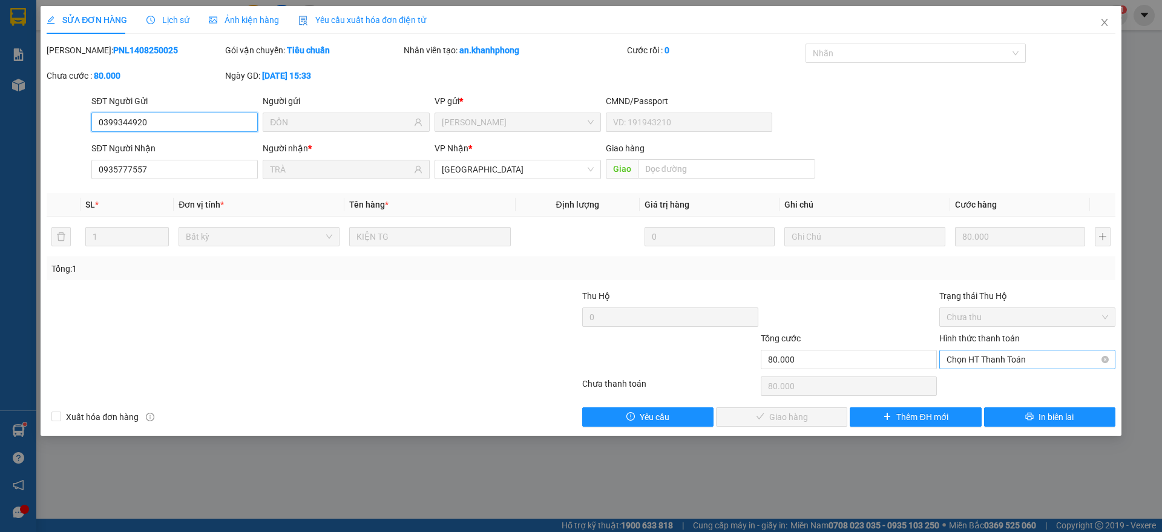
click at [1002, 353] on span "Chọn HT Thanh Toán" at bounding box center [1028, 359] width 162 height 18
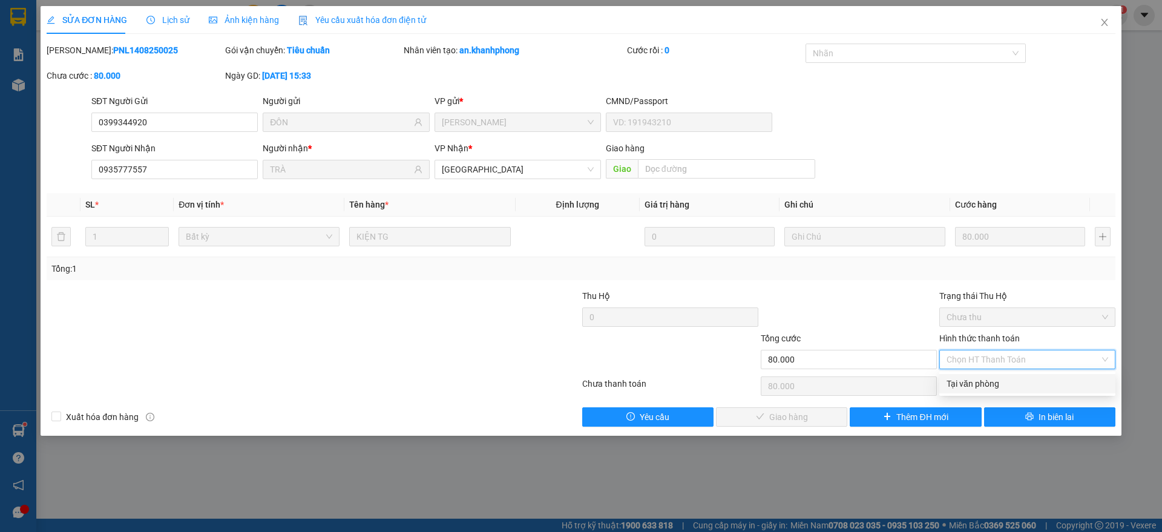
click at [986, 383] on div "Tại văn phòng" at bounding box center [1028, 383] width 162 height 13
type input "0"
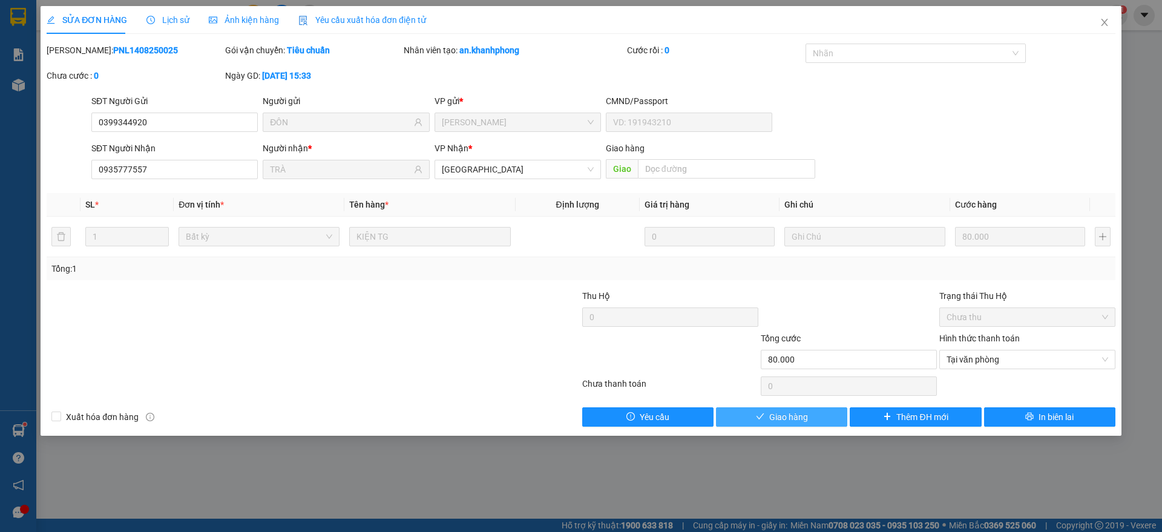
click at [783, 416] on span "Giao hàng" at bounding box center [788, 416] width 39 height 13
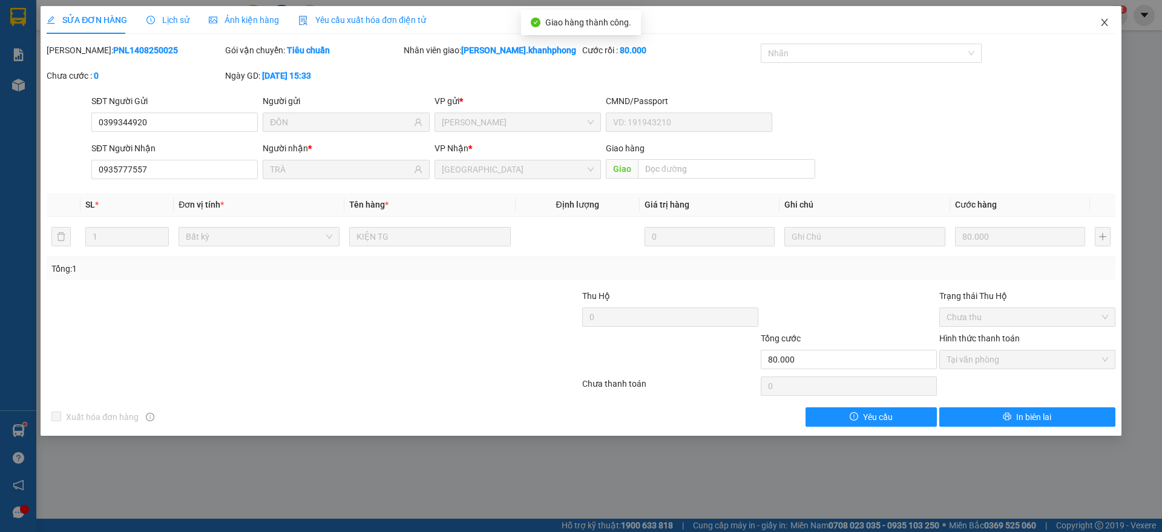
click at [1111, 18] on span "Close" at bounding box center [1105, 23] width 34 height 34
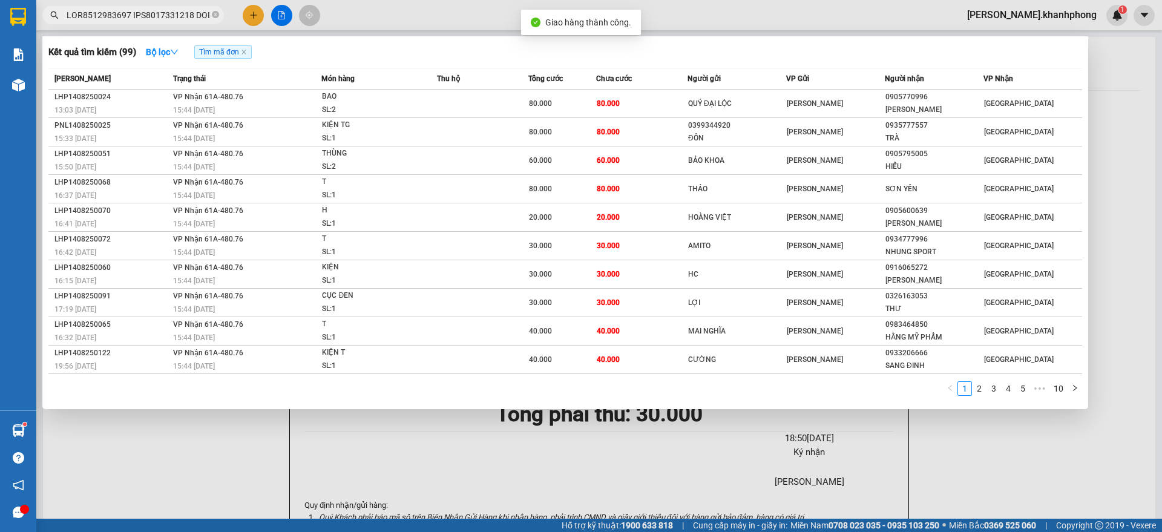
click at [119, 6] on span at bounding box center [133, 15] width 182 height 18
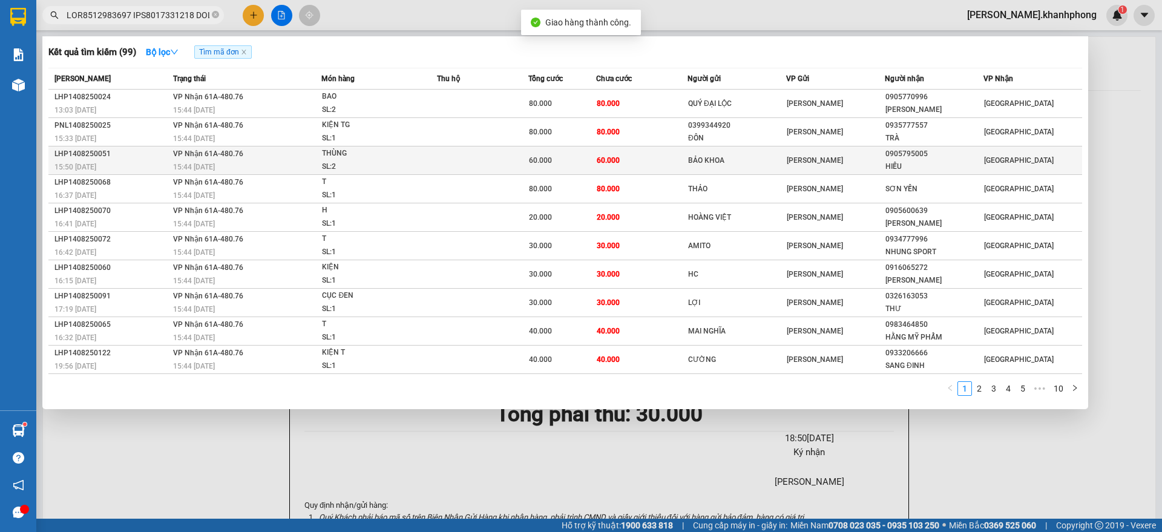
click at [136, 160] on div "15:50 [DATE]" at bounding box center [111, 166] width 115 height 13
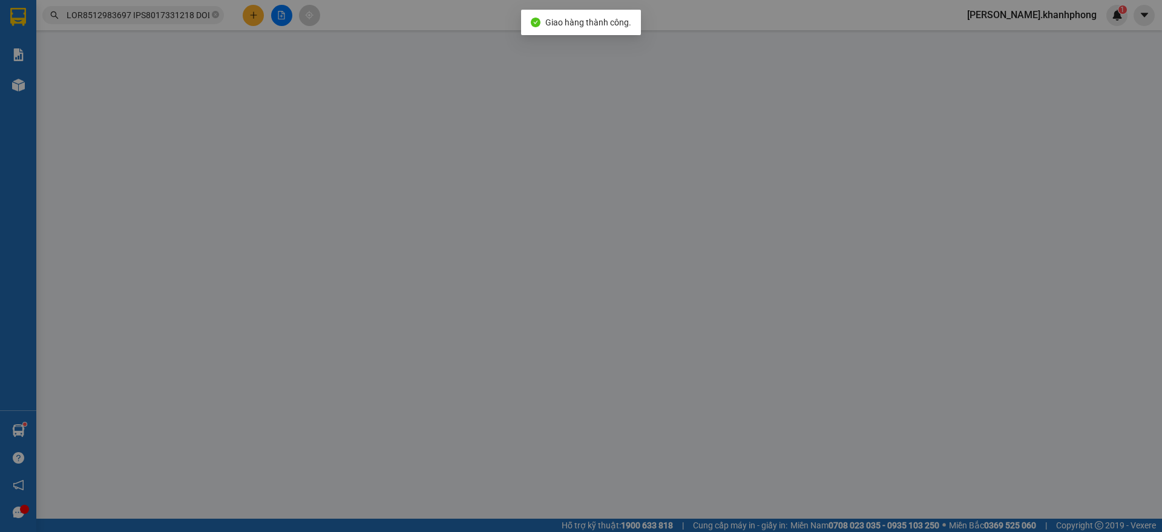
type input "BẢO KHOA"
type input "0905795005"
type input "HIẾU"
type input "60.000"
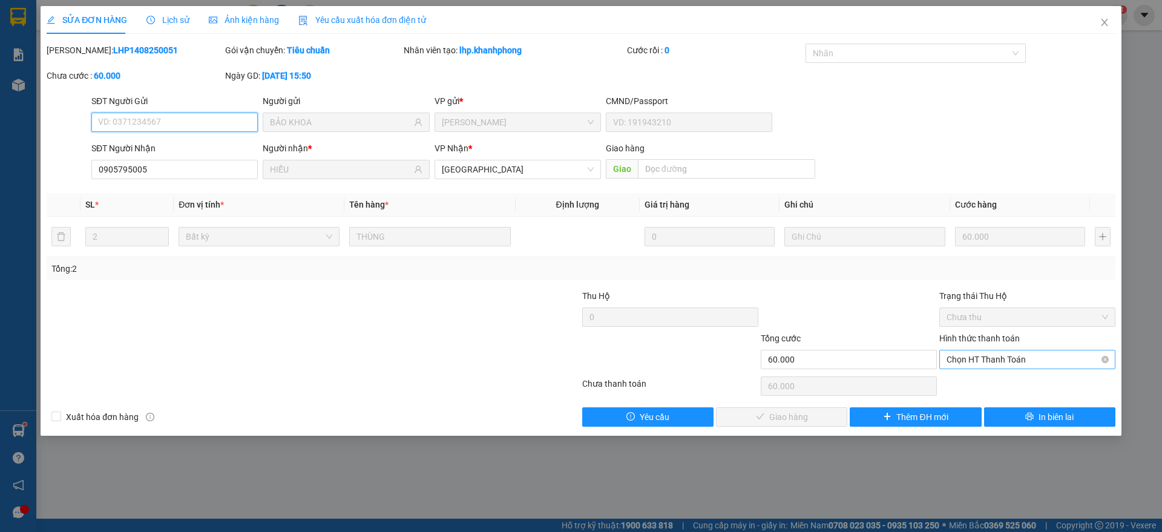
click at [1029, 361] on span "Chọn HT Thanh Toán" at bounding box center [1028, 359] width 162 height 18
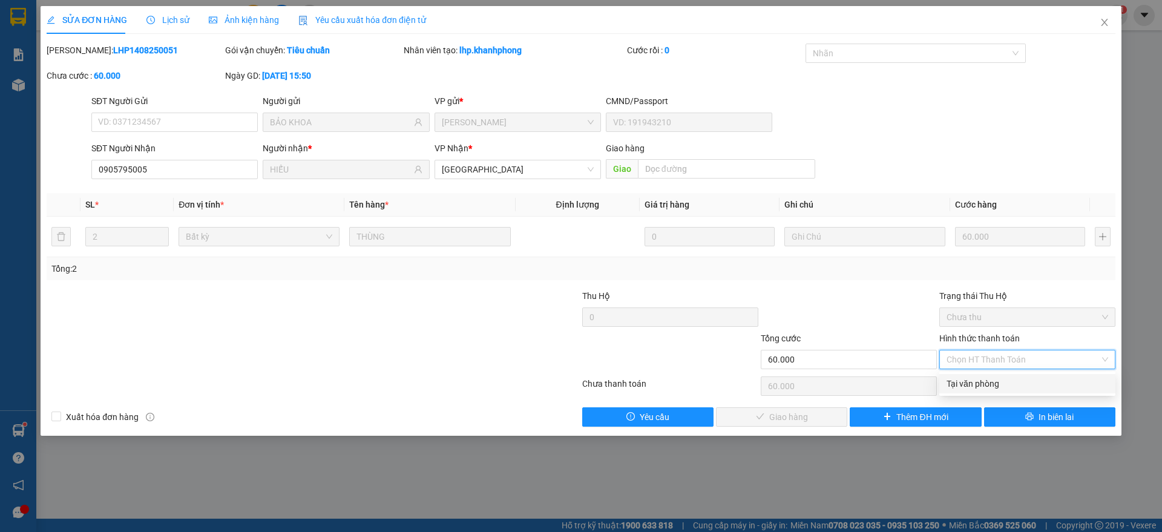
drag, startPoint x: 983, startPoint y: 381, endPoint x: 791, endPoint y: 404, distance: 193.9
click at [984, 381] on div "Tại văn phòng" at bounding box center [1028, 383] width 162 height 13
type input "0"
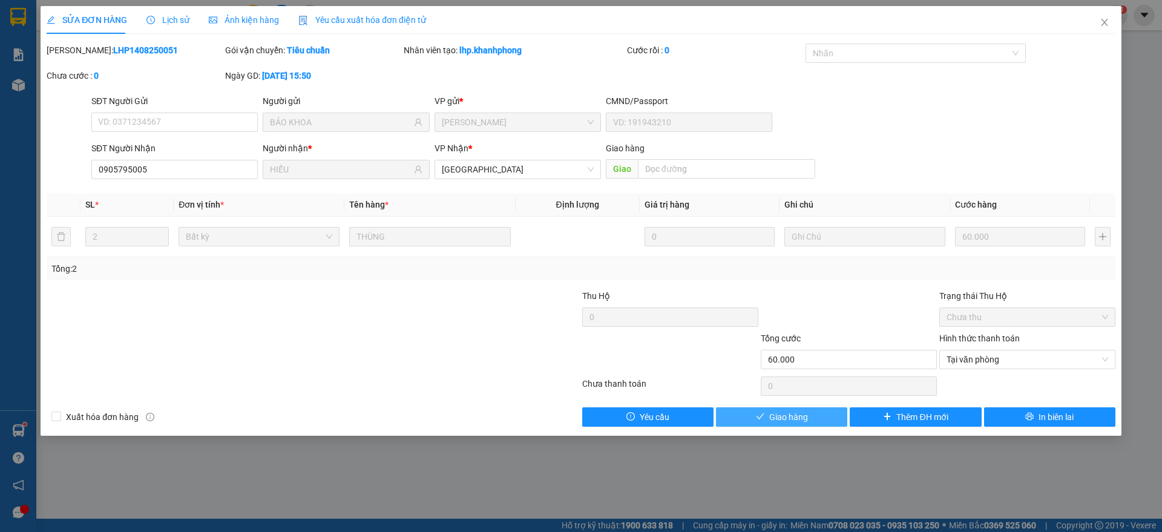
drag, startPoint x: 775, startPoint y: 413, endPoint x: 814, endPoint y: 393, distance: 43.9
click at [776, 414] on span "Giao hàng" at bounding box center [788, 416] width 39 height 13
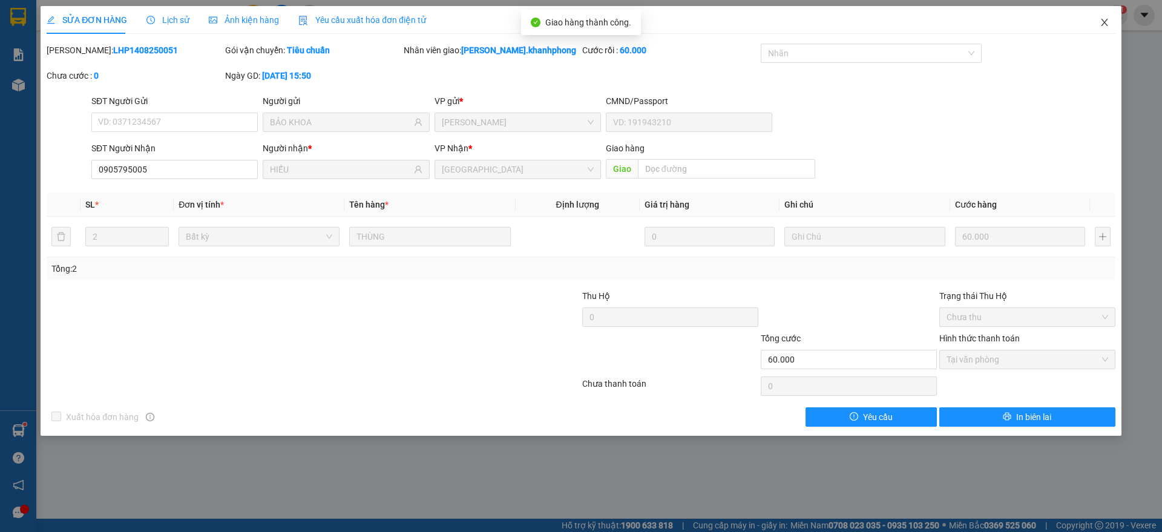
click at [1106, 22] on icon "close" at bounding box center [1105, 23] width 10 height 10
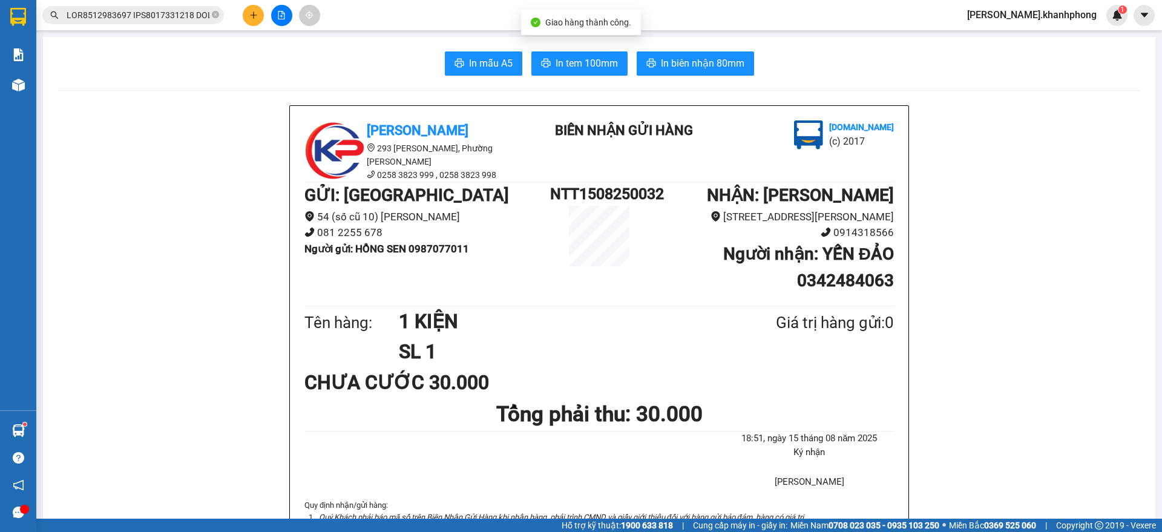
click at [153, 16] on input "text" at bounding box center [138, 14] width 143 height 13
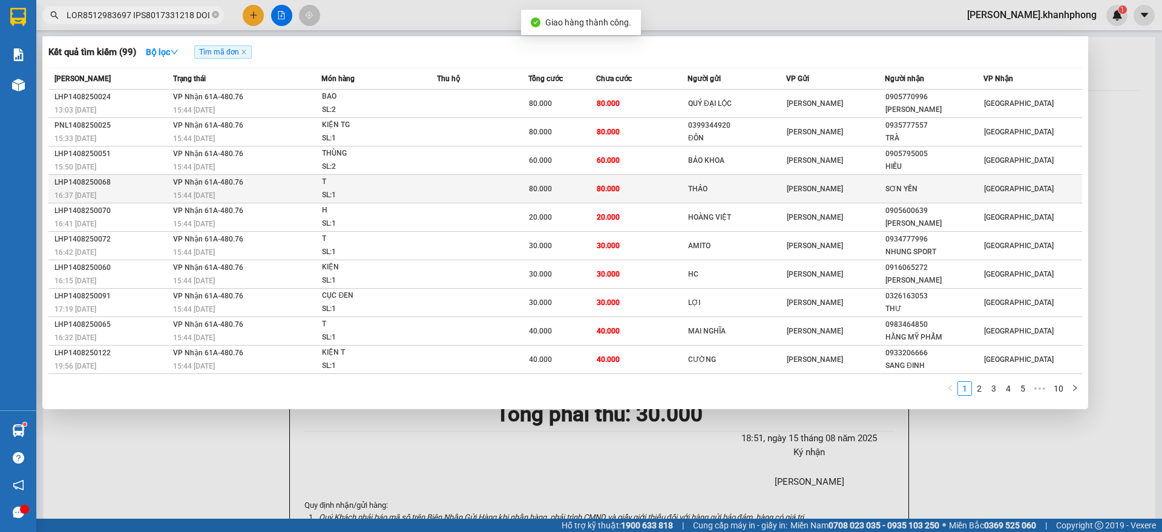
click at [143, 186] on div "LHP1408250068" at bounding box center [111, 182] width 115 height 13
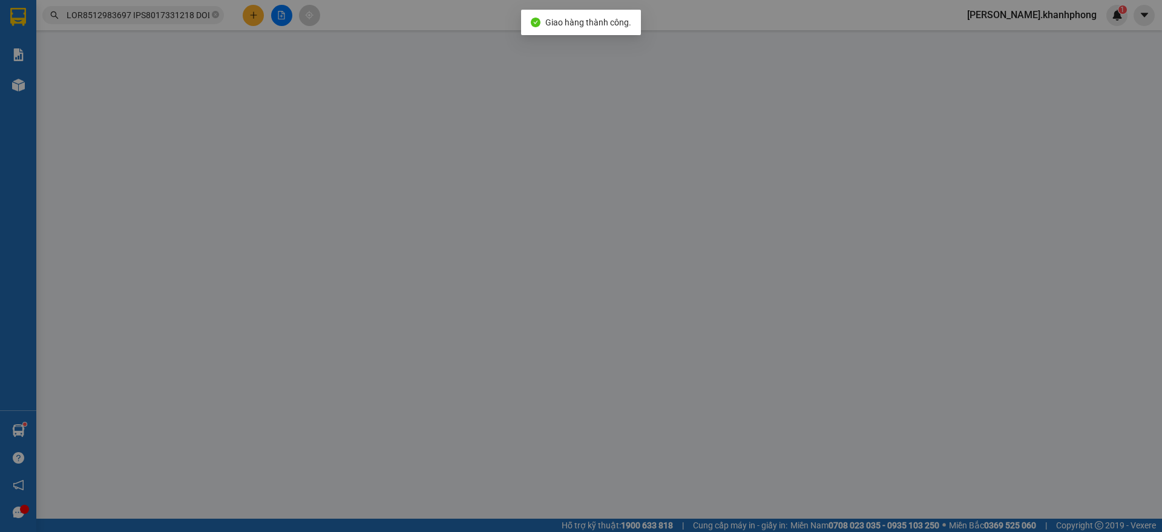
type input "THẢO"
type input "SƠN YẾN"
type input "80.000"
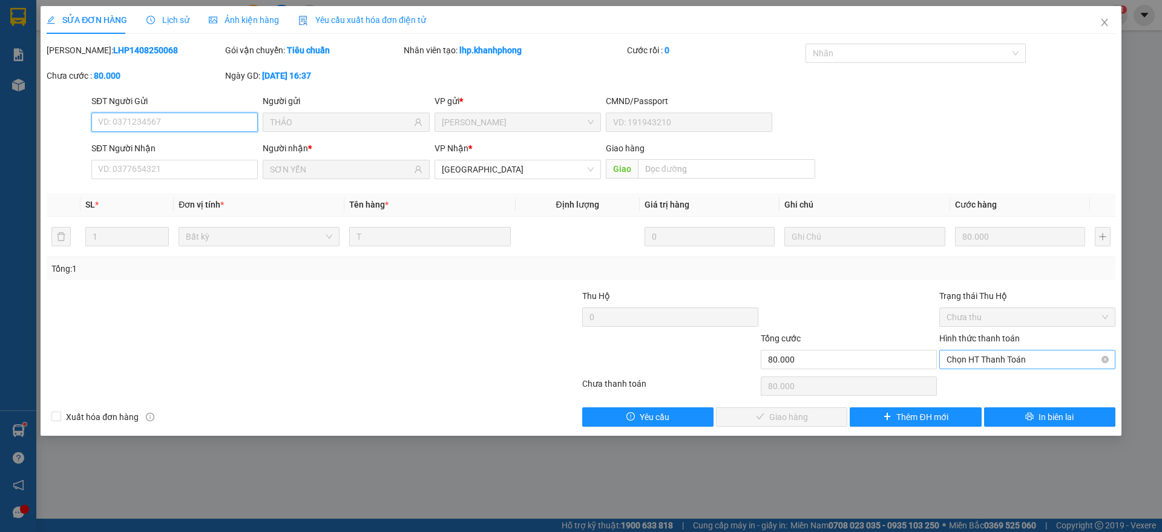
click at [979, 360] on span "Chọn HT Thanh Toán" at bounding box center [1028, 359] width 162 height 18
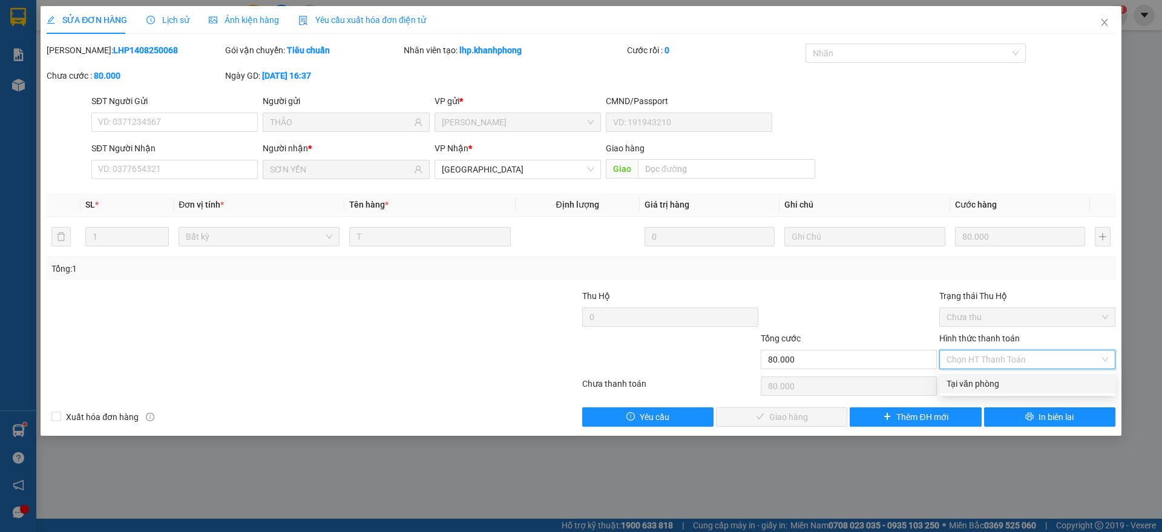
click at [971, 382] on div "Tại văn phòng" at bounding box center [1028, 383] width 162 height 13
type input "0"
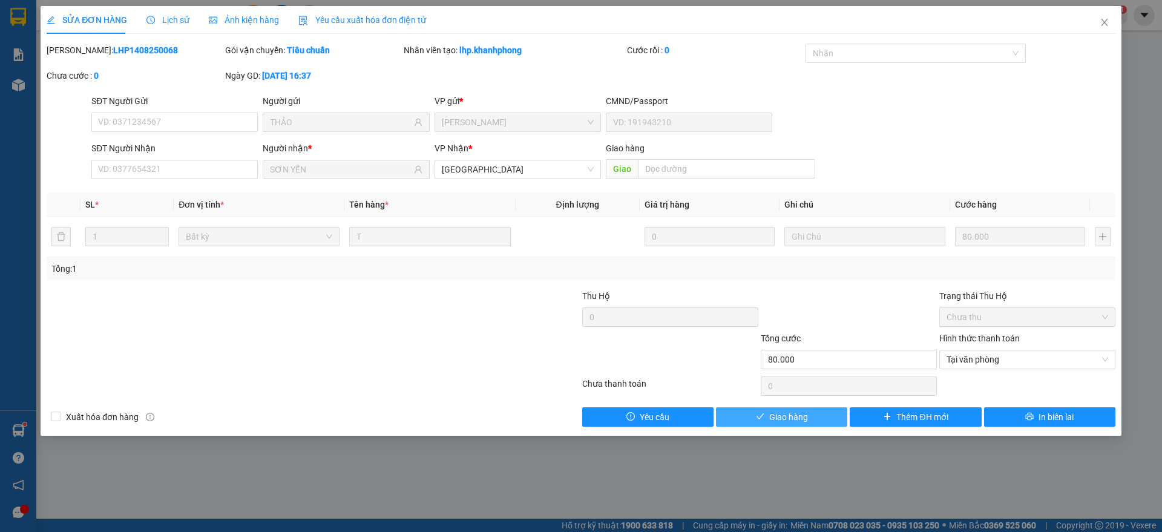
click at [818, 417] on button "Giao hàng" at bounding box center [781, 416] width 131 height 19
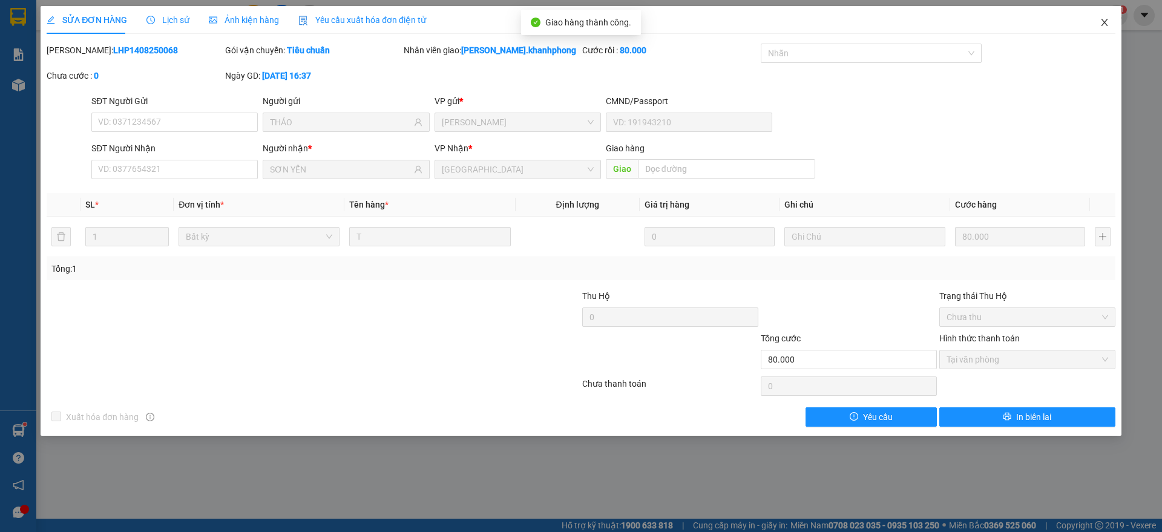
click at [1107, 19] on icon "close" at bounding box center [1104, 22] width 7 height 7
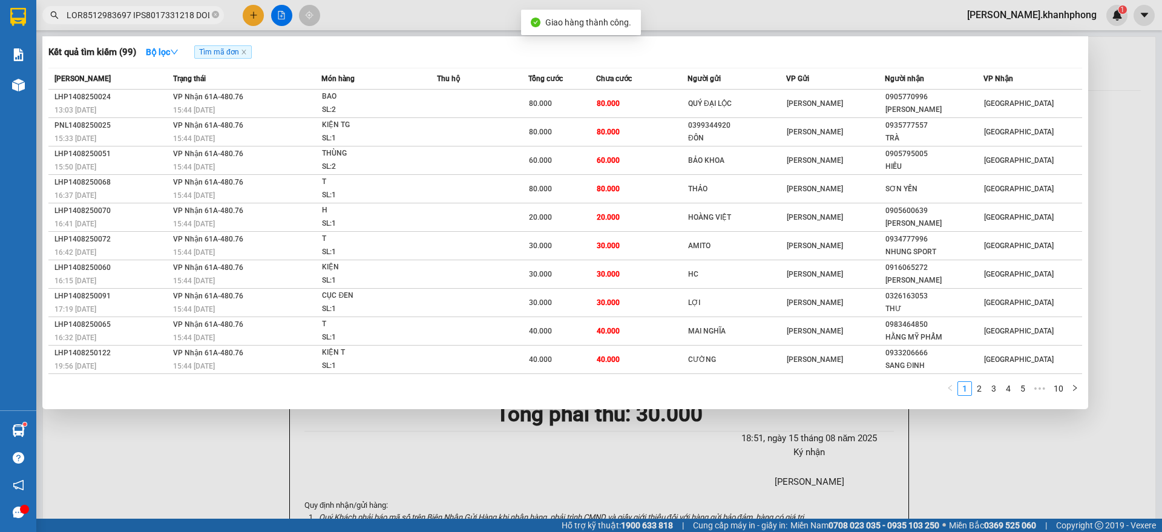
click at [146, 17] on input "text" at bounding box center [138, 14] width 143 height 13
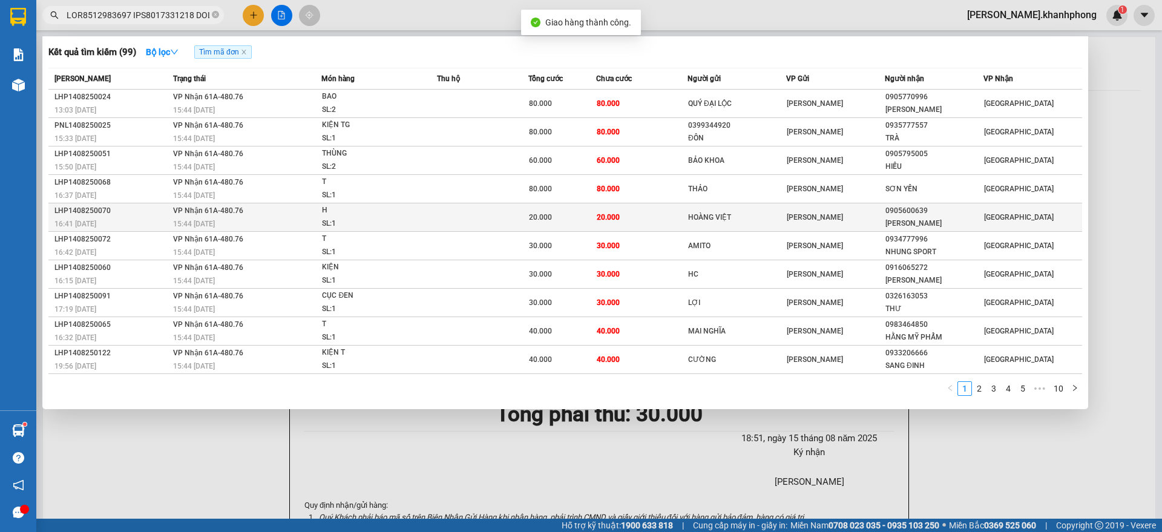
click at [137, 217] on div "16:41 [DATE]" at bounding box center [111, 223] width 115 height 13
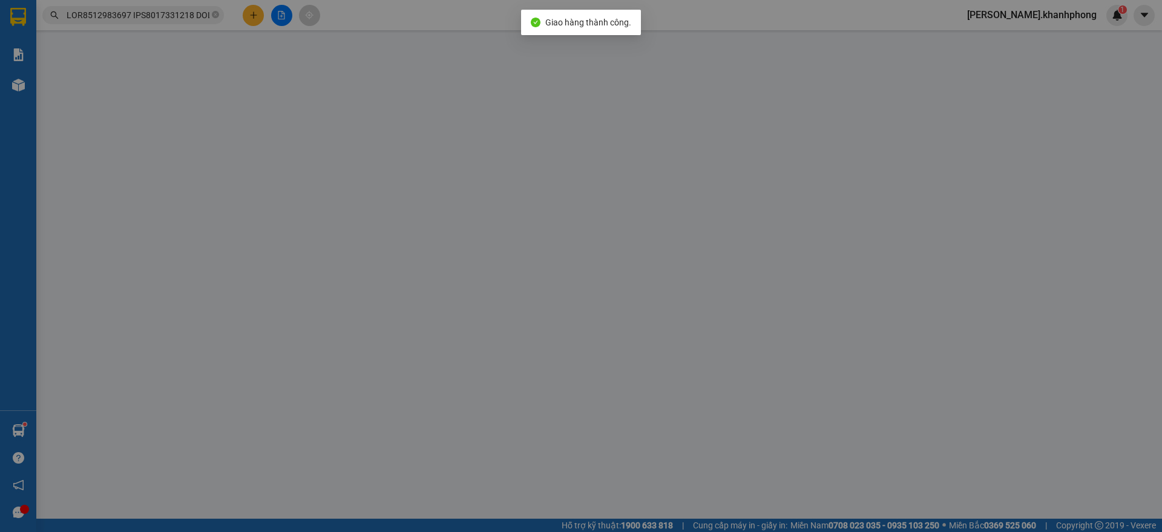
type input "HOÀNG VIỆT"
type input "0905600639"
type input "[PERSON_NAME]"
type input "20.000"
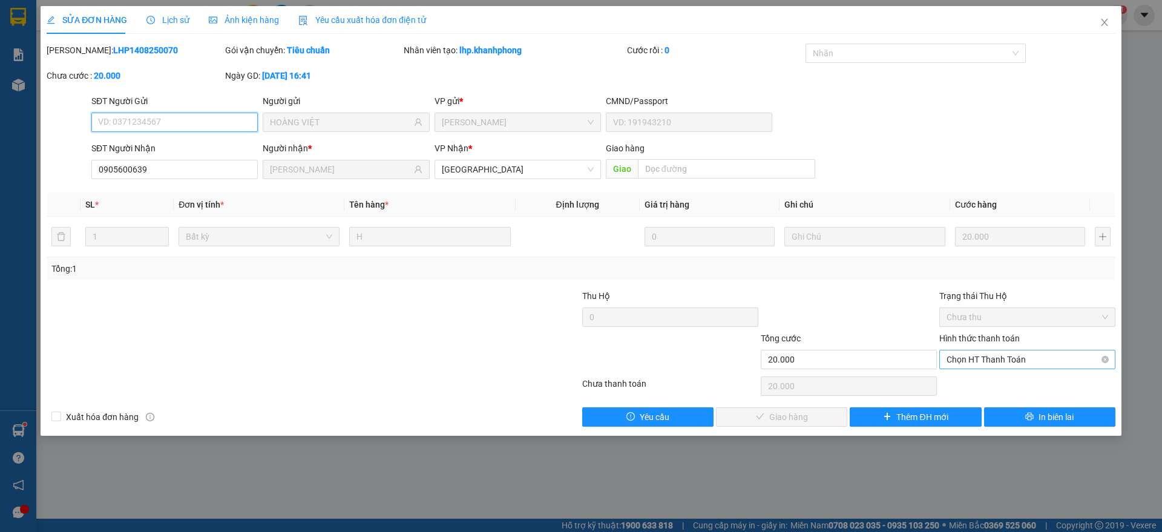
click at [982, 354] on span "Chọn HT Thanh Toán" at bounding box center [1028, 359] width 162 height 18
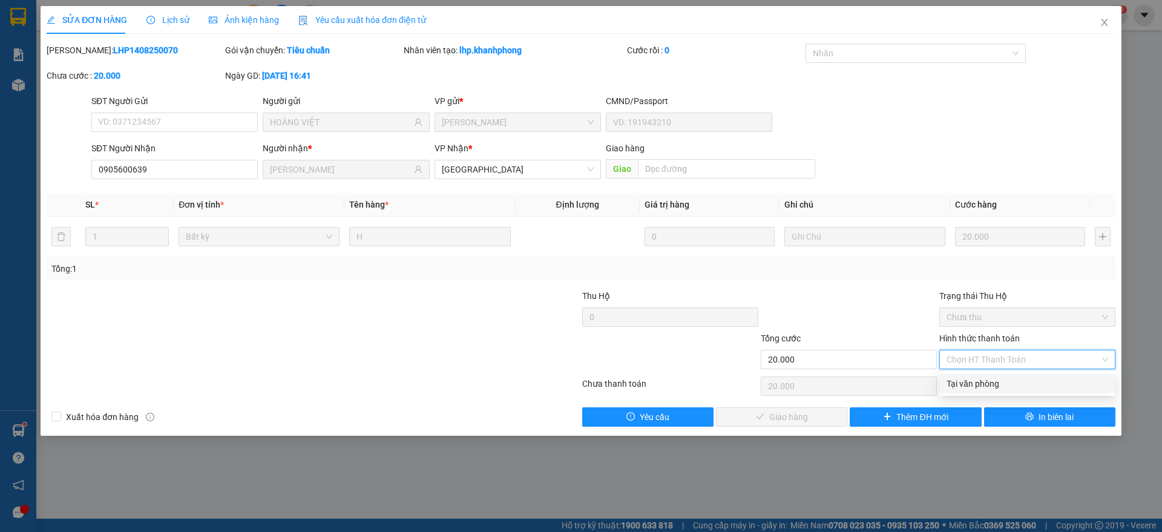
click at [976, 378] on div "Tại văn phòng" at bounding box center [1028, 383] width 162 height 13
type input "0"
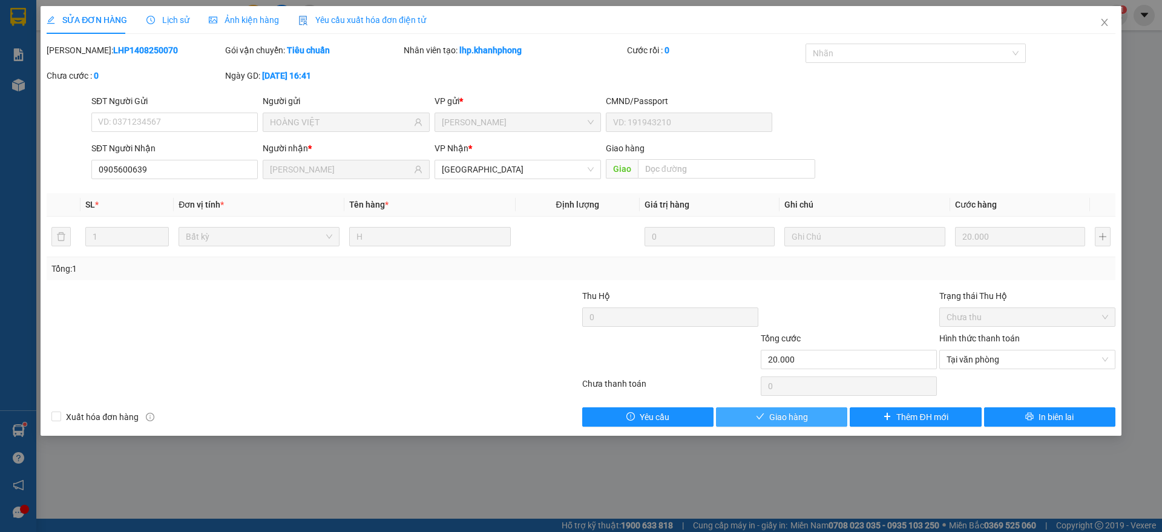
click at [769, 416] on button "Giao hàng" at bounding box center [781, 416] width 131 height 19
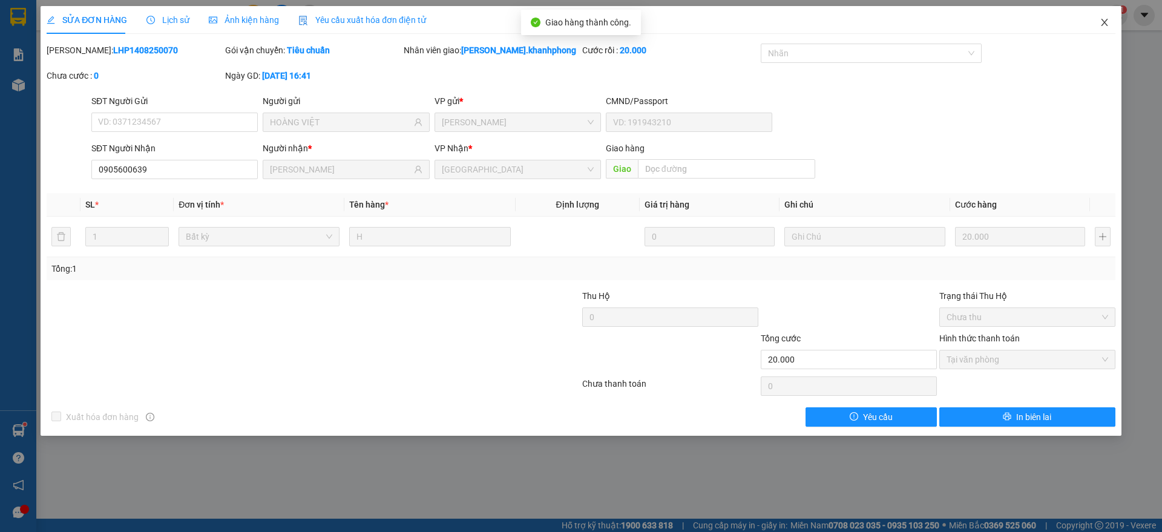
click at [1106, 22] on icon "close" at bounding box center [1105, 23] width 10 height 10
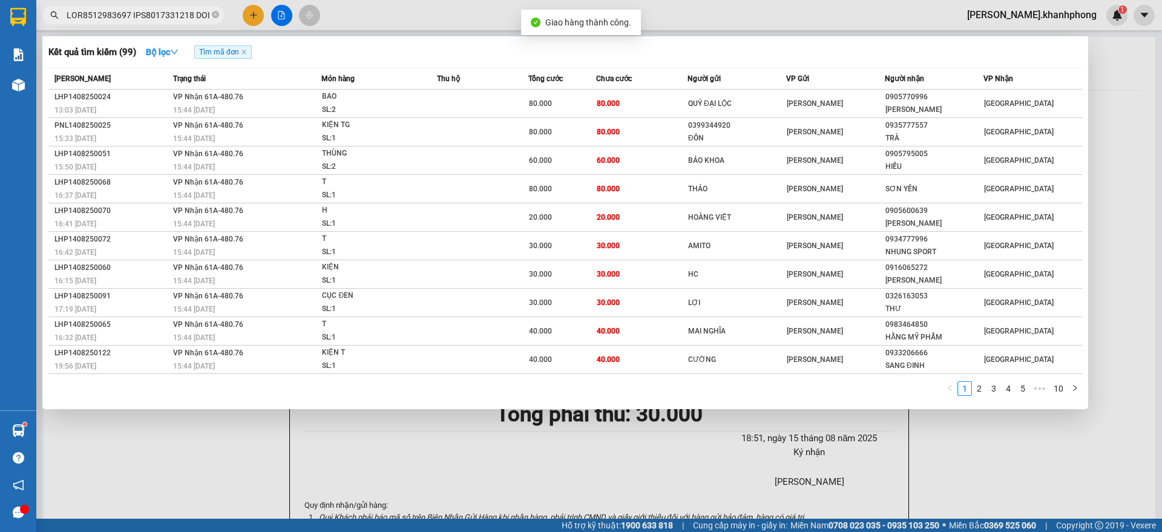
click at [147, 16] on input "text" at bounding box center [138, 14] width 143 height 13
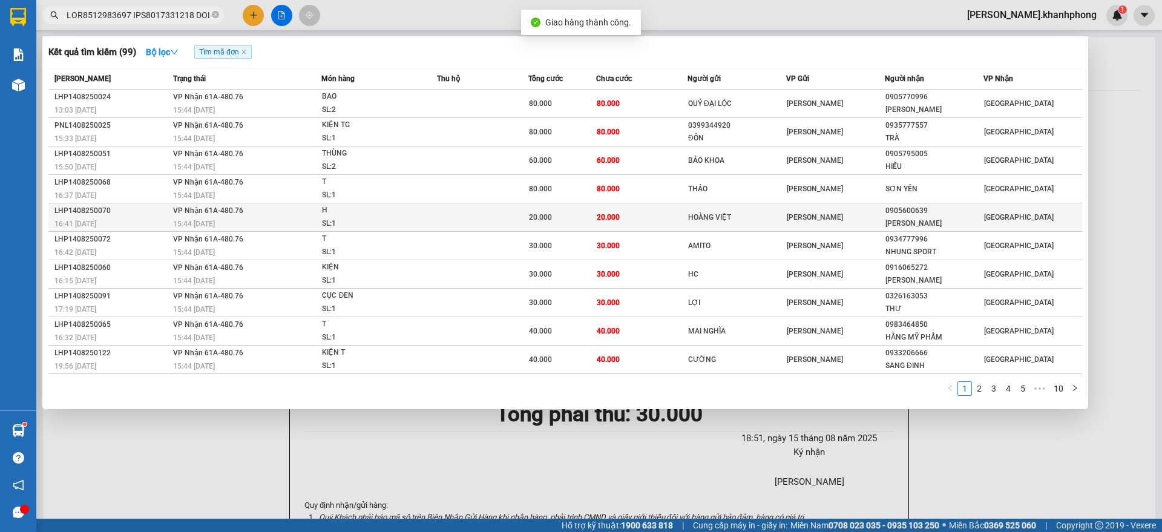
click at [160, 219] on div "16:41 [DATE]" at bounding box center [111, 223] width 115 height 13
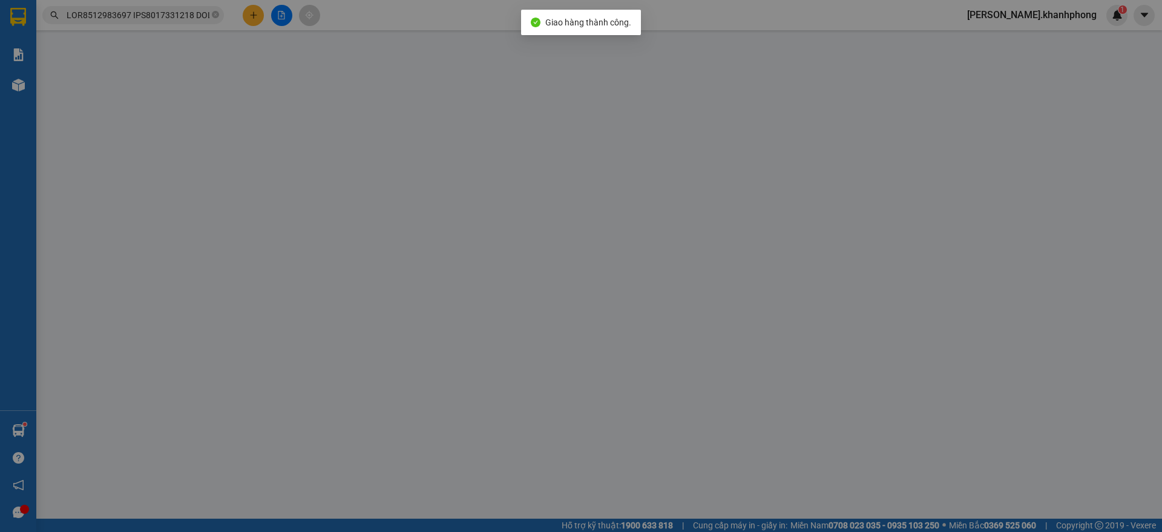
type input "HOÀNG VIỆT"
type input "0905600639"
type input "[PERSON_NAME]"
type input "20.000"
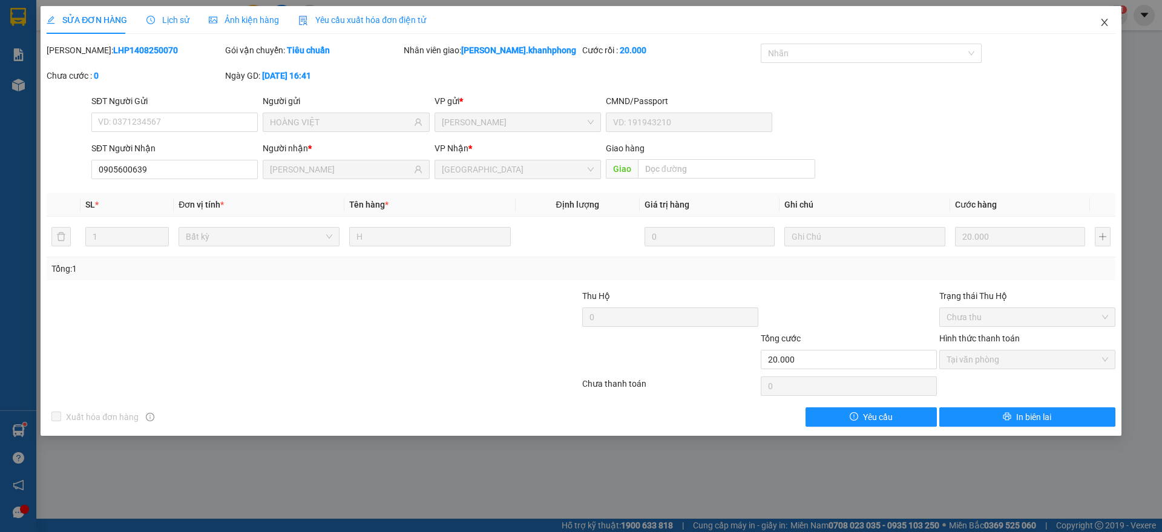
click at [1106, 20] on icon "close" at bounding box center [1105, 23] width 10 height 10
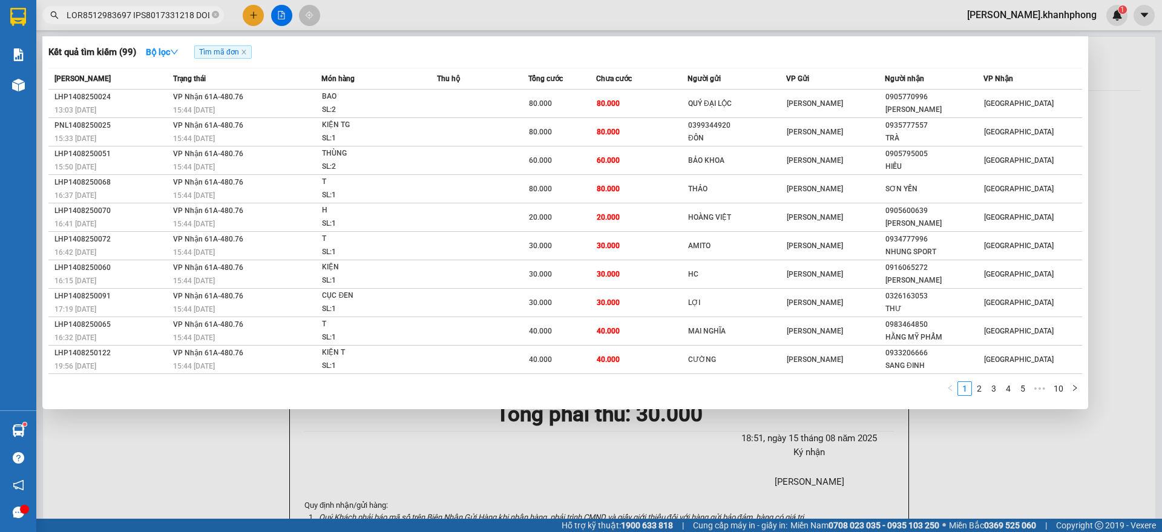
click at [156, 16] on input "text" at bounding box center [138, 14] width 143 height 13
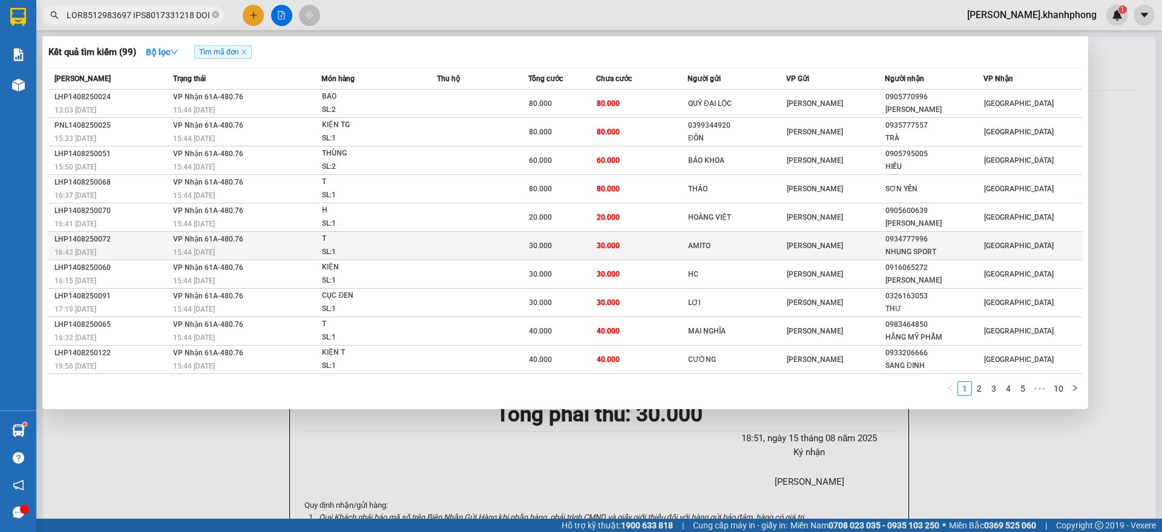
click at [132, 243] on div "LHP1408250072" at bounding box center [111, 239] width 115 height 13
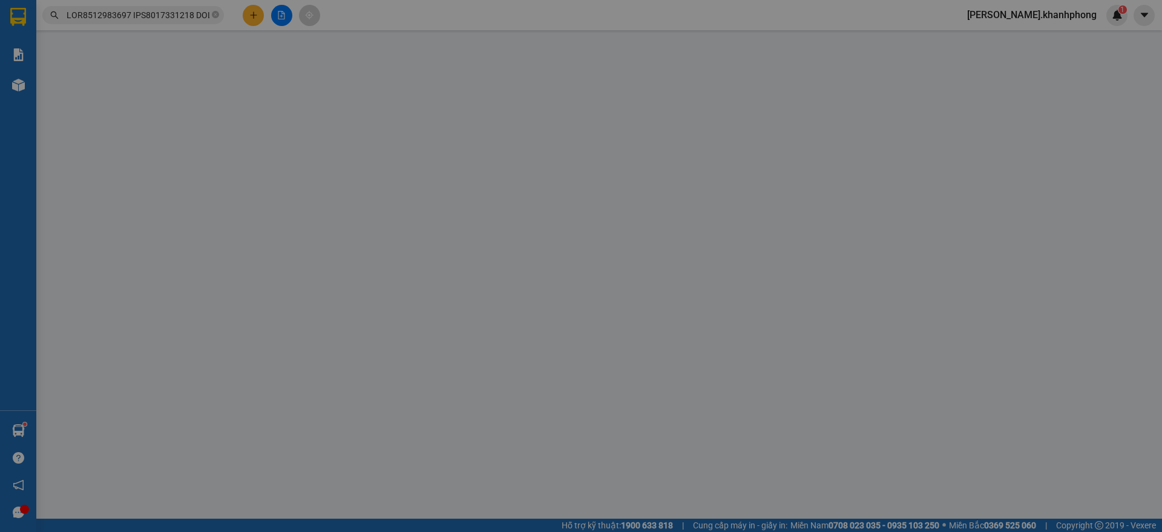
type input "AMITO"
type input "0934777996"
type input "NHUNG SPORT"
type input "30.000"
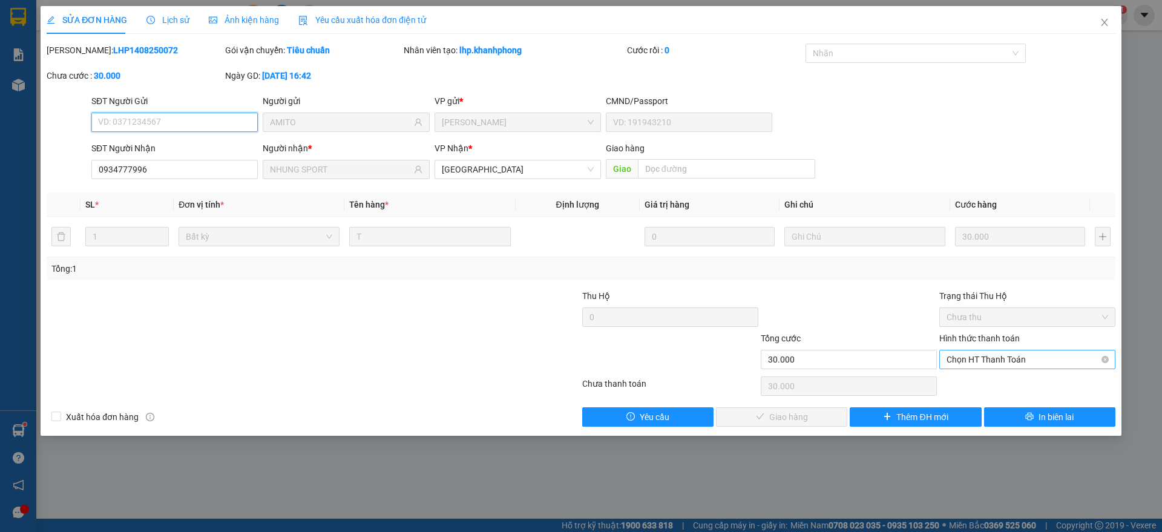
click at [999, 359] on span "Chọn HT Thanh Toán" at bounding box center [1028, 359] width 162 height 18
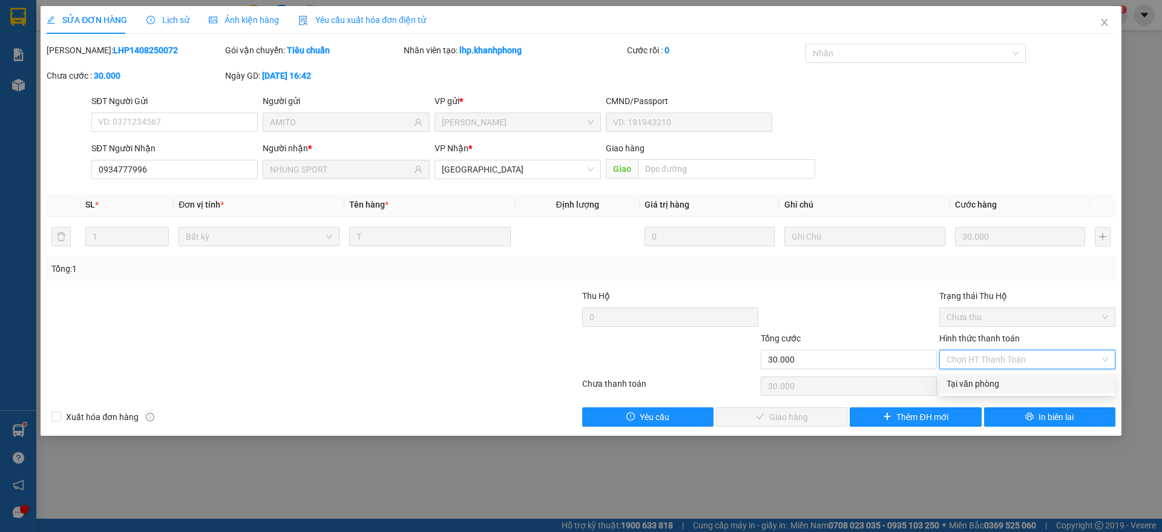
click at [986, 380] on div "Tại văn phòng" at bounding box center [1028, 383] width 162 height 13
type input "0"
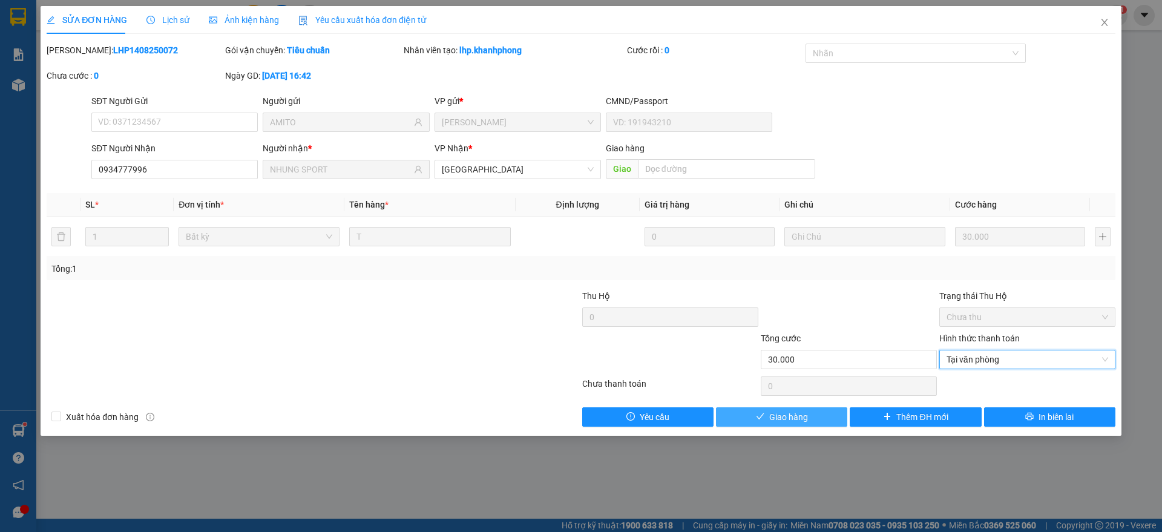
click at [766, 410] on button "Giao hàng" at bounding box center [781, 416] width 131 height 19
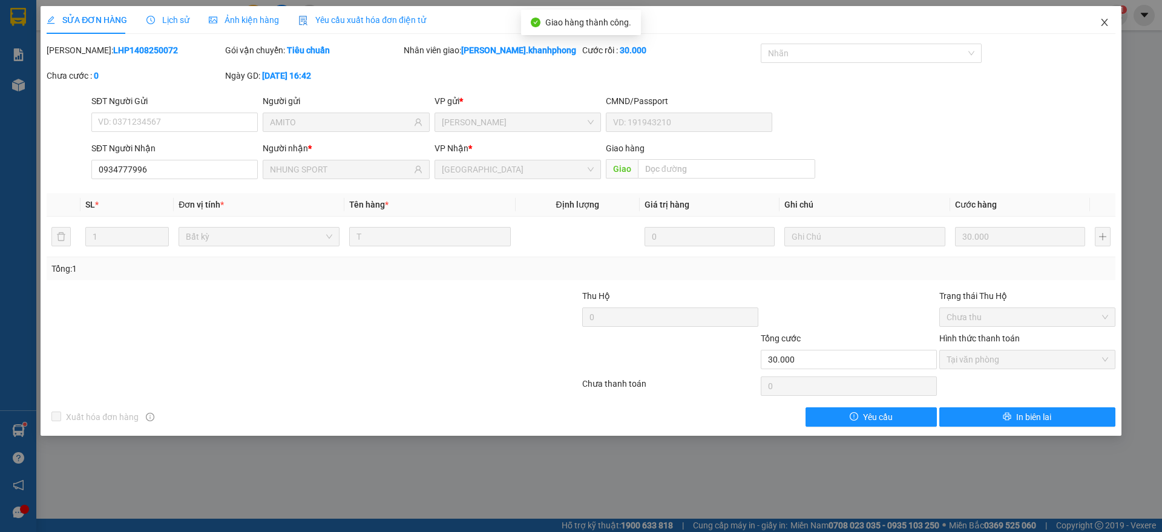
click at [1112, 22] on span "Close" at bounding box center [1105, 23] width 34 height 34
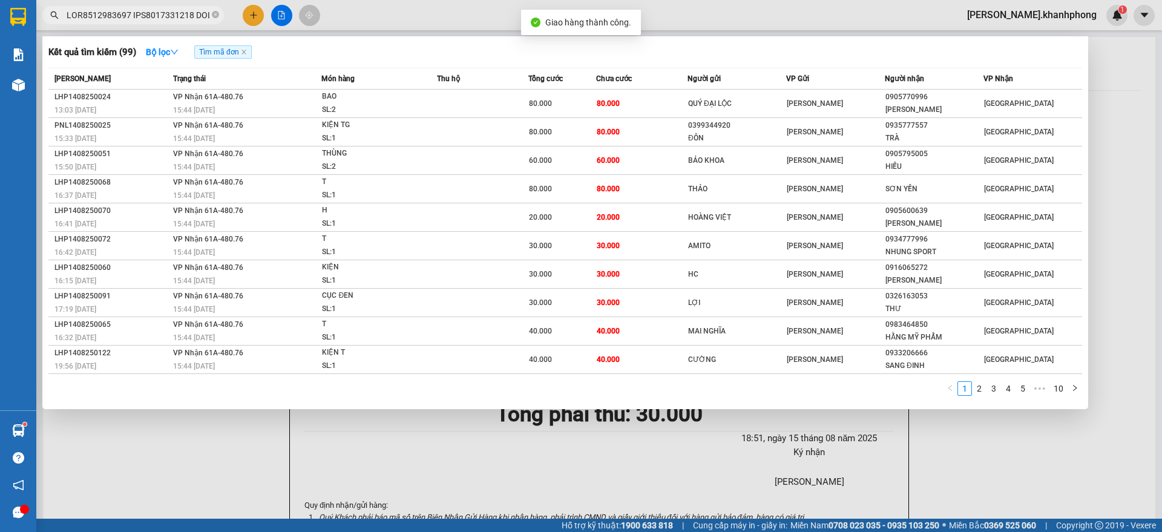
click at [162, 18] on input "text" at bounding box center [138, 14] width 143 height 13
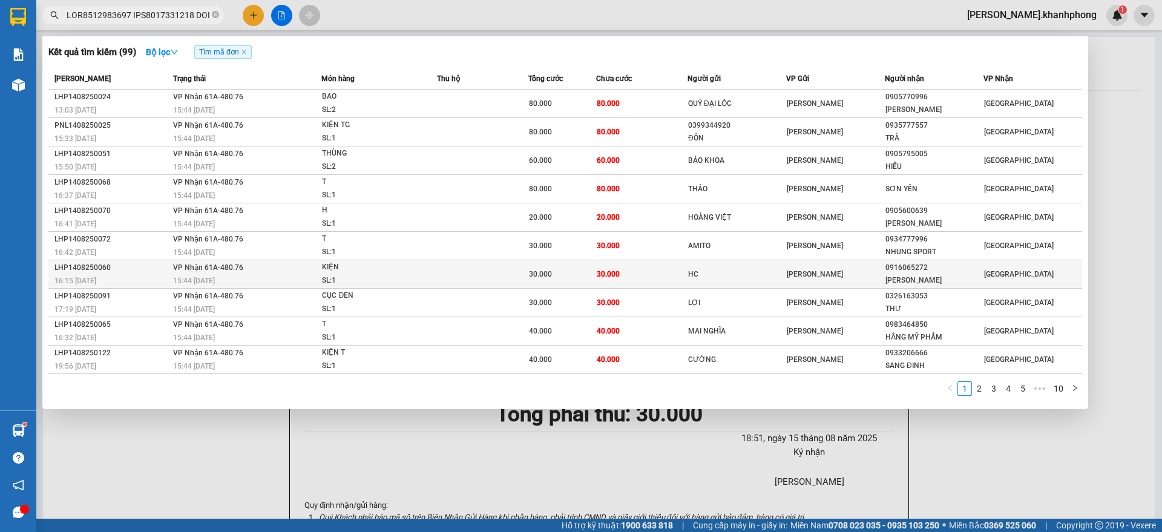
click at [152, 271] on div "LHP1408250060" at bounding box center [111, 267] width 115 height 13
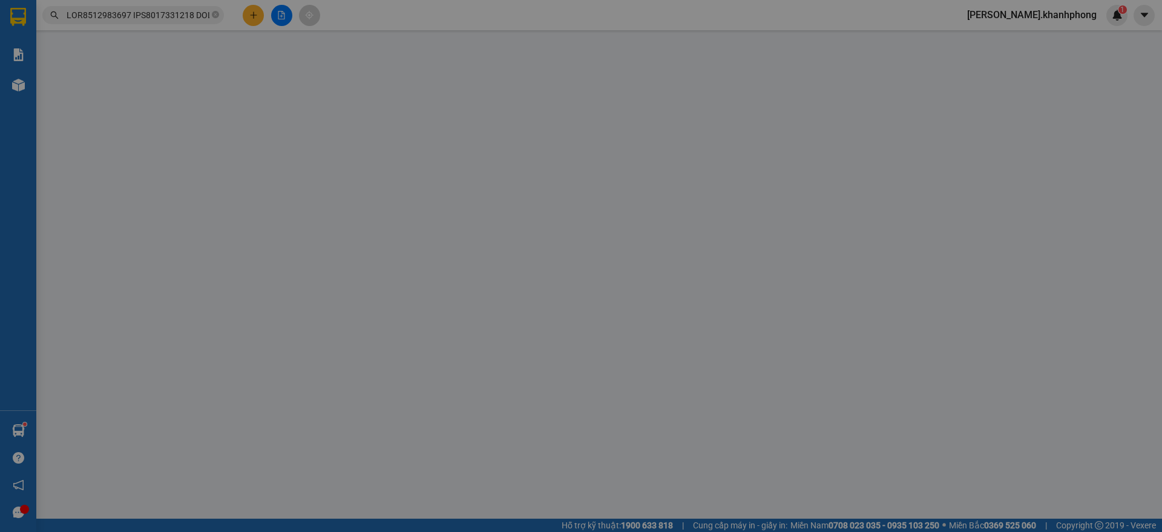
type input "HC"
type input "0916065272"
type input "[PERSON_NAME]"
type input "30.000"
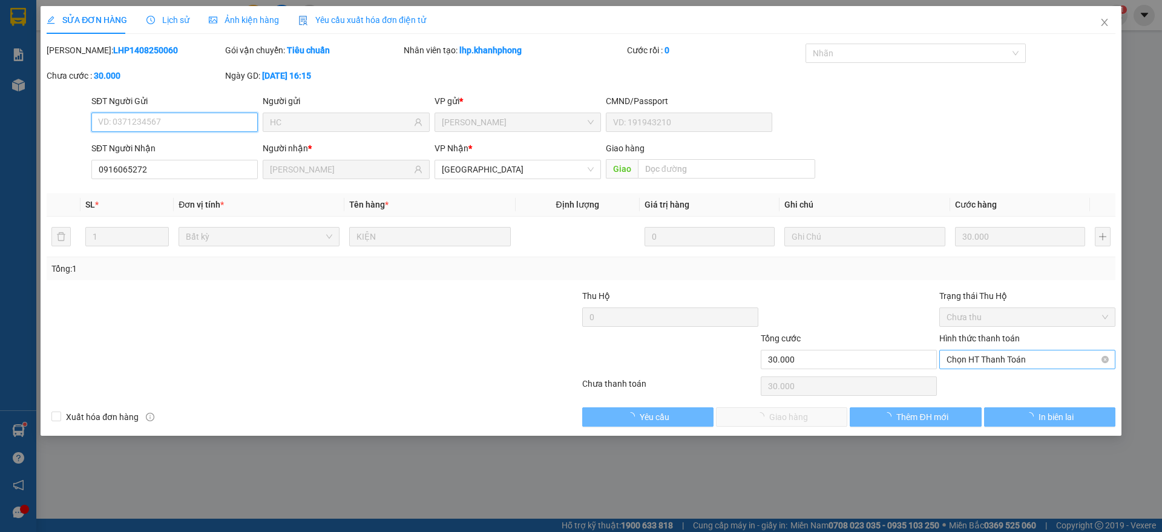
click at [978, 361] on span "Chọn HT Thanh Toán" at bounding box center [1028, 359] width 162 height 18
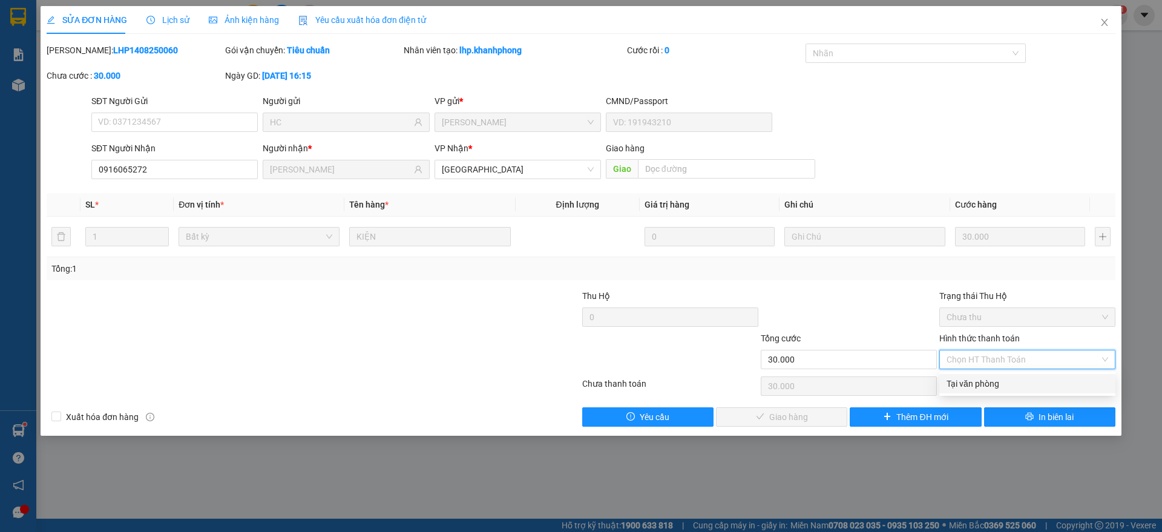
click at [978, 375] on div "Tại văn phòng" at bounding box center [1027, 383] width 176 height 19
type input "0"
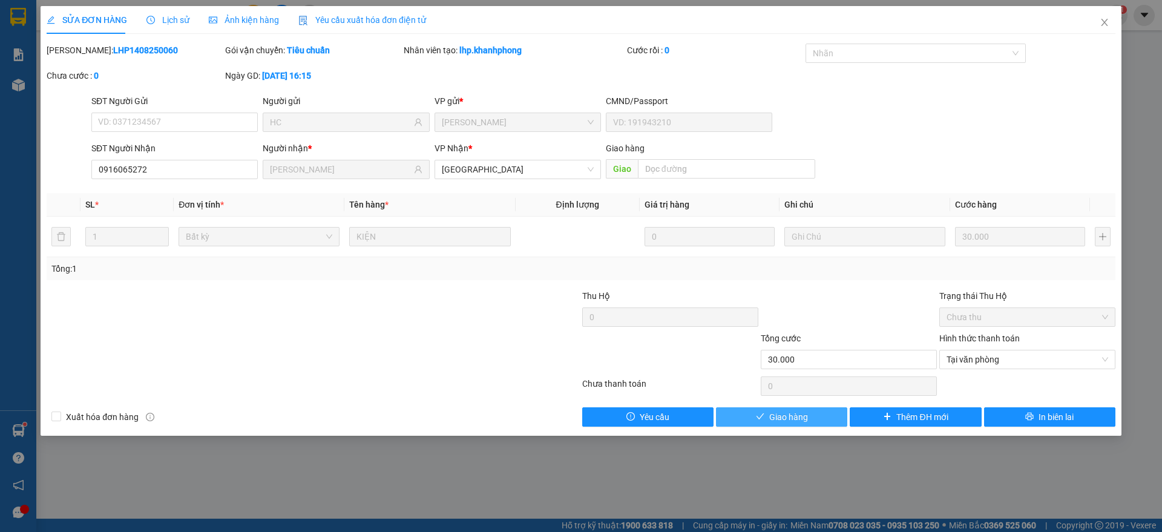
drag, startPoint x: 775, startPoint y: 409, endPoint x: 789, endPoint y: 405, distance: 13.8
click at [776, 409] on button "Giao hàng" at bounding box center [781, 416] width 131 height 19
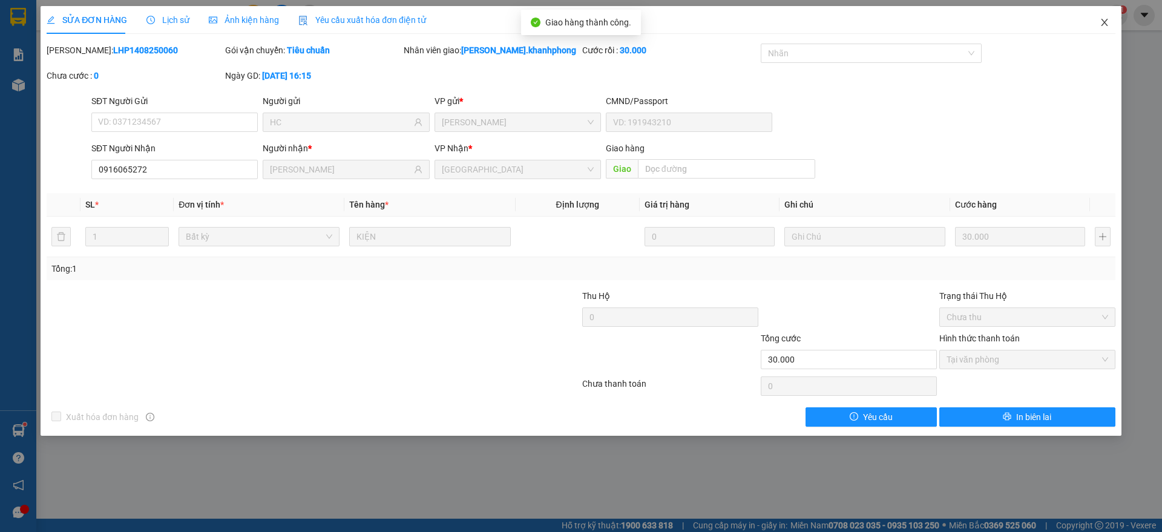
click at [1103, 20] on icon "close" at bounding box center [1104, 22] width 7 height 7
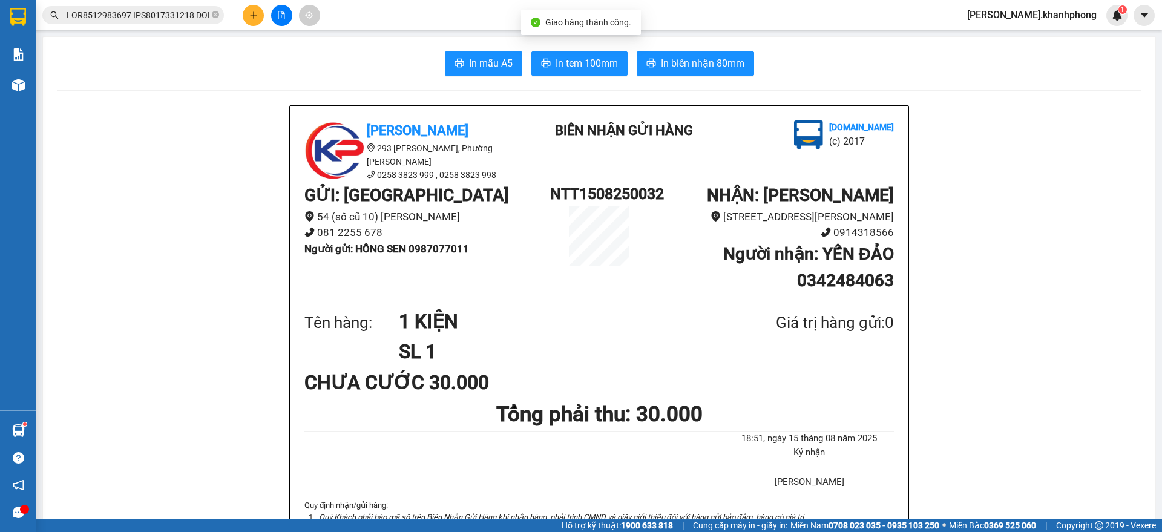
click at [156, 11] on input "text" at bounding box center [138, 14] width 143 height 13
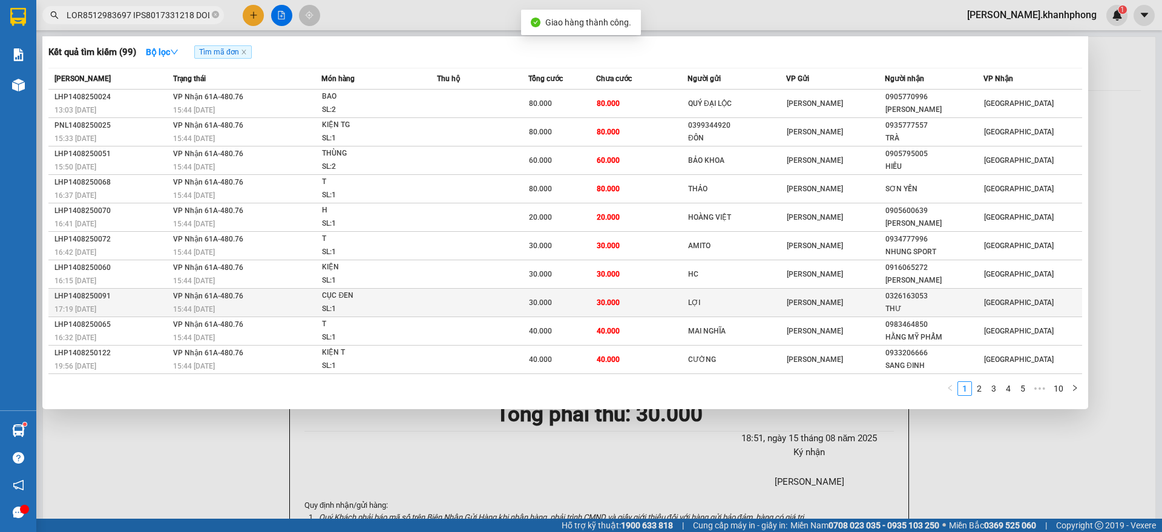
click at [168, 308] on div "17:19 [DATE]" at bounding box center [111, 309] width 115 height 13
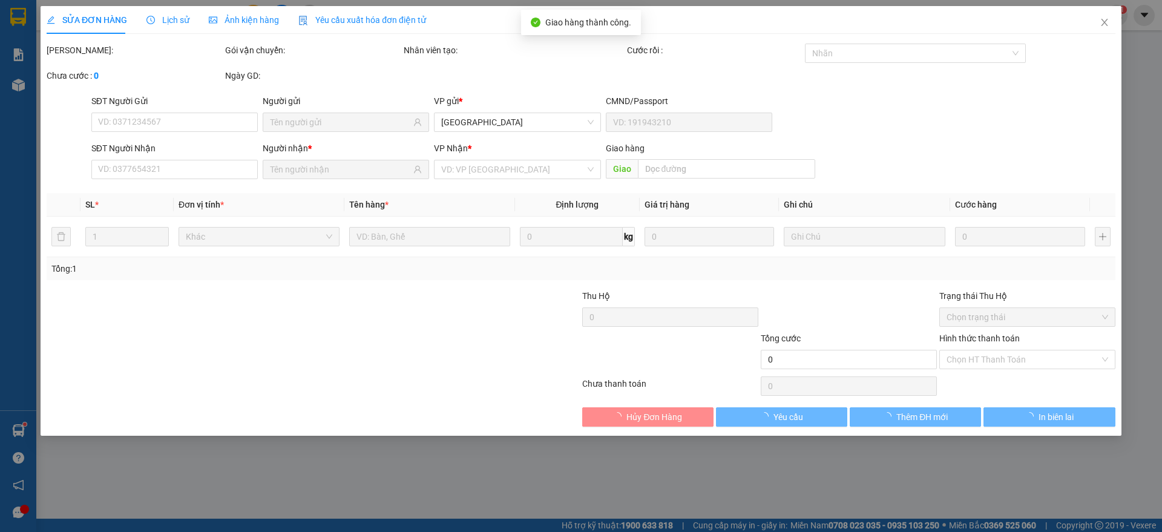
type input "LỢI"
type input "0326163053"
type input "THƯ"
type input "30.000"
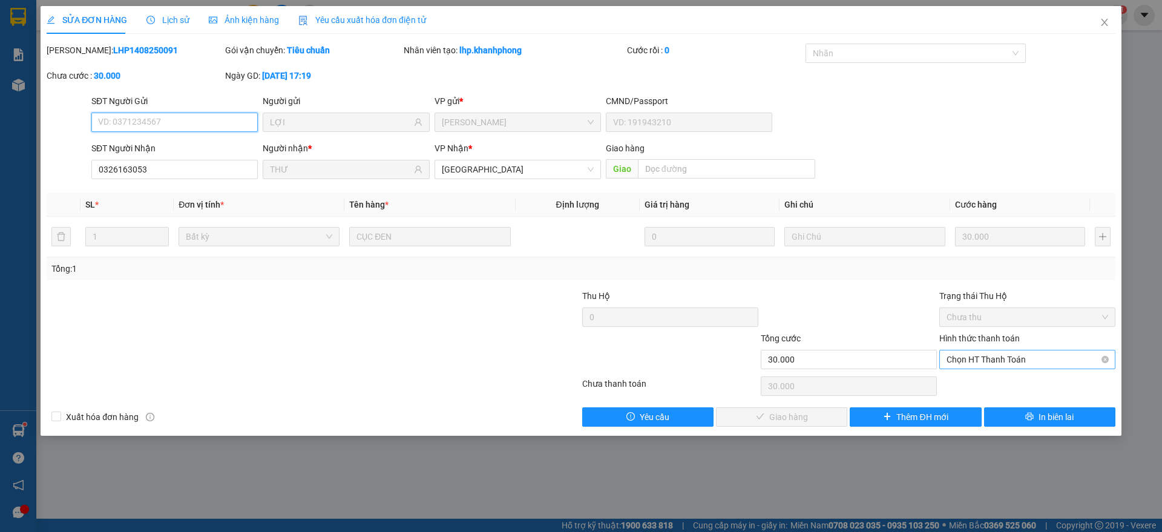
click at [991, 364] on span "Chọn HT Thanh Toán" at bounding box center [1028, 359] width 162 height 18
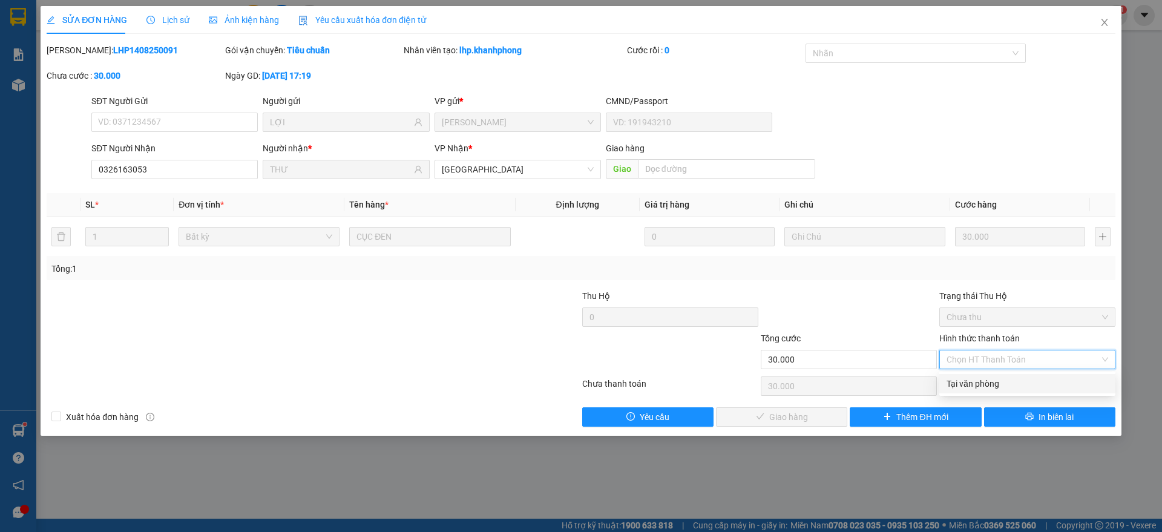
click at [999, 386] on div "Tại văn phòng" at bounding box center [1028, 383] width 162 height 13
type input "0"
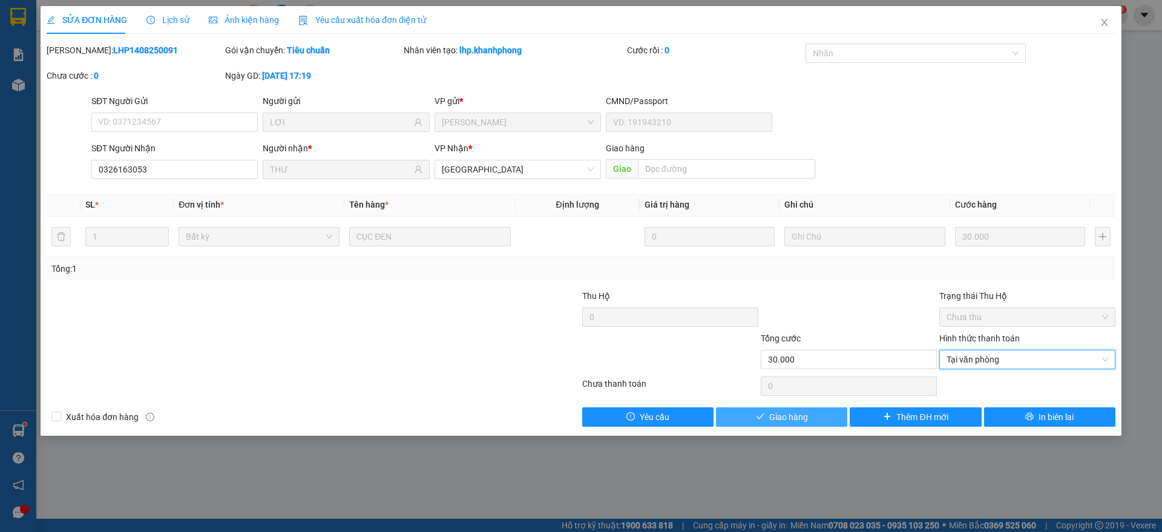
click at [761, 417] on icon "check" at bounding box center [760, 416] width 8 height 8
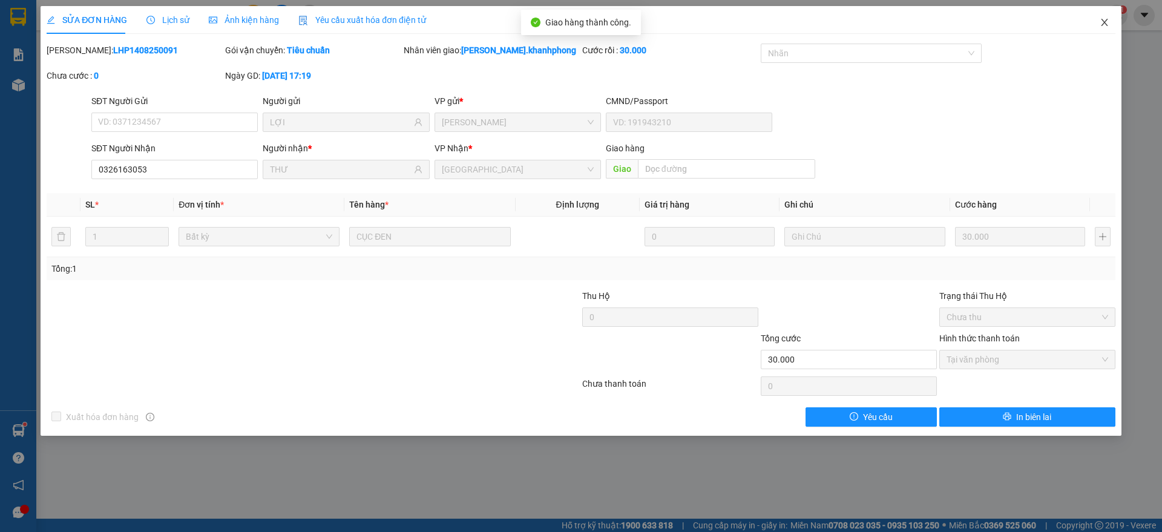
click at [1109, 23] on icon "close" at bounding box center [1105, 23] width 10 height 10
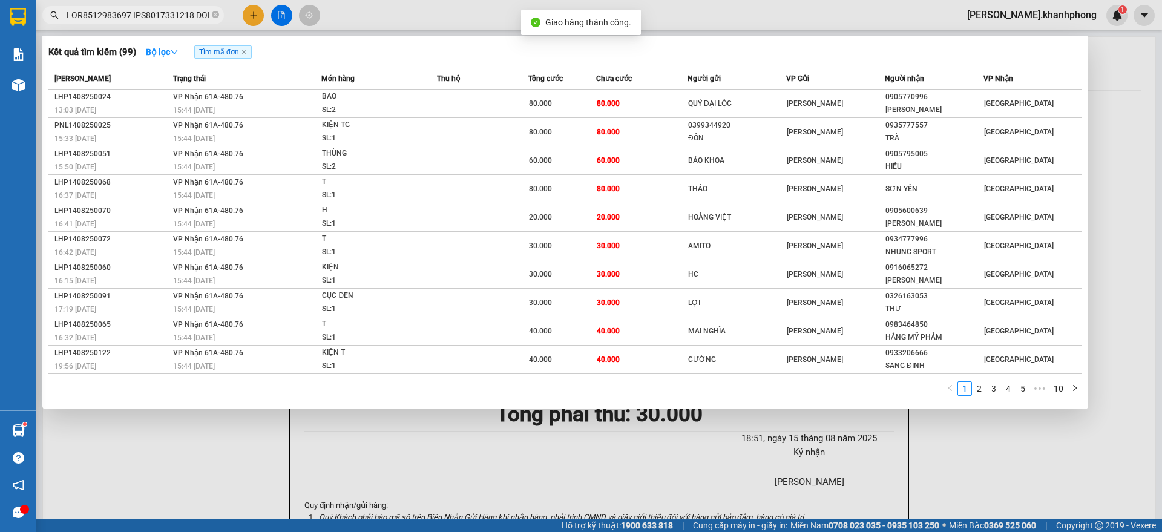
click at [135, 11] on input "text" at bounding box center [138, 14] width 143 height 13
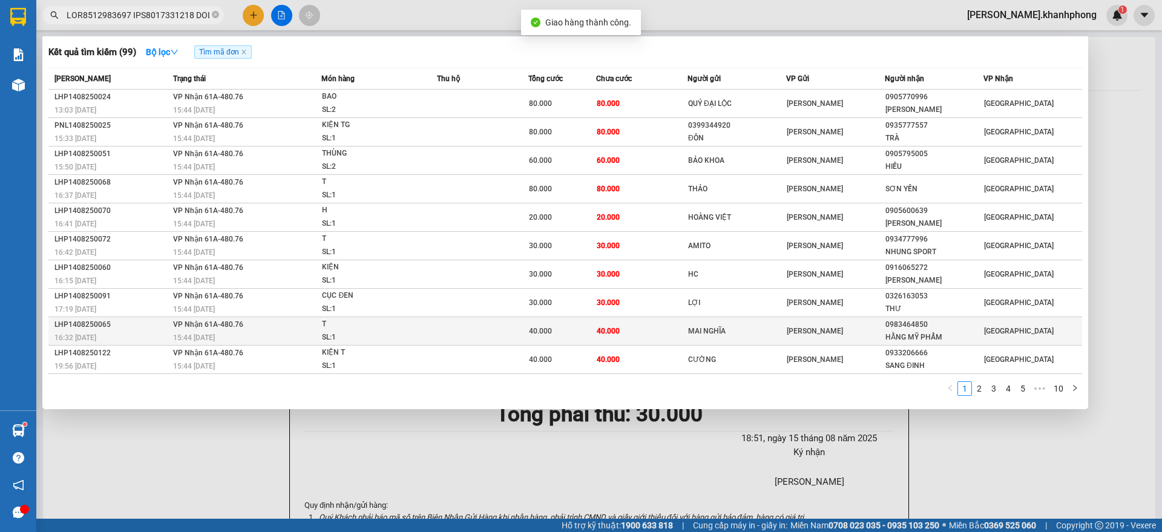
click at [130, 328] on div "LHP1408250065" at bounding box center [111, 324] width 115 height 13
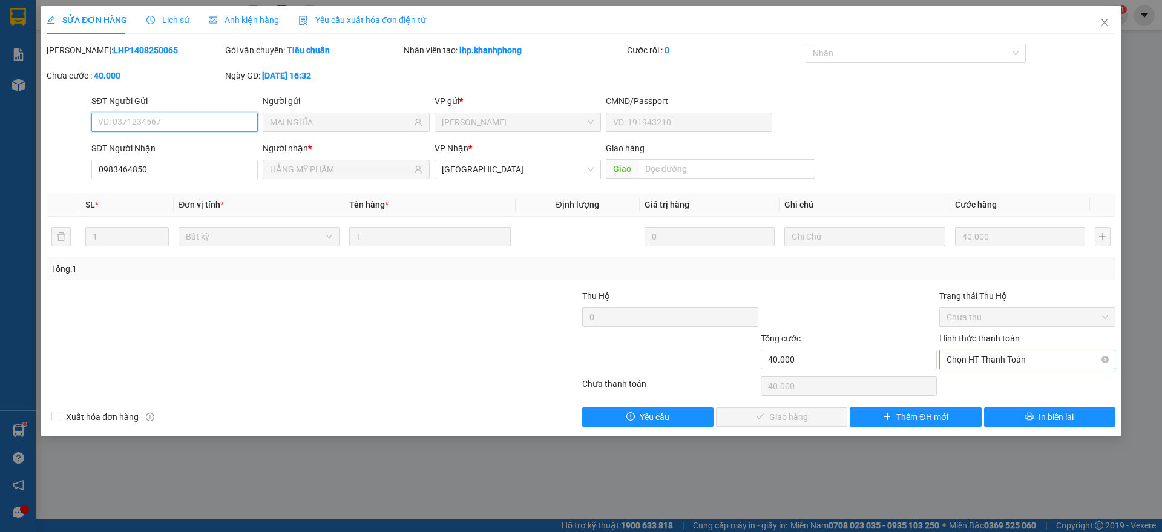
click at [994, 359] on span "Chọn HT Thanh Toán" at bounding box center [1028, 359] width 162 height 18
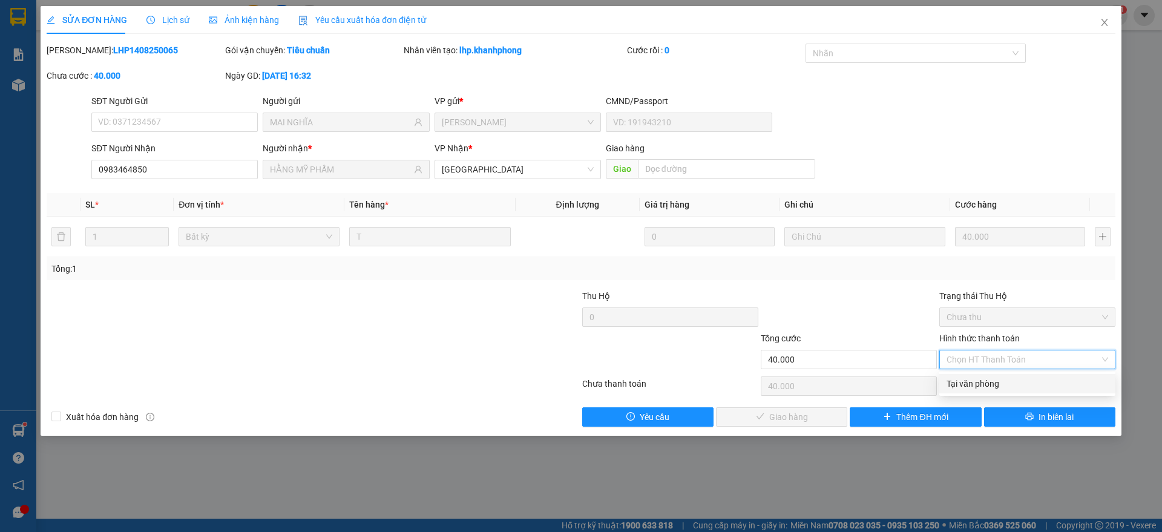
click at [982, 381] on div "Tại văn phòng" at bounding box center [1028, 383] width 162 height 13
type input "0"
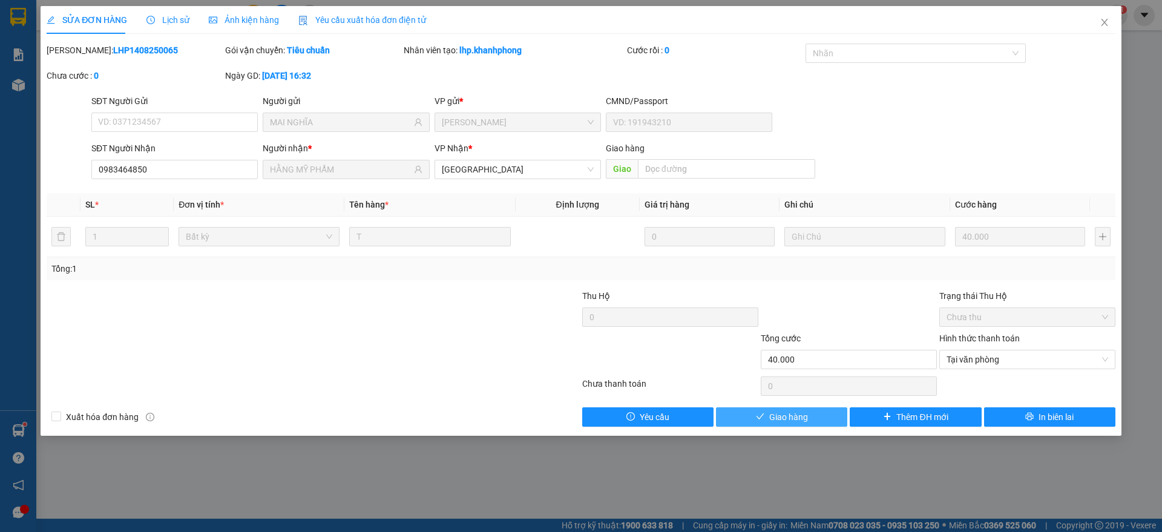
click at [789, 417] on span "Giao hàng" at bounding box center [788, 416] width 39 height 13
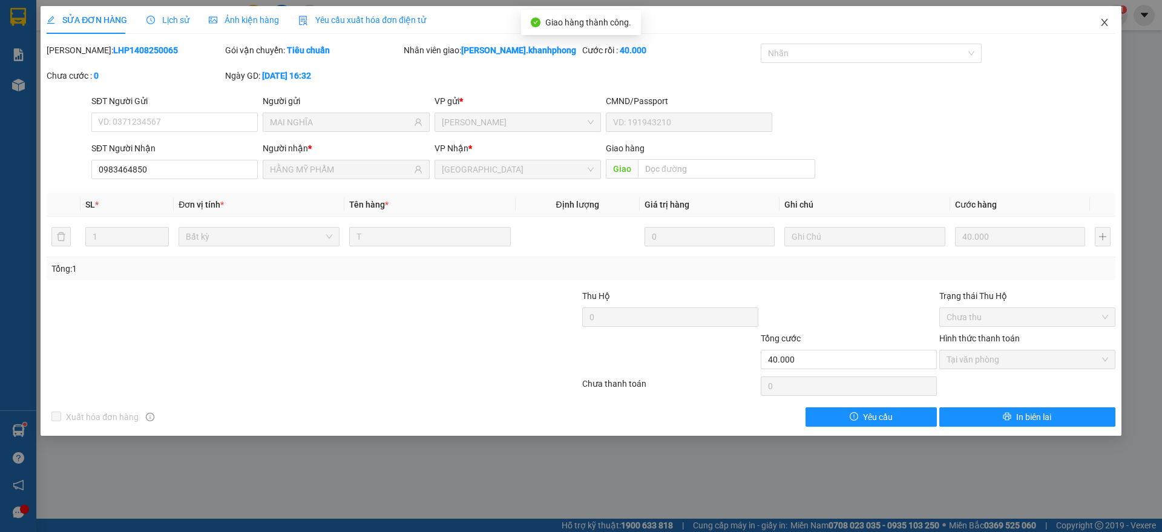
click at [1109, 21] on icon "close" at bounding box center [1105, 23] width 10 height 10
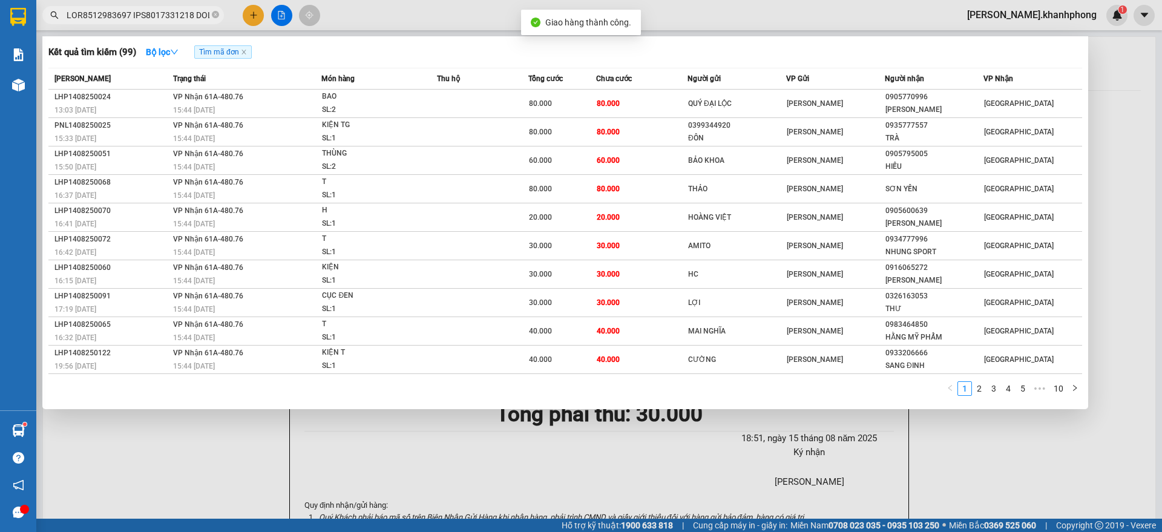
click at [157, 11] on input "text" at bounding box center [138, 14] width 143 height 13
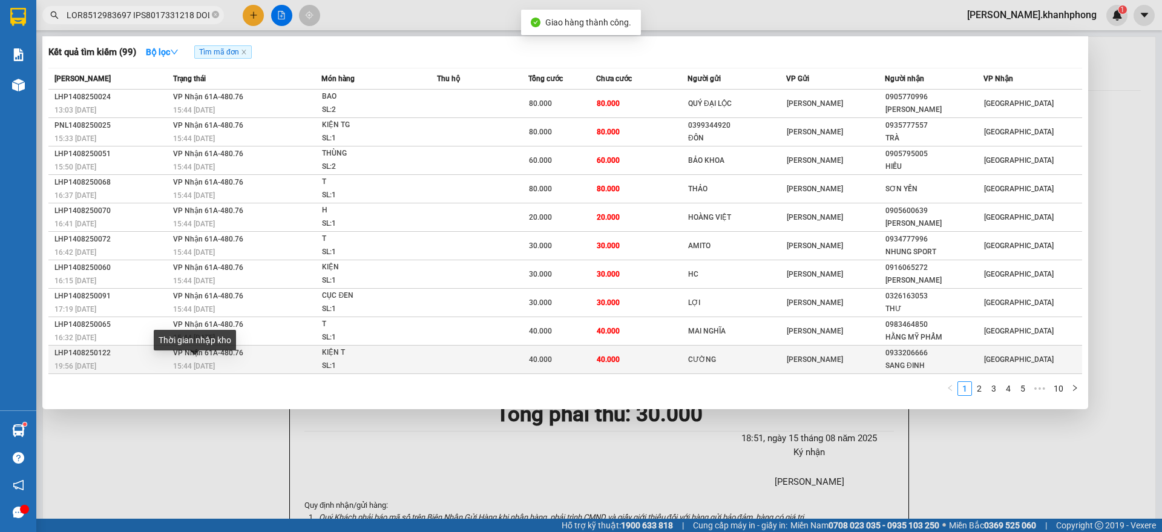
click at [177, 362] on span "15:44 [DATE]" at bounding box center [194, 366] width 42 height 8
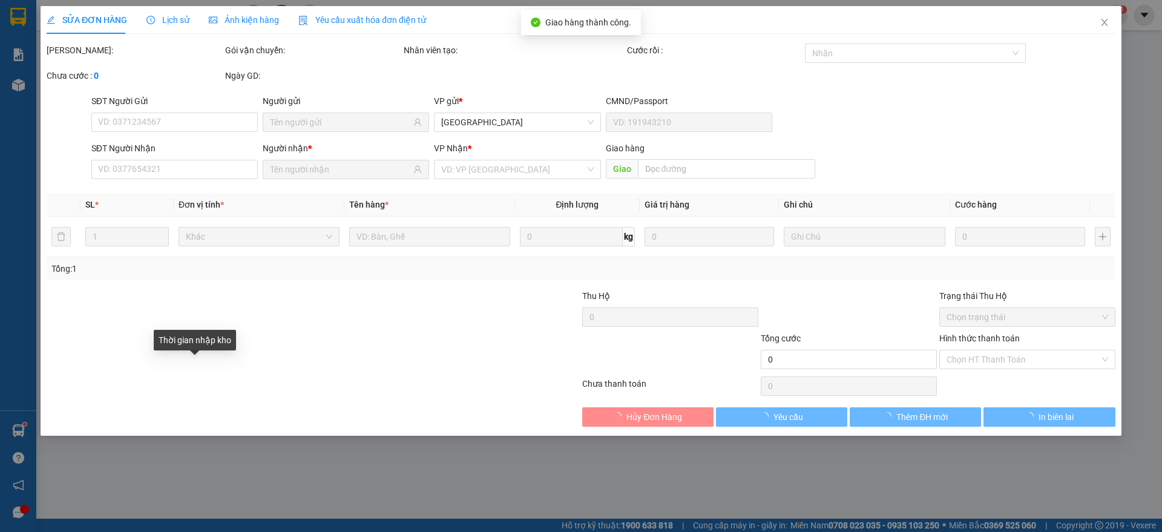
type input "CƯỜNG"
type input "0933206666"
type input "SANG ĐINH"
type input "40.000"
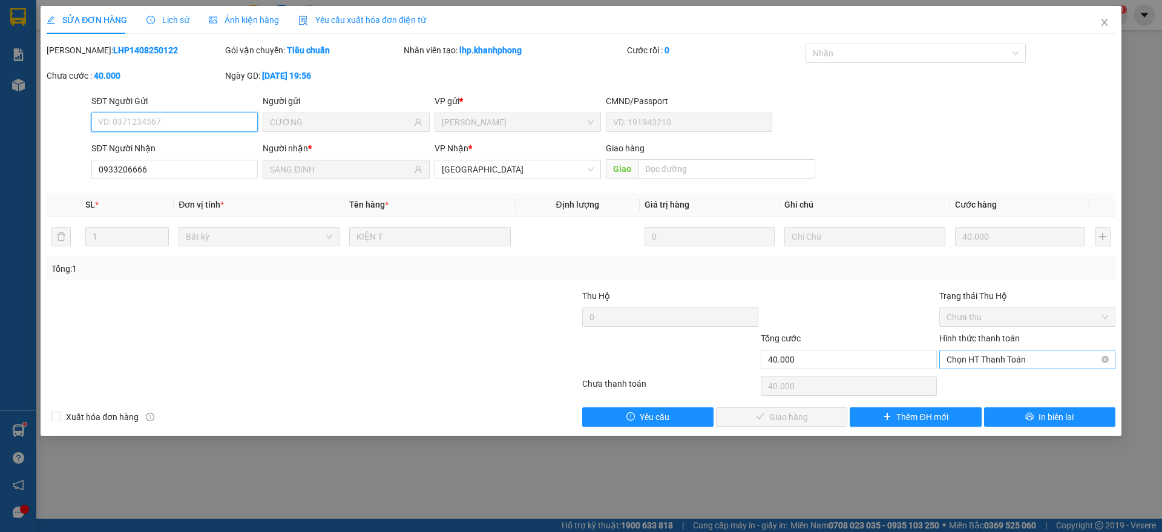
click at [1016, 359] on span "Chọn HT Thanh Toán" at bounding box center [1028, 359] width 162 height 18
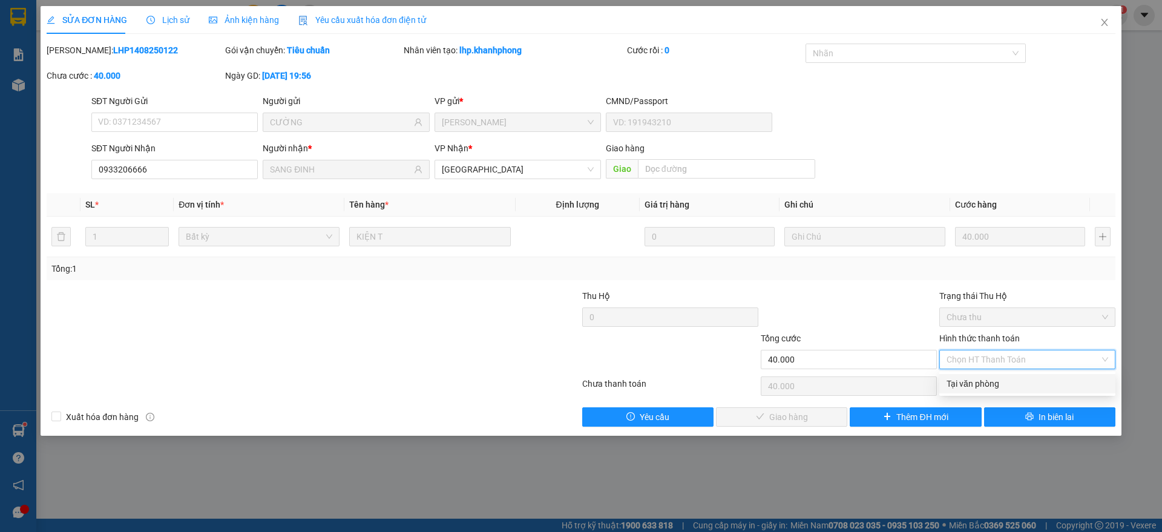
click at [991, 375] on div "Tại văn phòng" at bounding box center [1027, 383] width 176 height 19
type input "0"
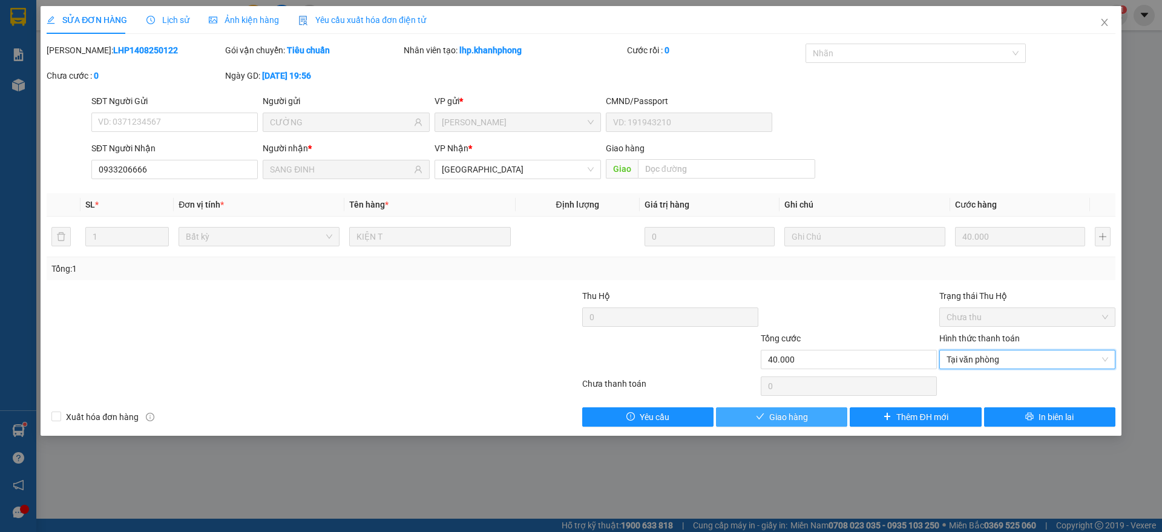
click at [795, 411] on span "Giao hàng" at bounding box center [788, 416] width 39 height 13
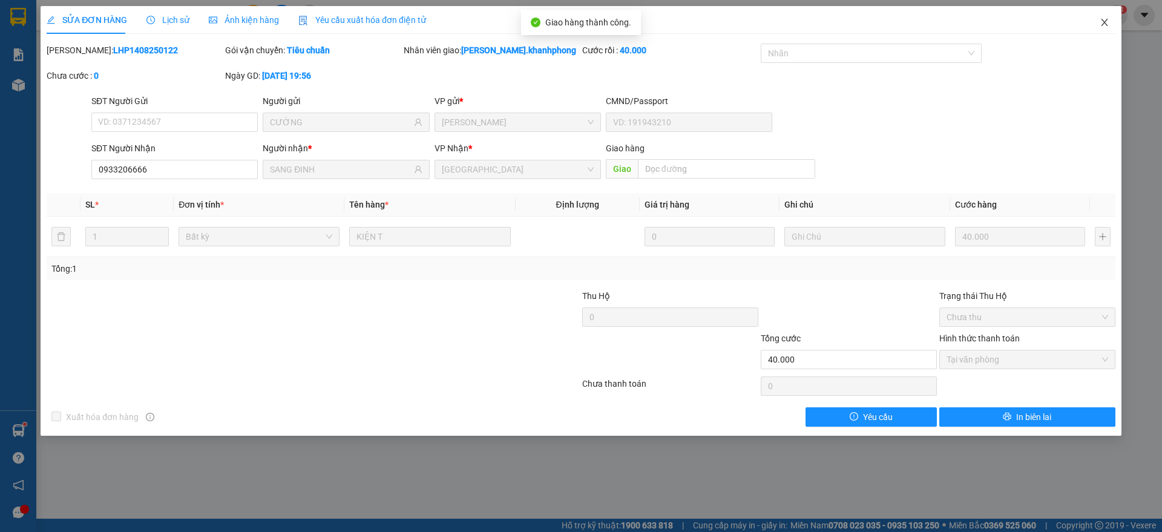
click at [1104, 22] on icon "close" at bounding box center [1105, 23] width 10 height 10
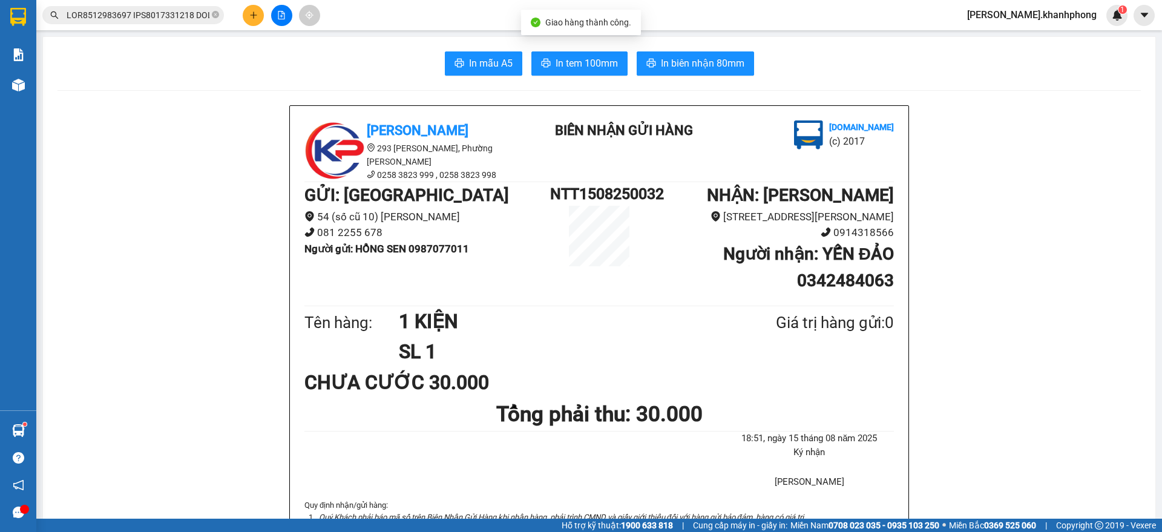
click at [173, 13] on input "text" at bounding box center [138, 14] width 143 height 13
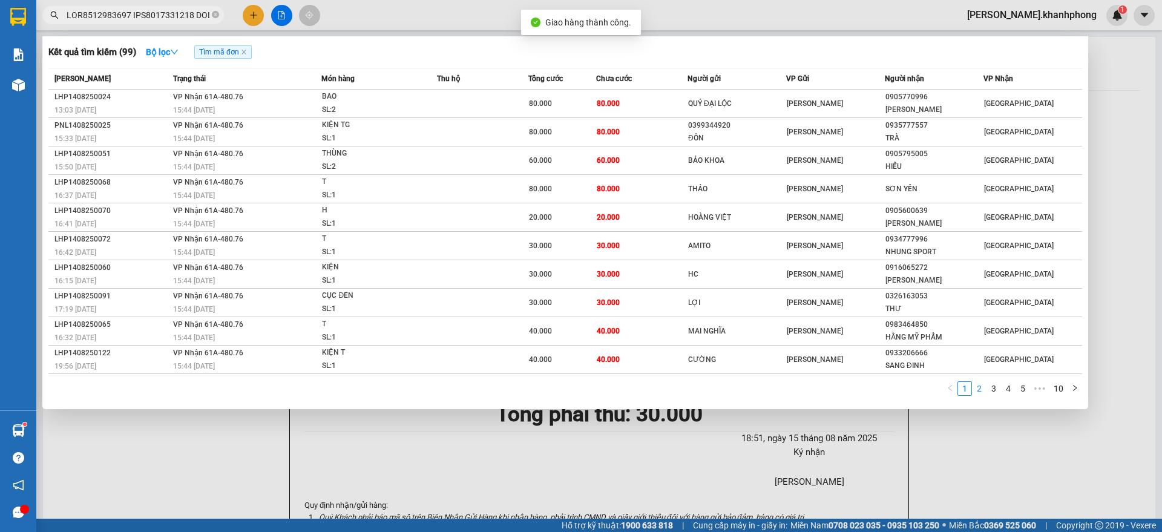
click at [979, 390] on link "2" at bounding box center [979, 388] width 13 height 13
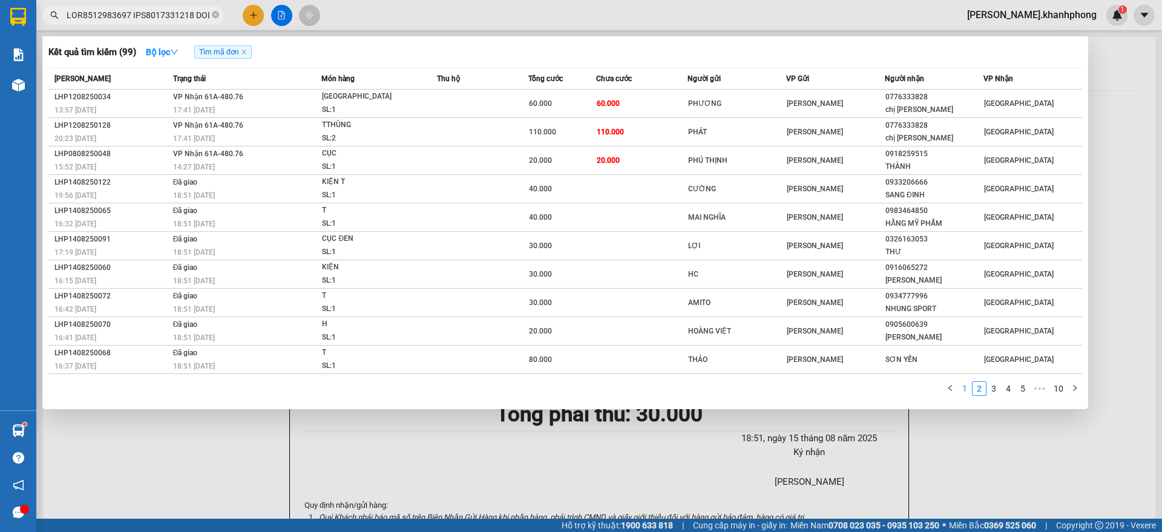
click at [967, 390] on link "1" at bounding box center [964, 388] width 13 height 13
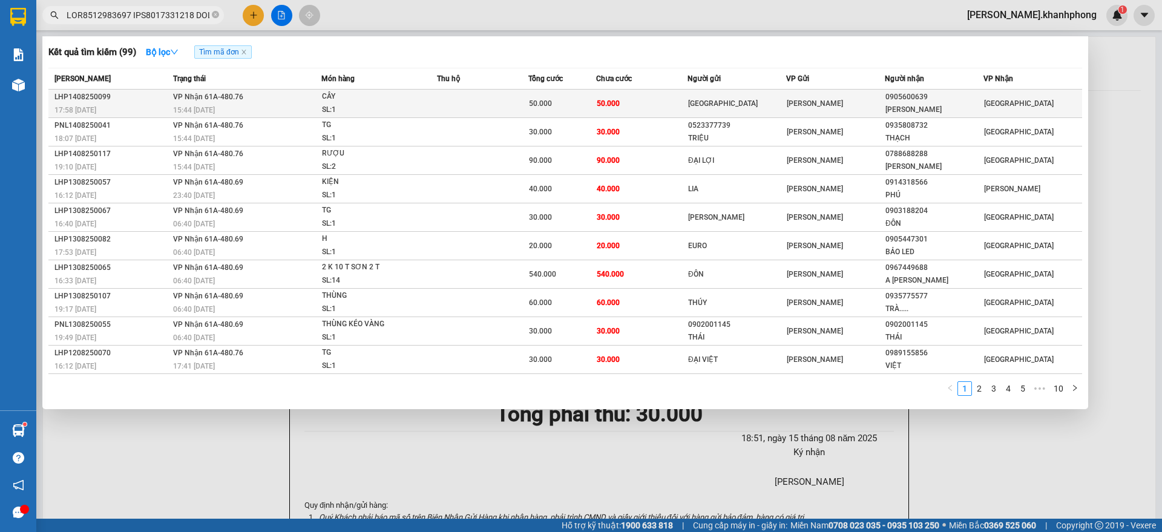
click at [620, 100] on td "50.000" at bounding box center [641, 104] width 91 height 28
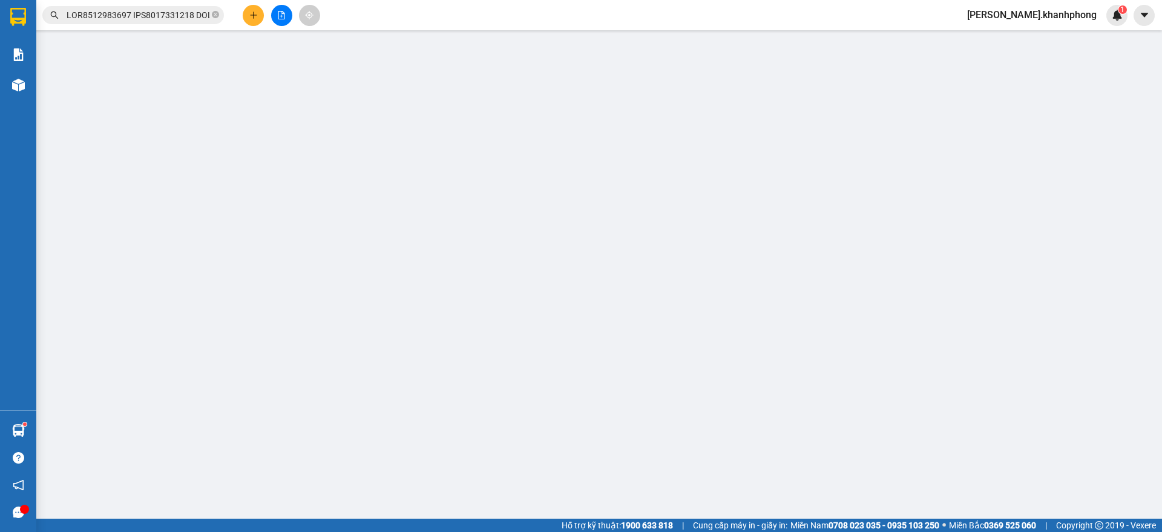
type input "[GEOGRAPHIC_DATA]"
type input "0905600639"
type input "[PERSON_NAME]"
type input "50.000"
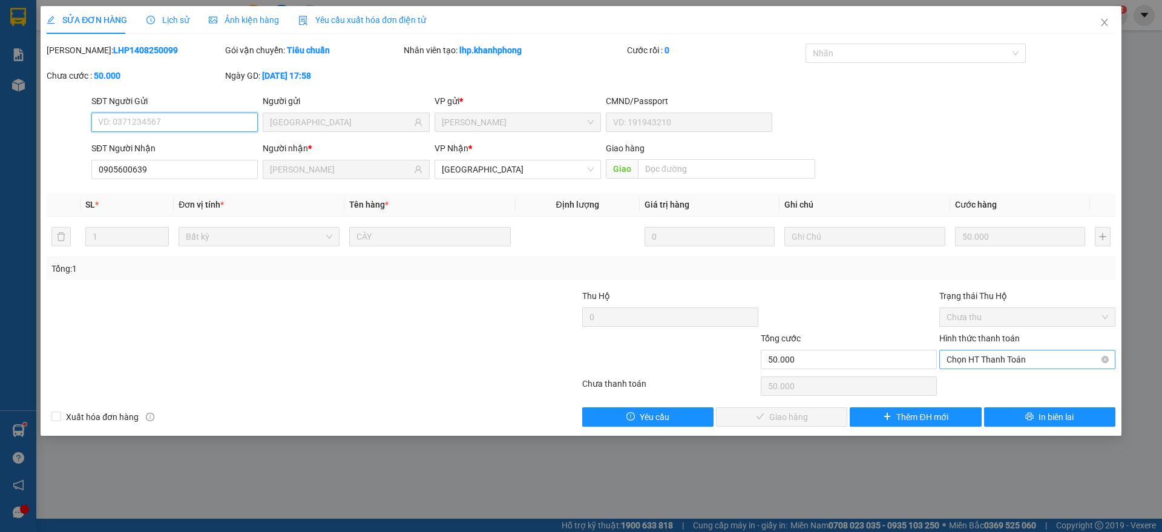
click at [1005, 358] on span "Chọn HT Thanh Toán" at bounding box center [1028, 359] width 162 height 18
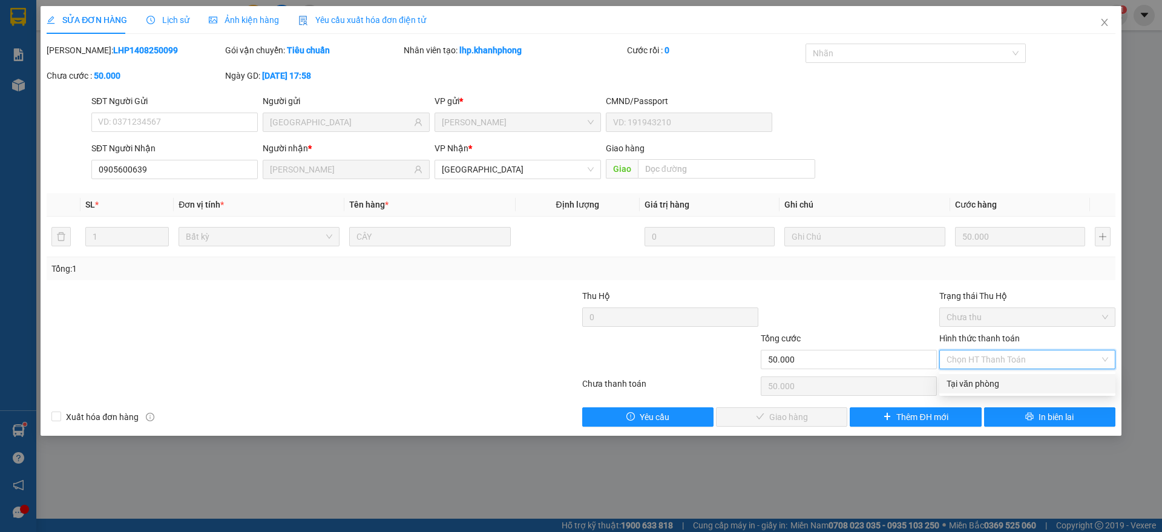
click at [975, 382] on div "Tại văn phòng" at bounding box center [1028, 383] width 162 height 13
type input "0"
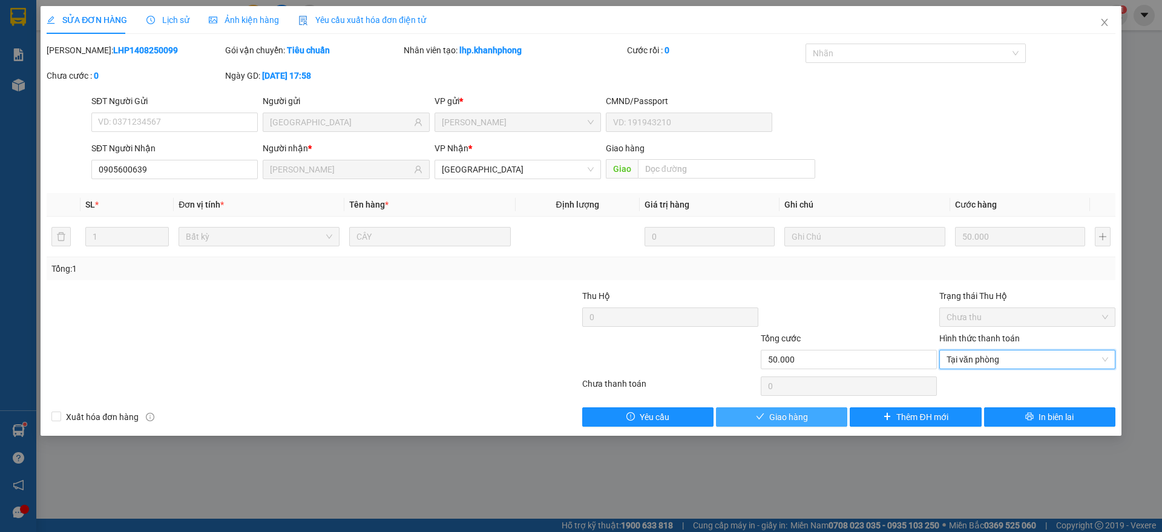
click at [791, 410] on span "Giao hàng" at bounding box center [788, 416] width 39 height 13
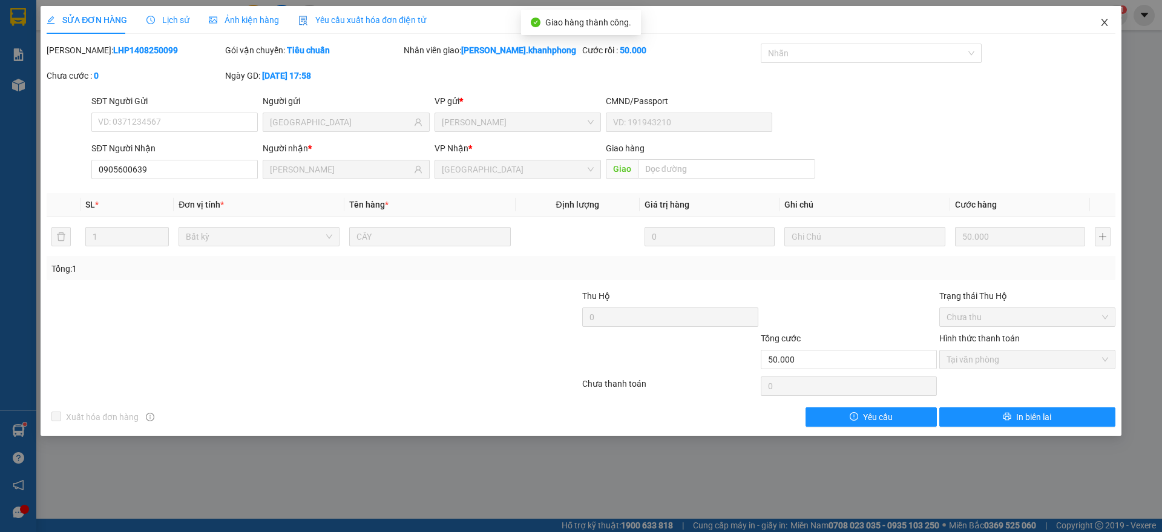
click at [1109, 19] on span "Close" at bounding box center [1105, 23] width 34 height 34
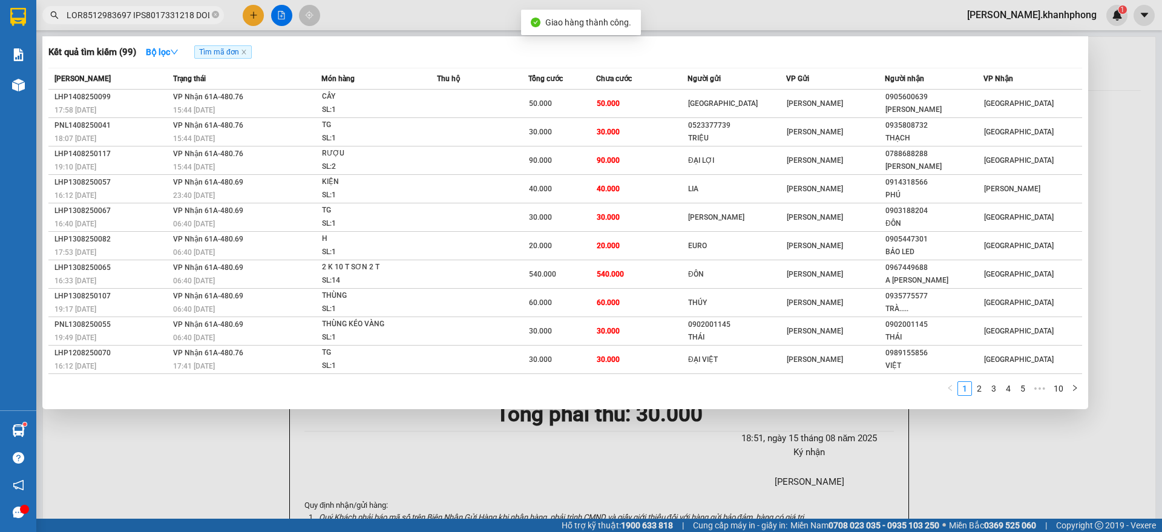
click at [164, 15] on input "text" at bounding box center [138, 14] width 143 height 13
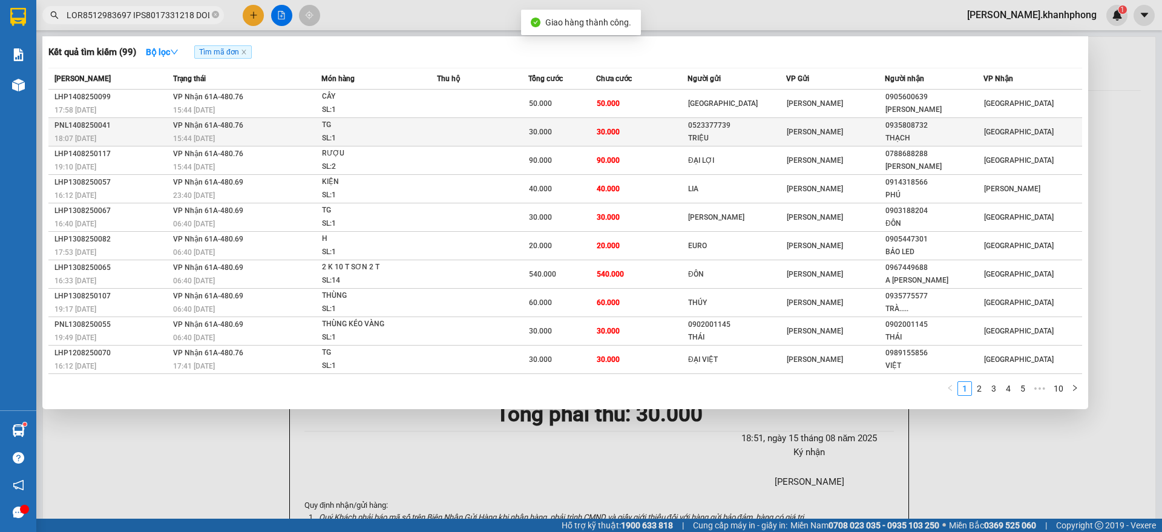
click at [321, 130] on td "VP Nhận 61A-480.76 15:44 [DATE]" at bounding box center [246, 132] width 152 height 28
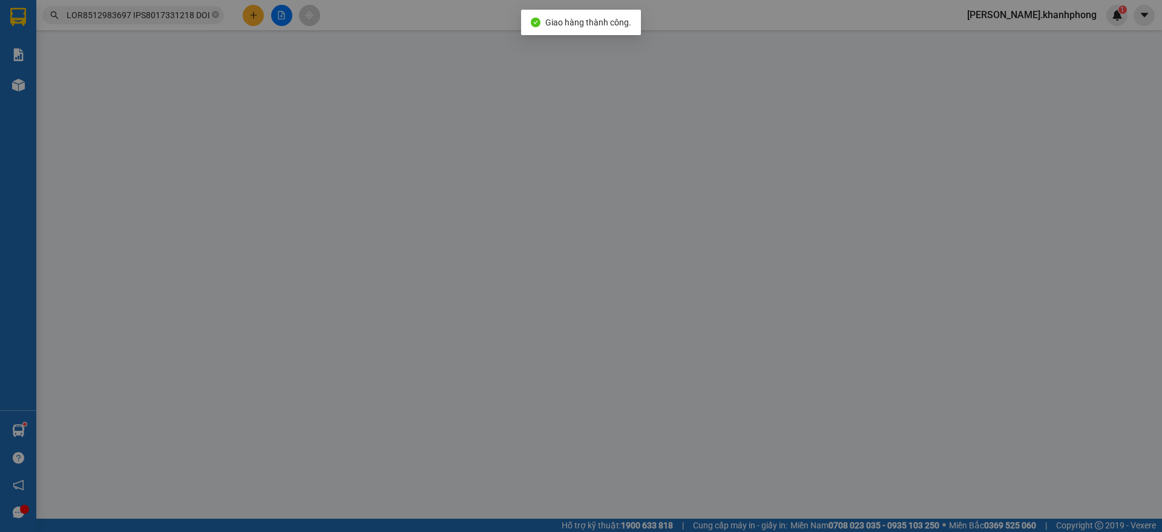
type input "0523377739"
type input "TRIỆU"
type input "0935808732"
type input "THẠCH"
type input "30.000"
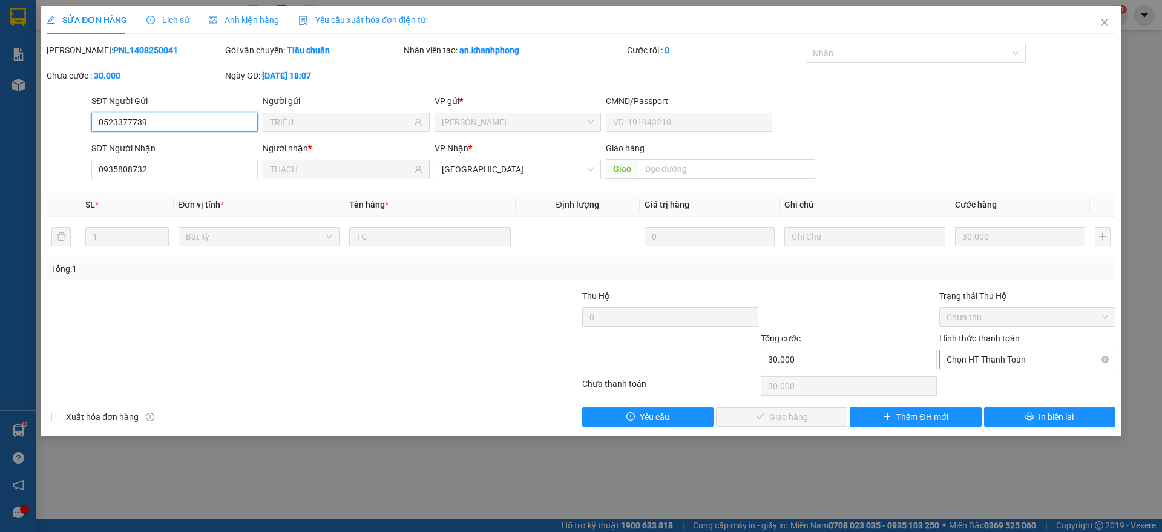
click at [989, 359] on span "Chọn HT Thanh Toán" at bounding box center [1028, 359] width 162 height 18
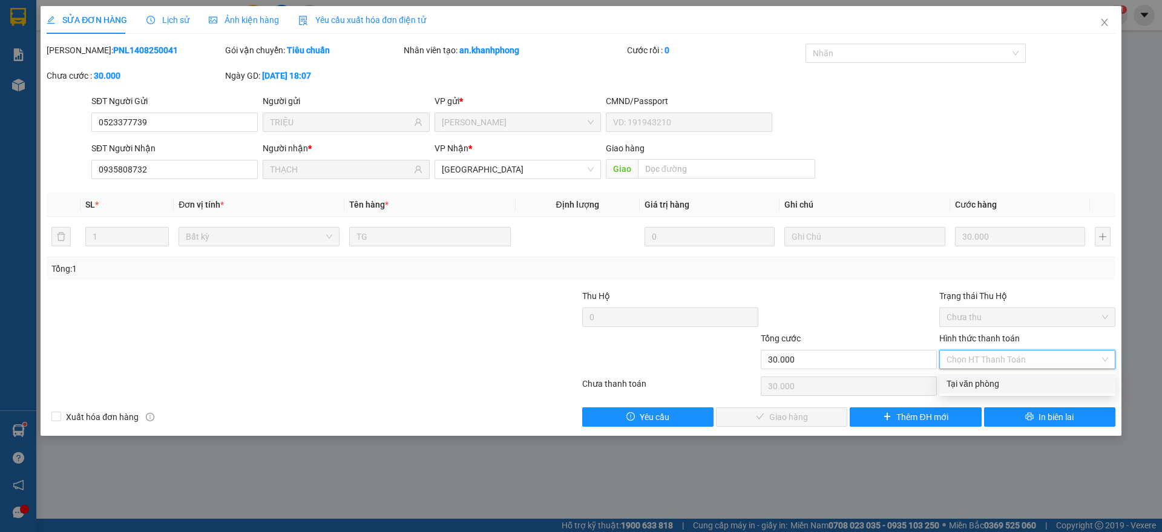
click at [979, 382] on div "Tại văn phòng" at bounding box center [1028, 383] width 162 height 13
type input "0"
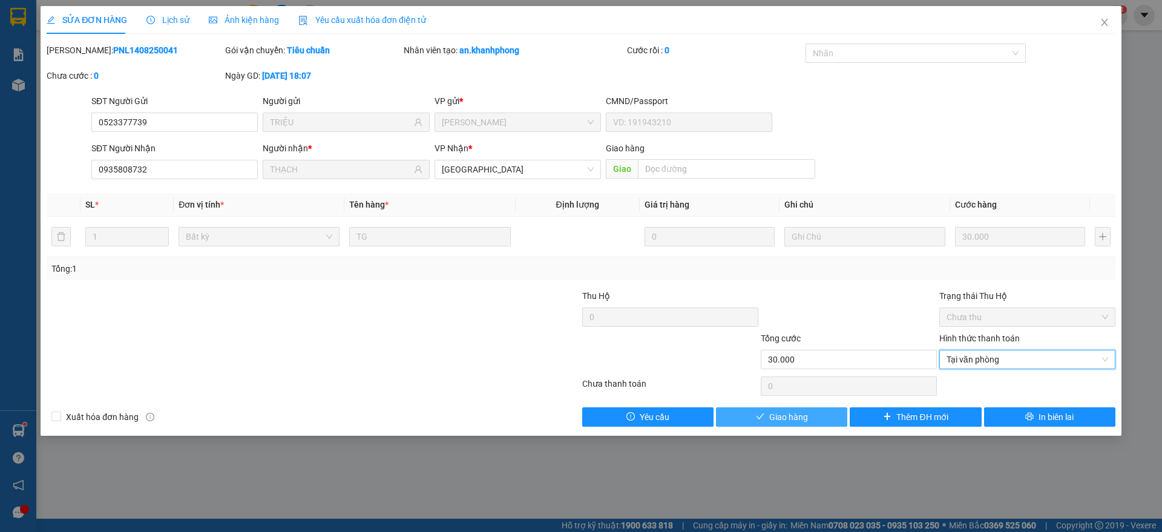
click at [790, 416] on span "Giao hàng" at bounding box center [788, 416] width 39 height 13
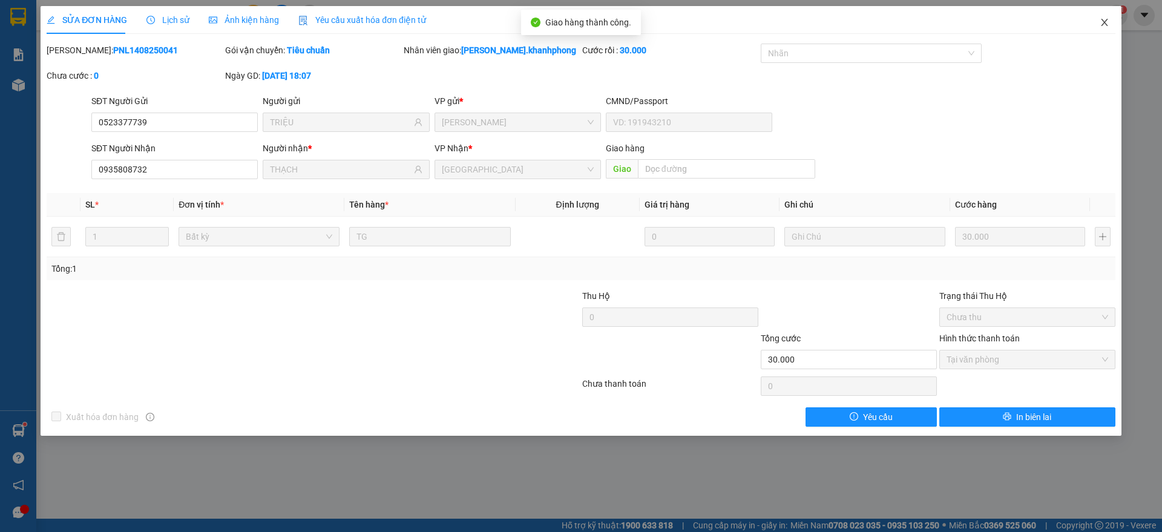
click at [1101, 15] on span "Close" at bounding box center [1105, 23] width 34 height 34
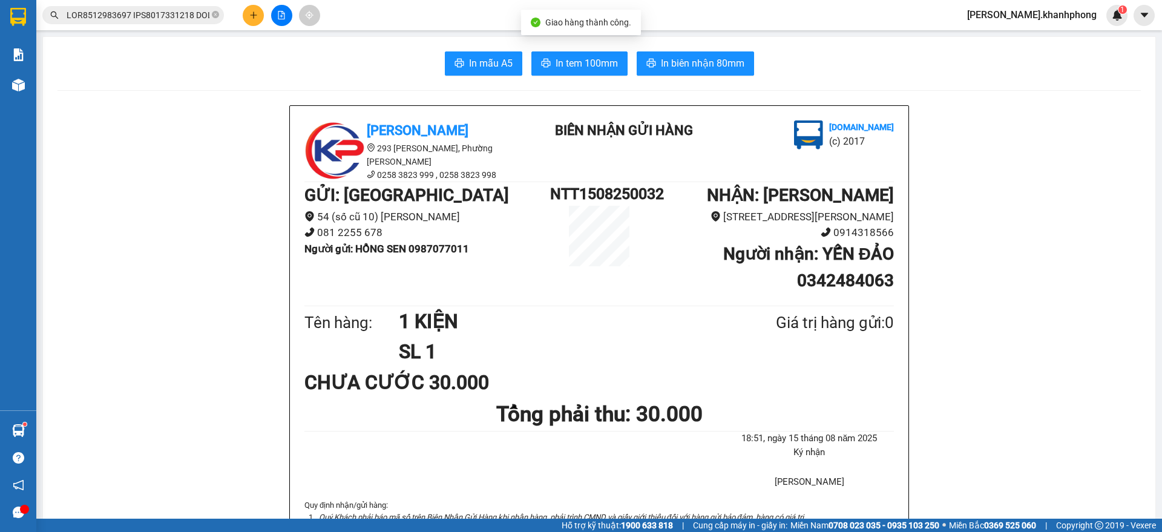
drag, startPoint x: 169, startPoint y: 12, endPoint x: 192, endPoint y: 28, distance: 27.4
click at [169, 11] on input "text" at bounding box center [138, 14] width 143 height 13
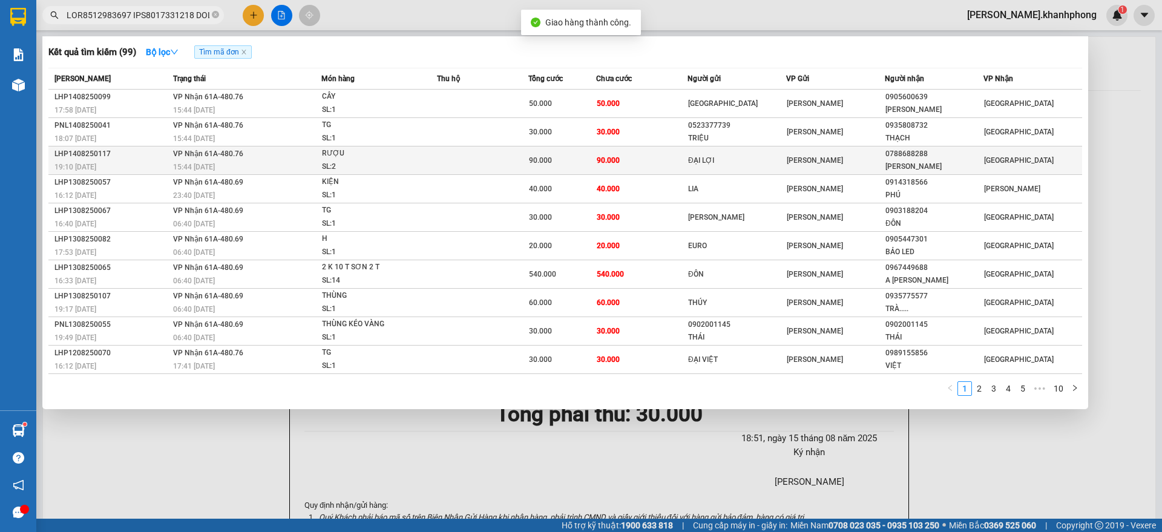
click at [427, 161] on span "RƯỢU SL: 2" at bounding box center [379, 160] width 114 height 26
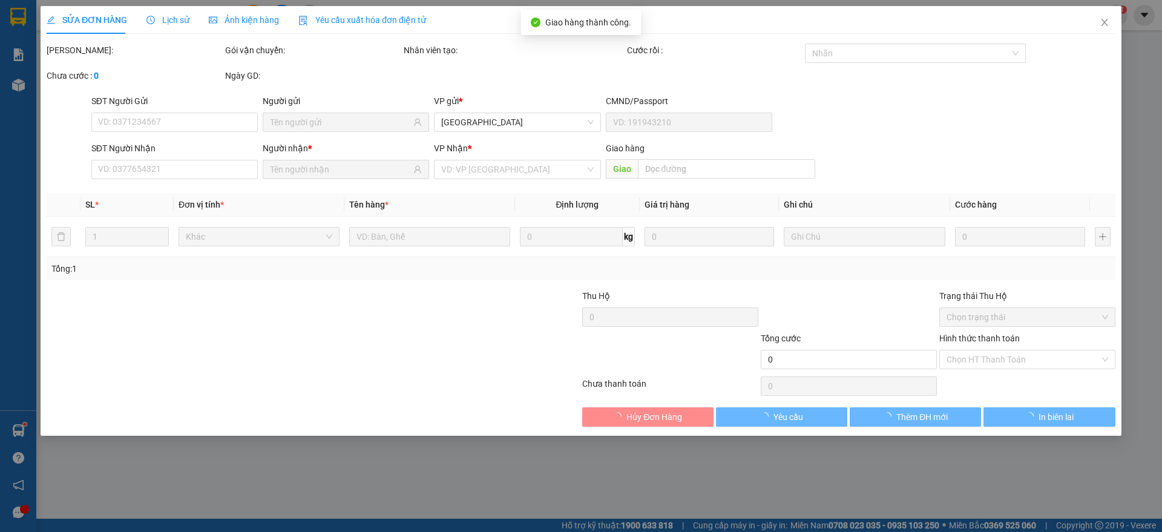
type input "ĐẠI LỢI"
type input "0788688288"
type input "TRÚC LAM"
type input "90.000"
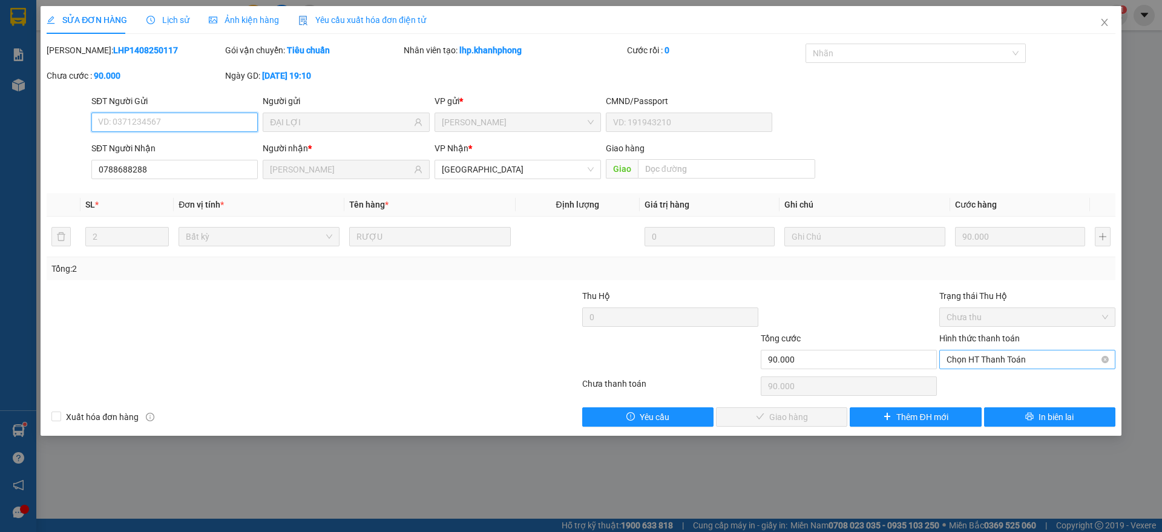
click at [983, 355] on span "Chọn HT Thanh Toán" at bounding box center [1028, 359] width 162 height 18
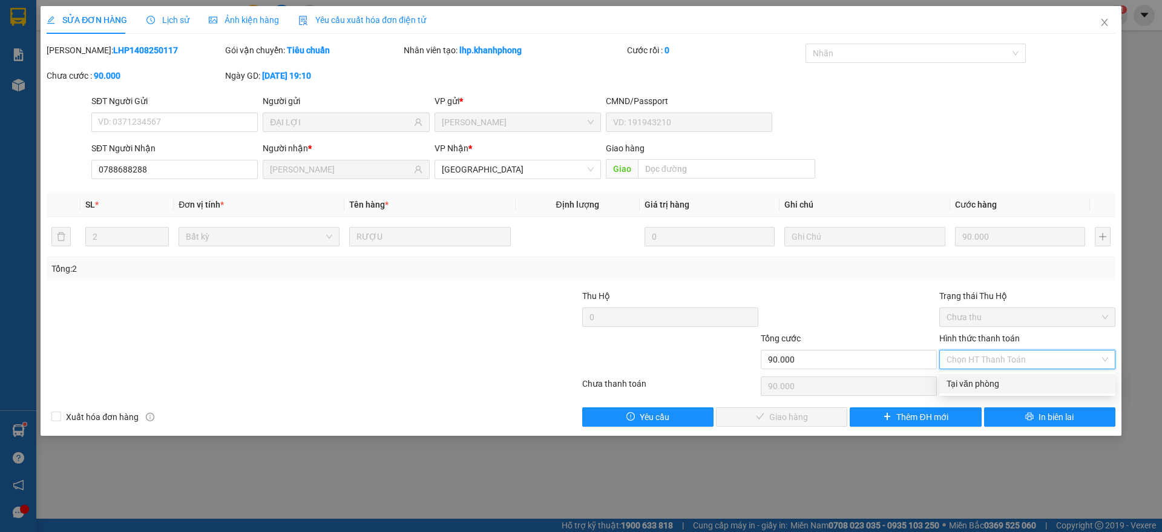
click at [983, 382] on div "Tại văn phòng" at bounding box center [1028, 383] width 162 height 13
type input "0"
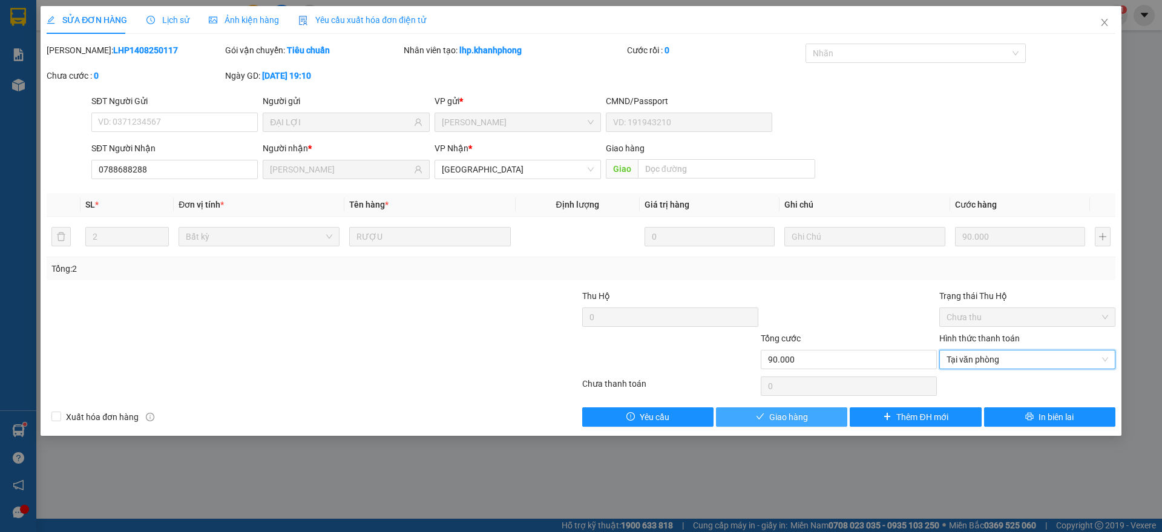
click at [788, 411] on span "Giao hàng" at bounding box center [788, 416] width 39 height 13
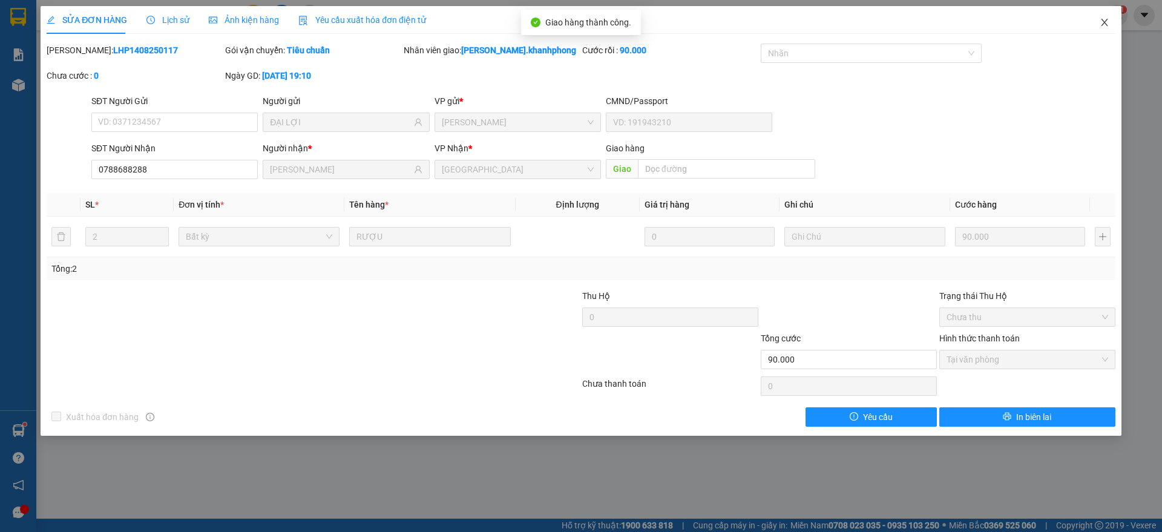
click at [1105, 16] on span "Close" at bounding box center [1105, 23] width 34 height 34
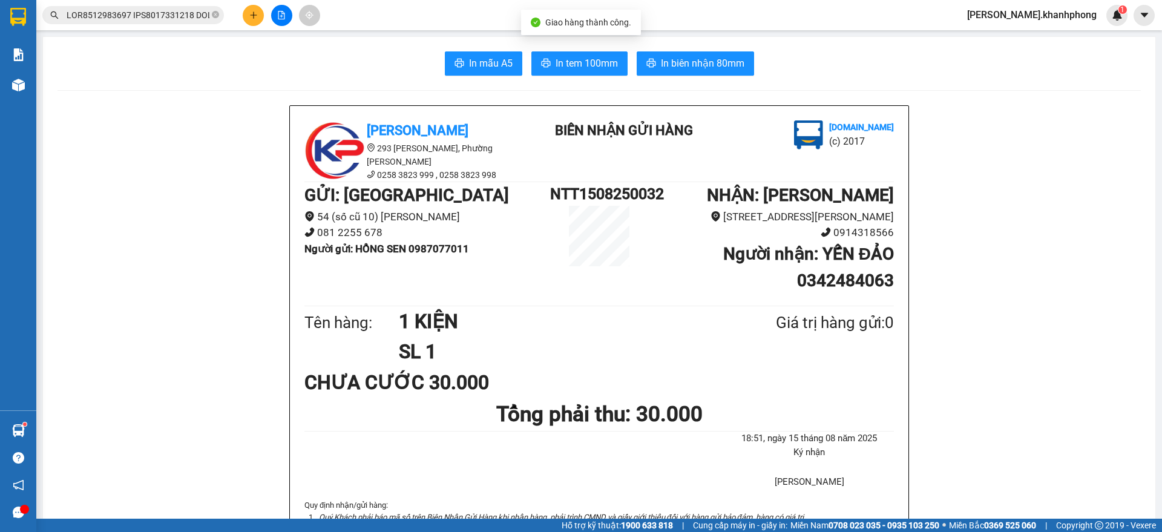
click at [187, 16] on input "text" at bounding box center [138, 14] width 143 height 13
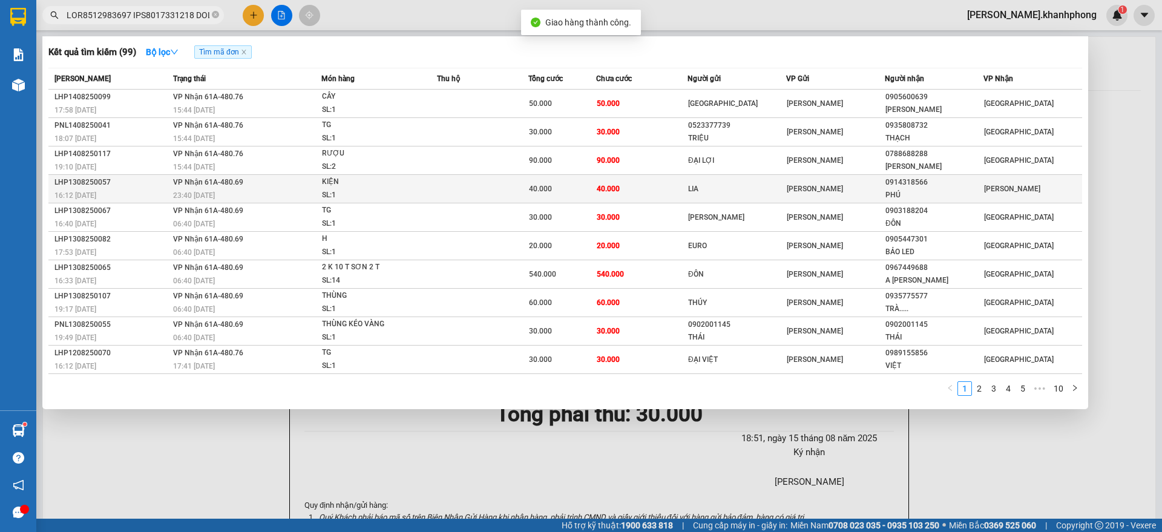
click at [169, 191] on div "16:12 - 13/08" at bounding box center [111, 195] width 115 height 13
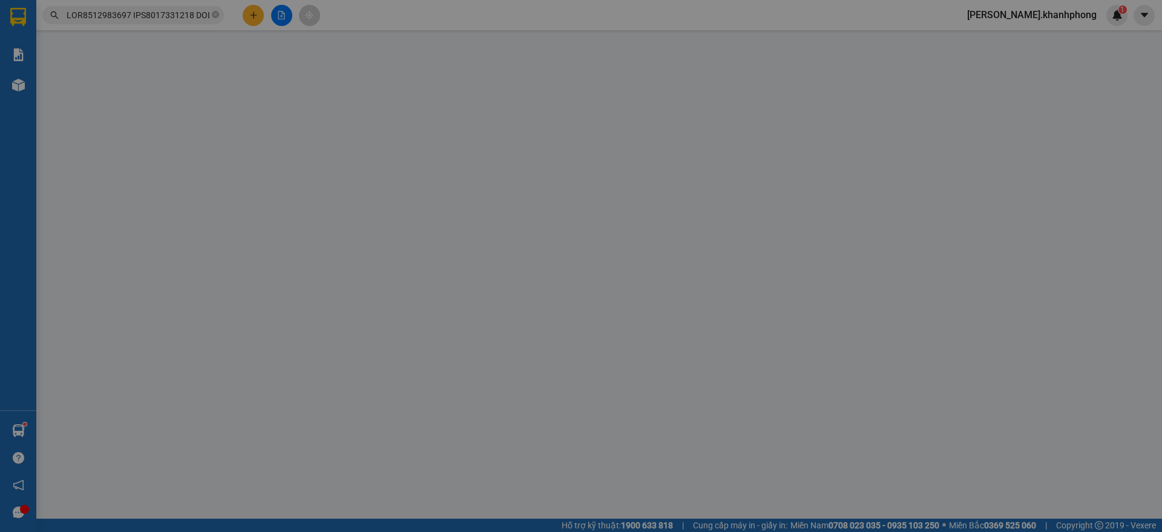
type input "LIA"
type input "0914318566"
type input "PHÚ"
type input "40.000"
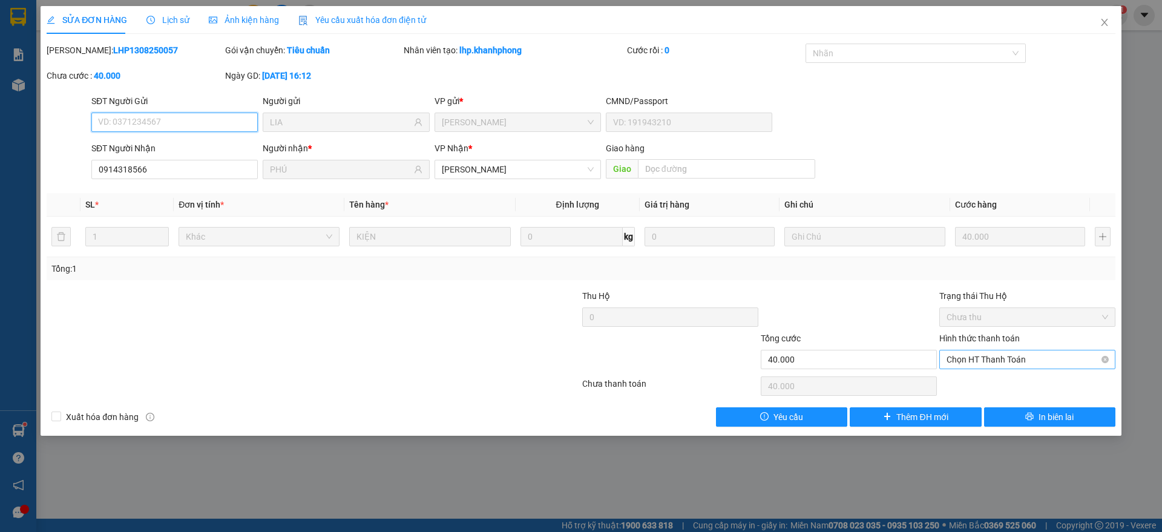
click at [977, 354] on span "Chọn HT Thanh Toán" at bounding box center [1028, 359] width 162 height 18
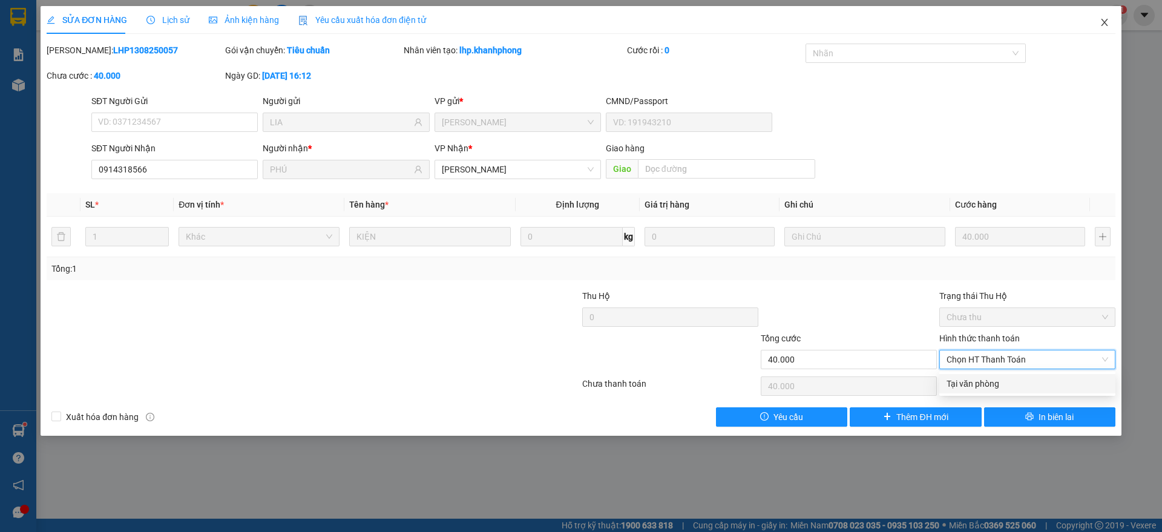
click at [1103, 22] on icon "close" at bounding box center [1105, 23] width 10 height 10
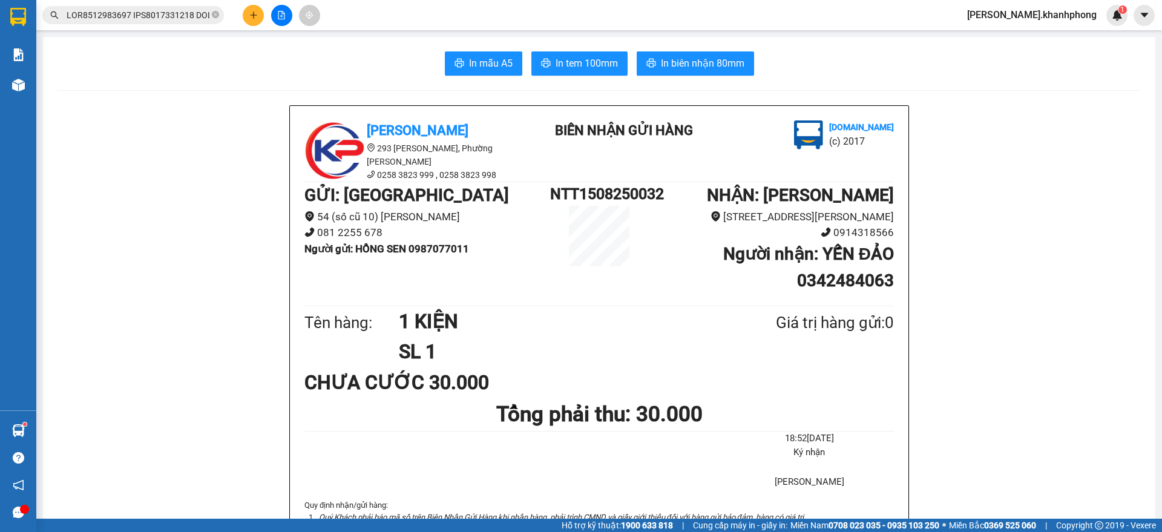
click at [171, 14] on input "text" at bounding box center [138, 14] width 143 height 13
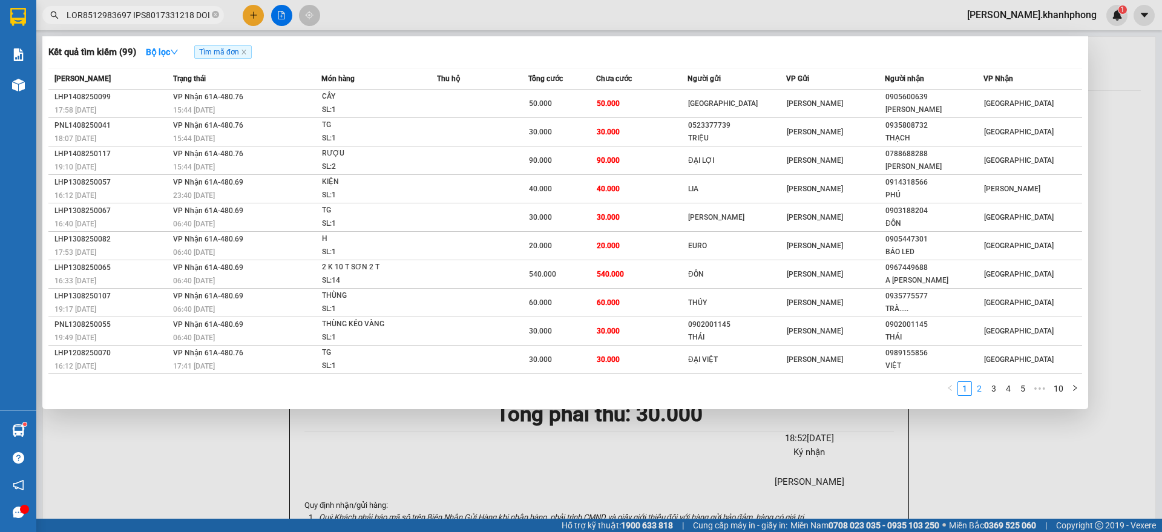
click at [980, 388] on link "2" at bounding box center [979, 388] width 13 height 13
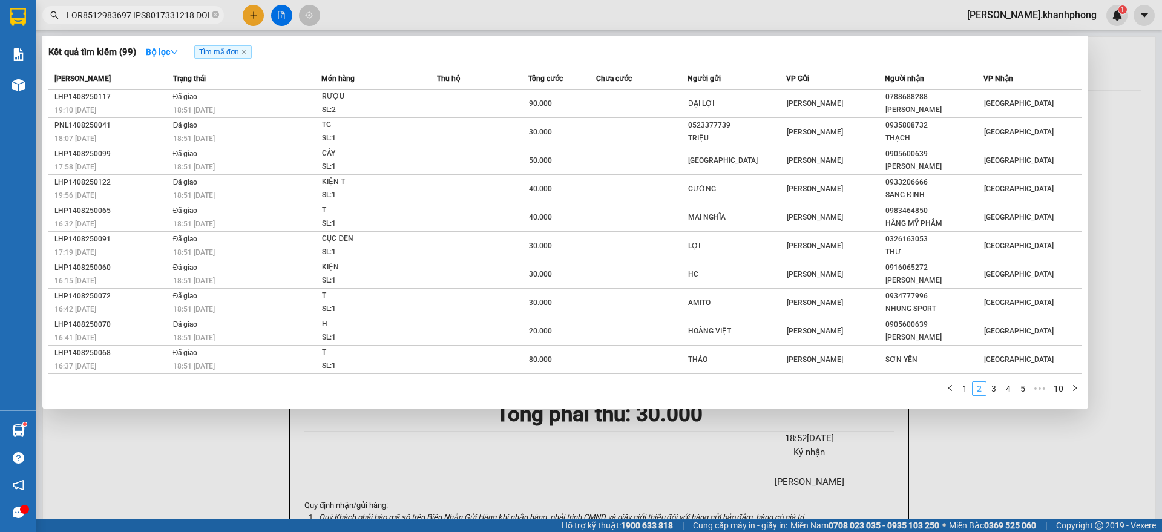
click at [971, 387] on link "1" at bounding box center [964, 388] width 13 height 13
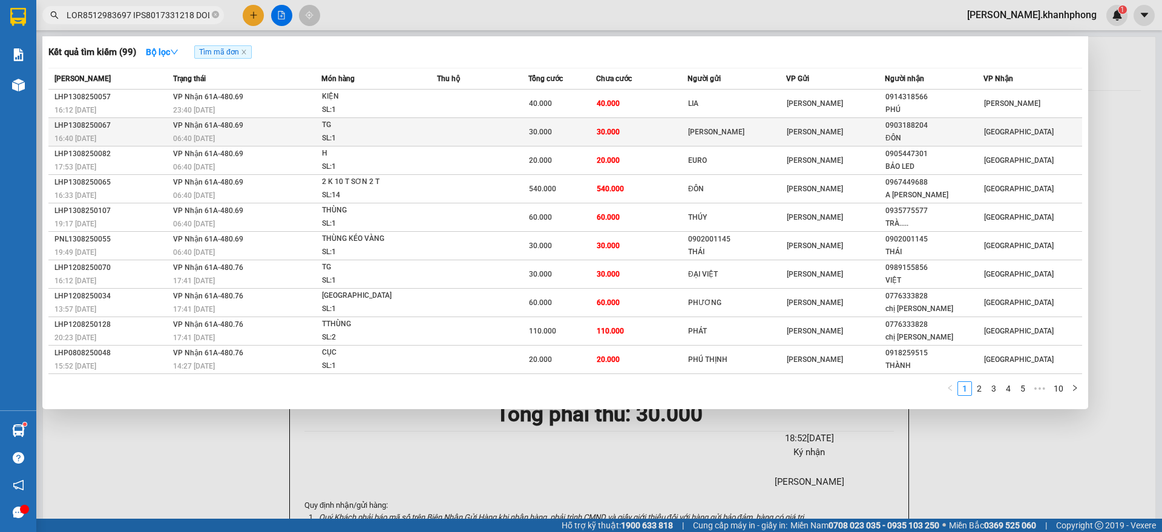
click at [688, 126] on div "MINH TRIỆU" at bounding box center [736, 132] width 97 height 13
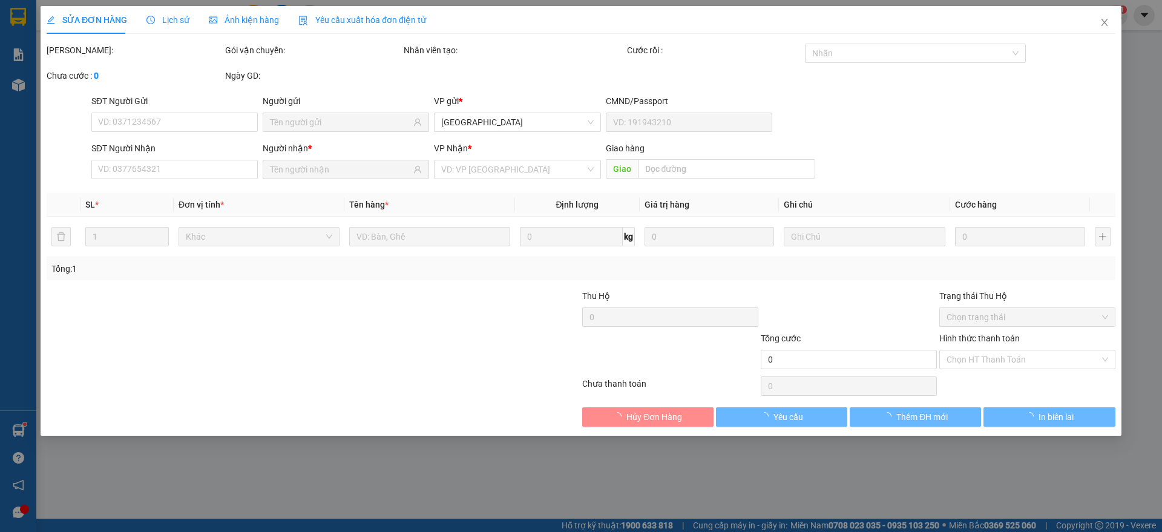
type input "MINH TRIỆU"
type input "0903188204"
type input "ĐÔN"
type input "30.000"
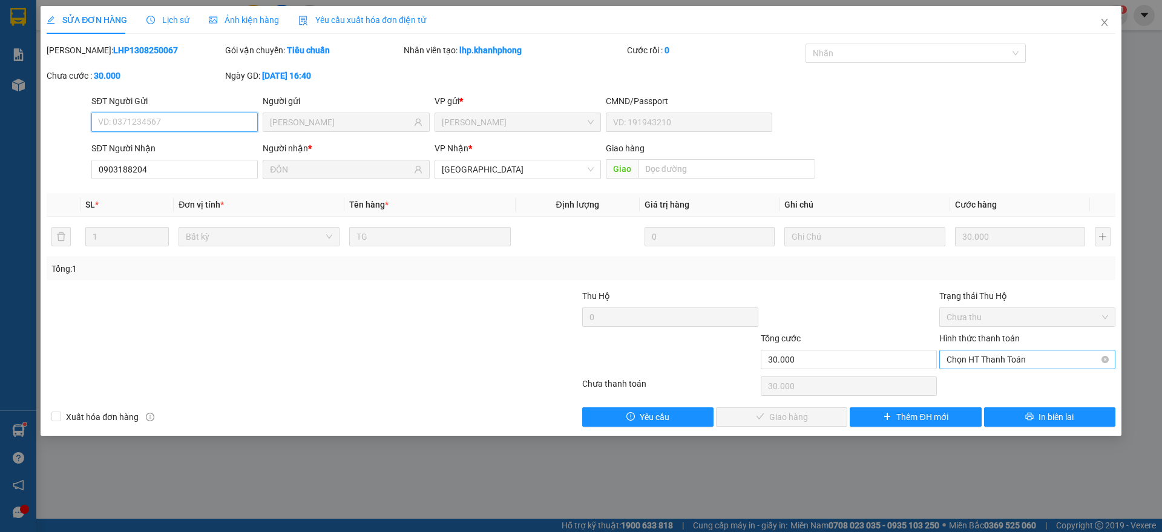
click at [997, 355] on span "Chọn HT Thanh Toán" at bounding box center [1028, 359] width 162 height 18
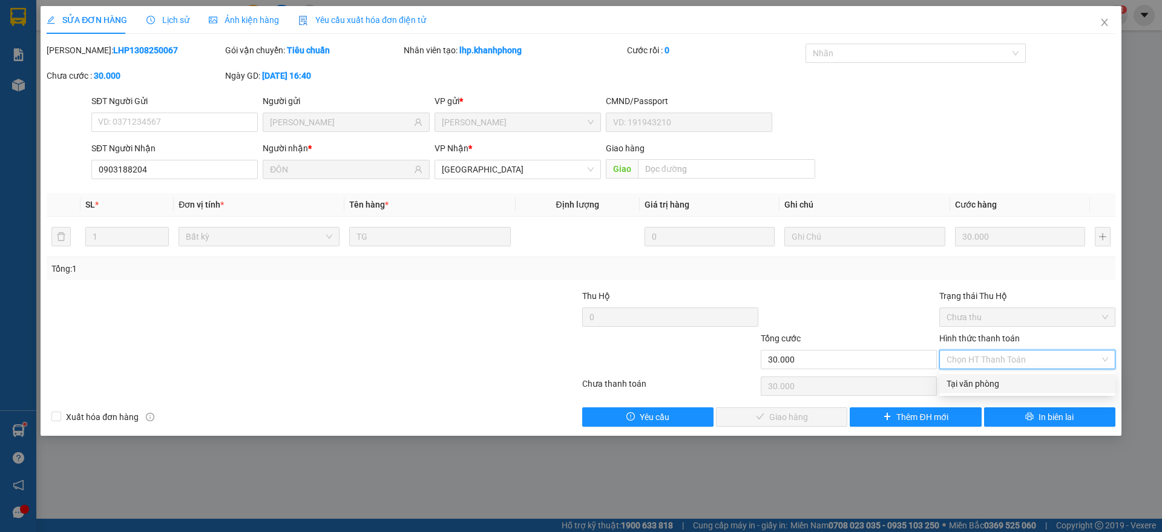
click at [975, 379] on div "Tại văn phòng" at bounding box center [1028, 383] width 162 height 13
type input "0"
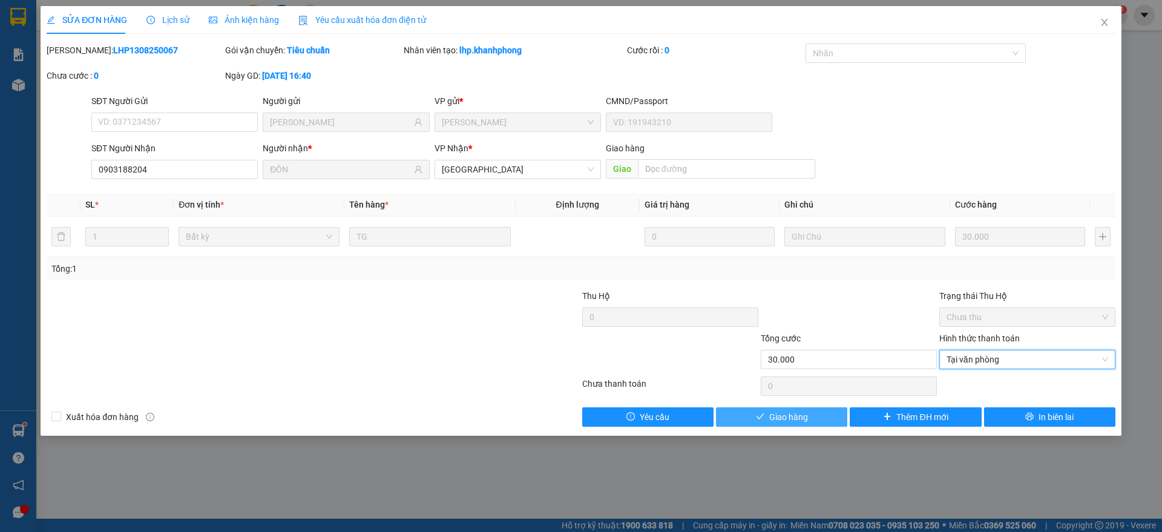
click at [787, 413] on span "Giao hàng" at bounding box center [788, 416] width 39 height 13
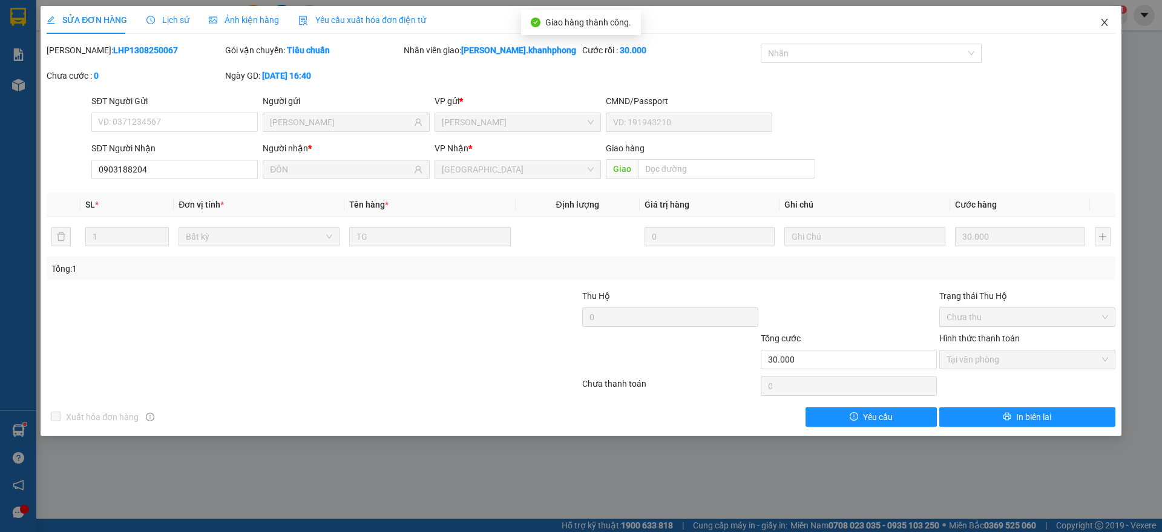
click at [1101, 25] on icon "close" at bounding box center [1105, 23] width 10 height 10
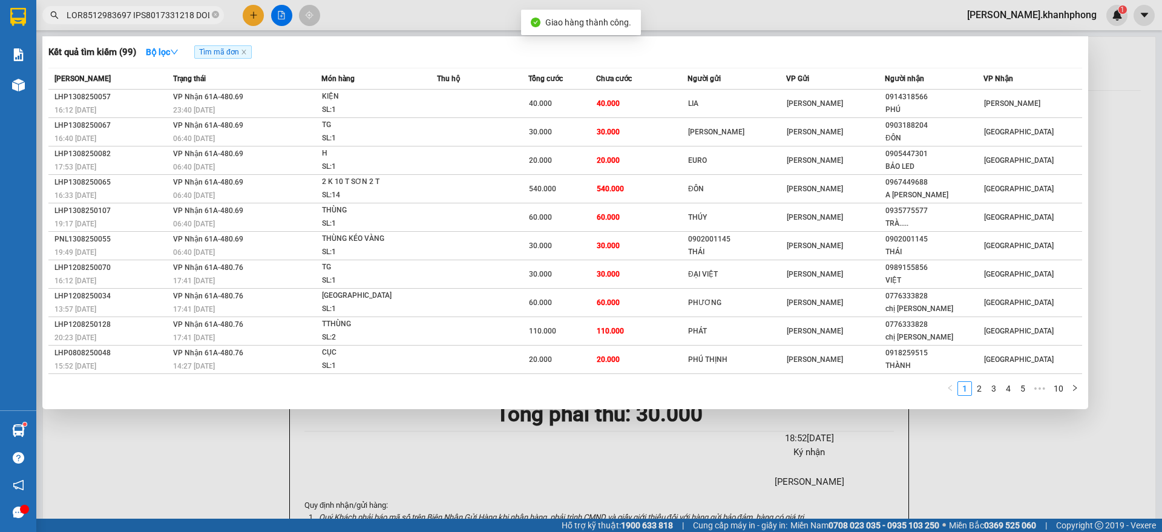
drag, startPoint x: 153, startPoint y: 16, endPoint x: 487, endPoint y: 142, distance: 356.4
click at [154, 16] on input "text" at bounding box center [138, 14] width 143 height 13
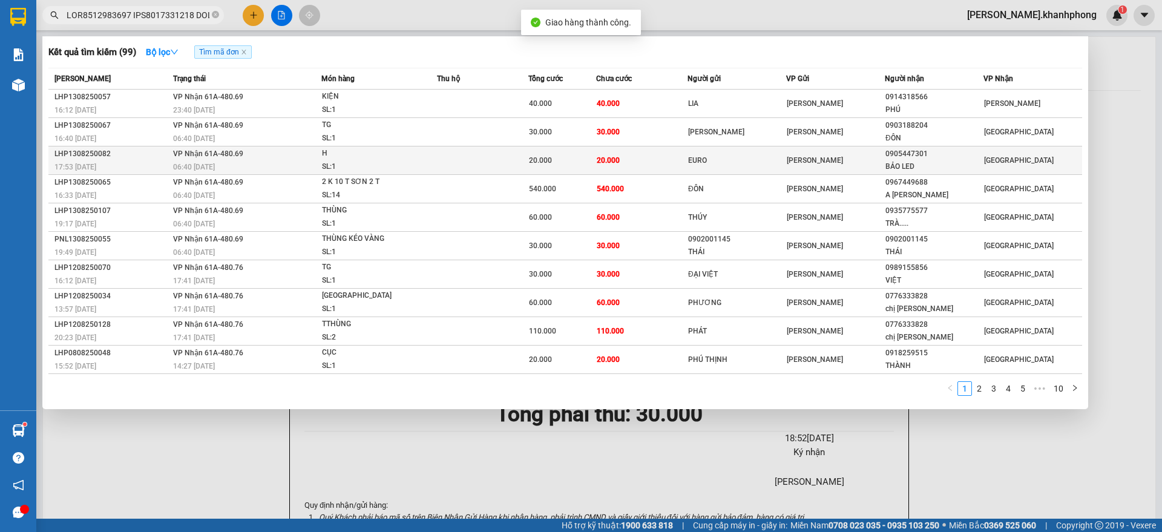
click at [885, 156] on td "0905447301 BẢO LED" at bounding box center [934, 160] width 99 height 28
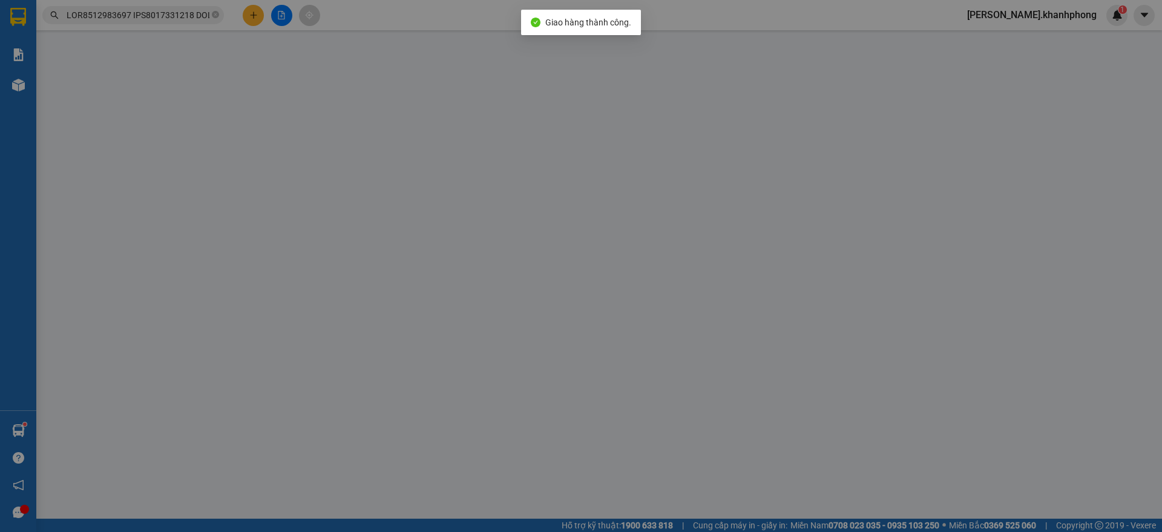
type input "EURO"
type input "0905447301"
type input "BẢO LED"
type input "20.000"
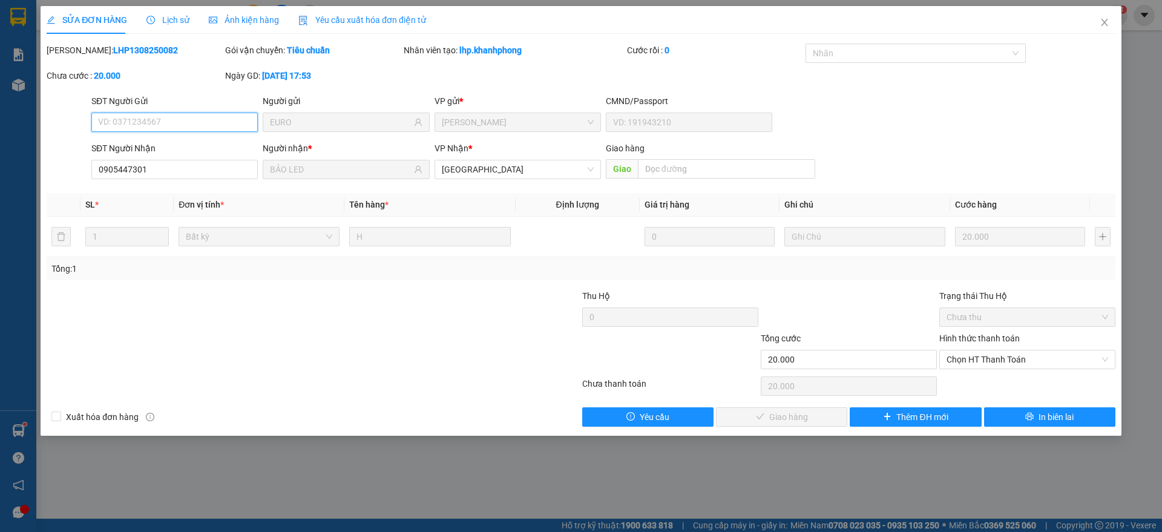
drag, startPoint x: 1012, startPoint y: 357, endPoint x: 1011, endPoint y: 369, distance: 11.6
click at [1014, 357] on span "Chọn HT Thanh Toán" at bounding box center [1028, 359] width 162 height 18
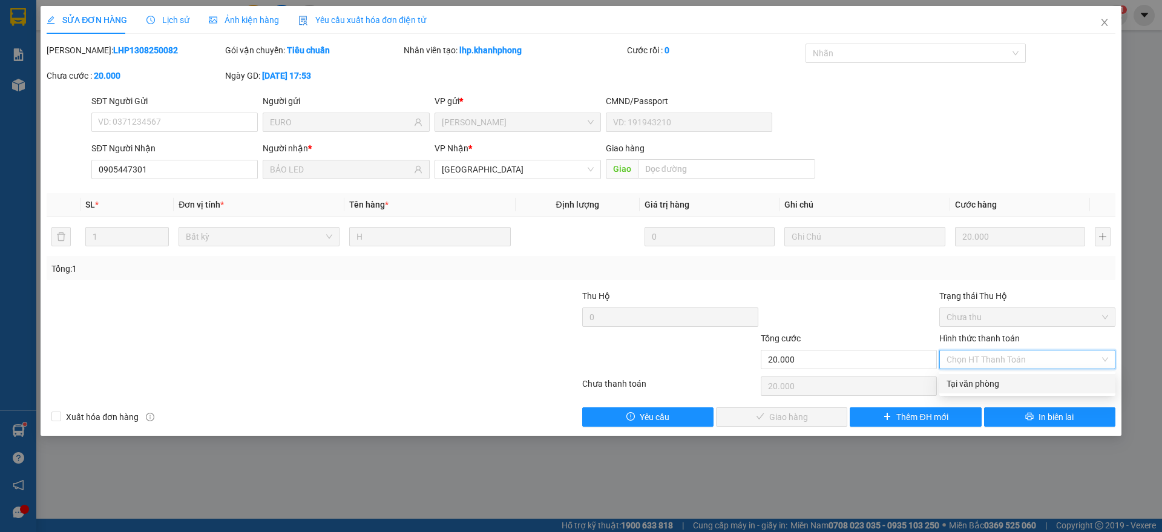
click at [976, 387] on div "Tại văn phòng" at bounding box center [1028, 383] width 162 height 13
type input "0"
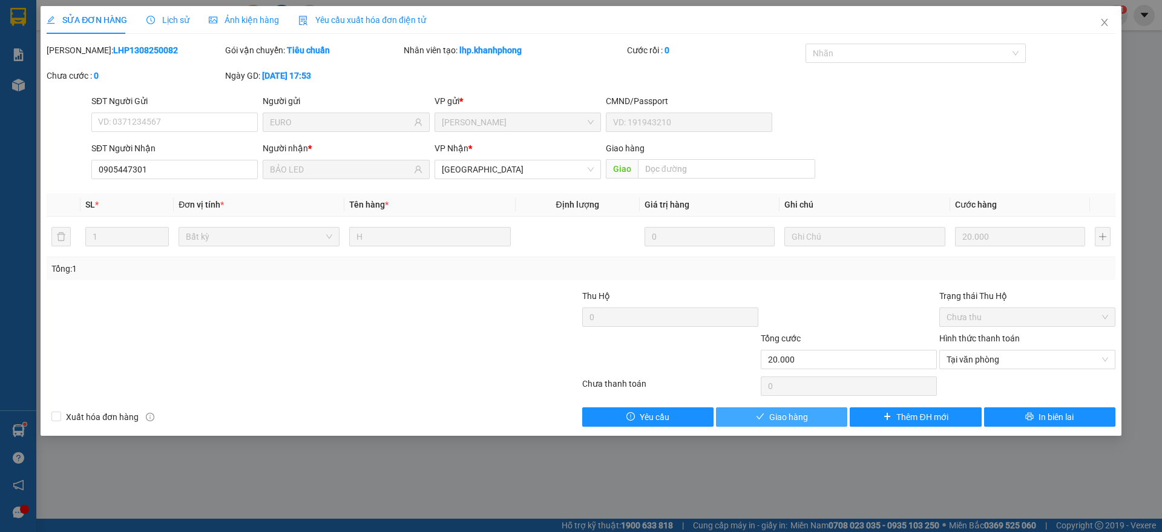
click at [796, 415] on span "Giao hàng" at bounding box center [788, 416] width 39 height 13
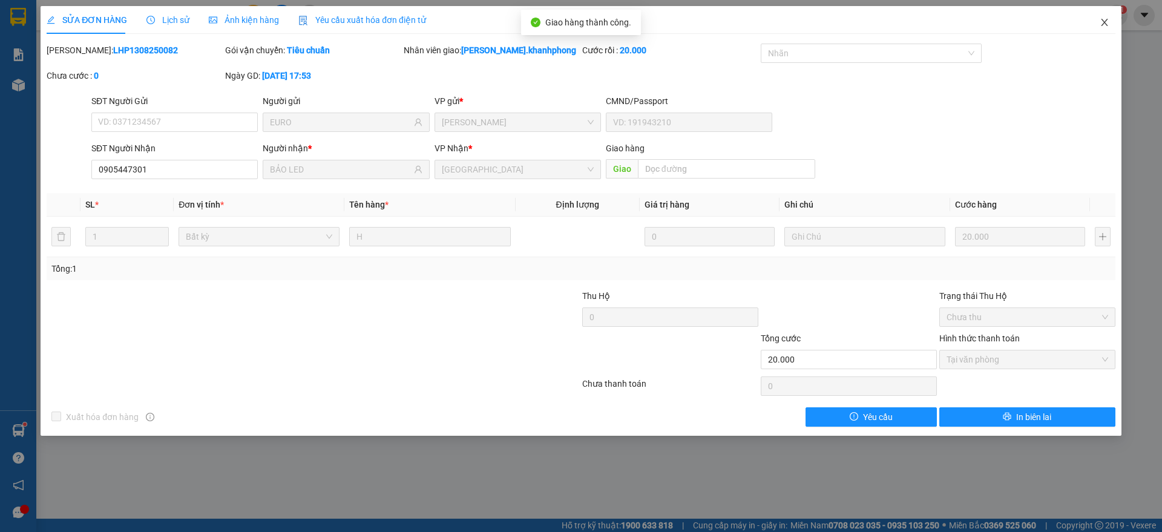
click at [1113, 19] on span "Close" at bounding box center [1105, 23] width 34 height 34
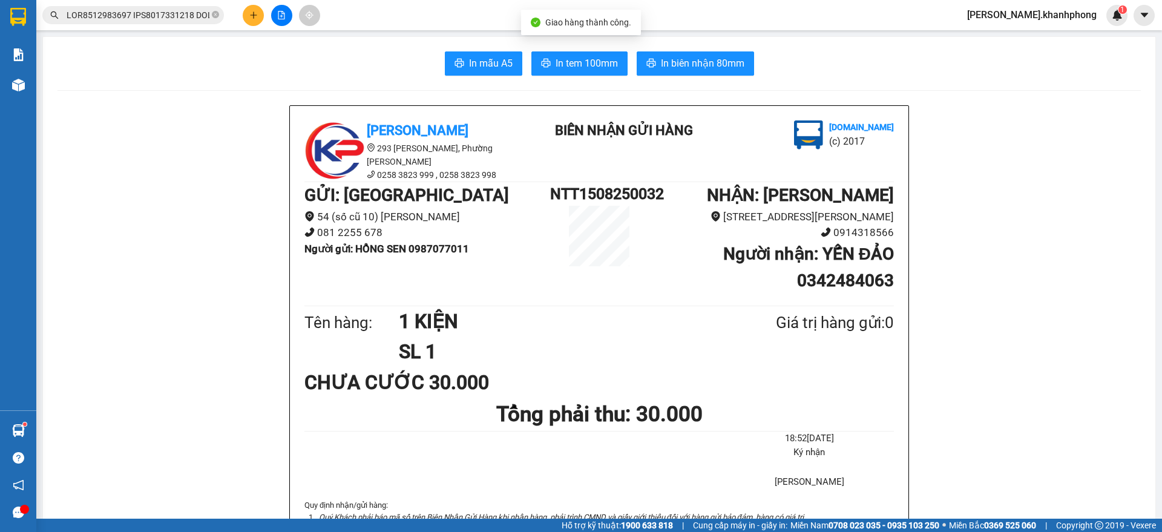
click at [167, 12] on input "text" at bounding box center [138, 14] width 143 height 13
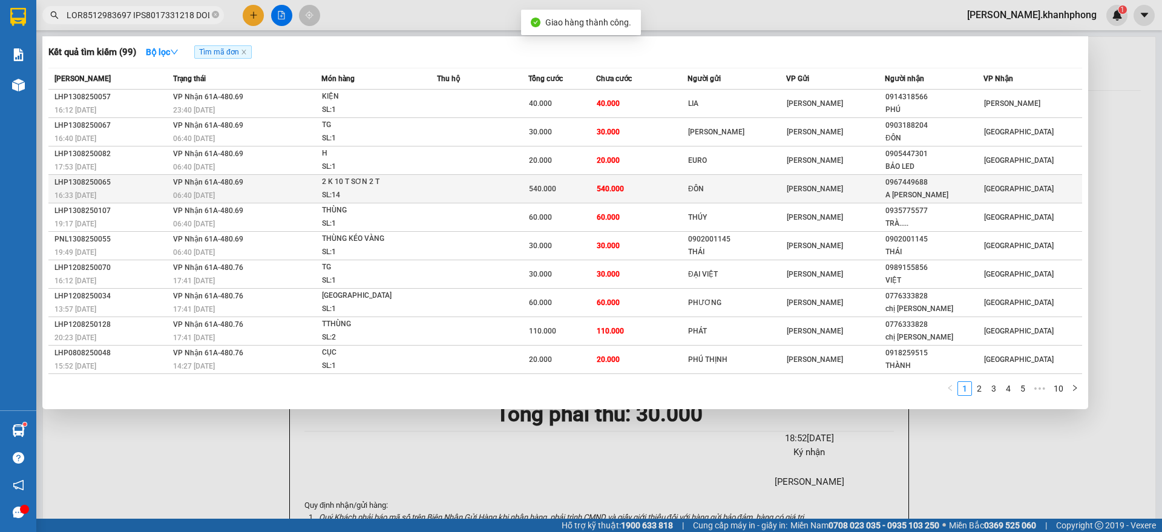
click at [914, 182] on div "0967449688" at bounding box center [933, 182] width 97 height 13
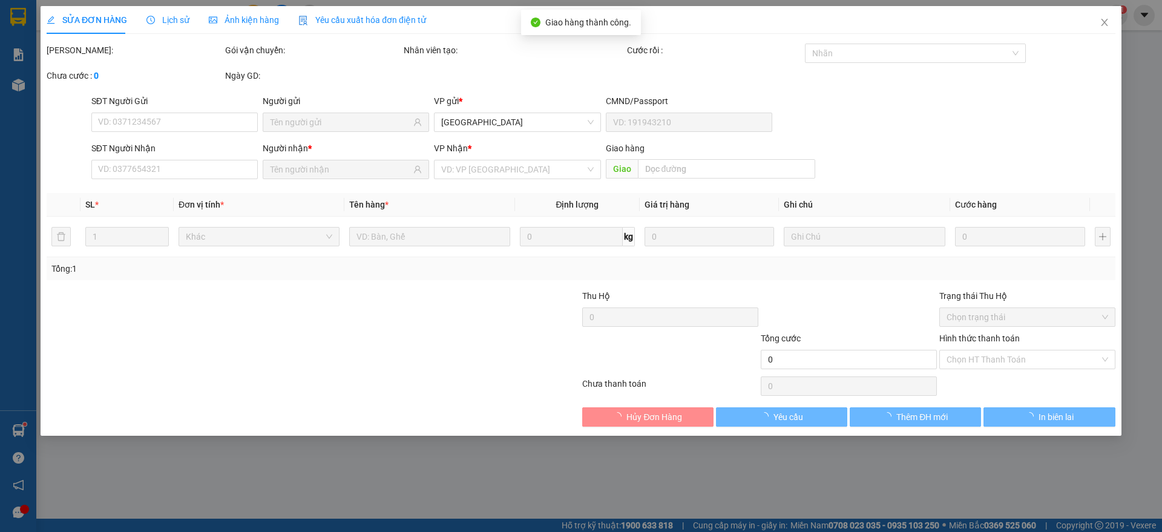
type input "ĐÔN"
type input "0967449688"
type input "A [PERSON_NAME]"
type input "540.000"
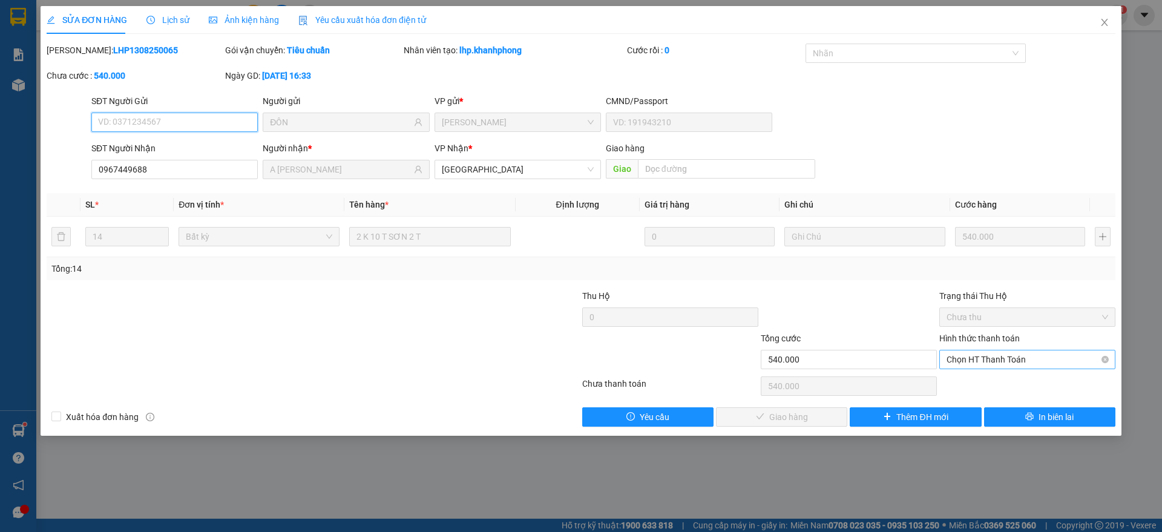
click at [985, 357] on span "Chọn HT Thanh Toán" at bounding box center [1028, 359] width 162 height 18
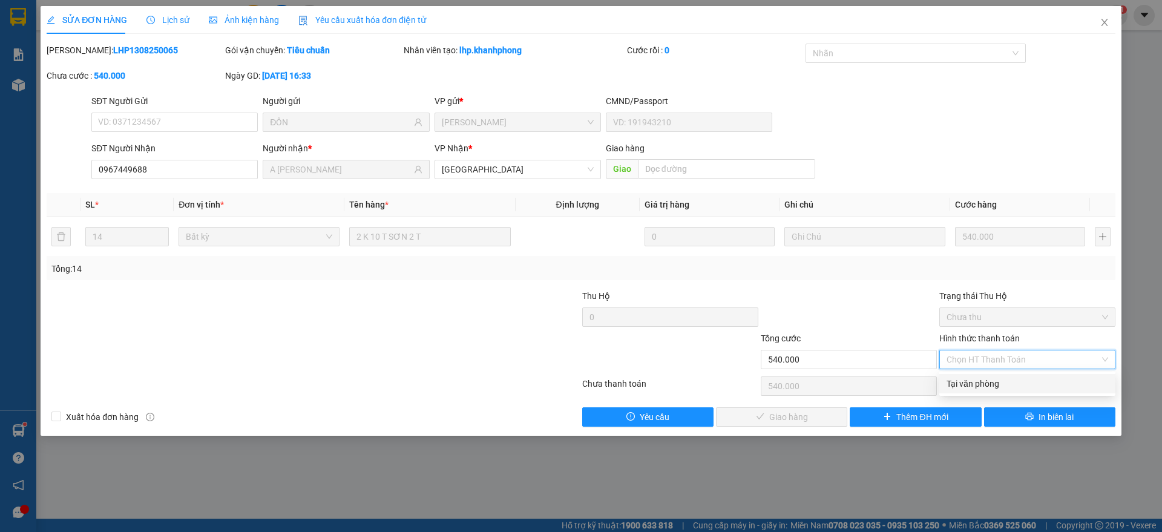
click at [974, 382] on div "Tại văn phòng" at bounding box center [1028, 383] width 162 height 13
type input "0"
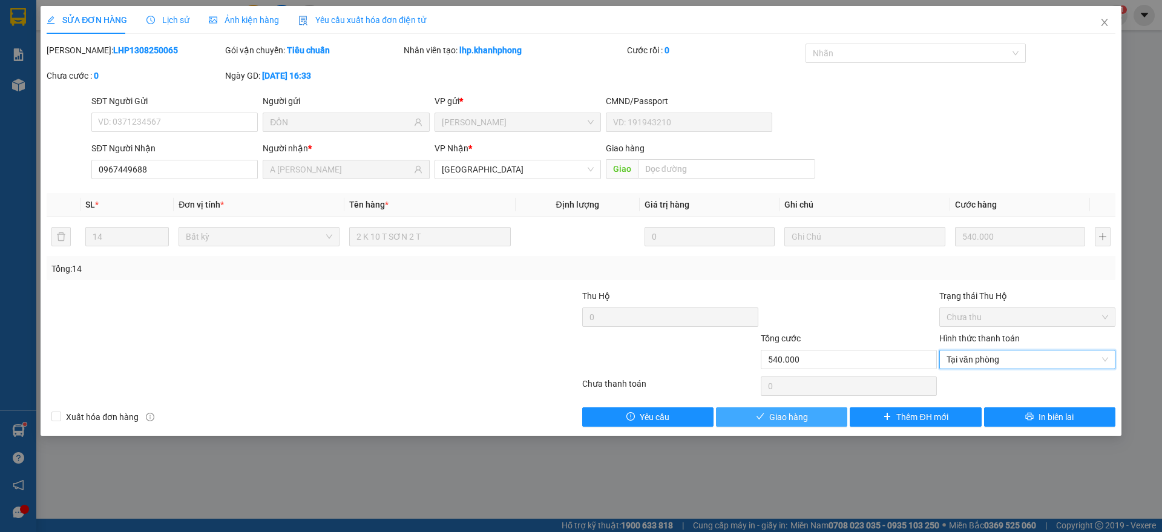
drag, startPoint x: 787, startPoint y: 418, endPoint x: 797, endPoint y: 414, distance: 10.3
click at [791, 416] on span "Giao hàng" at bounding box center [788, 416] width 39 height 13
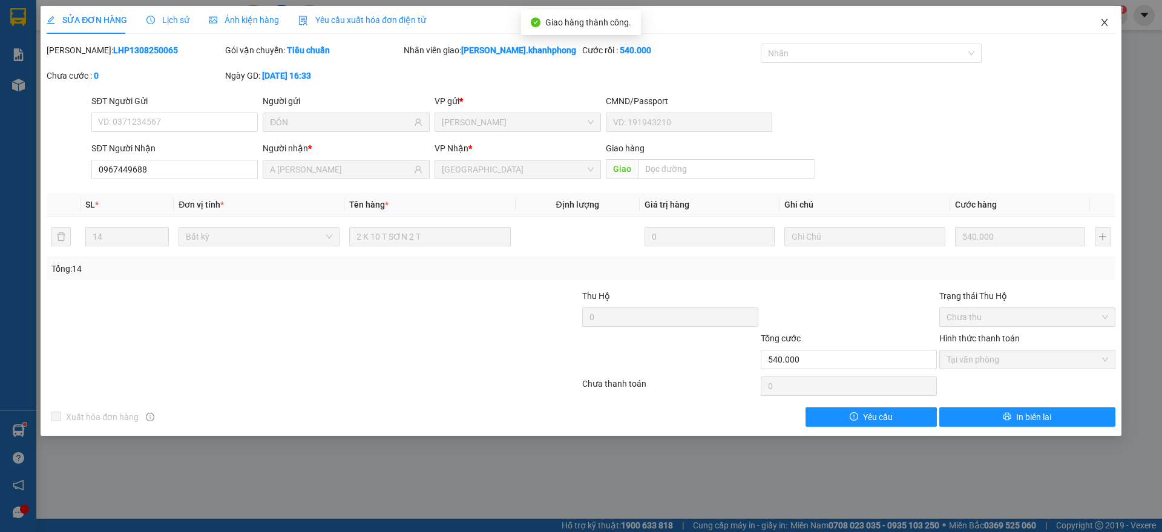
click at [1104, 27] on icon "close" at bounding box center [1105, 23] width 10 height 10
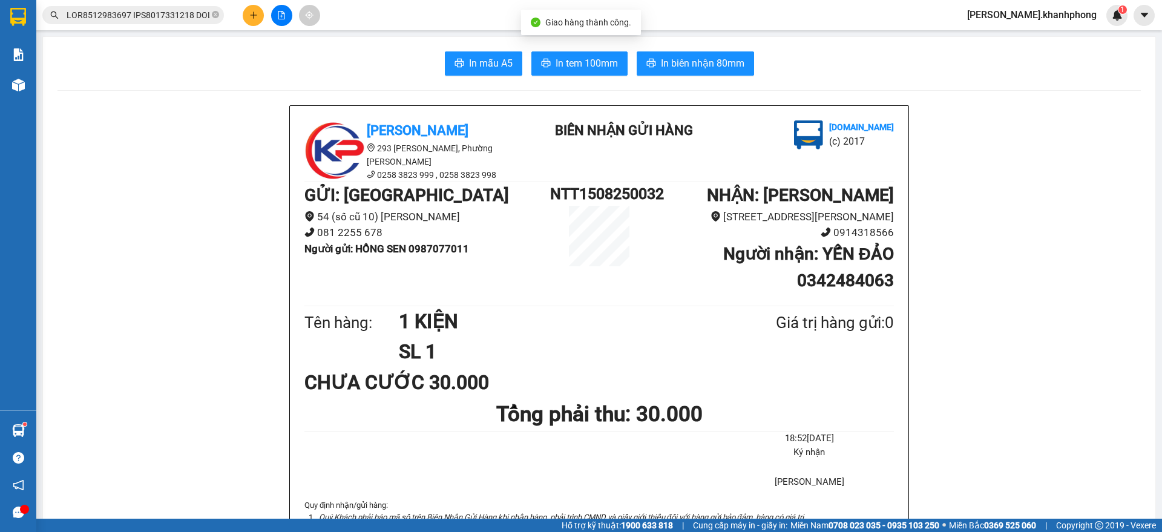
drag, startPoint x: 103, startPoint y: 11, endPoint x: 228, endPoint y: 129, distance: 171.3
click at [104, 11] on input "text" at bounding box center [138, 14] width 143 height 13
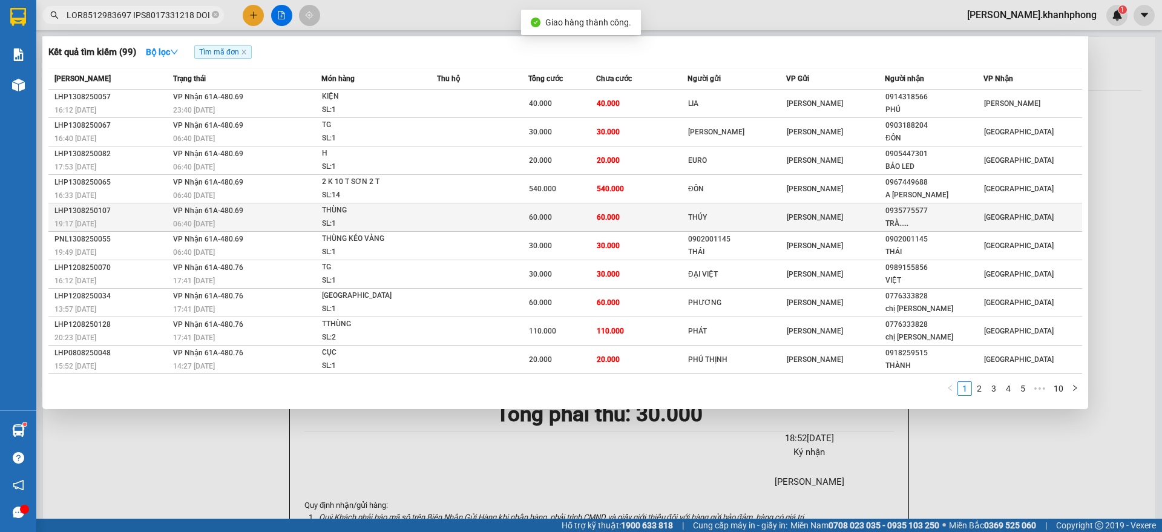
click at [191, 213] on span "VP Nhận 61A-480.69" at bounding box center [208, 210] width 70 height 8
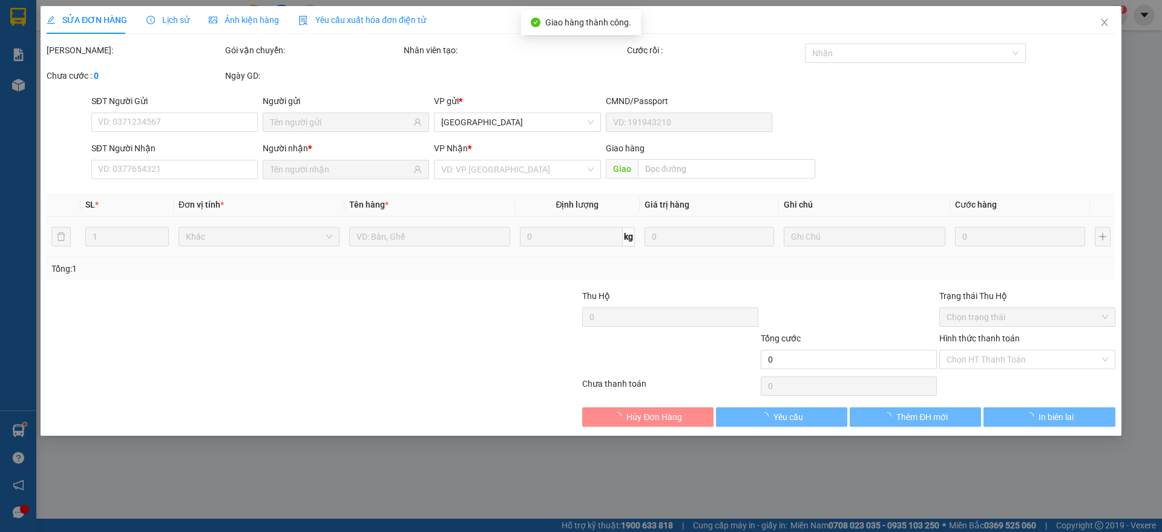
type input "THÚY"
type input "0935775577"
type input "TRÀ....."
type input "60.000"
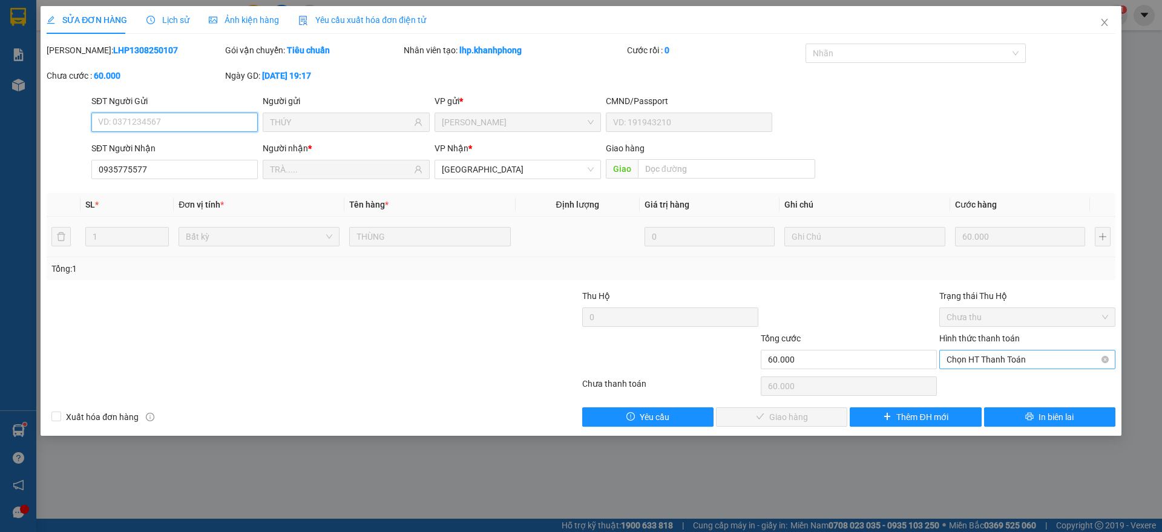
click at [992, 351] on span "Chọn HT Thanh Toán" at bounding box center [1028, 359] width 162 height 18
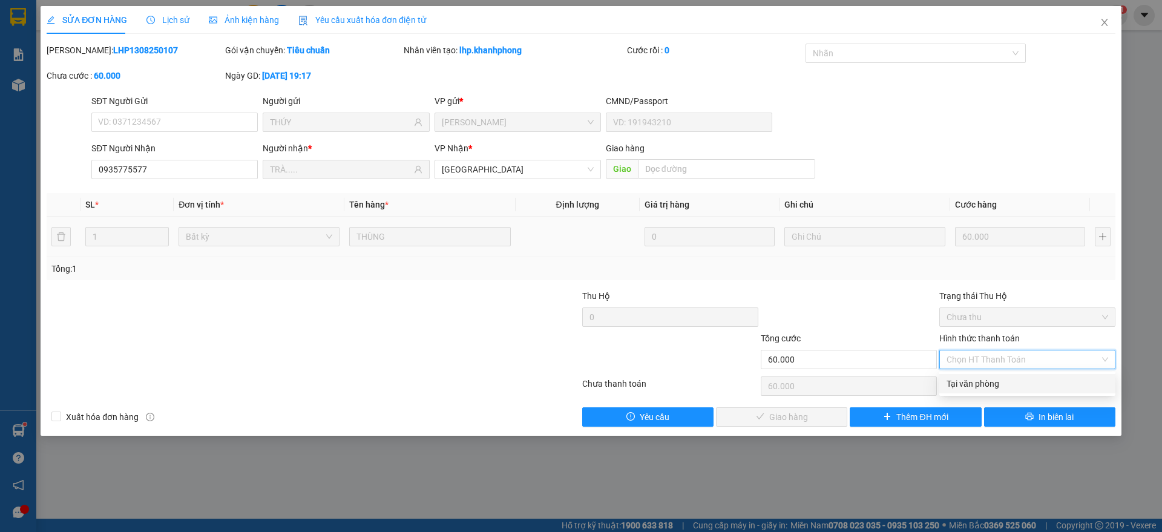
click at [966, 382] on div "Tại văn phòng" at bounding box center [1028, 383] width 162 height 13
type input "0"
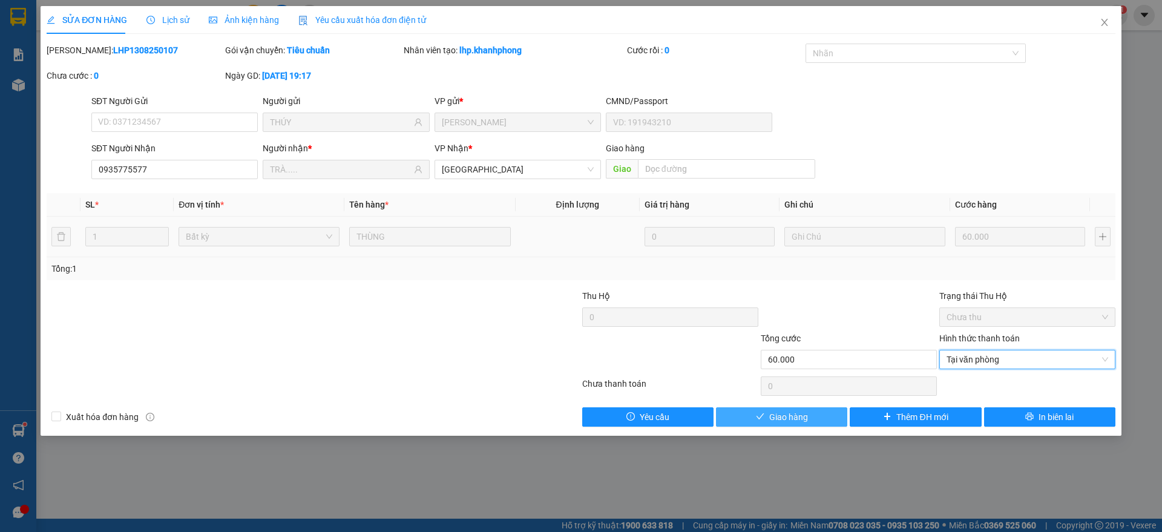
drag, startPoint x: 782, startPoint y: 412, endPoint x: 807, endPoint y: 395, distance: 30.0
click at [784, 411] on span "Giao hàng" at bounding box center [788, 416] width 39 height 13
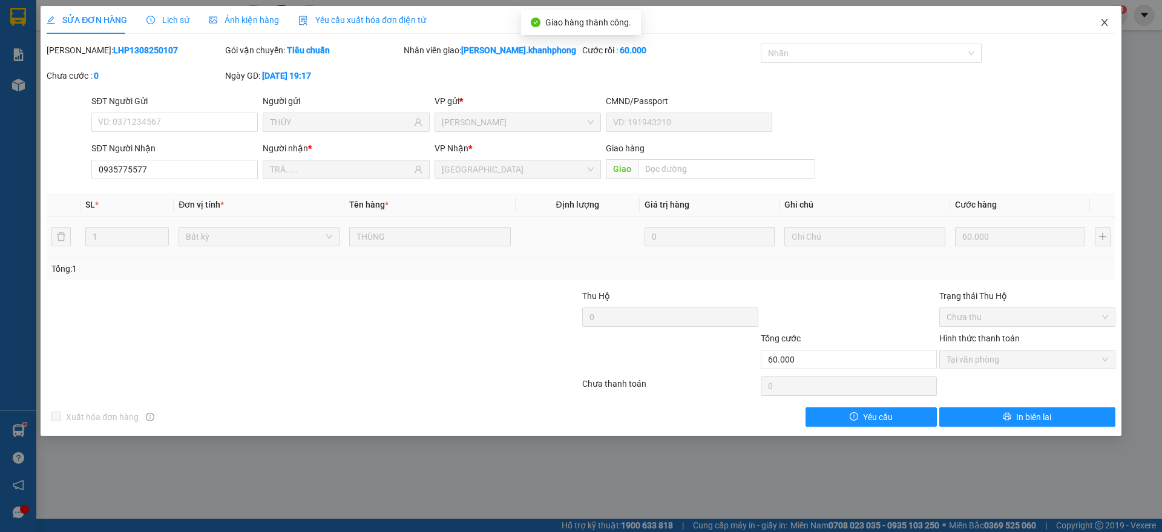
drag, startPoint x: 1107, startPoint y: 22, endPoint x: 979, endPoint y: 35, distance: 128.3
click at [1109, 22] on span "Close" at bounding box center [1105, 23] width 34 height 34
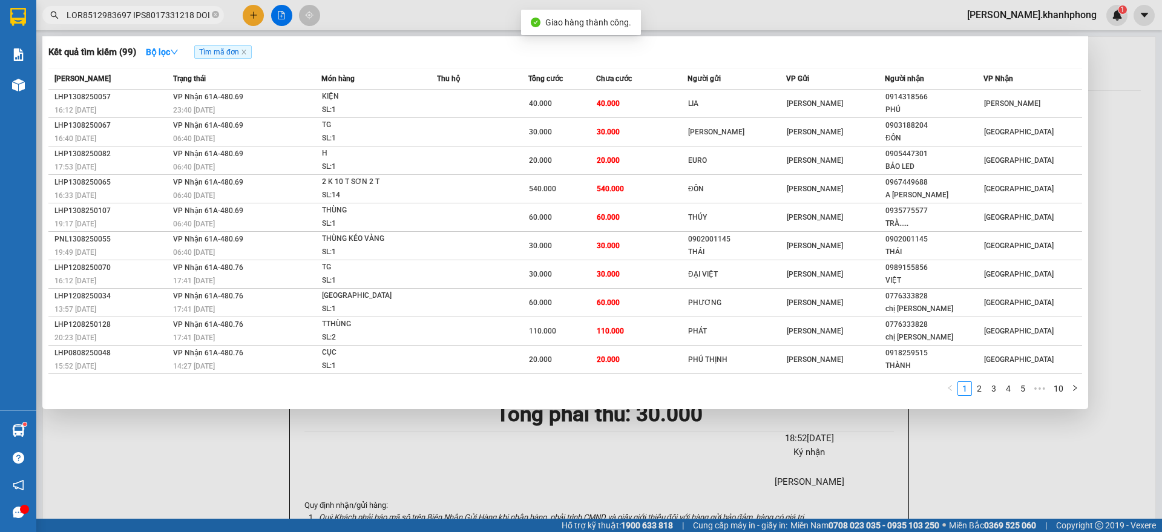
click at [182, 16] on input "text" at bounding box center [138, 14] width 143 height 13
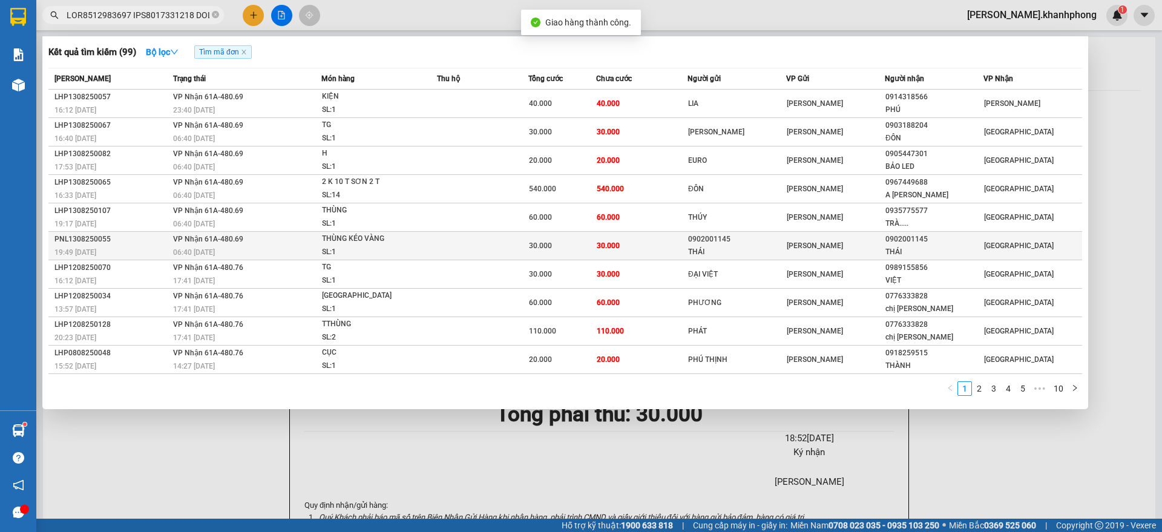
click at [148, 242] on div "PNL1308250055" at bounding box center [111, 239] width 115 height 13
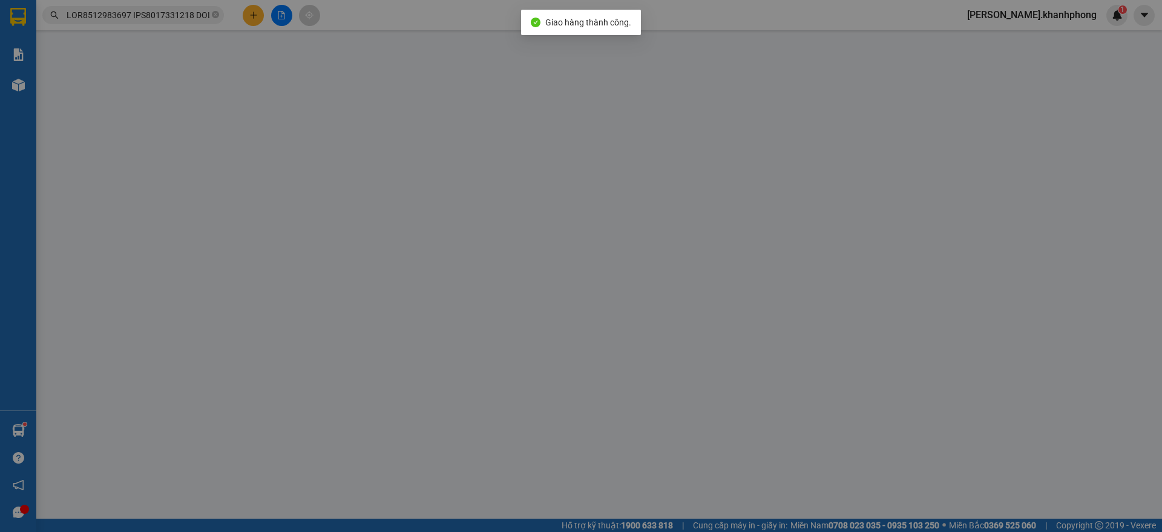
type input "0902001145"
type input "THÁI"
type input "0902001145"
type input "THÁI"
type input "30.000"
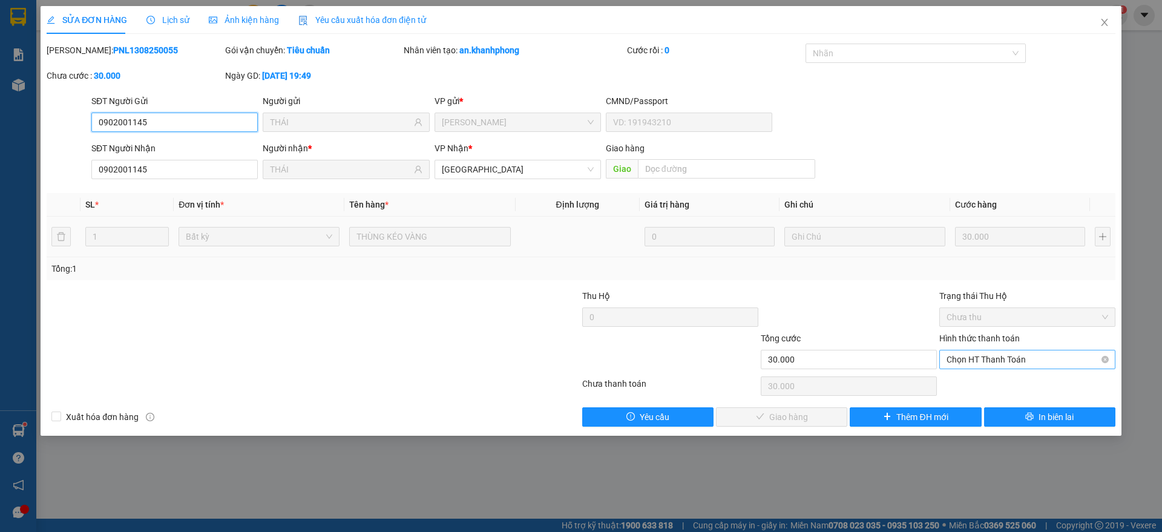
click at [992, 353] on span "Chọn HT Thanh Toán" at bounding box center [1028, 359] width 162 height 18
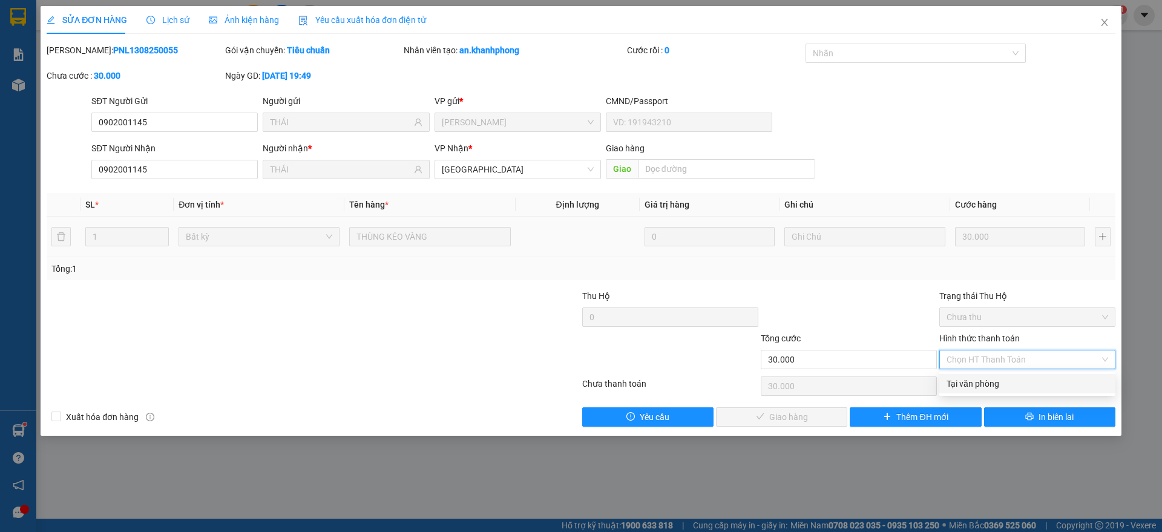
click at [992, 387] on div "Tại văn phòng" at bounding box center [1028, 383] width 162 height 13
type input "0"
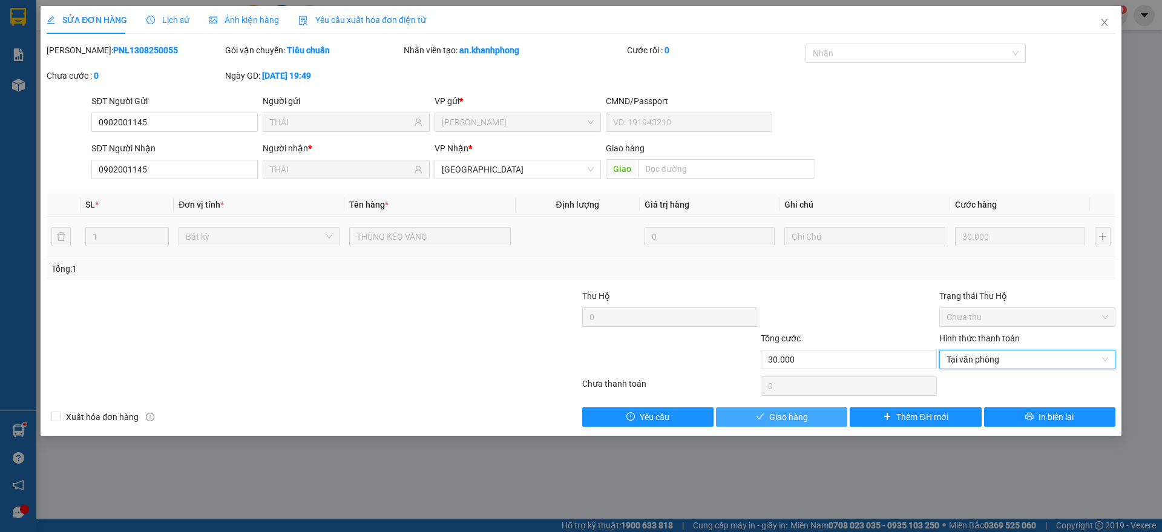
click at [764, 418] on icon "check" at bounding box center [760, 416] width 8 height 8
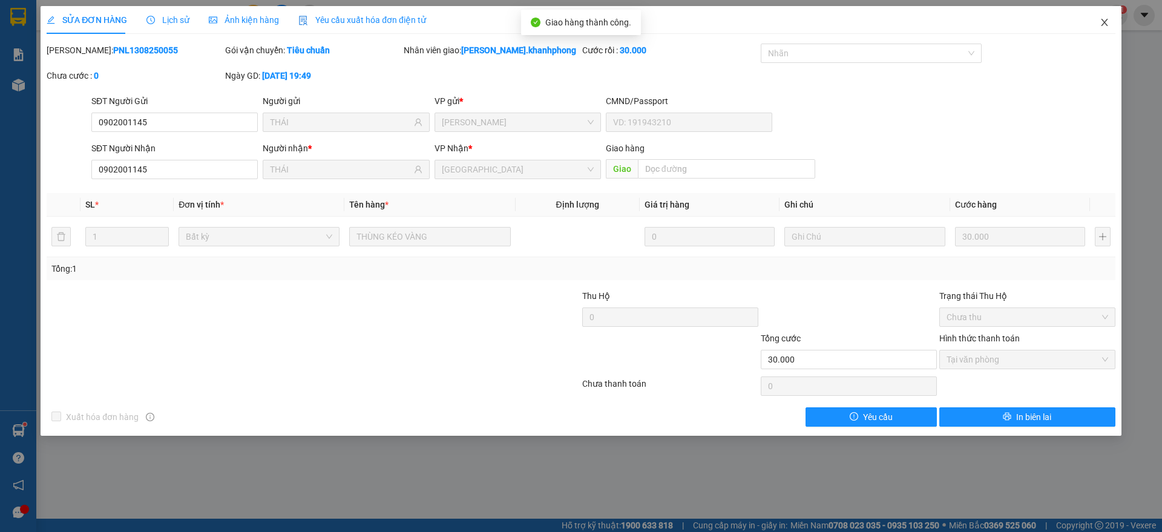
click at [1112, 23] on span "Close" at bounding box center [1105, 23] width 34 height 34
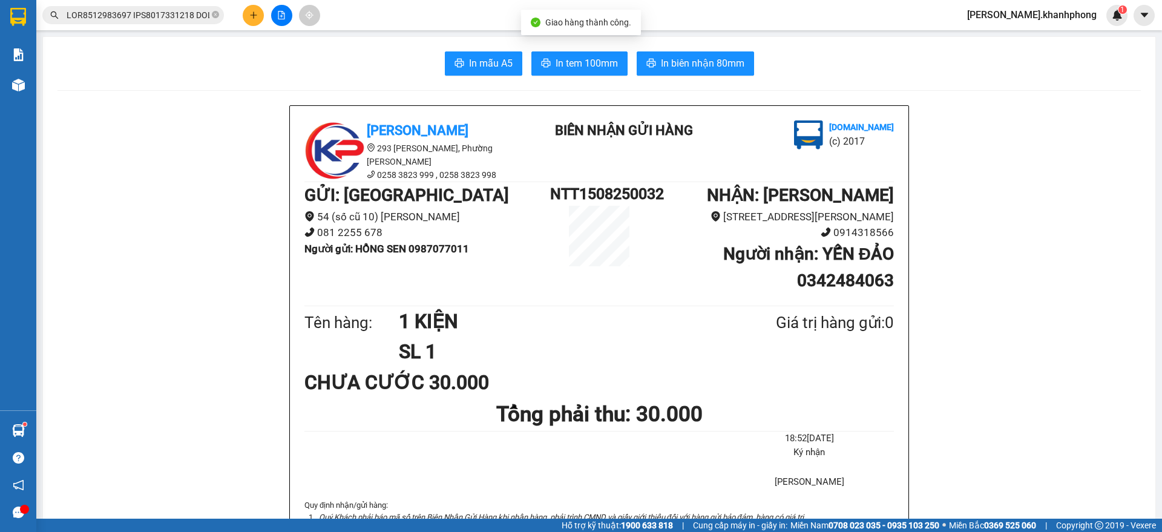
click at [145, 16] on input "text" at bounding box center [138, 14] width 143 height 13
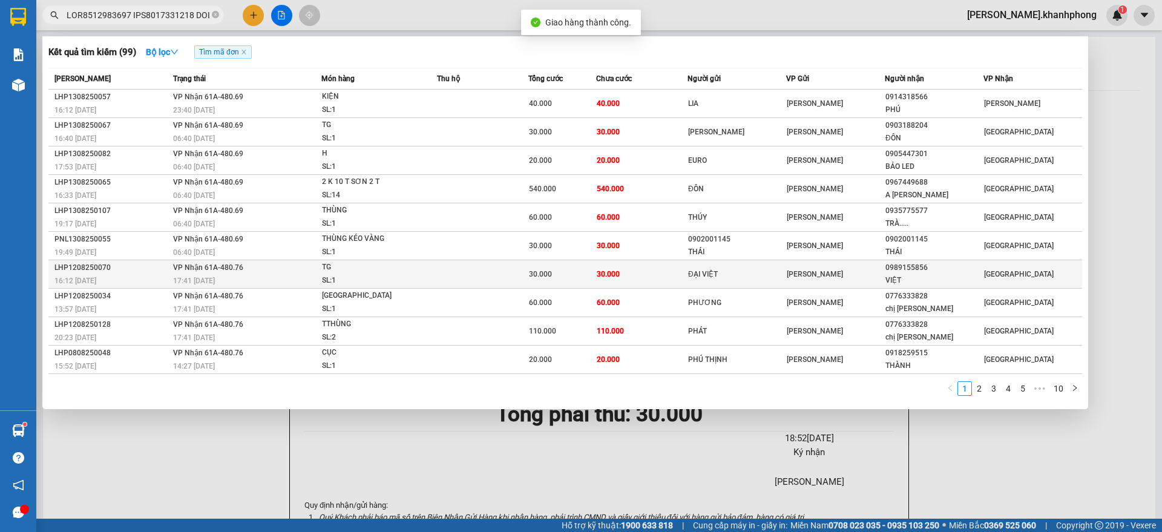
click at [151, 280] on div "16:12 - 12/08" at bounding box center [111, 280] width 115 height 13
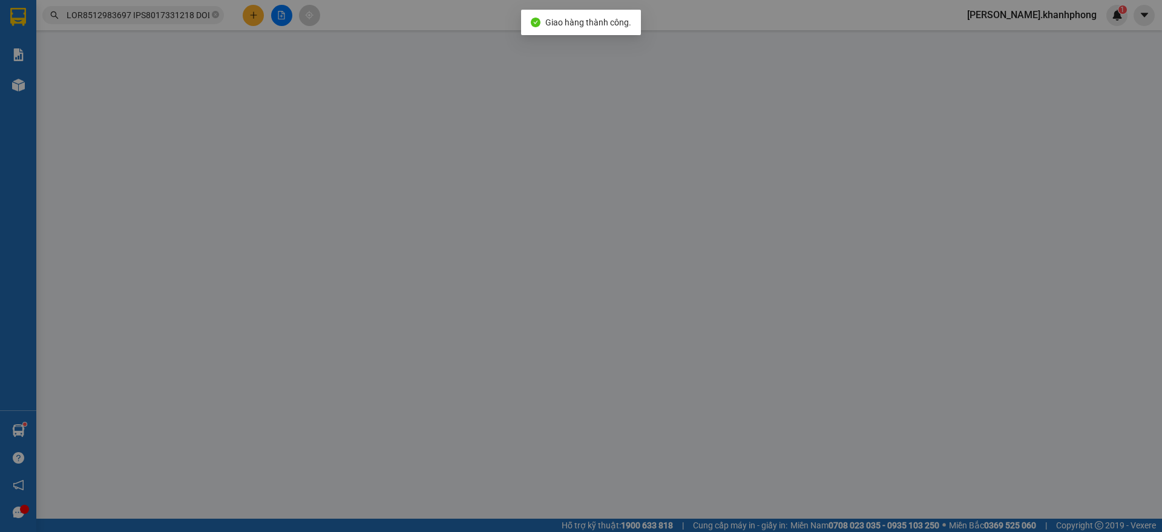
type input "ĐẠI VIỆT"
type input "0989155856"
type input "VIỆT"
type input "30.000"
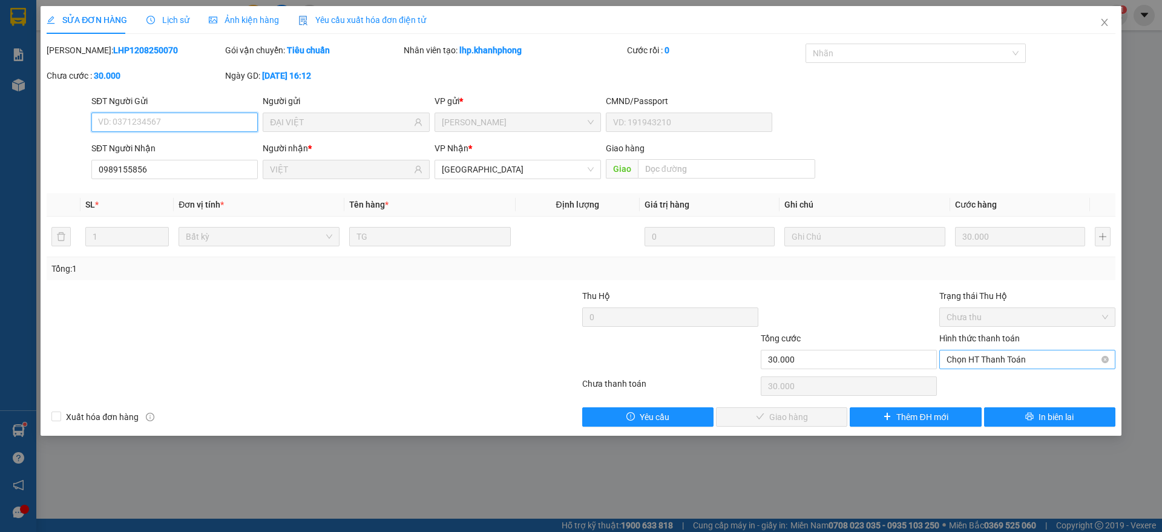
click at [1029, 363] on span "Chọn HT Thanh Toán" at bounding box center [1028, 359] width 162 height 18
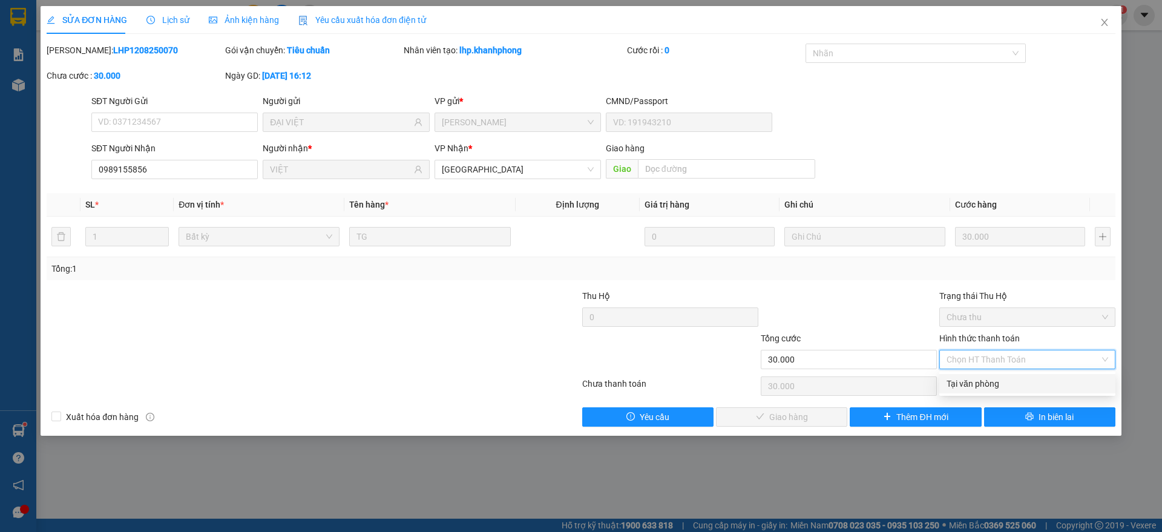
click at [998, 384] on div "Tại văn phòng" at bounding box center [1028, 383] width 162 height 13
type input "0"
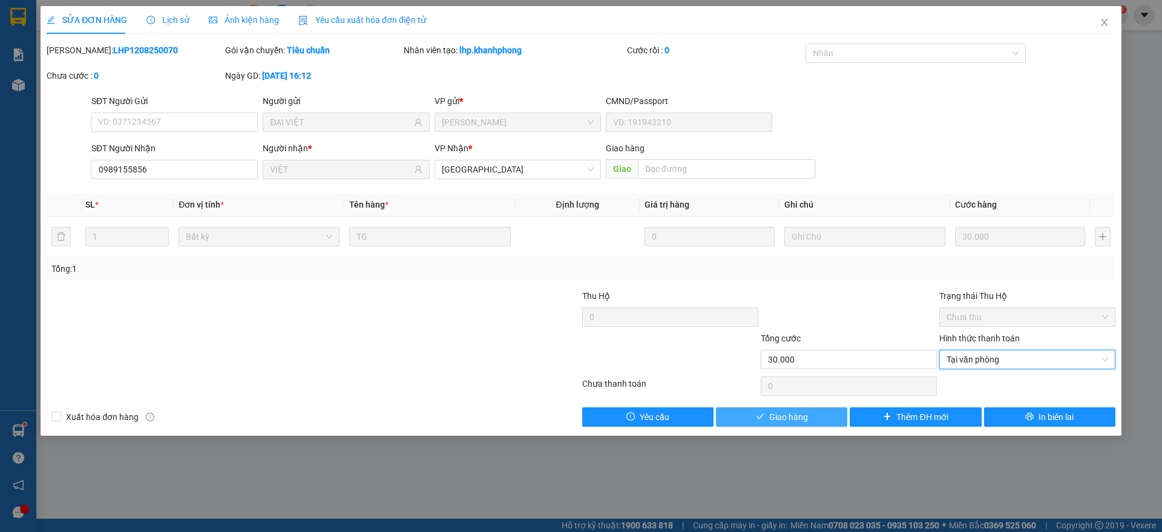
click at [755, 416] on button "Giao hàng" at bounding box center [781, 416] width 131 height 19
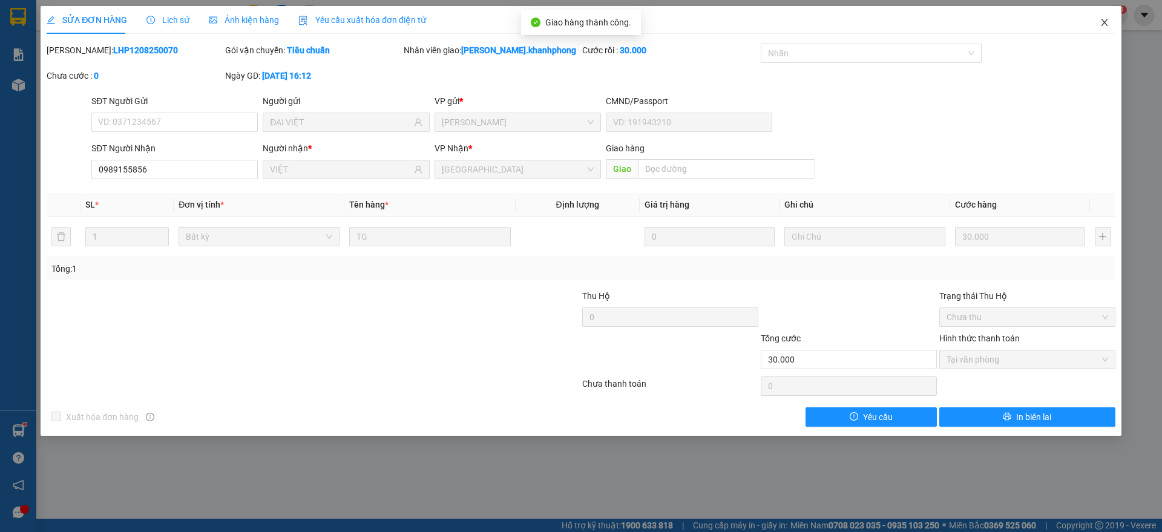
click at [1101, 18] on icon "close" at bounding box center [1105, 23] width 10 height 10
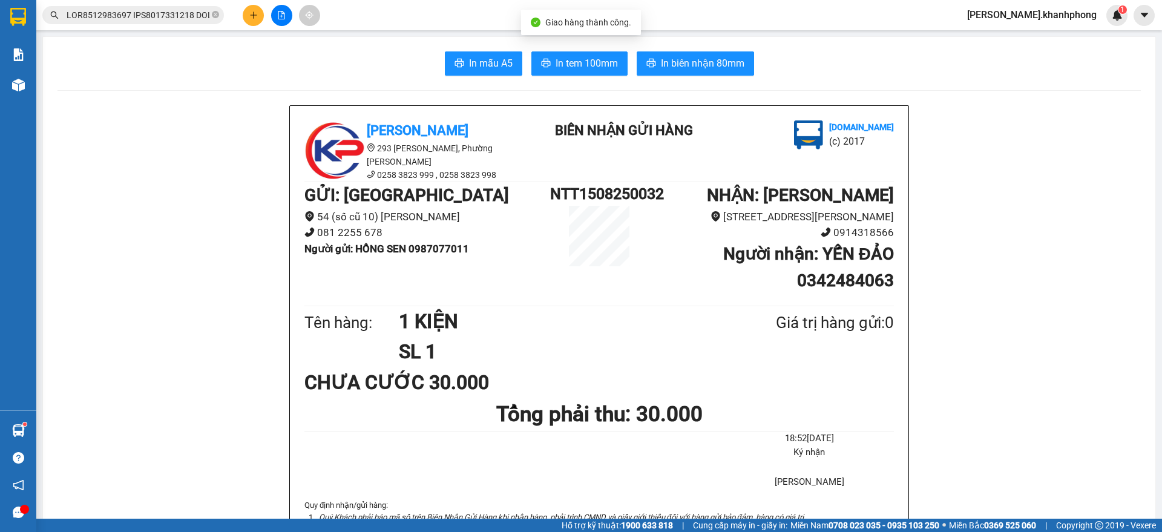
click at [169, 15] on input "text" at bounding box center [138, 14] width 143 height 13
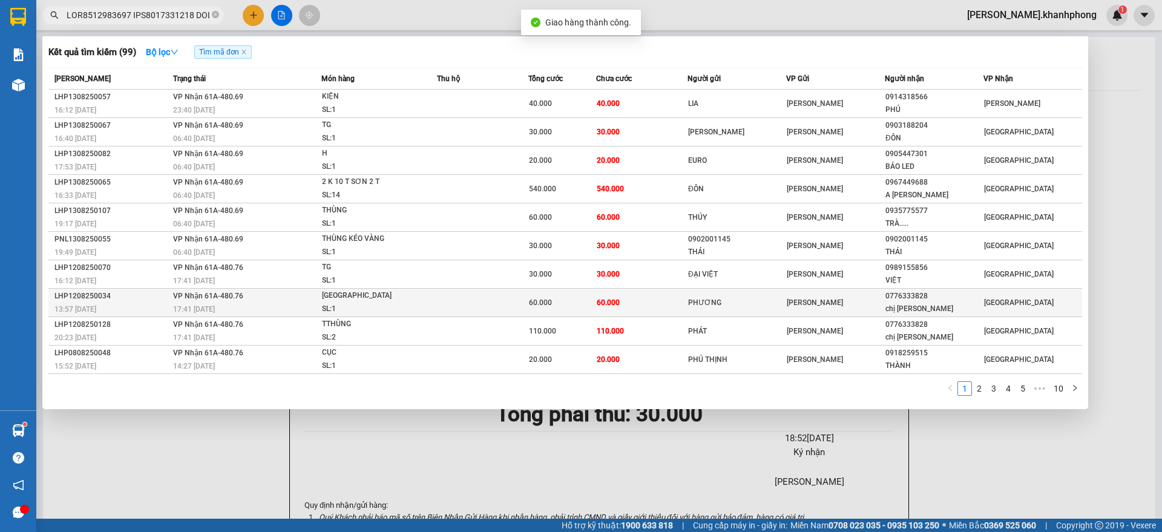
click at [178, 296] on span "VP Nhận 61A-480.76" at bounding box center [208, 296] width 70 height 8
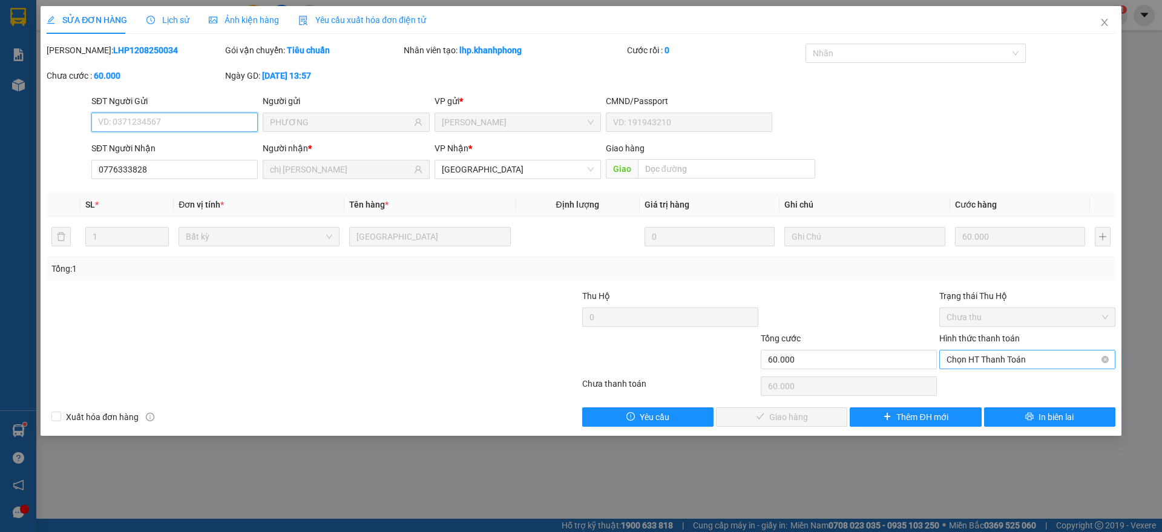
click at [1017, 362] on span "Chọn HT Thanh Toán" at bounding box center [1028, 359] width 162 height 18
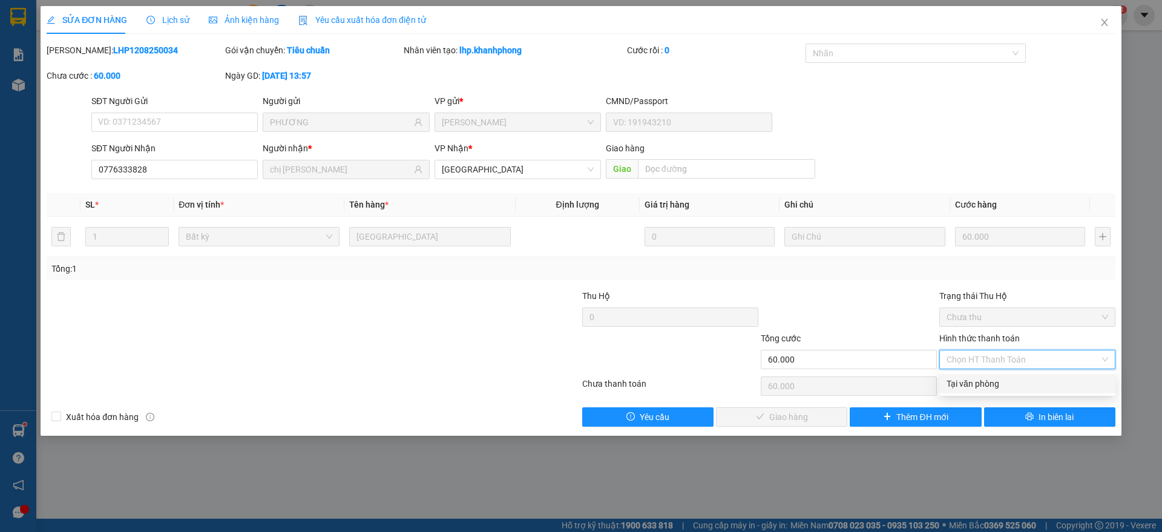
click at [981, 381] on div "Tại văn phòng" at bounding box center [1028, 383] width 162 height 13
type input "0"
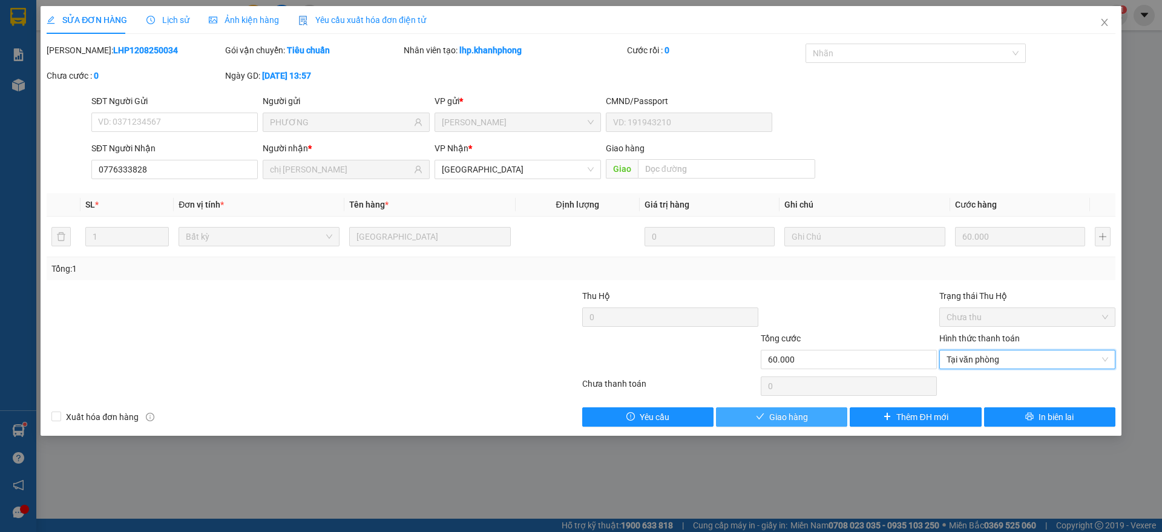
drag, startPoint x: 790, startPoint y: 420, endPoint x: 827, endPoint y: 373, distance: 59.6
click at [791, 419] on span "Giao hàng" at bounding box center [788, 416] width 39 height 13
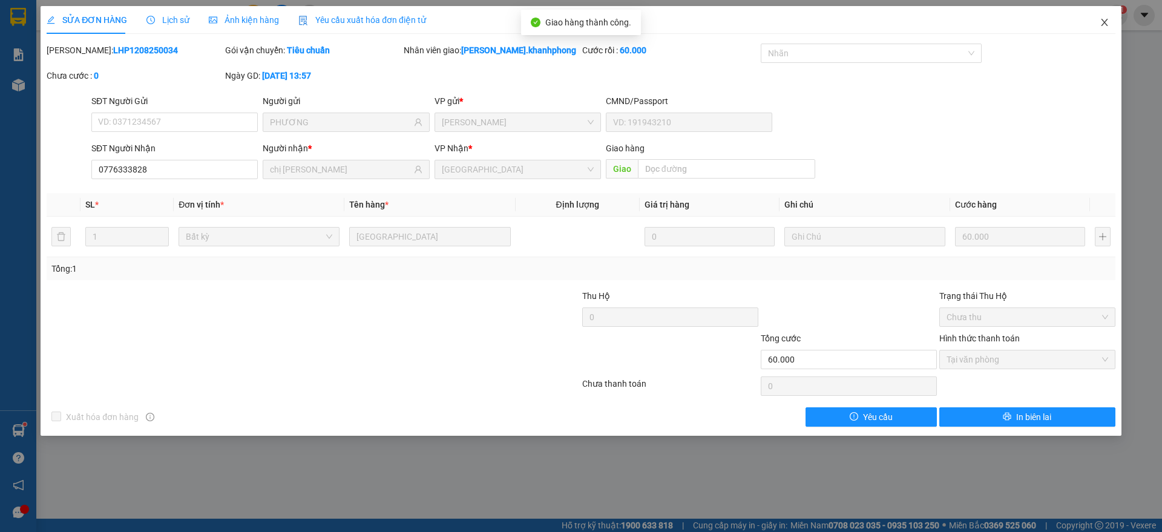
click at [1109, 19] on span "Close" at bounding box center [1105, 23] width 34 height 34
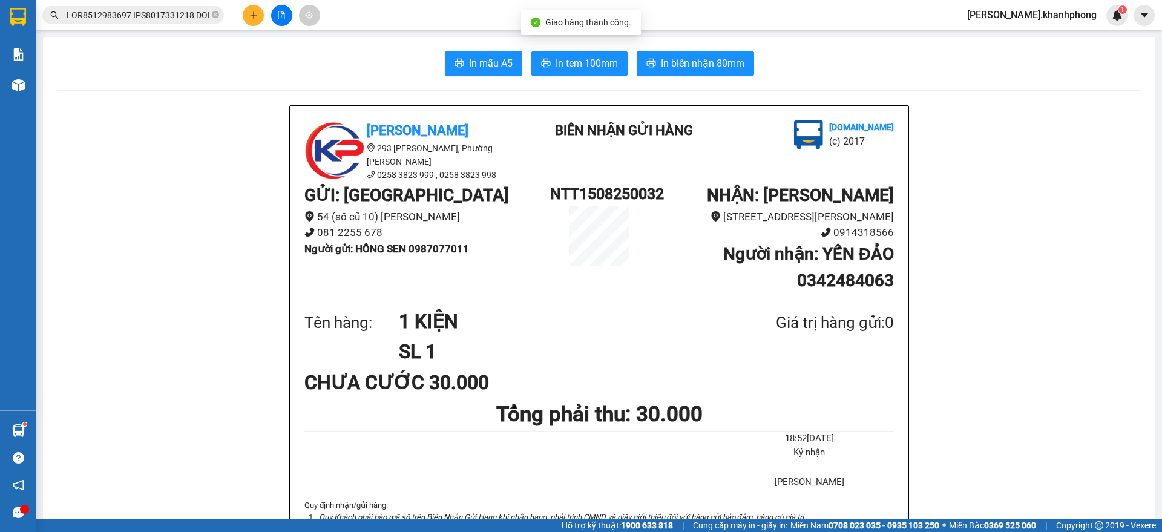
click at [160, 18] on input "text" at bounding box center [138, 14] width 143 height 13
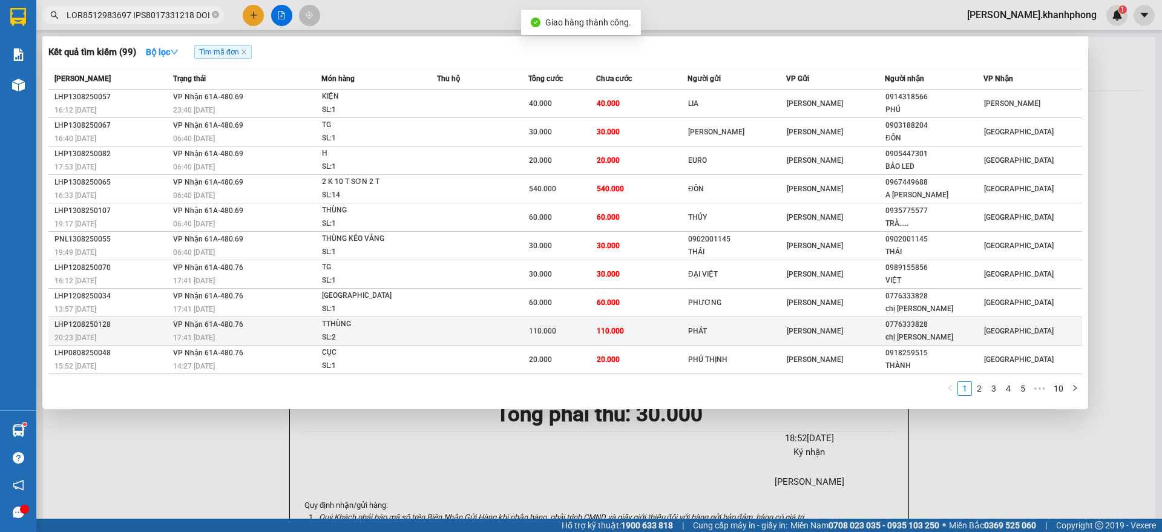
click at [145, 329] on div "LHP1208250128" at bounding box center [111, 324] width 115 height 13
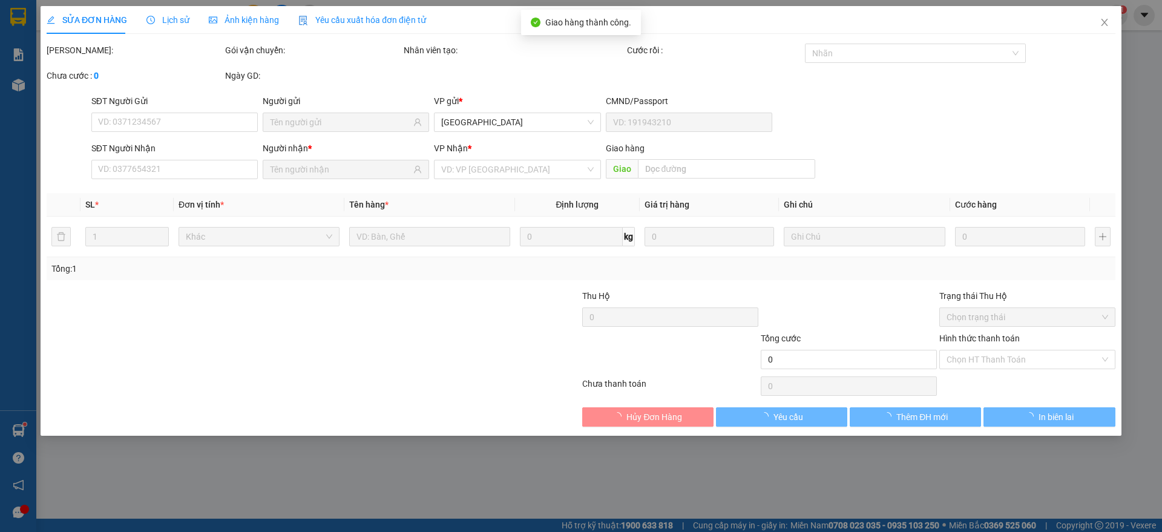
type input "PHÁT"
type input "0776333828"
type input "chị hà"
type input "110.000"
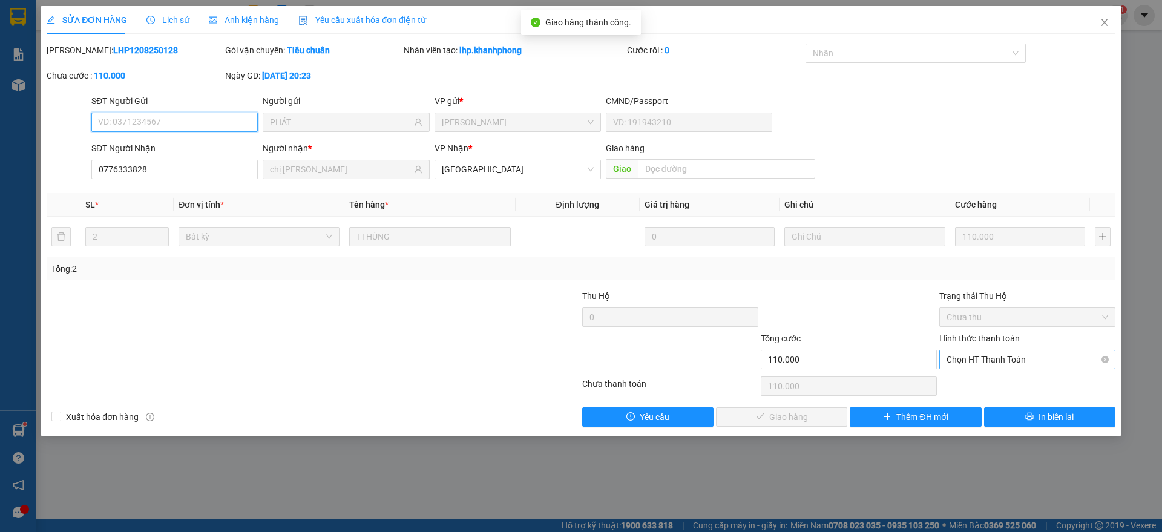
click at [982, 356] on span "Chọn HT Thanh Toán" at bounding box center [1028, 359] width 162 height 18
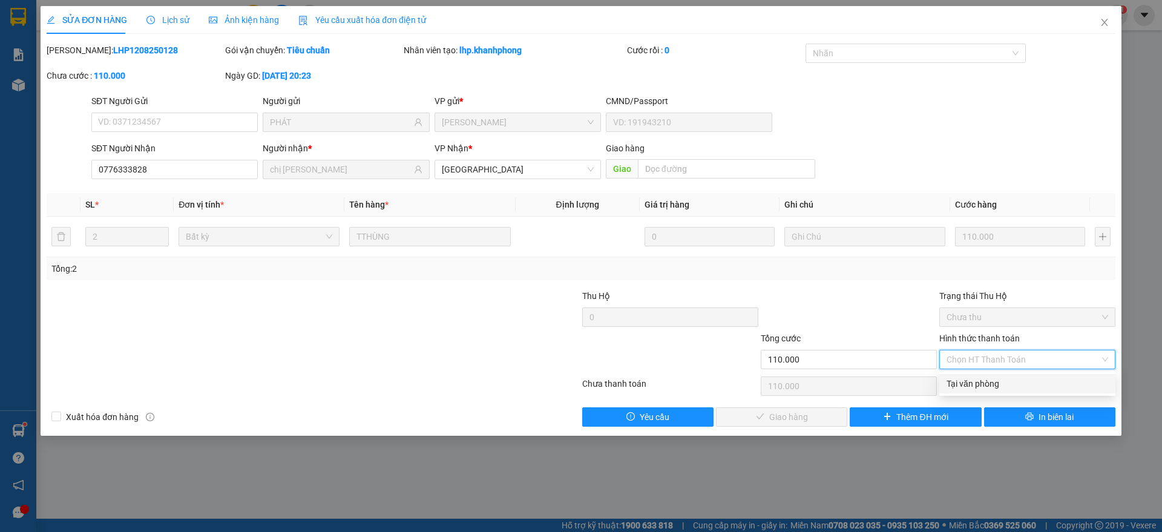
click at [980, 379] on div "Tại văn phòng" at bounding box center [1028, 383] width 162 height 13
type input "0"
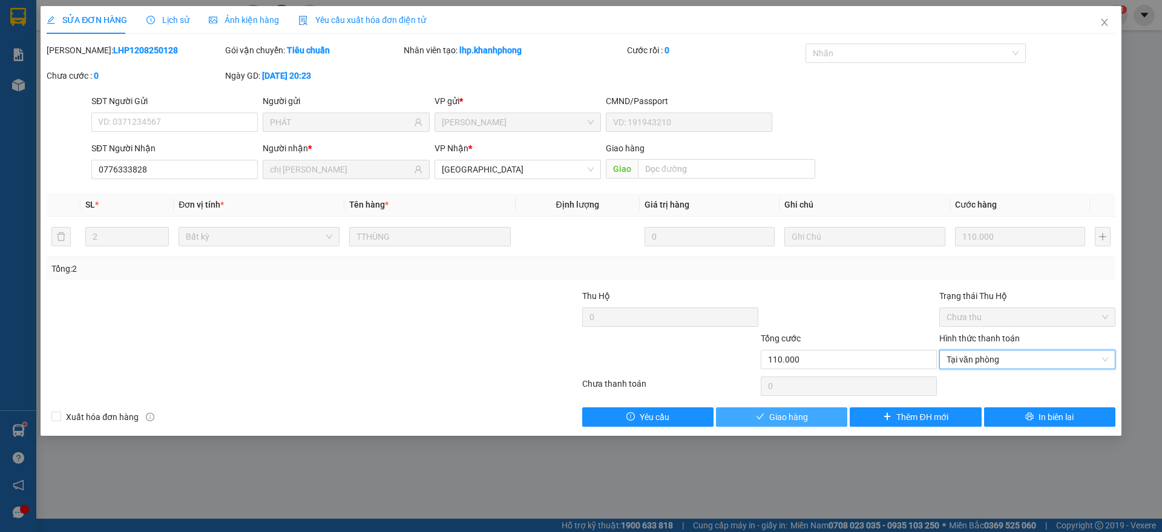
drag, startPoint x: 772, startPoint y: 416, endPoint x: 823, endPoint y: 409, distance: 51.4
click at [773, 415] on span "Giao hàng" at bounding box center [788, 416] width 39 height 13
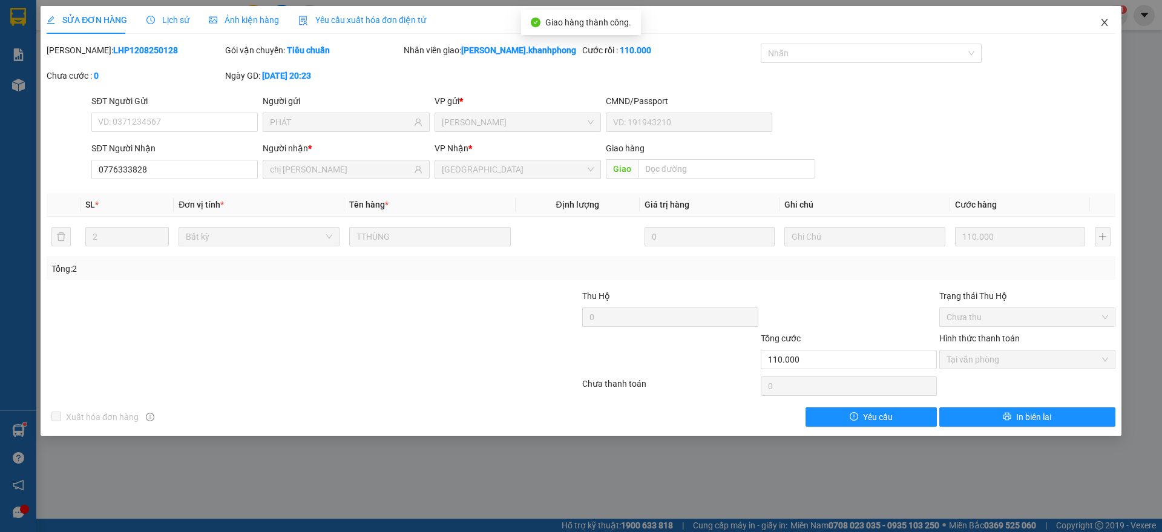
click at [1108, 18] on icon "close" at bounding box center [1105, 23] width 10 height 10
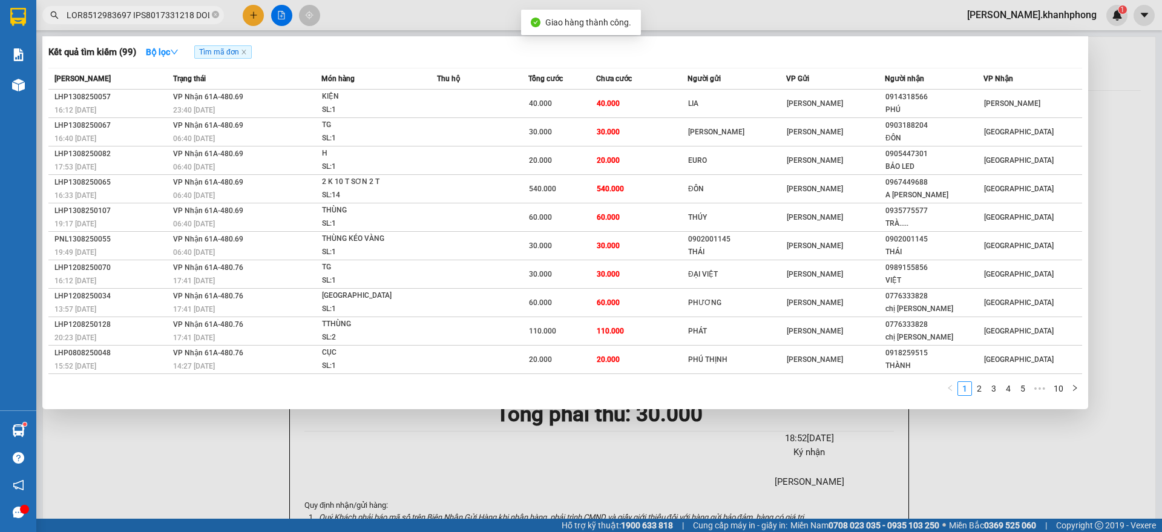
click at [162, 7] on span at bounding box center [133, 15] width 182 height 18
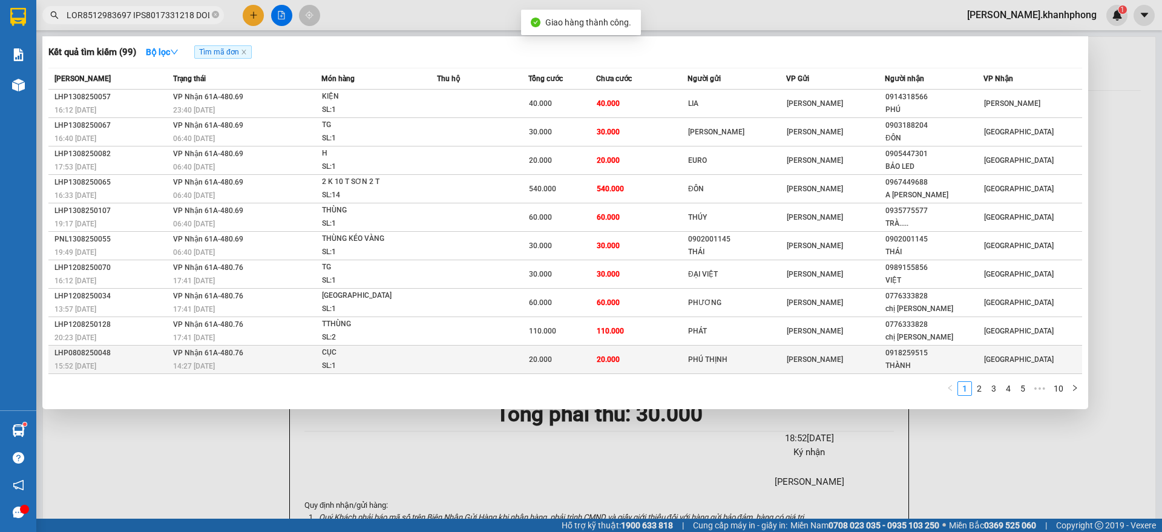
click at [168, 363] on div "15:52 [DATE]" at bounding box center [111, 365] width 115 height 13
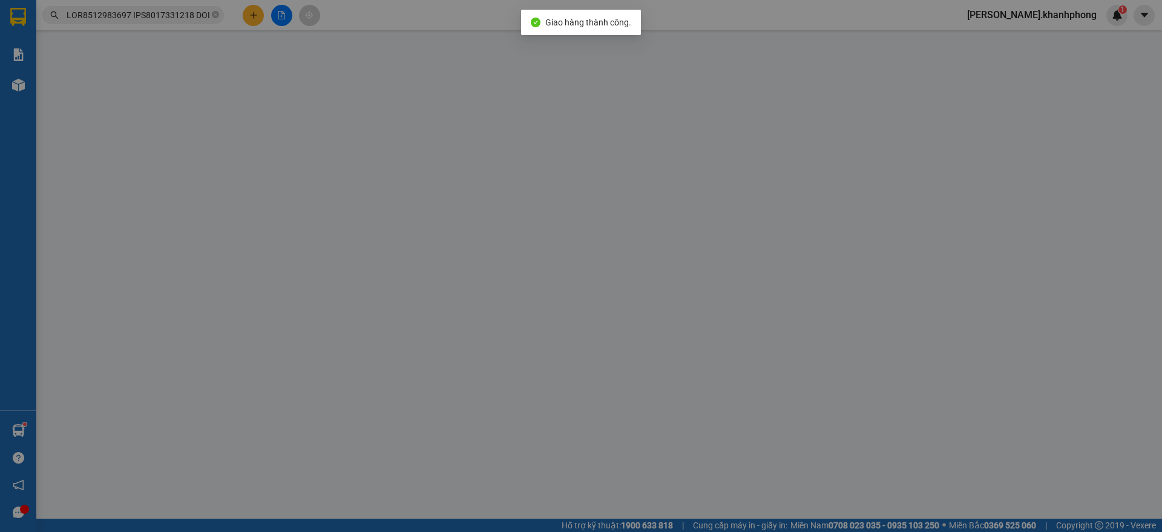
type input "PHÚ THỊNH"
type input "0918259515"
type input "THÀNH"
type input "20.000"
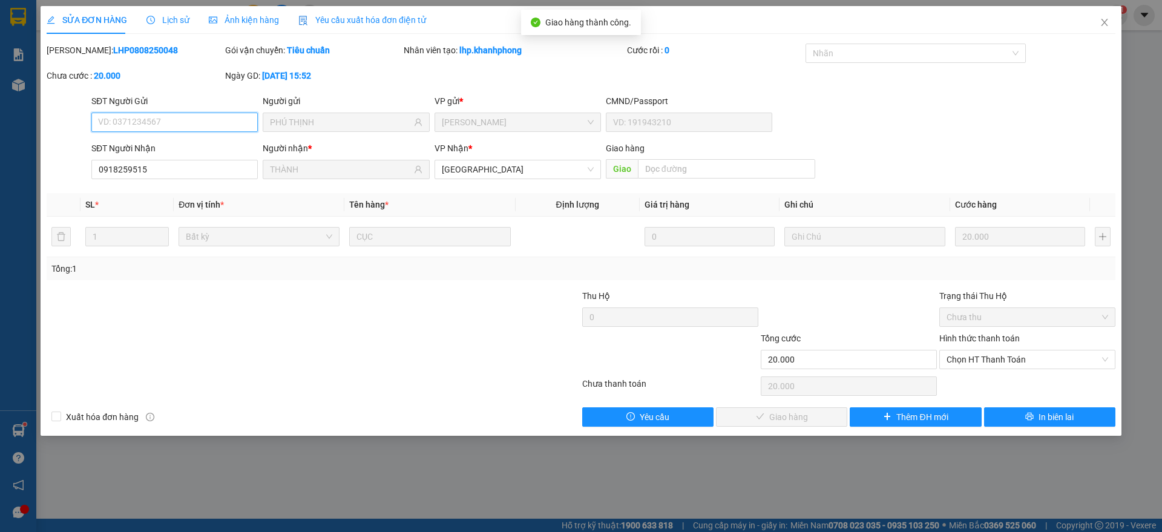
drag, startPoint x: 992, startPoint y: 355, endPoint x: 984, endPoint y: 395, distance: 40.7
click at [993, 355] on span "Chọn HT Thanh Toán" at bounding box center [1028, 359] width 162 height 18
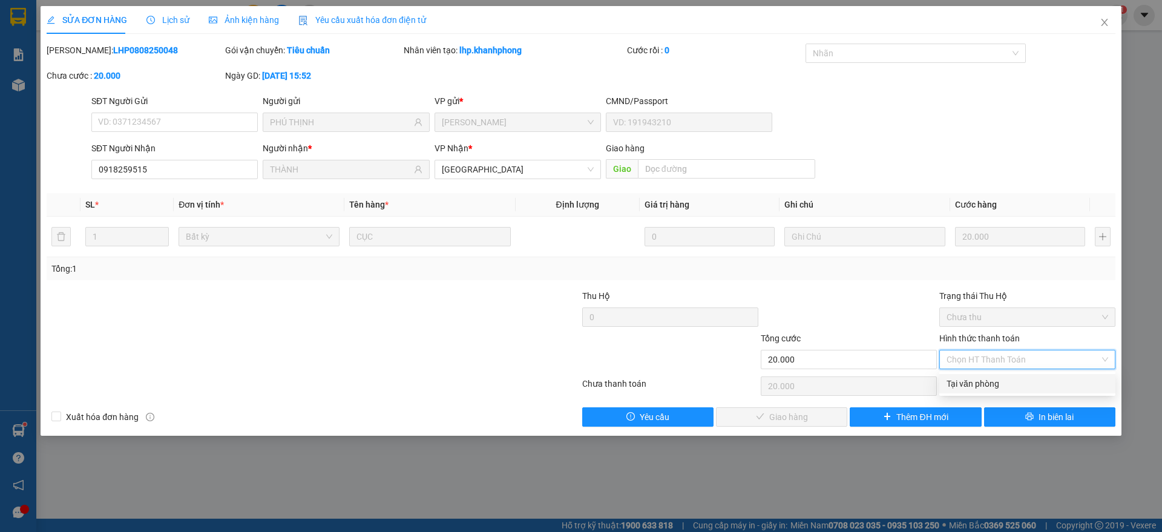
click at [984, 379] on div "Tại văn phòng" at bounding box center [1028, 383] width 162 height 13
type input "0"
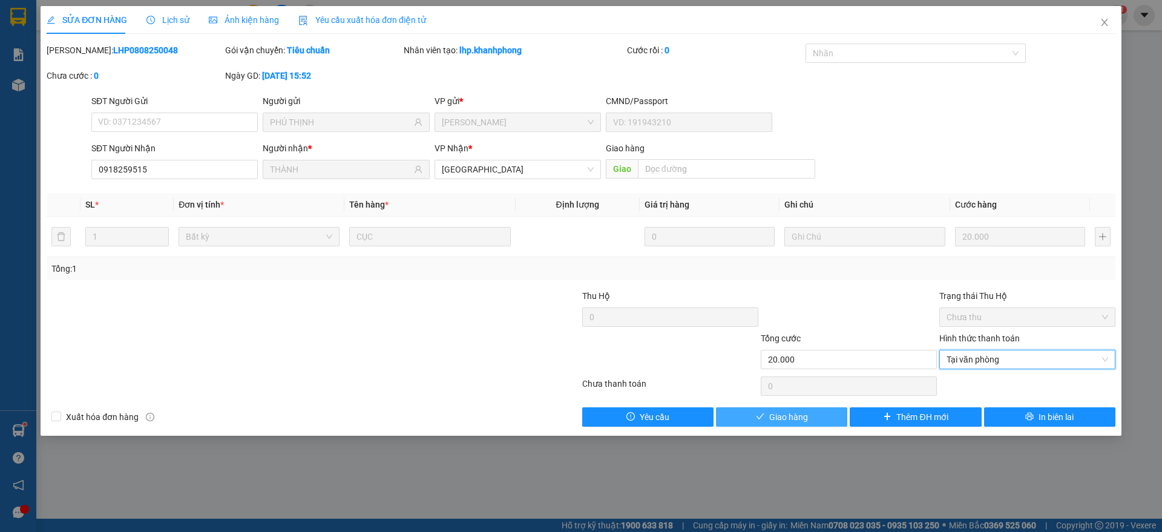
click at [772, 420] on span "Giao hàng" at bounding box center [788, 416] width 39 height 13
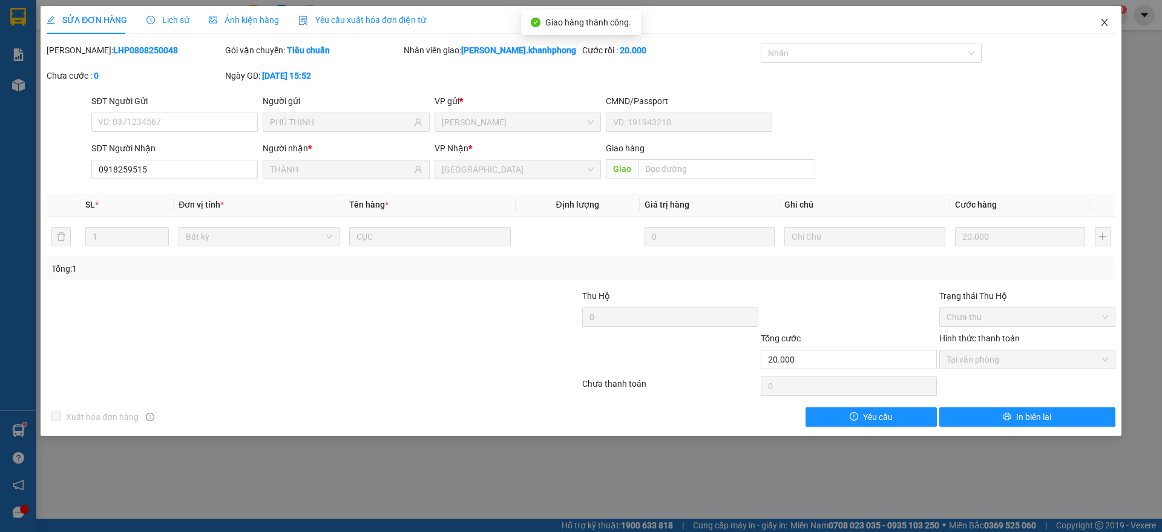
drag, startPoint x: 1105, startPoint y: 24, endPoint x: 1039, endPoint y: 31, distance: 66.4
click at [1106, 22] on icon "close" at bounding box center [1105, 23] width 10 height 10
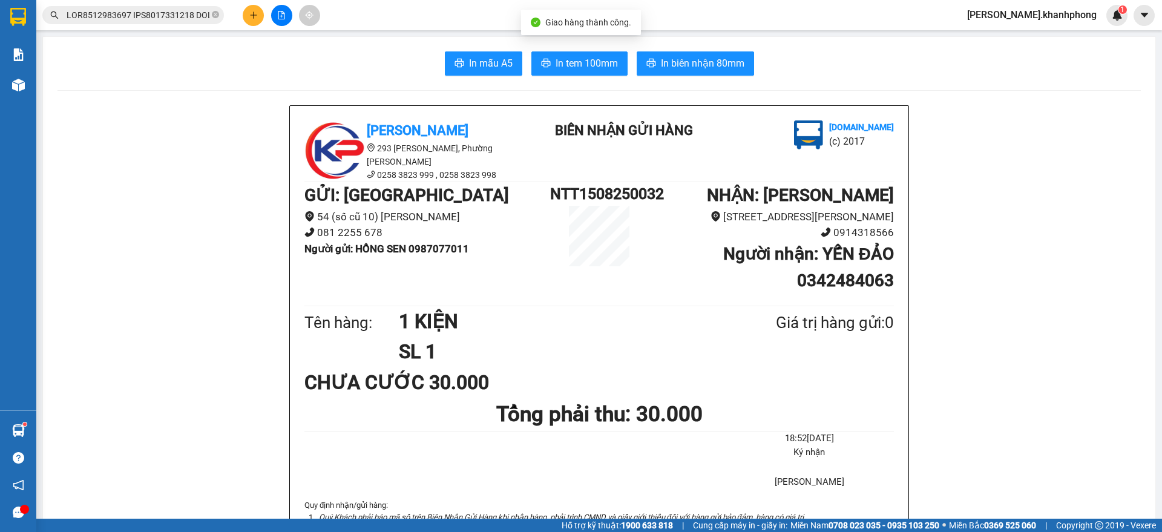
drag, startPoint x: 190, startPoint y: 15, endPoint x: 386, endPoint y: 185, distance: 258.7
click at [191, 16] on input "text" at bounding box center [138, 14] width 143 height 13
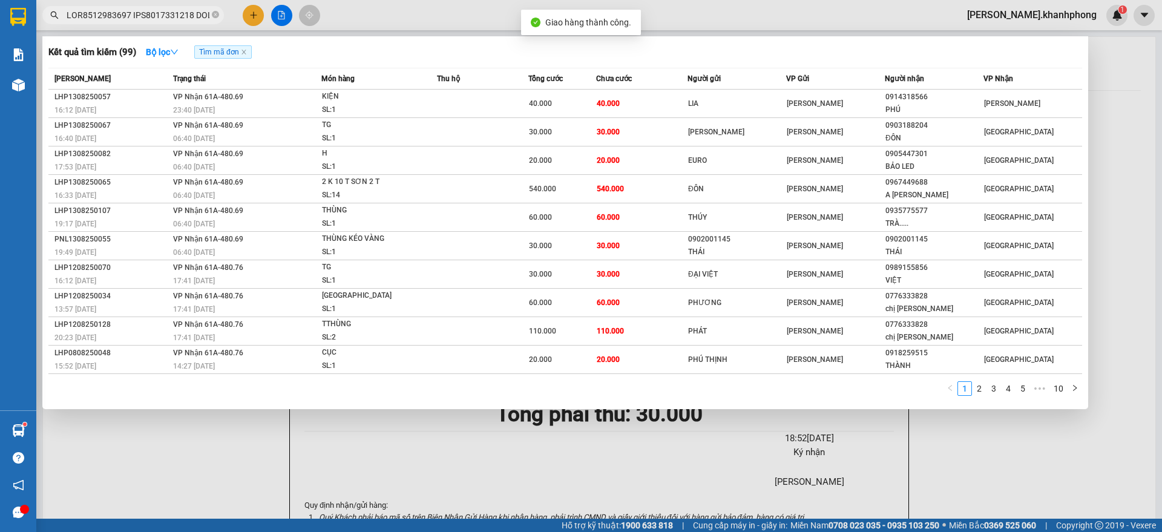
click at [979, 390] on link "2" at bounding box center [979, 388] width 13 height 13
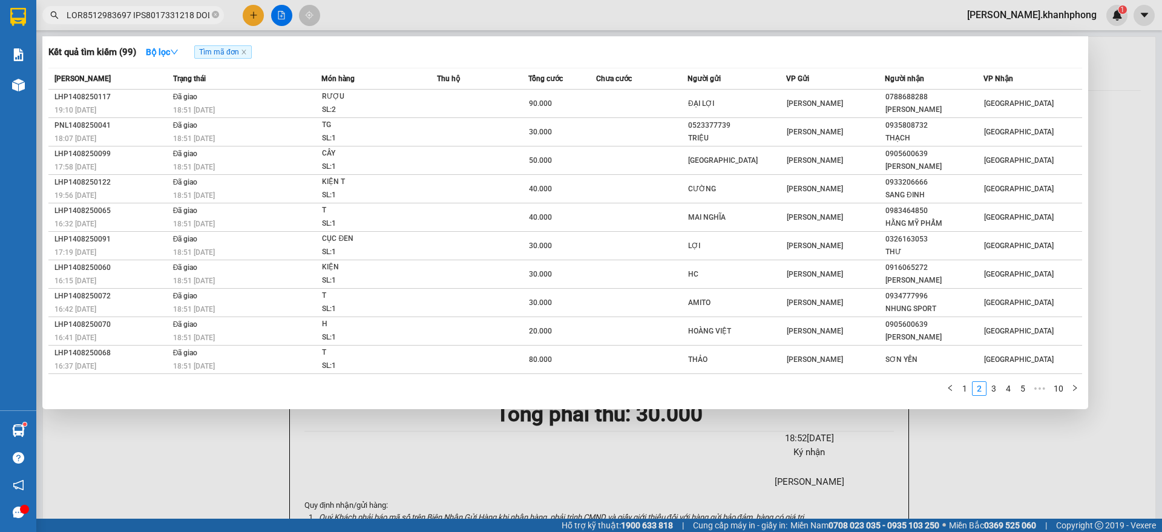
click at [963, 392] on link "1" at bounding box center [964, 388] width 13 height 13
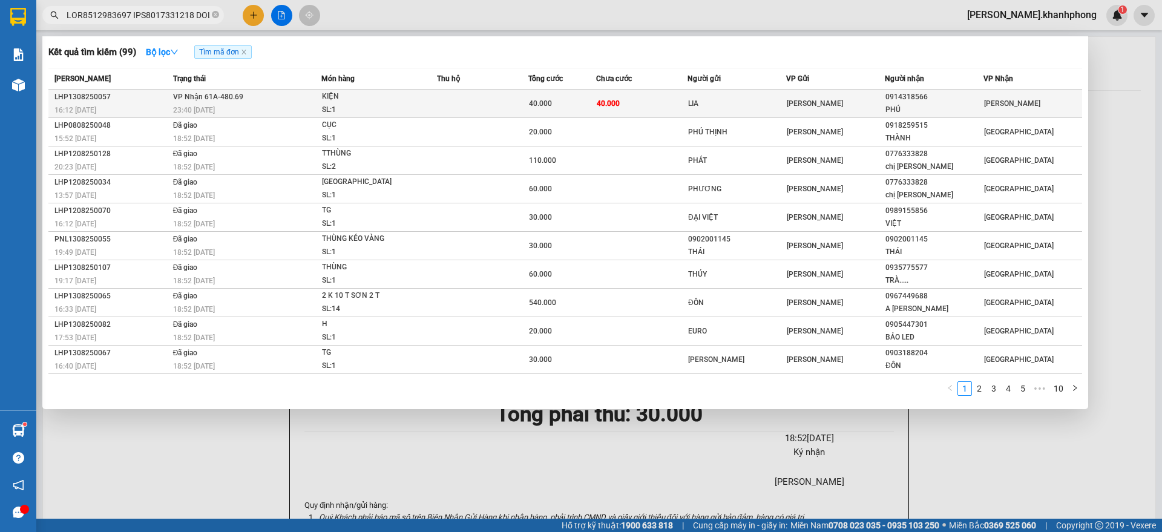
click at [652, 100] on td "40.000" at bounding box center [641, 104] width 91 height 28
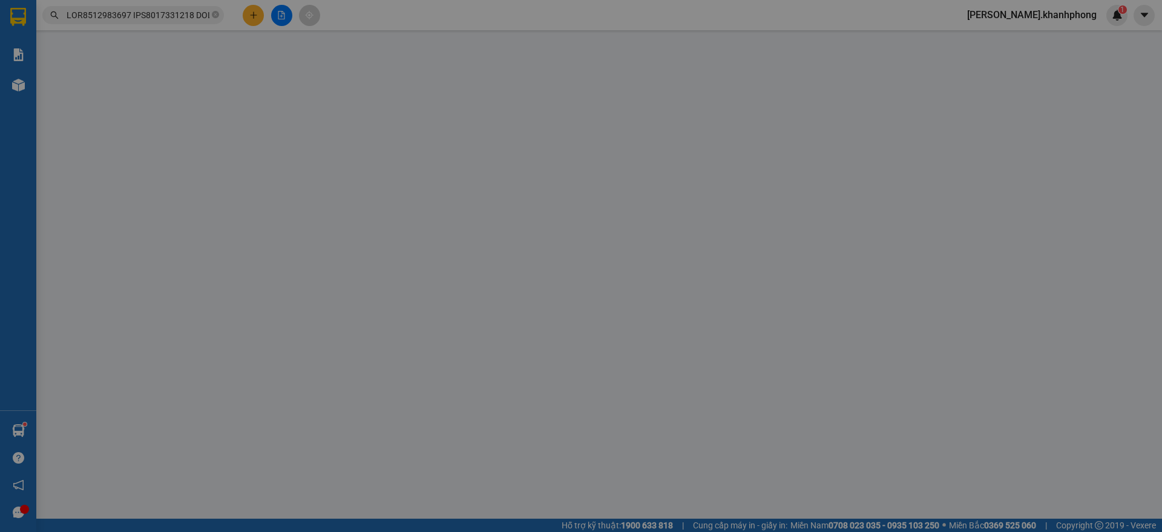
type input "LIA"
type input "0914318566"
type input "PHÚ"
type input "40.000"
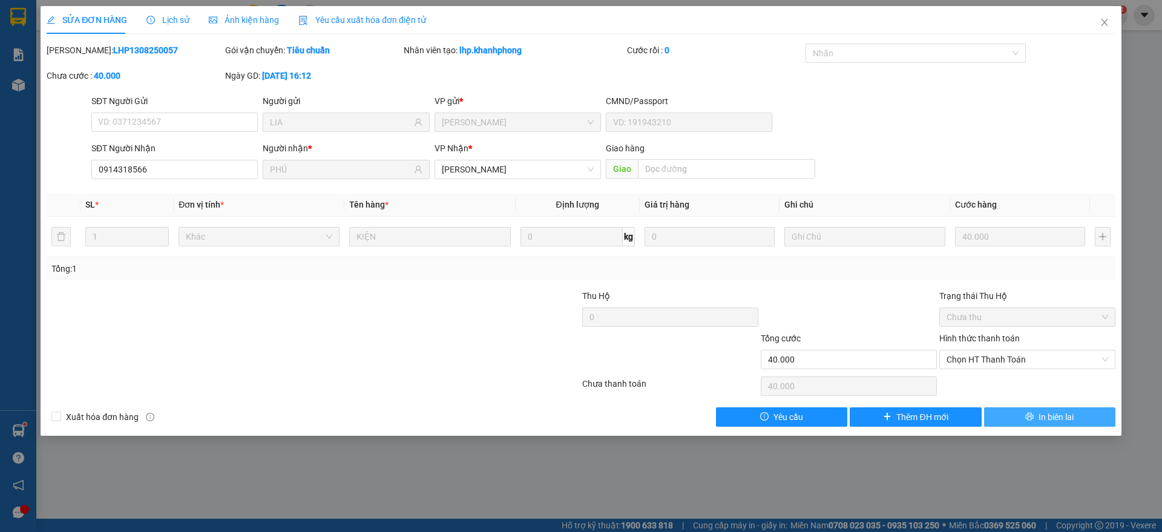
click at [1040, 419] on span "In biên lai" at bounding box center [1056, 416] width 35 height 13
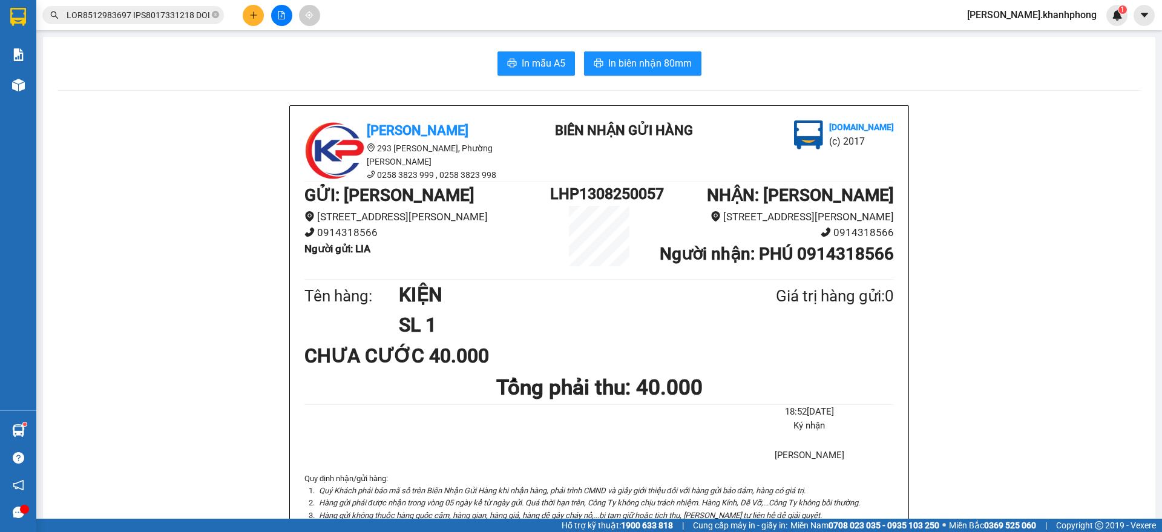
scroll to position [76, 0]
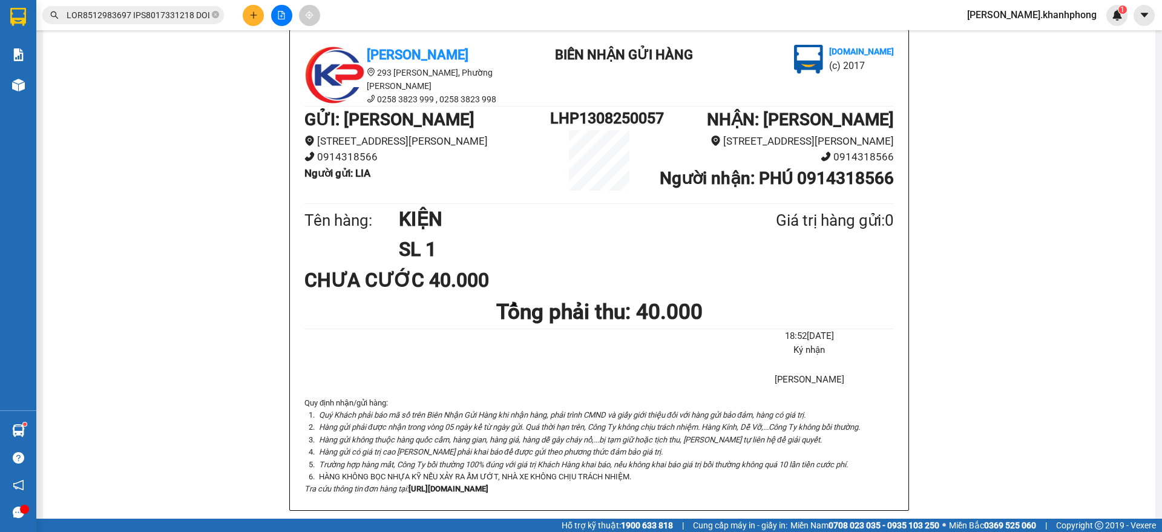
click at [256, 7] on button at bounding box center [253, 15] width 21 height 21
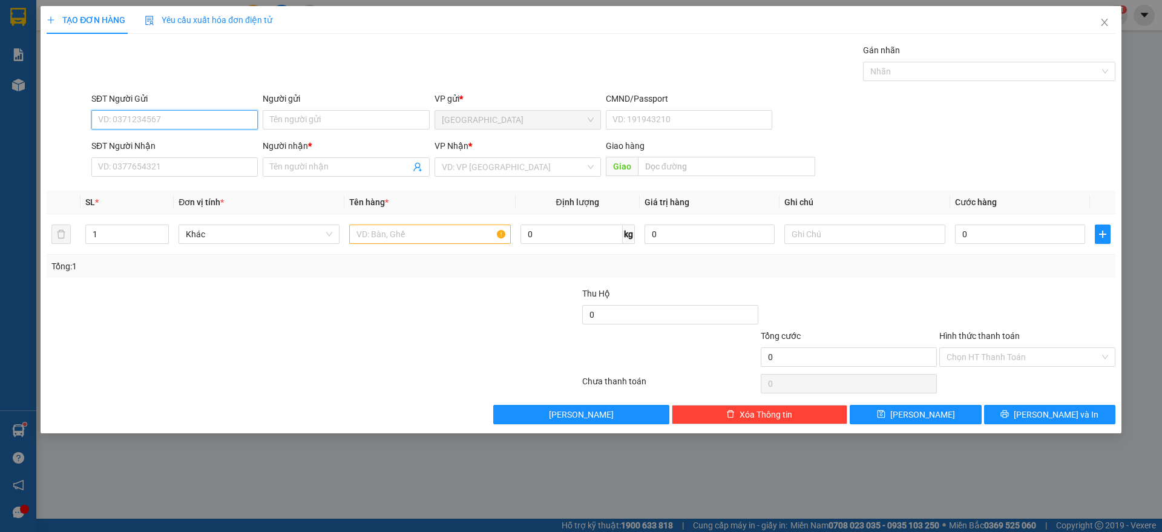
click at [161, 125] on input "SĐT Người Gửi" at bounding box center [174, 119] width 166 height 19
type input "0779419552"
drag, startPoint x: 167, startPoint y: 139, endPoint x: 161, endPoint y: 151, distance: 14.1
click at [168, 138] on div "0779419552 - KIM VP" at bounding box center [175, 143] width 152 height 13
type input "KIM VP"
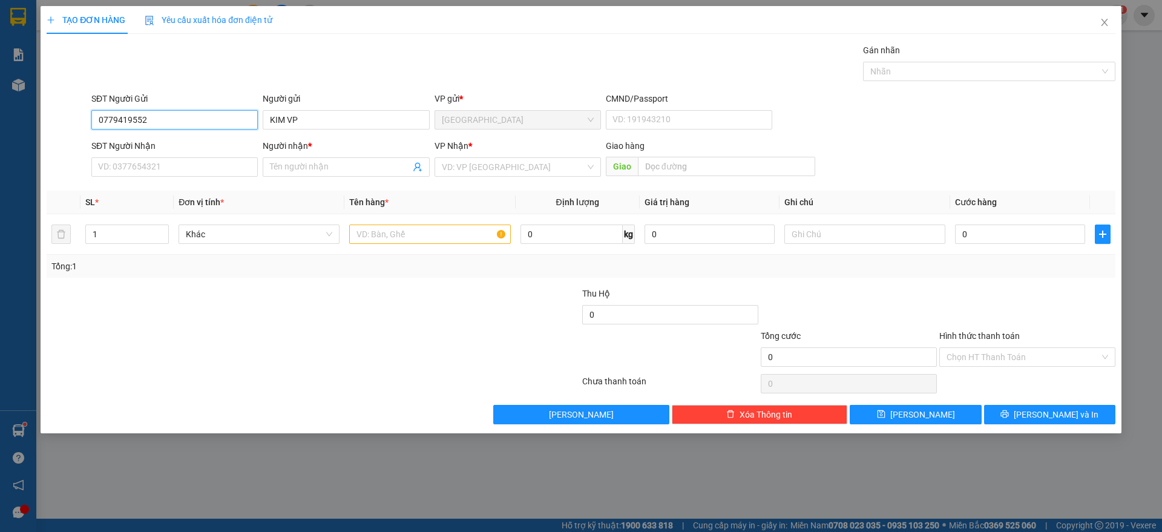
type input "0779419552"
click at [155, 177] on div "SĐT Người Nhận VD: 0377654321" at bounding box center [174, 160] width 166 height 42
click at [155, 171] on input "SĐT Người Nhận" at bounding box center [174, 166] width 166 height 19
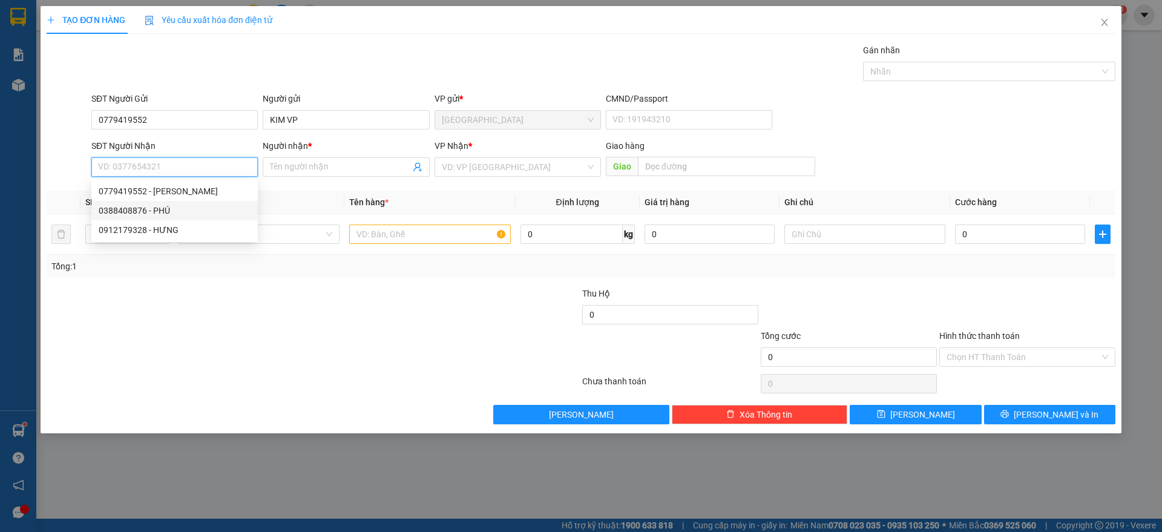
click at [148, 209] on div "0388408876 - PHÚ" at bounding box center [175, 210] width 152 height 13
type input "0388408876"
type input "PHÚ"
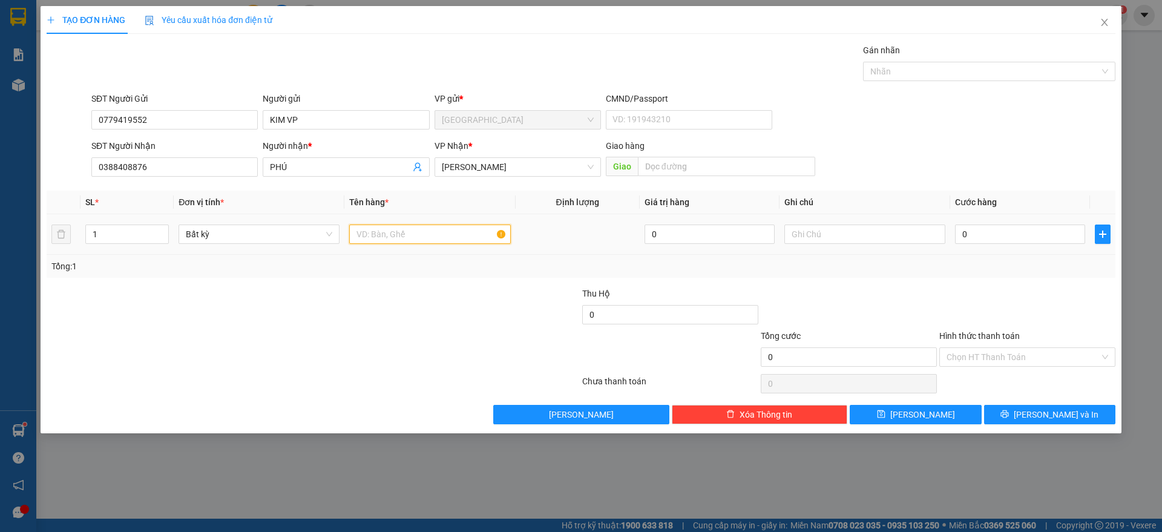
click at [418, 230] on input "text" at bounding box center [429, 234] width 161 height 19
type input "1 TX"
click at [1012, 363] on input "Hình thức thanh toán" at bounding box center [1023, 357] width 153 height 18
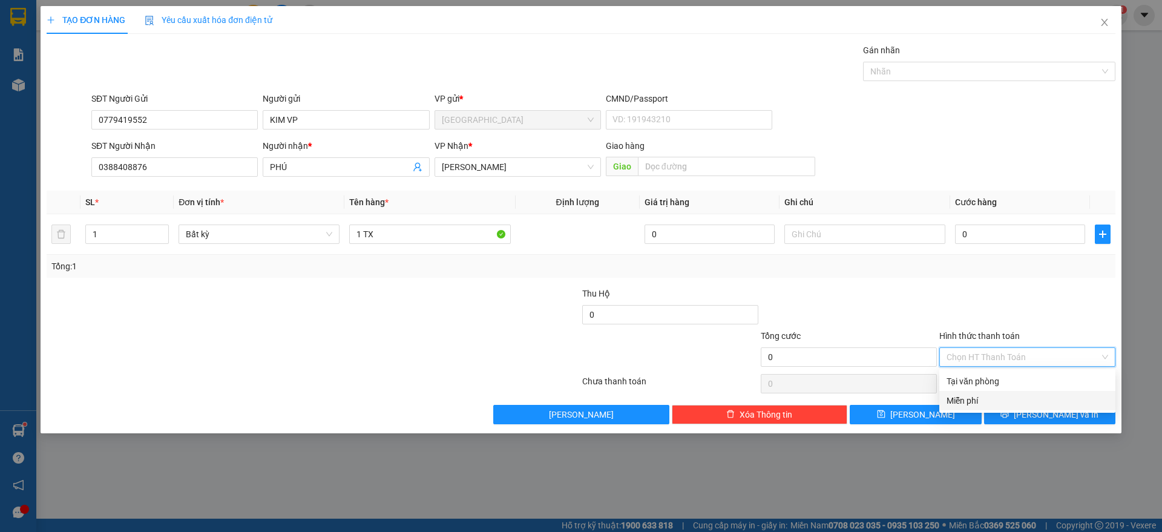
drag, startPoint x: 976, startPoint y: 401, endPoint x: 990, endPoint y: 395, distance: 14.9
click at [976, 401] on div "Miễn phí" at bounding box center [1028, 400] width 162 height 13
click at [1016, 411] on button "[PERSON_NAME] và In" at bounding box center [1049, 414] width 131 height 19
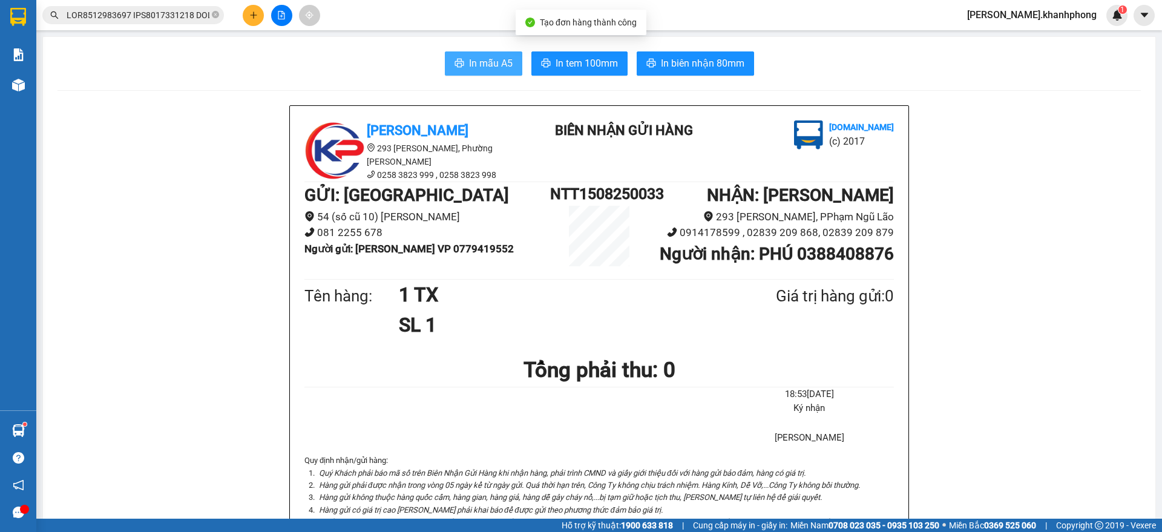
click at [480, 64] on span "In mẫu A5" at bounding box center [491, 63] width 44 height 15
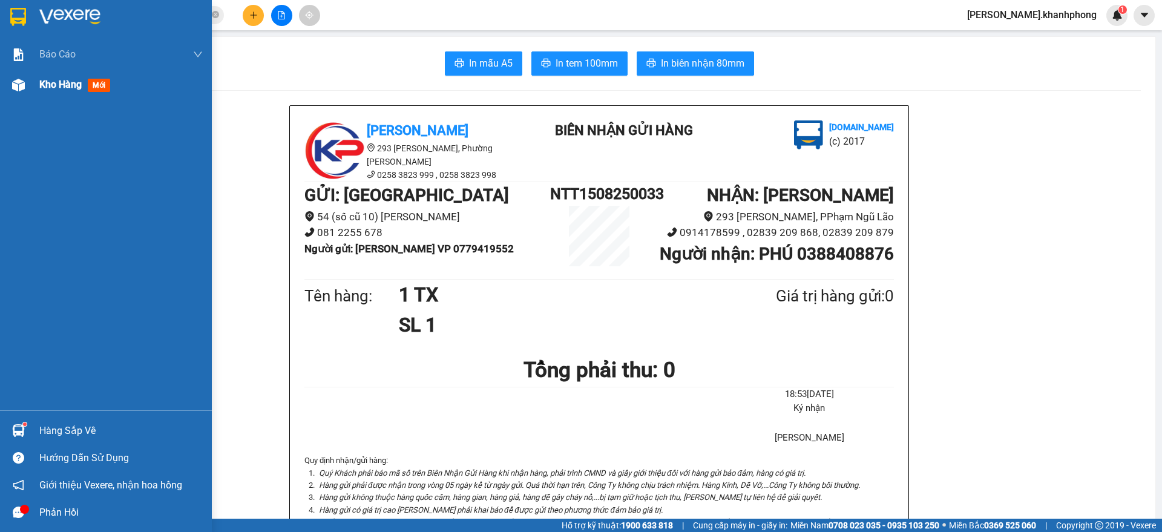
click at [19, 82] on img at bounding box center [18, 85] width 13 height 13
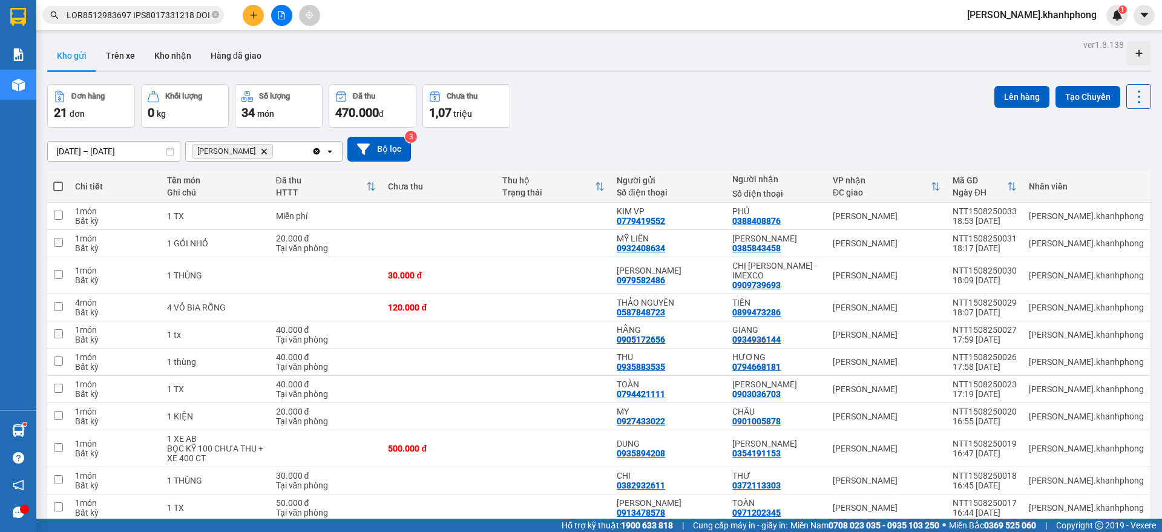
click at [315, 149] on icon "Clear all" at bounding box center [316, 151] width 7 height 7
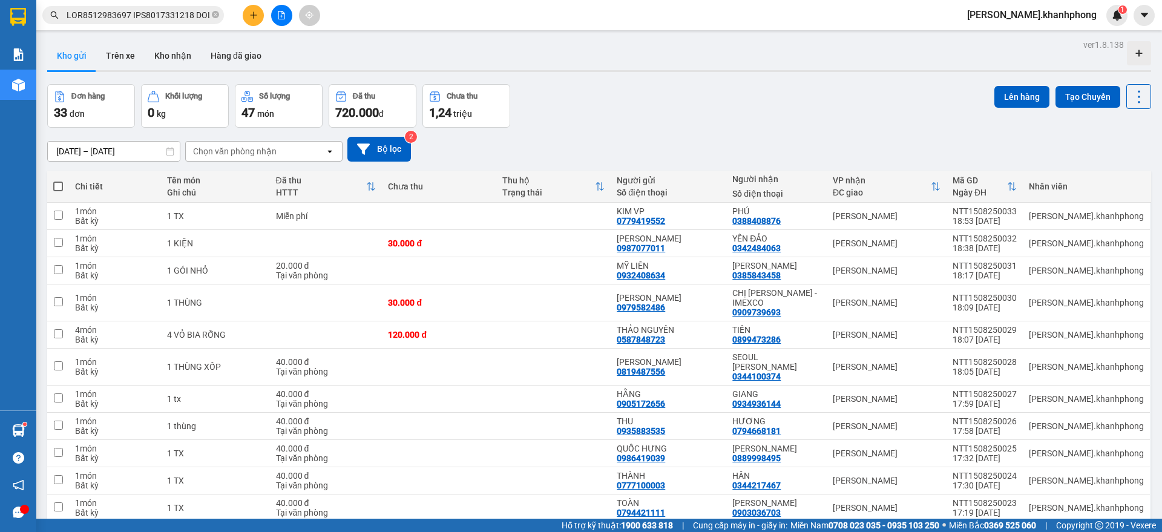
drag, startPoint x: 217, startPoint y: 11, endPoint x: 220, endPoint y: 17, distance: 6.8
click at [221, 16] on span at bounding box center [133, 15] width 182 height 18
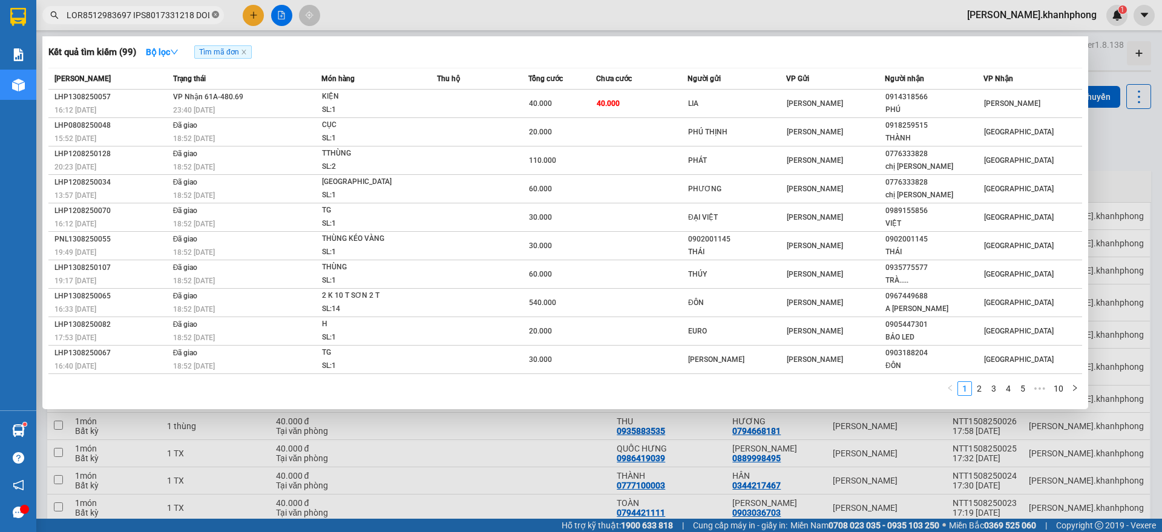
click at [217, 14] on icon "close-circle" at bounding box center [215, 14] width 7 height 7
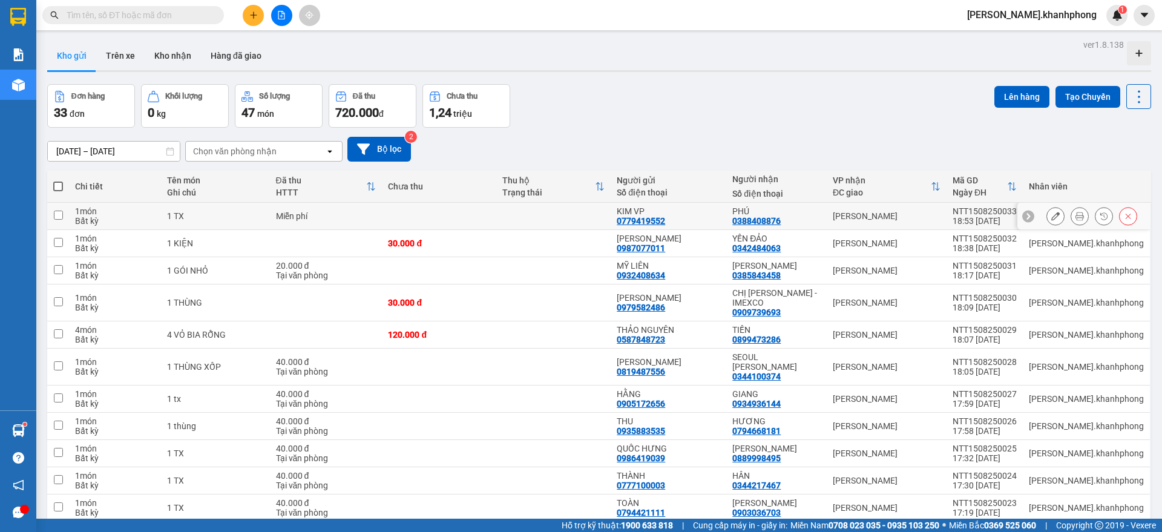
click at [1075, 214] on icon at bounding box center [1079, 216] width 8 height 8
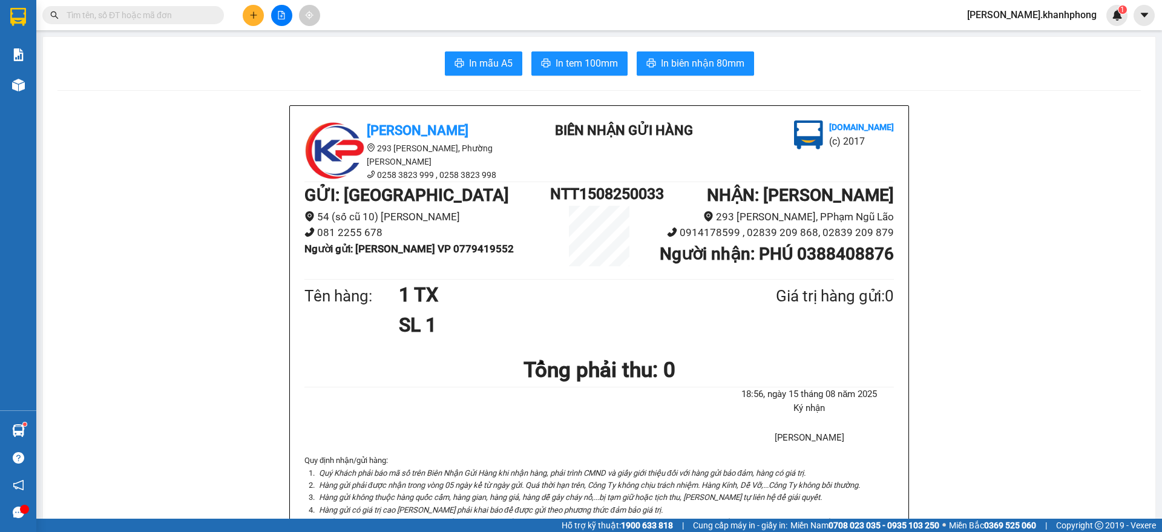
click at [183, 18] on input "text" at bounding box center [138, 14] width 143 height 13
paste input "PNL1408250004 PNL1408250021 PNL1408250023 PNL1408250025 PNL1408250029 PNL140825…"
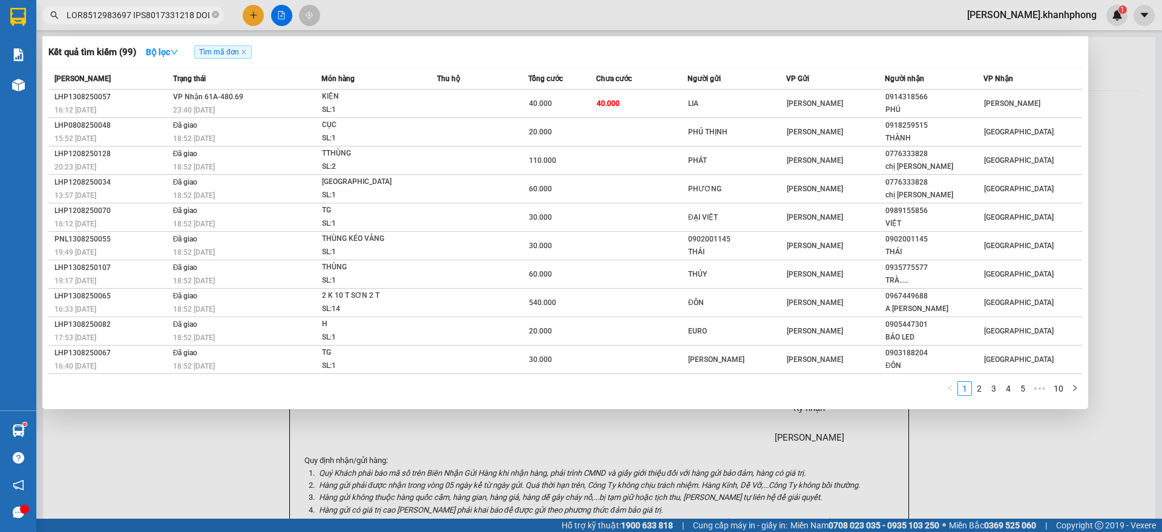
scroll to position [0, 6071]
type input "PNL1408250004 PNL1408250021 PNL1408250023 PNL1408250025 PNL1408250029 PNL140825…"
click at [214, 10] on span at bounding box center [215, 15] width 7 height 11
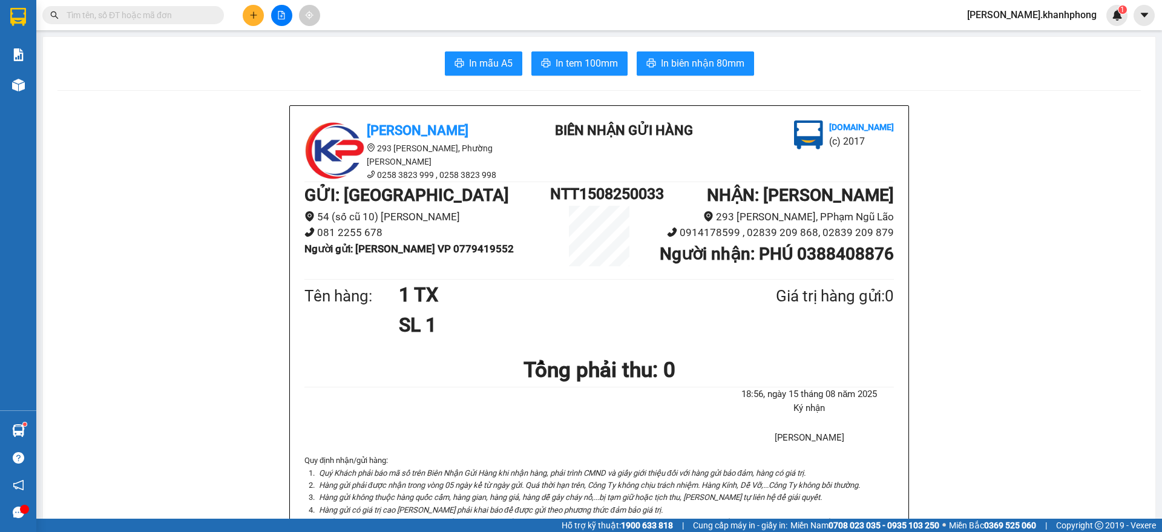
click at [179, 15] on input "text" at bounding box center [138, 14] width 143 height 13
paste input "PNL1408250009 PNL1408250012 PNL1408250019 PNL1408250026 PNL1408250027 PNL140825…"
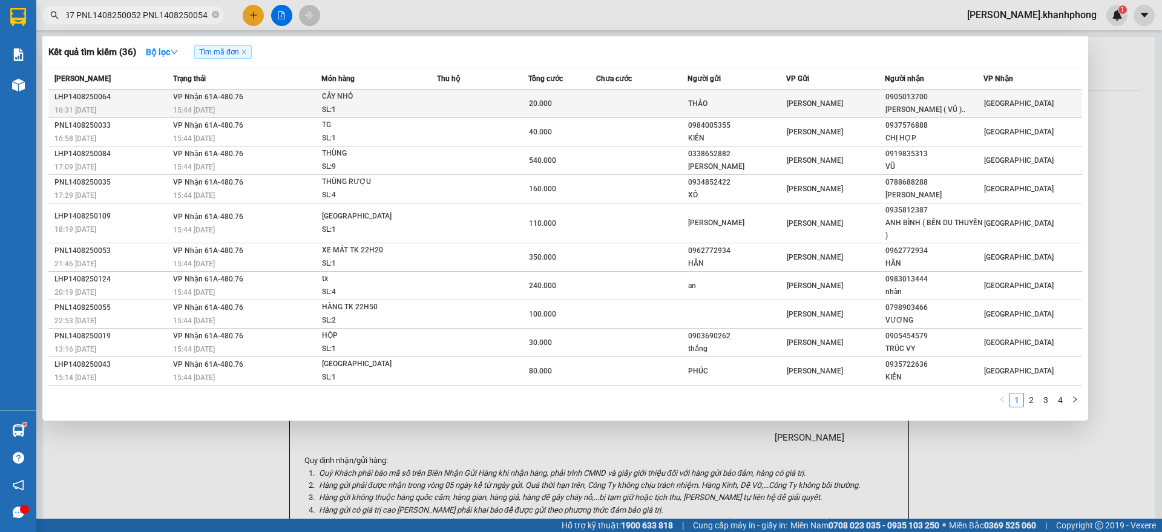
type input "PNL1408250009 PNL1408250012 PNL1408250019 PNL1408250026 PNL1408250027 PNL140825…"
click at [622, 105] on td at bounding box center [641, 104] width 91 height 28
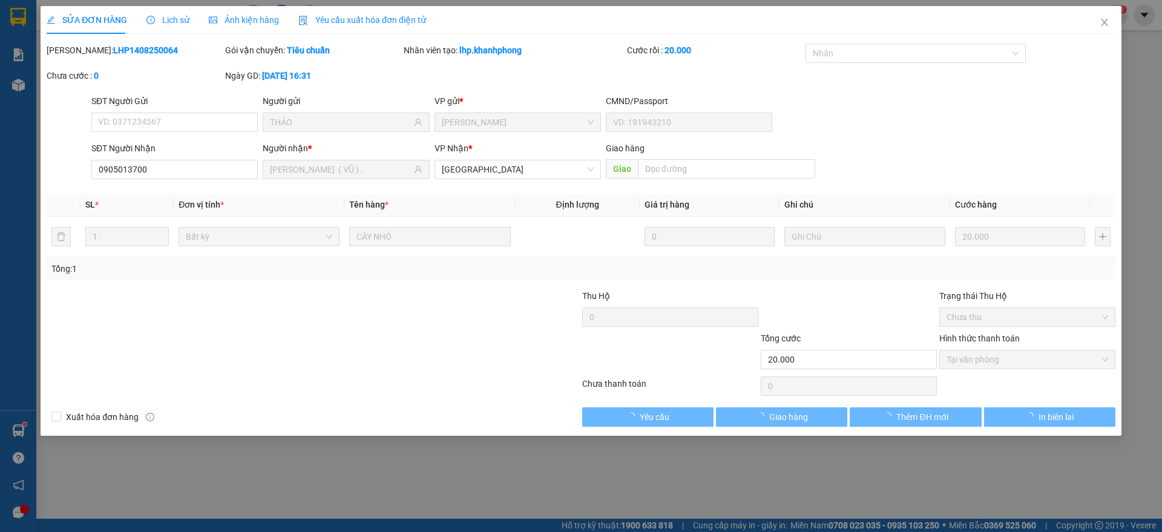
type input "THẢO"
type input "0905013700"
type input "THANH TÂM ( VŨ ).."
type input "20.000"
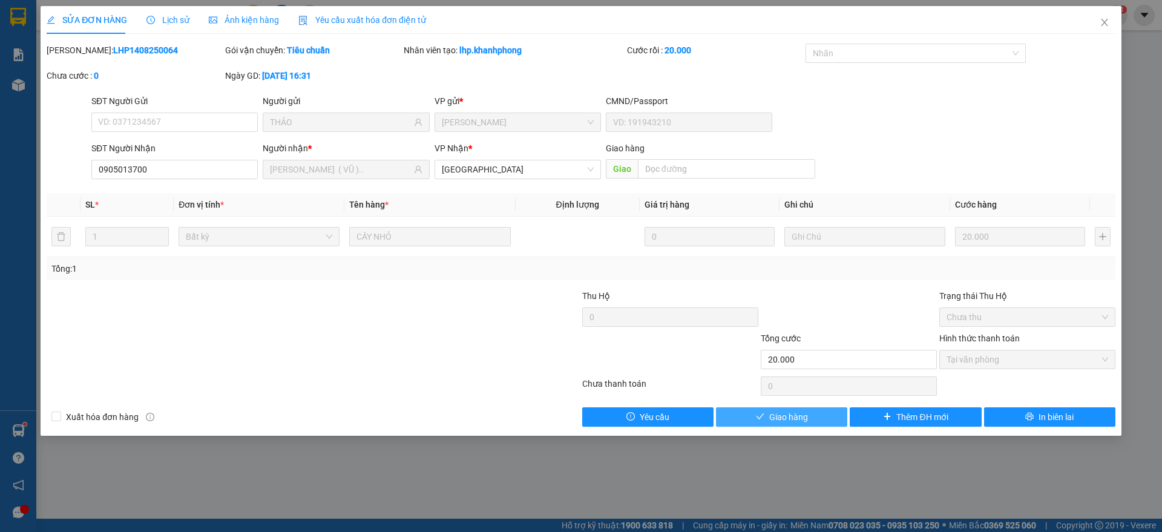
click at [761, 413] on icon "check" at bounding box center [760, 416] width 8 height 8
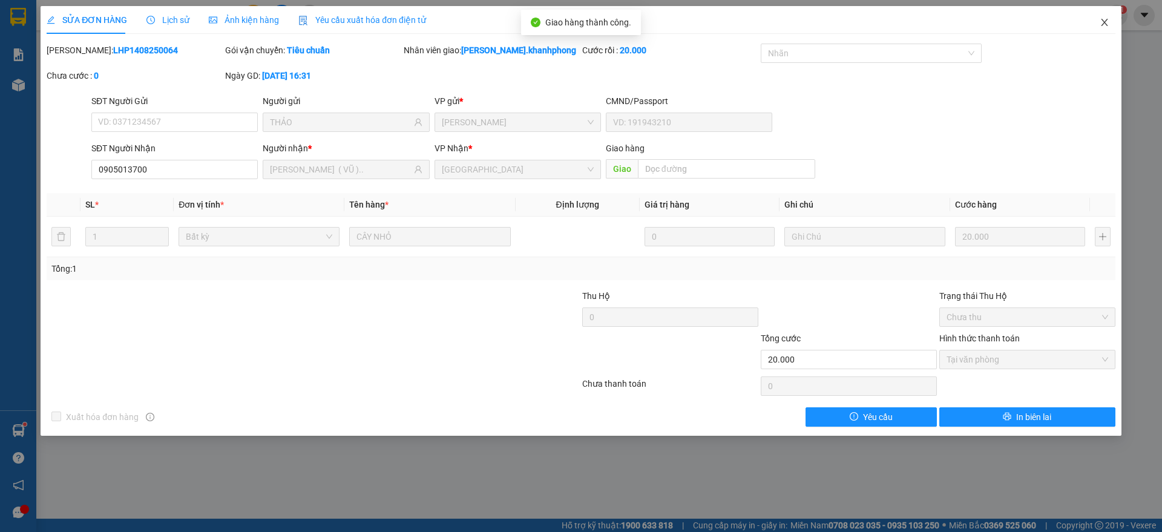
drag, startPoint x: 1100, startPoint y: 24, endPoint x: 1078, endPoint y: 34, distance: 24.4
click at [1101, 23] on icon "close" at bounding box center [1105, 23] width 10 height 10
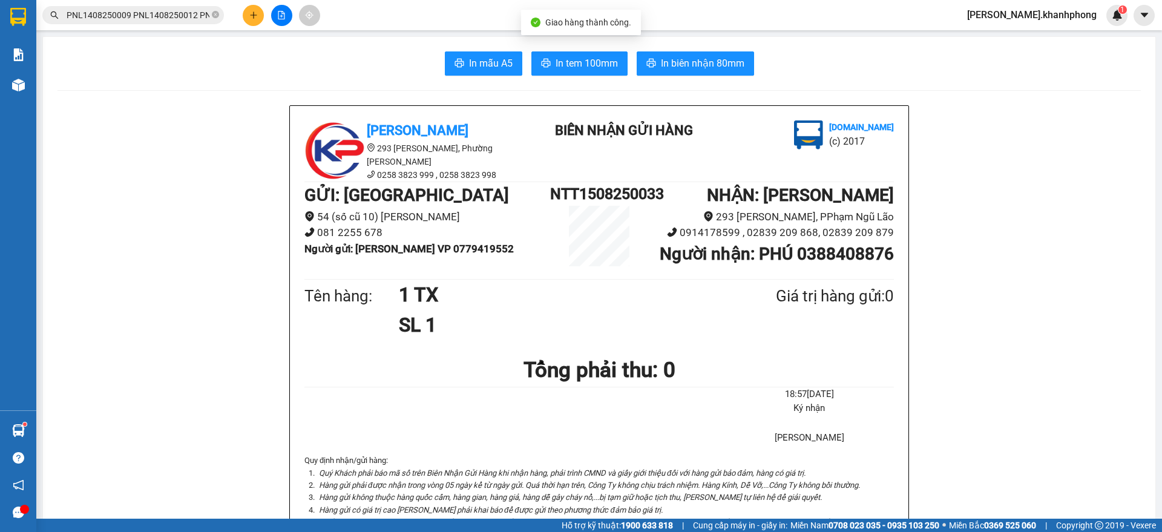
scroll to position [0, 2121]
click at [167, 13] on input "PNL1408250009 PNL1408250012 PNL1408250019 PNL1408250026 PNL1408250027 PNL140825…" at bounding box center [138, 14] width 143 height 13
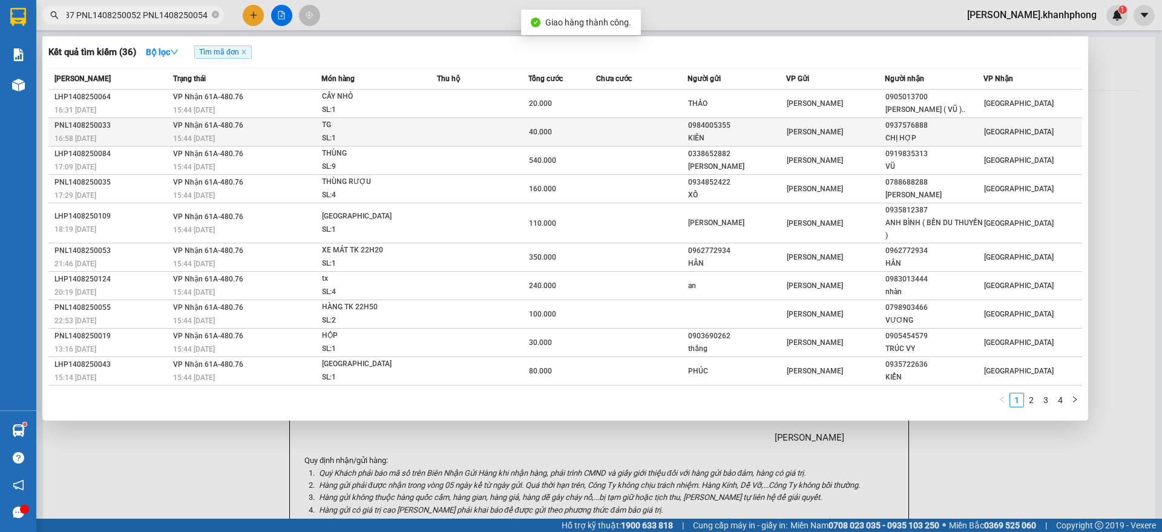
click at [347, 137] on div "SL: 1" at bounding box center [367, 138] width 91 height 13
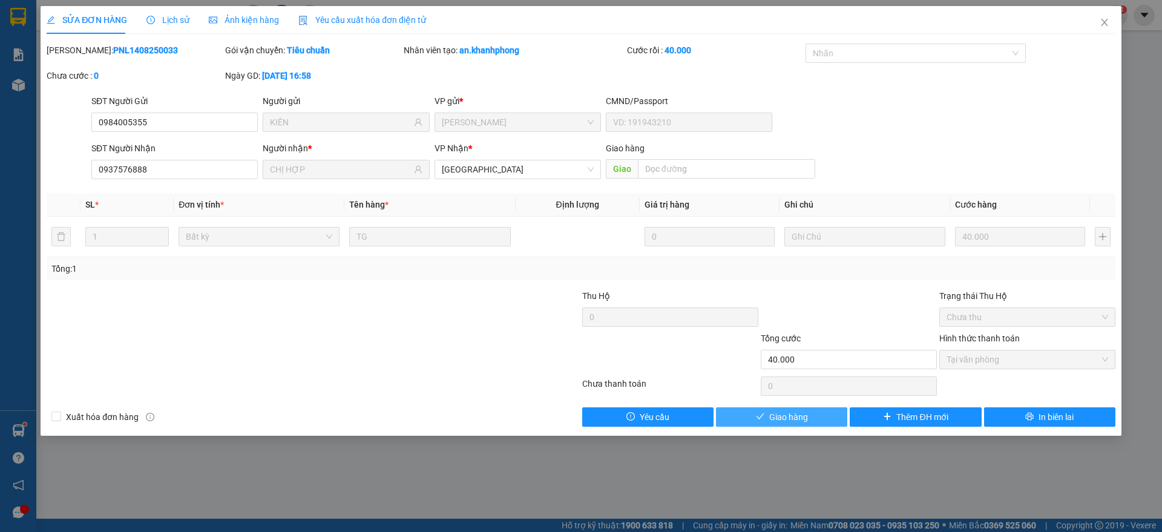
click at [779, 421] on span "Giao hàng" at bounding box center [788, 416] width 39 height 13
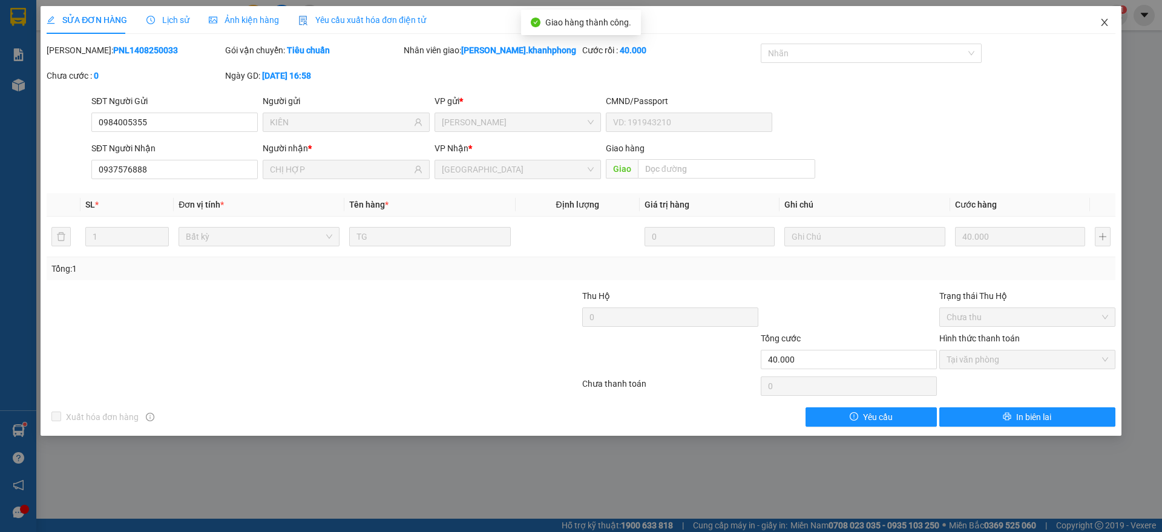
click at [1104, 25] on icon "close" at bounding box center [1105, 23] width 10 height 10
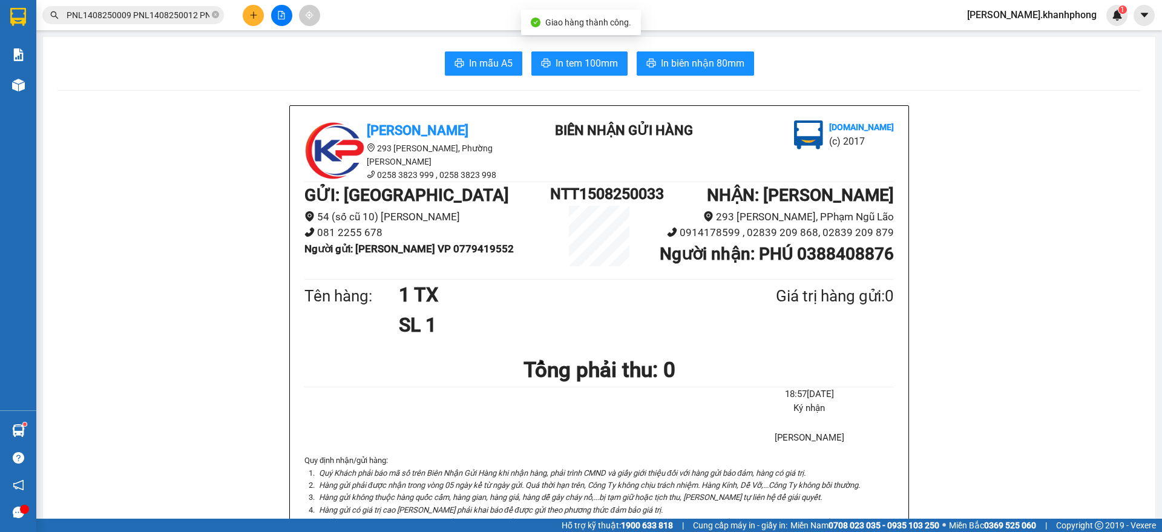
click at [132, 13] on input "PNL1408250009 PNL1408250012 PNL1408250019 PNL1408250026 PNL1408250027 PNL140825…" at bounding box center [138, 14] width 143 height 13
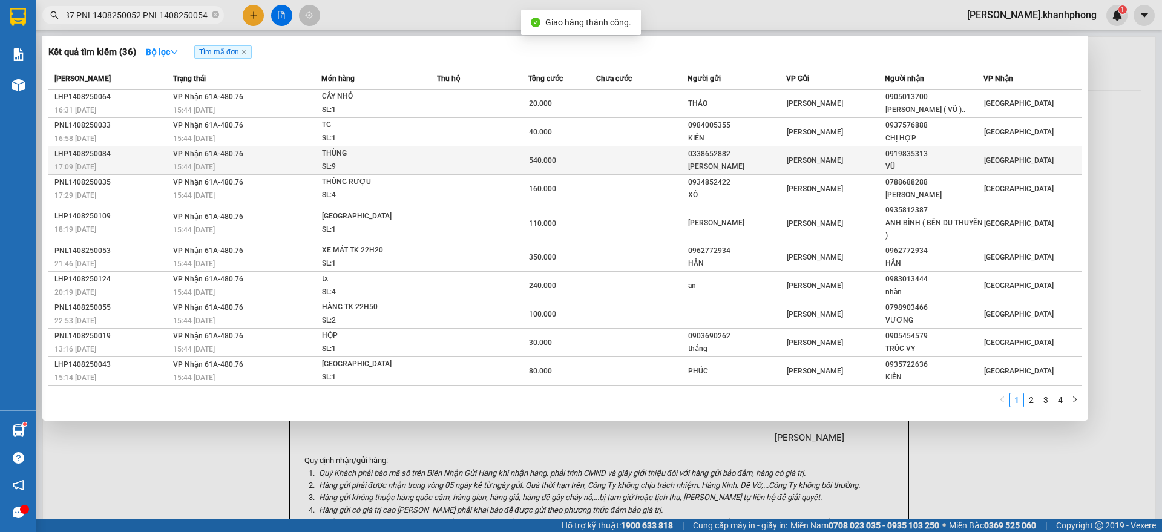
click at [161, 159] on div "LHP1408250084" at bounding box center [111, 154] width 115 height 13
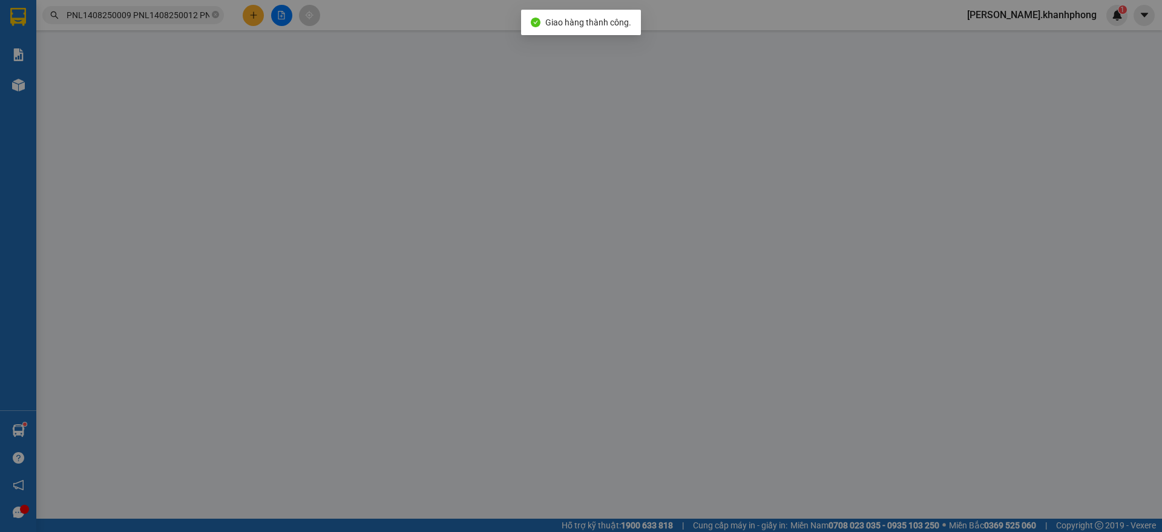
type input "0338652882"
type input "TỐ KIM"
type input "0919835313"
type input "VŨ"
type input "540.000"
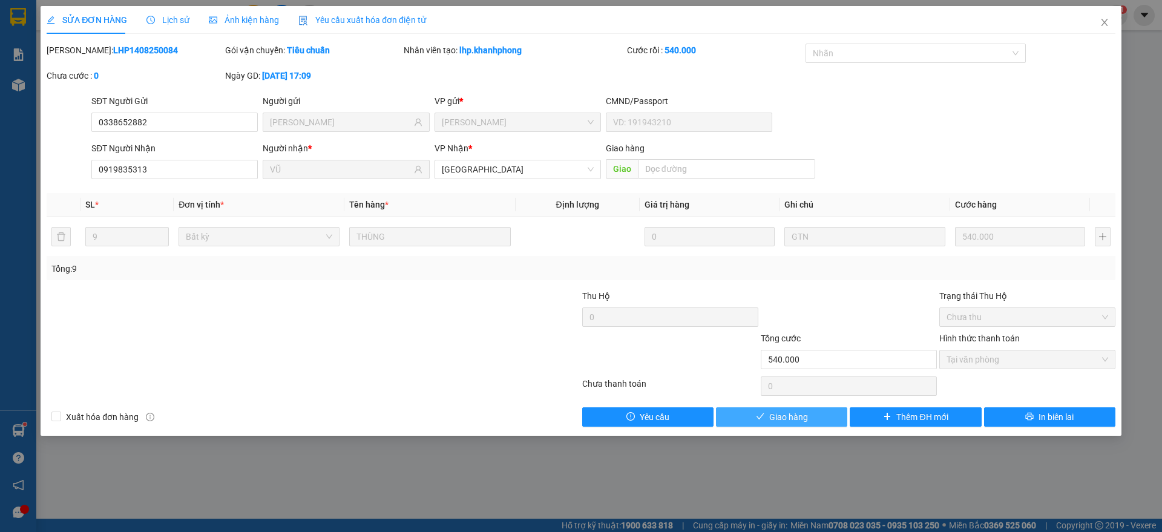
click at [767, 413] on button "Giao hàng" at bounding box center [781, 416] width 131 height 19
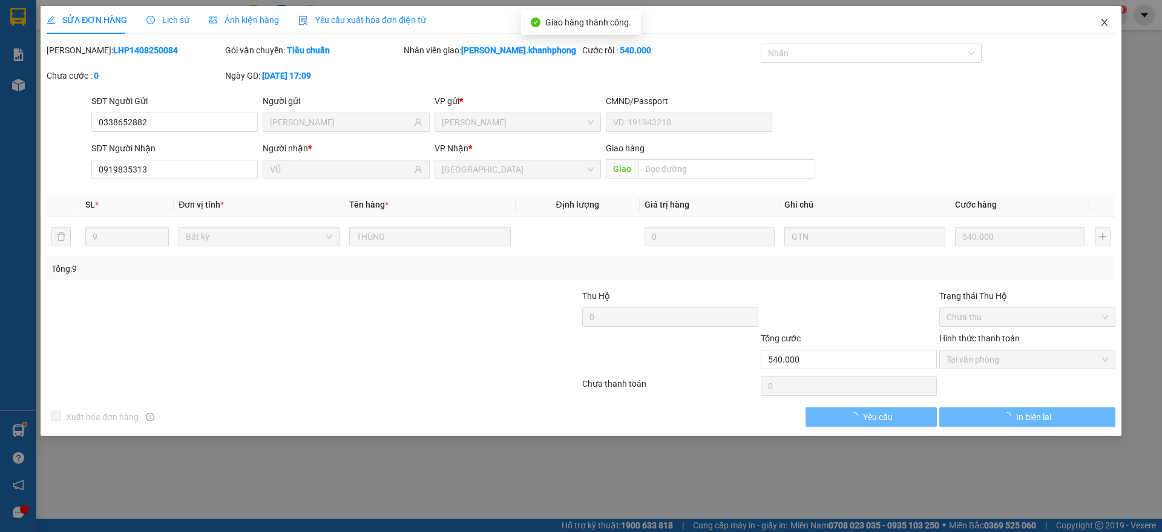
click at [1112, 22] on span "Close" at bounding box center [1105, 23] width 34 height 34
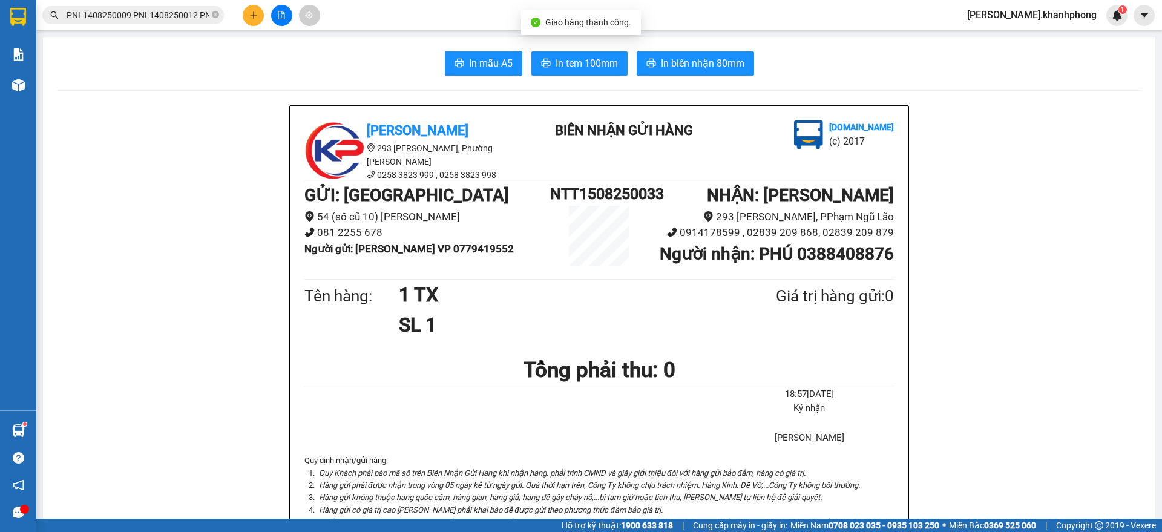
scroll to position [0, 2116]
click at [133, 15] on input "PNL1408250009 PNL1408250012 PNL1408250019 PNL1408250026 PNL1408250027 PNL140825…" at bounding box center [138, 14] width 143 height 13
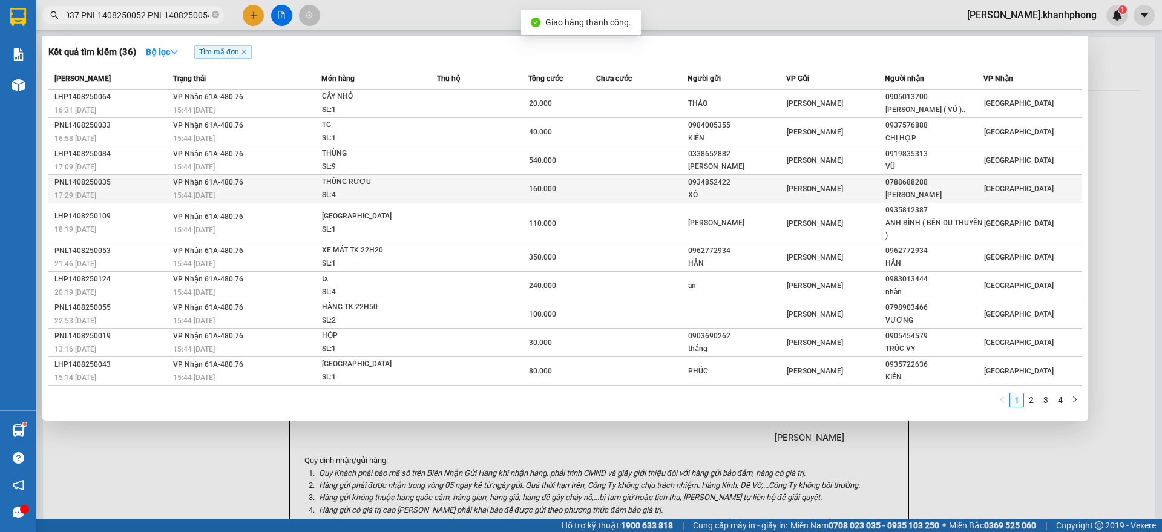
click at [138, 192] on div "17:29 - 14/08" at bounding box center [111, 195] width 115 height 13
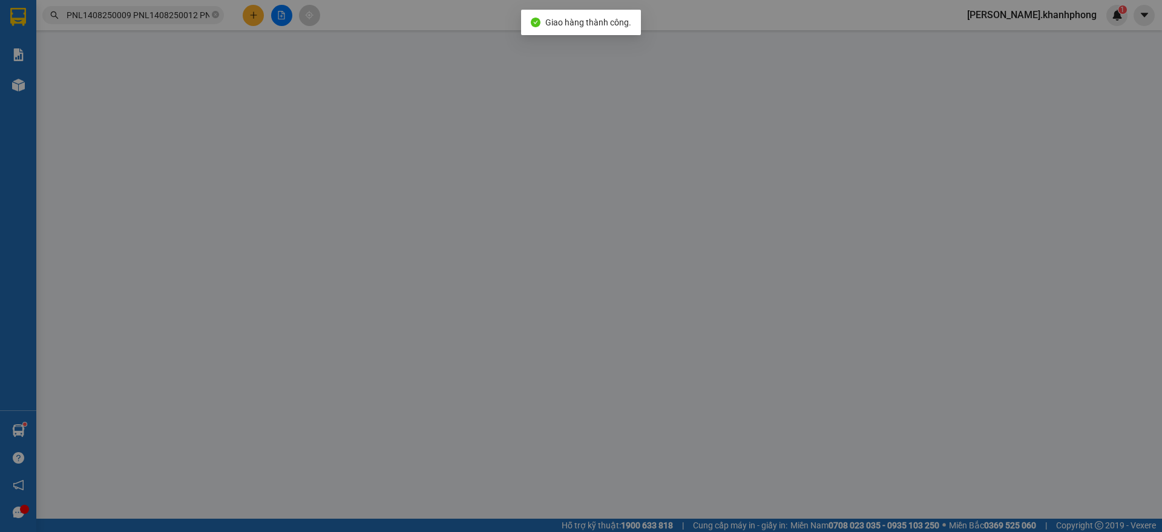
type input "0934852422"
type input "XÔ"
type input "0788688288"
type input "TRÚC LAM"
type input "160.000"
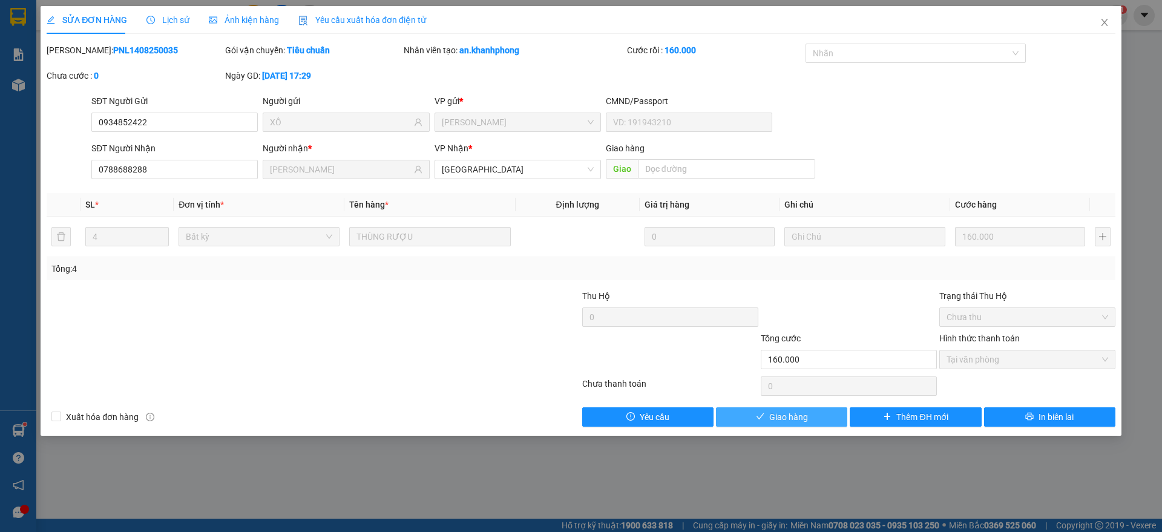
drag, startPoint x: 783, startPoint y: 413, endPoint x: 878, endPoint y: 320, distance: 133.5
click at [784, 413] on span "Giao hàng" at bounding box center [788, 416] width 39 height 13
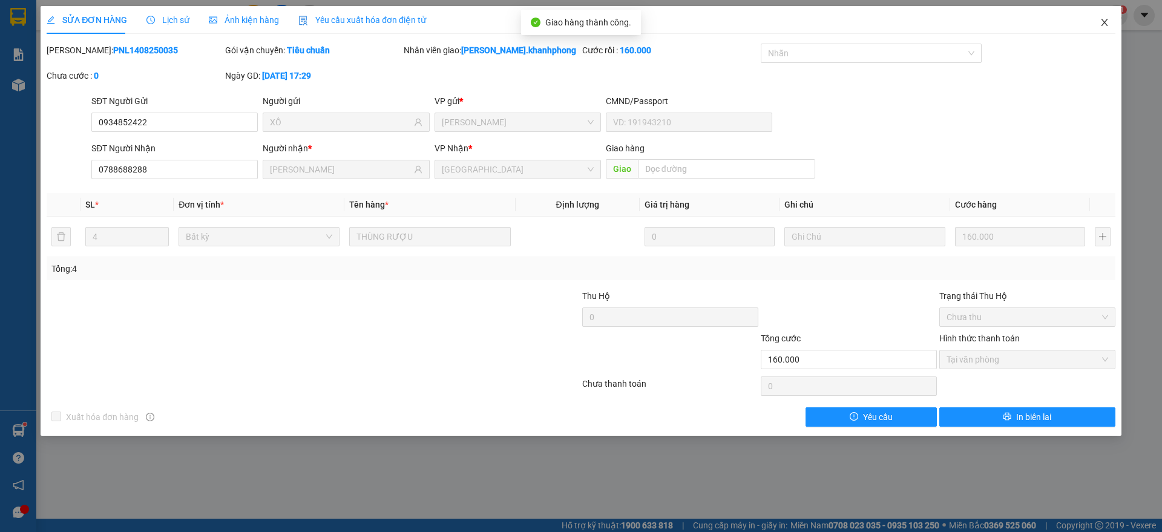
drag, startPoint x: 1103, startPoint y: 18, endPoint x: 1062, endPoint y: 29, distance: 43.2
click at [1105, 18] on icon "close" at bounding box center [1105, 23] width 10 height 10
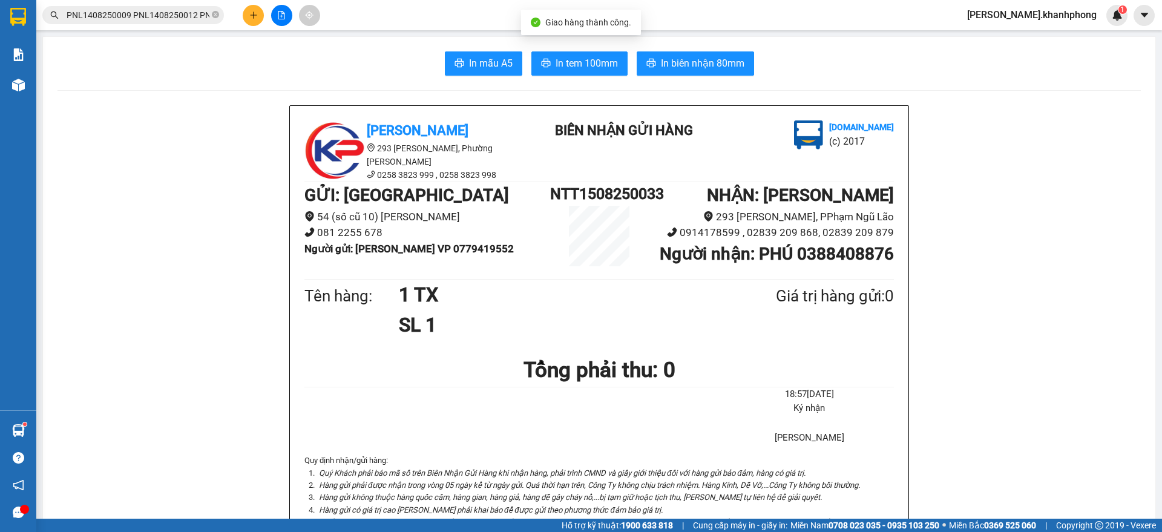
scroll to position [0, 2112]
click at [114, 16] on input "PNL1408250009 PNL1408250012 PNL1408250019 PNL1408250026 PNL1408250027 PNL140825…" at bounding box center [138, 14] width 143 height 13
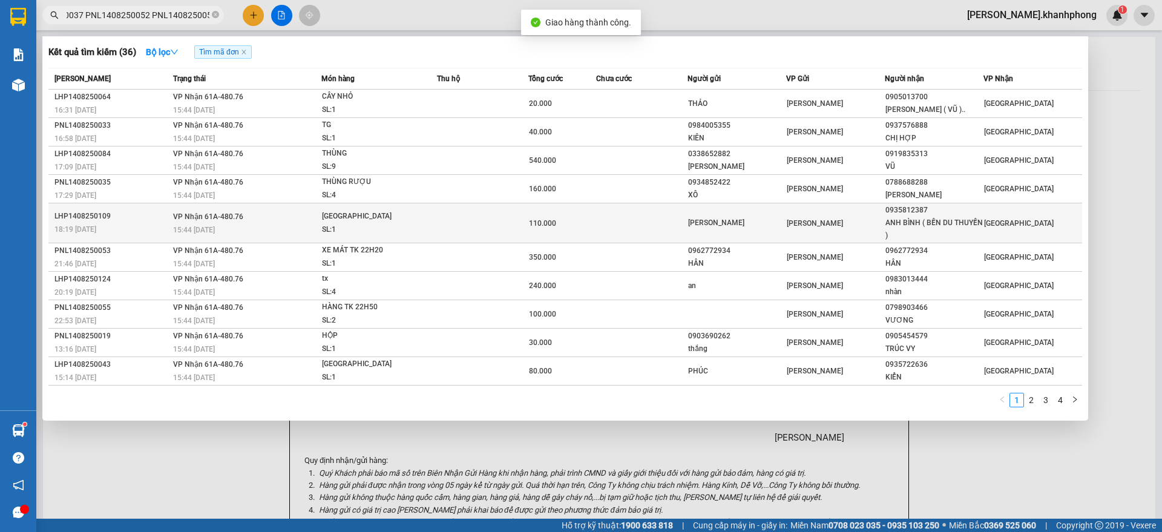
scroll to position [0, 0]
click at [144, 211] on div "LHP1408250109" at bounding box center [111, 216] width 115 height 13
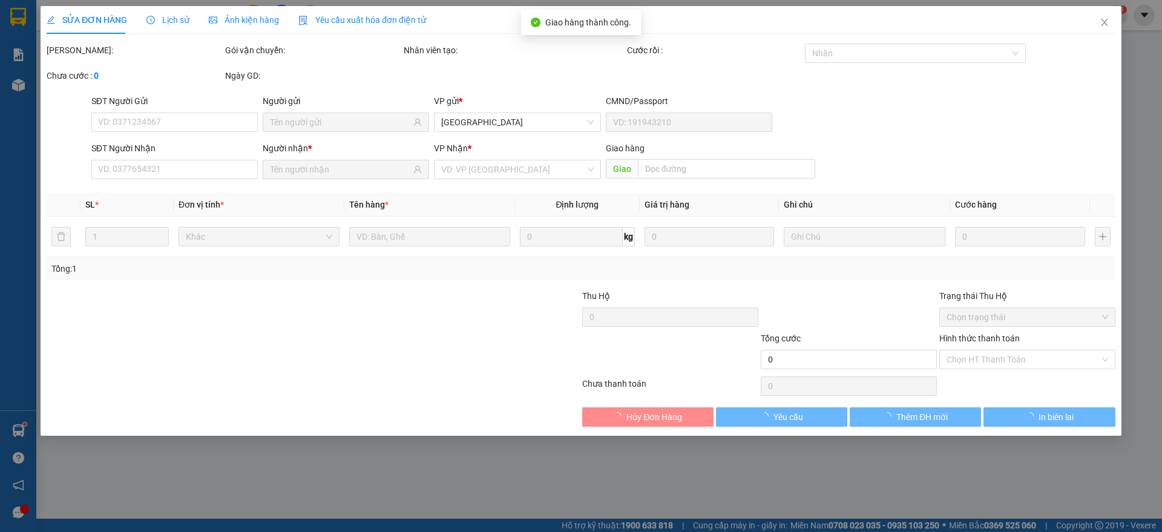
type input "LẠC KHÁNH"
type input "0935812387"
type input "ANH BÌNH ( BẾN DU THUYỀN )"
type input "110.000"
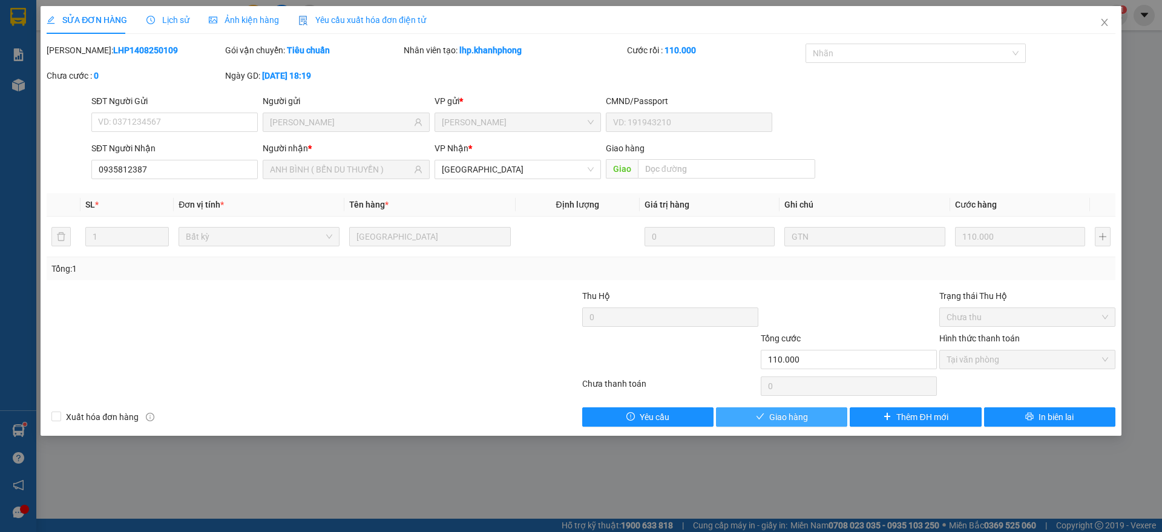
click at [770, 415] on span "Giao hàng" at bounding box center [788, 416] width 39 height 13
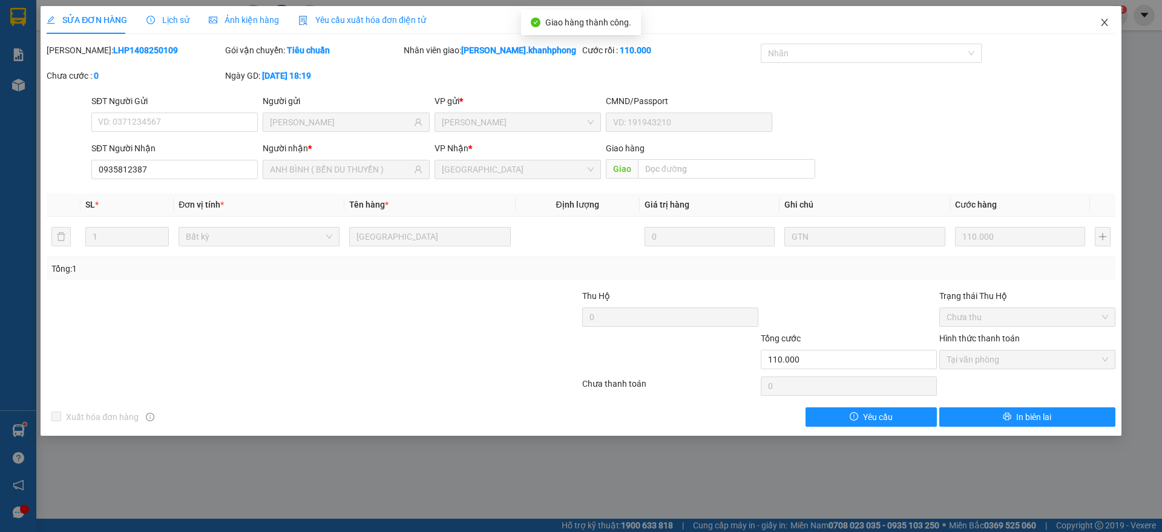
click at [1108, 22] on icon "close" at bounding box center [1105, 23] width 10 height 10
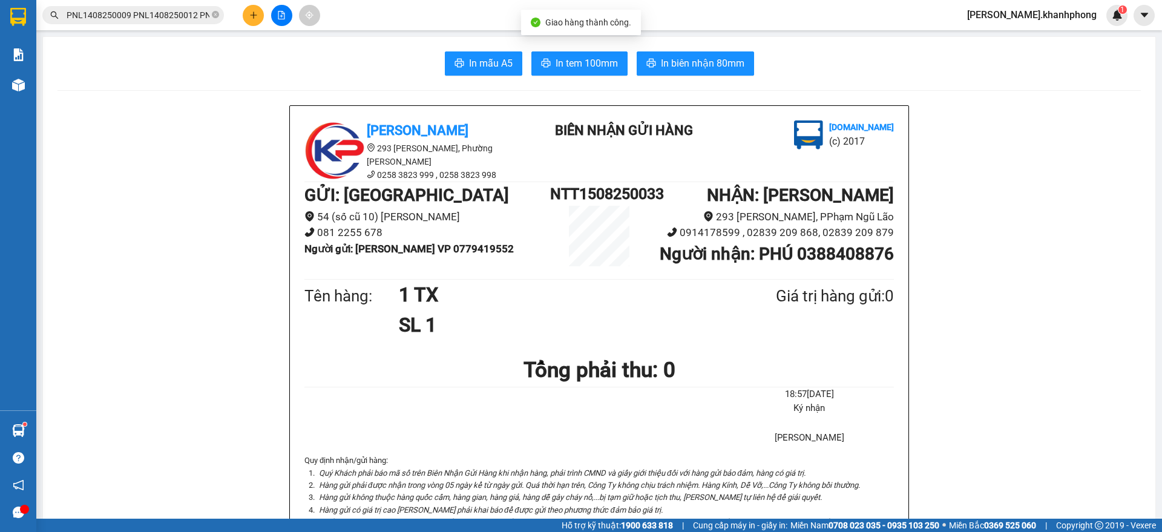
click at [163, 16] on input "PNL1408250009 PNL1408250012 PNL1408250019 PNL1408250026 PNL1408250027 PNL140825…" at bounding box center [138, 14] width 143 height 13
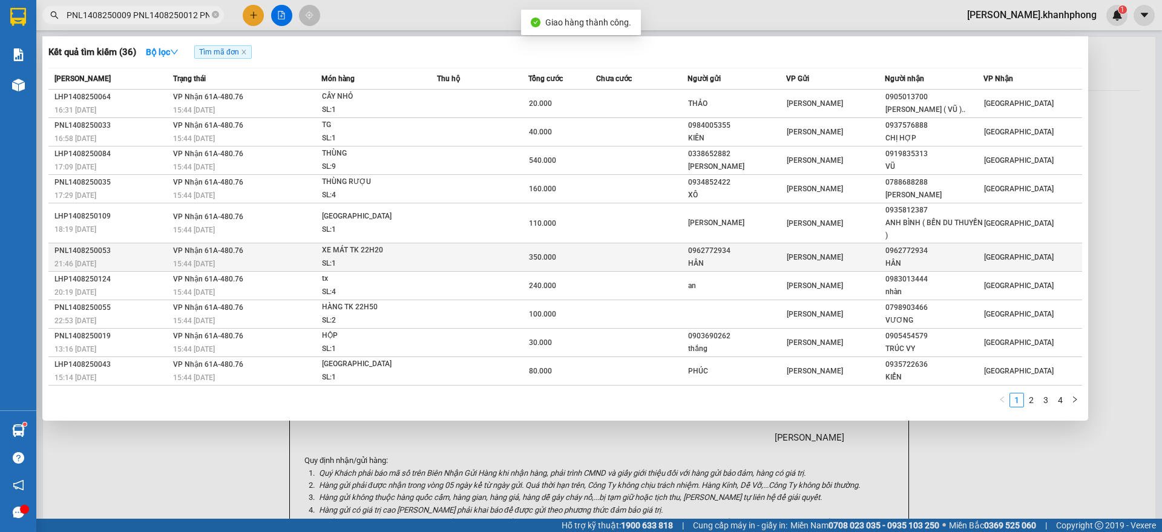
click at [170, 253] on td "VP Nhận 61A-480.76 15:44 [DATE]" at bounding box center [246, 257] width 152 height 28
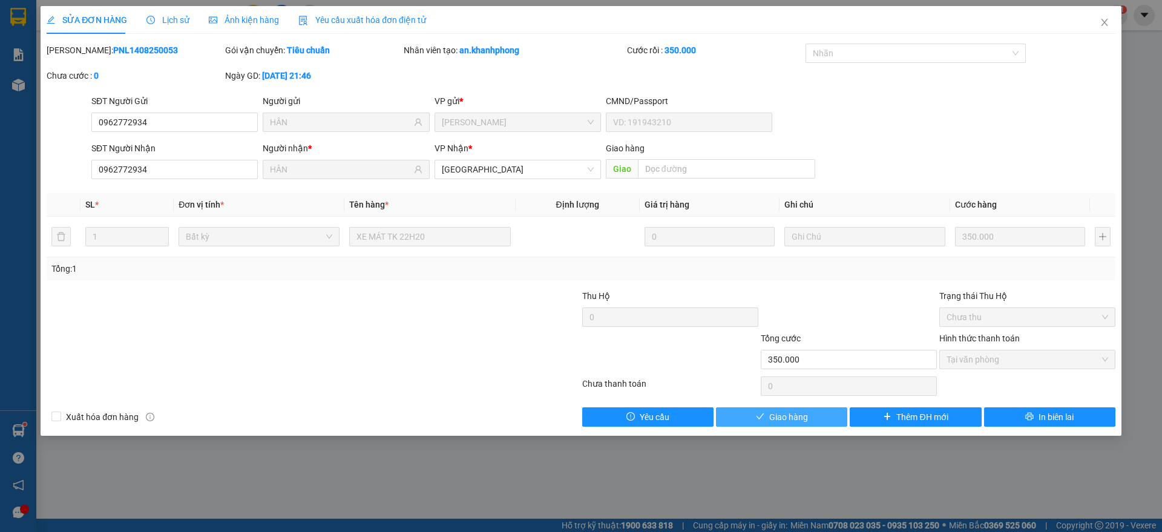
click at [782, 411] on span "Giao hàng" at bounding box center [788, 416] width 39 height 13
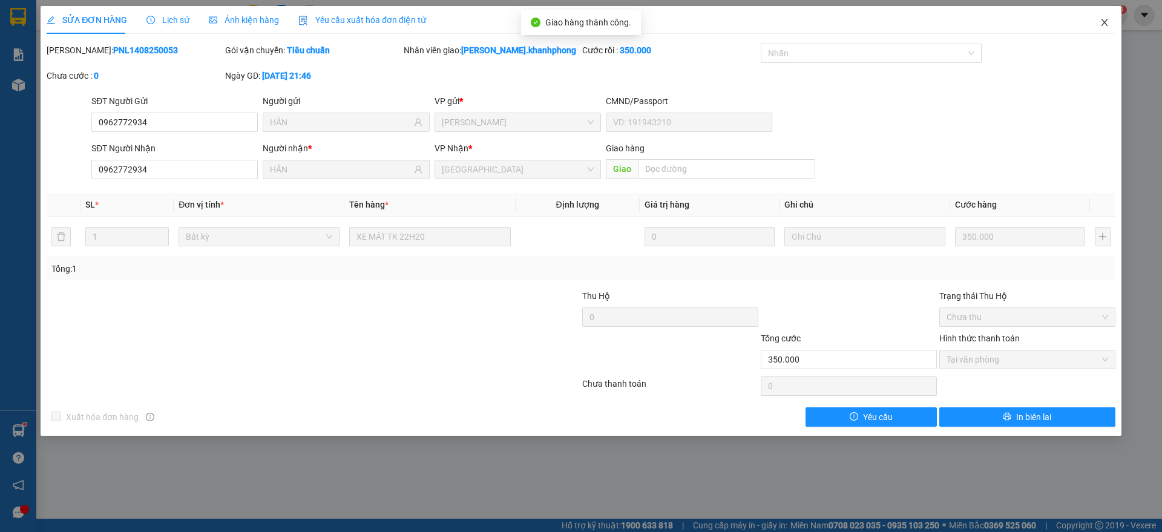
click at [1109, 21] on icon "close" at bounding box center [1105, 23] width 10 height 10
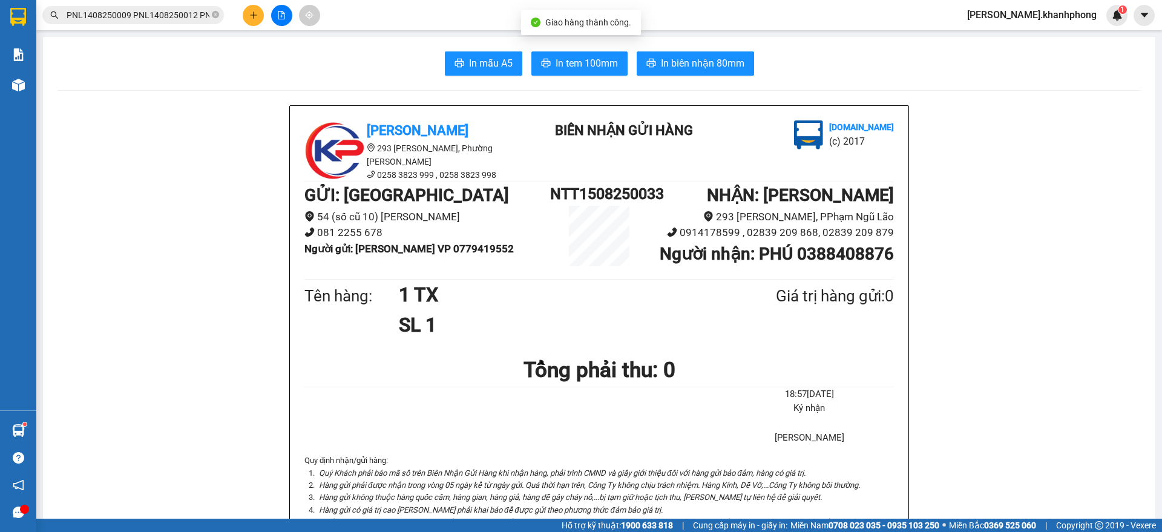
scroll to position [0, 2116]
click at [165, 18] on input "PNL1408250009 PNL1408250012 PNL1408250019 PNL1408250026 PNL1408250027 PNL140825…" at bounding box center [138, 14] width 143 height 13
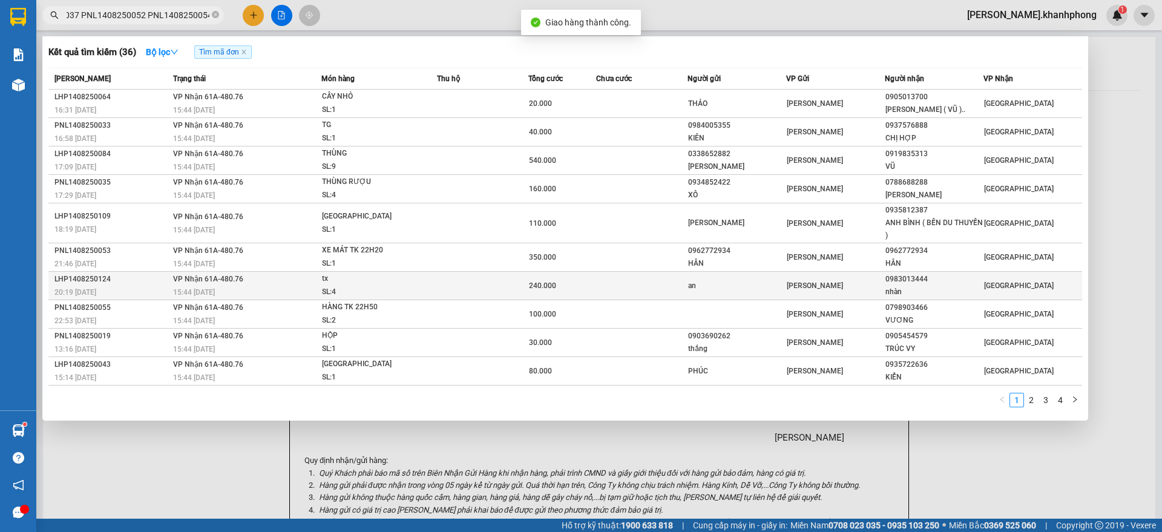
scroll to position [0, 0]
click at [142, 288] on div "20:19 - 14/08" at bounding box center [111, 292] width 115 height 13
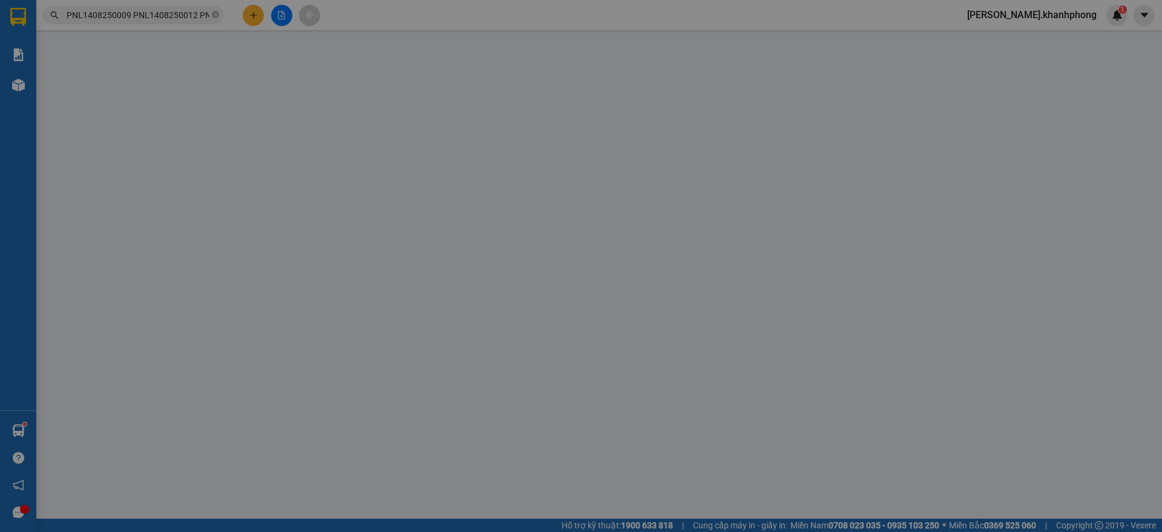
type input "an"
type input "0983013444"
type input "nhàn"
type input "240.000"
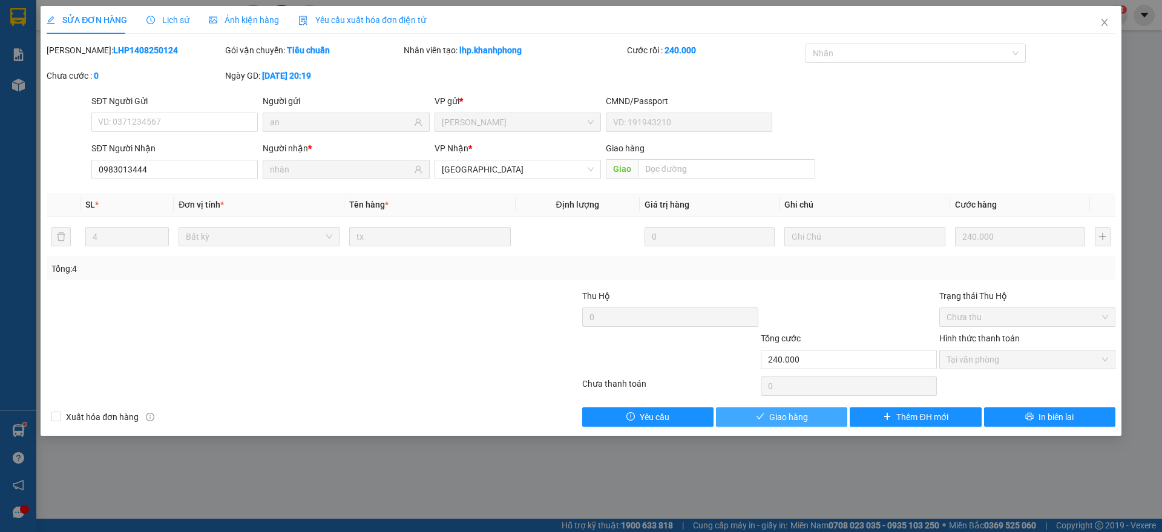
click at [760, 418] on icon "check" at bounding box center [760, 416] width 8 height 6
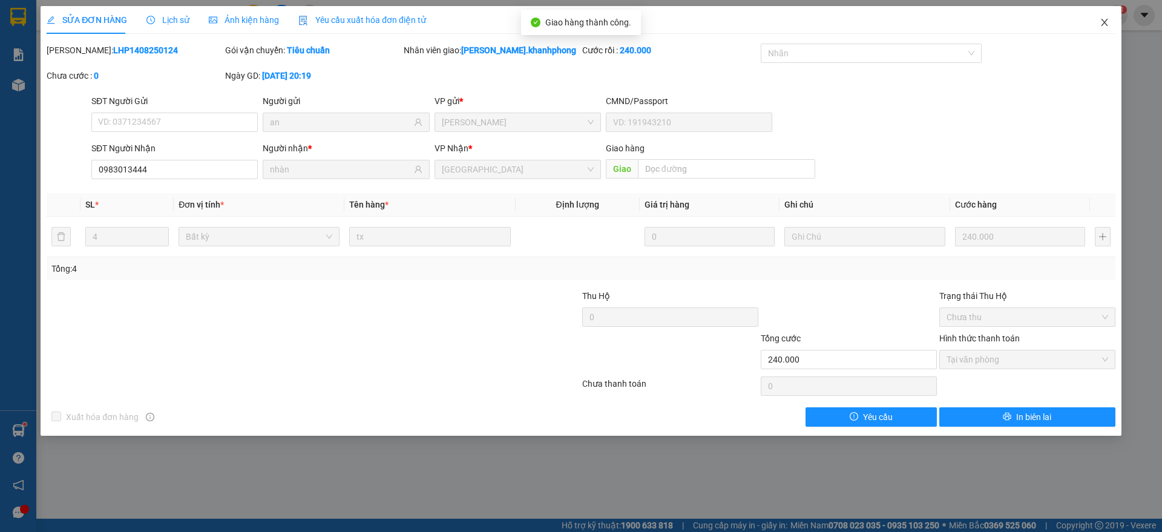
click at [1103, 16] on span "Close" at bounding box center [1105, 23] width 34 height 34
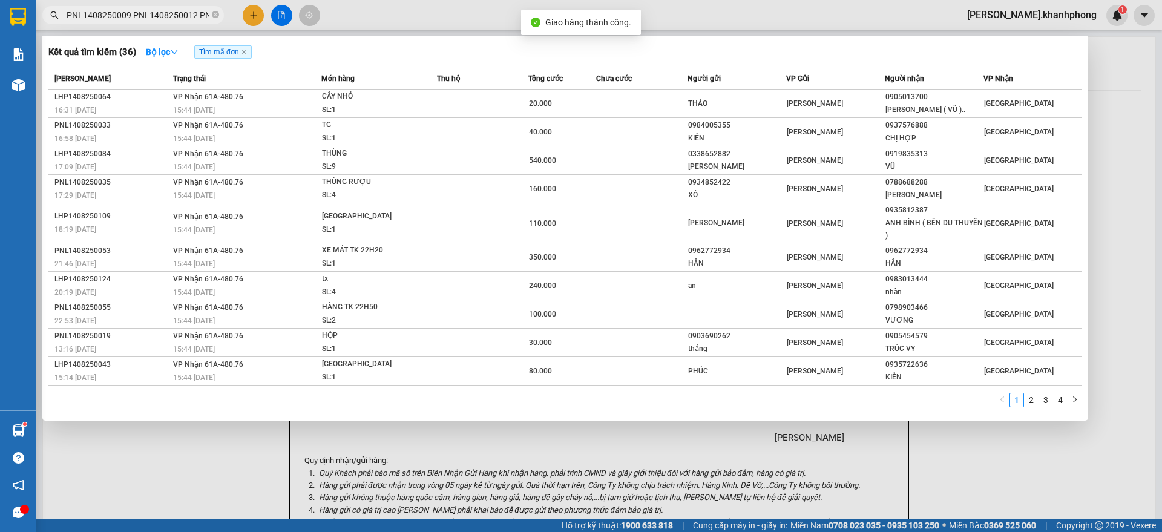
click at [128, 18] on input "PNL1408250009 PNL1408250012 PNL1408250019 PNL1408250026 PNL1408250027 PNL140825…" at bounding box center [138, 14] width 143 height 13
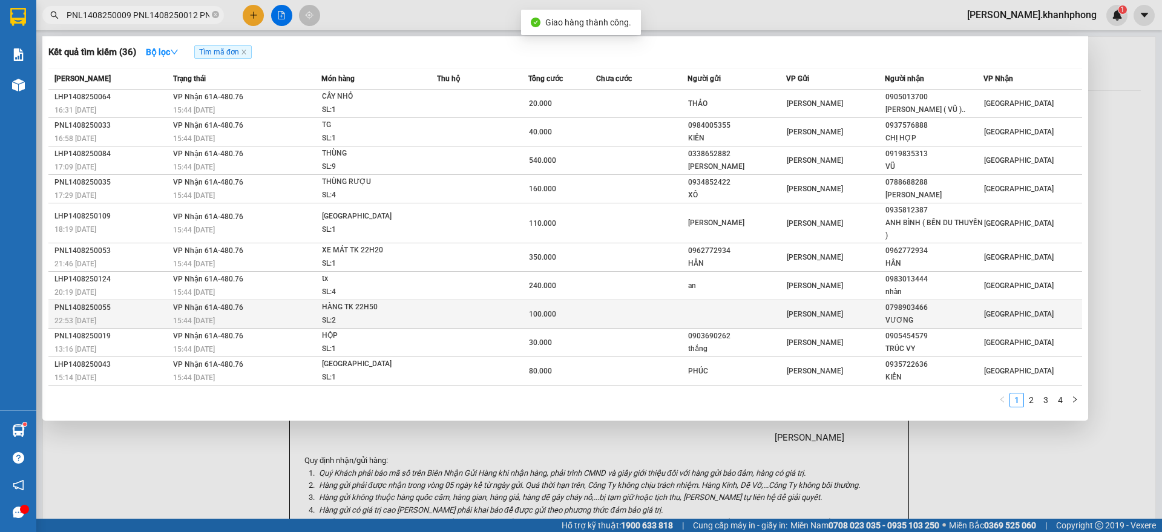
click at [138, 316] on div "22:53 - 14/08" at bounding box center [111, 320] width 115 height 13
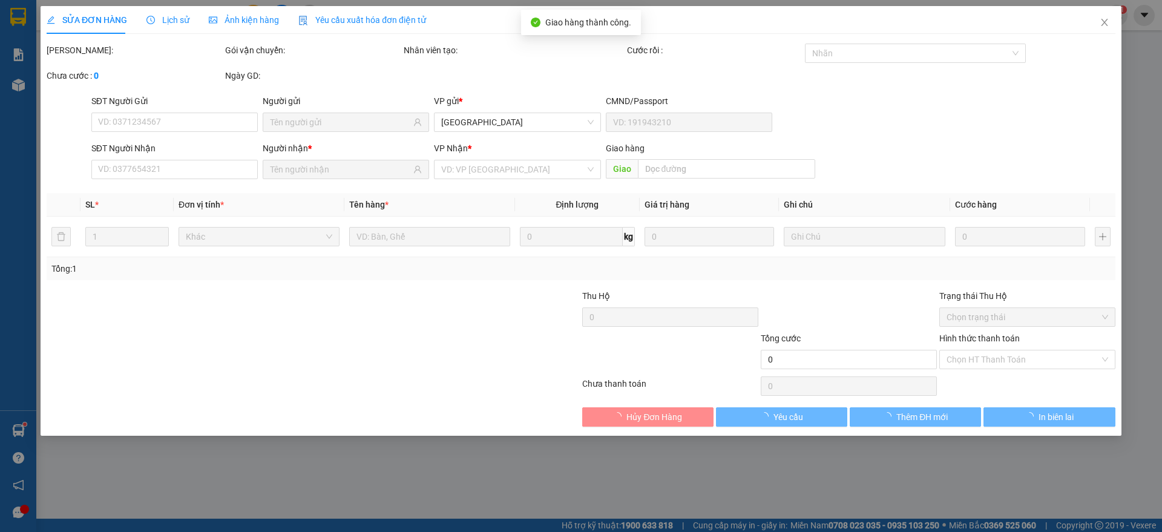
type input "0798903466"
type input "VƯƠNG"
type input "100.000"
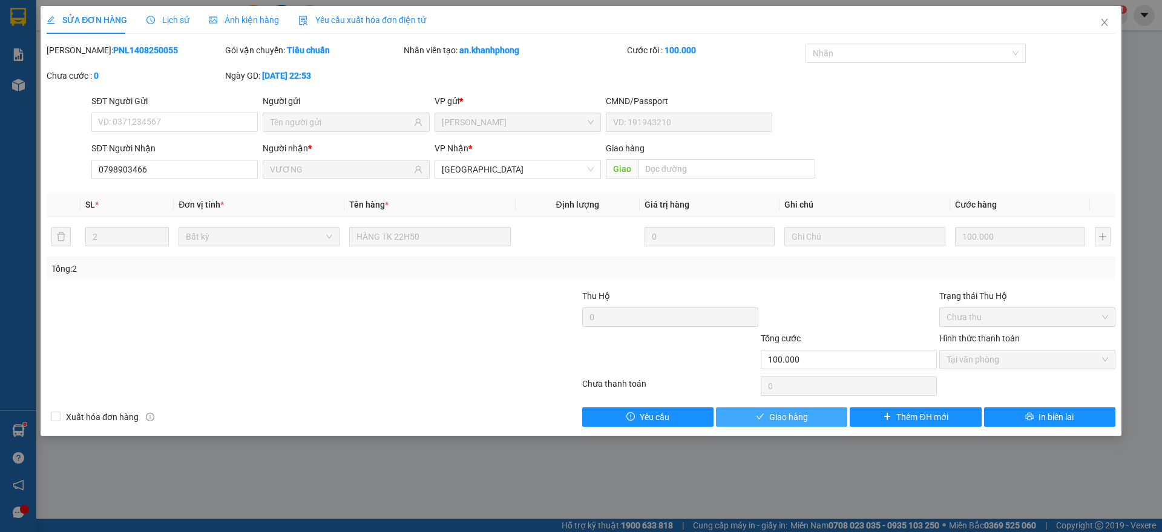
click at [772, 416] on span "Giao hàng" at bounding box center [788, 416] width 39 height 13
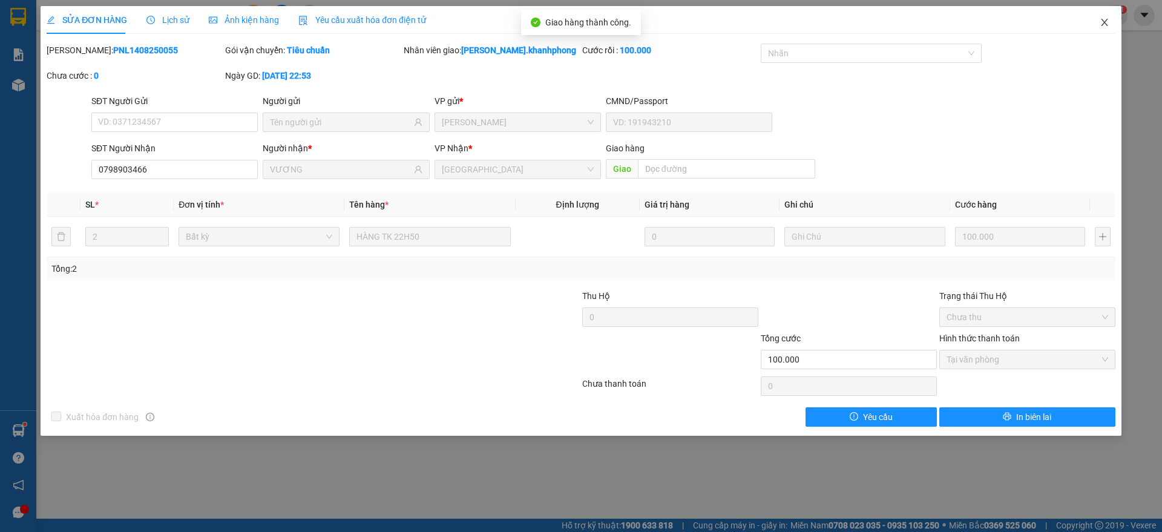
click at [1114, 19] on span "Close" at bounding box center [1105, 23] width 34 height 34
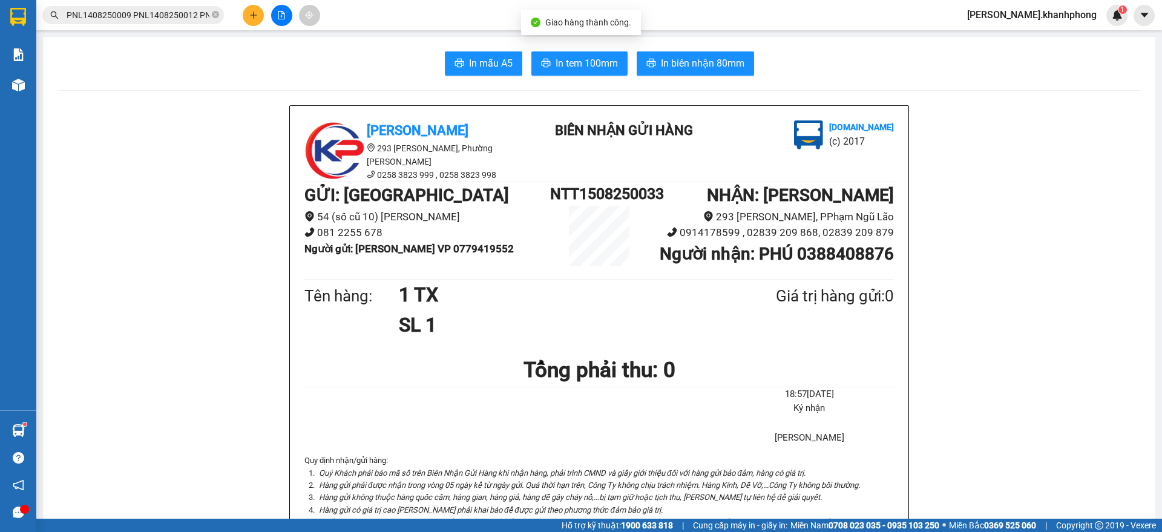
scroll to position [0, 2112]
click at [173, 15] on input "PNL1408250009 PNL1408250012 PNL1408250019 PNL1408250026 PNL1408250027 PNL140825…" at bounding box center [138, 14] width 143 height 13
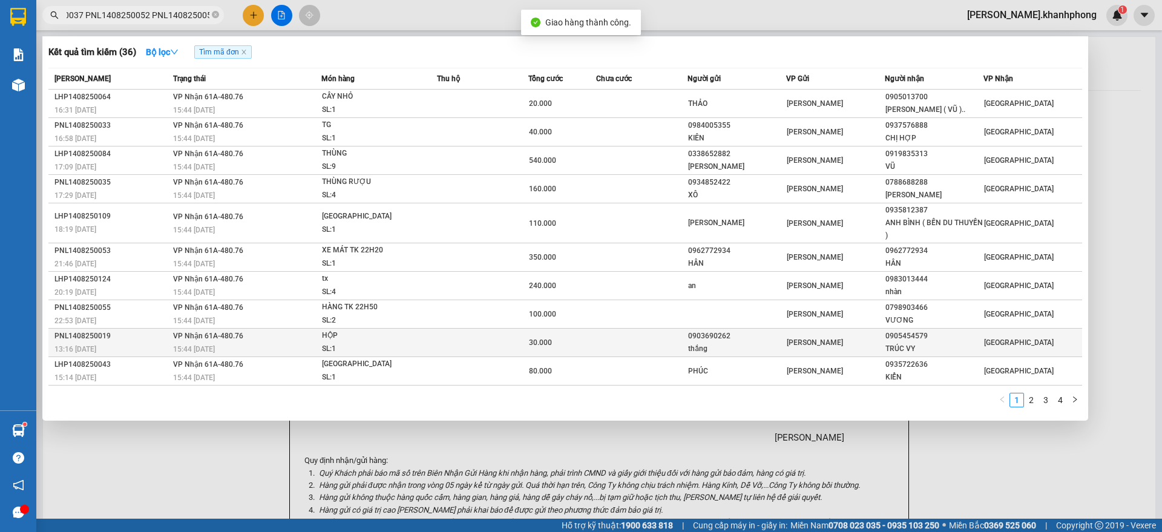
click at [149, 337] on div "PNL1408250019" at bounding box center [111, 336] width 115 height 13
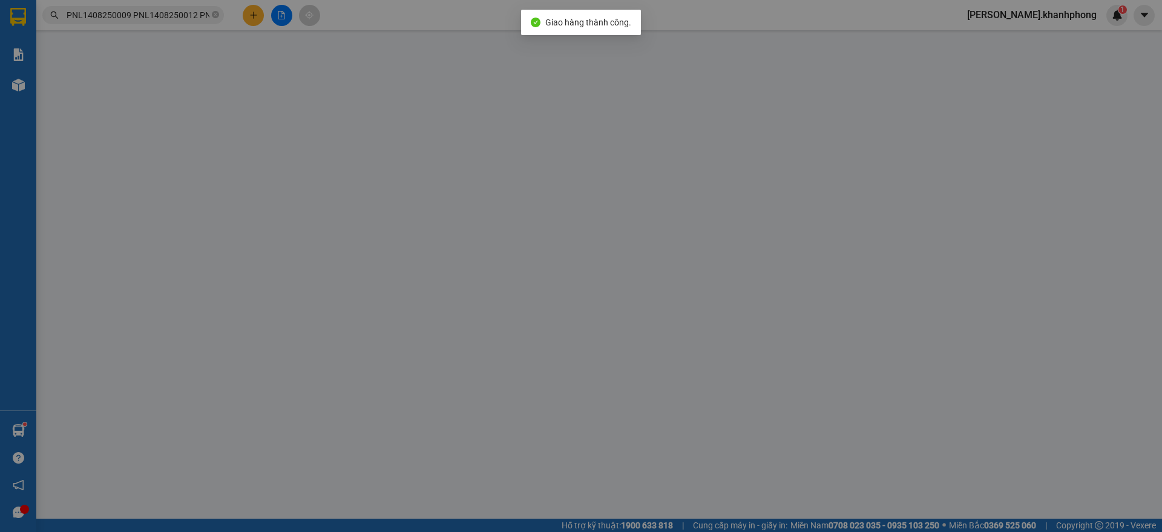
type input "0903690262"
type input "thắng"
type input "0905454579"
type input "TRÚC VY"
type input "30.000"
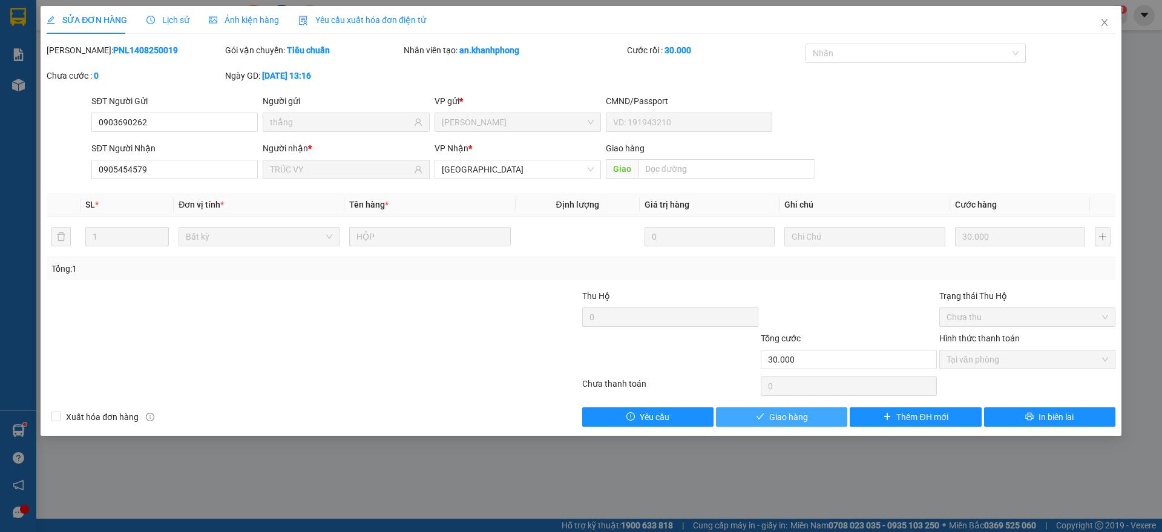
click at [755, 415] on button "Giao hàng" at bounding box center [781, 416] width 131 height 19
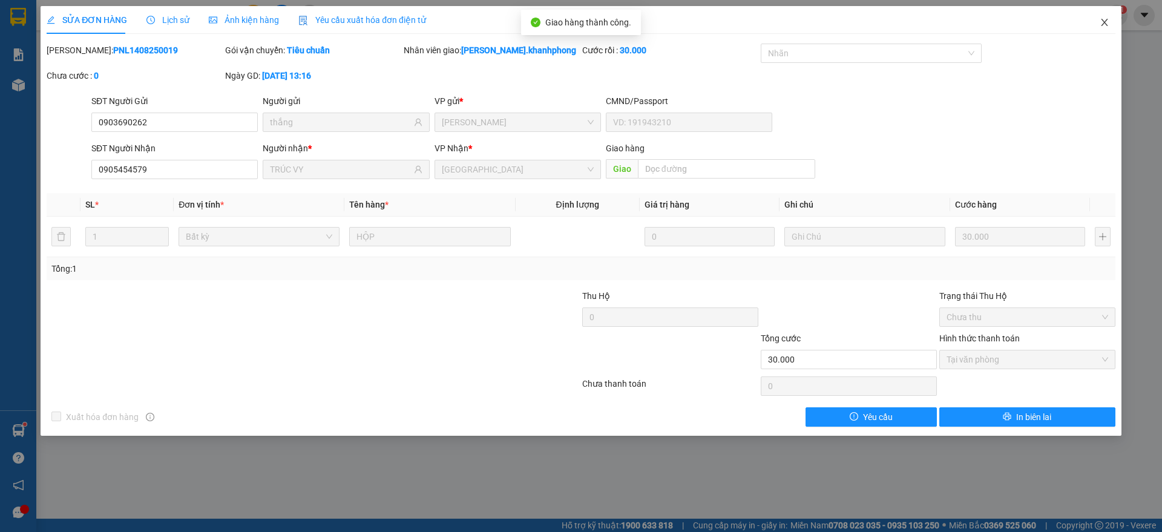
click at [1110, 21] on span "Close" at bounding box center [1105, 23] width 34 height 34
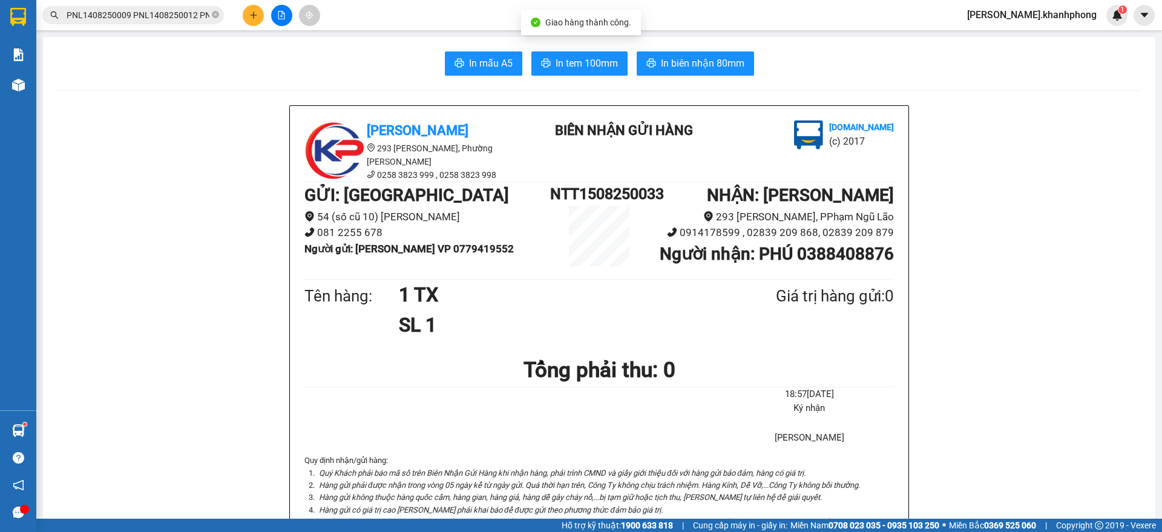
click at [142, 22] on span "PNL1408250009 PNL1408250012 PNL1408250019 PNL1408250026 PNL1408250027 PNL140825…" at bounding box center [133, 15] width 182 height 18
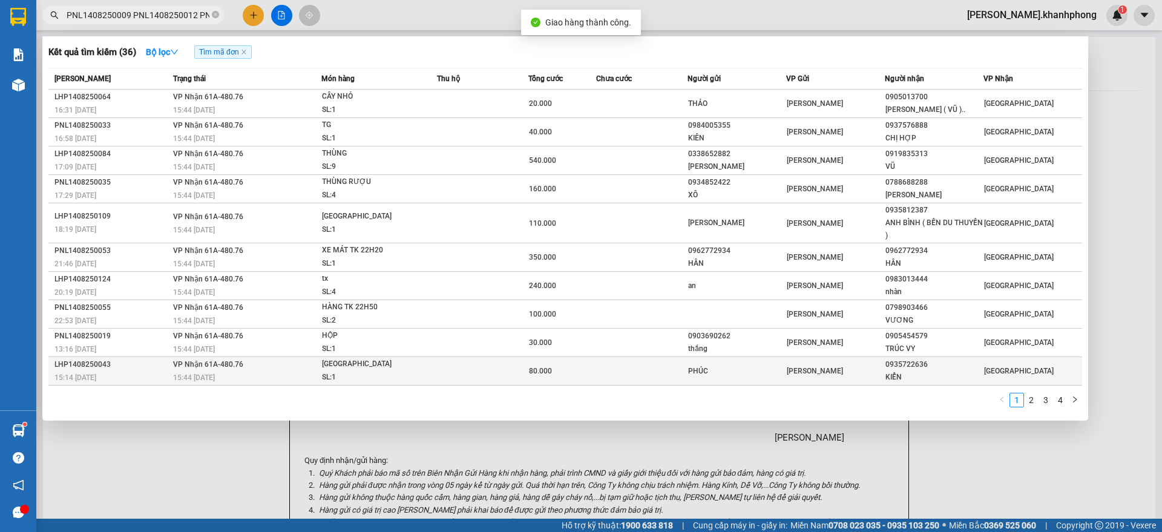
click at [151, 371] on div "15:14 [DATE]" at bounding box center [111, 377] width 115 height 13
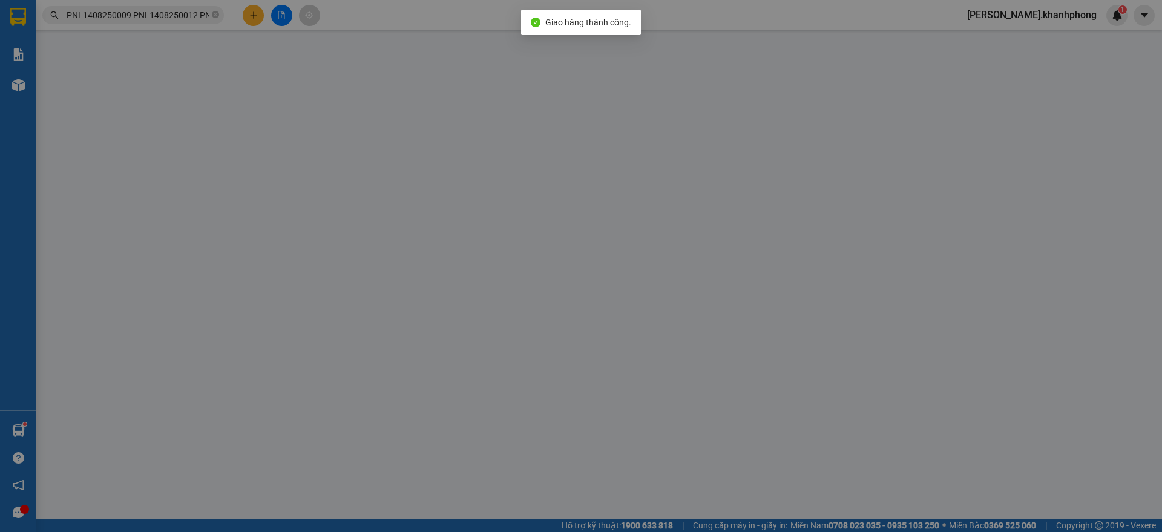
type input "PHÚC"
type input "0935722636"
type input "KIỂN"
type input "80.000"
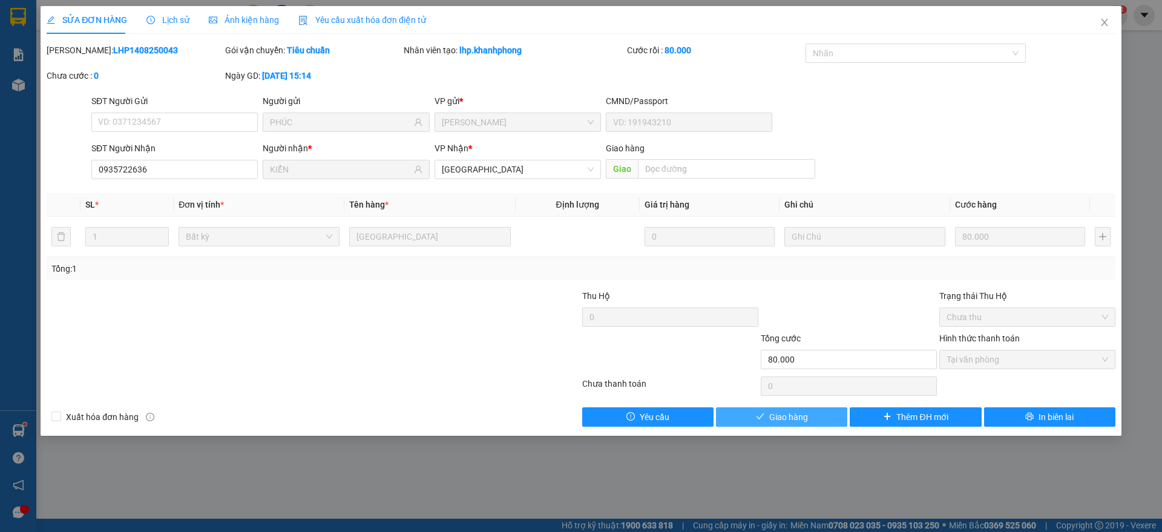
click at [783, 413] on span "Giao hàng" at bounding box center [788, 416] width 39 height 13
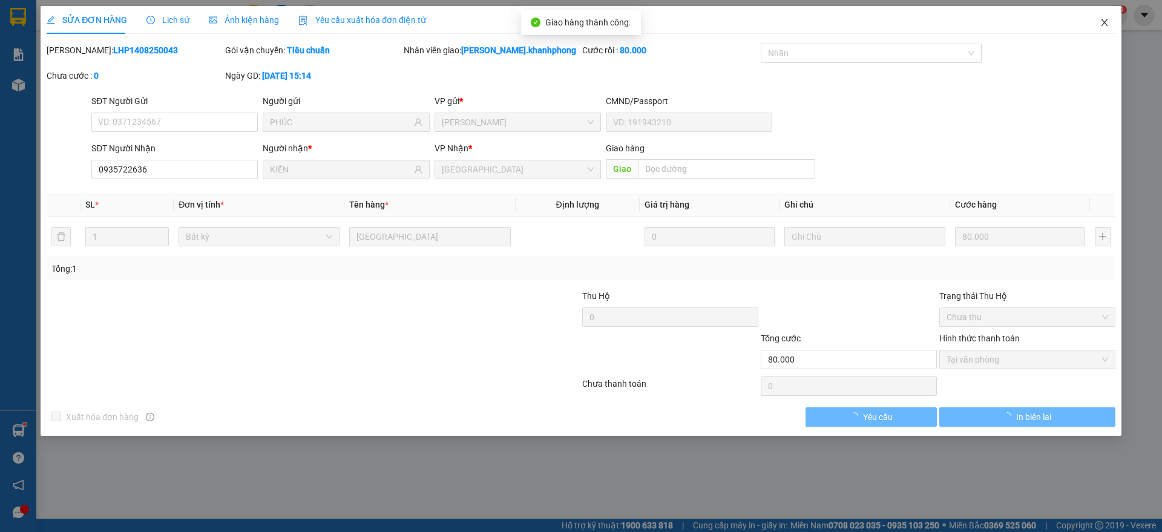
drag, startPoint x: 1104, startPoint y: 23, endPoint x: 1004, endPoint y: 28, distance: 100.6
click at [1105, 23] on icon "close" at bounding box center [1104, 22] width 7 height 7
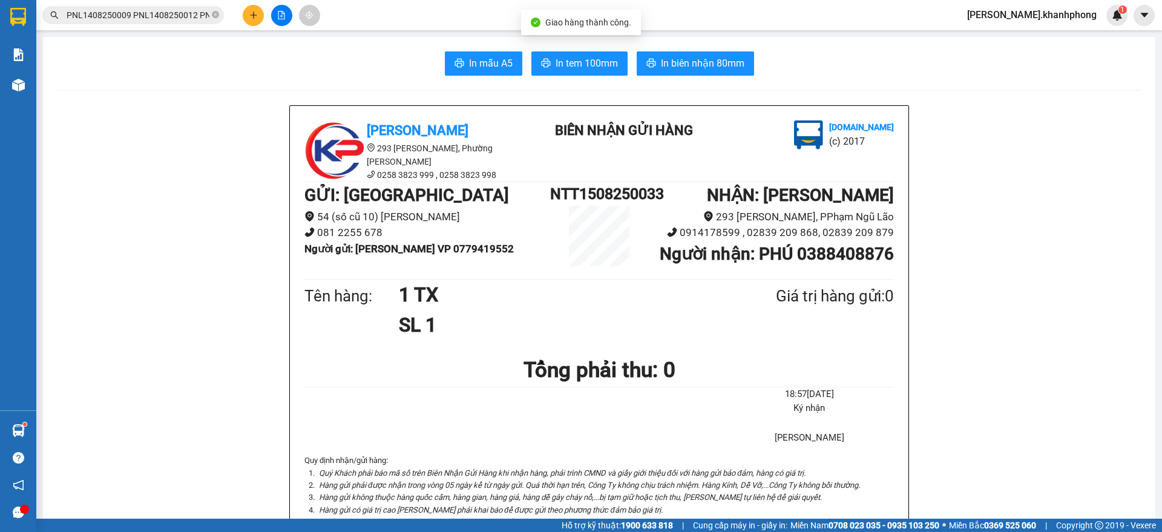
drag, startPoint x: 143, startPoint y: 15, endPoint x: 153, endPoint y: 15, distance: 10.3
click at [143, 15] on input "PNL1408250009 PNL1408250012 PNL1408250019 PNL1408250026 PNL1408250027 PNL140825…" at bounding box center [138, 14] width 143 height 13
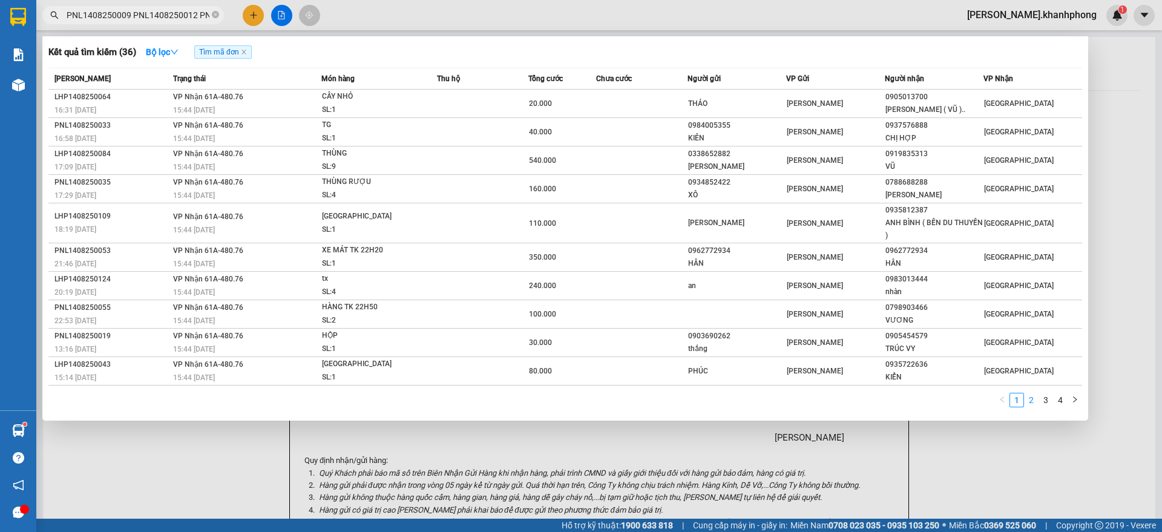
click at [1036, 399] on link "2" at bounding box center [1031, 399] width 13 height 13
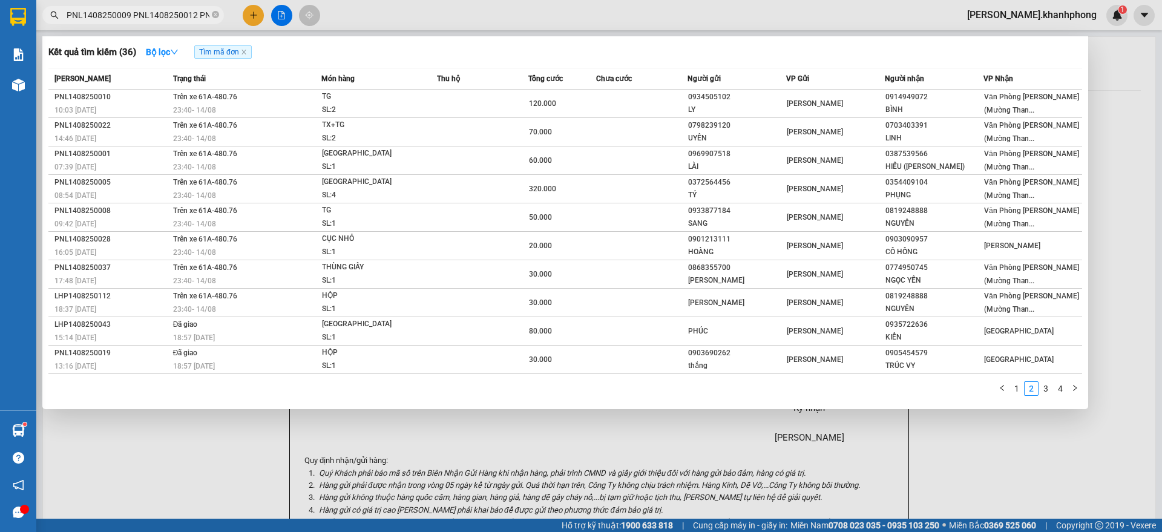
click at [1016, 402] on div "1 2 3 4" at bounding box center [565, 392] width 1034 height 22
click at [1017, 382] on link "1" at bounding box center [1016, 388] width 13 height 13
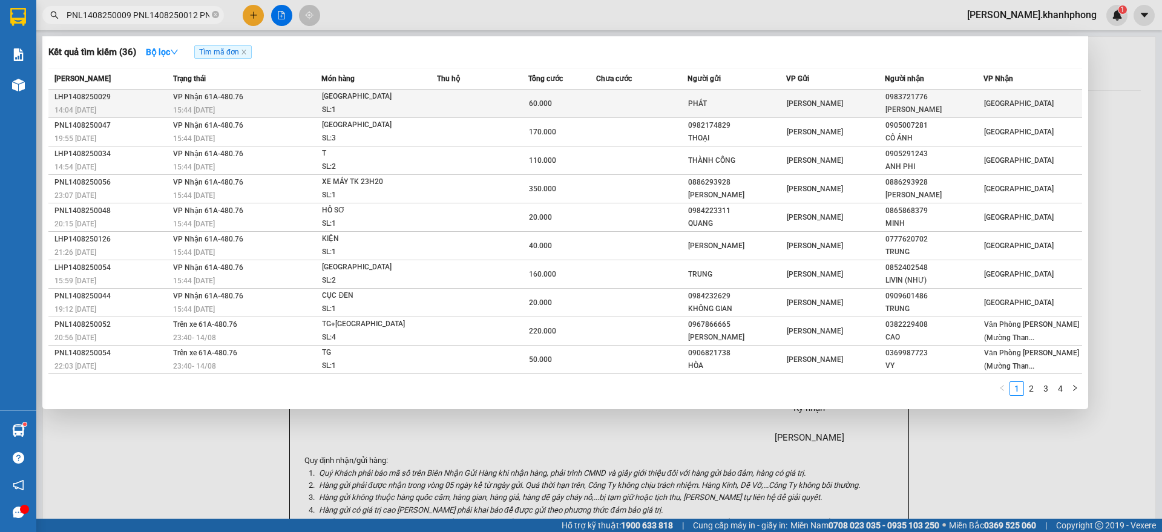
click at [646, 99] on td at bounding box center [641, 104] width 91 height 28
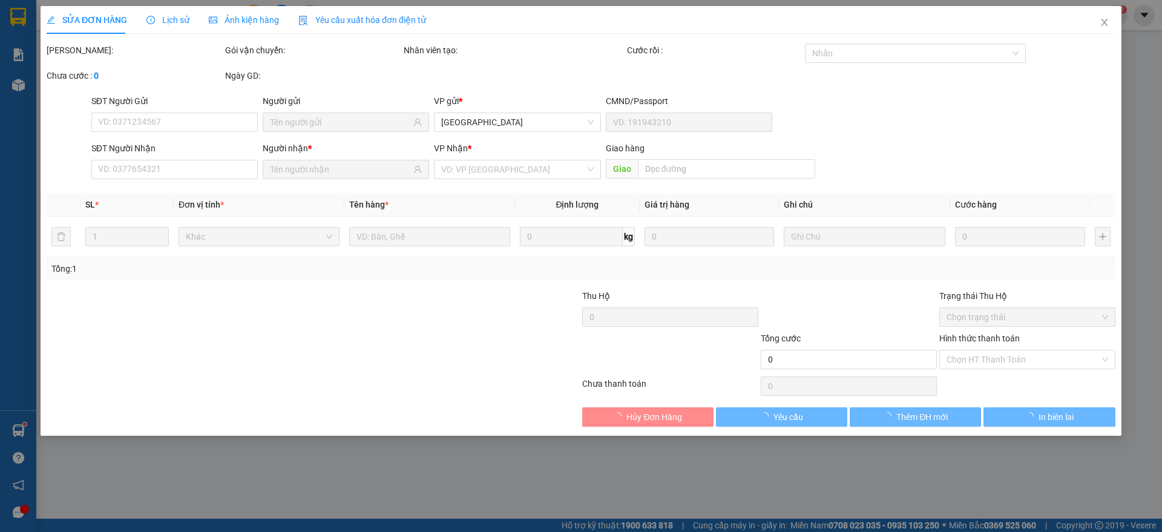
type input "PHÁT"
type input "0983721776"
type input "GIA SEN"
type input "60.000"
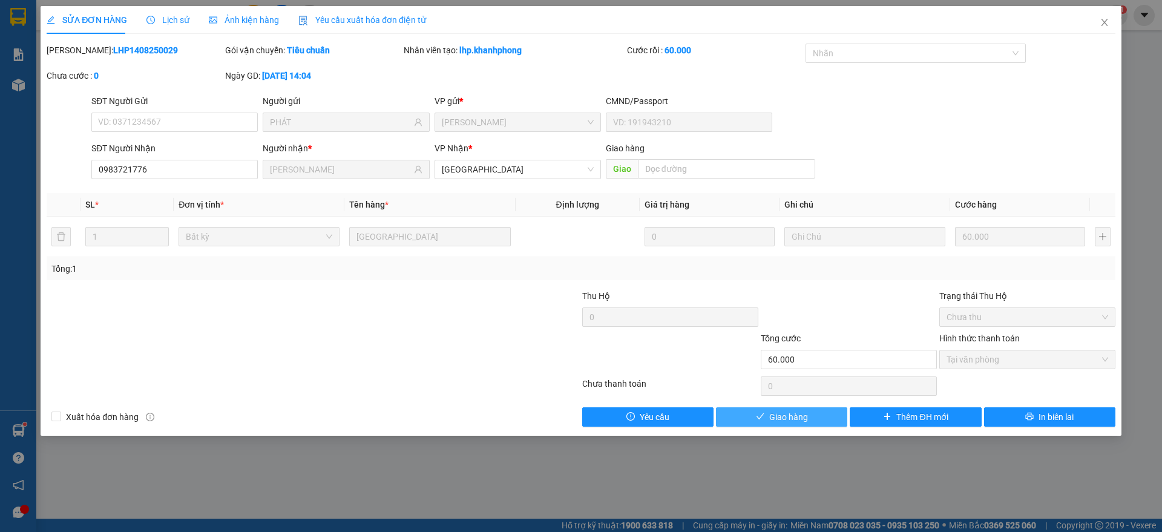
click at [764, 415] on icon "check" at bounding box center [760, 416] width 8 height 8
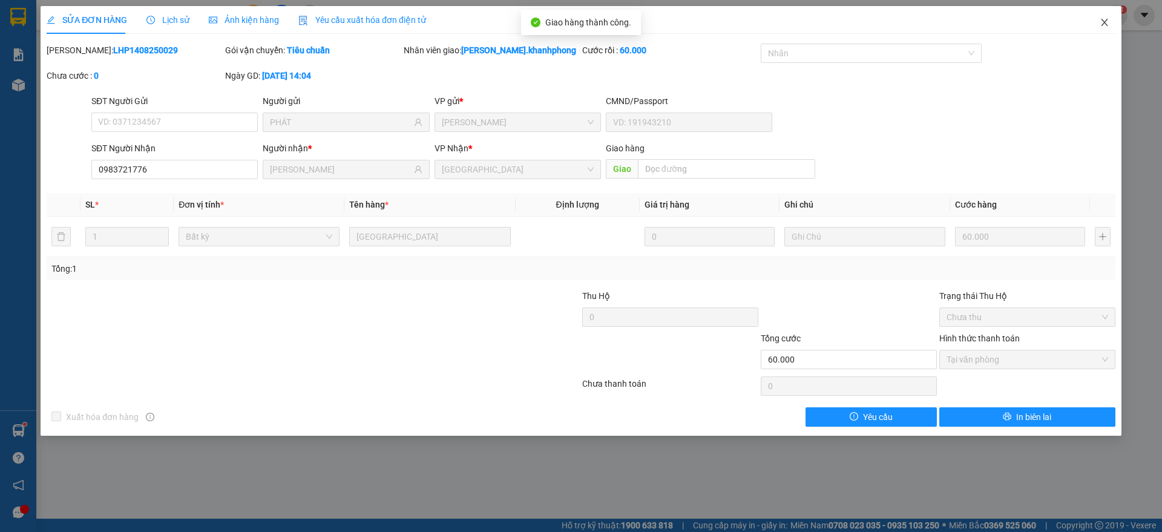
click at [1103, 21] on icon "close" at bounding box center [1105, 23] width 10 height 10
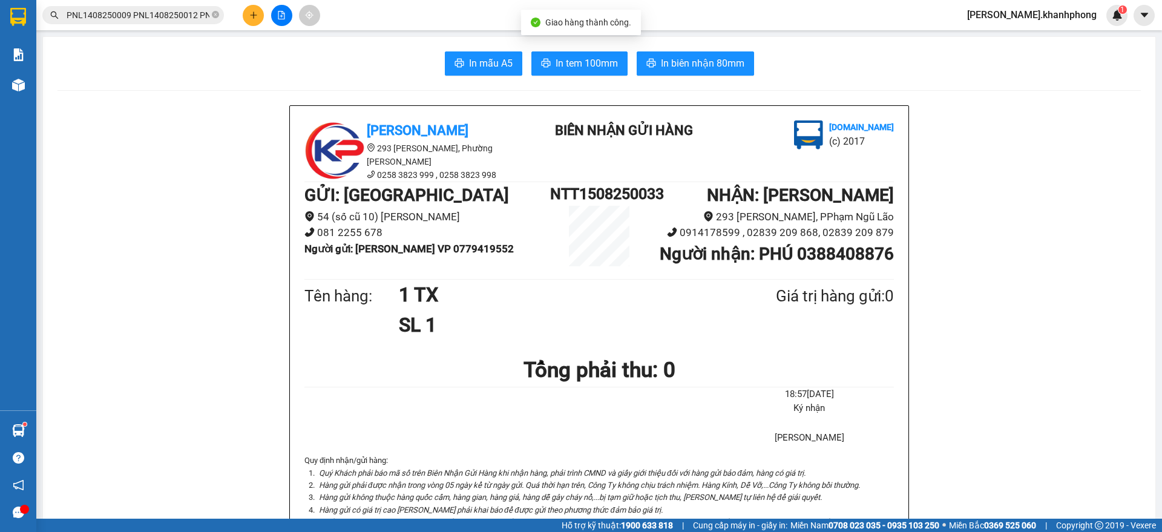
drag, startPoint x: 166, startPoint y: 15, endPoint x: 182, endPoint y: 22, distance: 17.3
click at [167, 14] on input "PNL1408250009 PNL1408250012 PNL1408250019 PNL1408250026 PNL1408250027 PNL140825…" at bounding box center [138, 14] width 143 height 13
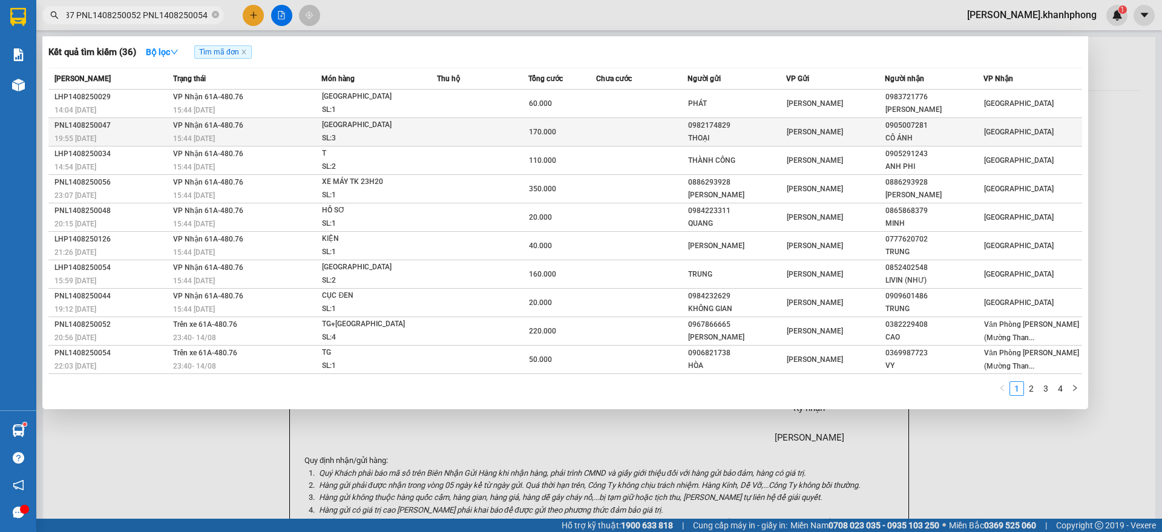
click at [457, 128] on td at bounding box center [482, 132] width 91 height 28
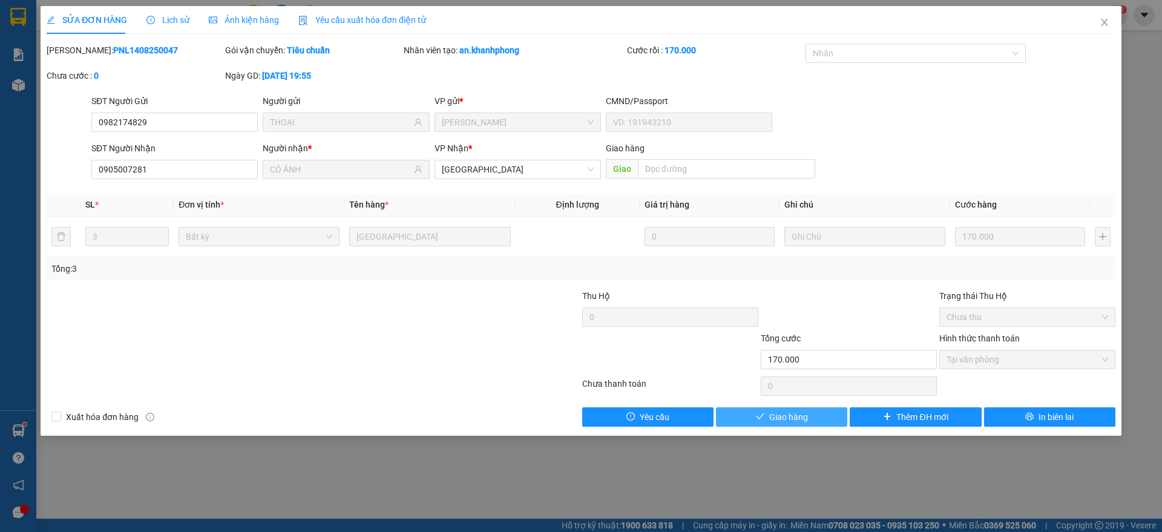
click at [769, 413] on button "Giao hàng" at bounding box center [781, 416] width 131 height 19
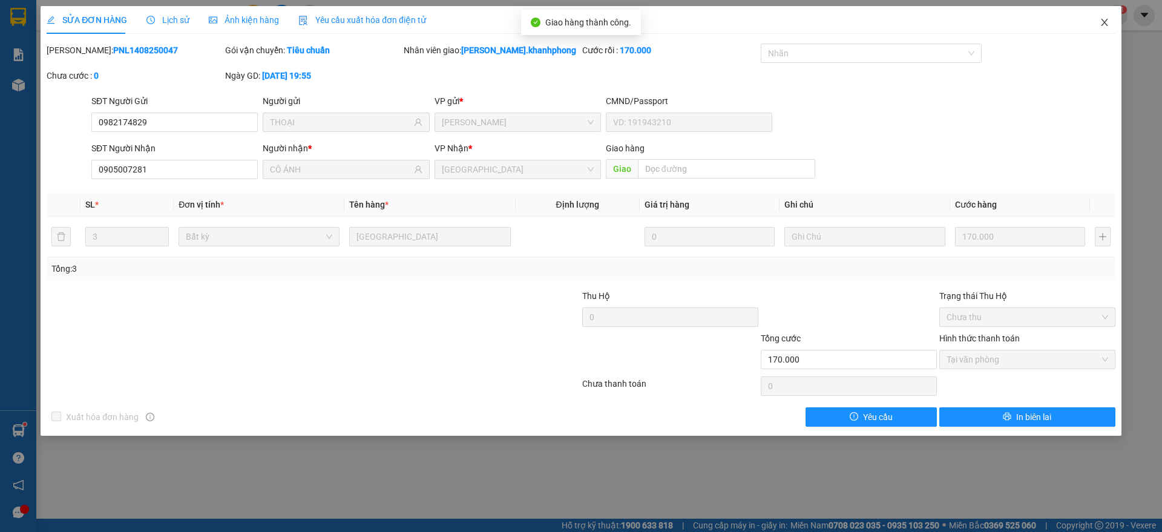
click at [1107, 21] on icon "close" at bounding box center [1105, 23] width 10 height 10
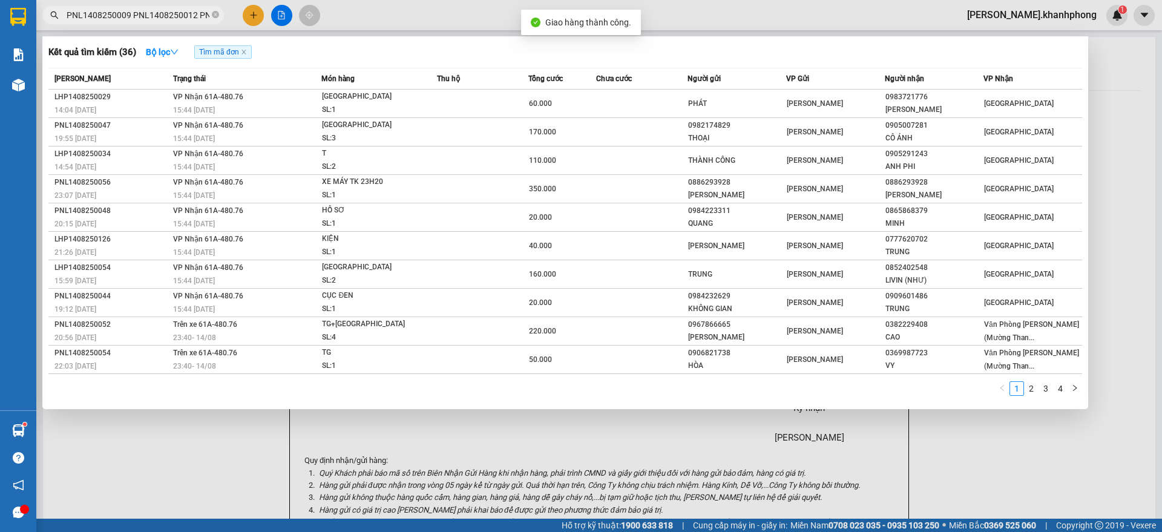
scroll to position [0, 2121]
click at [146, 12] on input "PNL1408250009 PNL1408250012 PNL1408250019 PNL1408250026 PNL1408250027 PNL140825…" at bounding box center [138, 14] width 143 height 13
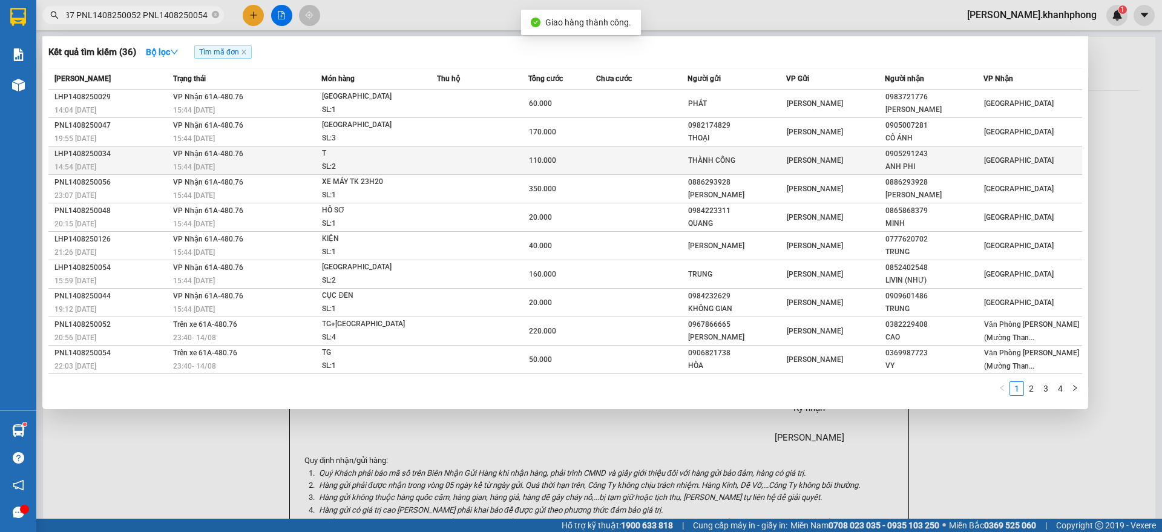
click at [156, 152] on div "LHP1408250034" at bounding box center [111, 154] width 115 height 13
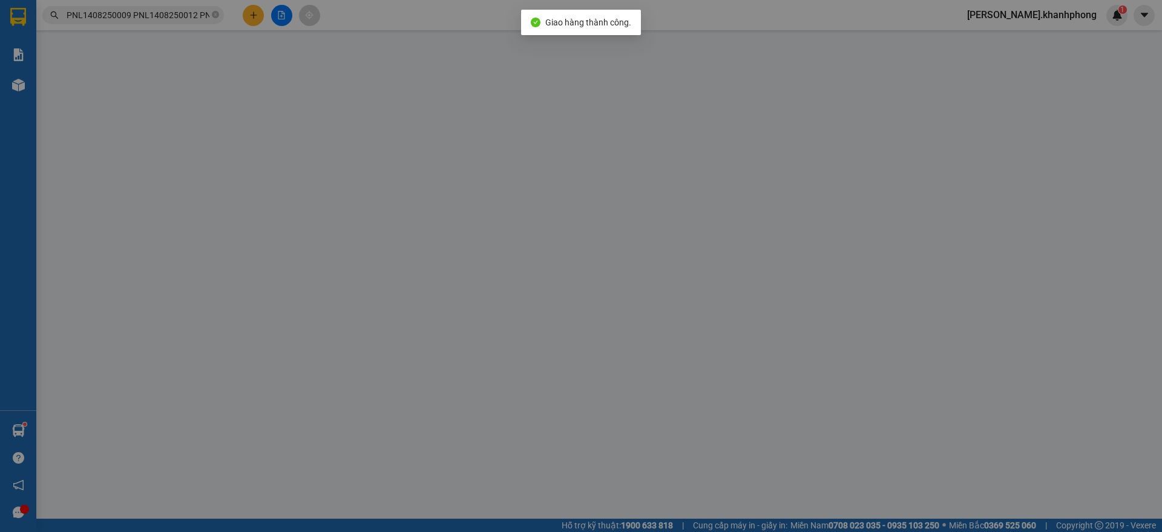
type input "THÀNH CÔNG"
type input "0905291243"
type input "ANH PHI"
type input "110.000"
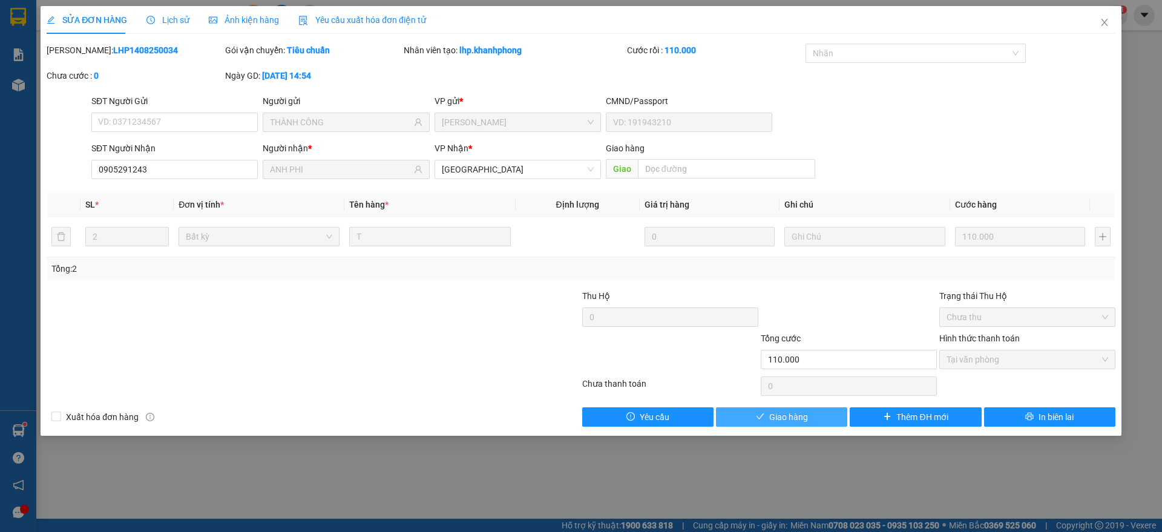
click at [784, 413] on span "Giao hàng" at bounding box center [788, 416] width 39 height 13
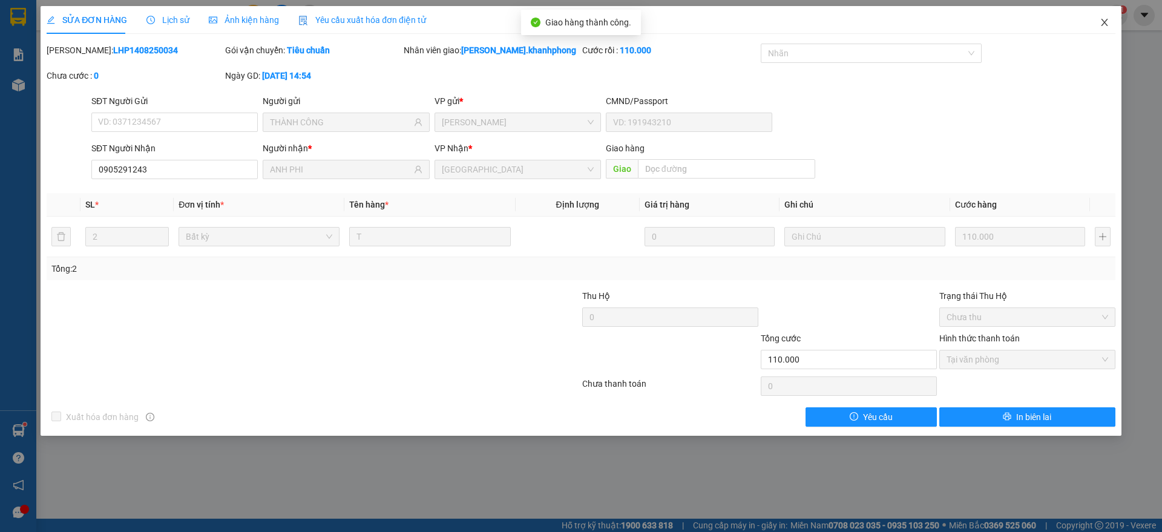
click at [1103, 18] on icon "close" at bounding box center [1105, 23] width 10 height 10
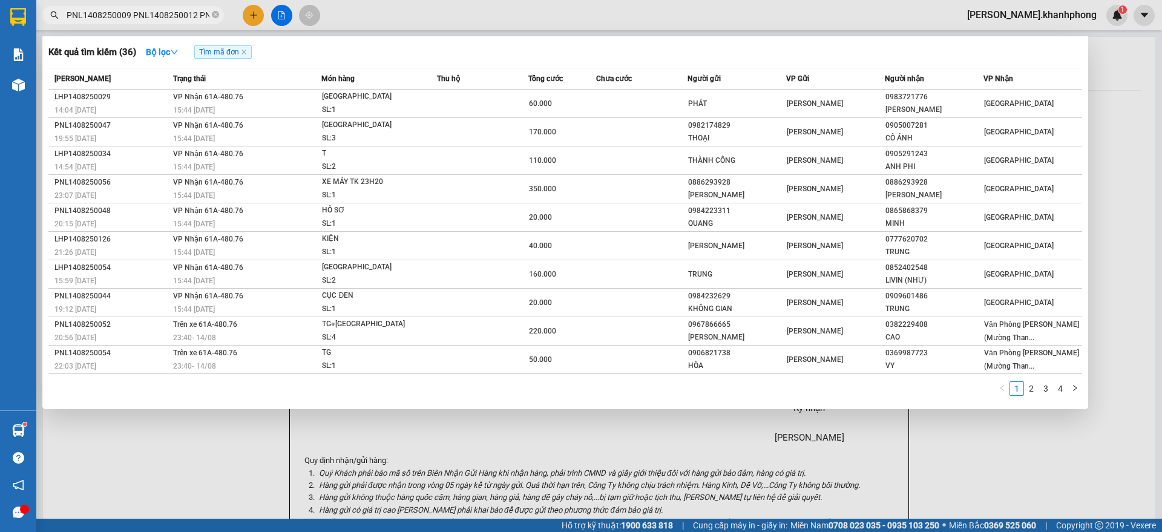
click at [151, 16] on input "PNL1408250009 PNL1408250012 PNL1408250019 PNL1408250026 PNL1408250027 PNL140825…" at bounding box center [138, 14] width 143 height 13
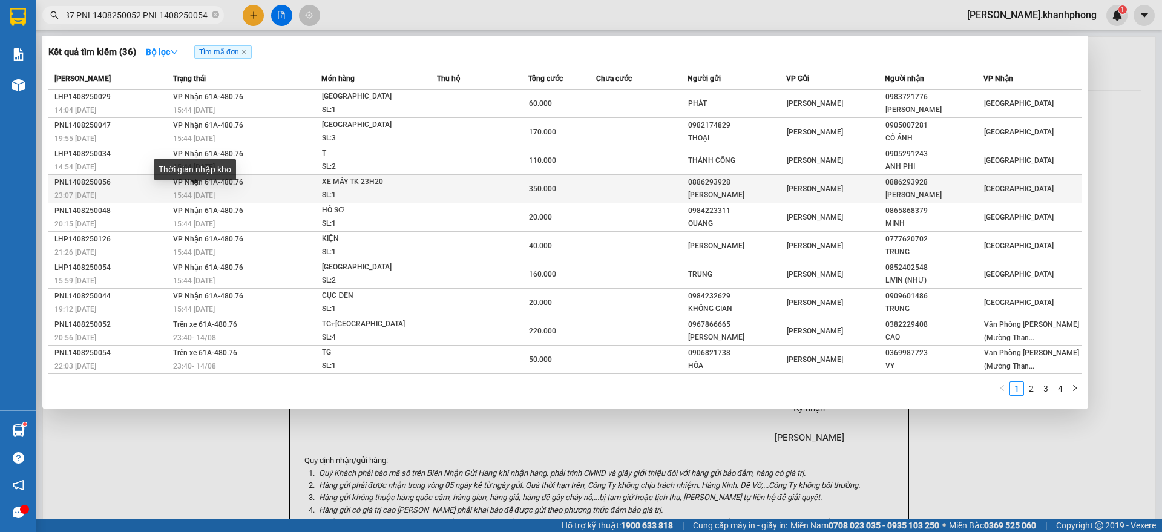
click at [182, 193] on span "15:44 [DATE]" at bounding box center [194, 195] width 42 height 8
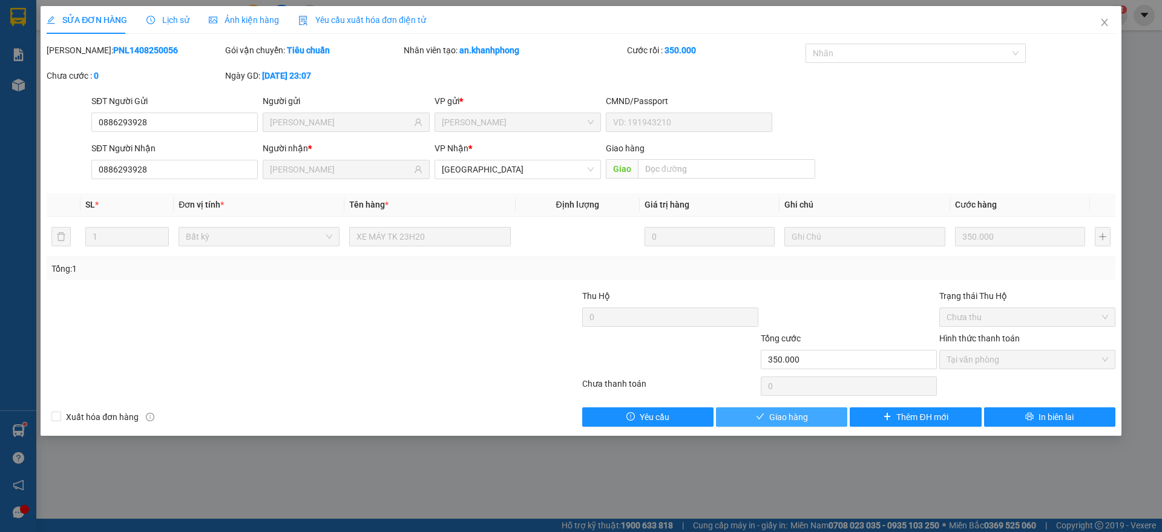
click at [792, 412] on span "Giao hàng" at bounding box center [788, 416] width 39 height 13
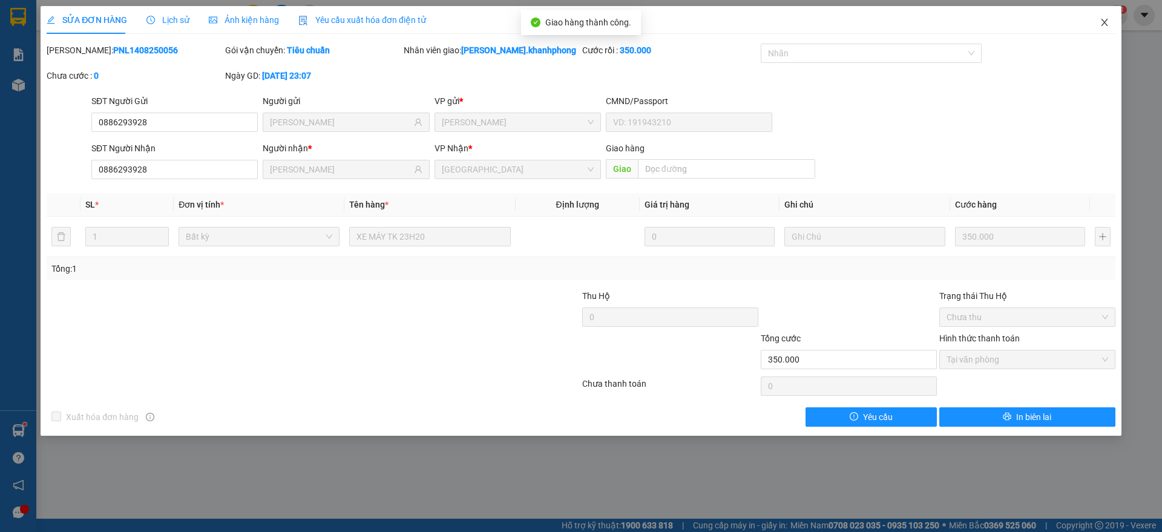
click at [1103, 26] on icon "close" at bounding box center [1105, 23] width 10 height 10
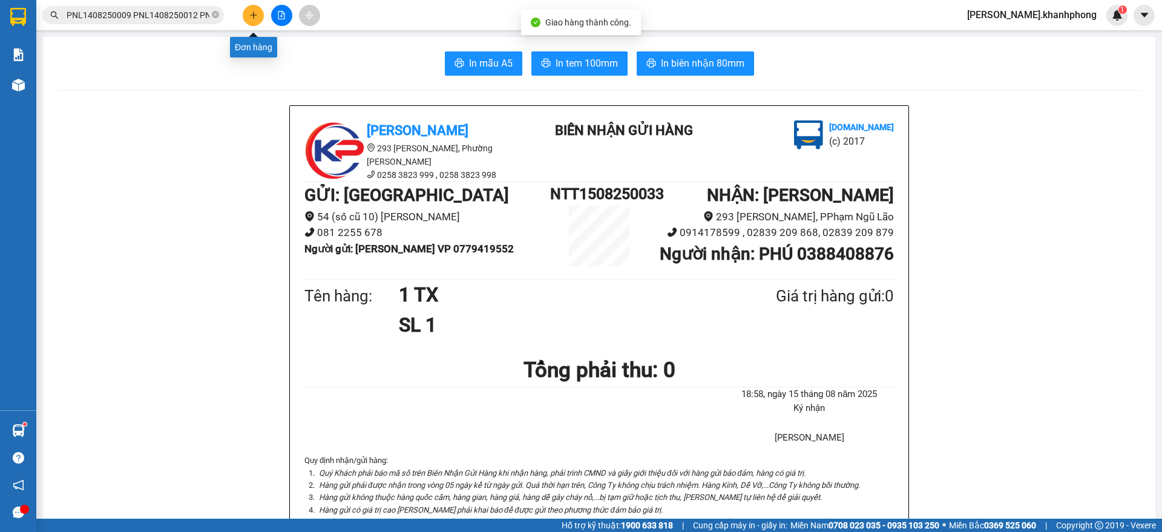
click at [251, 15] on icon "plus" at bounding box center [253, 15] width 8 height 8
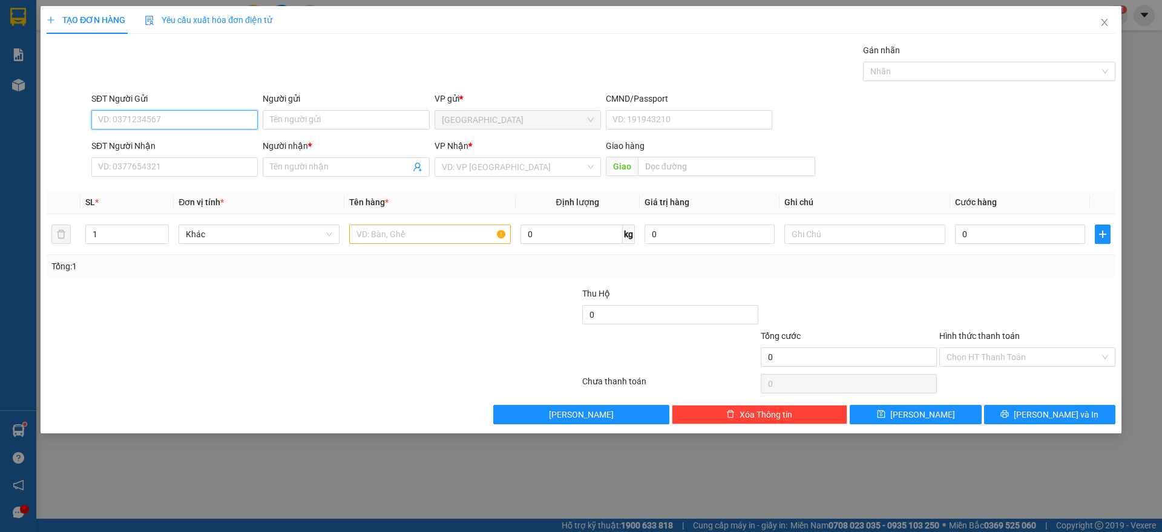
click at [151, 115] on input "SĐT Người Gửi" at bounding box center [174, 119] width 166 height 19
click at [131, 144] on div "0777620702 - TRUNG" at bounding box center [175, 143] width 152 height 13
type input "0777620702"
type input "TRUNG"
type input "0777620702"
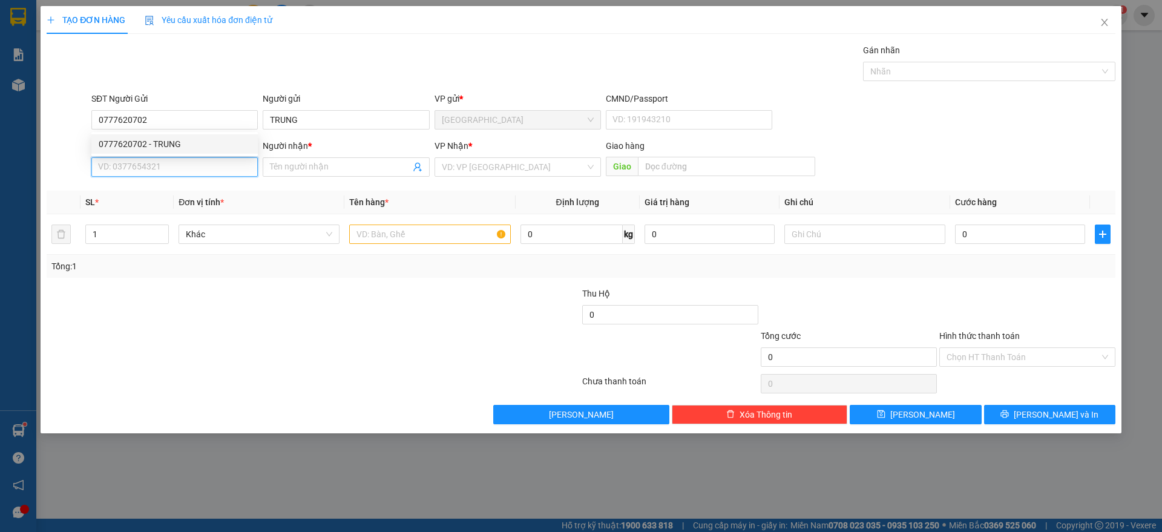
click at [130, 163] on input "SĐT Người Nhận" at bounding box center [174, 166] width 166 height 19
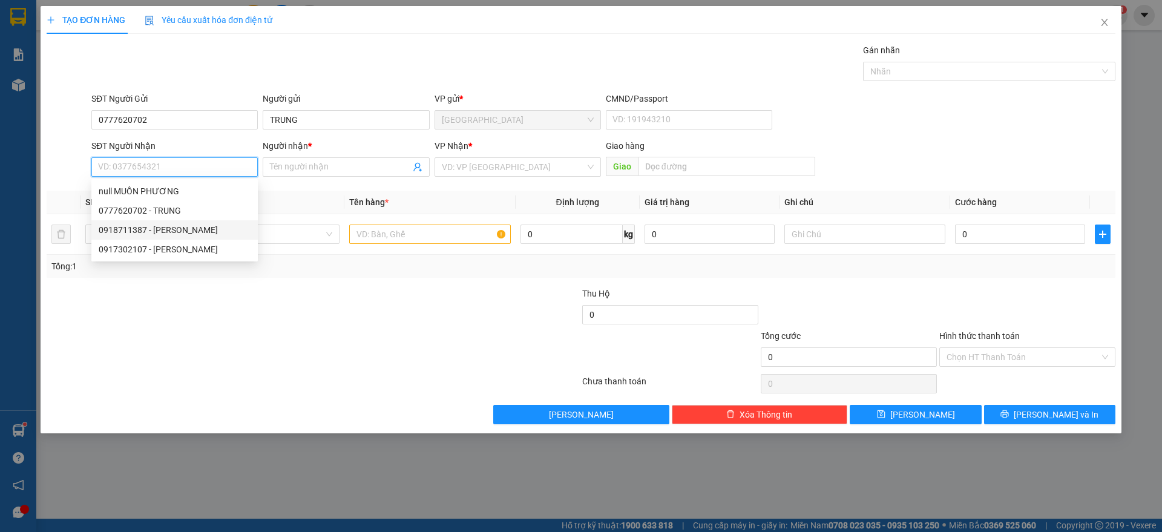
click at [165, 228] on div "0918711387 - MUÔN PHƯƠNG" at bounding box center [175, 229] width 152 height 13
type input "0918711387"
type input "MUÔN PHƯƠNG"
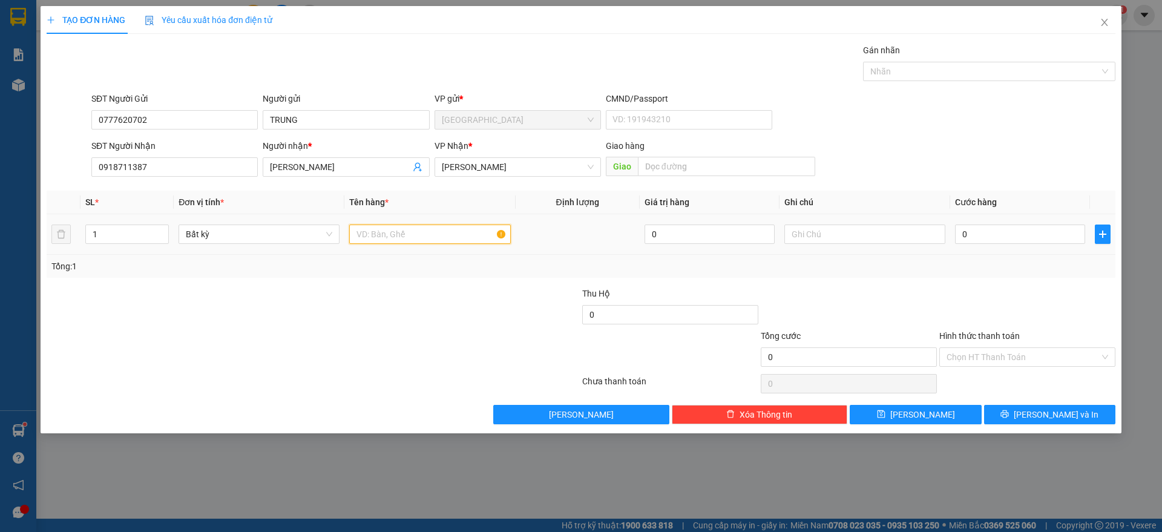
click at [365, 238] on input "text" at bounding box center [429, 234] width 161 height 19
type input "1 BAO"
click at [990, 235] on input "0" at bounding box center [1020, 234] width 130 height 19
type input "5"
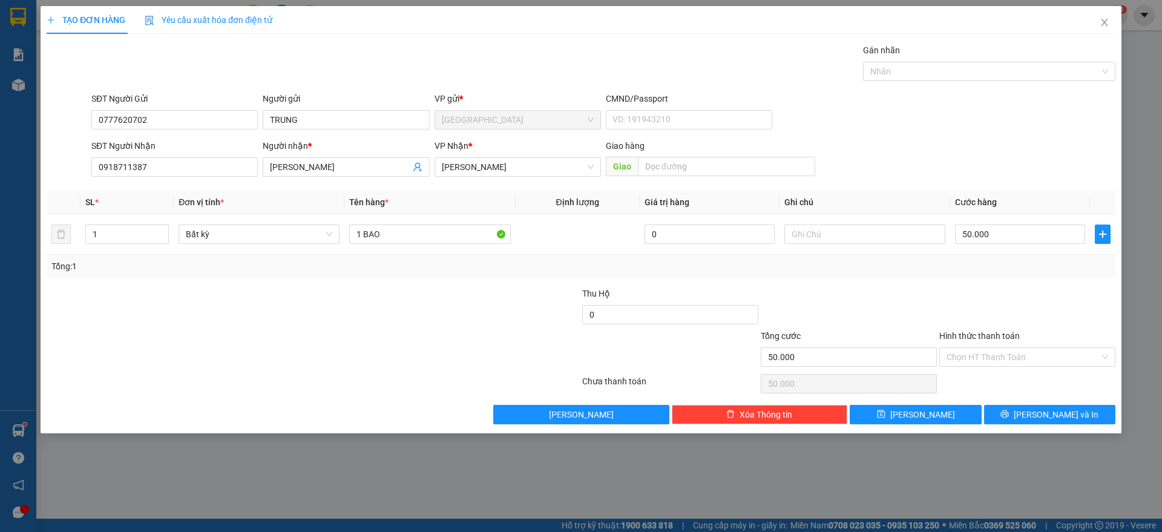
drag, startPoint x: 1000, startPoint y: 274, endPoint x: 1012, endPoint y: 330, distance: 57.4
click at [1003, 277] on div "Tổng: 1" at bounding box center [581, 266] width 1069 height 23
drag, startPoint x: 1015, startPoint y: 353, endPoint x: 1010, endPoint y: 365, distance: 12.5
click at [1016, 353] on input "Hình thức thanh toán" at bounding box center [1023, 357] width 153 height 18
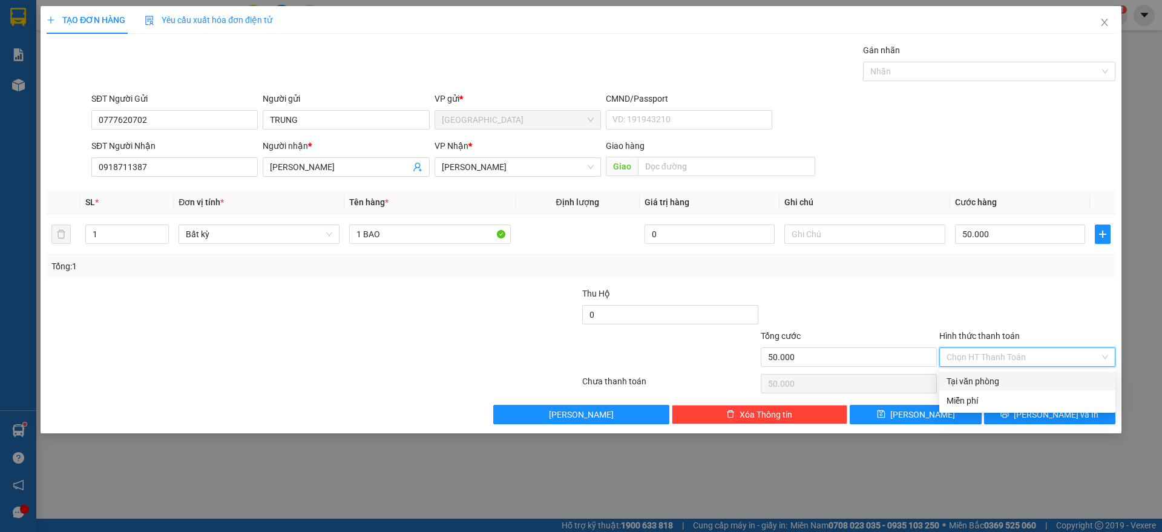
click at [996, 377] on div "Tại văn phòng" at bounding box center [1028, 381] width 162 height 13
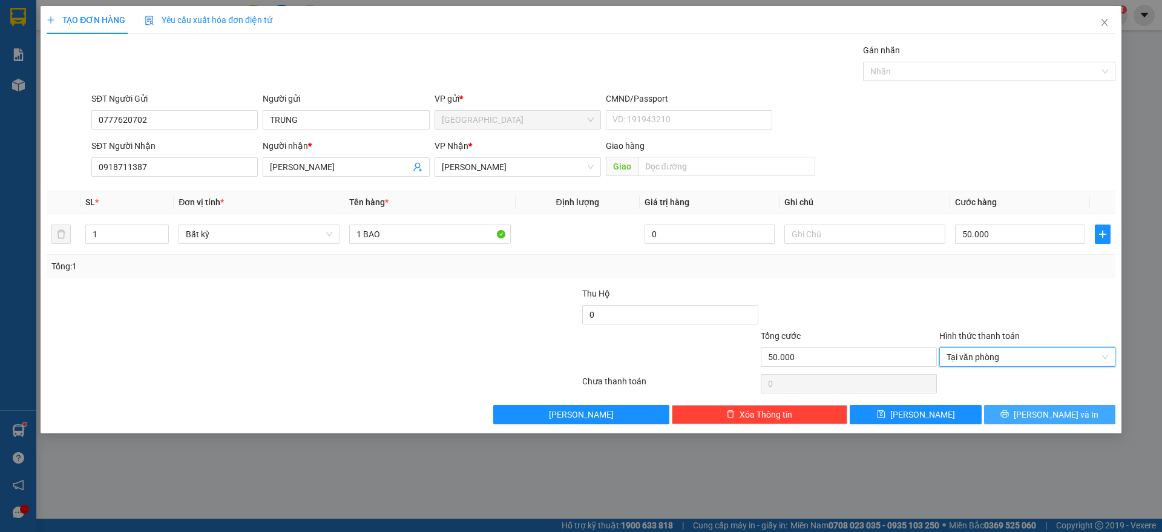
click at [1009, 409] on button "[PERSON_NAME] và In" at bounding box center [1049, 414] width 131 height 19
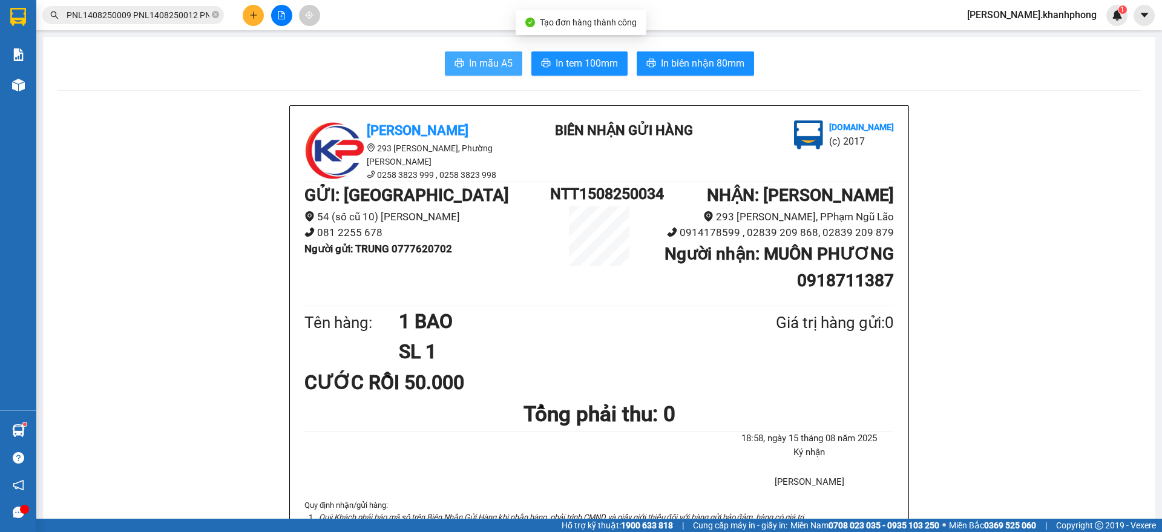
click at [488, 56] on span "In mẫu A5" at bounding box center [491, 63] width 44 height 15
click at [148, 11] on input "PNL1408250009 PNL1408250012 PNL1408250019 PNL1408250026 PNL1408250027 PNL140825…" at bounding box center [138, 14] width 143 height 13
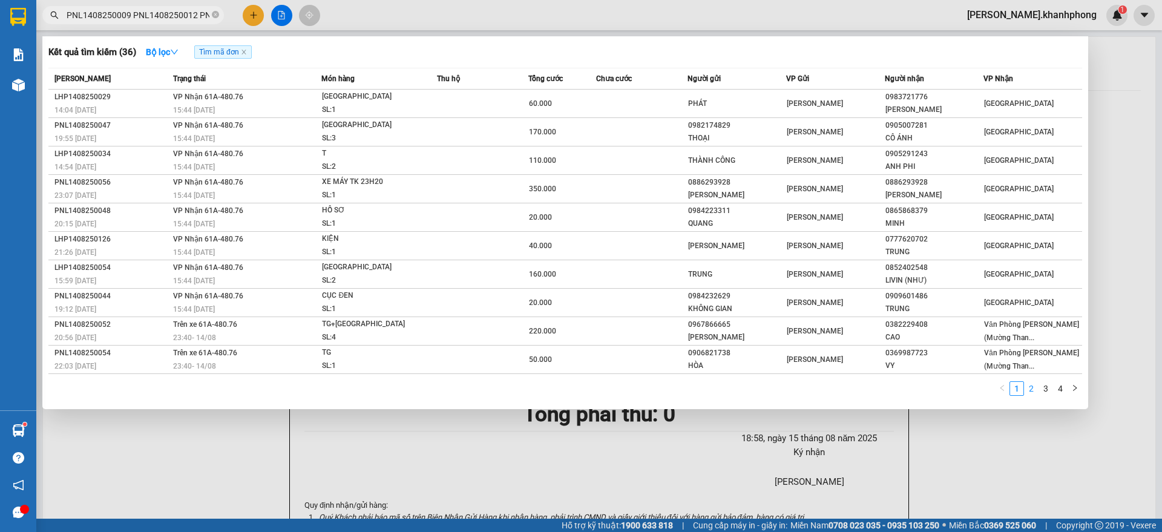
click at [1035, 385] on link "2" at bounding box center [1031, 388] width 13 height 13
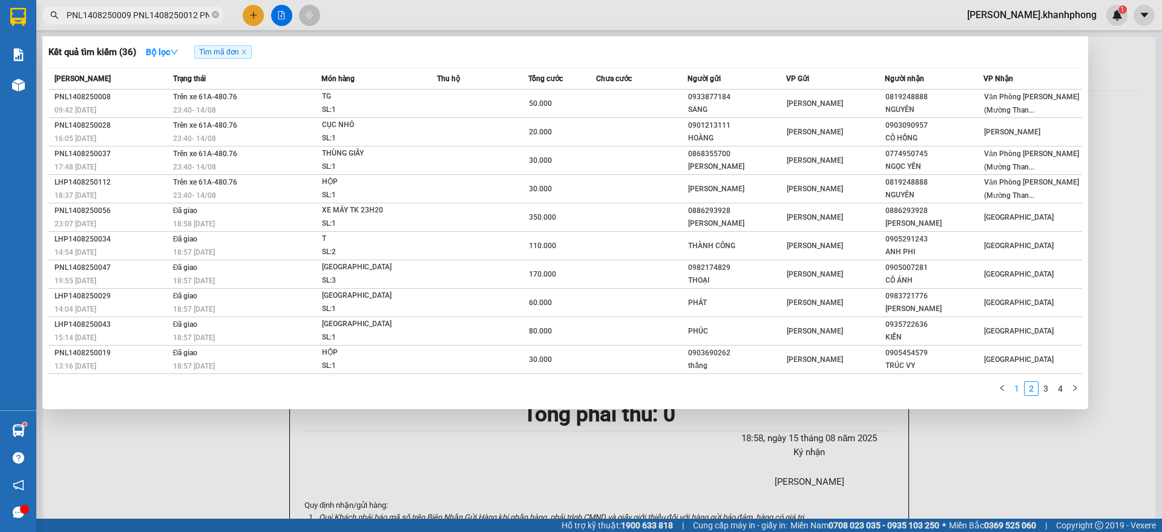
click at [1016, 392] on link "1" at bounding box center [1016, 388] width 13 height 13
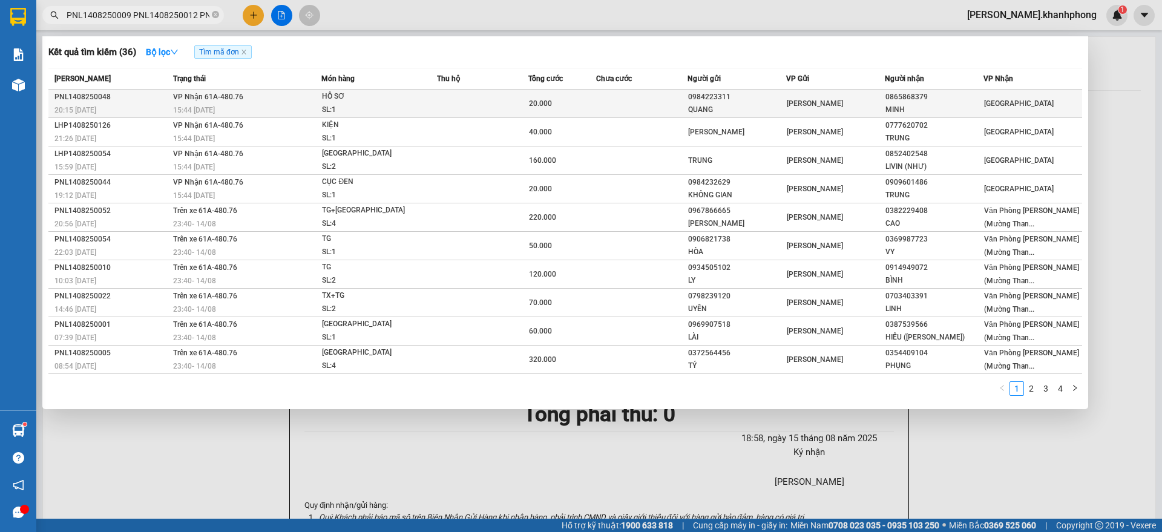
click at [730, 100] on div "0984223311" at bounding box center [736, 97] width 97 height 13
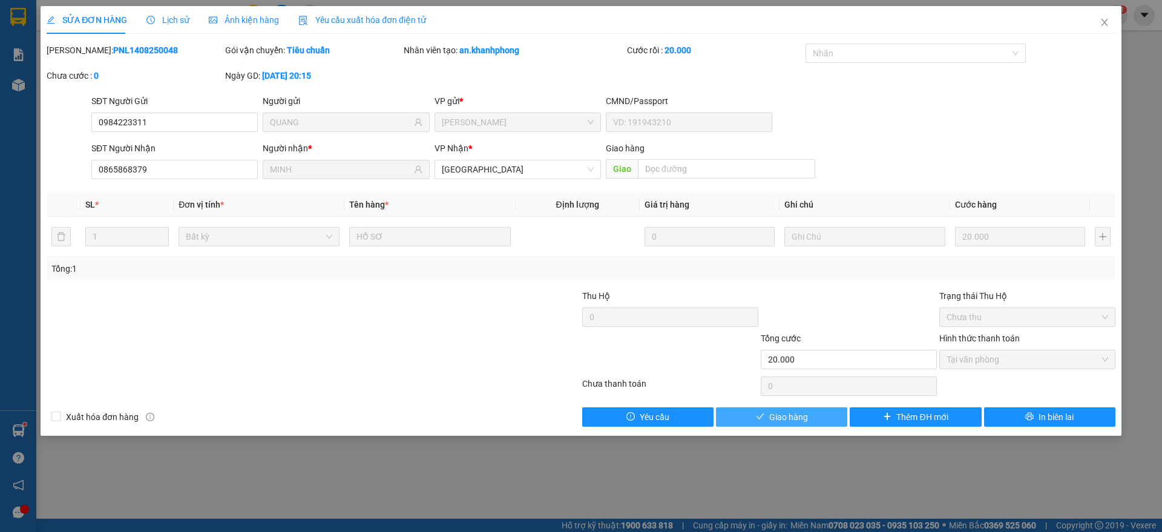
drag, startPoint x: 767, startPoint y: 419, endPoint x: 771, endPoint y: 411, distance: 9.5
click at [767, 420] on button "Giao hàng" at bounding box center [781, 416] width 131 height 19
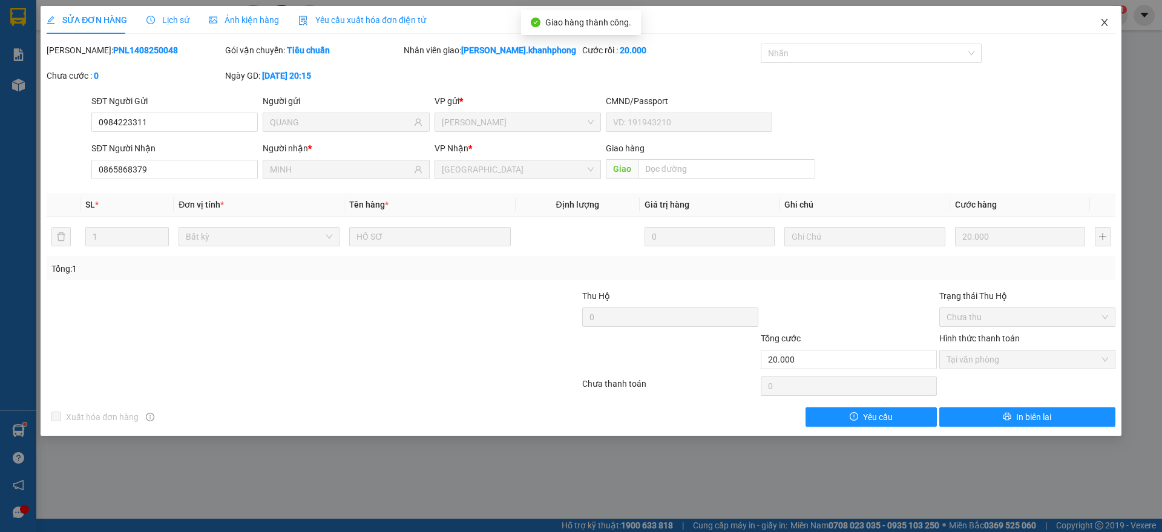
drag, startPoint x: 1108, startPoint y: 24, endPoint x: 1068, endPoint y: 27, distance: 40.1
click at [1107, 23] on icon "close" at bounding box center [1105, 23] width 10 height 10
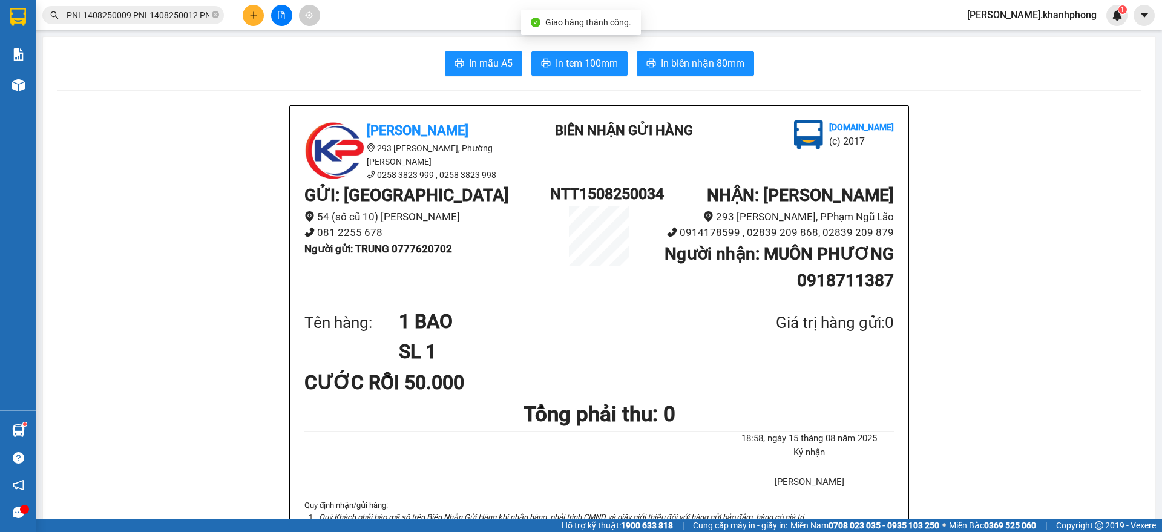
scroll to position [0, 2121]
drag, startPoint x: 148, startPoint y: 15, endPoint x: 188, endPoint y: 36, distance: 45.2
click at [152, 13] on input "PNL1408250009 PNL1408250012 PNL1408250019 PNL1408250026 PNL1408250027 PNL140825…" at bounding box center [138, 14] width 143 height 13
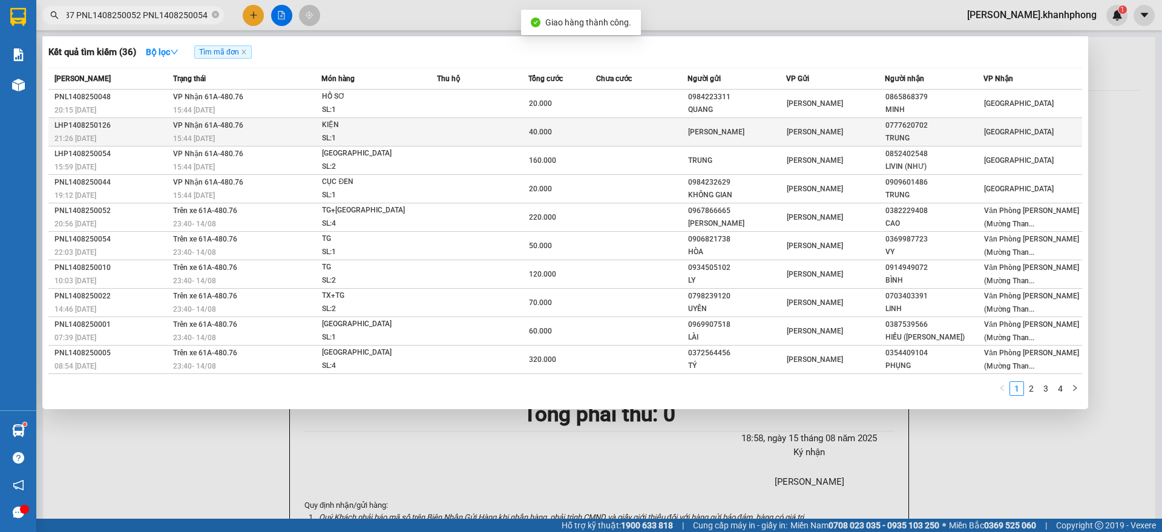
click at [451, 127] on td at bounding box center [482, 132] width 91 height 28
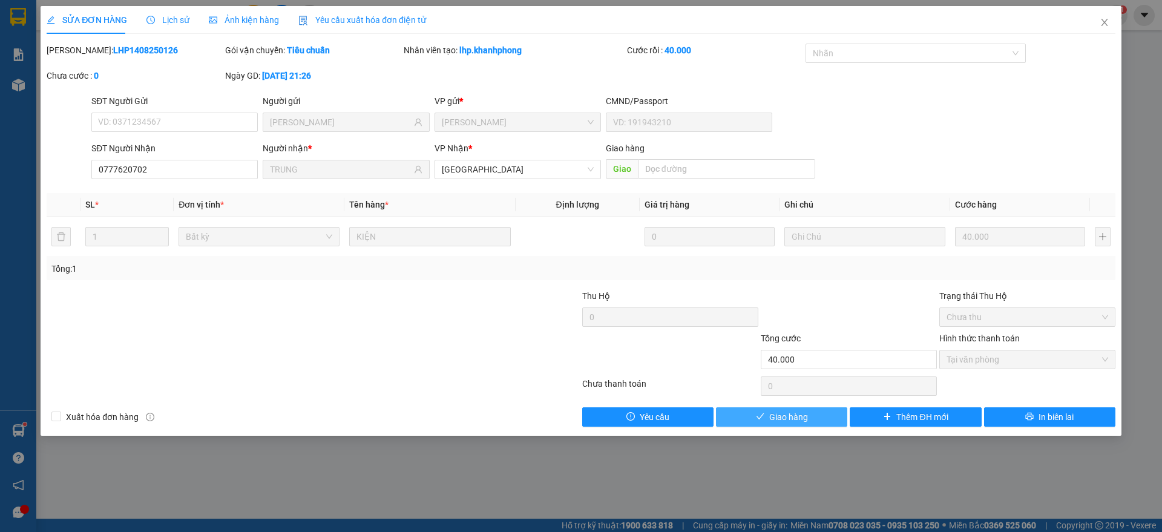
click at [764, 414] on icon "check" at bounding box center [760, 416] width 8 height 8
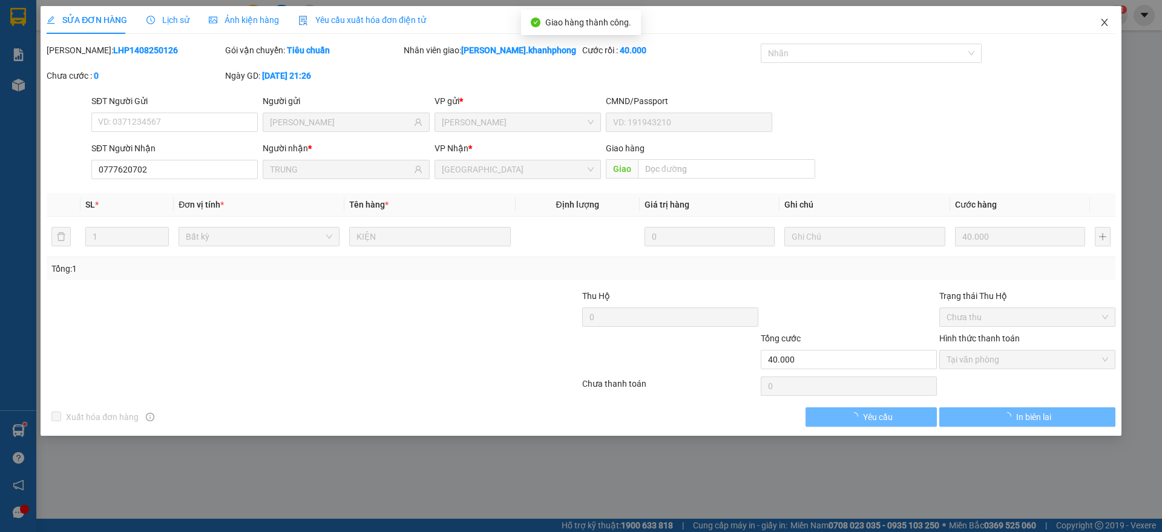
click at [1105, 15] on span "Close" at bounding box center [1105, 23] width 34 height 34
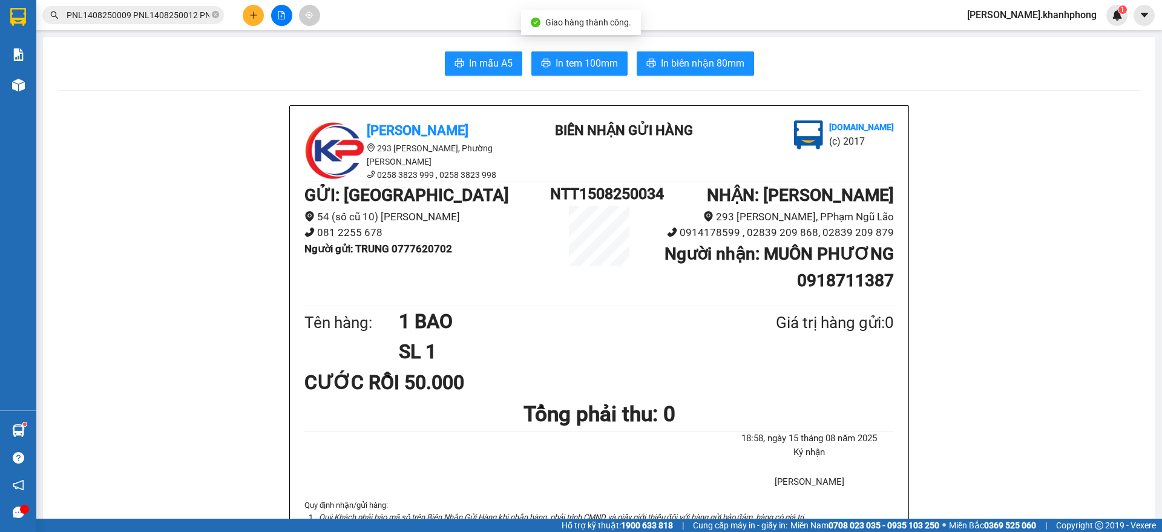
click at [166, 11] on input "PNL1408250009 PNL1408250012 PNL1408250019 PNL1408250026 PNL1408250027 PNL140825…" at bounding box center [138, 14] width 143 height 13
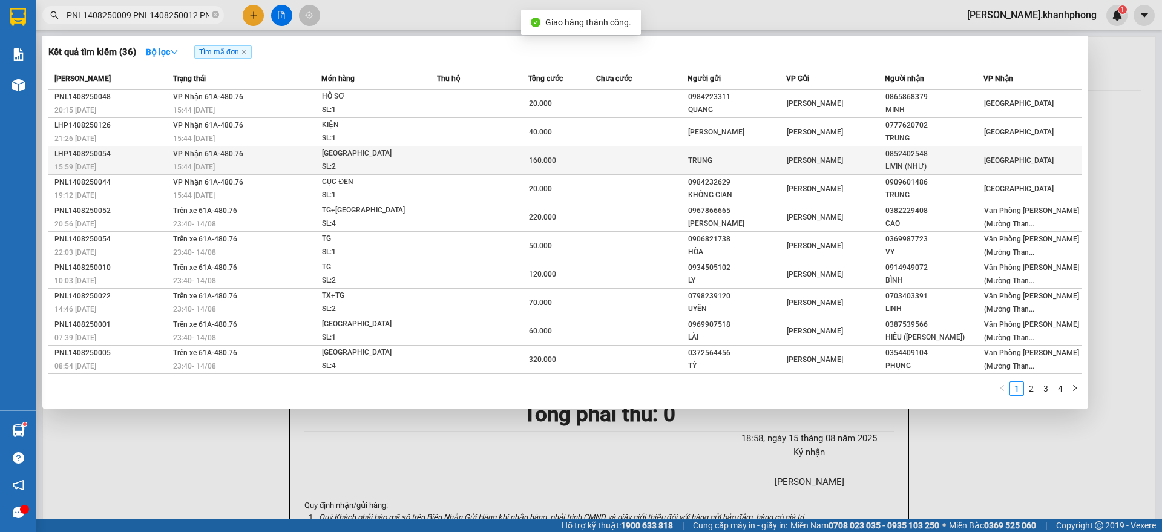
click at [614, 160] on td at bounding box center [641, 160] width 91 height 28
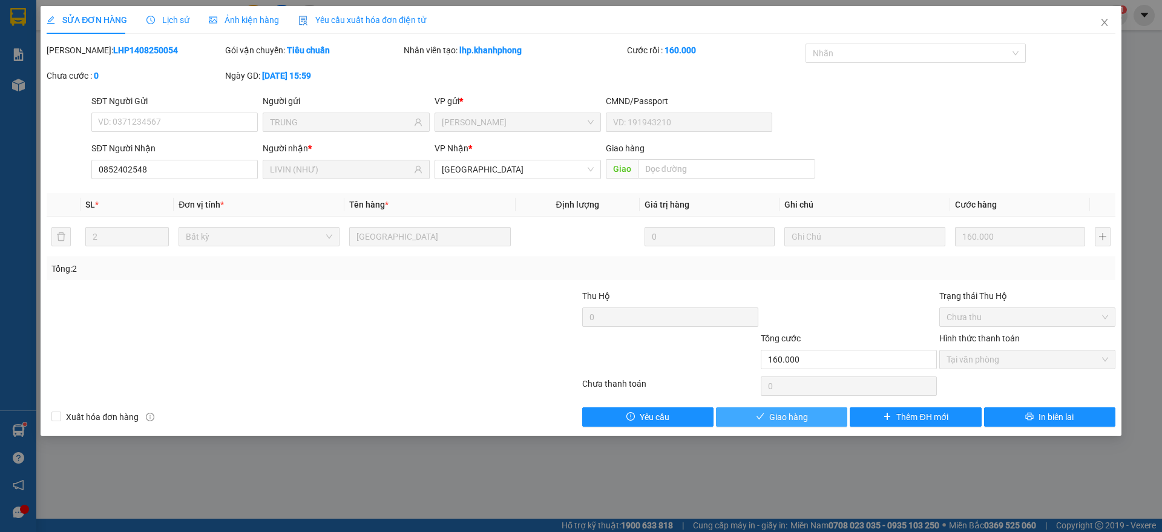
click at [798, 413] on span "Giao hàng" at bounding box center [788, 416] width 39 height 13
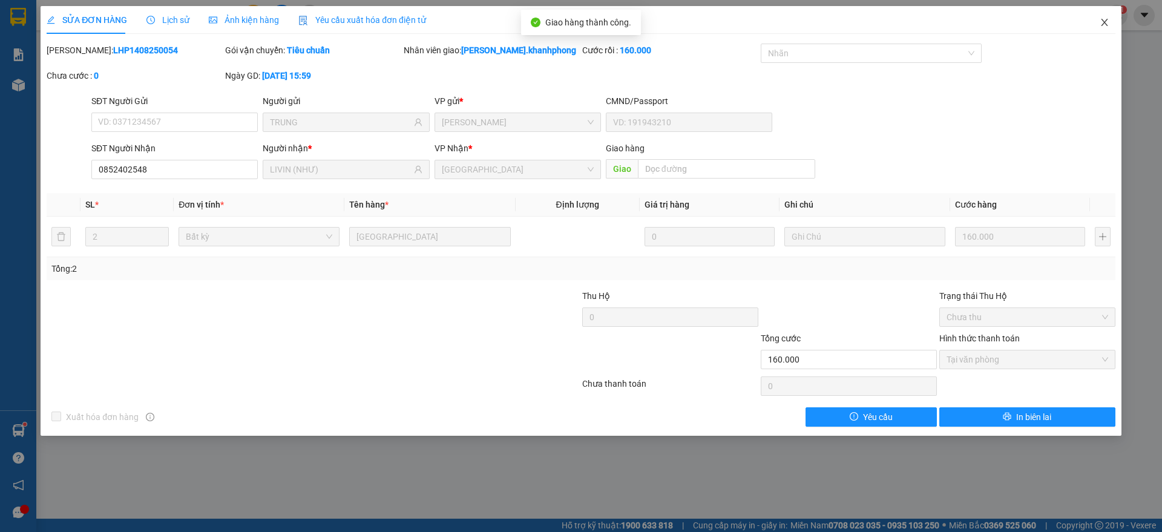
click at [1106, 22] on icon "close" at bounding box center [1105, 23] width 10 height 10
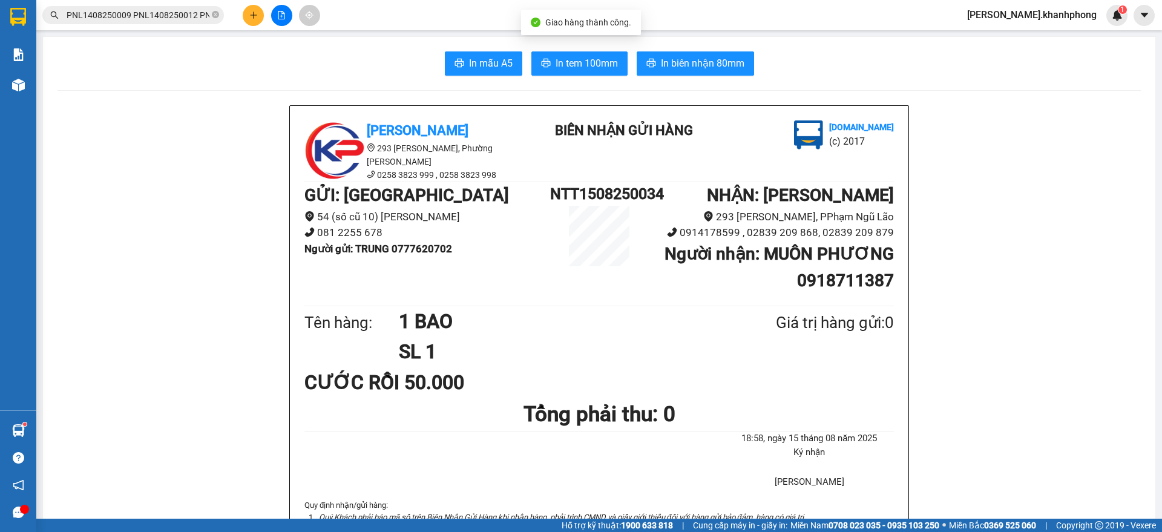
drag, startPoint x: 156, startPoint y: 16, endPoint x: 162, endPoint y: 15, distance: 6.1
click at [157, 16] on input "PNL1408250009 PNL1408250012 PNL1408250019 PNL1408250026 PNL1408250027 PNL140825…" at bounding box center [138, 14] width 143 height 13
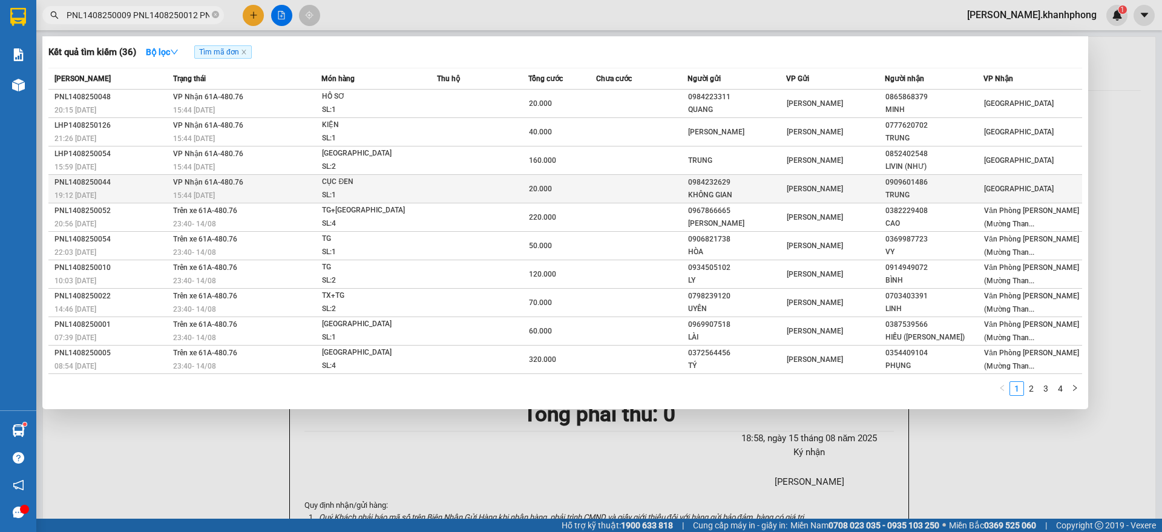
click at [720, 183] on div "0984232629" at bounding box center [736, 182] width 97 height 13
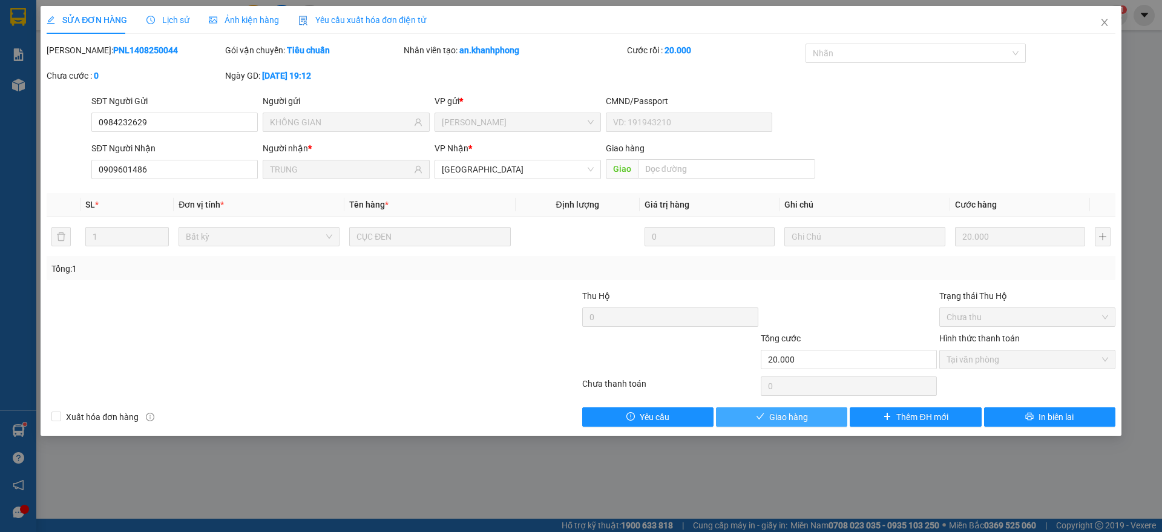
click at [766, 416] on button "Giao hàng" at bounding box center [781, 416] width 131 height 19
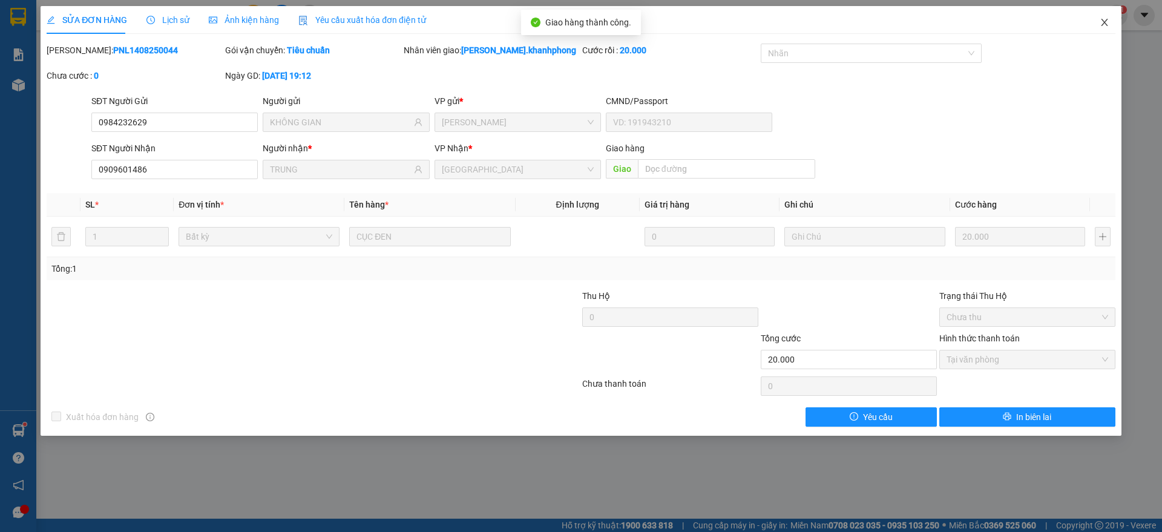
click at [1109, 21] on icon "close" at bounding box center [1105, 23] width 10 height 10
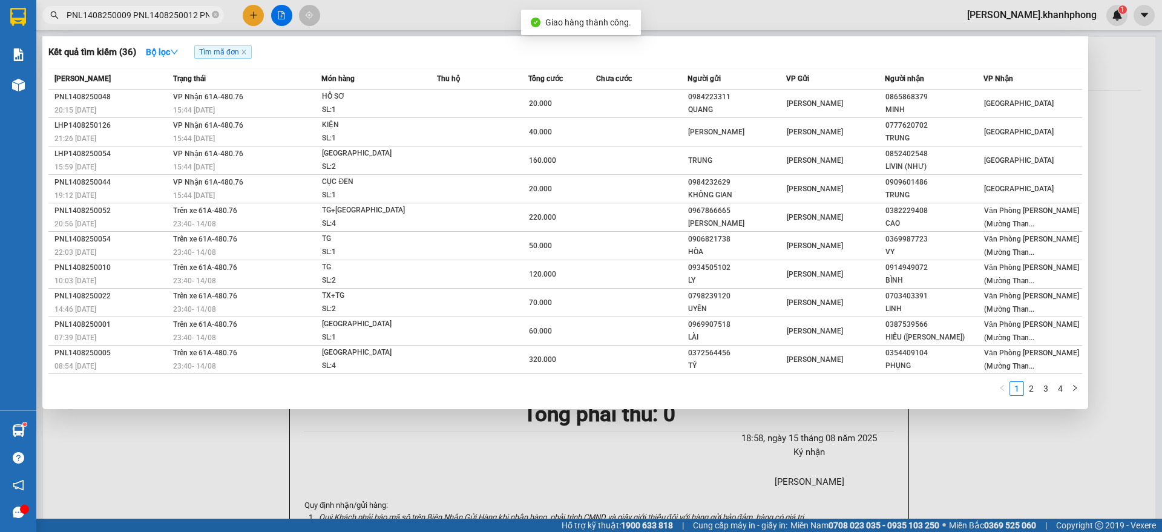
click at [192, 19] on input "PNL1408250009 PNL1408250012 PNL1408250019 PNL1408250026 PNL1408250027 PNL140825…" at bounding box center [138, 14] width 143 height 13
click at [1028, 388] on link "2" at bounding box center [1031, 388] width 13 height 13
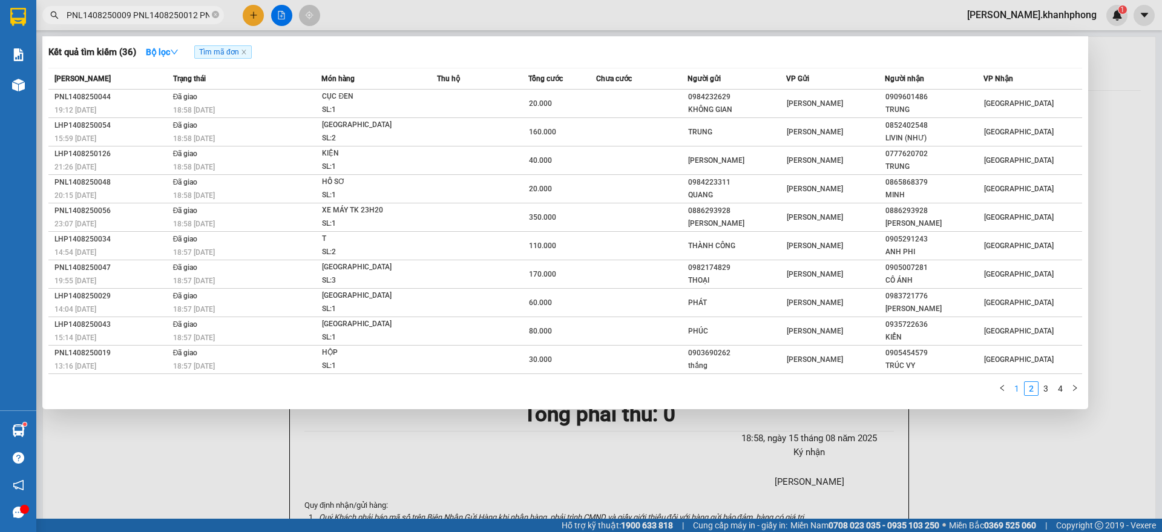
click at [1019, 388] on link "1" at bounding box center [1016, 388] width 13 height 13
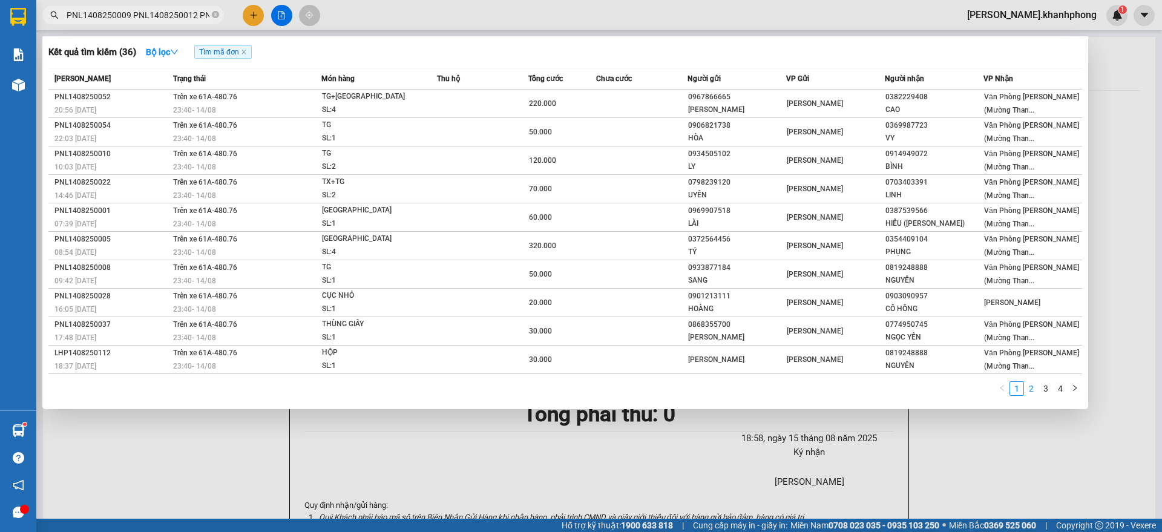
click at [1033, 387] on link "2" at bounding box center [1031, 388] width 13 height 13
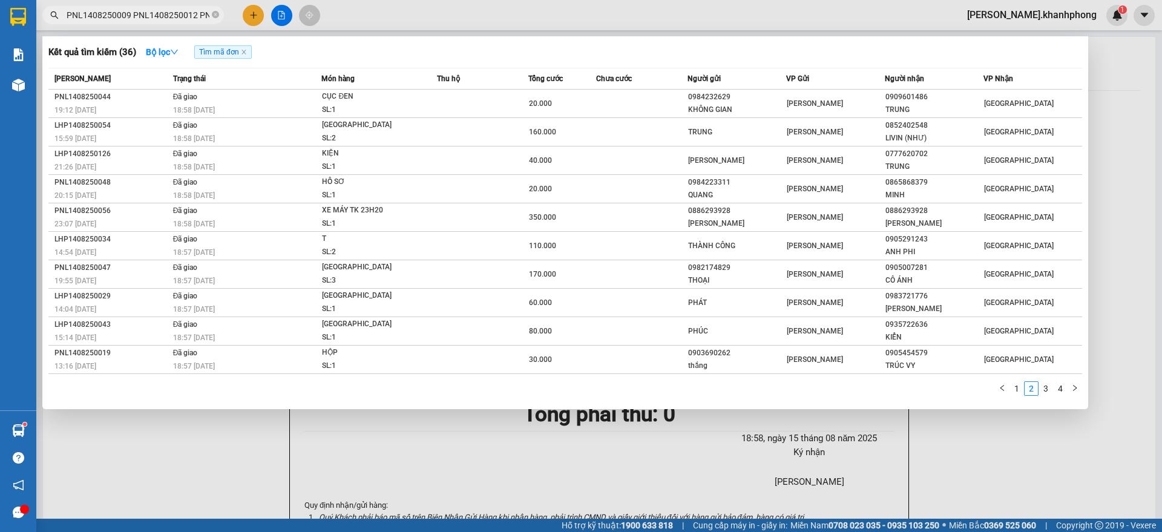
click at [1124, 176] on div at bounding box center [581, 266] width 1162 height 532
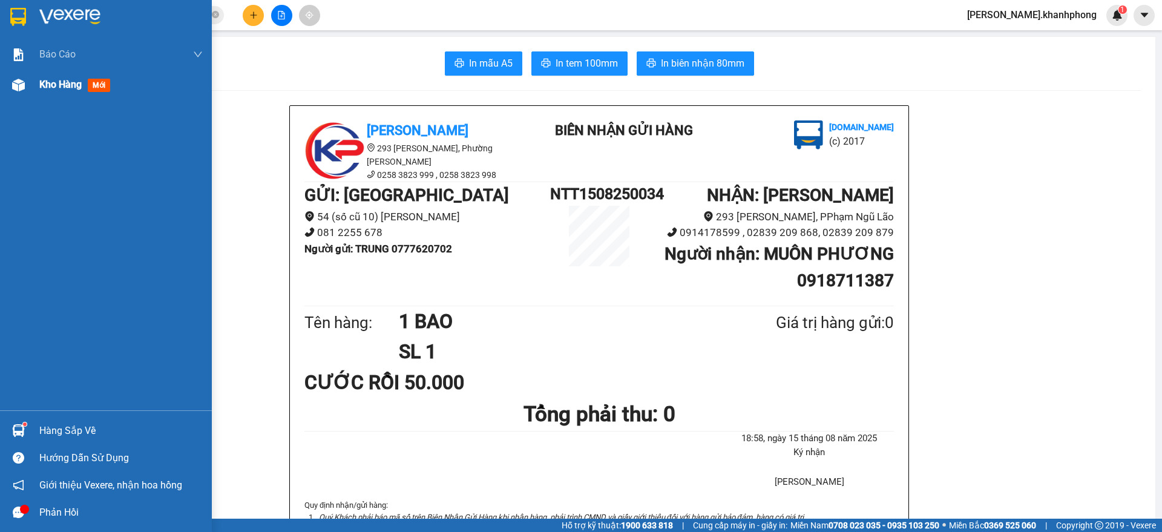
click at [44, 85] on span "Kho hàng" at bounding box center [60, 84] width 42 height 11
